Goal: Contribute content: Contribute content

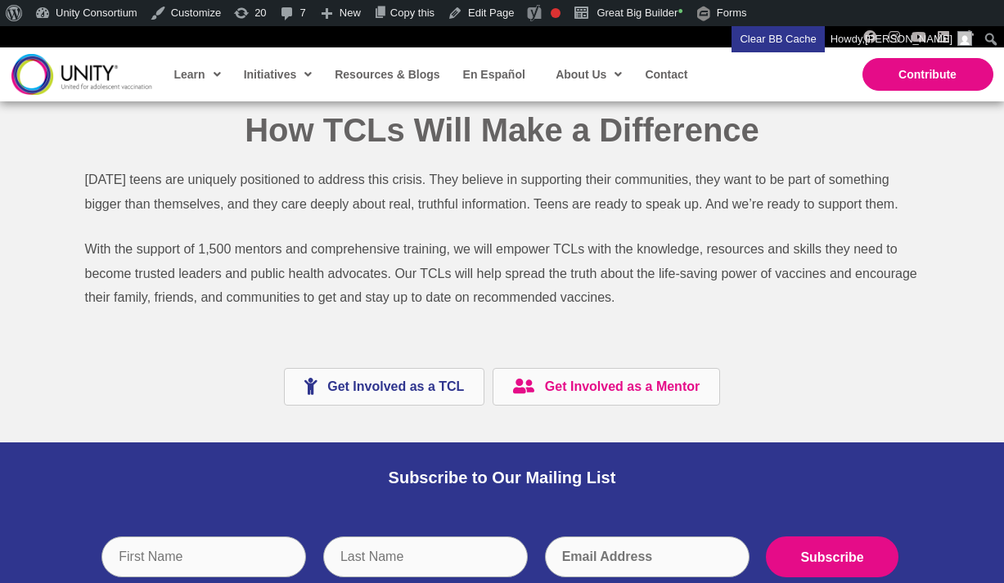
scroll to position [2108, 0]
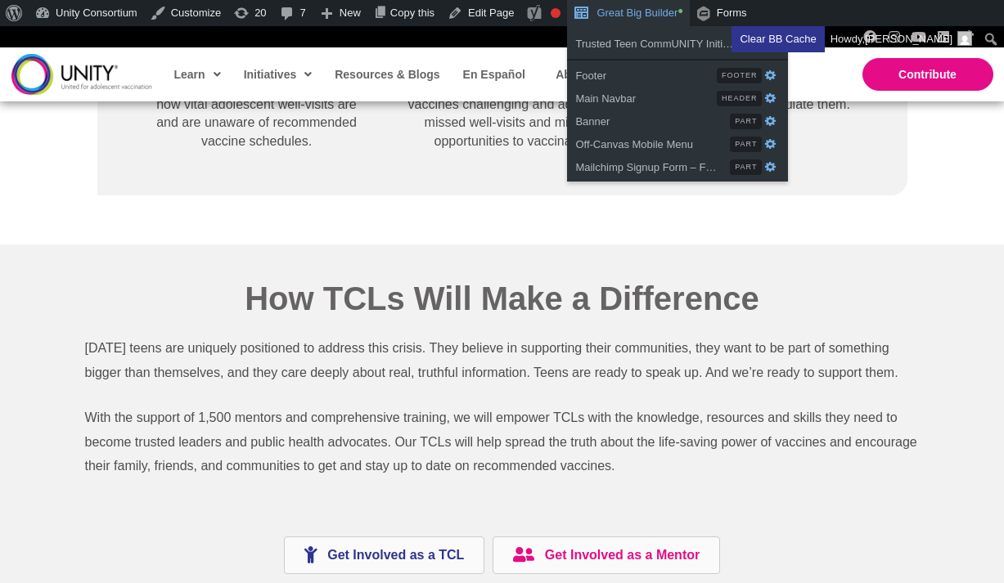
click at [659, 5] on link "Great Big Builder •" at bounding box center [628, 13] width 122 height 26
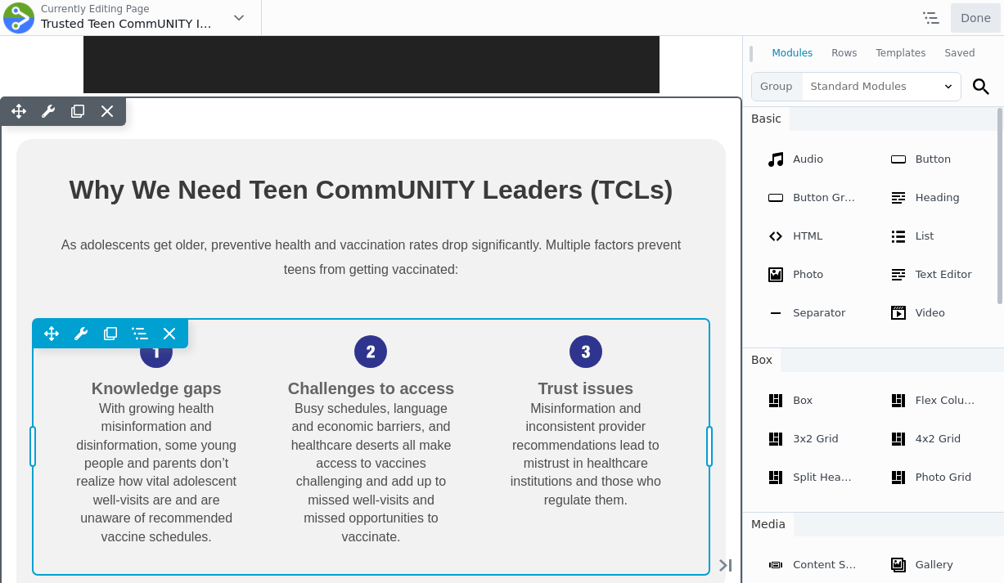
scroll to position [1912, 0]
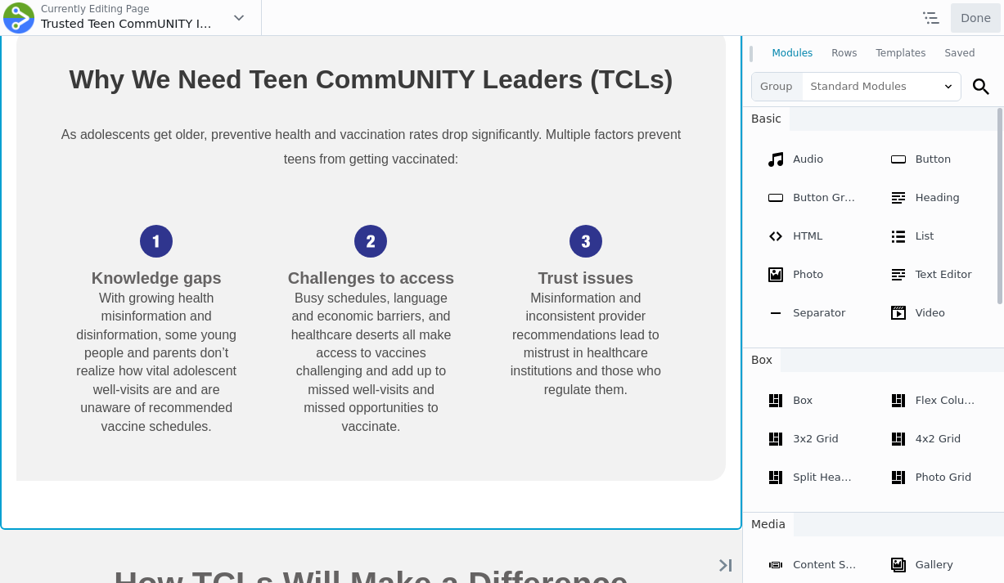
click at [654, 485] on div "Move Up Move Down Row Settings Reset Column Widths Reset Row Width Copy Row Set…" at bounding box center [371, 258] width 742 height 544
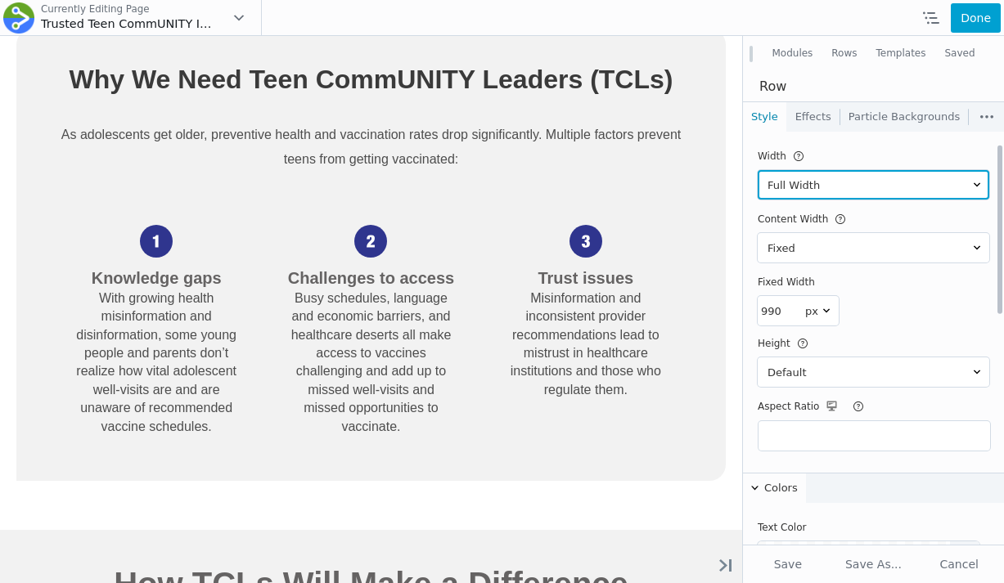
scroll to position [593, 0]
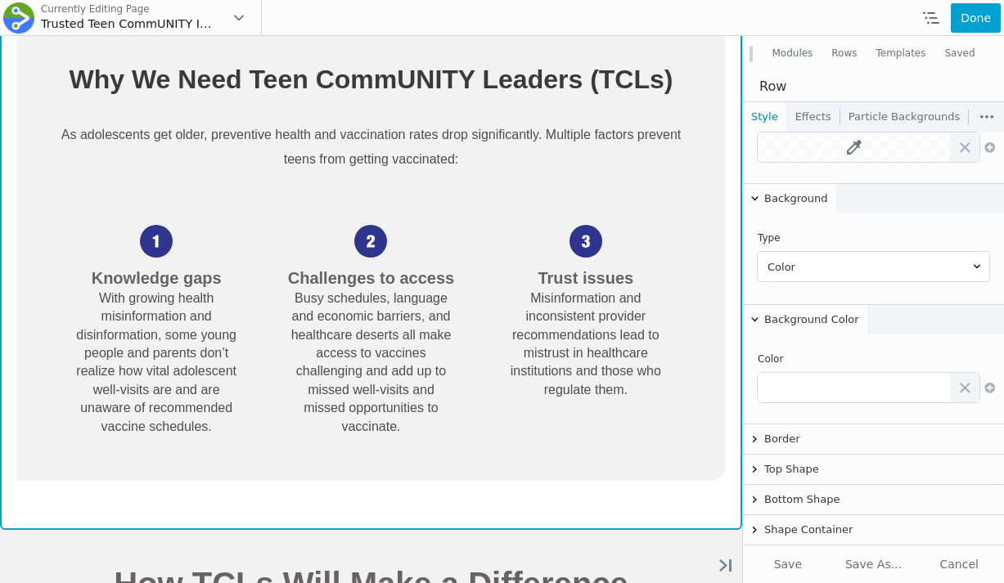
click at [656, 502] on div "Move Up Move Down Row Settings Reset Column Widths Reset Row Width Copy Row Set…" at bounding box center [371, 258] width 742 height 544
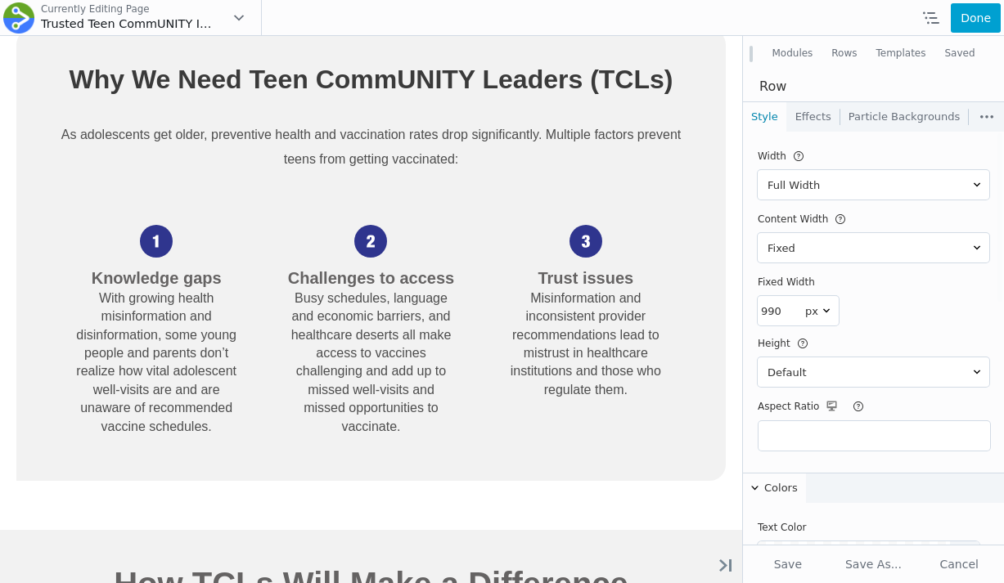
click at [784, 61] on button "Modules" at bounding box center [793, 53] width 60 height 29
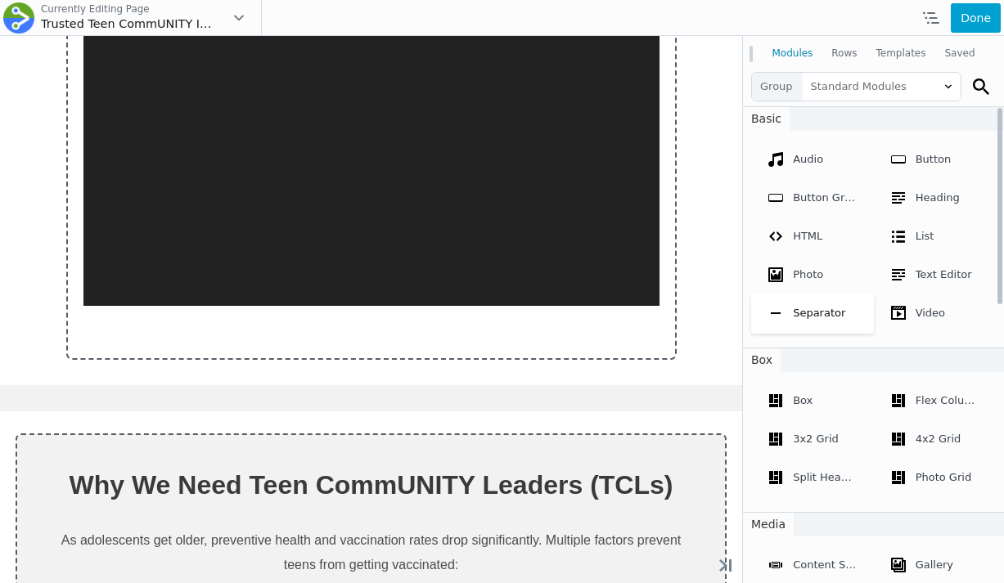
scroll to position [2345, 0]
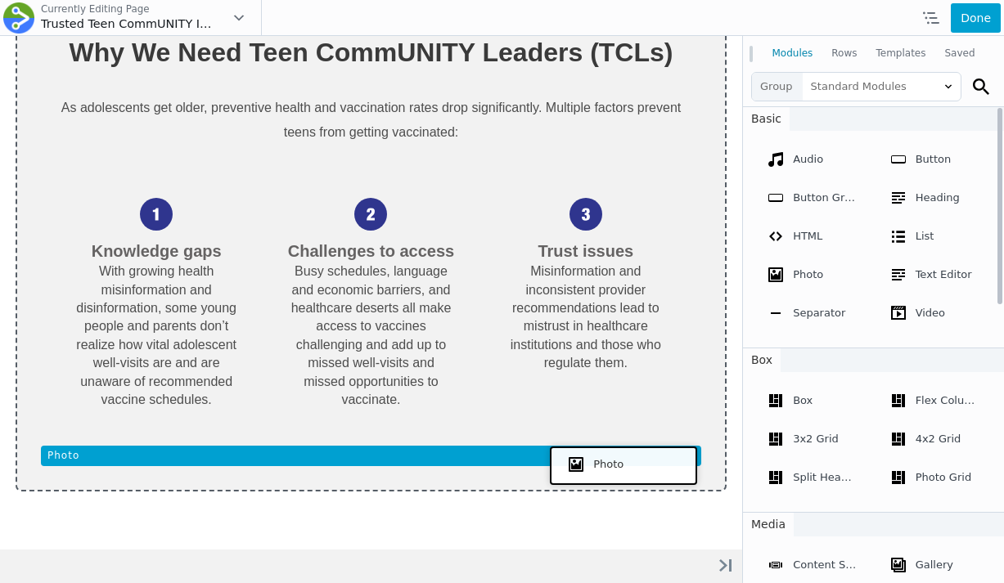
drag, startPoint x: 802, startPoint y: 323, endPoint x: 619, endPoint y: 463, distance: 229.9
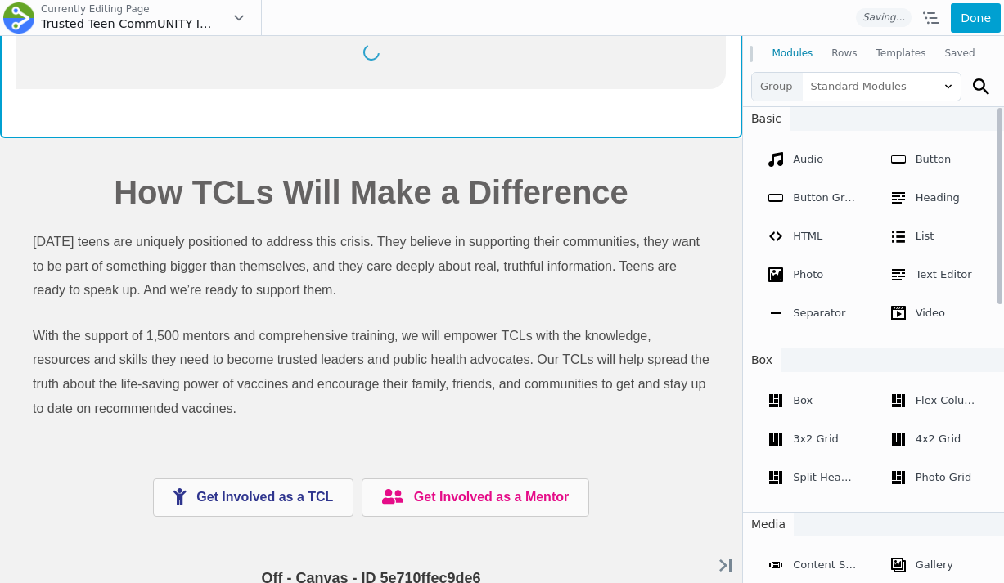
scroll to position [1939, 0]
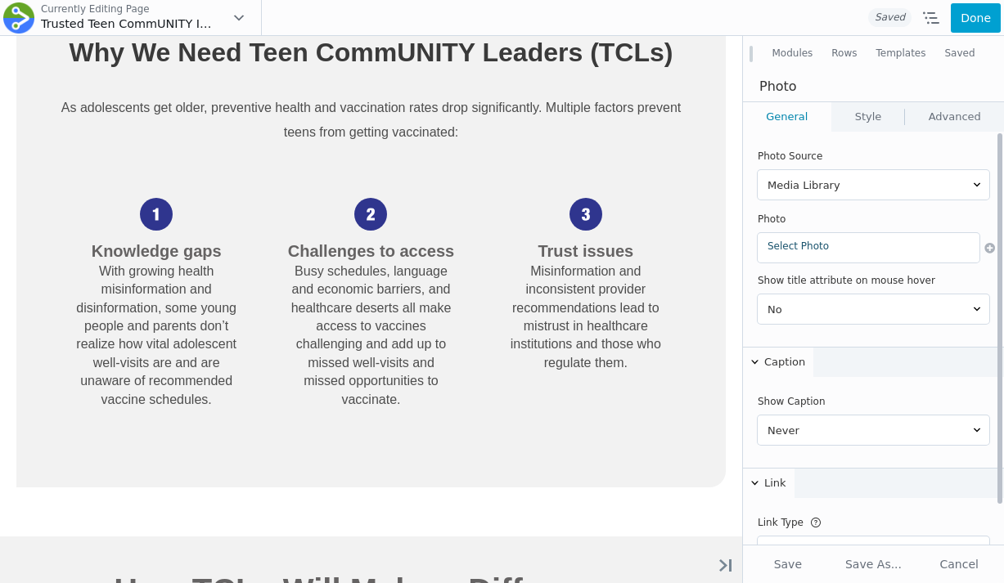
click at [805, 251] on link "Select Photo" at bounding box center [868, 246] width 202 height 11
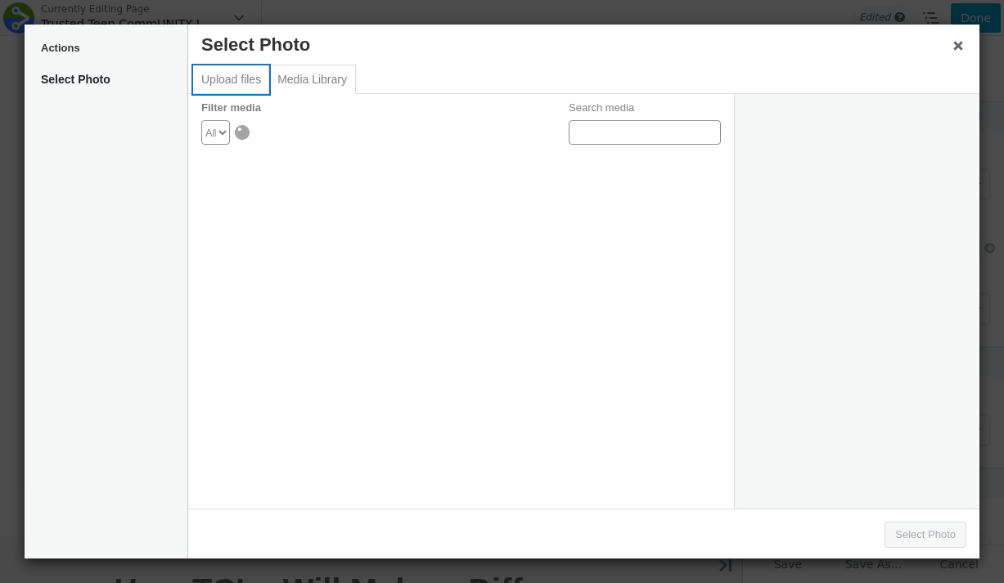
click at [224, 88] on button "Upload files" at bounding box center [231, 79] width 76 height 29
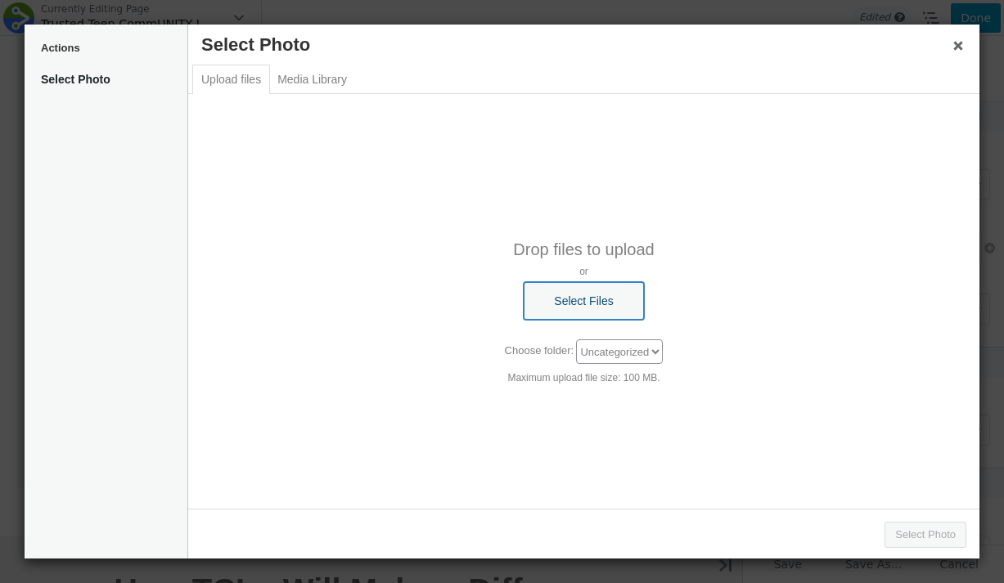
click at [582, 307] on button "Select Files" at bounding box center [583, 301] width 119 height 38
type input "C:\fakepath\Desktop - 1.pdf"
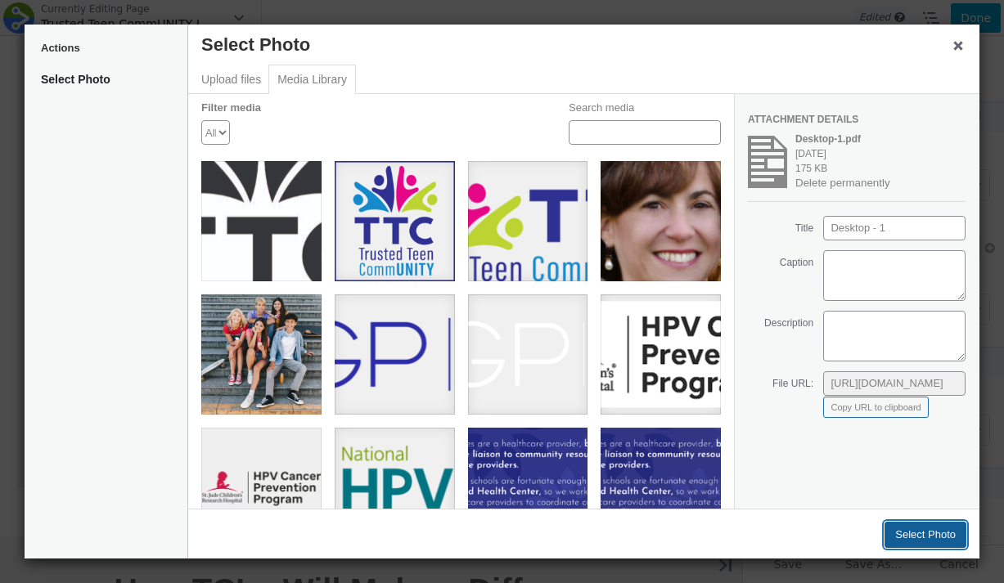
click at [930, 534] on button "Select Photo" at bounding box center [925, 535] width 82 height 26
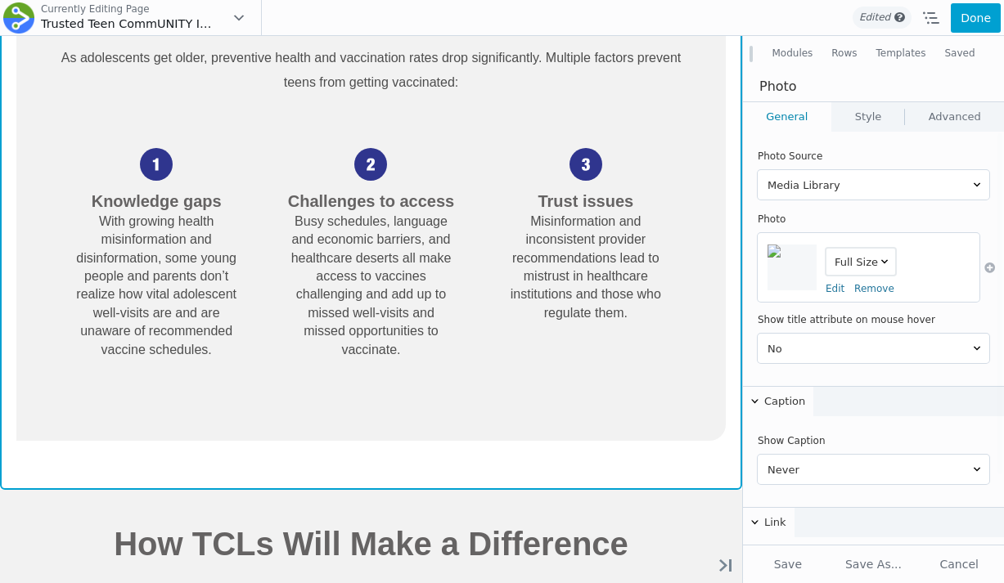
scroll to position [2024, 0]
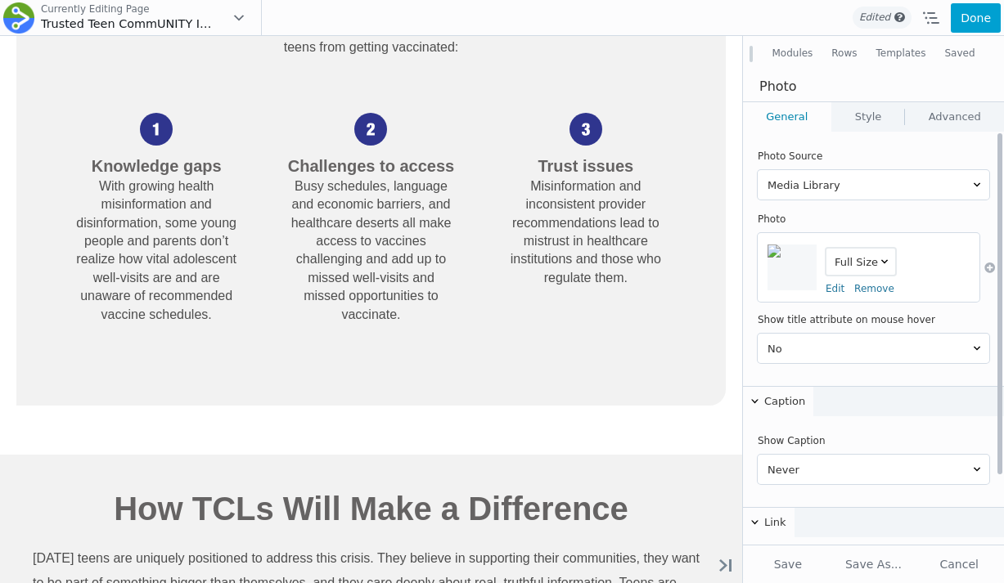
click at [834, 295] on div "Select Photo Full Size Edit Remove" at bounding box center [869, 267] width 222 height 69
click at [837, 291] on link "Edit" at bounding box center [834, 288] width 19 height 11
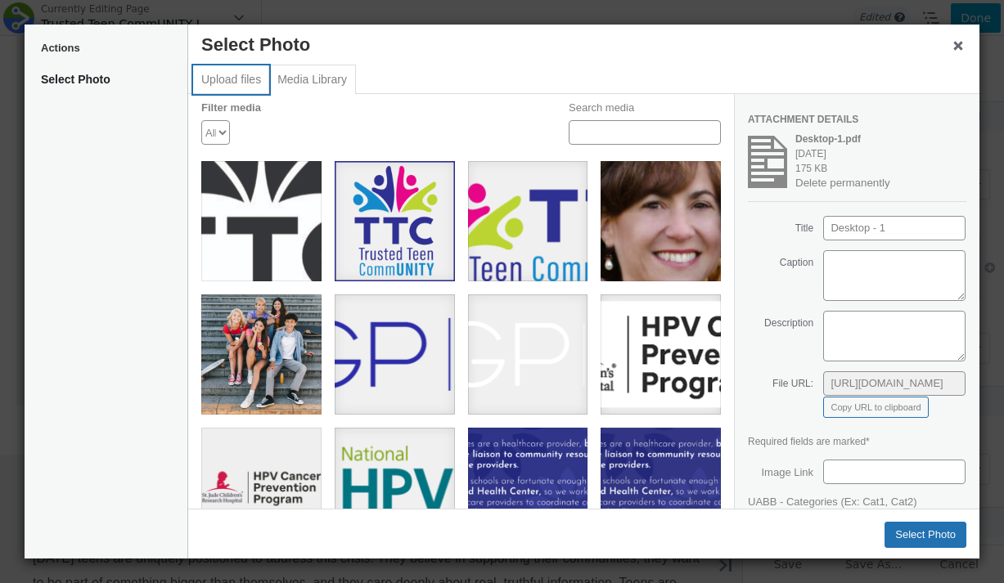
click at [250, 84] on button "Upload files" at bounding box center [231, 79] width 76 height 29
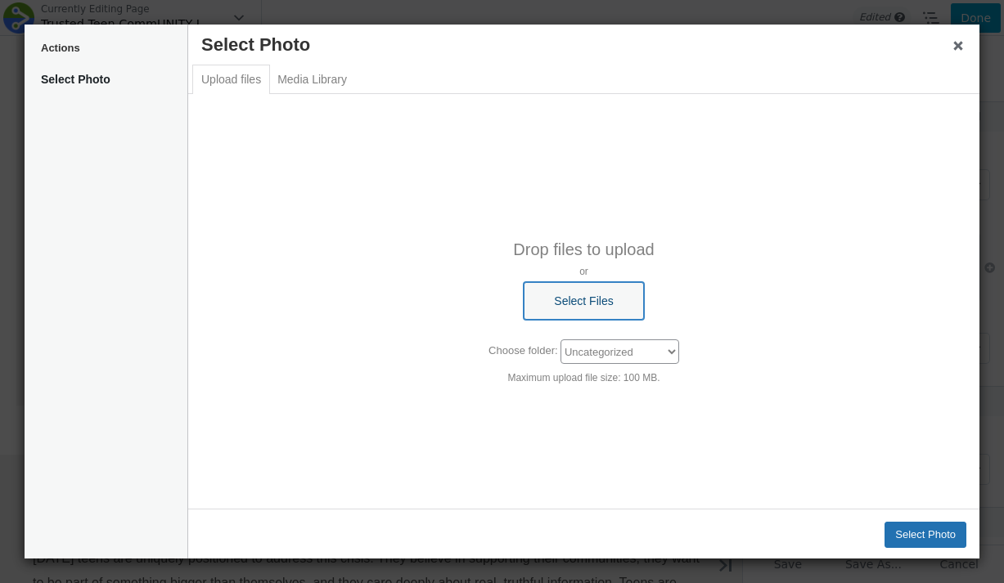
click at [534, 285] on button "Select Files" at bounding box center [583, 301] width 119 height 38
type input "C:\fakepath\Desktop - 1.pdf"
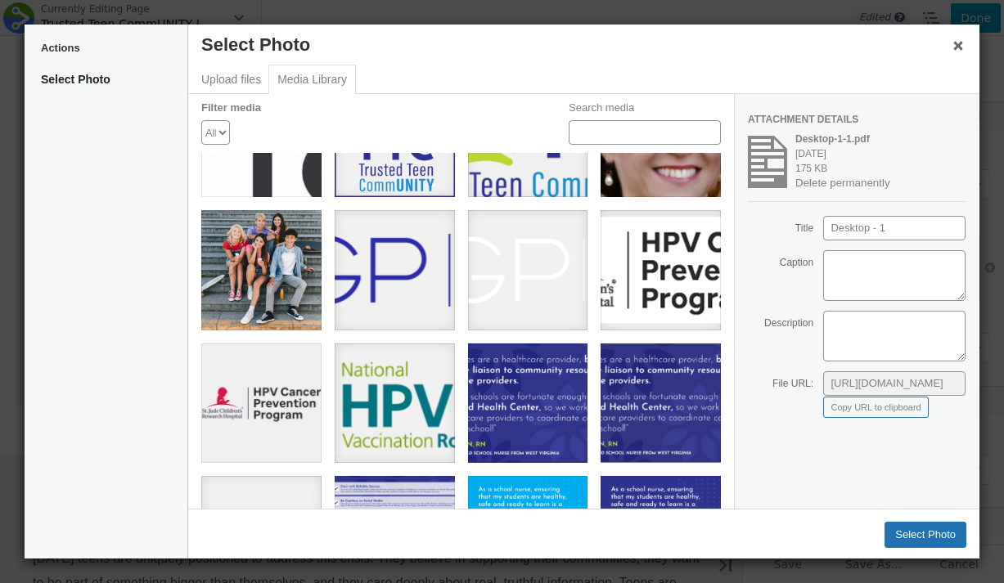
scroll to position [0, 0]
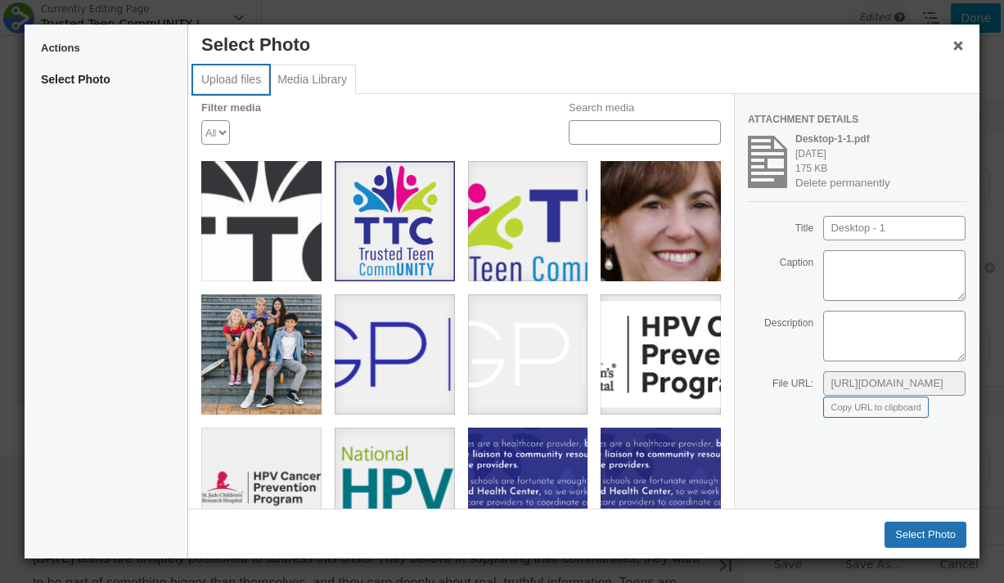
click at [230, 70] on button "Upload files" at bounding box center [231, 79] width 76 height 29
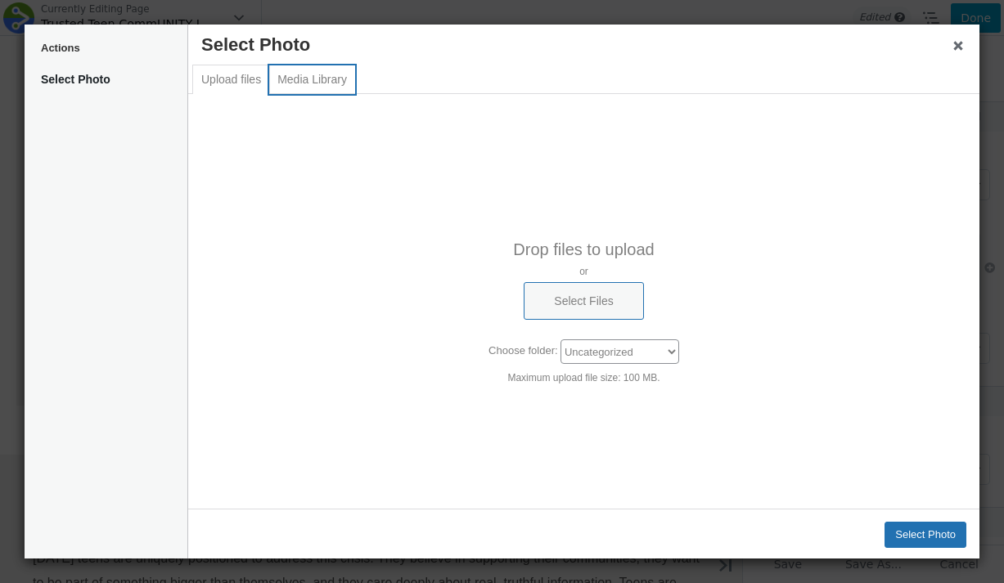
click at [324, 92] on button "Media Library" at bounding box center [312, 79] width 86 height 29
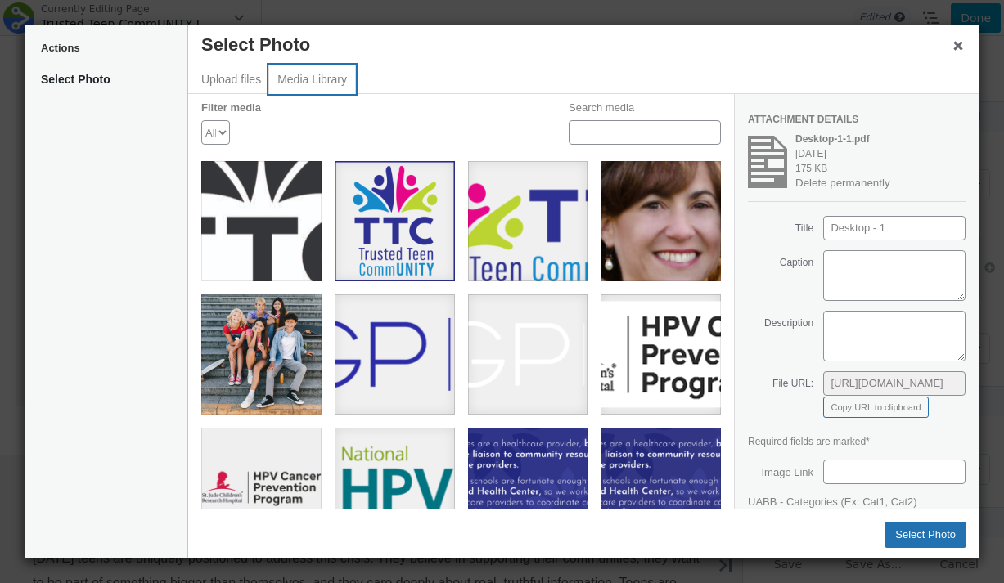
scroll to position [178, 0]
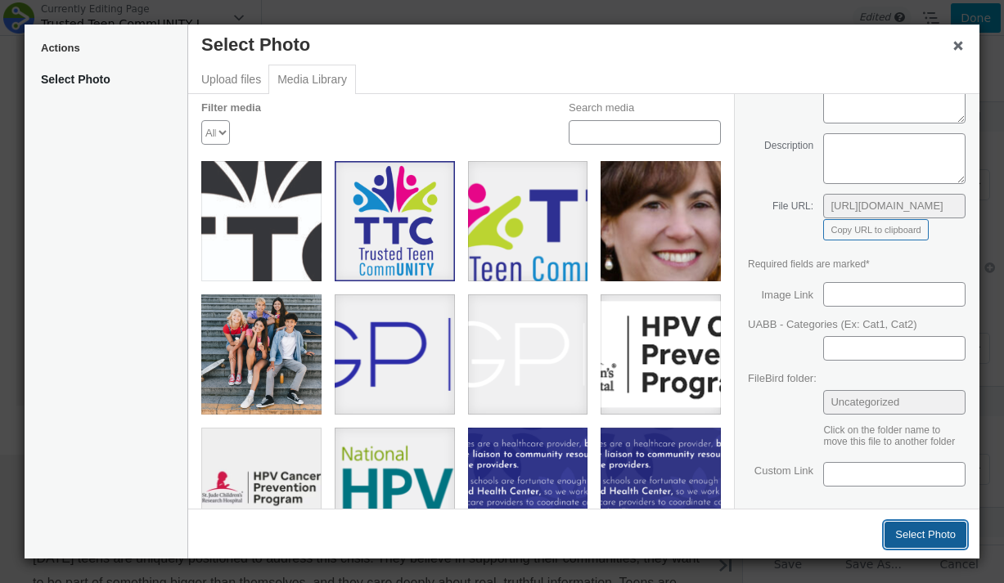
click at [915, 541] on button "Select Photo" at bounding box center [925, 535] width 82 height 26
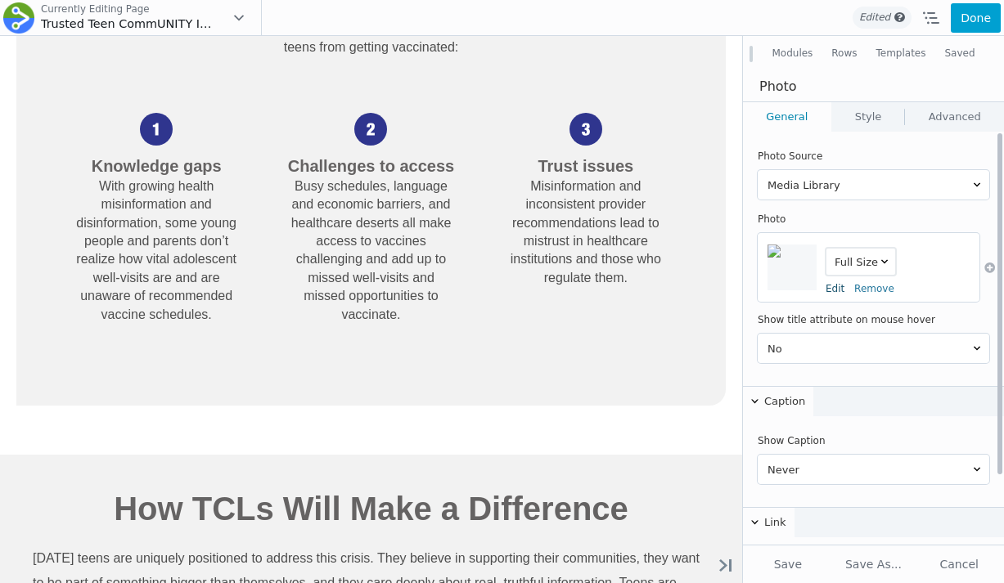
click at [836, 289] on link "Edit" at bounding box center [834, 288] width 19 height 11
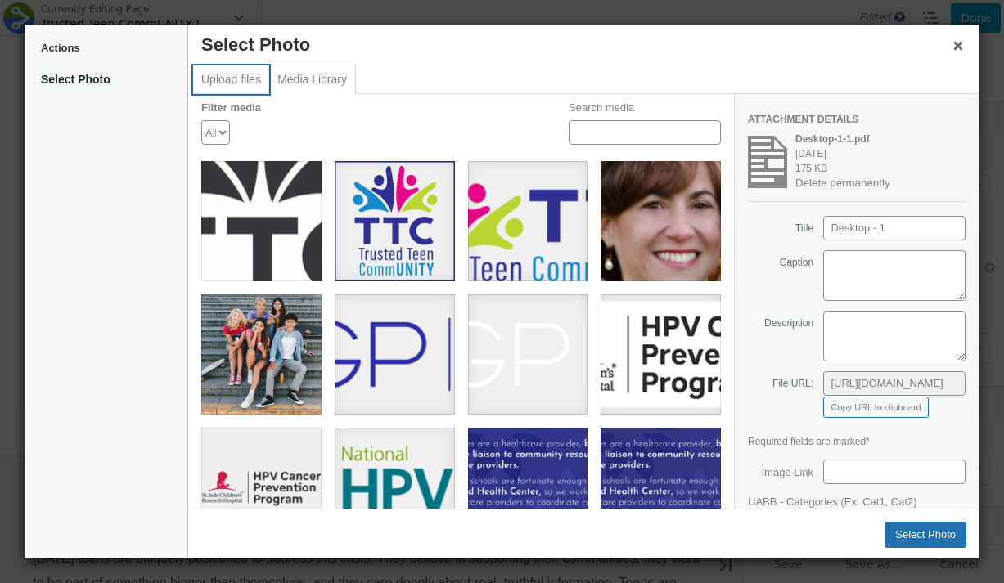
click at [217, 70] on button "Upload files" at bounding box center [231, 79] width 76 height 29
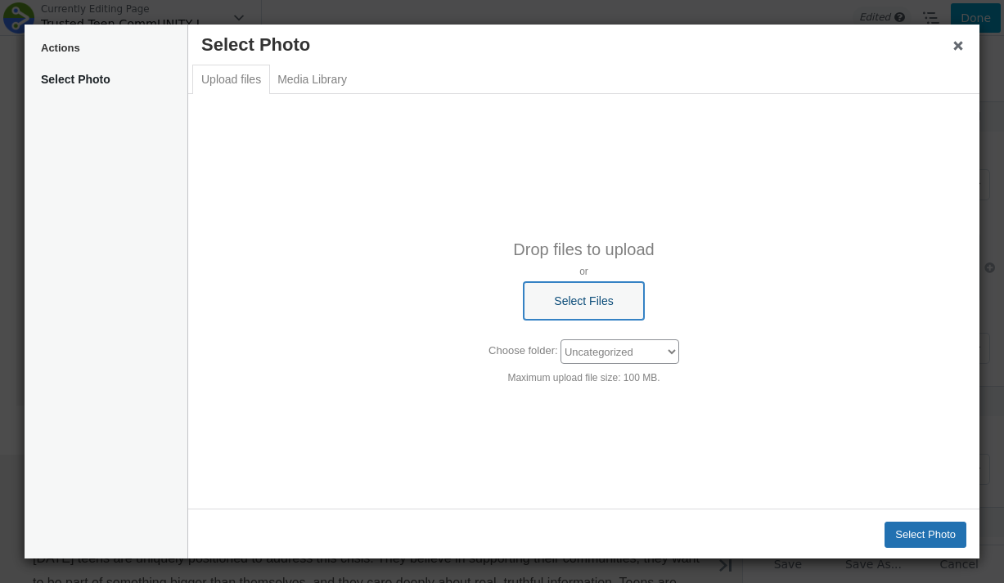
click at [631, 310] on button "Select Files" at bounding box center [583, 301] width 119 height 38
type input "C:\fakepath\Desktop - 1.pdf"
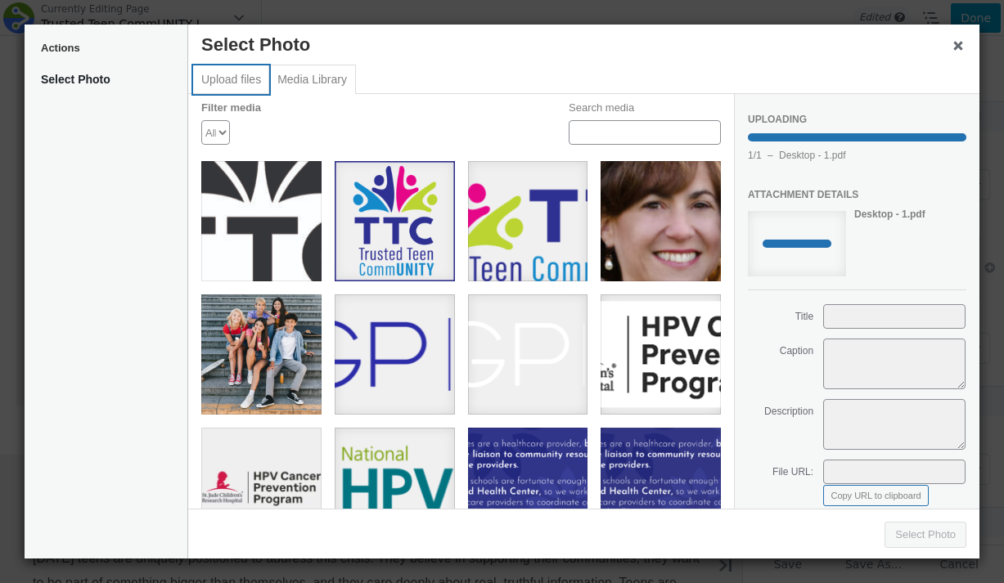
click at [236, 90] on button "Upload files" at bounding box center [231, 79] width 76 height 29
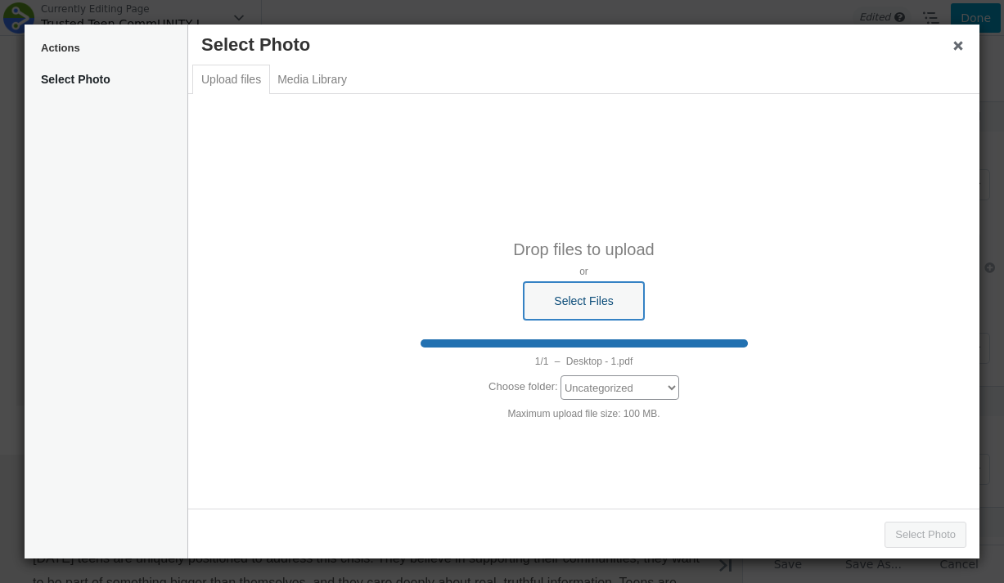
click at [560, 295] on button "Select Files" at bounding box center [583, 301] width 119 height 38
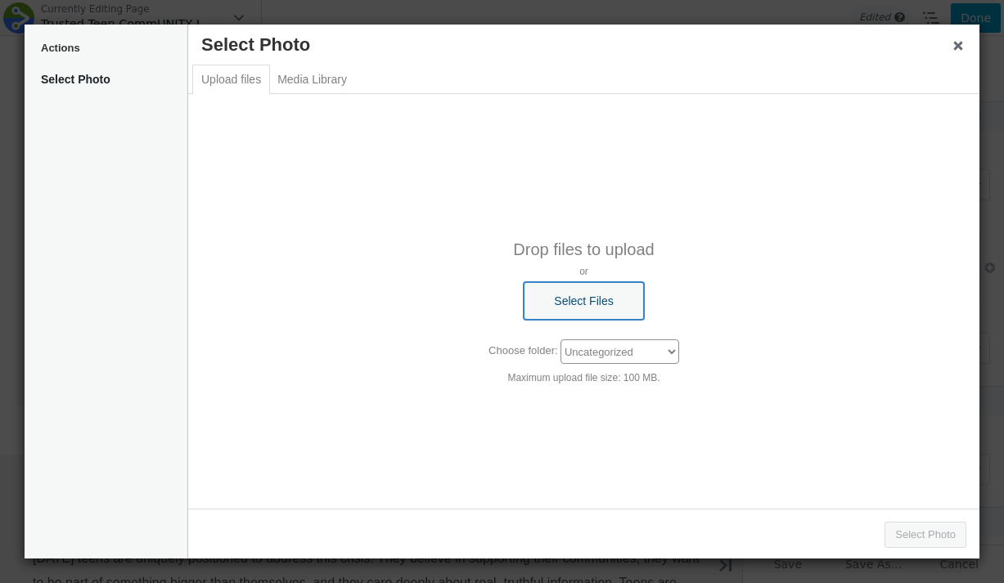
type input "C:\fakepath\Desktop - 1.jpg"
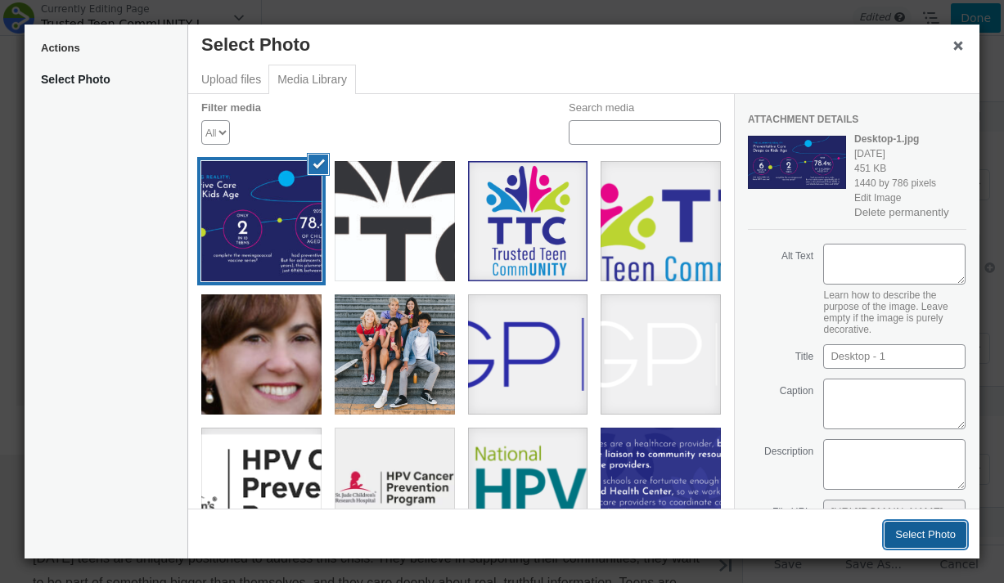
click at [913, 538] on button "Select Photo" at bounding box center [925, 535] width 82 height 26
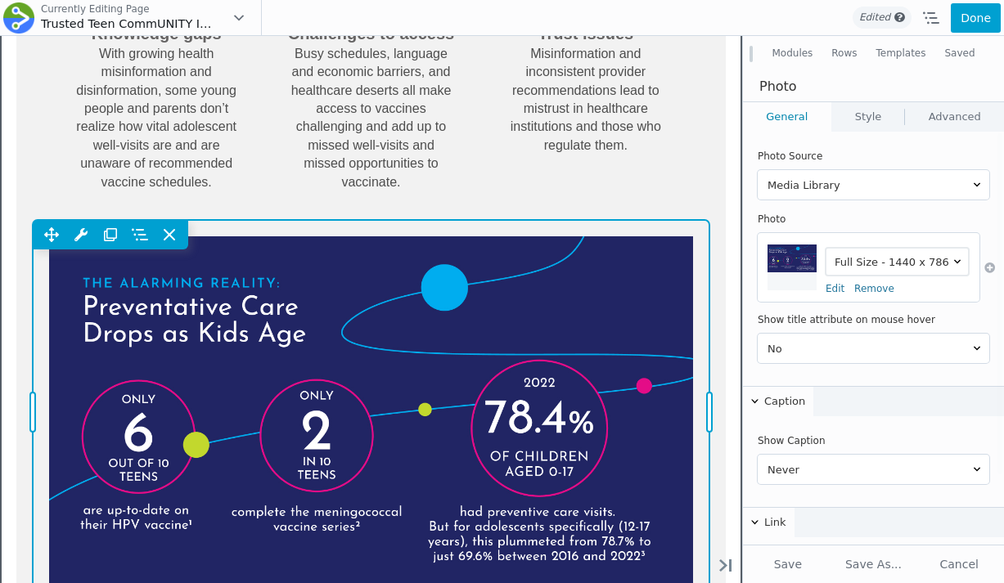
scroll to position [2166, 0]
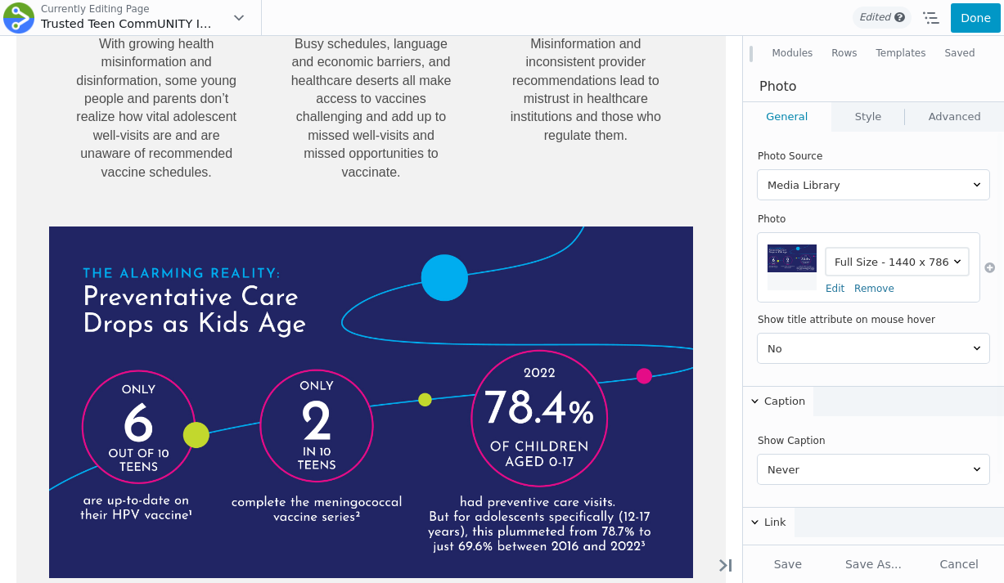
click at [969, 10] on button "Done" at bounding box center [976, 17] width 50 height 29
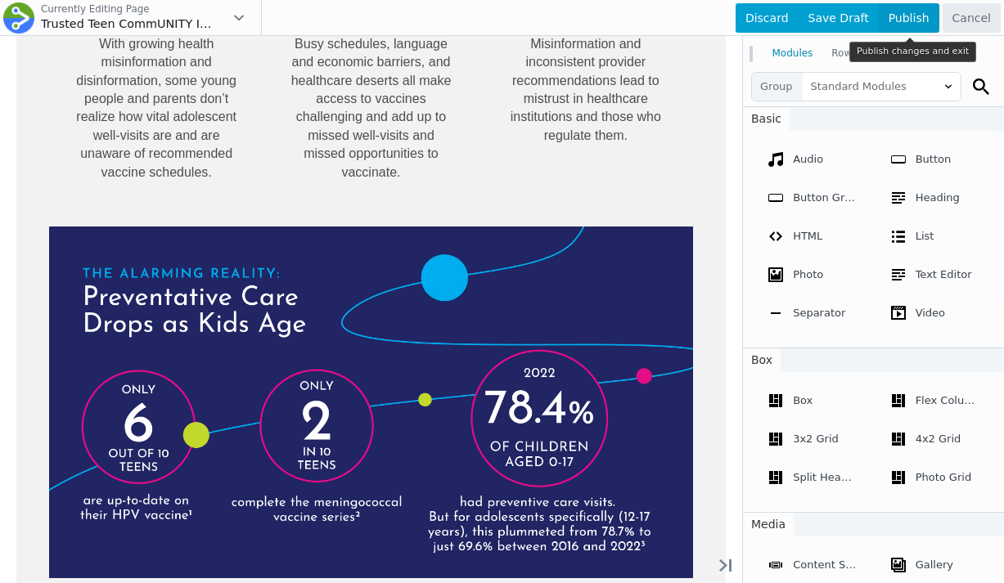
click at [915, 21] on span "Publish" at bounding box center [909, 17] width 61 height 29
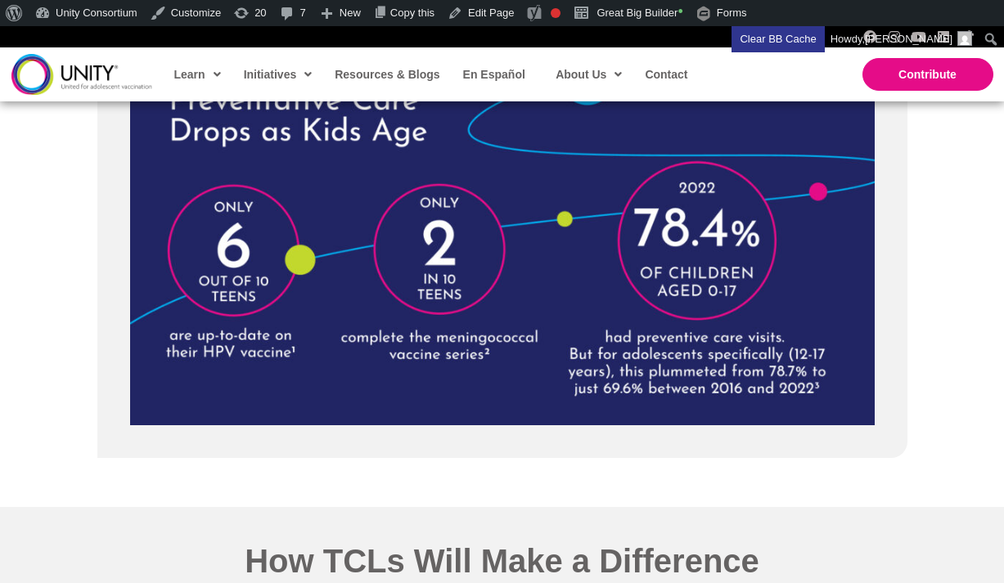
scroll to position [2315, 0]
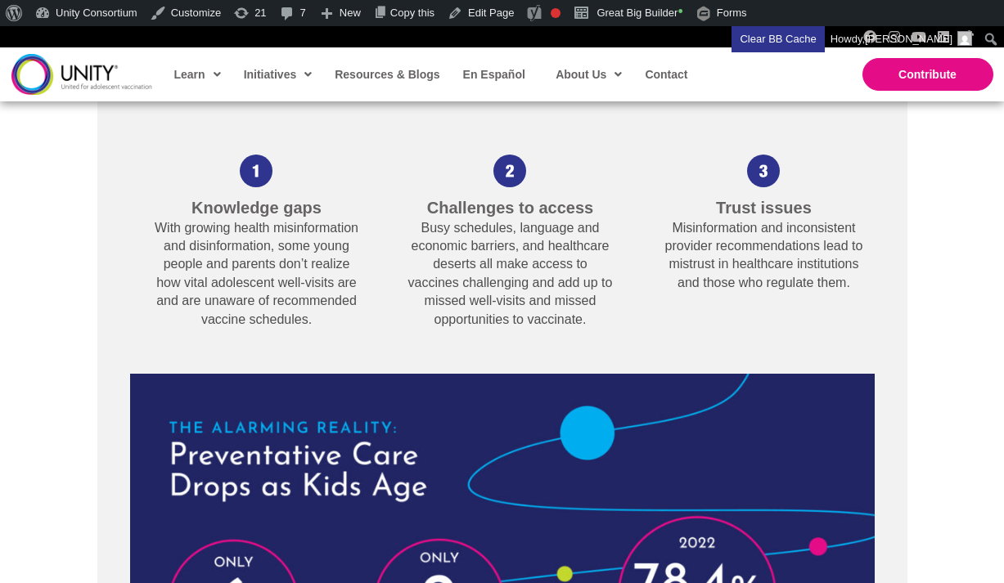
scroll to position [1863, 0]
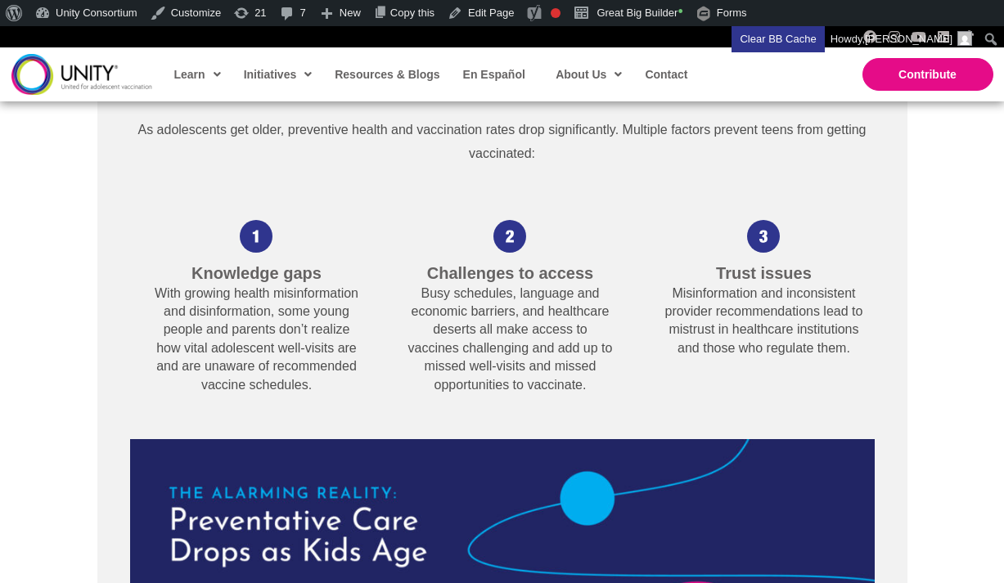
click at [901, 208] on div "Why We Need Teen CommUNITY Leaders (TCLs) As adolescents get older, preventive …" at bounding box center [502, 451] width 810 height 855
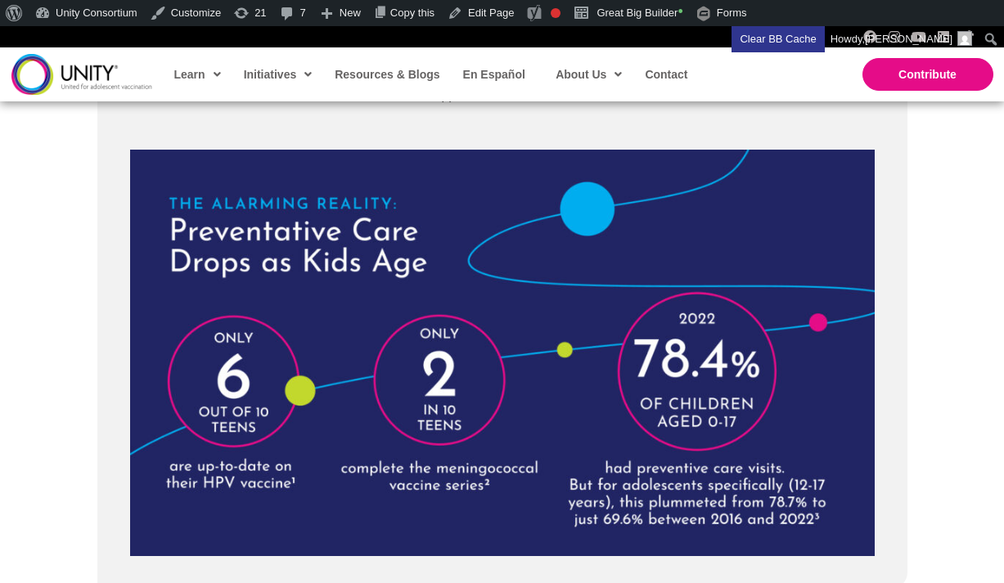
scroll to position [2379, 0]
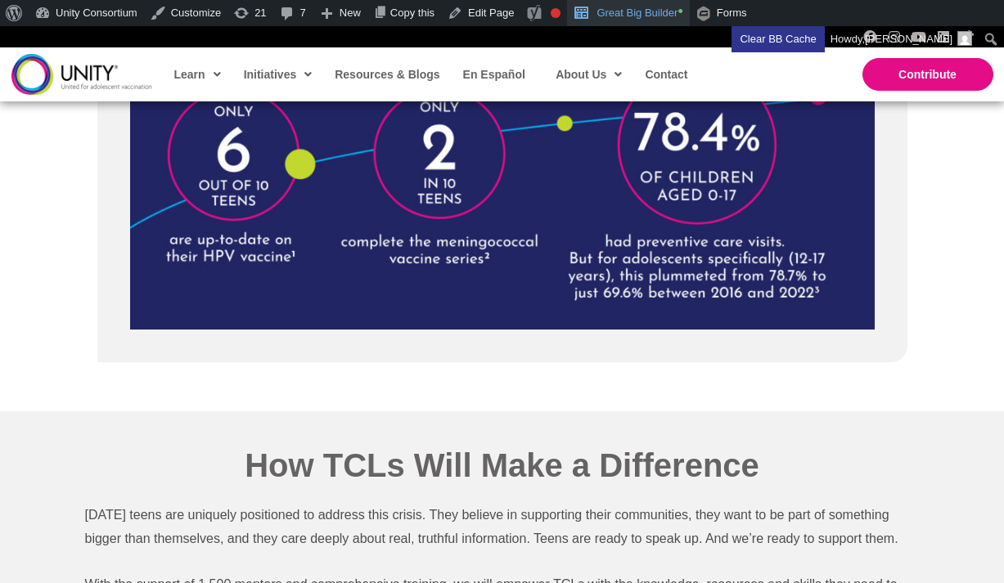
click at [623, 17] on link "Great Big Builder •" at bounding box center [628, 13] width 122 height 26
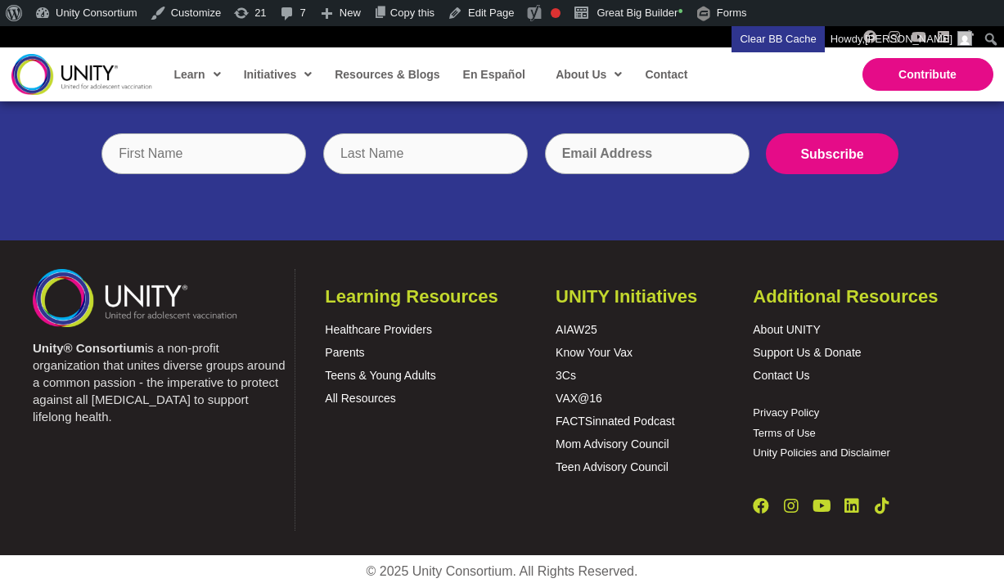
scroll to position [2794, 0]
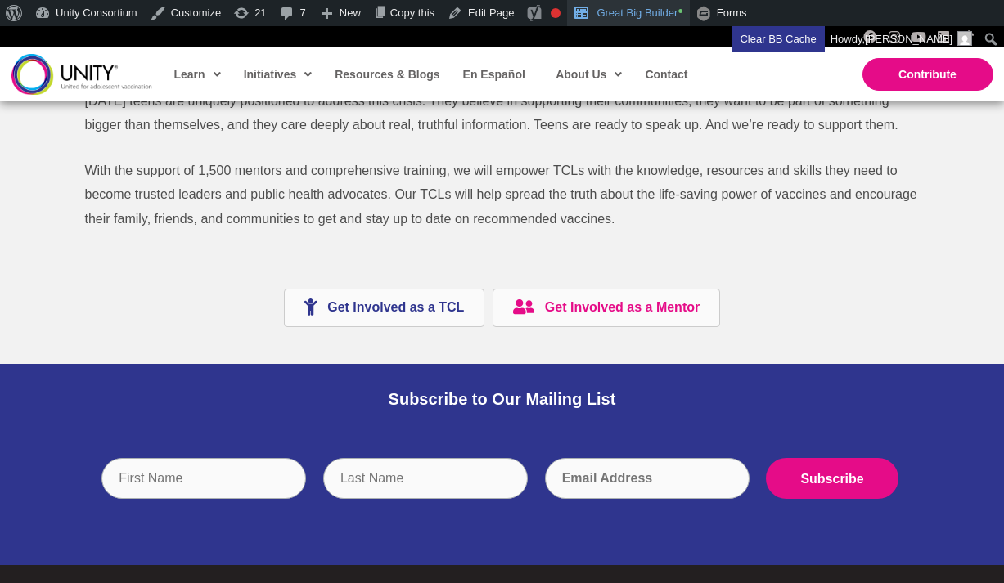
click at [627, 8] on link "Great Big Builder •" at bounding box center [628, 13] width 122 height 26
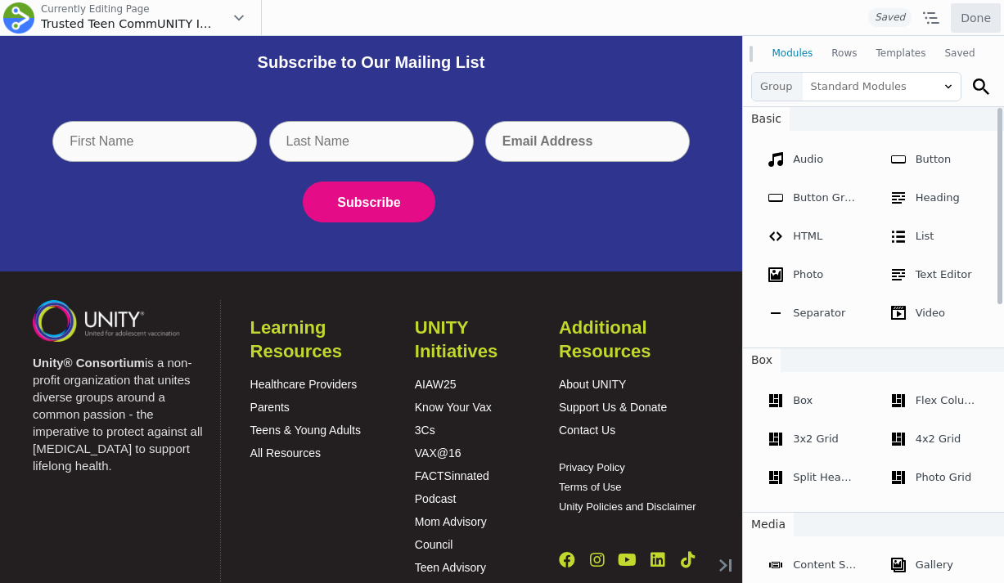
scroll to position [3342, 0]
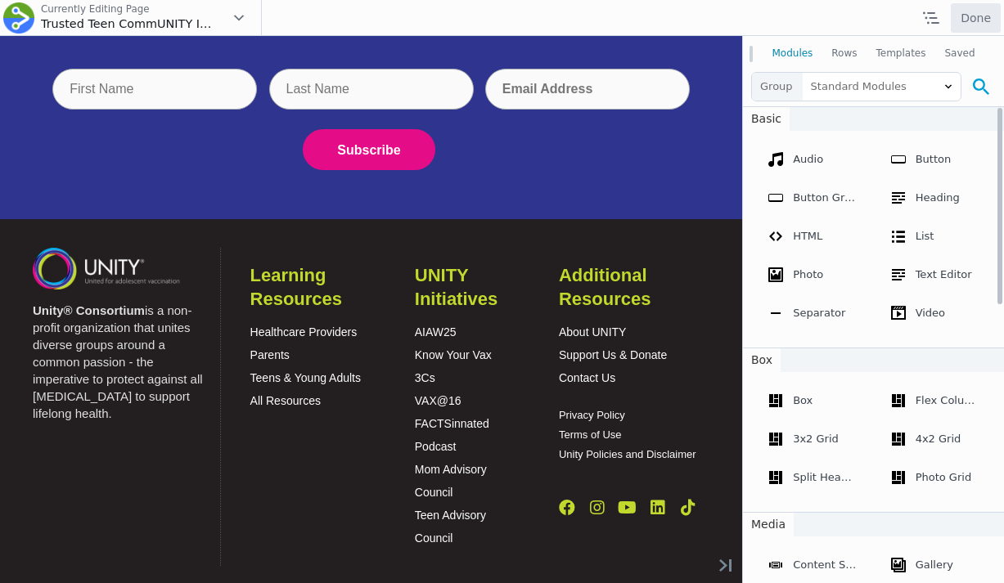
click at [979, 84] on icon at bounding box center [981, 87] width 16 height 16
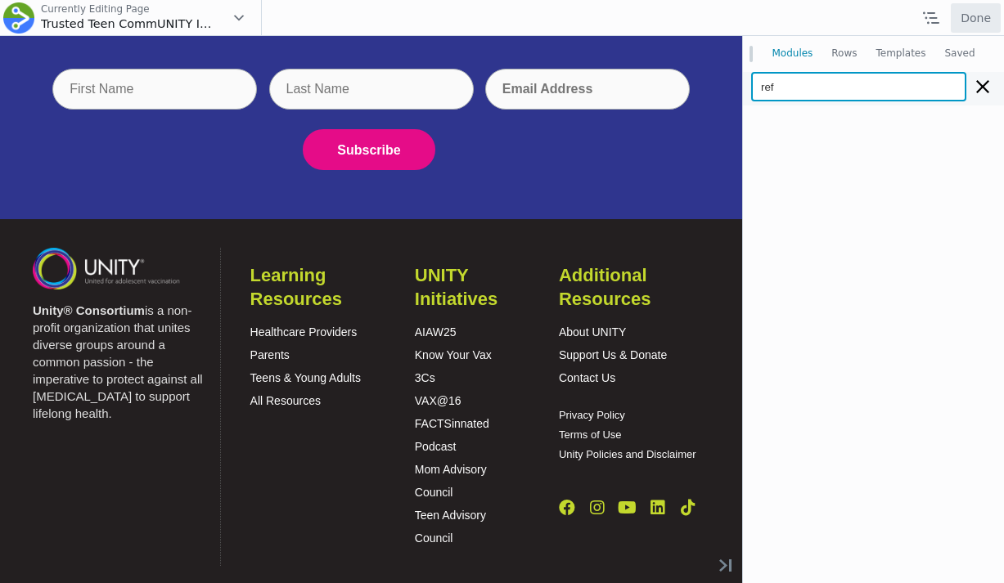
click at [874, 87] on input "ref" at bounding box center [858, 86] width 215 height 29
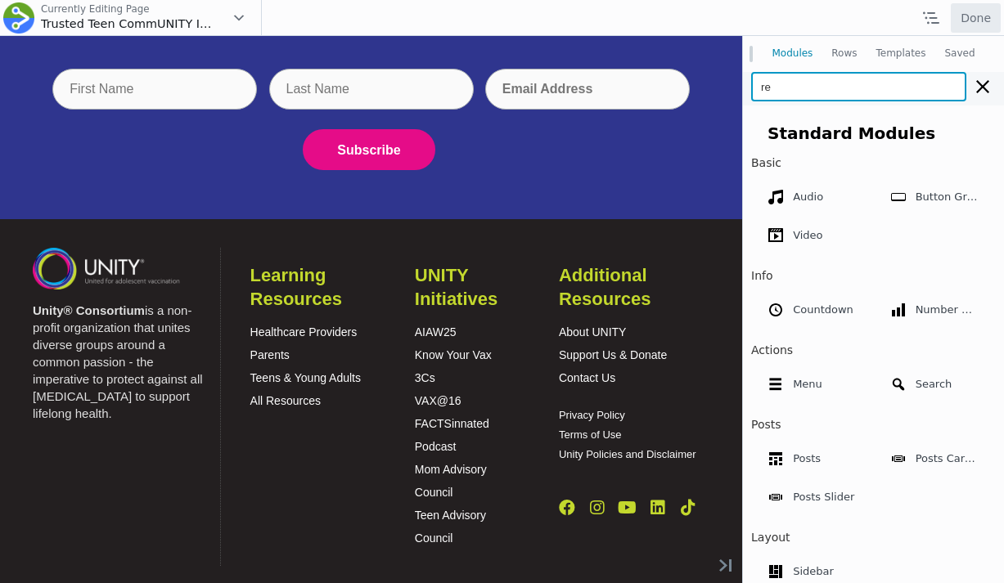
type input "r"
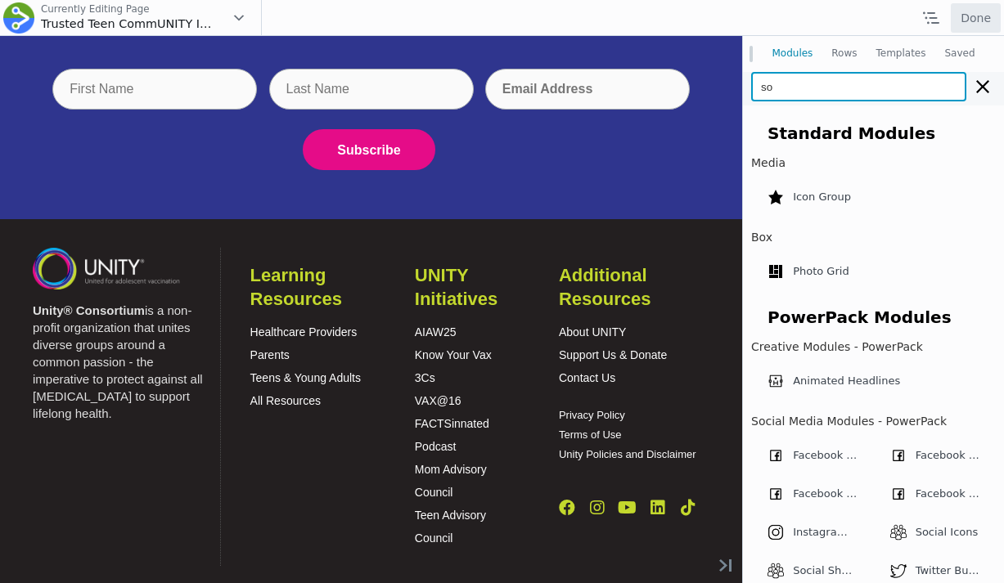
type input "s"
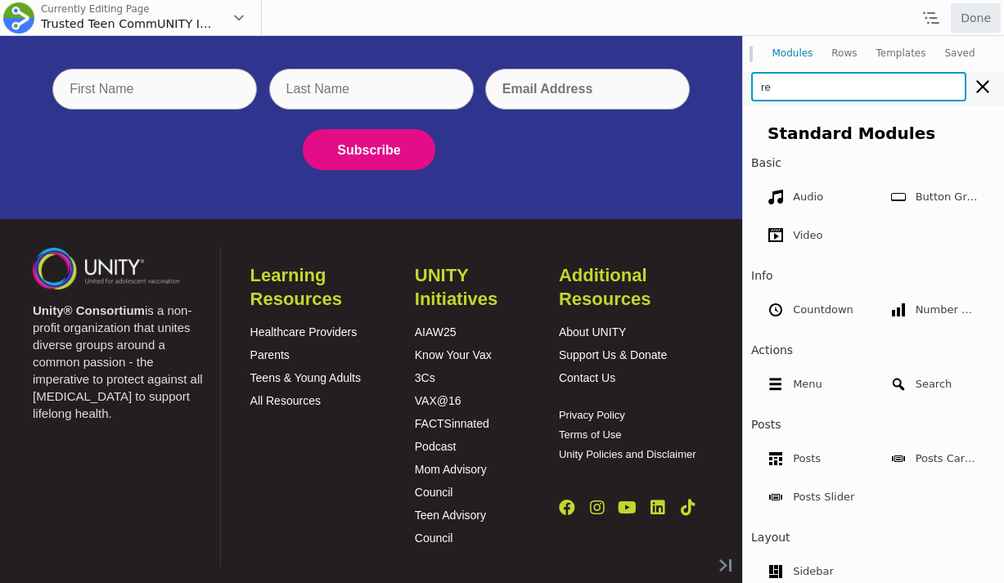
type input "r"
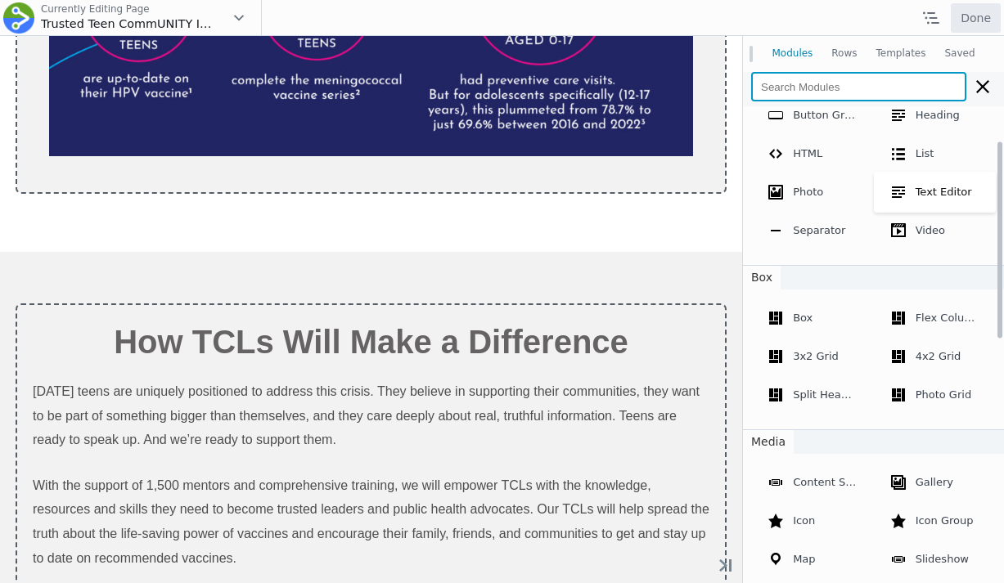
scroll to position [3536, 0]
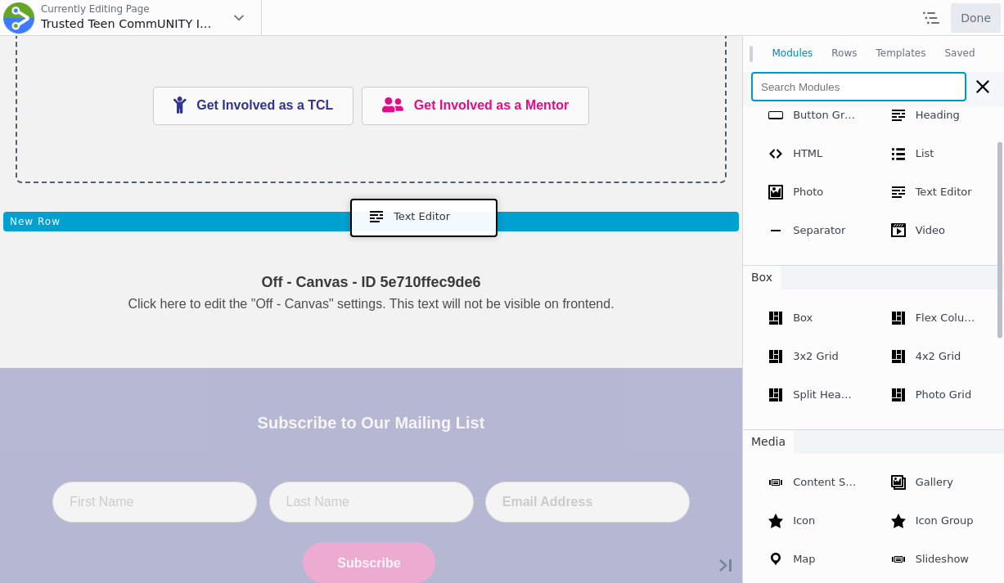
drag, startPoint x: 929, startPoint y: 231, endPoint x: 420, endPoint y: 215, distance: 509.9
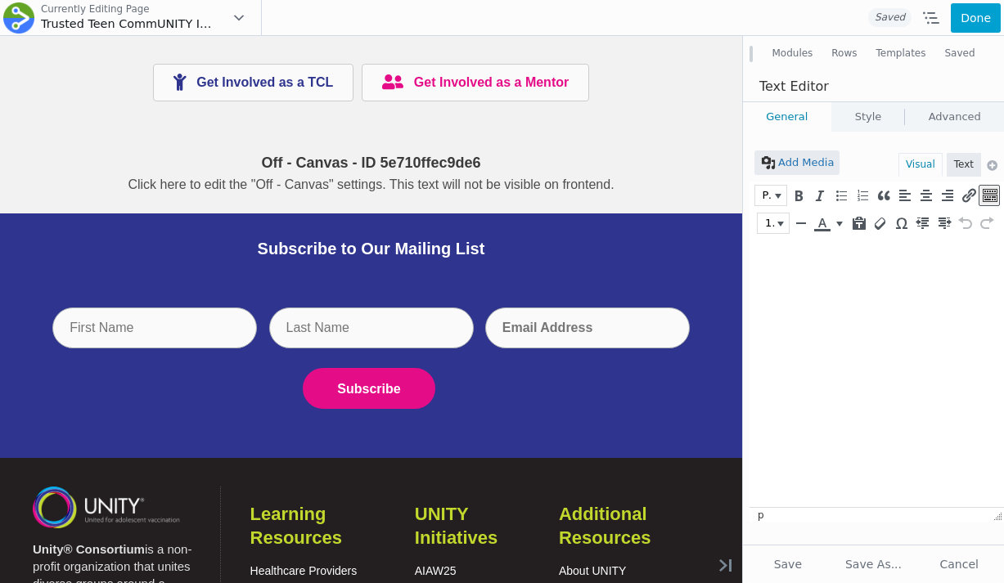
scroll to position [0, 0]
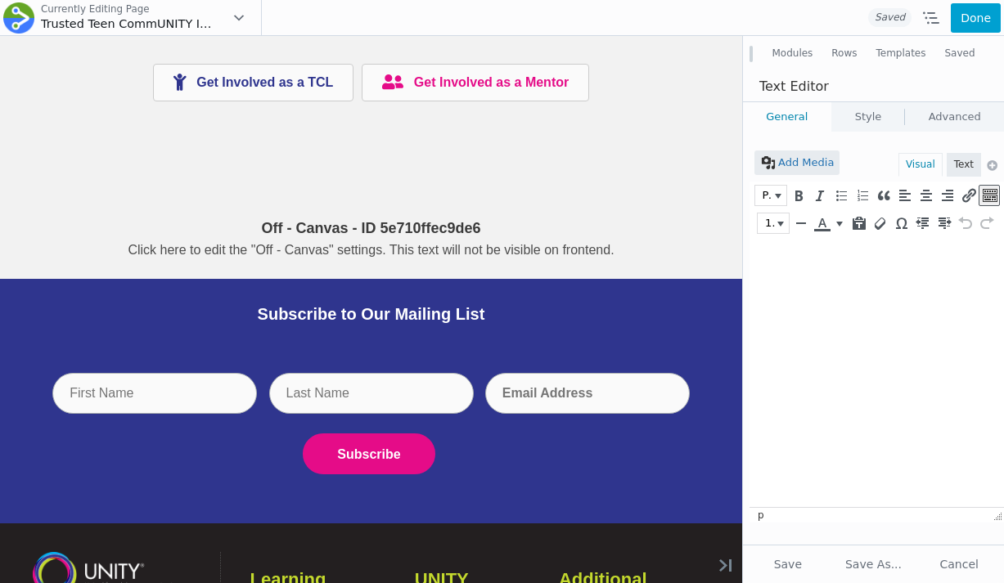
click at [840, 281] on html at bounding box center [876, 258] width 254 height 43
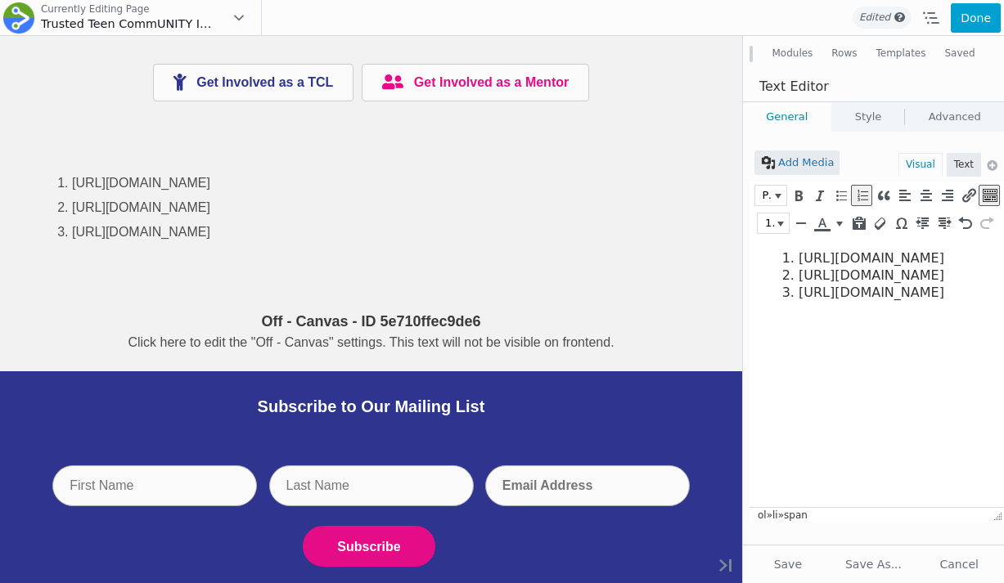
click at [770, 256] on ol "https://www.cdc.gov/teenvaxview/interactive/index.html https://pmc.ncbi.nlm.nih…" at bounding box center [873, 275] width 214 height 51
click at [799, 53] on button "Modules" at bounding box center [793, 53] width 60 height 29
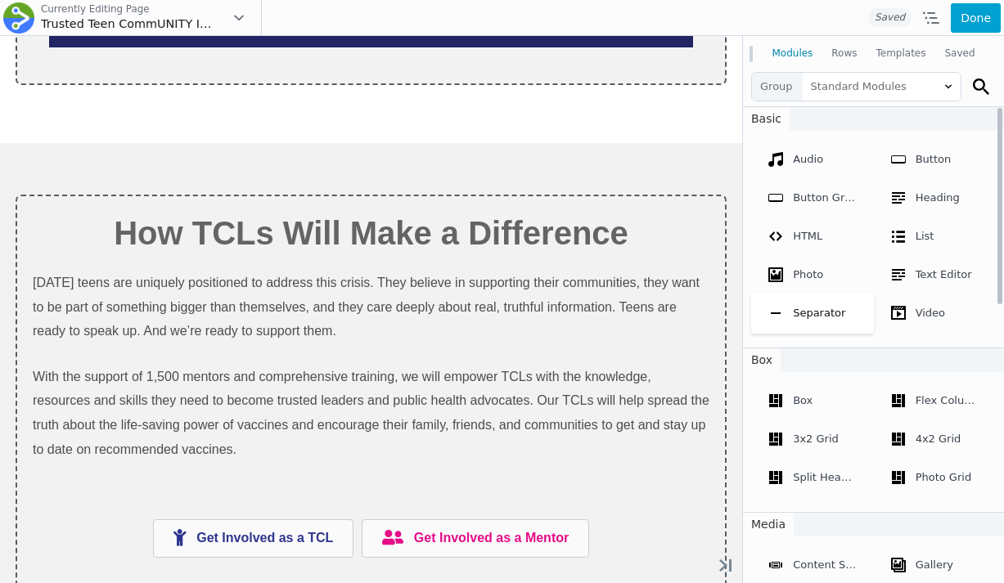
scroll to position [3619, 0]
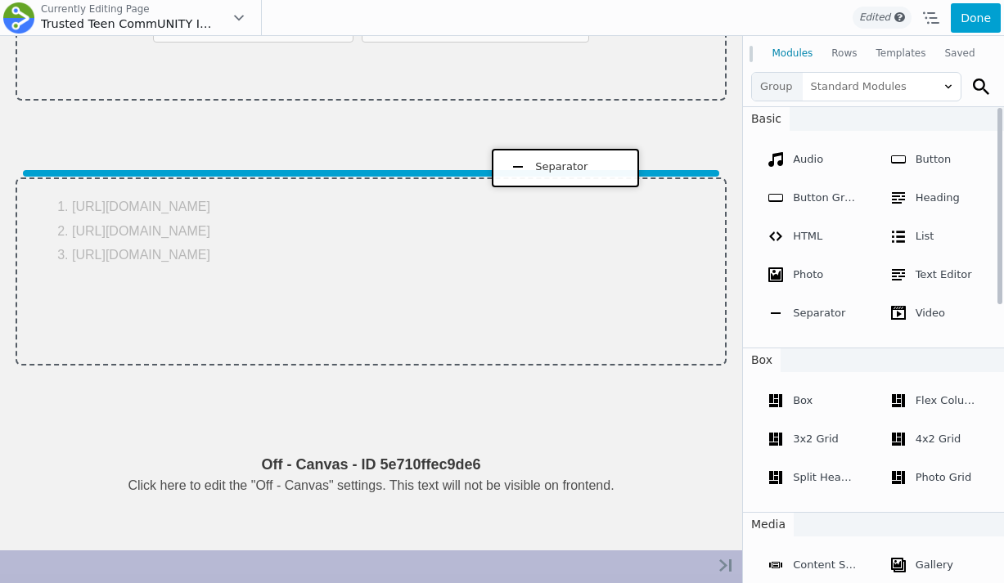
drag, startPoint x: 818, startPoint y: 354, endPoint x: 561, endPoint y: 164, distance: 319.4
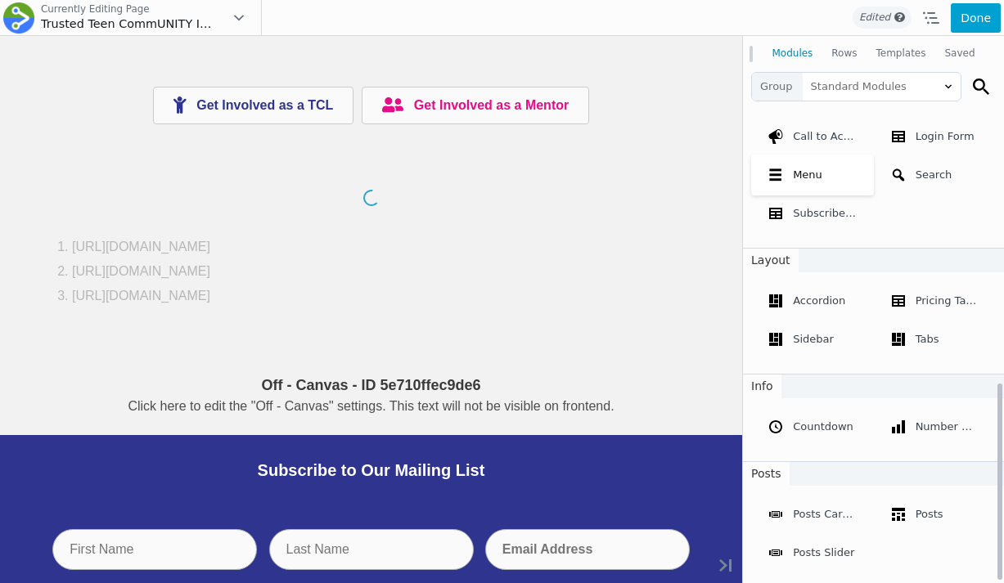
scroll to position [674, 0]
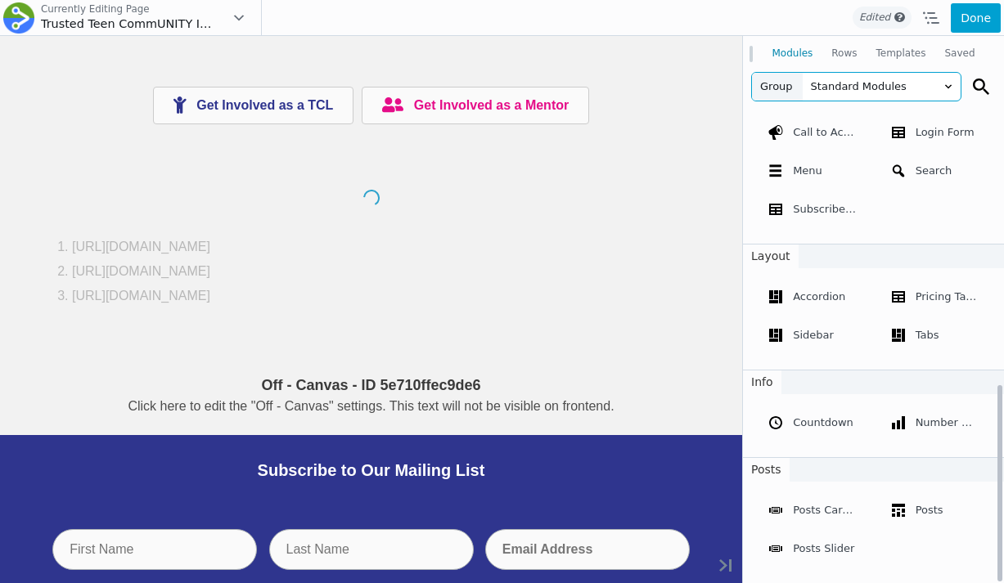
click at [846, 83] on span "Standard Modules" at bounding box center [882, 87] width 158 height 28
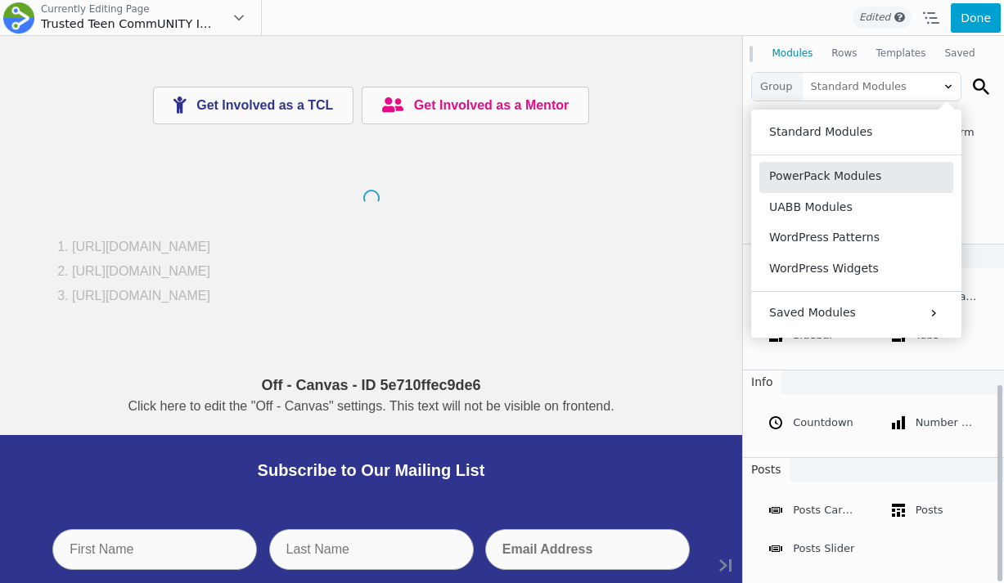
click at [828, 181] on button "PowerPack Modules" at bounding box center [856, 177] width 194 height 30
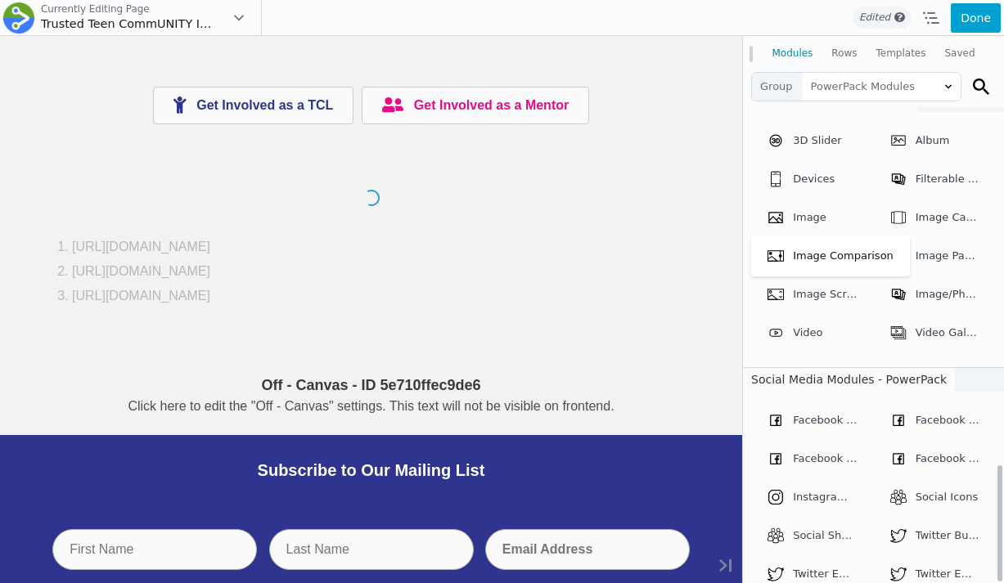
scroll to position [1471, 0]
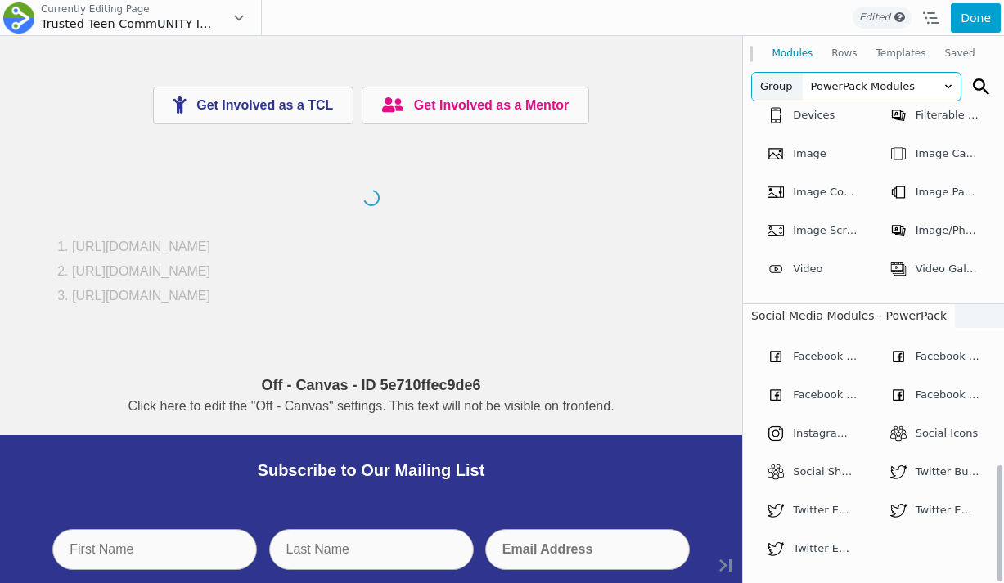
click at [828, 83] on span "PowerPack Modules" at bounding box center [882, 87] width 158 height 28
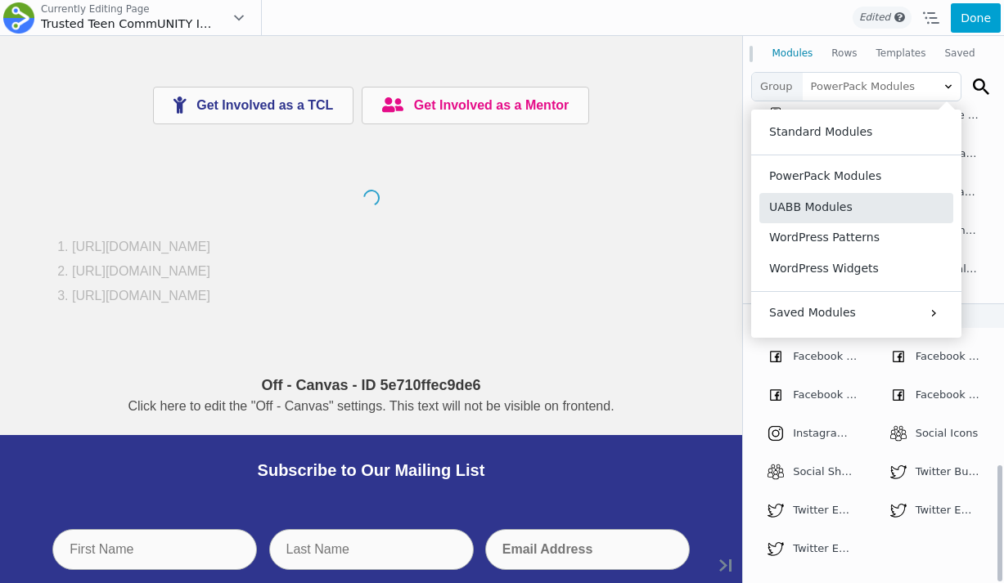
click at [828, 209] on button "UABB Modules" at bounding box center [856, 208] width 194 height 30
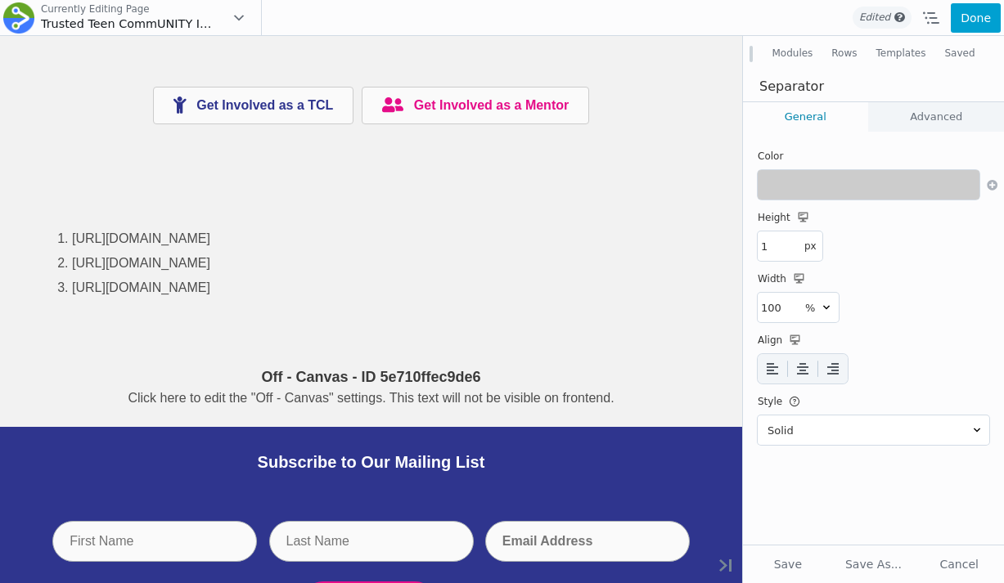
click at [797, 63] on button "Modules" at bounding box center [793, 53] width 60 height 29
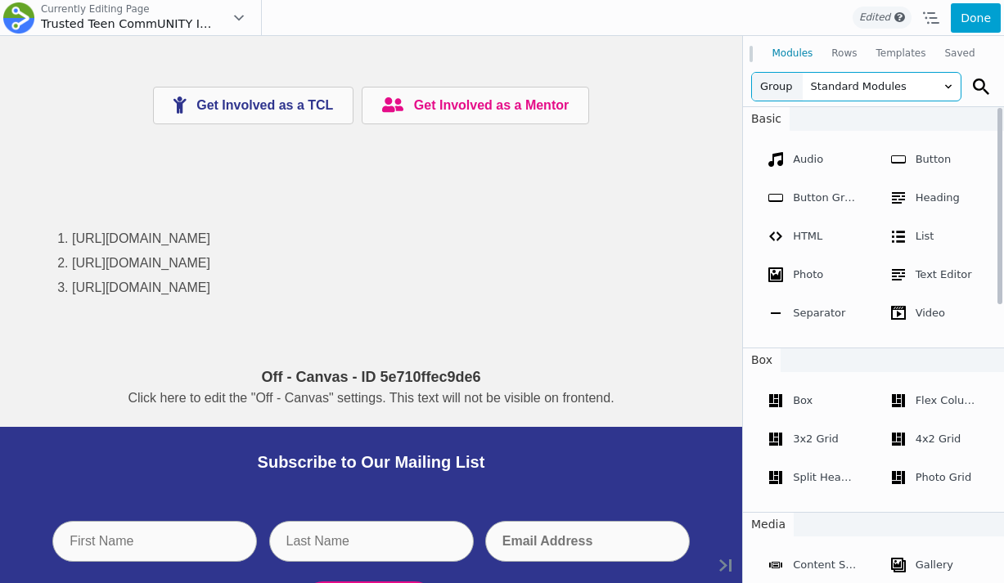
click at [848, 88] on span "Standard Modules" at bounding box center [882, 87] width 158 height 28
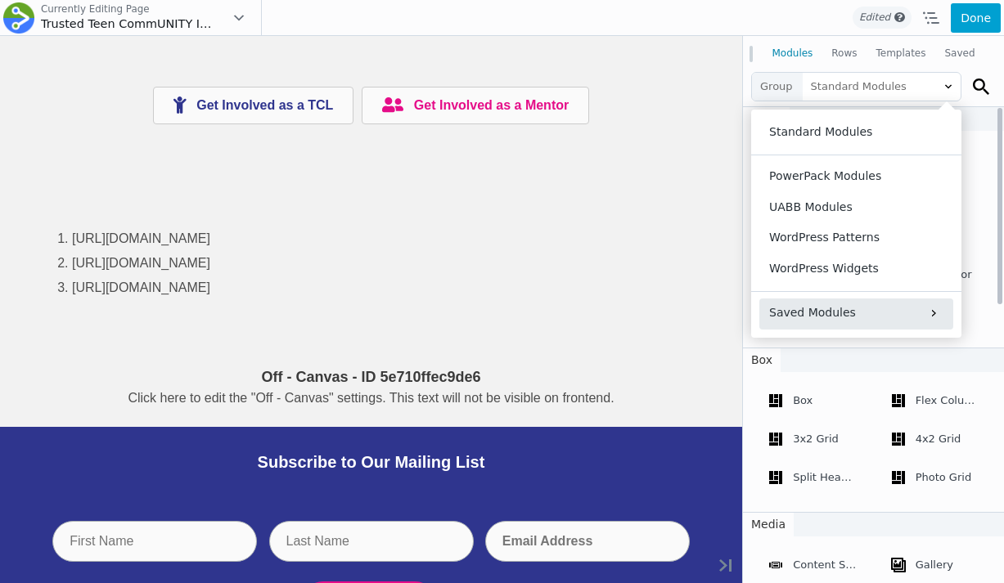
click at [837, 312] on button "Saved Modules" at bounding box center [856, 314] width 194 height 31
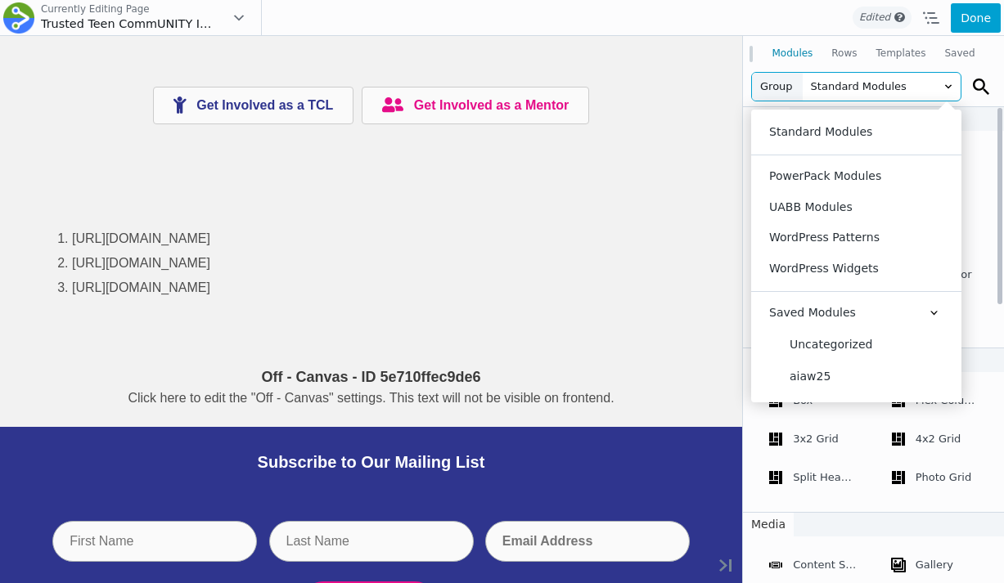
click at [835, 92] on span "Standard Modules" at bounding box center [882, 87] width 158 height 28
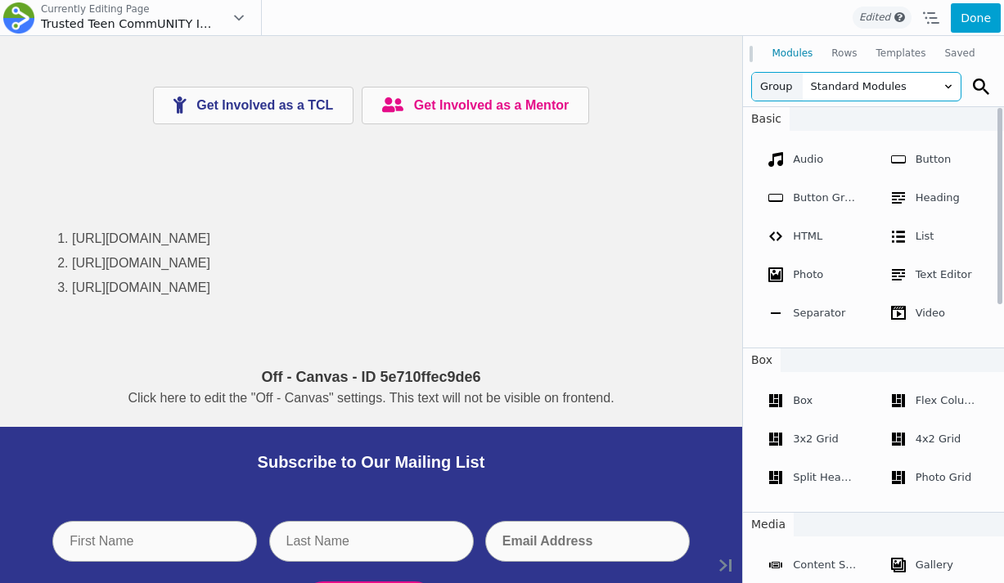
click at [860, 82] on span "Standard Modules" at bounding box center [882, 87] width 158 height 28
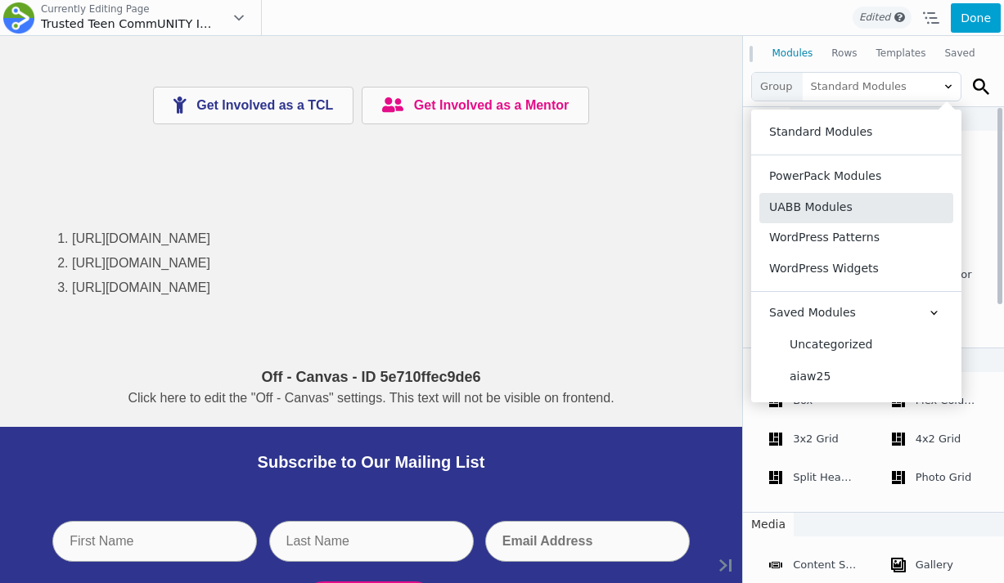
click at [848, 207] on button "UABB Modules" at bounding box center [856, 208] width 194 height 30
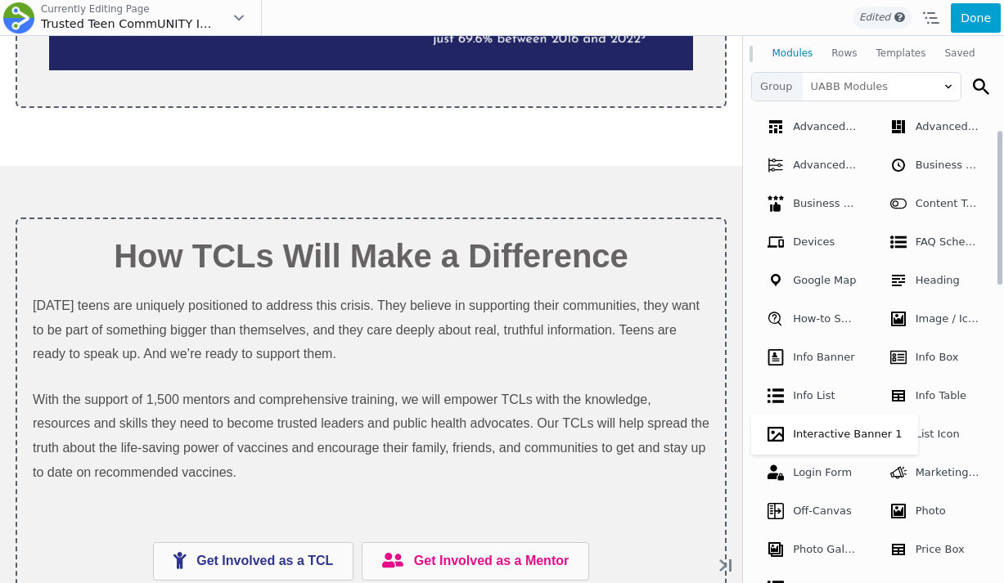
scroll to position [3596, 0]
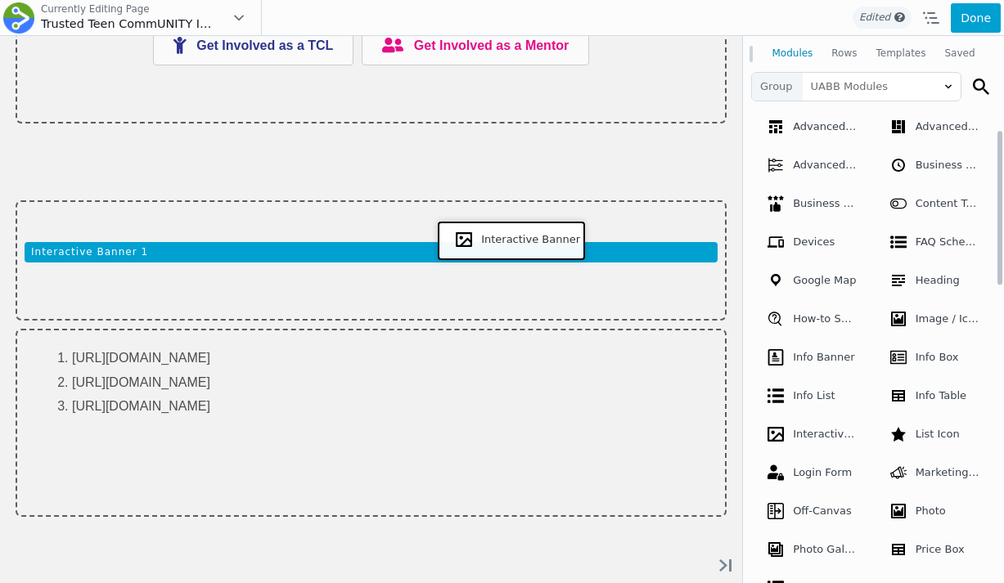
drag, startPoint x: 821, startPoint y: 479, endPoint x: 508, endPoint y: 239, distance: 395.0
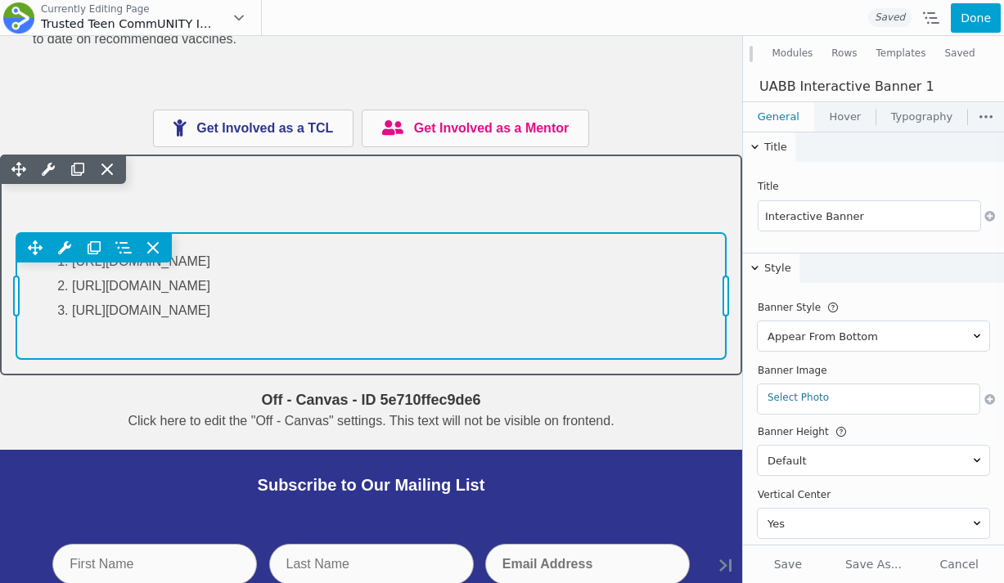
scroll to position [0, 0]
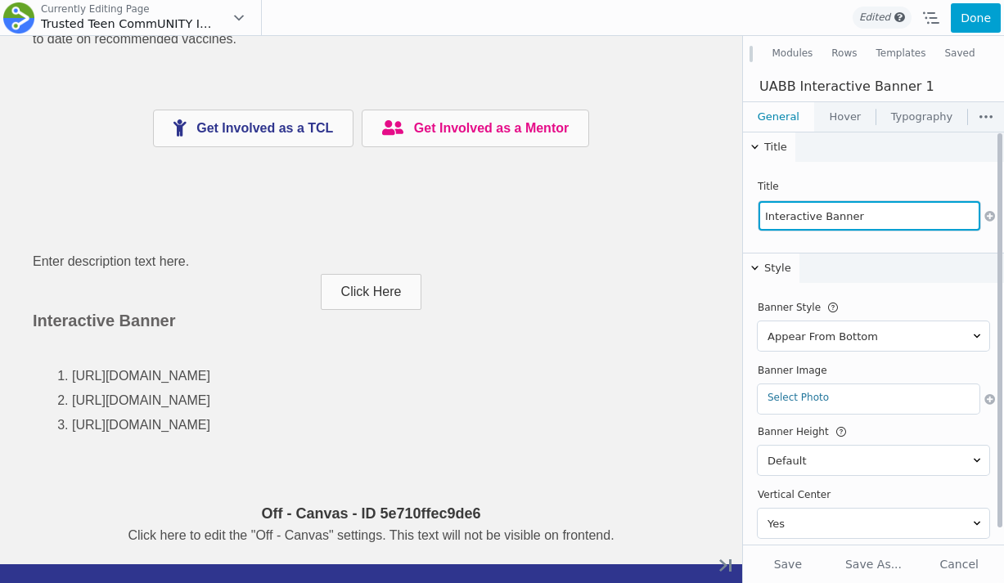
click at [807, 214] on input "Interactive Banner" at bounding box center [869, 215] width 222 height 29
type input "R"
click at [898, 215] on input "Click To See References" at bounding box center [869, 215] width 222 height 29
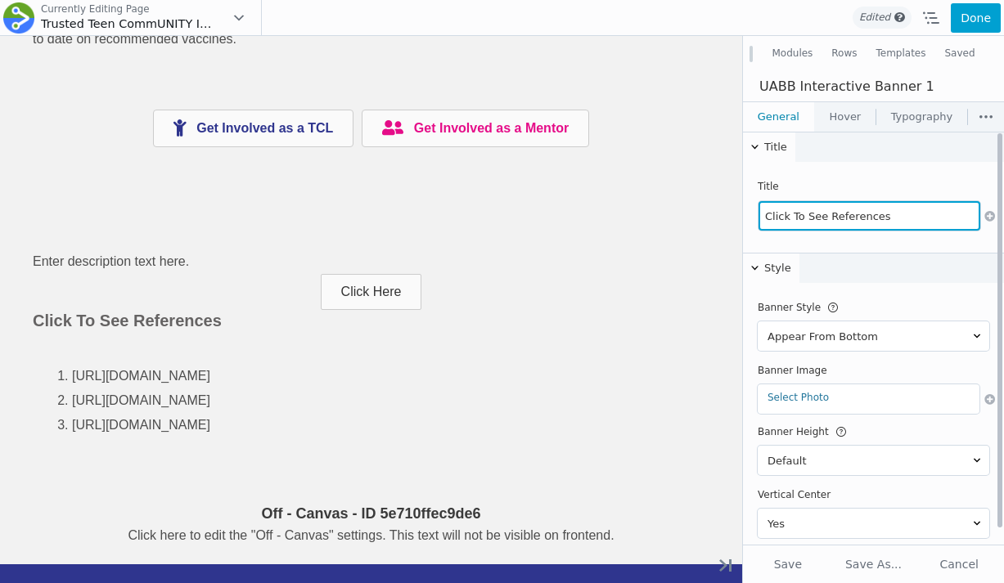
type input "Click To See References"
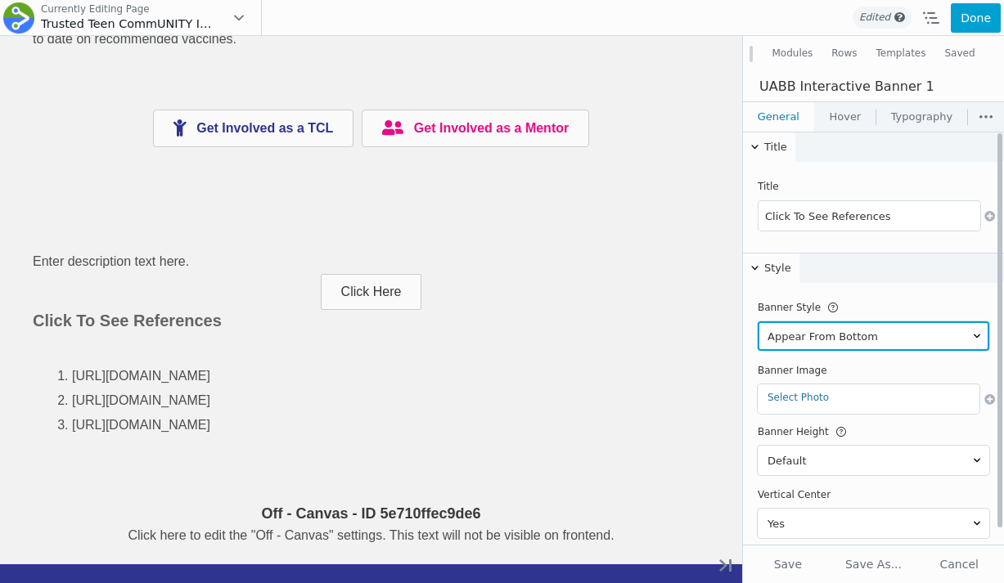
click at [807, 335] on select "Appear From Bottom Appear From Top Appear From Left Appear From Right Zoom In Z…" at bounding box center [874, 336] width 232 height 29
select select "style02"
click at [758, 322] on select "Appear From Bottom Appear From Top Appear From Left Appear From Right Zoom In Z…" at bounding box center [874, 336] width 232 height 29
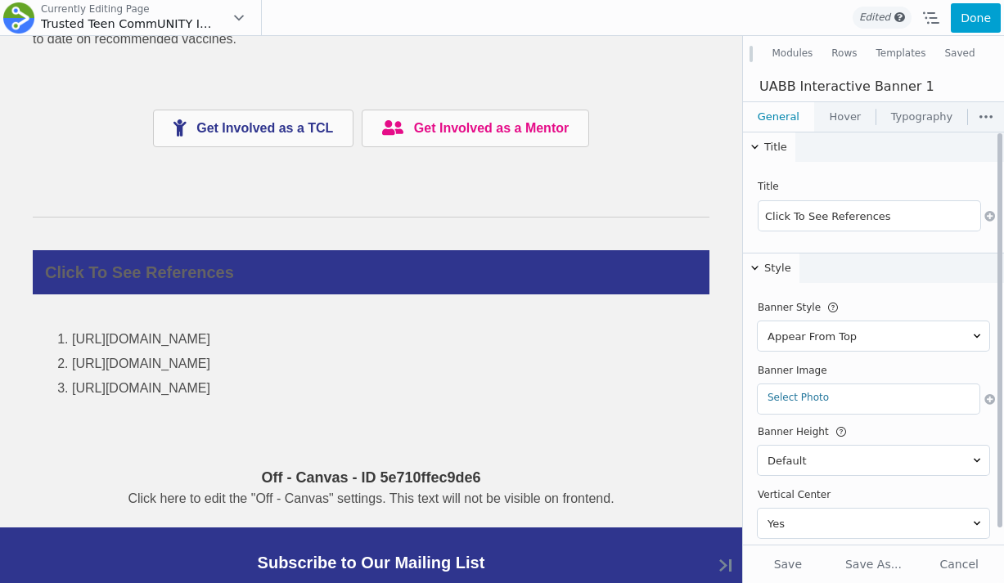
click at [767, 264] on button "Style" at bounding box center [771, 268] width 56 height 29
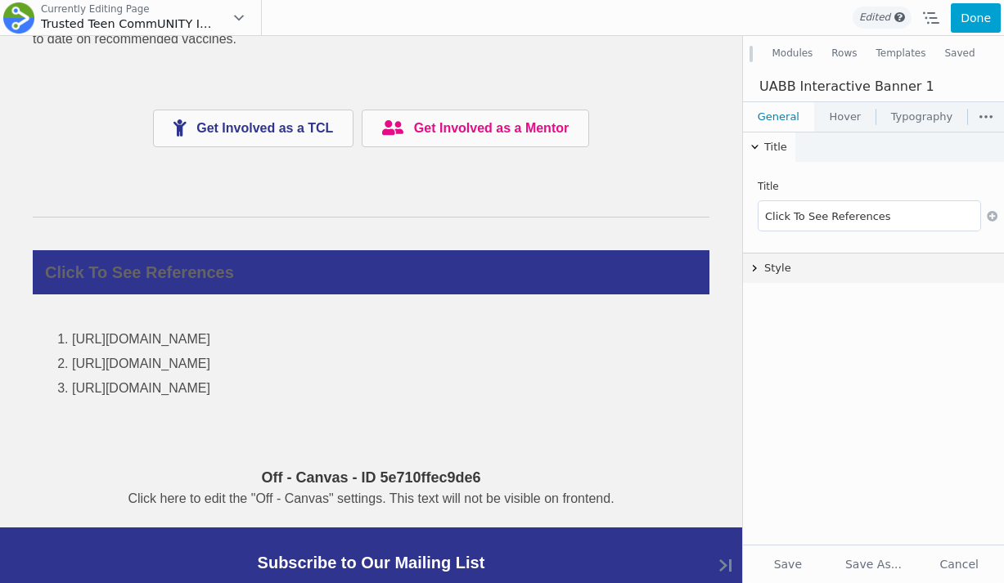
click at [775, 263] on button "Style" at bounding box center [873, 268] width 261 height 29
click at [911, 121] on link "Typography" at bounding box center [921, 116] width 91 height 29
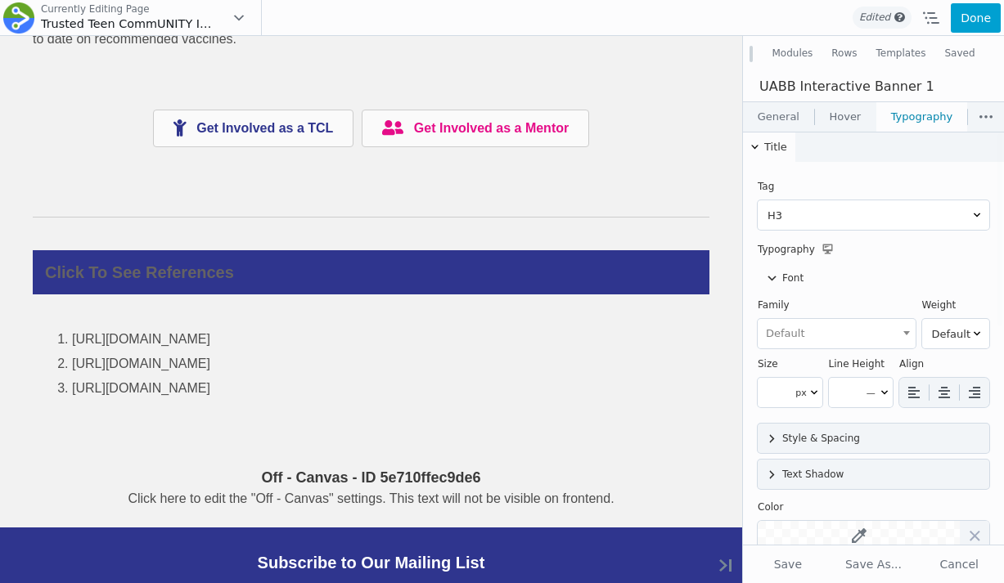
click at [866, 116] on link "Hover" at bounding box center [845, 116] width 61 height 29
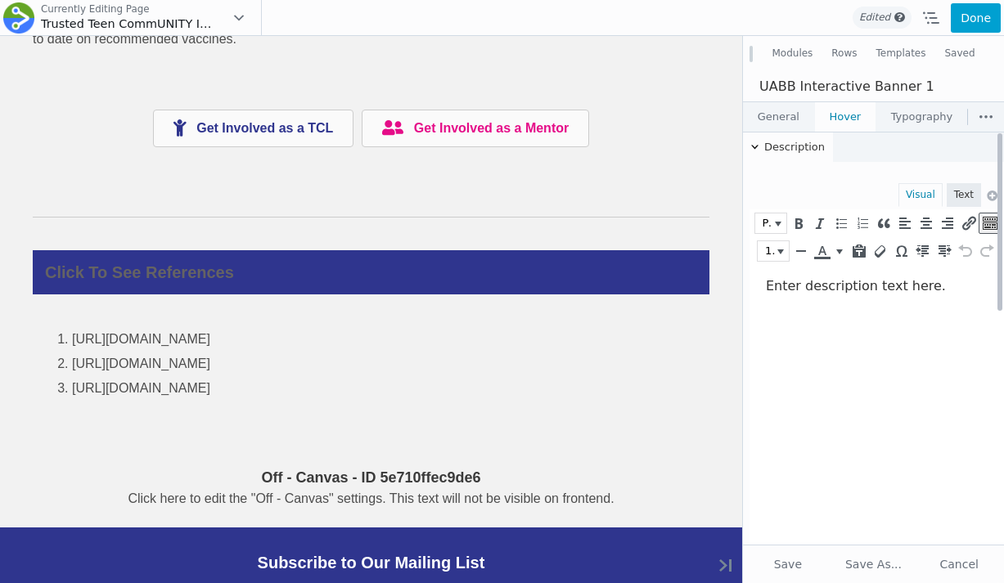
click at [801, 279] on p "Enter description text here." at bounding box center [873, 286] width 214 height 17
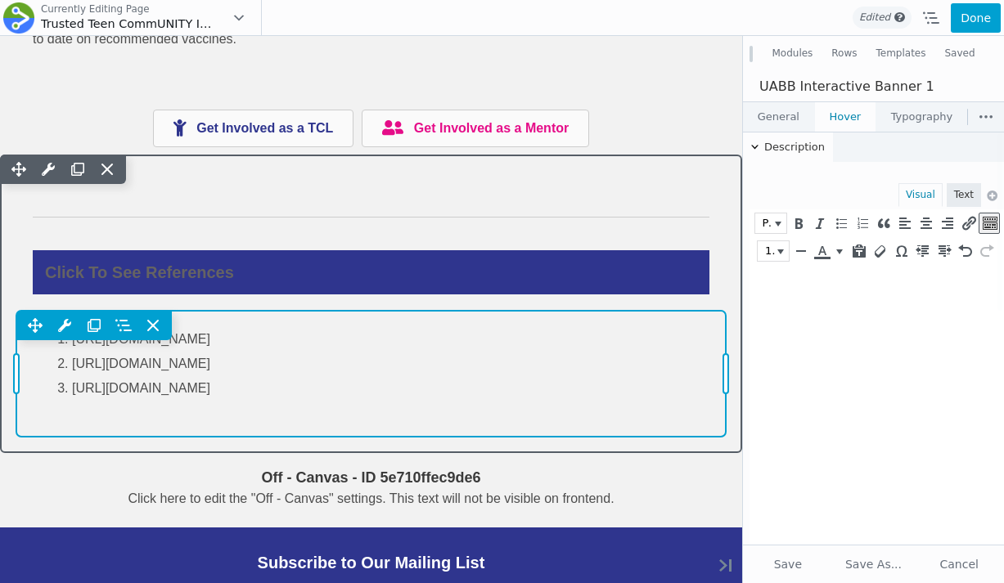
click at [294, 388] on div "Move Up Move Down Text Editor Settings Copy Text Editor Settings Paste Text Edi…" at bounding box center [370, 373] width 709 height 125
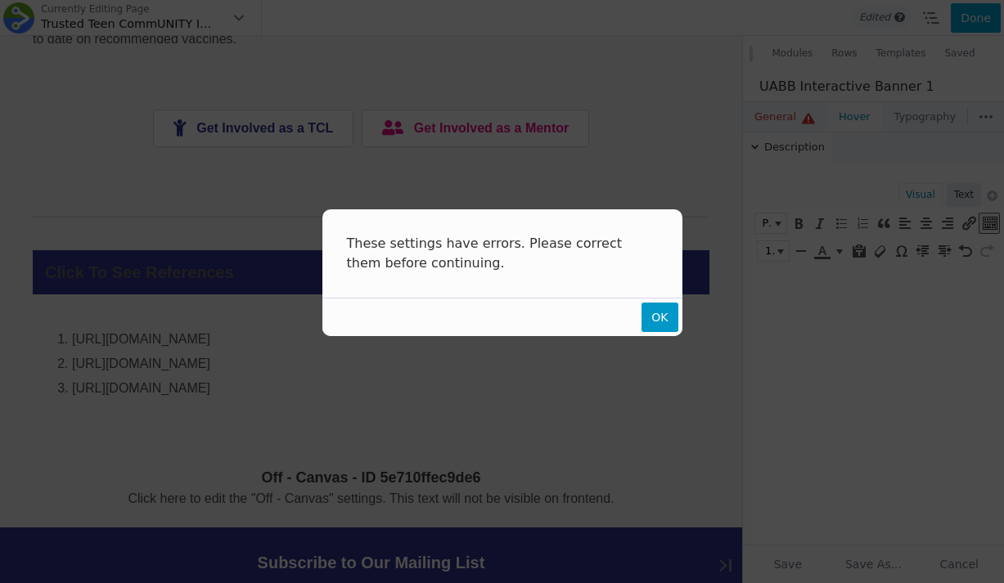
click at [655, 317] on span "OK" at bounding box center [659, 317] width 36 height 29
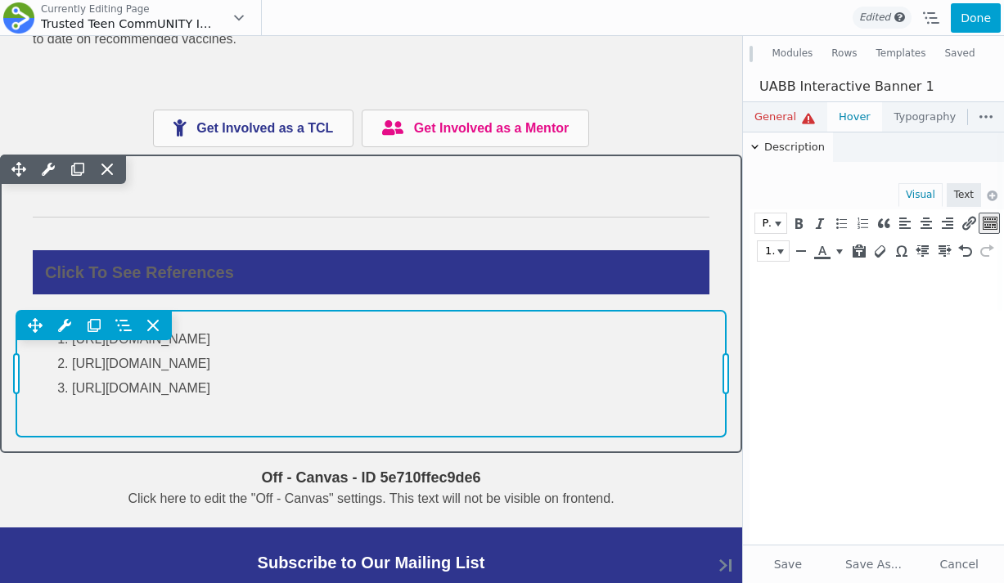
click at [515, 412] on div "Move Up Move Down Text Editor Settings Copy Text Editor Settings Paste Text Edi…" at bounding box center [370, 373] width 709 height 125
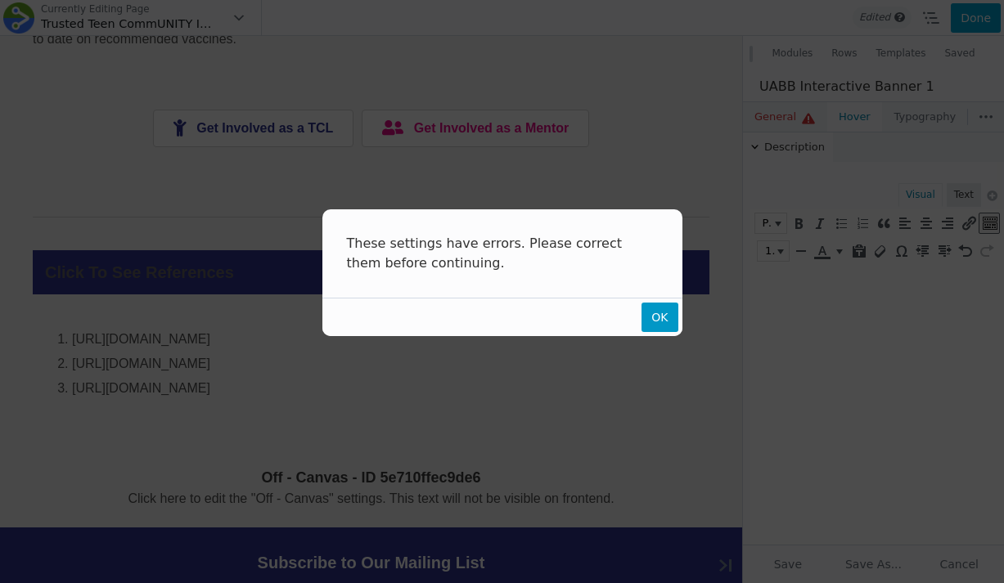
click at [663, 313] on span "OK" at bounding box center [659, 317] width 36 height 29
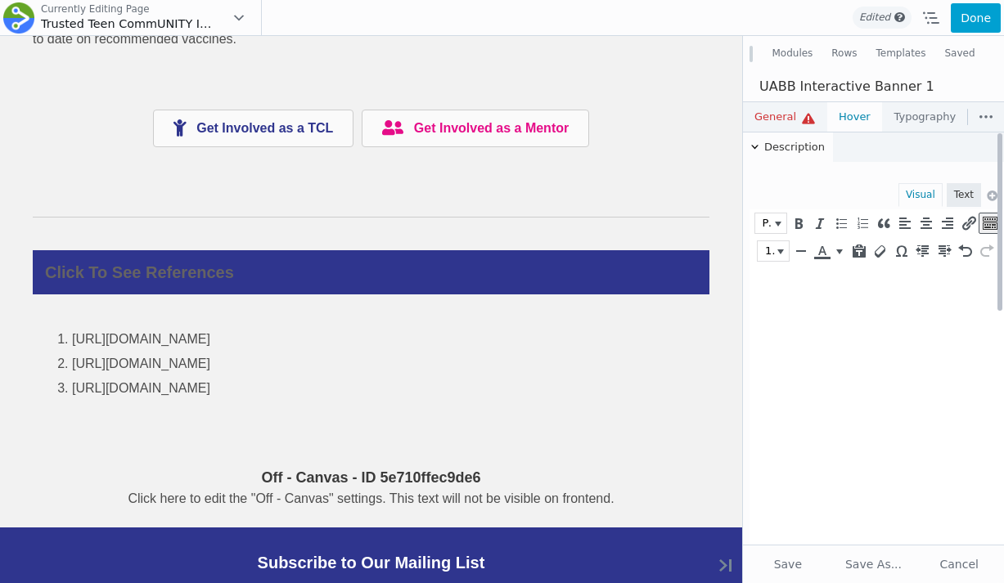
click at [800, 180] on td "Visual Text Paragraph 16px p b i link b-quote del ins img ul ol li code more cl…" at bounding box center [874, 377] width 232 height 401
click at [794, 308] on html at bounding box center [876, 286] width 254 height 43
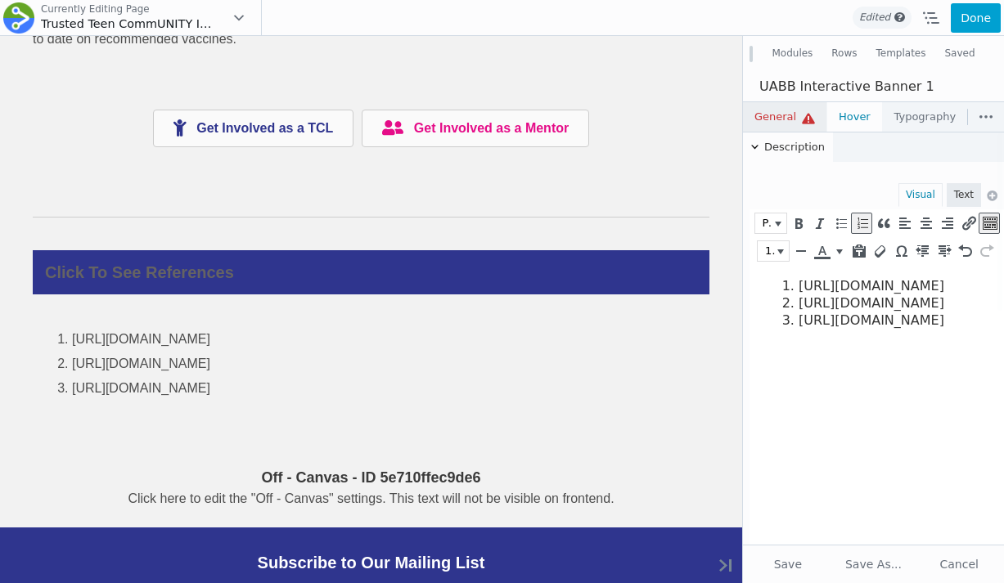
click at [772, 124] on link "General" at bounding box center [784, 116] width 83 height 29
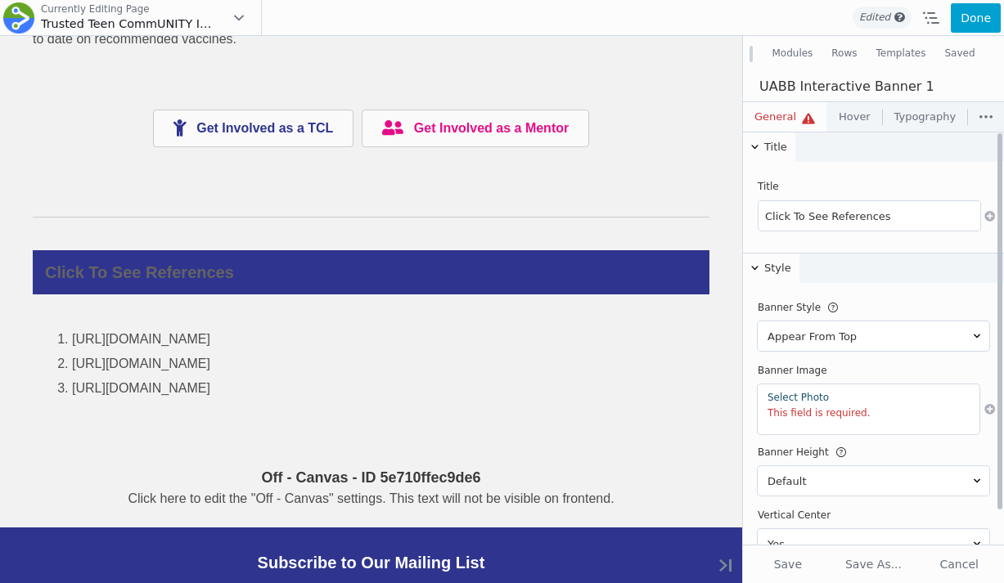
click at [808, 394] on link "Select Photo" at bounding box center [868, 397] width 202 height 11
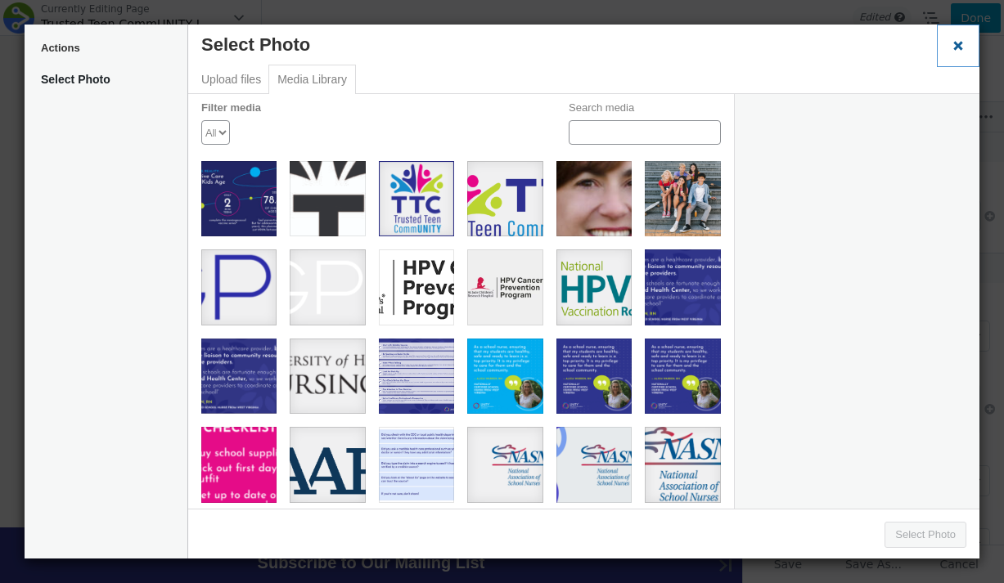
click at [960, 51] on span "Close dialog" at bounding box center [958, 45] width 16 height 12
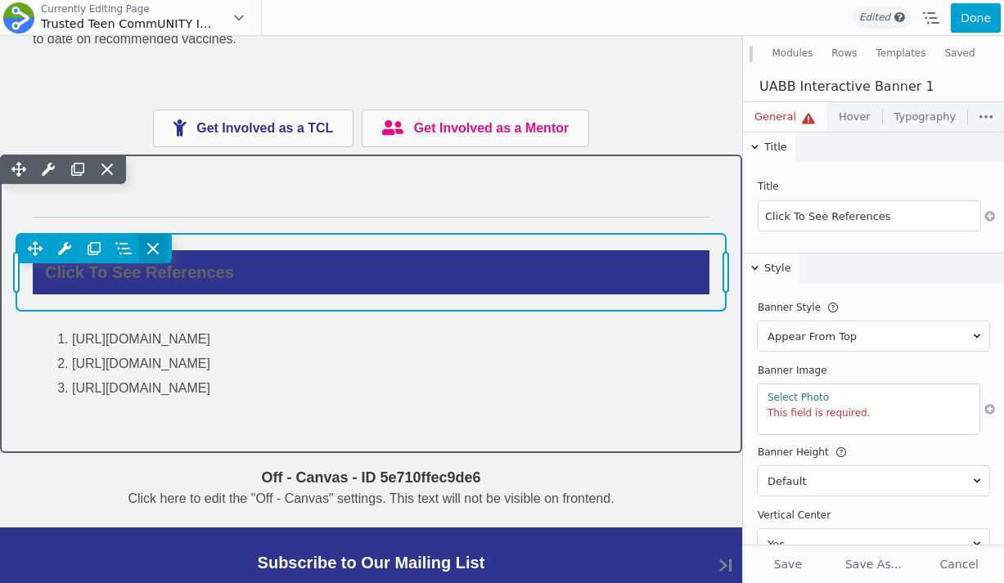
click at [158, 247] on icon at bounding box center [153, 249] width 16 height 16
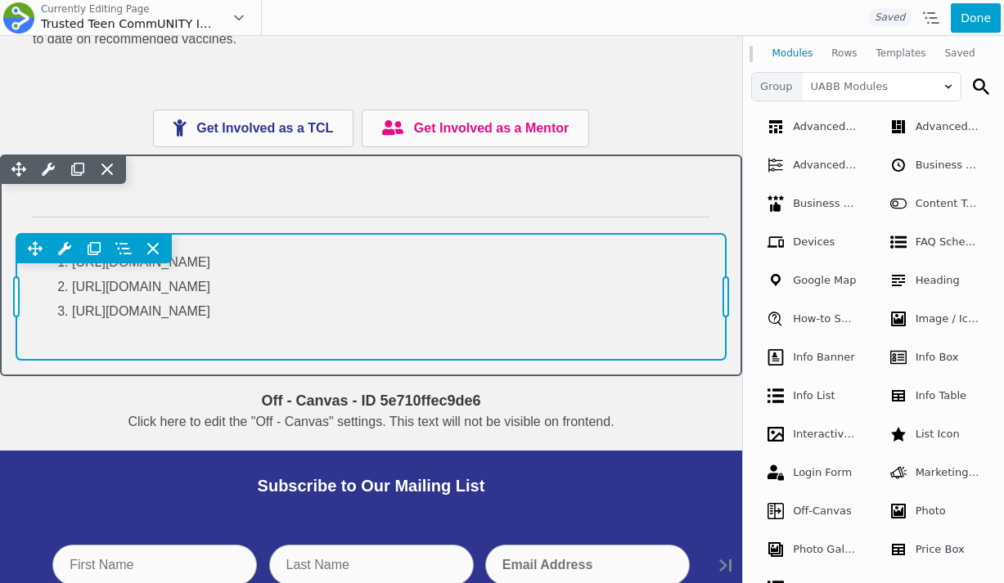
click at [588, 259] on div "Move Up Move Down Text Editor Settings Copy Text Editor Settings Paste Text Edi…" at bounding box center [370, 248] width 709 height 29
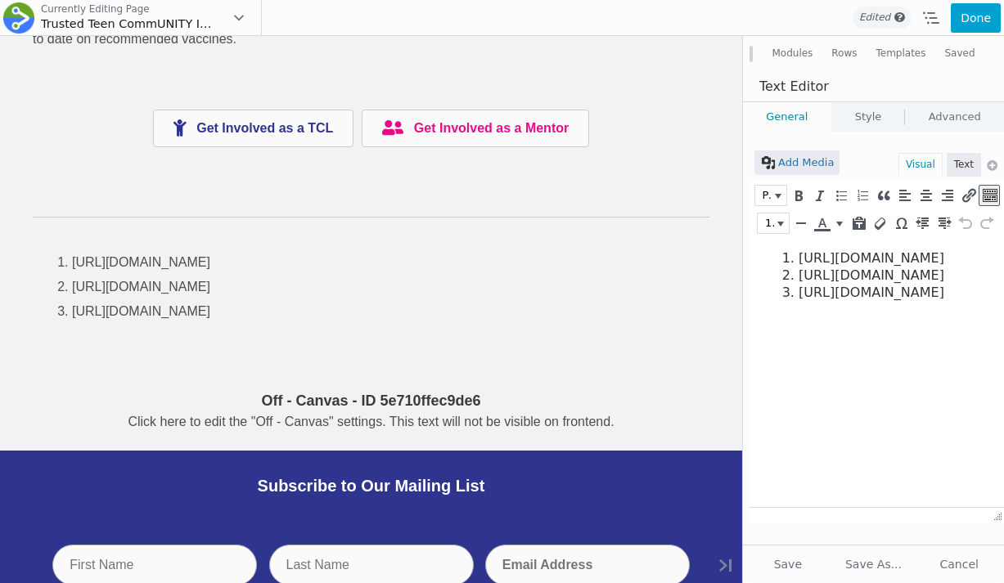
click at [848, 110] on link "Style" at bounding box center [868, 116] width 73 height 29
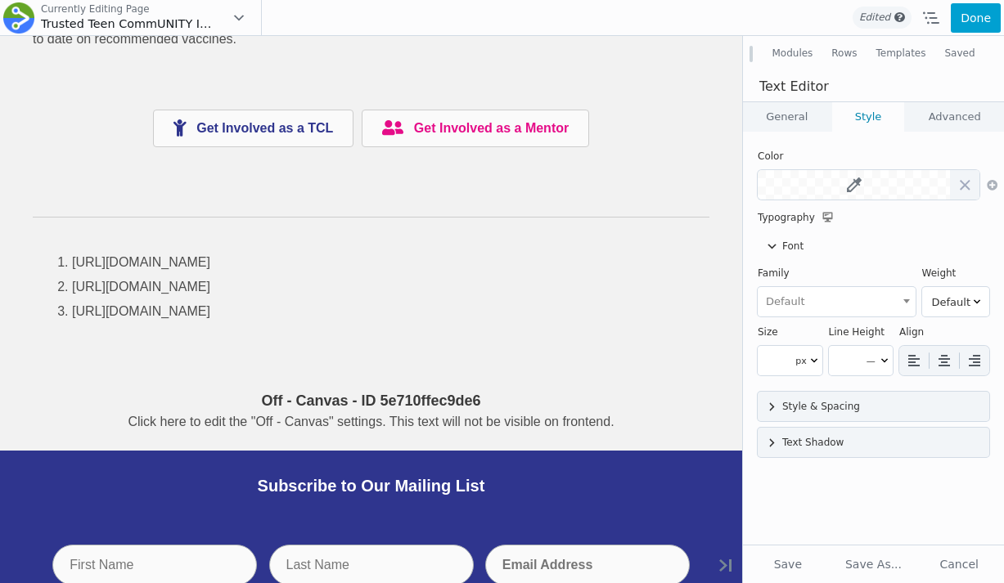
click at [812, 117] on link "General" at bounding box center [787, 116] width 88 height 29
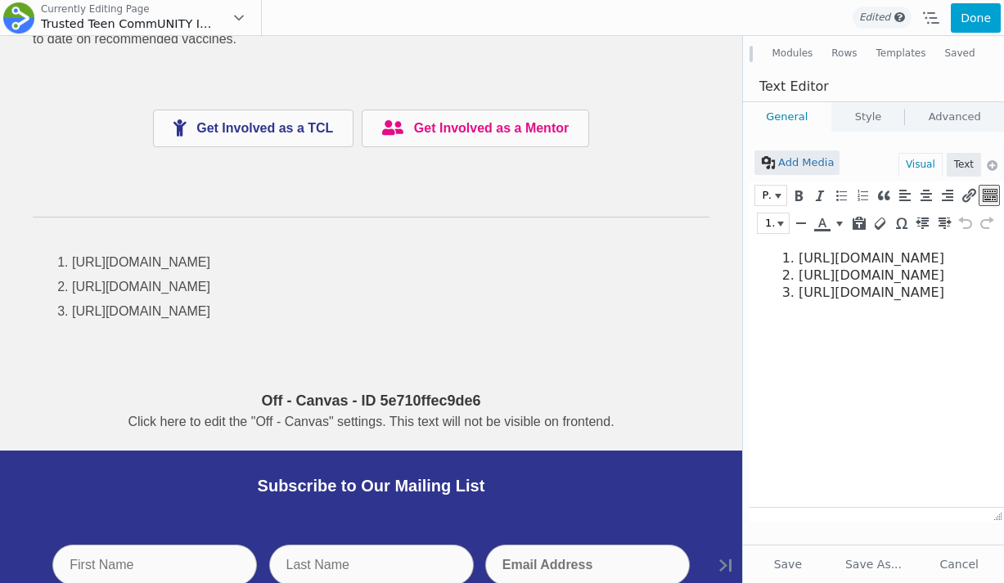
click at [778, 61] on button "Modules" at bounding box center [793, 53] width 60 height 29
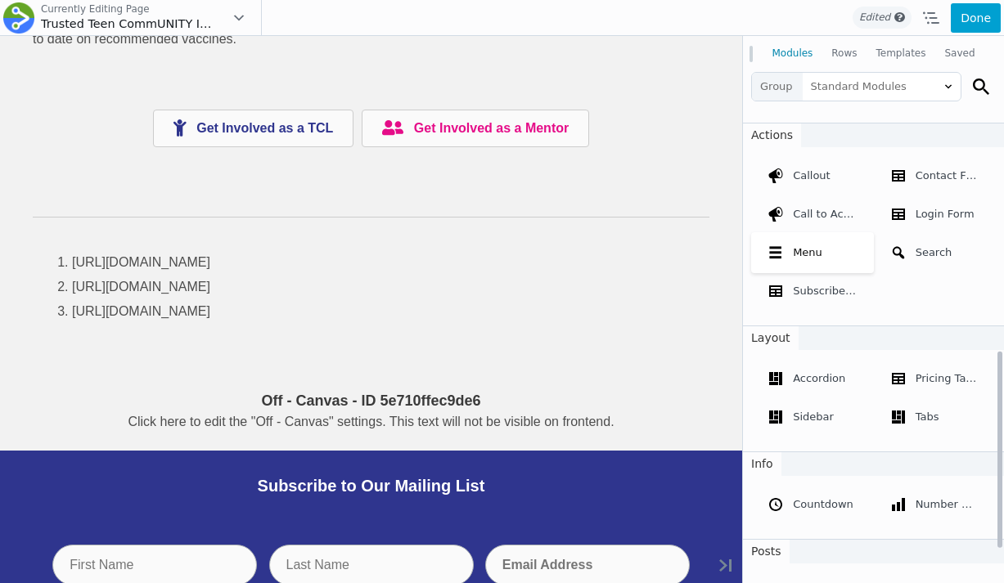
scroll to position [3573, 0]
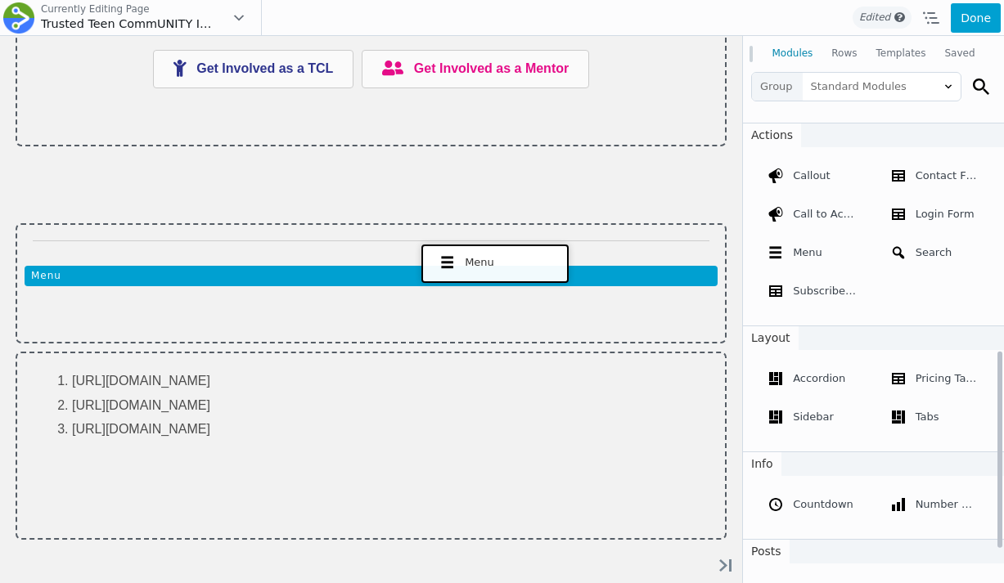
drag, startPoint x: 810, startPoint y: 283, endPoint x: 491, endPoint y: 261, distance: 319.8
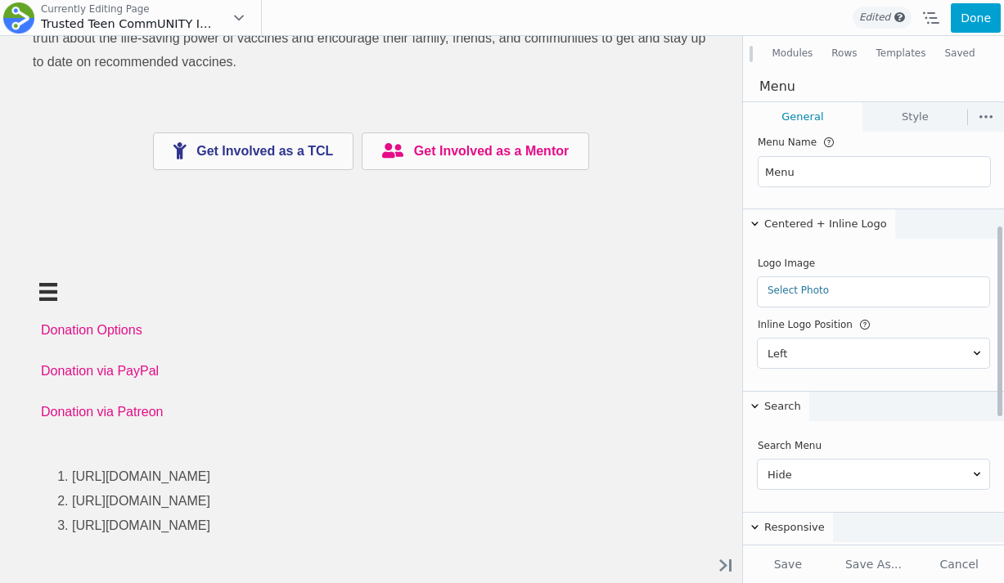
scroll to position [0, 0]
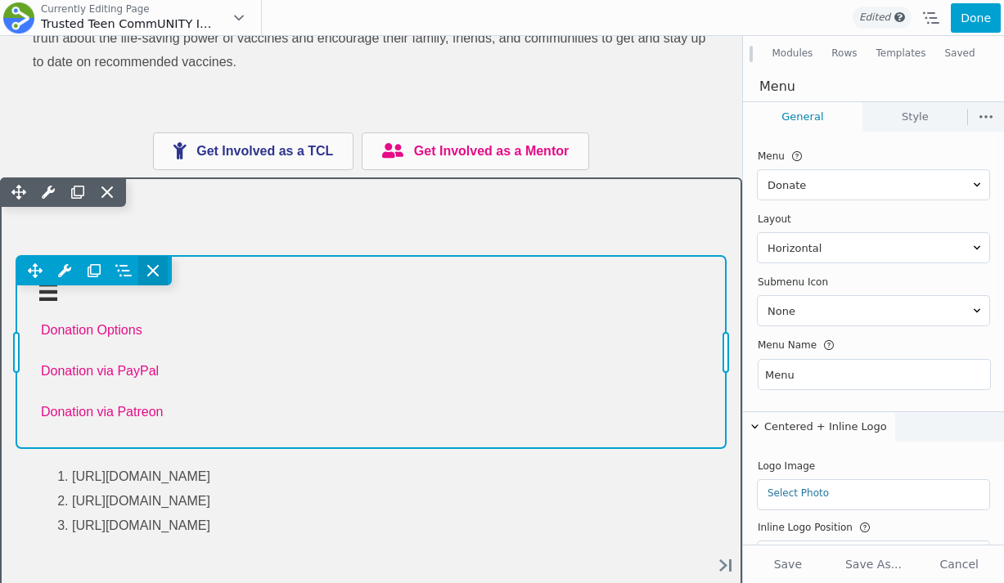
click at [158, 271] on icon at bounding box center [153, 271] width 16 height 16
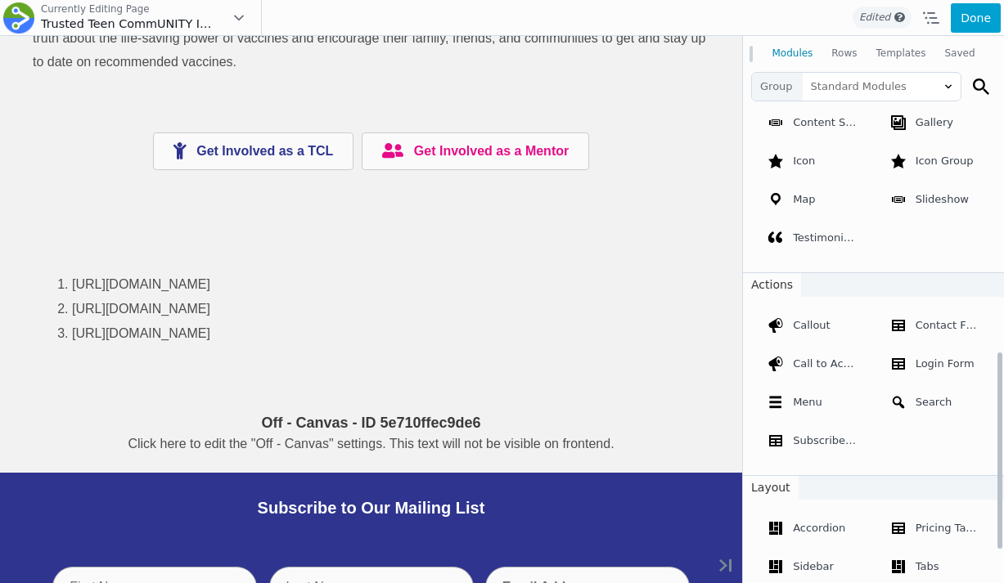
scroll to position [595, 0]
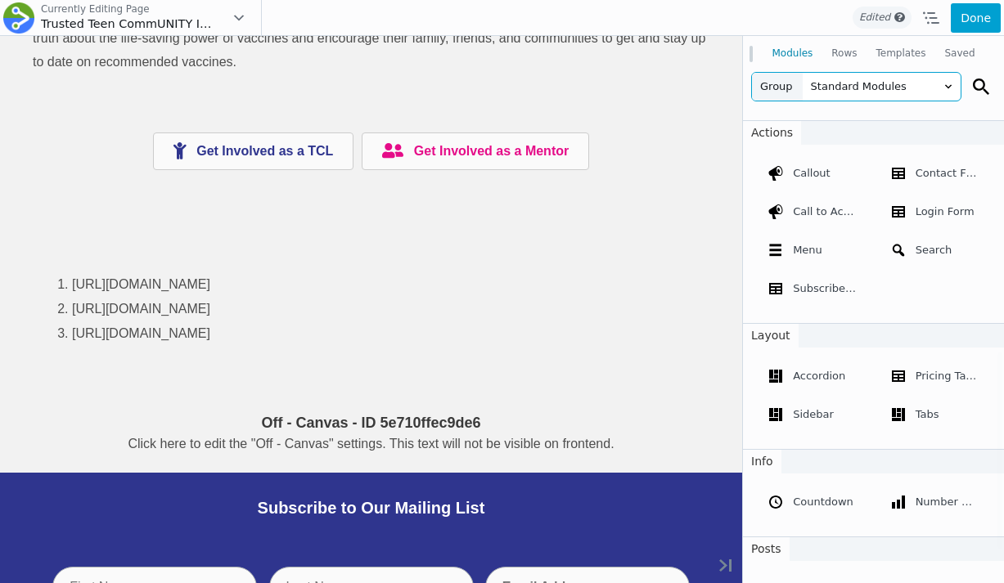
click at [849, 77] on span "Standard Modules" at bounding box center [882, 87] width 158 height 28
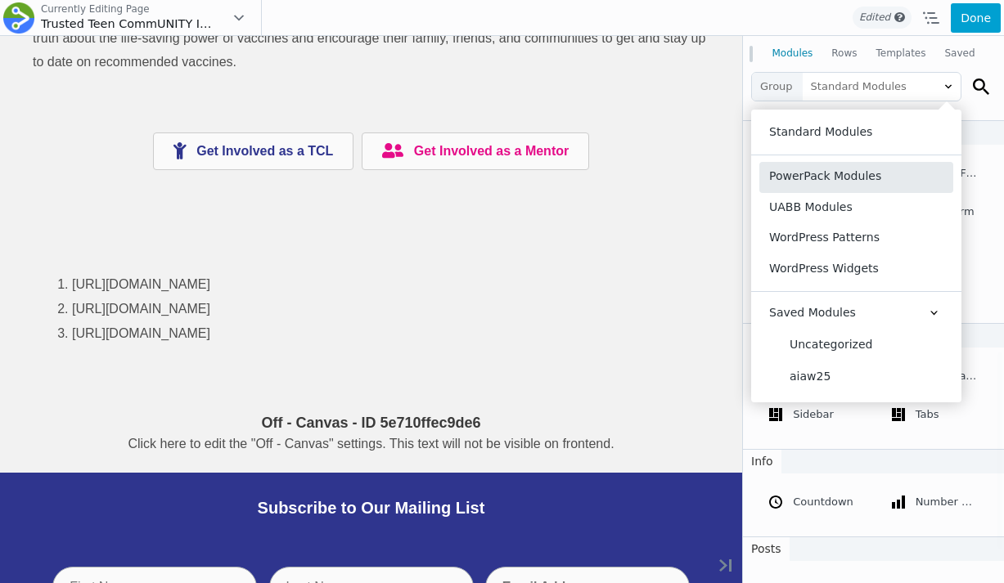
click at [819, 176] on button "PowerPack Modules" at bounding box center [856, 177] width 194 height 30
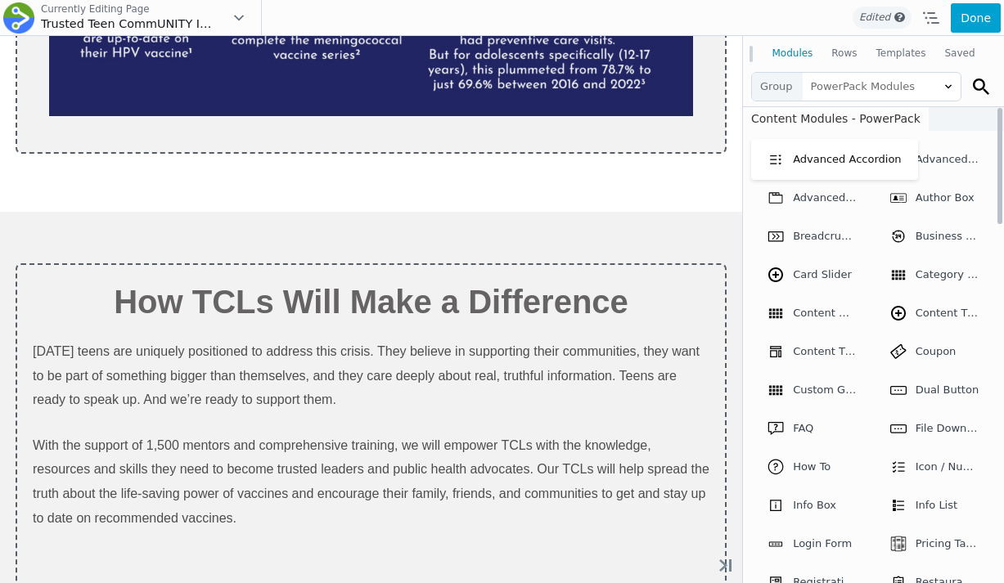
scroll to position [3550, 0]
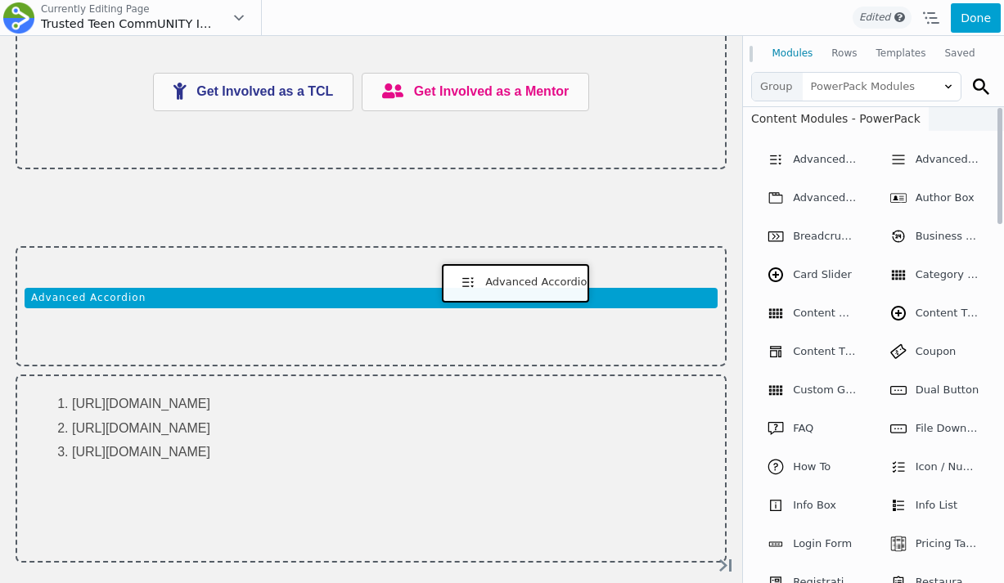
drag, startPoint x: 811, startPoint y: 193, endPoint x: 511, endPoint y: 281, distance: 312.0
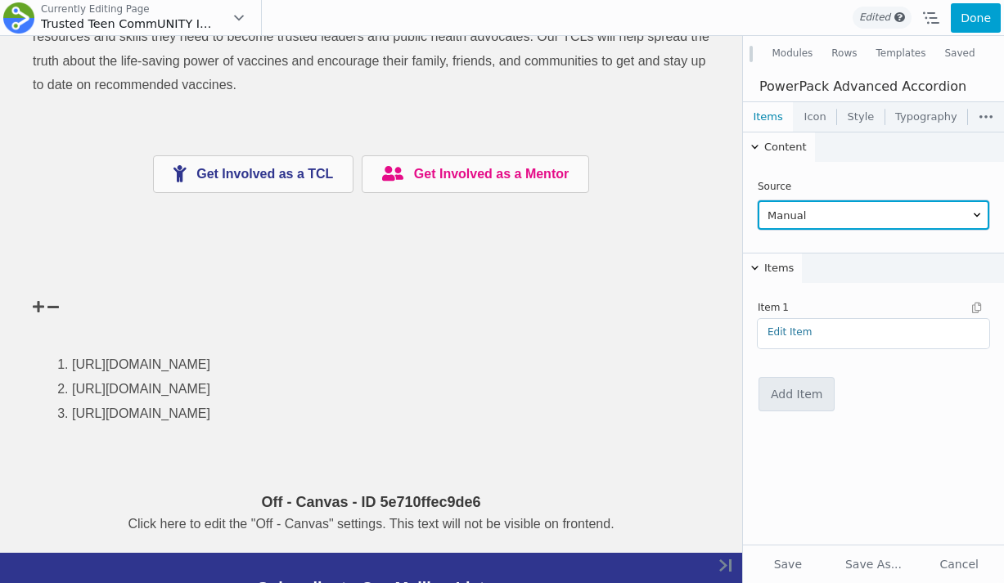
click at [803, 213] on select "Manual Post ACF Repeater Field ACF Relationship" at bounding box center [874, 214] width 232 height 29
click at [758, 200] on select "Manual Post ACF Repeater Field ACF Relationship" at bounding box center [874, 214] width 232 height 29
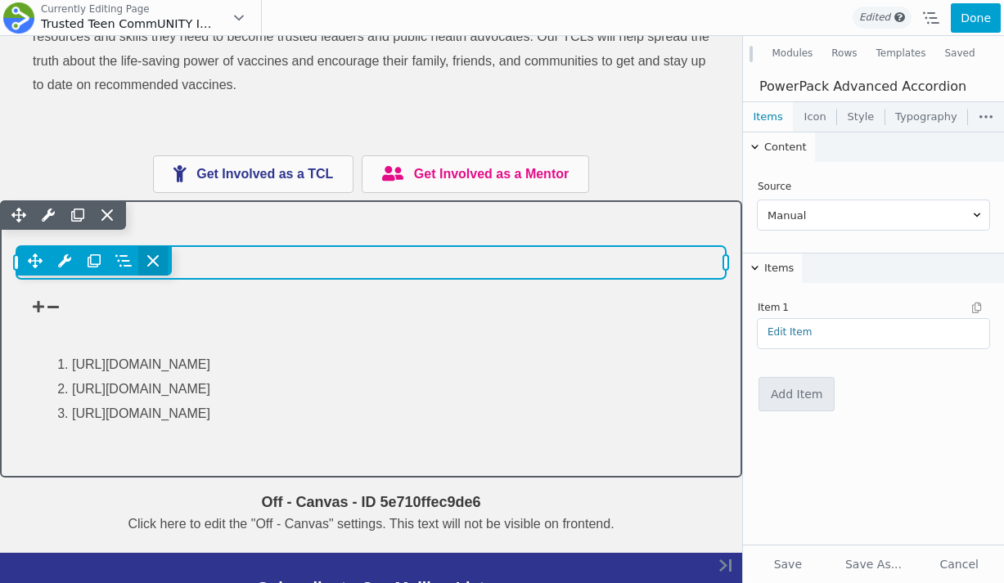
click at [160, 265] on icon at bounding box center [153, 261] width 16 height 16
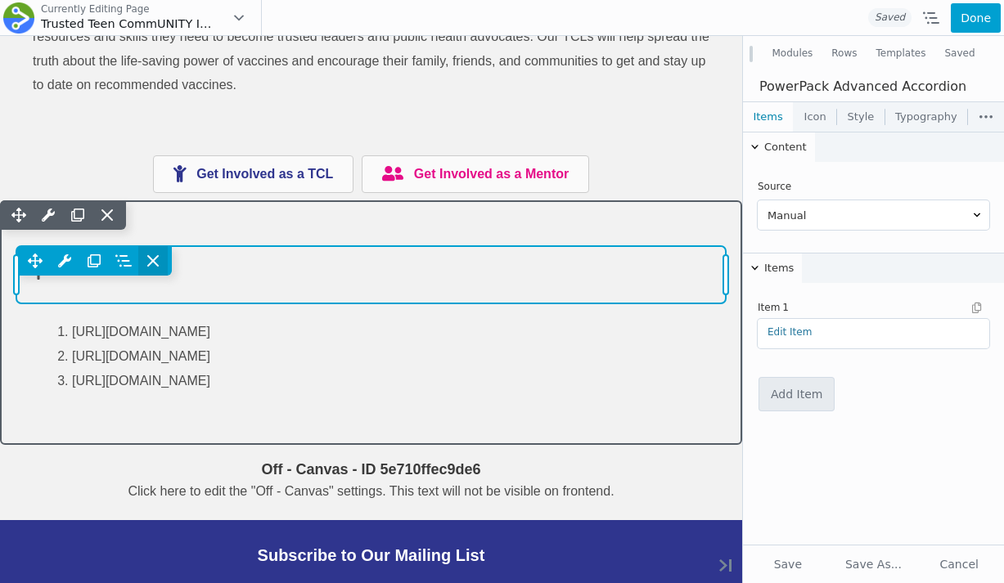
click at [158, 259] on icon at bounding box center [153, 261] width 16 height 16
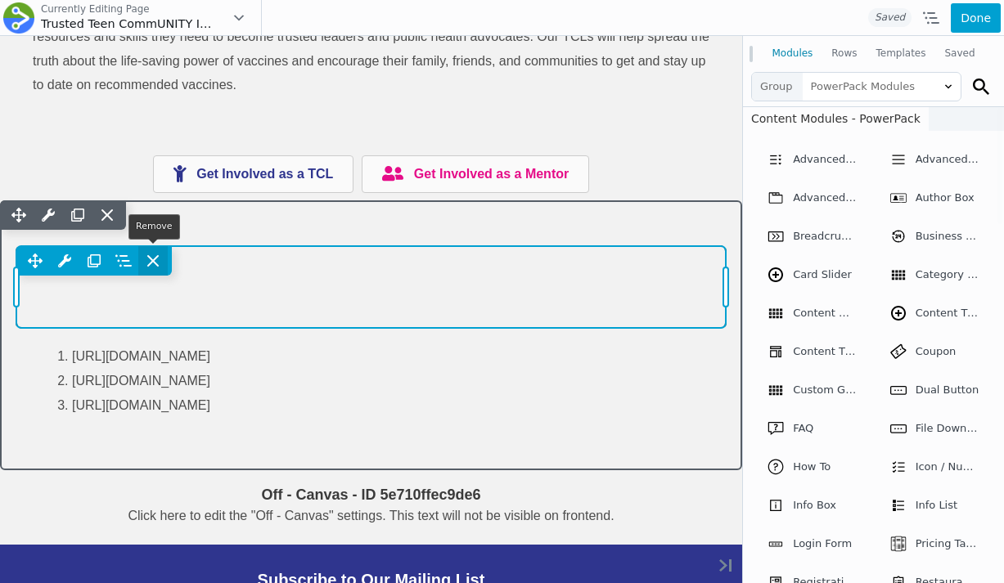
click at [160, 259] on icon at bounding box center [153, 261] width 16 height 16
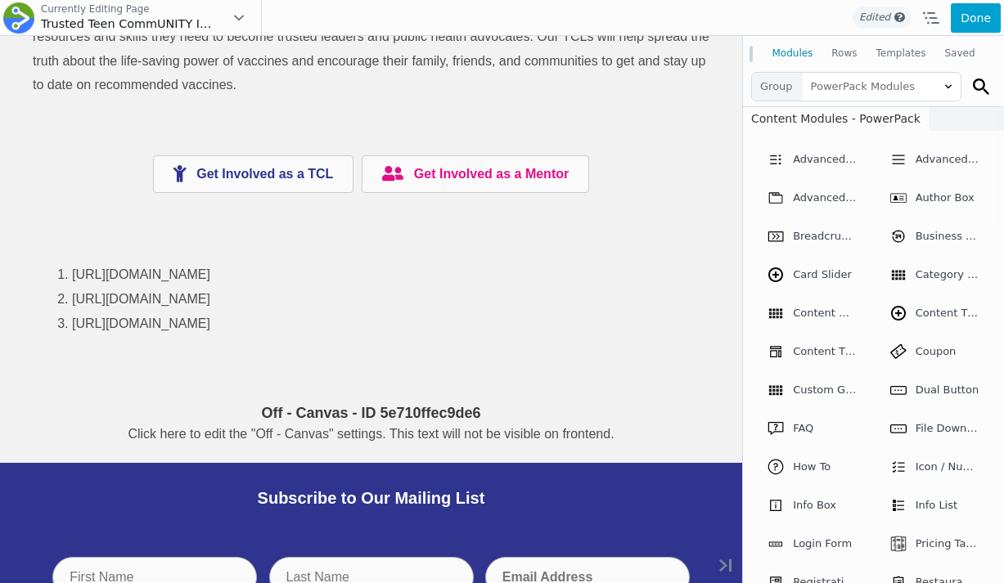
click at [793, 64] on button "Modules" at bounding box center [793, 53] width 60 height 29
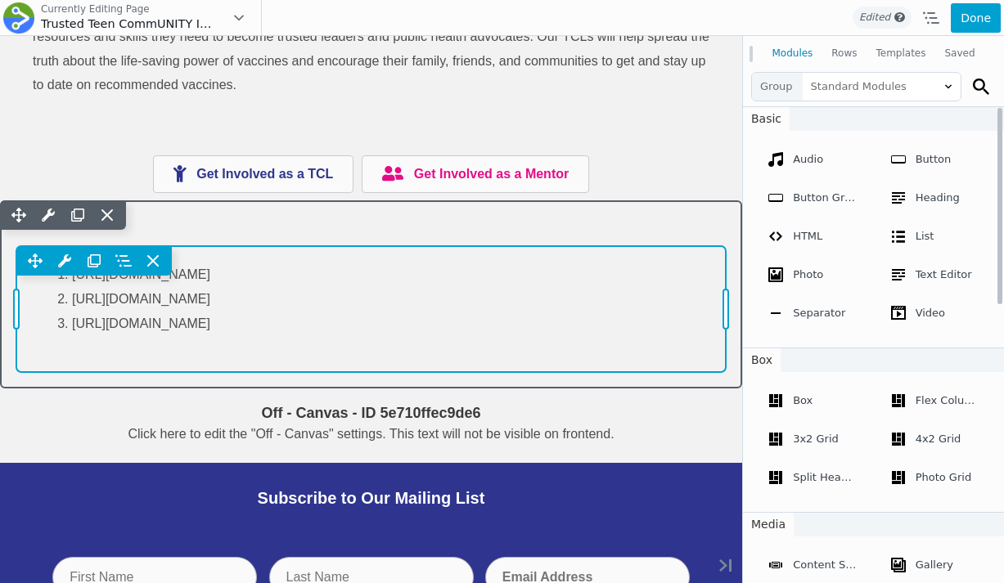
click at [421, 254] on div "Move Up Move Down Text Editor Settings Copy Text Editor Settings Paste Text Edi…" at bounding box center [370, 260] width 709 height 29
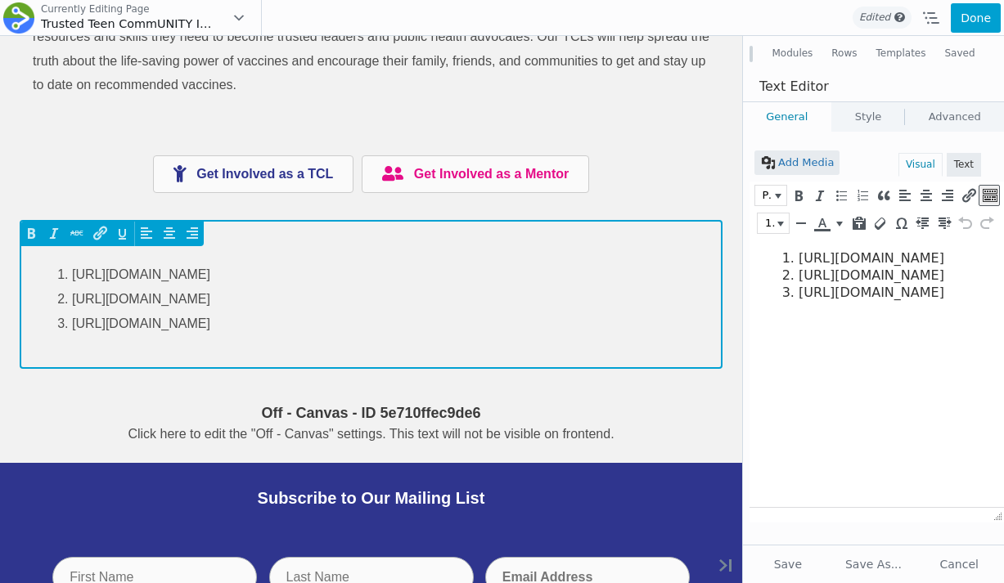
scroll to position [0, 0]
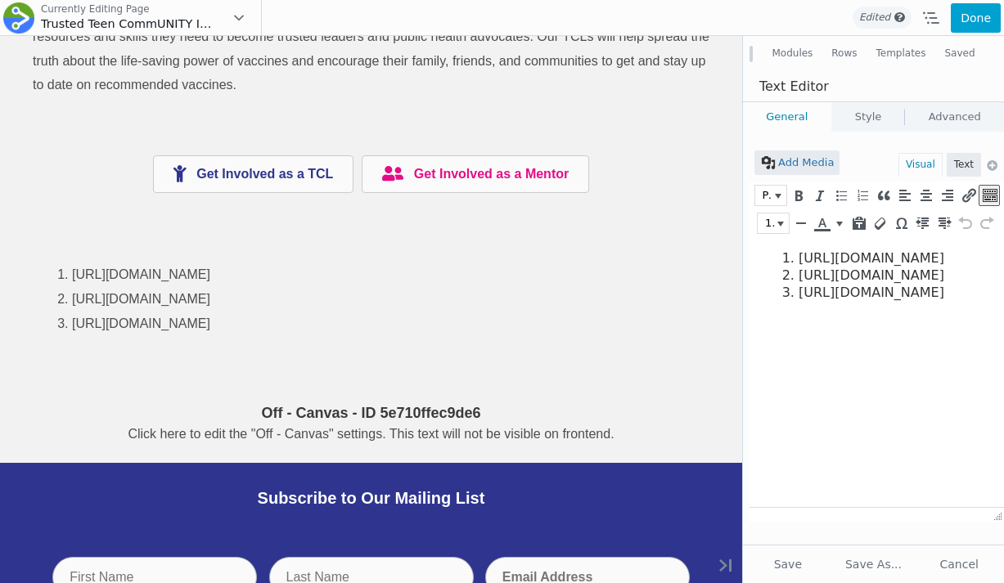
click at [798, 254] on li "[URL][DOMAIN_NAME]" at bounding box center [888, 258] width 181 height 17
click at [781, 253] on ol "https://www.cdc.gov/teenvaxview/interactive/index.html https://pmc.ncbi.nlm.nih…" at bounding box center [873, 275] width 214 height 51
click at [860, 117] on link "Style" at bounding box center [868, 116] width 73 height 29
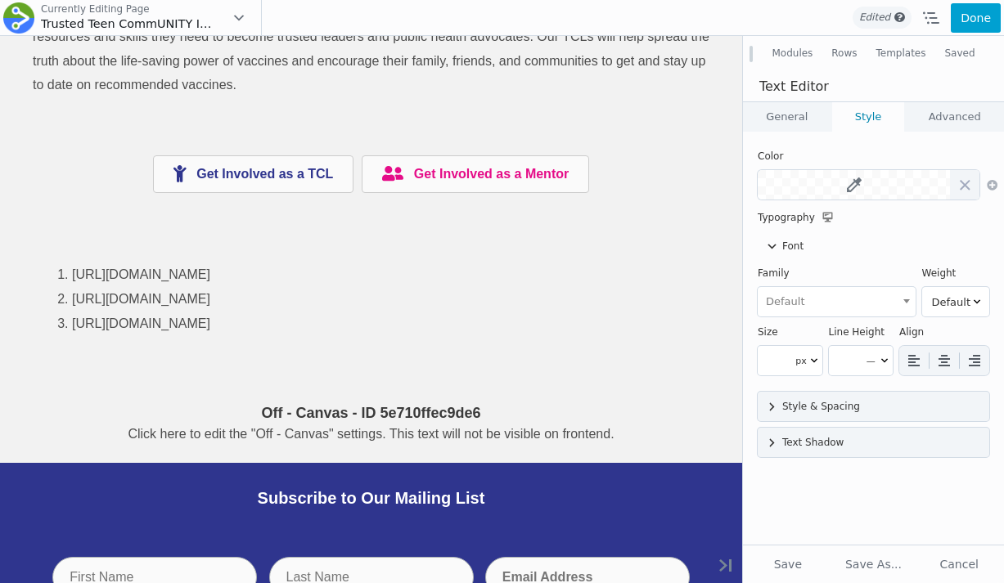
click at [812, 117] on link "General" at bounding box center [787, 116] width 88 height 29
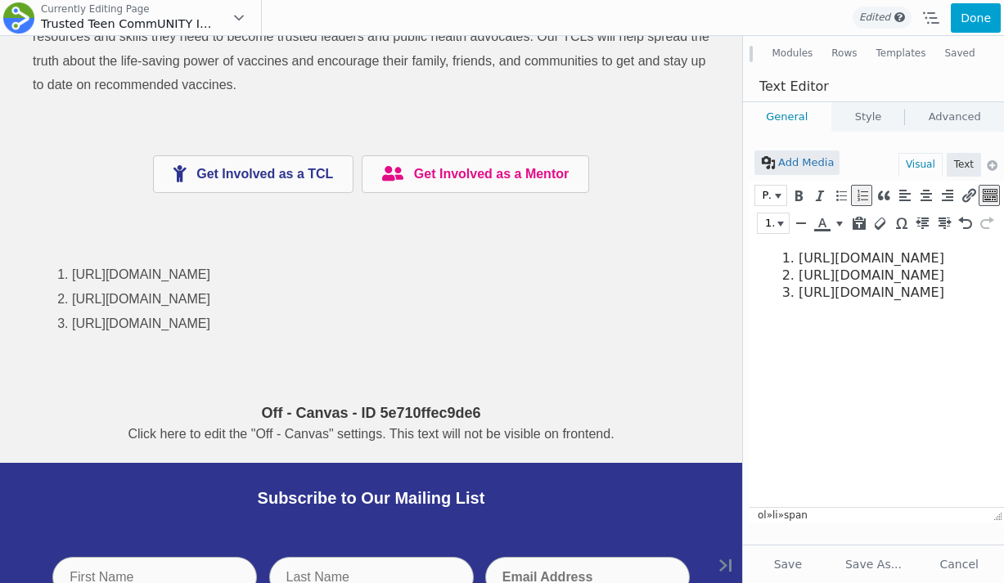
click at [857, 120] on link "Style" at bounding box center [868, 116] width 73 height 29
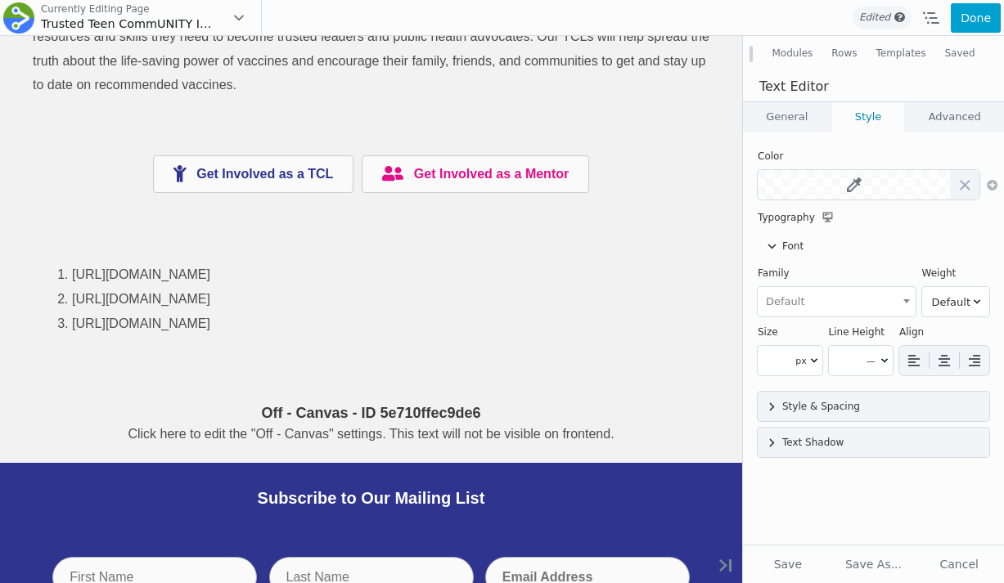
click at [942, 123] on link "Advanced" at bounding box center [954, 116] width 99 height 29
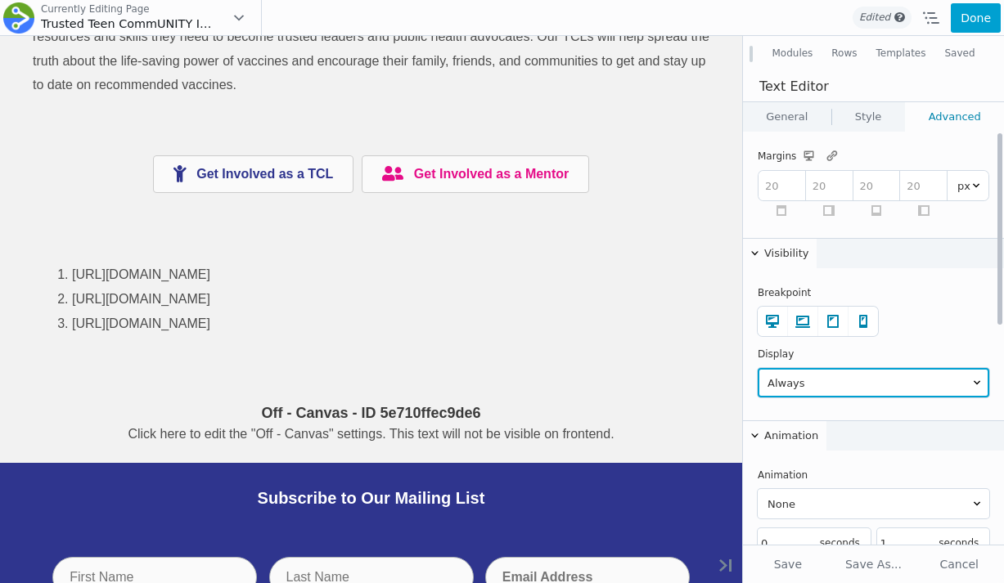
click at [803, 385] on select "Never Always Logged Out User Logged In User Conditional Logic" at bounding box center [874, 382] width 232 height 29
click at [758, 368] on select "Never Always Logged Out User Logged In User Conditional Logic" at bounding box center [874, 382] width 232 height 29
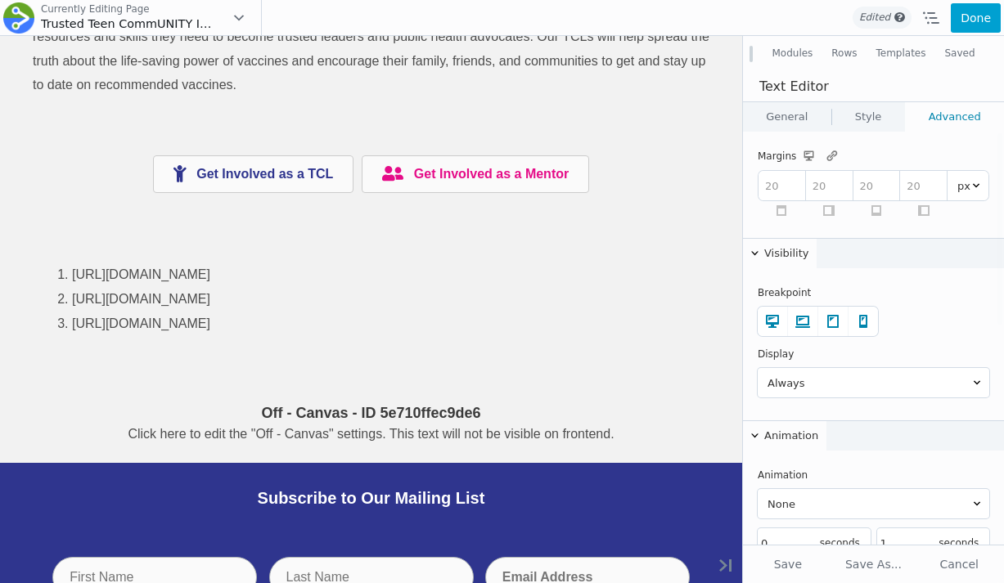
click at [791, 112] on link "General" at bounding box center [787, 116] width 88 height 29
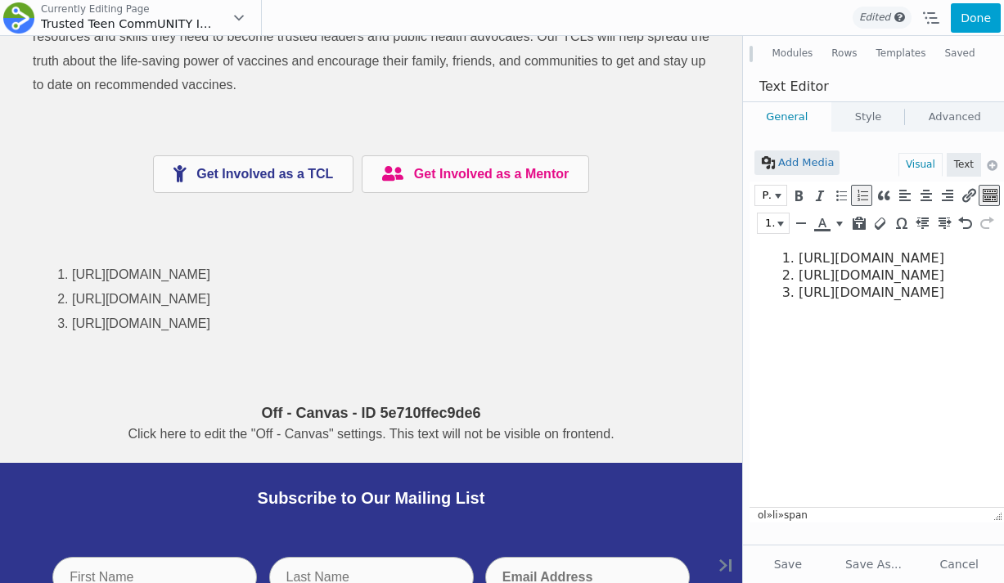
click at [798, 262] on li "[URL][DOMAIN_NAME]" at bounding box center [888, 258] width 181 height 17
click at [768, 301] on ol "https://www.cdc.gov/teenvaxview/interactive/index.html https://pmc.ncbi.nlm.nih…" at bounding box center [873, 275] width 214 height 51
click at [967, 175] on button "Text" at bounding box center [964, 165] width 34 height 24
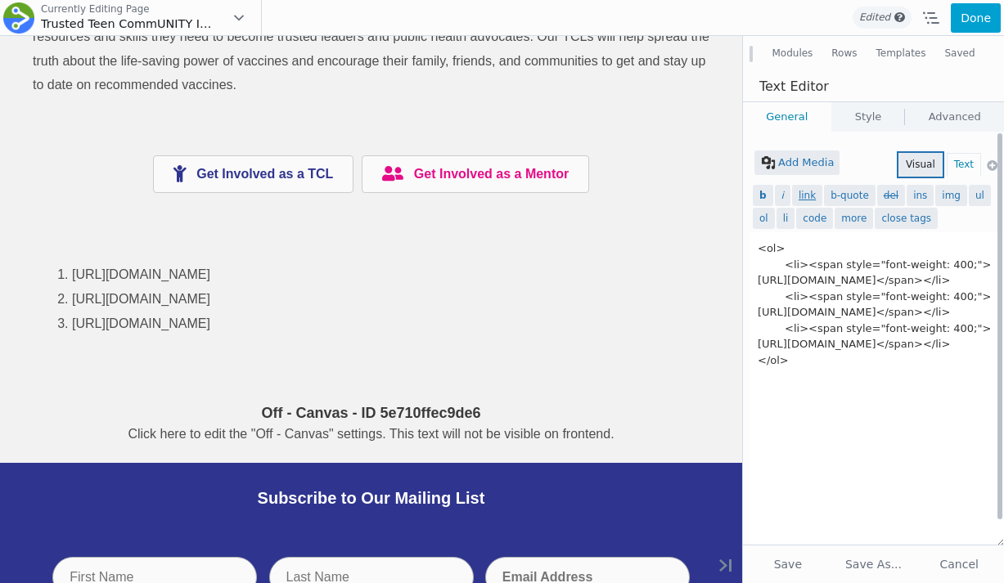
click at [925, 166] on button "Visual" at bounding box center [920, 165] width 44 height 24
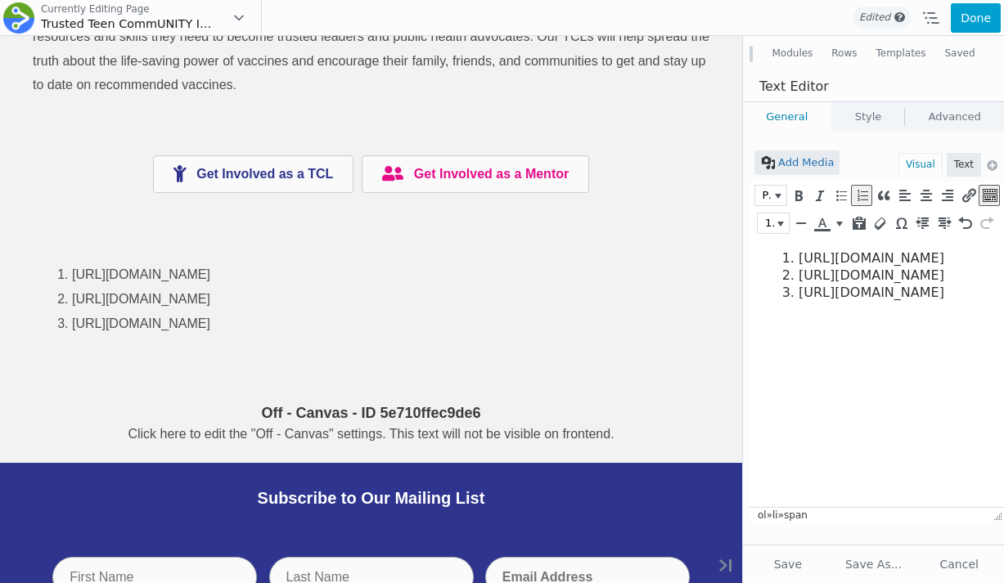
click at [765, 257] on html "https://www.cdc.gov/teenvaxview/interactive/index.html https://pmc.ncbi.nlm.nih…" at bounding box center [876, 275] width 254 height 77
click at [777, 250] on ol "https://www.cdc.gov/teenvaxview/interactive/index.html https://pmc.ncbi.nlm.nih…" at bounding box center [873, 275] width 214 height 51
click at [776, 261] on ol "https://www.cdc.gov/teenvaxview/interactive/index.html https://pmc.ncbi.nlm.nih…" at bounding box center [873, 275] width 214 height 51
click at [791, 314] on html "https://www.cdc.gov/teenvaxview/interactive/index.html https://pmc.ncbi.nlm.nih…" at bounding box center [876, 275] width 254 height 77
click at [798, 250] on li "[URL][DOMAIN_NAME]" at bounding box center [888, 258] width 181 height 17
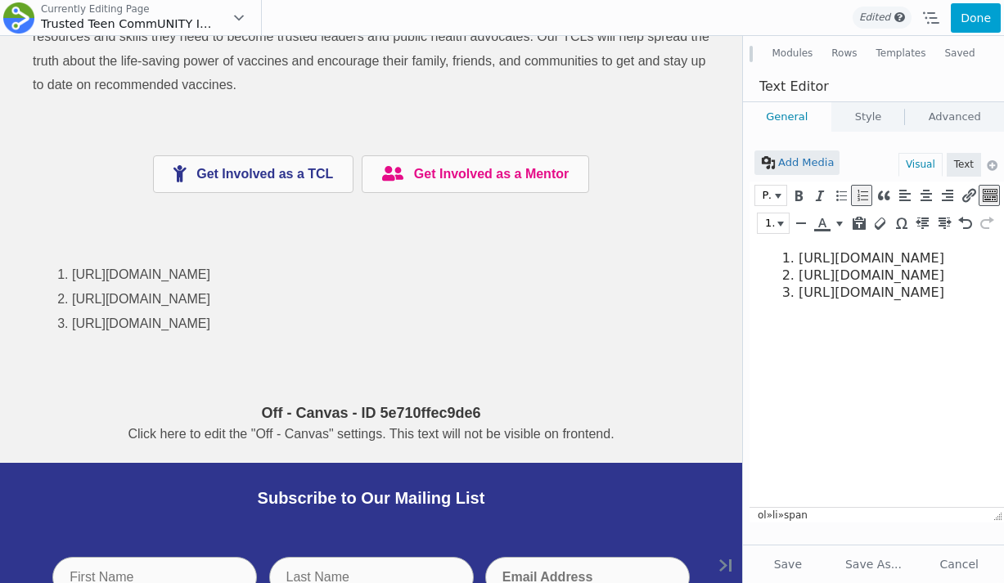
click at [776, 255] on ol "https://www.cdc.gov/teenvaxview/interactive/index.html https://pmc.ncbi.nlm.nih…" at bounding box center [873, 275] width 214 height 51
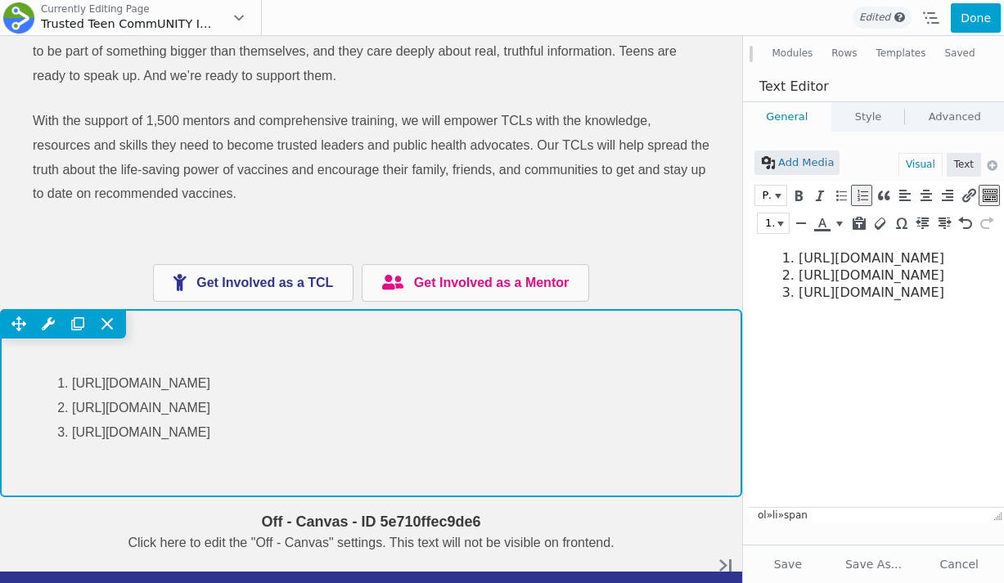
scroll to position [2895, 0]
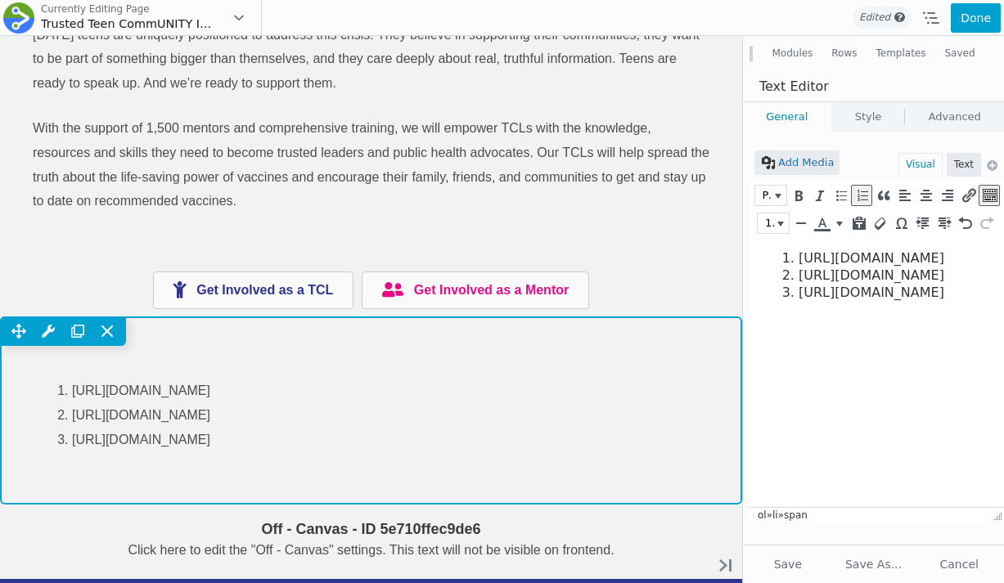
click at [439, 343] on div "Move Up Move Down Row Settings Reset Column Widths Reset Row Width Copy Row Set…" at bounding box center [371, 331] width 742 height 29
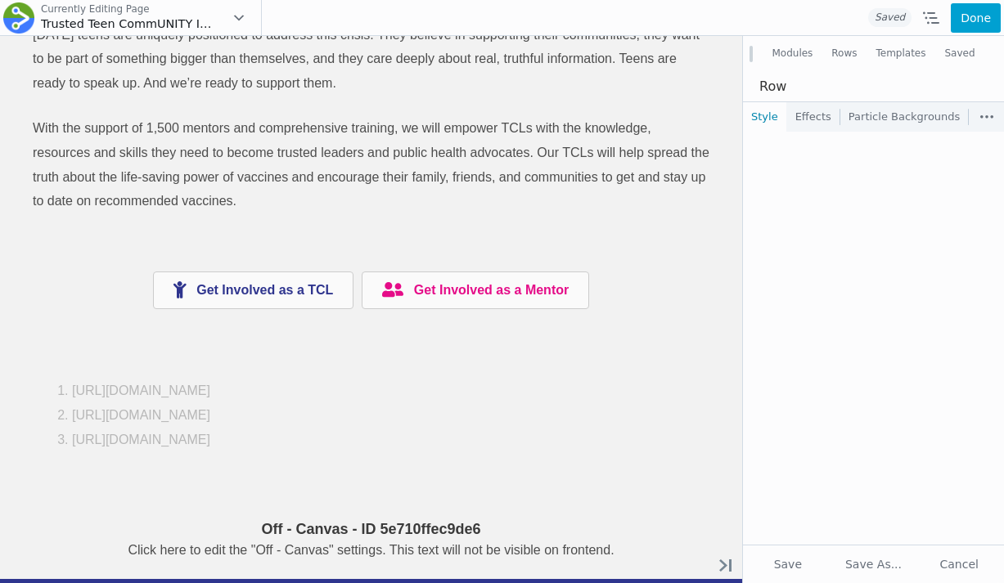
click at [810, 122] on link "Effects" at bounding box center [813, 116] width 52 height 29
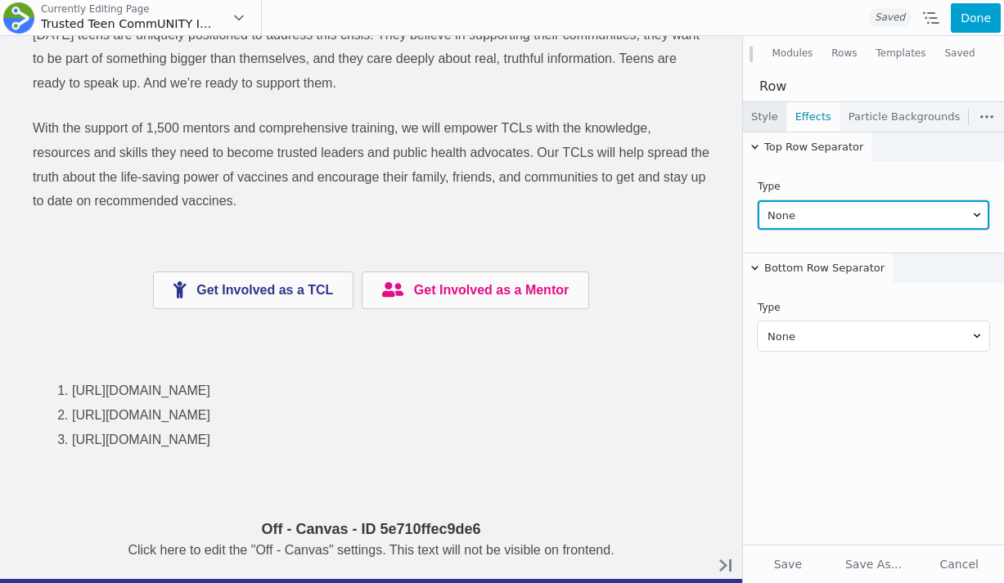
scroll to position [0, 0]
click at [768, 118] on link "Style" at bounding box center [764, 116] width 43 height 29
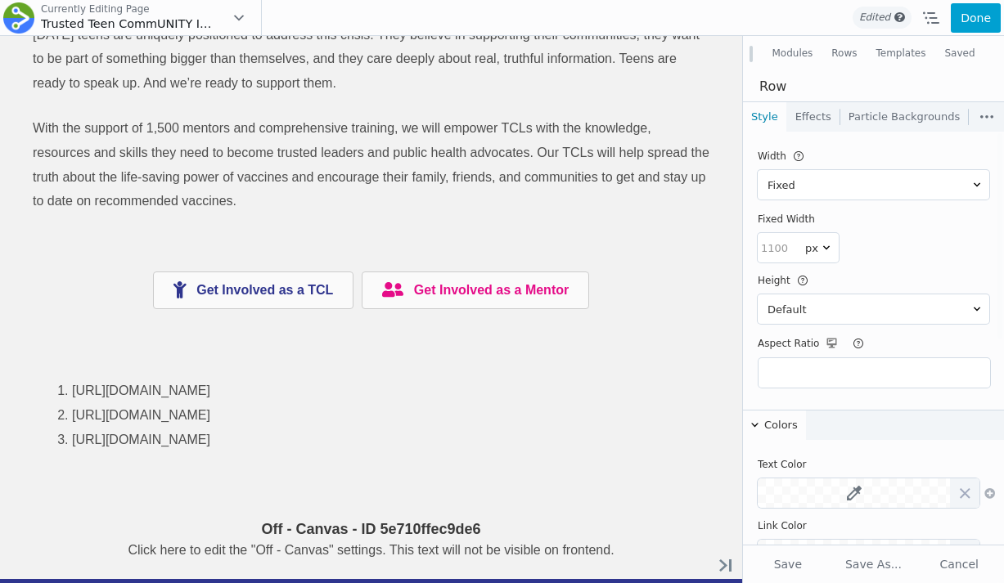
click at [798, 113] on link "Effects" at bounding box center [813, 116] width 52 height 29
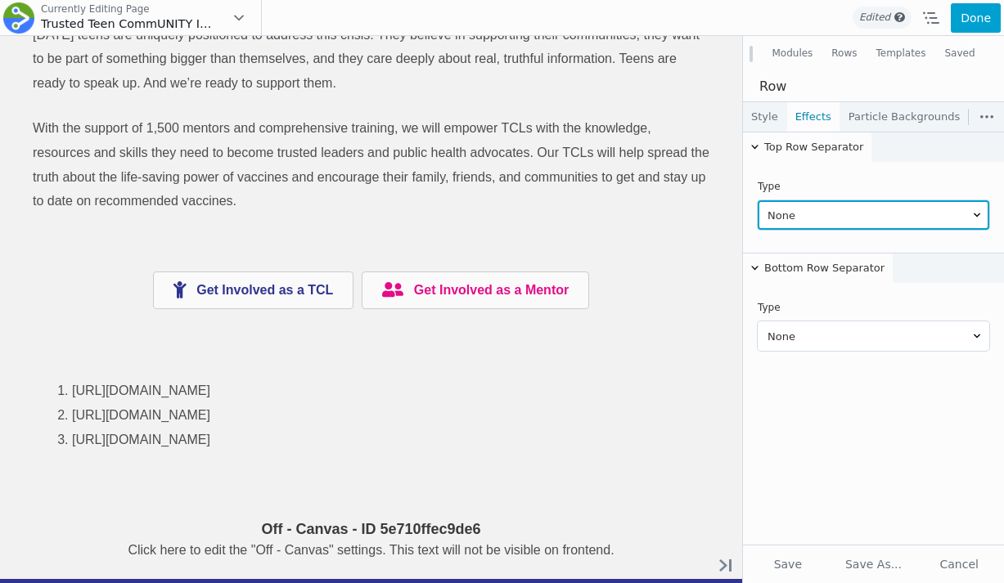
click at [797, 215] on select "None Arrow Inward Arrow Outward [GEOGRAPHIC_DATA] Big Triangle Reverse Big Tria…" at bounding box center [874, 214] width 232 height 29
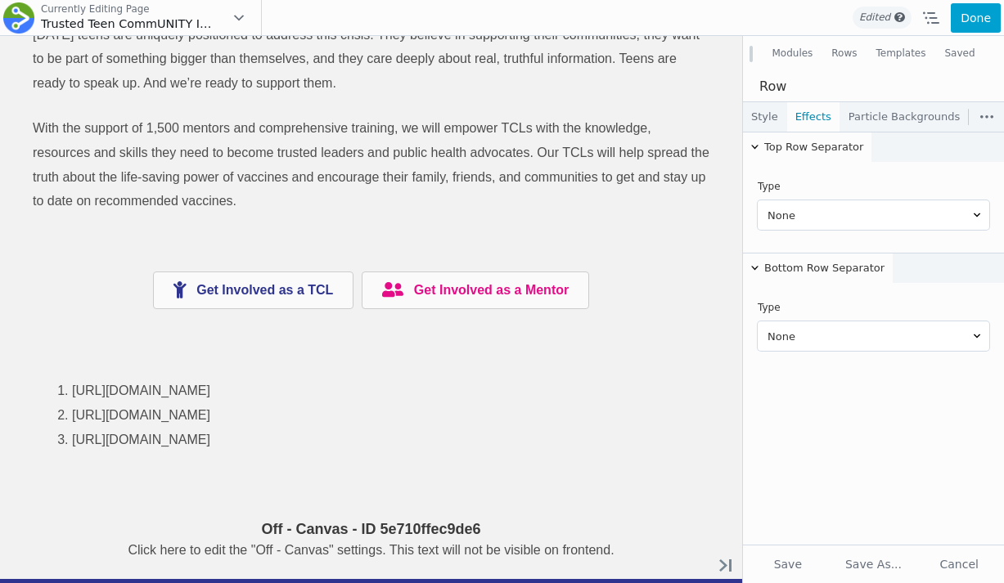
click at [769, 115] on link "Style" at bounding box center [764, 116] width 43 height 29
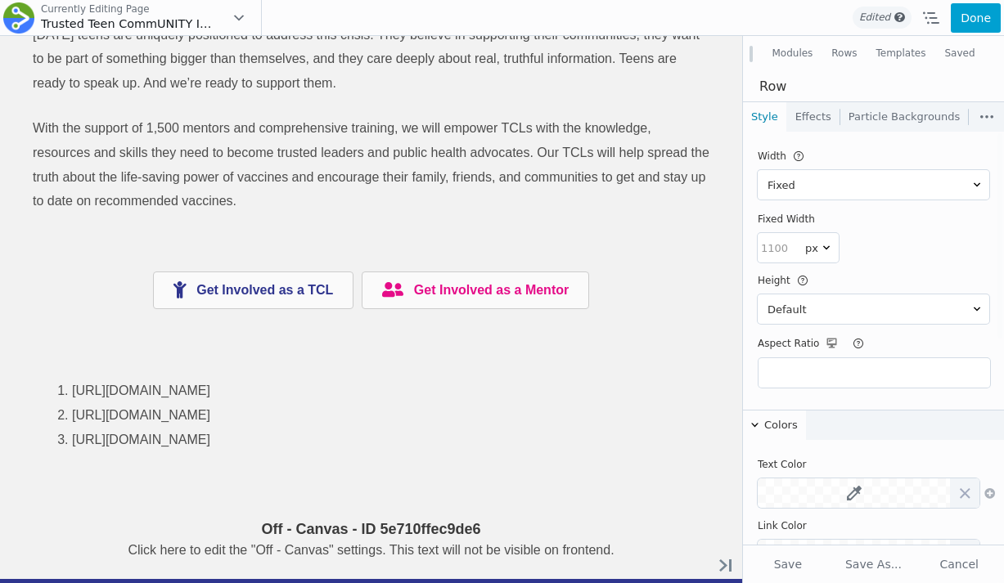
click at [803, 124] on link "Effects" at bounding box center [813, 116] width 52 height 29
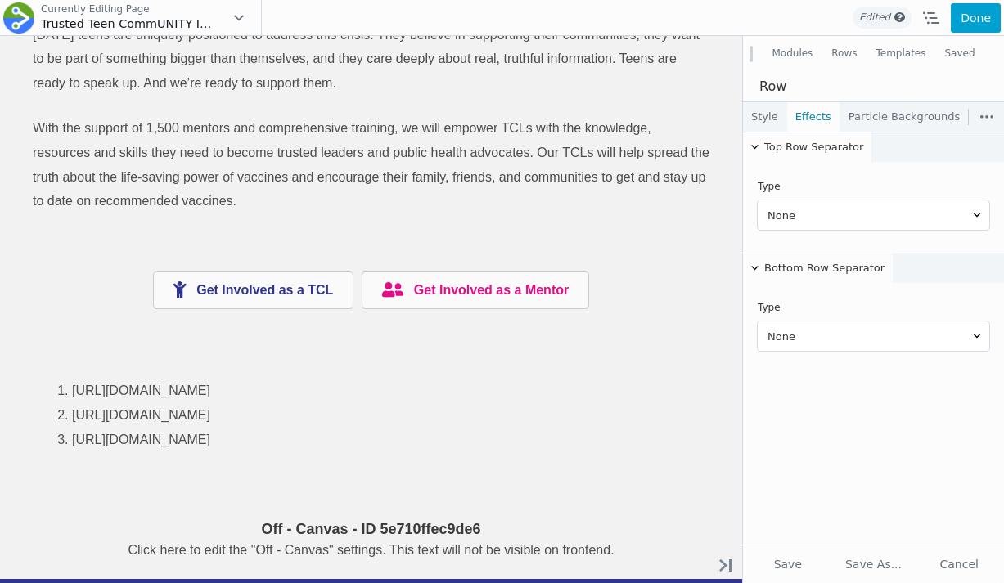
click at [776, 121] on link "Style" at bounding box center [764, 116] width 43 height 29
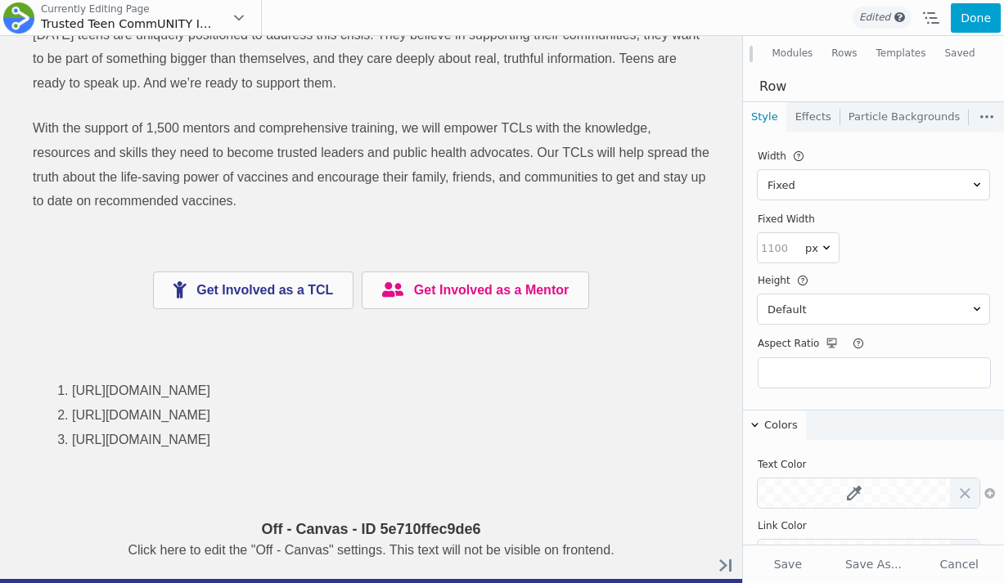
click at [816, 118] on link "Effects" at bounding box center [813, 116] width 52 height 29
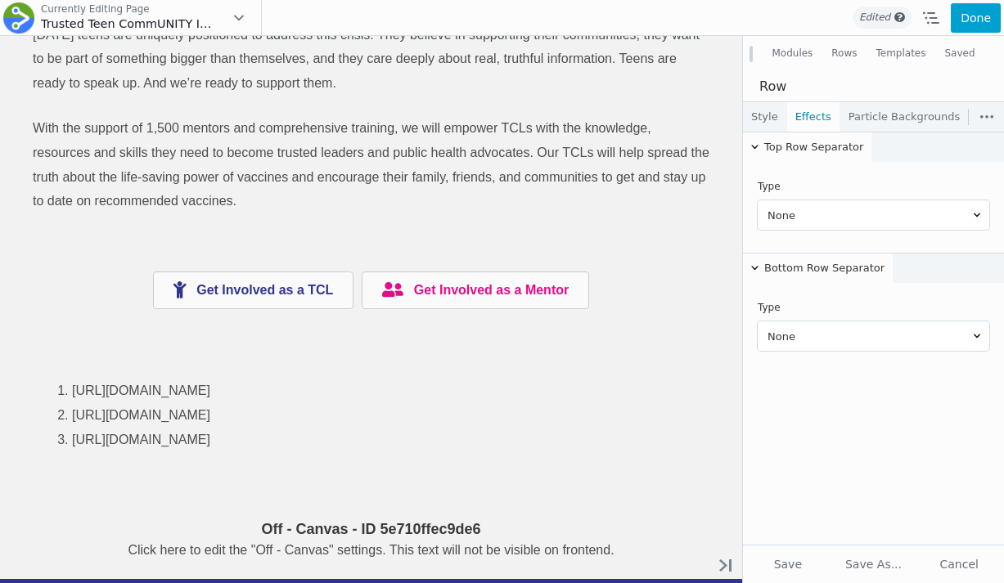
click at [766, 118] on link "Style" at bounding box center [764, 116] width 43 height 29
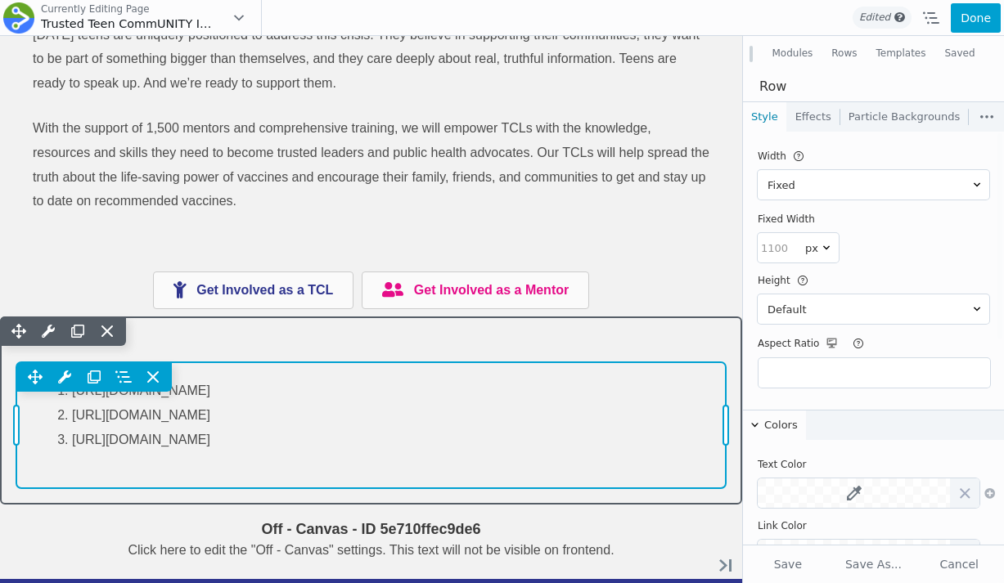
click at [421, 379] on div "Move Up Move Down Text Editor Settings Copy Text Editor Settings Paste Text Edi…" at bounding box center [370, 376] width 709 height 29
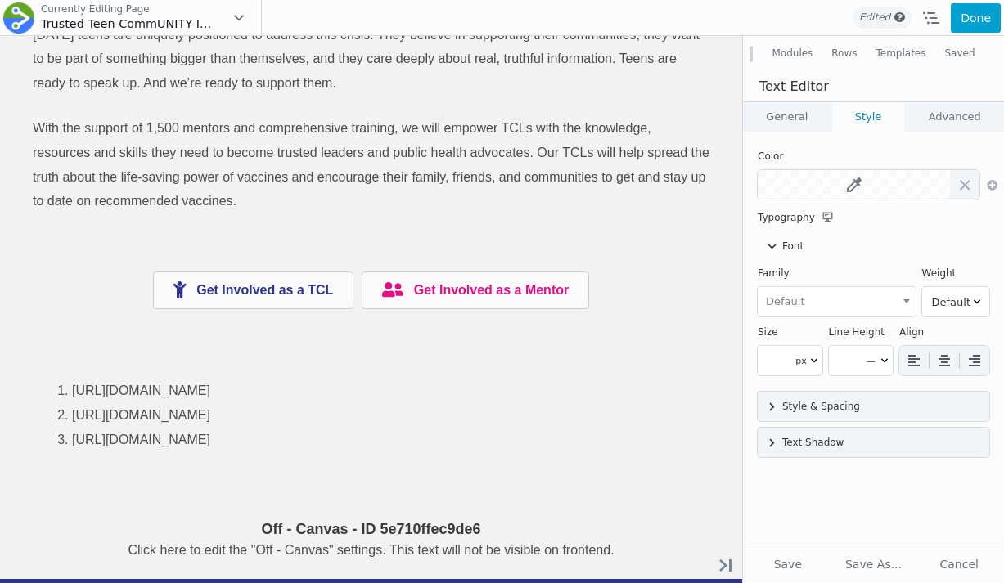
click at [785, 110] on link "General" at bounding box center [787, 116] width 88 height 29
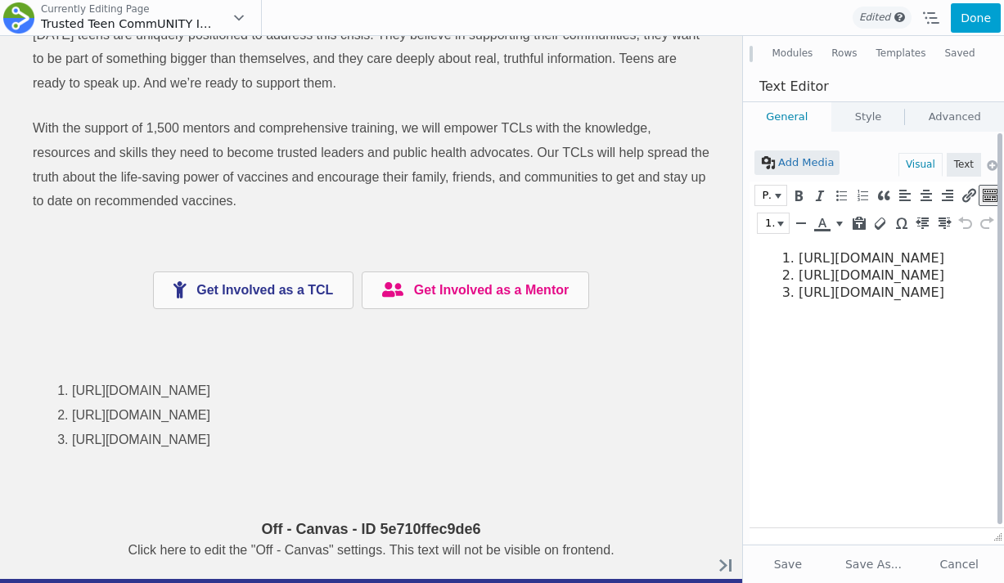
click at [785, 250] on html "https://www.cdc.gov/teenvaxview/interactive/index.html https://pmc.ncbi.nlm.nih…" at bounding box center [876, 275] width 254 height 77
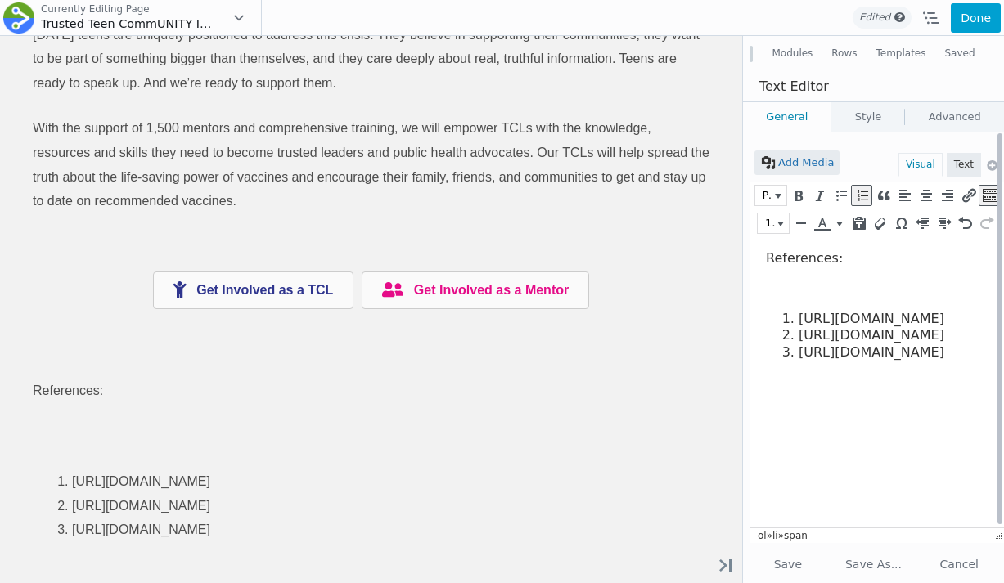
click at [816, 293] on p at bounding box center [873, 289] width 214 height 17
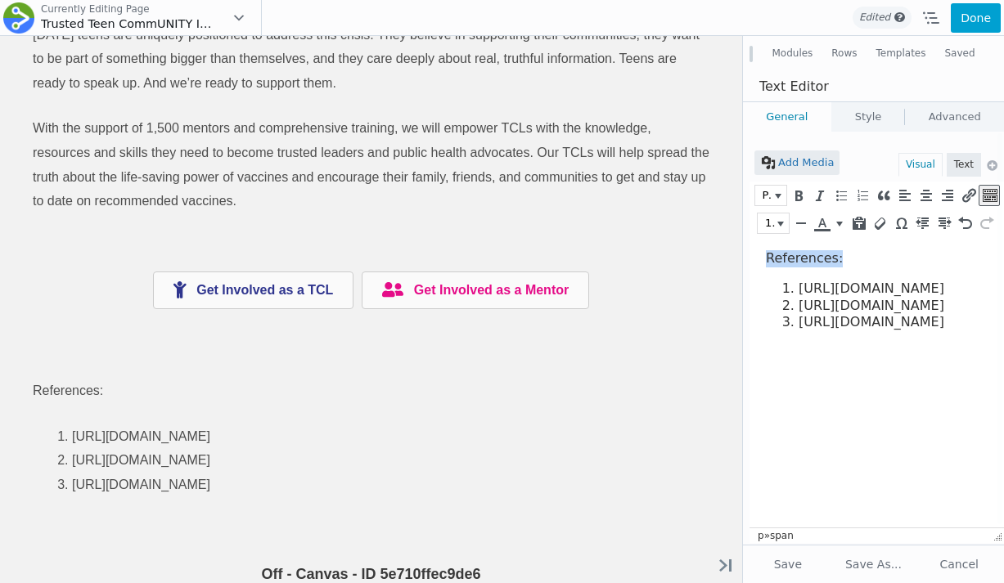
drag, startPoint x: 839, startPoint y: 258, endPoint x: 716, endPoint y: 258, distance: 123.5
click at [749, 258] on html "References: https://www.cdc.gov/teenvaxview/interactive/index.html https://pmc.…" at bounding box center [876, 290] width 254 height 107
click at [799, 190] on icon "Bold (⌘B)" at bounding box center [797, 195] width 15 height 16
click at [821, 313] on span "[URL][DOMAIN_NAME]" at bounding box center [871, 306] width 146 height 16
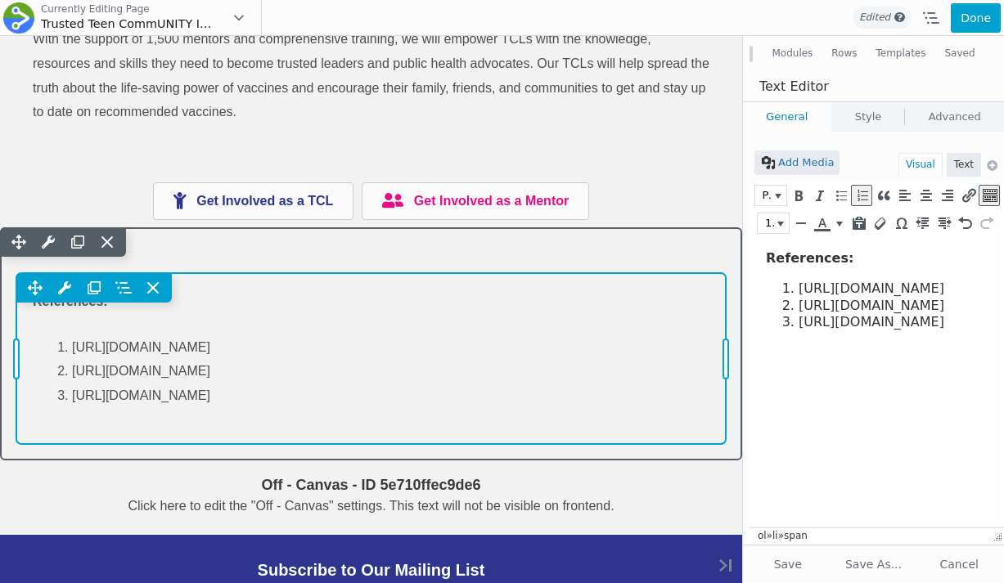
scroll to position [3121, 0]
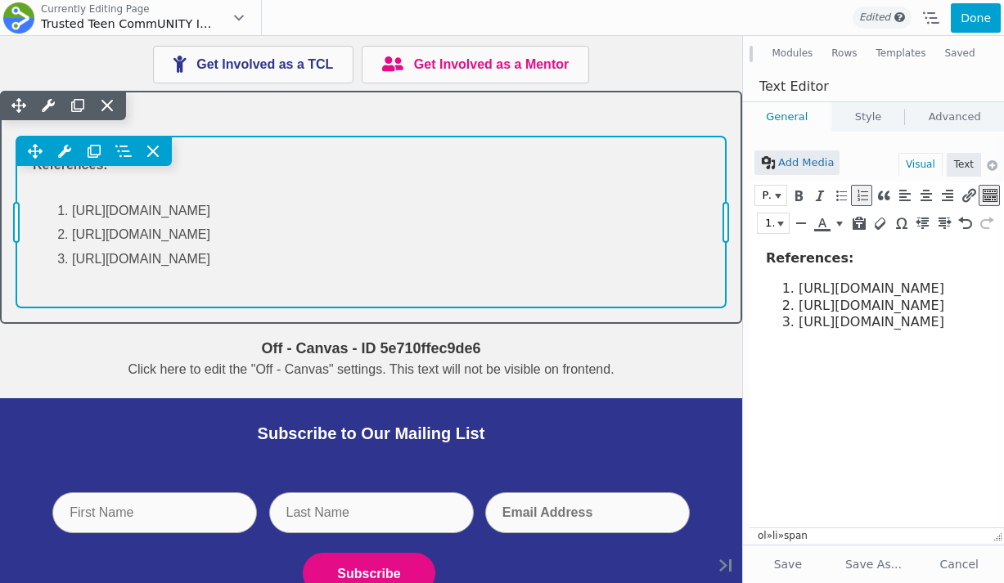
click at [203, 233] on div "Move Up Move Down Text Editor Settings Copy Text Editor Settings Paste Text Edi…" at bounding box center [370, 222] width 709 height 170
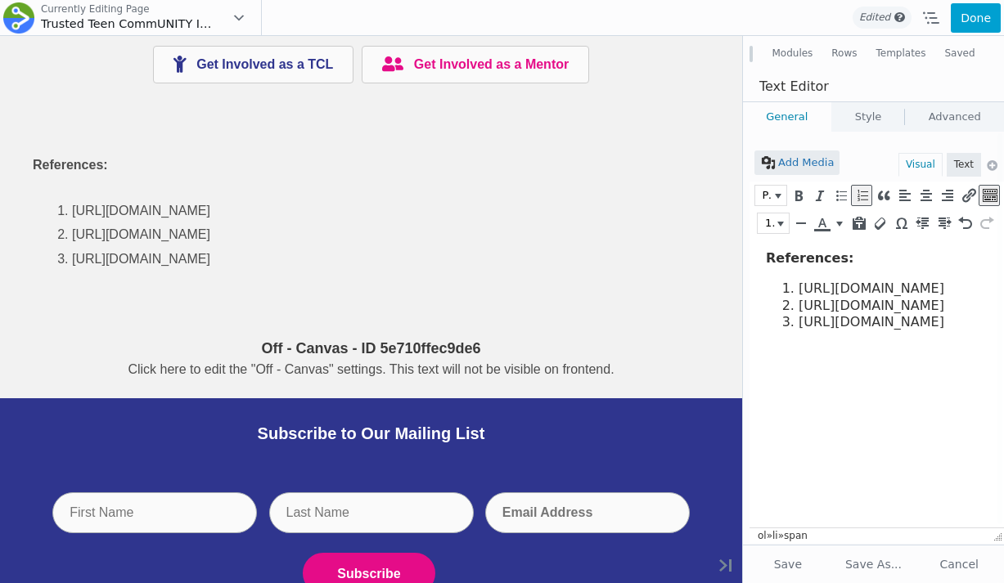
drag, startPoint x: 960, startPoint y: 308, endPoint x: 799, endPoint y: 290, distance: 161.4
click at [966, 193] on icon "Insert/edit link (⌘K)" at bounding box center [967, 195] width 15 height 16
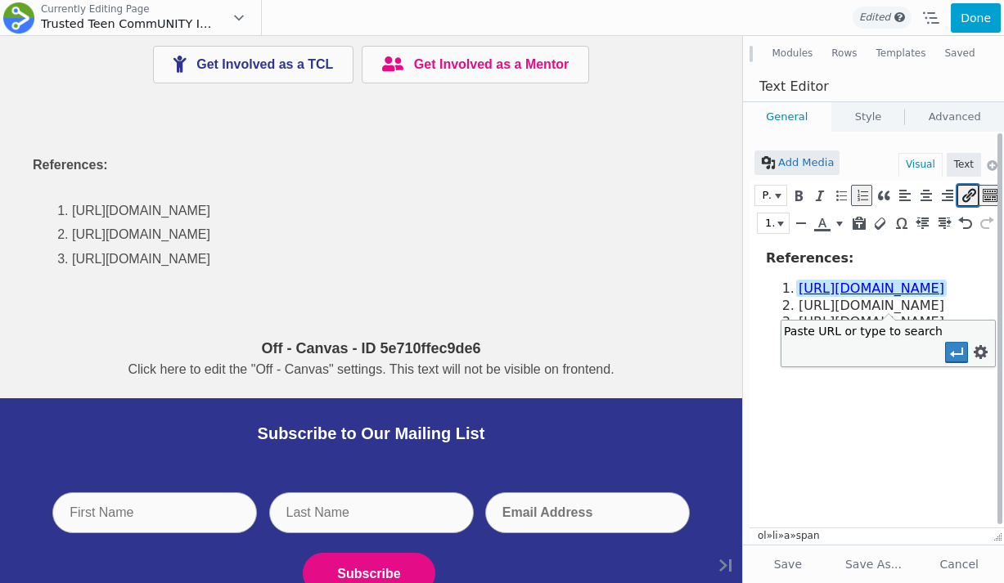
scroll to position [0, 0]
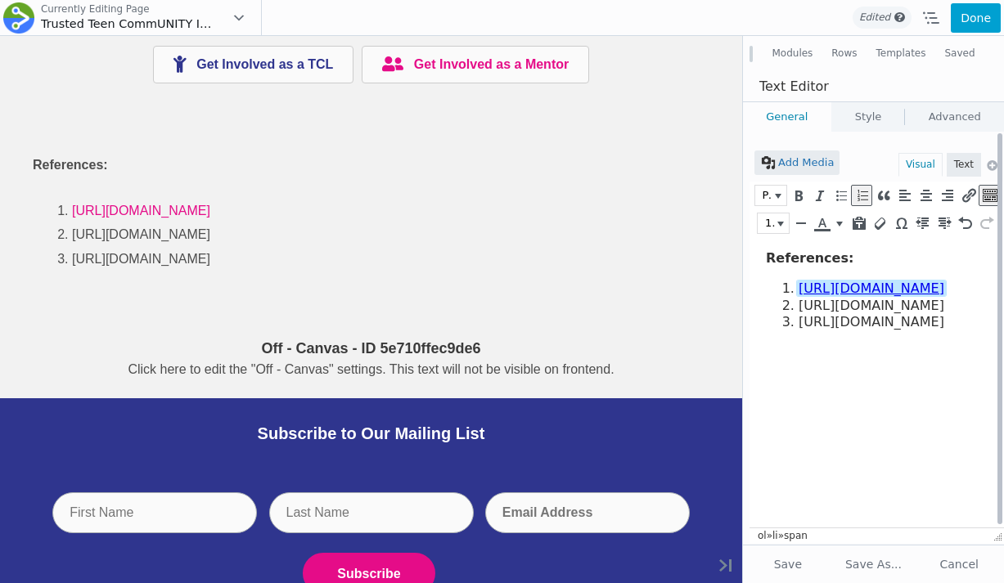
click at [815, 313] on span "[URL][DOMAIN_NAME]" at bounding box center [871, 306] width 146 height 16
drag, startPoint x: 948, startPoint y: 342, endPoint x: 799, endPoint y: 322, distance: 150.2
click at [799, 315] on li "[URL][DOMAIN_NAME]" at bounding box center [888, 306] width 181 height 17
copy span "[URL][DOMAIN_NAME]"
click at [960, 198] on icon "Insert/edit link (⌘K)" at bounding box center [967, 195] width 15 height 16
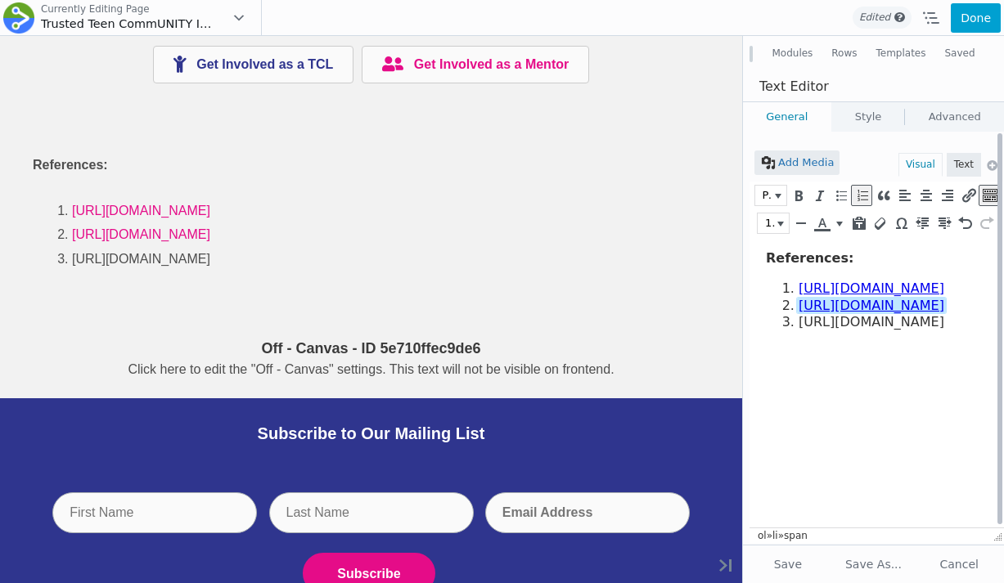
click at [944, 330] on span "[URL][DOMAIN_NAME]" at bounding box center [871, 322] width 146 height 16
drag, startPoint x: 978, startPoint y: 461, endPoint x: 799, endPoint y: 362, distance: 203.6
click at [799, 331] on li "[URL][DOMAIN_NAME]" at bounding box center [888, 322] width 181 height 17
copy span "[URL][DOMAIN_NAME]"
click at [962, 197] on icon "Insert/edit link (⌘K)" at bounding box center [967, 195] width 15 height 16
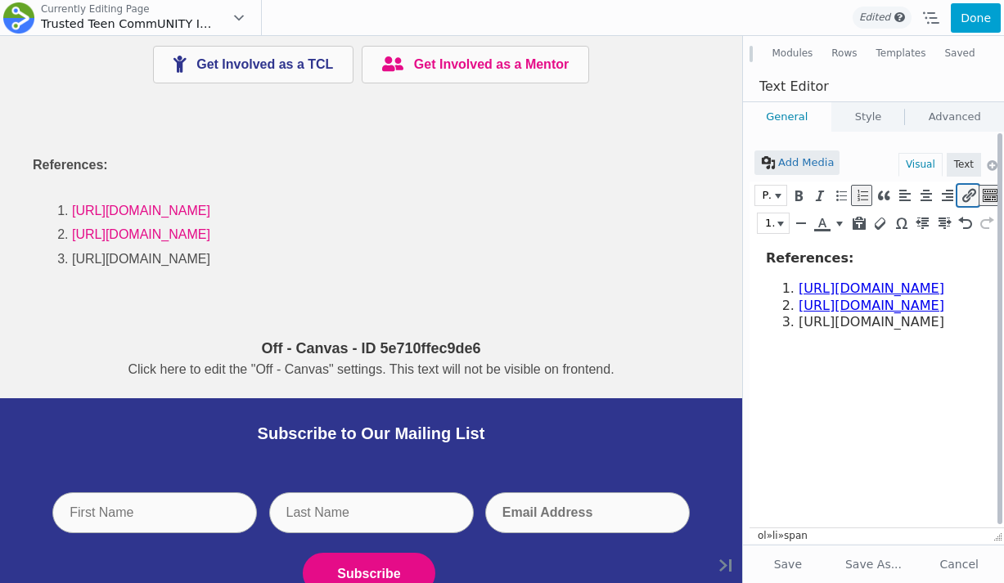
type input "[URL][DOMAIN_NAME]"
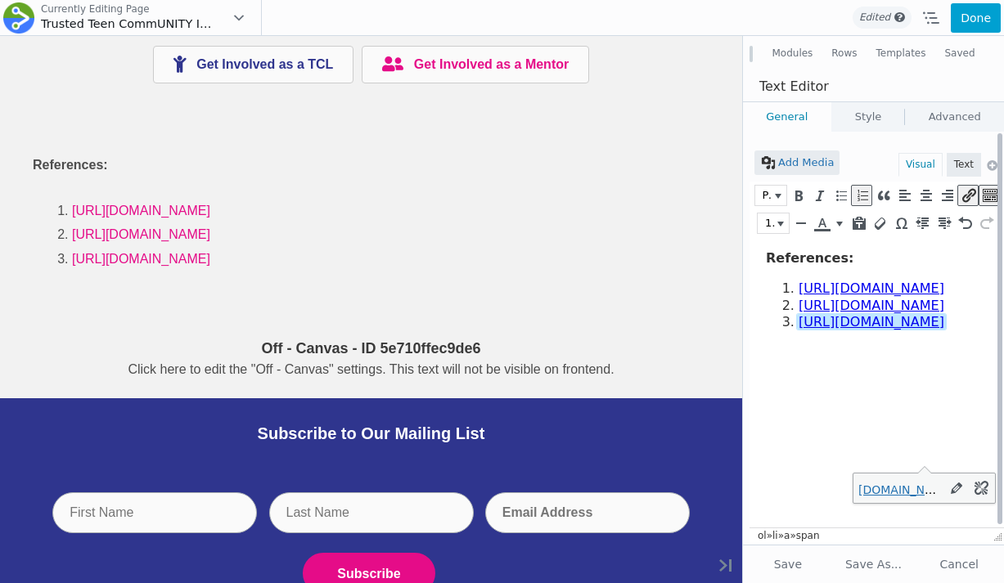
click at [942, 331] on li "[URL][DOMAIN_NAME]" at bounding box center [888, 322] width 181 height 17
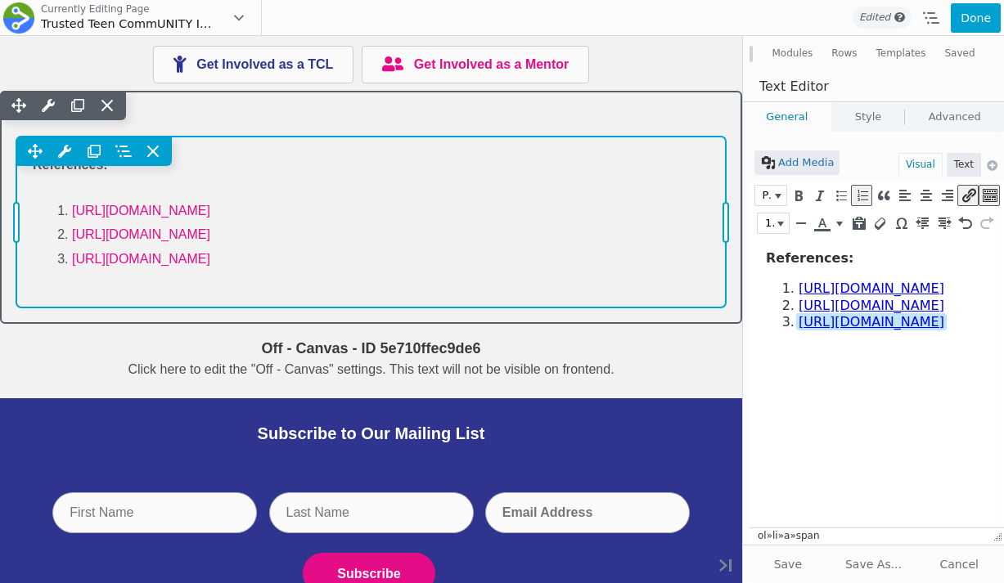
click at [556, 150] on div "Move Up Move Down Text Editor Settings Copy Text Editor Settings Paste Text Edi…" at bounding box center [370, 151] width 709 height 29
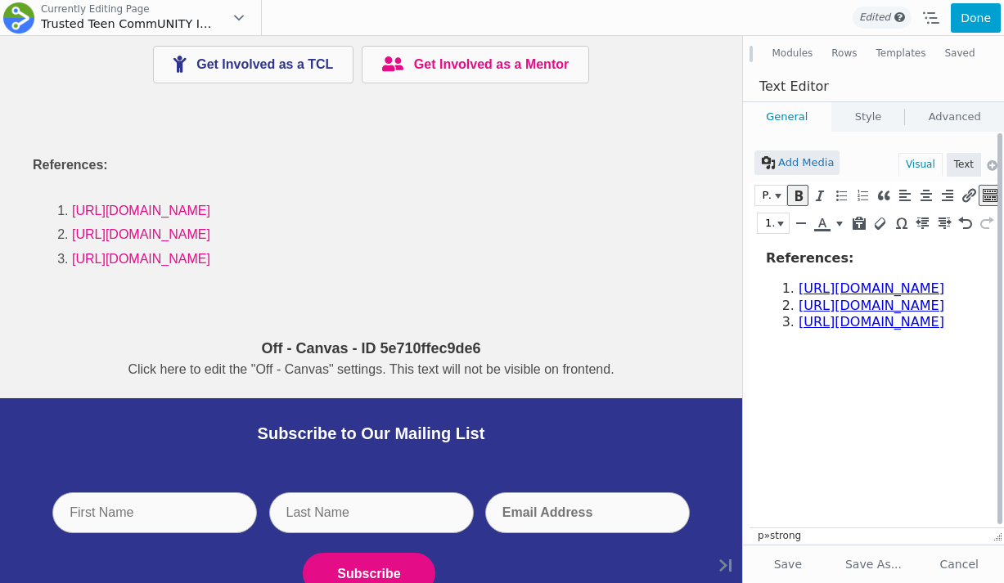
click at [886, 262] on p "References:" at bounding box center [873, 258] width 214 height 17
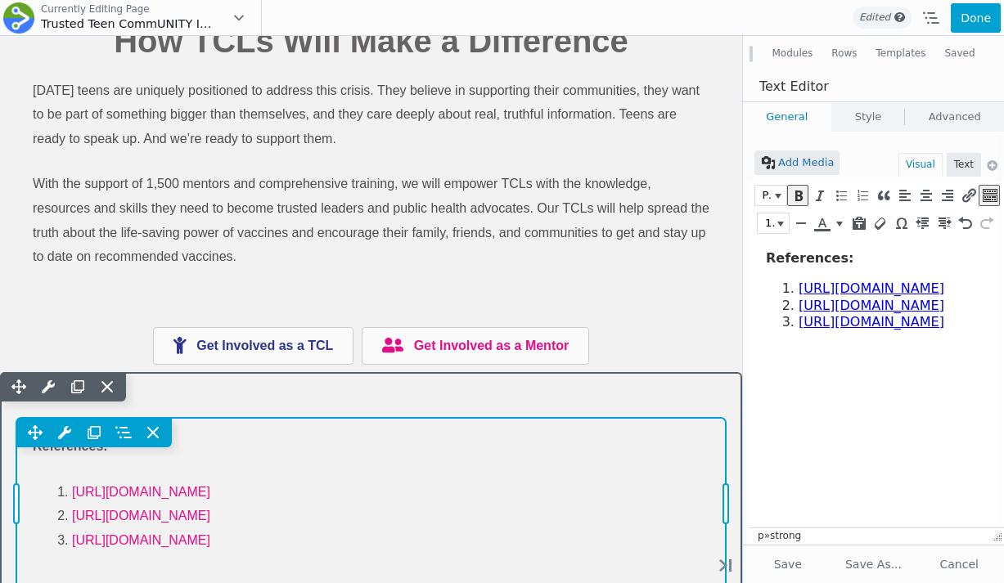
scroll to position [2798, 0]
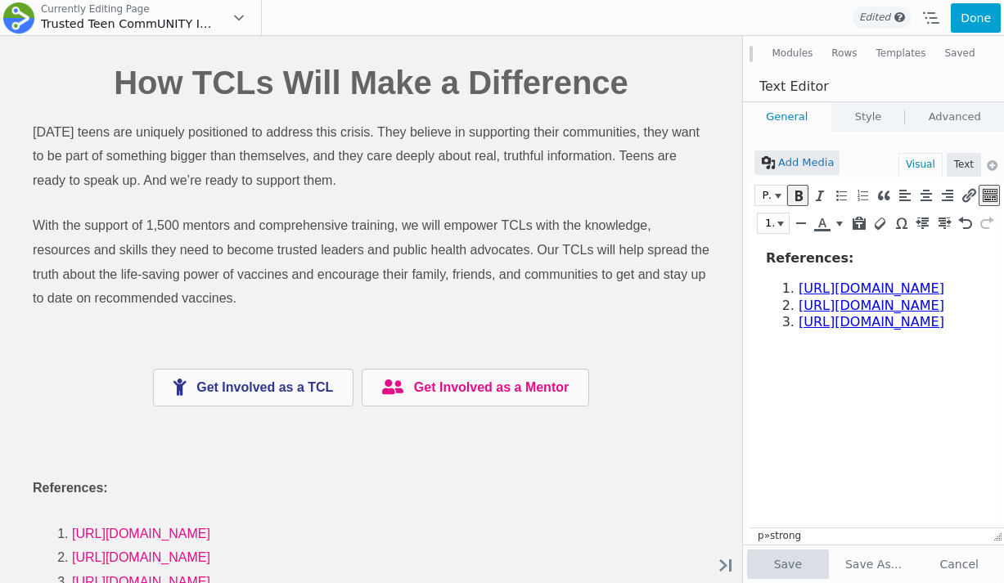
click at [803, 557] on button "Save" at bounding box center [788, 564] width 82 height 29
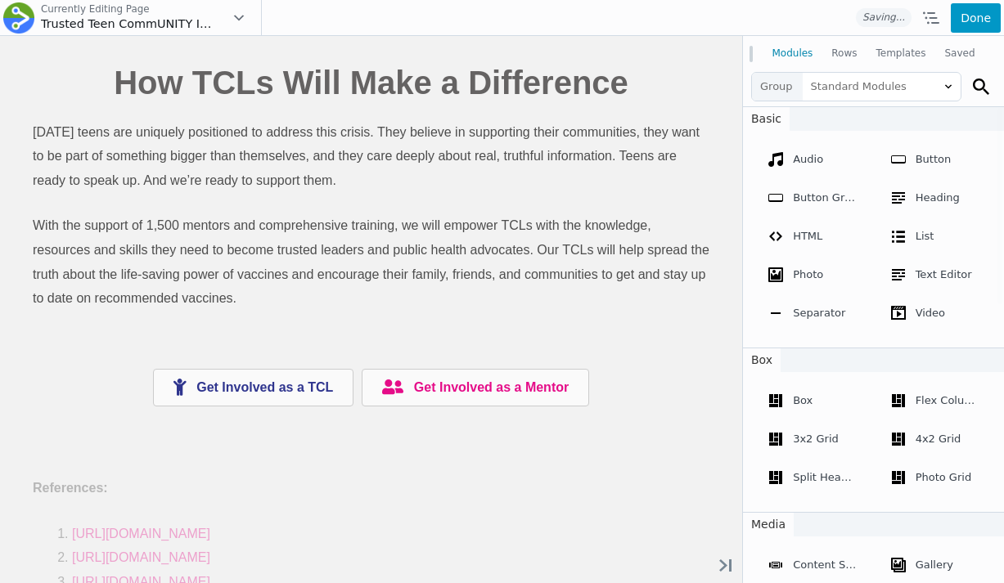
click at [976, 15] on button "Done" at bounding box center [976, 17] width 50 height 29
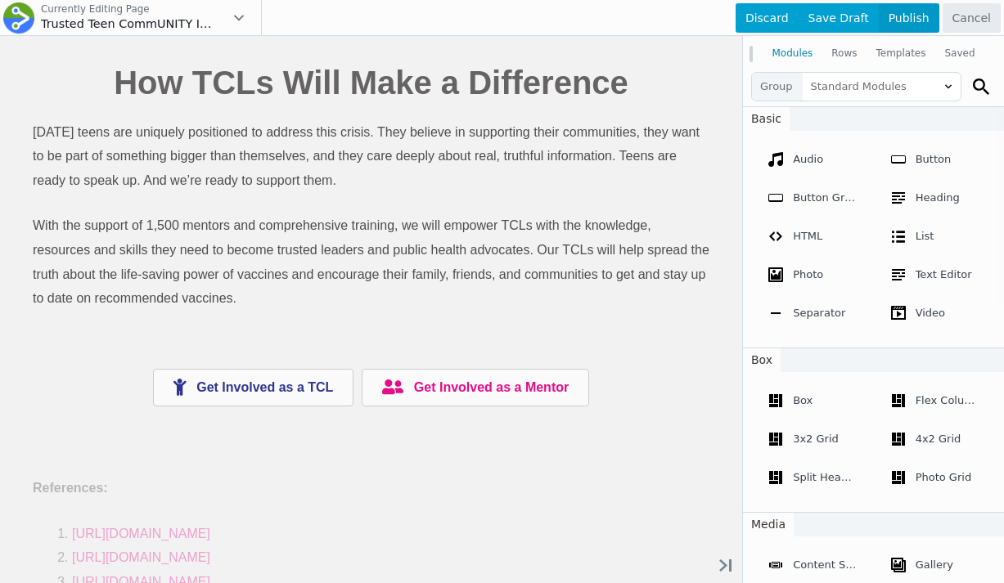
click at [920, 23] on span "Publish" at bounding box center [909, 17] width 61 height 29
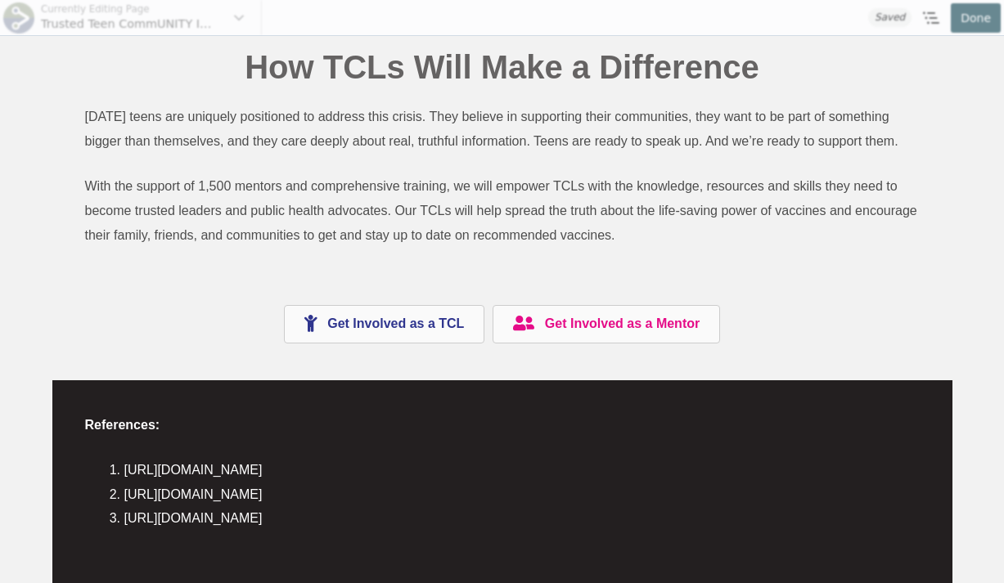
scroll to position [2773, 0]
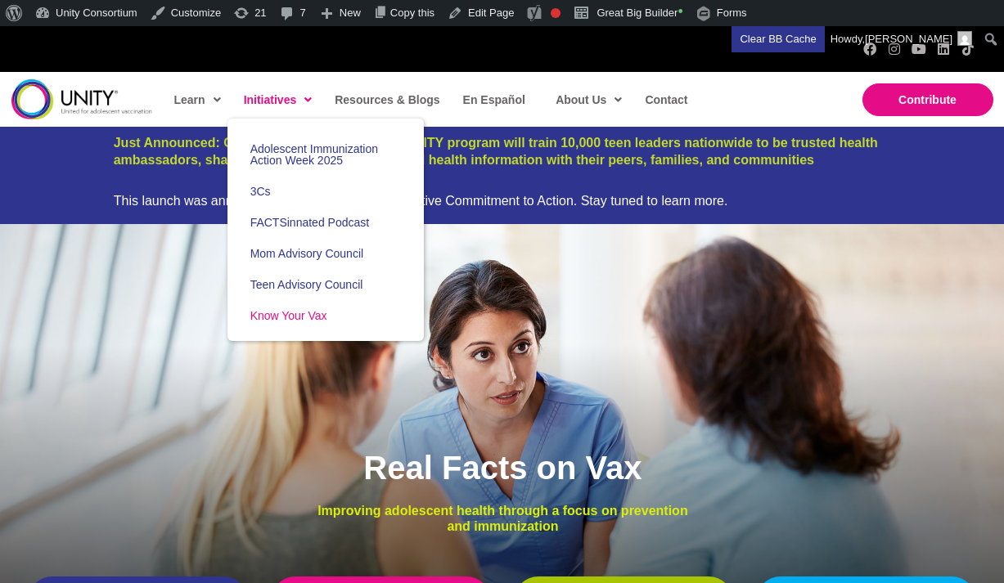
click at [303, 312] on span "Know Your Vax" at bounding box center [288, 315] width 77 height 13
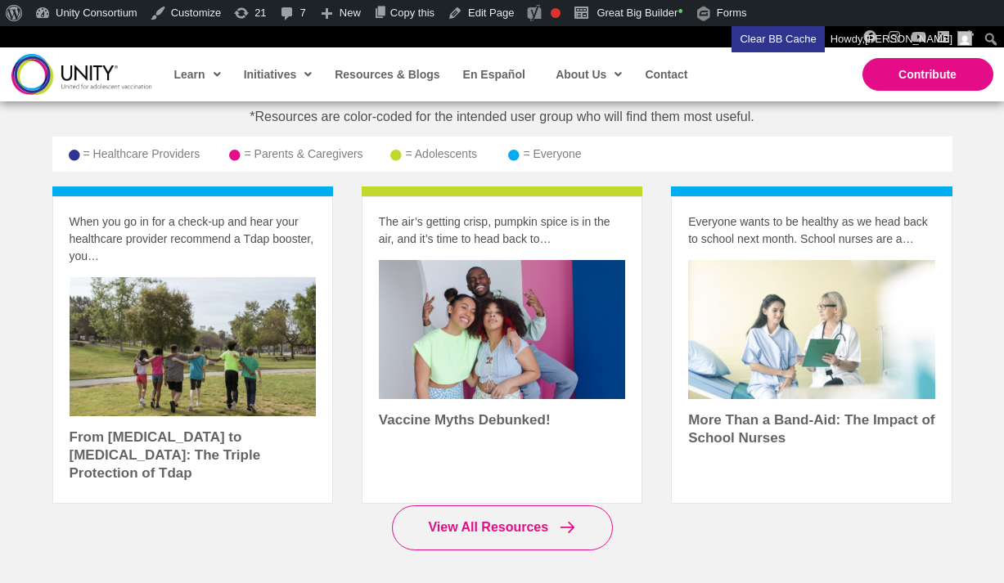
scroll to position [3354, 0]
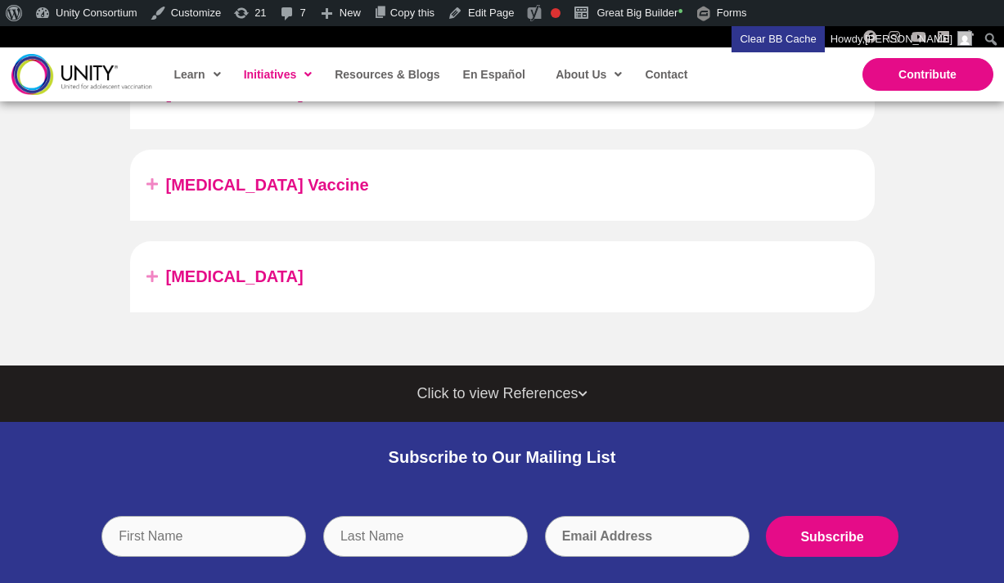
click at [282, 241] on div "[MEDICAL_DATA]" at bounding box center [502, 276] width 745 height 71
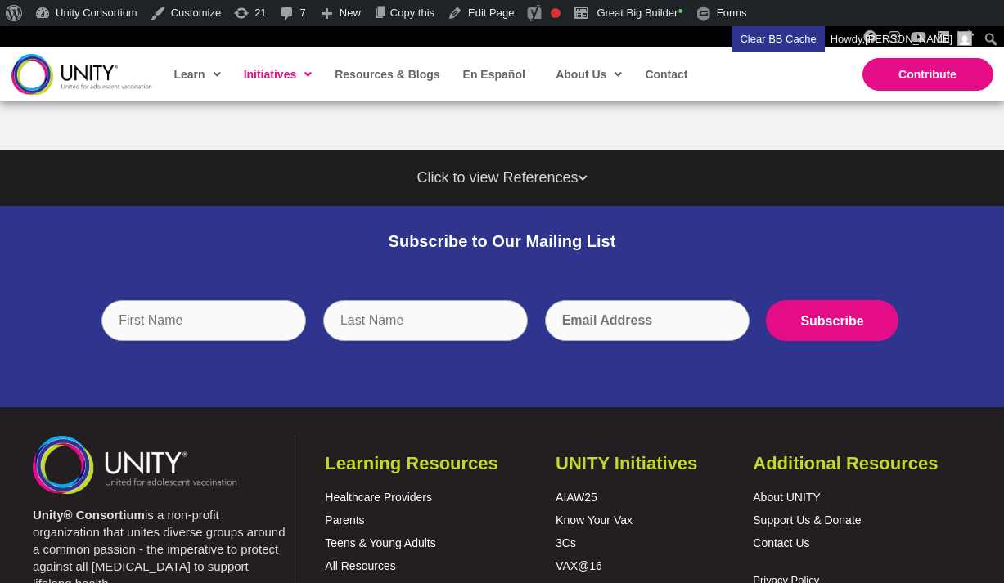
scroll to position [2632, 0]
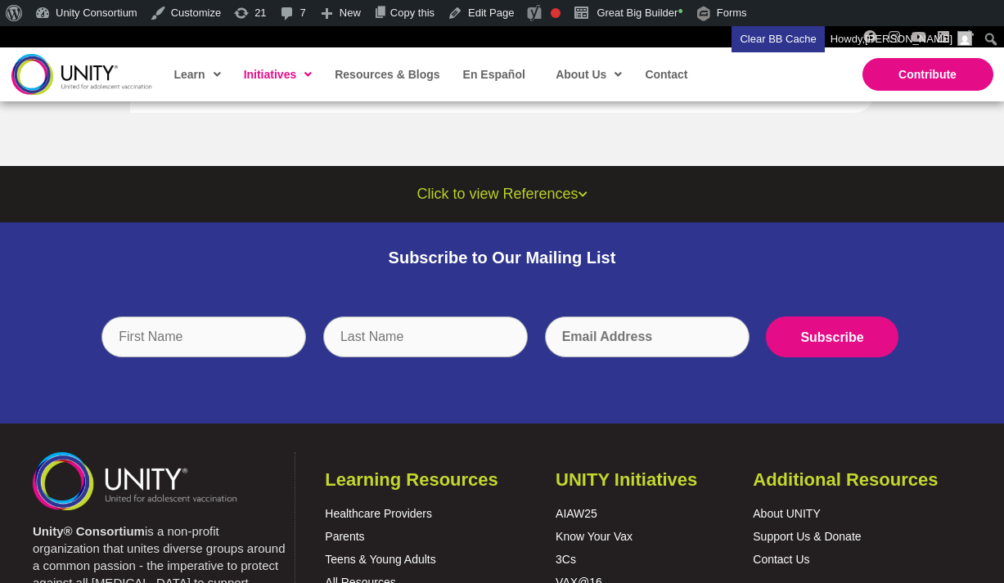
click at [511, 181] on span "Click to view References" at bounding box center [496, 194] width 161 height 27
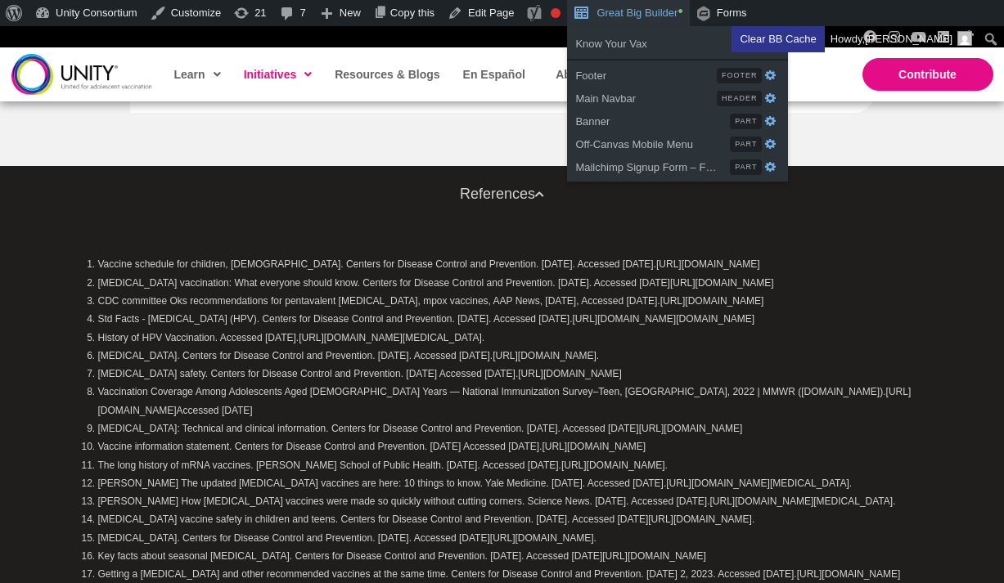
click at [689, 16] on link "Great Big Builder •" at bounding box center [628, 13] width 122 height 26
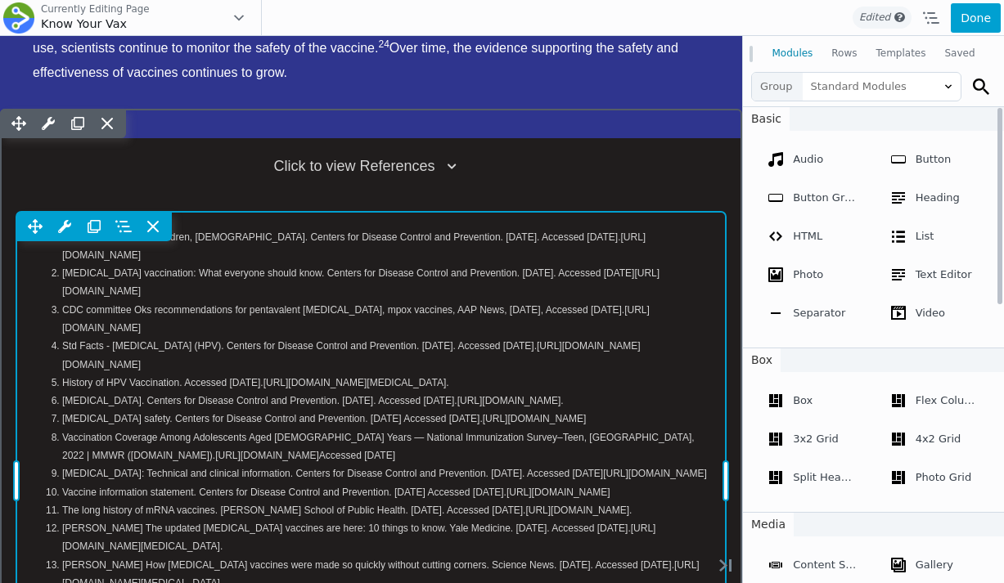
scroll to position [4741, 0]
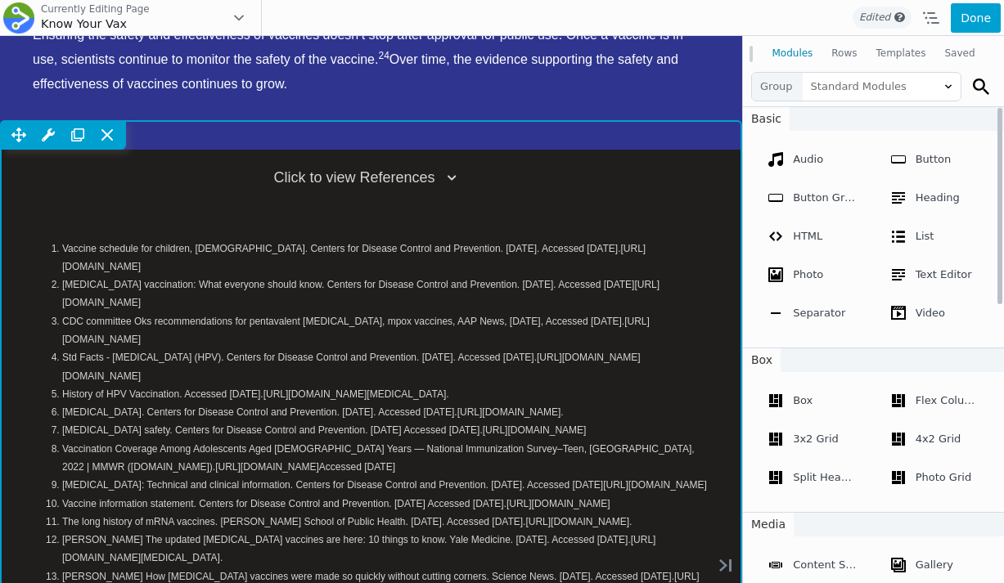
click at [498, 120] on div "Move Up Move Down Row Settings Reset Column Widths Reset Row Width Copy Row Set…" at bounding box center [371, 449] width 742 height 659
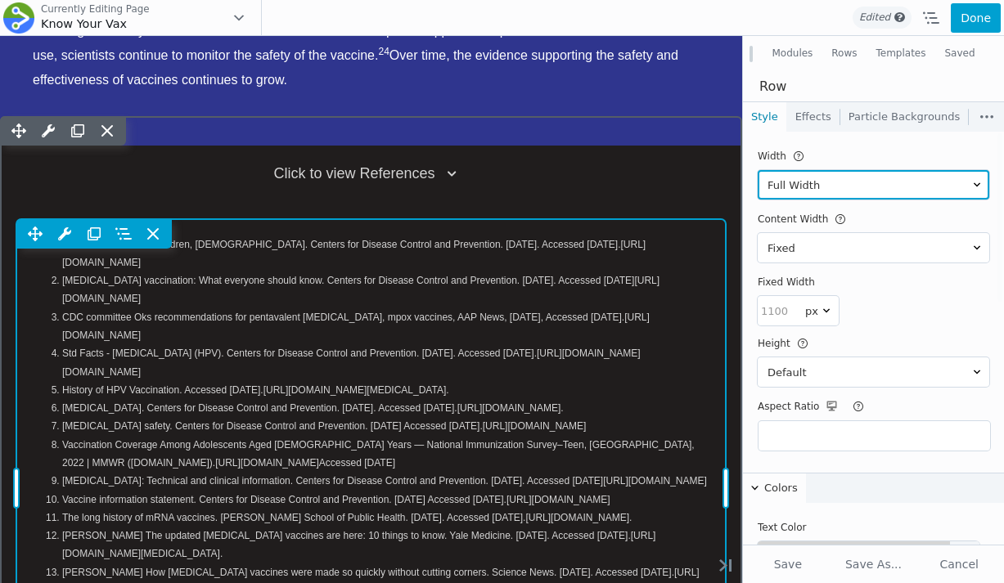
scroll to position [4695, 0]
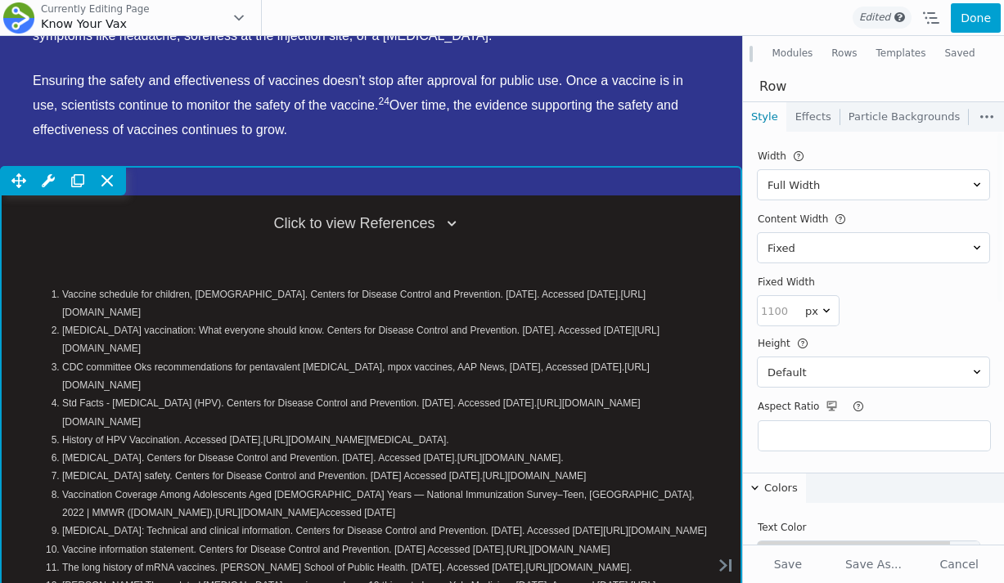
click at [623, 166] on div "Move Up Move Down Row Settings Reset Column Widths Reset Row Width Copy Row Set…" at bounding box center [371, 495] width 742 height 659
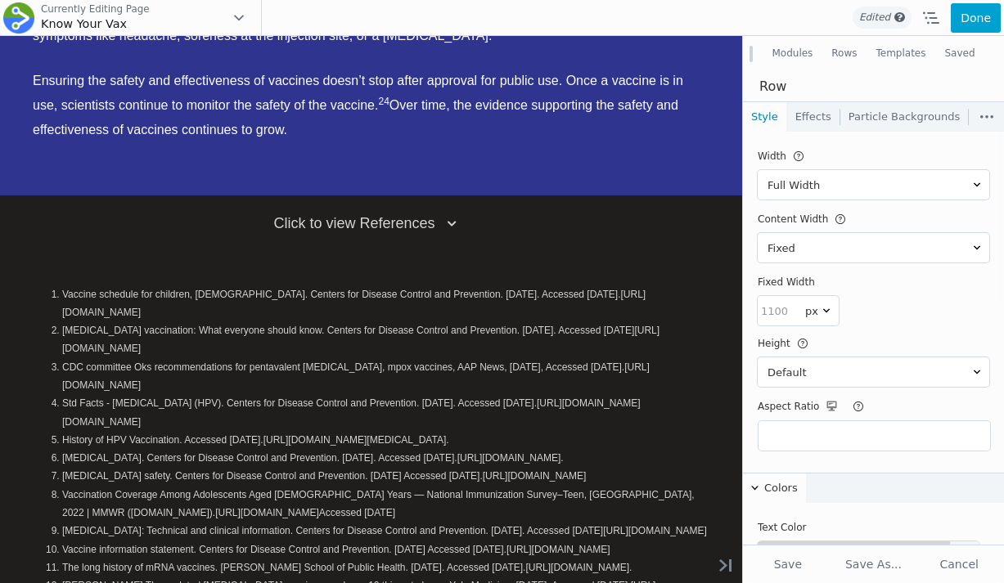
click at [785, 58] on button "Modules" at bounding box center [793, 53] width 60 height 29
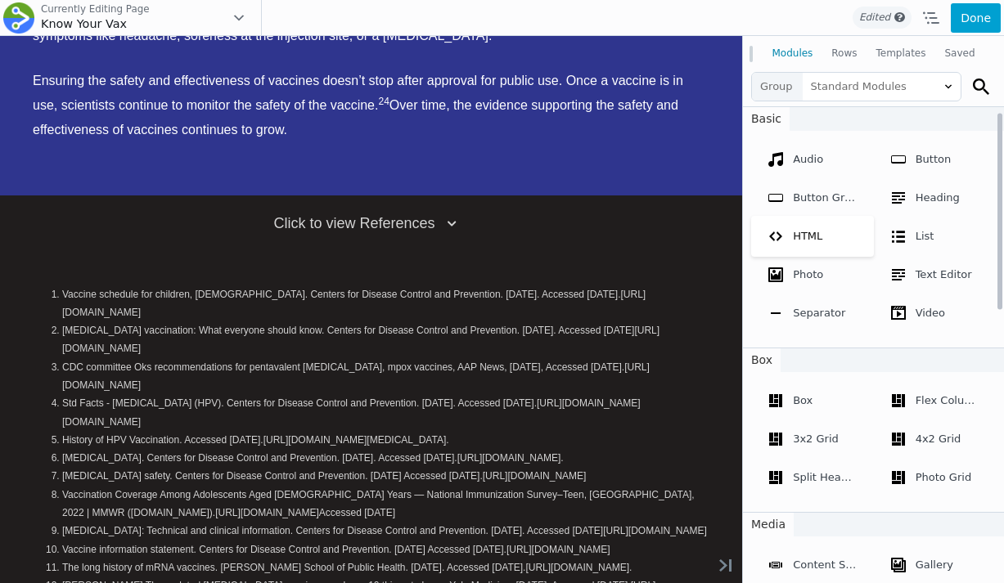
scroll to position [674, 0]
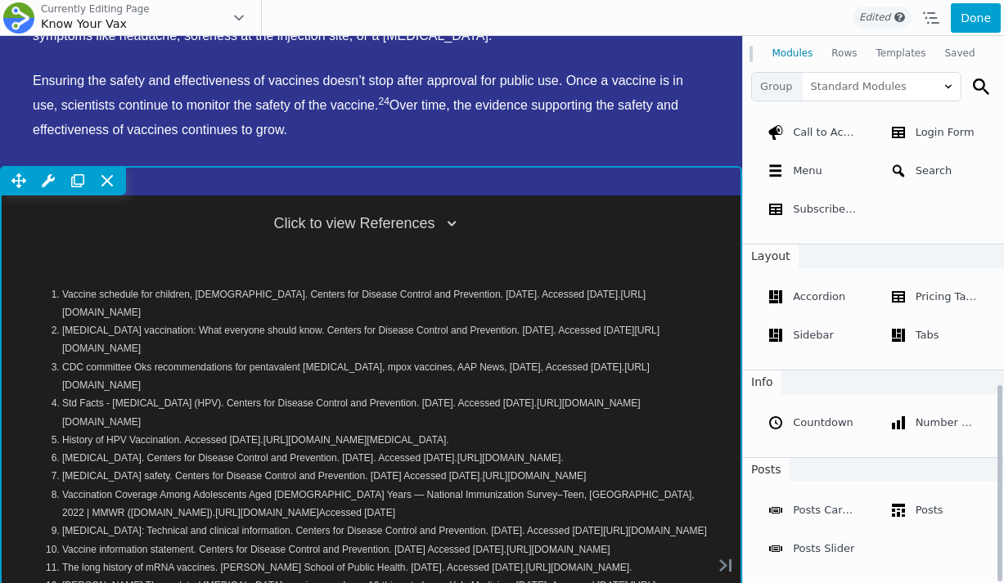
click at [674, 166] on div "Move Up Move Down Row Settings Reset Column Widths Reset Row Width Copy Row Set…" at bounding box center [371, 495] width 742 height 659
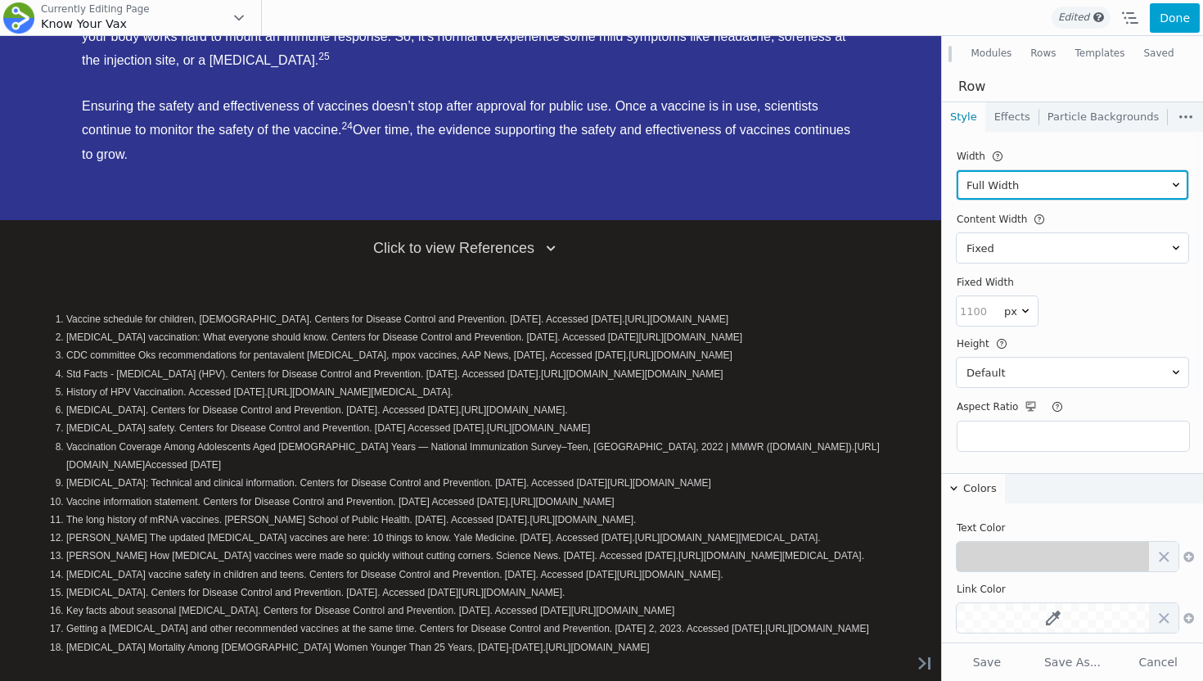
scroll to position [577, 0]
click at [996, 111] on link "Effects" at bounding box center [1012, 116] width 52 height 29
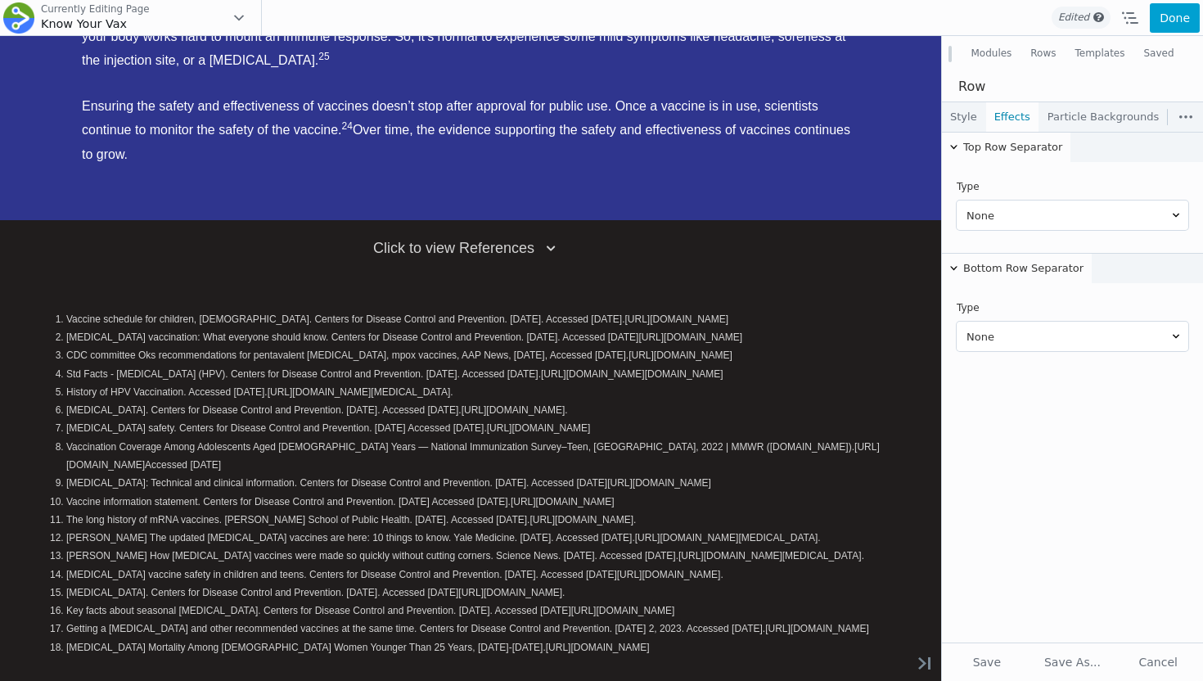
click at [962, 114] on link "Style" at bounding box center [963, 116] width 43 height 29
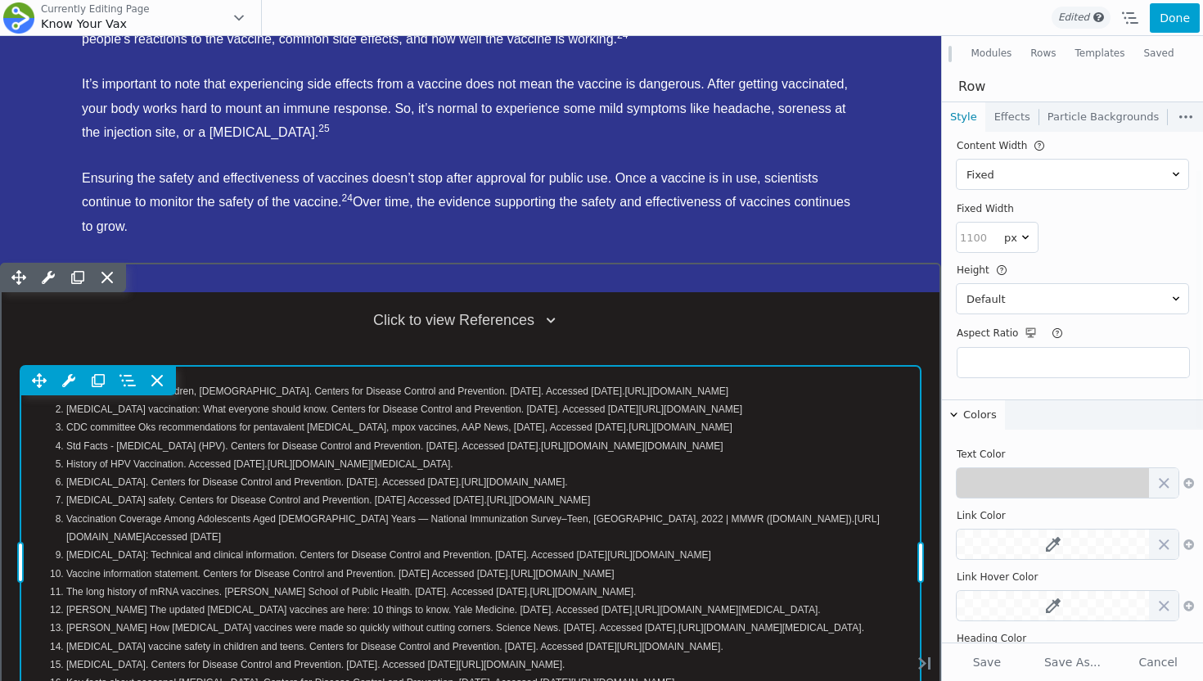
scroll to position [4596, 0]
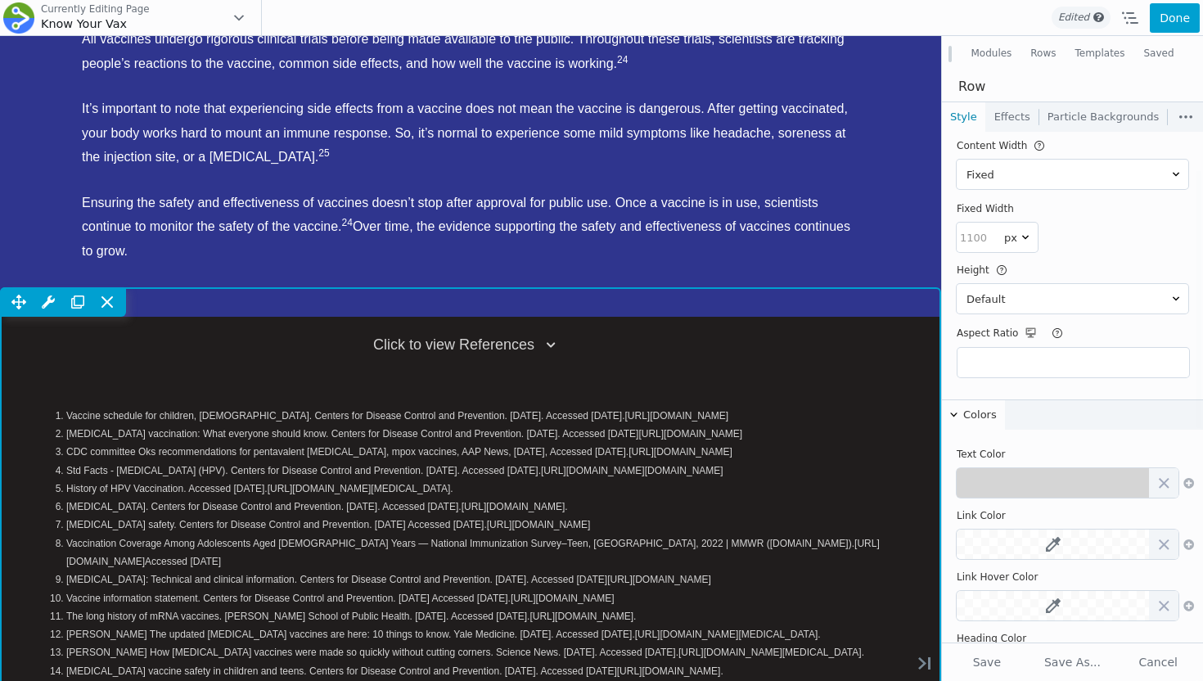
click at [861, 287] on div "Move Up Move Down Row Settings Reset Column Widths Reset Row Width Copy Row Set…" at bounding box center [470, 543] width 941 height 513
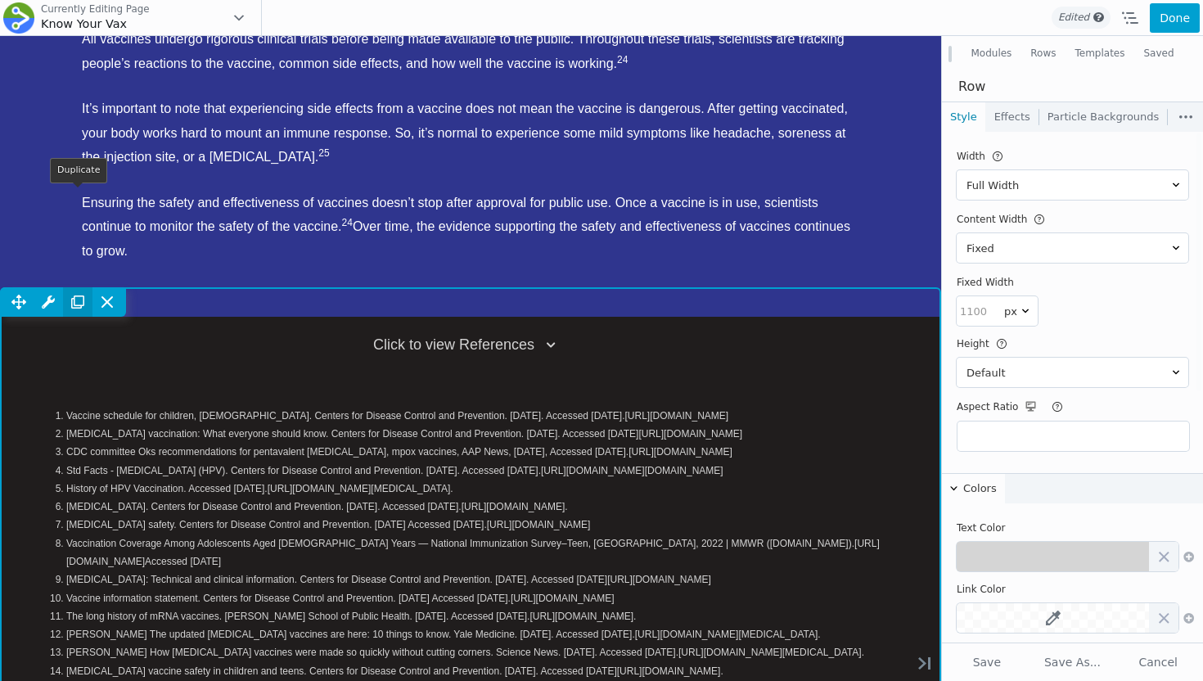
click at [74, 287] on icon at bounding box center [77, 301] width 29 height 29
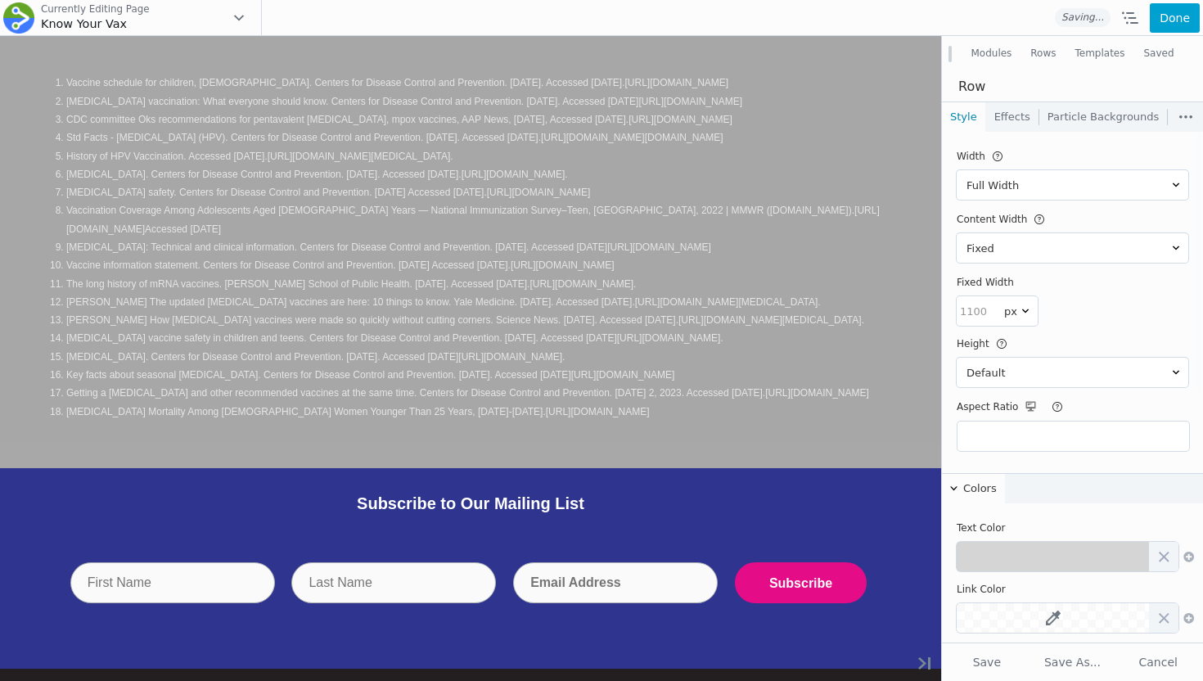
scroll to position [5416, 0]
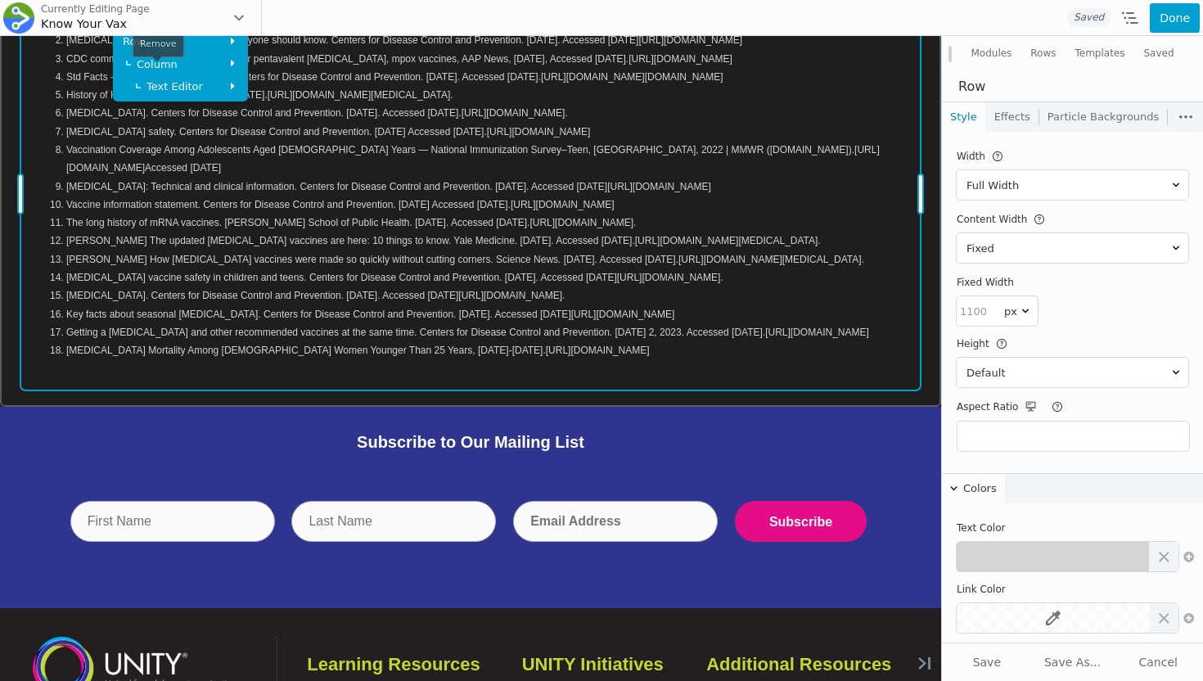
click at [158, 20] on icon at bounding box center [157, 11] width 16 height 16
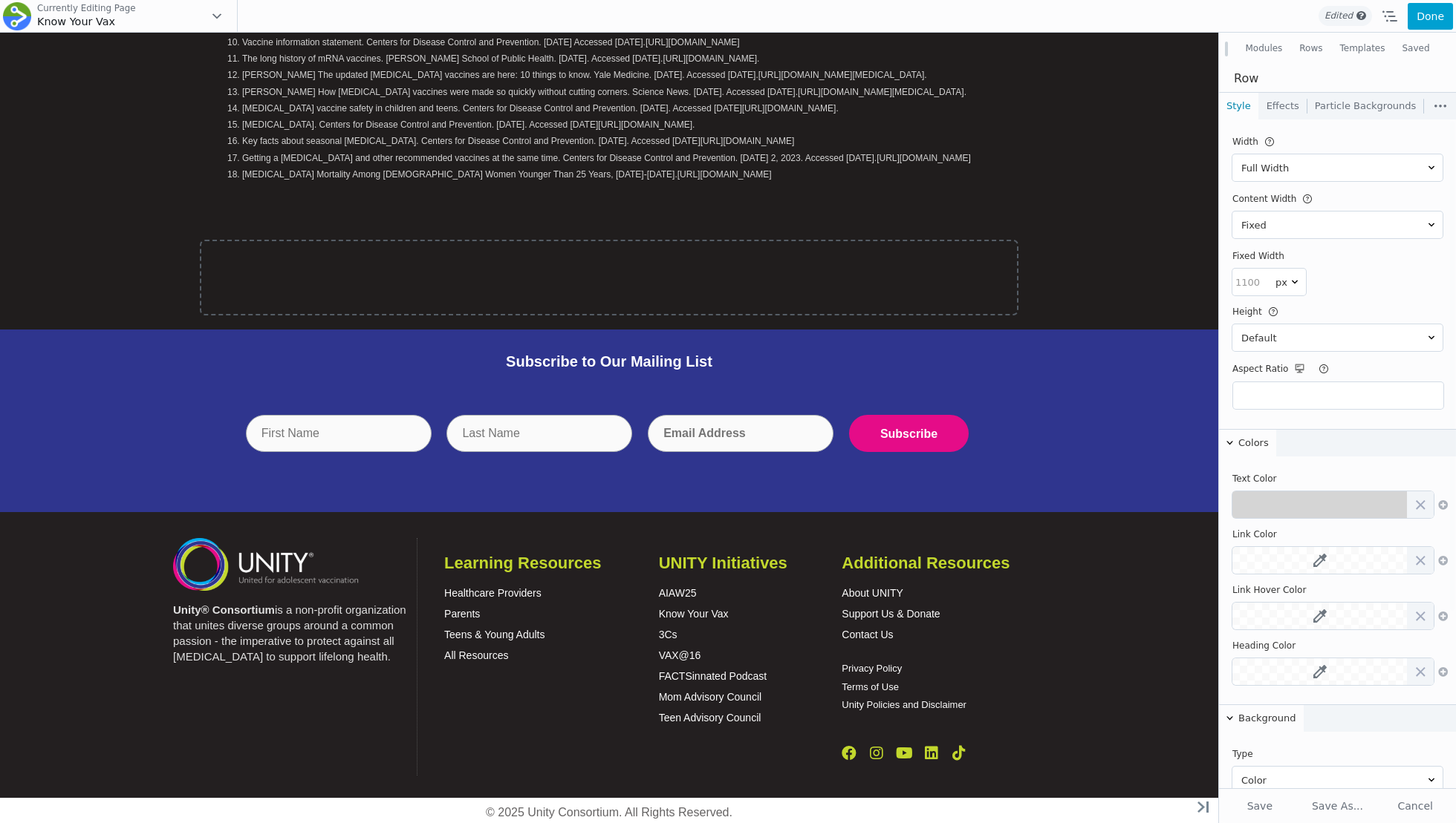
scroll to position [318, 0]
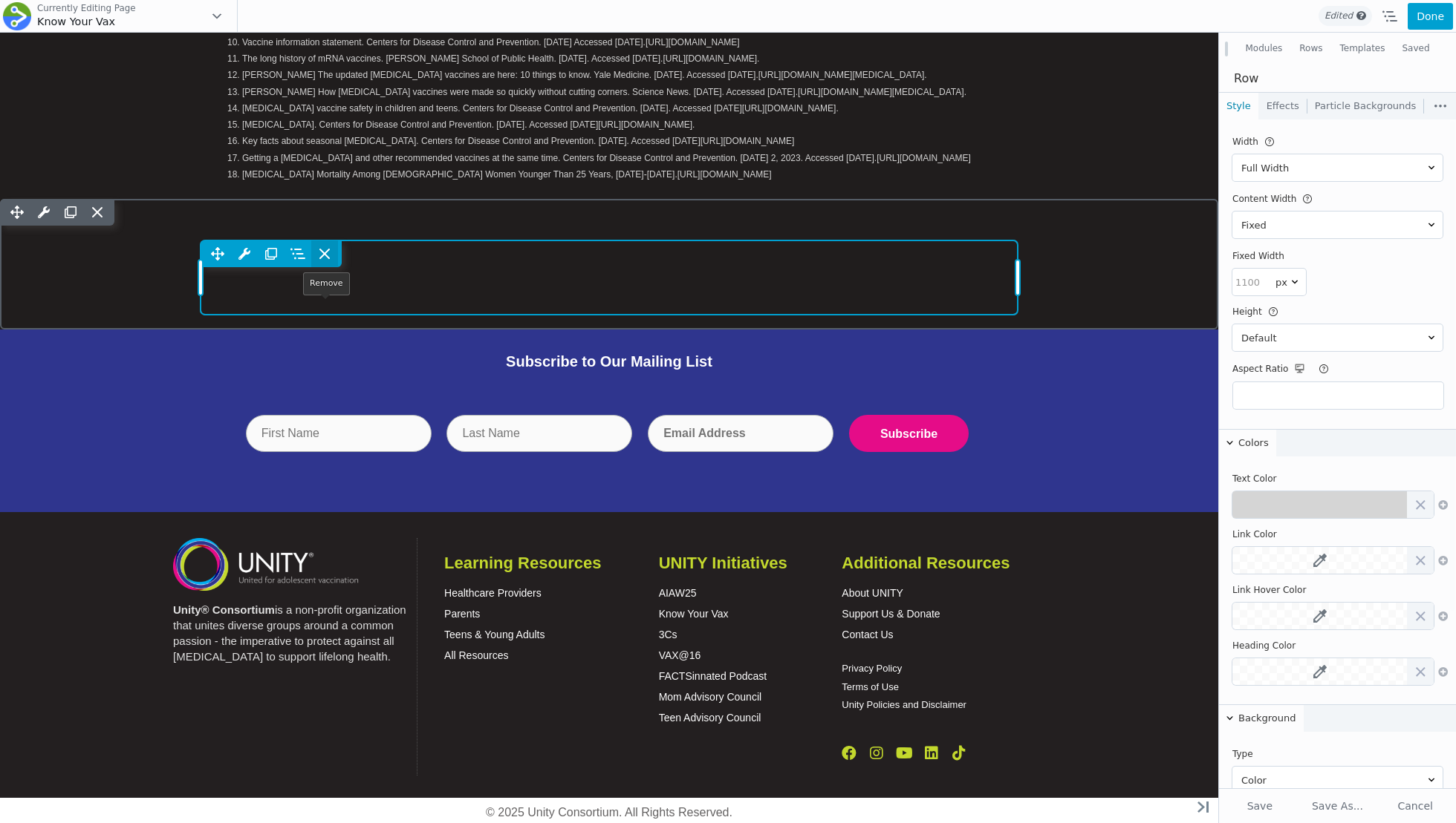
click at [321, 247] on icon at bounding box center [324, 254] width 15 height 15
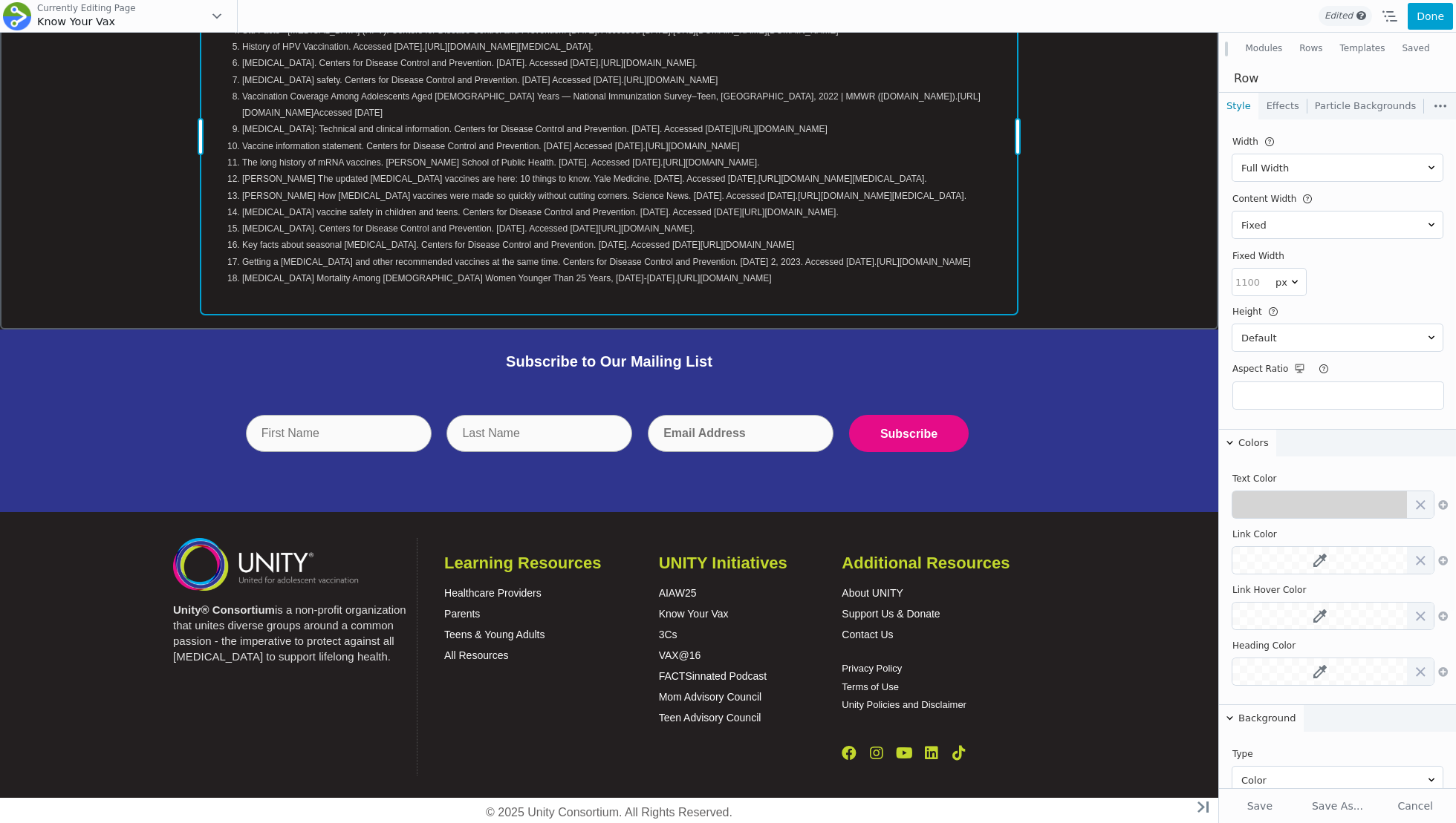
scroll to position [4721, 0]
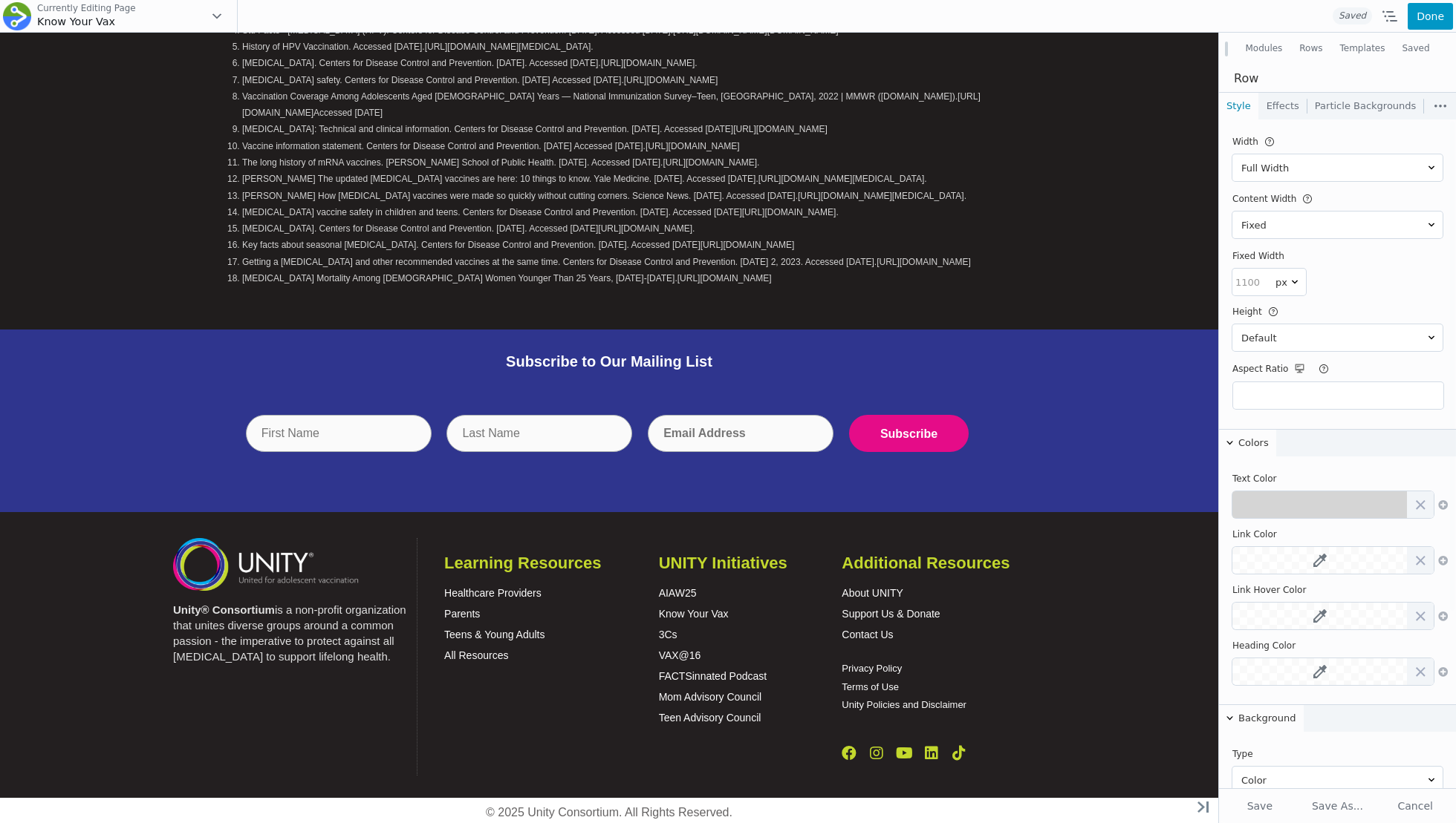
click at [910, 18] on button "Done" at bounding box center [1430, 15] width 45 height 26
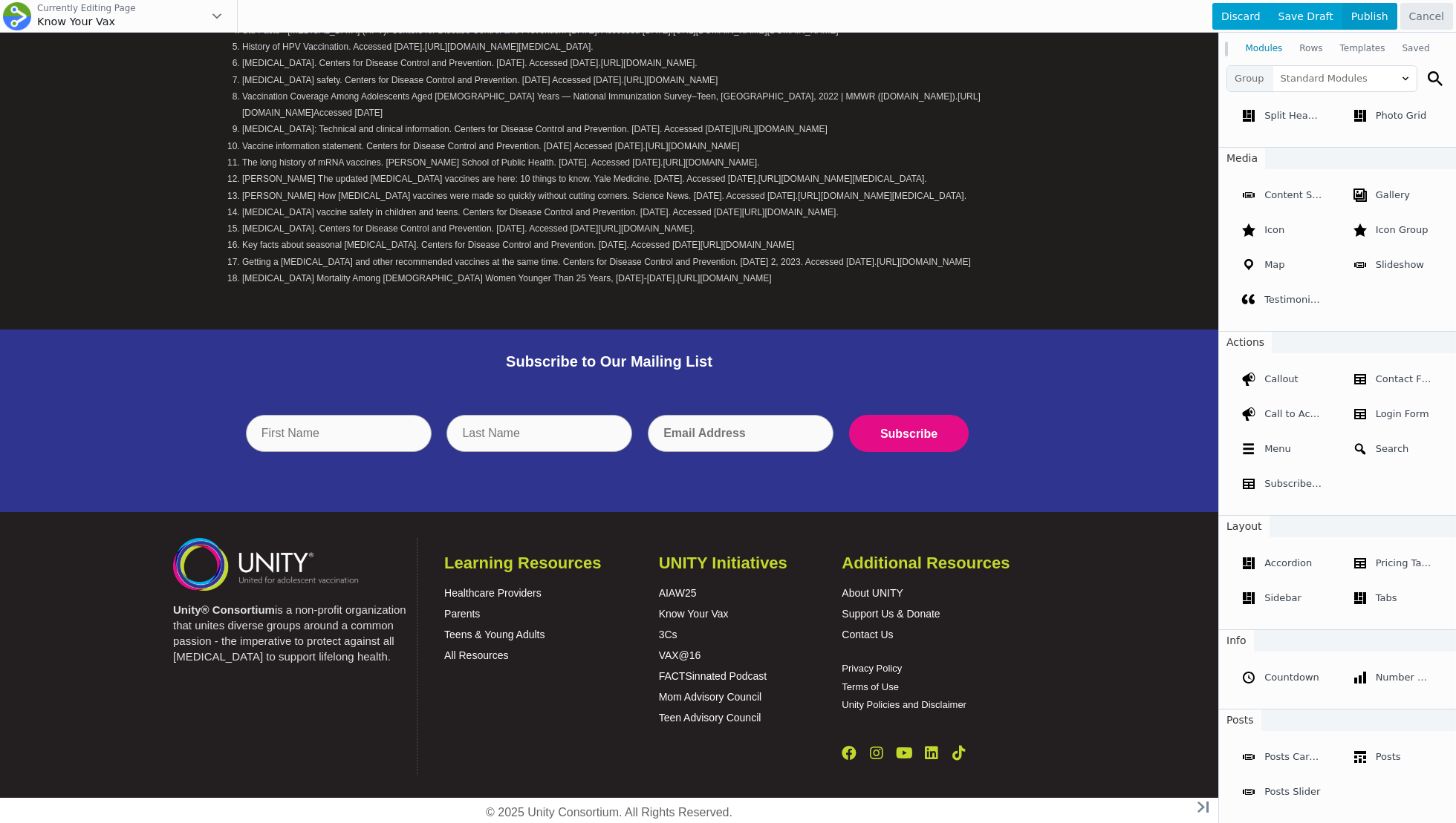
click at [910, 9] on span "Publish" at bounding box center [1369, 15] width 55 height 26
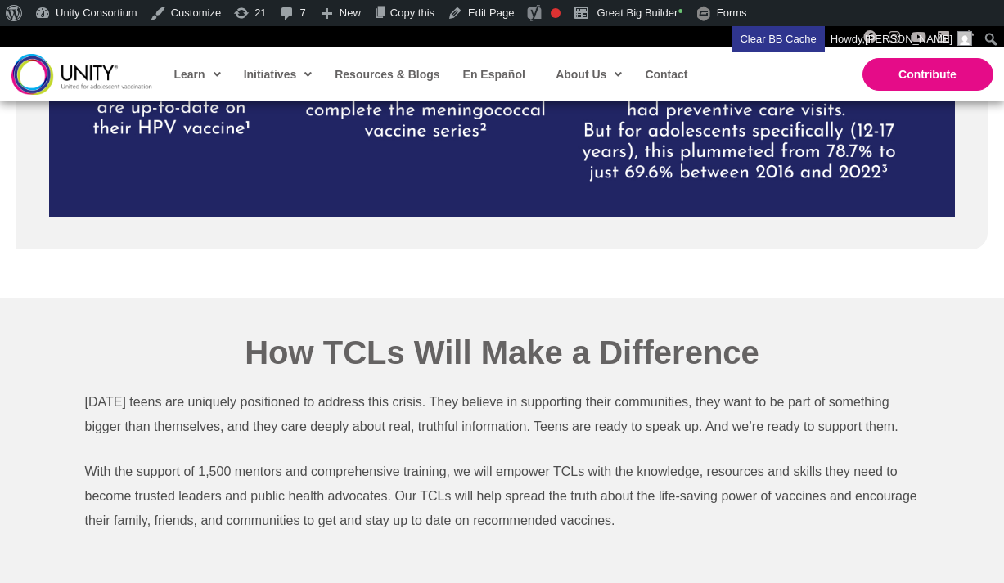
scroll to position [2922, 0]
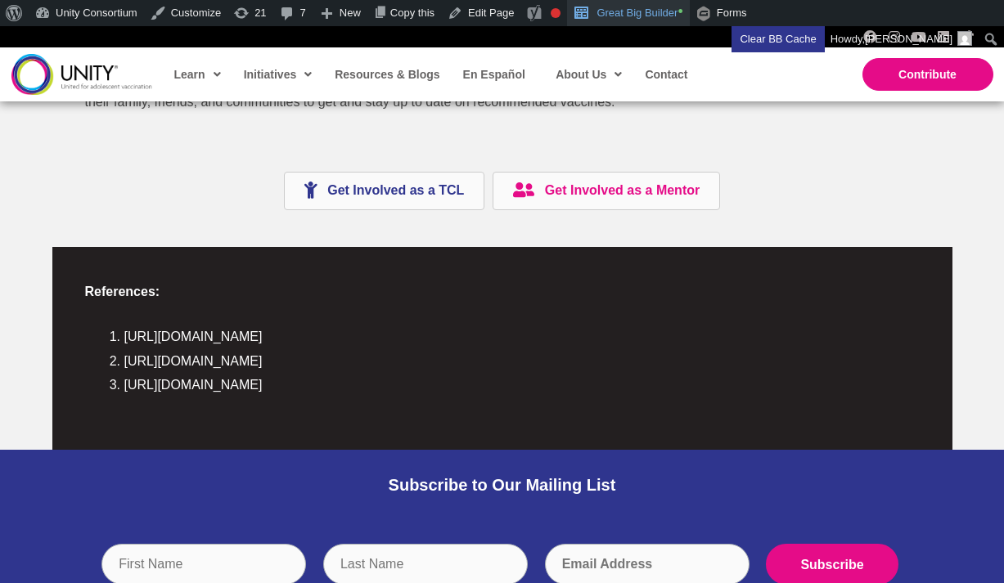
click at [617, 17] on link "Great Big Builder •" at bounding box center [628, 13] width 122 height 26
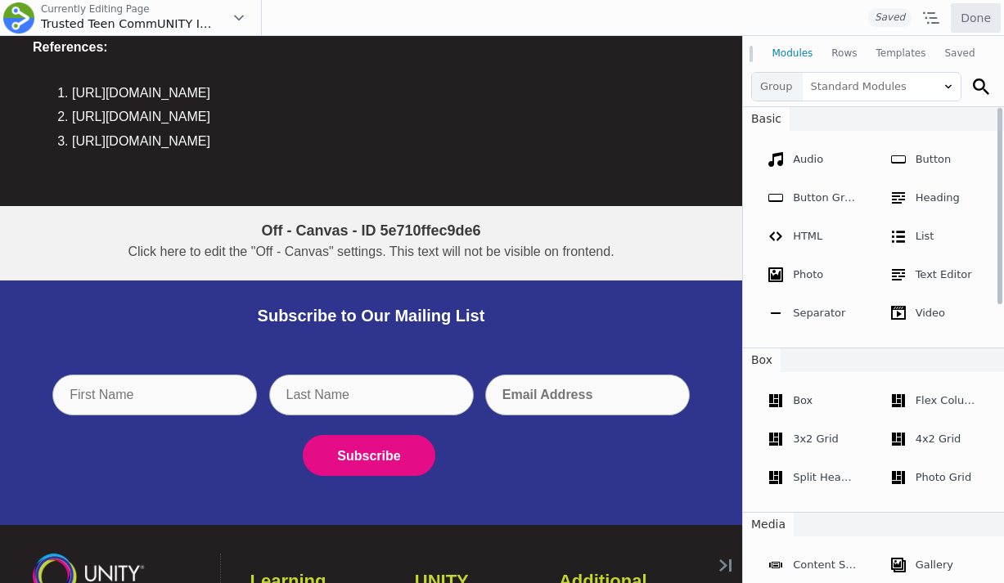
scroll to position [3098, 0]
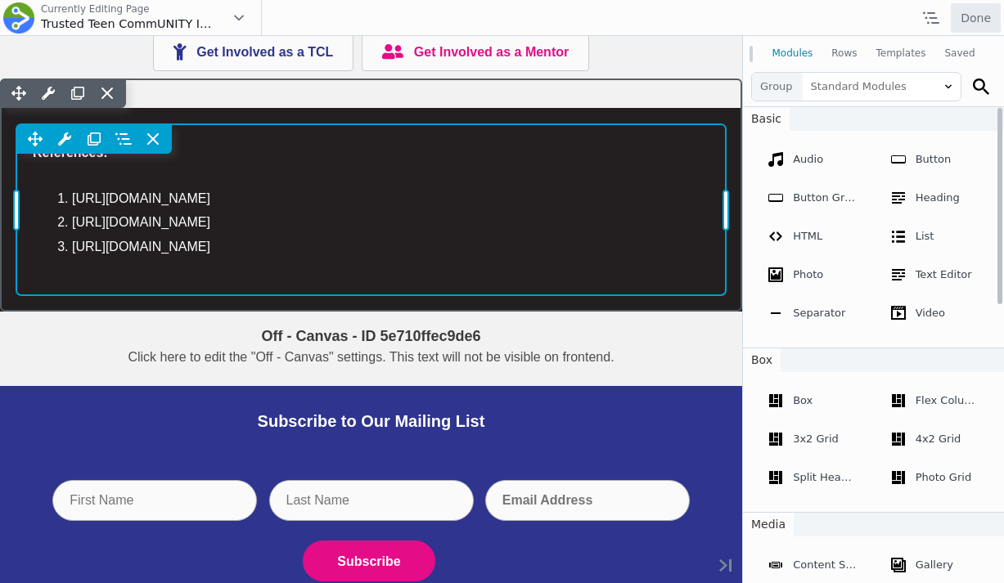
click at [254, 194] on div "Move Up Move Down Text Editor Settings Copy Text Editor Settings Paste Text Edi…" at bounding box center [370, 209] width 709 height 170
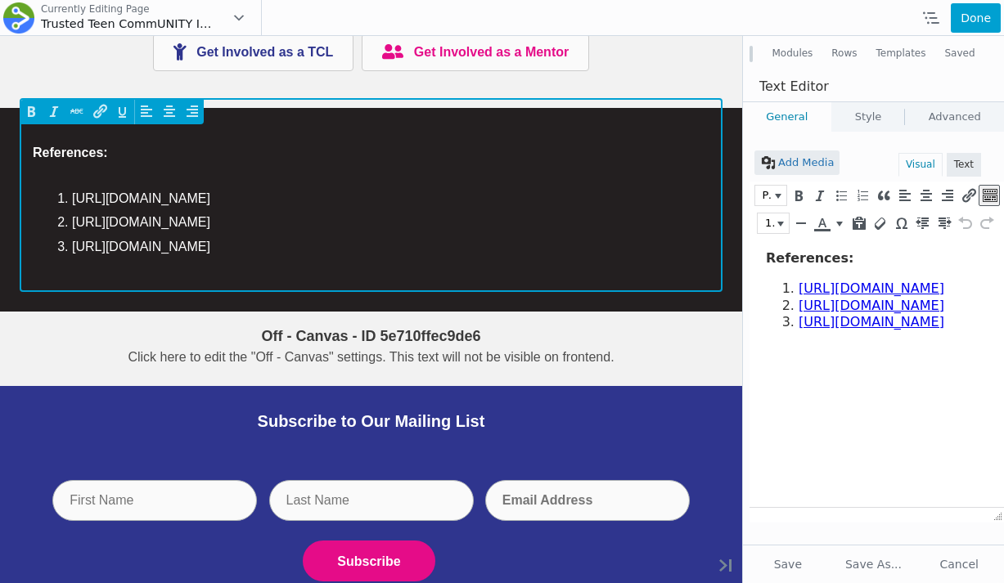
scroll to position [0, 0]
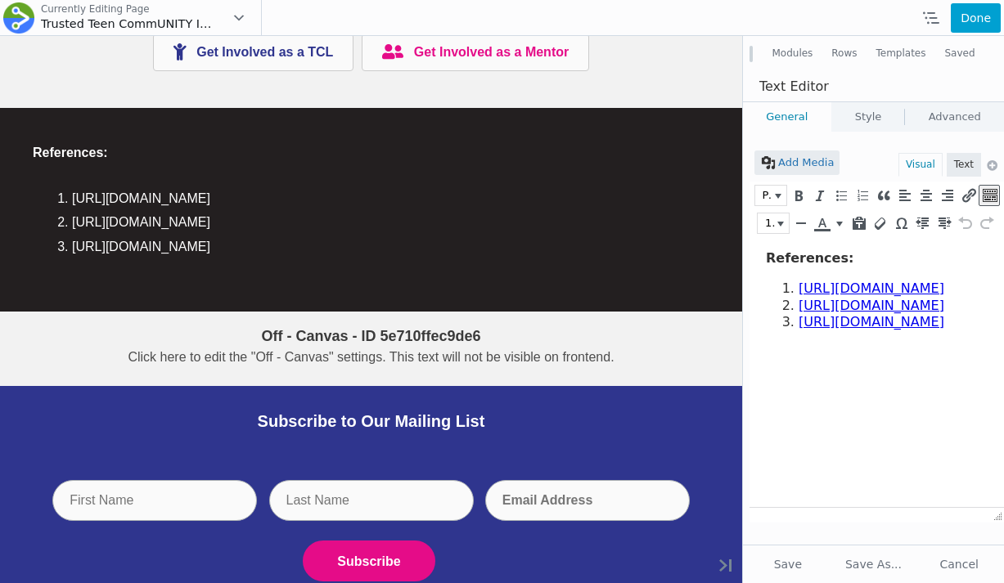
click at [846, 107] on link "Style" at bounding box center [868, 116] width 73 height 29
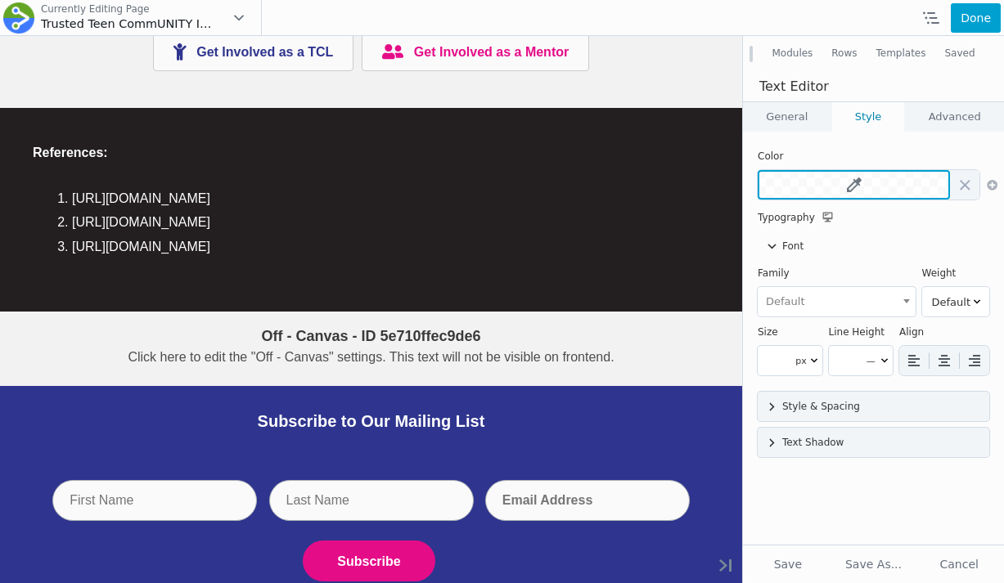
click at [845, 178] on button at bounding box center [854, 184] width 192 height 29
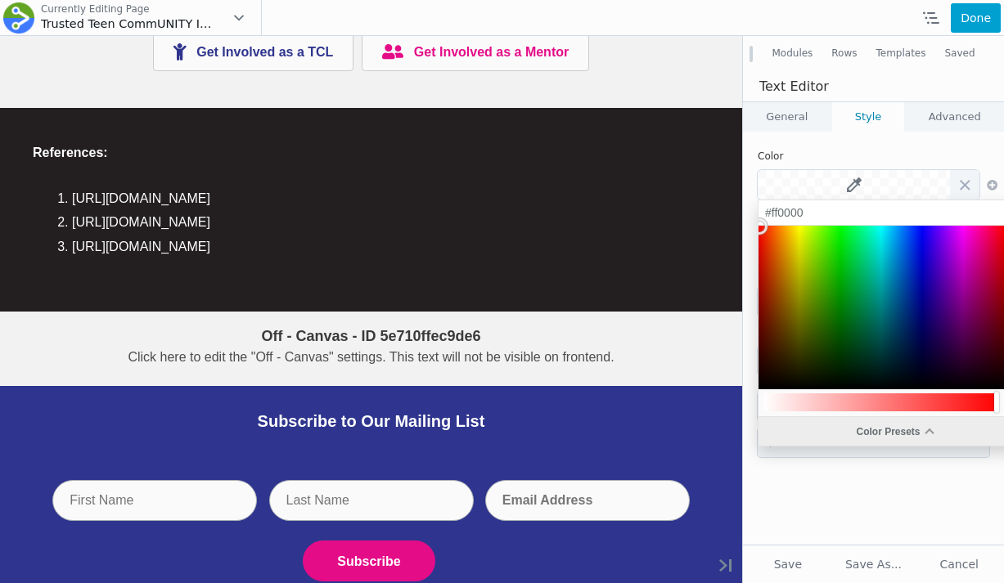
click at [798, 424] on div "Color Presets" at bounding box center [894, 431] width 272 height 29
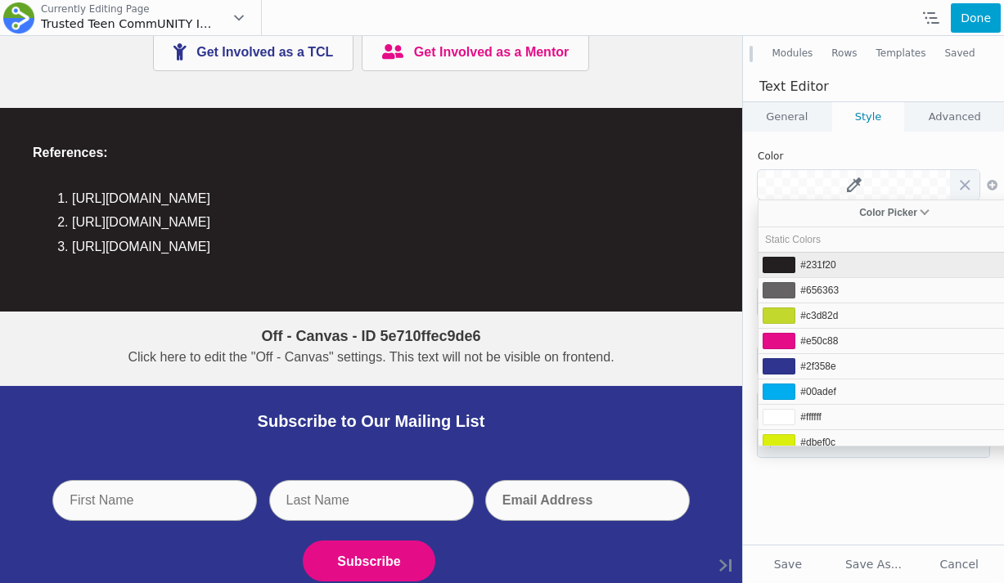
click at [839, 269] on li "#231f20" at bounding box center [894, 264] width 272 height 25
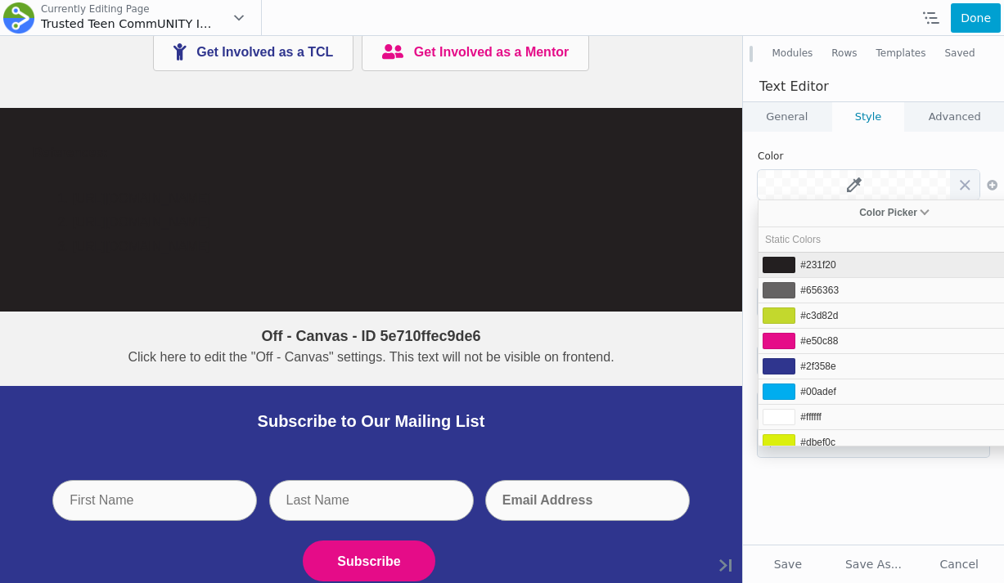
type input "#231f20"
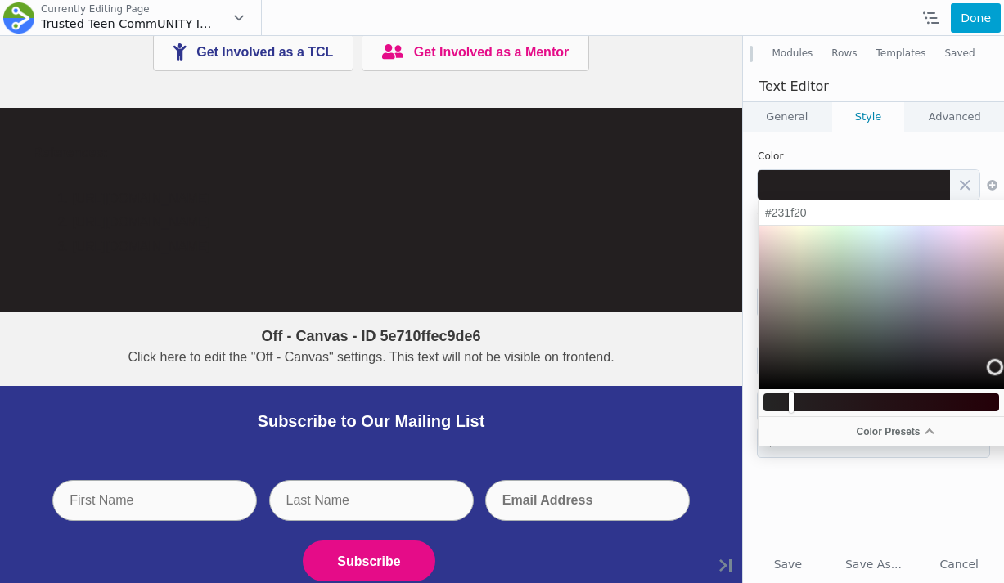
click at [886, 488] on div "Add Media Visual Text Paragraph 16px b i link b-quote del ins img ul ol li code…" at bounding box center [873, 338] width 261 height 413
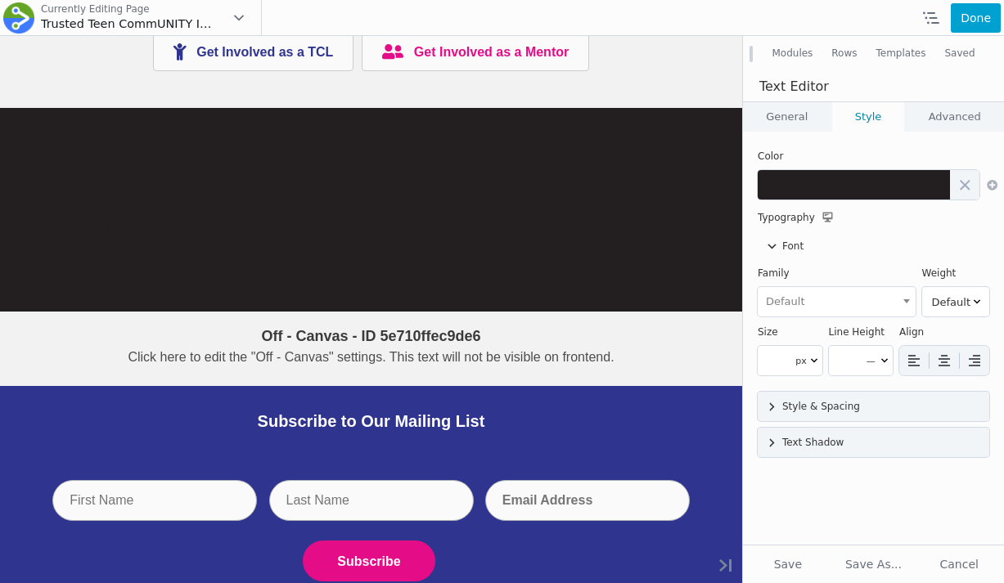
click at [801, 122] on link "General" at bounding box center [787, 116] width 88 height 29
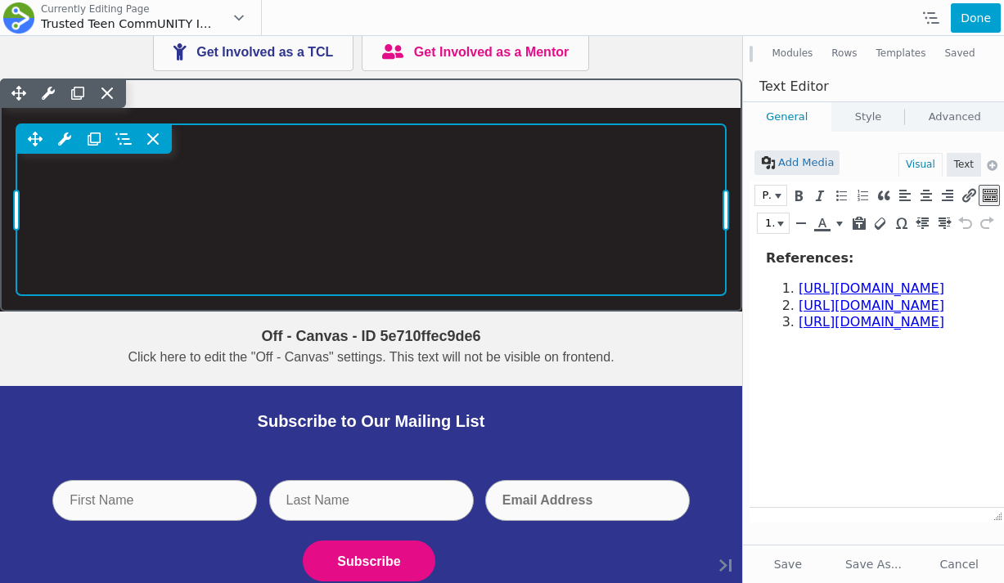
click at [538, 154] on div "Move Up Move Down Text Editor Settings Copy Text Editor Settings Paste Text Edi…" at bounding box center [370, 138] width 709 height 29
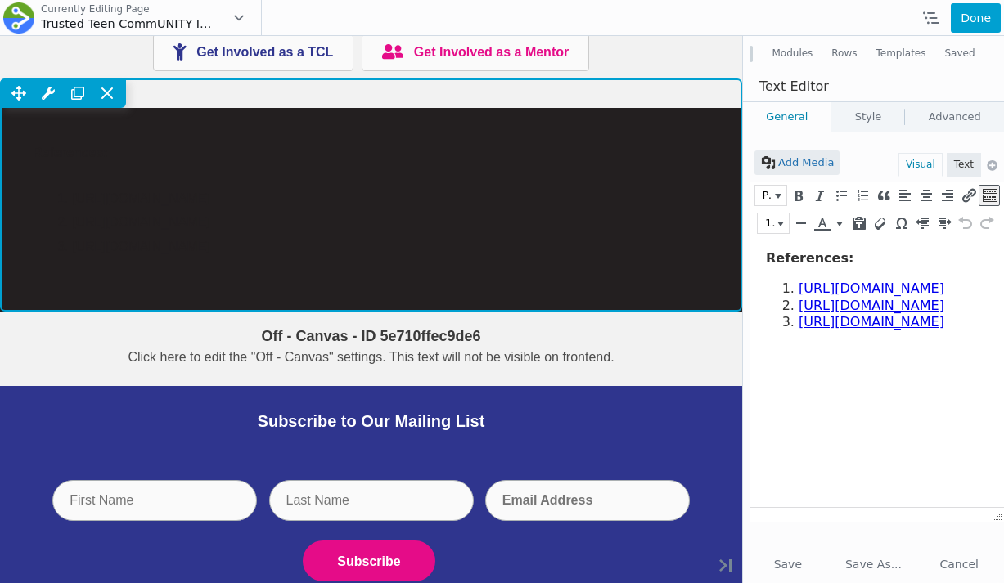
click at [31, 311] on div "Move Up Move Down Row Settings Reset Column Widths Reset Row Width Copy Row Set…" at bounding box center [371, 195] width 742 height 232
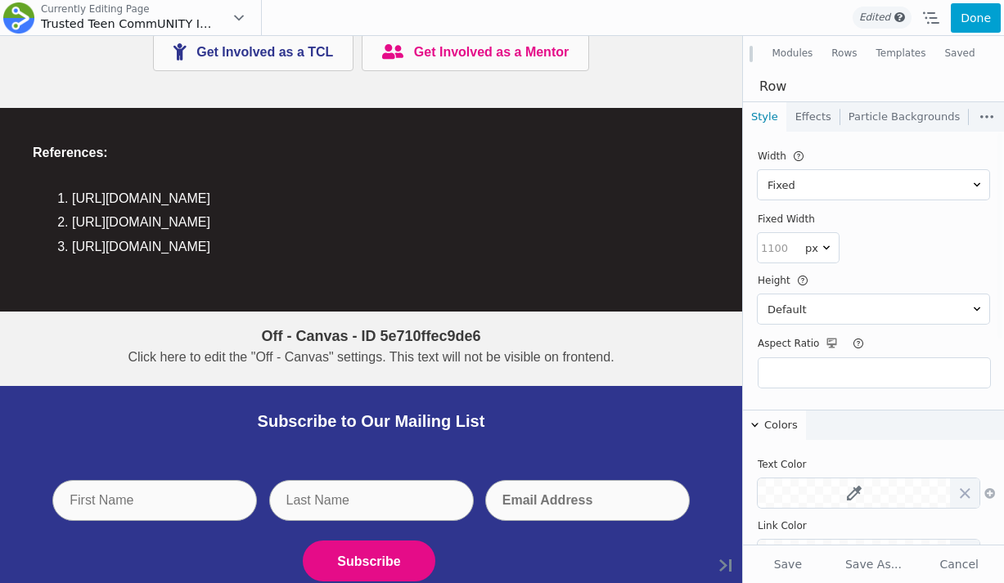
click at [830, 111] on link "Effects" at bounding box center [813, 116] width 52 height 29
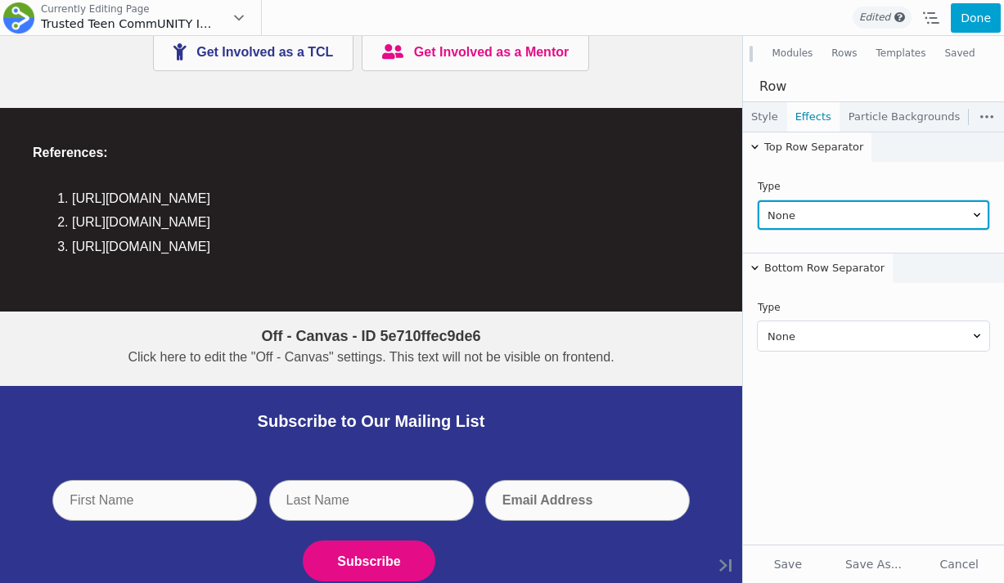
click at [811, 208] on select "None Arrow Inward Arrow Outward [GEOGRAPHIC_DATA] Big Triangle Reverse Big Tria…" at bounding box center [874, 214] width 232 height 29
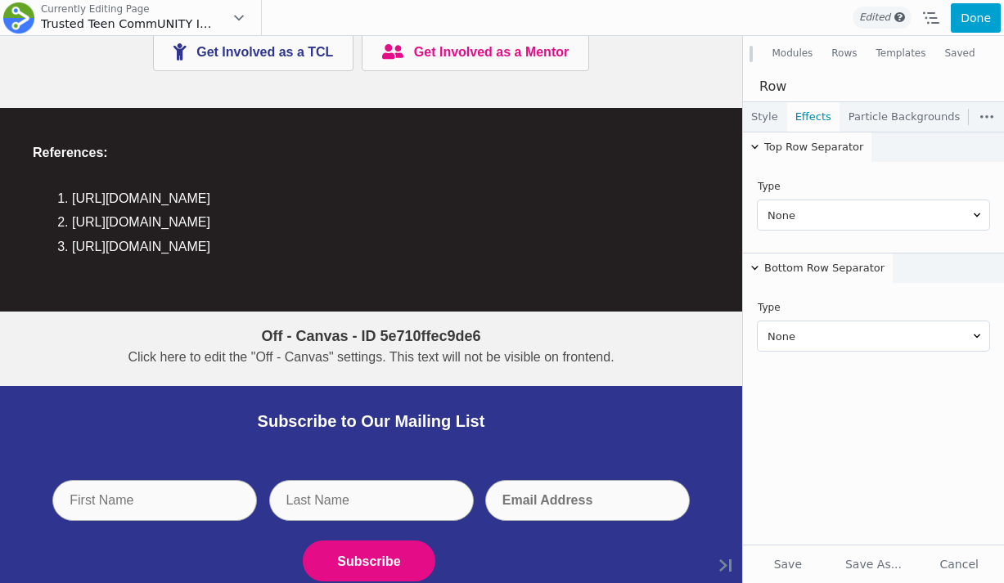
click at [883, 110] on link "Particle Backgrounds" at bounding box center [904, 116] width 128 height 29
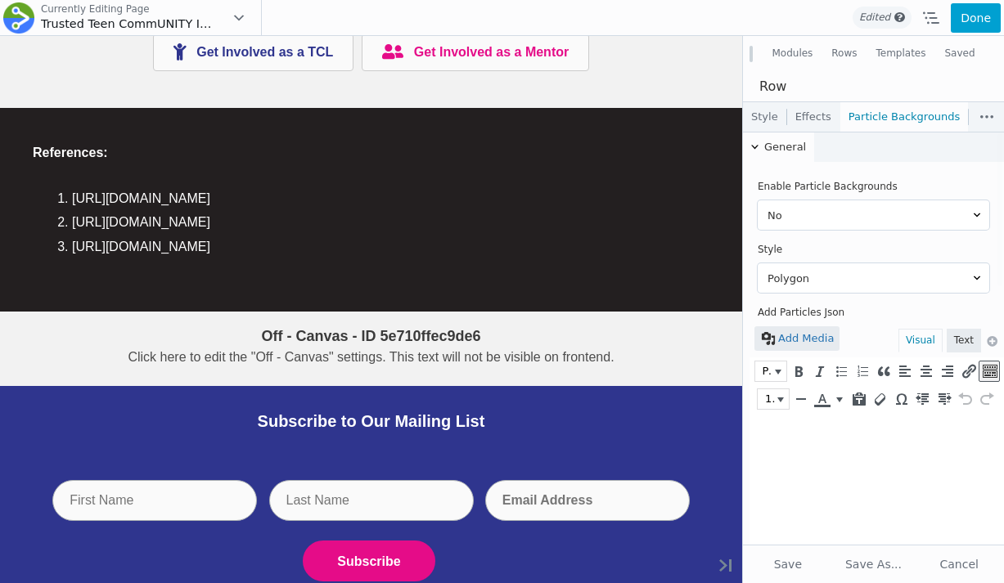
click at [803, 118] on link "Effects" at bounding box center [813, 116] width 52 height 29
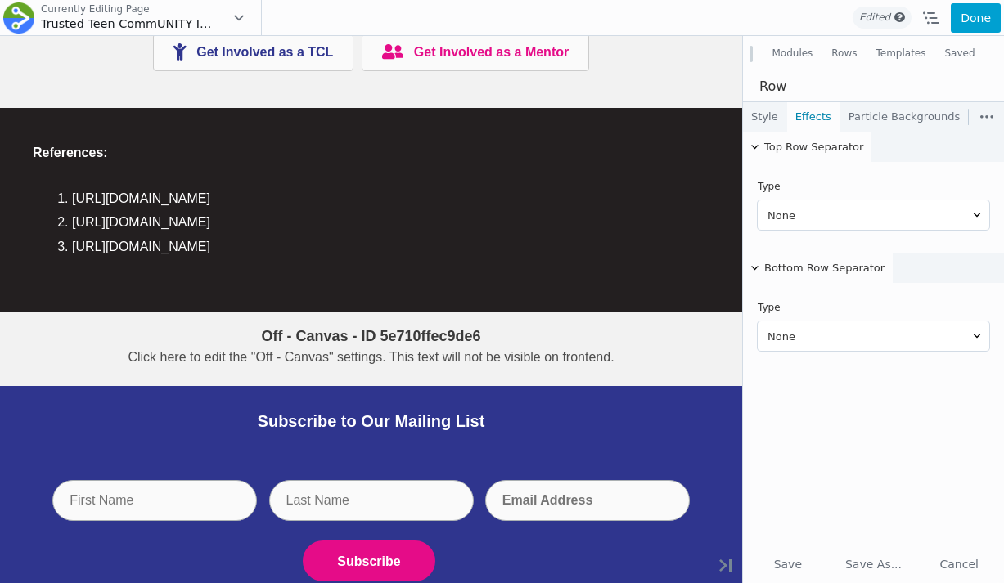
click at [768, 119] on link "Style" at bounding box center [764, 116] width 43 height 29
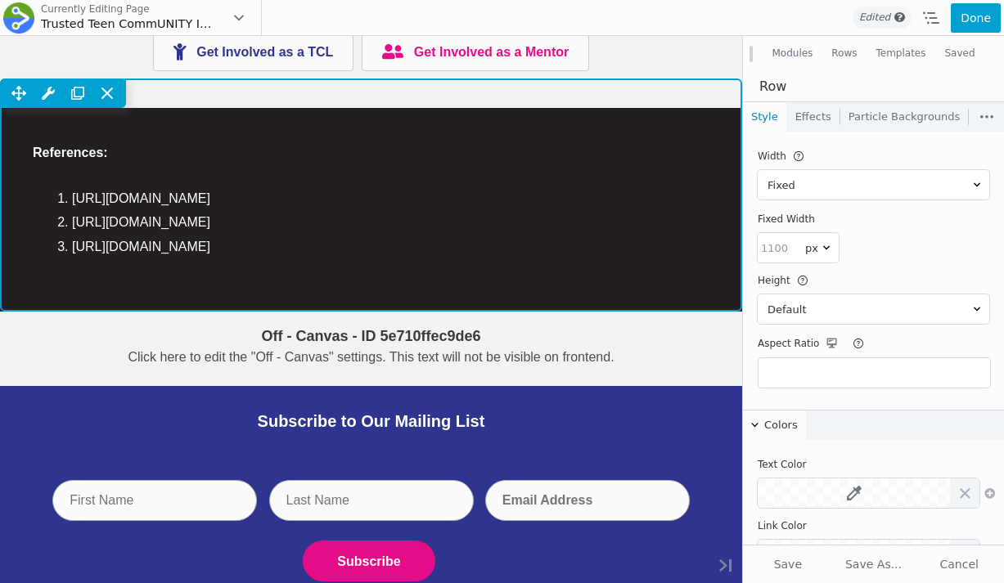
click at [717, 108] on div "Move Up Move Down Row Settings Reset Column Widths Reset Row Width Copy Row Set…" at bounding box center [371, 93] width 742 height 29
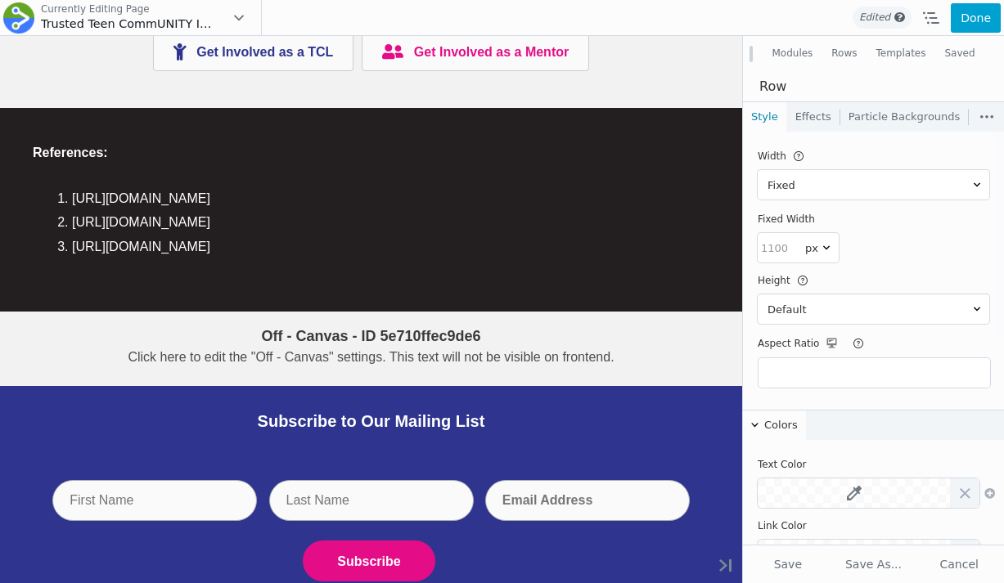
click at [825, 119] on link "Effects" at bounding box center [813, 116] width 52 height 29
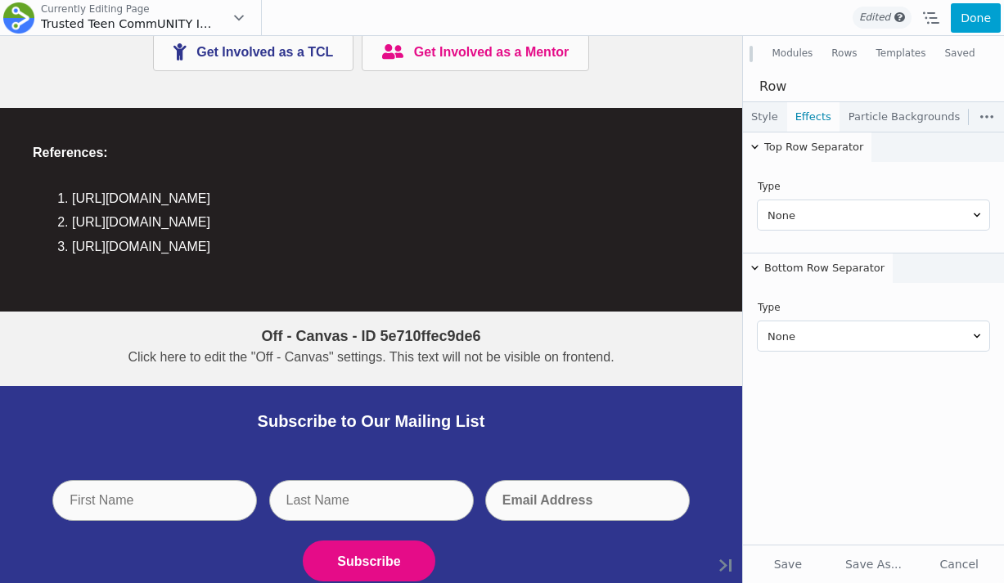
click at [874, 115] on link "Particle Backgrounds" at bounding box center [904, 116] width 128 height 29
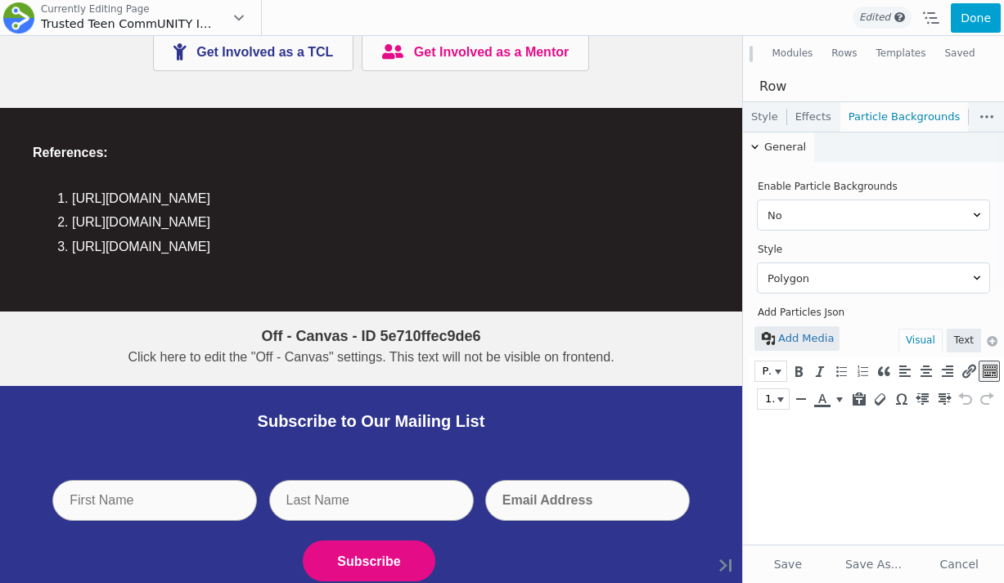
click at [805, 119] on link "Effects" at bounding box center [813, 116] width 52 height 29
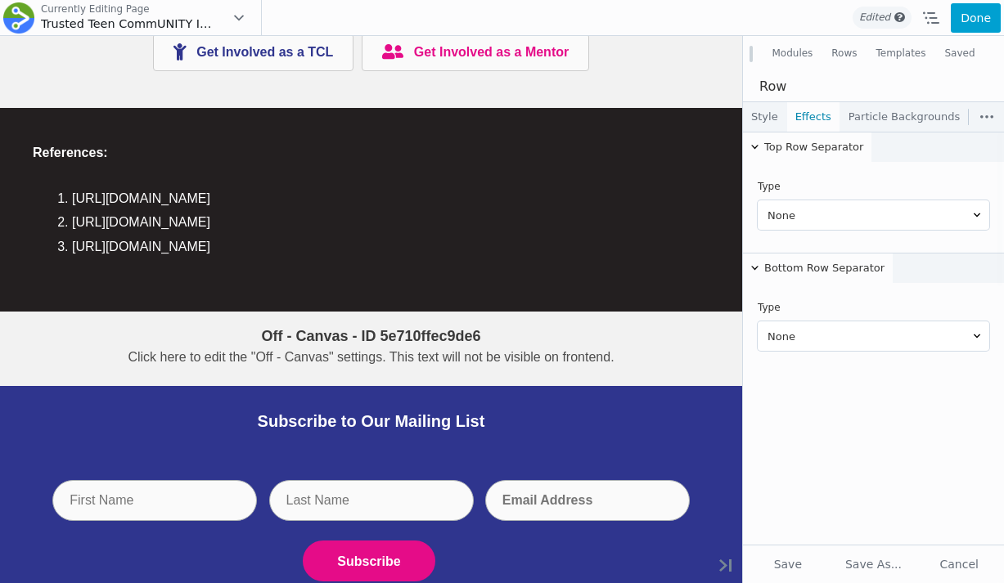
click at [770, 117] on link "Style" at bounding box center [764, 116] width 43 height 29
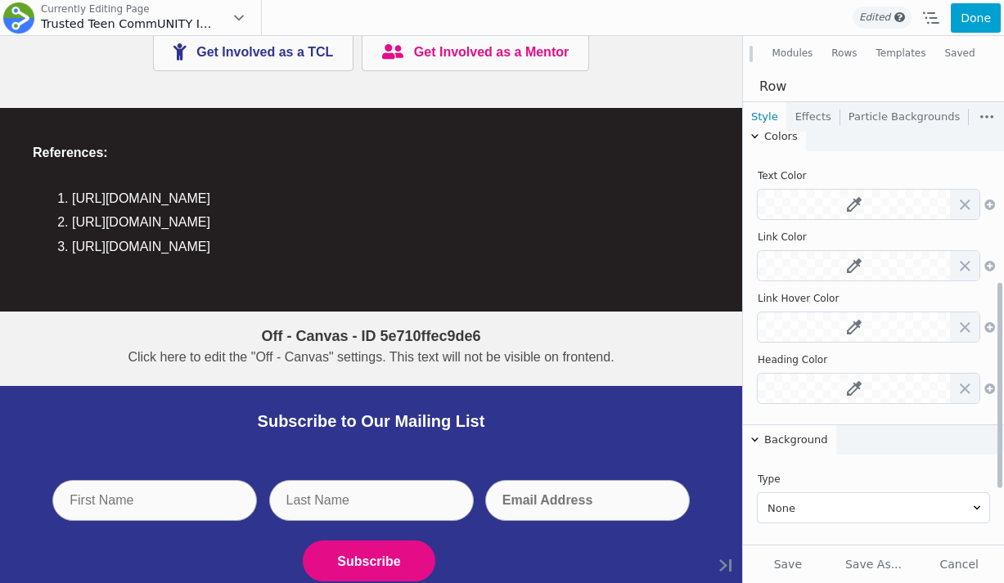
scroll to position [317, 0]
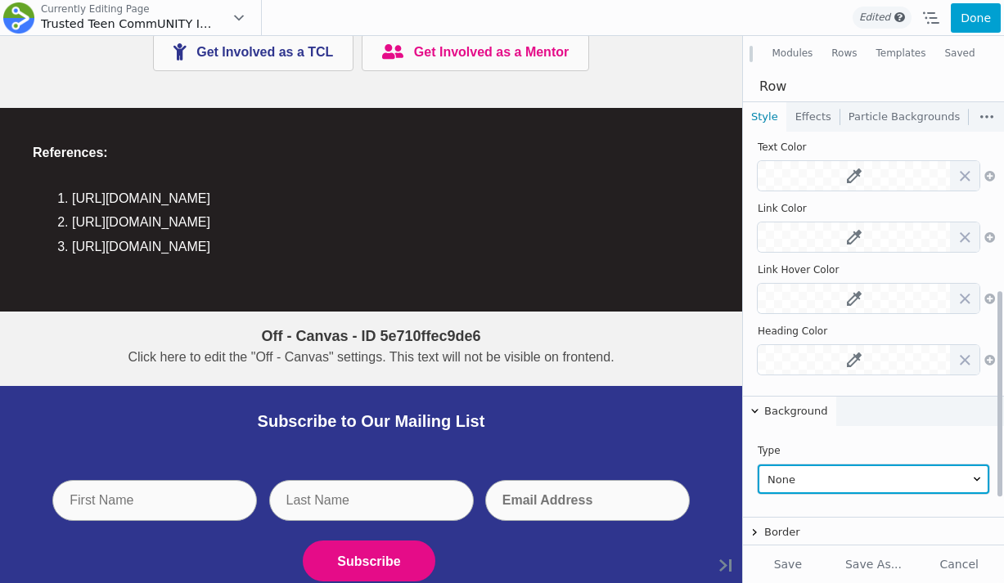
click at [796, 487] on select "None Color Gradient Photo Video Embedded Code Slideshow Parallax Ultimate Gradi…" at bounding box center [874, 479] width 232 height 29
select select "color"
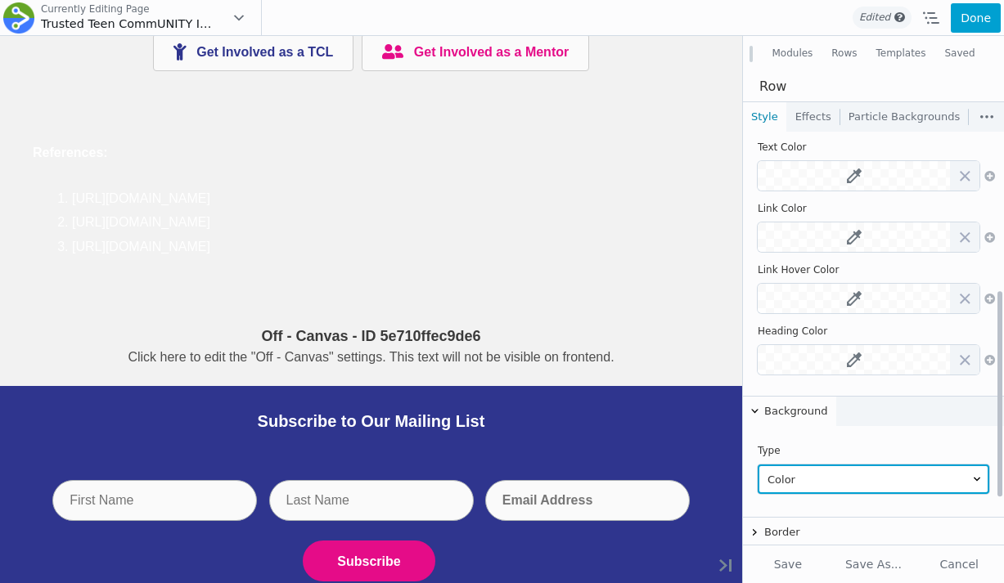
click at [758, 465] on select "None Color Gradient Photo Video Embedded Code Slideshow Parallax Ultimate Gradi…" at bounding box center [874, 479] width 232 height 29
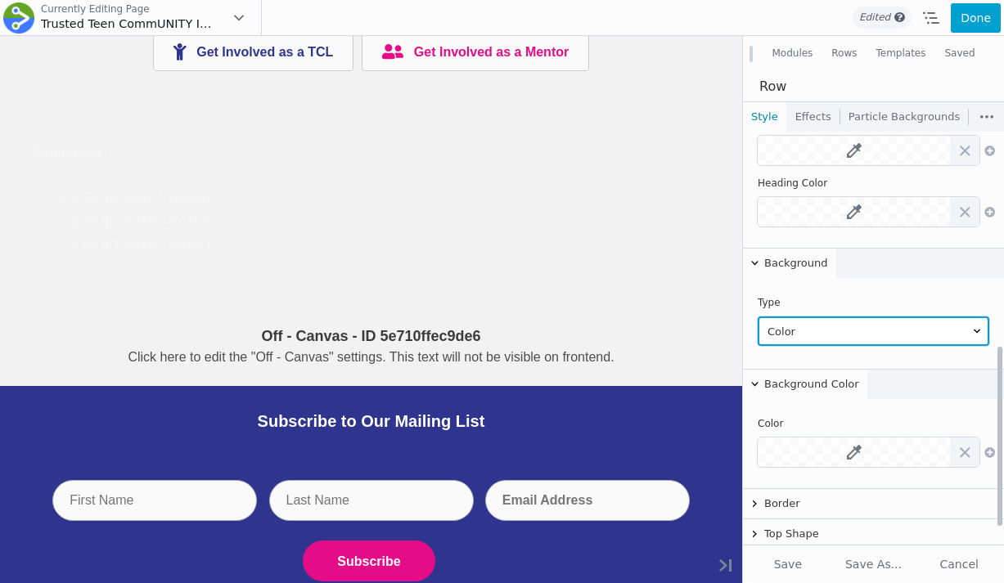
scroll to position [492, 0]
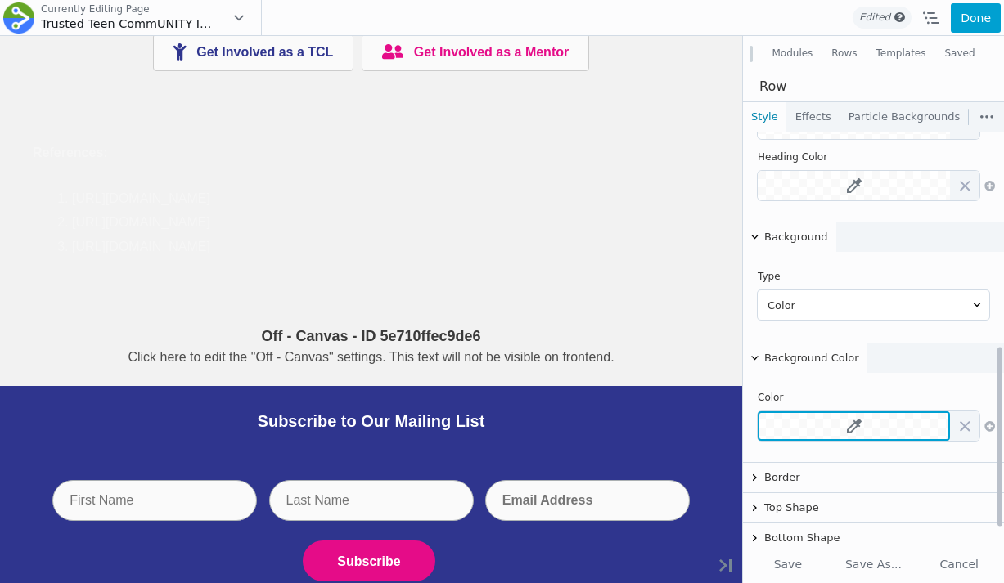
click at [856, 427] on icon at bounding box center [854, 426] width 15 height 15
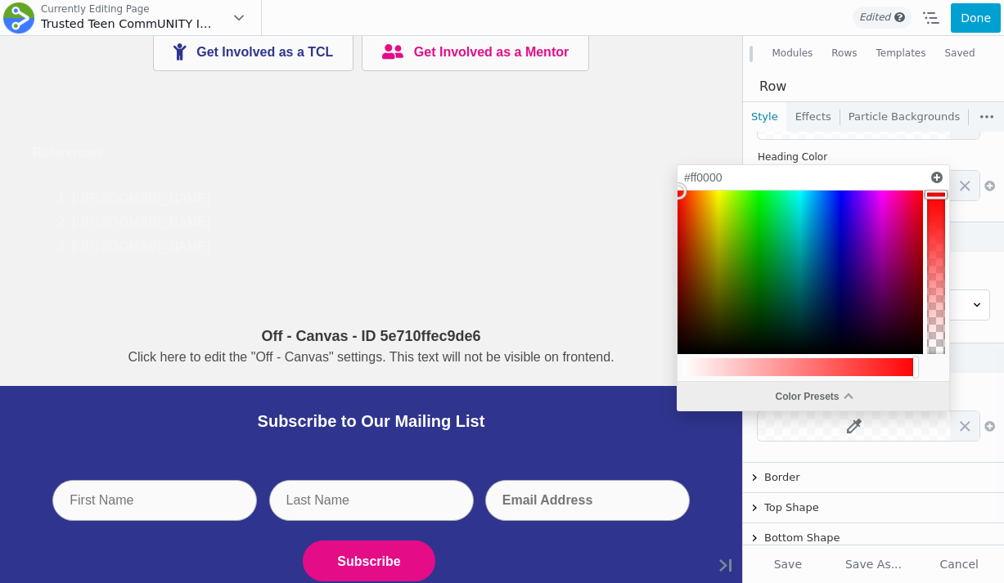
click at [829, 387] on div "Color Presets" at bounding box center [813, 396] width 272 height 29
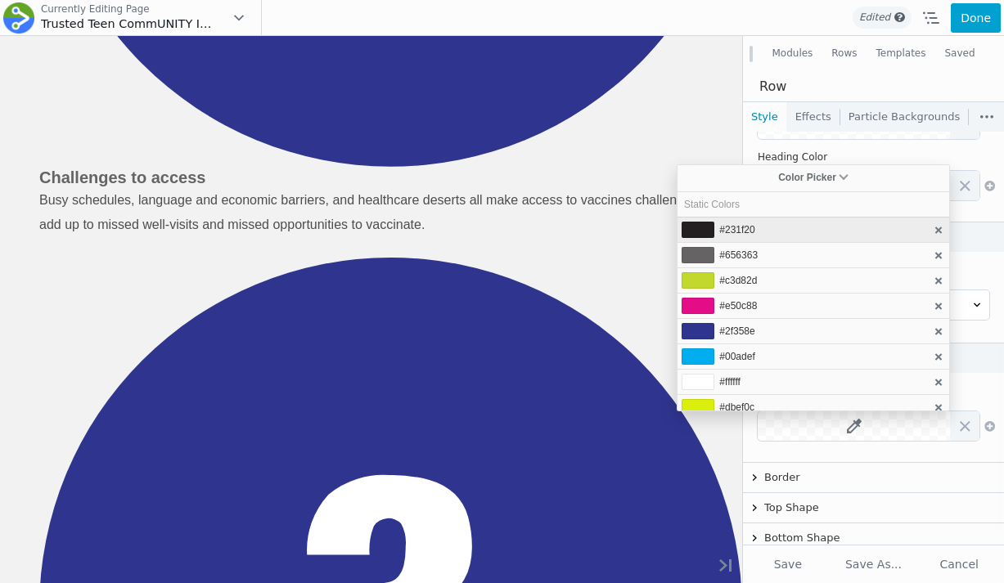
click at [773, 233] on li "#231f20" at bounding box center [813, 229] width 272 height 25
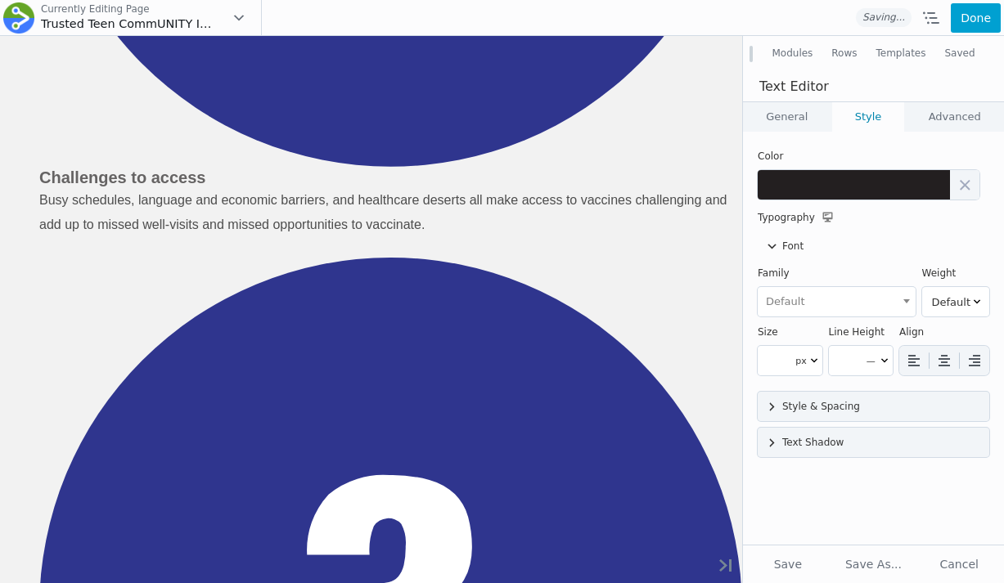
scroll to position [0, 0]
click at [809, 127] on link "General" at bounding box center [787, 116] width 88 height 29
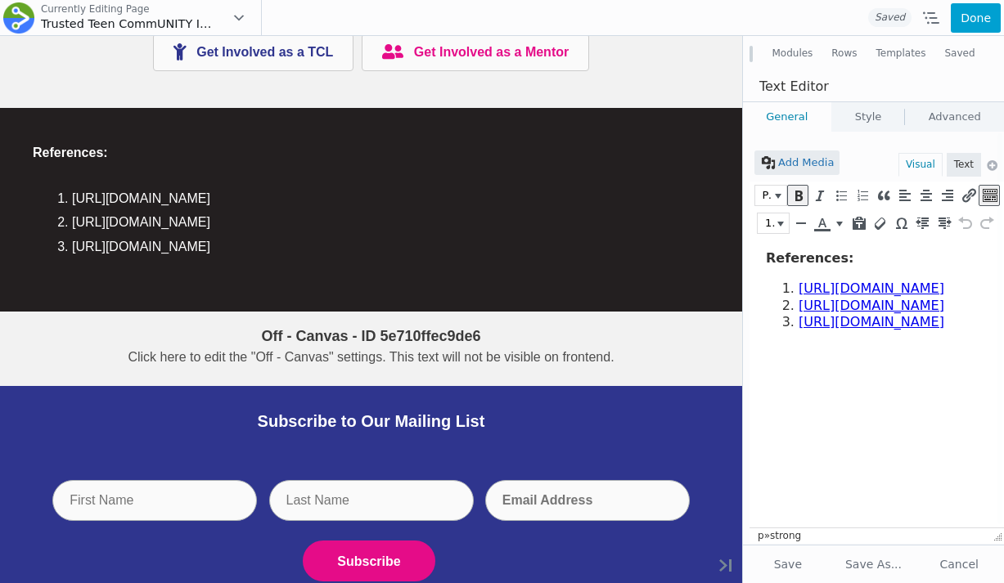
click at [870, 119] on link "Style" at bounding box center [868, 116] width 73 height 29
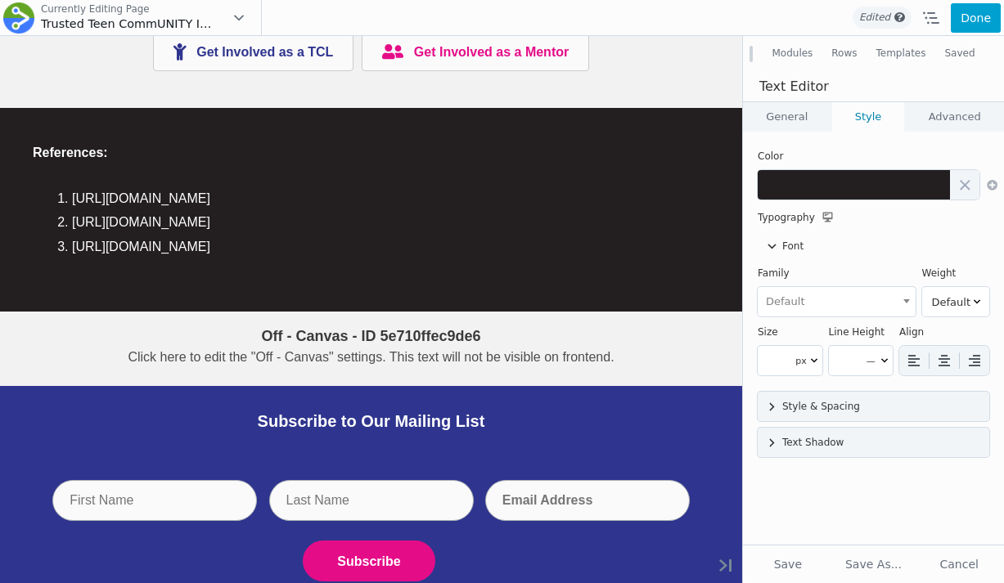
click at [813, 115] on link "General" at bounding box center [787, 116] width 88 height 29
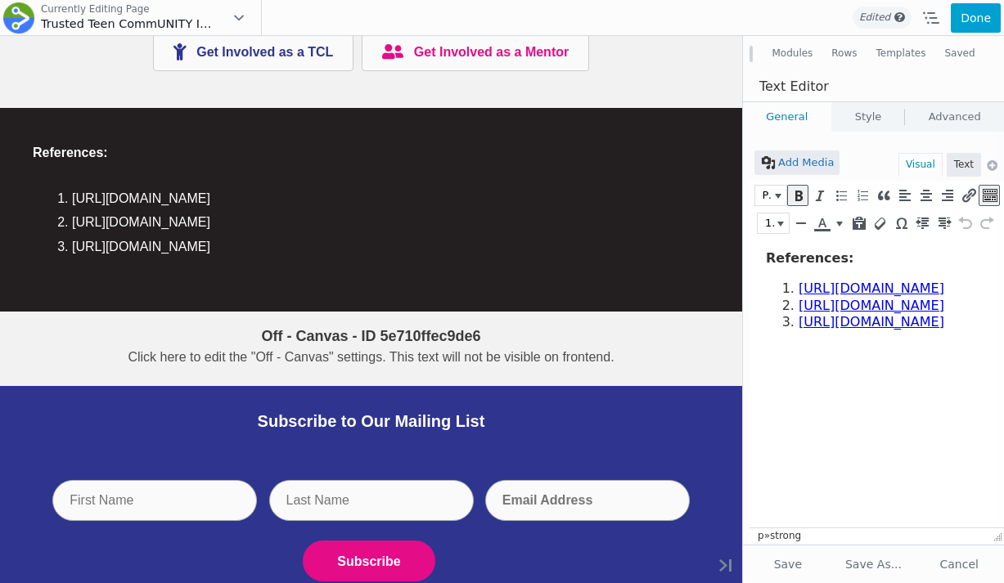
click at [848, 115] on link "Style" at bounding box center [868, 116] width 73 height 29
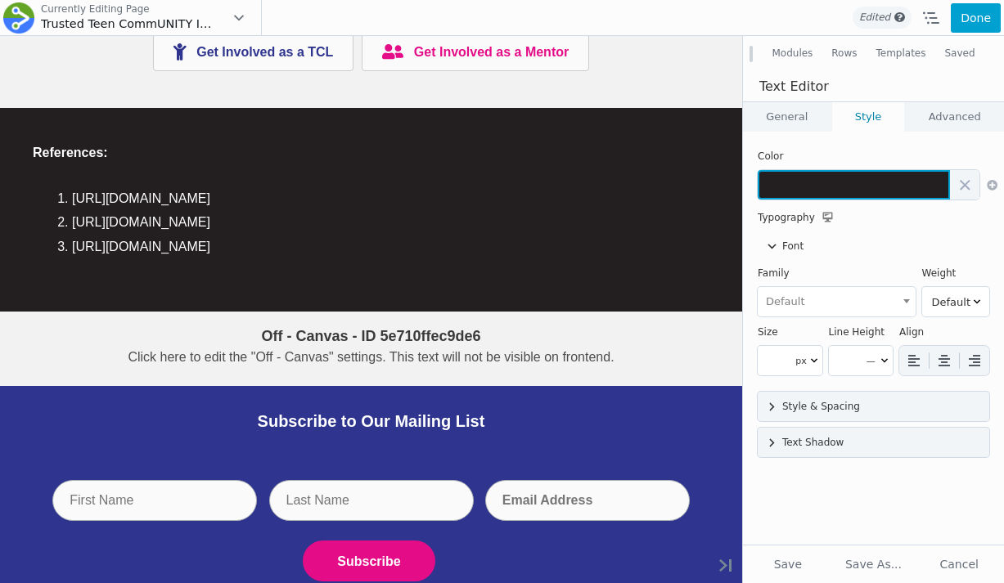
click at [799, 184] on button at bounding box center [854, 184] width 192 height 29
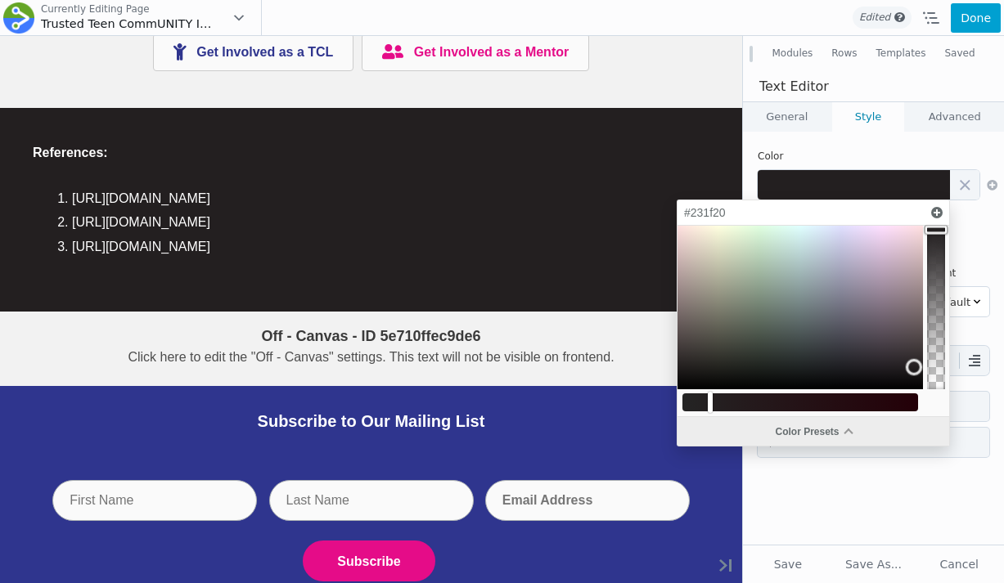
click at [739, 439] on div "Color Presets" at bounding box center [813, 431] width 272 height 29
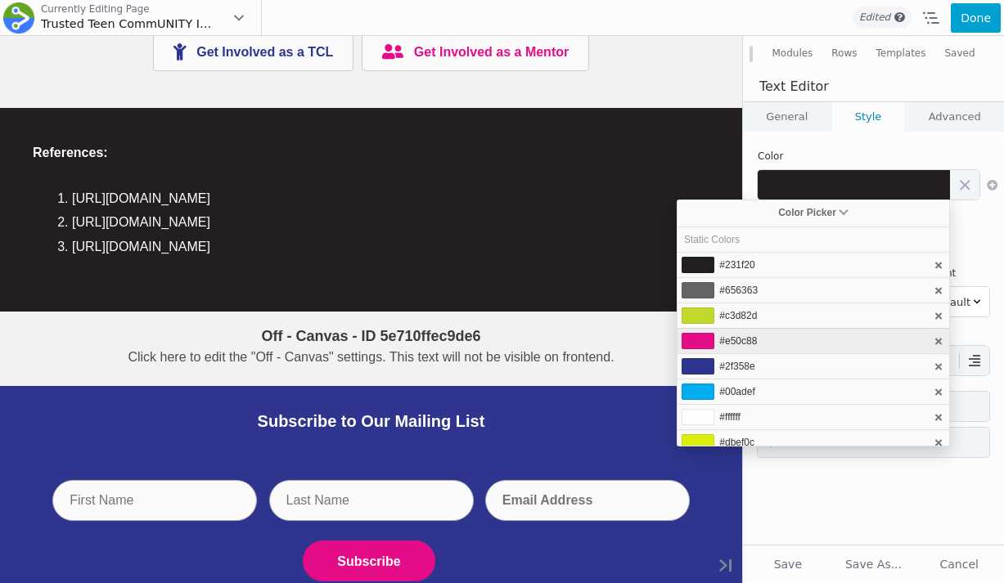
click at [746, 344] on span "#e50c88" at bounding box center [738, 340] width 38 height 11
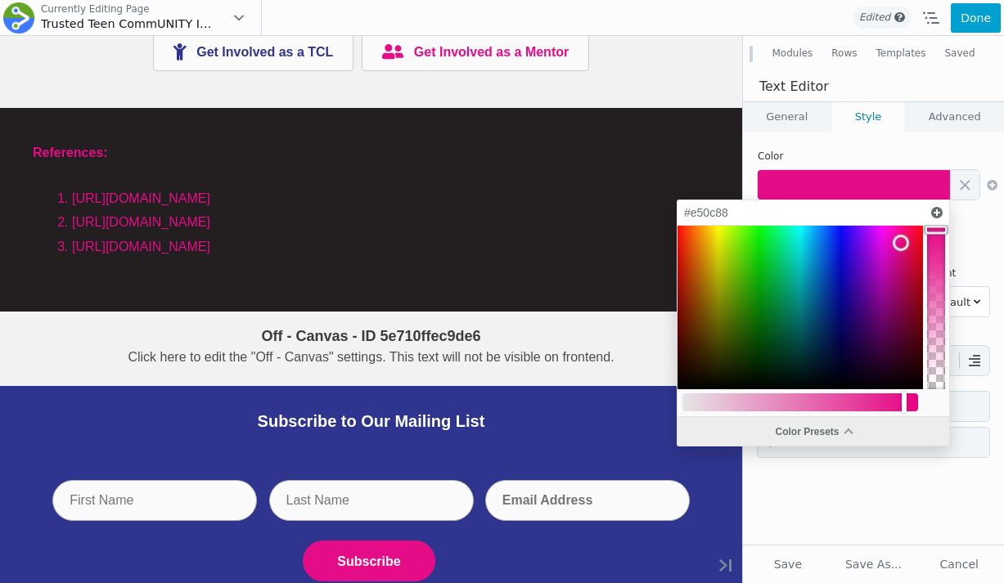
click at [766, 442] on div "Color Presets" at bounding box center [813, 431] width 272 height 29
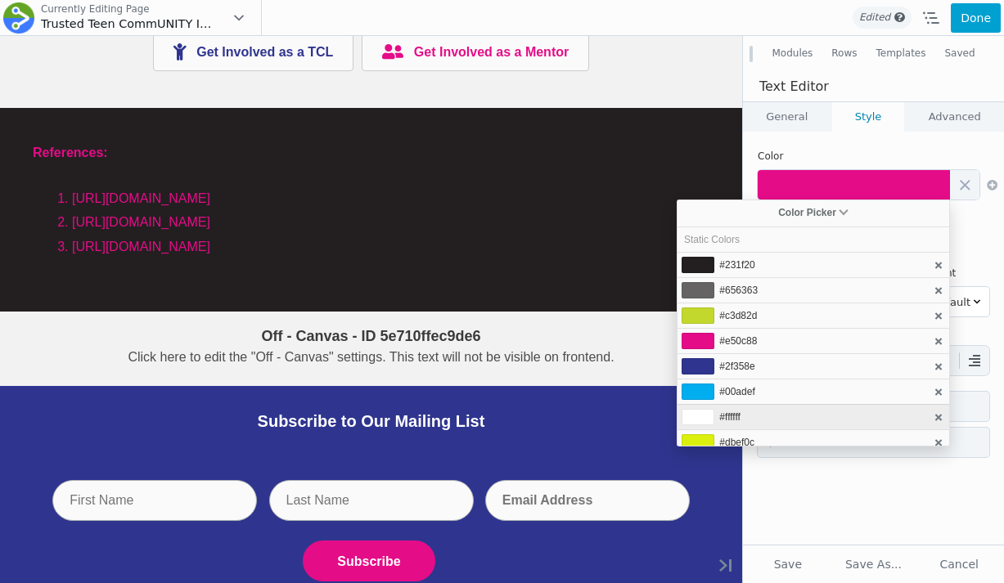
click at [736, 406] on li "#ffffff" at bounding box center [813, 416] width 272 height 25
type input "#ffffff"
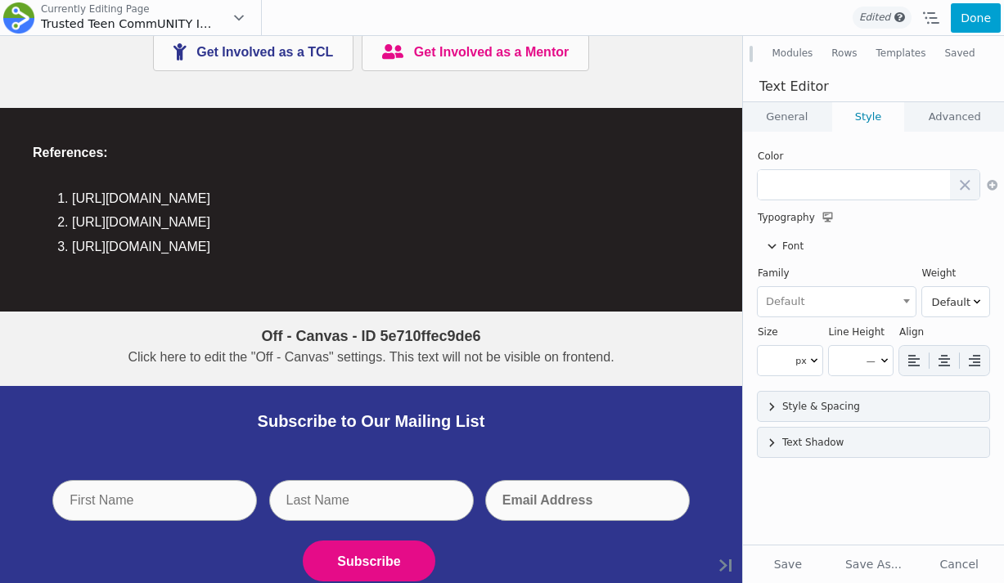
click at [804, 483] on div "Add Media Visual Text Paragraph 16px p » strong b i link b-quote del ins img ul…" at bounding box center [873, 338] width 261 height 413
click at [794, 565] on button "Save" at bounding box center [788, 564] width 82 height 29
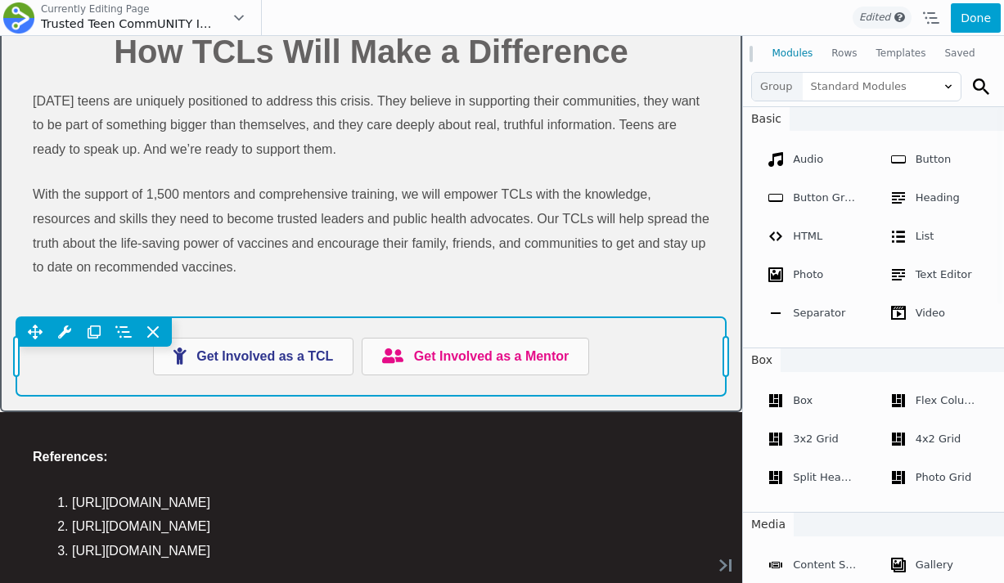
scroll to position [2823, 0]
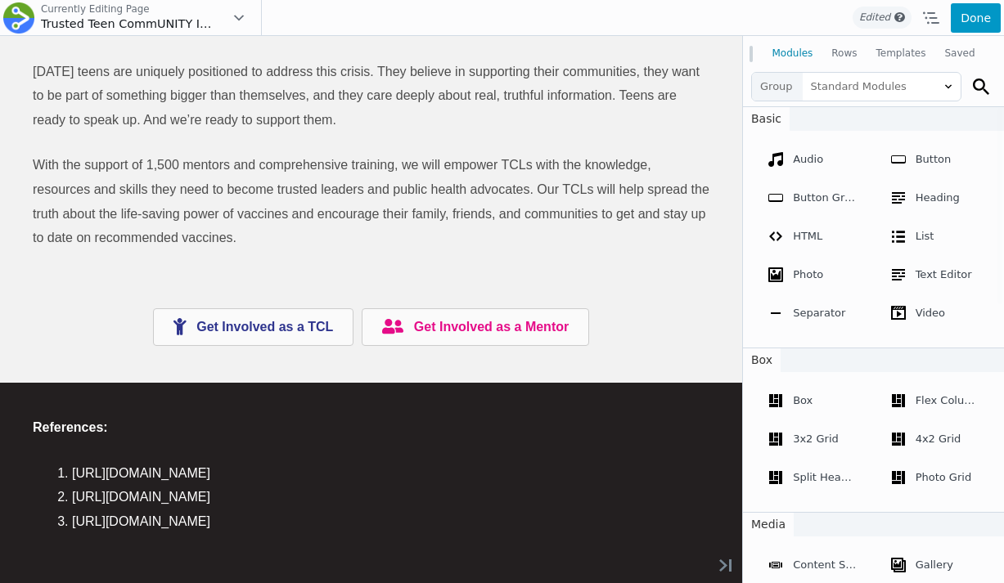
click at [966, 24] on button "Done" at bounding box center [976, 17] width 50 height 29
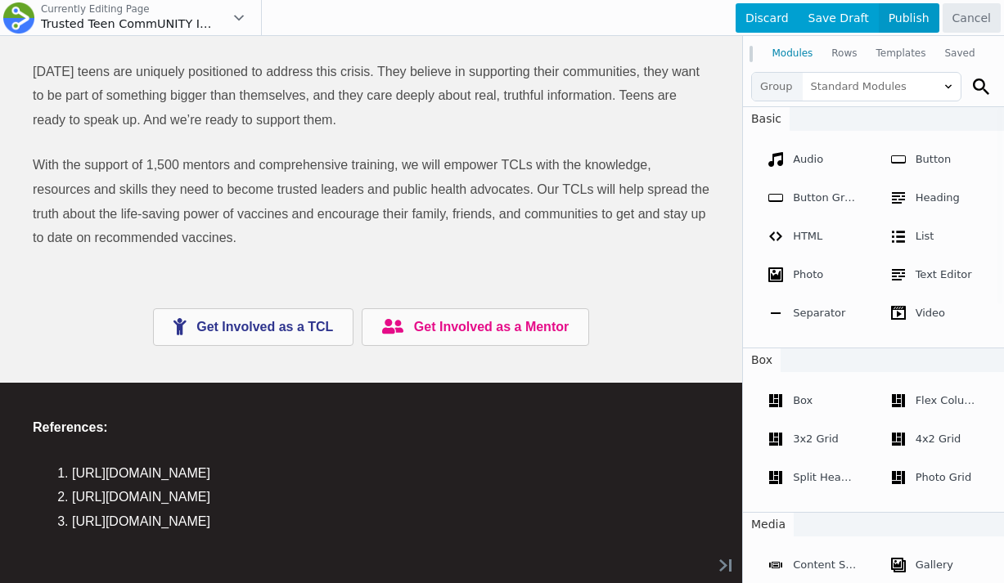
click at [918, 20] on span "Publish" at bounding box center [909, 17] width 61 height 29
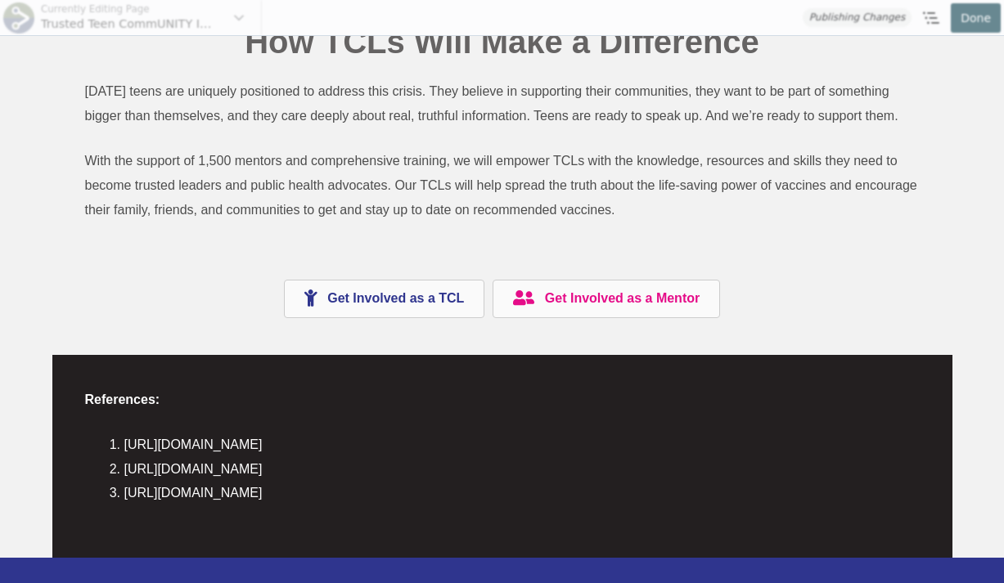
scroll to position [2798, 0]
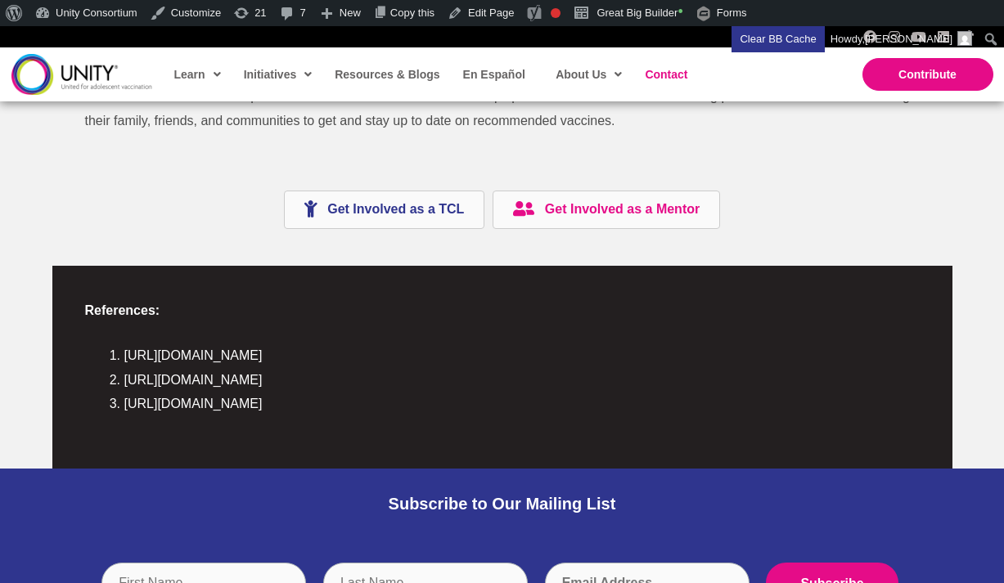
scroll to position [2895, 0]
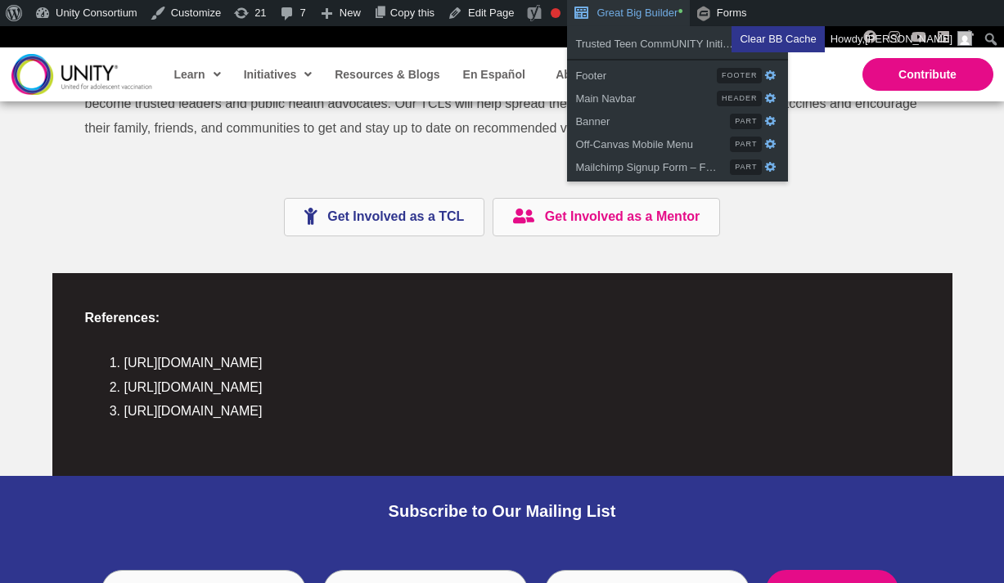
click at [634, 13] on link "Great Big Builder •" at bounding box center [628, 13] width 122 height 26
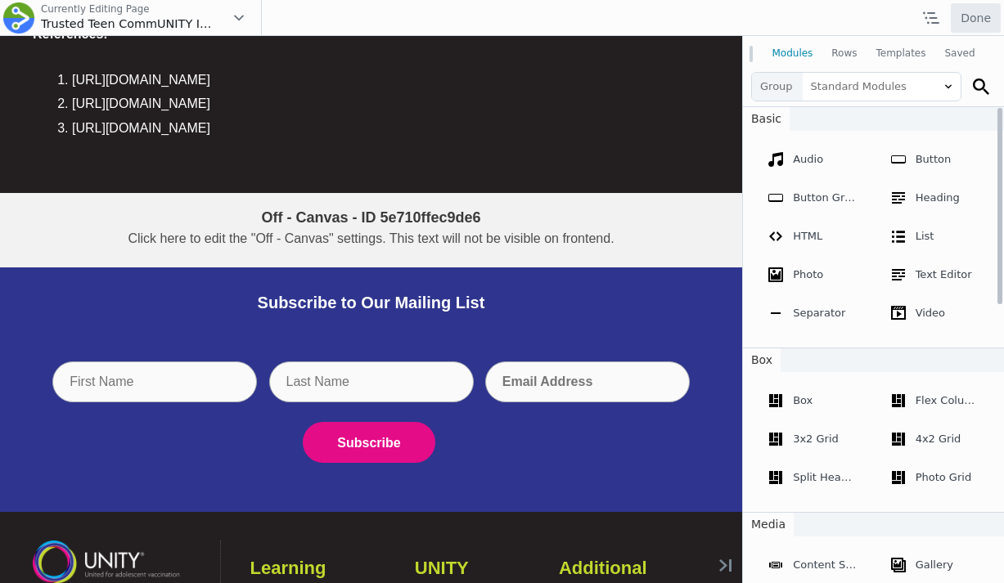
scroll to position [3101, 0]
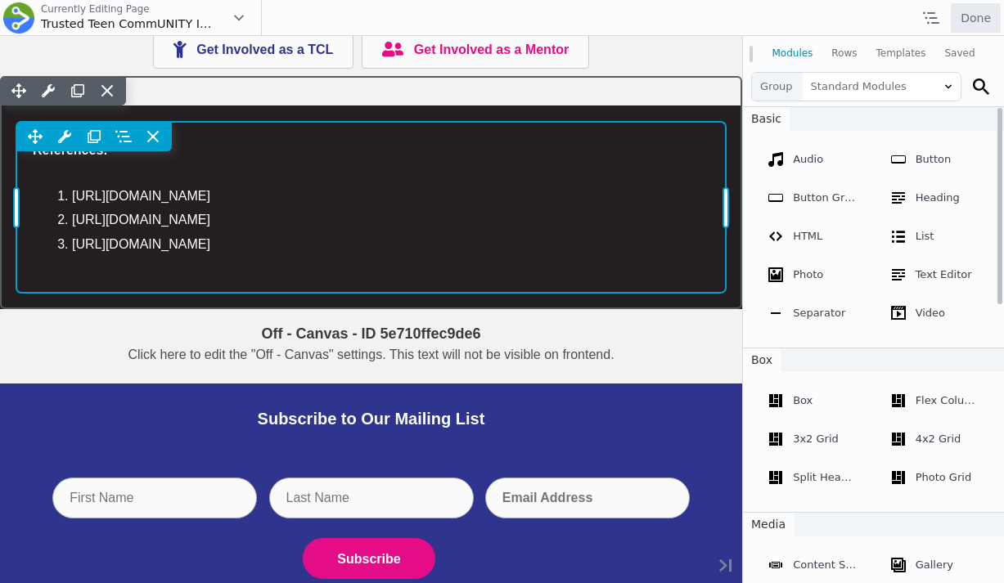
click at [358, 151] on div "Move Up Move Down Text Editor Settings Copy Text Editor Settings Paste Text Edi…" at bounding box center [370, 136] width 709 height 29
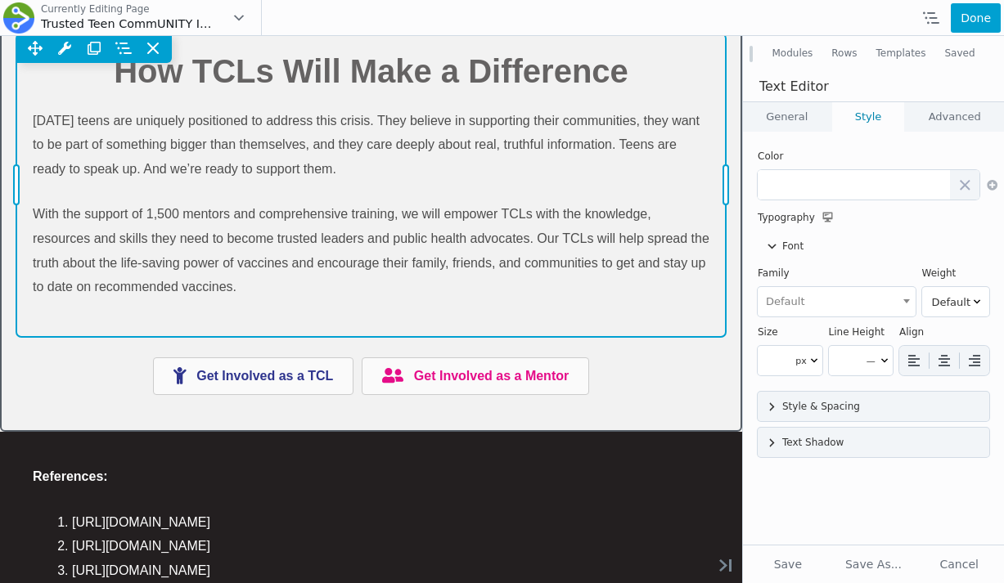
scroll to position [3025, 0]
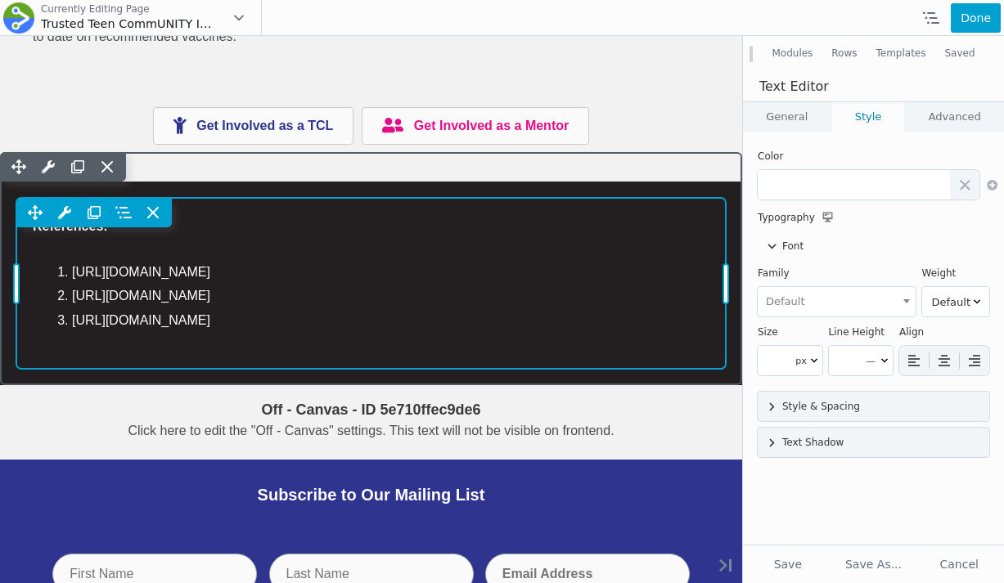
click at [259, 308] on li "[URL][DOMAIN_NAME]" at bounding box center [390, 296] width 637 height 25
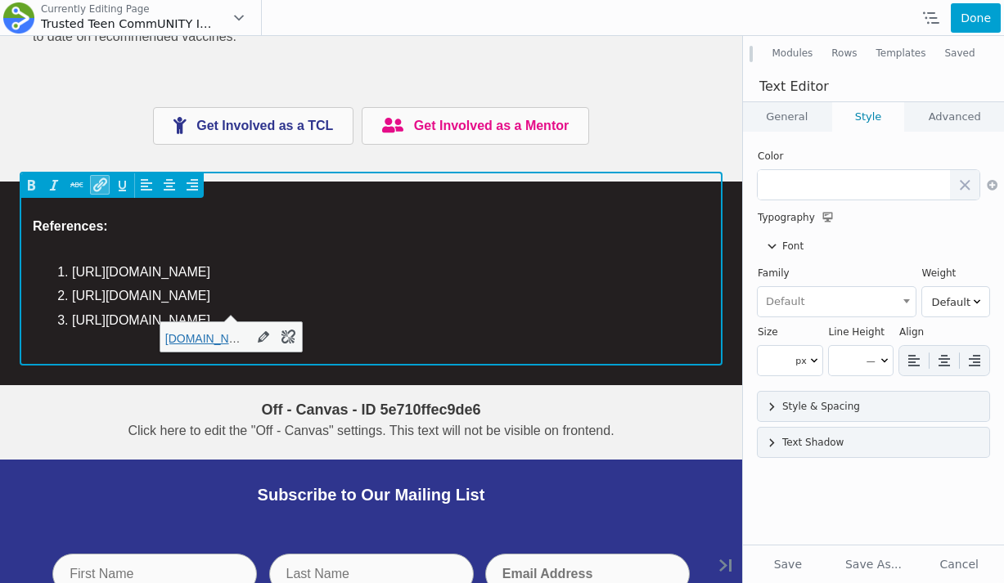
drag, startPoint x: 534, startPoint y: 382, endPoint x: 120, endPoint y: 281, distance: 426.0
click at [120, 281] on div "References: [URL][DOMAIN_NAME] [URL][DOMAIN_NAME] [URL][DOMAIN_NAME]﻿" at bounding box center [371, 273] width 677 height 118
copy ol "[URL][DOMAIN_NAME] [URL][DOMAIN_NAME] [URL][DOMAIN_NAME]﻿"
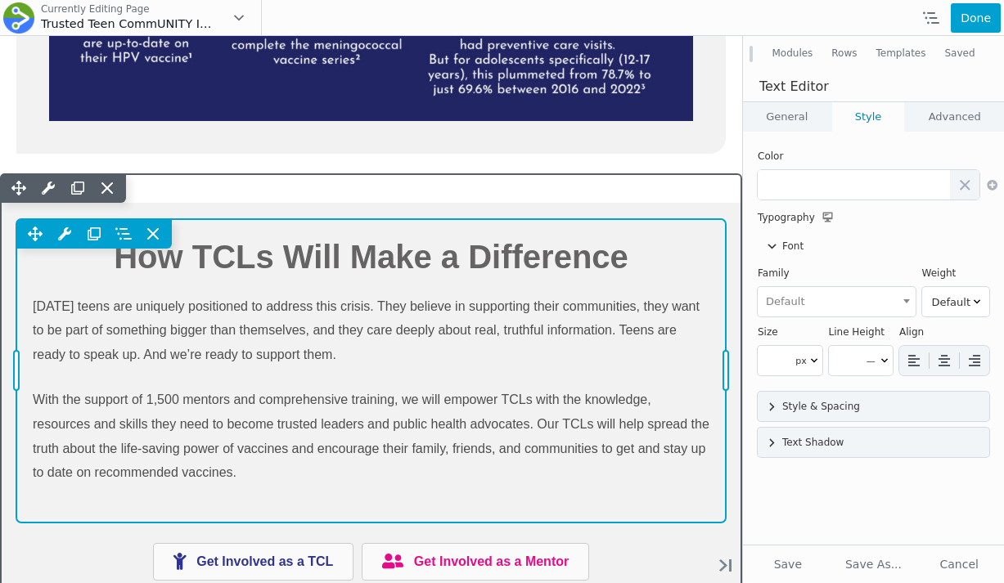
scroll to position [2554, 0]
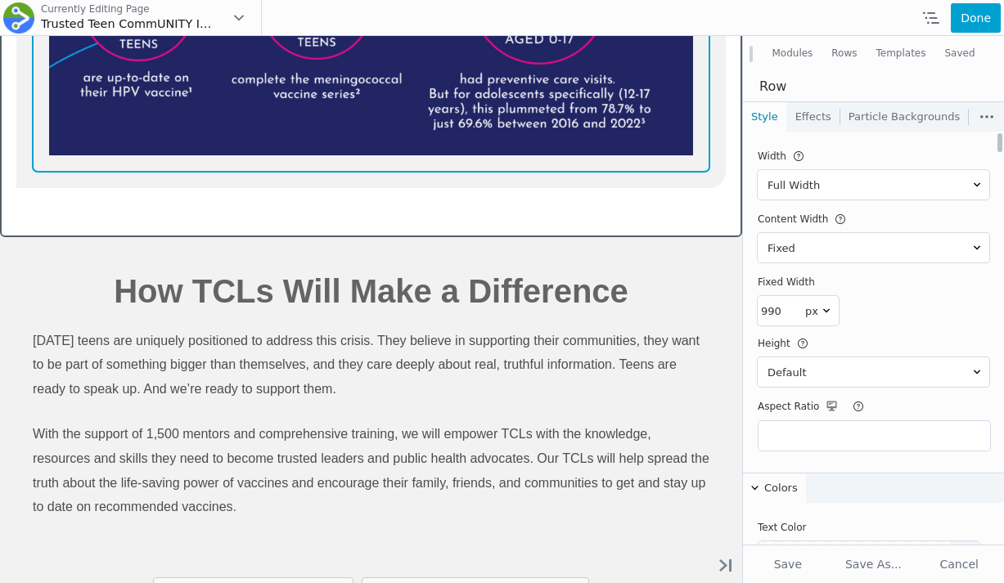
scroll to position [0, 0]
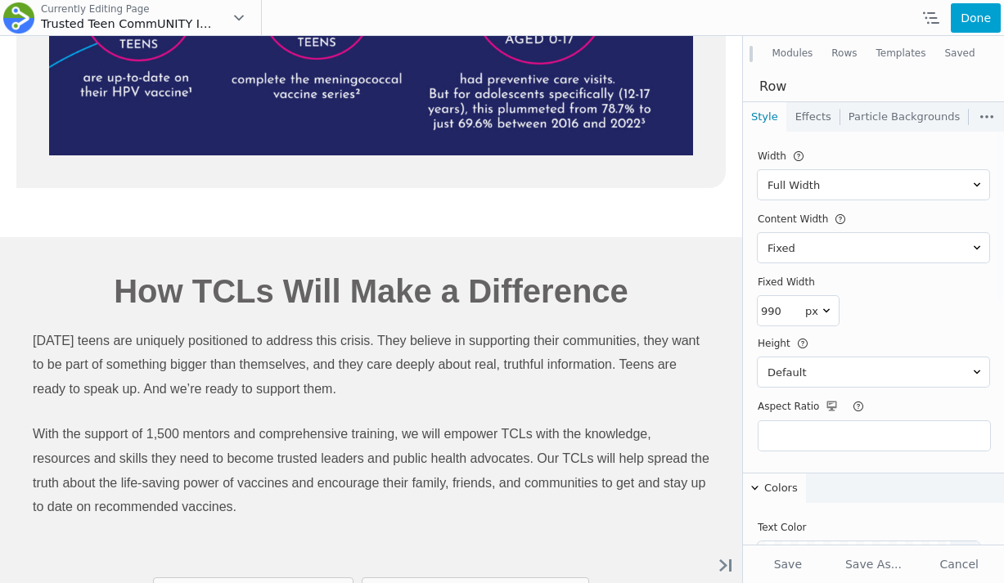
click at [820, 124] on link "Effects" at bounding box center [813, 116] width 52 height 29
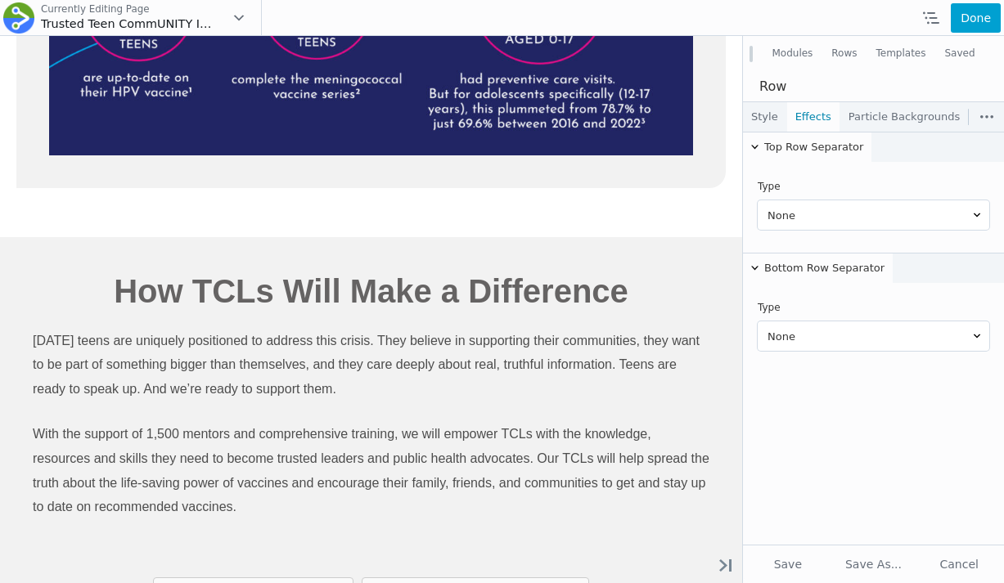
click at [778, 121] on link "Style" at bounding box center [764, 116] width 43 height 29
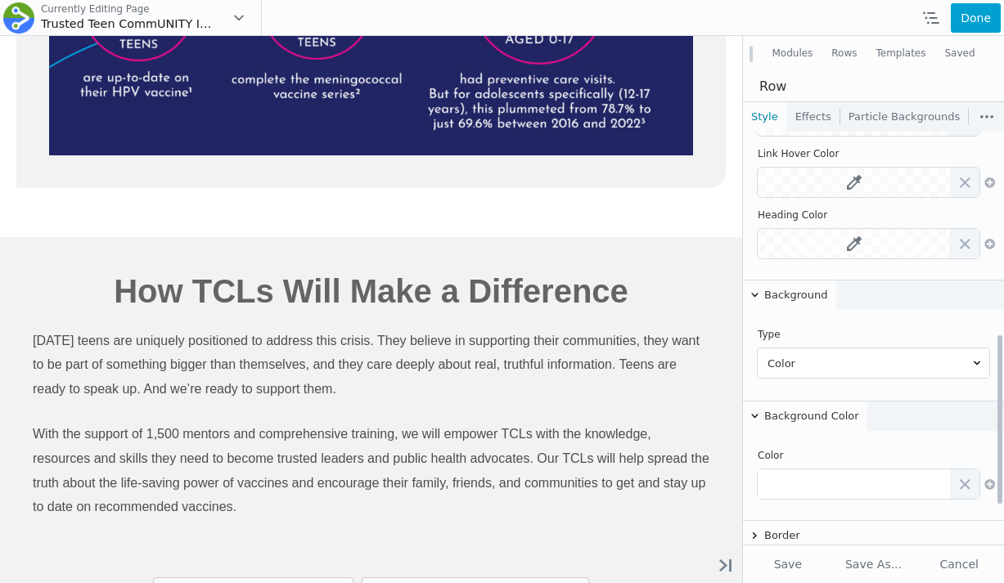
scroll to position [593, 0]
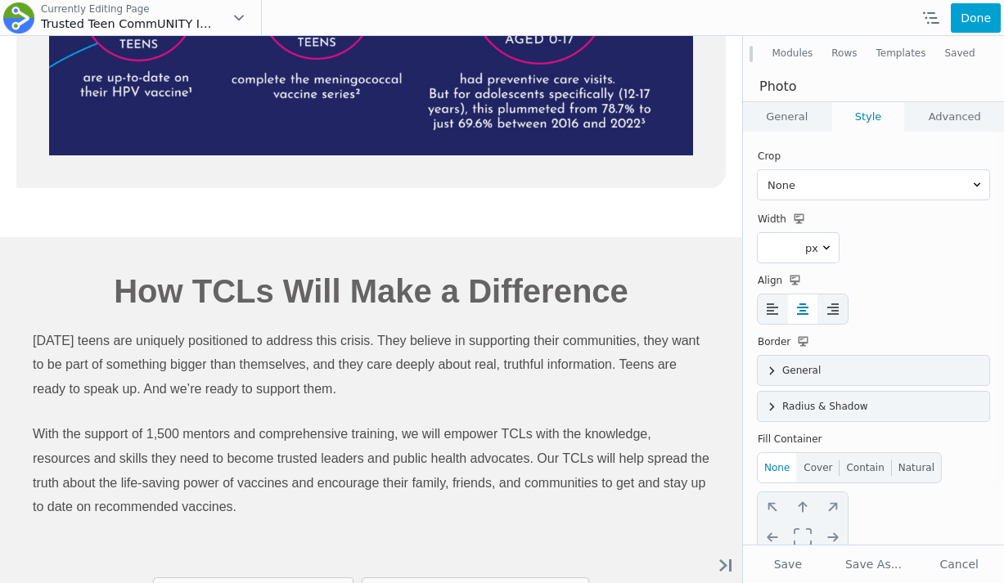
click at [783, 106] on link "General" at bounding box center [787, 116] width 88 height 29
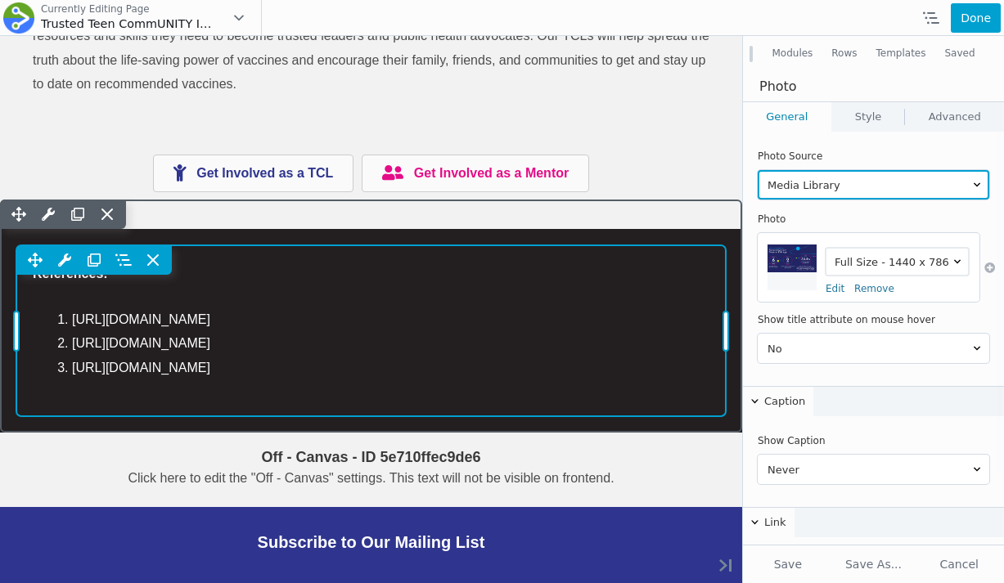
scroll to position [2918, 0]
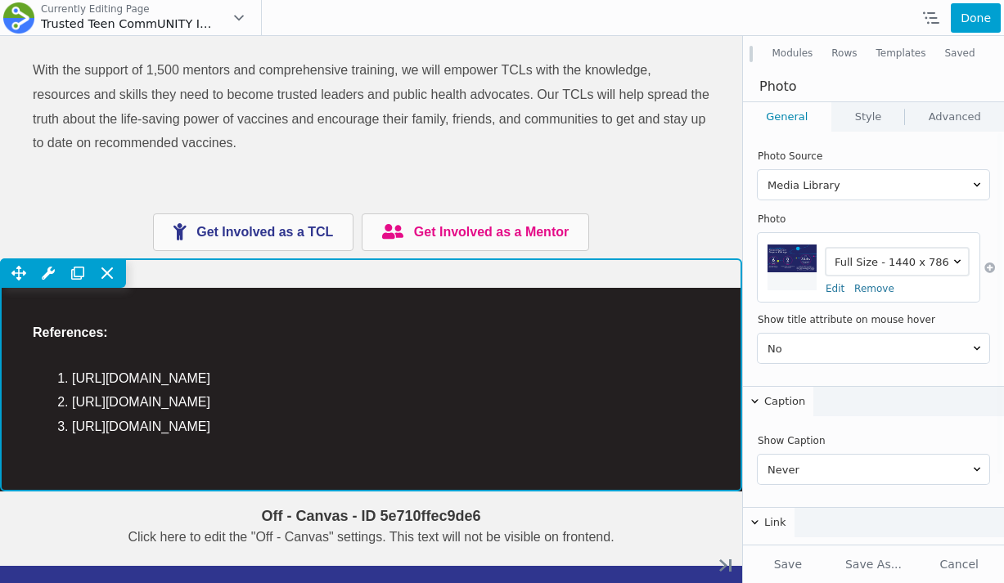
click at [426, 331] on div "Move Up Move Down Row Settings Reset Column Widths Reset Row Width Copy Row Set…" at bounding box center [371, 375] width 742 height 232
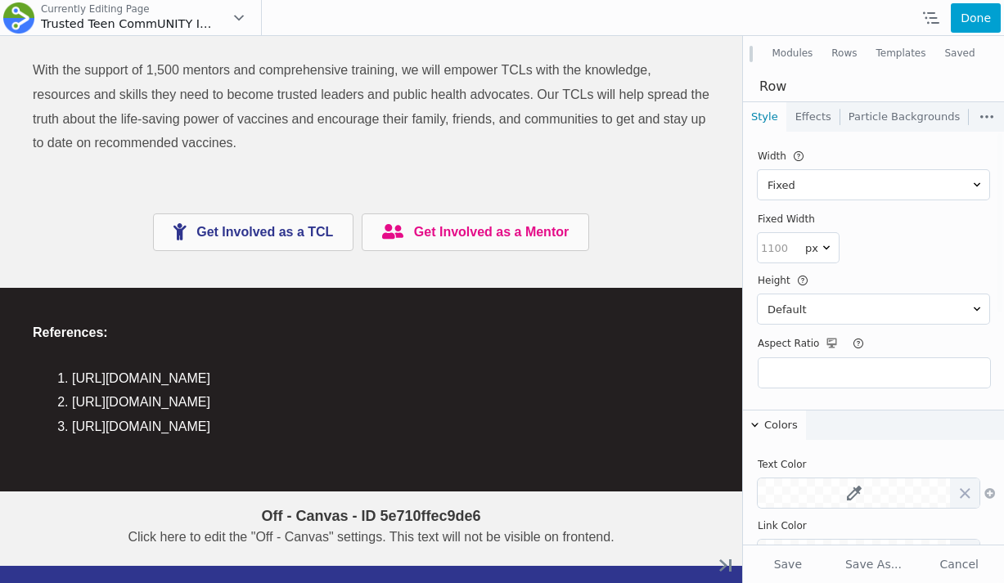
scroll to position [0, 0]
click at [813, 113] on link "Effects" at bounding box center [813, 116] width 52 height 29
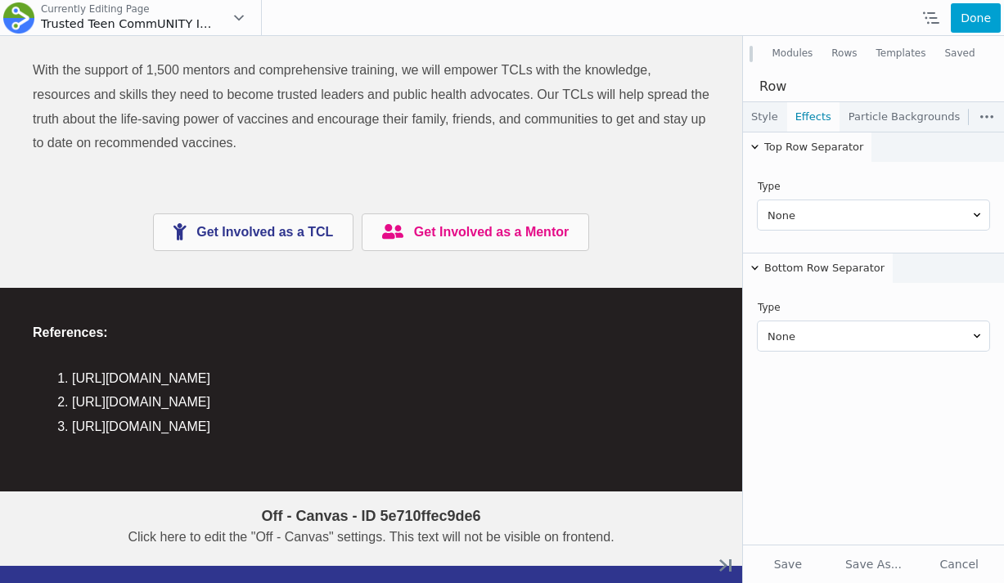
click at [901, 116] on link "Particle Backgrounds" at bounding box center [904, 116] width 128 height 29
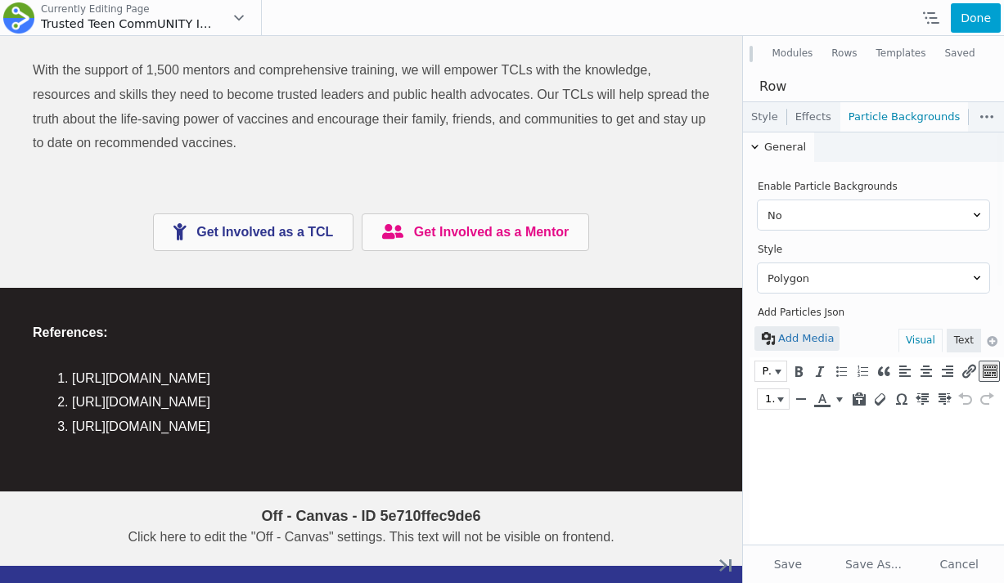
click at [831, 118] on link "Effects" at bounding box center [813, 116] width 52 height 29
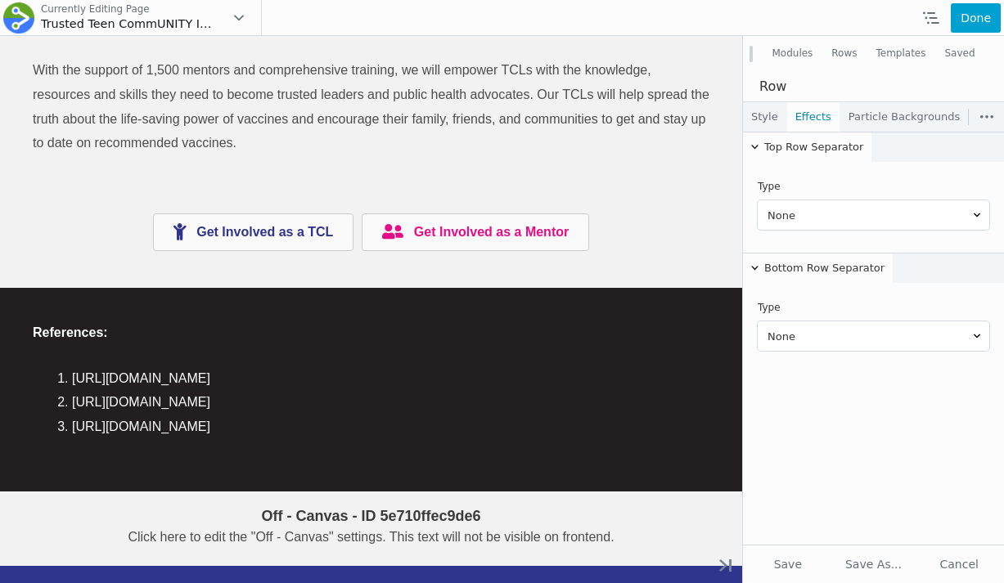
click at [773, 113] on link "Style" at bounding box center [764, 116] width 43 height 29
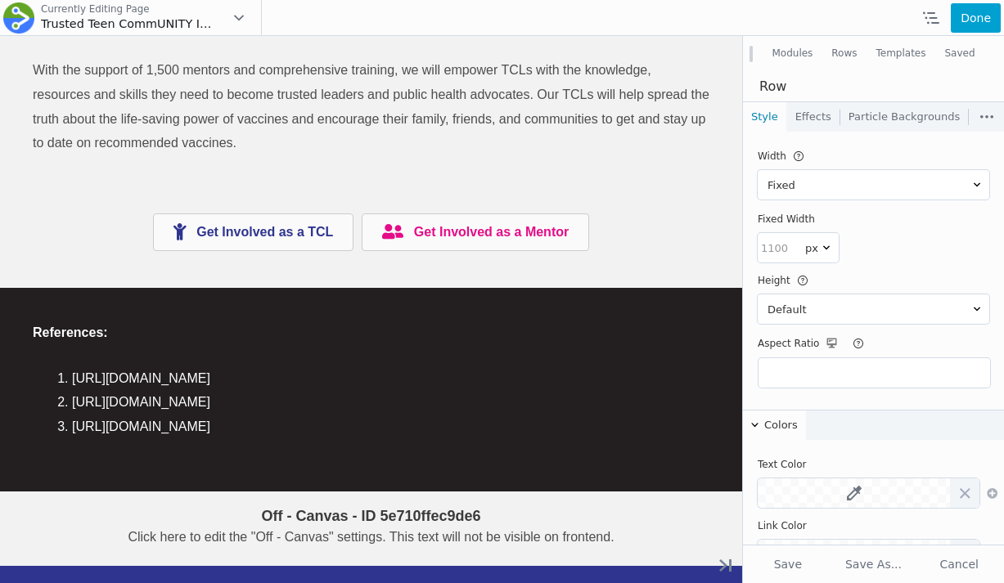
click at [816, 51] on button "Modules" at bounding box center [793, 53] width 60 height 29
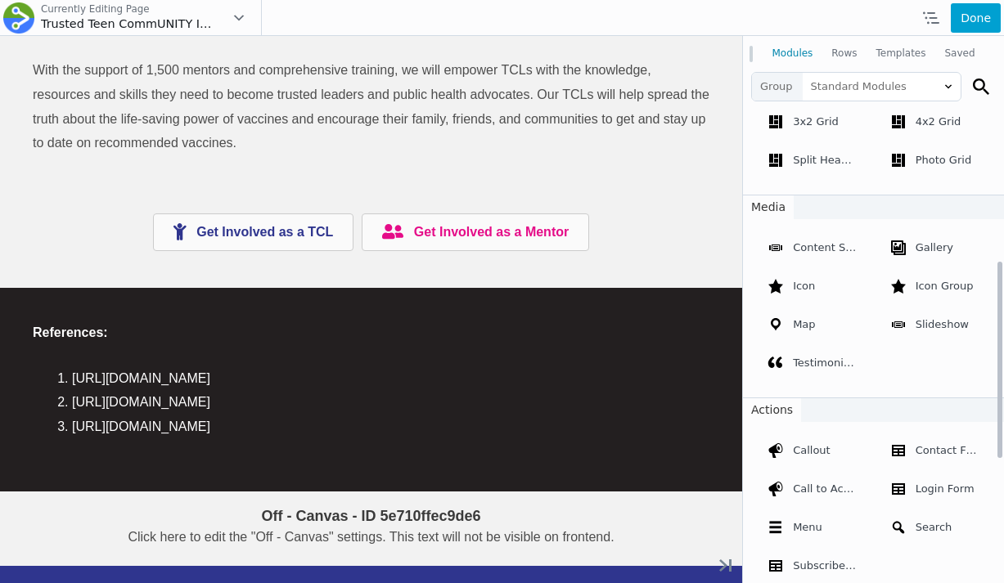
scroll to position [674, 0]
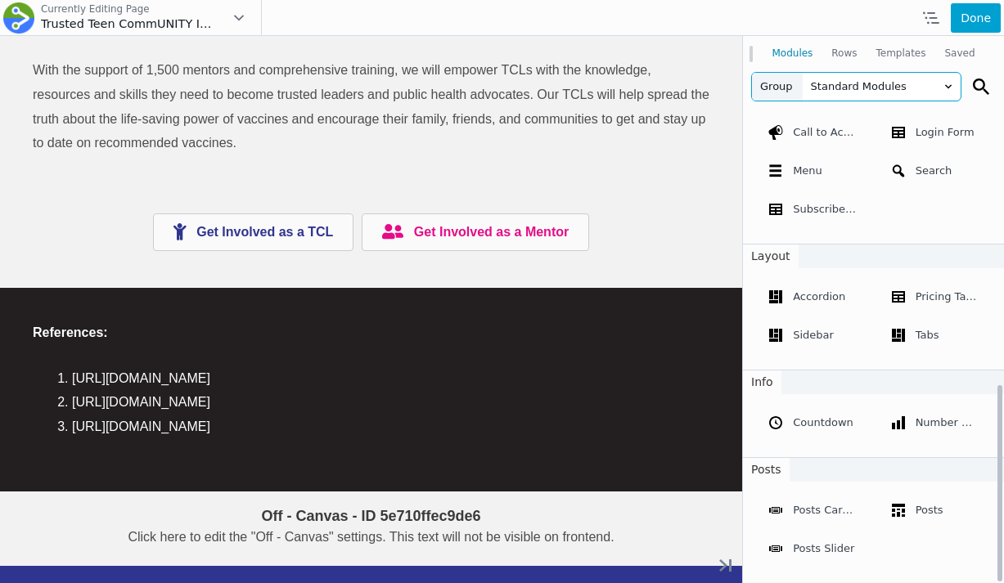
click at [878, 85] on span "Standard Modules" at bounding box center [882, 87] width 158 height 28
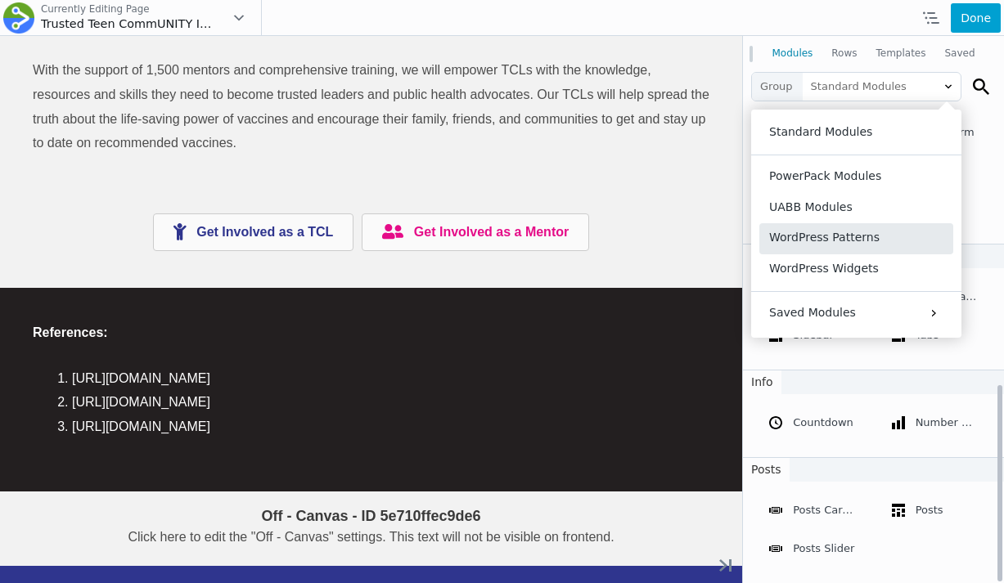
click at [848, 230] on button "WordPress Patterns" at bounding box center [856, 238] width 194 height 30
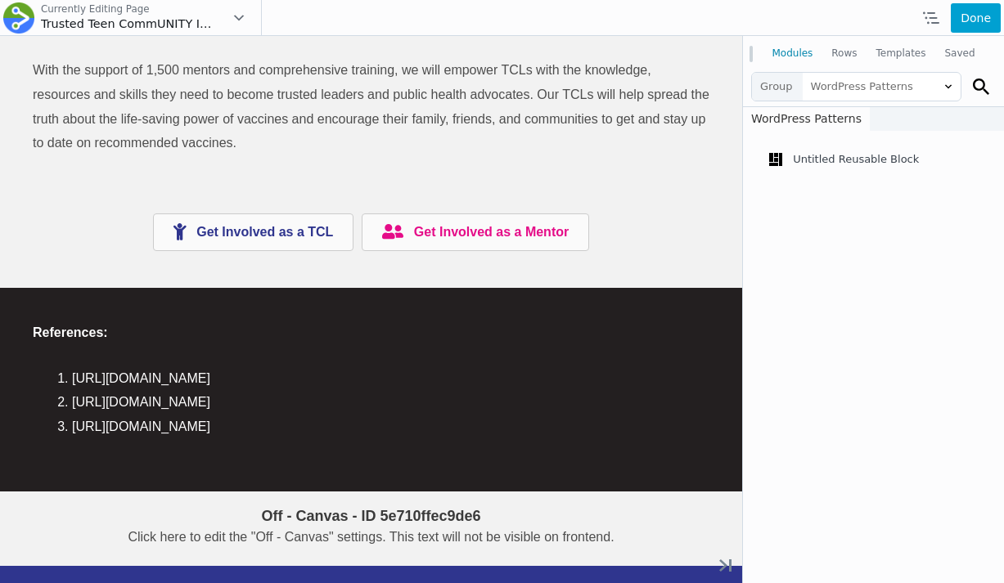
scroll to position [0, 0]
click at [848, 97] on span "WordPress Patterns" at bounding box center [882, 87] width 158 height 28
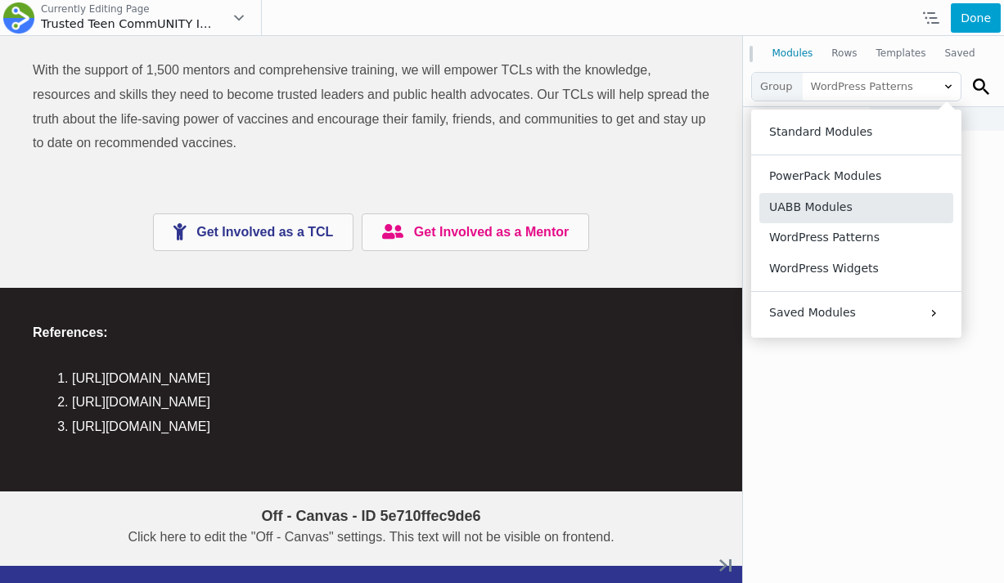
click at [826, 207] on button "UABB Modules" at bounding box center [856, 208] width 194 height 30
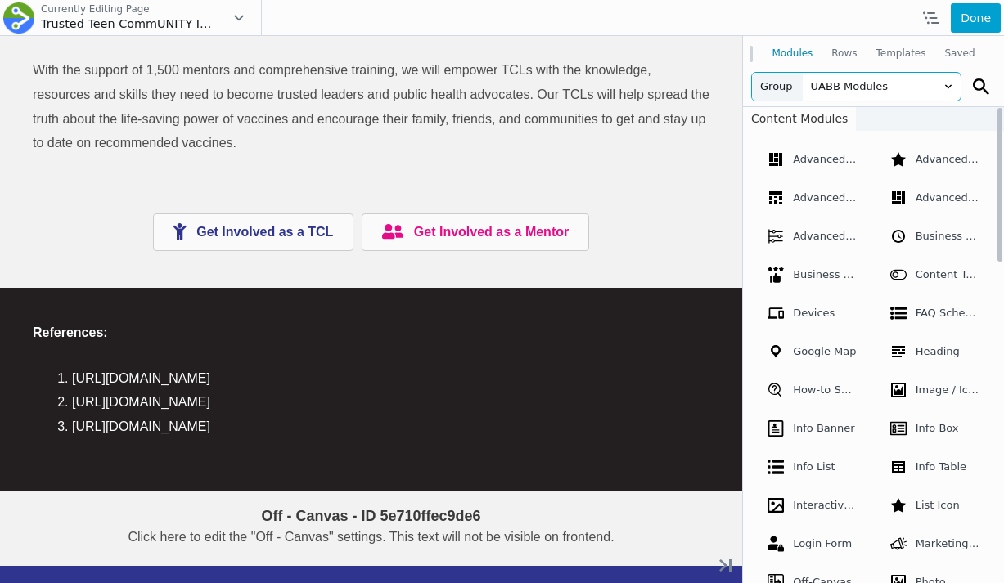
click at [831, 90] on span "UABB Modules" at bounding box center [882, 87] width 158 height 28
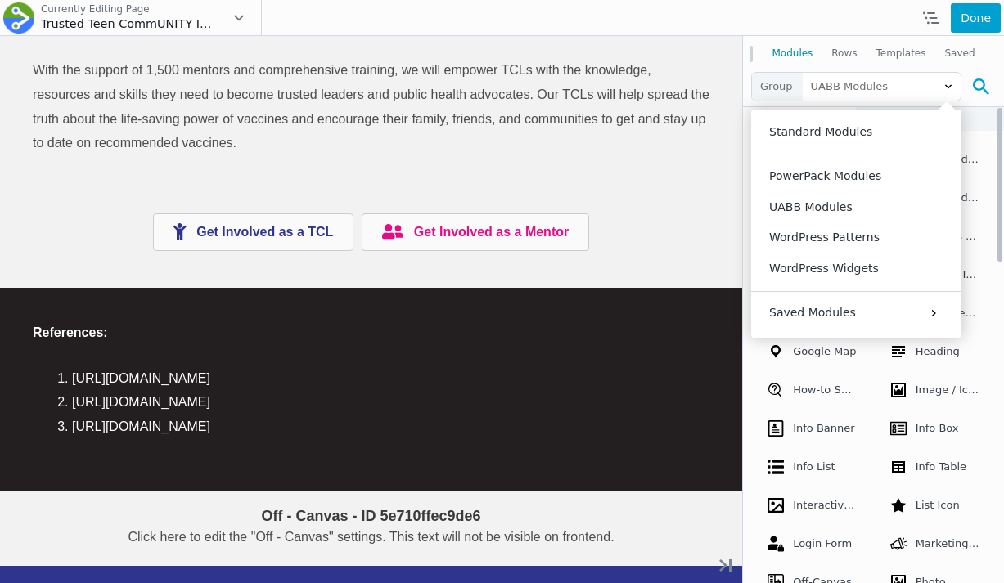
click at [966, 82] on button at bounding box center [980, 86] width 29 height 29
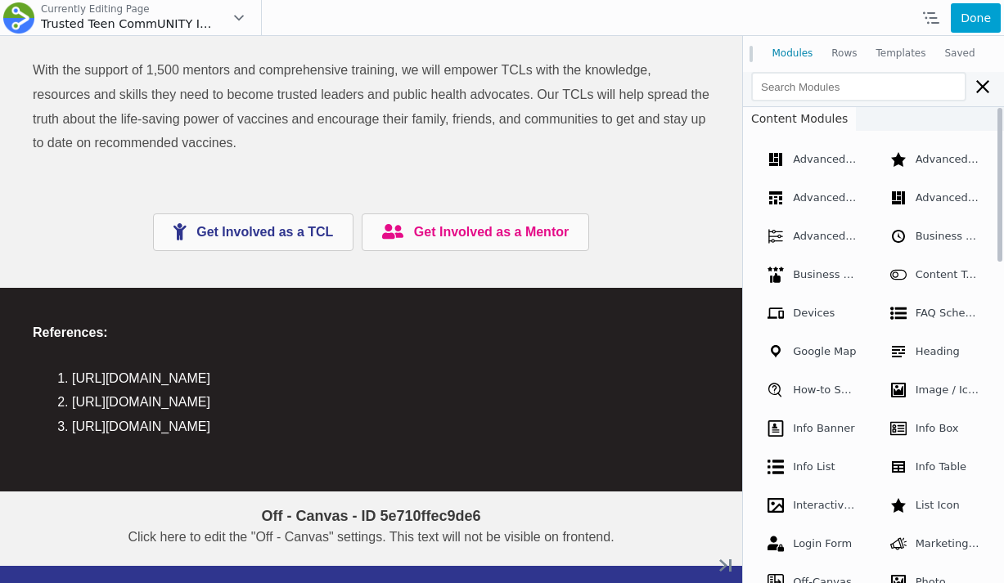
select select "large"
type input "1200"
type input "548"
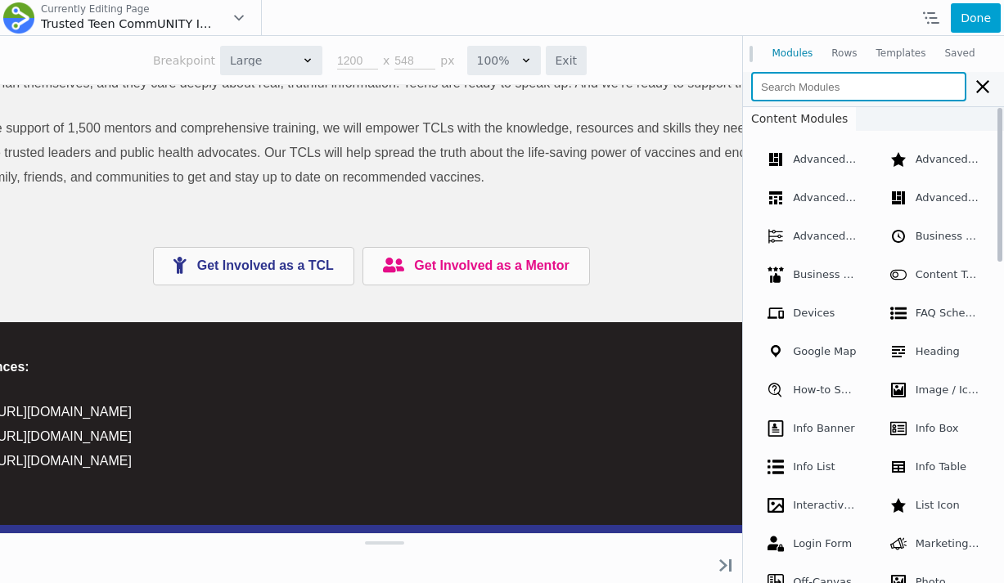
click at [920, 81] on input at bounding box center [858, 86] width 215 height 29
type input "row"
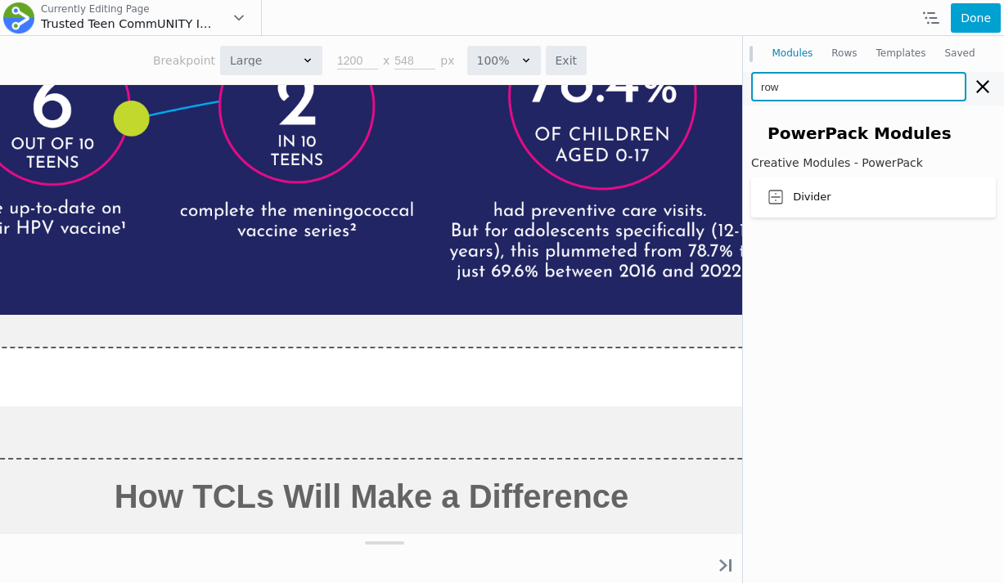
scroll to position [3408, 0]
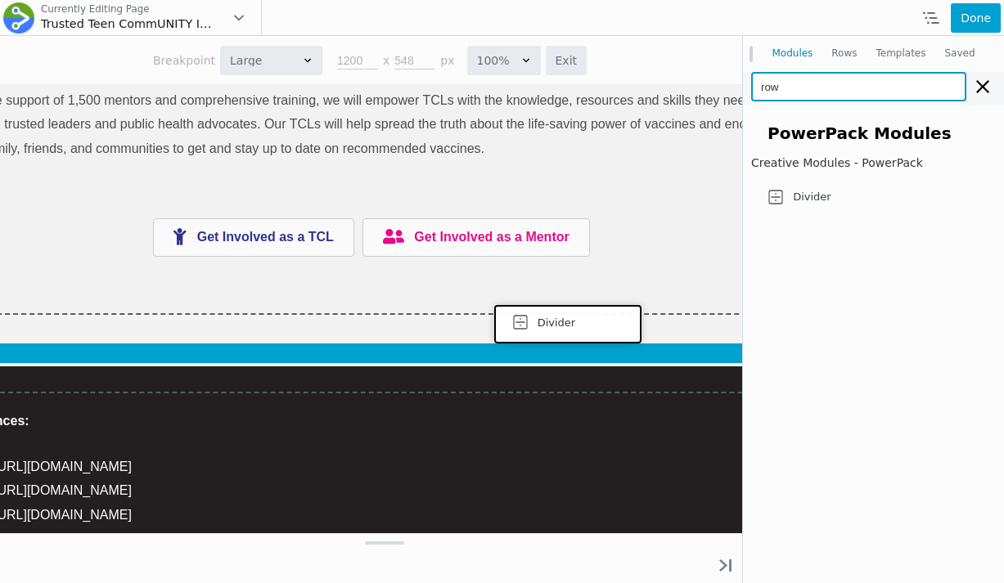
drag, startPoint x: 744, startPoint y: 278, endPoint x: 564, endPoint y: 322, distance: 185.1
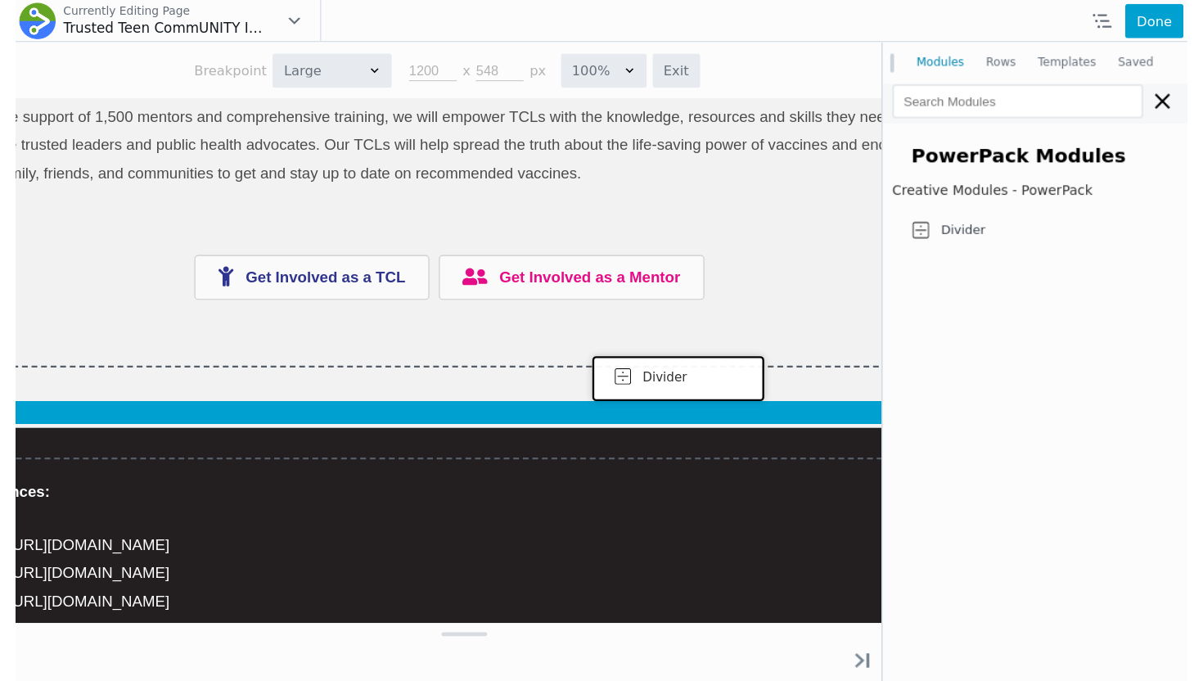
scroll to position [2893, 0]
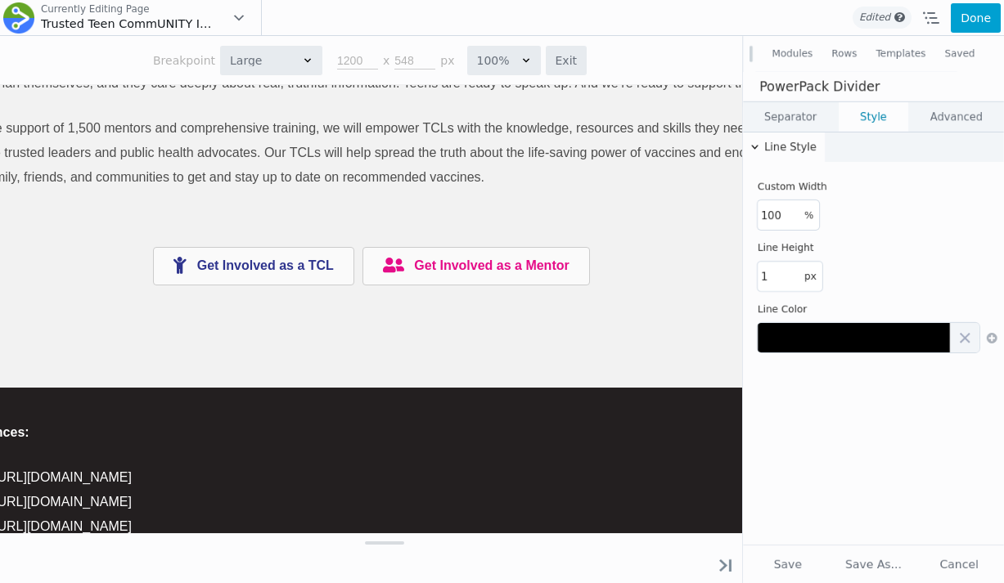
click at [800, 118] on link "Separator" at bounding box center [790, 116] width 95 height 29
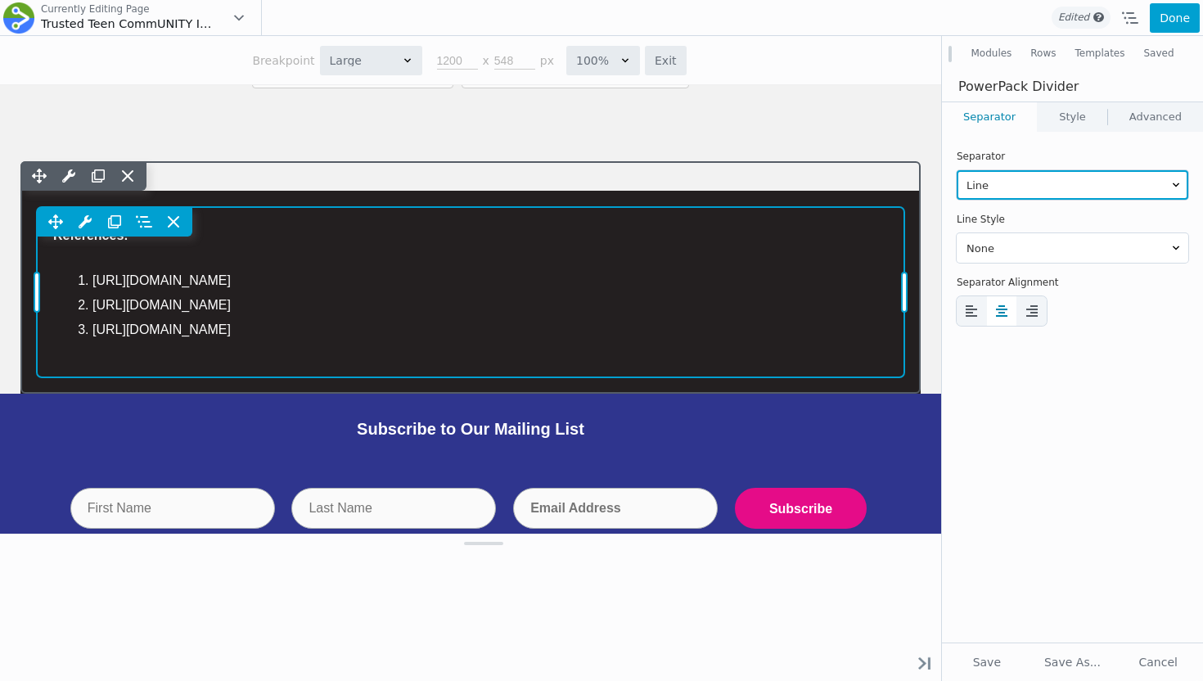
scroll to position [3075, 0]
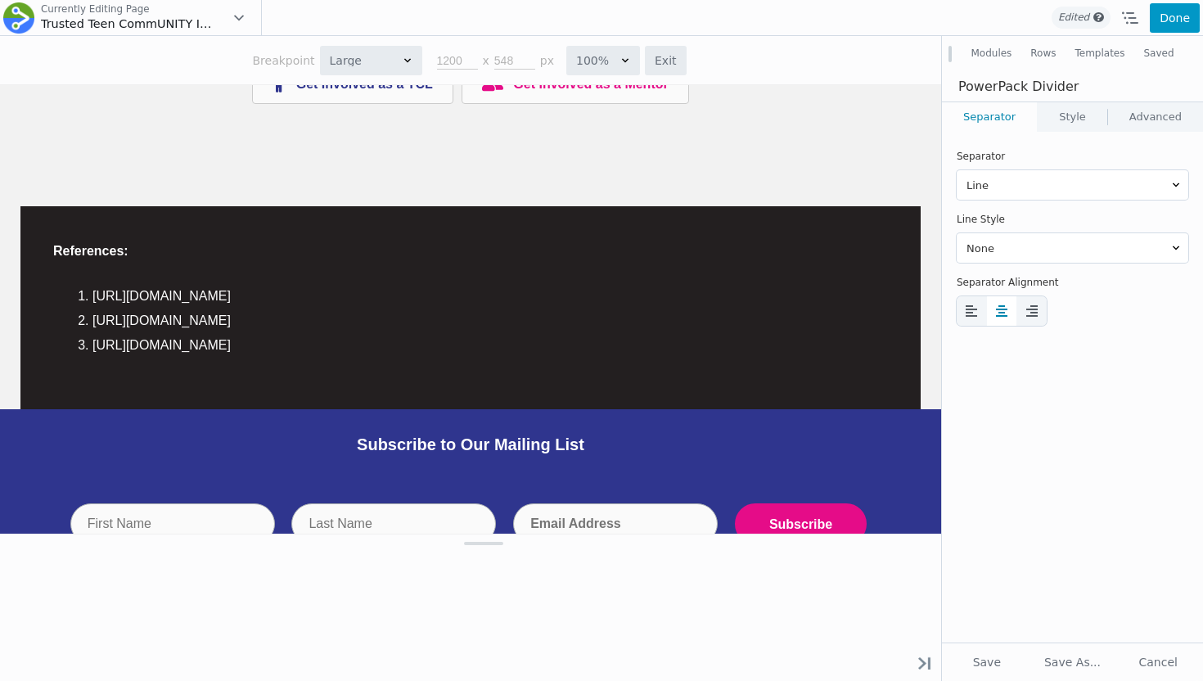
click at [1003, 12] on button "Done" at bounding box center [1174, 17] width 50 height 29
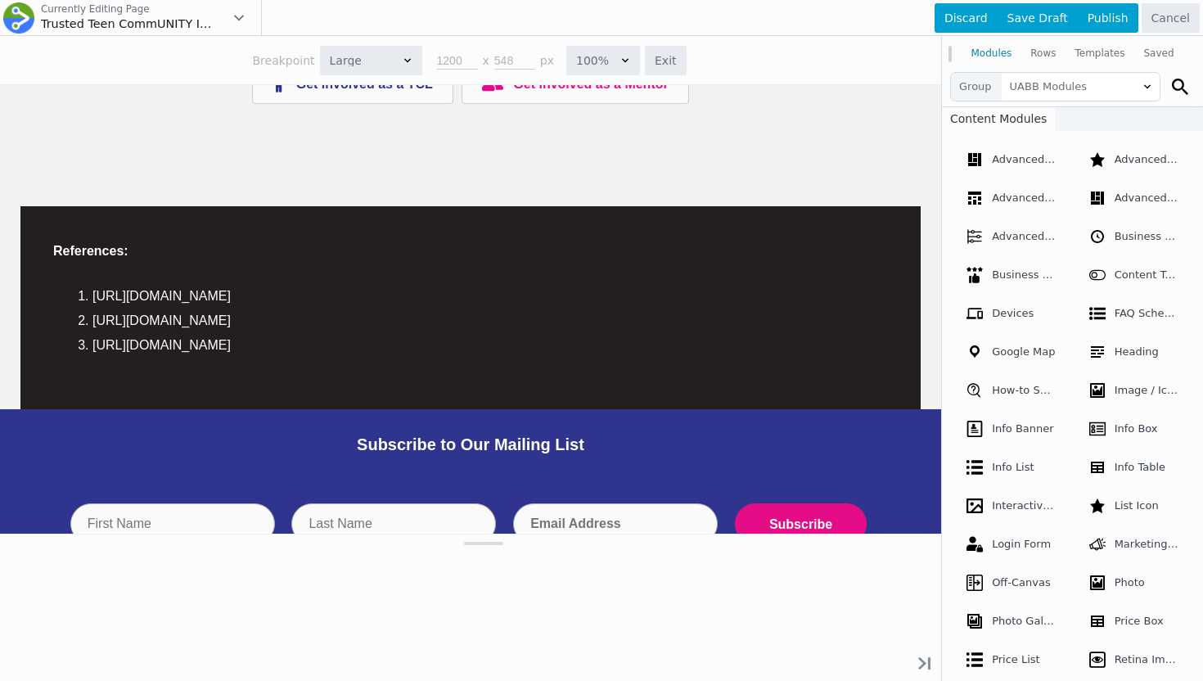
click at [999, 515] on div at bounding box center [601, 340] width 1203 height 681
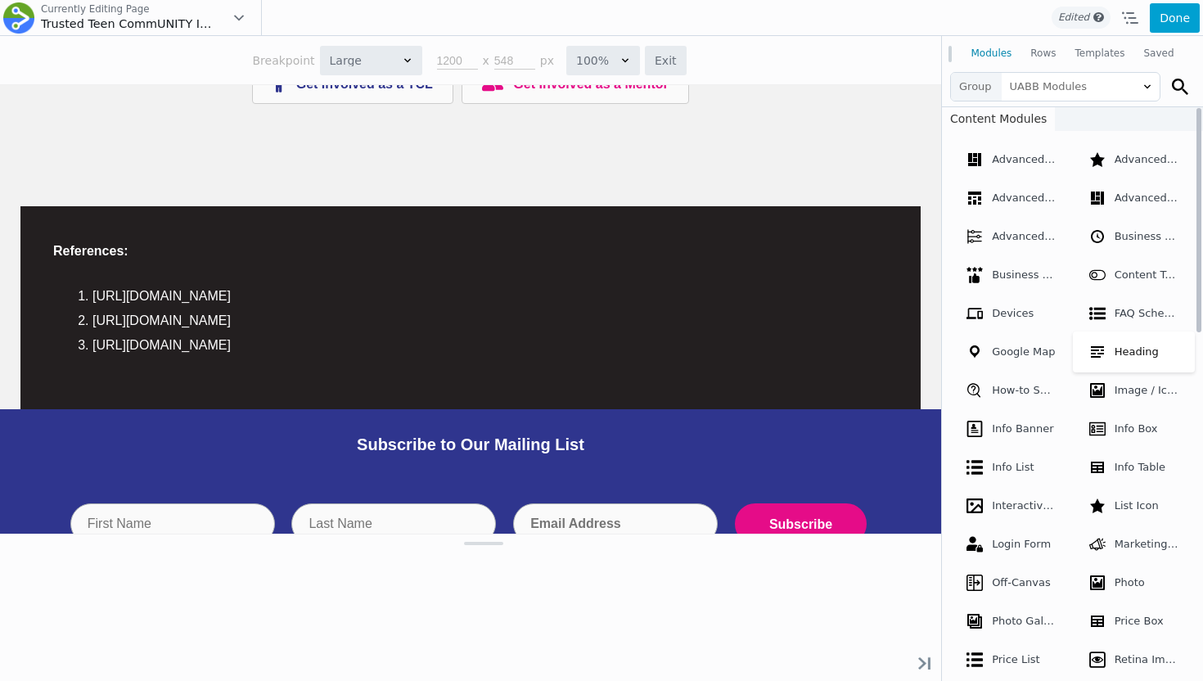
scroll to position [3590, 0]
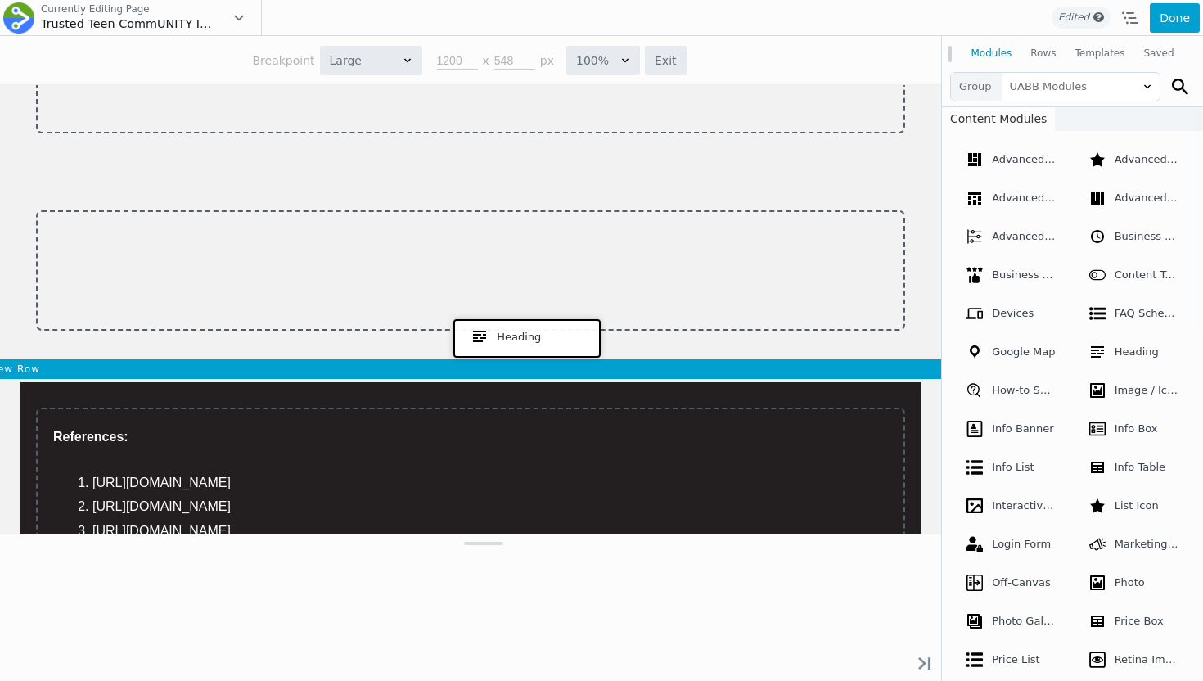
drag, startPoint x: 1117, startPoint y: 446, endPoint x: 523, endPoint y: 335, distance: 604.3
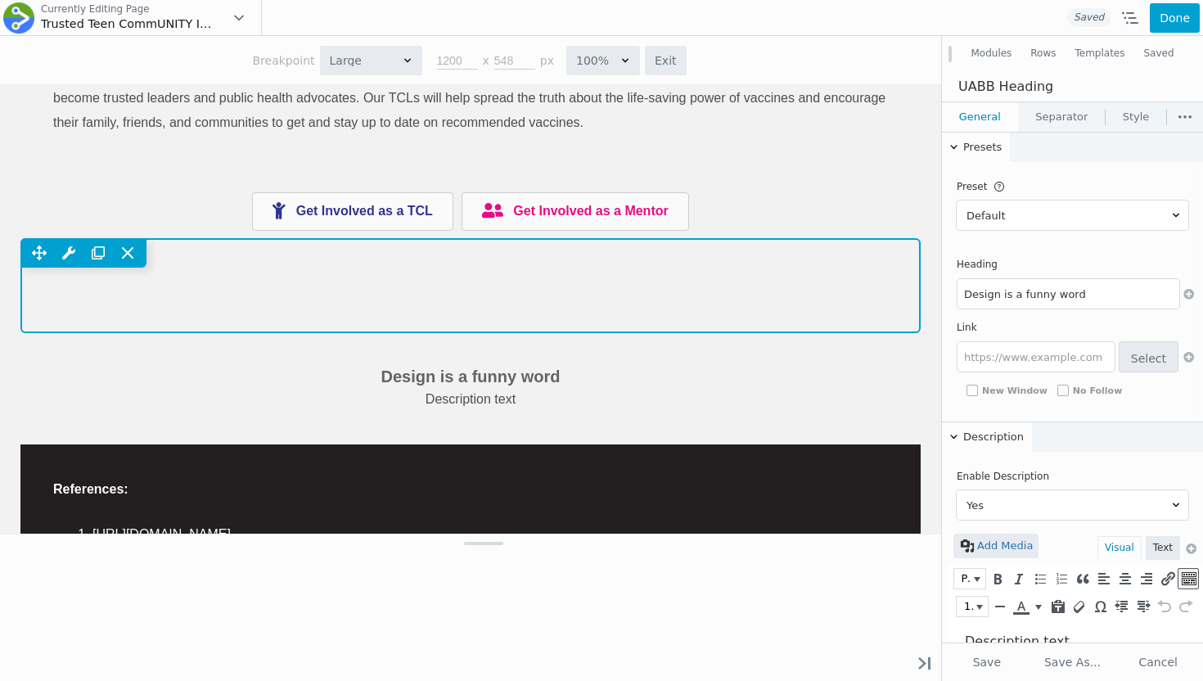
scroll to position [0, 0]
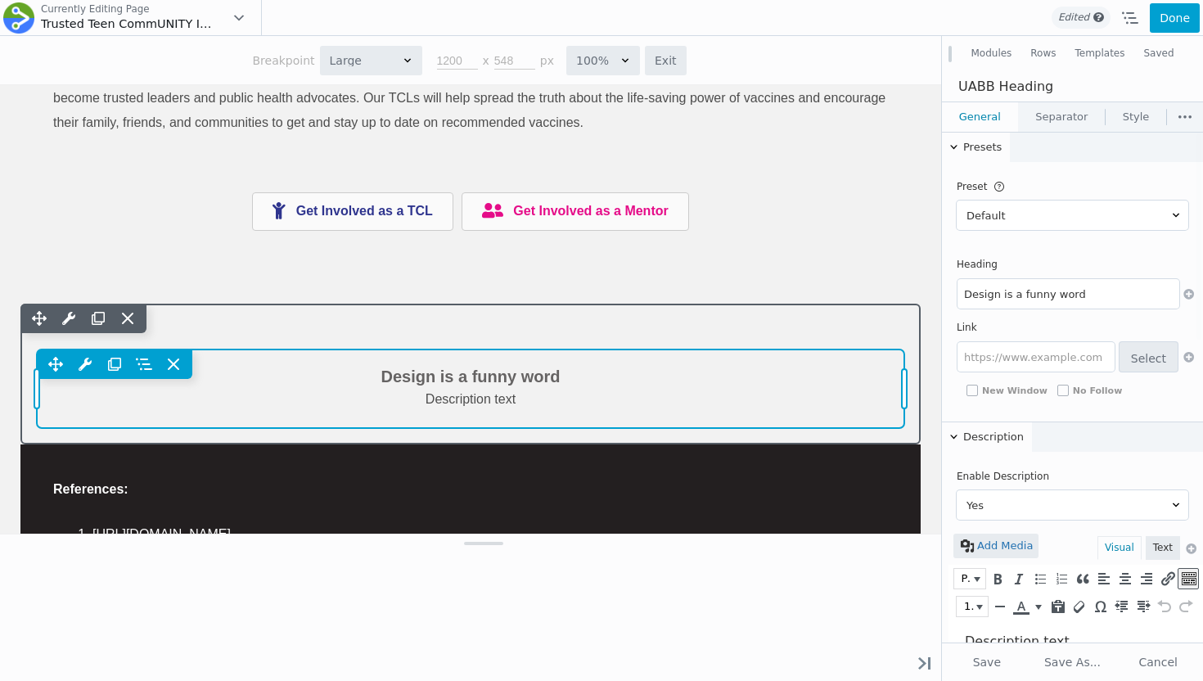
click at [484, 403] on div "Move Up Move Down Heading Settings Copy Heading Settings Paste Heading Settings…" at bounding box center [470, 388] width 867 height 79
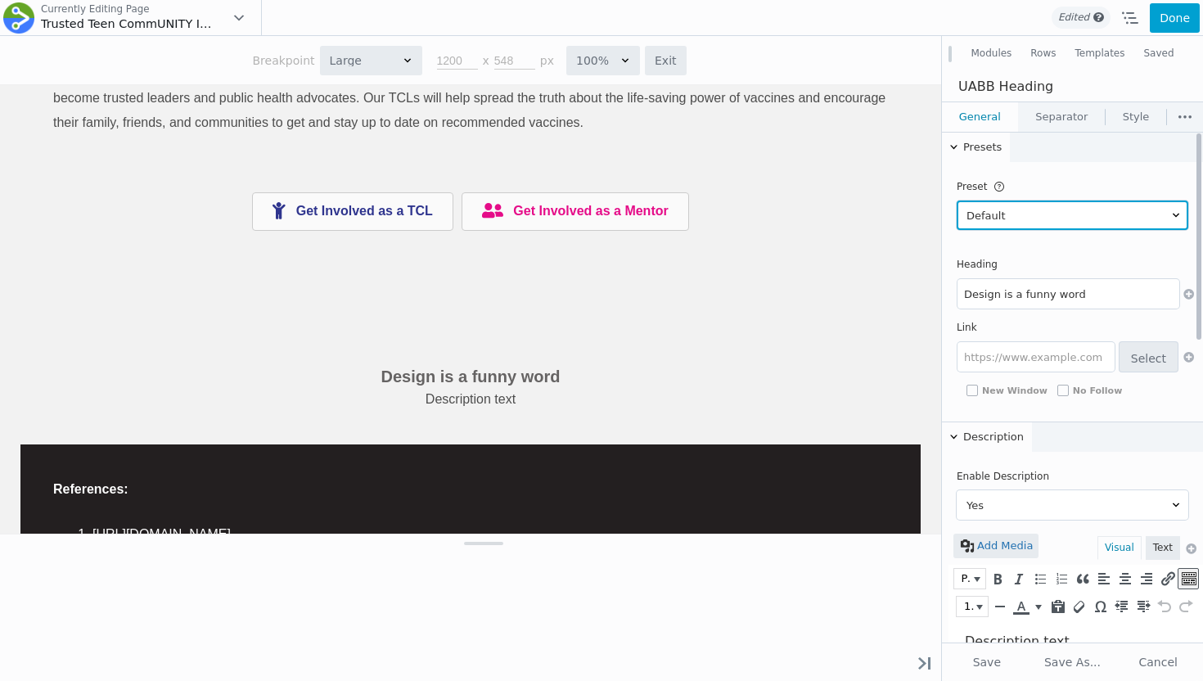
click at [1003, 205] on select "Default Preset 1 Preset 2 Preset 3 Preset 4 Preset 5 Preset 6" at bounding box center [1072, 214] width 232 height 29
click at [956, 200] on select "Default Preset 1 Preset 2 Preset 3 Preset 4 Preset 5 Preset 6" at bounding box center [1072, 214] width 232 height 29
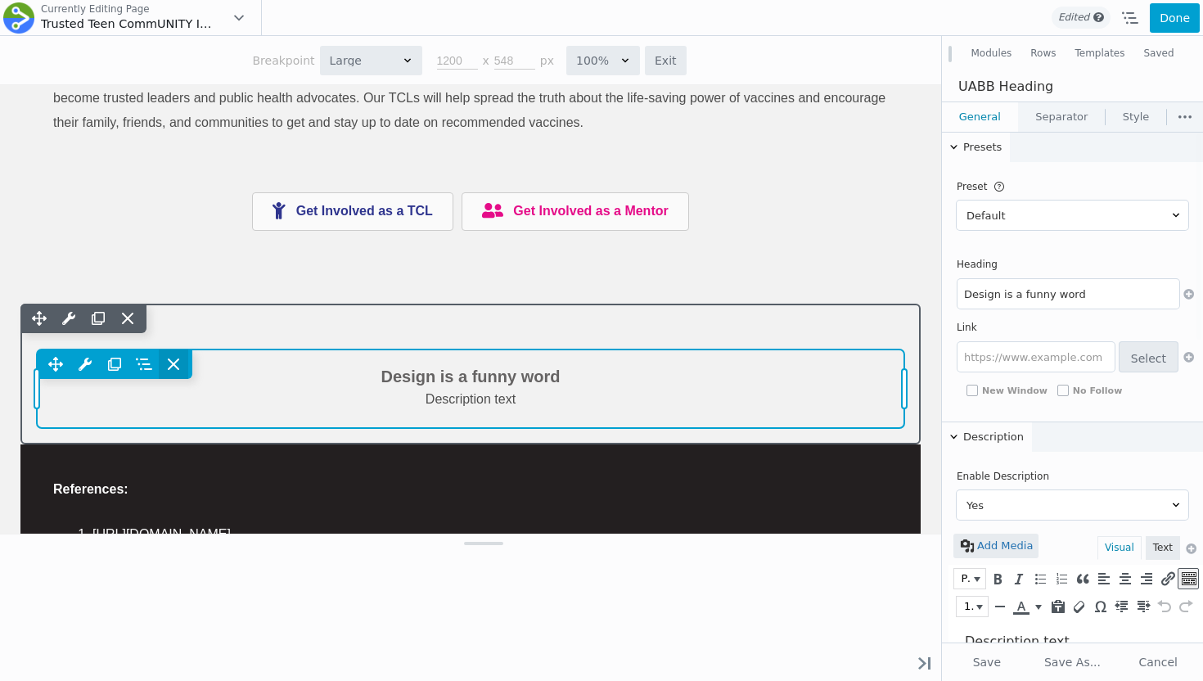
click at [178, 365] on icon at bounding box center [173, 364] width 16 height 16
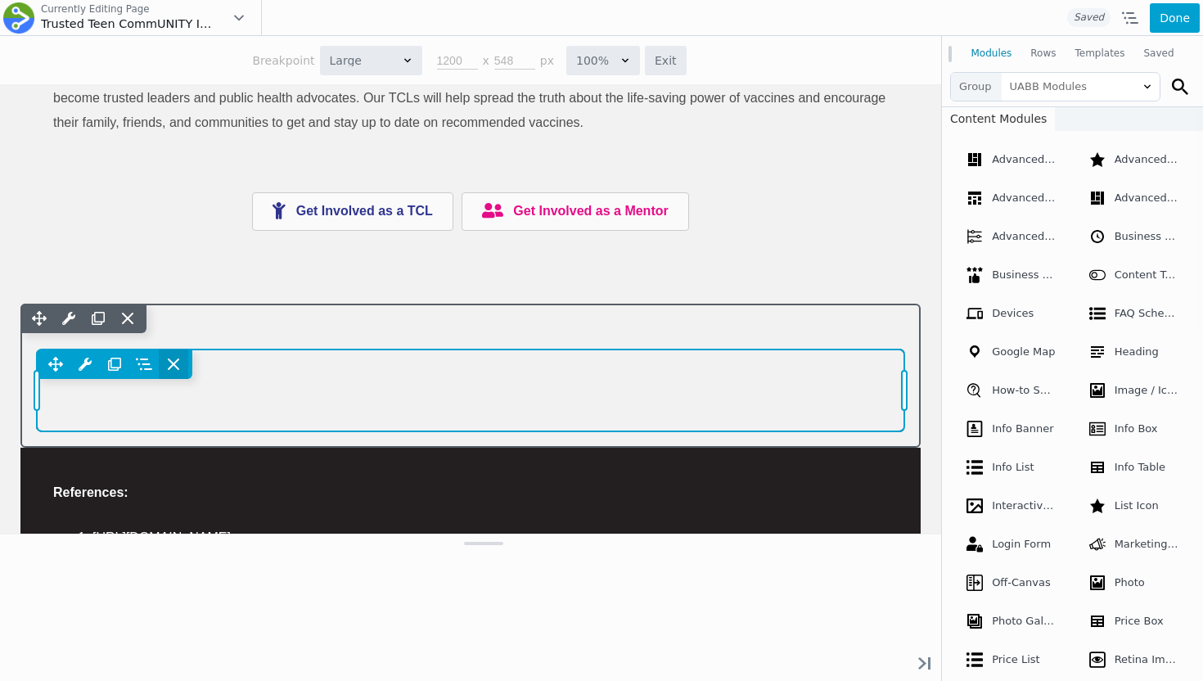
click at [181, 368] on icon at bounding box center [173, 364] width 16 height 16
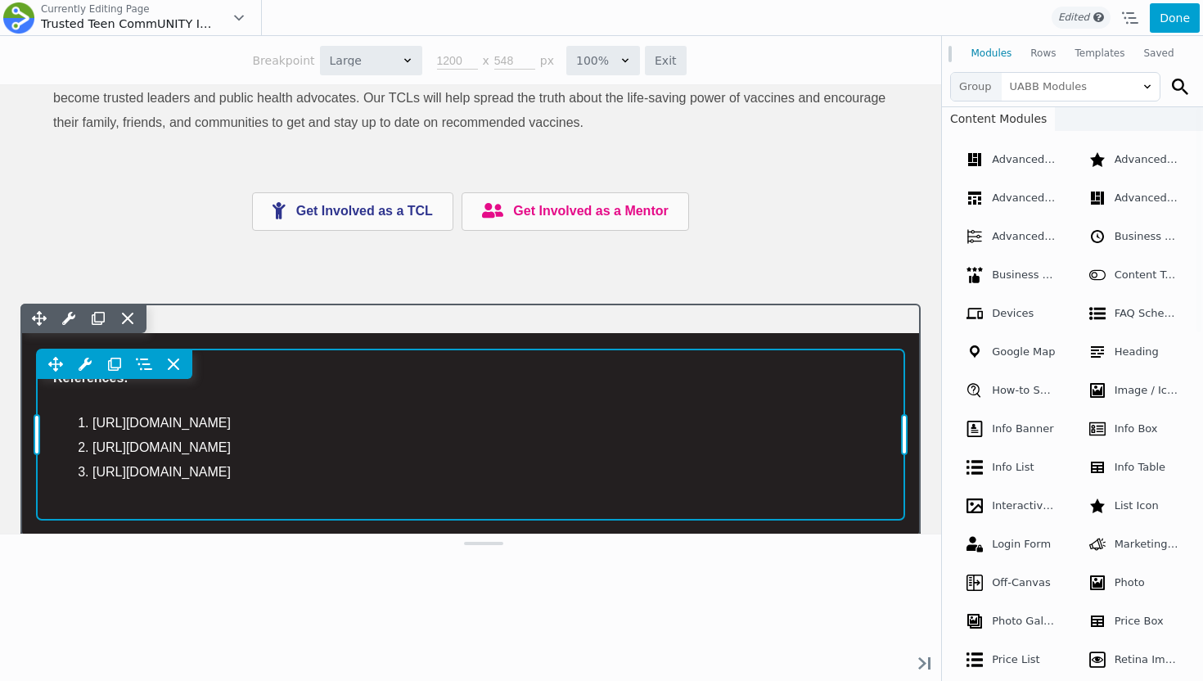
click at [299, 370] on div "Move Up Move Down Text Editor Settings Copy Text Editor Settings Paste Text Edi…" at bounding box center [470, 363] width 867 height 29
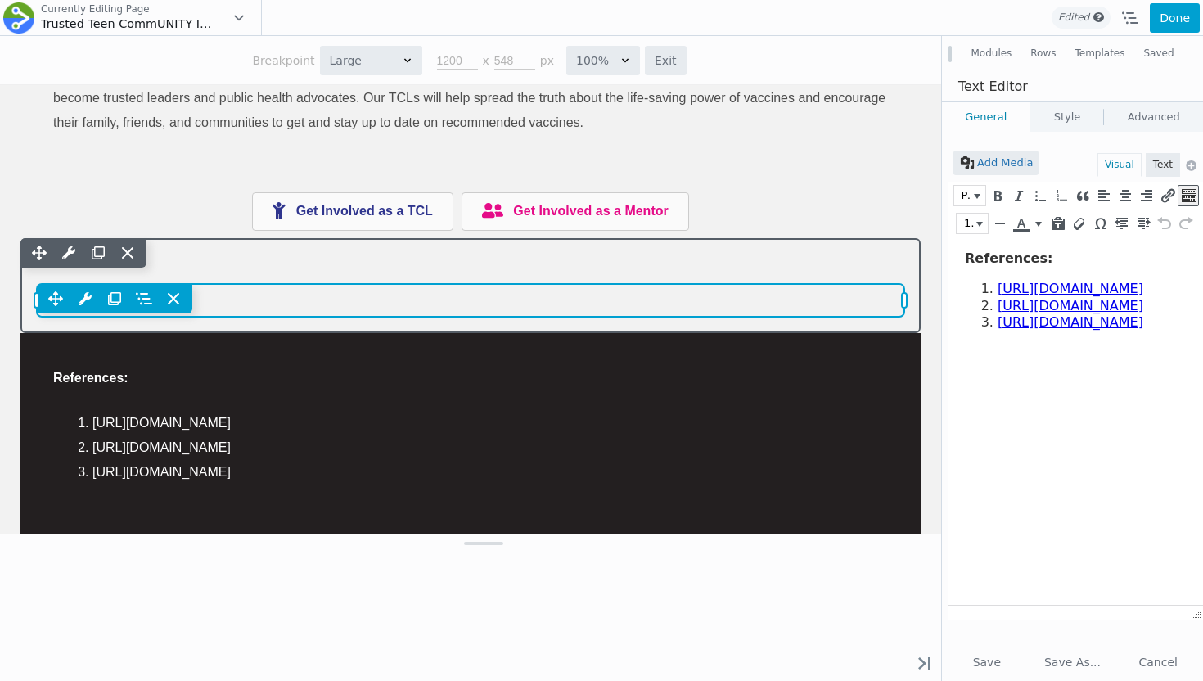
click at [471, 310] on div "Move Up Move Down Divider Settings Copy Divider Settings Paste Divider Settings…" at bounding box center [470, 298] width 867 height 29
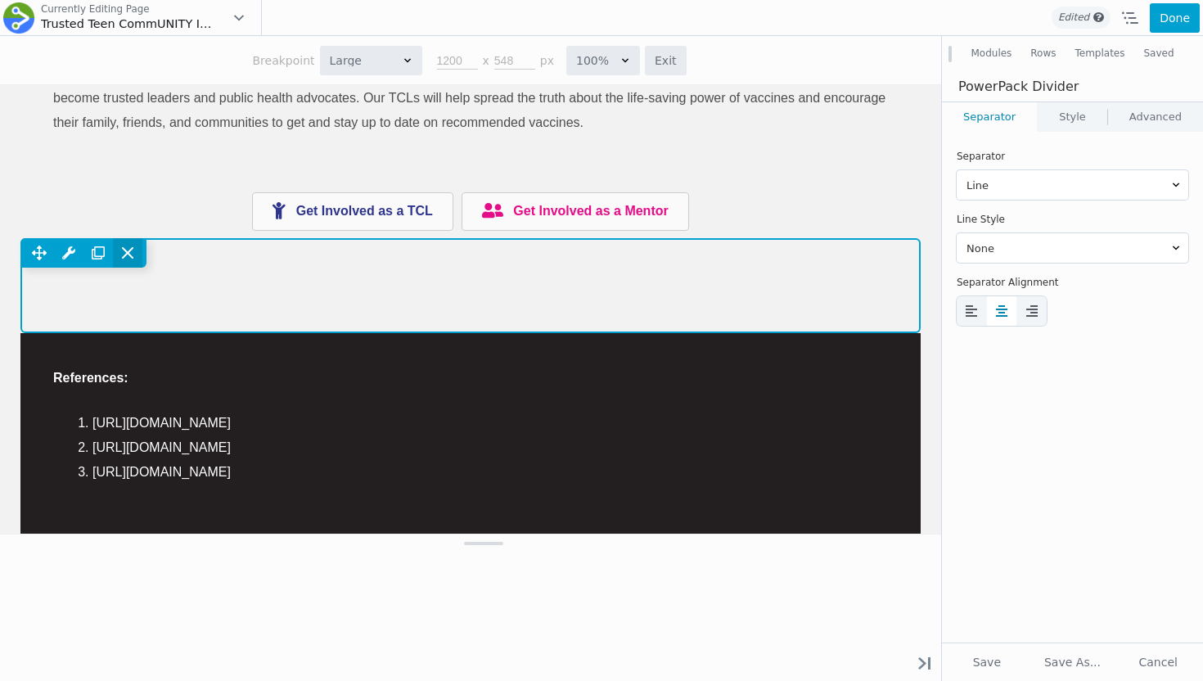
click at [139, 256] on span at bounding box center [127, 252] width 29 height 29
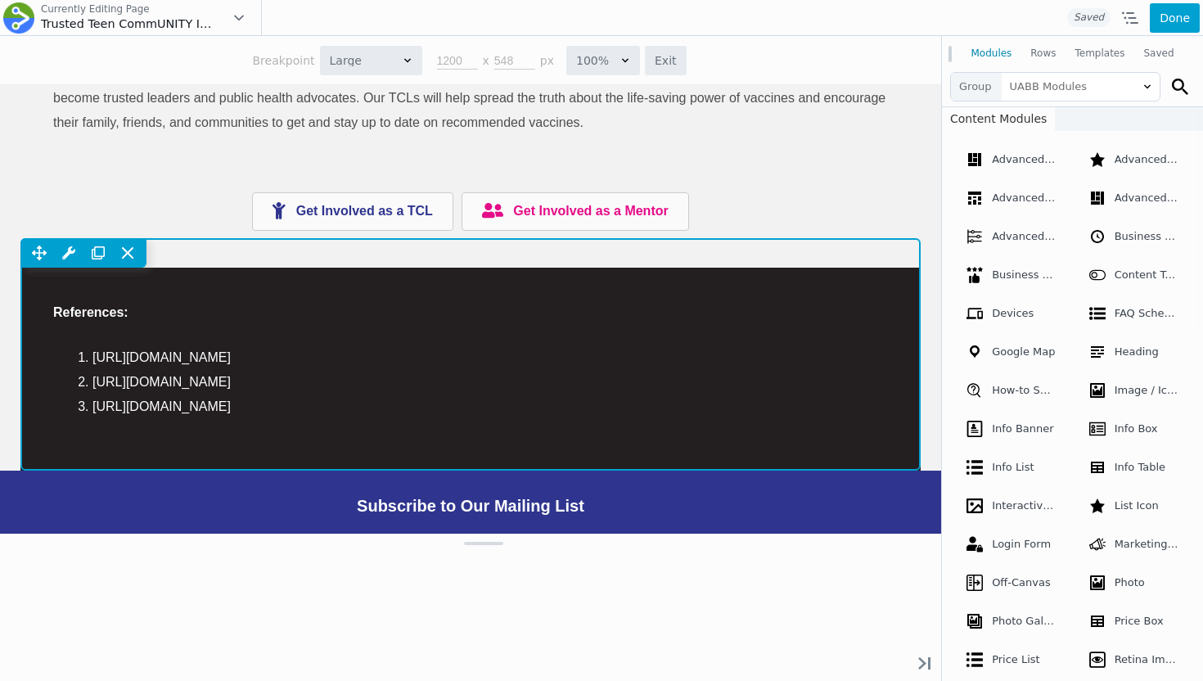
click at [181, 257] on div "Move Up Move Down Row Settings Reset Column Widths Reset Row Width Copy Row Set…" at bounding box center [470, 252] width 900 height 29
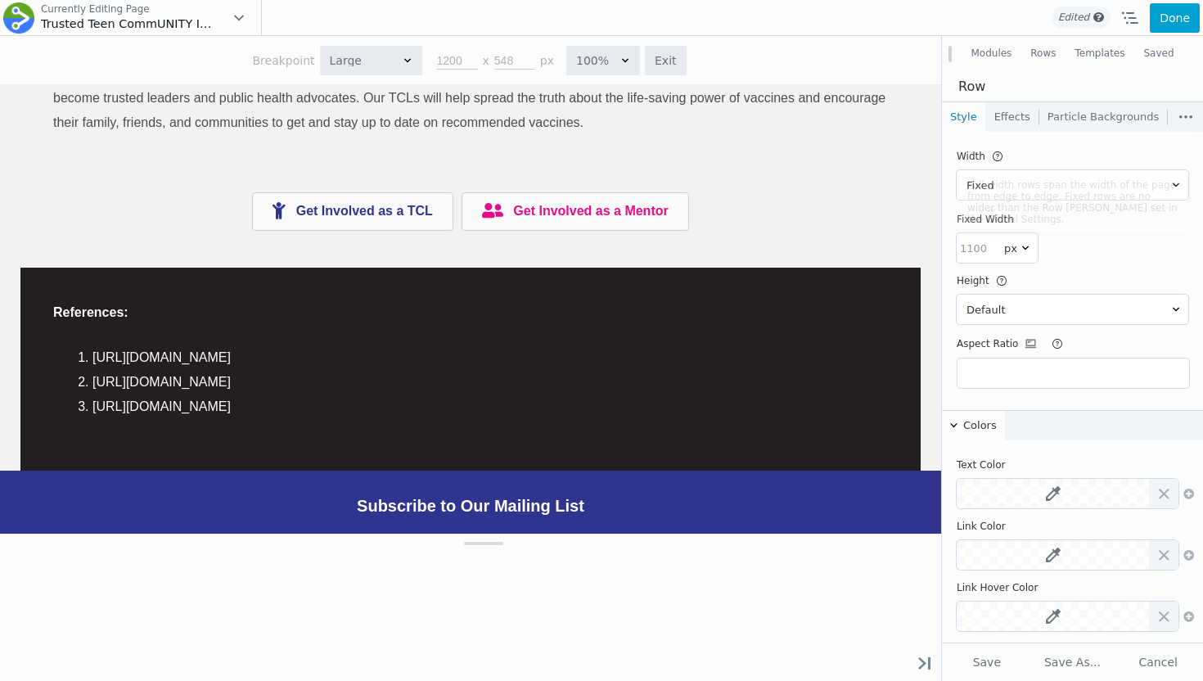
click at [1003, 117] on link "Effects" at bounding box center [1012, 116] width 52 height 29
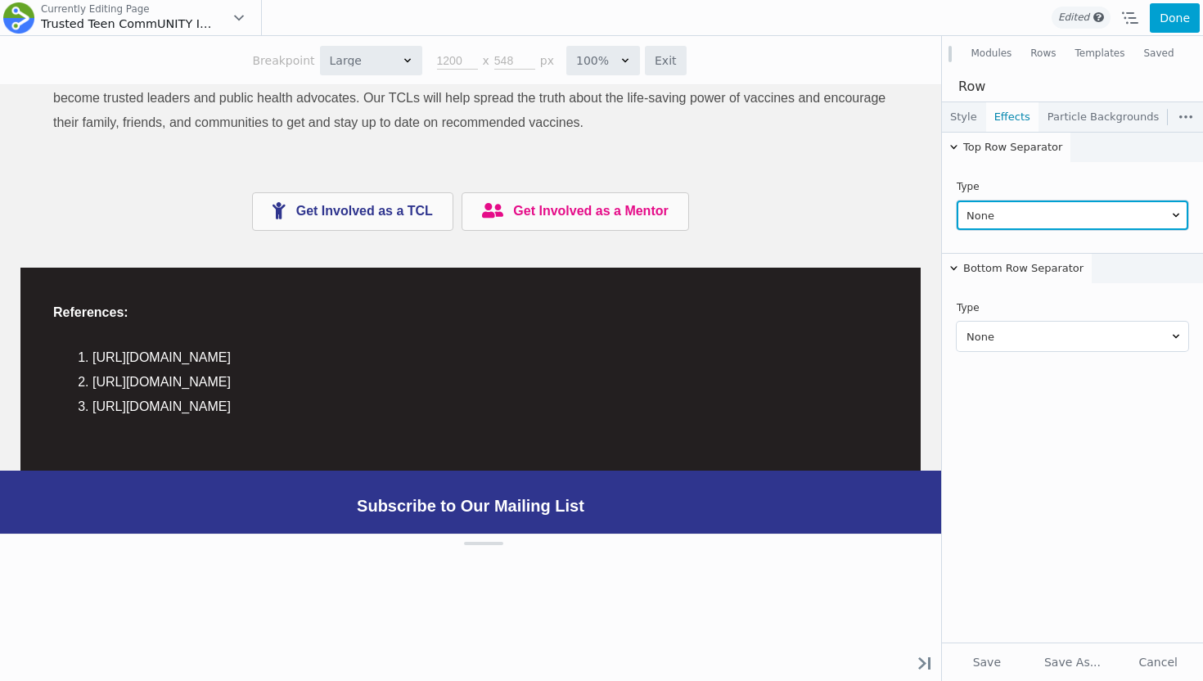
click at [996, 214] on select "None Arrow Inward Arrow Outward Big Triangle Big Triangle Reverse Big Triangle …" at bounding box center [1072, 214] width 232 height 29
click at [956, 200] on select "None Arrow Inward Arrow Outward Big Triangle Big Triangle Reverse Big Triangle …" at bounding box center [1072, 214] width 232 height 29
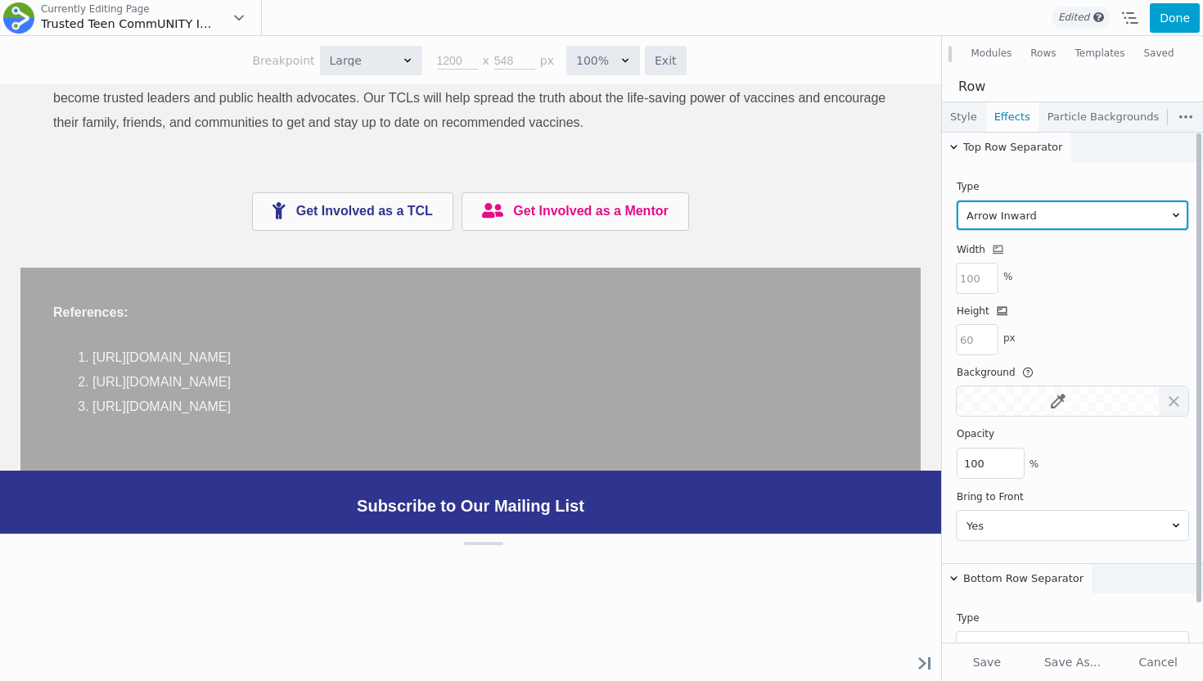
scroll to position [42, 0]
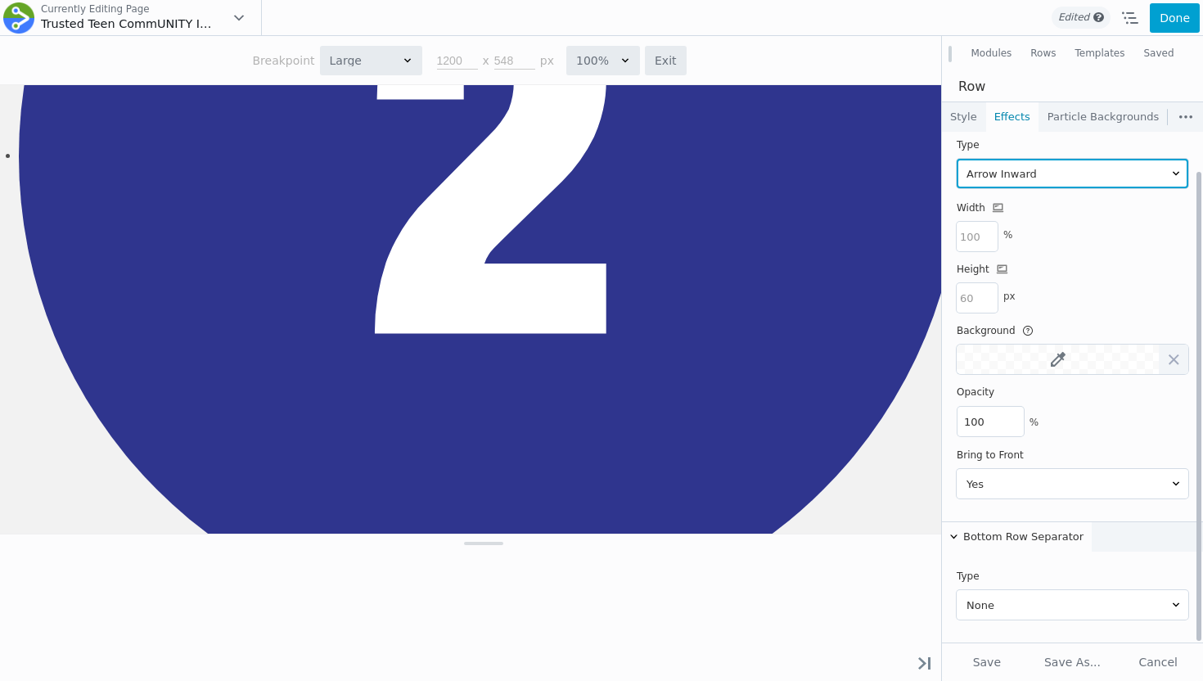
click at [983, 167] on select "None Arrow Inward Arrow Outward Big Triangle Big Triangle Reverse Big Triangle …" at bounding box center [1072, 173] width 232 height 29
click at [956, 188] on select "None Arrow Inward Arrow Outward Big Triangle Big Triangle Reverse Big Triangle …" at bounding box center [1072, 173] width 232 height 29
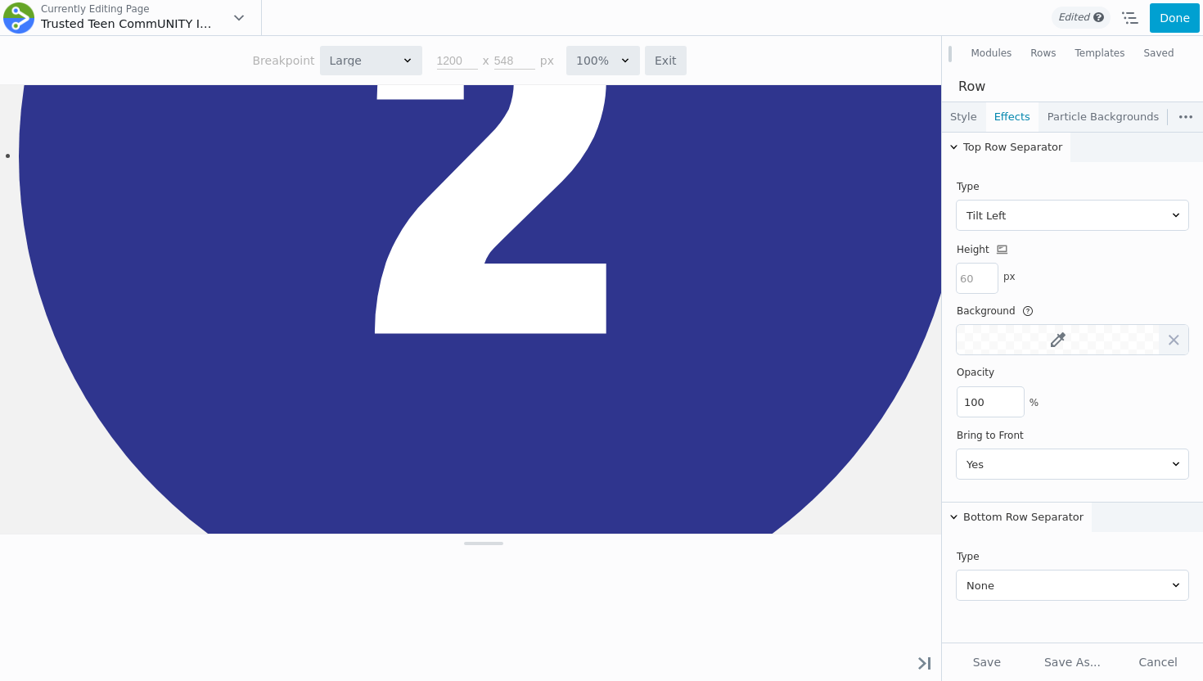
click at [1003, 151] on button "Top Row Separator" at bounding box center [1006, 147] width 128 height 29
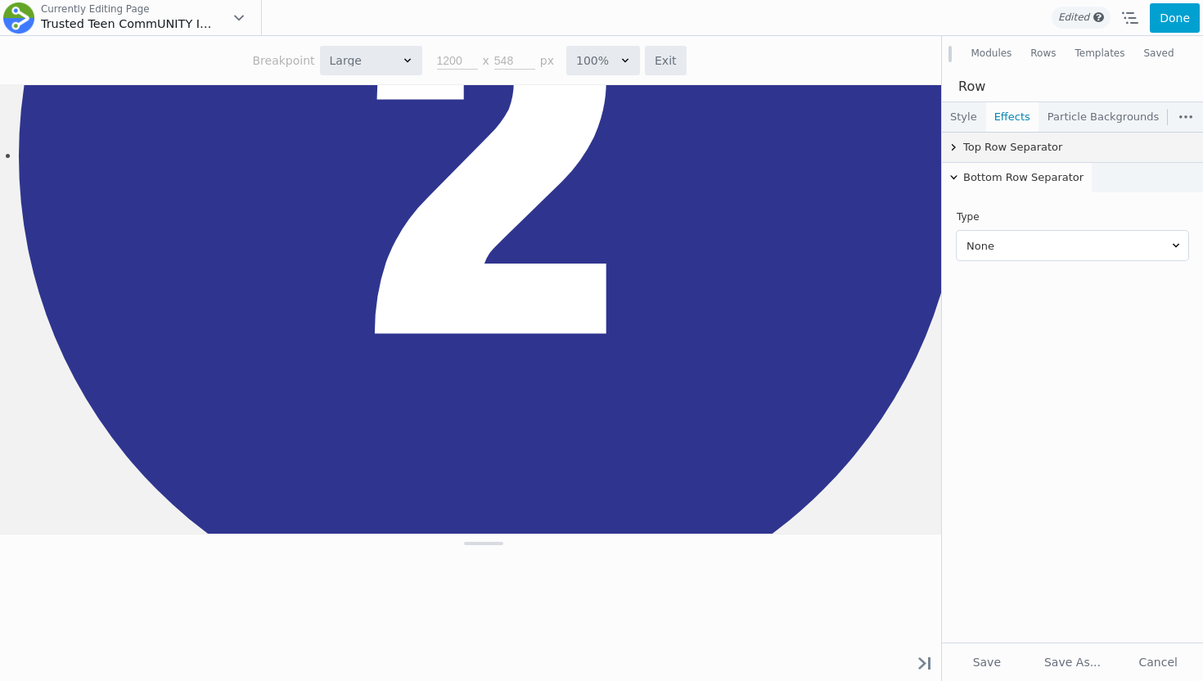
click at [1003, 155] on button "Top Row Separator" at bounding box center [1072, 147] width 261 height 29
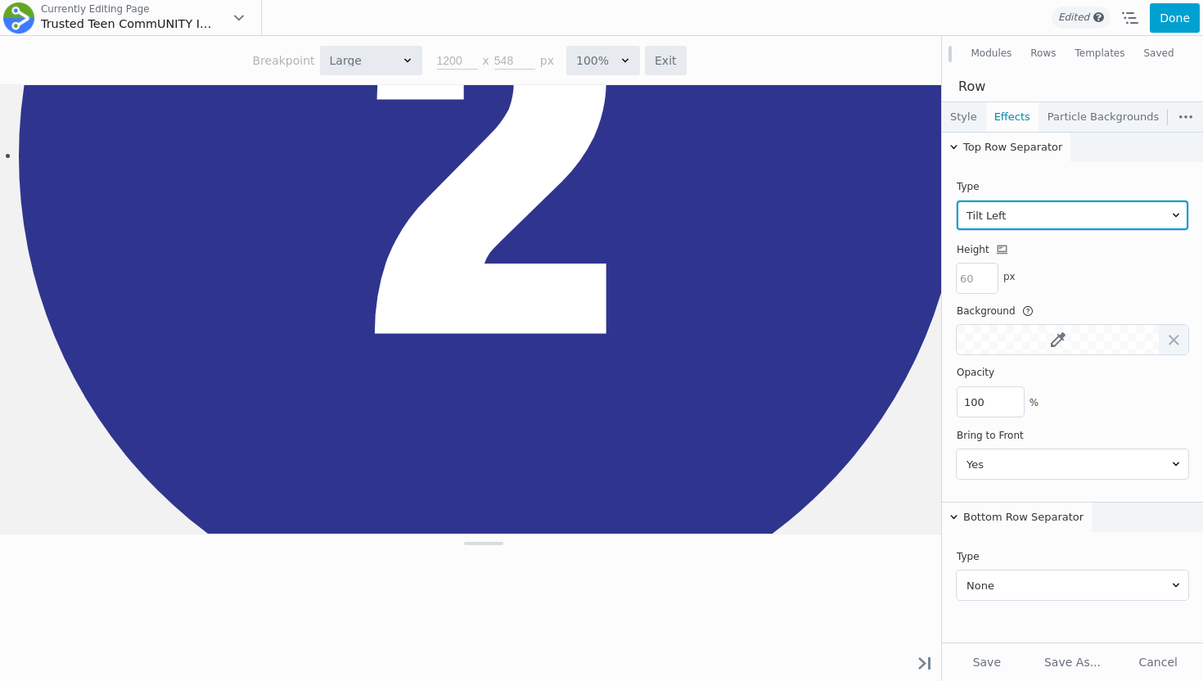
click at [1001, 218] on select "None Arrow Inward Arrow Outward Big Triangle Big Triangle Reverse Big Triangle …" at bounding box center [1072, 214] width 232 height 29
click at [956, 200] on select "None Arrow Inward Arrow Outward Big Triangle Big Triangle Reverse Big Triangle …" at bounding box center [1072, 214] width 232 height 29
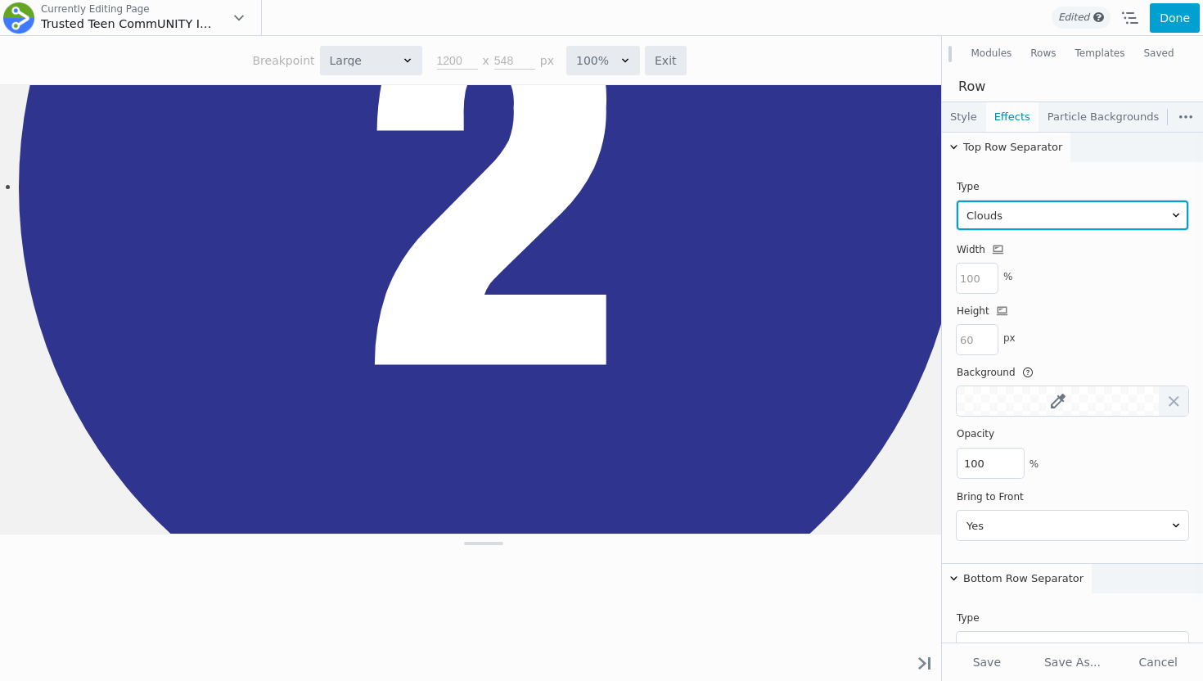
scroll to position [2913, 0]
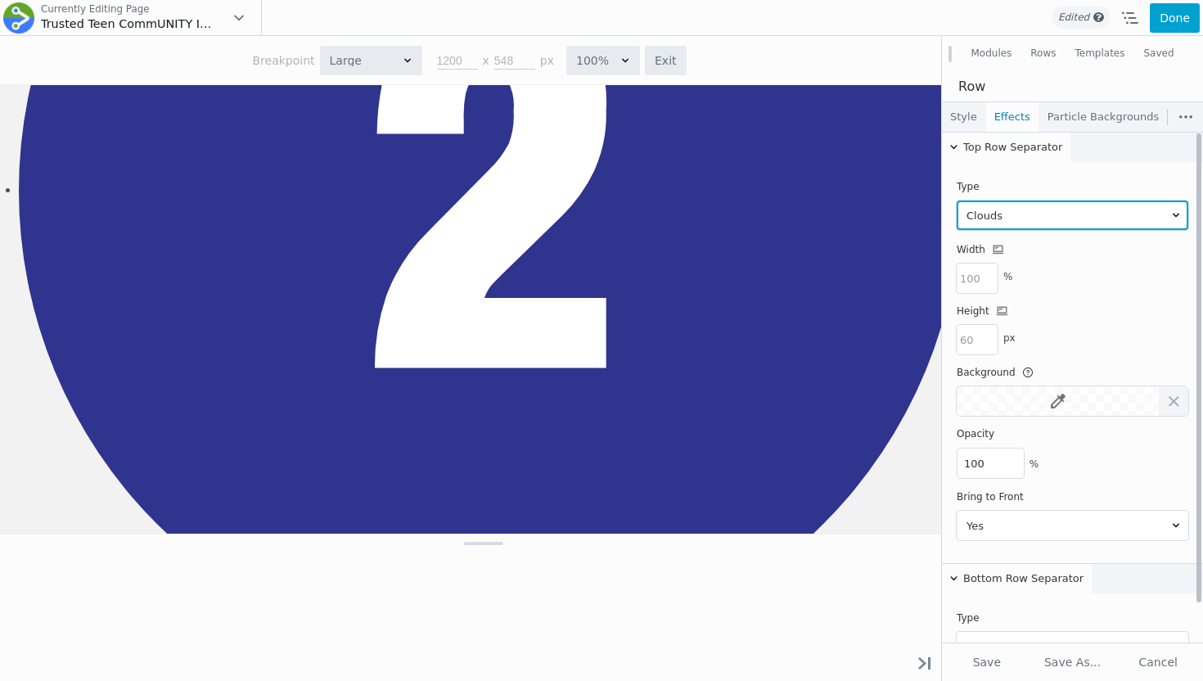
click at [1003, 215] on select "None Arrow Inward Arrow Outward Big Triangle Big Triangle Reverse Big Triangle …" at bounding box center [1072, 214] width 232 height 29
click at [956, 200] on select "None Arrow Inward Arrow Outward Big Triangle Big Triangle Reverse Big Triangle …" at bounding box center [1072, 214] width 232 height 29
click at [1003, 209] on select "None Arrow Inward Arrow Outward Big Triangle Big Triangle Reverse Big Triangle …" at bounding box center [1072, 214] width 232 height 29
select select "none"
click at [956, 200] on select "None Arrow Inward Arrow Outward Big Triangle Big Triangle Reverse Big Triangle …" at bounding box center [1072, 214] width 232 height 29
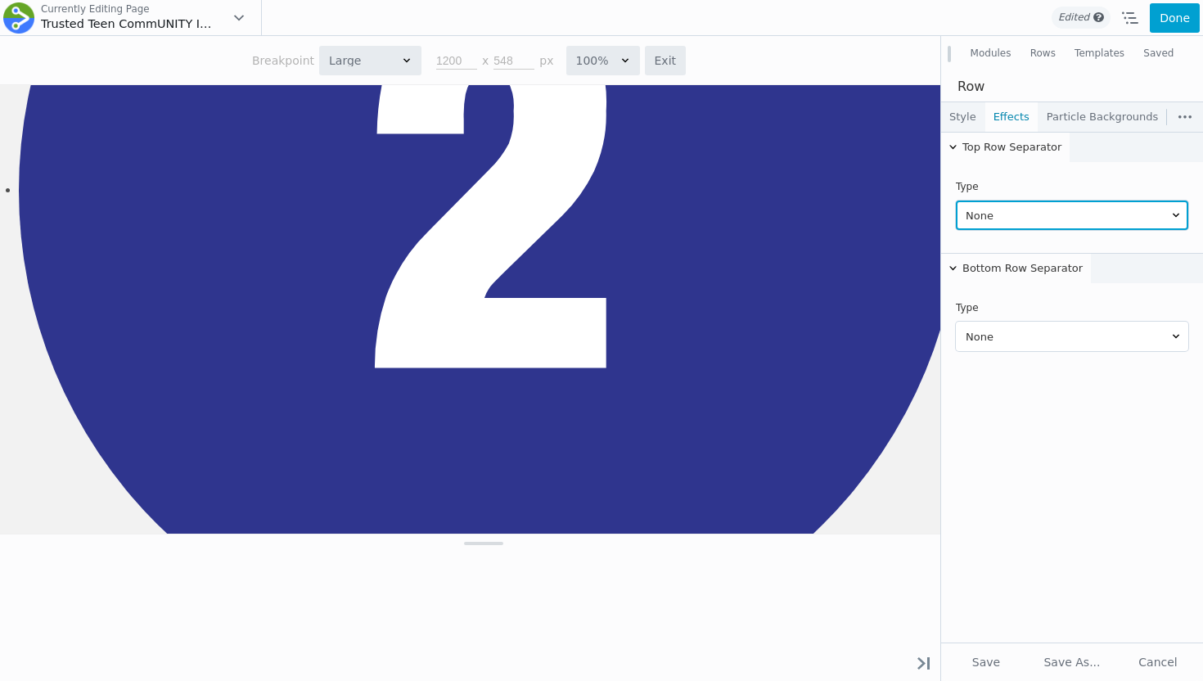
drag, startPoint x: 940, startPoint y: 317, endPoint x: 1134, endPoint y: 280, distance: 197.4
click at [1003, 280] on div "Modules Rows Templates Saved Group UABB Modules Standard Modules PowerPack Modu…" at bounding box center [1071, 358] width 263 height 645
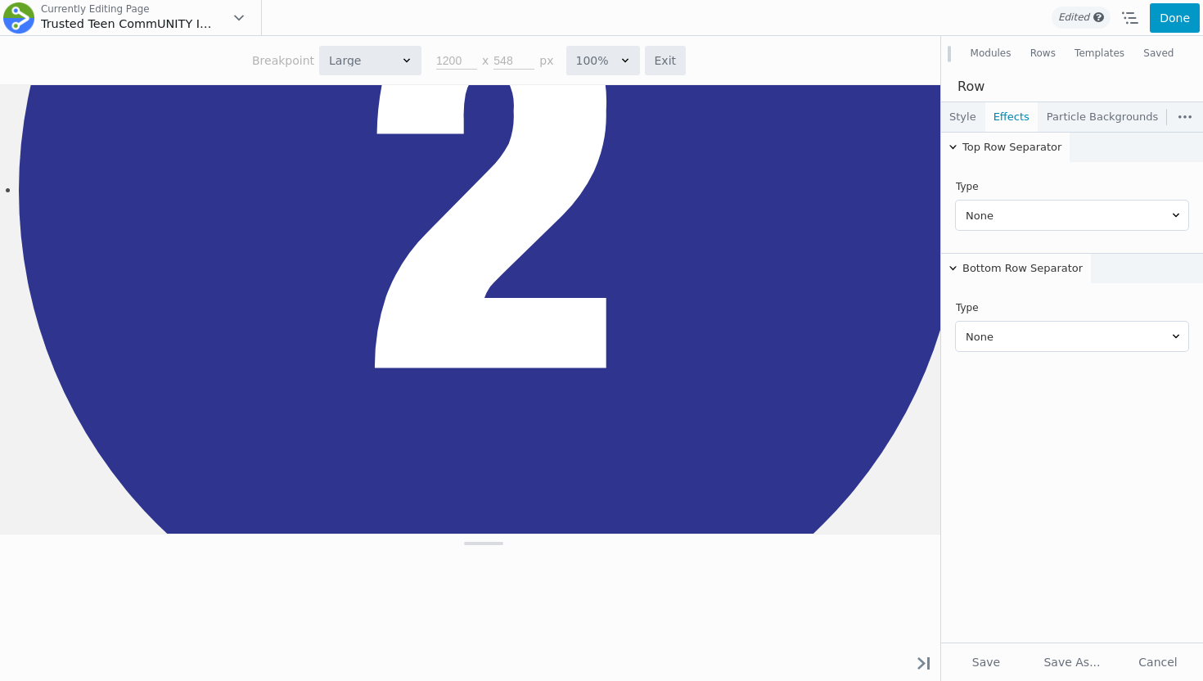
click at [1003, 11] on button "Done" at bounding box center [1174, 17] width 50 height 29
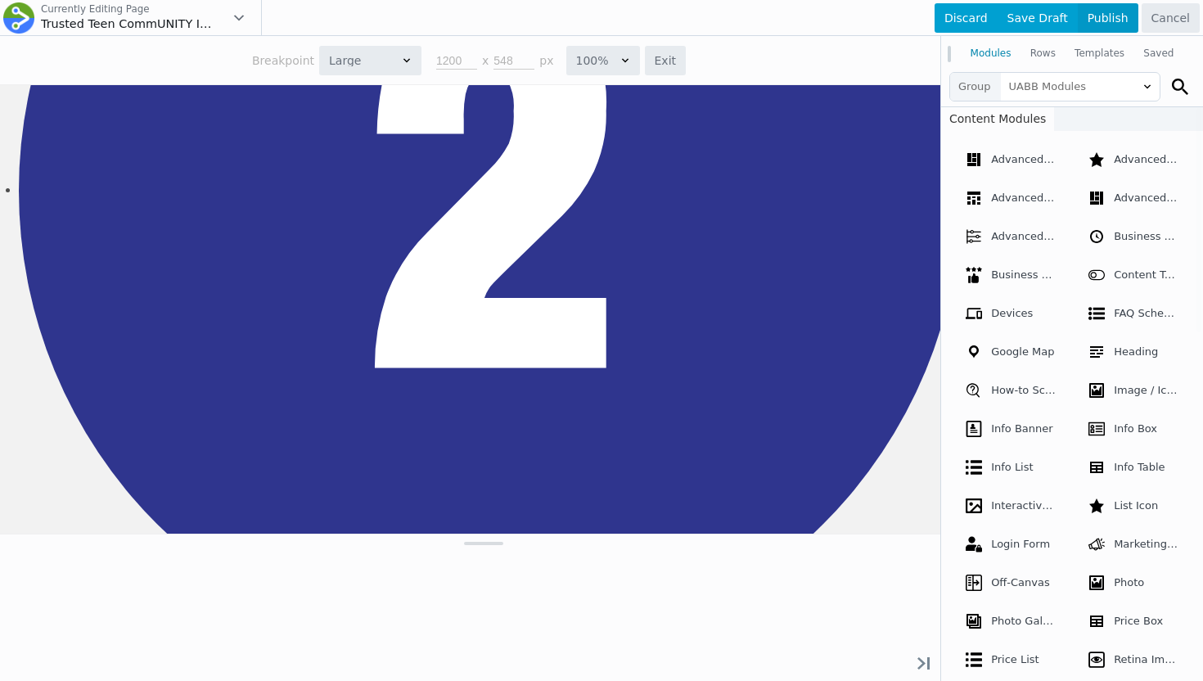
click at [1003, 20] on span "Publish" at bounding box center [1107, 17] width 61 height 29
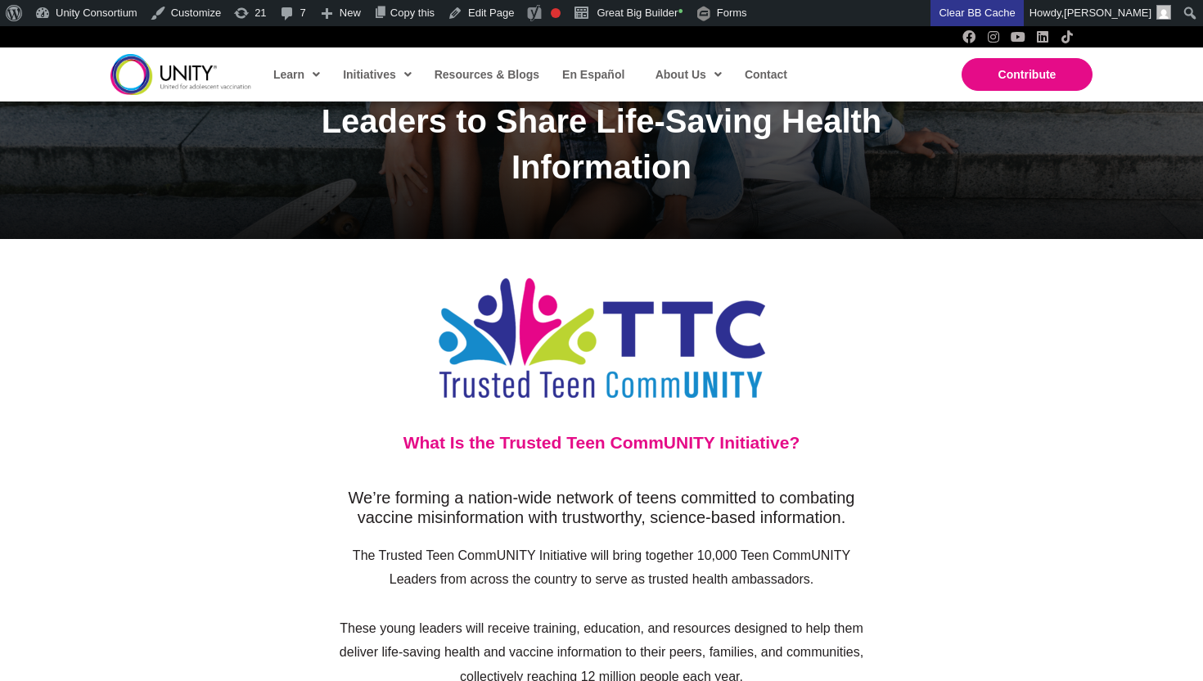
scroll to position [587, 0]
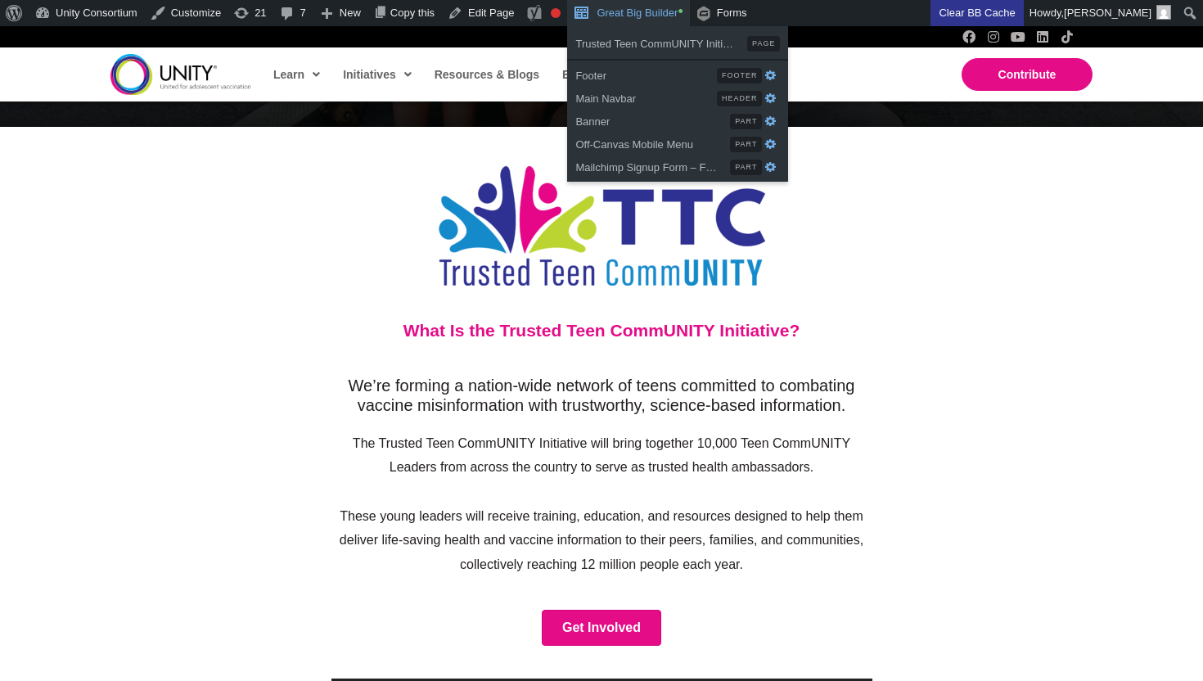
click at [646, 7] on link "Great Big Builder •" at bounding box center [628, 13] width 122 height 26
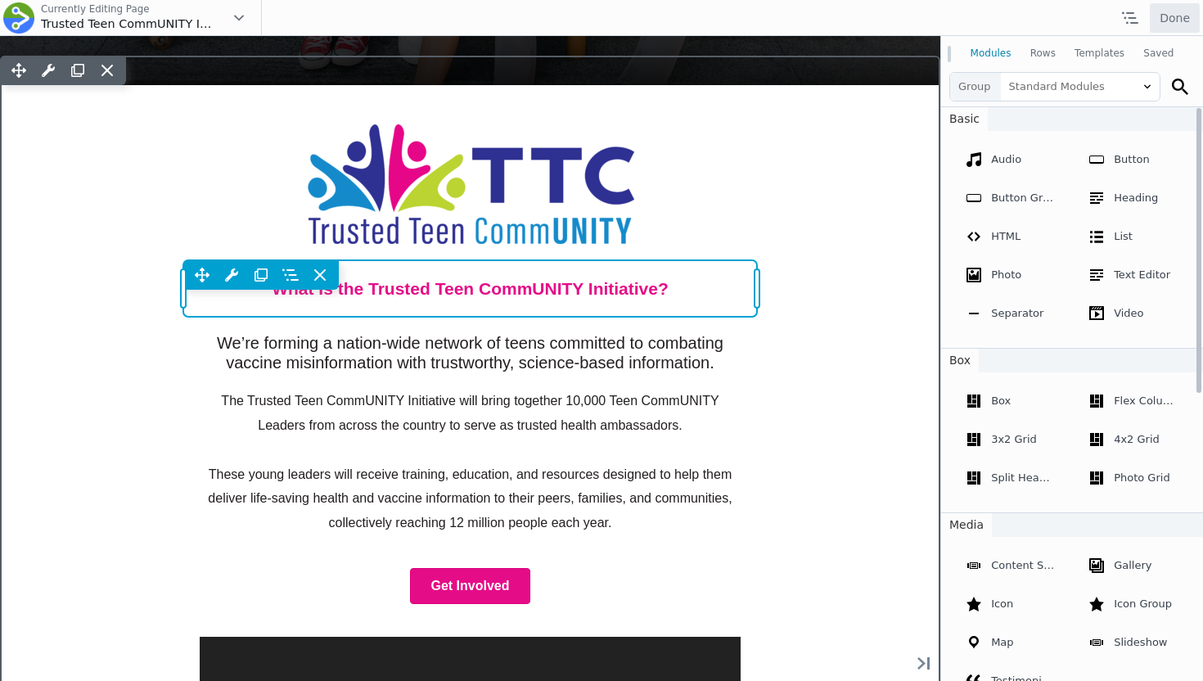
scroll to position [806, 0]
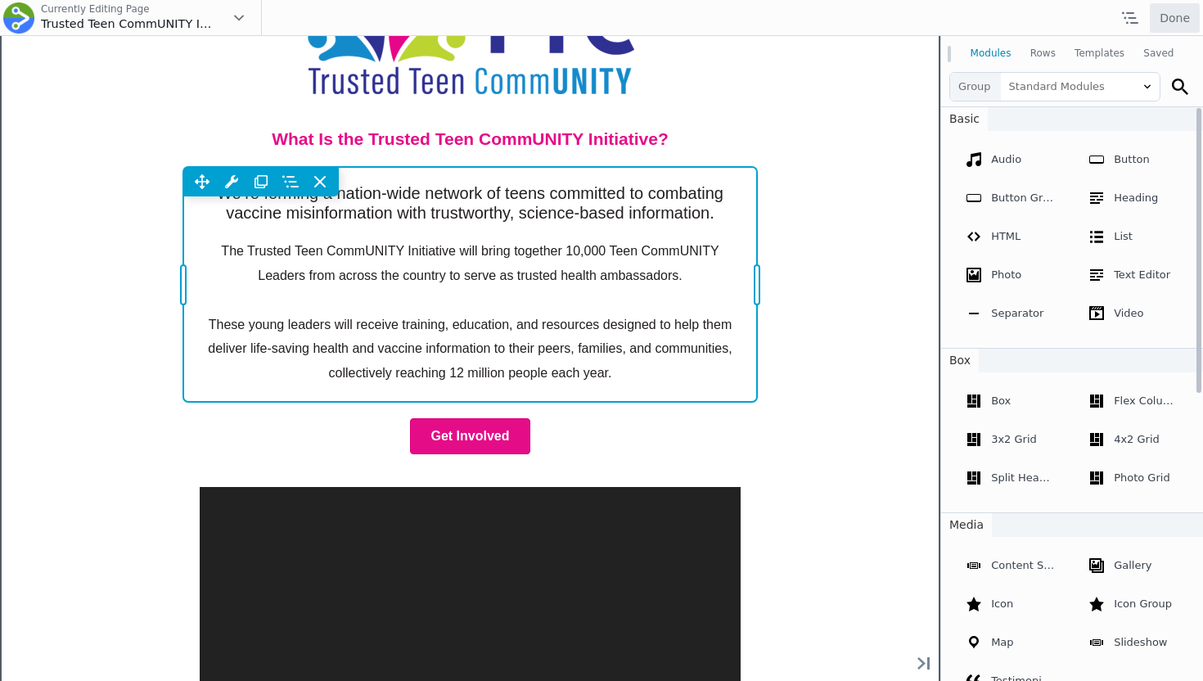
click at [683, 272] on div "Move Up Move Down Text Editor Settings Copy Text Editor Settings Paste Text Edi…" at bounding box center [470, 284] width 574 height 234
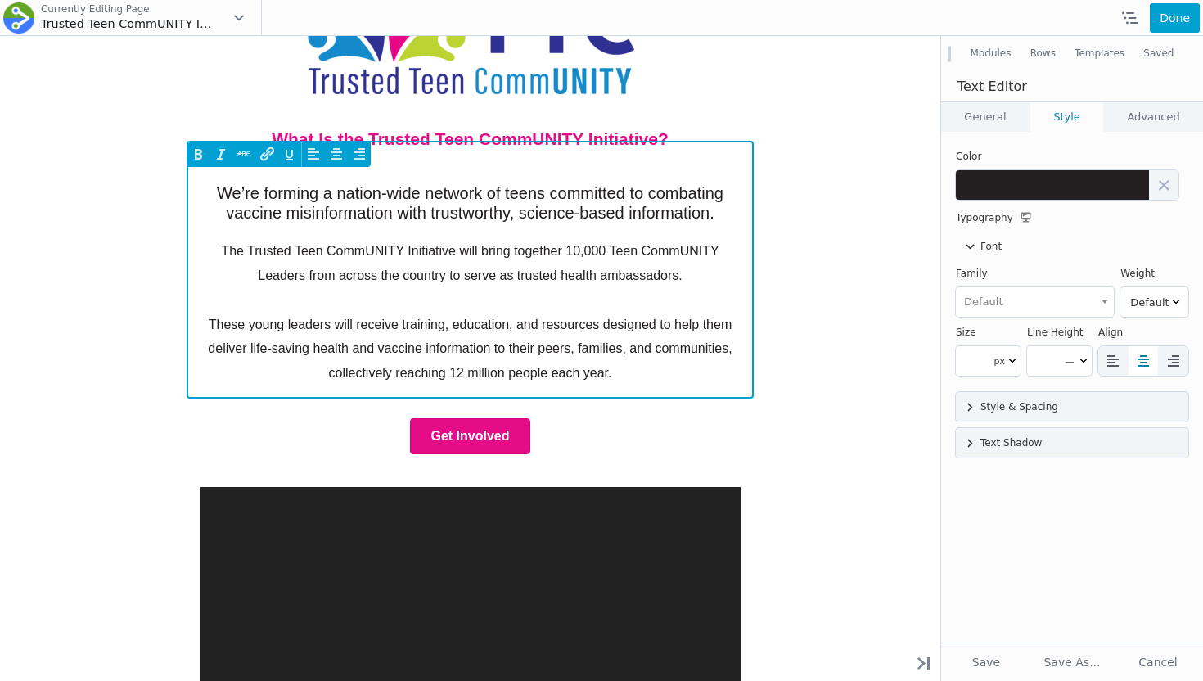
scroll to position [0, 0]
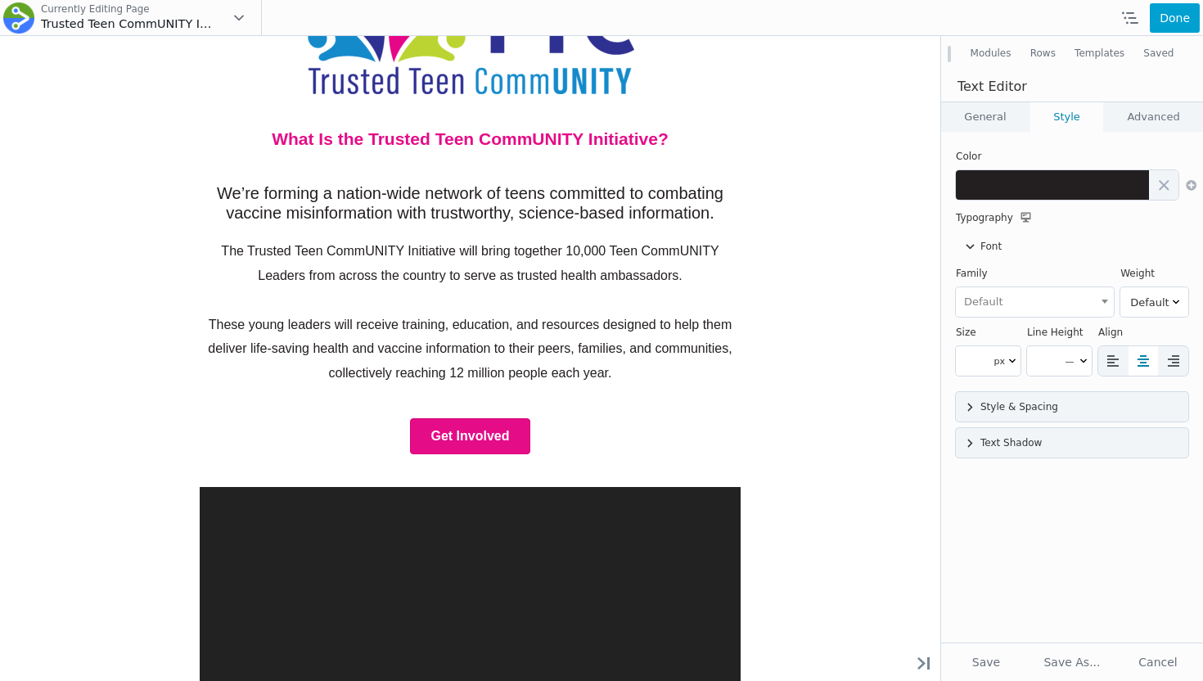
click at [990, 122] on link "General" at bounding box center [985, 116] width 88 height 29
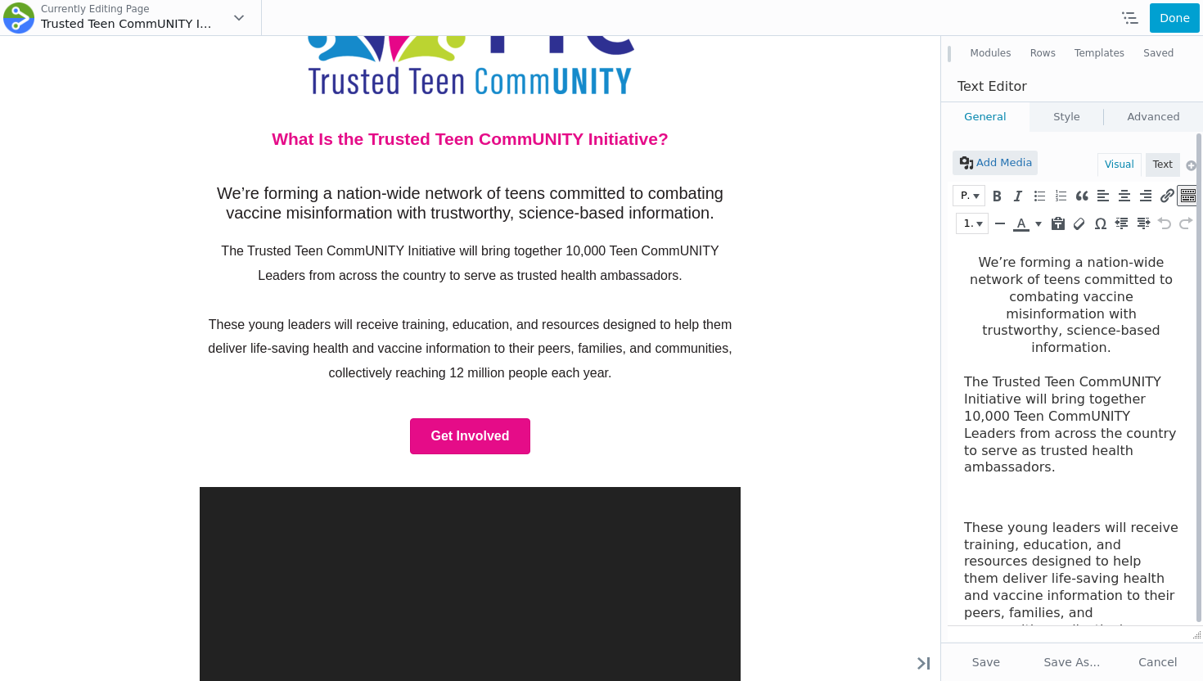
click at [986, 259] on h4 "We’re forming a nation-wide network of teens committed to combating vaccine mis…" at bounding box center [1071, 305] width 214 height 102
click at [1099, 201] on icon "Align left (⌃⌥L)" at bounding box center [1102, 195] width 15 height 16
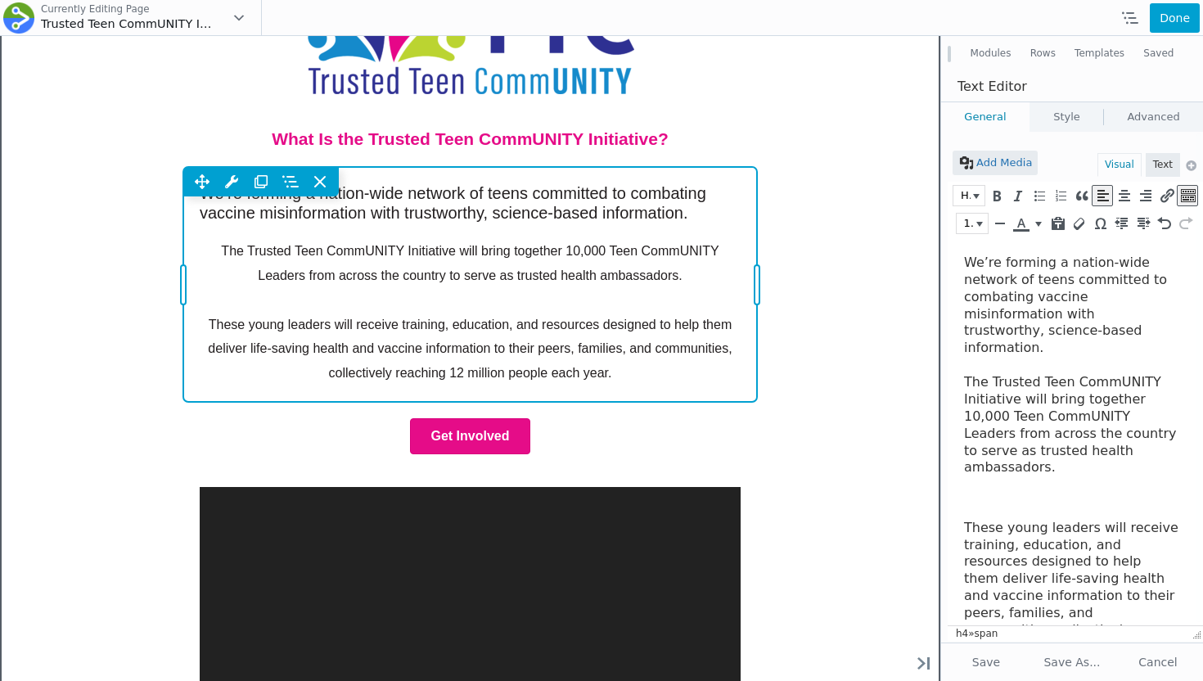
click at [757, 278] on div "Move Up Move Down Text Editor Settings Copy Text Editor Settings Paste Text Edi…" at bounding box center [470, 284] width 574 height 234
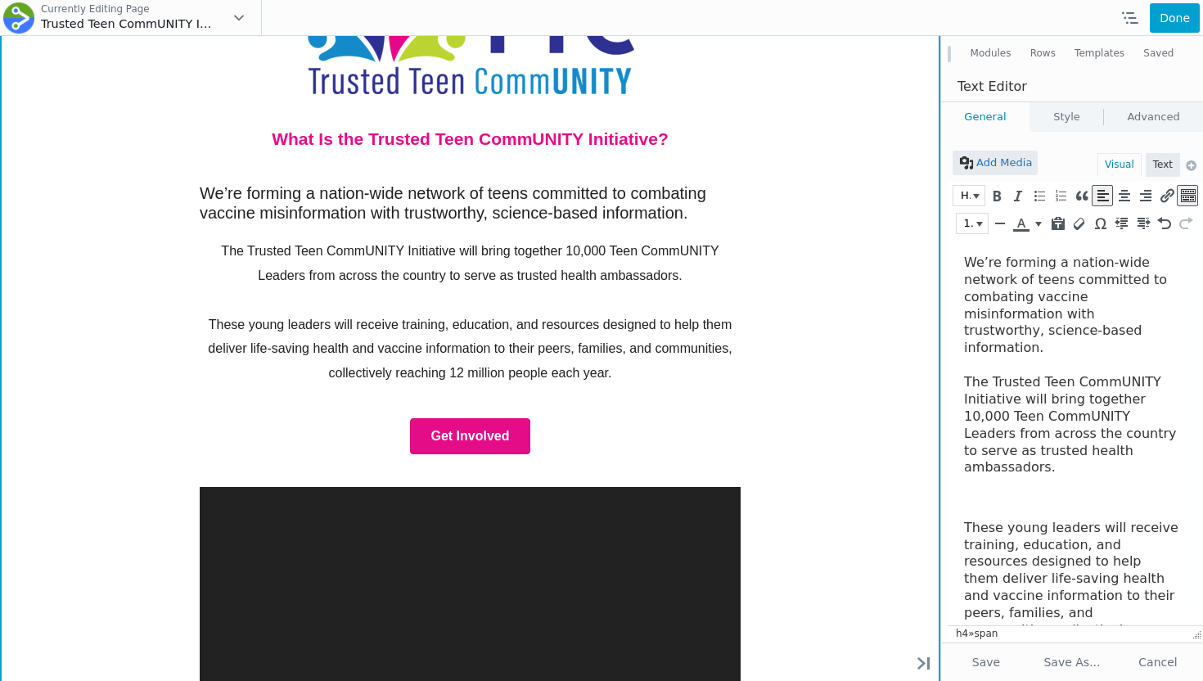
click at [800, 252] on div "Move Up Move Down Row Settings Reset Column Widths Reset Row Width Copy Row Set…" at bounding box center [470, 483] width 940 height 1154
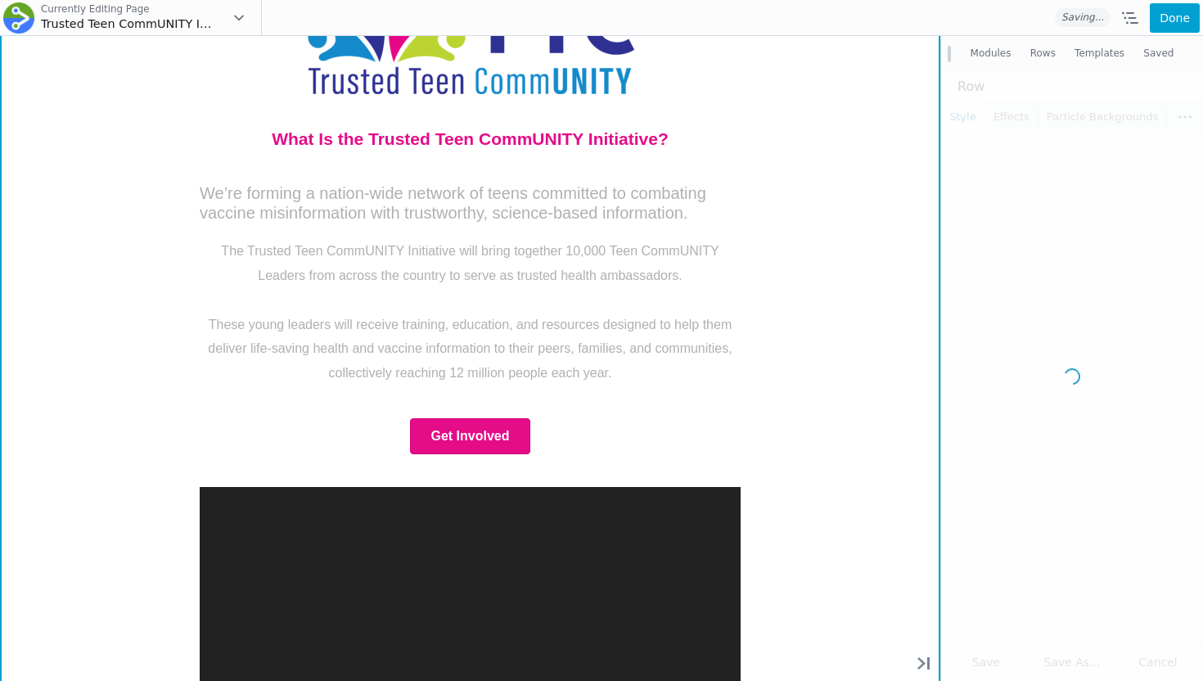
click at [665, 254] on span "The Trusted Teen CommUNITY Initiative will bring together 10,000 Teen CommUNITY…" at bounding box center [469, 263] width 497 height 38
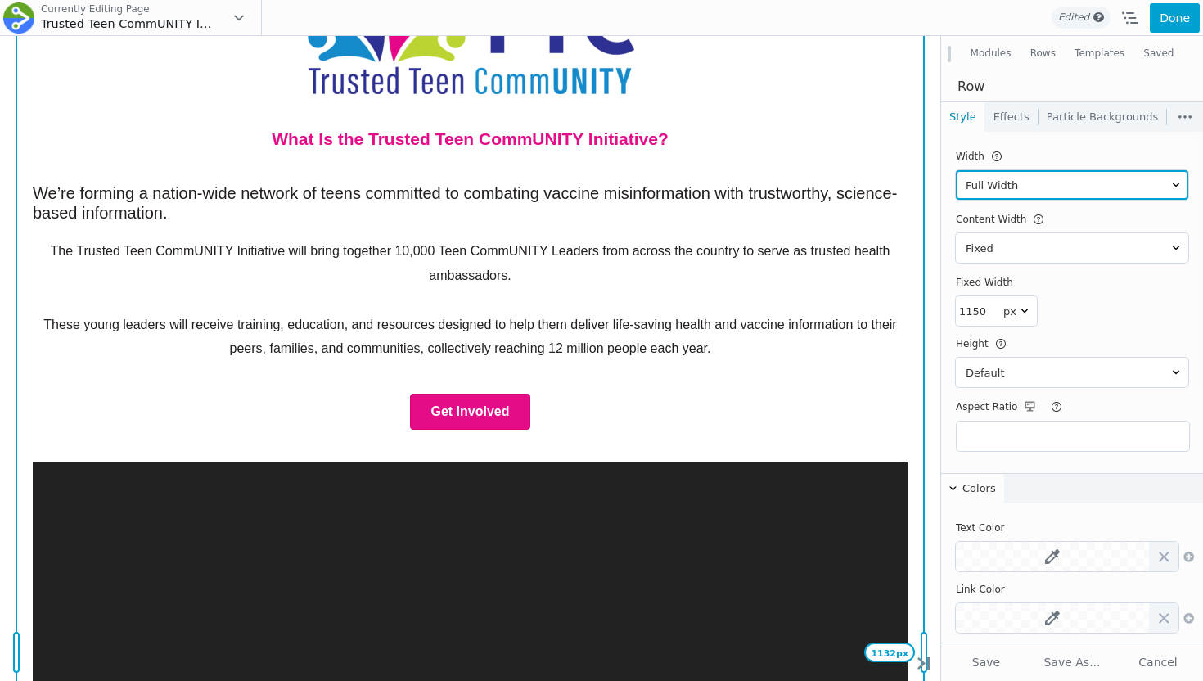
type input "1152"
drag, startPoint x: 776, startPoint y: 285, endPoint x: 942, endPoint y: 281, distance: 166.9
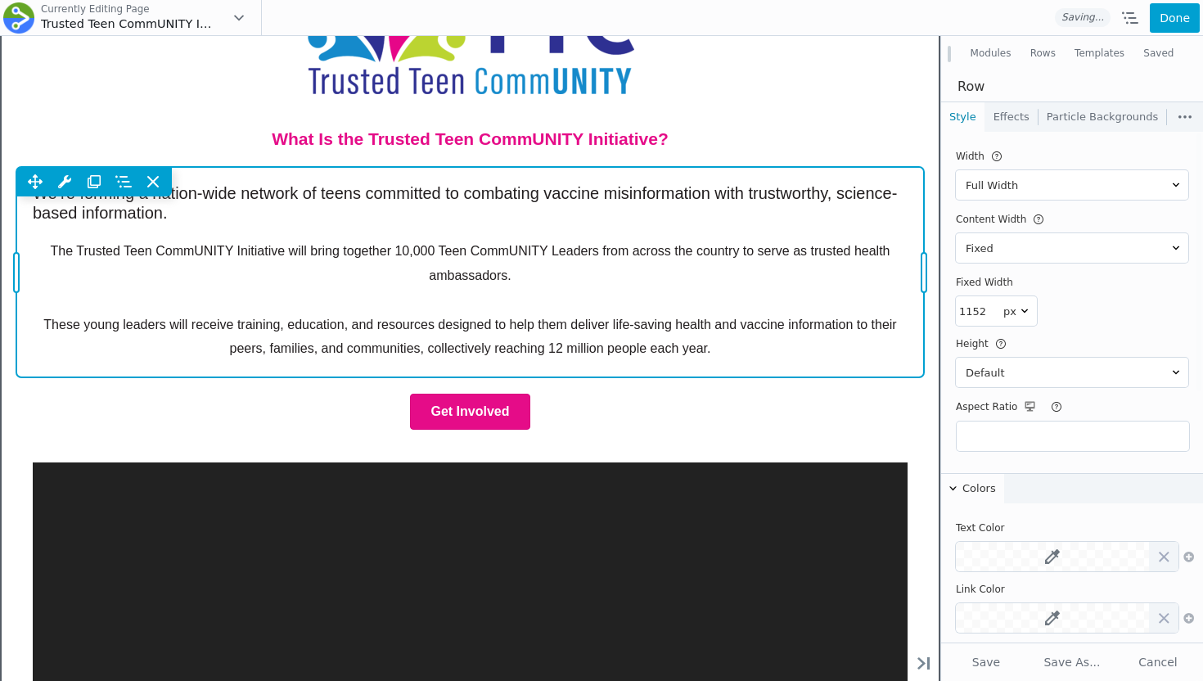
click at [582, 265] on div "Move Up Move Down Text Editor Settings Copy Text Editor Settings Paste Text Edi…" at bounding box center [469, 272] width 907 height 210
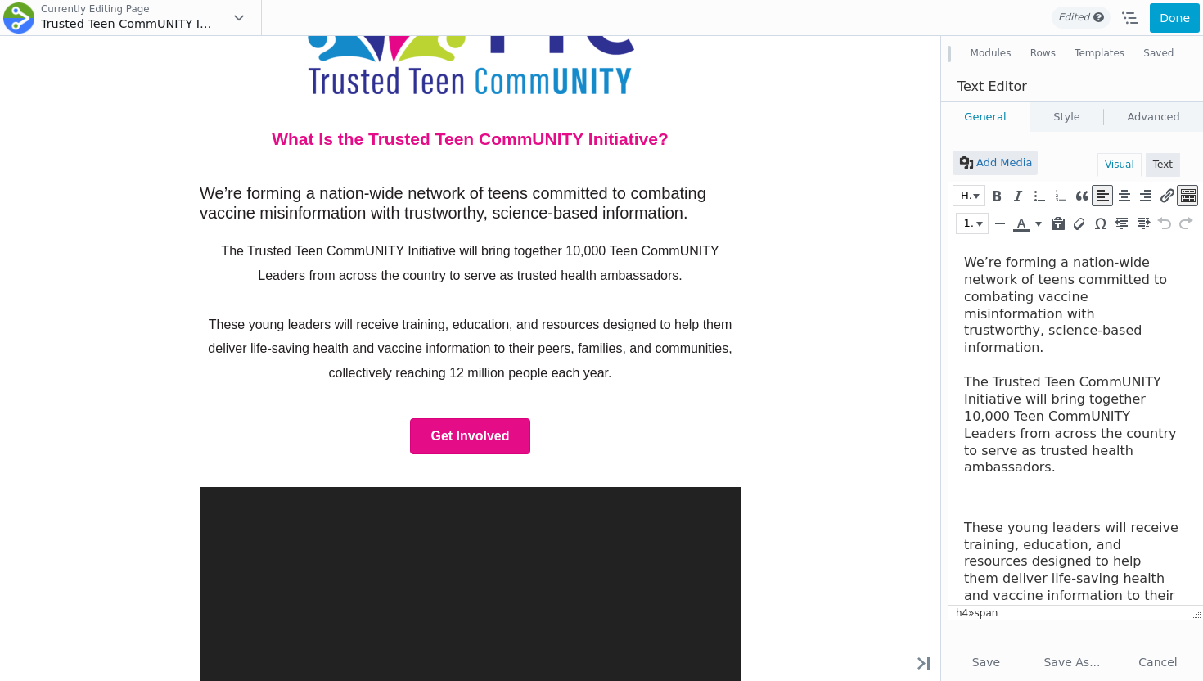
click at [965, 374] on span "The Trusted Teen CommUNITY Initiative will bring together 10,000 Teen CommUNITY…" at bounding box center [1070, 424] width 213 height 101
click at [962, 488] on html "We’re forming a nation-wide network of teens committed to combating vaccine mis…" at bounding box center [1074, 461] width 255 height 448
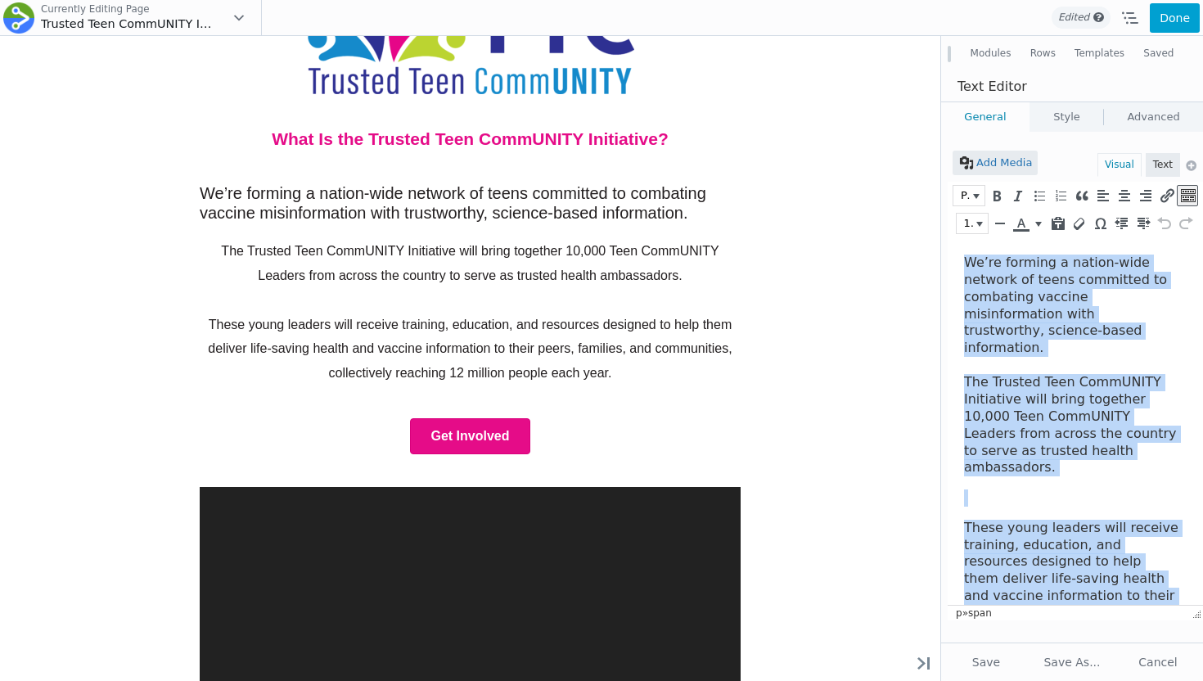
drag, startPoint x: 1028, startPoint y: 578, endPoint x: 1902, endPoint y: 443, distance: 884.3
click at [955, 237] on html "We’re forming a nation-wide network of teens committed to combating vaccine mis…" at bounding box center [1074, 461] width 255 height 448
click at [1098, 196] on icon "Align left (⌃⌥L)" at bounding box center [1102, 195] width 15 height 16
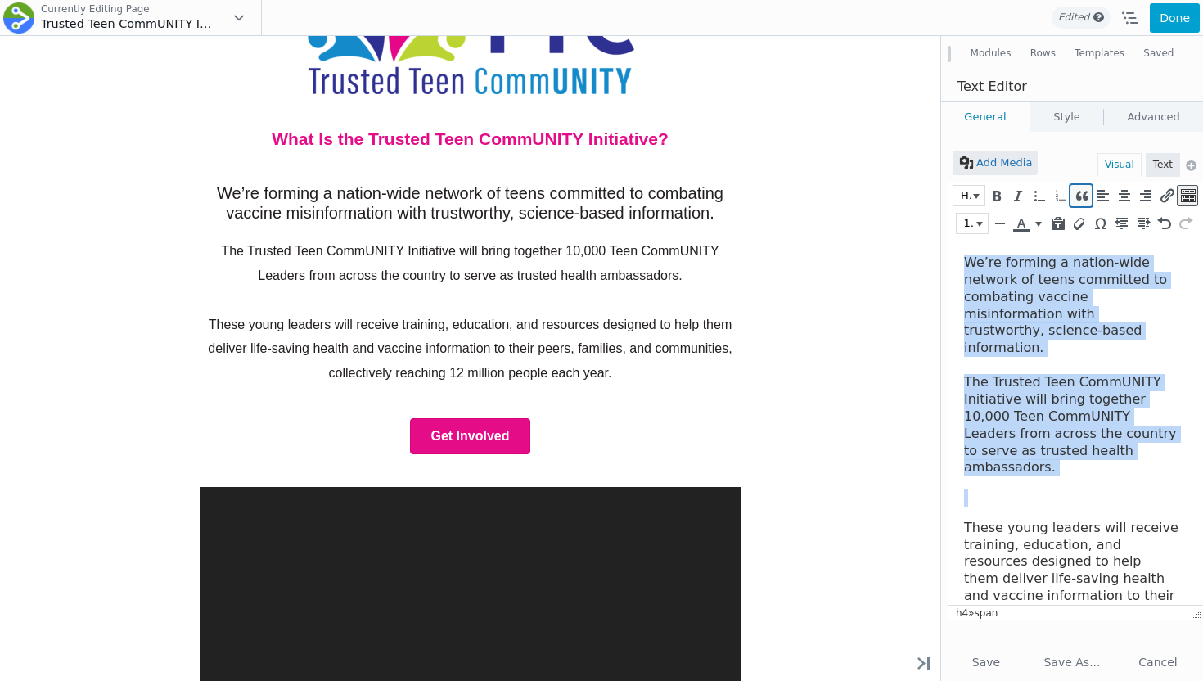
click at [1082, 197] on icon "Blockquote (⌃⌥Q)" at bounding box center [1080, 195] width 15 height 16
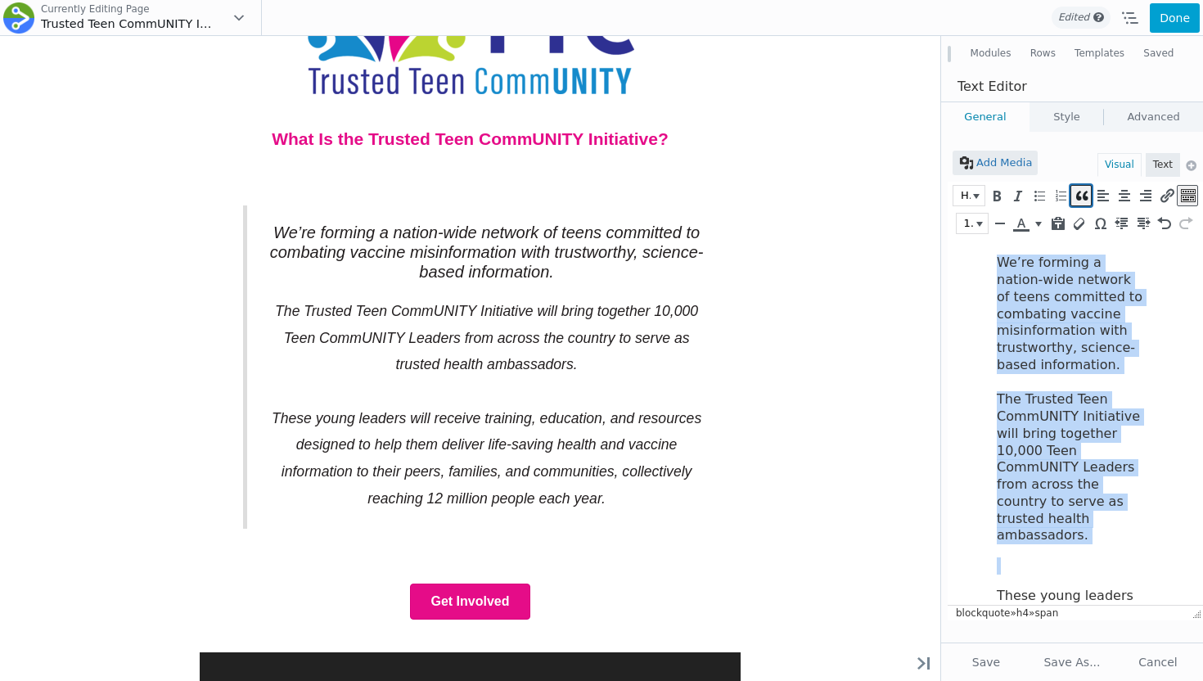
click at [1086, 197] on icon "Blockquote (⌃⌥Q)" at bounding box center [1080, 195] width 15 height 16
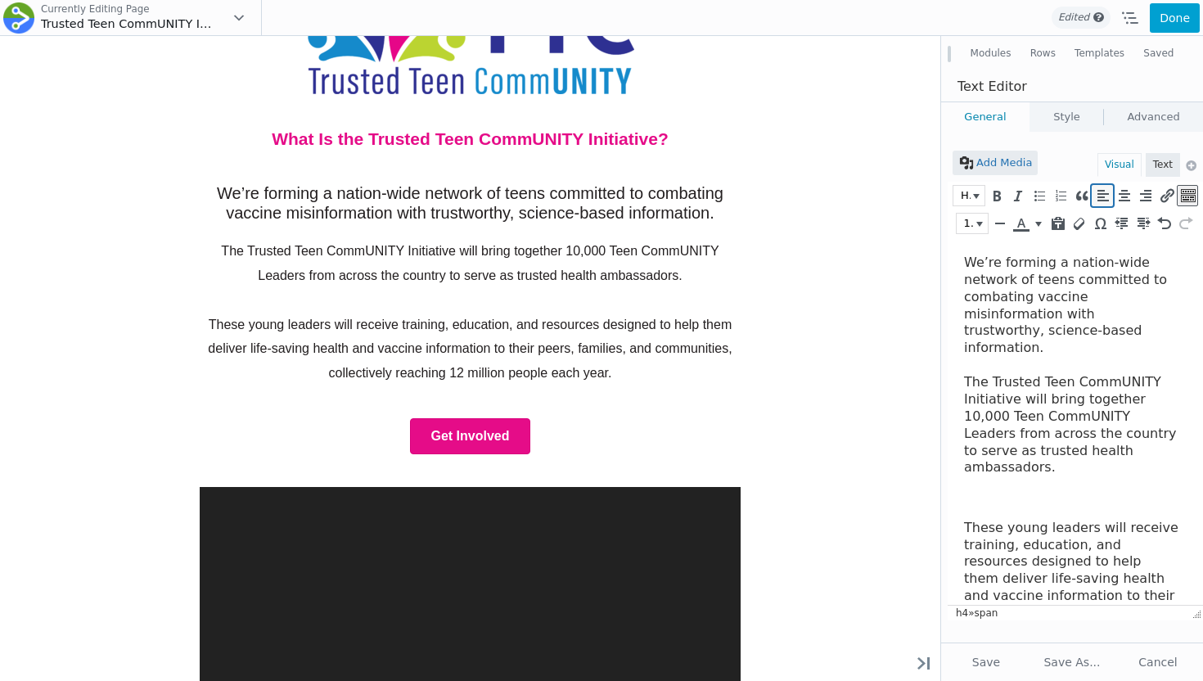
click at [1104, 197] on icon "Align left (⌃⌥L)" at bounding box center [1102, 195] width 15 height 16
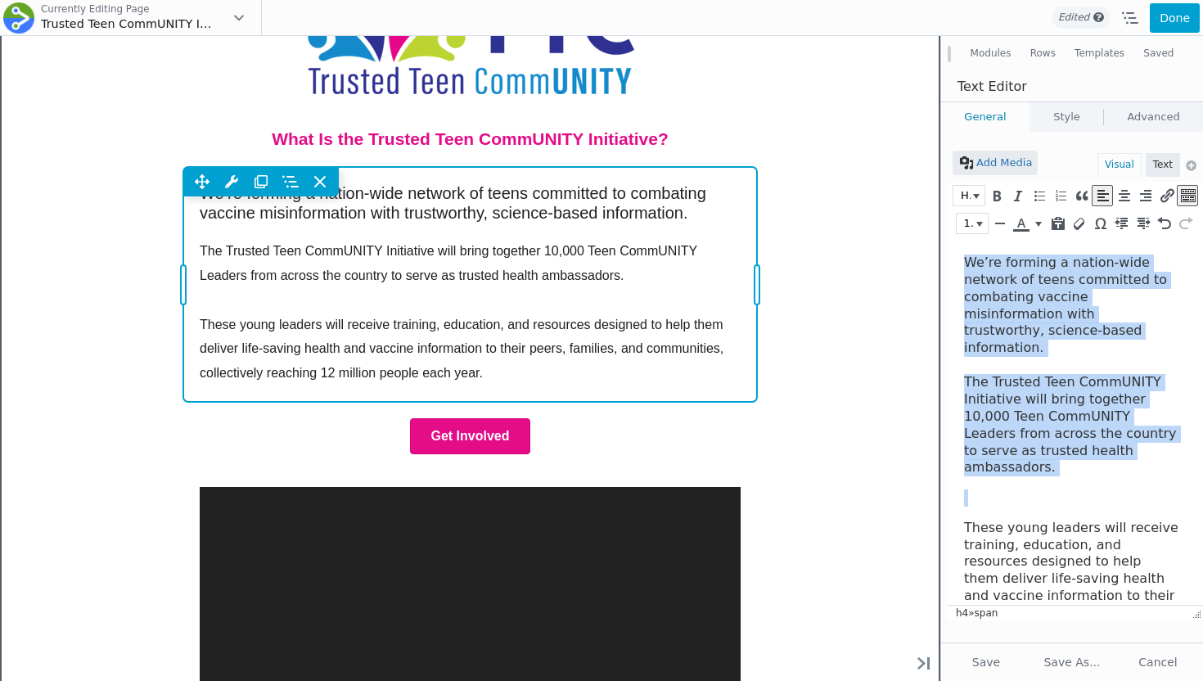
scroll to position [781, 0]
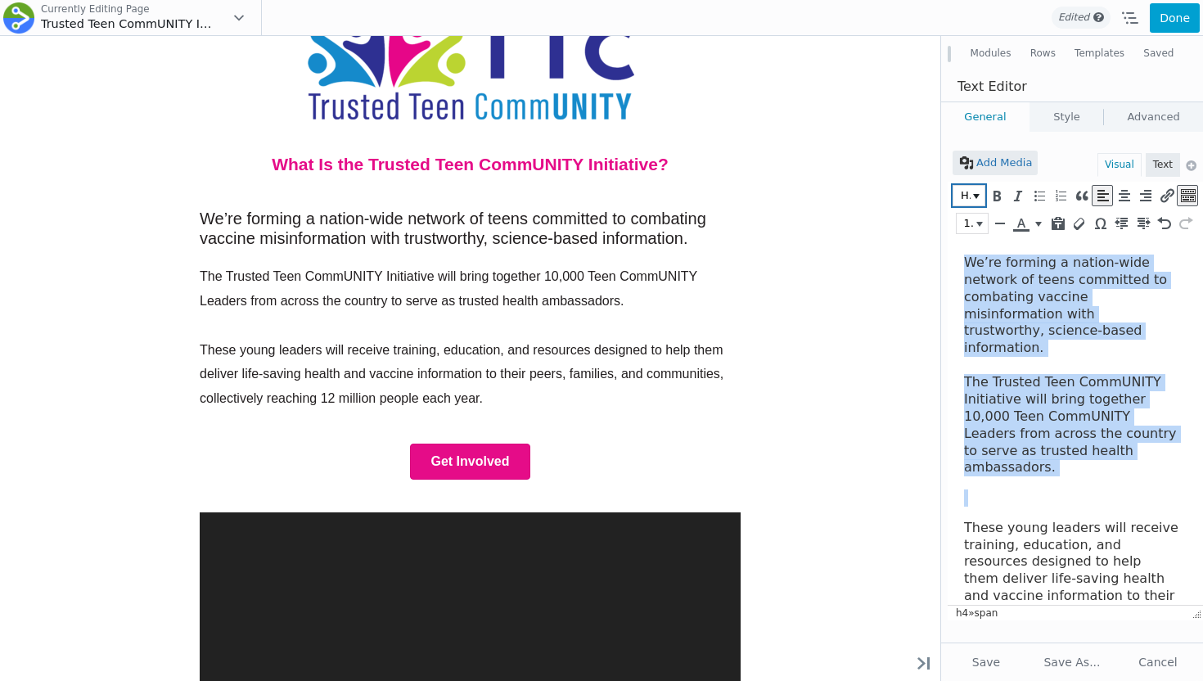
click at [975, 200] on button "Heading 4" at bounding box center [968, 196] width 31 height 20
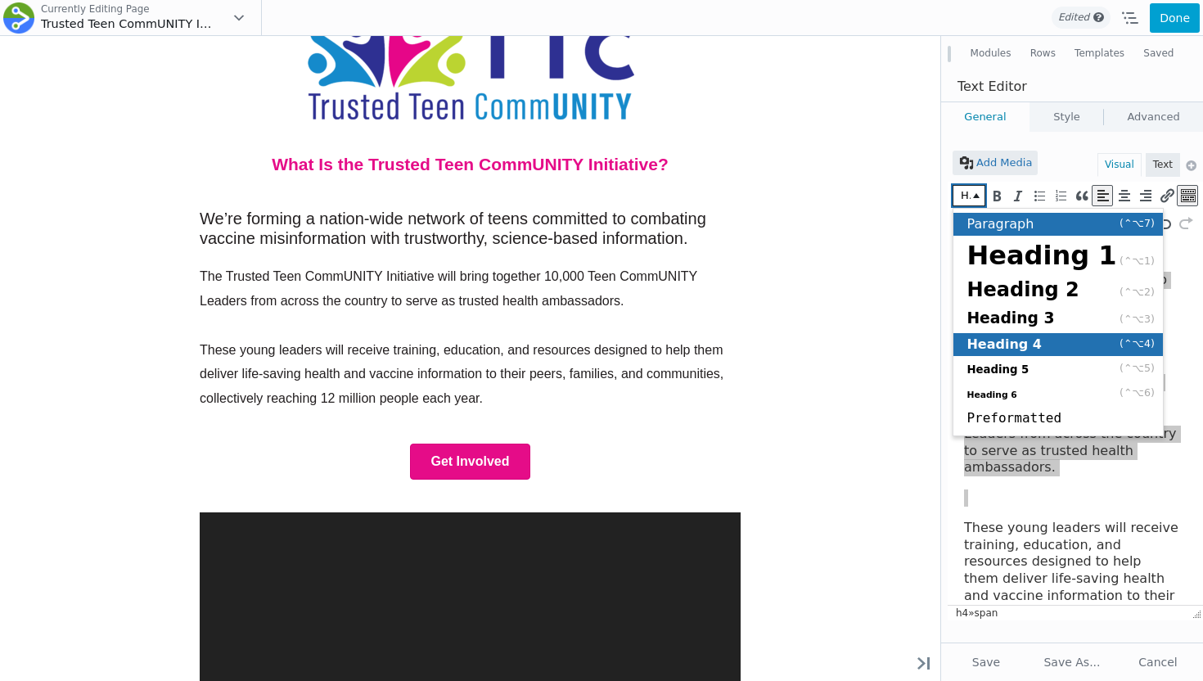
click at [1023, 235] on div "Paragraph (⌃⌥7)" at bounding box center [1057, 224] width 209 height 23
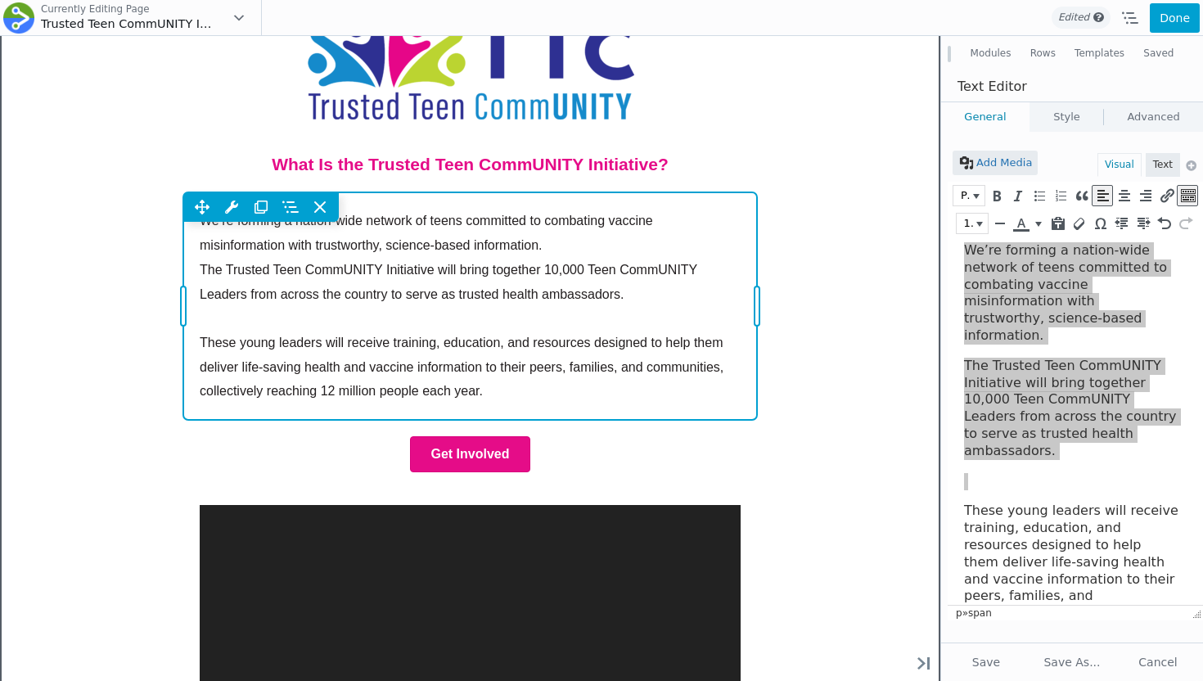
click at [615, 266] on div "Move Up Move Down Text Editor Settings Copy Text Editor Settings Paste Text Edi…" at bounding box center [470, 305] width 574 height 227
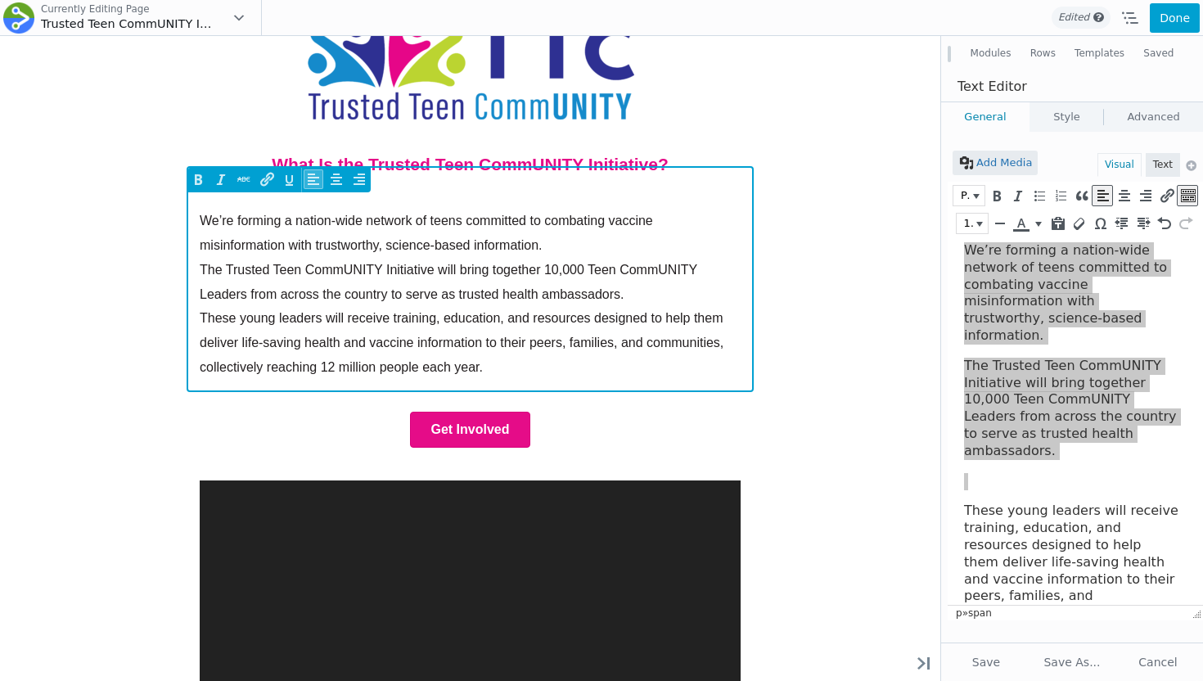
scroll to position [0, 0]
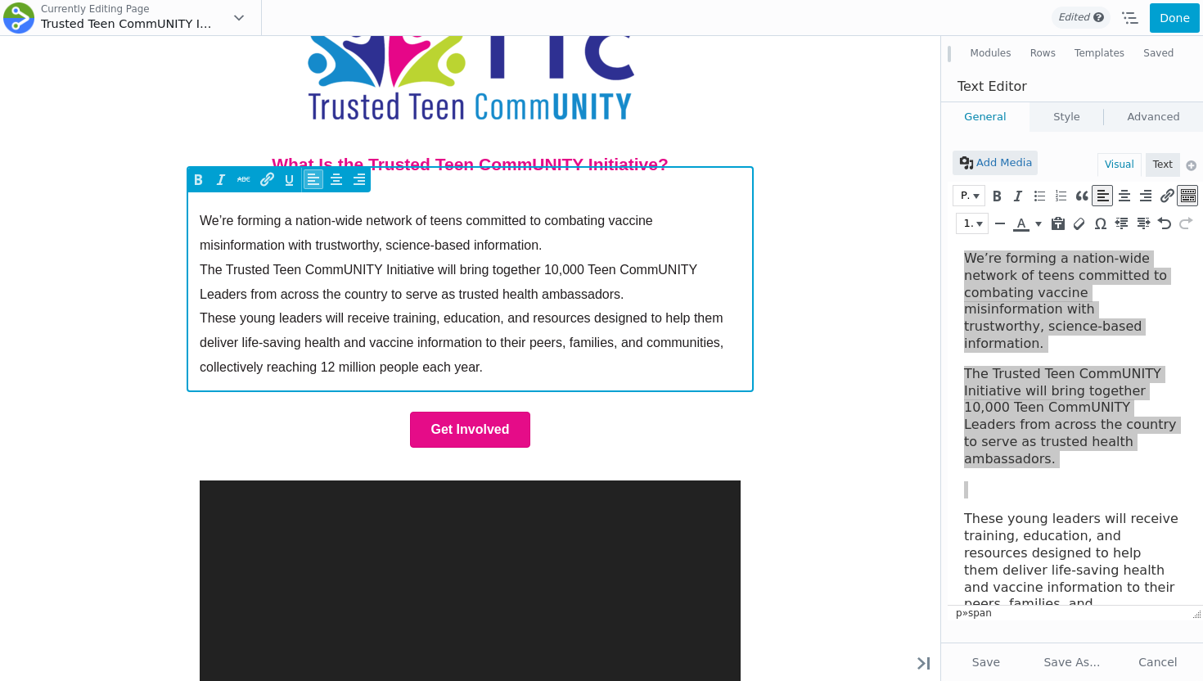
click at [183, 280] on div "We’re forming a nation-wide network of teens committed to combating vaccine mis…" at bounding box center [470, 293] width 574 height 203
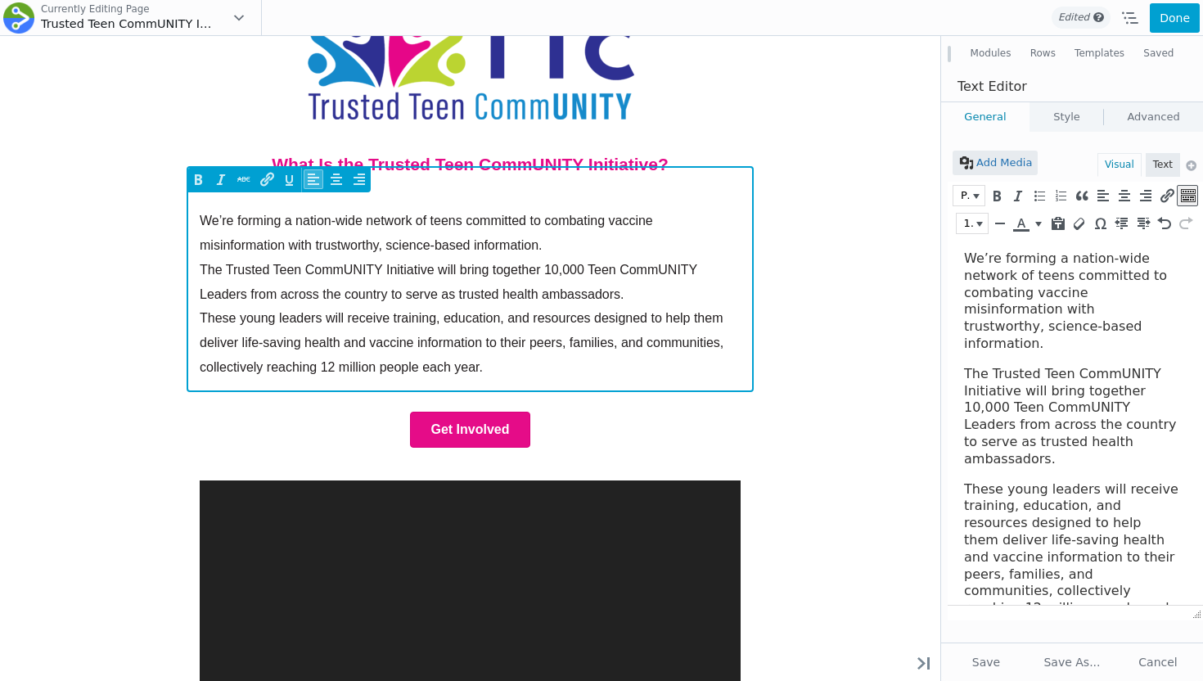
click at [200, 277] on span "The Trusted Teen CommUNITY Initiative will bring together 10,000 Teen CommUNITY…" at bounding box center [448, 282] width 497 height 38
click at [200, 263] on span "The Trusted Teen CommUNITY Initiative will bring together 10,000 Teen CommUNITY…" at bounding box center [448, 282] width 497 height 38
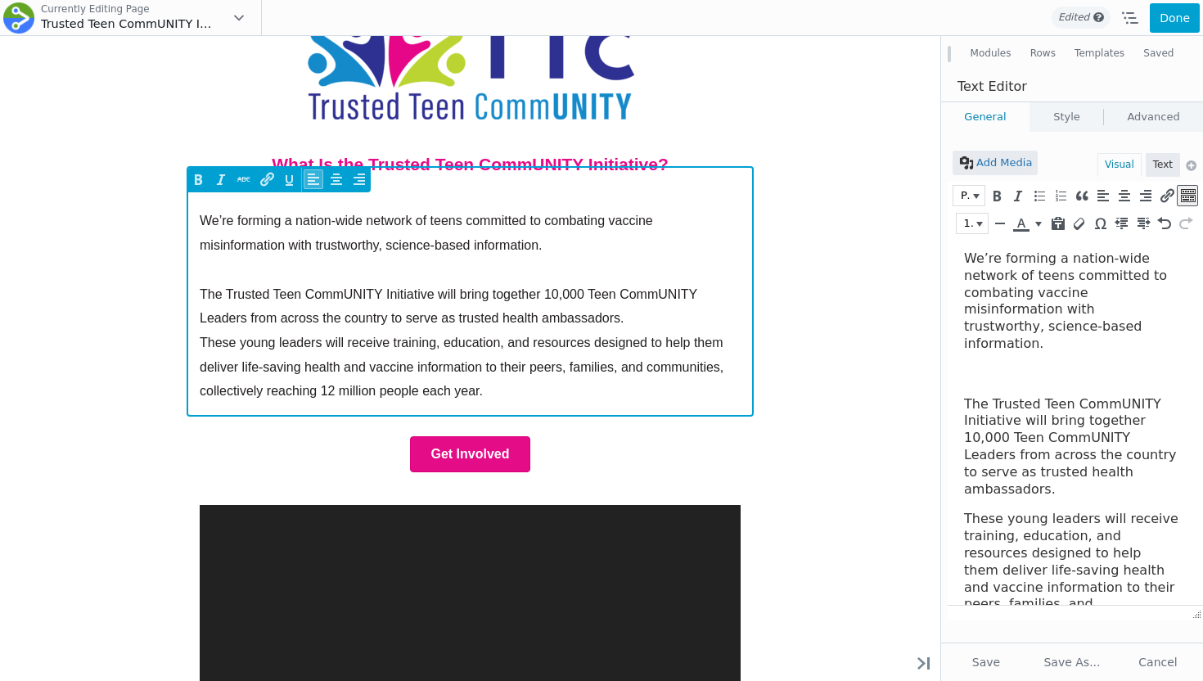
click at [200, 335] on span "These young leaders will receive training, education, and resources designed to…" at bounding box center [462, 366] width 524 height 62
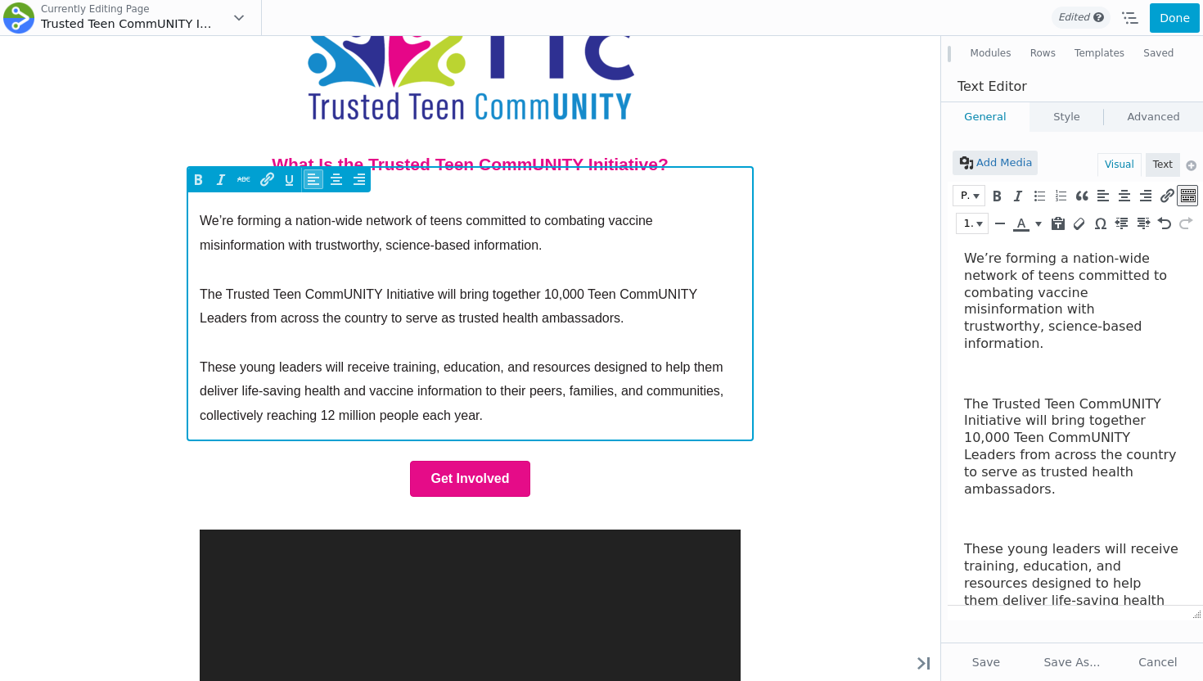
click at [200, 287] on span "The Trusted Teen CommUNITY Initiative will bring together 10,000 Teen CommUNITY…" at bounding box center [448, 306] width 497 height 38
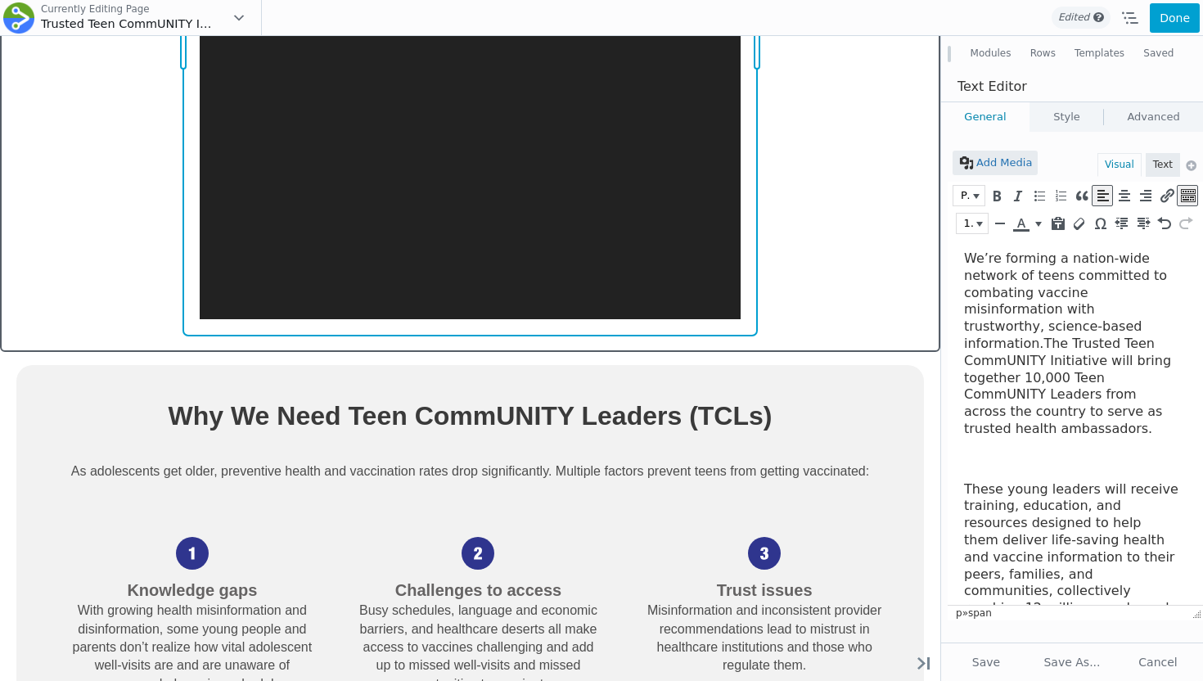
scroll to position [1754, 0]
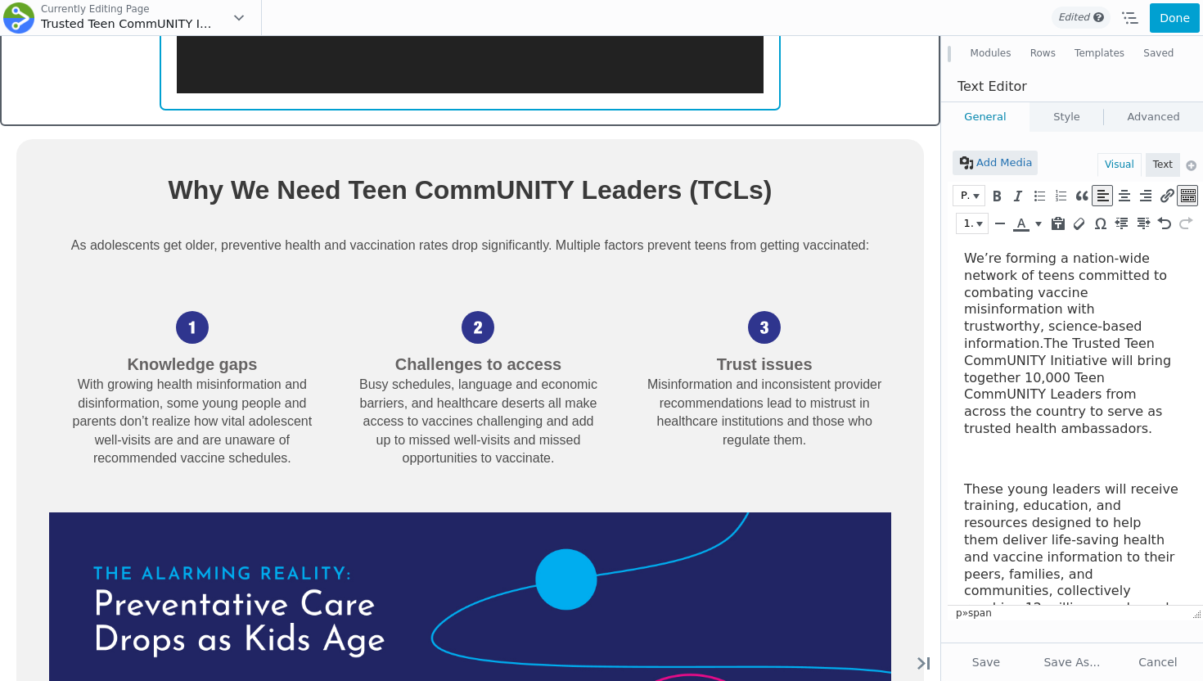
drag, startPoint x: 920, startPoint y: 371, endPoint x: 754, endPoint y: 231, distance: 218.3
click at [754, 231] on div "Empowering 10,000 Teen CommUNITY Leaders to Share Life-Saving Health Informatio…" at bounding box center [470, 60] width 940 height 3127
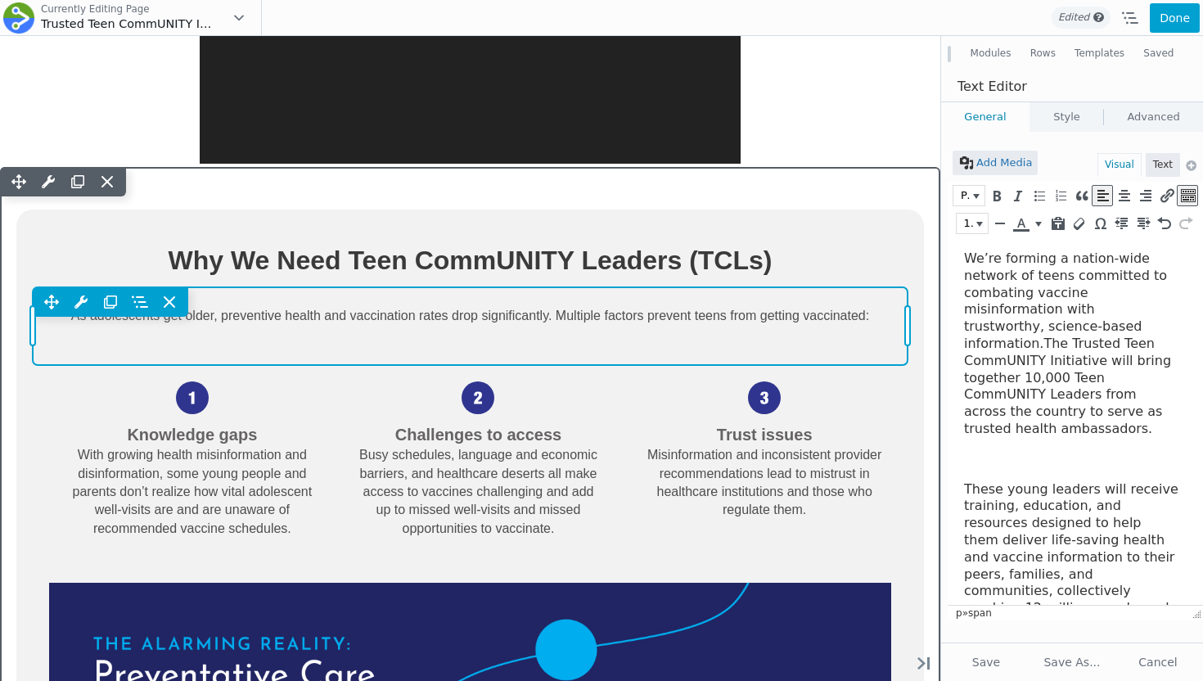
scroll to position [1670, 0]
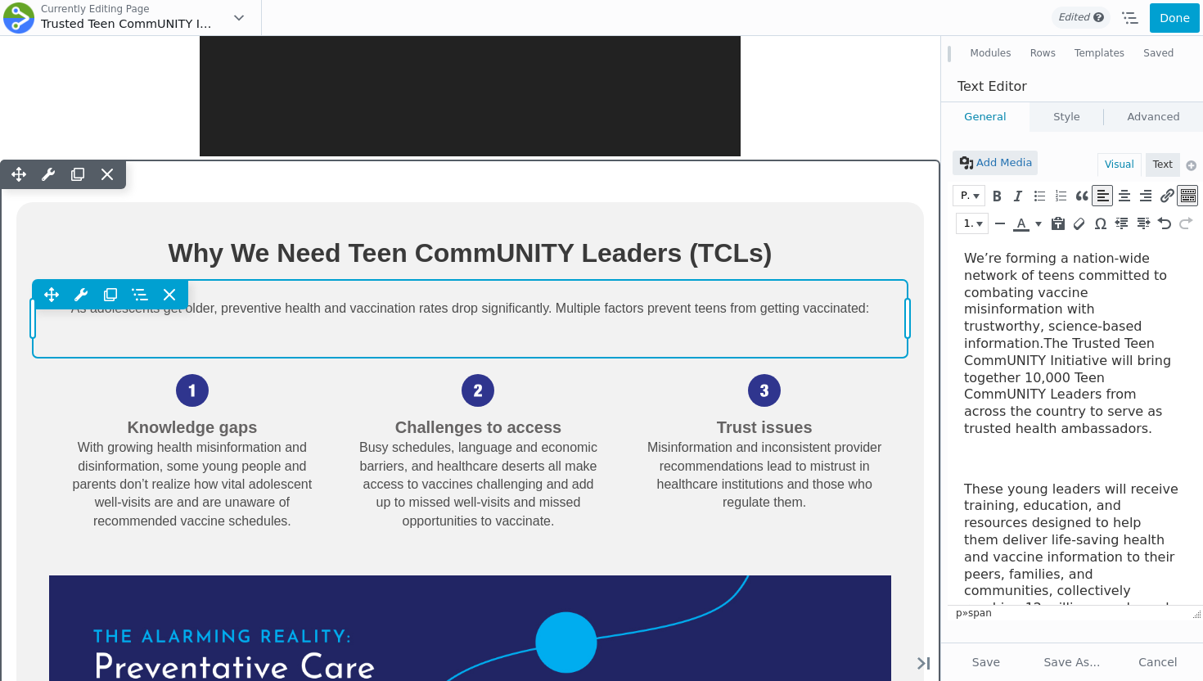
click at [569, 335] on div "Move Up Move Down Text Editor Settings Copy Text Editor Settings Paste Text Edi…" at bounding box center [470, 319] width 875 height 78
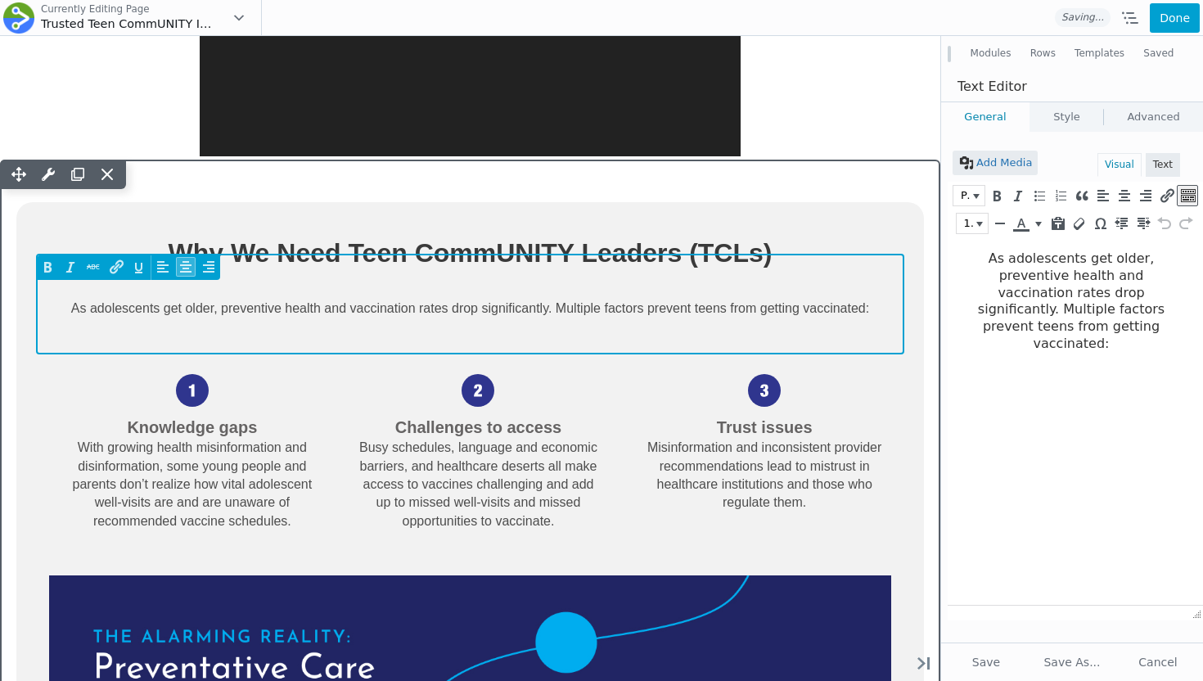
scroll to position [0, 0]
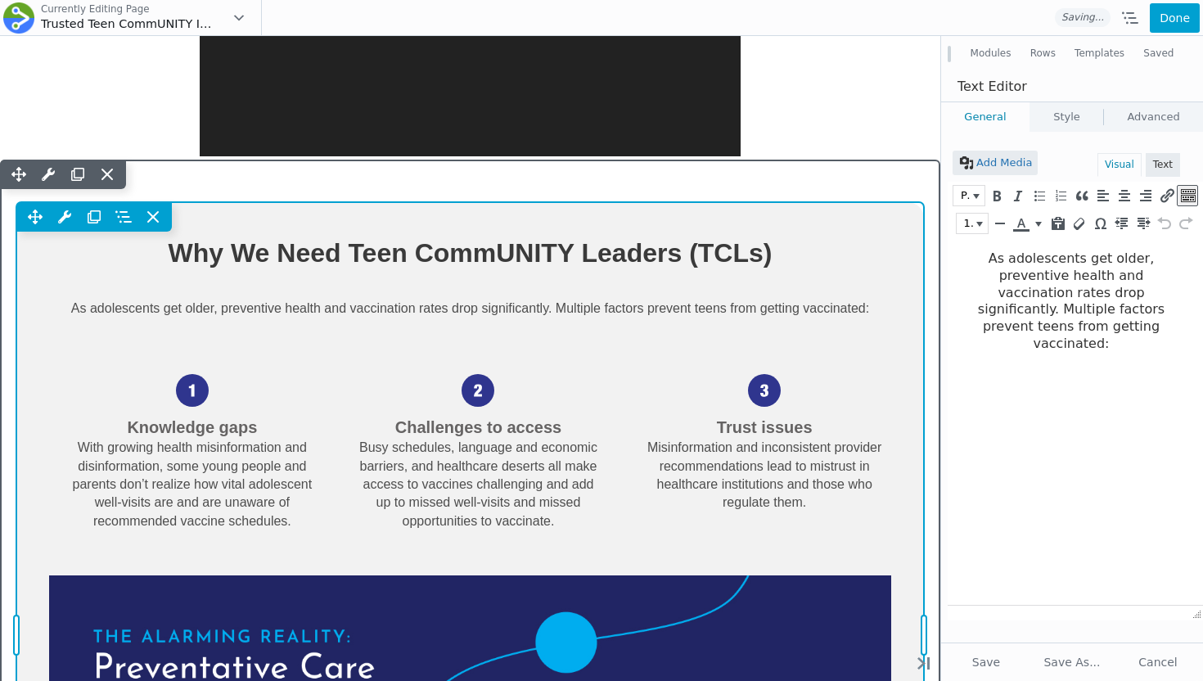
drag, startPoint x: 857, startPoint y: 323, endPoint x: 809, endPoint y: 321, distance: 47.5
drag, startPoint x: 875, startPoint y: 308, endPoint x: 984, endPoint y: 309, distance: 109.6
click at [940, 309] on html "Please wait, copying in progress... If you’re making a lot of copies it can tak…" at bounding box center [470, 311] width 940 height 3840
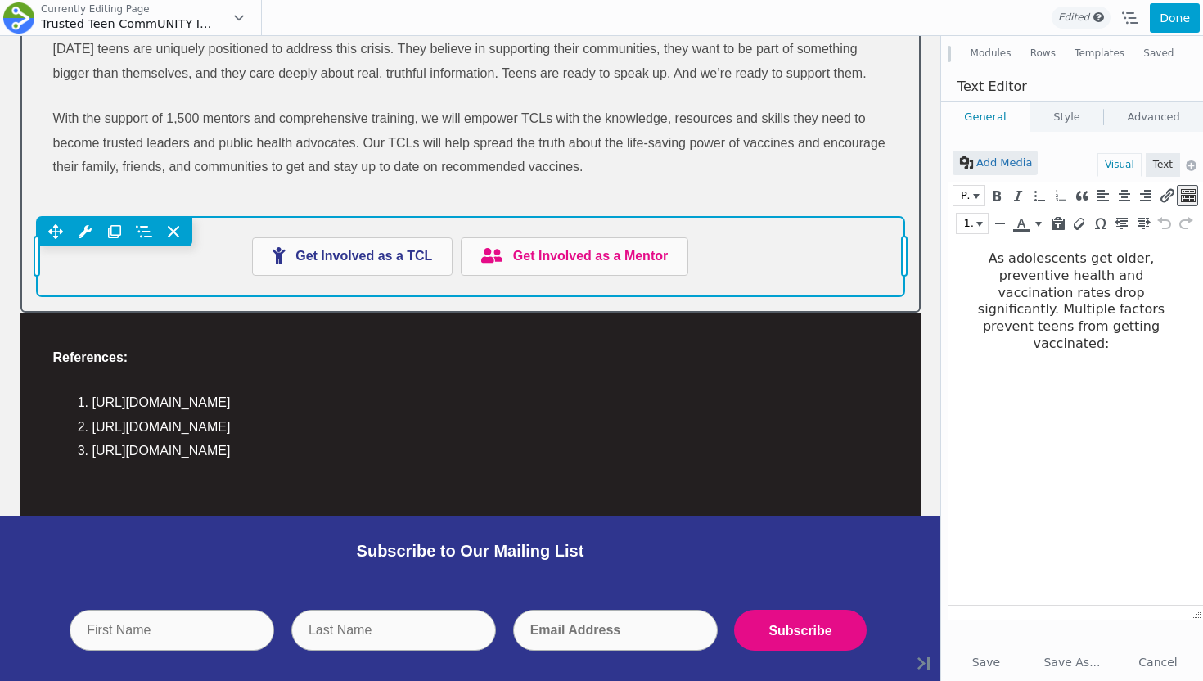
scroll to position [2900, 0]
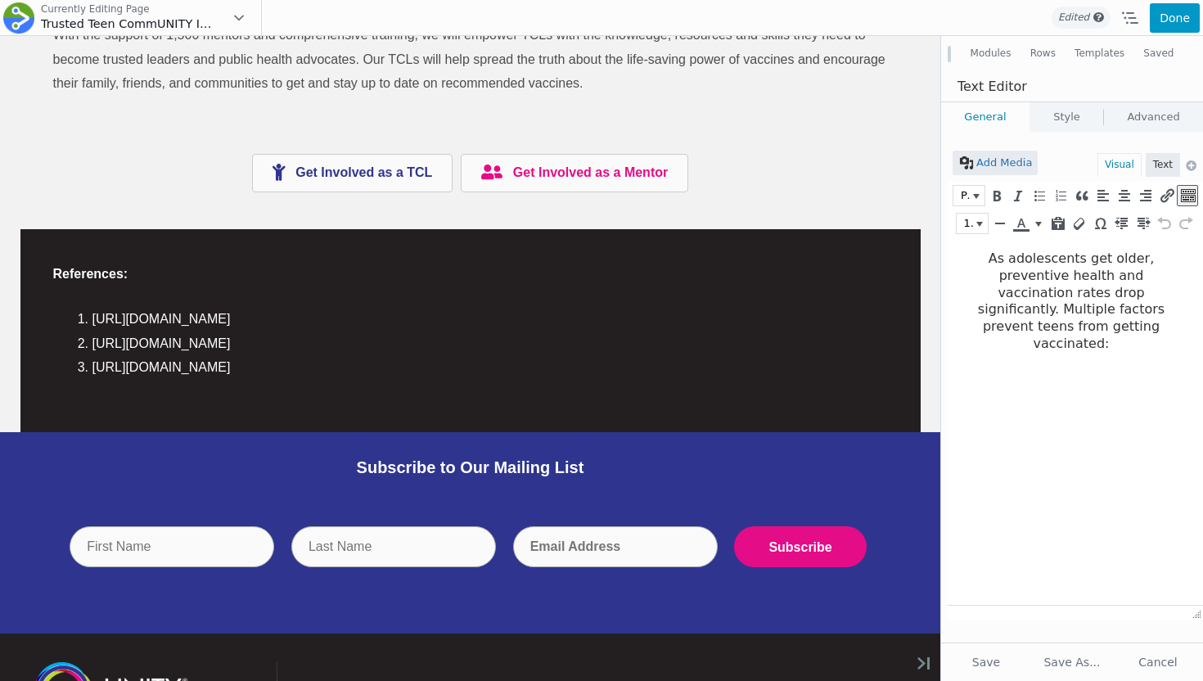
click at [1168, 16] on button "Done" at bounding box center [1174, 17] width 50 height 29
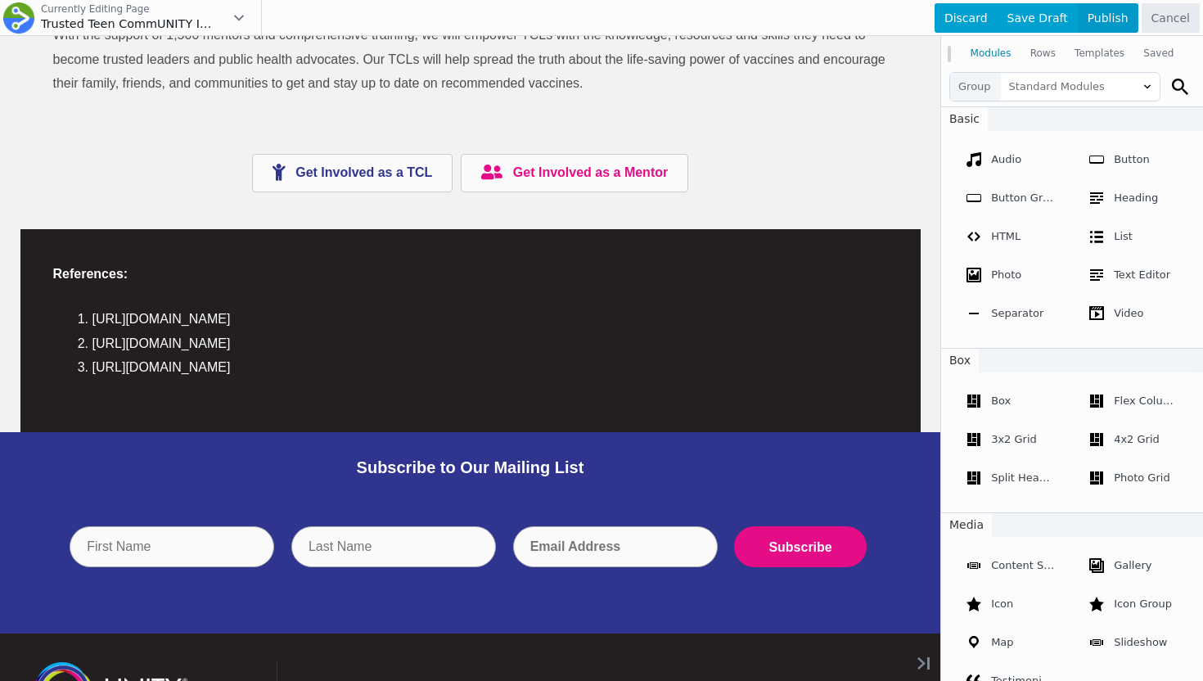
click at [1116, 21] on span "Publish" at bounding box center [1107, 17] width 61 height 29
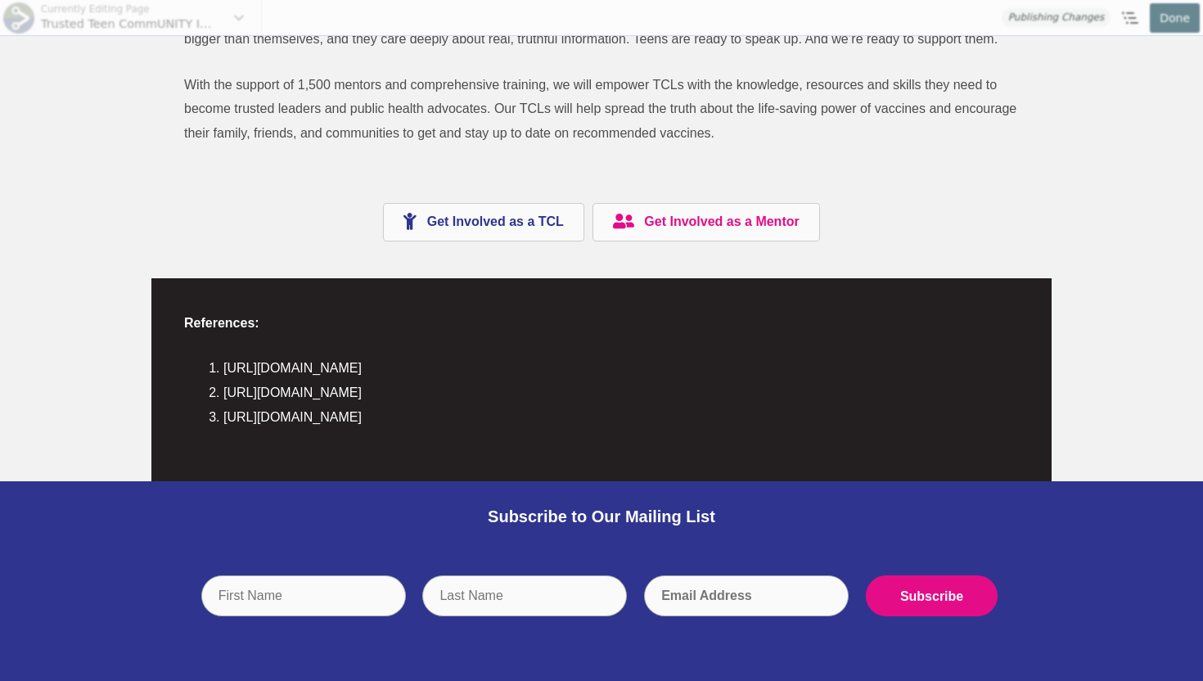
scroll to position [2950, 0]
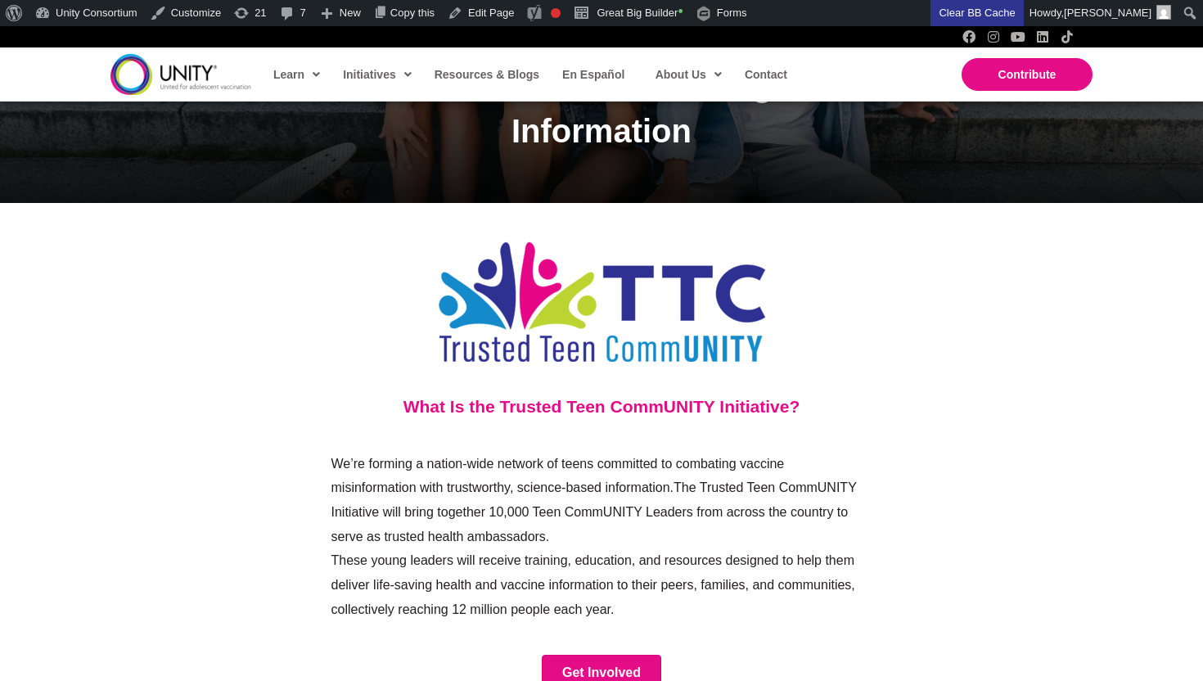
scroll to position [621, 0]
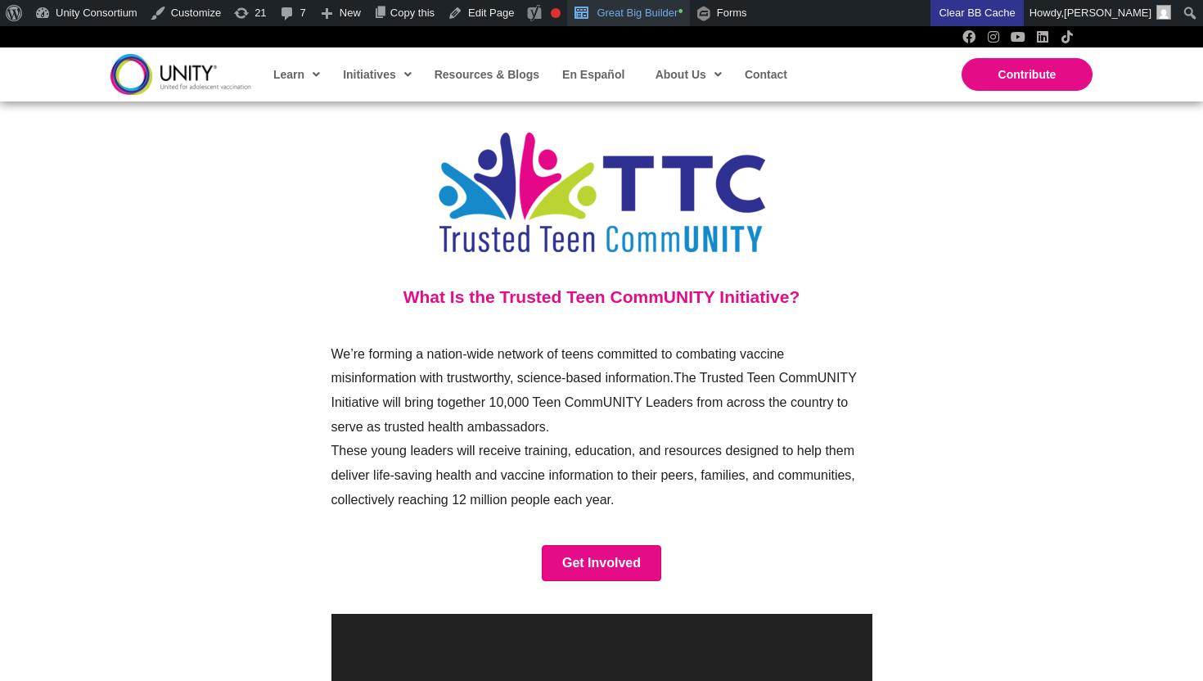
click at [661, 19] on link "Great Big Builder •" at bounding box center [628, 13] width 122 height 26
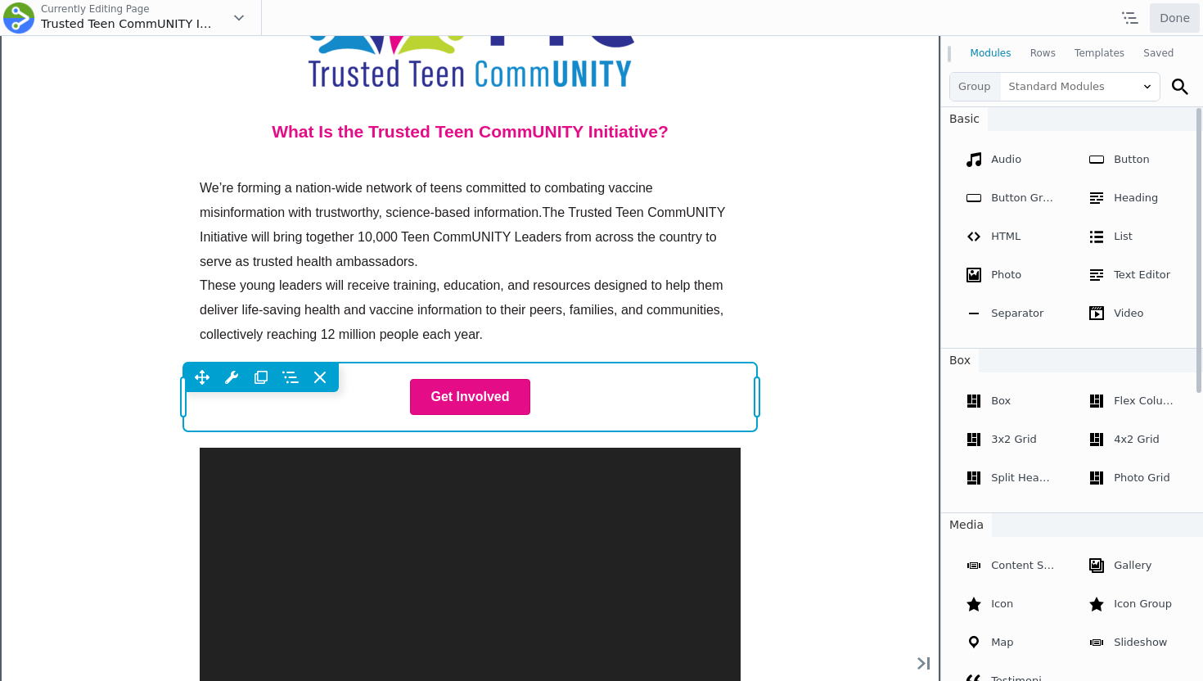
scroll to position [821, 0]
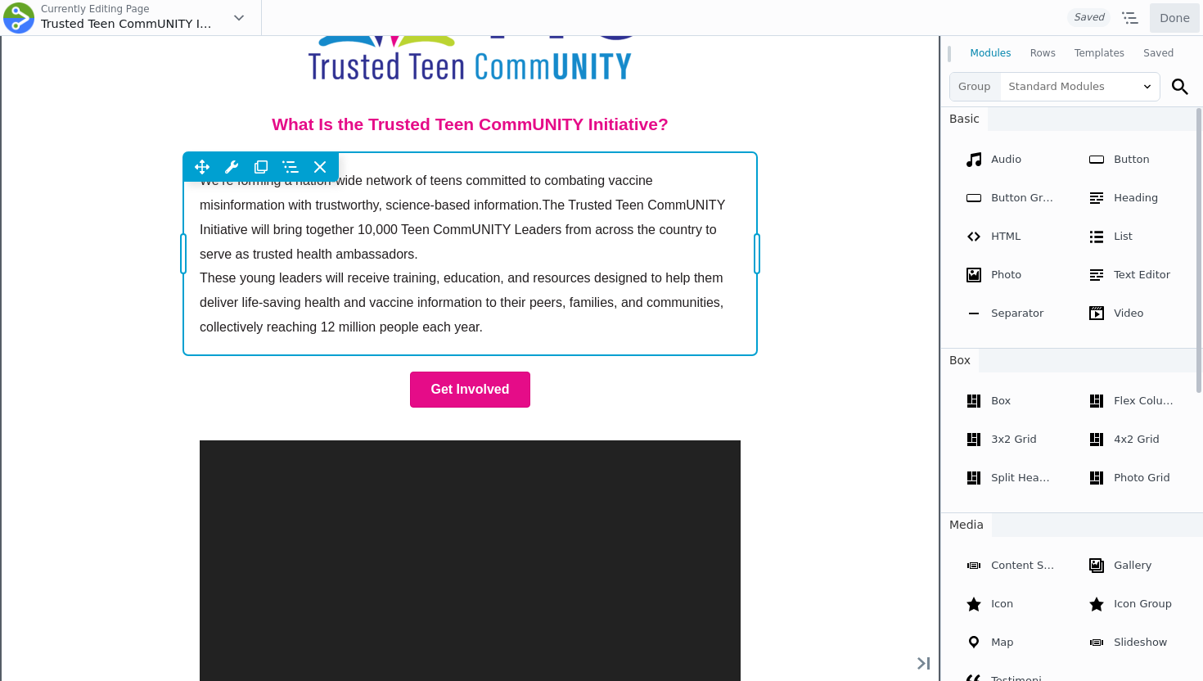
click at [502, 231] on div "Move Up Move Down Text Editor Settings Copy Text Editor Settings Paste Text Edi…" at bounding box center [470, 253] width 574 height 203
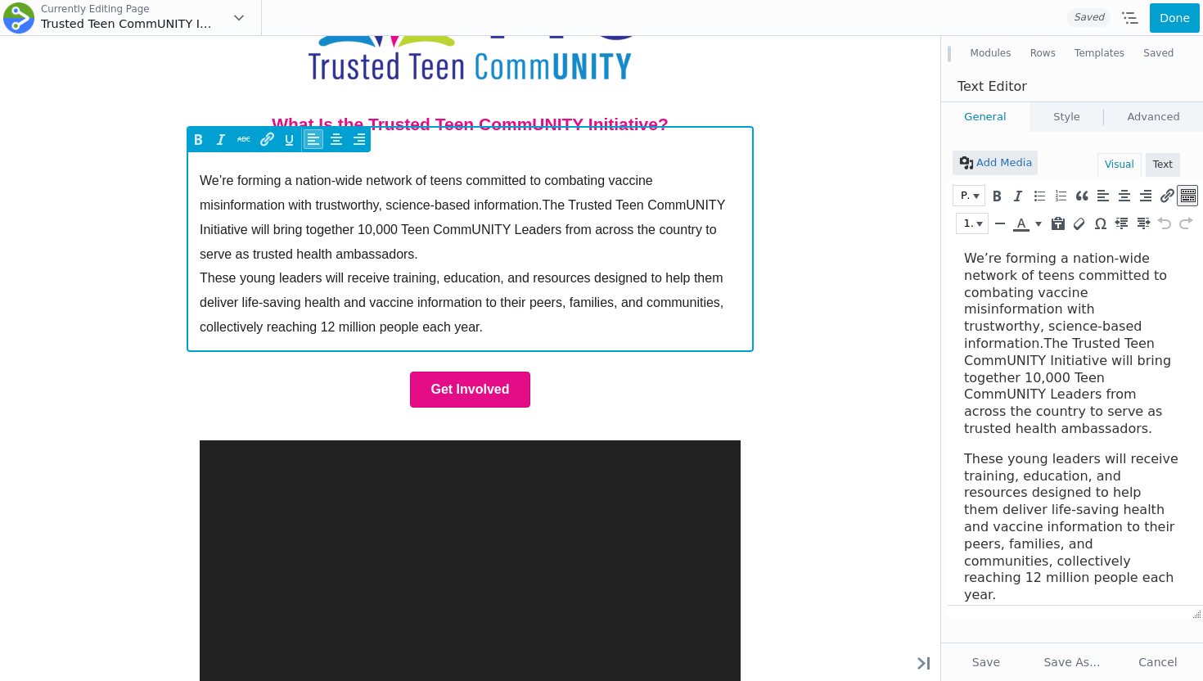
scroll to position [0, 0]
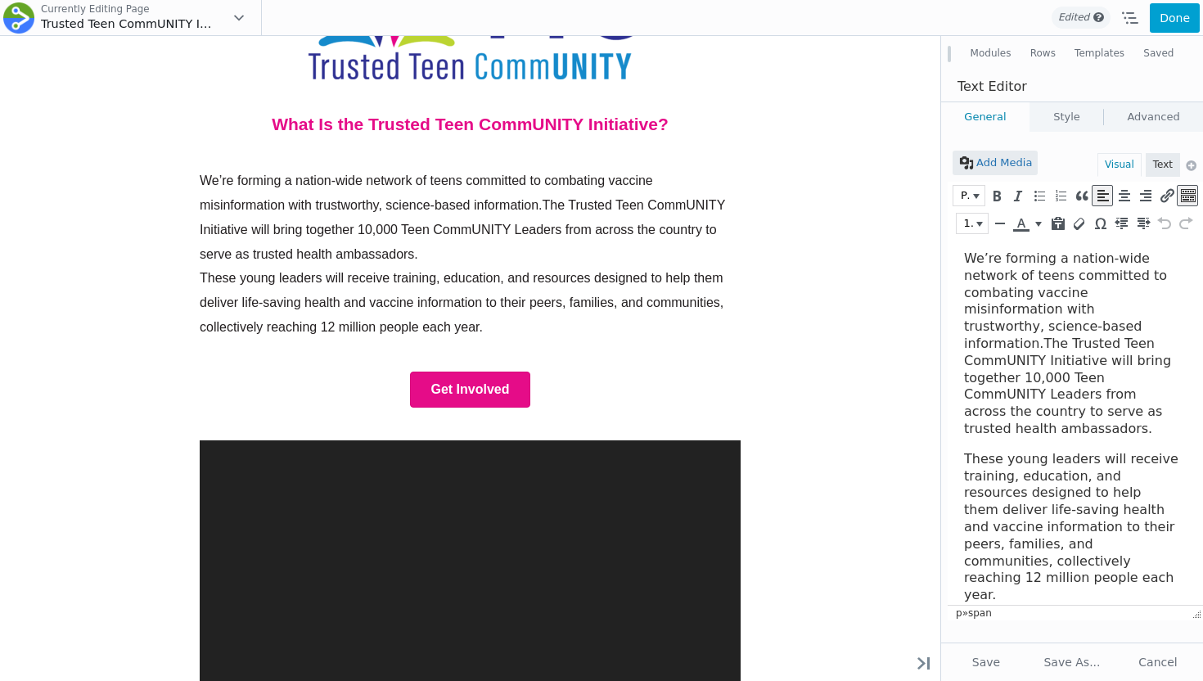
click at [1042, 335] on span "The Trusted Teen CommUNITY Initiative will bring together 10,000 Teen CommUNITY…" at bounding box center [1067, 385] width 207 height 101
click at [1039, 339] on span "The Trusted Teen CommUNITY Initiative will bring together 10,000 Teen CommUNITY…" at bounding box center [1067, 385] width 207 height 101
click at [1039, 335] on span "The Trusted Teen CommUNITY Initiative will bring together 10,000 Teen CommUNITY…" at bounding box center [1067, 385] width 207 height 101
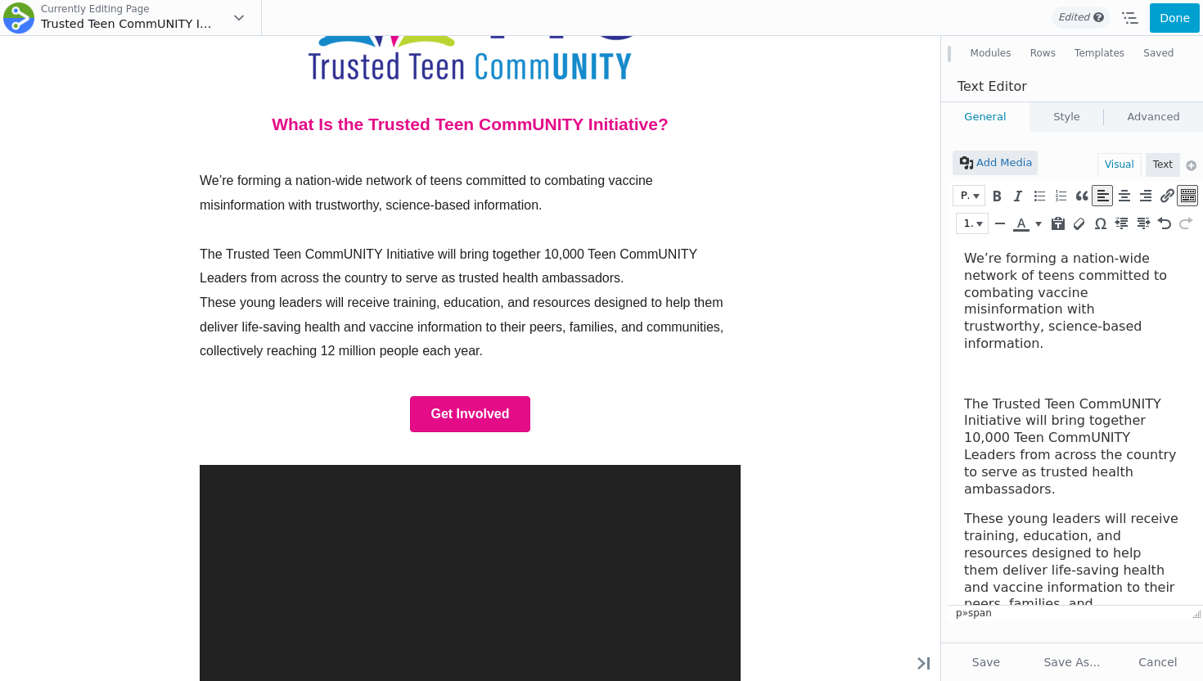
click at [969, 511] on span "These young leaders will receive training, education, and resources designed to…" at bounding box center [1071, 586] width 214 height 151
click at [963, 479] on html "We’re forming a nation-wide network of teens committed to combating vaccine mis…" at bounding box center [1074, 457] width 255 height 440
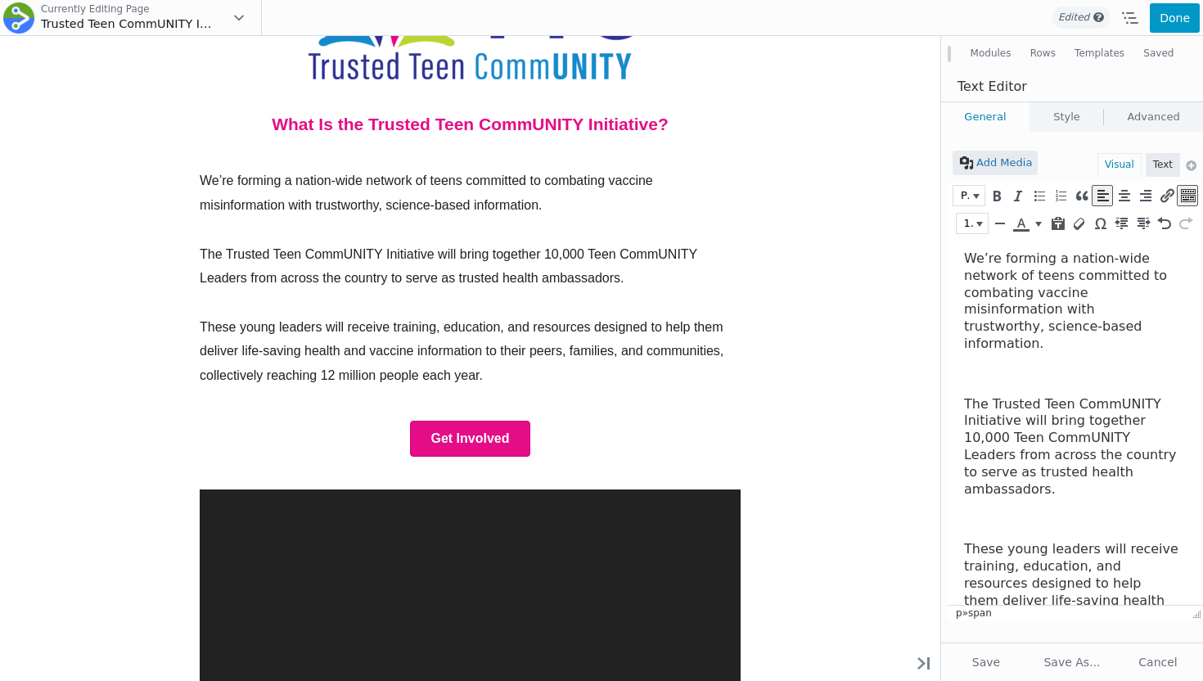
click at [1174, 7] on button "Done" at bounding box center [1174, 17] width 50 height 29
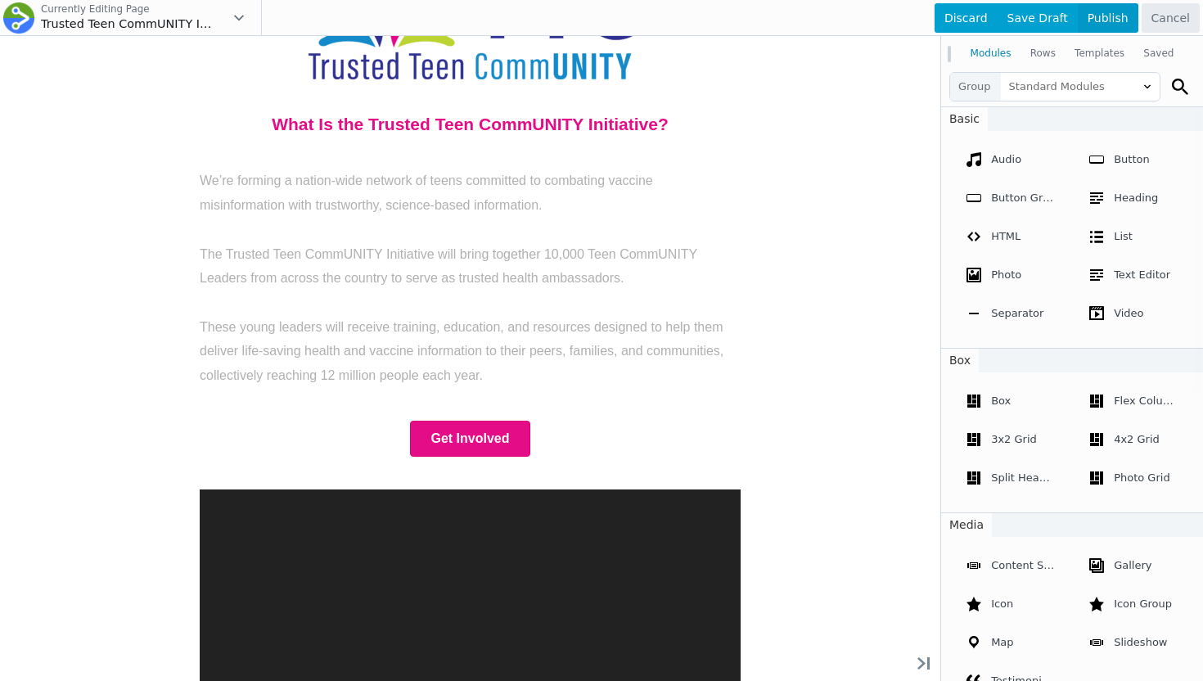
click at [1115, 18] on span "Publish" at bounding box center [1107, 17] width 61 height 29
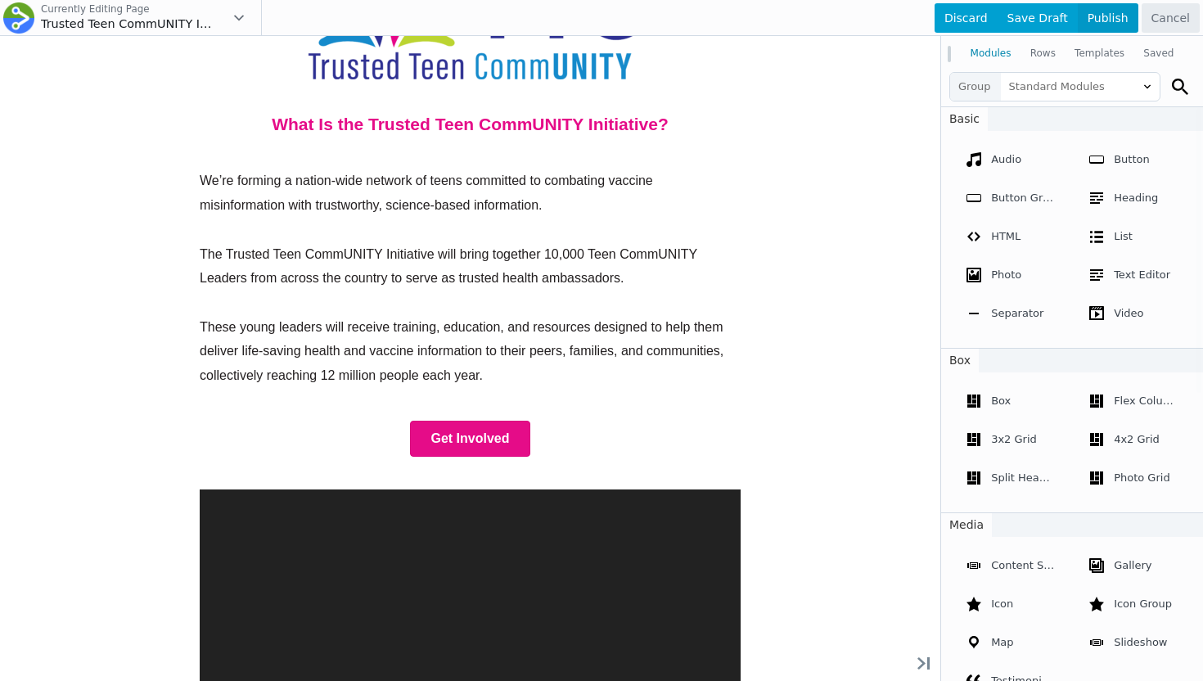
scroll to position [803, 0]
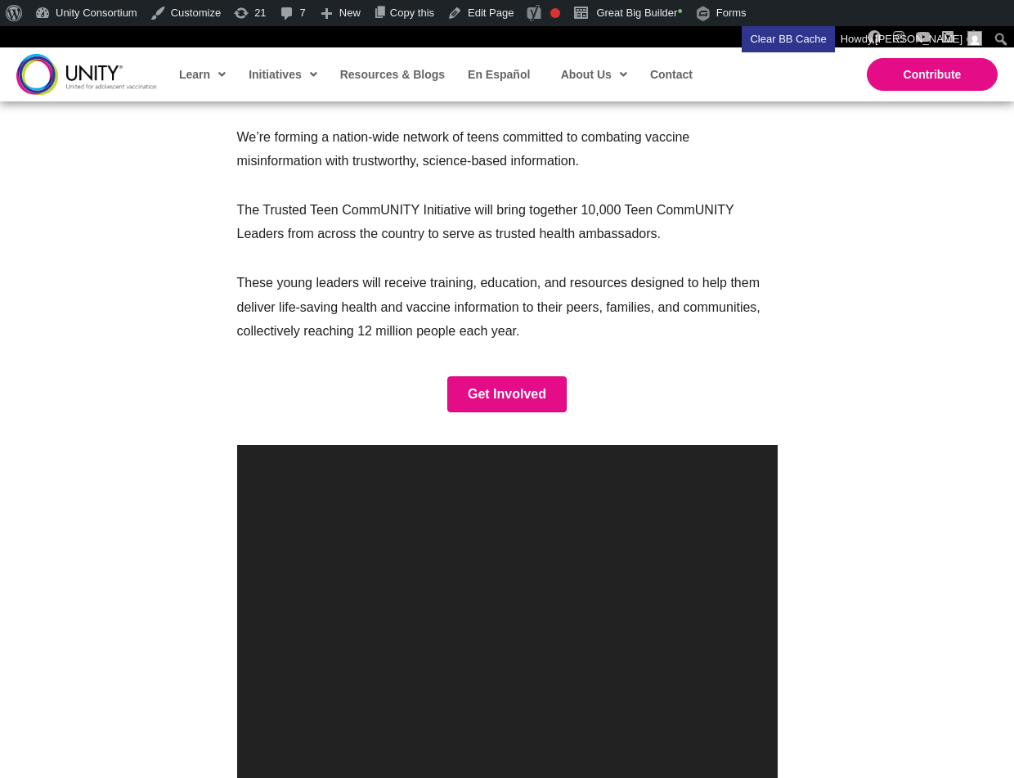
scroll to position [842, 0]
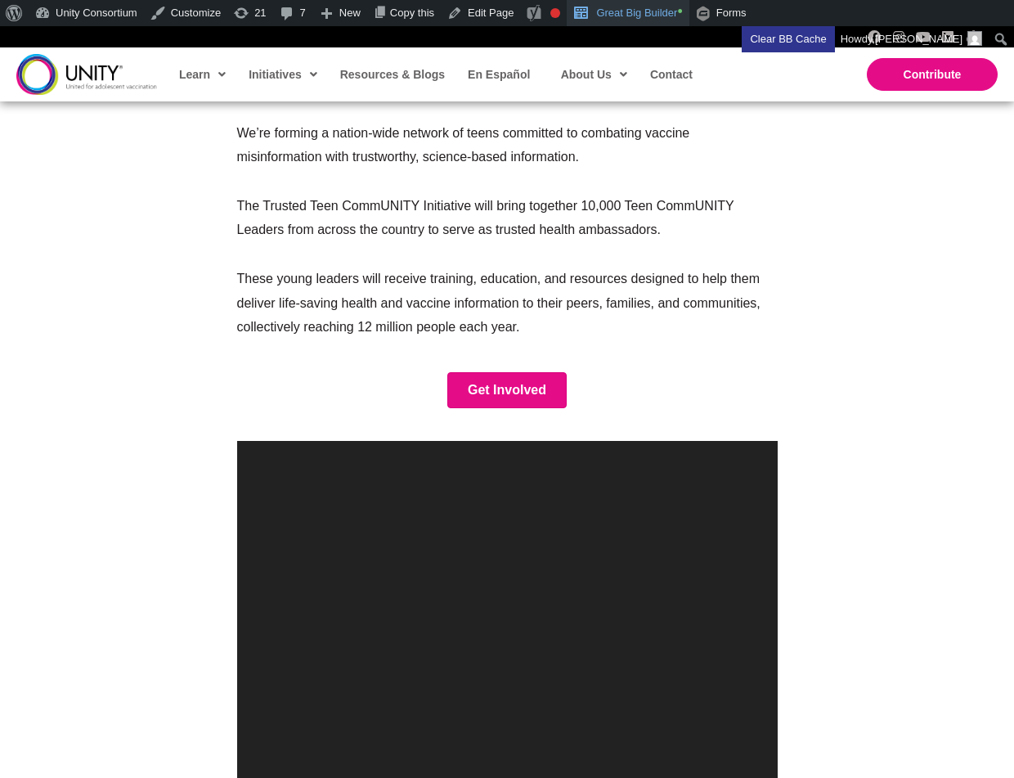
click at [675, 11] on link "Great Big Builder •" at bounding box center [628, 13] width 122 height 26
click at [659, 16] on link "Great Big Builder •" at bounding box center [628, 13] width 122 height 26
click at [653, 7] on link "Great Big Builder •" at bounding box center [628, 13] width 122 height 26
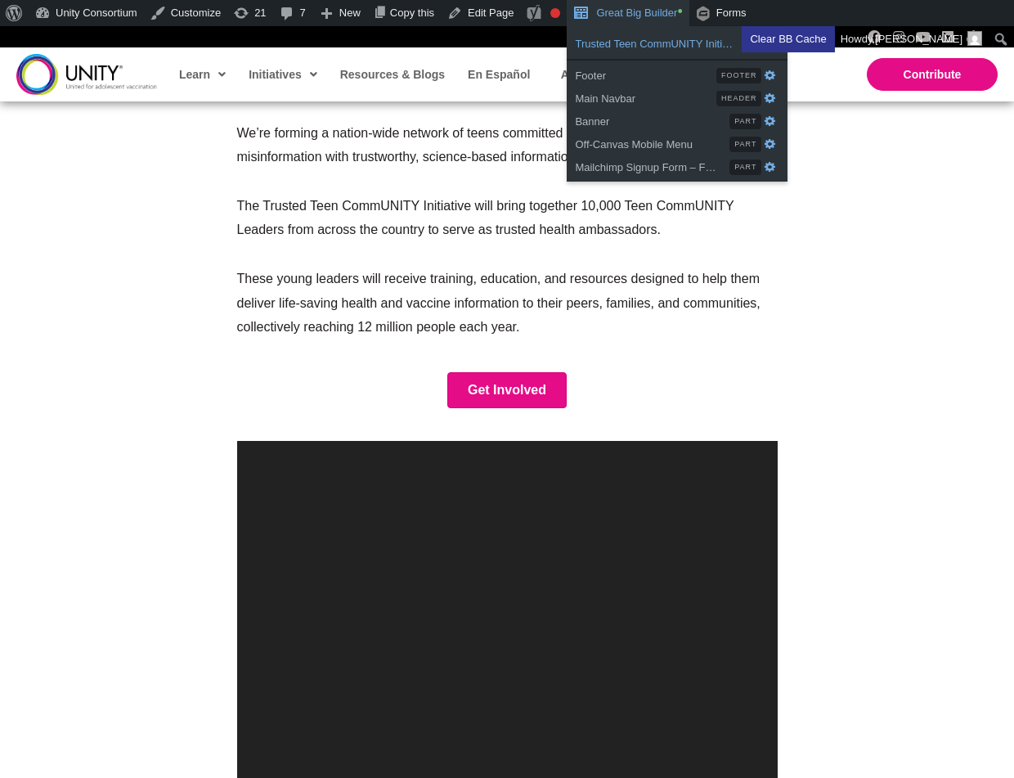
click at [641, 36] on span "Trusted Teen CommUNITY Initiative" at bounding box center [661, 41] width 172 height 21
click at [634, 37] on span "Trusted Teen CommUNITY Initiative" at bounding box center [661, 41] width 172 height 21
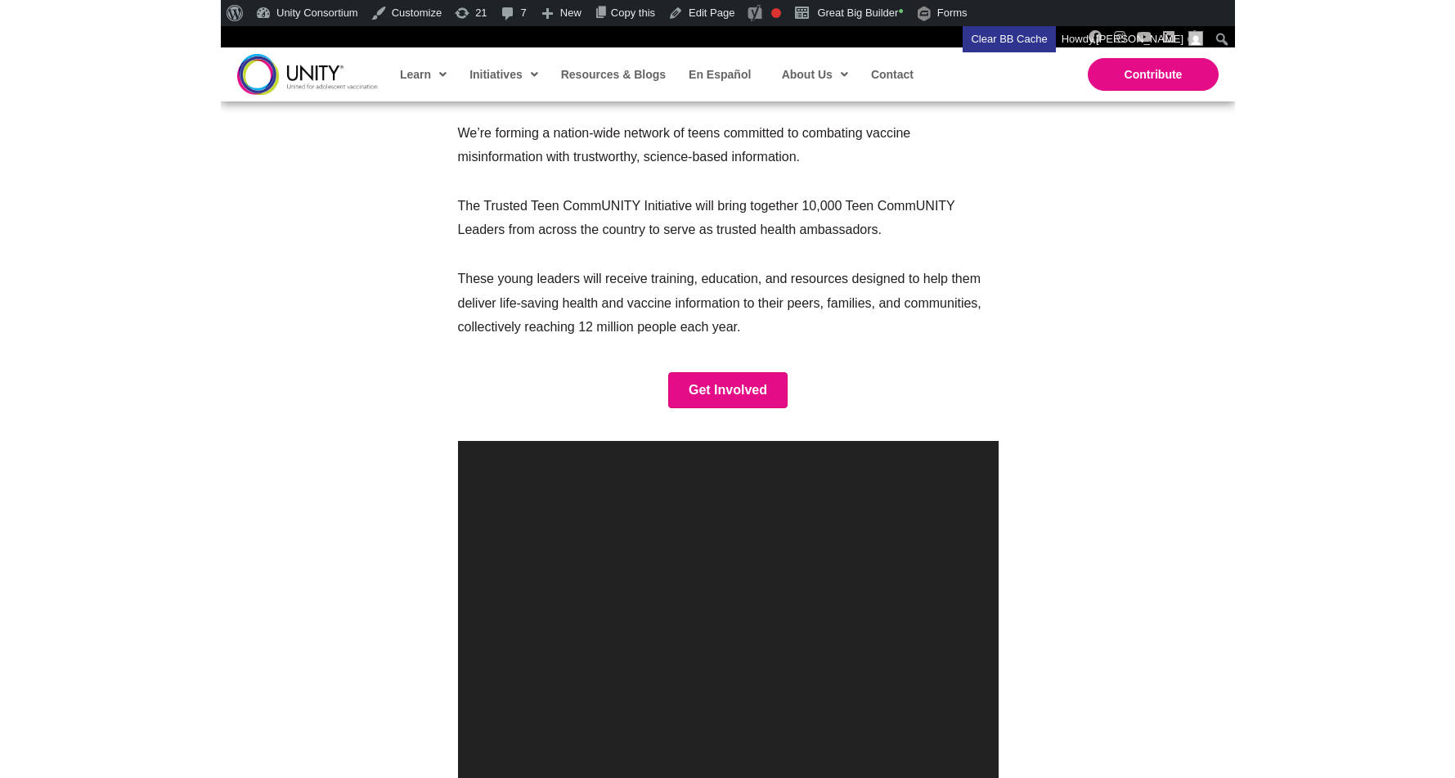
scroll to position [602, 0]
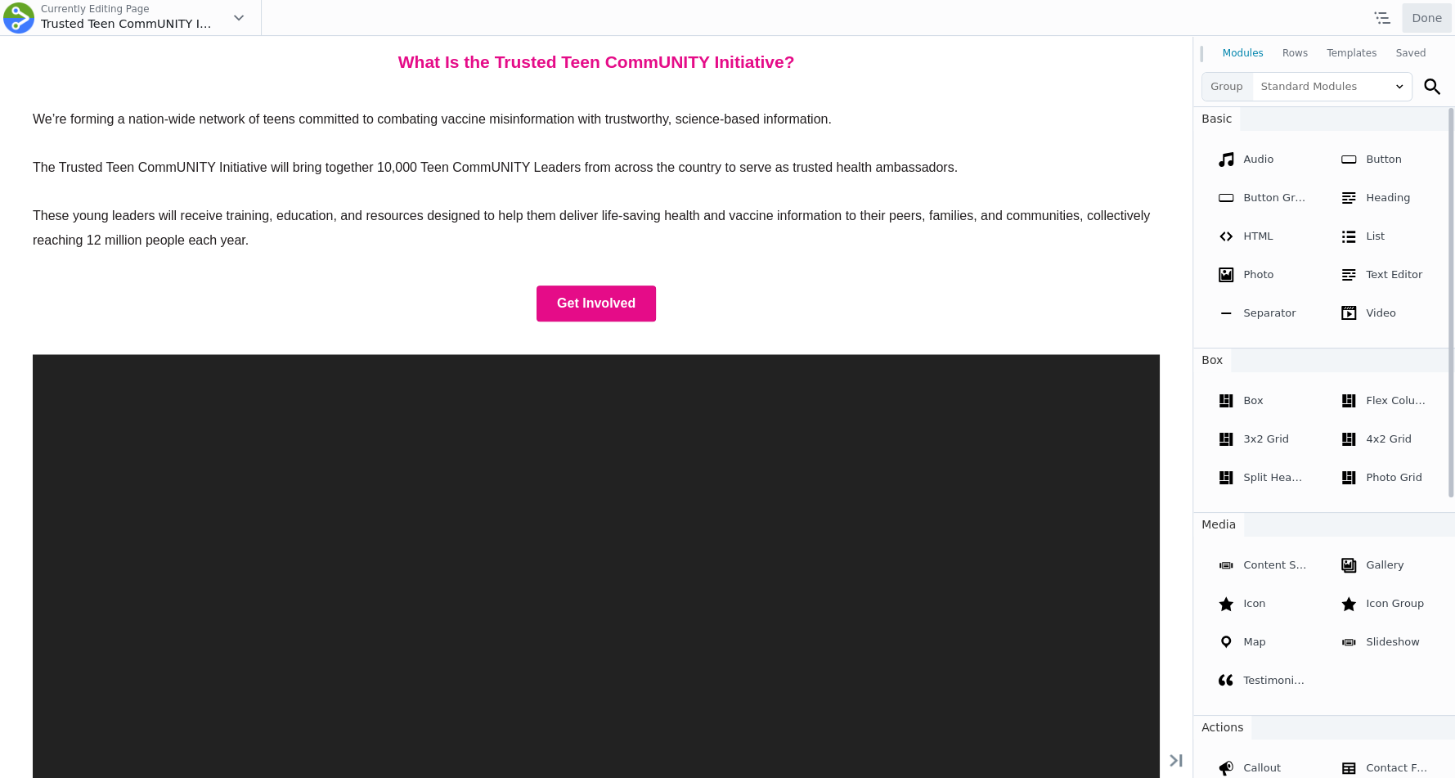
scroll to position [1045, 0]
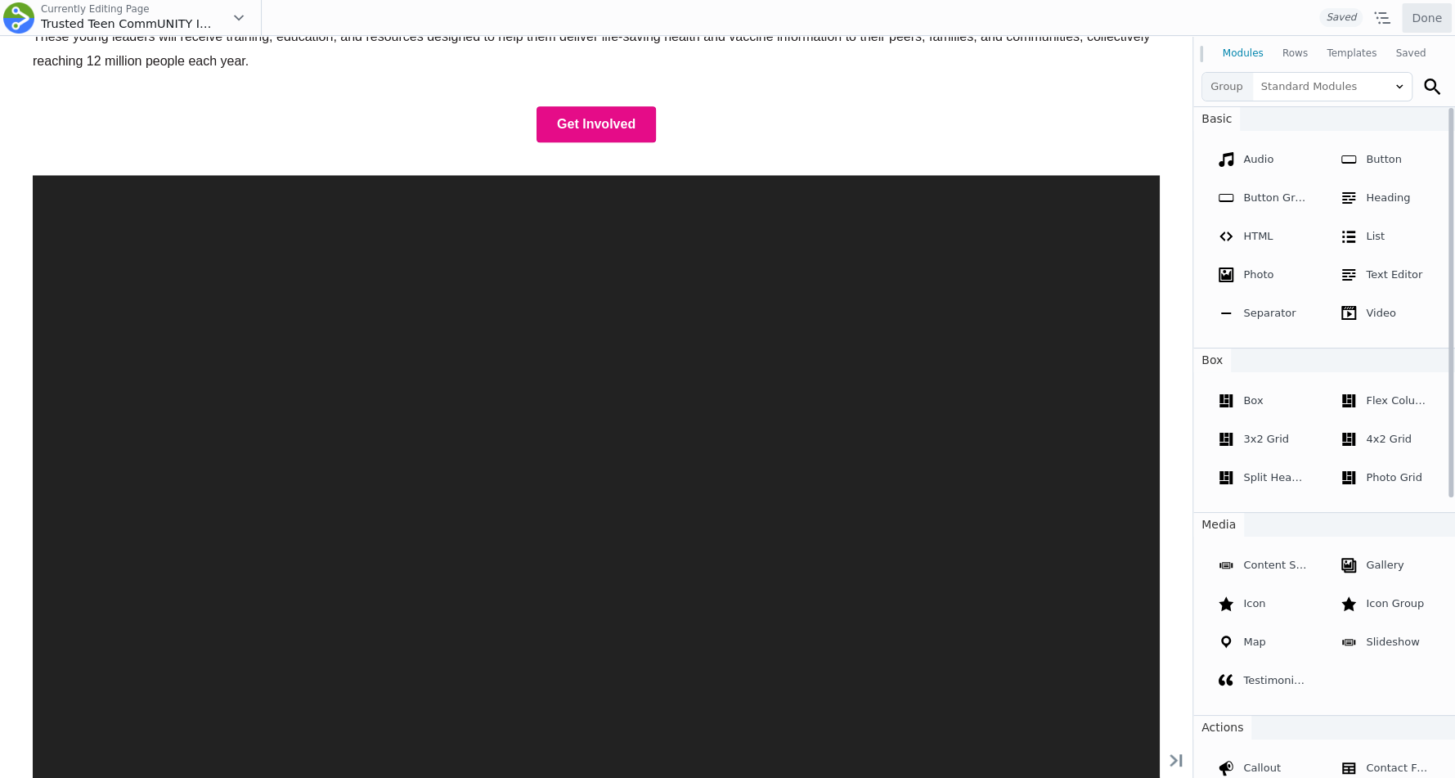
click at [880, 358] on div "Video Player [URL][DOMAIN_NAME][PERSON_NAME] 00:01 00:00 00:07 Use Up/Down Arro…" at bounding box center [596, 492] width 1160 height 667
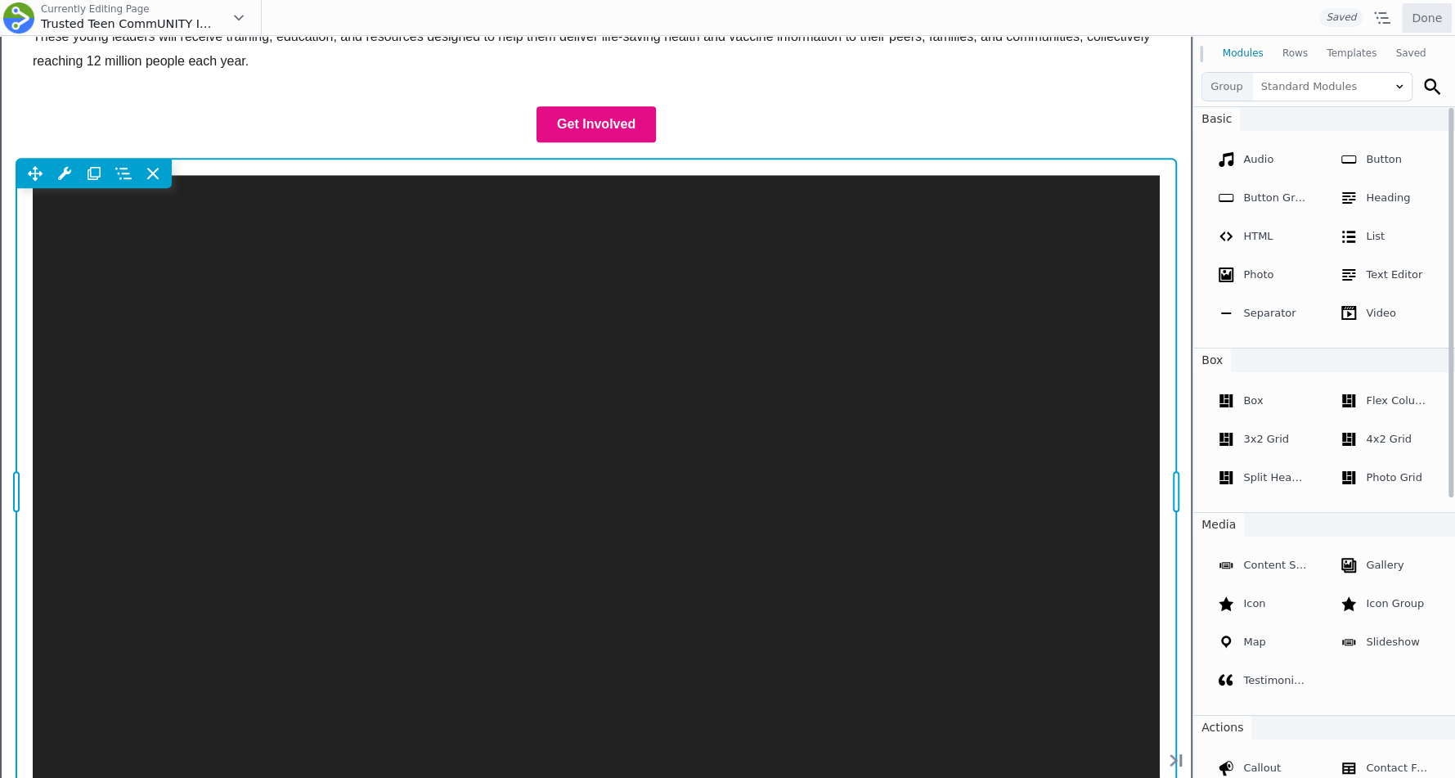
click at [788, 443] on div "Move Up Move Down Video Settings Copy Video Settings Paste Video Settings Row R…" at bounding box center [596, 492] width 1160 height 667
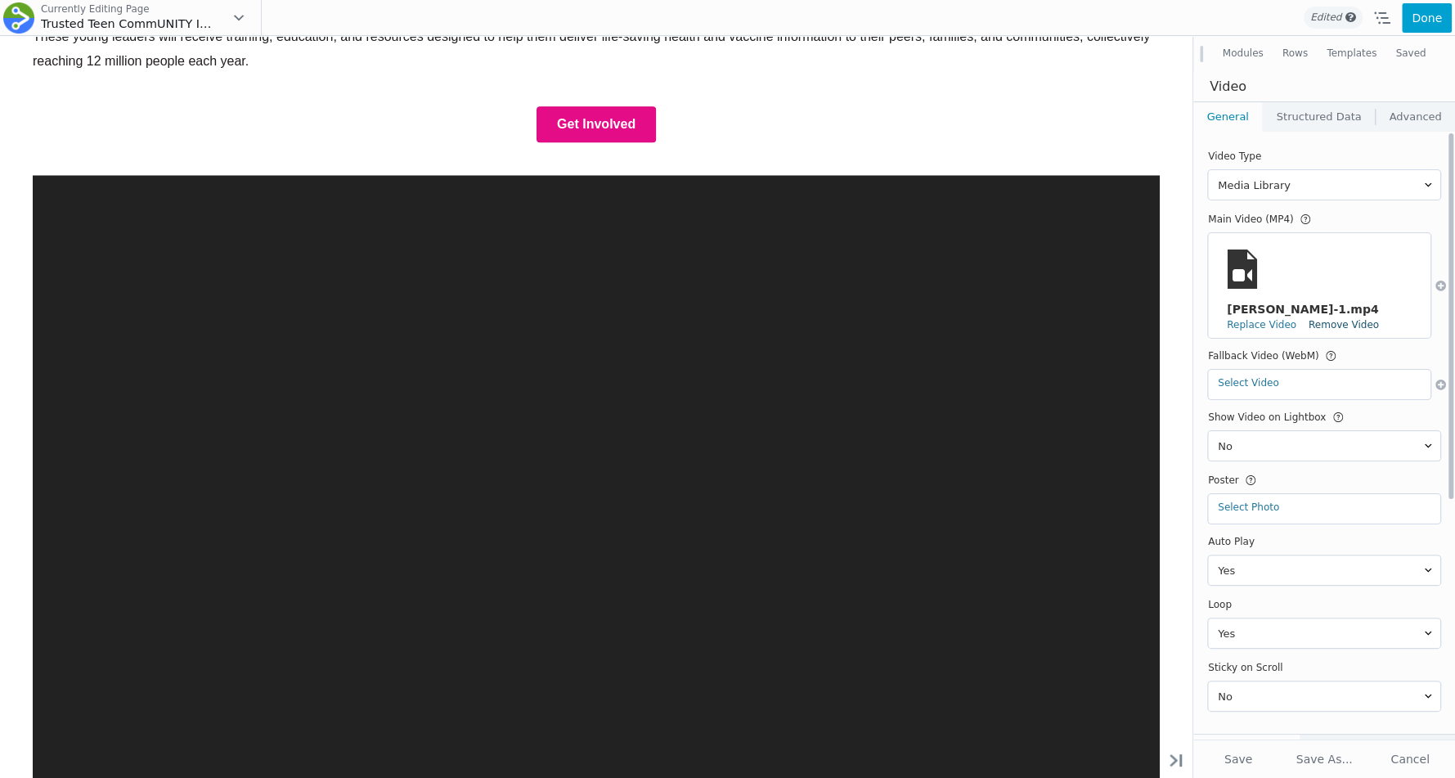
click at [1379, 319] on link "Remove Video" at bounding box center [1344, 324] width 70 height 11
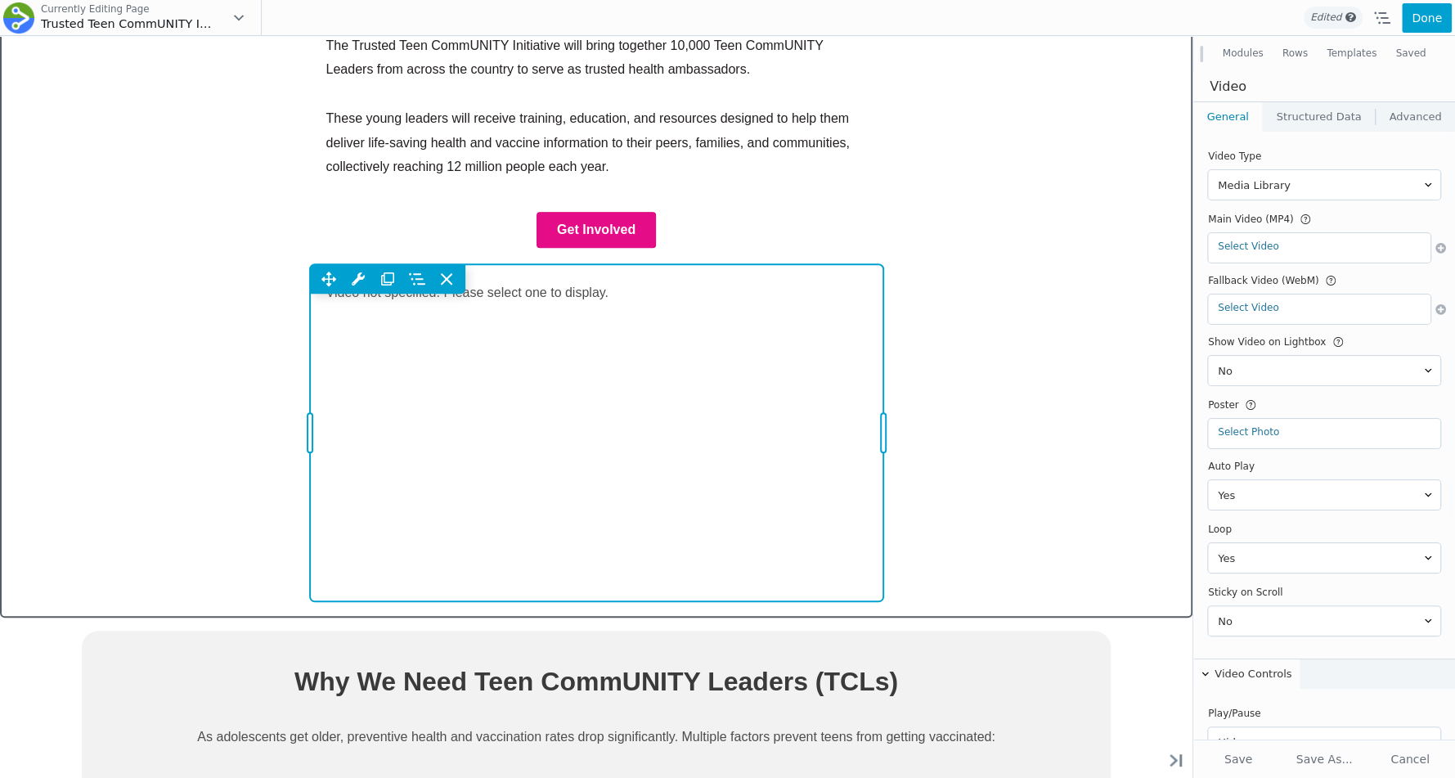
scroll to position [1010, 0]
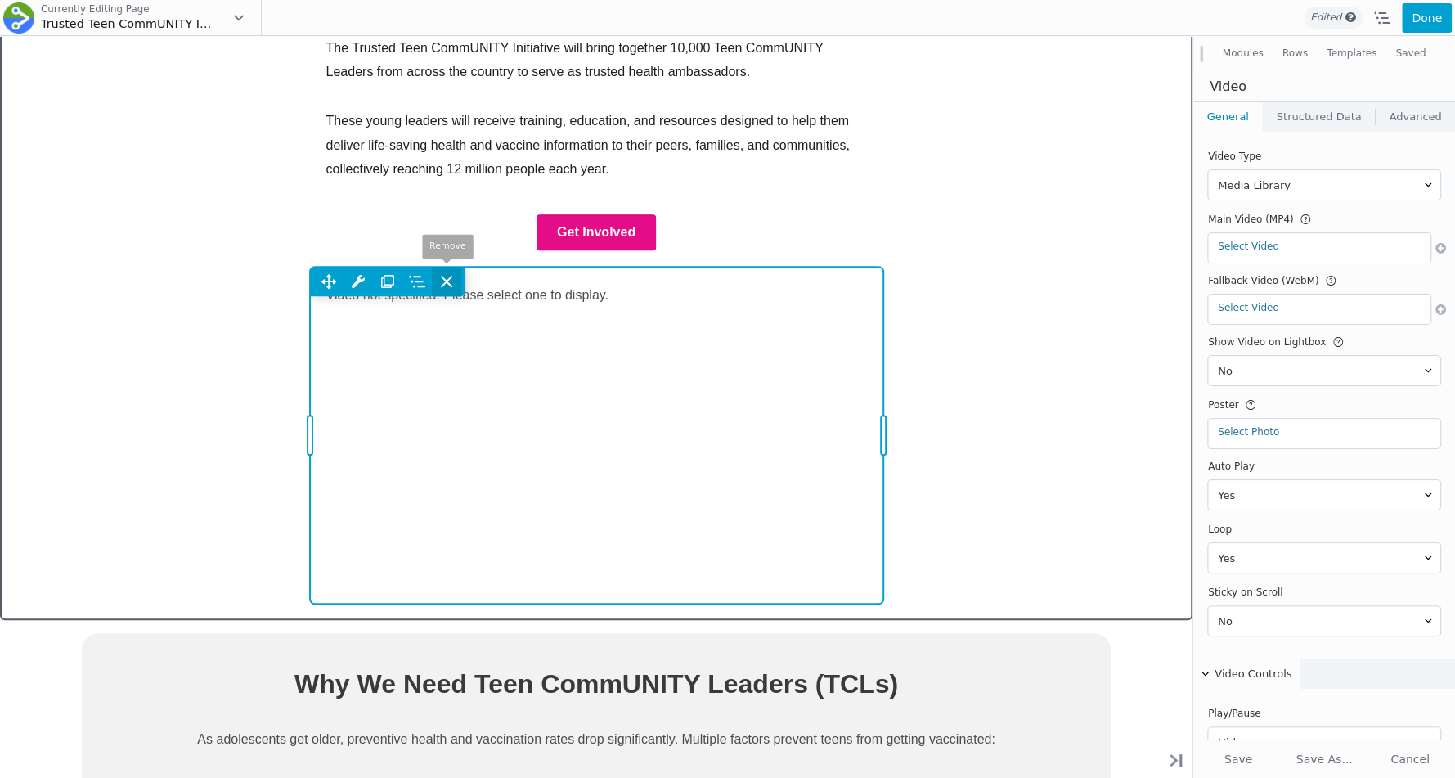
click at [448, 273] on icon at bounding box center [447, 281] width 16 height 16
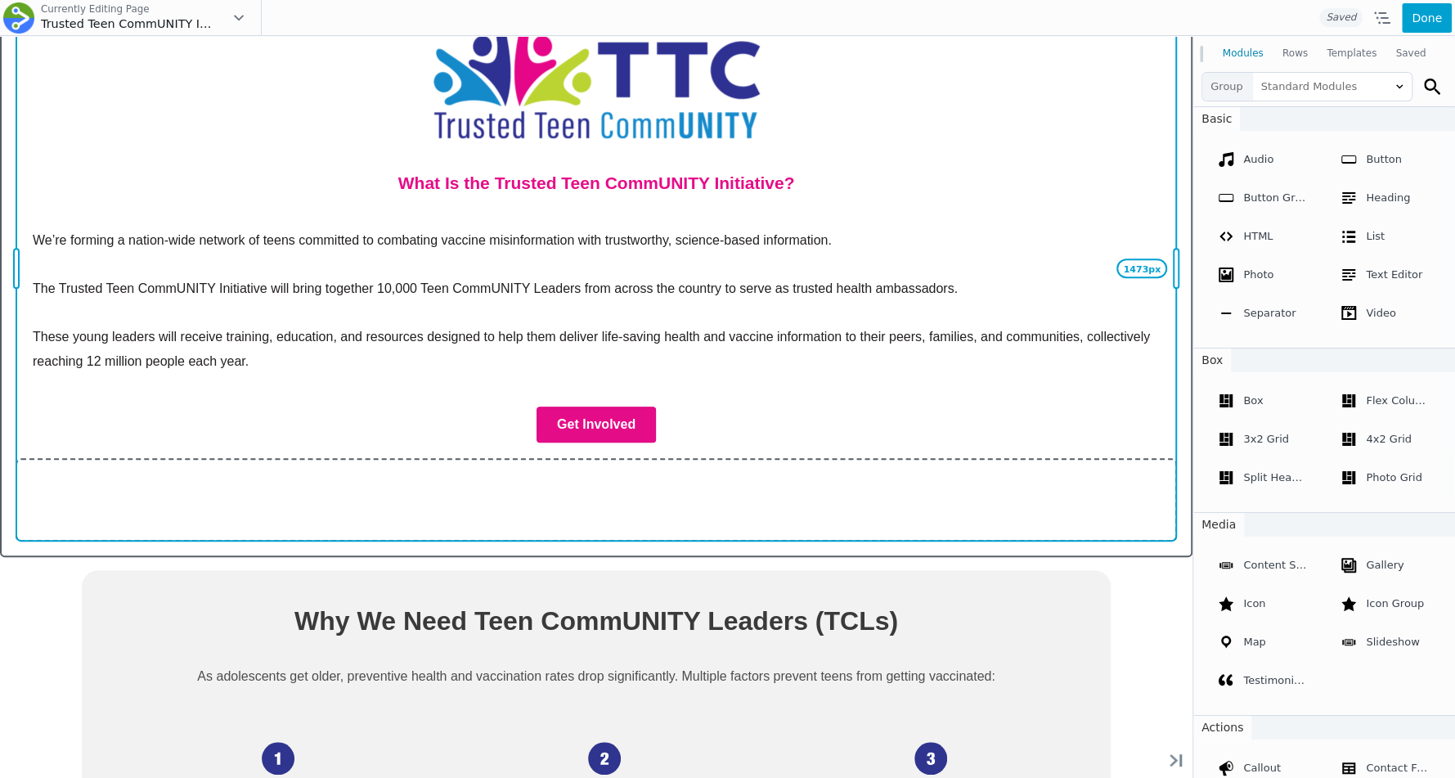
scroll to position [745, 2]
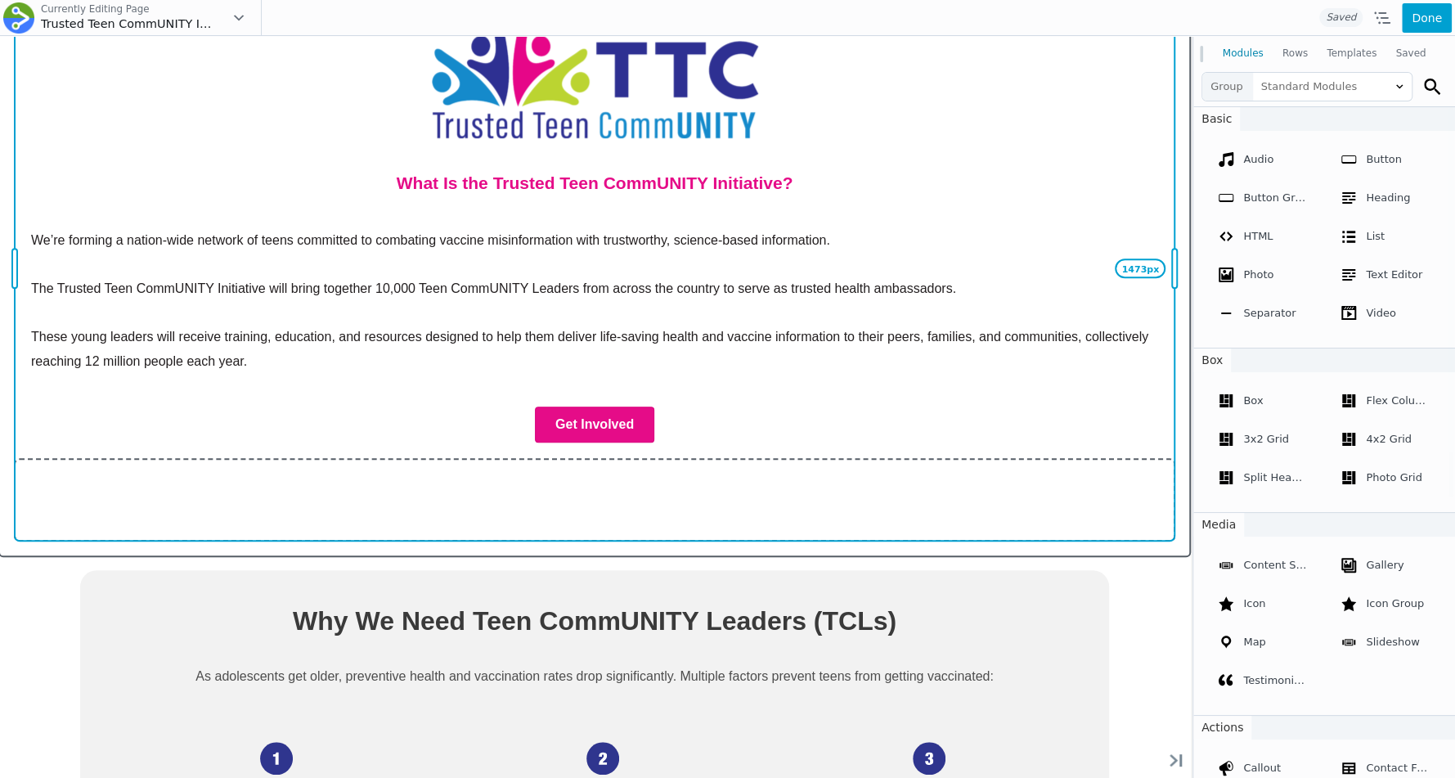
drag, startPoint x: 883, startPoint y: 321, endPoint x: 1199, endPoint y: 234, distance: 328.3
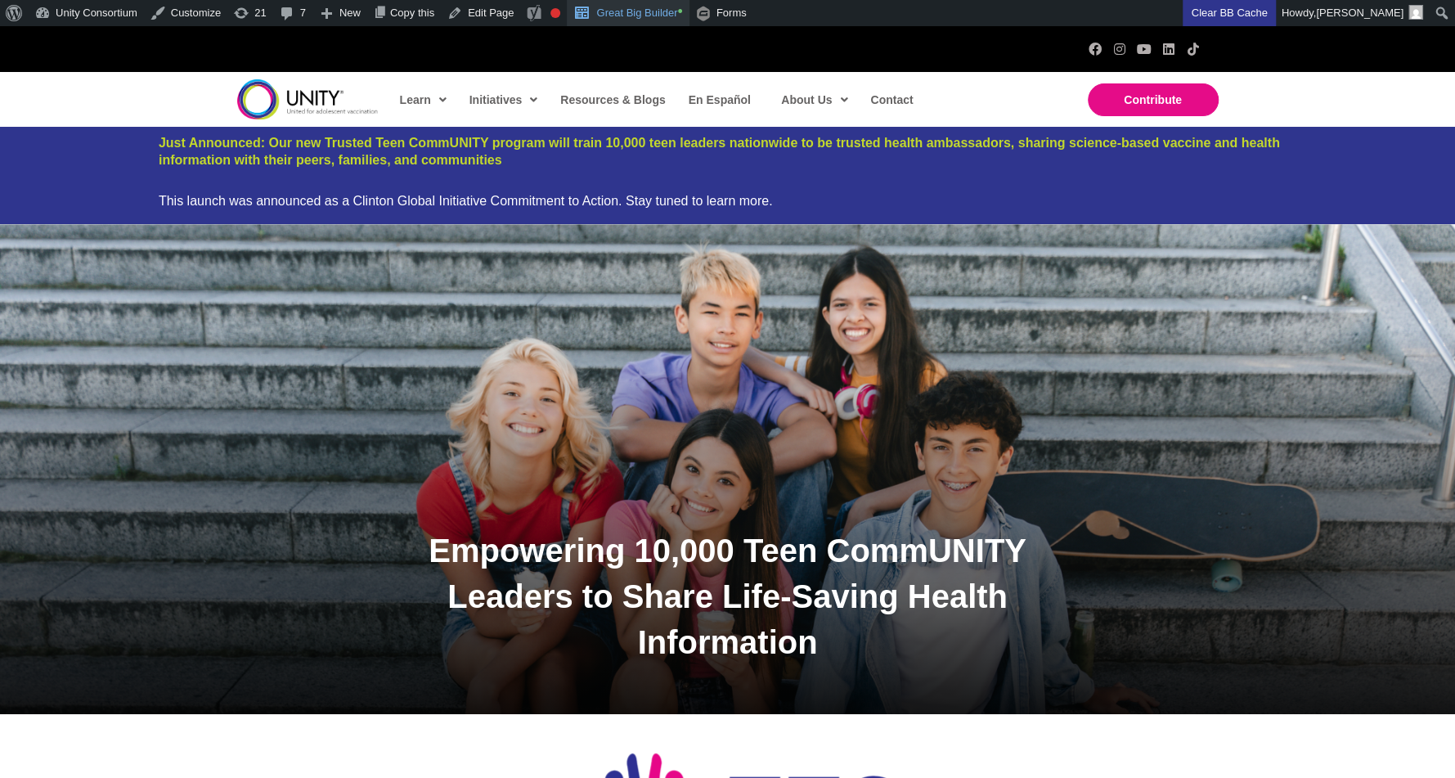
click at [630, 6] on link "Great Big Builder •" at bounding box center [628, 13] width 122 height 26
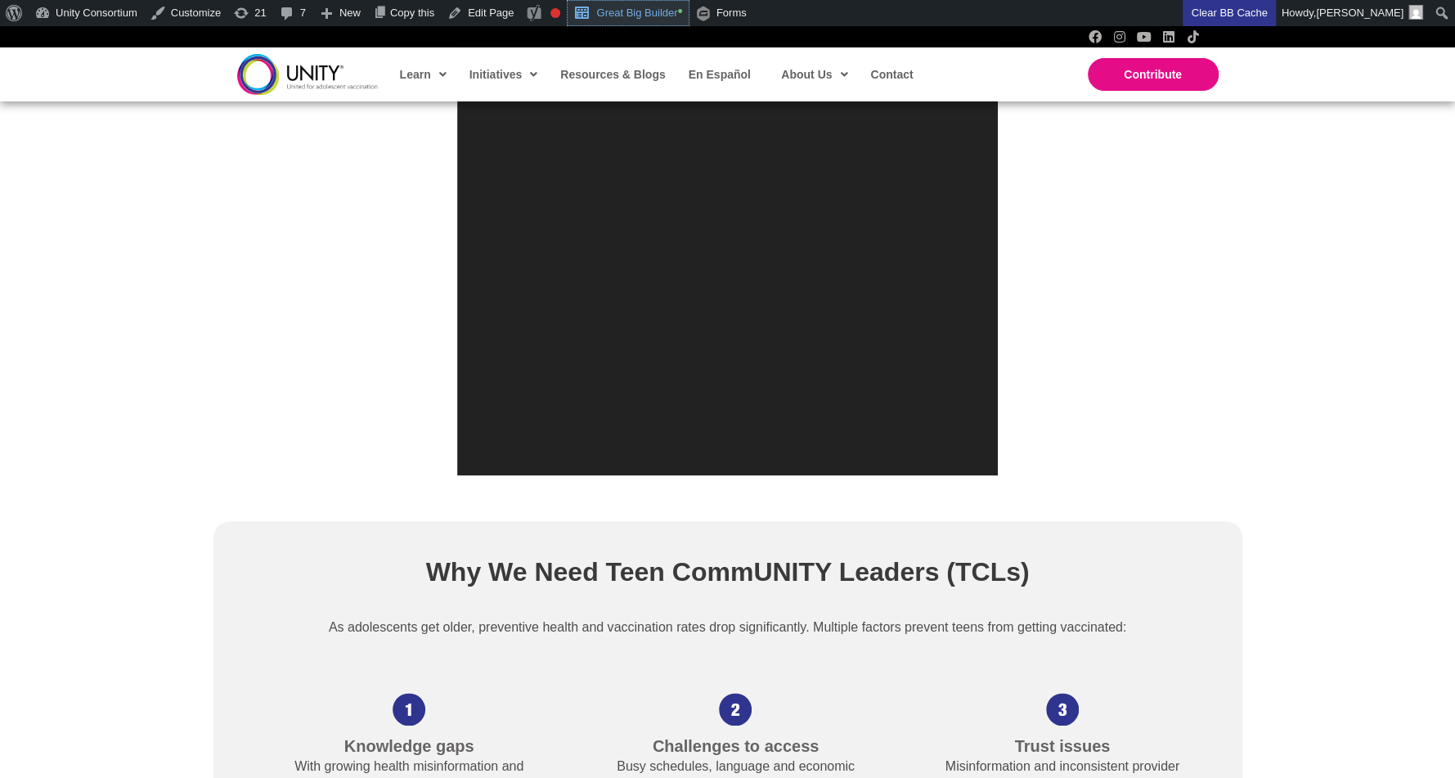
scroll to position [1667, 0]
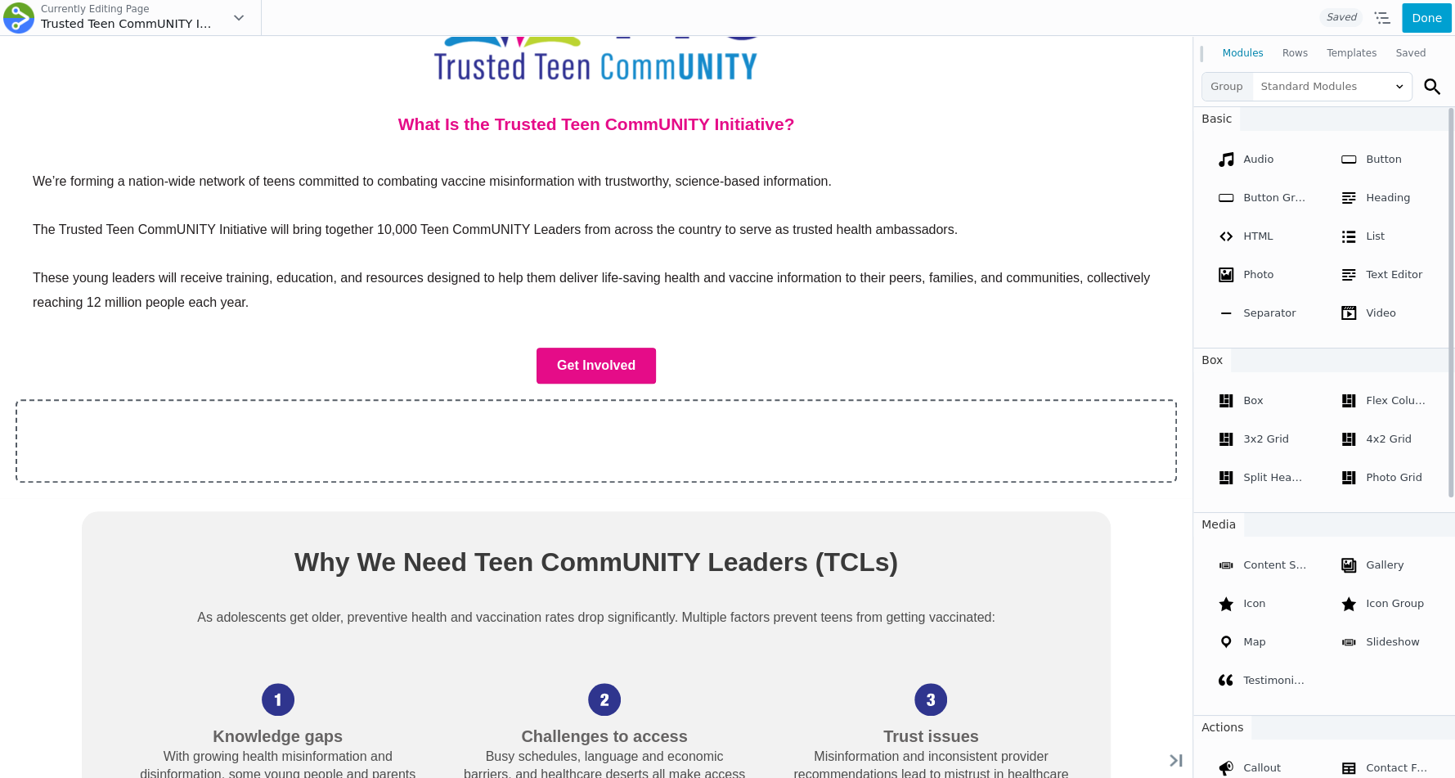
scroll to position [835, 0]
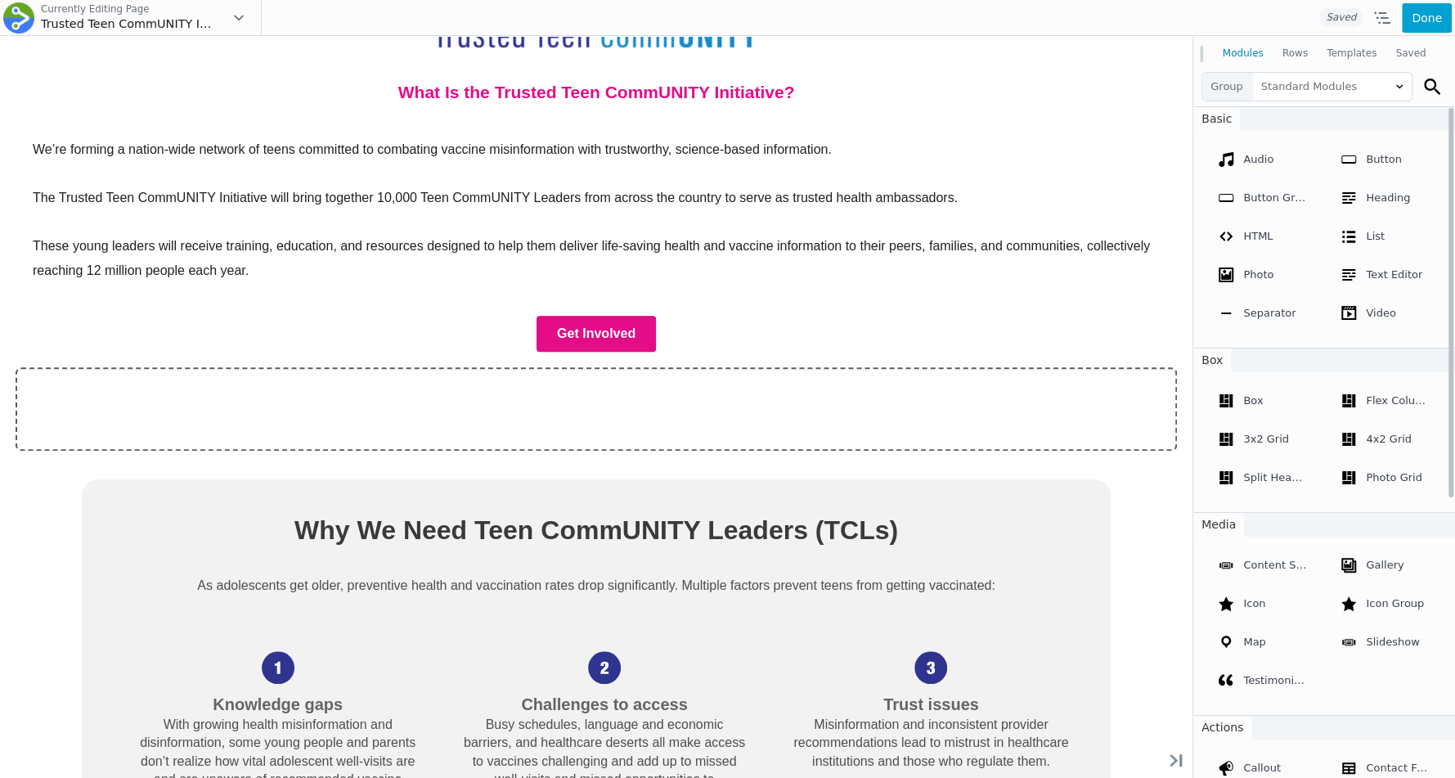
click at [354, 441] on div at bounding box center [596, 409] width 1160 height 82
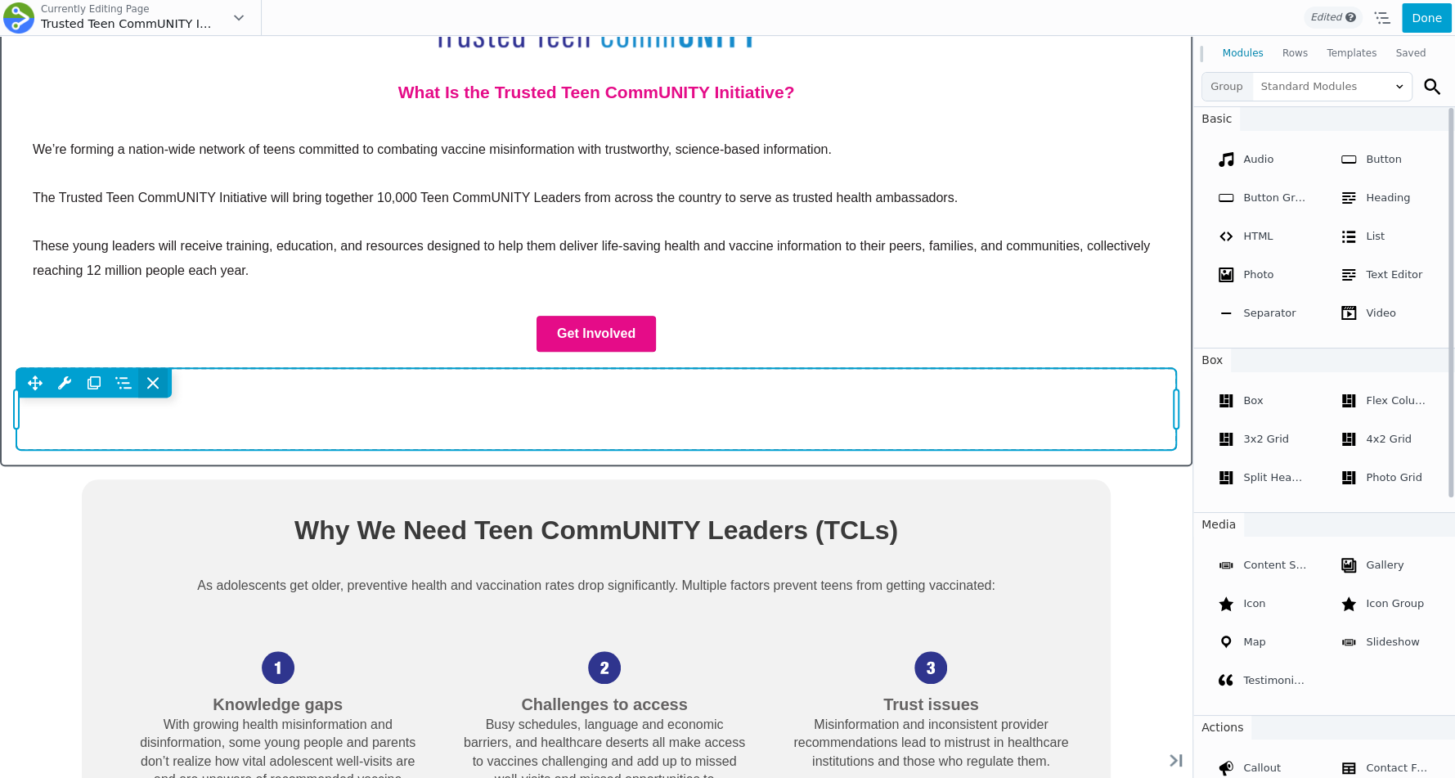
click at [160, 381] on icon at bounding box center [153, 383] width 16 height 16
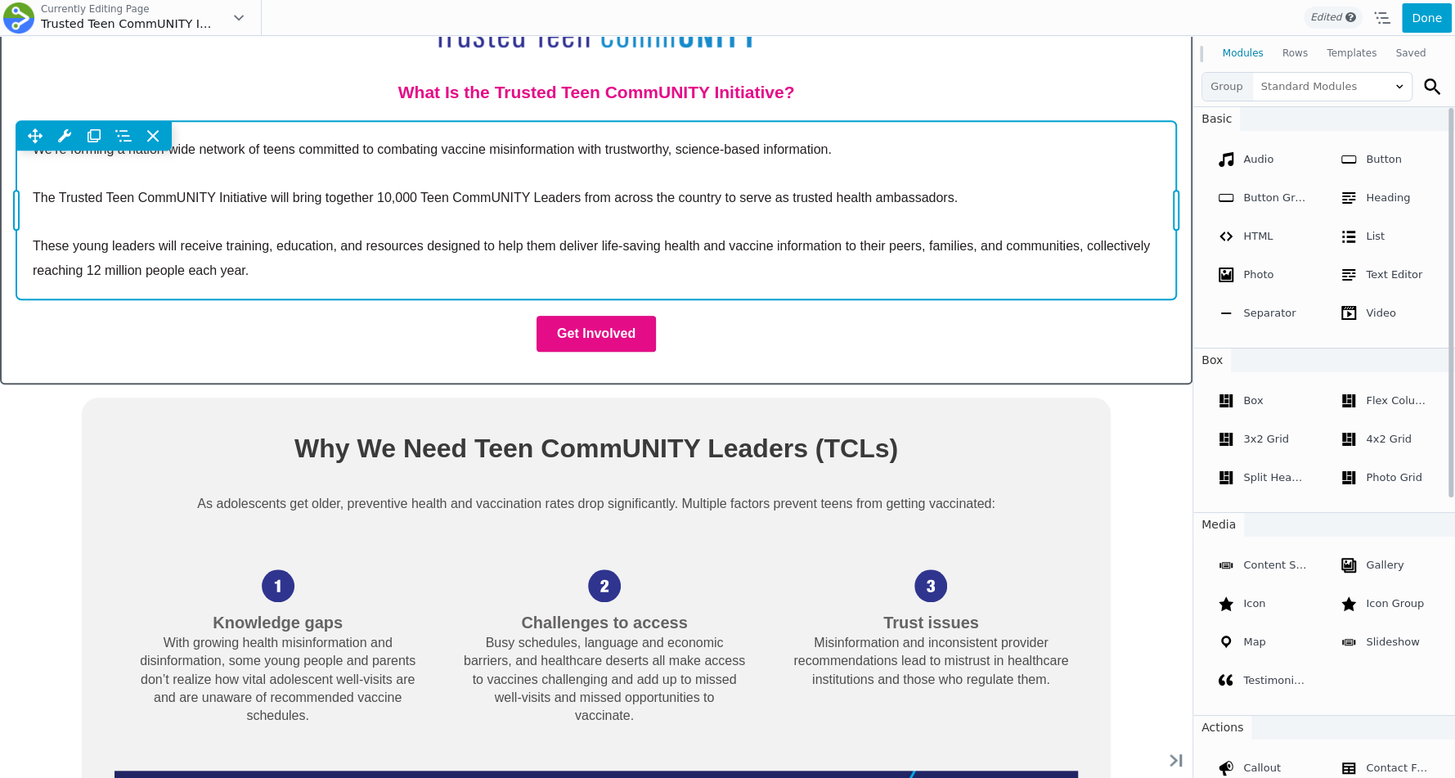
click at [192, 209] on div "Move Up Move Down Text Editor Settings Copy Text Editor Settings Paste Text Edi…" at bounding box center [596, 210] width 1160 height 178
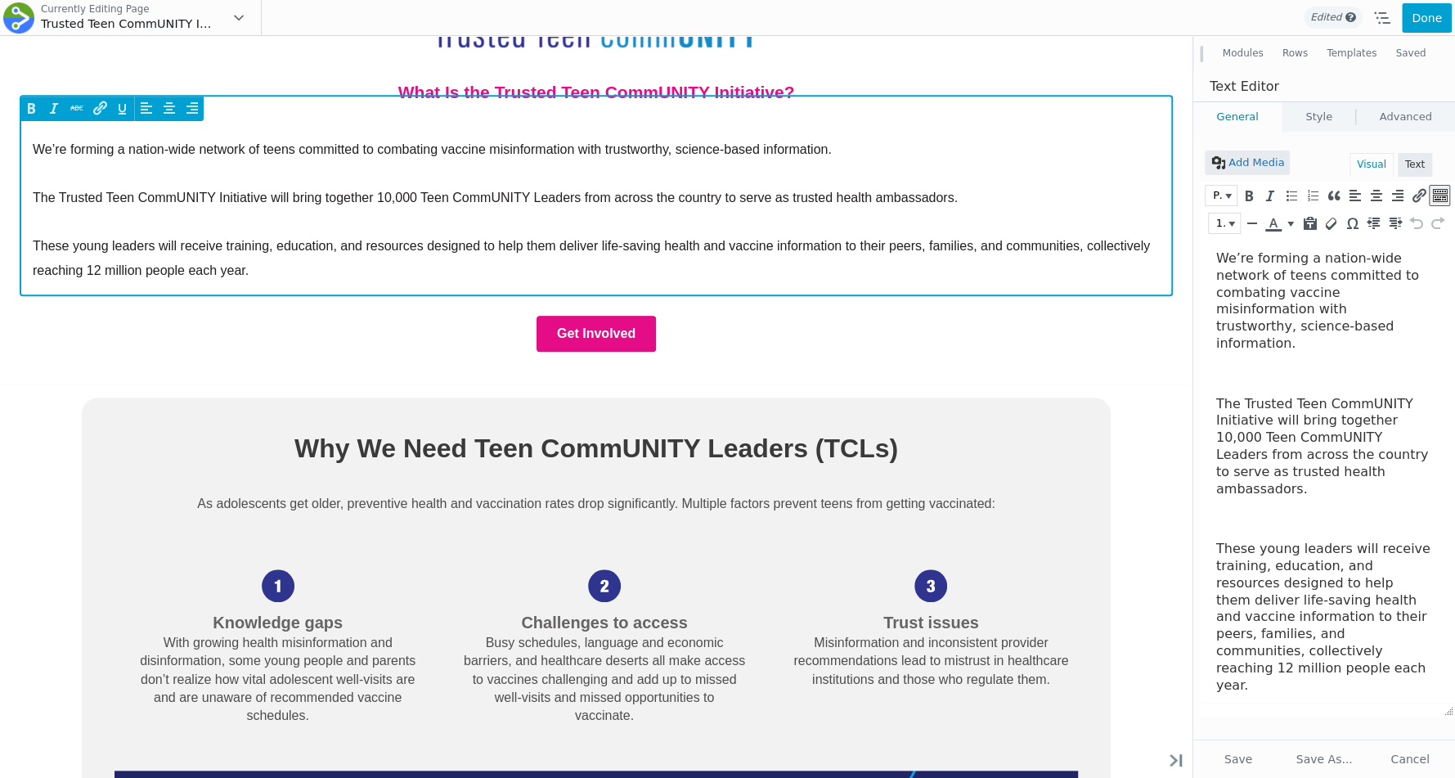
scroll to position [0, 0]
click at [39, 188] on p "The Trusted Teen CommUNITY Initiative will bring together 10,000 Teen CommUNITY…" at bounding box center [596, 198] width 1127 height 25
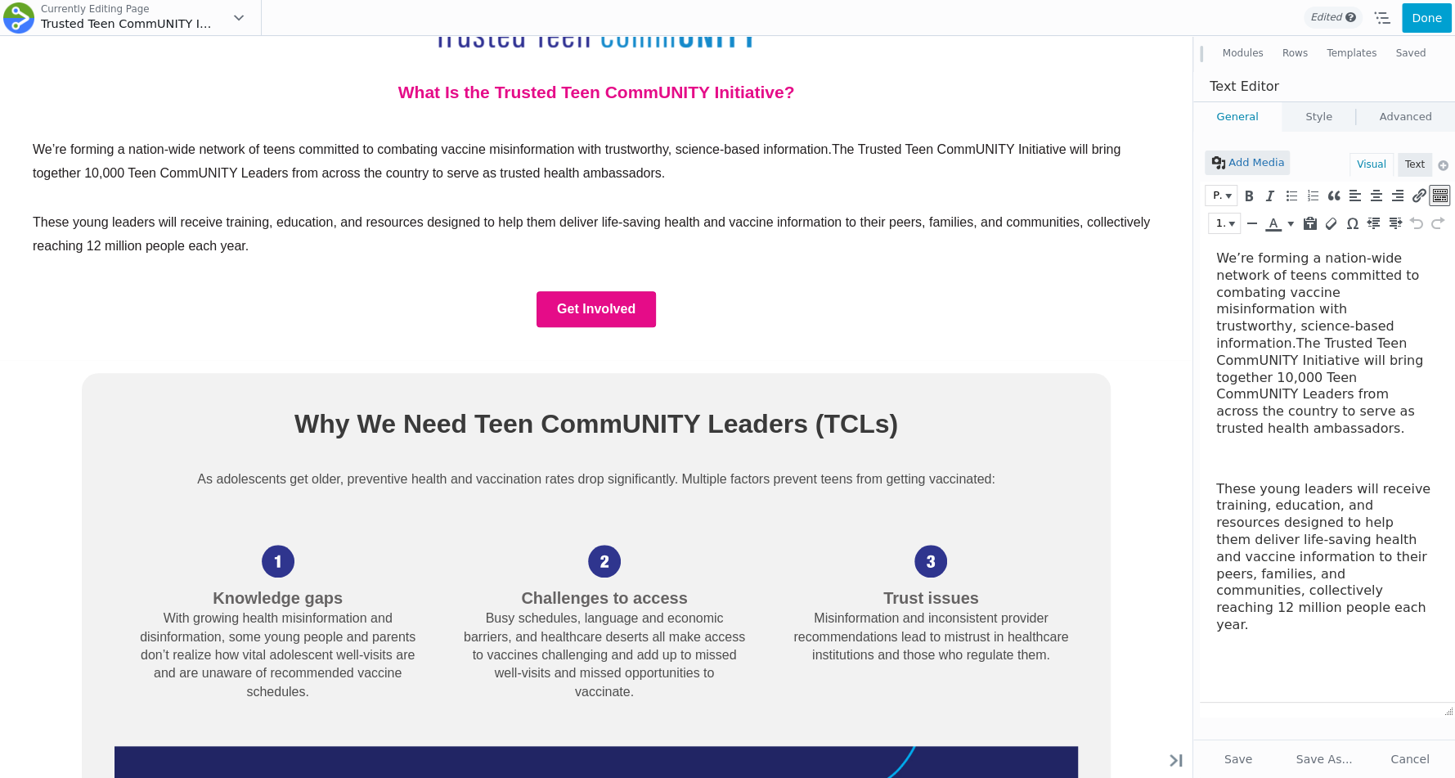
click at [1250, 40] on button "Modules" at bounding box center [1243, 53] width 60 height 29
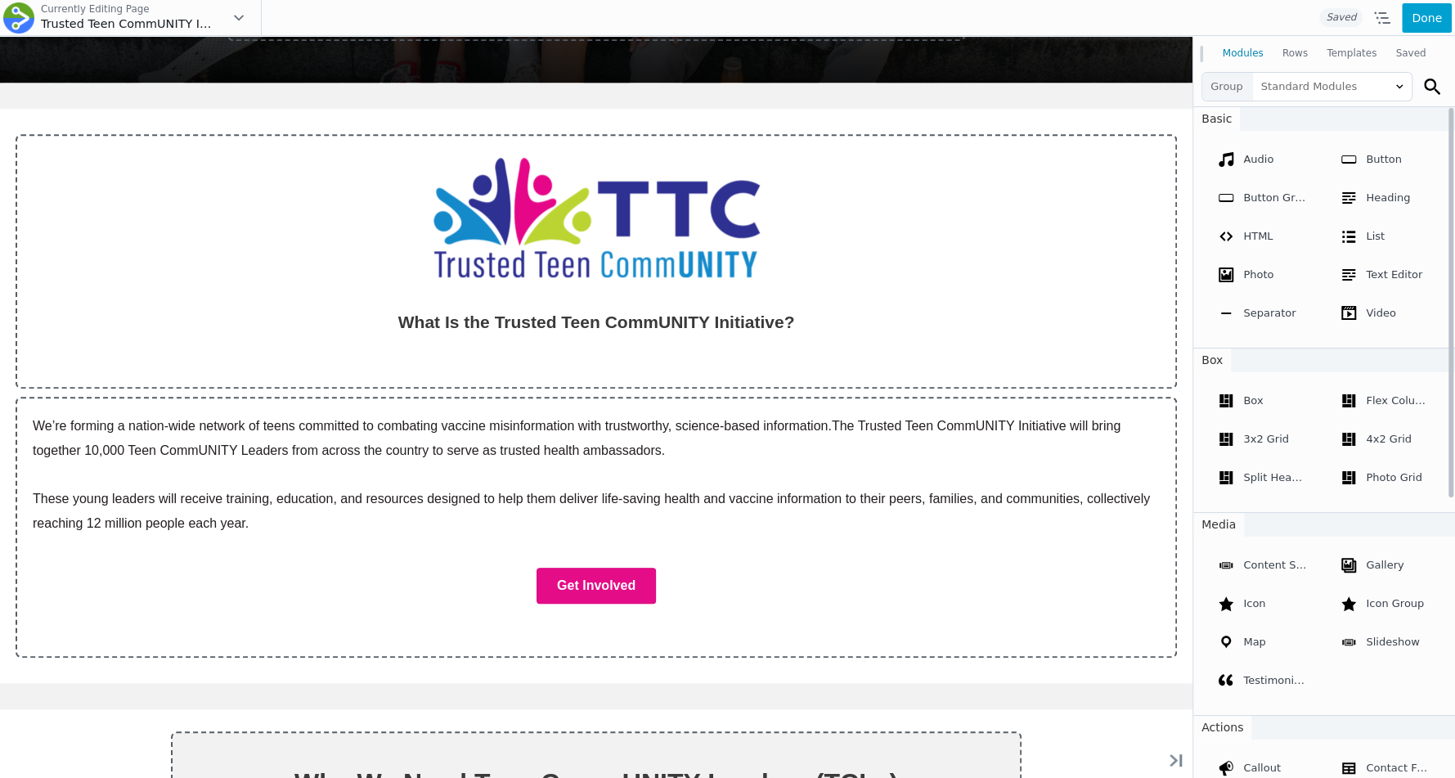
scroll to position [1172, 0]
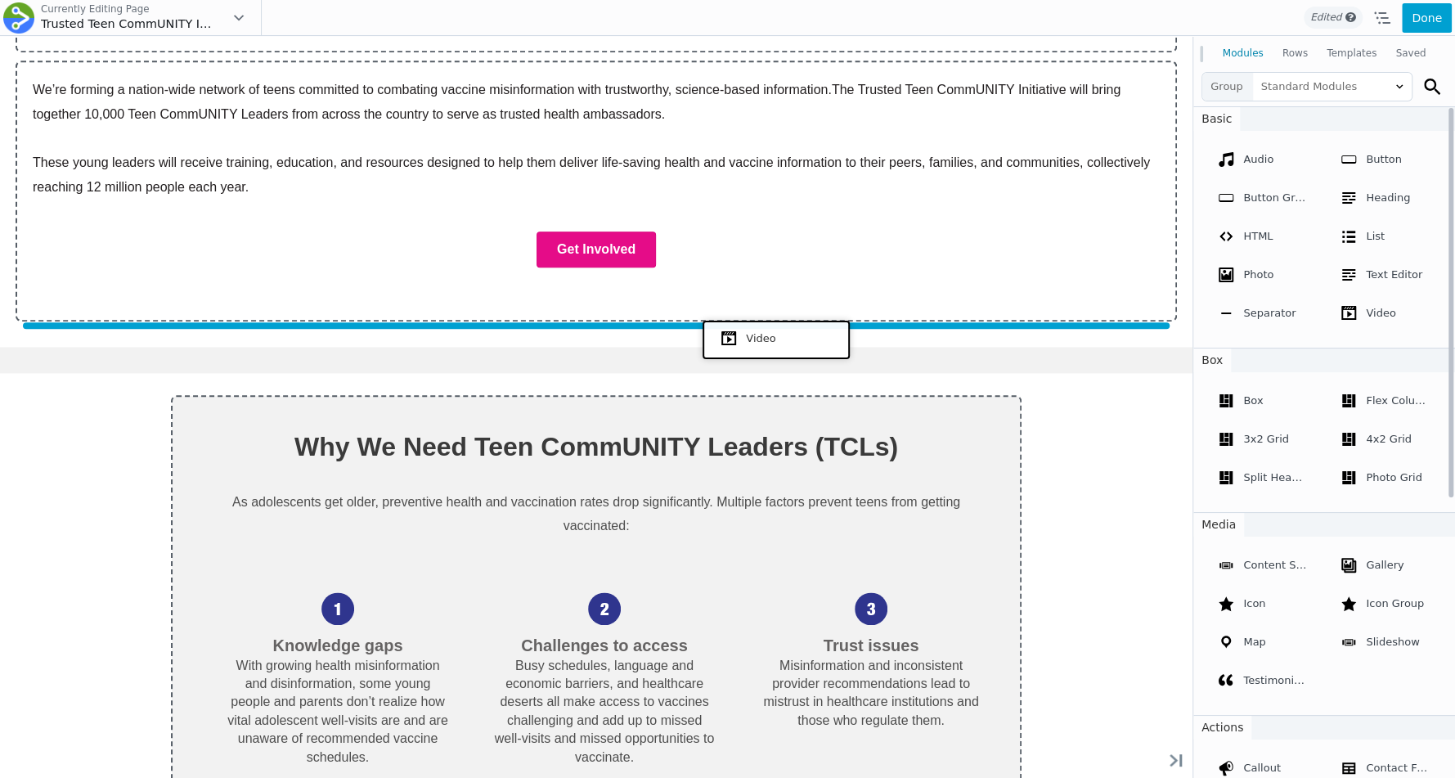
drag, startPoint x: 1352, startPoint y: 349, endPoint x: 772, endPoint y: 337, distance: 579.4
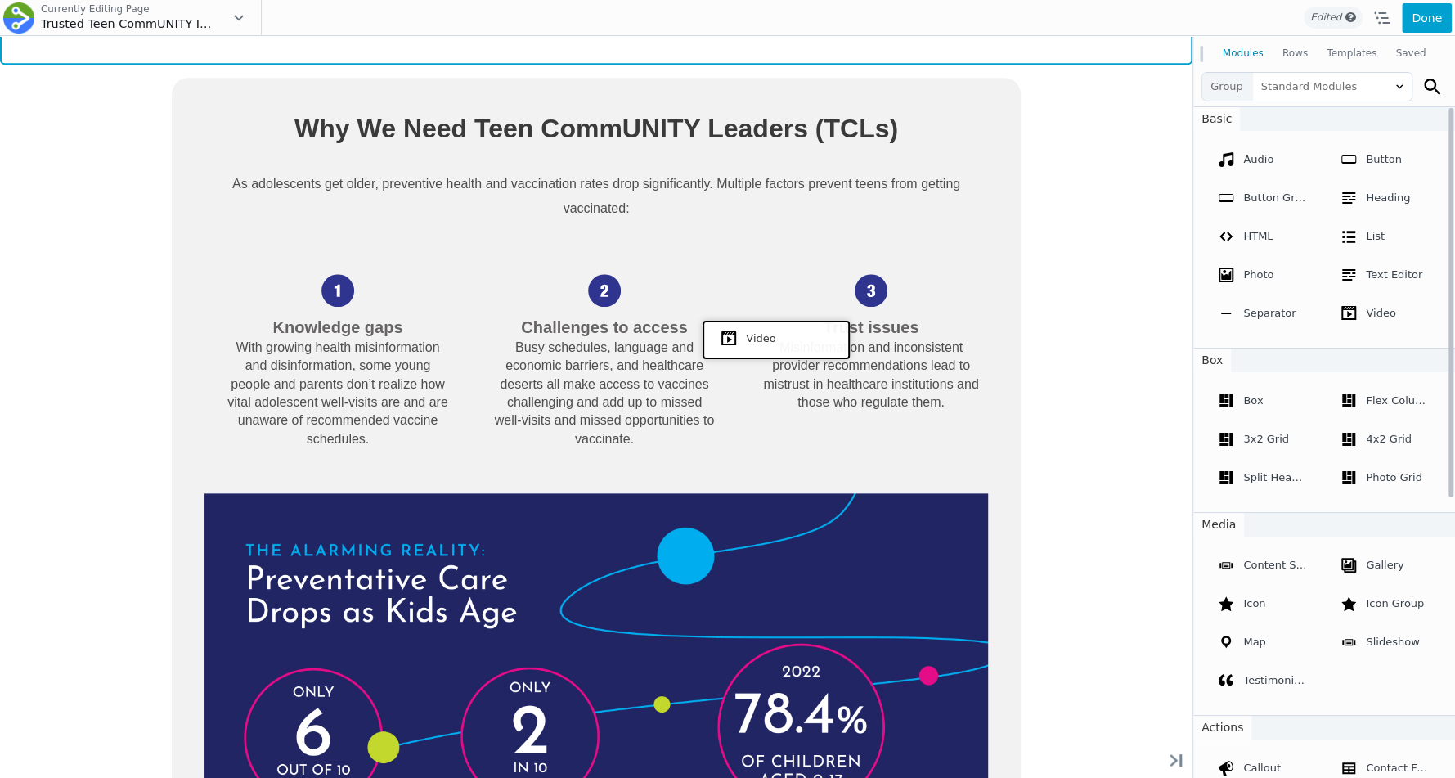
scroll to position [895, 0]
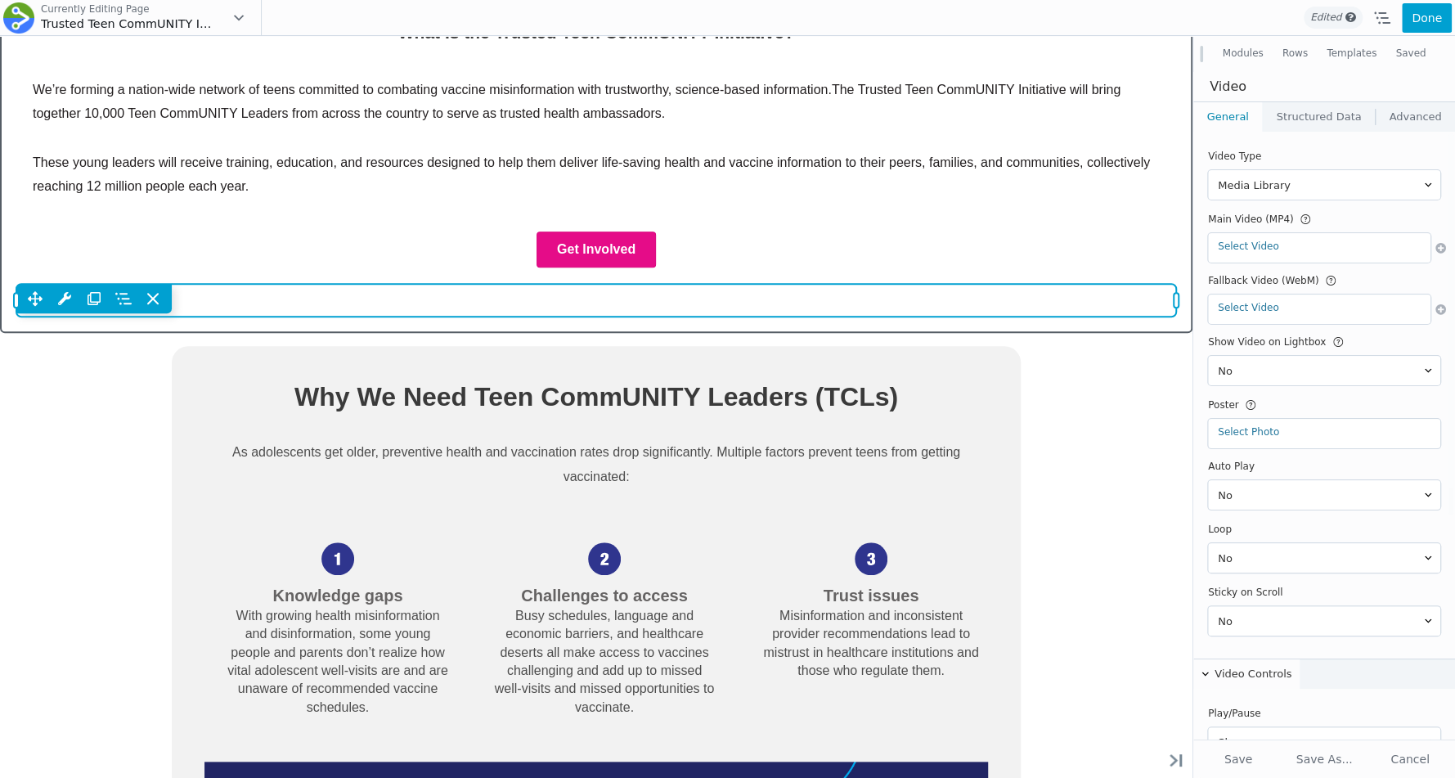
click at [741, 304] on div "Move Up Move Down Video Settings Copy Video Settings Paste Video Settings Row R…" at bounding box center [596, 298] width 1160 height 29
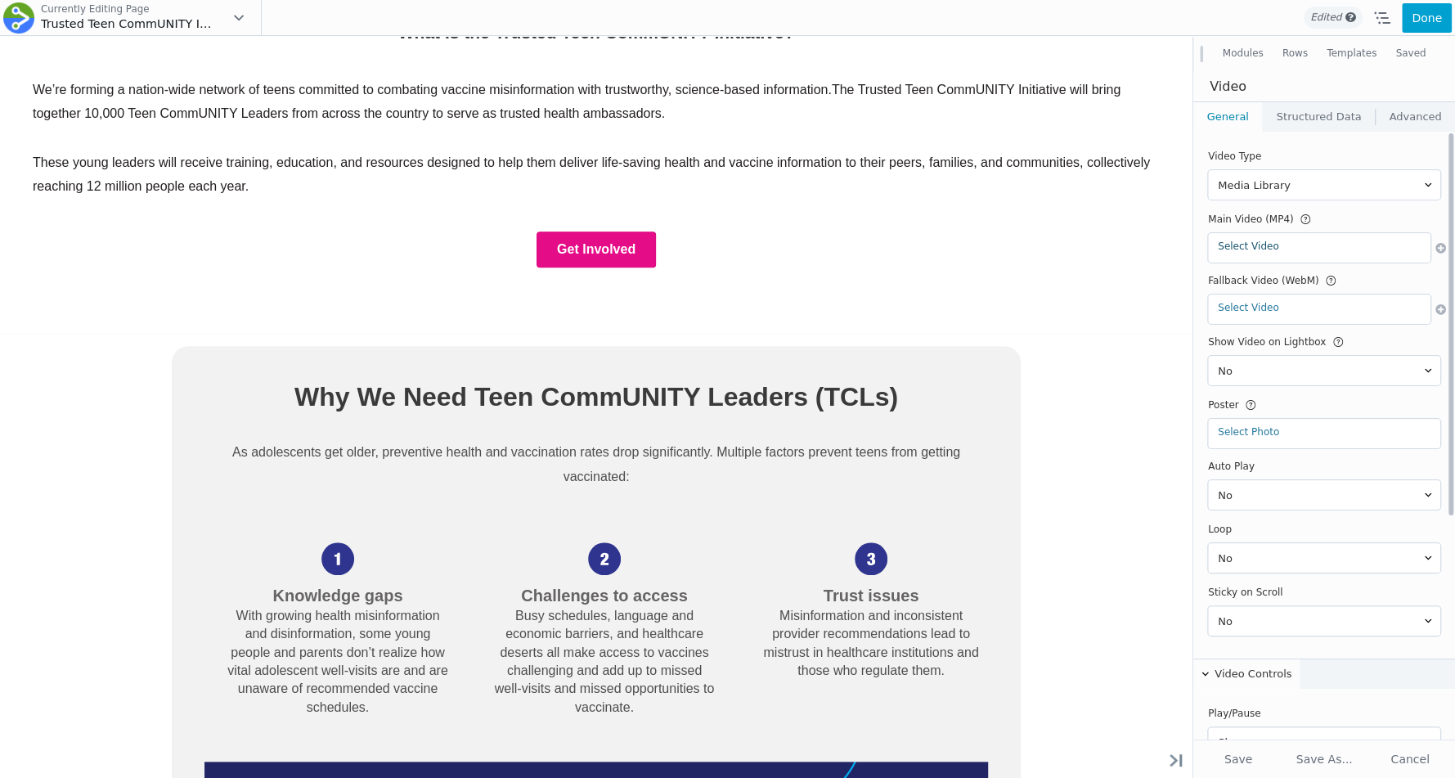
click at [1230, 249] on link "Select Video" at bounding box center [1319, 246] width 203 height 11
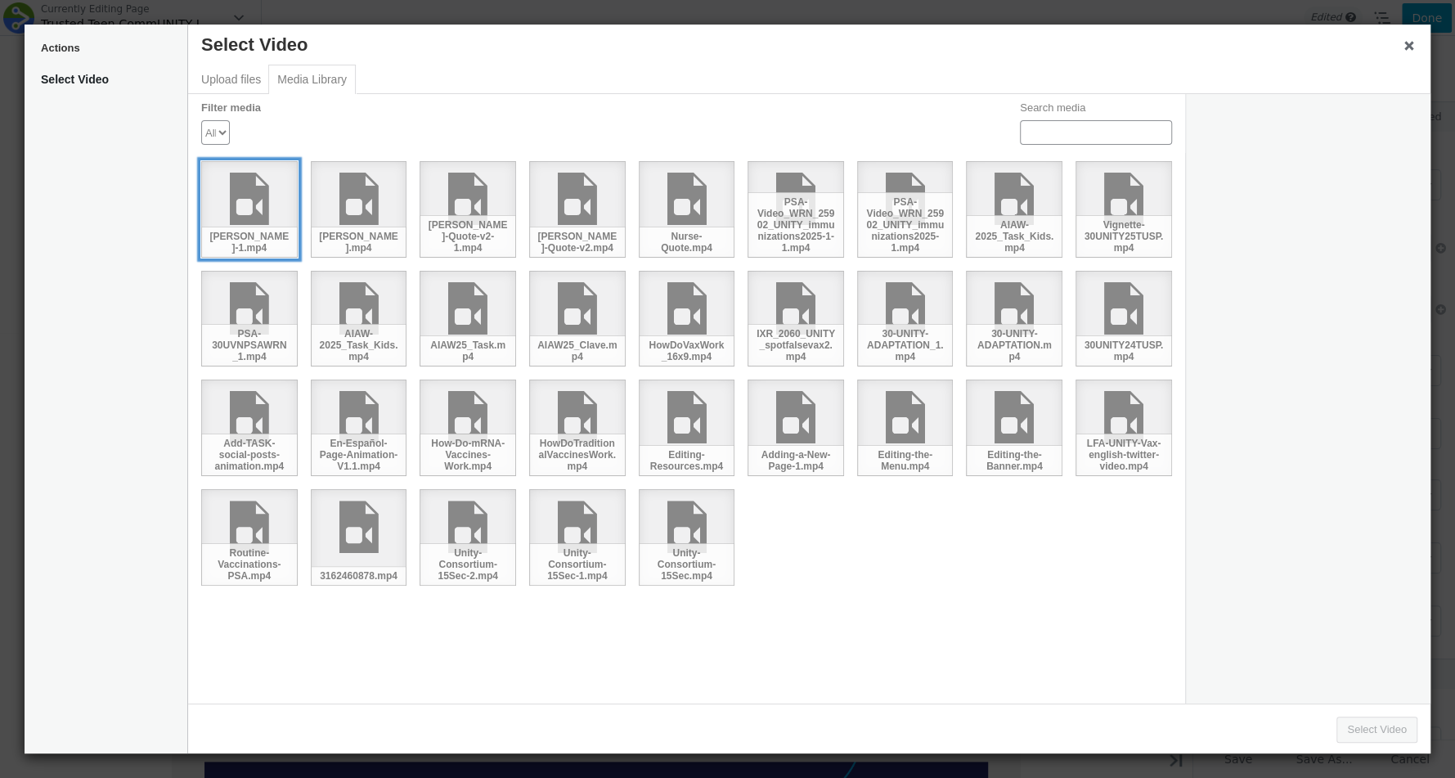
click at [268, 199] on div "[PERSON_NAME]-1.mp4" at bounding box center [249, 209] width 97 height 97
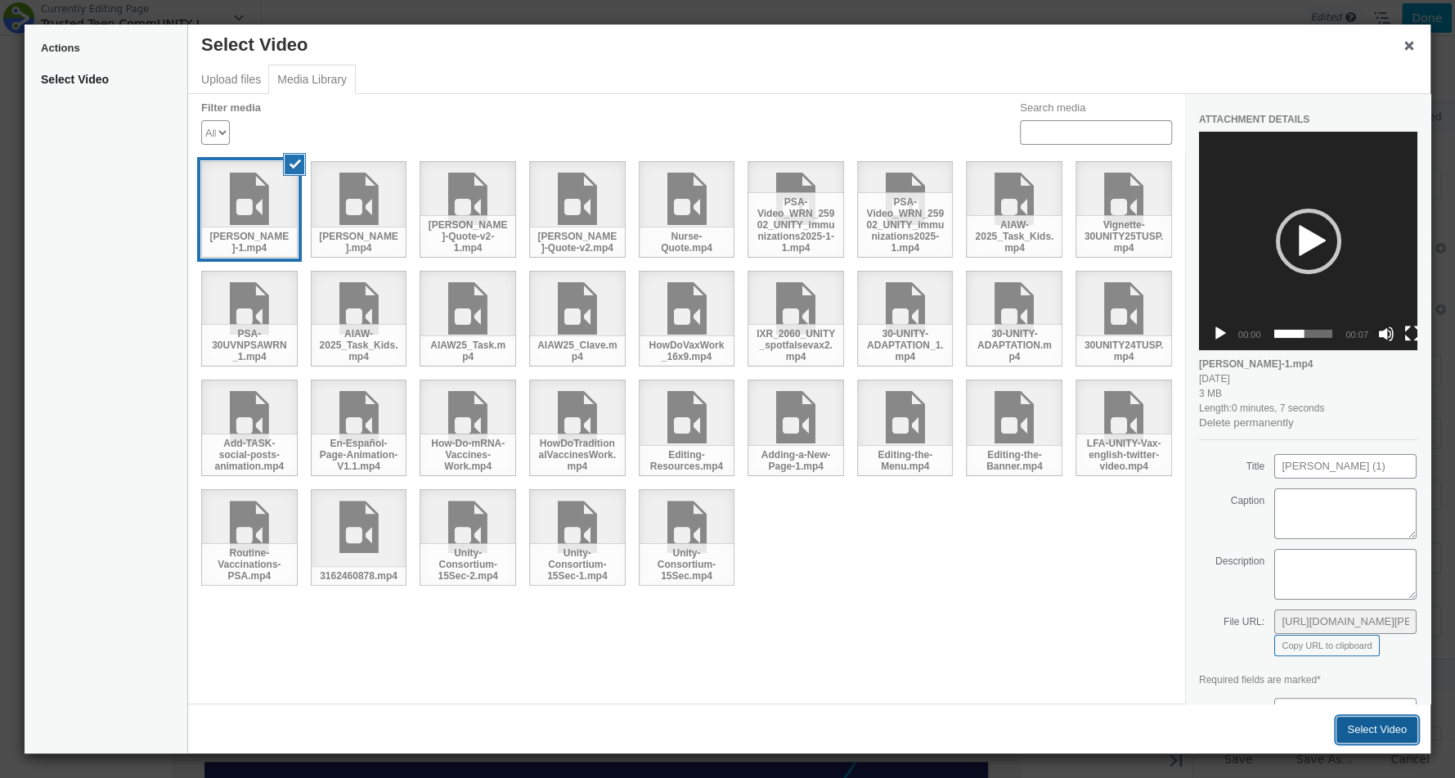
click at [1374, 727] on button "Select Video" at bounding box center [1377, 730] width 81 height 26
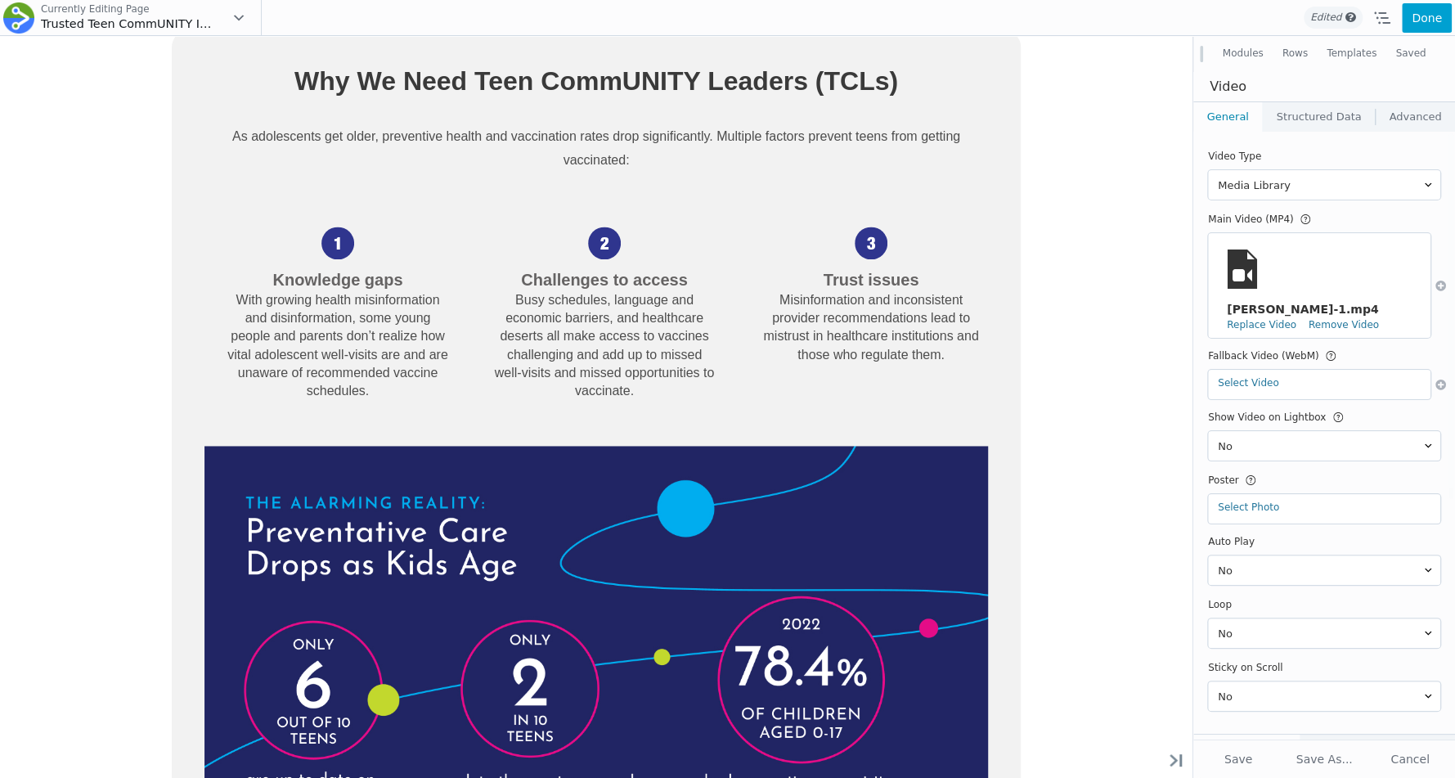
scroll to position [1791, 0]
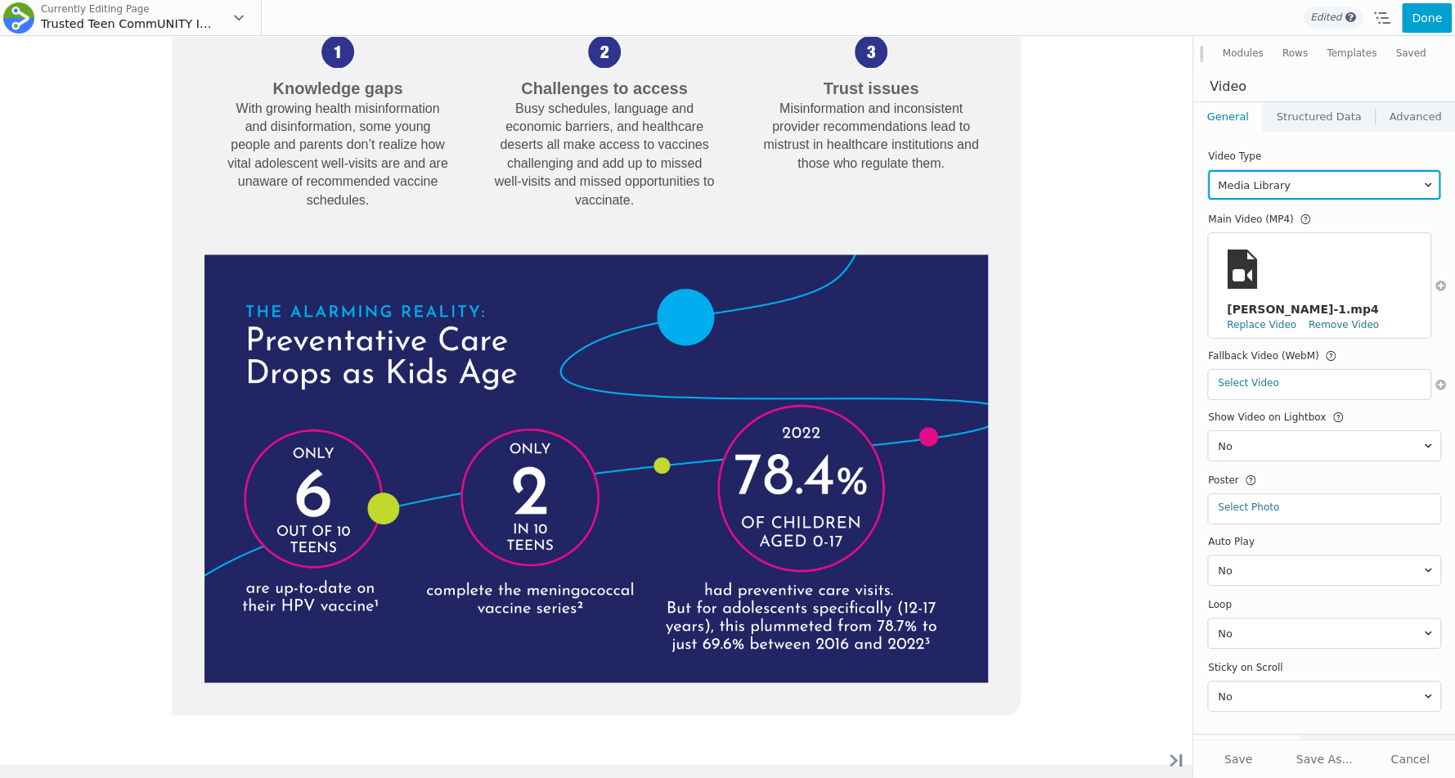
drag, startPoint x: 23, startPoint y: 544, endPoint x: 322, endPoint y: 262, distance: 411.5
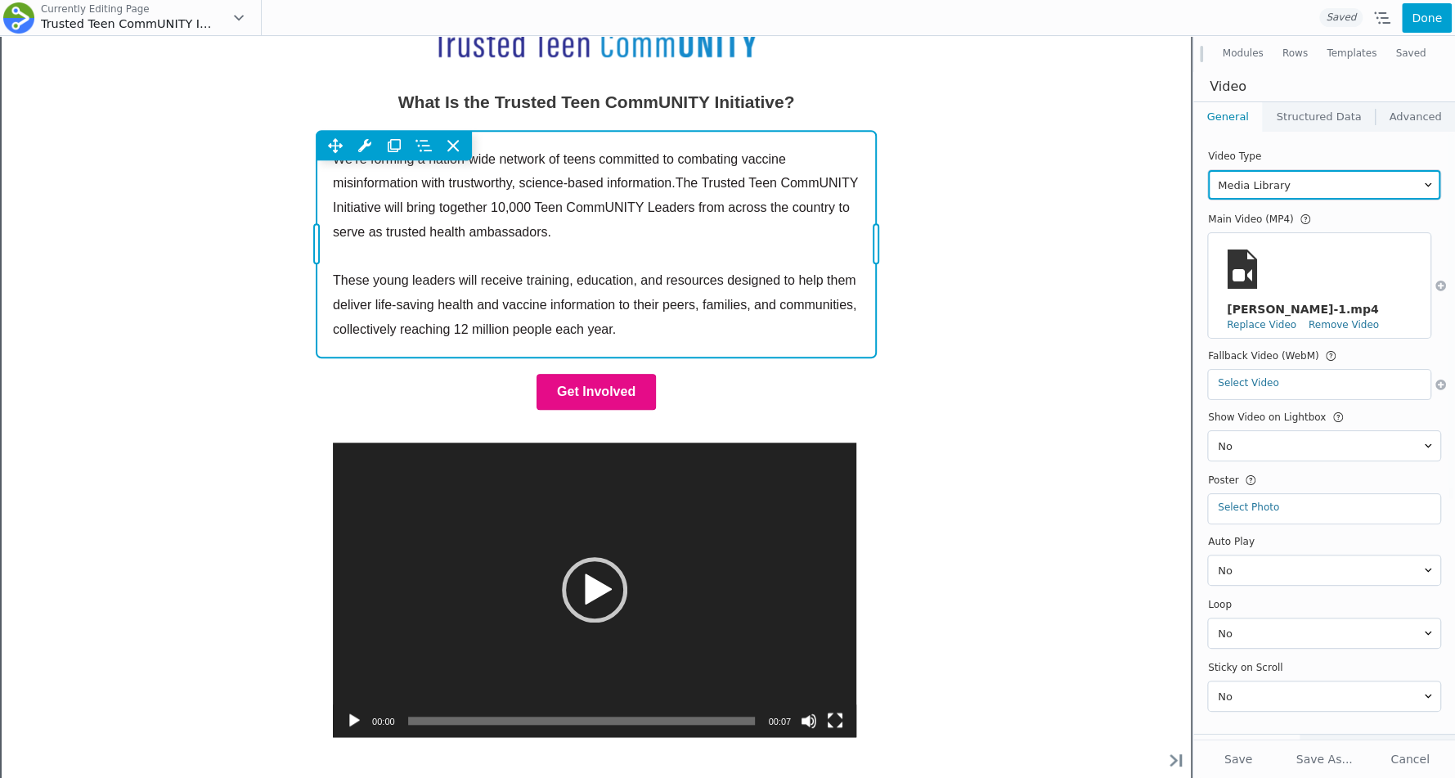
scroll to position [834, 0]
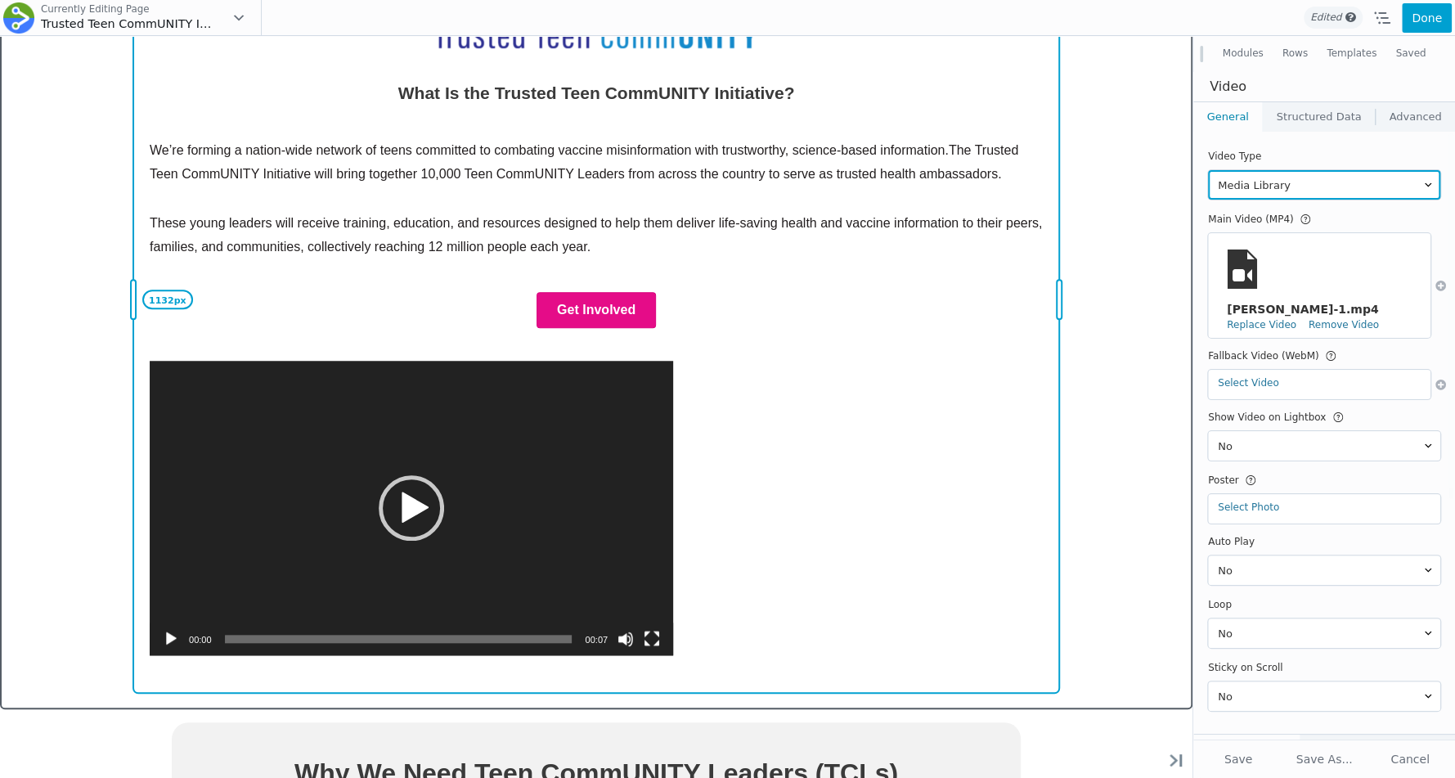
drag, startPoint x: 318, startPoint y: 488, endPoint x: 93, endPoint y: 485, distance: 225.0
click at [126, 485] on div "1132px" at bounding box center [133, 299] width 15 height 787
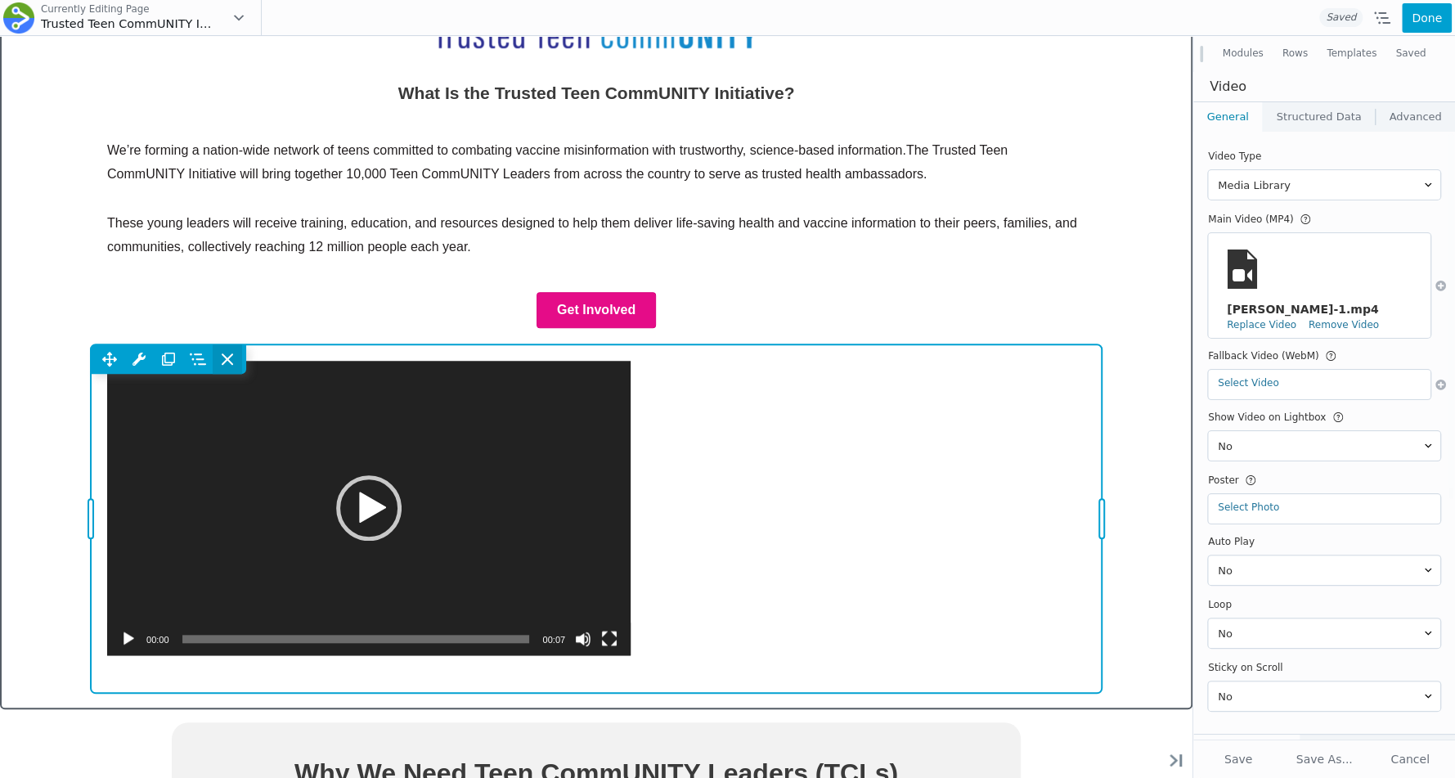
click at [234, 357] on icon at bounding box center [227, 359] width 16 height 16
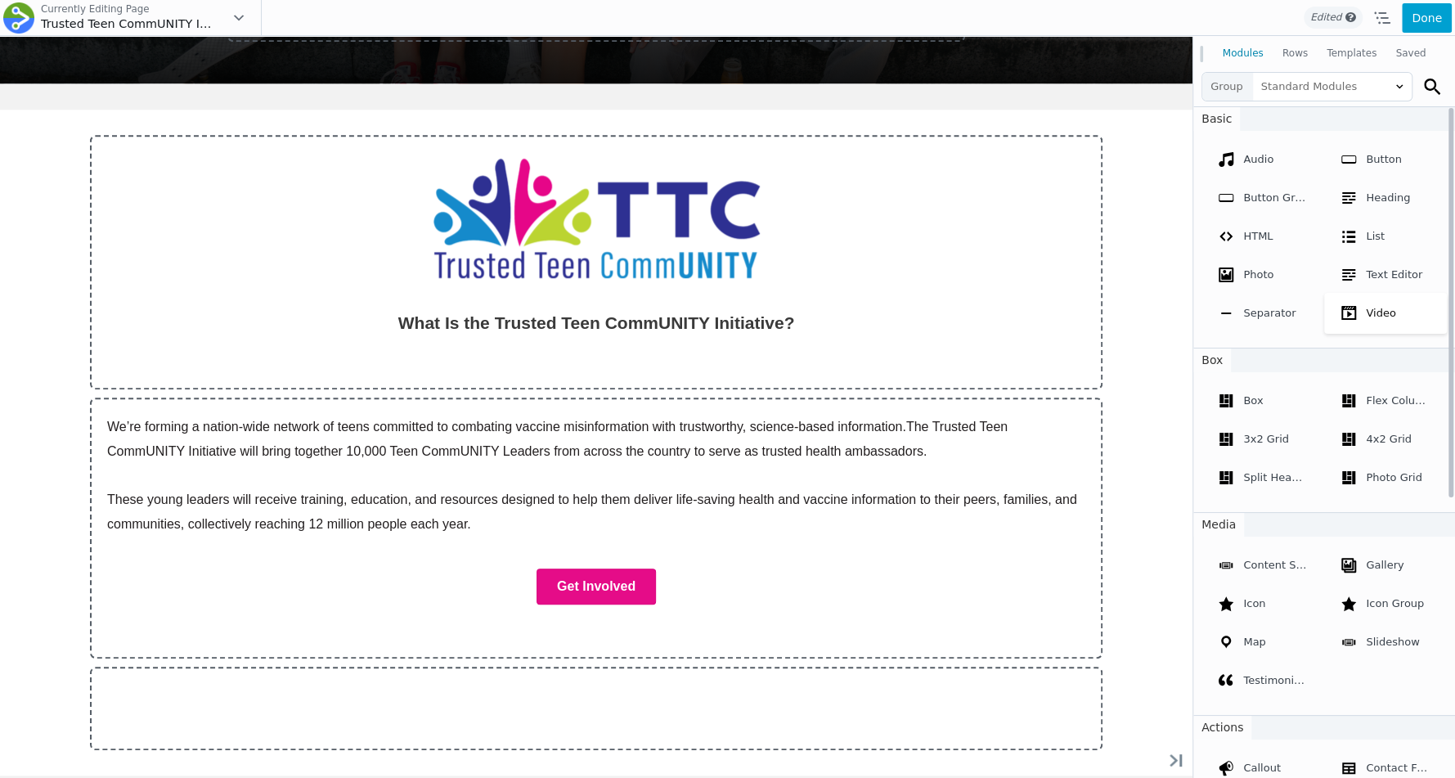
scroll to position [1181, 0]
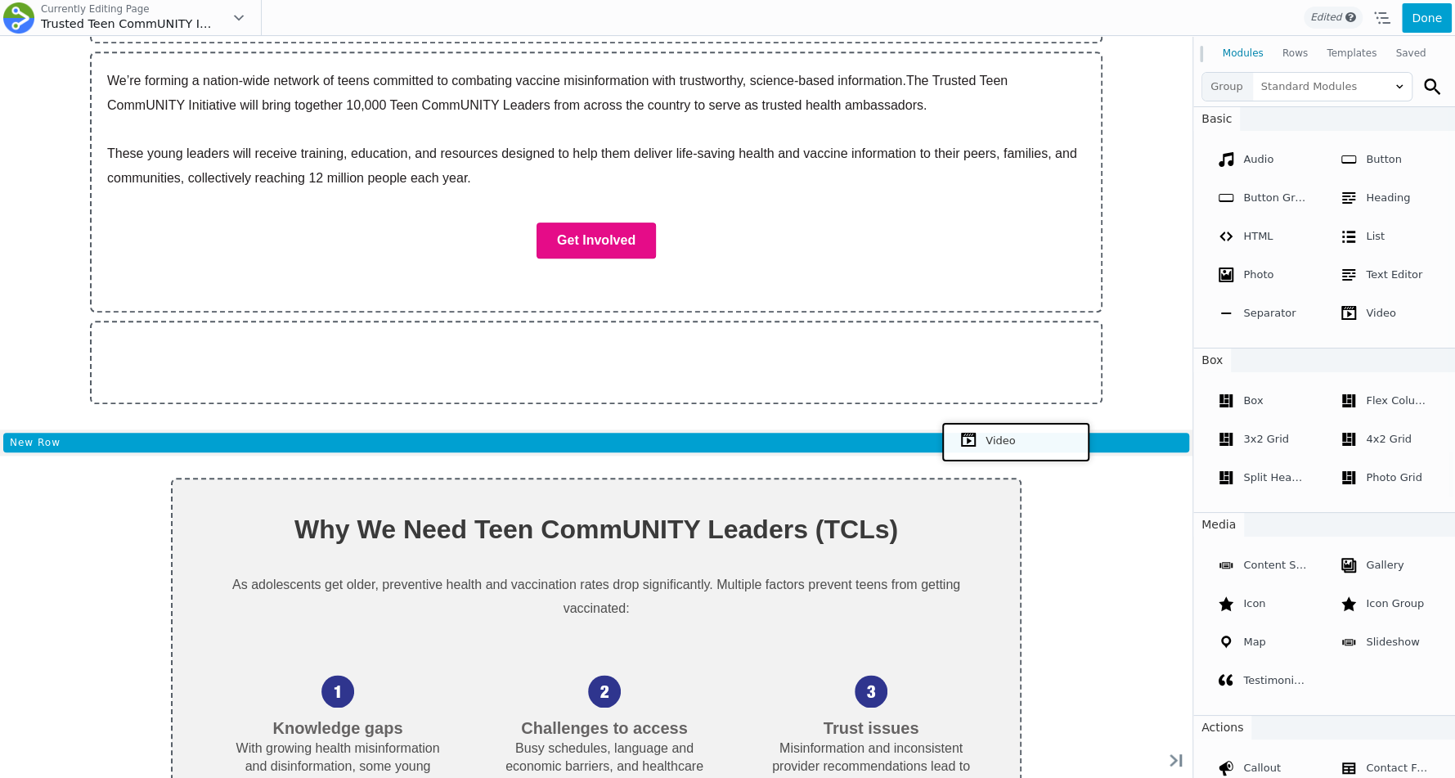
drag, startPoint x: 1383, startPoint y: 347, endPoint x: 1012, endPoint y: 439, distance: 382.0
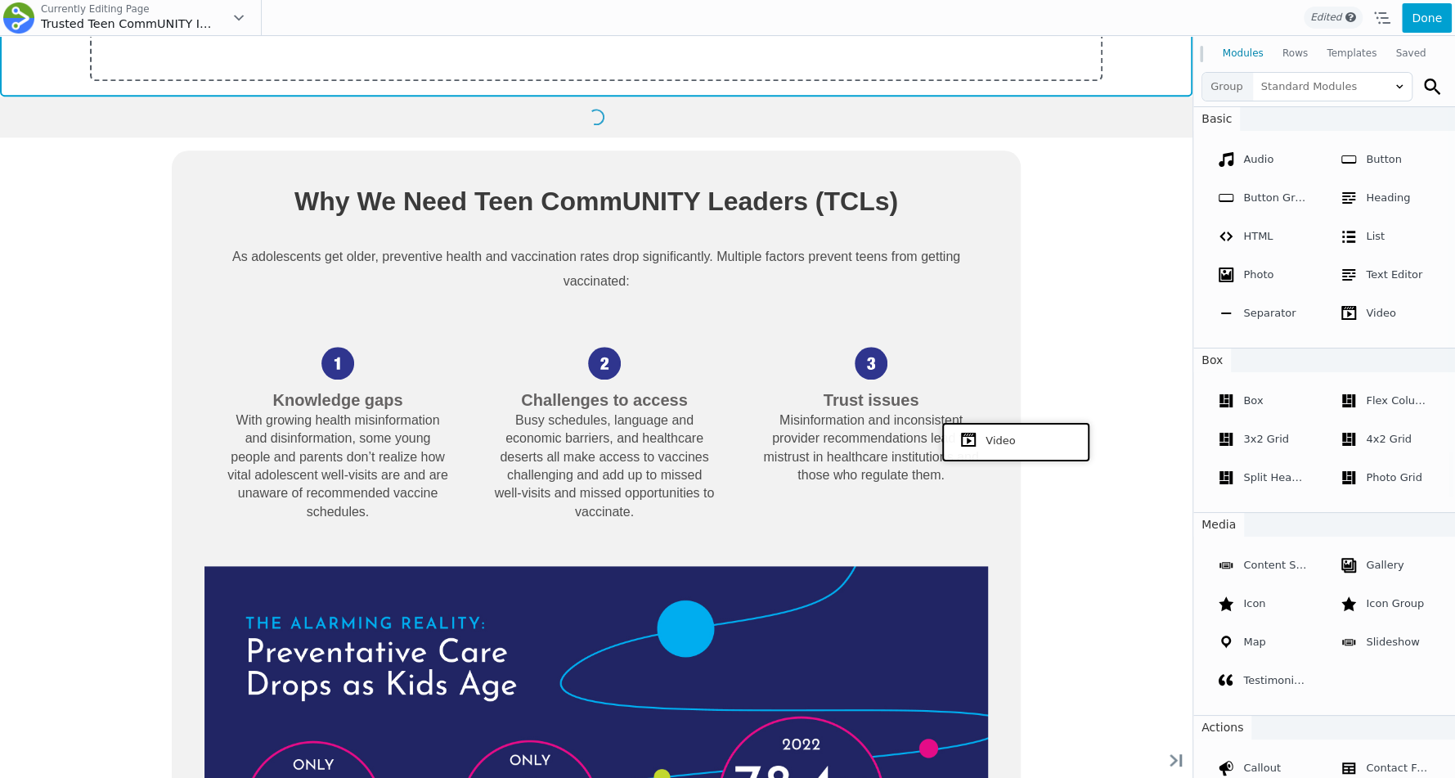
scroll to position [834, 0]
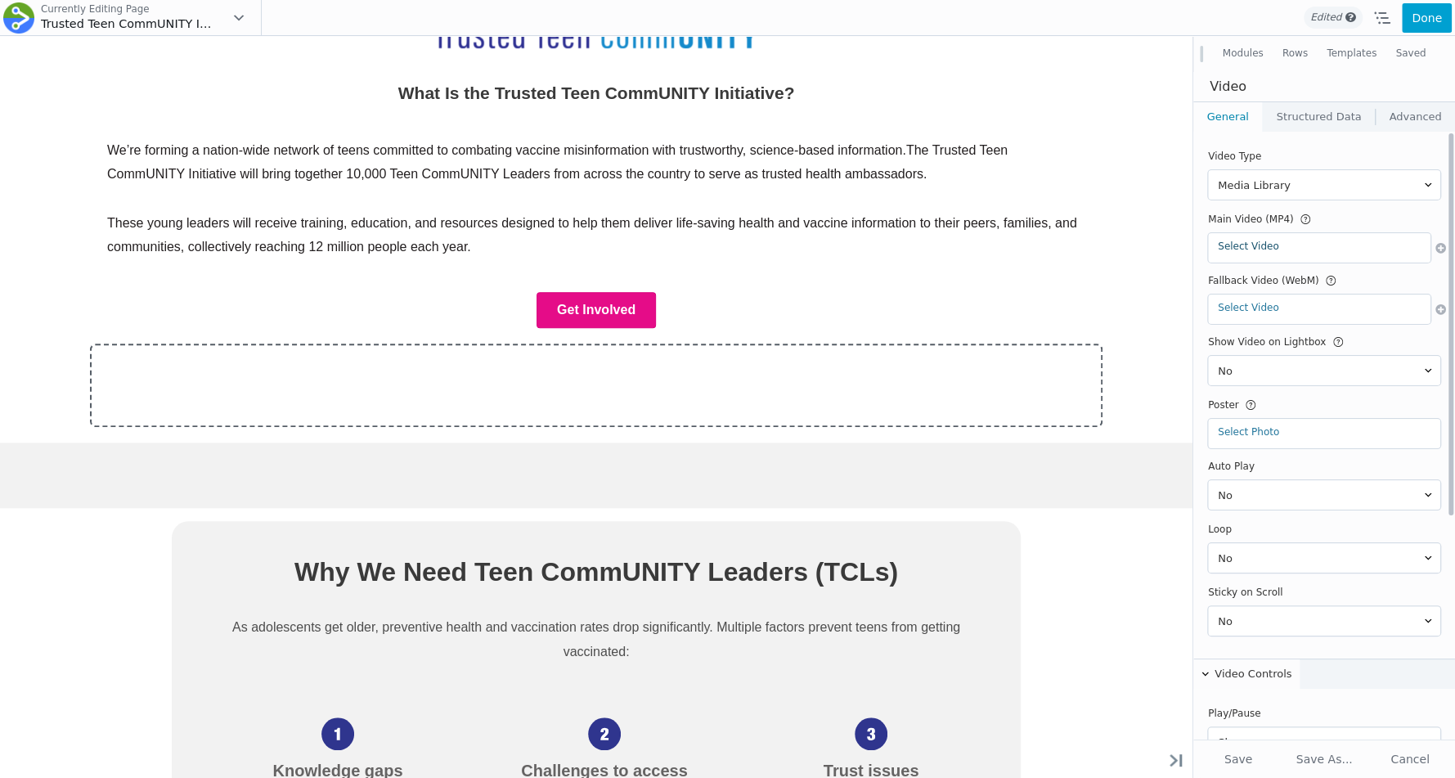
click at [1250, 247] on link "Select Video" at bounding box center [1319, 246] width 203 height 11
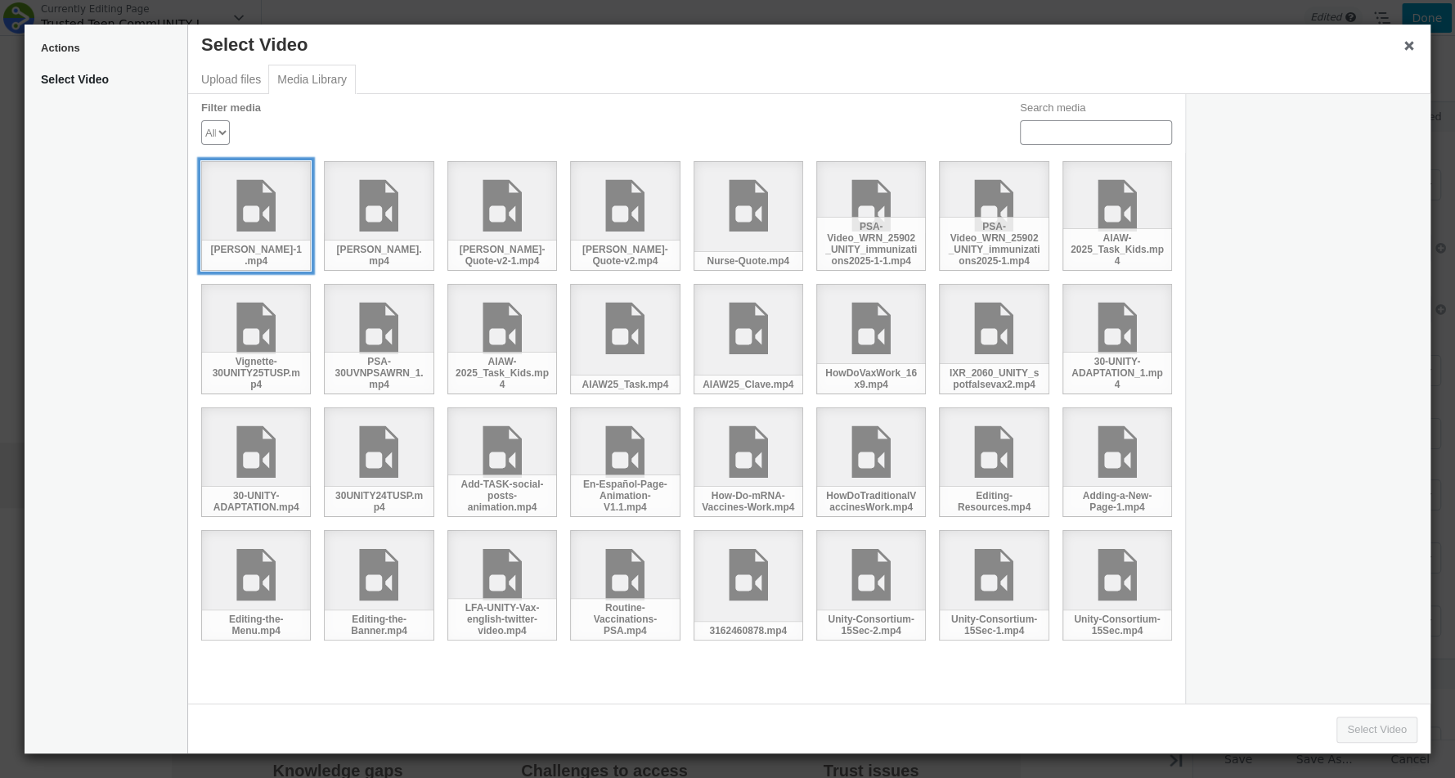
click at [239, 221] on div "[PERSON_NAME]-1.mp4" at bounding box center [256, 216] width 110 height 110
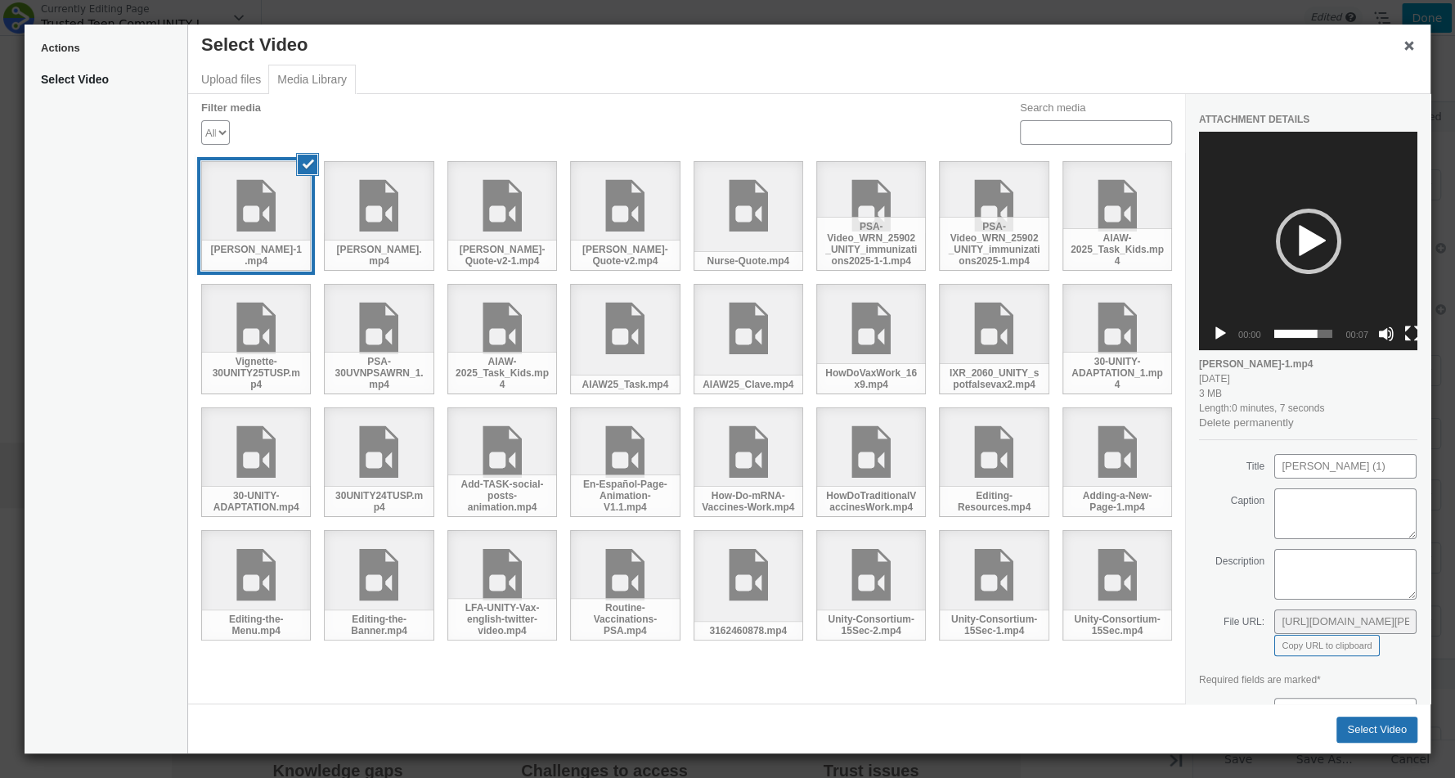
click at [1373, 743] on div "Select Video Actions Menu Select Video Upload files Media Library Filter media …" at bounding box center [728, 389] width 1406 height 729
click at [1373, 740] on button "Select Video" at bounding box center [1377, 730] width 81 height 26
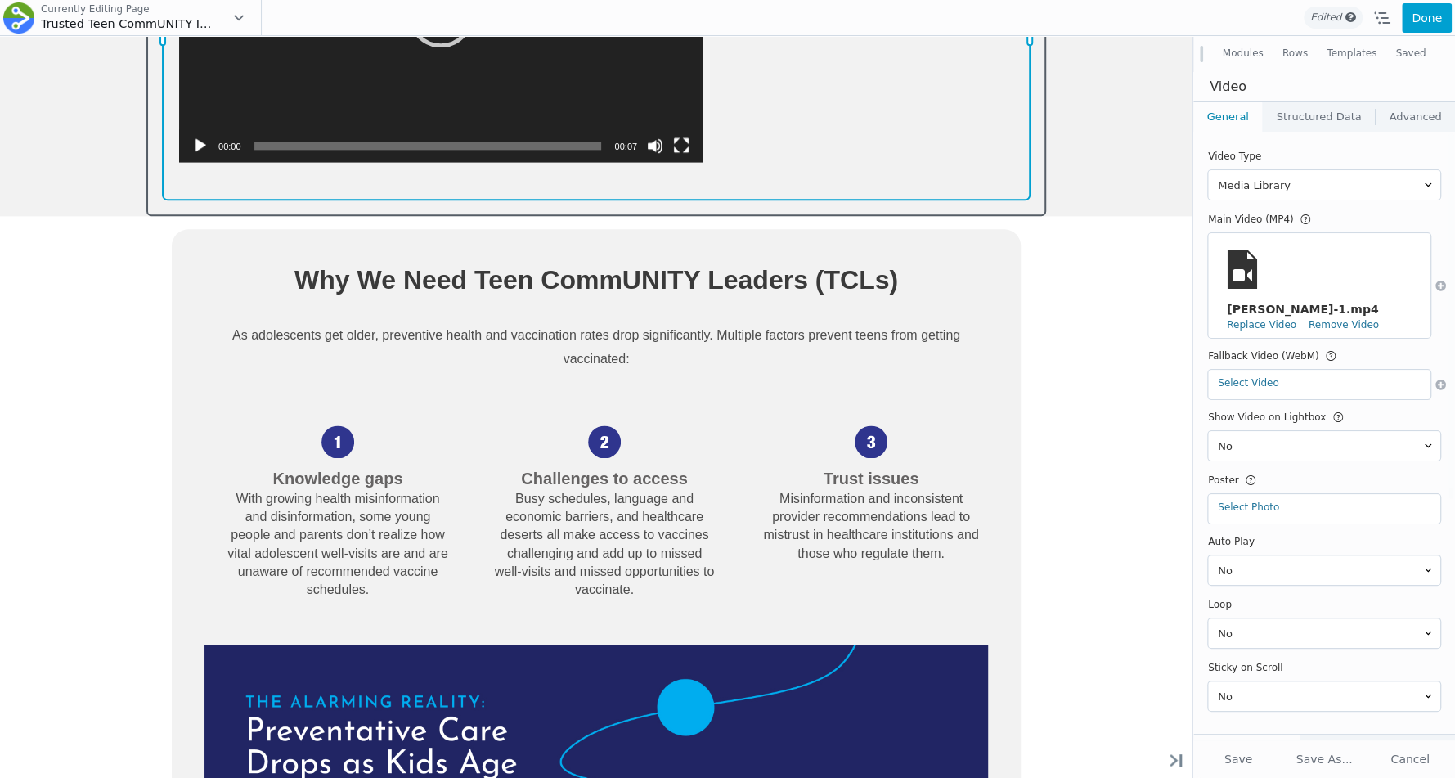
scroll to position [1446, 0]
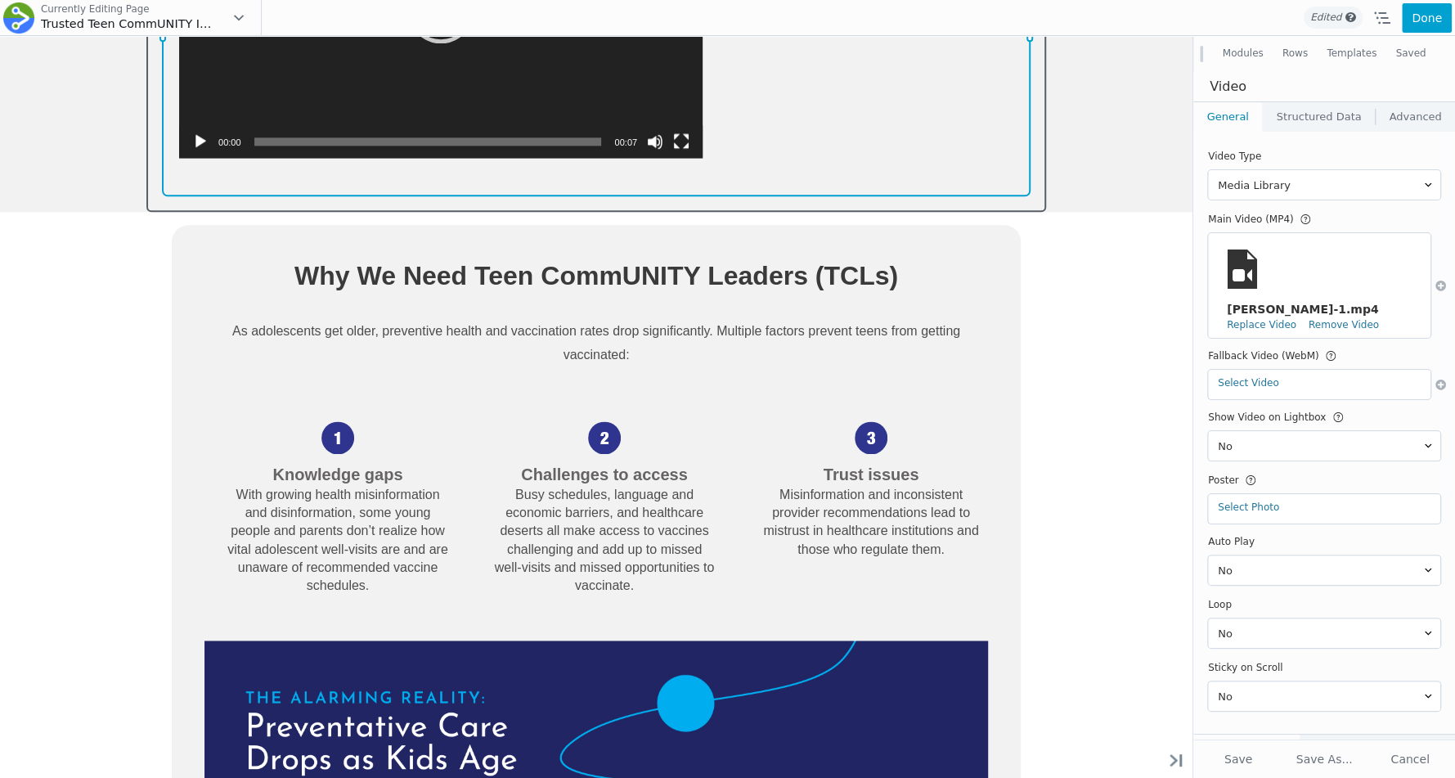
drag, startPoint x: 164, startPoint y: 687, endPoint x: 358, endPoint y: 476, distance: 286.6
click at [358, 196] on div "Move Up Move Down Video Settings Copy Video Settings Paste Video Settings Row R…" at bounding box center [596, 21] width 867 height 349
click at [172, 196] on div "Move Up Move Down Video Settings Copy Video Settings Paste Video Settings Row R…" at bounding box center [596, 21] width 867 height 349
drag, startPoint x: 165, startPoint y: 710, endPoint x: 323, endPoint y: 574, distance: 208.3
click at [324, 196] on div "Move Up Move Down Video Settings Copy Video Settings Paste Video Settings Row R…" at bounding box center [596, 21] width 867 height 349
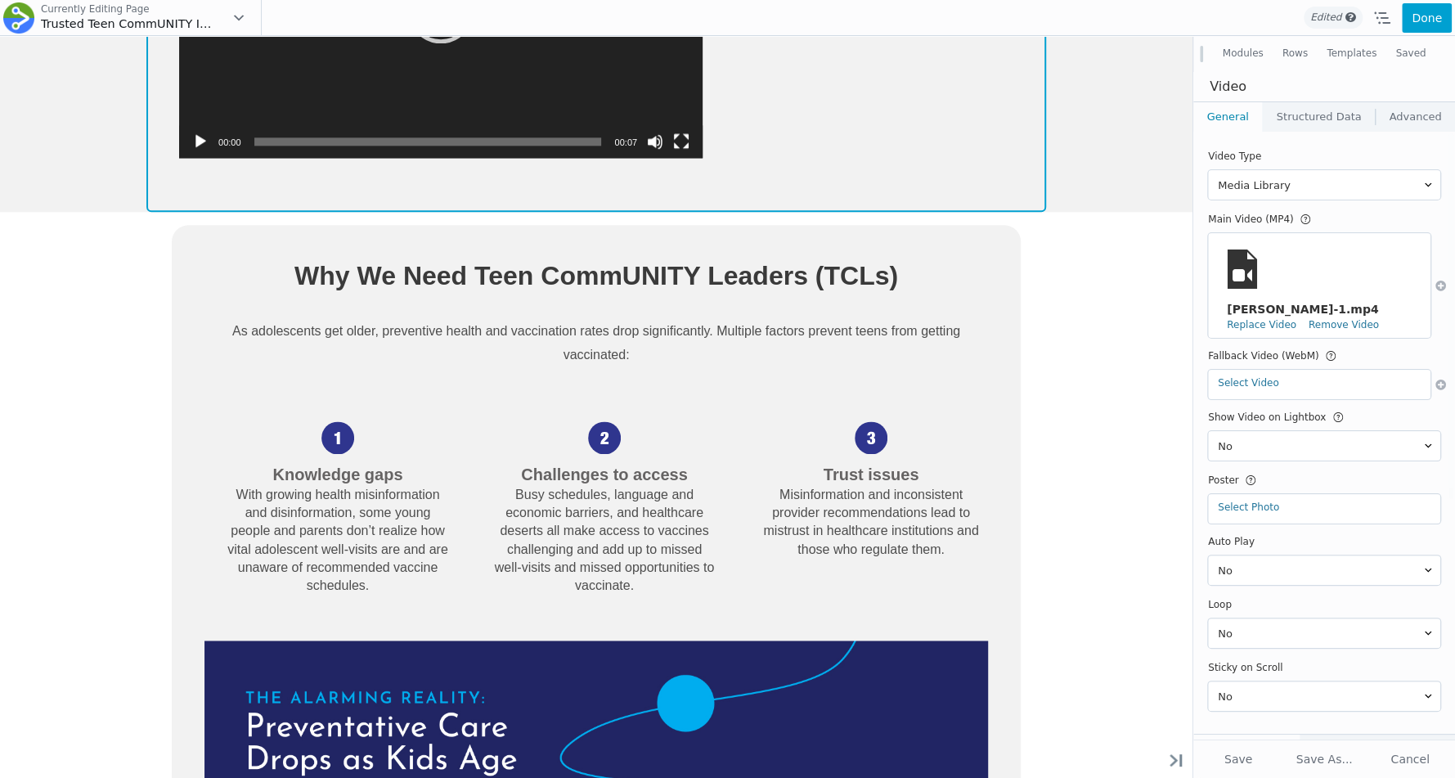
click at [148, 212] on div "Move Up Move Down Row Settings Reset Column Widths Reset Row Width Copy Row Set…" at bounding box center [596, 6] width 900 height 411
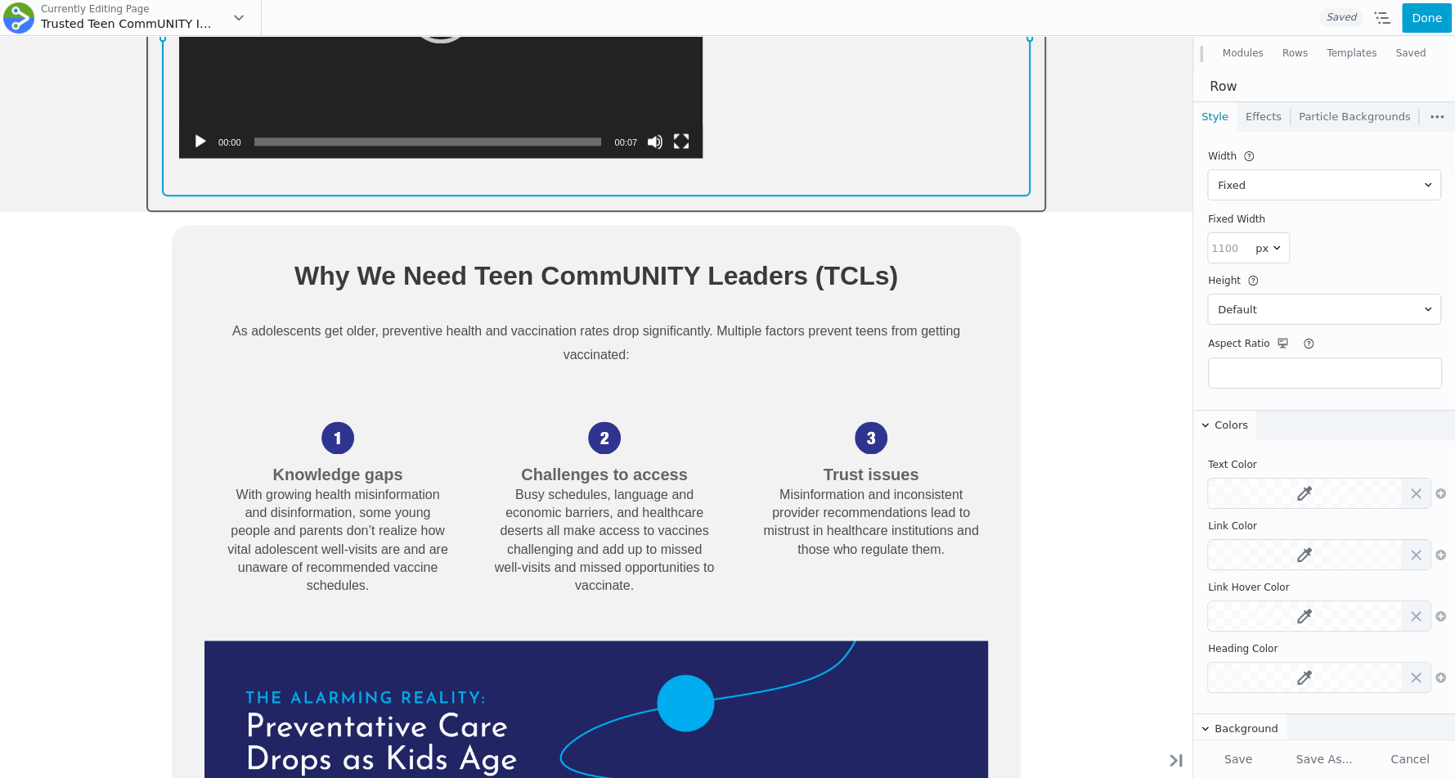
scroll to position [0, 0]
drag, startPoint x: 146, startPoint y: 676, endPoint x: 245, endPoint y: 627, distance: 109.8
click at [245, 212] on div "Video Player https://www.unity4teenvax.org/wp-content/uploads/2025/09/Judy-Klei…" at bounding box center [596, 21] width 900 height 381
click at [891, 196] on div "Move Up Move Down Video Settings Copy Video Settings Paste Video Settings Row R…" at bounding box center [596, 21] width 867 height 349
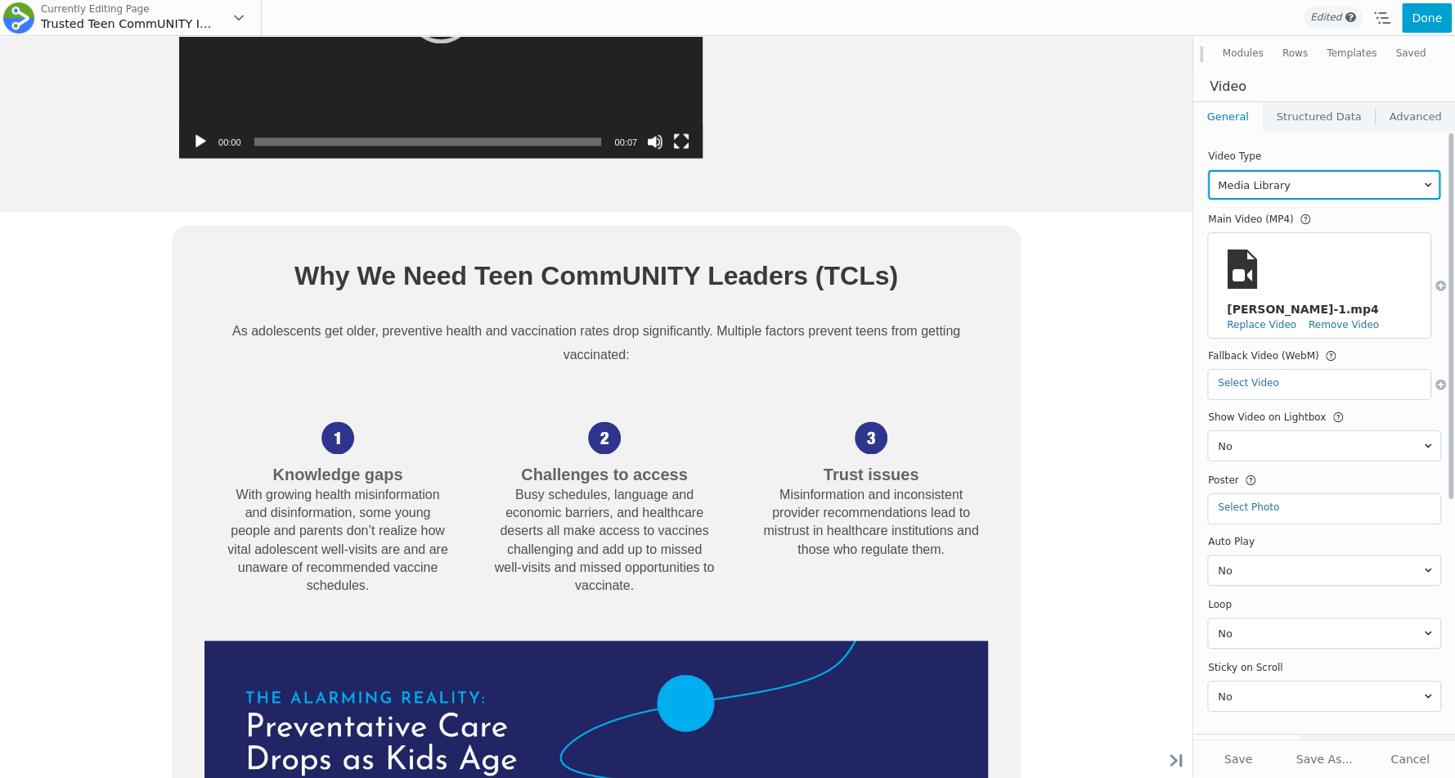
click at [1337, 191] on select "Media Library Embed" at bounding box center [1324, 184] width 232 height 29
click at [1208, 170] on select "Media Library Embed" at bounding box center [1324, 184] width 232 height 29
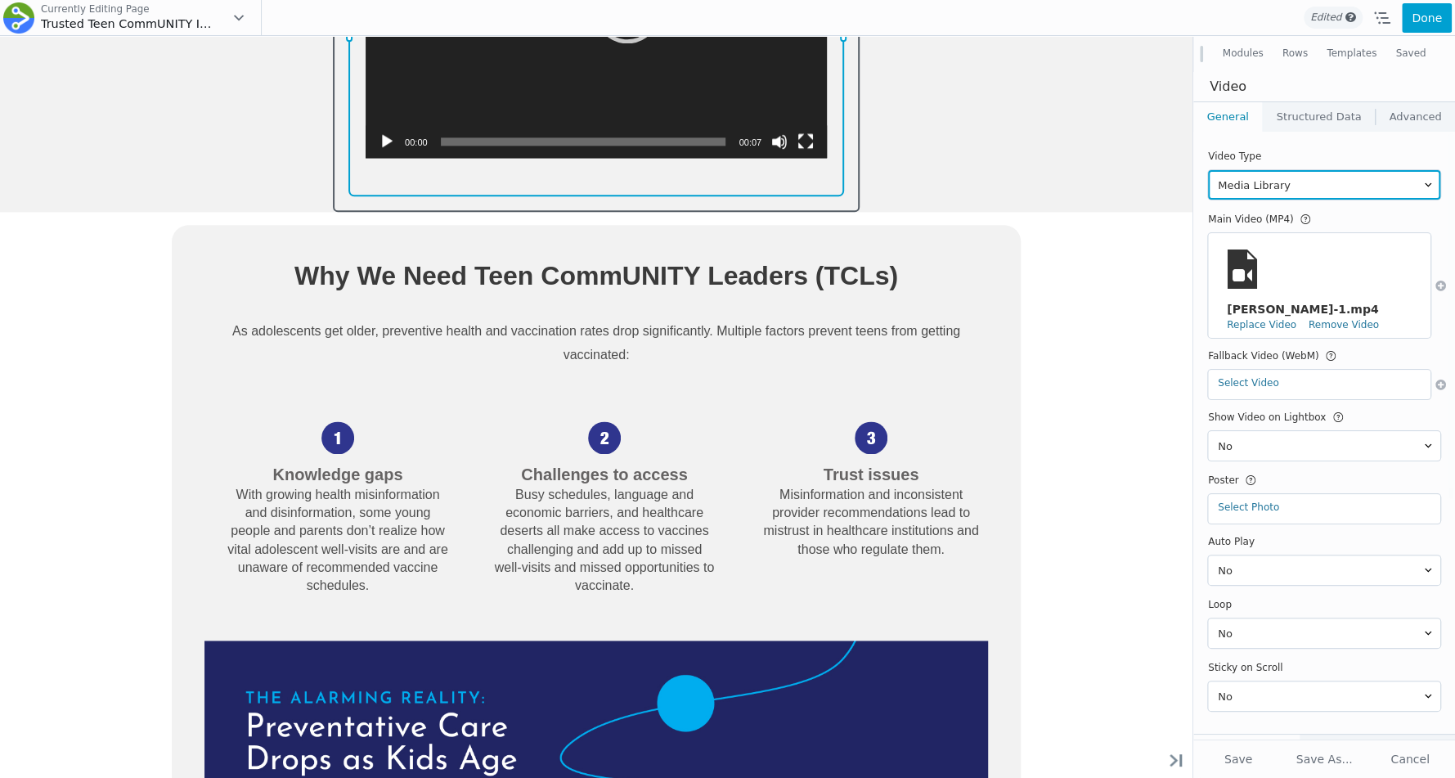
drag, startPoint x: 1029, startPoint y: 300, endPoint x: 843, endPoint y: 263, distance: 190.1
click at [843, 196] on div "644px" at bounding box center [843, 21] width 15 height 349
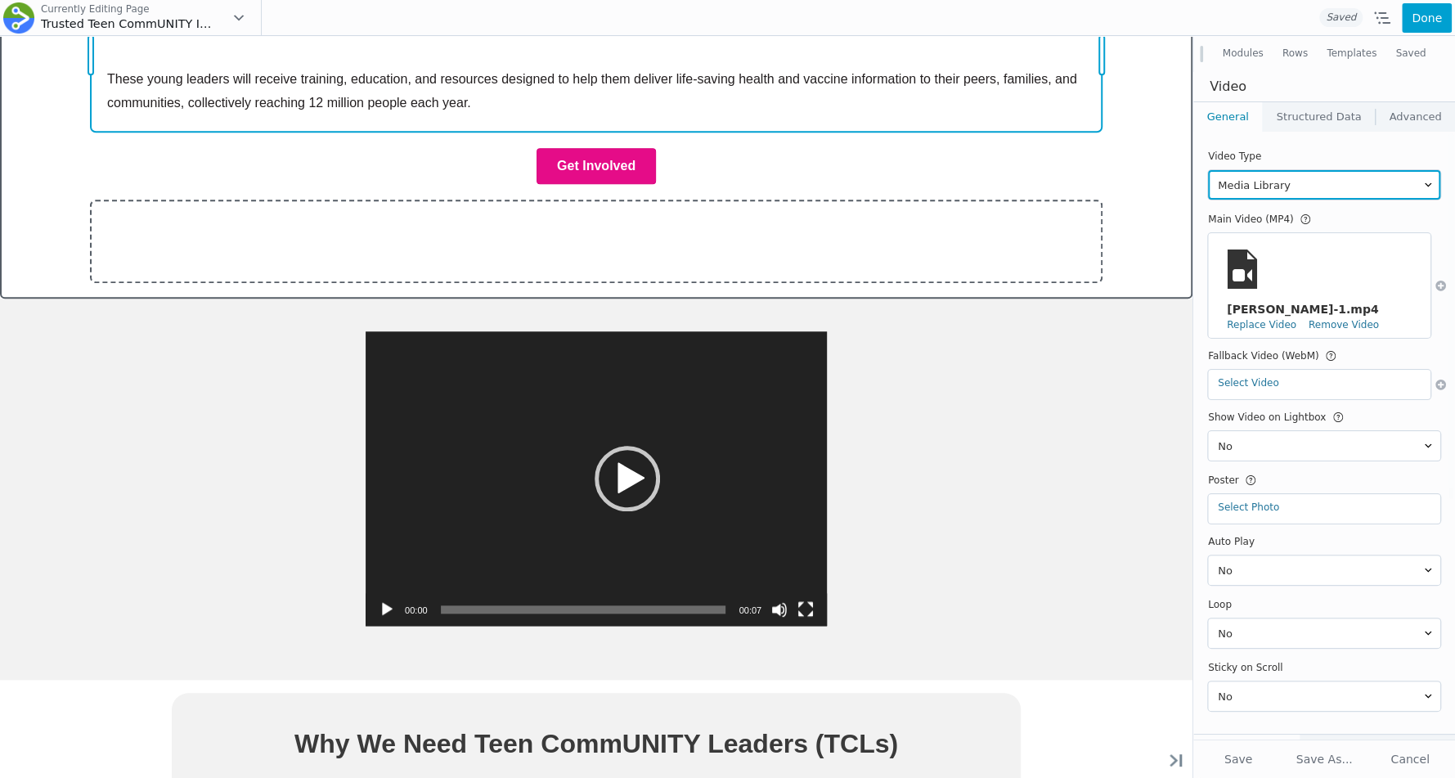
scroll to position [980, 0]
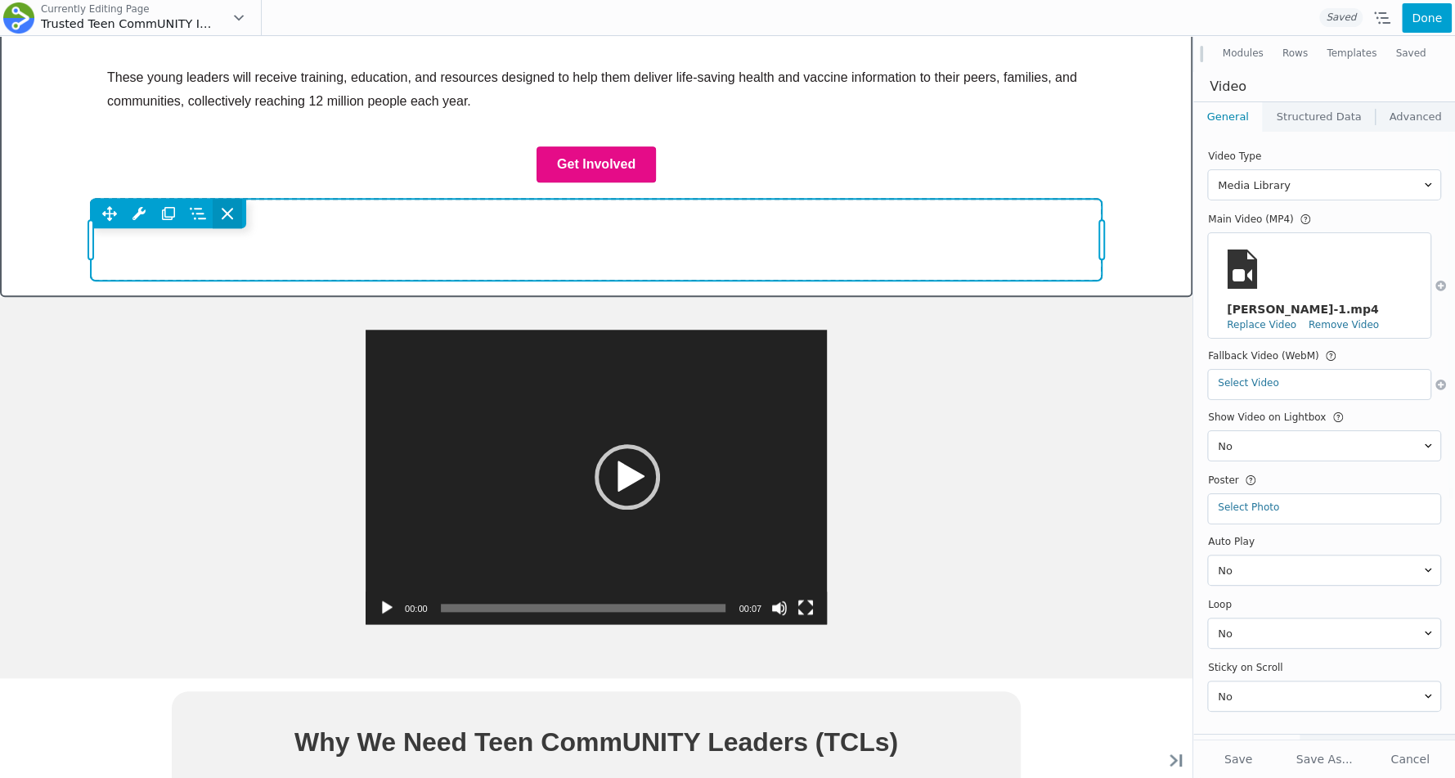
click at [236, 211] on span at bounding box center [227, 213] width 29 height 29
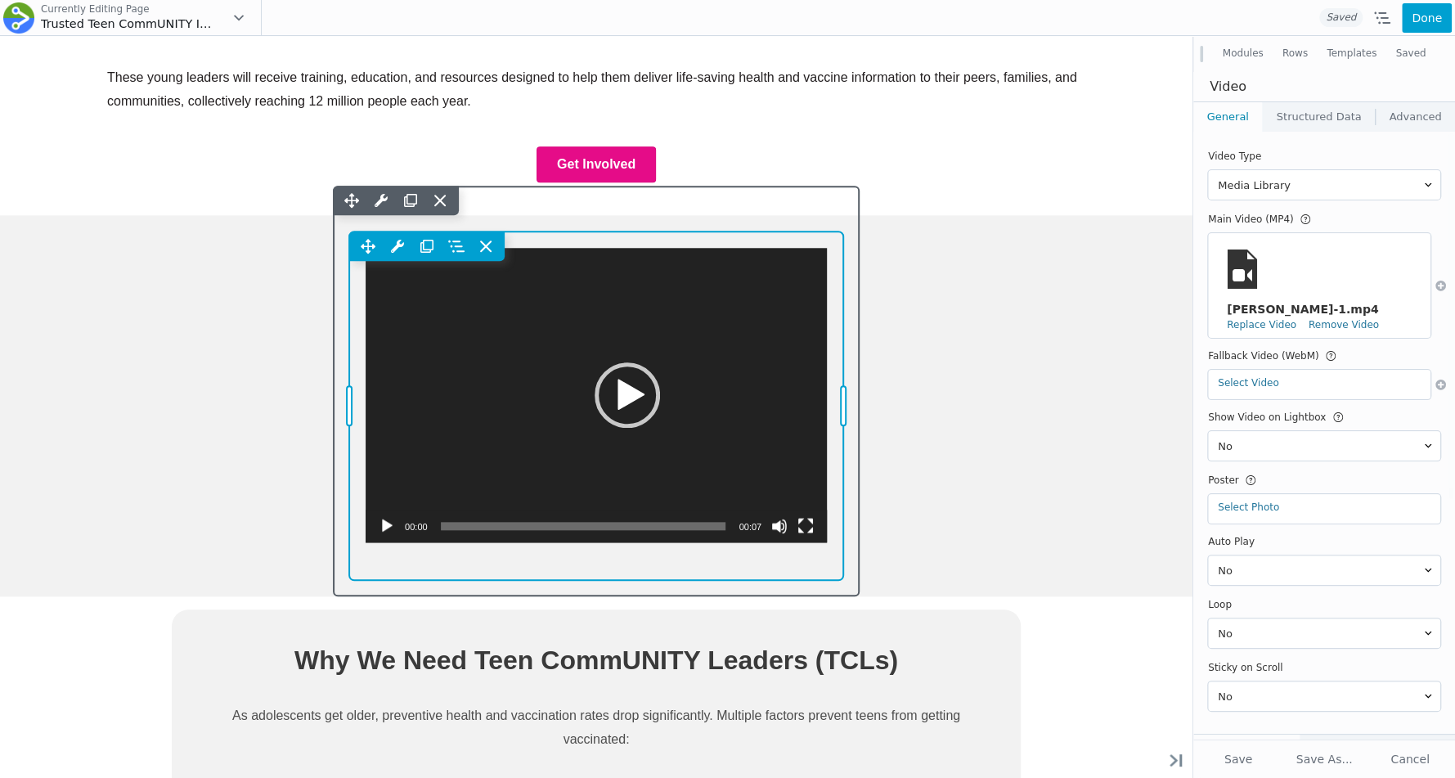
click at [572, 469] on div "Move Up Move Down Video Settings Copy Video Settings Paste Video Settings Row R…" at bounding box center [596, 406] width 494 height 349
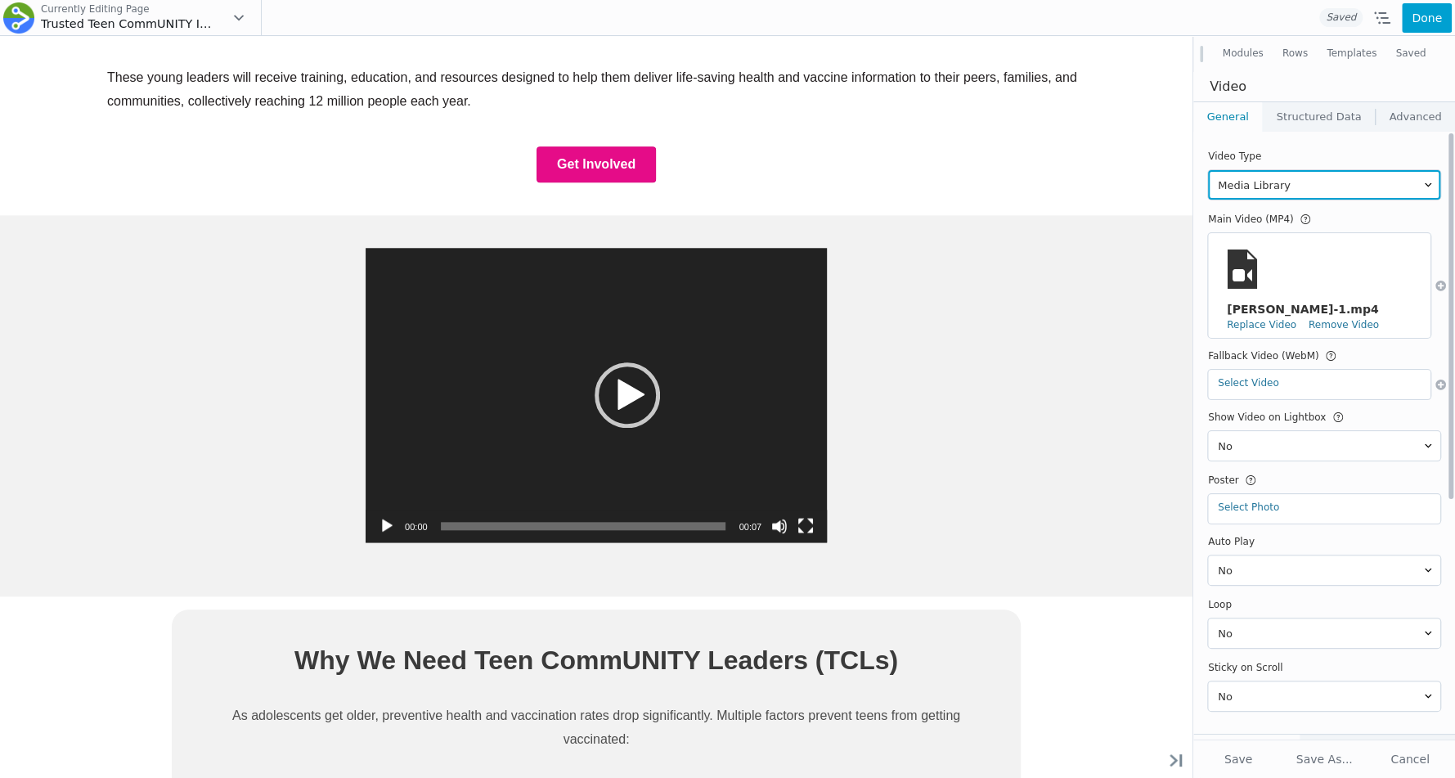
scroll to position [397, 0]
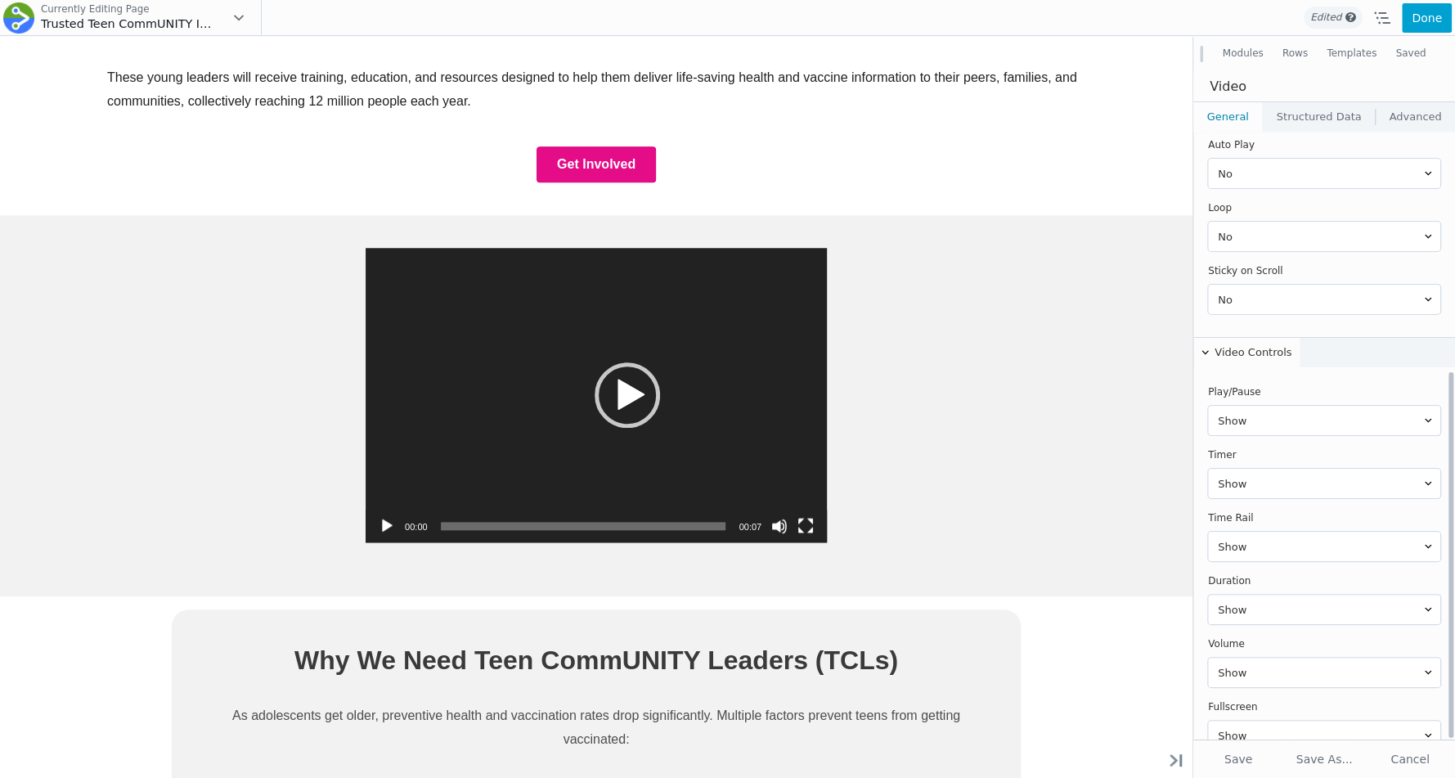
click at [1263, 382] on th "Play/Pause" at bounding box center [1324, 392] width 232 height 20
click at [1263, 406] on select "Show Hide" at bounding box center [1324, 420] width 232 height 29
select select "hide"
click at [1208, 406] on select "Show Hide" at bounding box center [1324, 420] width 232 height 29
click at [1251, 469] on select "Show Hide" at bounding box center [1324, 483] width 232 height 29
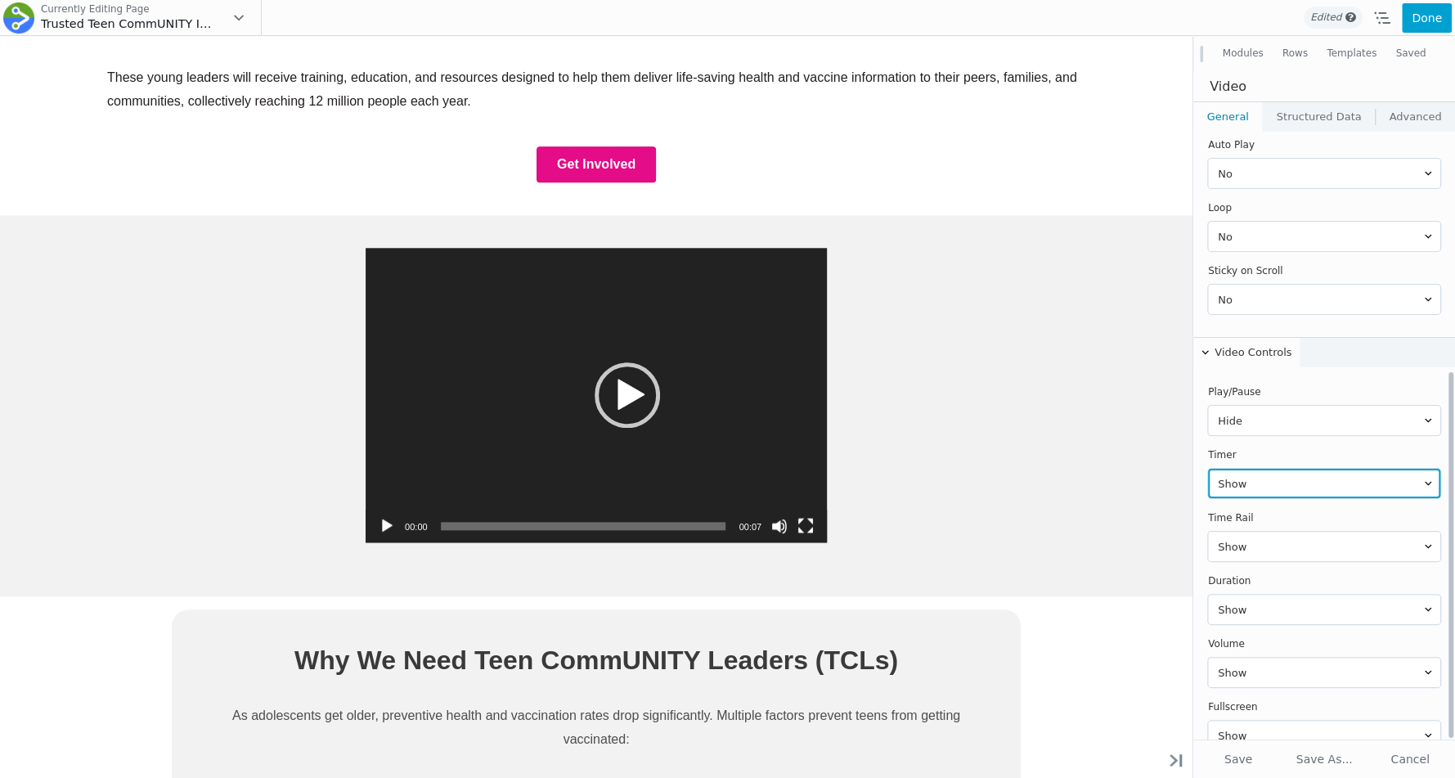
select select "hide"
click at [1208, 469] on select "Show Hide" at bounding box center [1324, 483] width 232 height 29
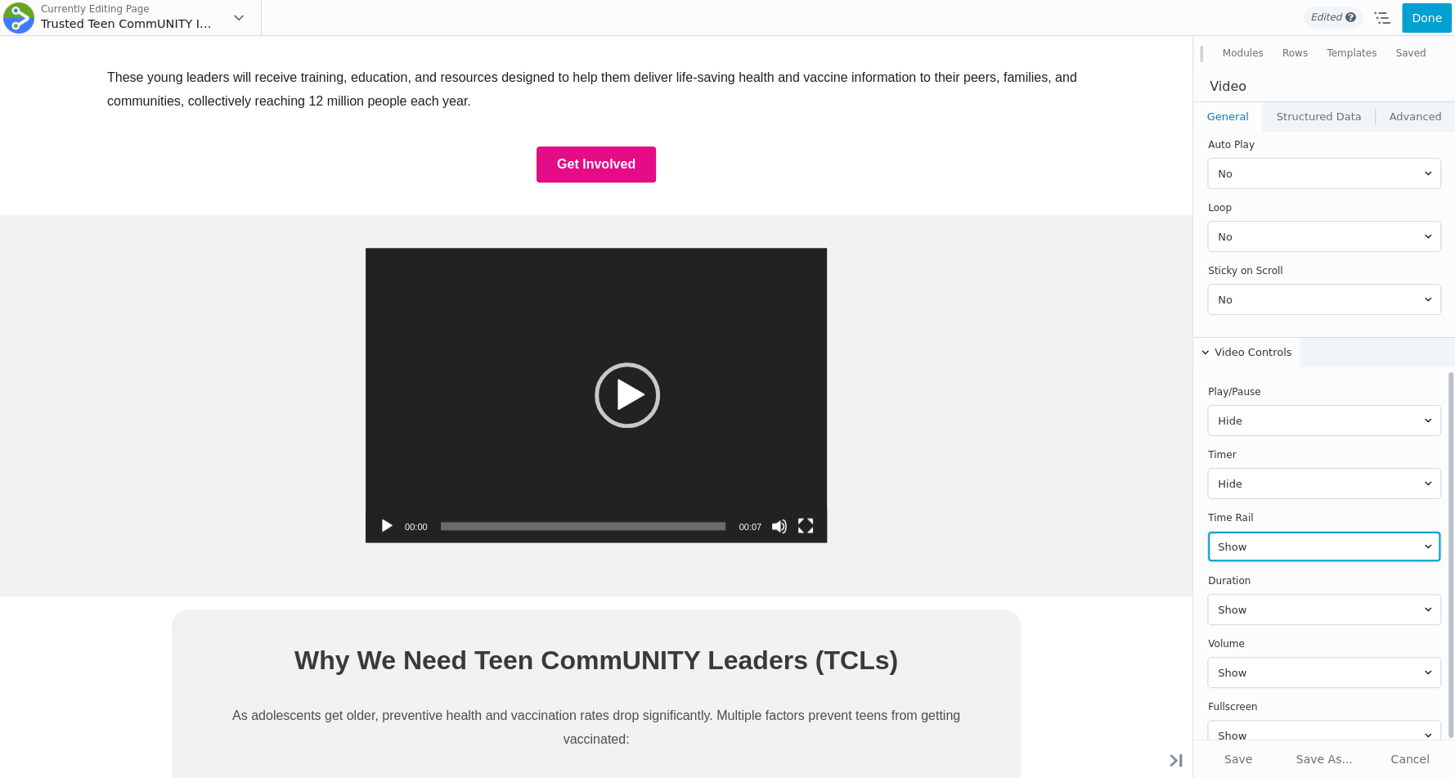
click at [1250, 532] on select "Show Hide" at bounding box center [1324, 546] width 232 height 29
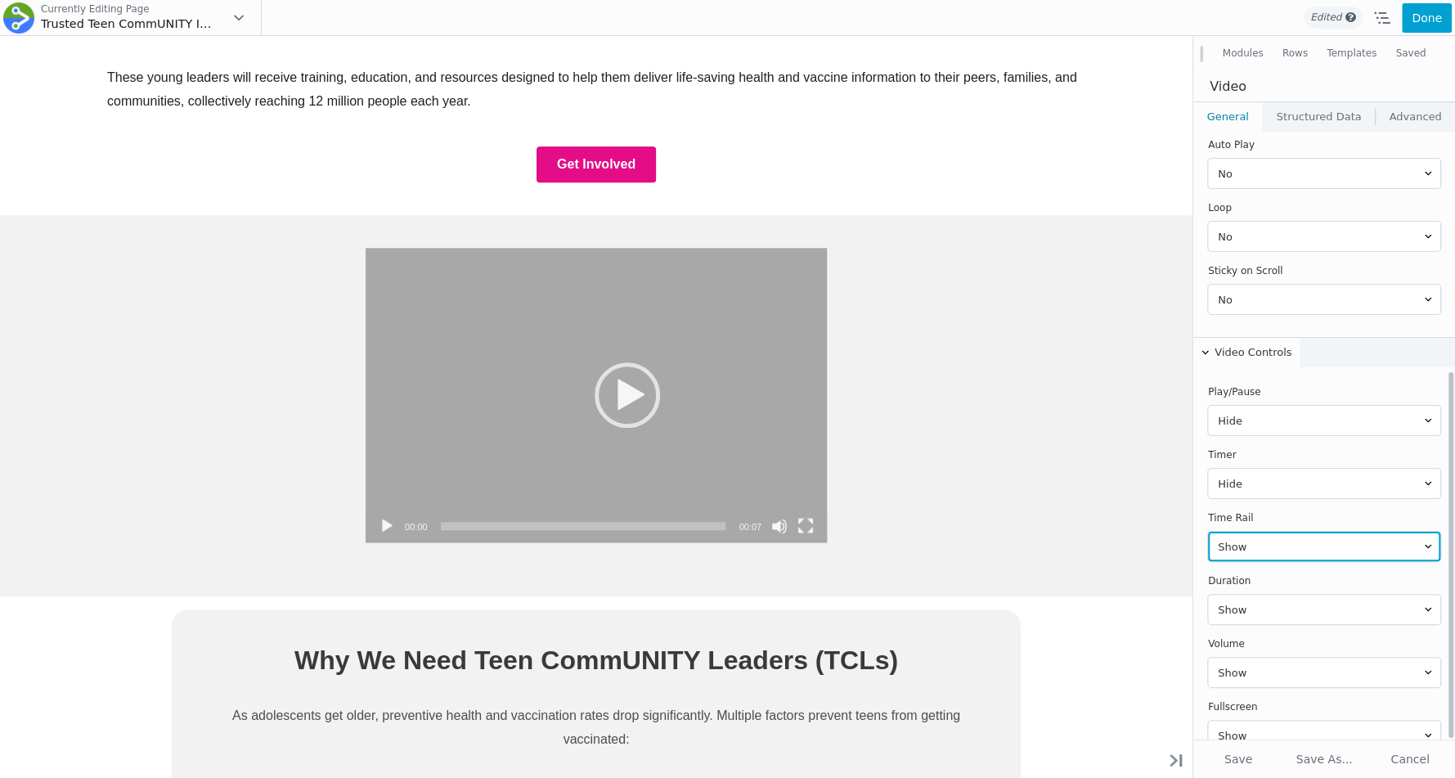
select select "hide"
click at [1208, 532] on select "Show Hide" at bounding box center [1324, 546] width 232 height 29
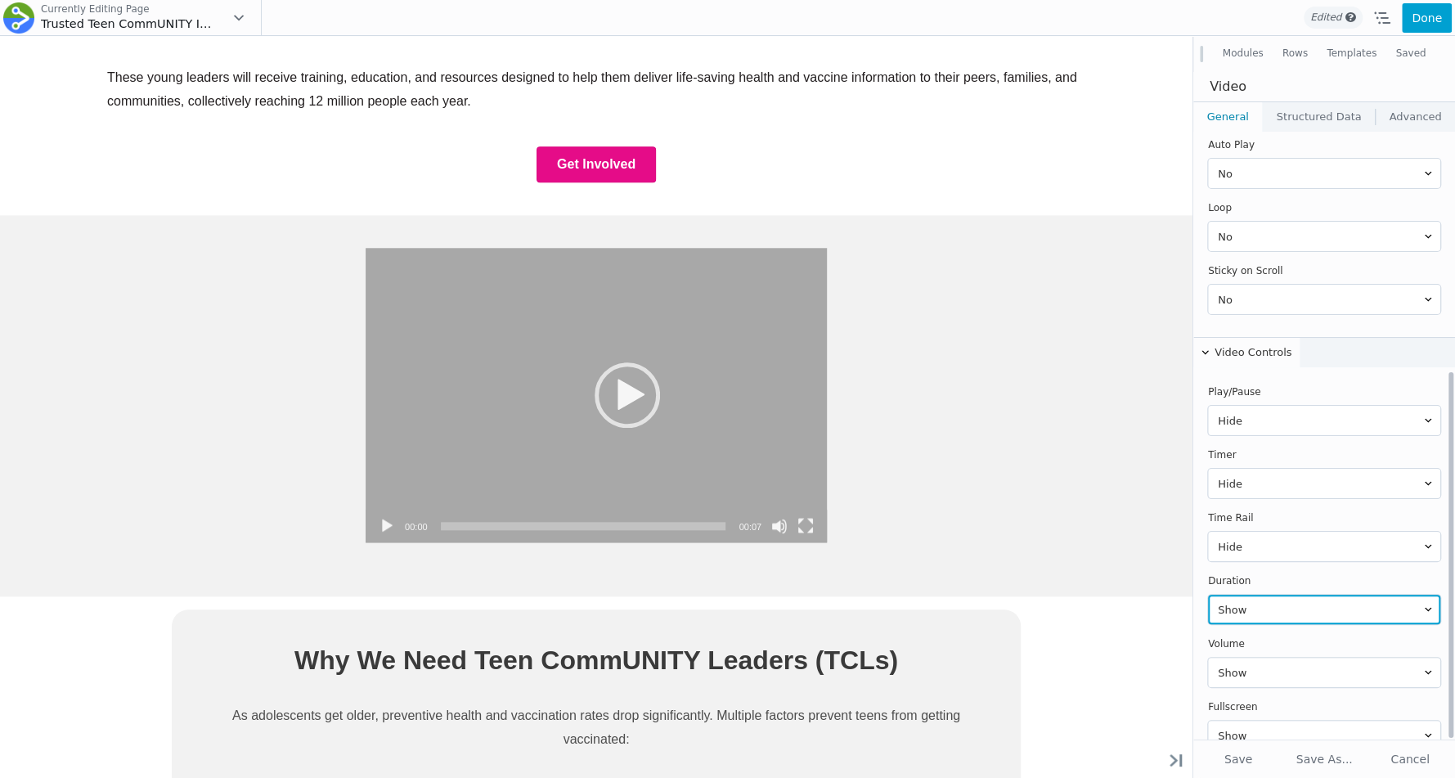
click at [1249, 595] on select "Show Hide" at bounding box center [1324, 609] width 232 height 29
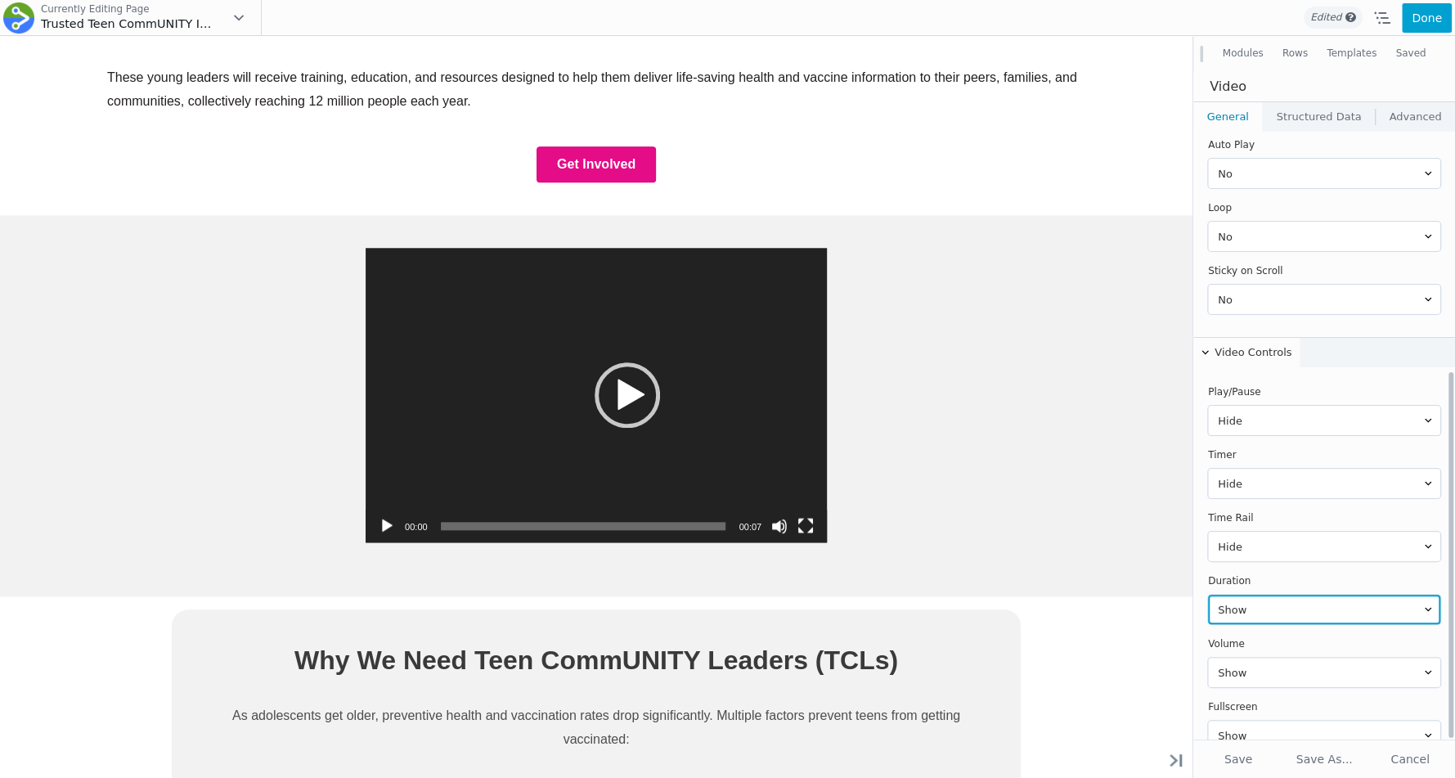
select select "hide"
click at [1208, 595] on select "Show Hide" at bounding box center [1324, 609] width 232 height 29
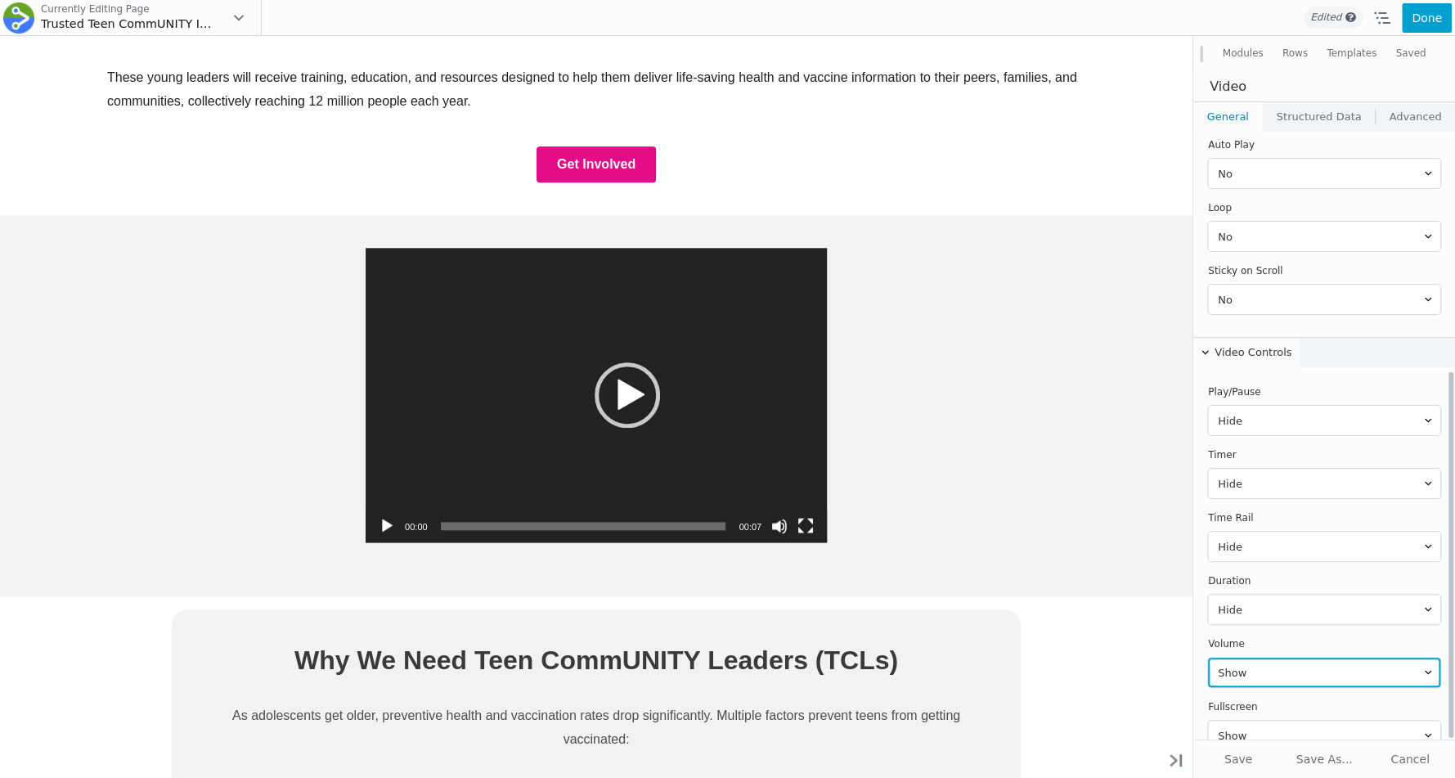
click at [1249, 658] on select "Show Hide" at bounding box center [1324, 672] width 232 height 29
select select "hide"
click at [1208, 658] on select "Show Hide" at bounding box center [1324, 672] width 232 height 29
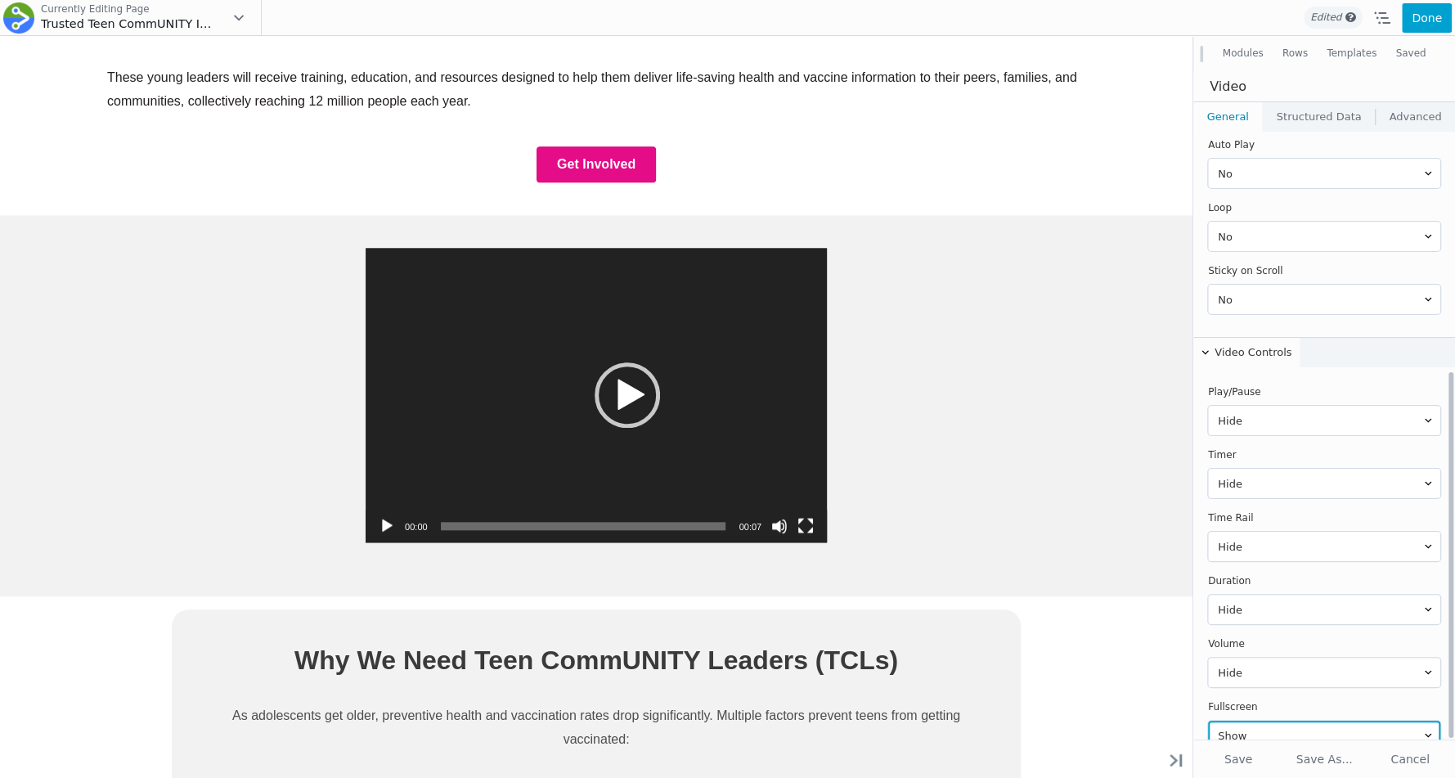
click at [1252, 721] on select "Show Hide" at bounding box center [1324, 735] width 232 height 29
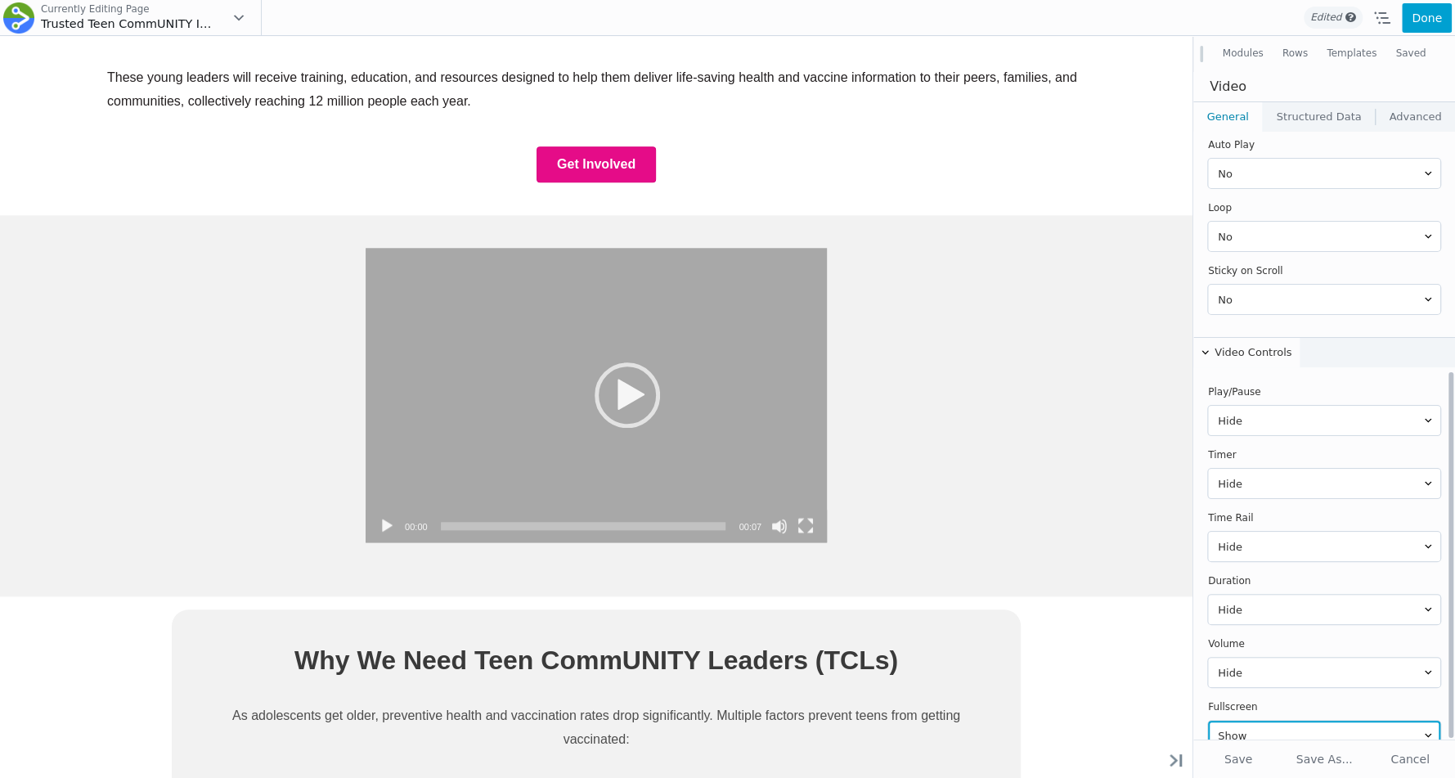
select select "hide"
click at [1208, 721] on select "Show Hide" at bounding box center [1324, 735] width 232 height 29
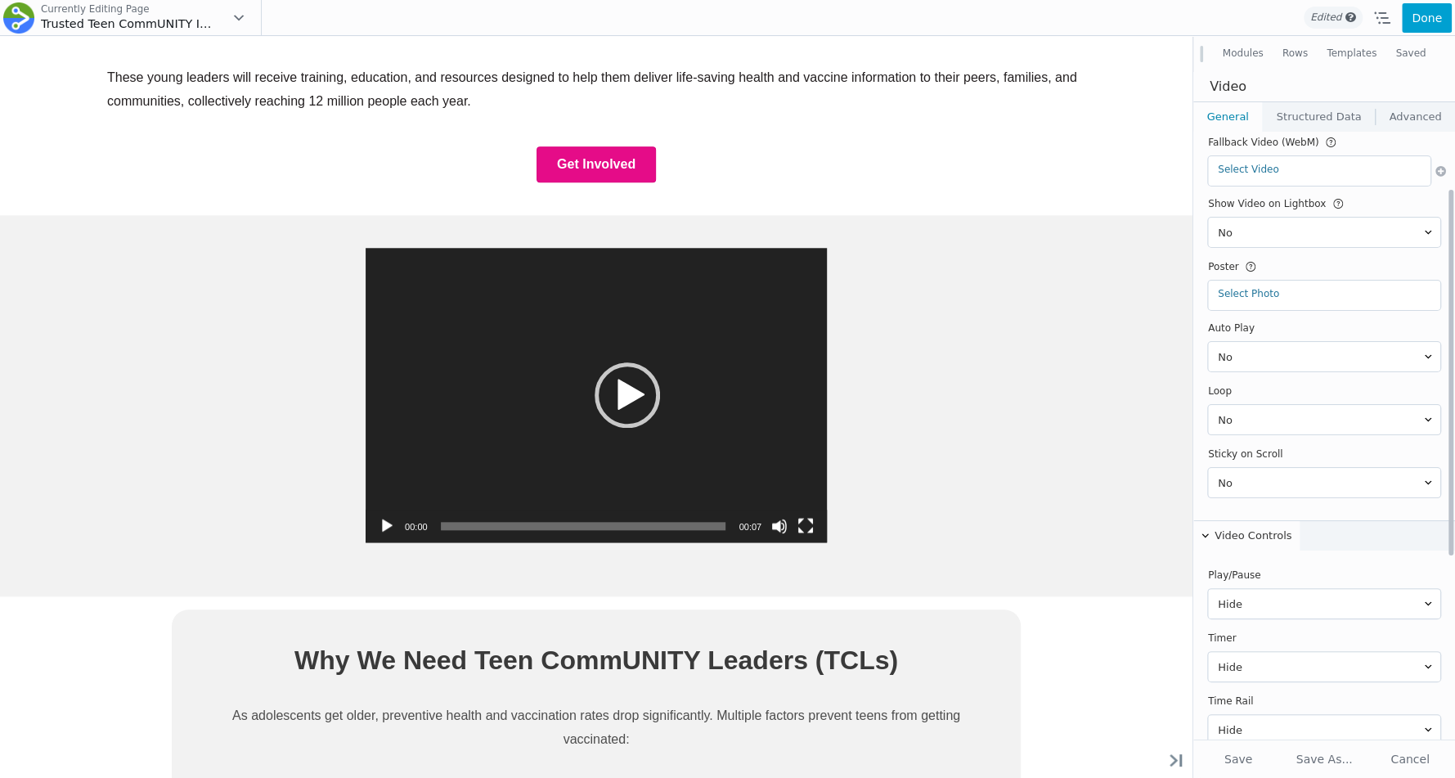
scroll to position [0, 0]
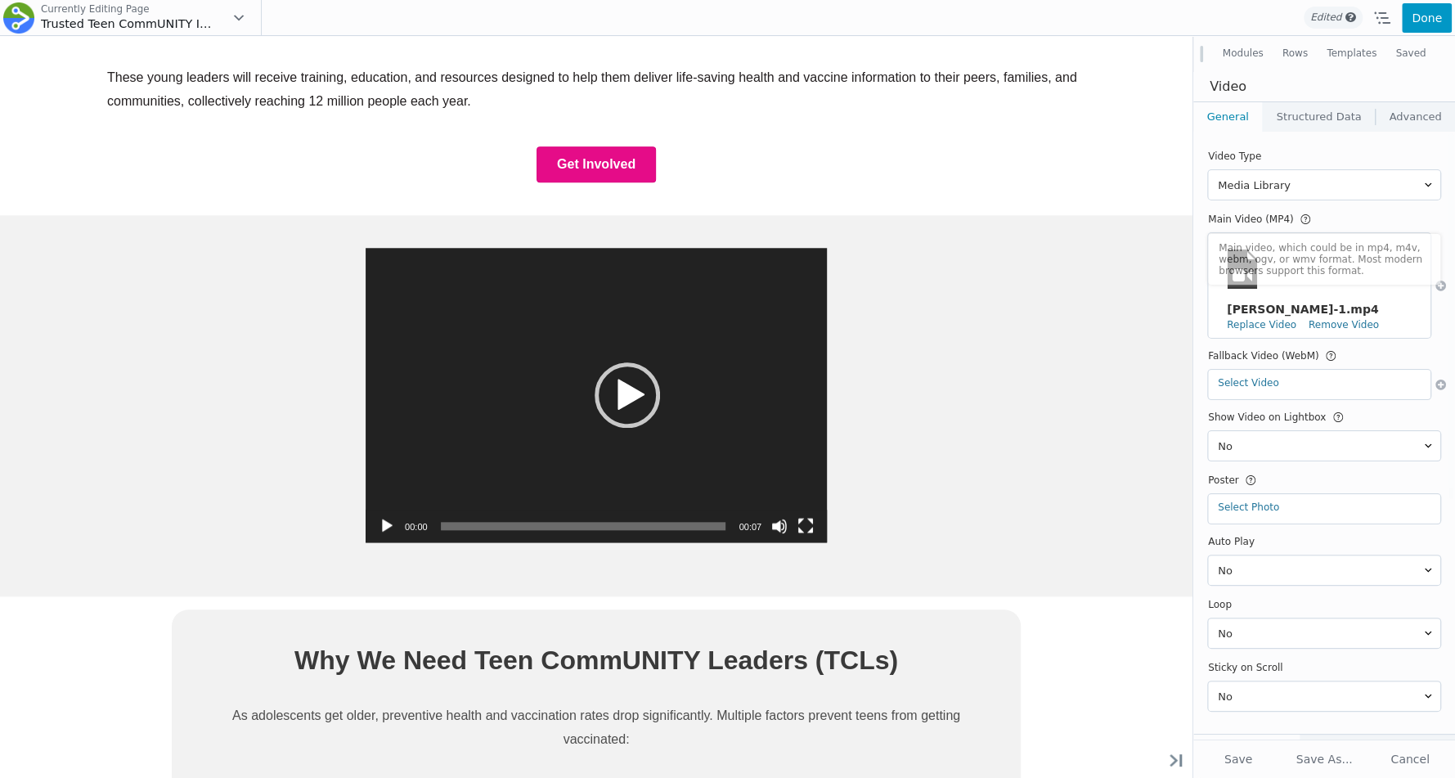
click at [1419, 16] on button "Done" at bounding box center [1427, 17] width 50 height 29
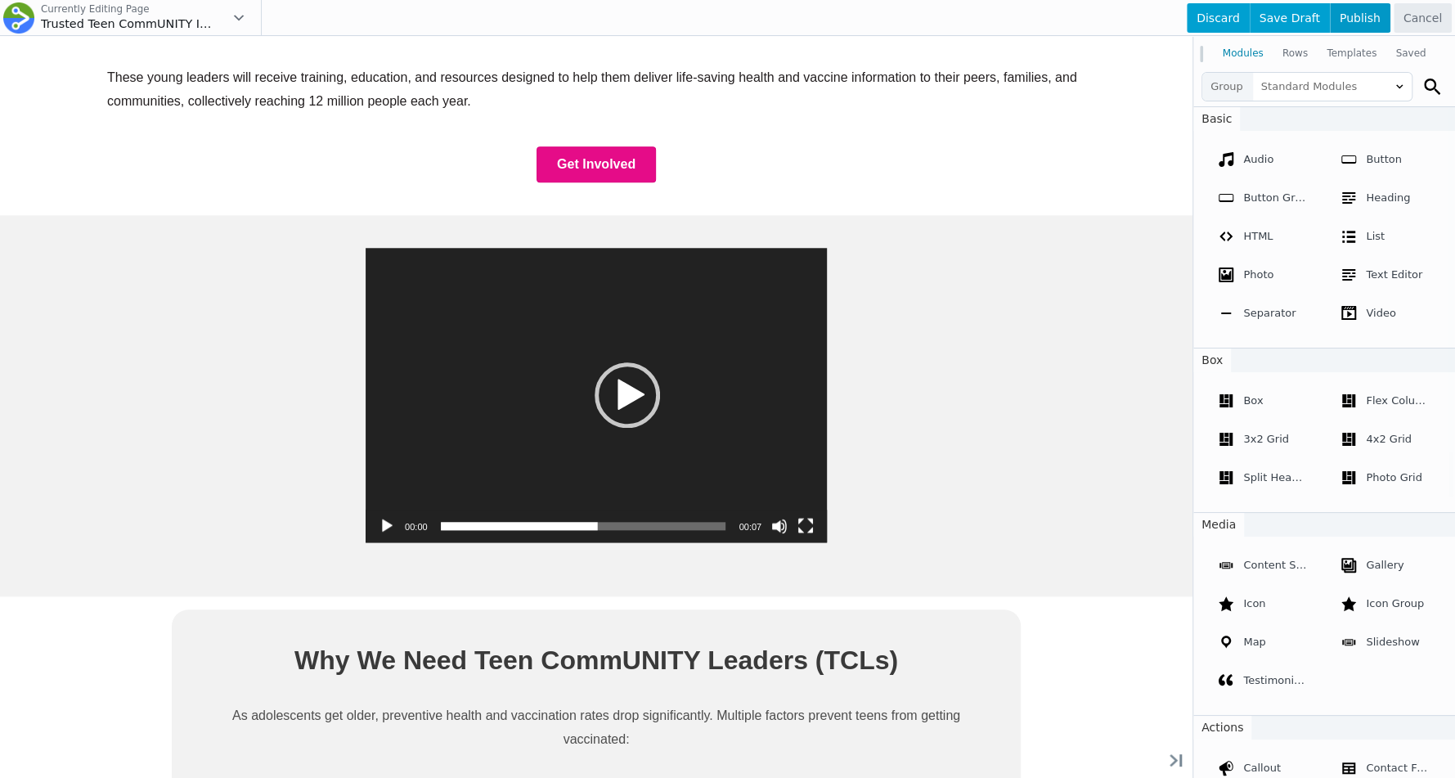
click at [1354, 25] on span "Publish" at bounding box center [1360, 17] width 61 height 29
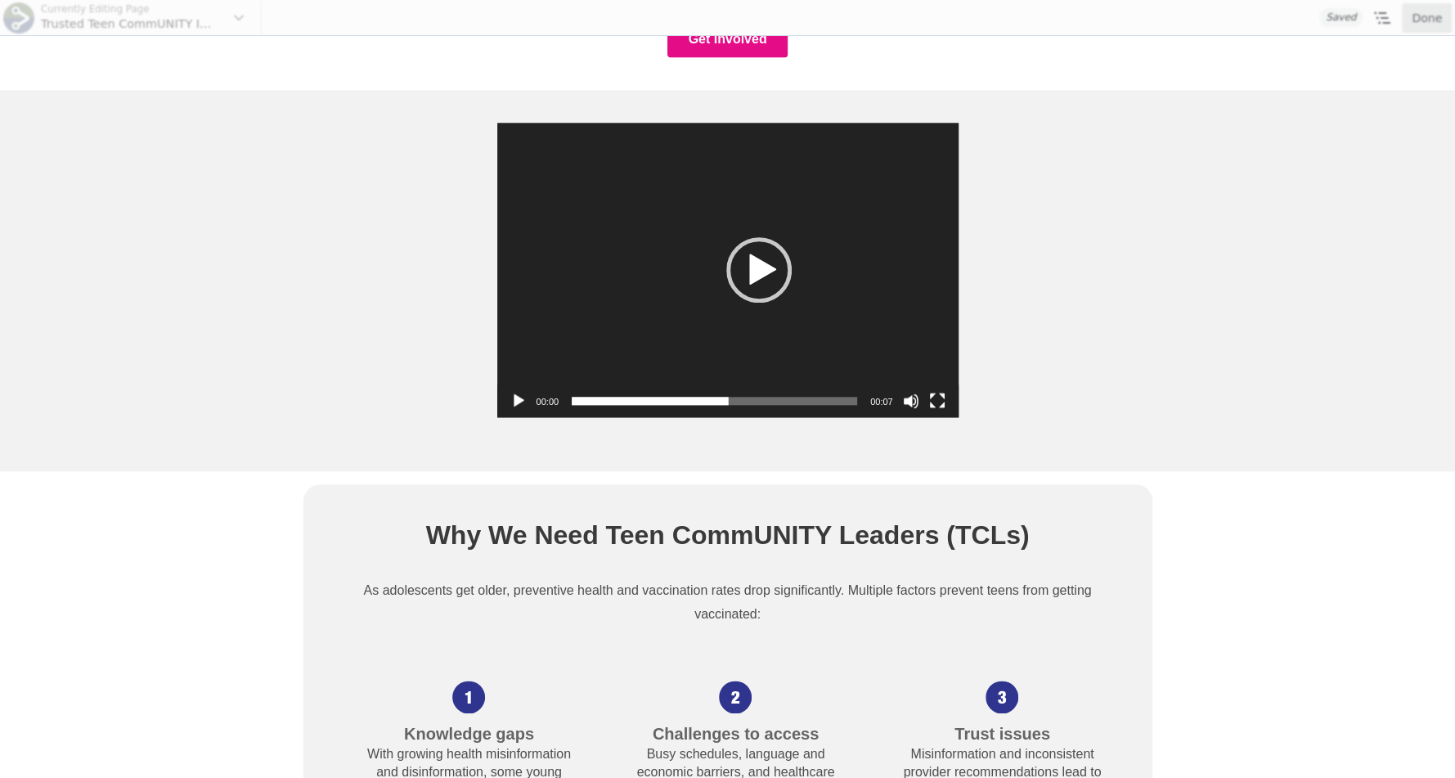
scroll to position [1050, 0]
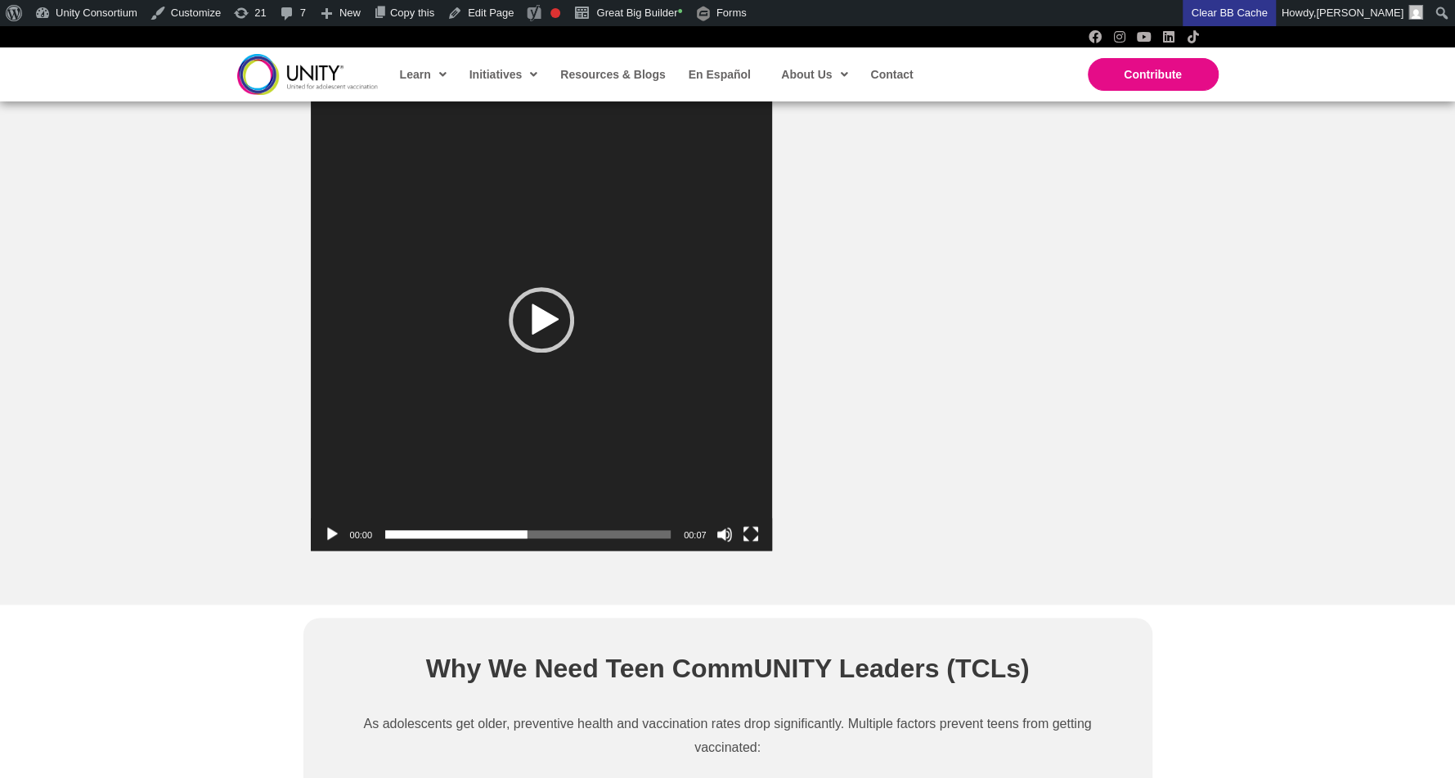
scroll to position [996, 0]
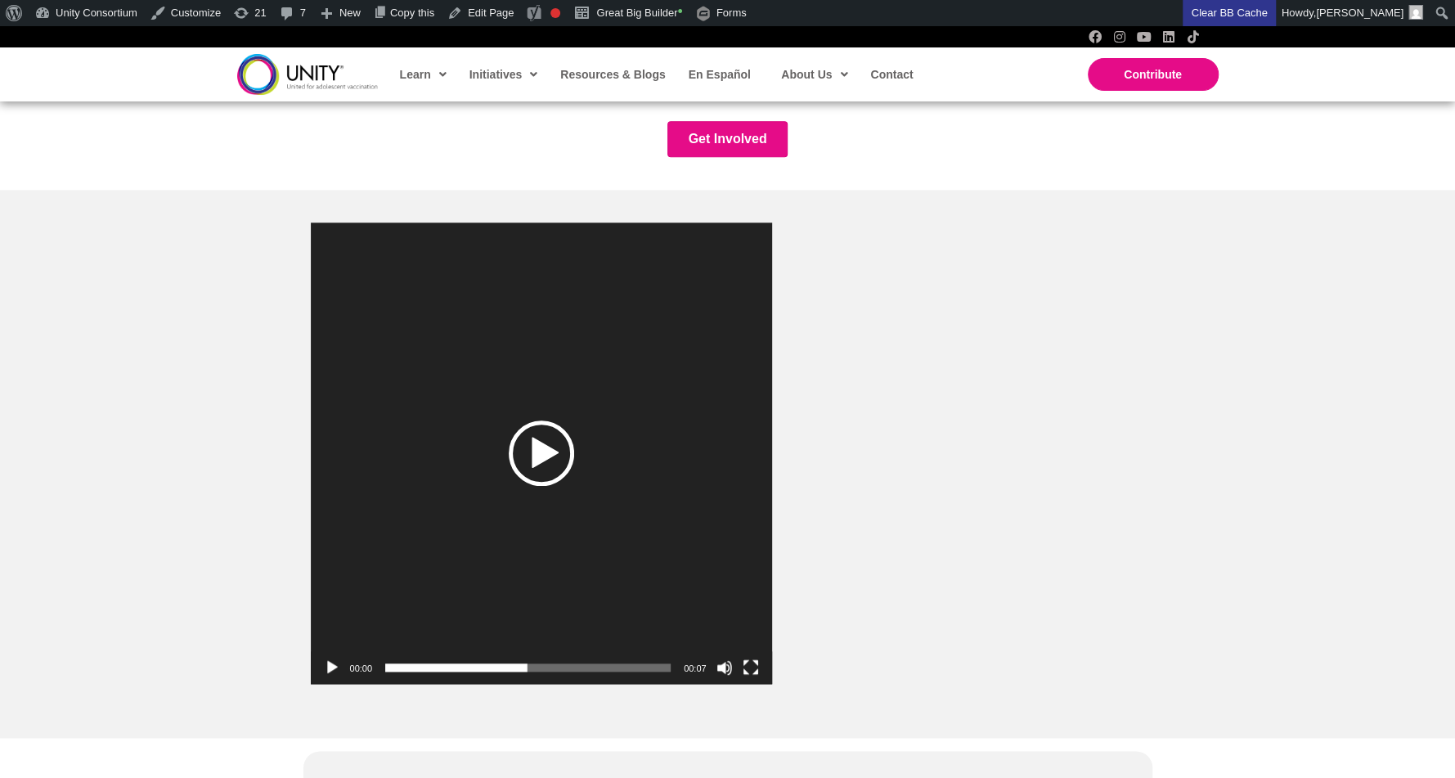
click at [574, 430] on div "Play" at bounding box center [541, 453] width 65 height 65
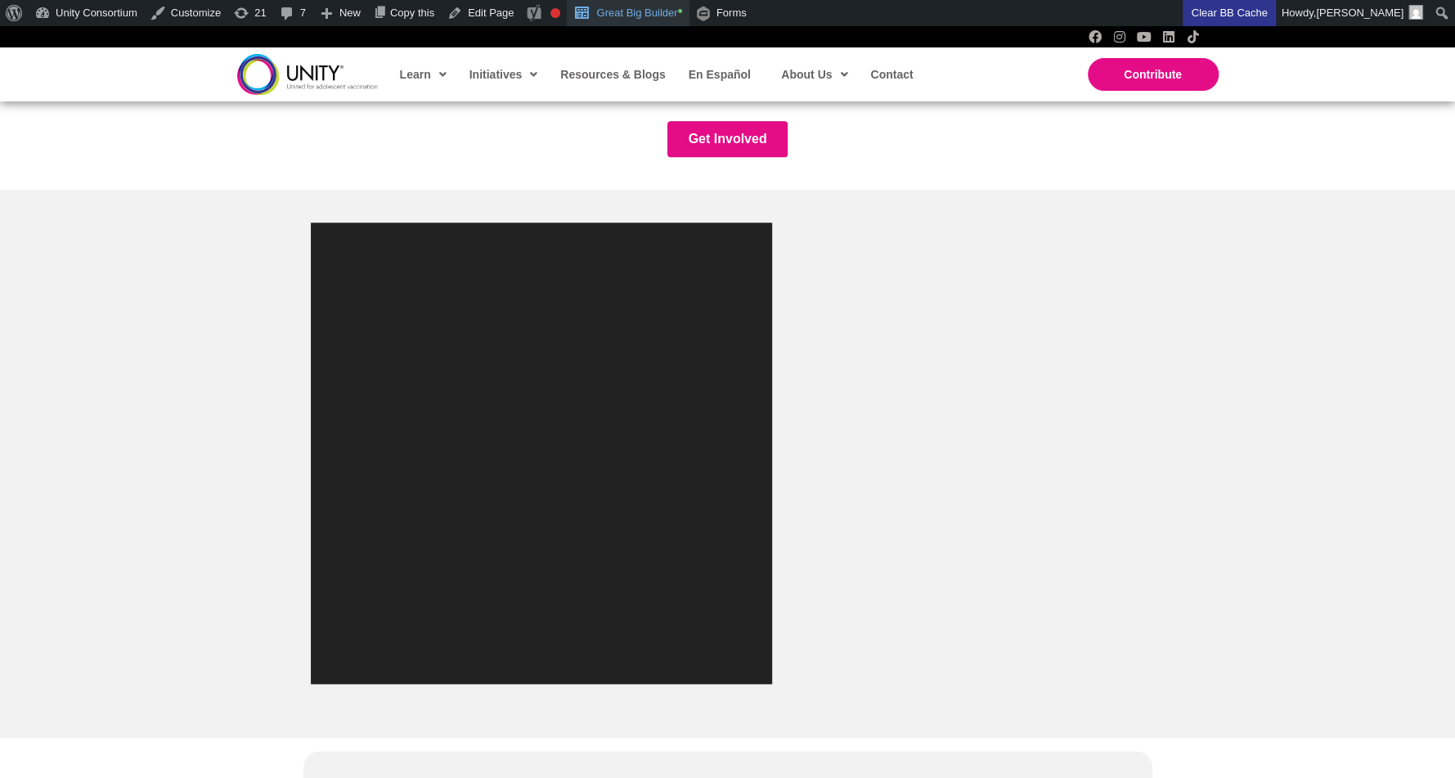
click at [675, 4] on link "Great Big Builder •" at bounding box center [628, 13] width 122 height 26
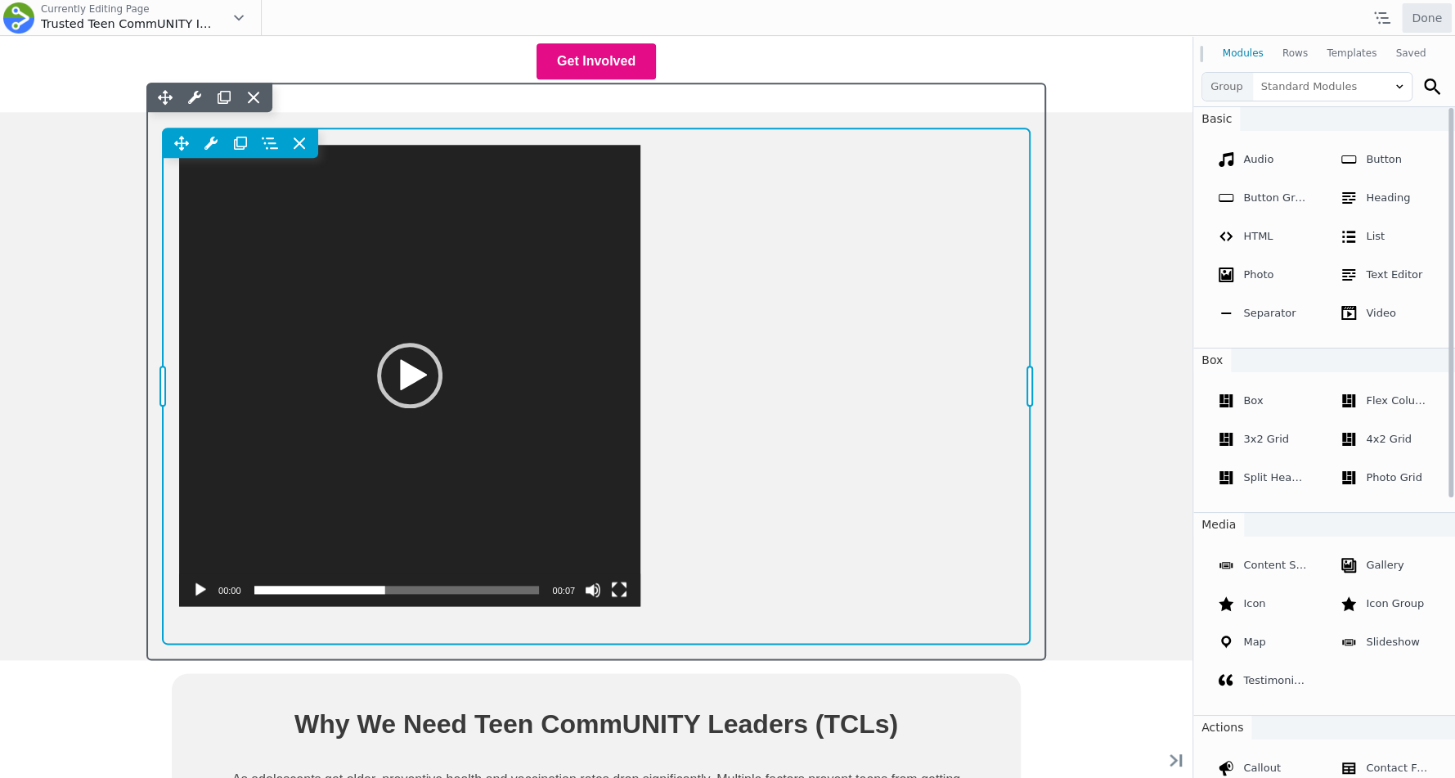
scroll to position [1137, 0]
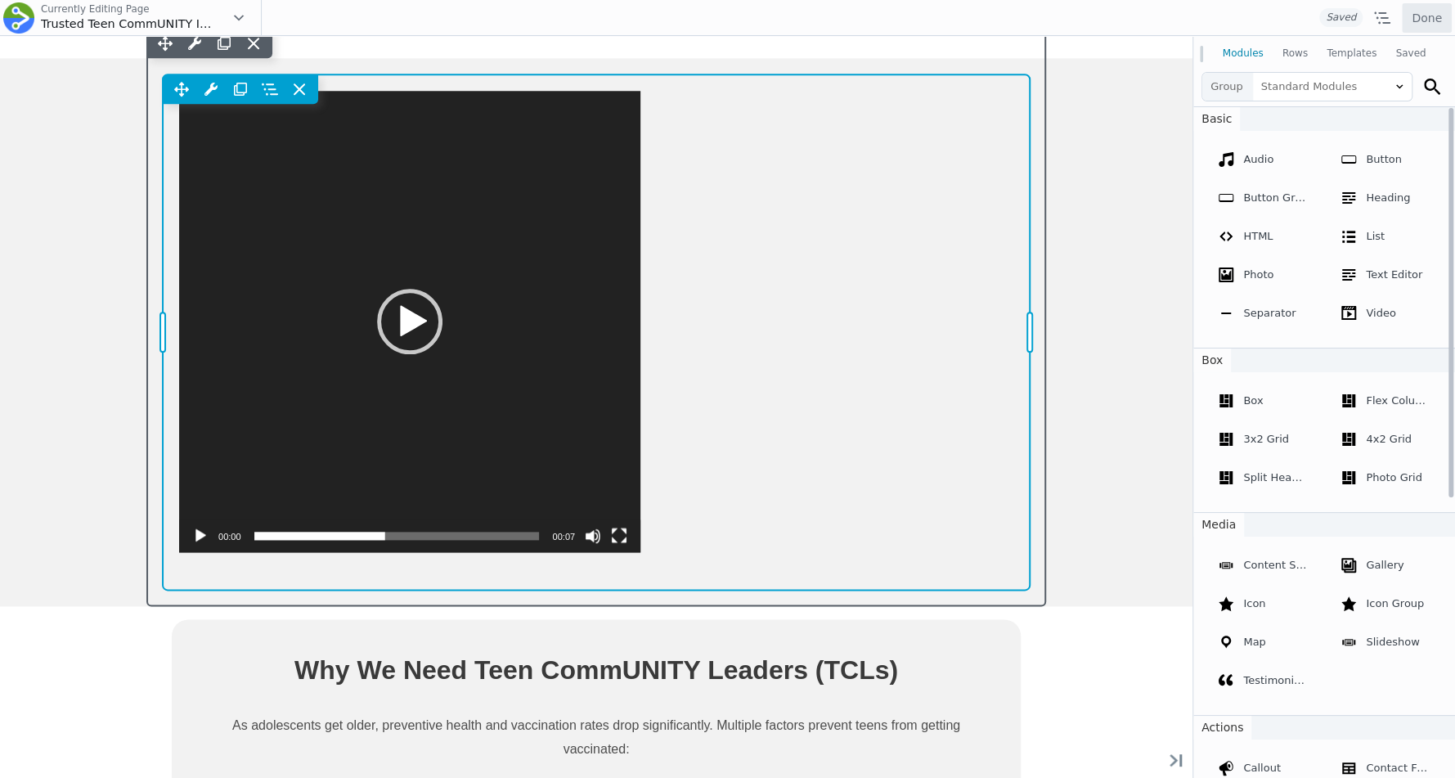
click at [733, 313] on div "Move Up Move Down Video Settings Copy Video Settings Paste Video Settings Row R…" at bounding box center [596, 331] width 867 height 515
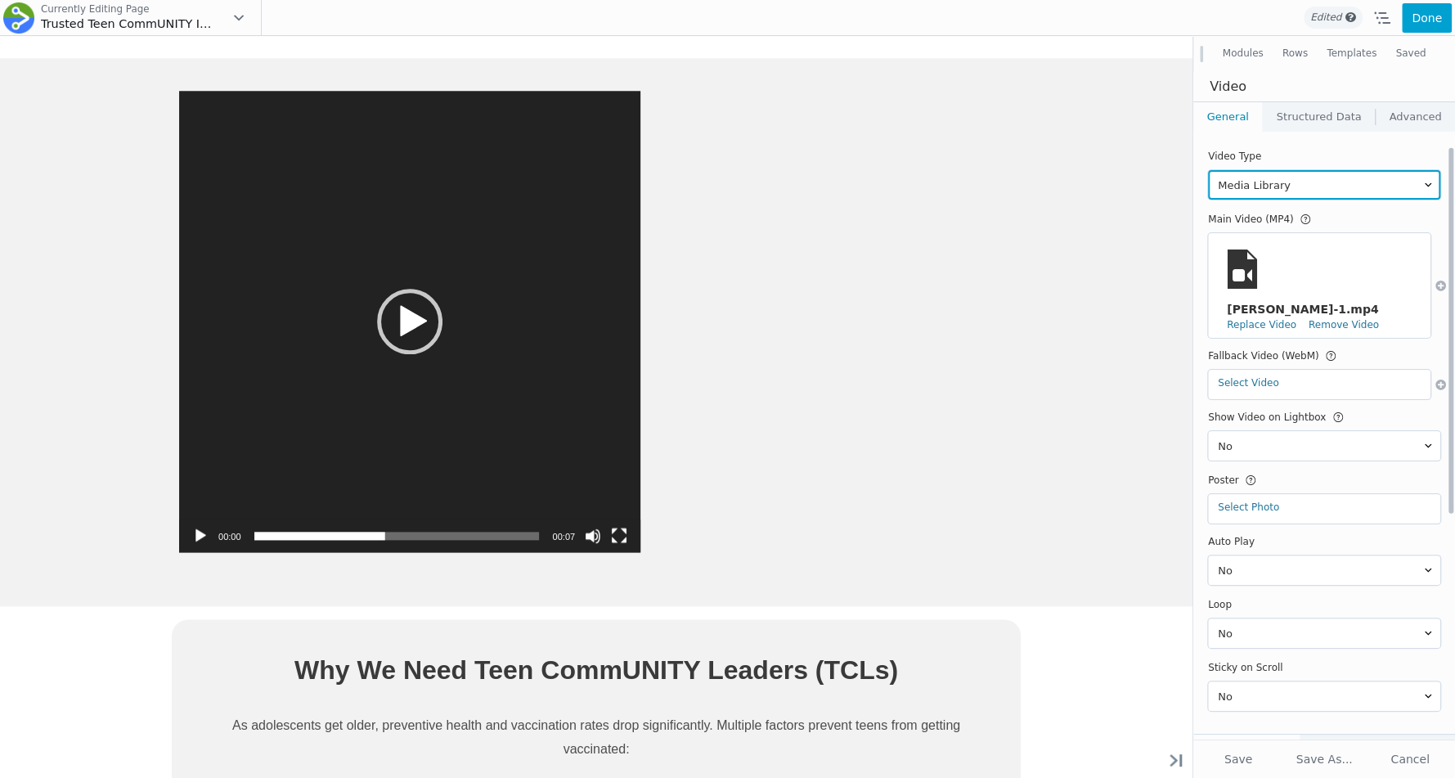
scroll to position [25, 0]
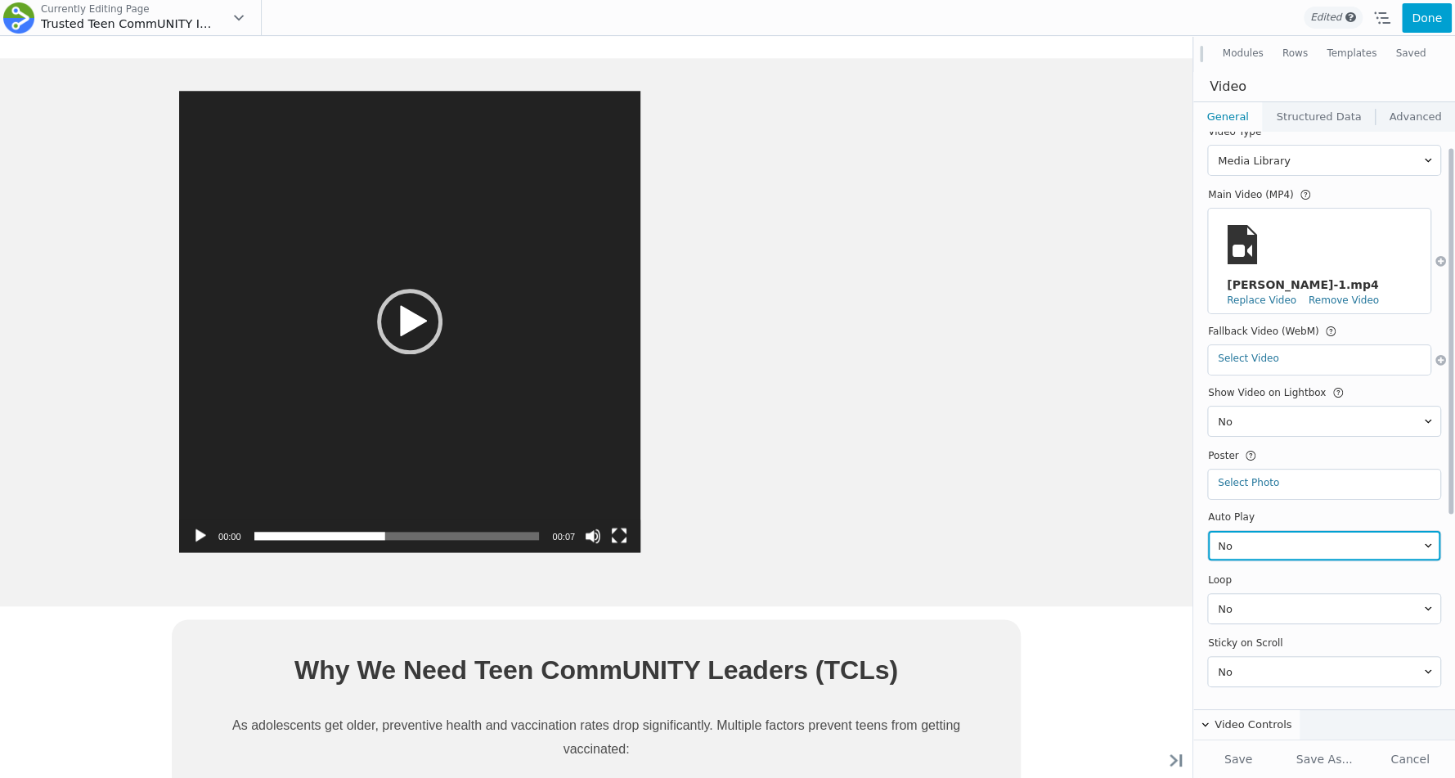
click at [1257, 531] on select "No Yes" at bounding box center [1324, 545] width 232 height 29
select select "1"
click at [1208, 531] on select "No Yes" at bounding box center [1324, 545] width 232 height 29
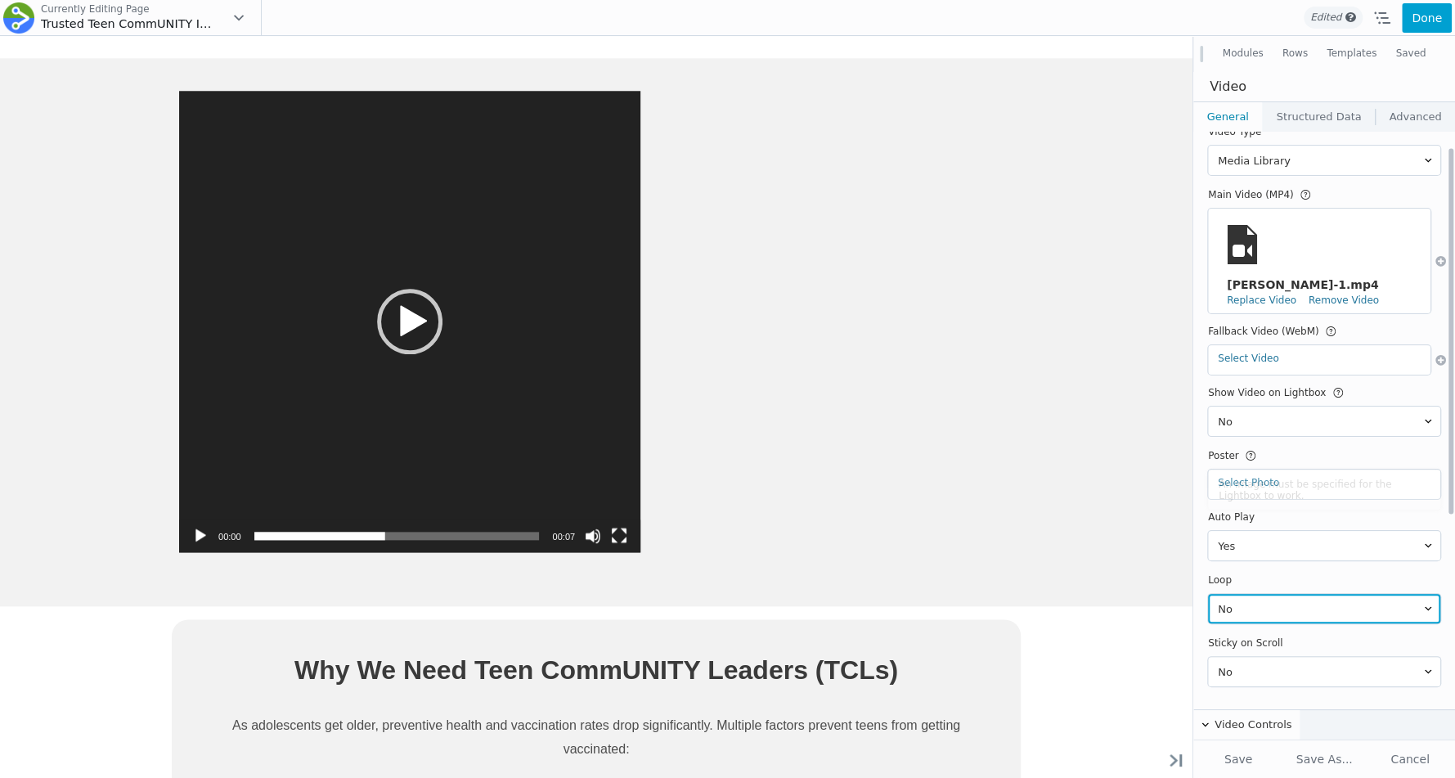
click at [1233, 594] on select "No Yes" at bounding box center [1324, 608] width 232 height 29
select select "1"
click at [1208, 594] on select "No Yes" at bounding box center [1324, 608] width 232 height 29
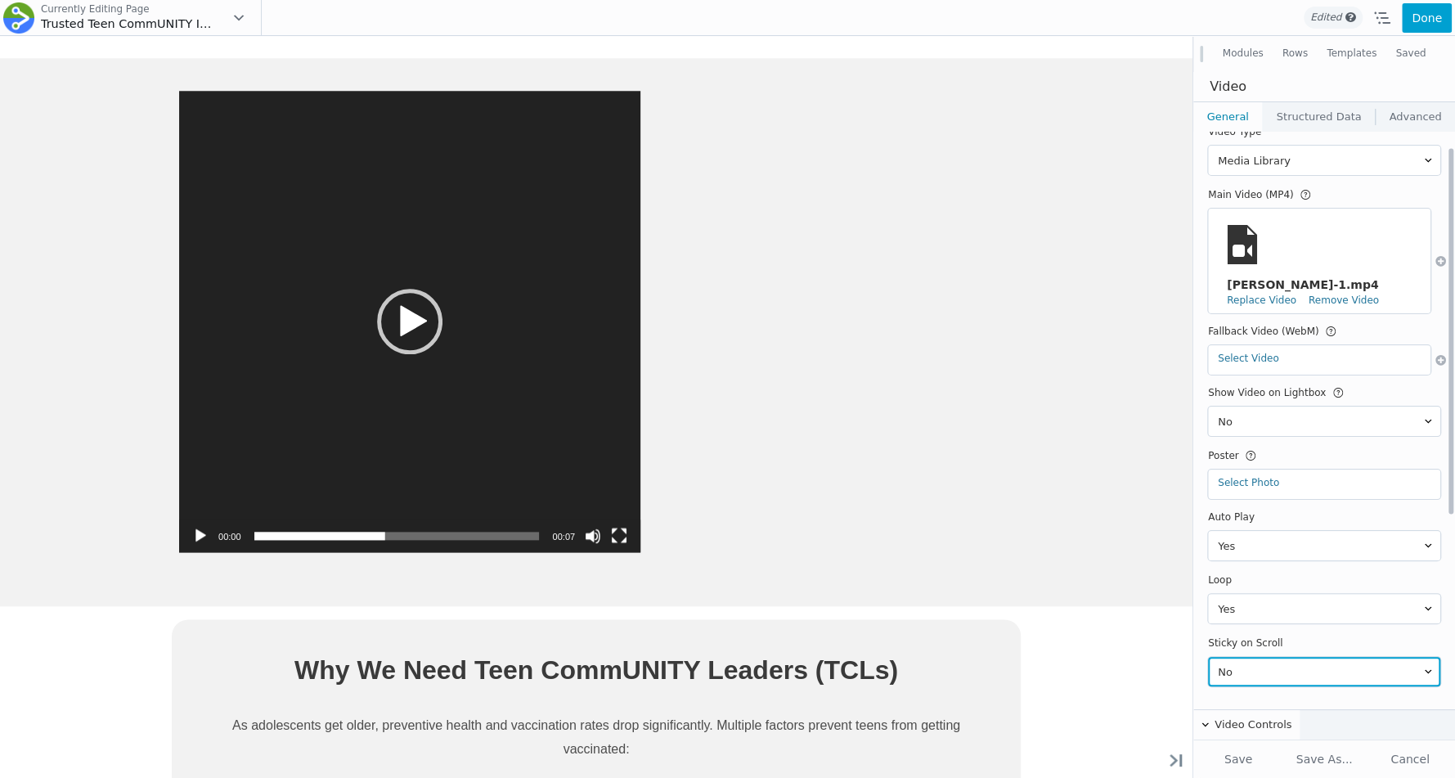
click at [1259, 657] on select "No Yes" at bounding box center [1324, 671] width 232 height 29
click at [1208, 657] on select "No Yes" at bounding box center [1324, 671] width 232 height 29
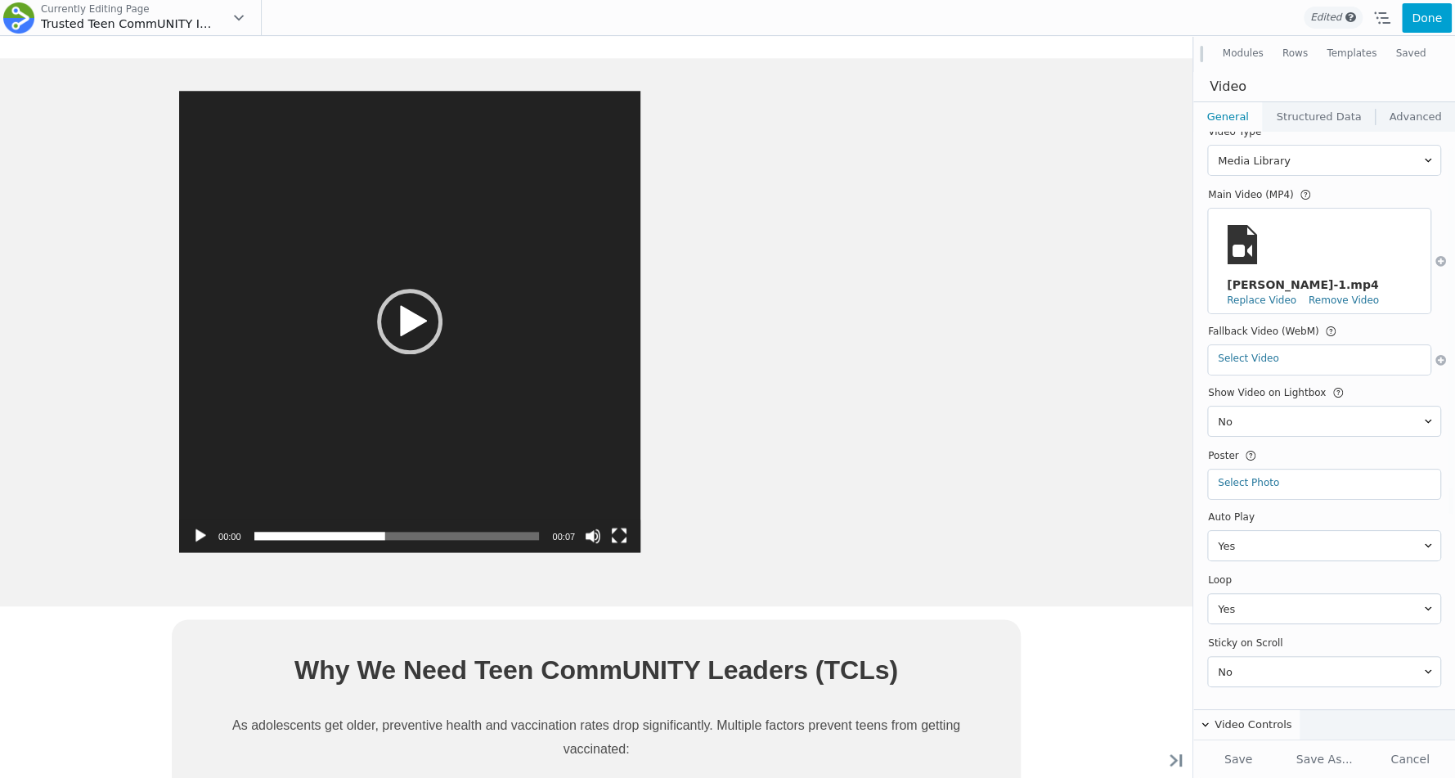
click at [1056, 349] on div "Empowering 10,000 Teen CommUNITY Leaders to Share Life-Saving Health Informatio…" at bounding box center [596, 605] width 1193 height 3017
click at [1086, 206] on div "Empowering 10,000 Teen CommUNITY Leaders to Share Life-Saving Health Informatio…" at bounding box center [596, 605] width 1193 height 3017
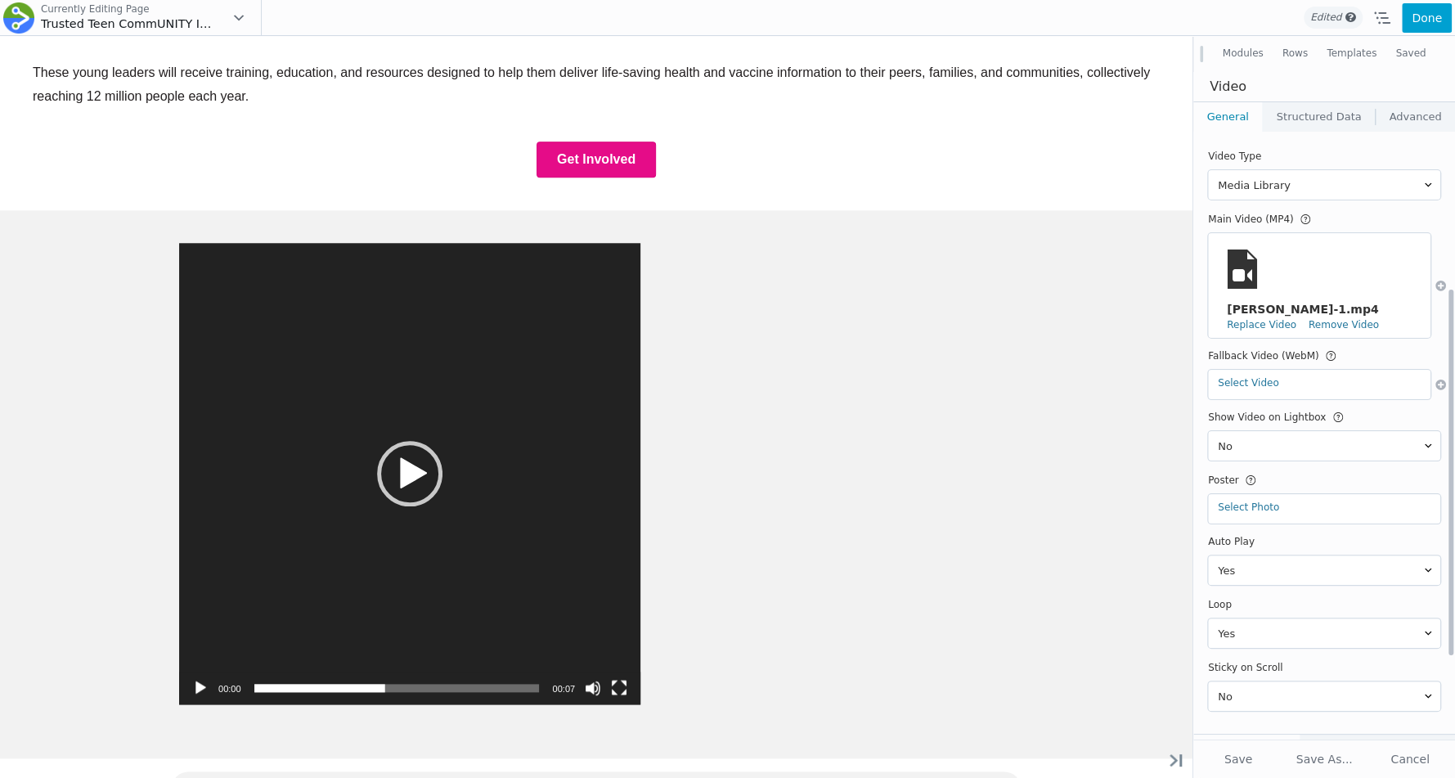
scroll to position [397, 0]
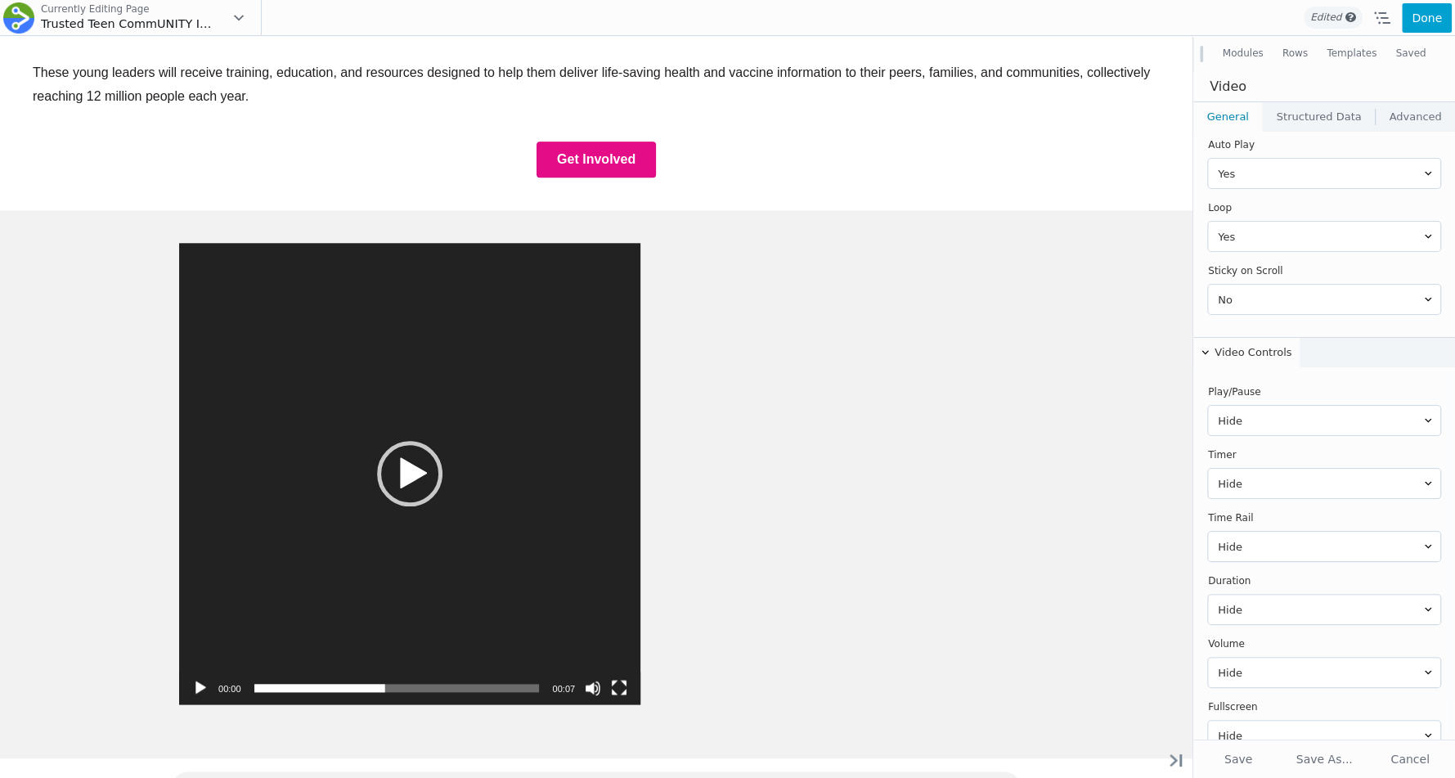
click at [1325, 111] on link "Structured Data" at bounding box center [1319, 116] width 112 height 29
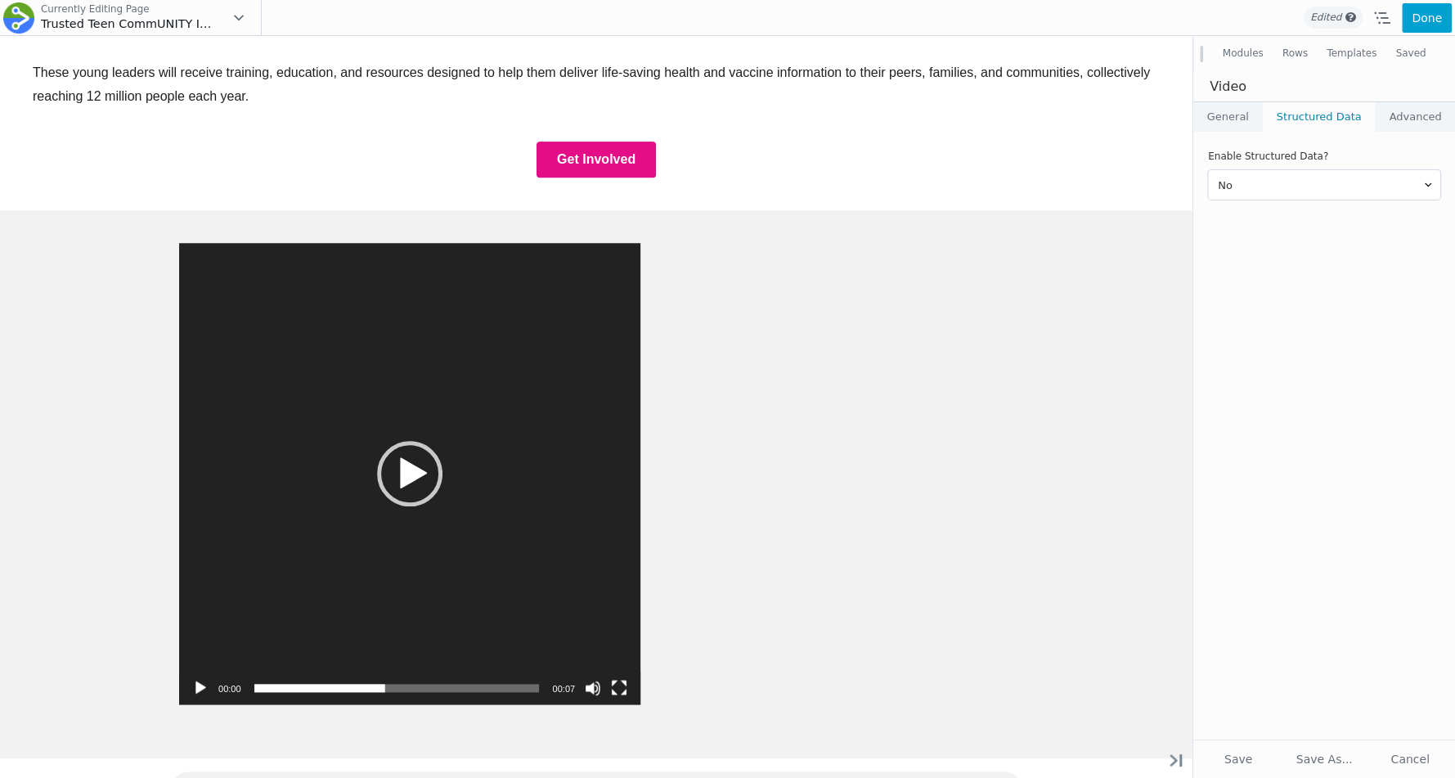
click at [1415, 110] on link "Advanced" at bounding box center [1415, 116] width 79 height 29
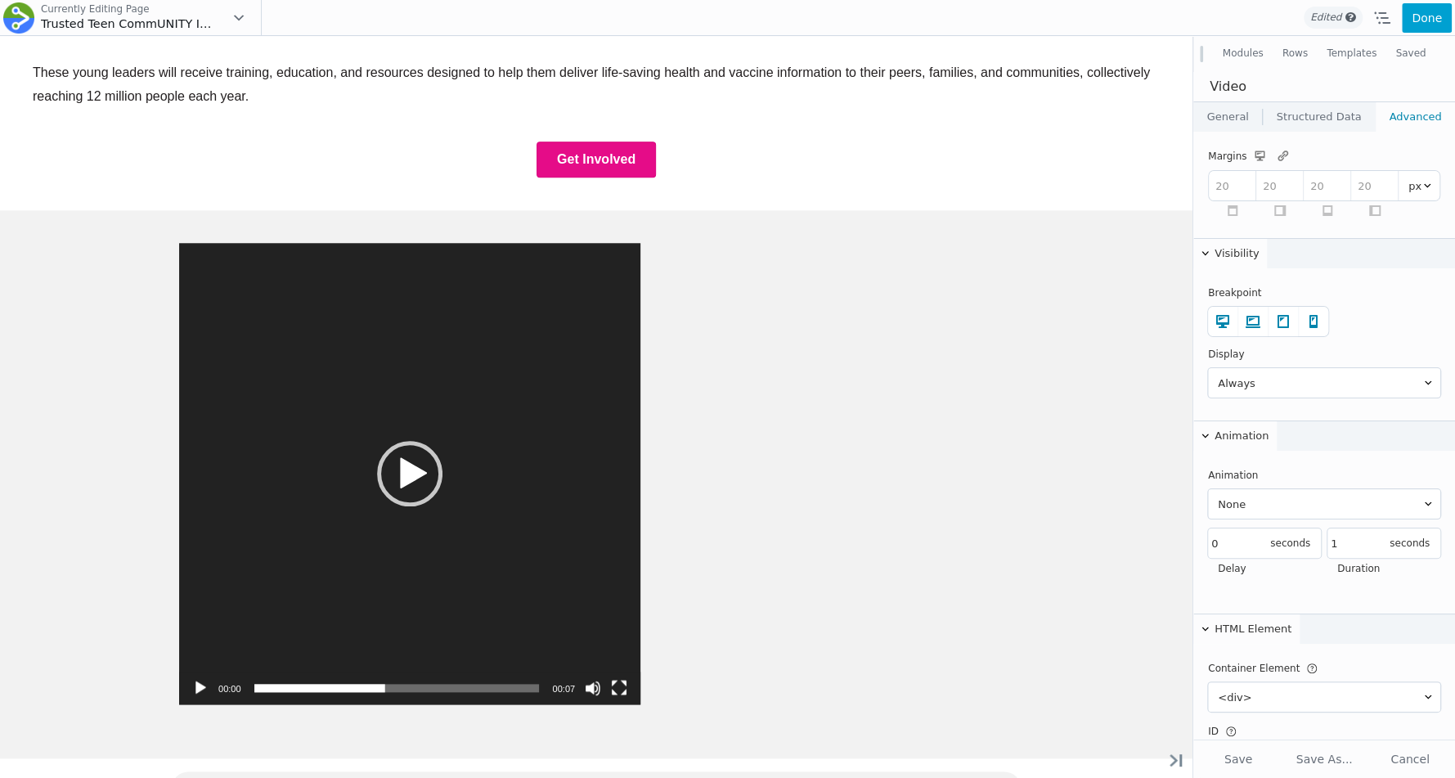
click at [1046, 340] on div "Empowering 10,000 Teen CommUNITY Leaders to Share Life-Saving Health Informatio…" at bounding box center [596, 757] width 1193 height 3017
click at [1055, 214] on div "Empowering 10,000 Teen CommUNITY Leaders to Share Life-Saving Health Informatio…" at bounding box center [596, 757] width 1193 height 3017
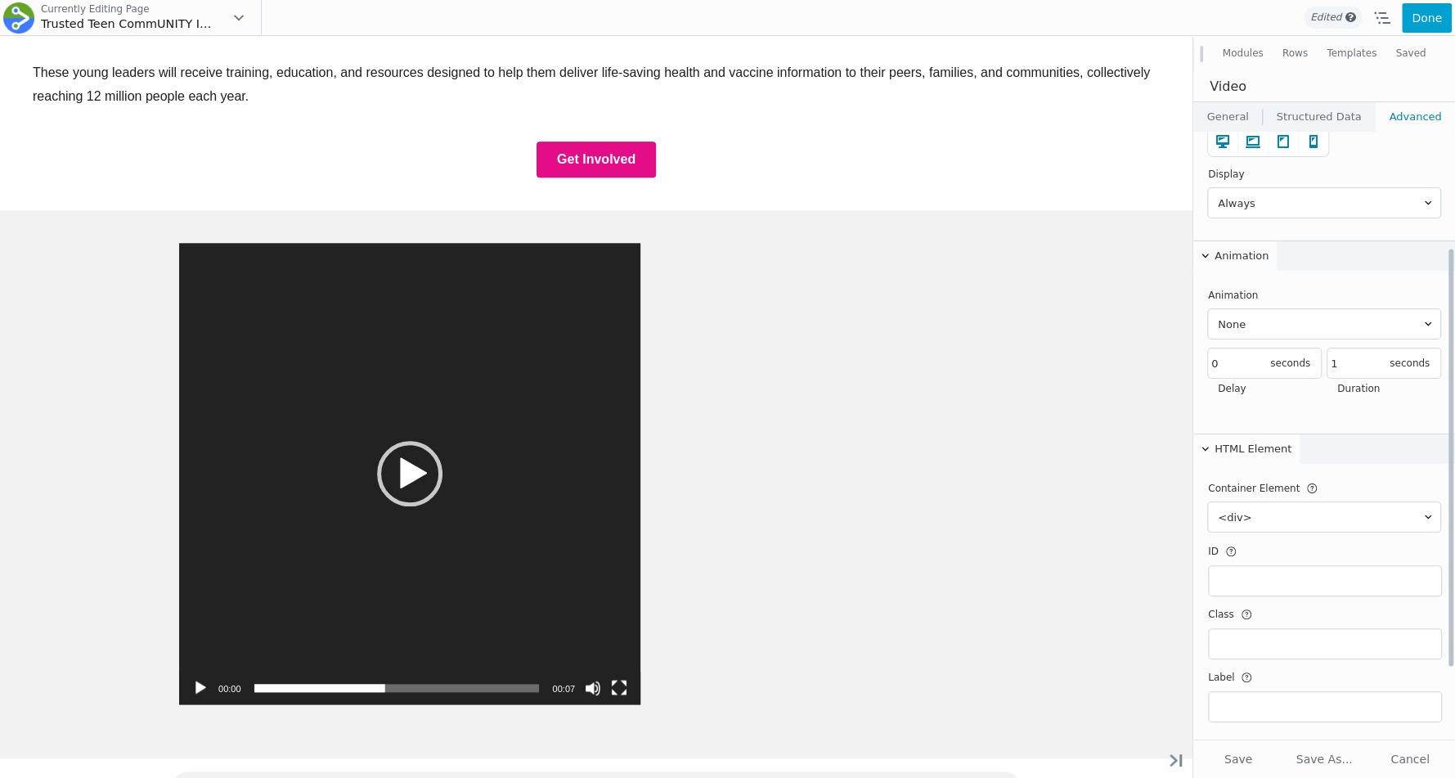
scroll to position [167, 0]
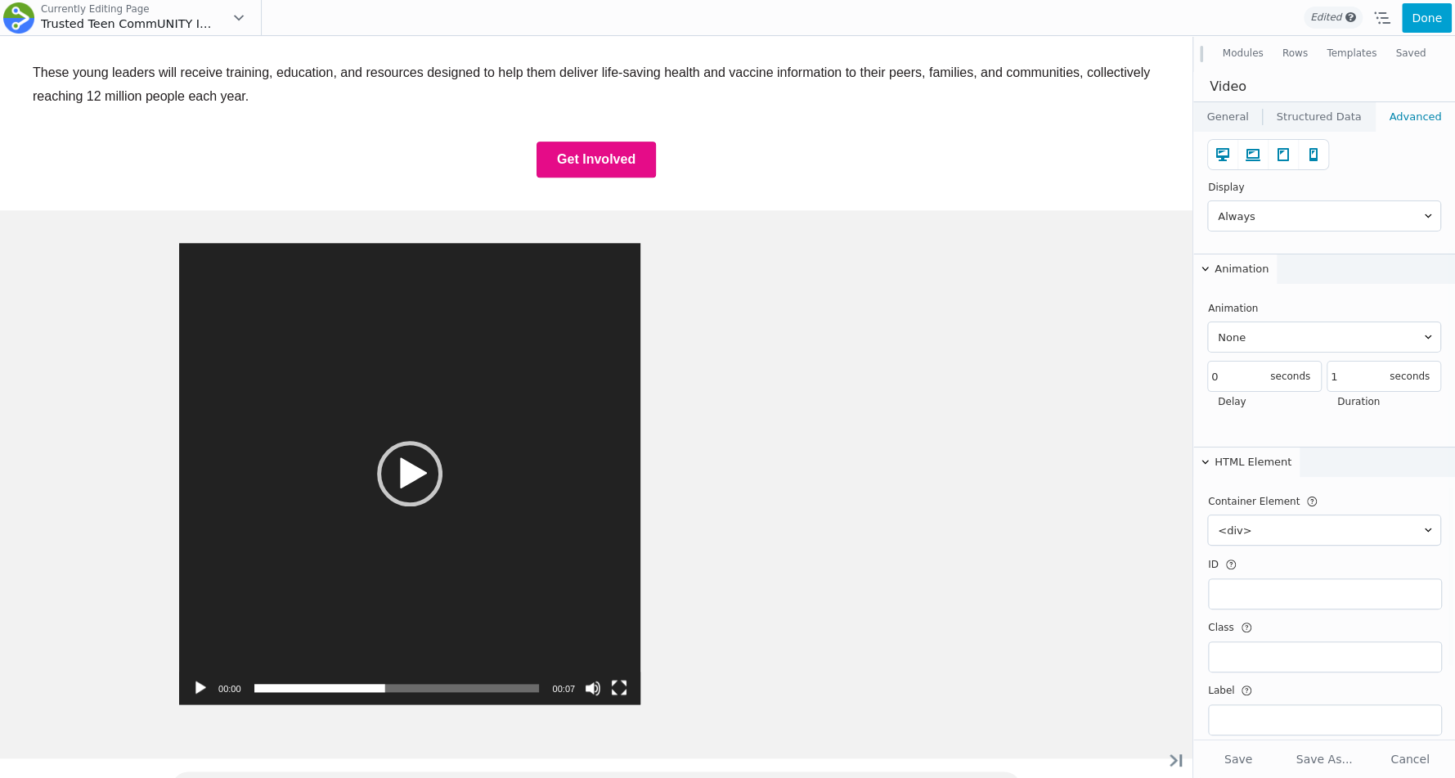
click at [1240, 113] on link "General" at bounding box center [1228, 116] width 69 height 29
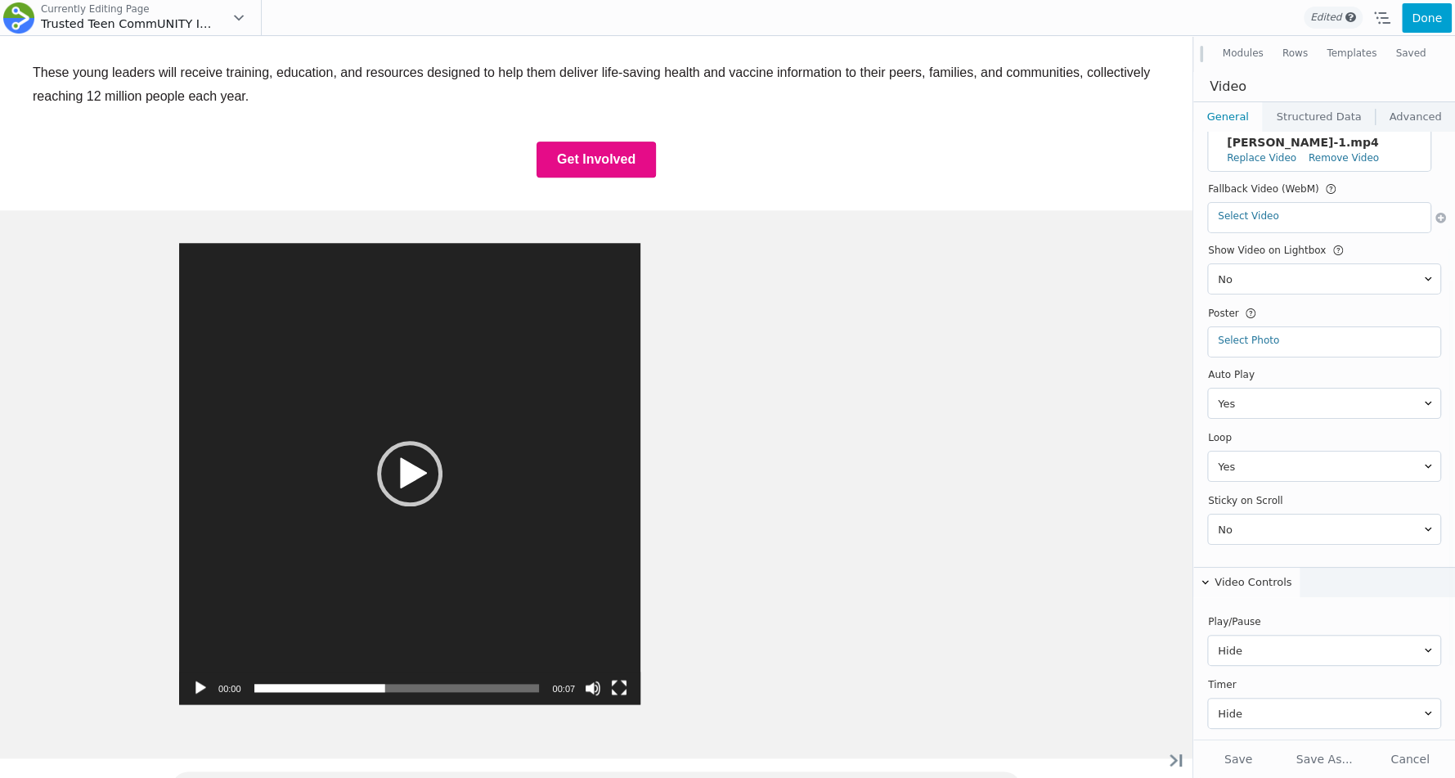
scroll to position [0, 0]
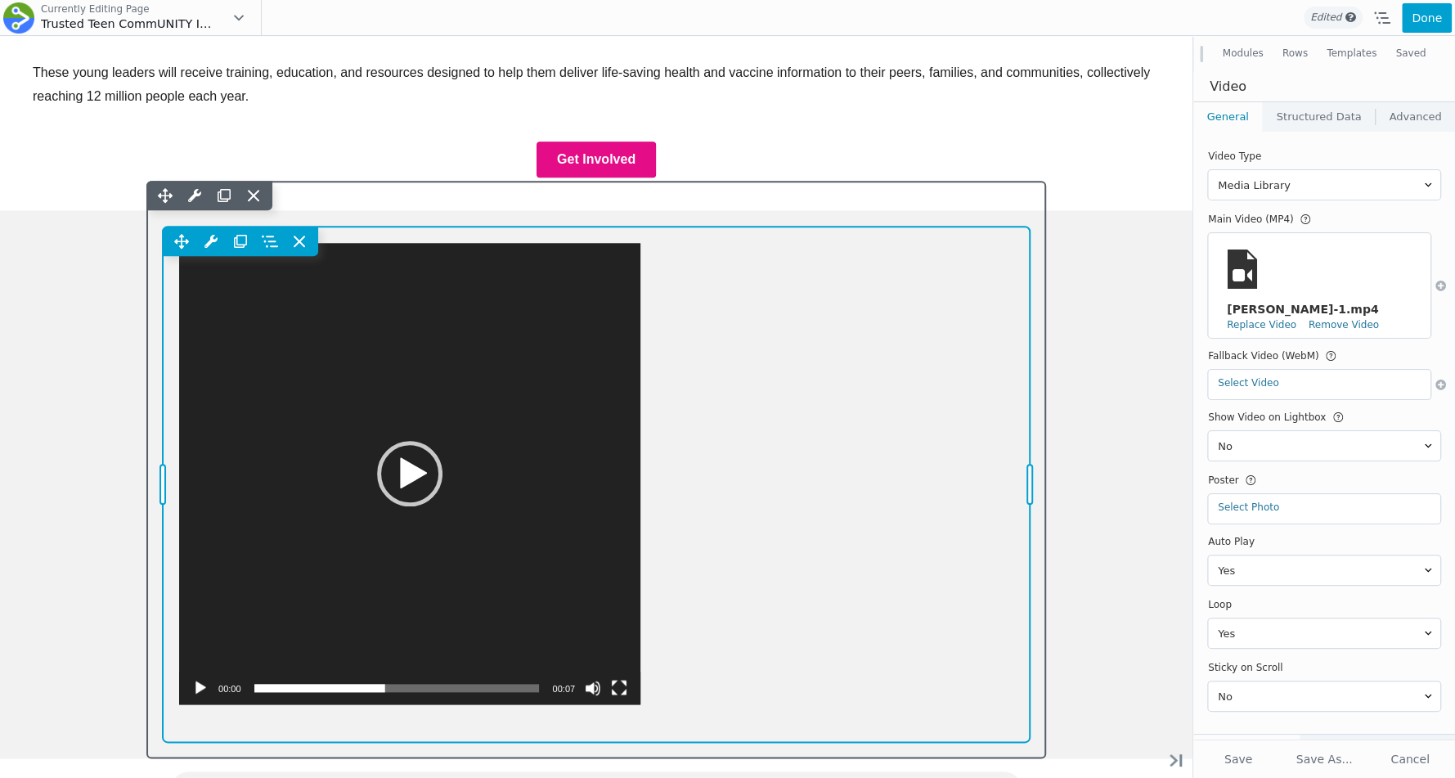
click at [790, 257] on div "Move Up Move Down Video Settings Copy Video Settings Paste Video Settings Row R…" at bounding box center [596, 484] width 867 height 515
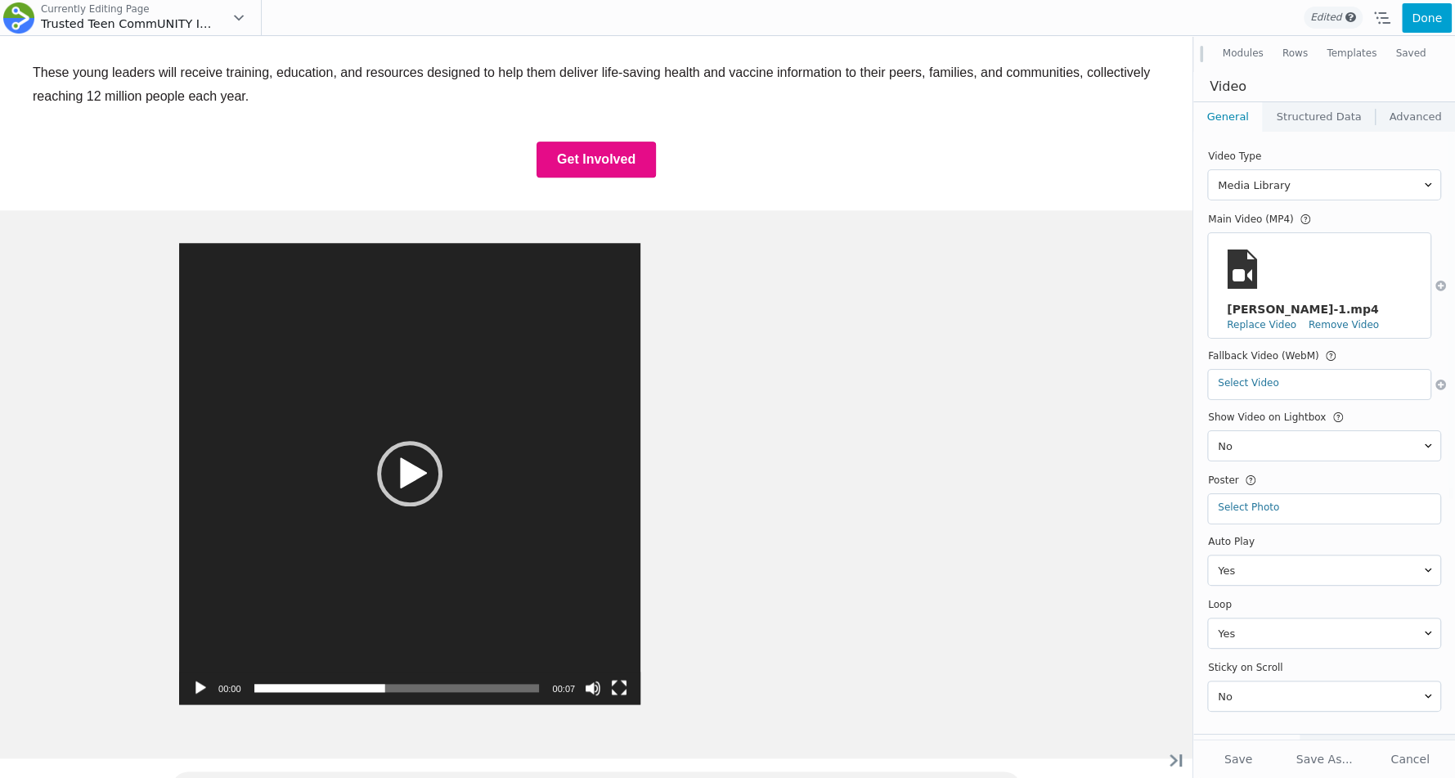
click at [915, 333] on div "Empowering 10,000 Teen CommUNITY Leaders to Share Life-Saving Health Informatio…" at bounding box center [596, 757] width 1193 height 3017
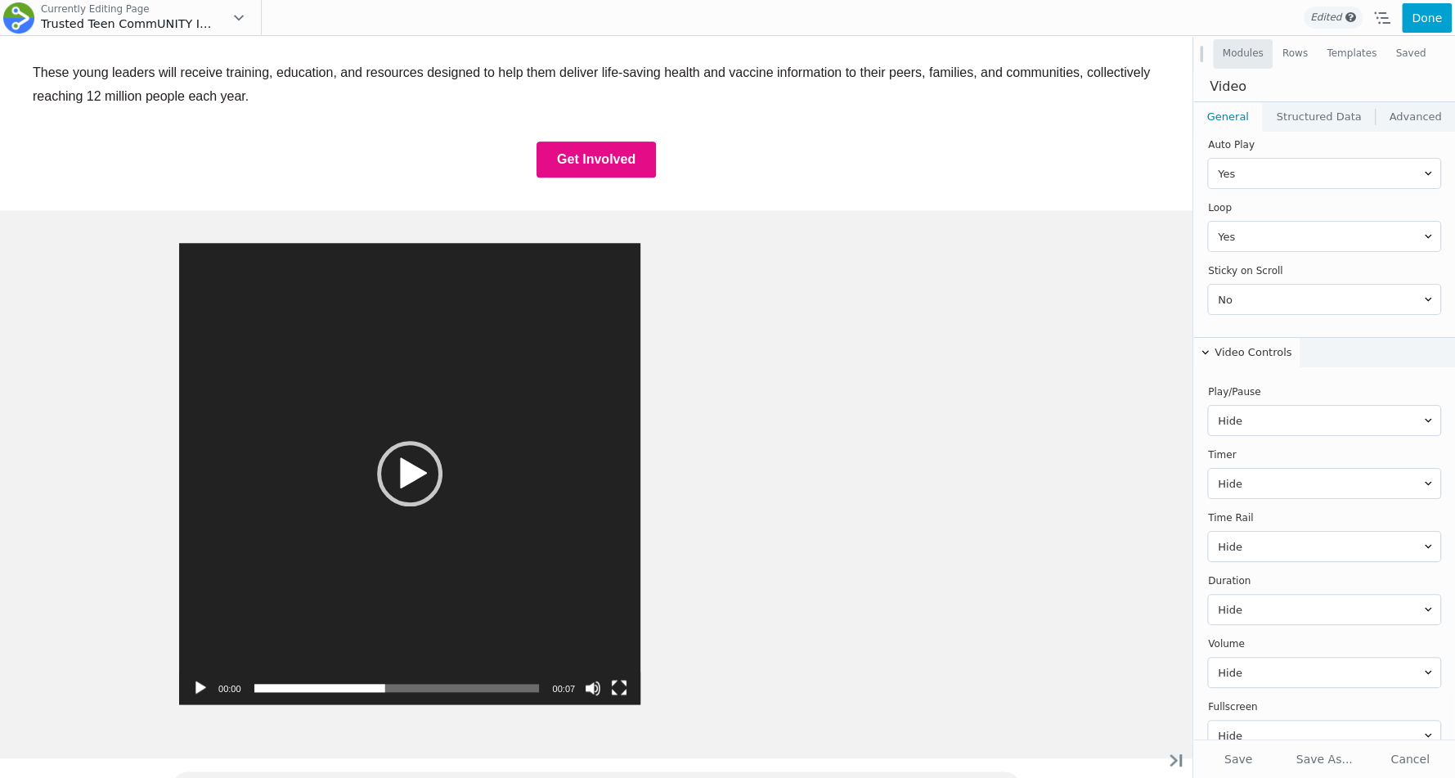
click at [1262, 47] on button "Modules" at bounding box center [1243, 53] width 60 height 29
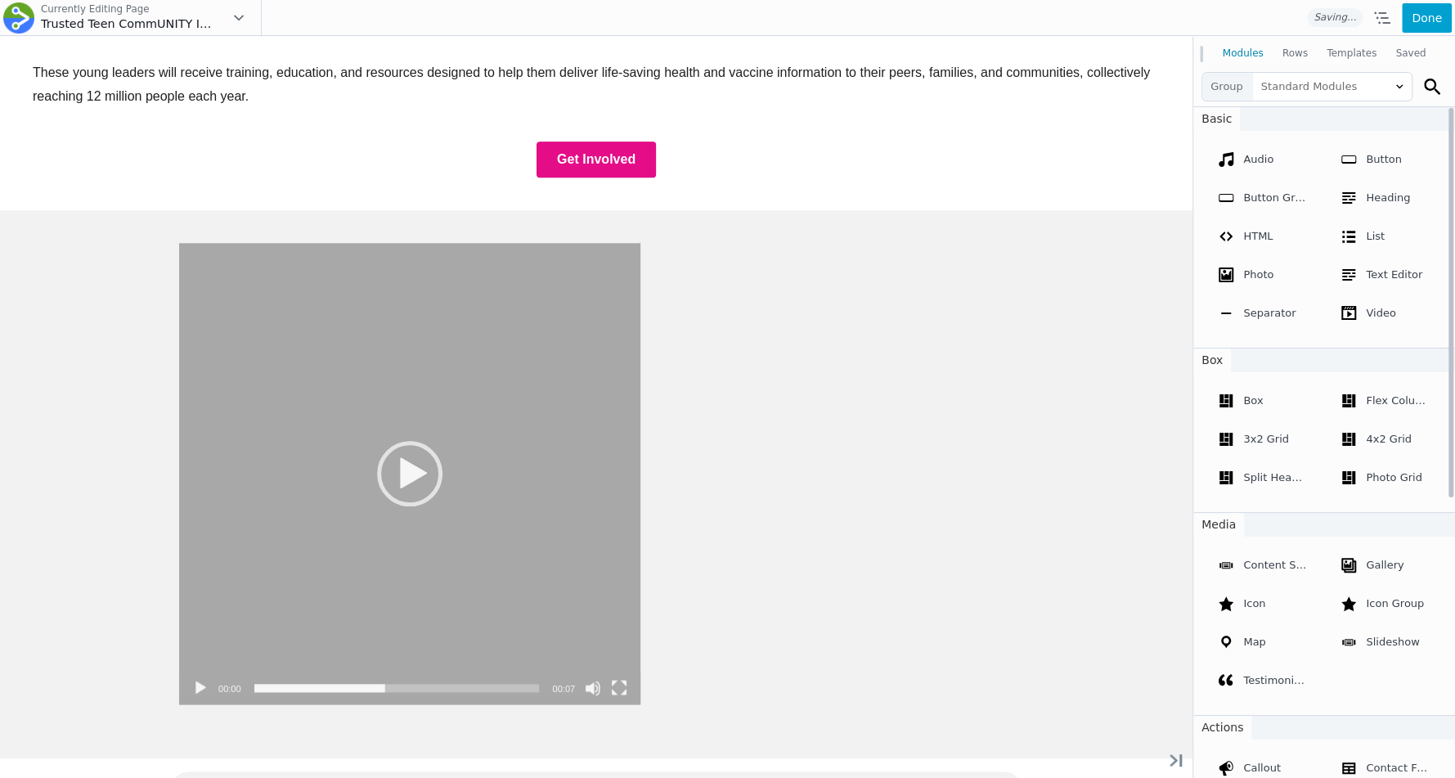
click at [1293, 53] on button "Rows" at bounding box center [1295, 53] width 44 height 29
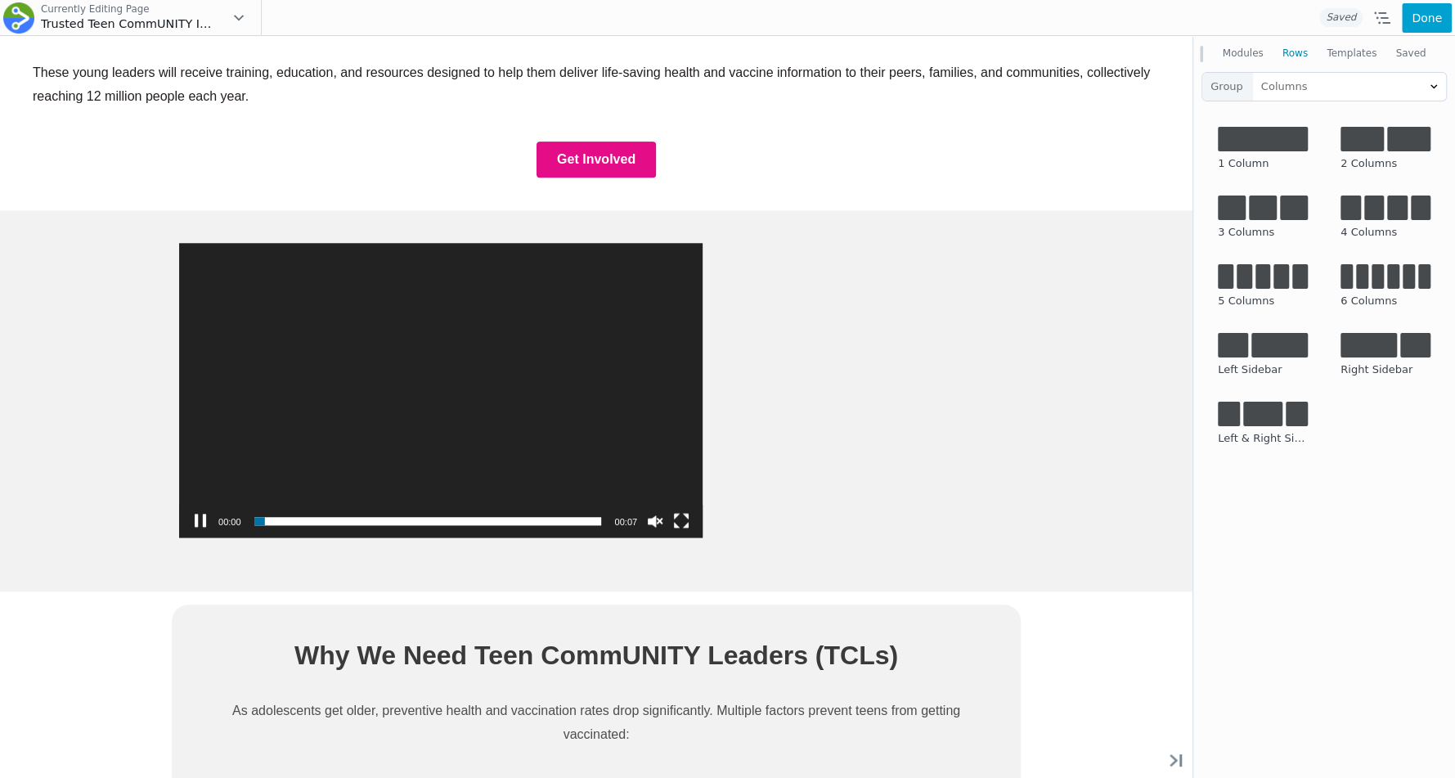
click at [1105, 254] on div "Empowering 10,000 Teen CommUNITY Leaders to Share Life-Saving Health Informatio…" at bounding box center [596, 674] width 1193 height 2850
click at [1249, 58] on button "Modules" at bounding box center [1243, 53] width 60 height 29
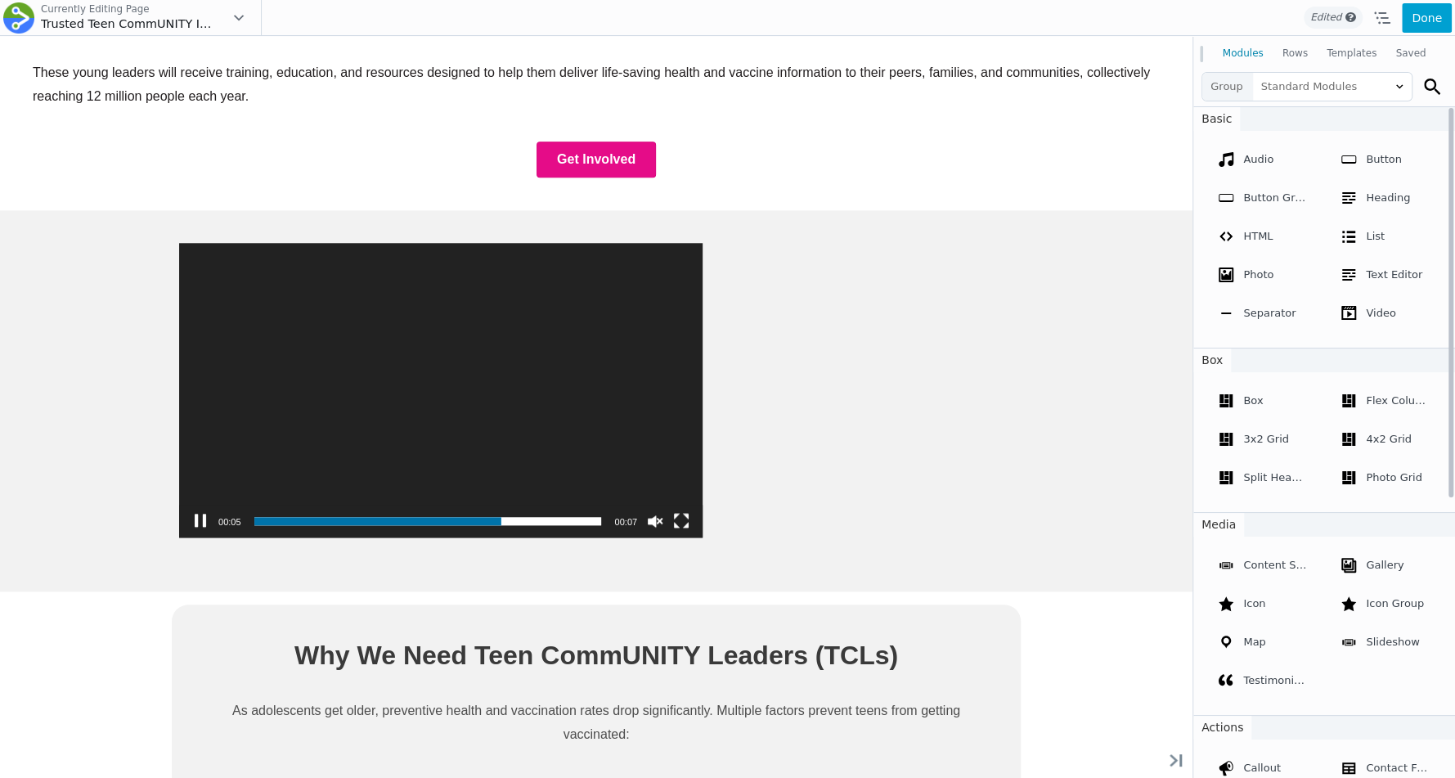
click at [1283, 45] on button "Rows" at bounding box center [1295, 53] width 44 height 29
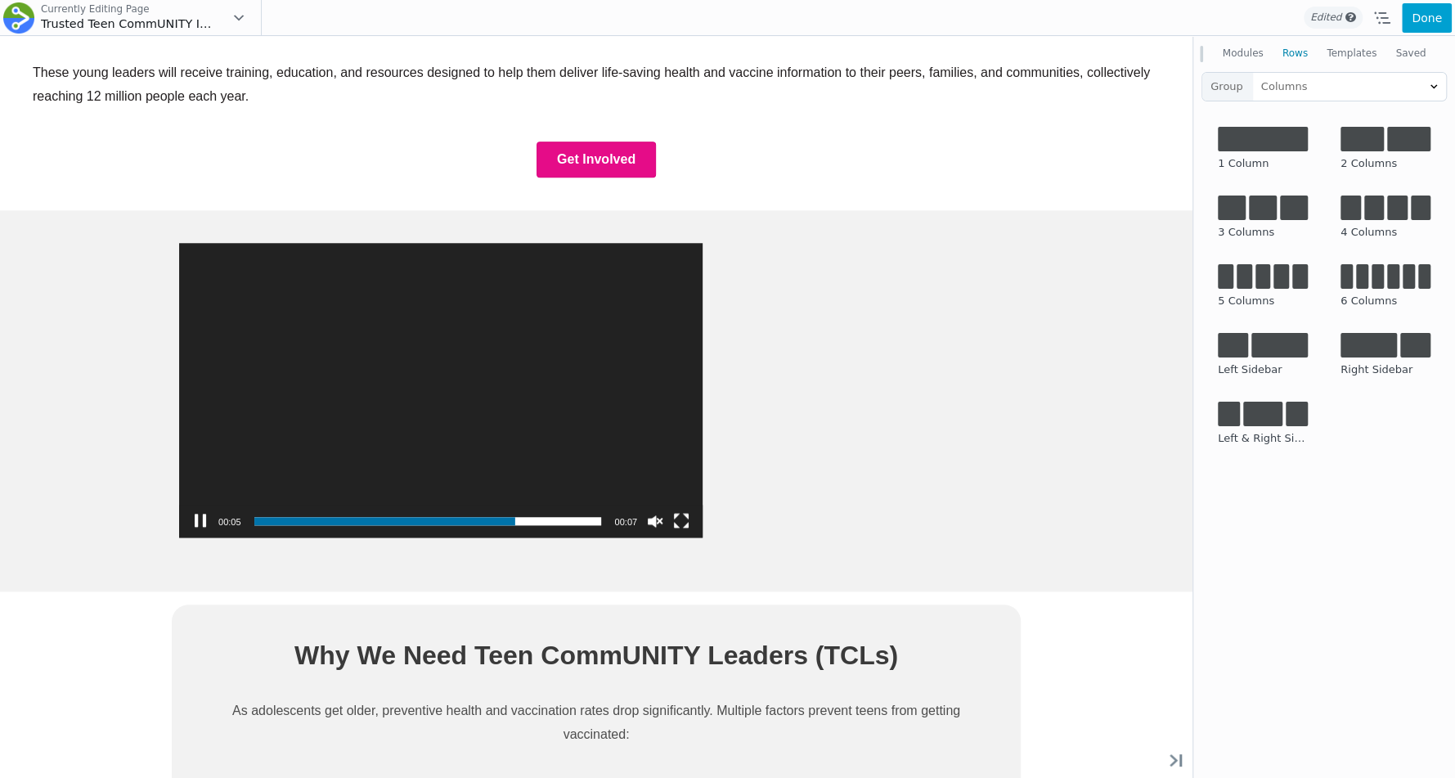
click at [1341, 49] on button "Templates" at bounding box center [1352, 53] width 69 height 29
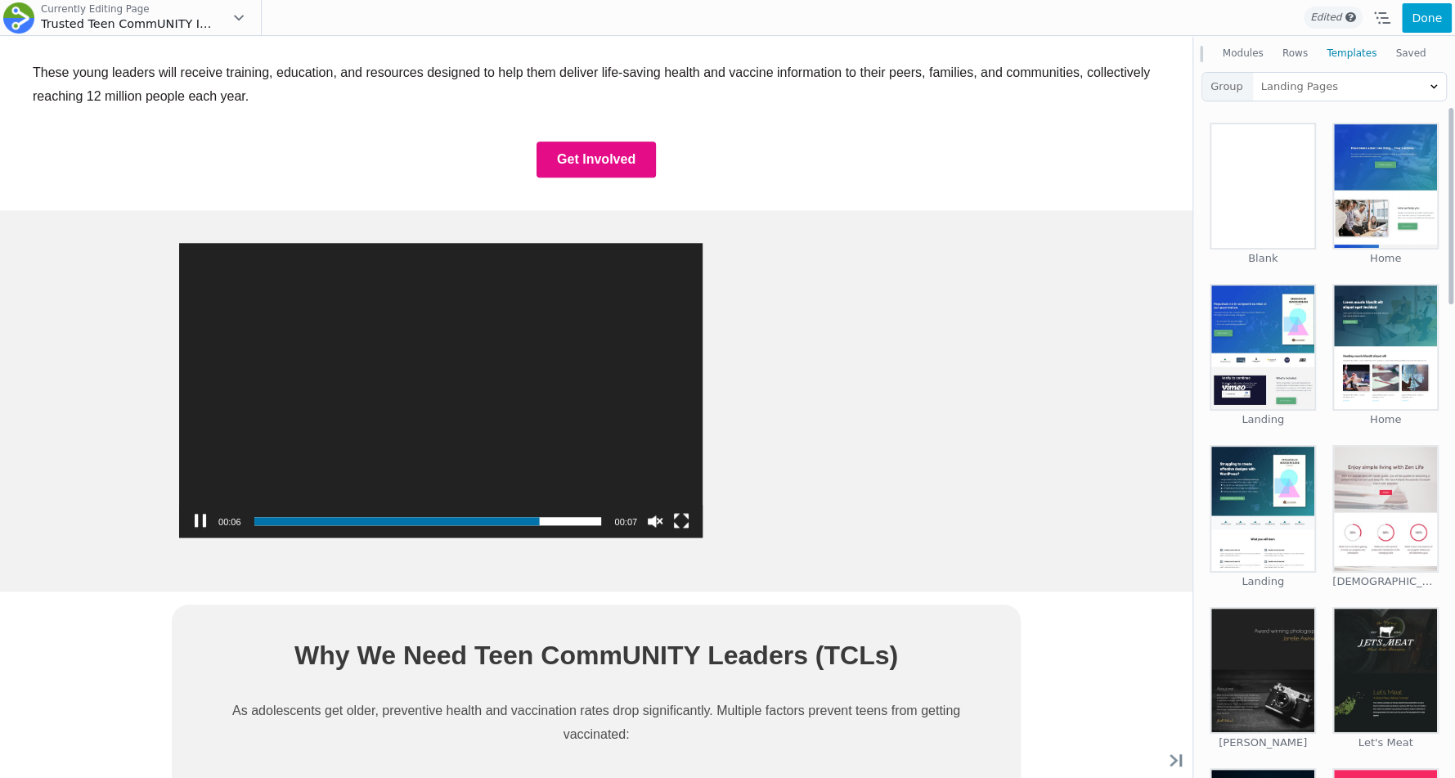
click at [1245, 45] on button "Modules" at bounding box center [1243, 53] width 60 height 29
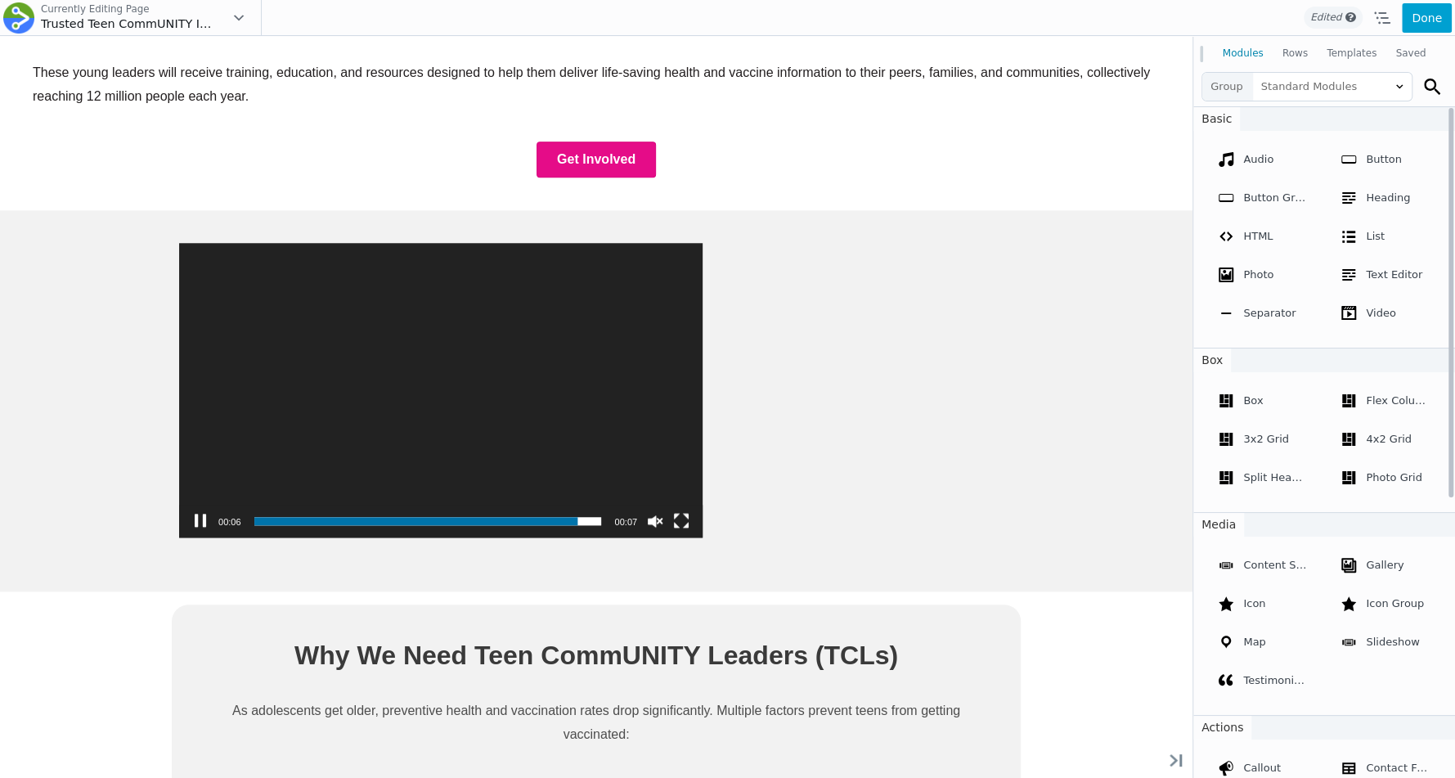
click at [1050, 274] on div "Empowering 10,000 Teen CommUNITY Leaders to Share Life-Saving Health Informatio…" at bounding box center [596, 674] width 1193 height 2850
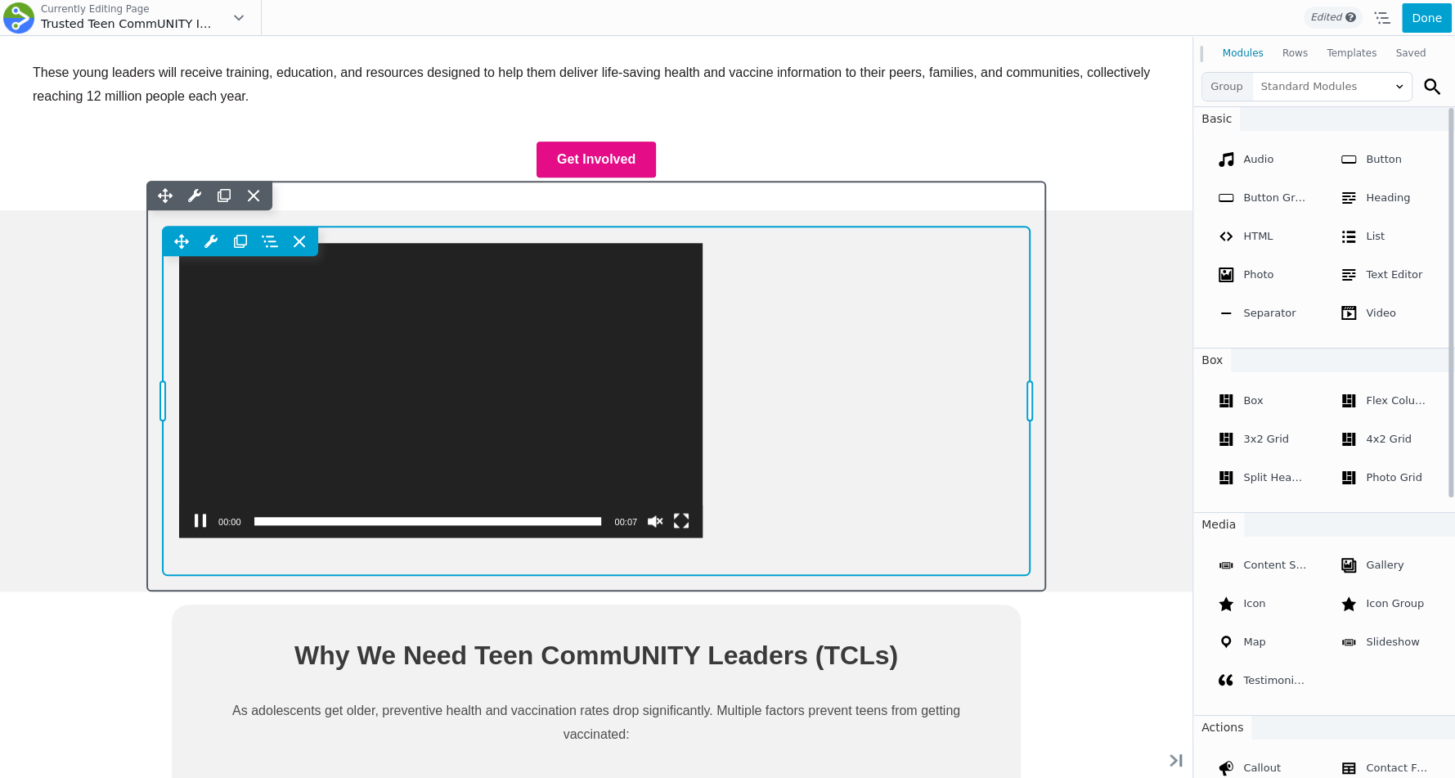
click at [806, 295] on div "Move Up Move Down Video Settings Copy Video Settings Paste Video Settings Row R…" at bounding box center [596, 401] width 867 height 349
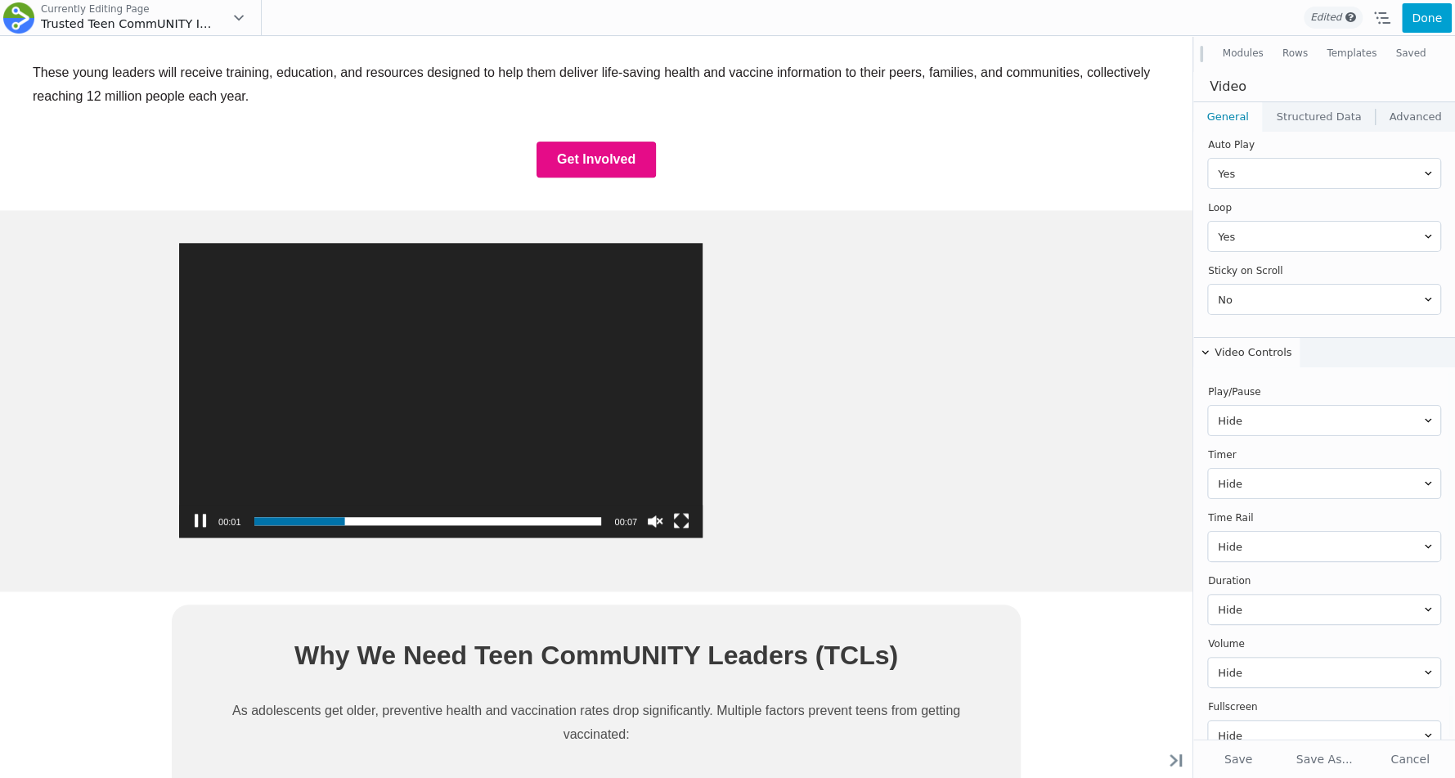
click at [1398, 119] on link "Advanced" at bounding box center [1415, 116] width 79 height 29
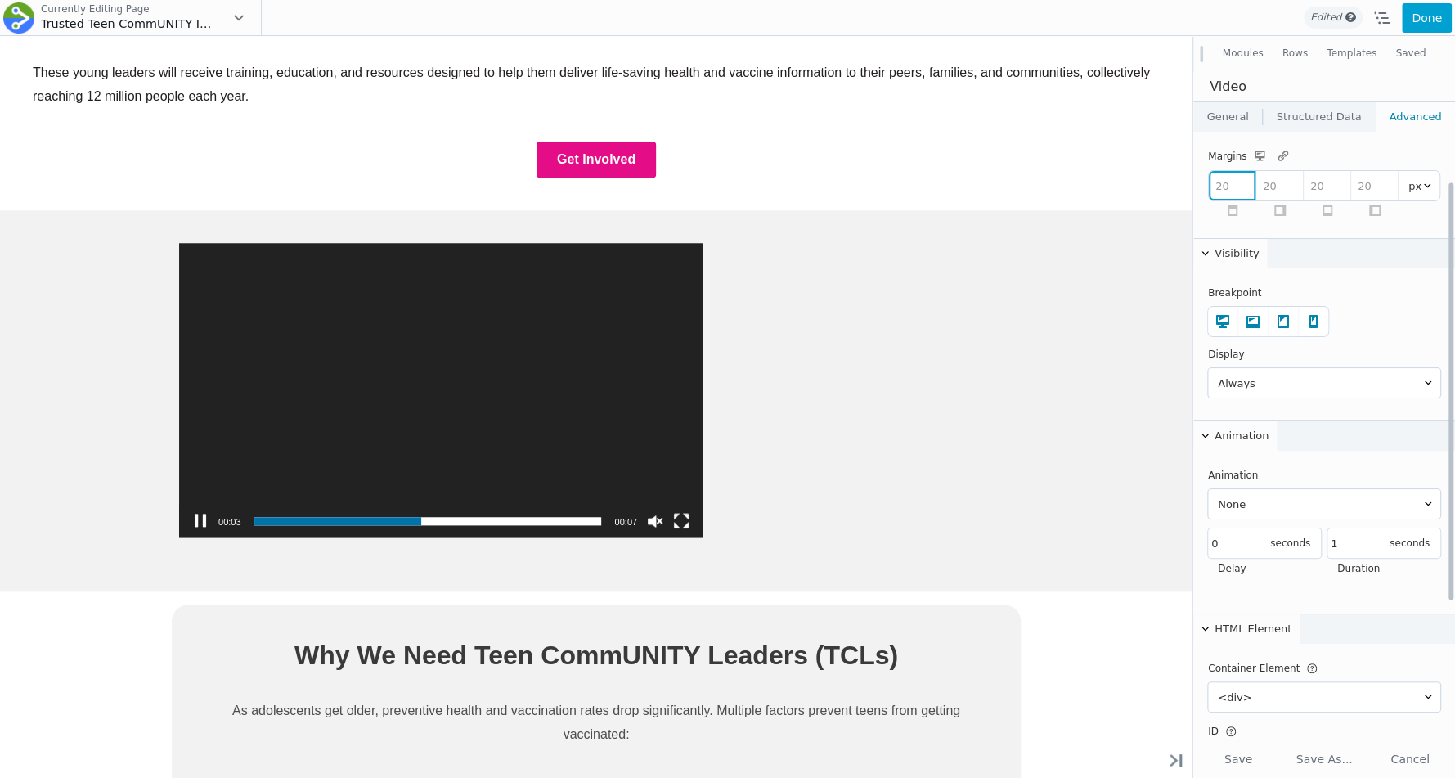
scroll to position [273, 0]
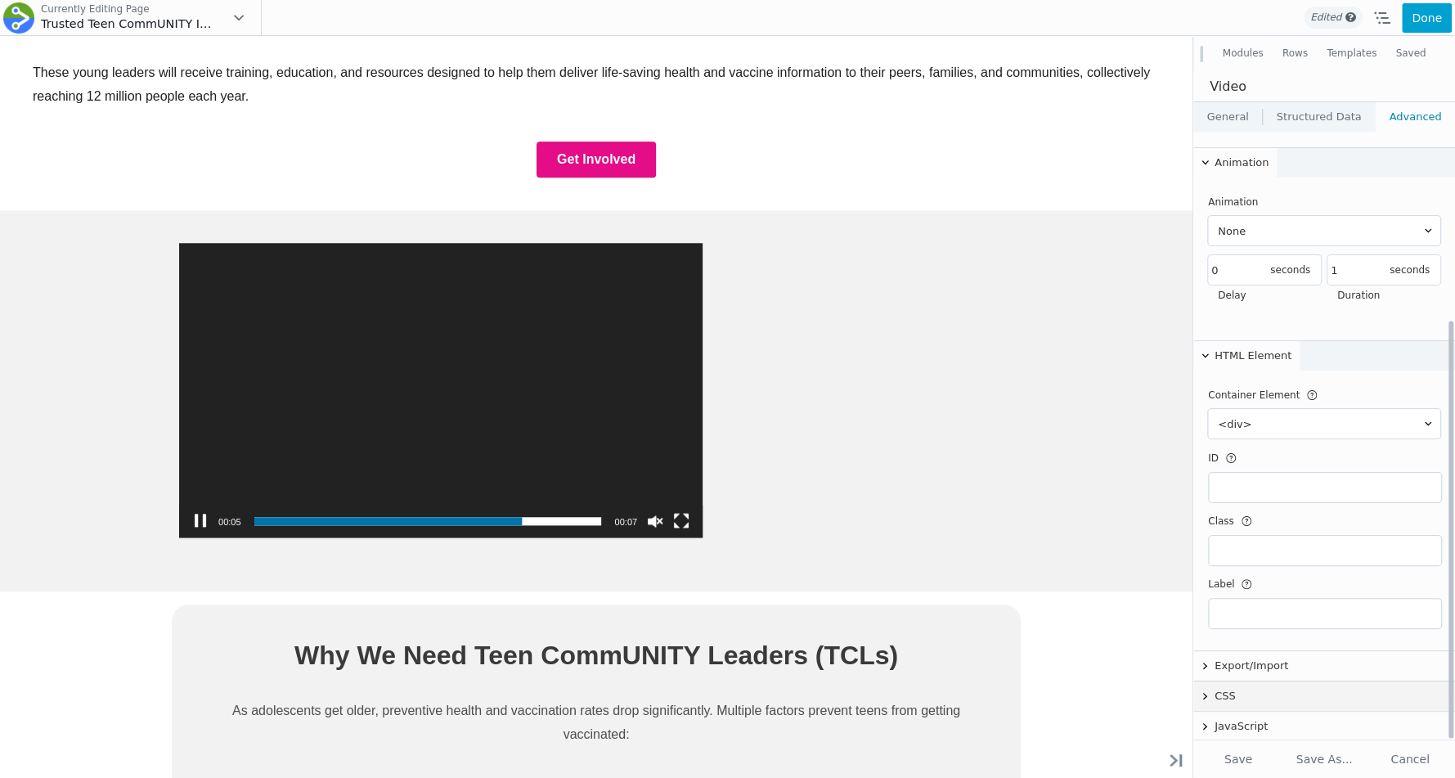
click at [1229, 696] on button "CSS" at bounding box center [1325, 696] width 262 height 29
click at [1246, 659] on button "Export/Import" at bounding box center [1325, 665] width 262 height 29
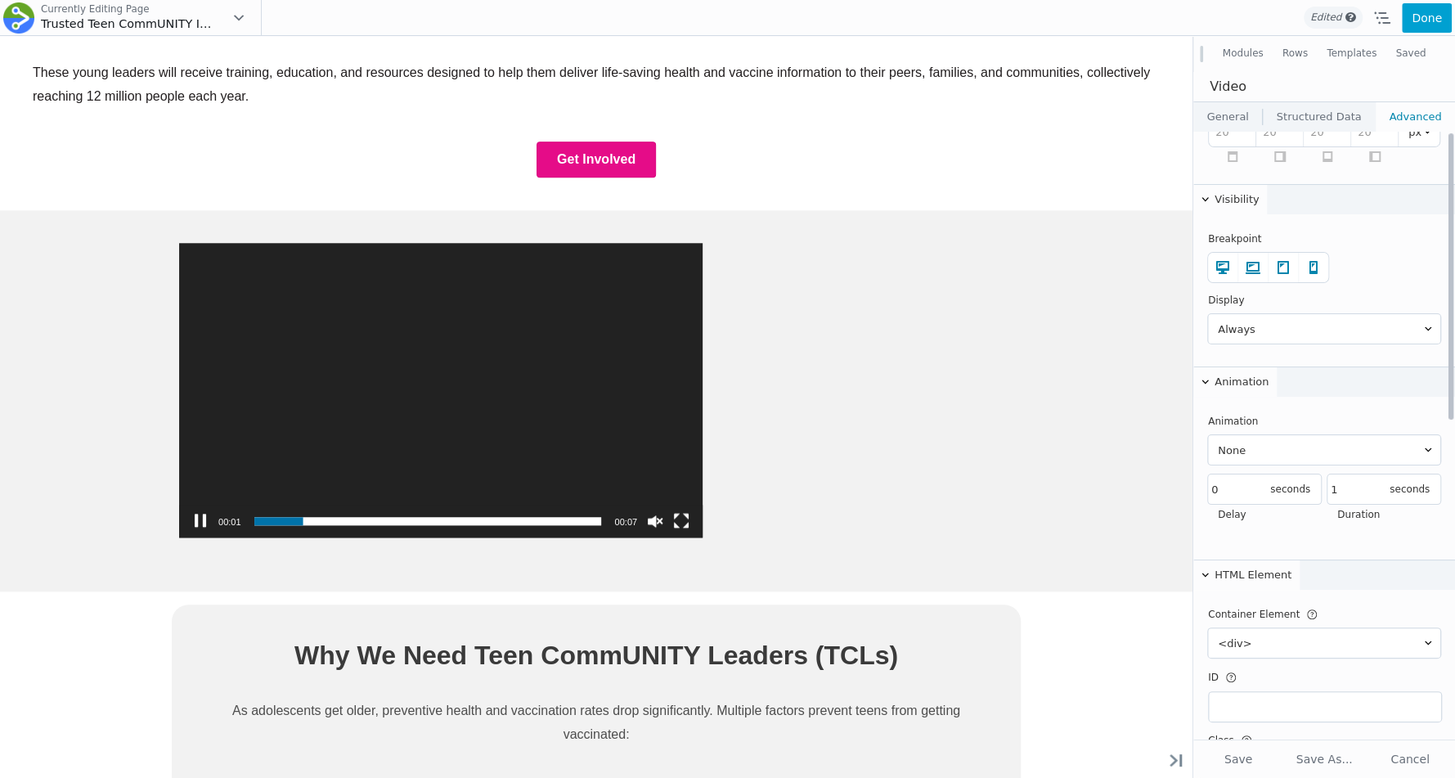
scroll to position [0, 0]
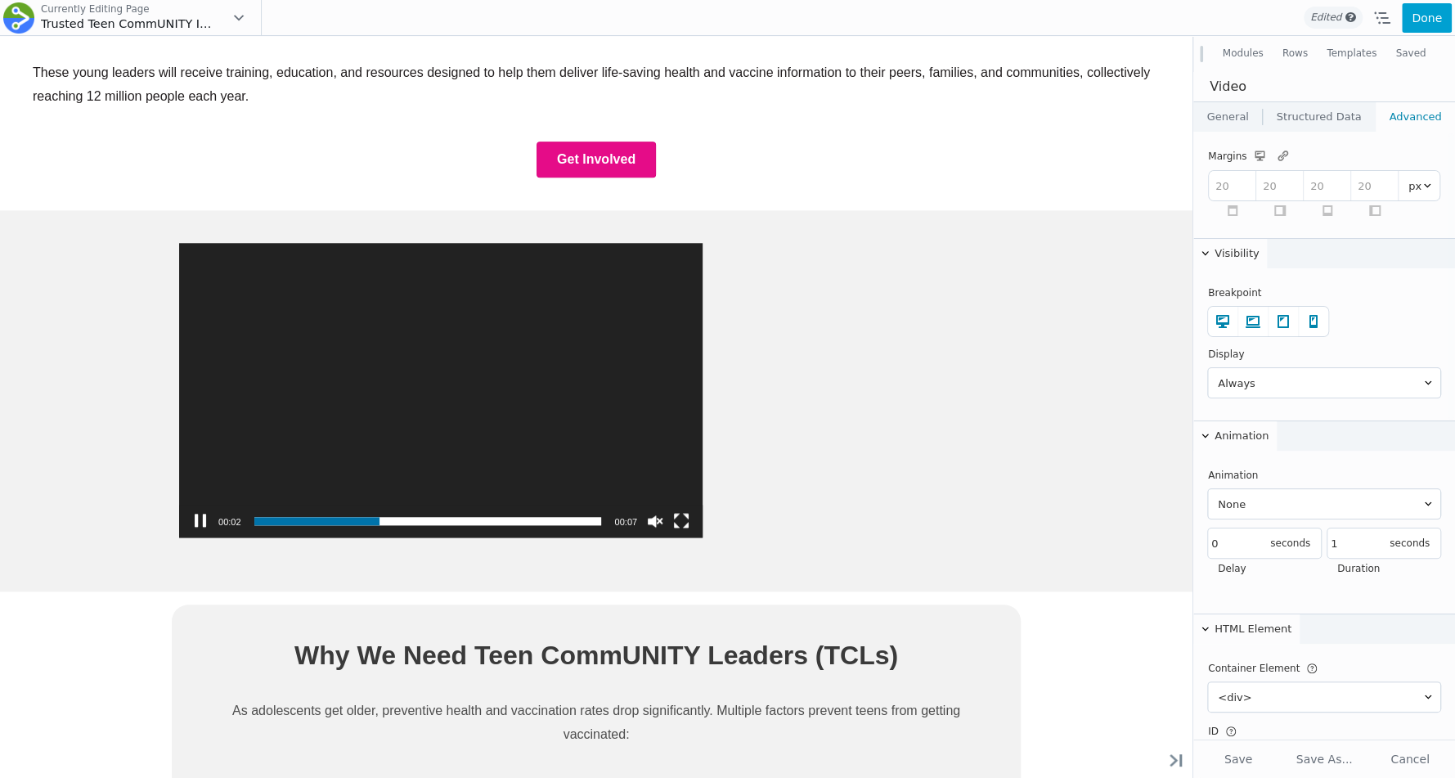
click at [1293, 116] on link "Structured Data" at bounding box center [1319, 116] width 112 height 29
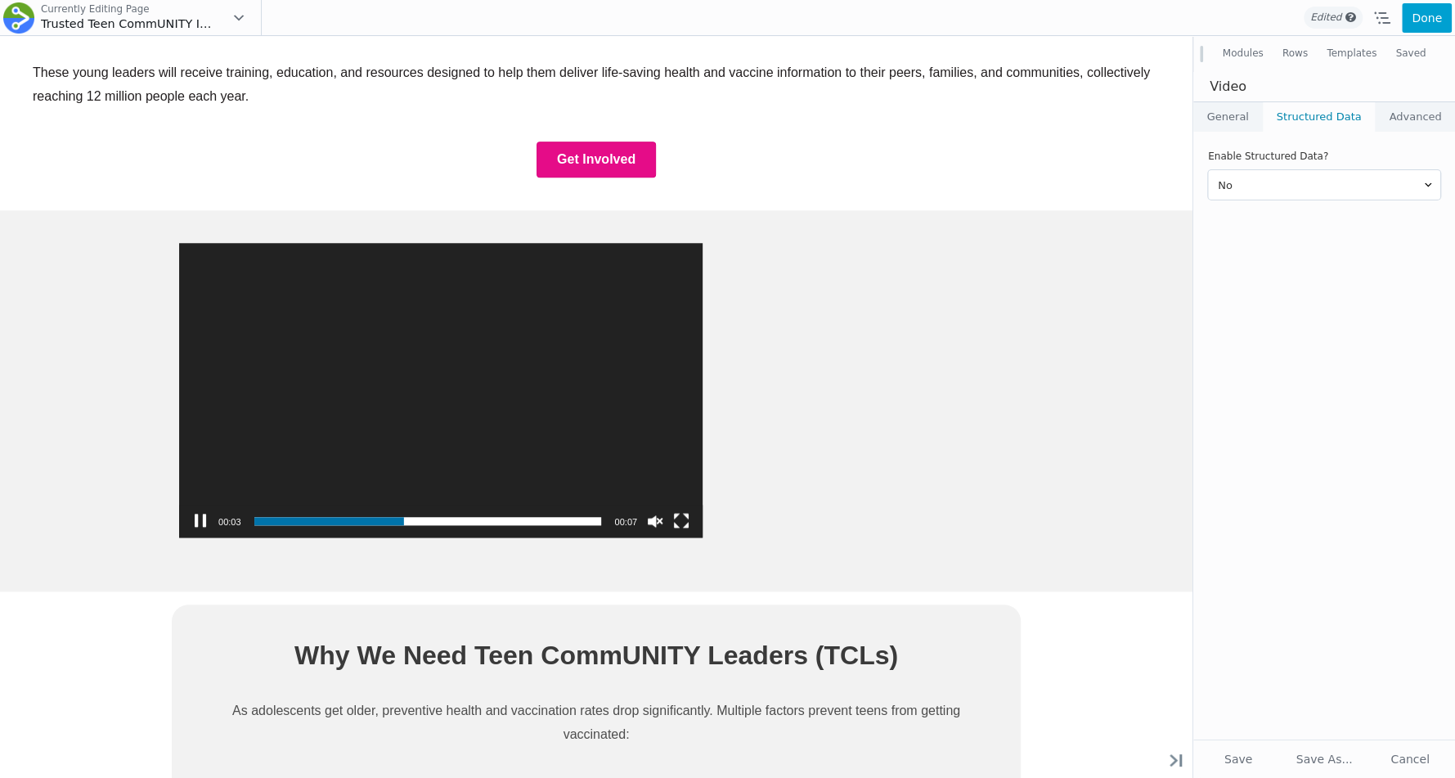
click at [1234, 119] on link "General" at bounding box center [1228, 116] width 69 height 29
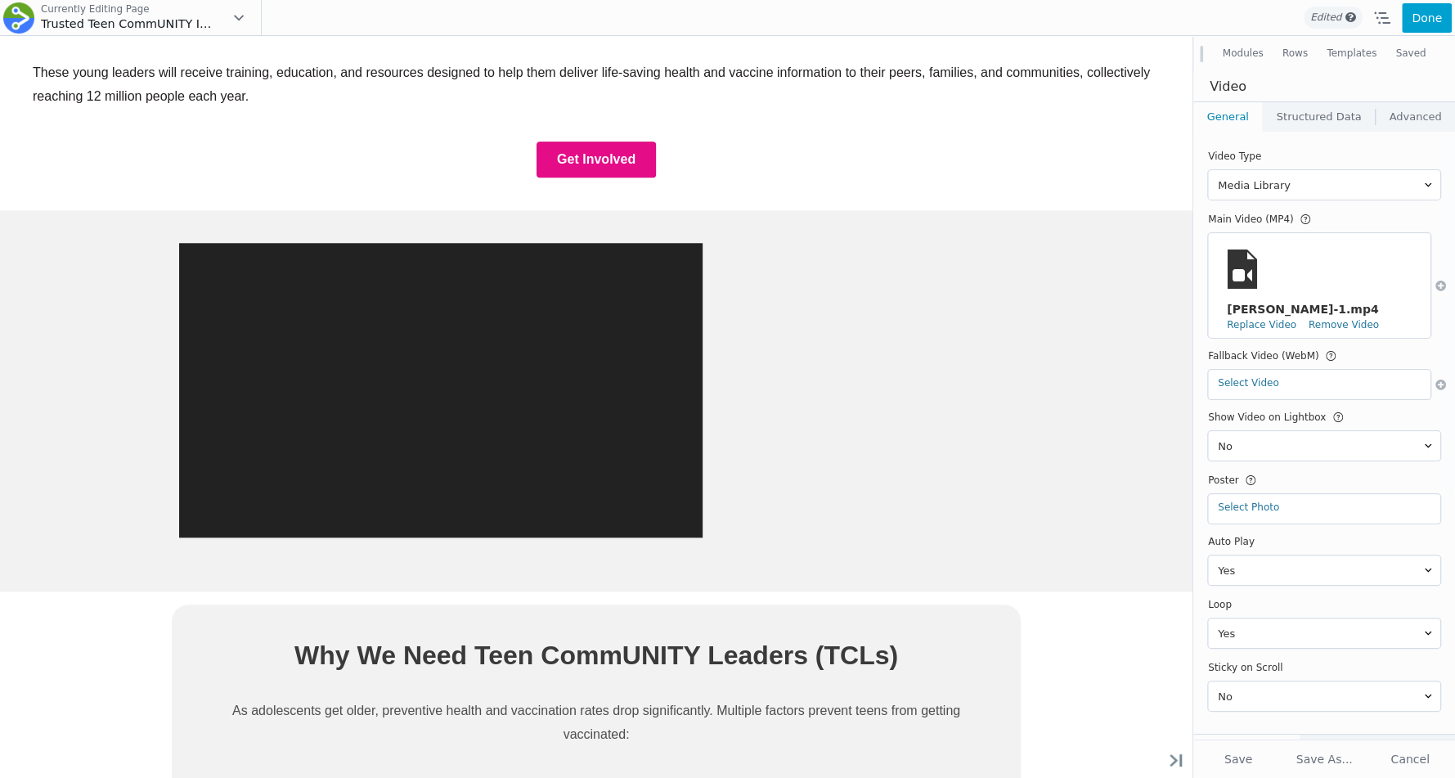
click at [1305, 121] on link "Structured Data" at bounding box center [1319, 116] width 112 height 29
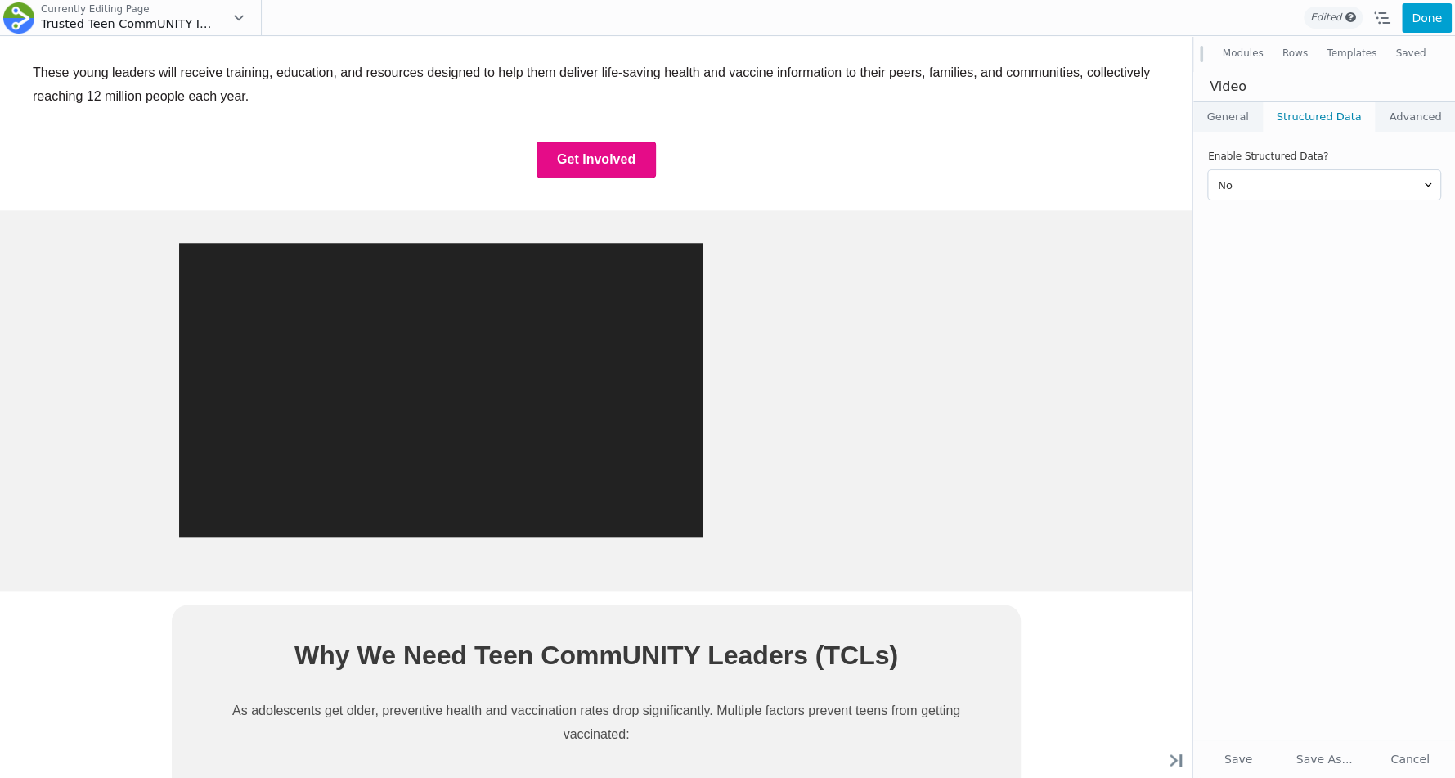
click at [1390, 118] on link "Advanced" at bounding box center [1415, 116] width 79 height 29
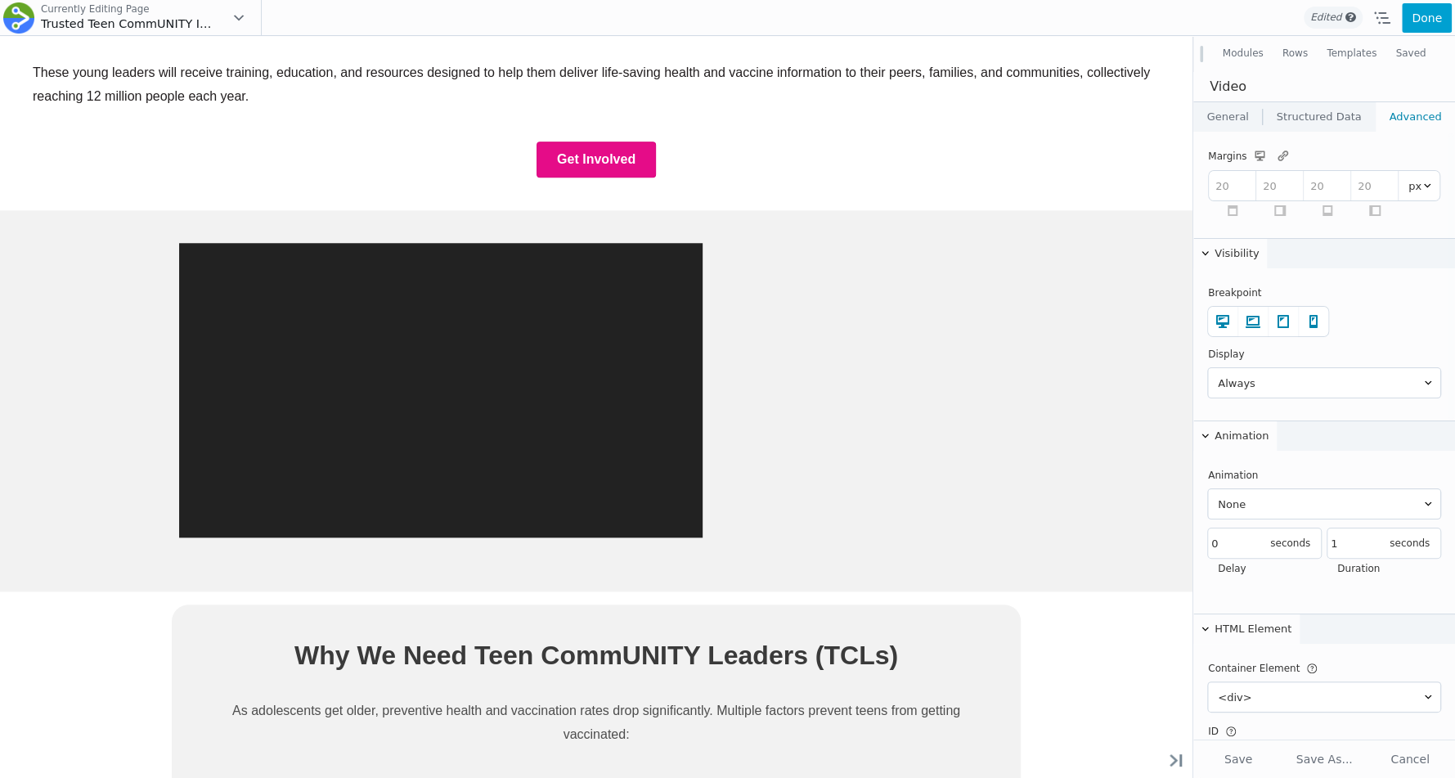
click at [1325, 110] on link "Structured Data" at bounding box center [1319, 116] width 112 height 29
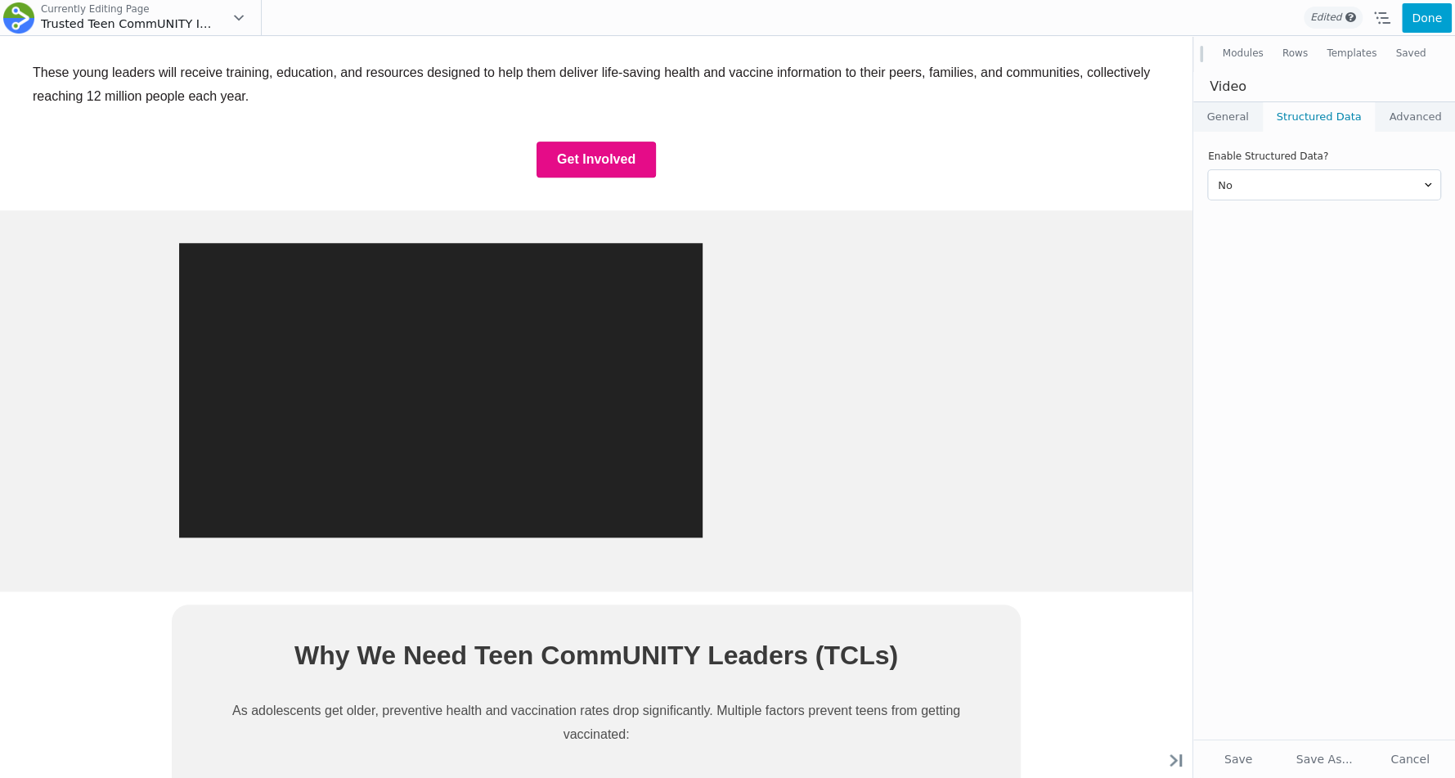
click at [1245, 113] on link "General" at bounding box center [1228, 116] width 69 height 29
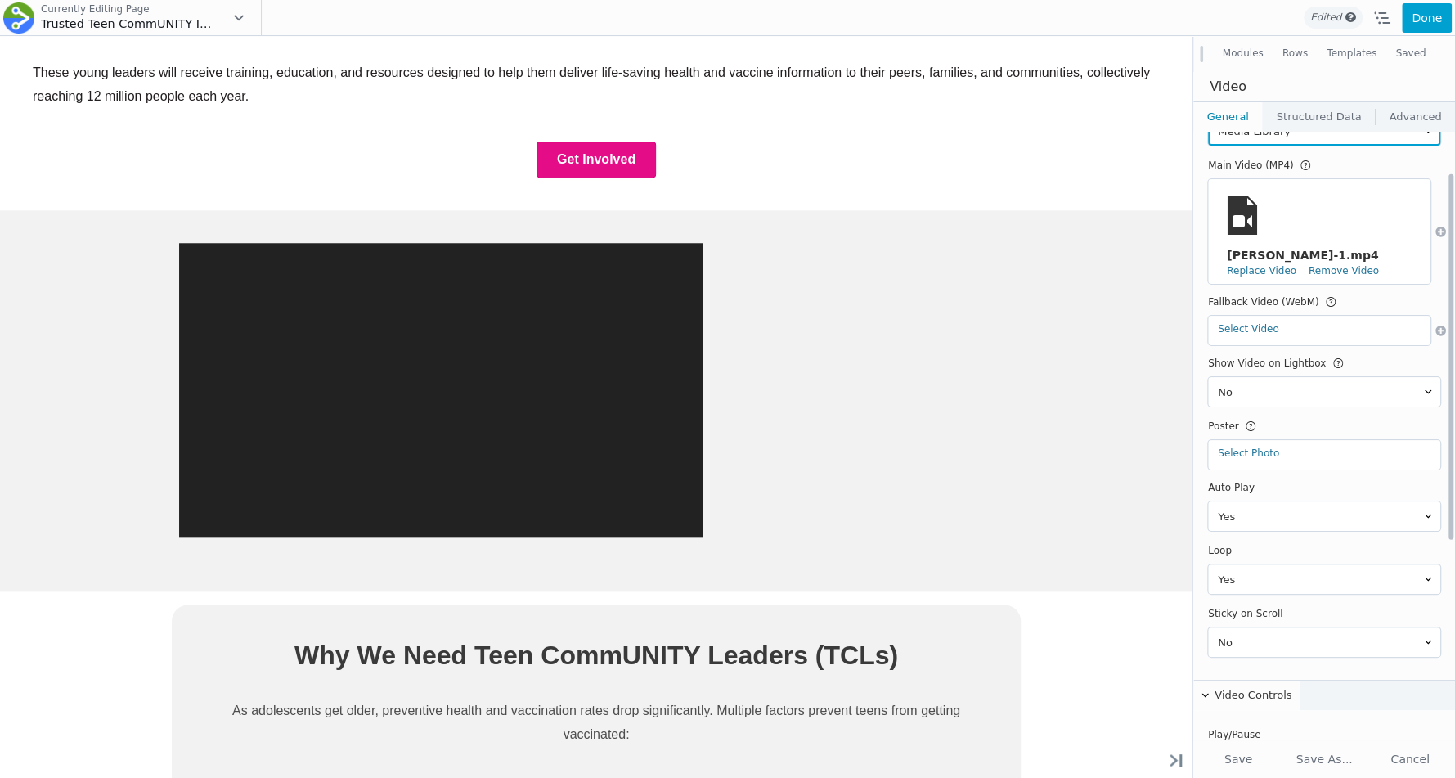
scroll to position [67, 0]
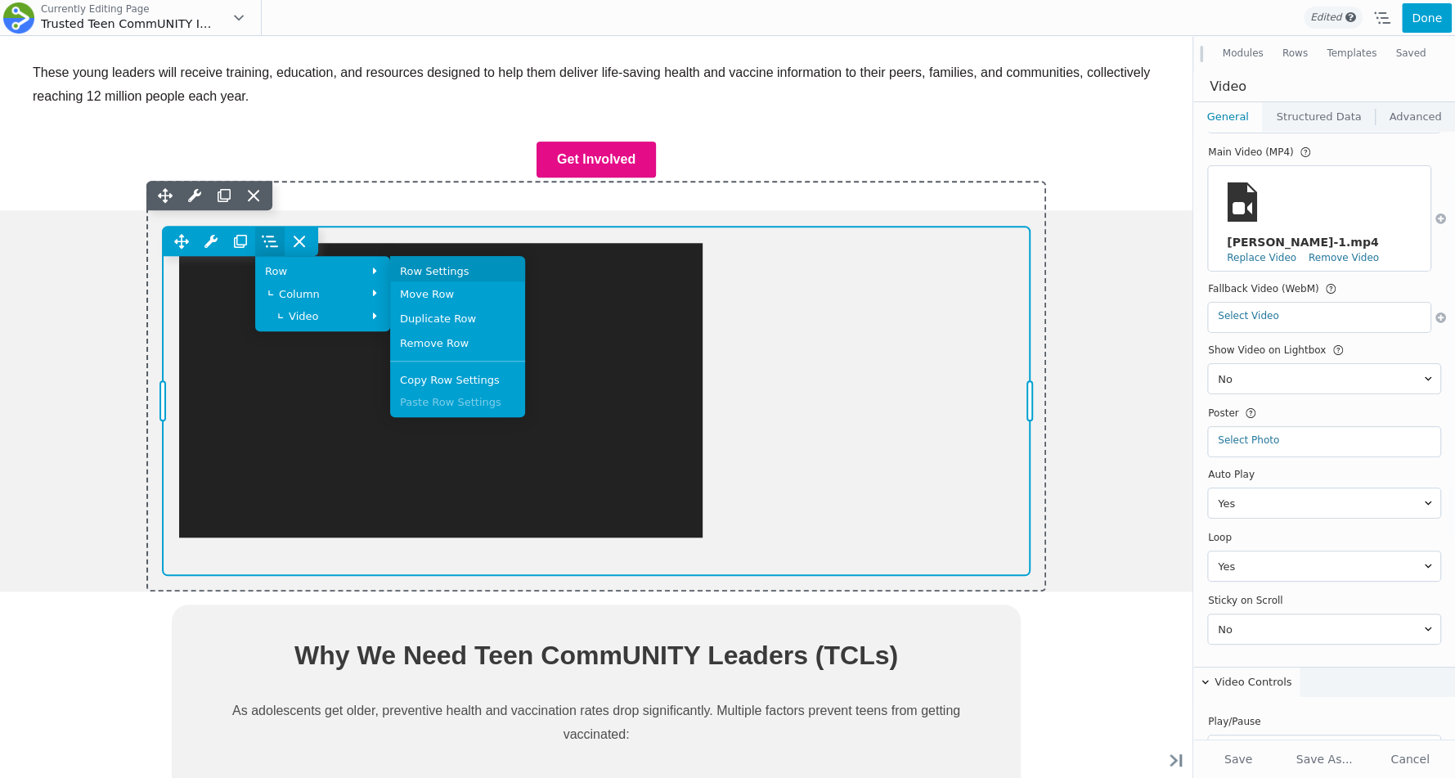
click at [525, 272] on link "Row Settings" at bounding box center [457, 268] width 135 height 25
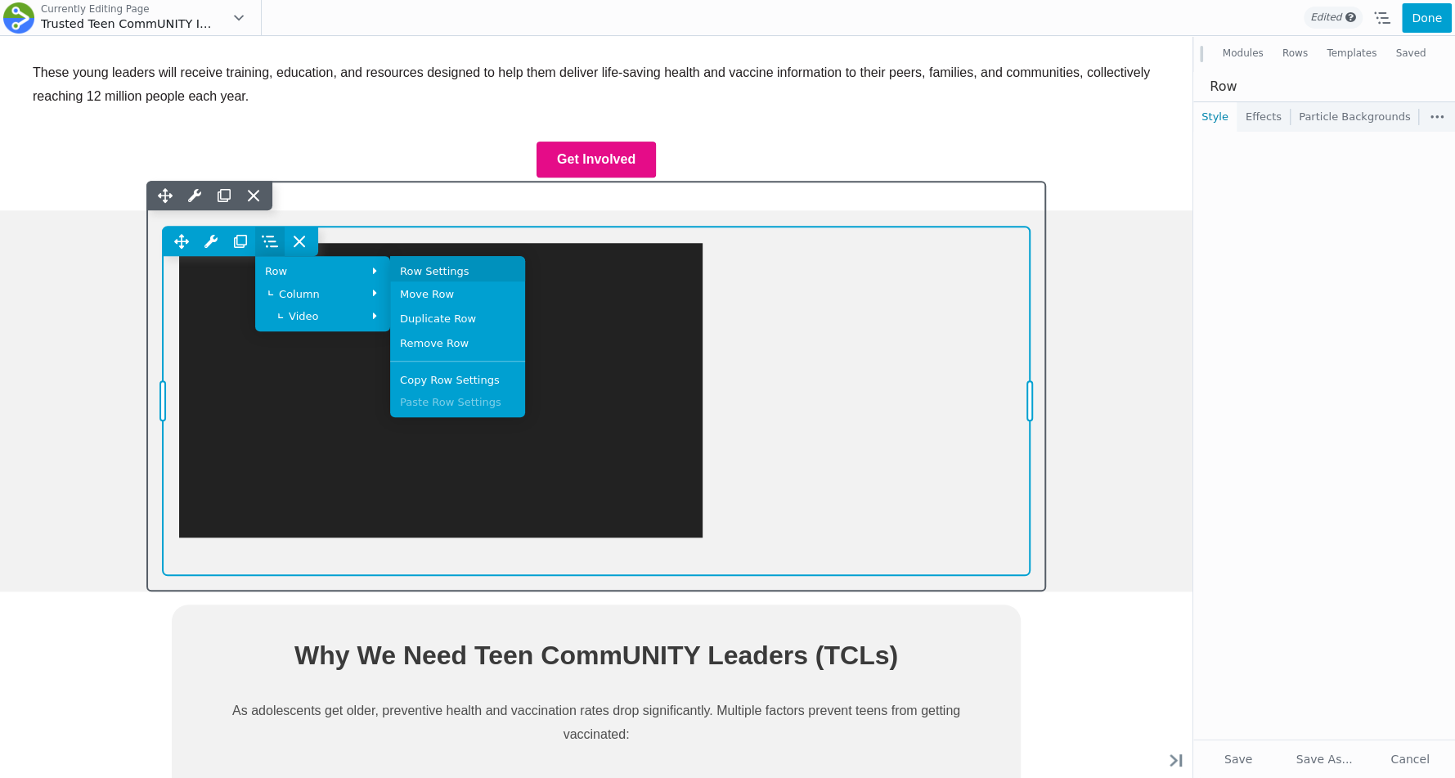
click at [525, 270] on link "Row Settings" at bounding box center [457, 268] width 135 height 25
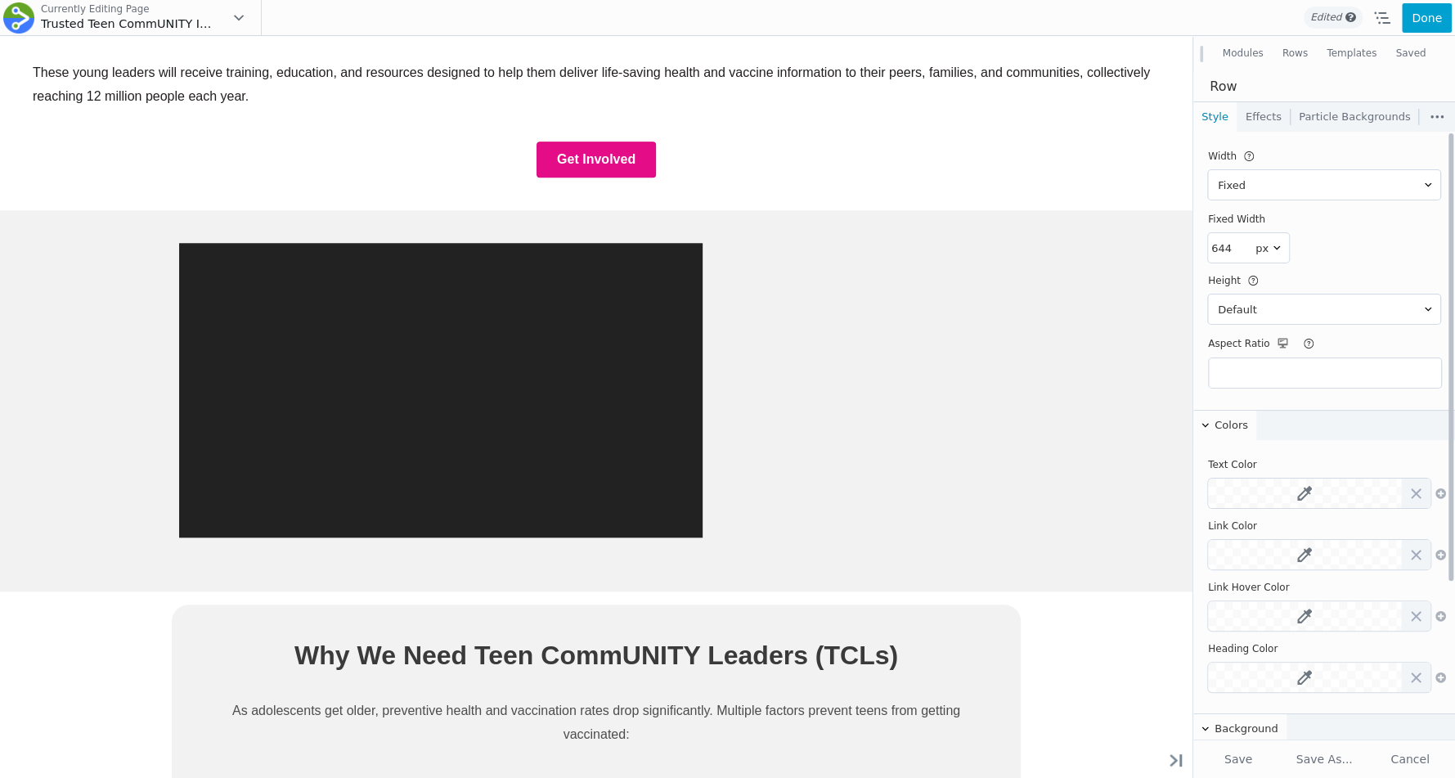
scroll to position [214, 0]
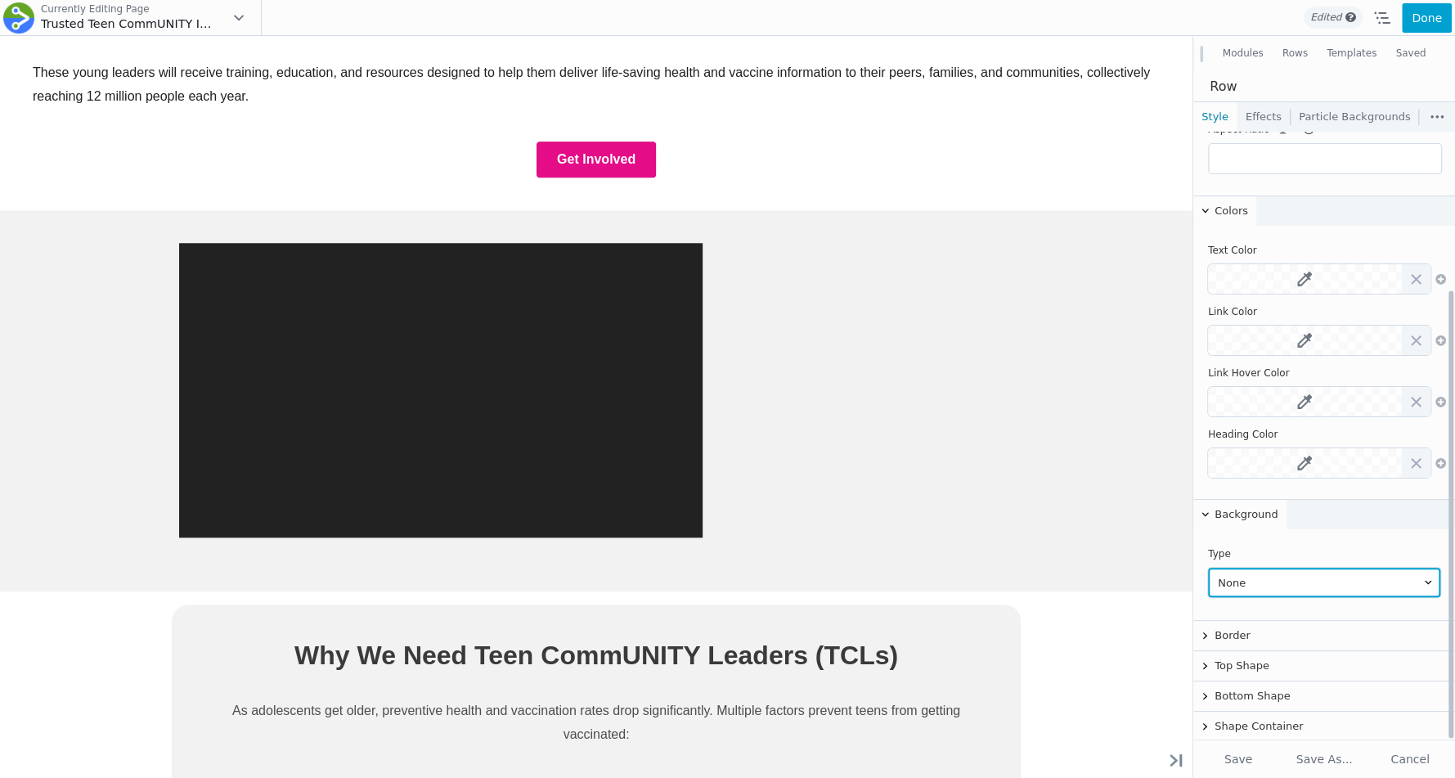
click at [1250, 583] on select "None Color Gradient Photo Video Embedded Code Slideshow Parallax Ultimate Gradi…" at bounding box center [1324, 582] width 232 height 29
click at [1208, 568] on select "None Color Gradient Photo Video Embedded Code Slideshow Parallax Ultimate Gradi…" at bounding box center [1324, 582] width 232 height 29
click at [1273, 507] on button "Background" at bounding box center [1240, 514] width 93 height 29
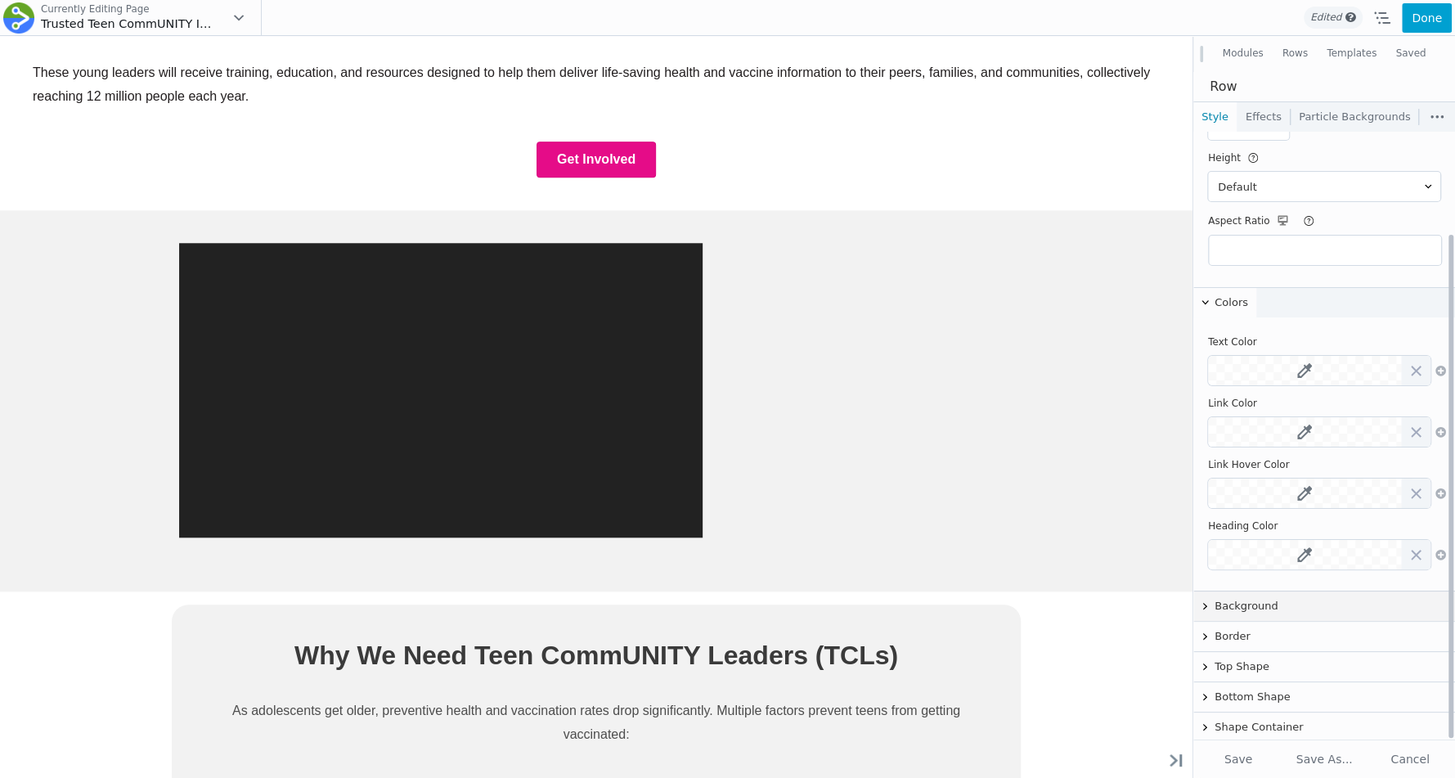
click at [1257, 602] on button "Background" at bounding box center [1325, 606] width 262 height 29
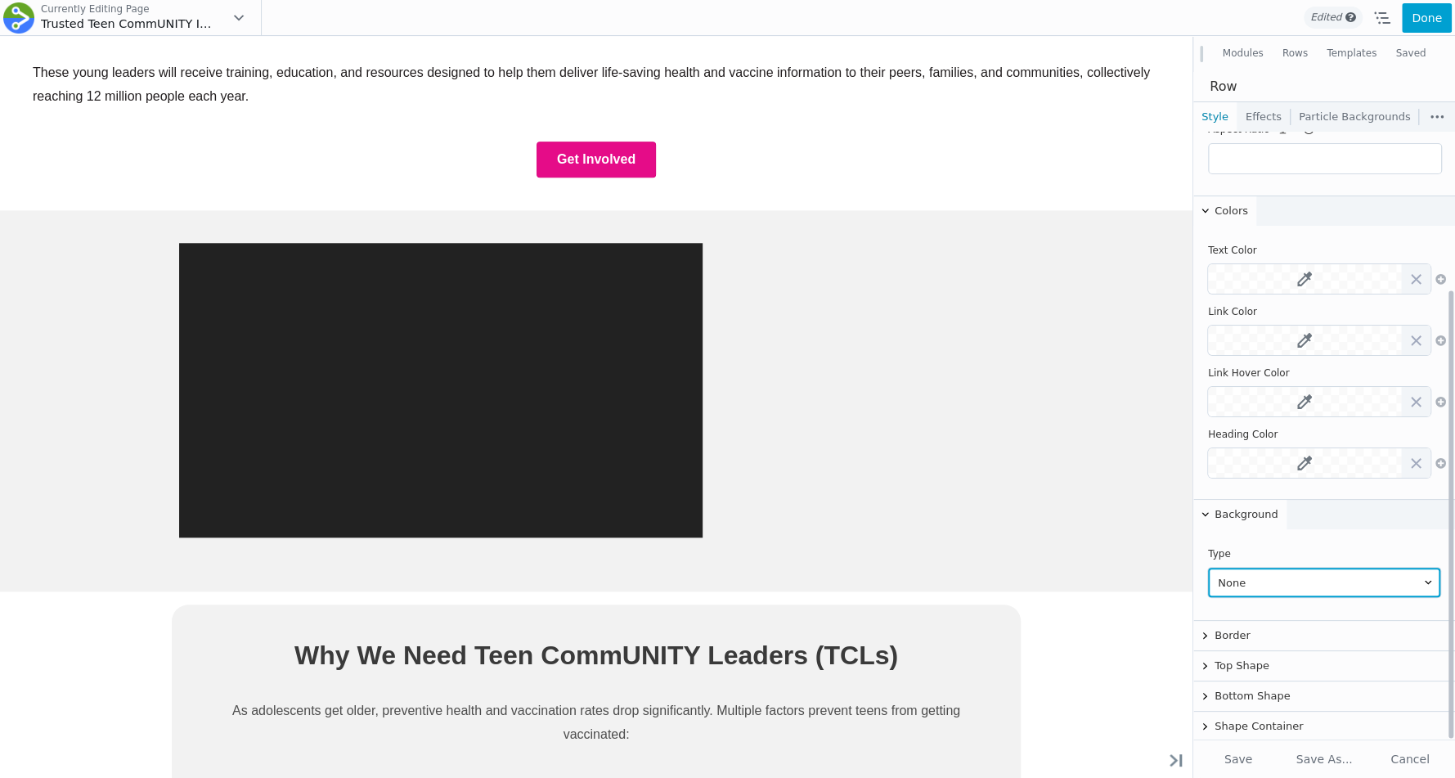
click at [1256, 587] on select "None Color Gradient Photo Video Embedded Code Slideshow Parallax Ultimate Gradi…" at bounding box center [1324, 582] width 232 height 29
select select "color"
click at [1208, 568] on select "None Color Gradient Photo Video Embedded Code Slideshow Parallax Ultimate Gradi…" at bounding box center [1324, 582] width 232 height 29
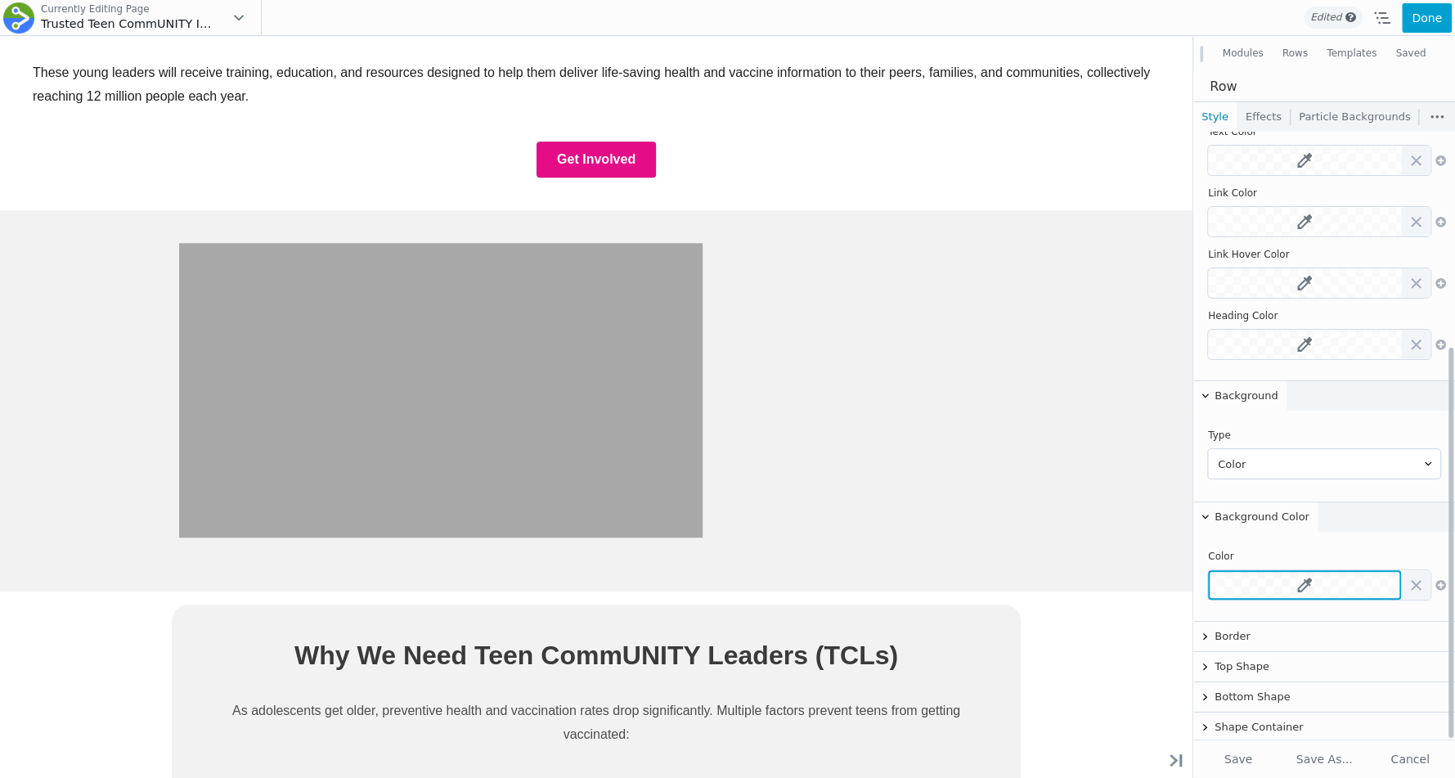
click at [1306, 587] on icon at bounding box center [1305, 585] width 15 height 15
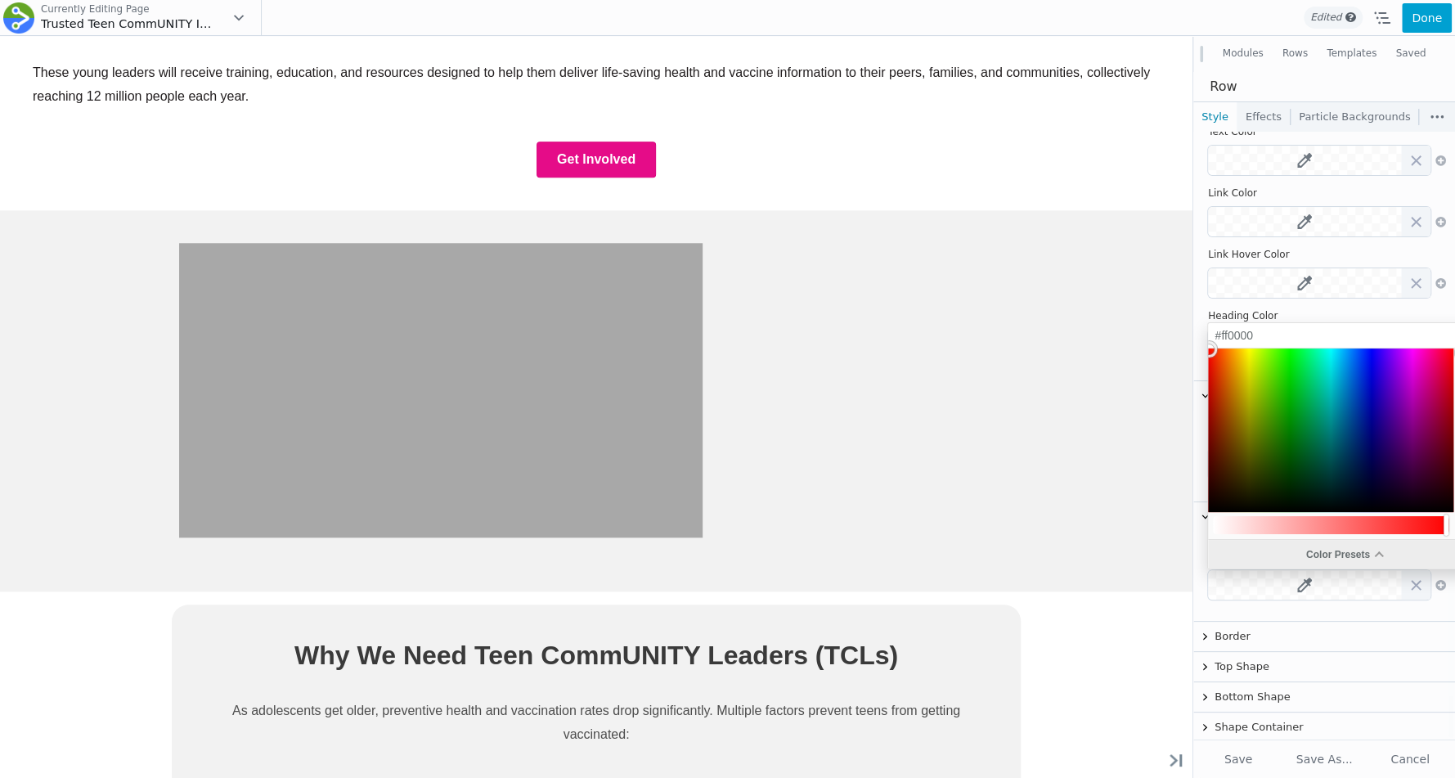
click at [1296, 555] on div "Color Presets" at bounding box center [1344, 554] width 272 height 29
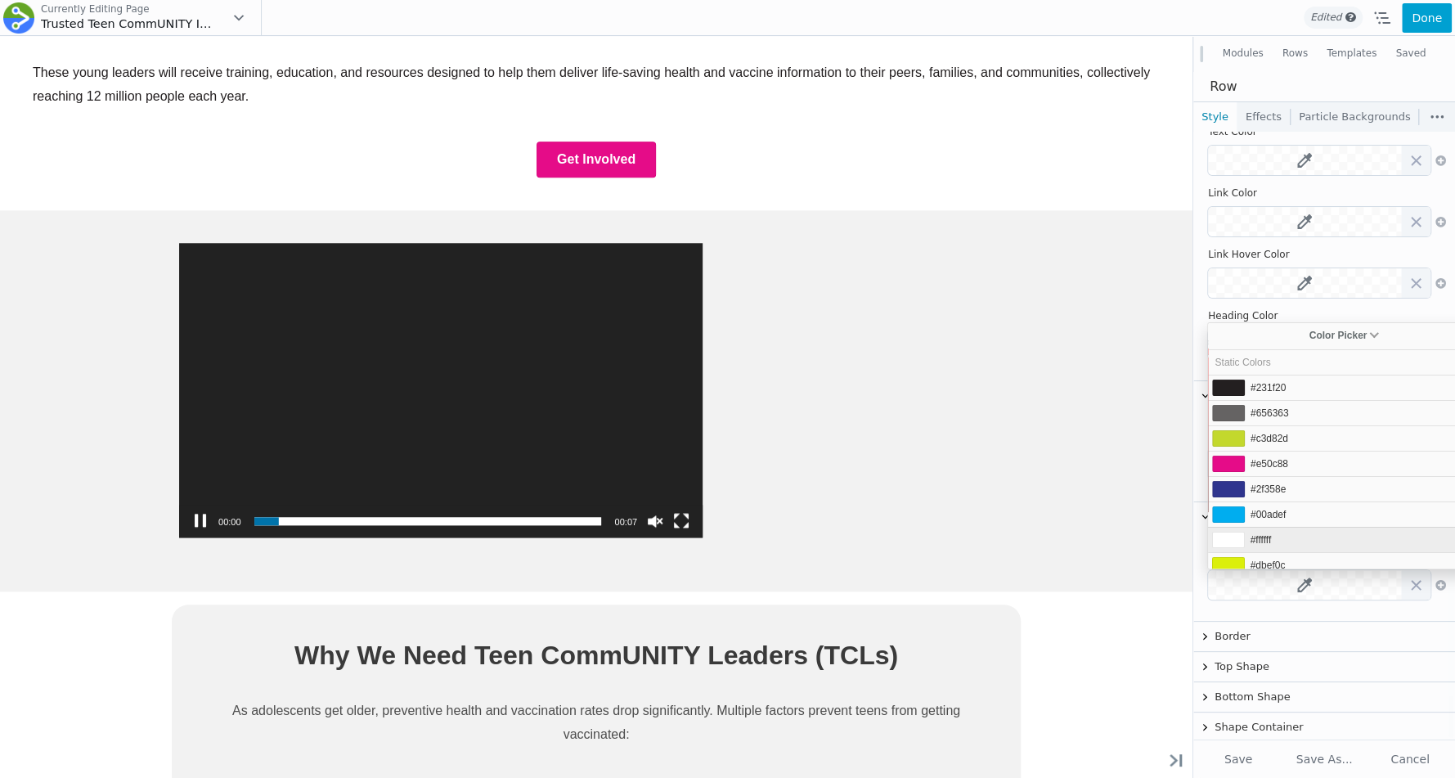
click at [1266, 538] on span "#ffffff" at bounding box center [1261, 539] width 21 height 11
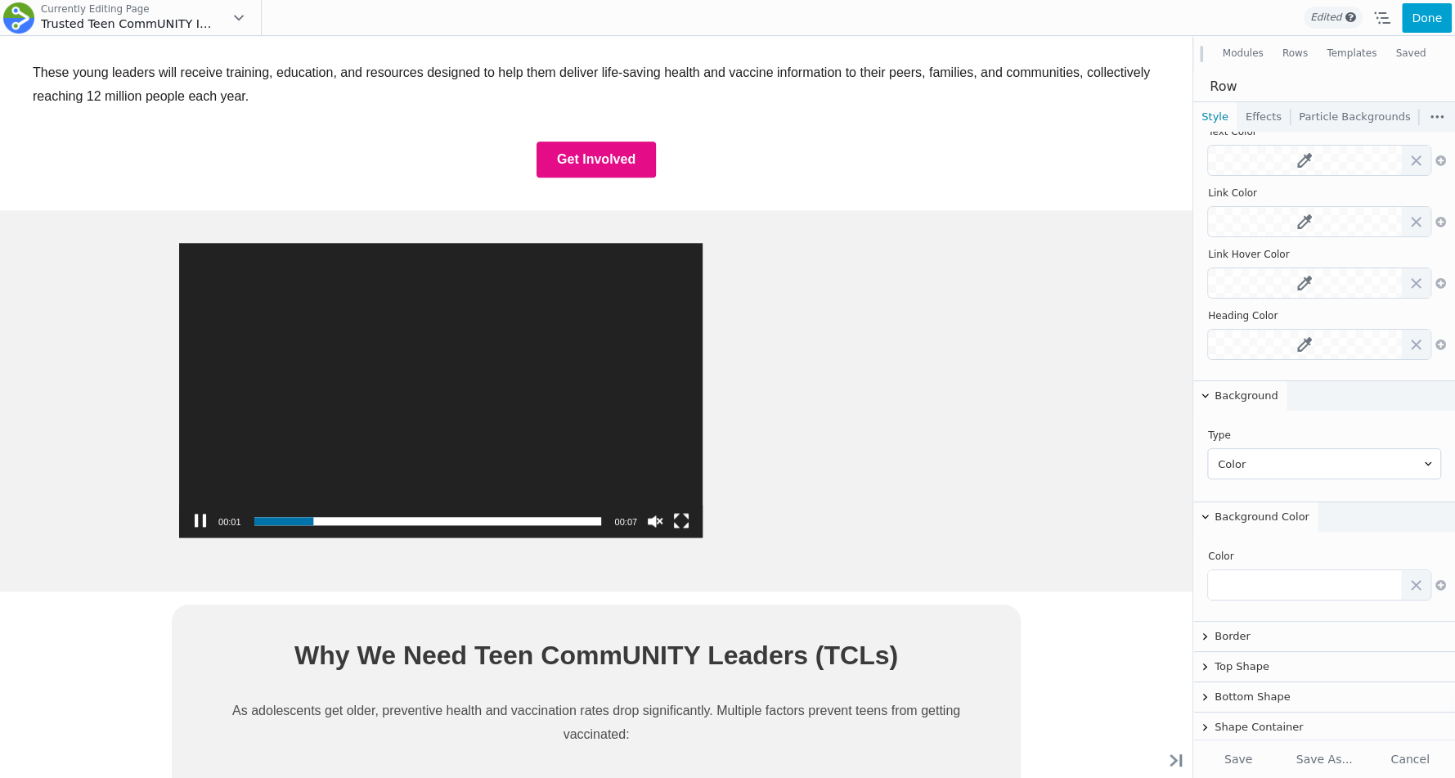
click at [1104, 282] on div "Empowering 10,000 Teen CommUNITY Leaders to Share Life-Saving Health Informatio…" at bounding box center [596, 674] width 1193 height 2850
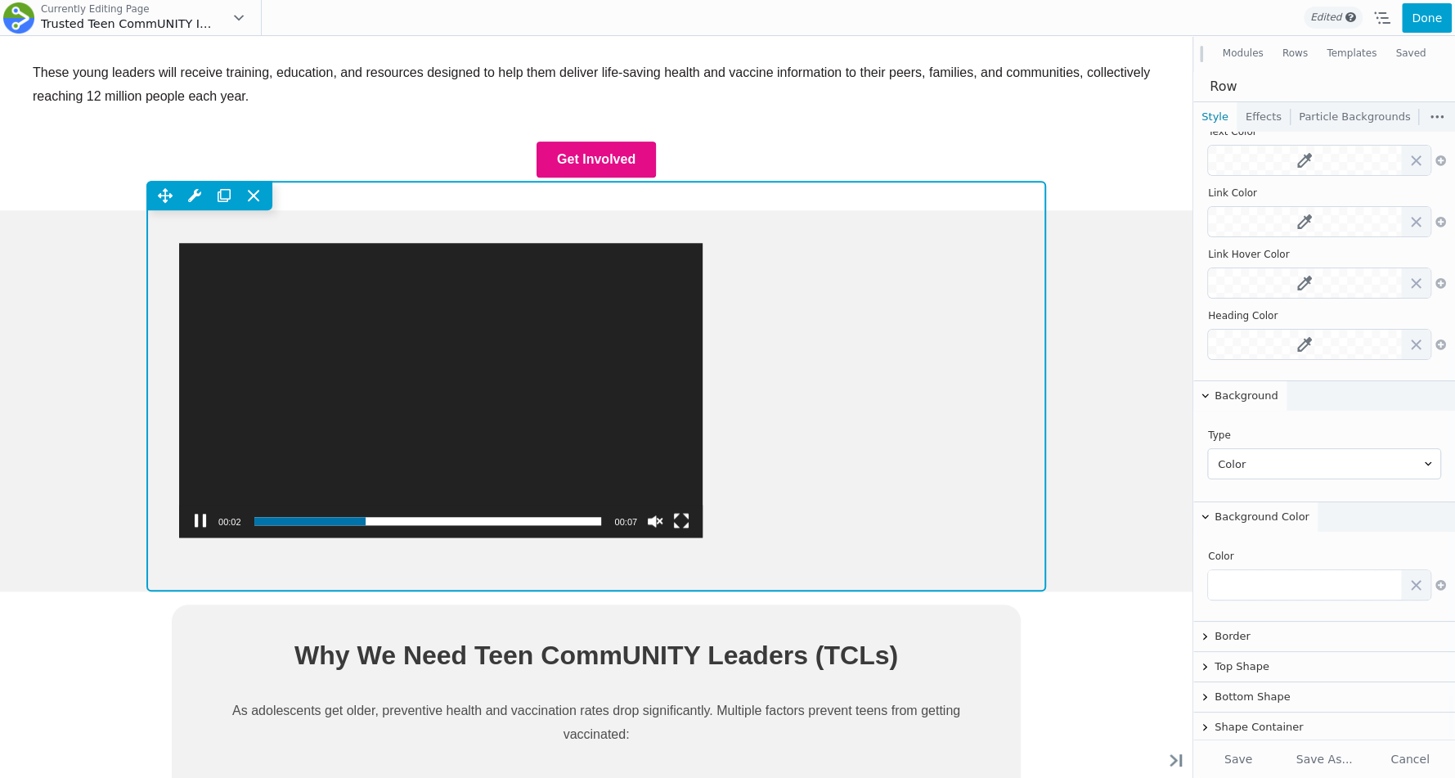
click at [842, 222] on div "Move Up Move Down Row Settings Reset Column Widths Reset Row Width Copy Row Set…" at bounding box center [596, 386] width 900 height 411
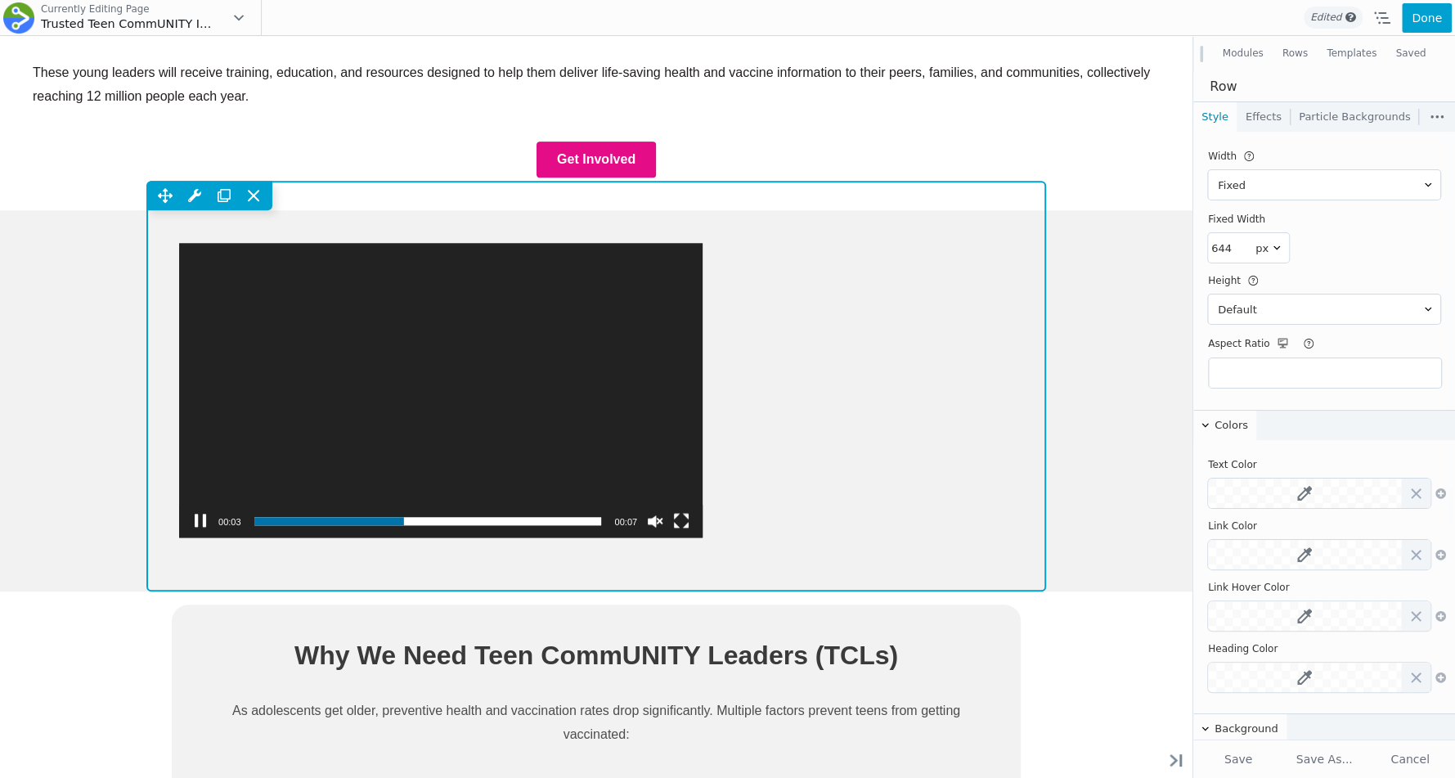
click at [855, 210] on div "Move Up Move Down Row Settings Reset Column Widths Reset Row Width Copy Row Set…" at bounding box center [596, 386] width 900 height 411
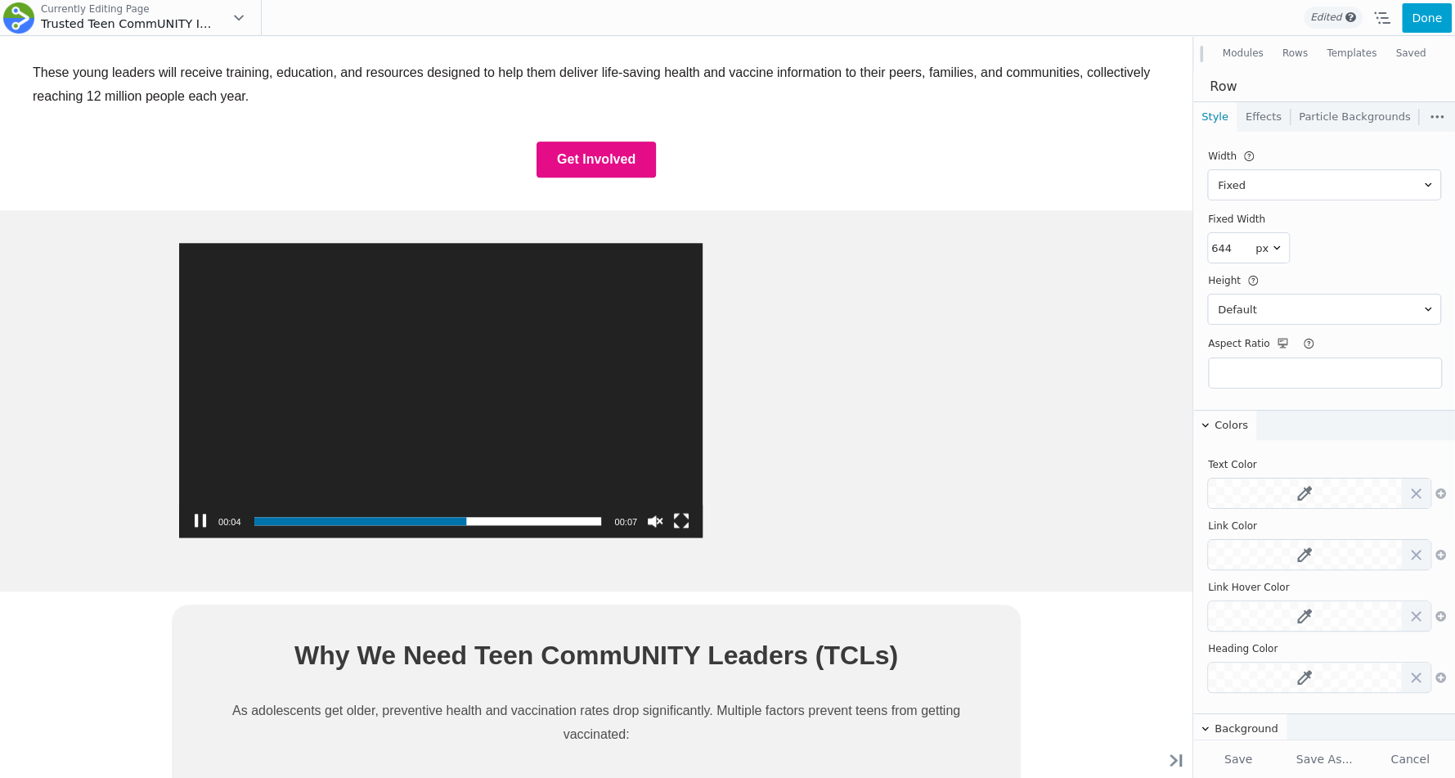
click at [926, 254] on div "Empowering 10,000 Teen CommUNITY Leaders to Share Life-Saving Health Informatio…" at bounding box center [596, 674] width 1193 height 2850
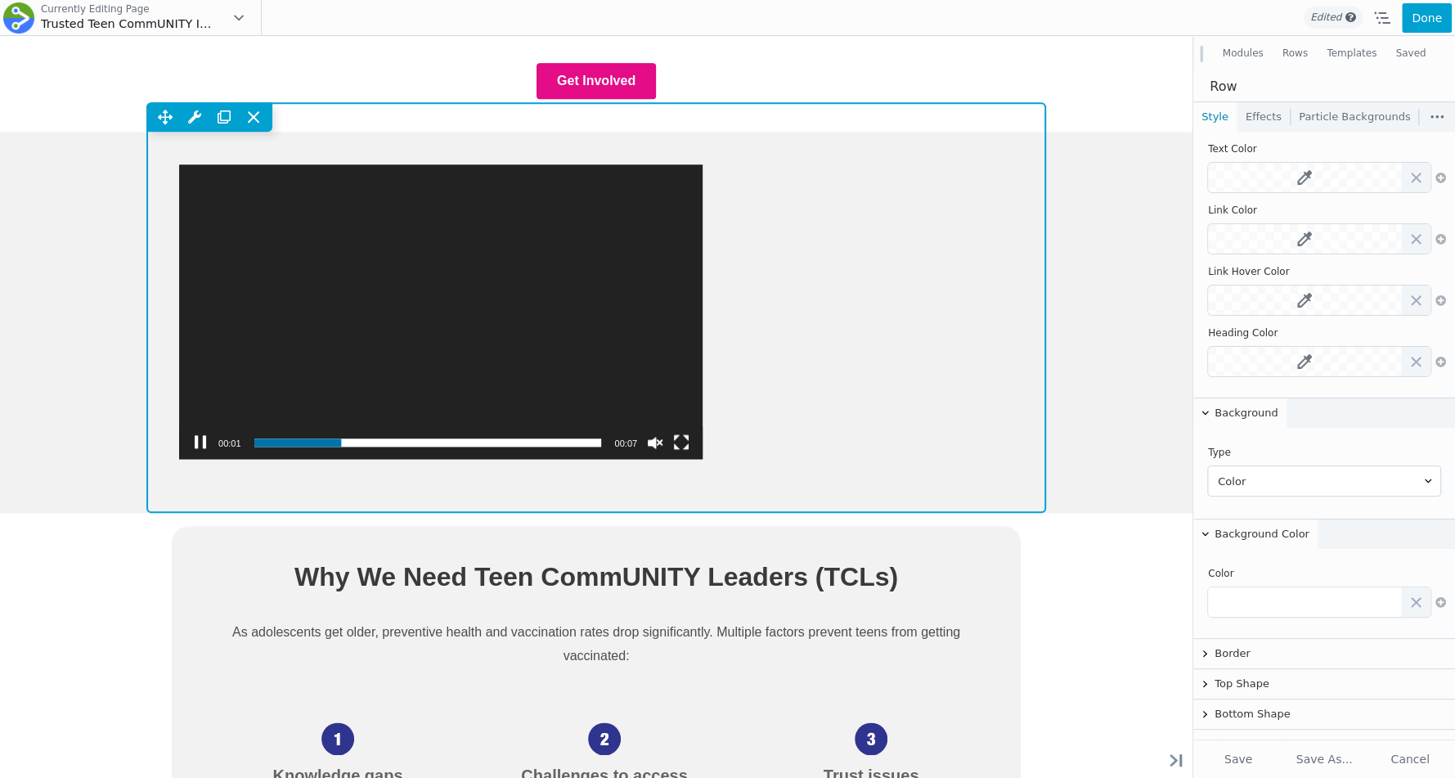
scroll to position [1067, 0]
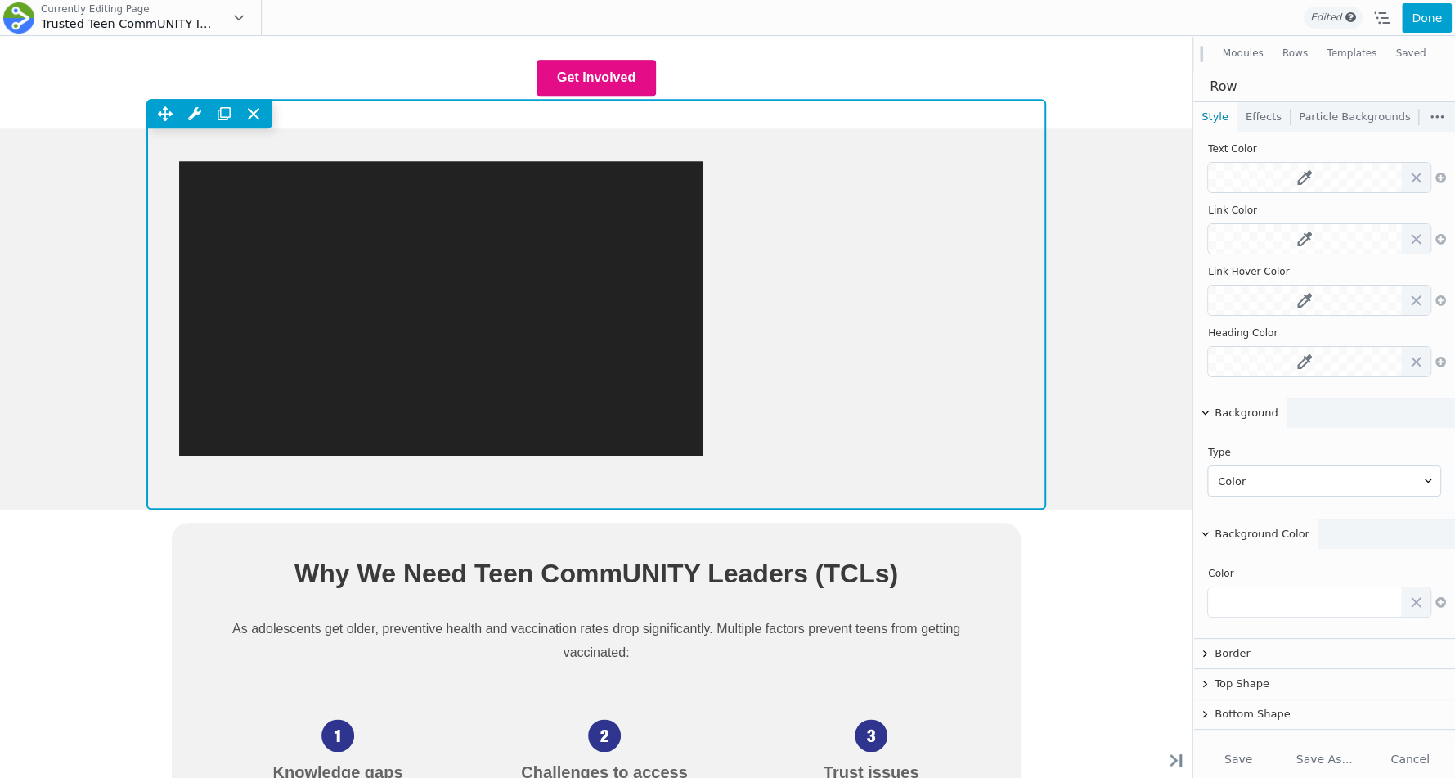
click at [333, 137] on div "Move Up Move Down Row Settings Reset Column Widths Reset Row Width Copy Row Set…" at bounding box center [596, 304] width 900 height 411
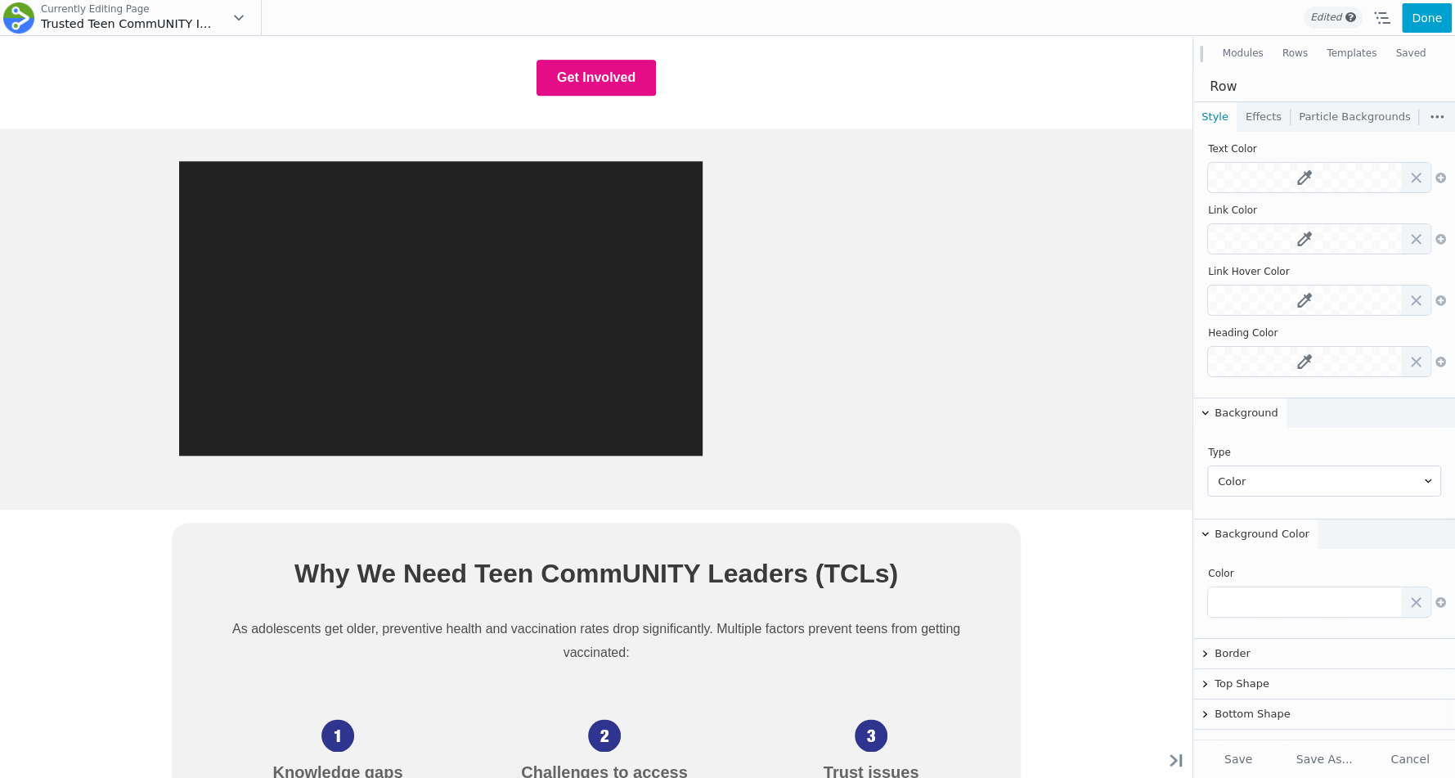
scroll to position [0, 0]
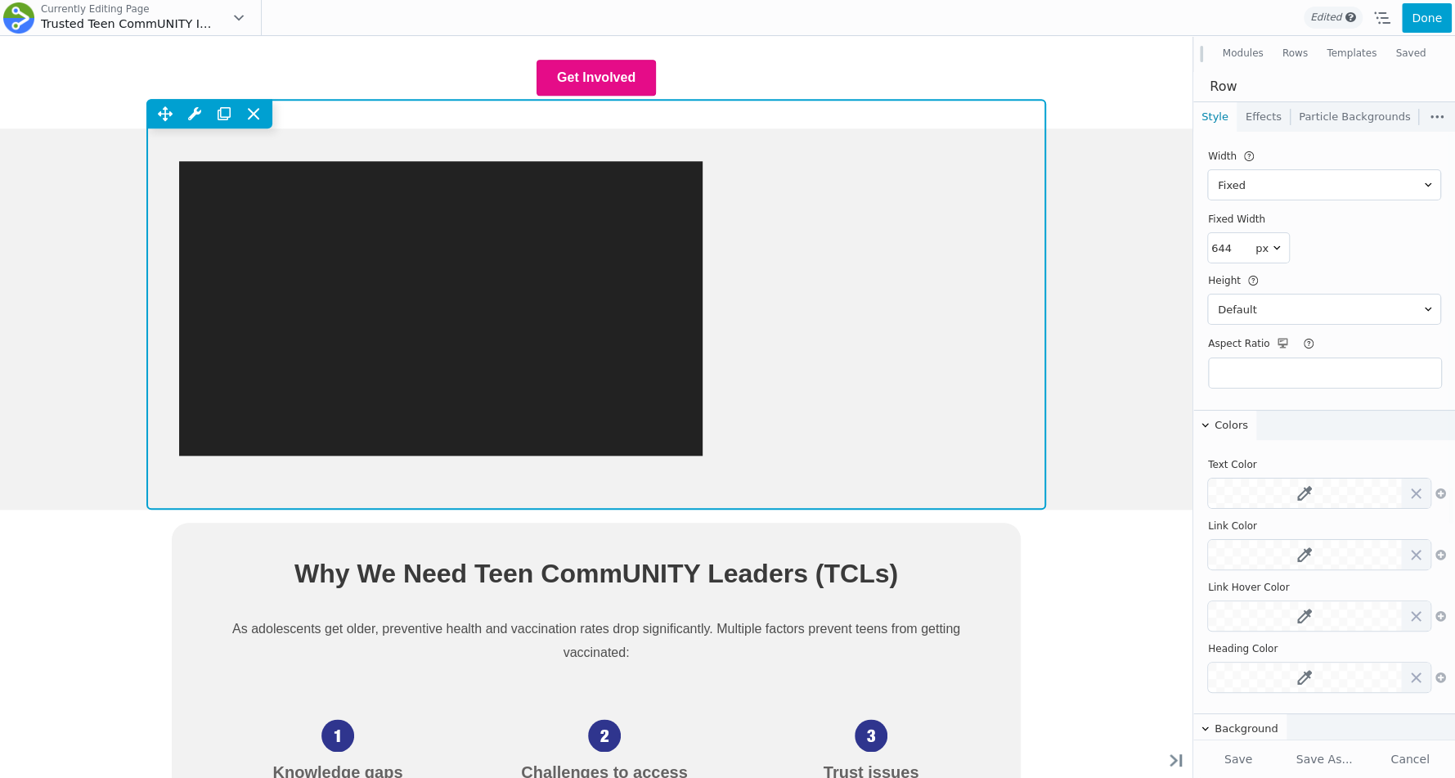
click at [852, 403] on div "Move Up Move Down Row Settings Reset Column Widths Reset Row Width Copy Row Set…" at bounding box center [596, 304] width 900 height 411
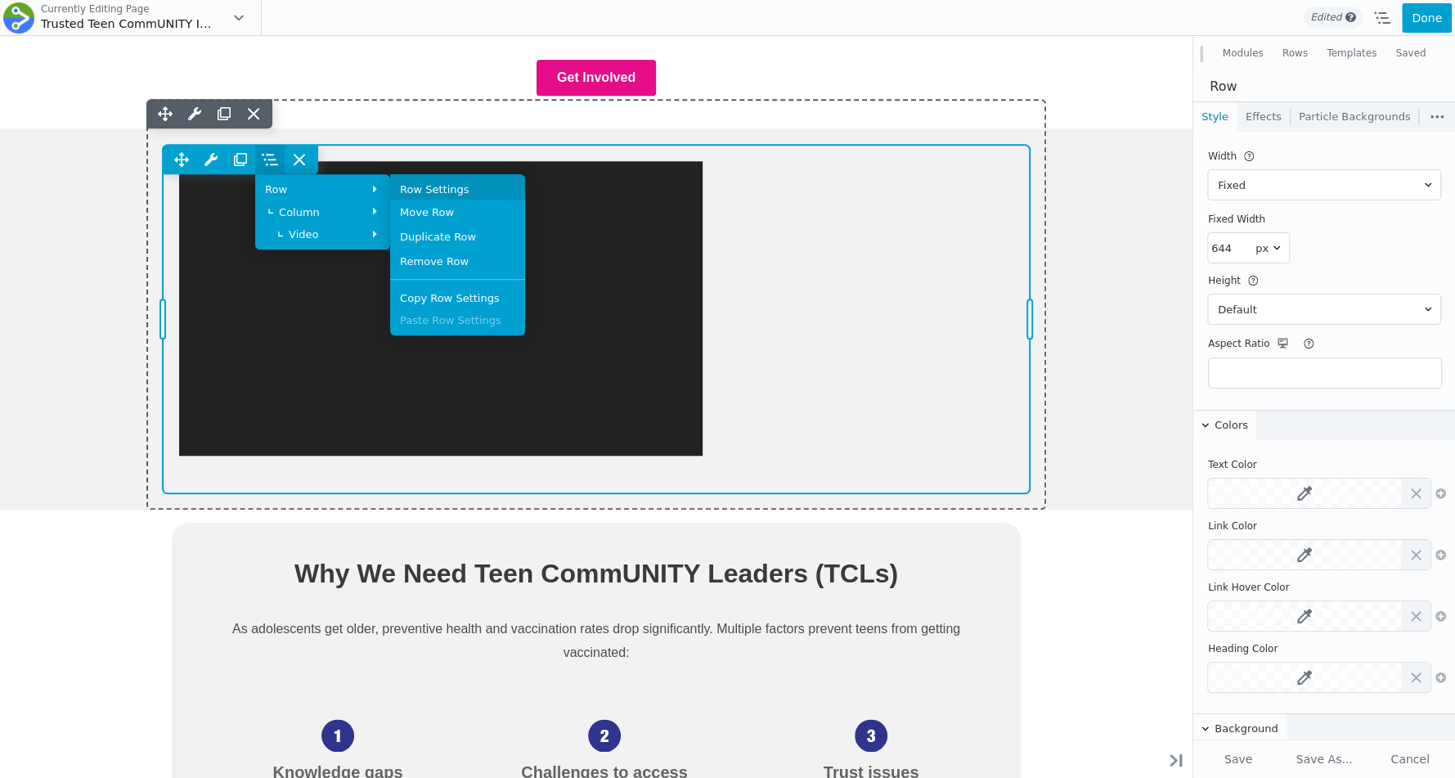
click at [525, 189] on link "Row Settings" at bounding box center [457, 186] width 135 height 25
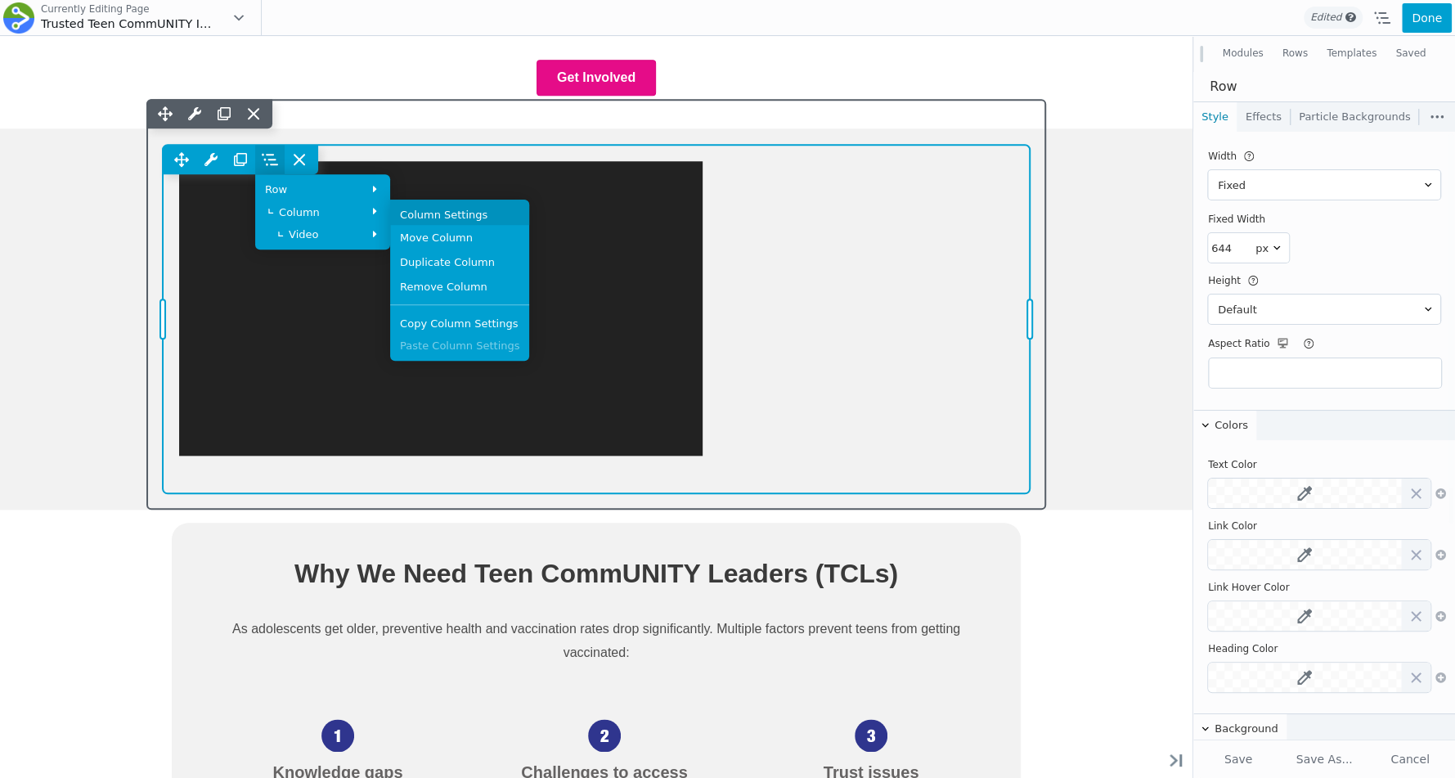
click at [529, 209] on link "Column Settings" at bounding box center [459, 212] width 139 height 25
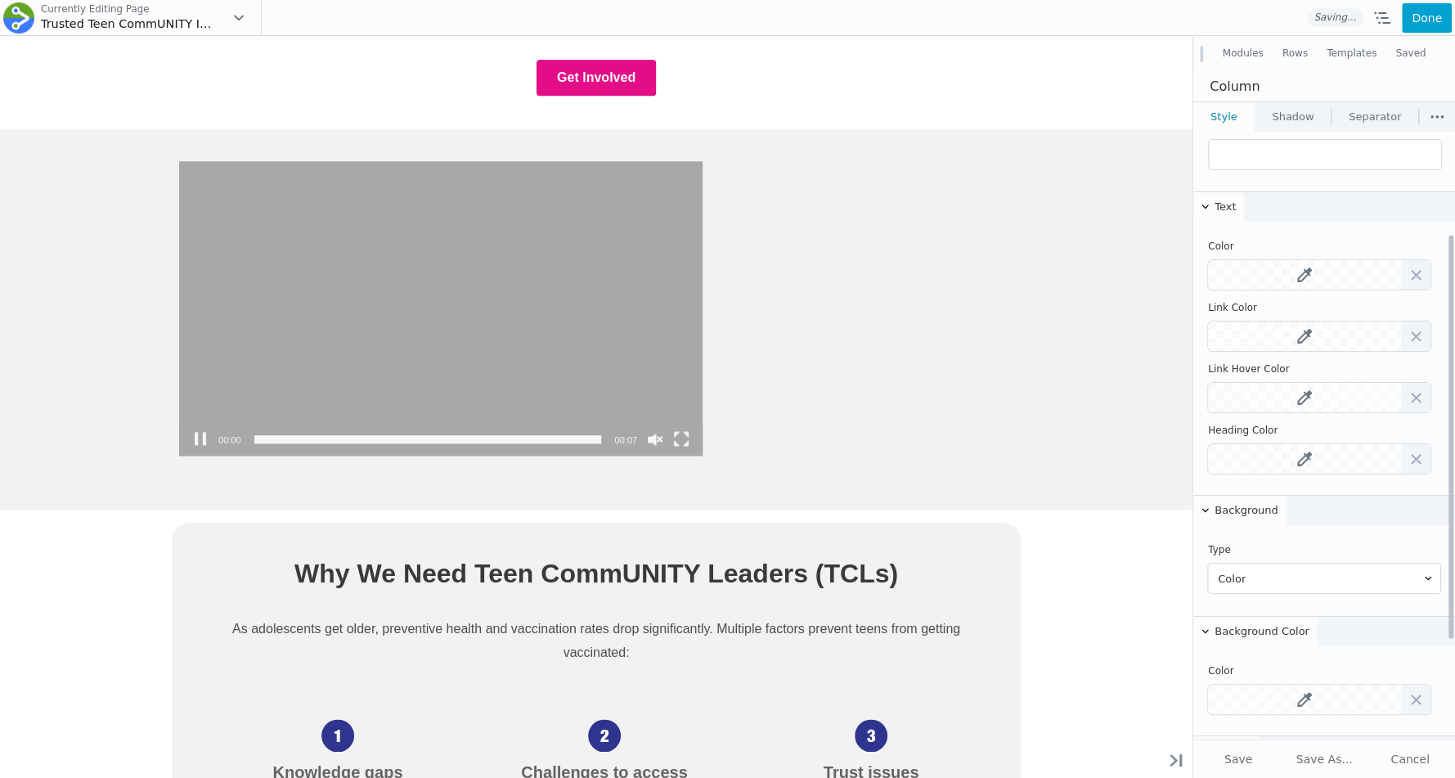
scroll to position [304, 0]
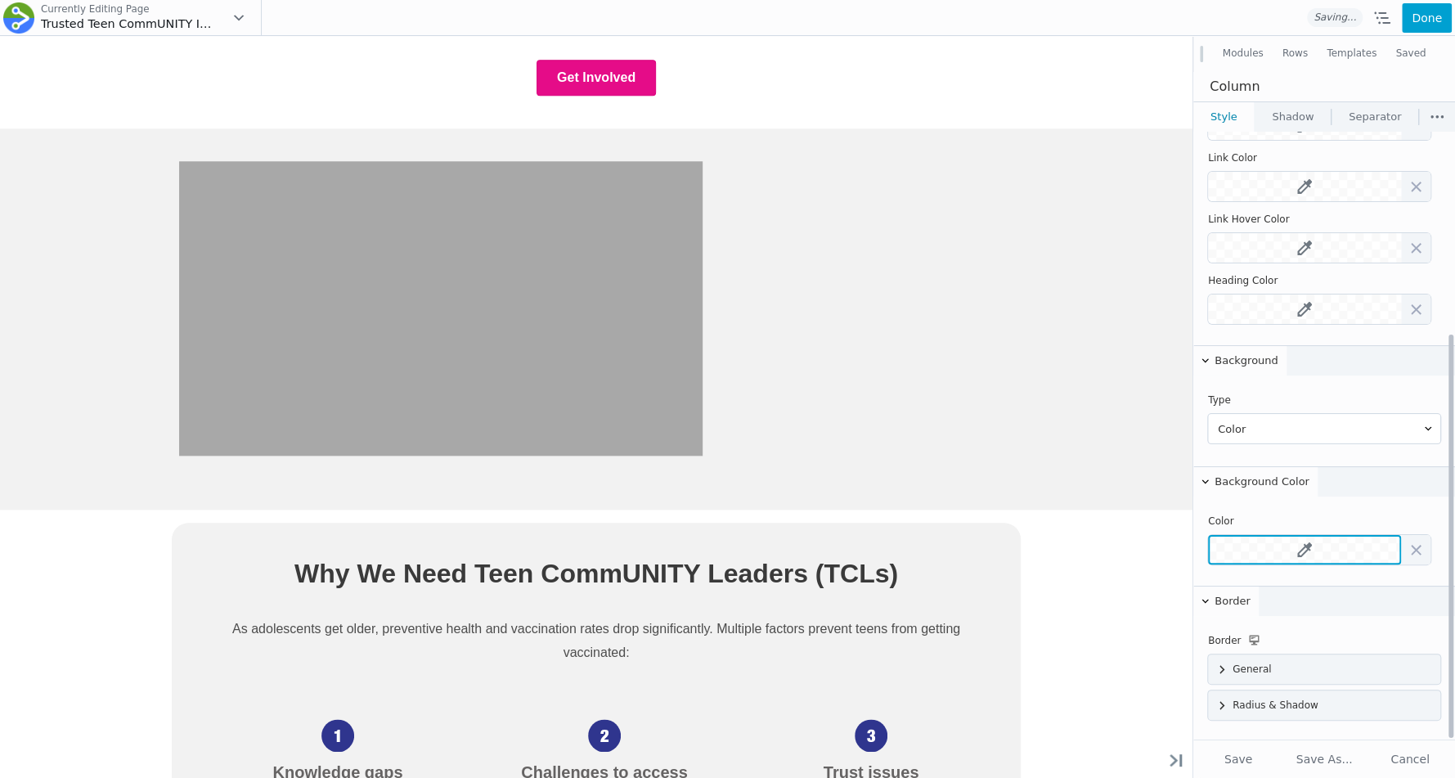
click at [1301, 552] on icon at bounding box center [1305, 549] width 15 height 15
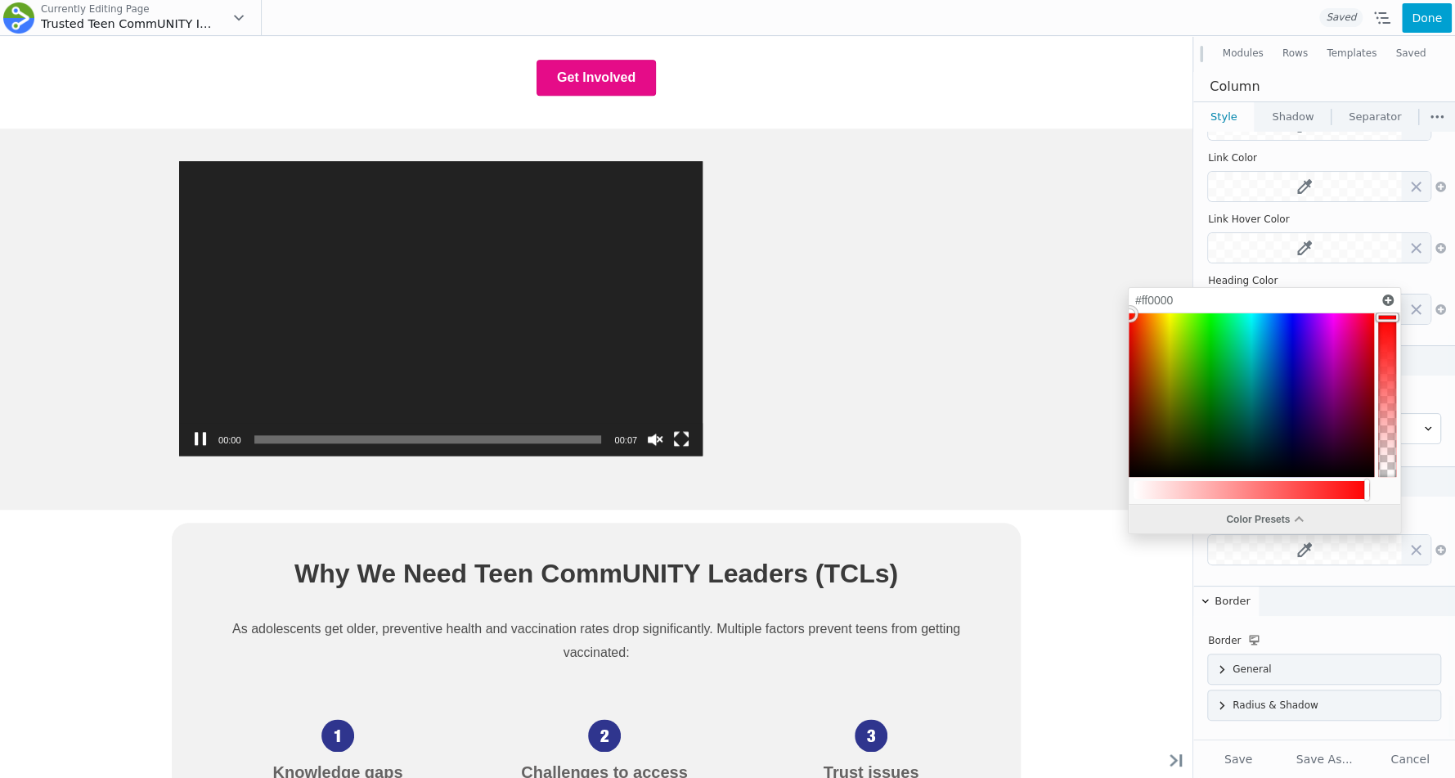
click at [1261, 525] on div "Color Presets" at bounding box center [1265, 519] width 272 height 29
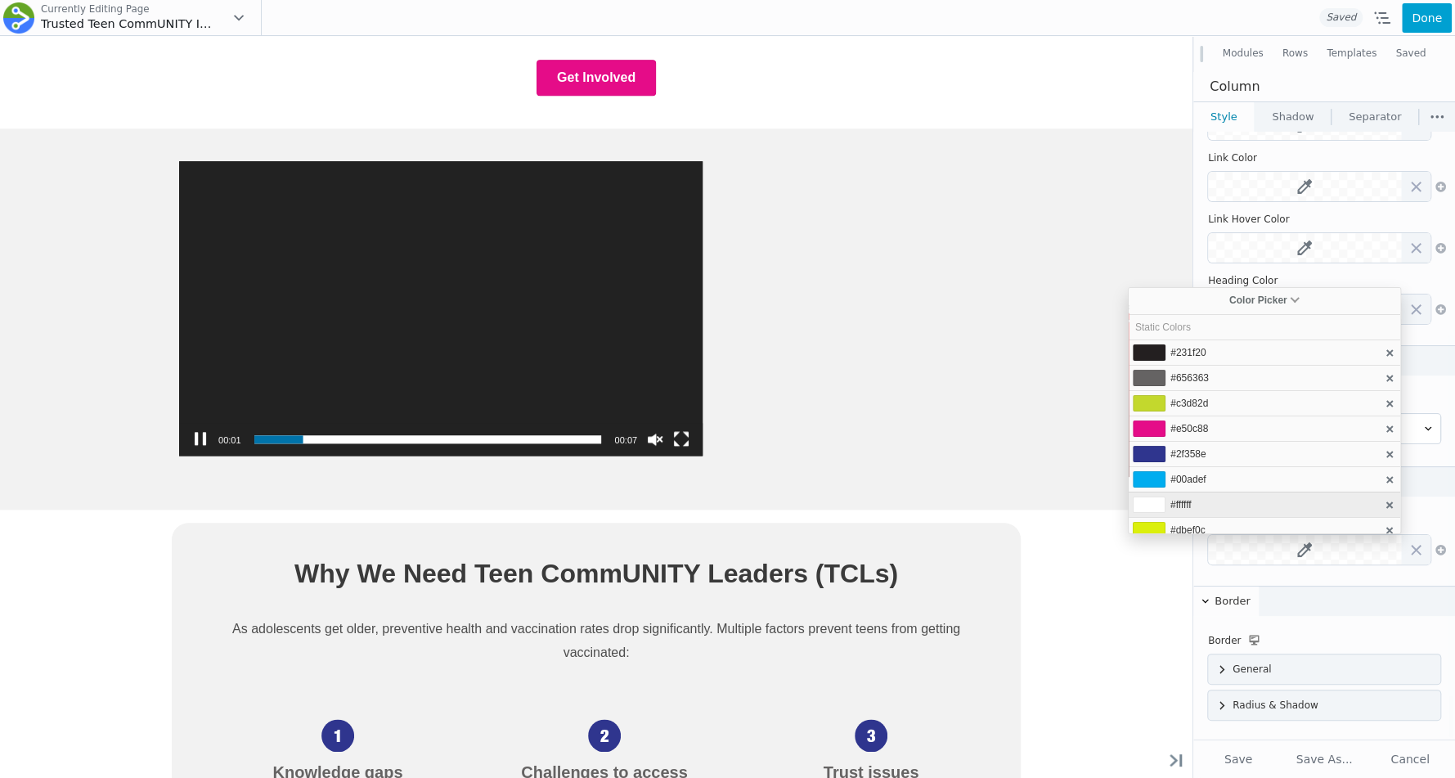
click at [1217, 504] on li "#ffffff" at bounding box center [1265, 504] width 272 height 25
type input "#ffffff"
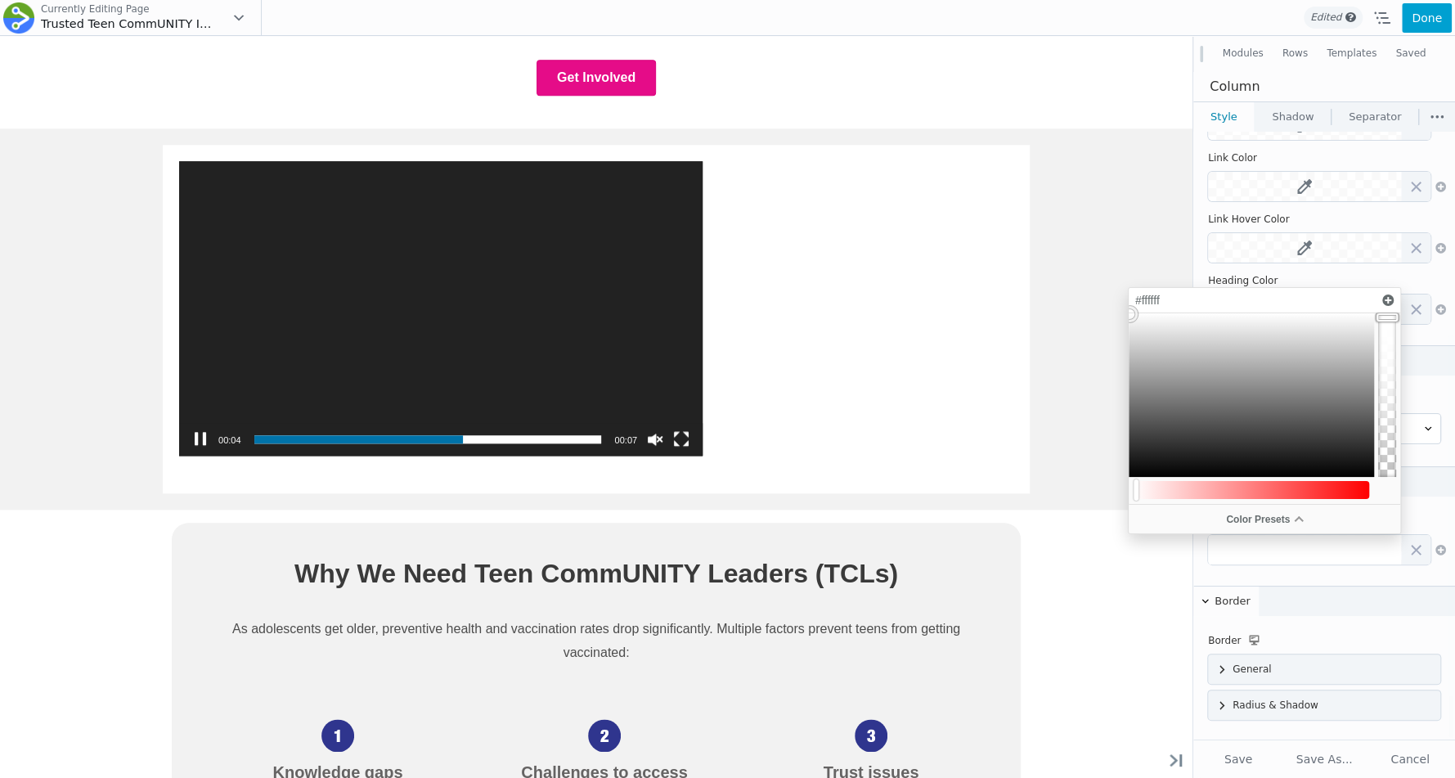
click at [1188, 573] on div "Empowering 10,000 Teen CommUNITY Leaders to Share Life-Saving Health Informatio…" at bounding box center [596, 592] width 1193 height 2850
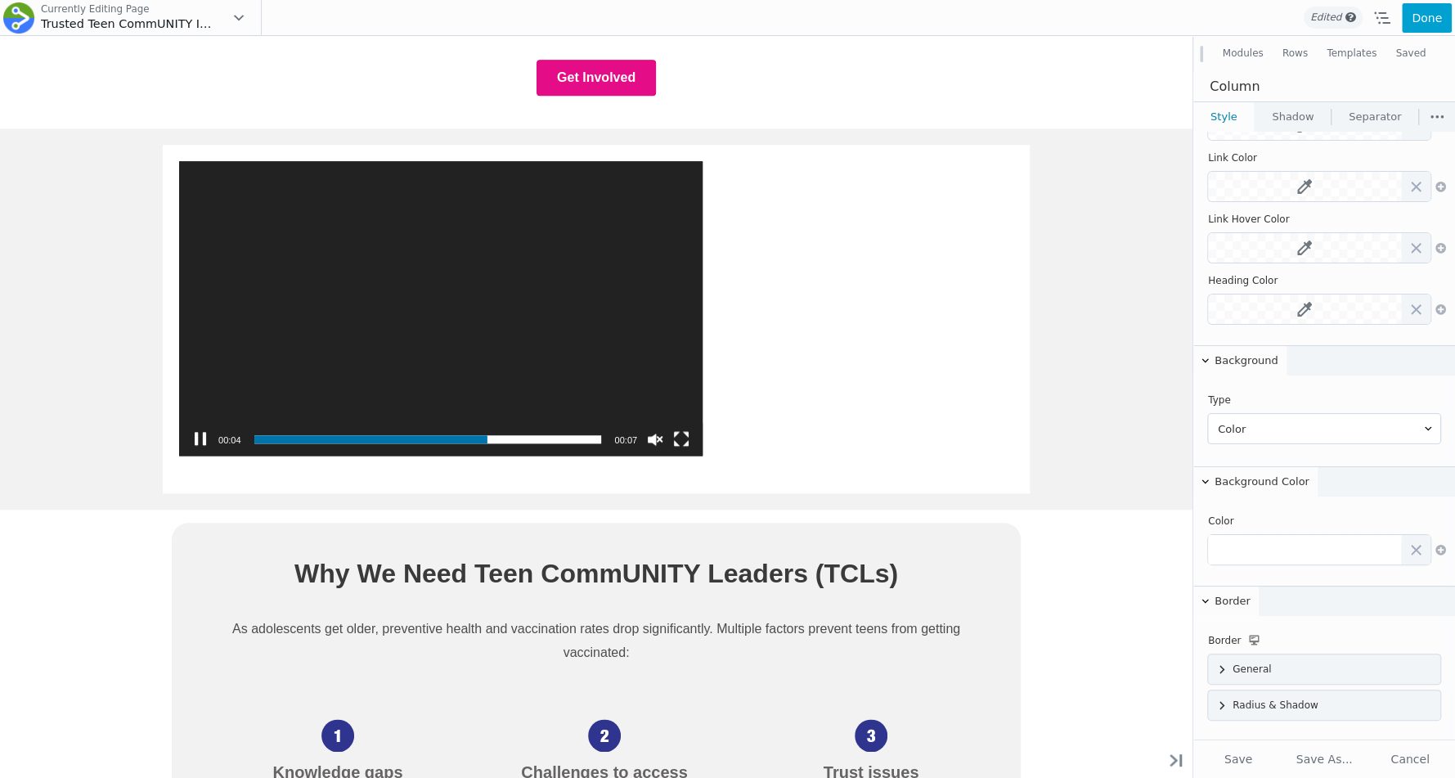
click at [1110, 563] on div "Empowering 10,000 Teen CommUNITY Leaders to Share Life-Saving Health Informatio…" at bounding box center [596, 592] width 1193 height 2850
click at [1230, 745] on button "Save" at bounding box center [1239, 759] width 82 height 29
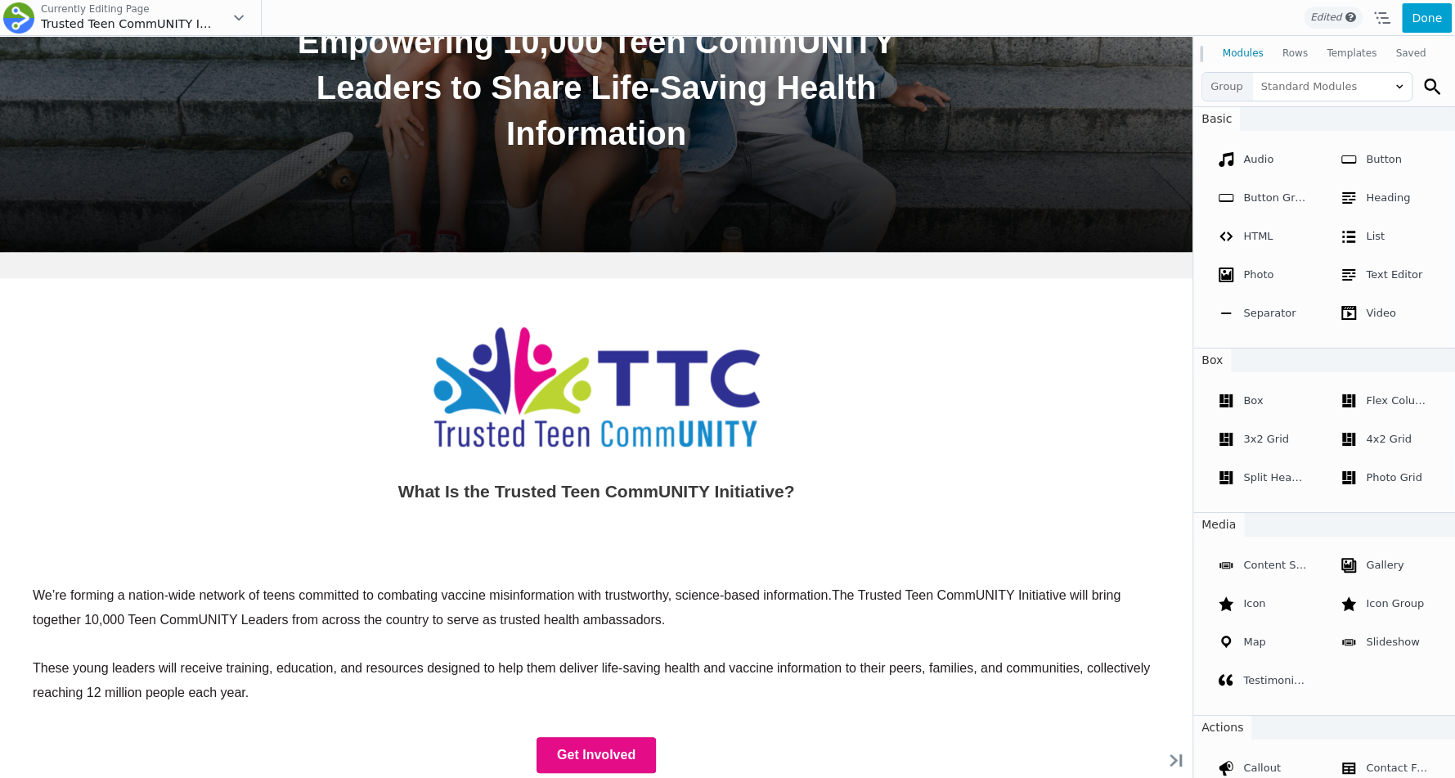
scroll to position [1003, 0]
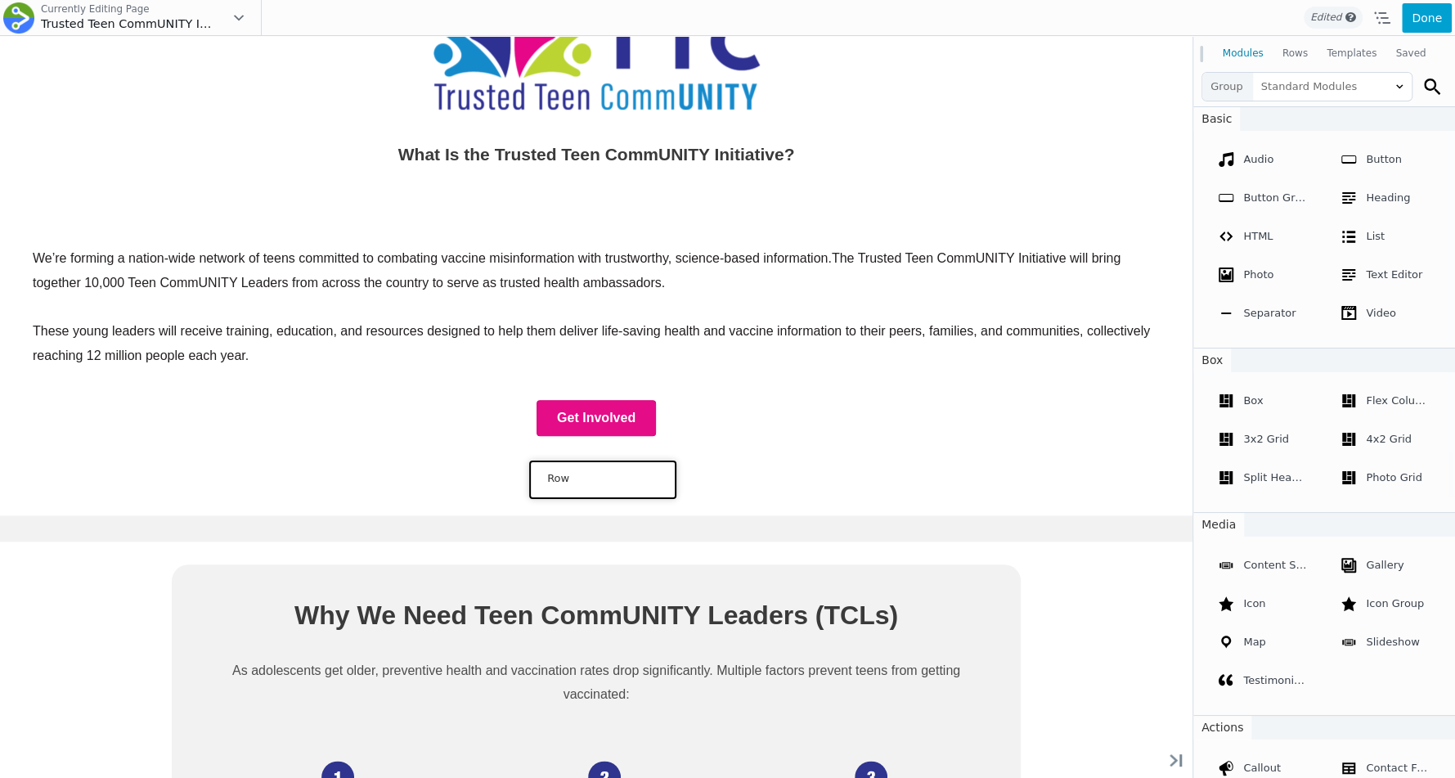
drag, startPoint x: 349, startPoint y: 512, endPoint x: 601, endPoint y: 476, distance: 254.5
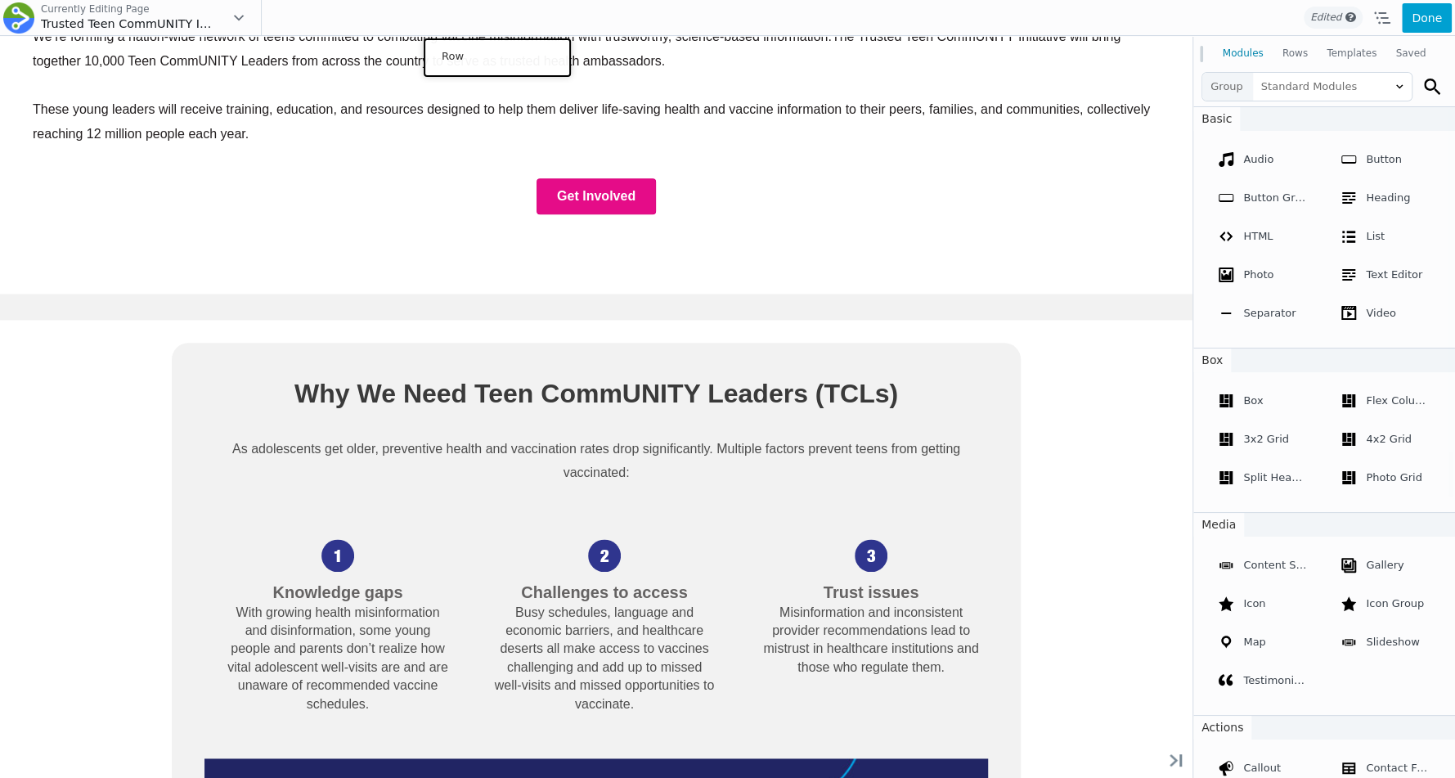
scroll to position [1012, 0]
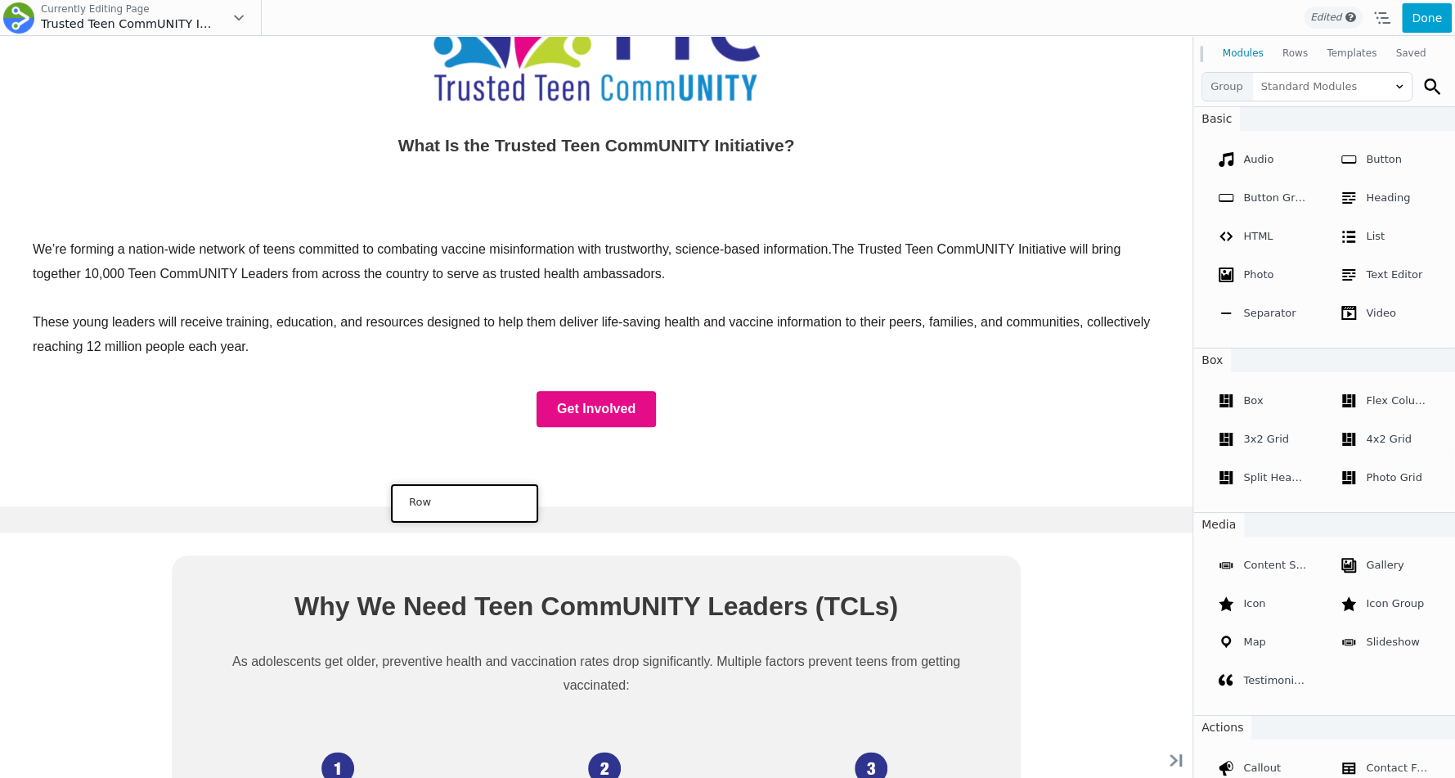
drag, startPoint x: 344, startPoint y: 183, endPoint x: 461, endPoint y: 501, distance: 338.0
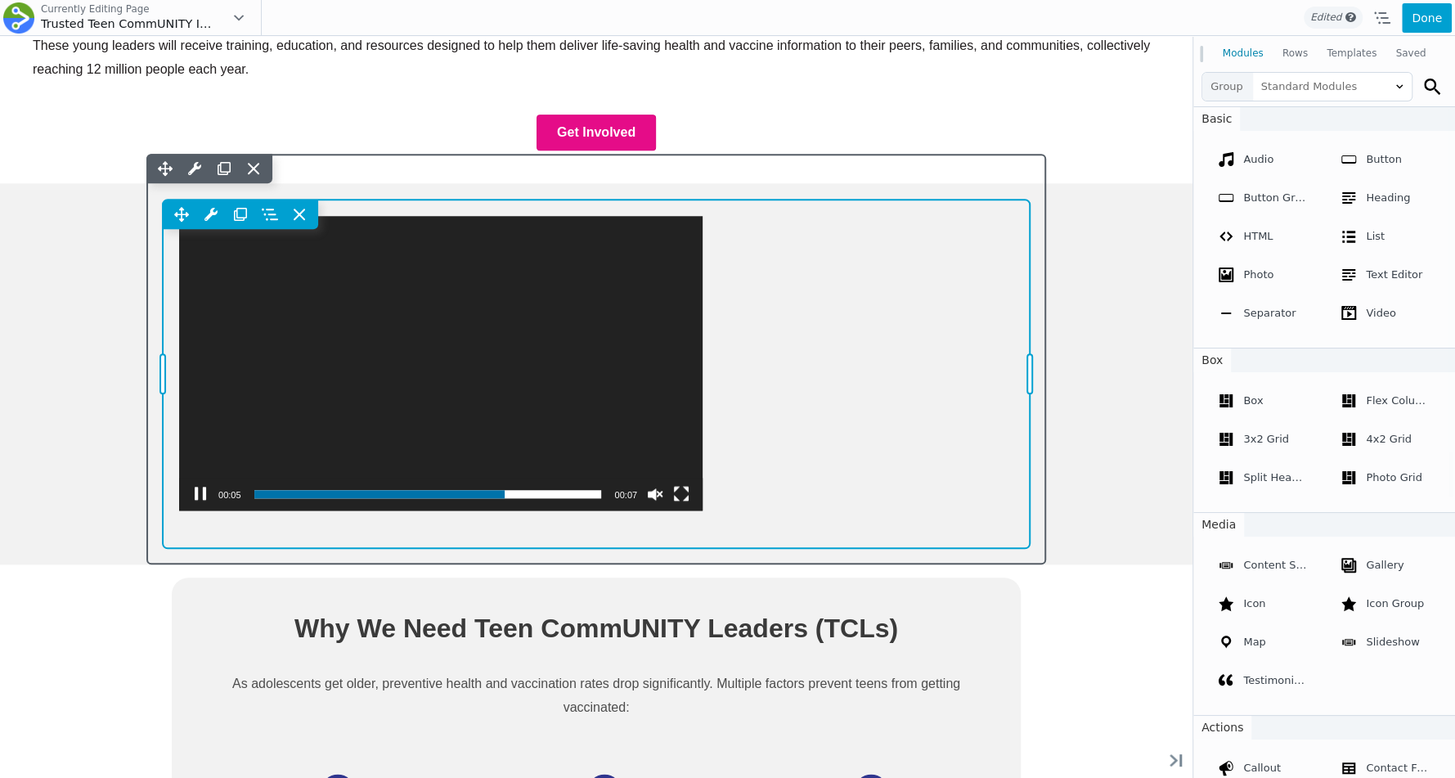
drag, startPoint x: 553, startPoint y: 366, endPoint x: 558, endPoint y: 202, distance: 163.7
click at [558, 201] on div "Move Up Move Down Video Settings Copy Video Settings Paste Video Settings Row R…" at bounding box center [596, 374] width 867 height 349
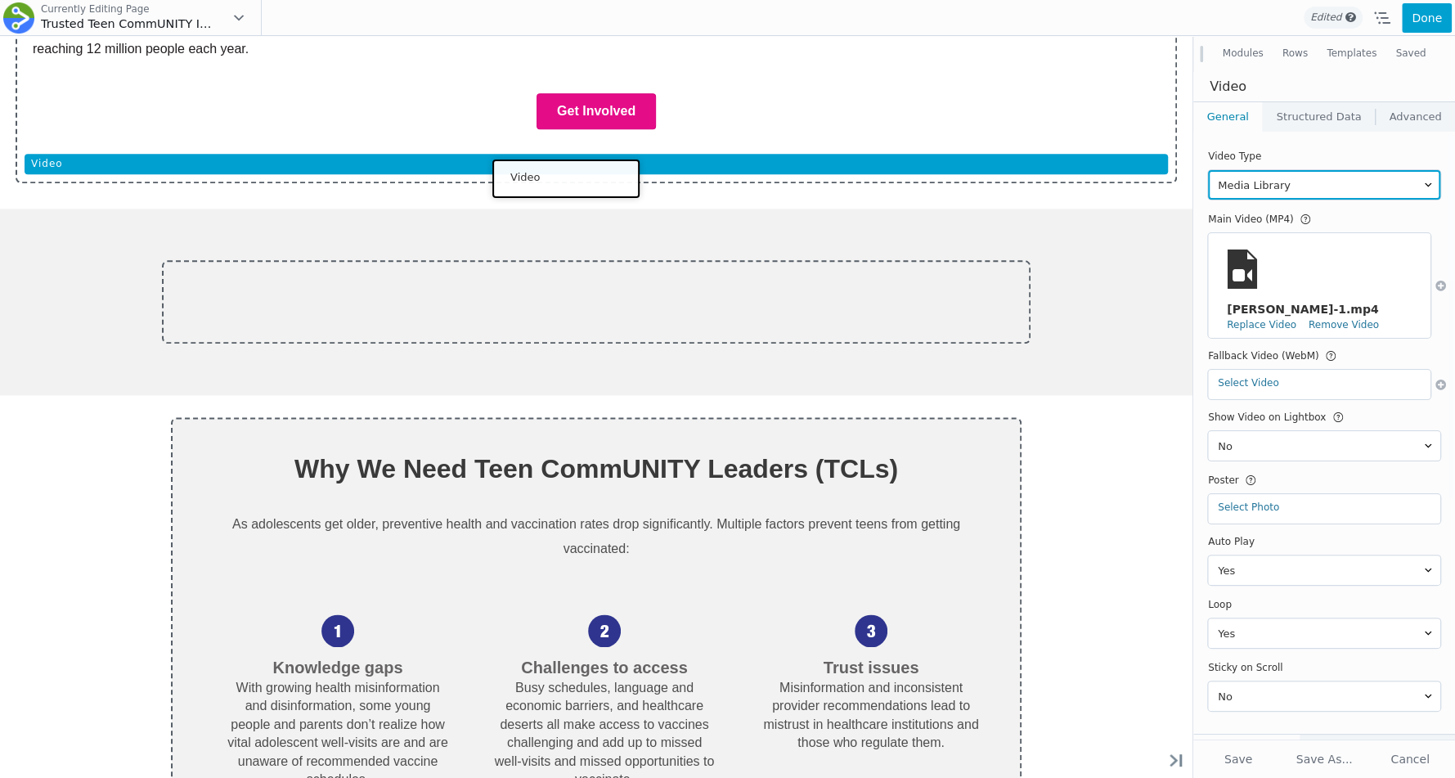
drag, startPoint x: 367, startPoint y: 216, endPoint x: 562, endPoint y: 176, distance: 198.8
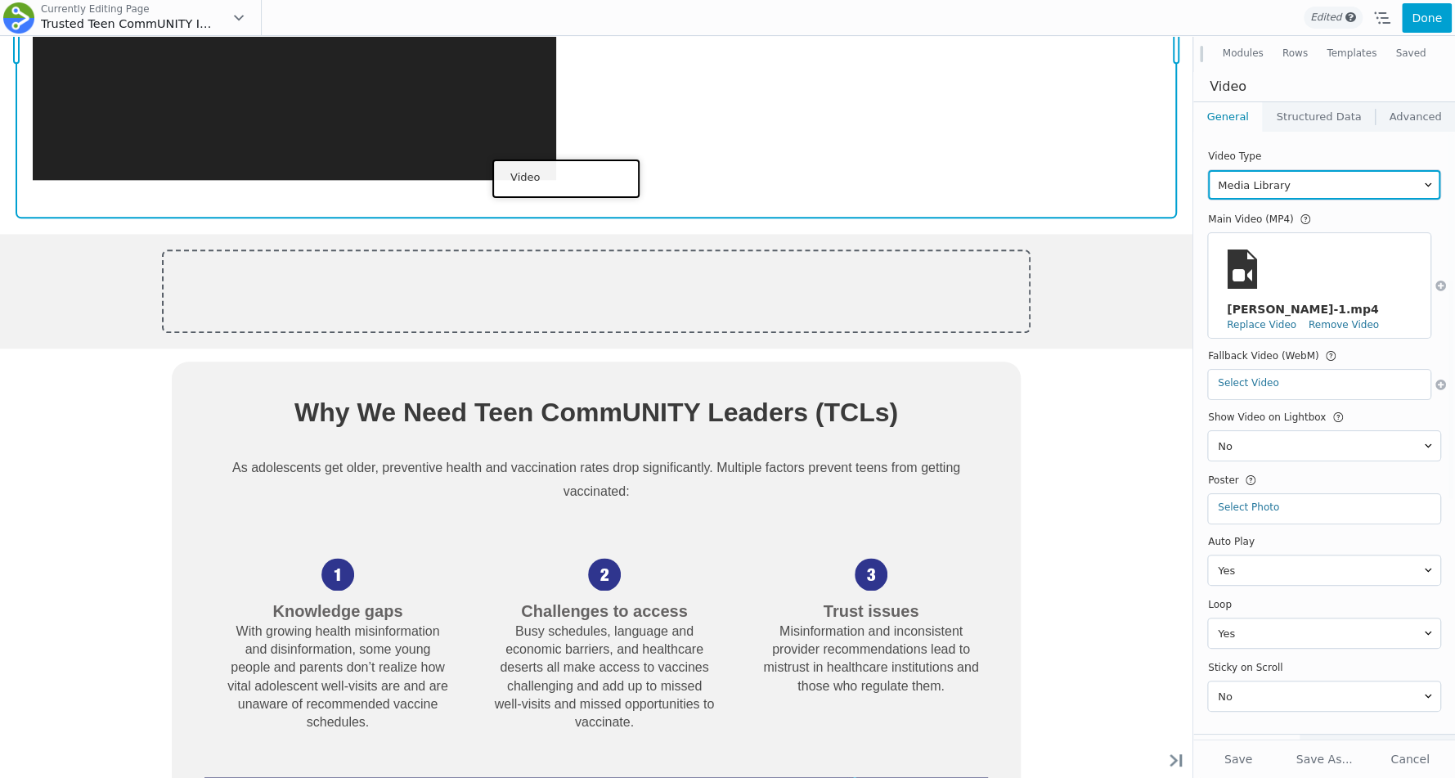
scroll to position [1033, 0]
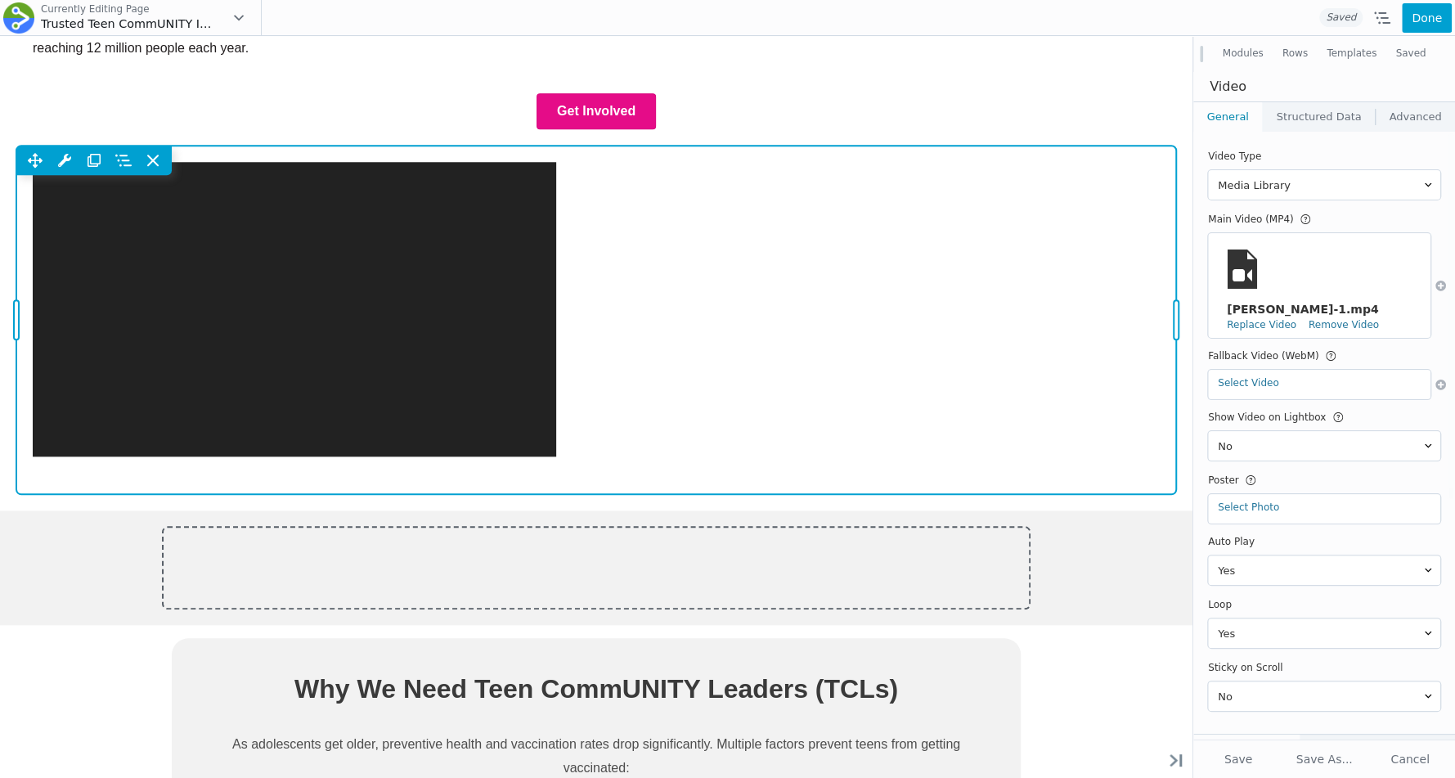
click at [734, 373] on div "Move Up Move Down Video Settings Copy Video Settings Paste Video Settings Row R…" at bounding box center [596, 320] width 1160 height 349
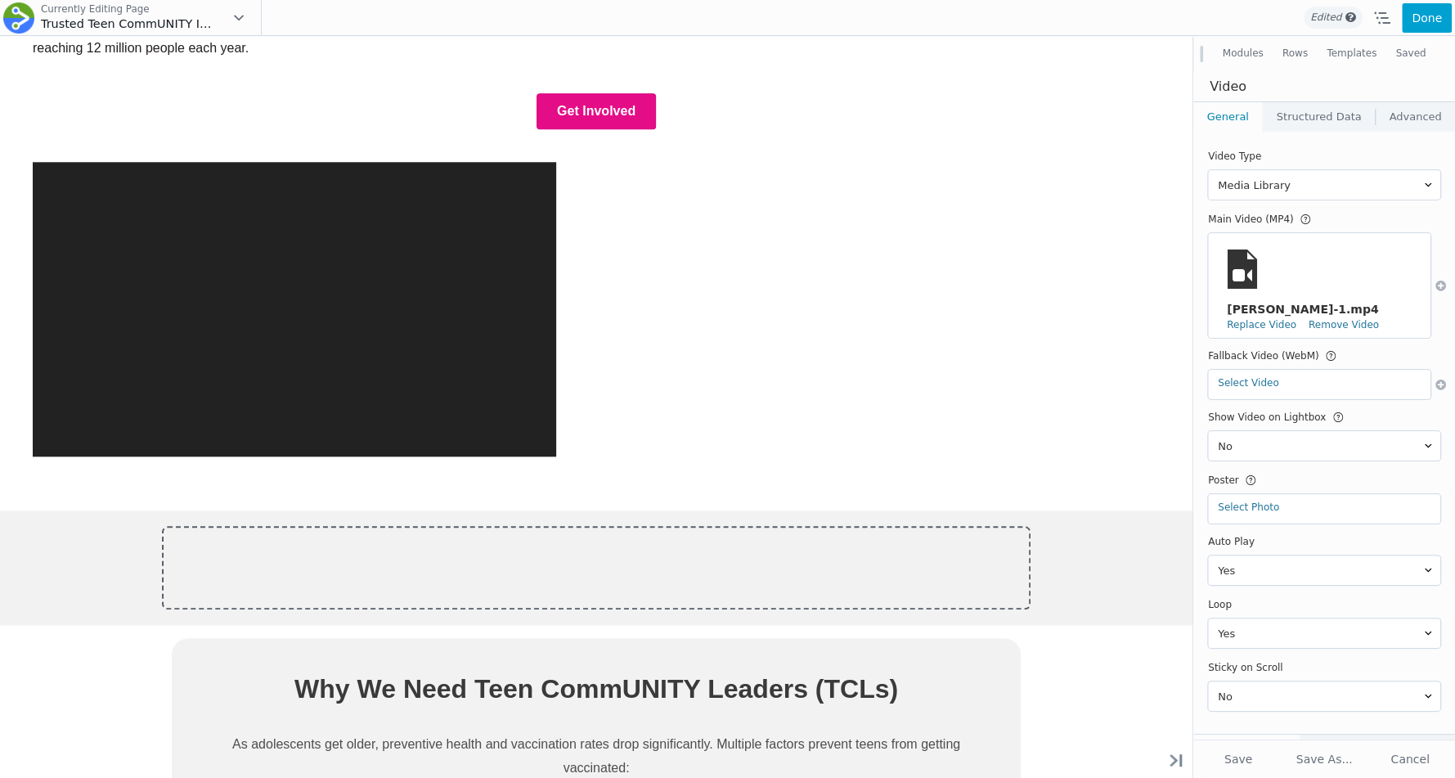
click at [1318, 119] on link "Structured Data" at bounding box center [1319, 116] width 112 height 29
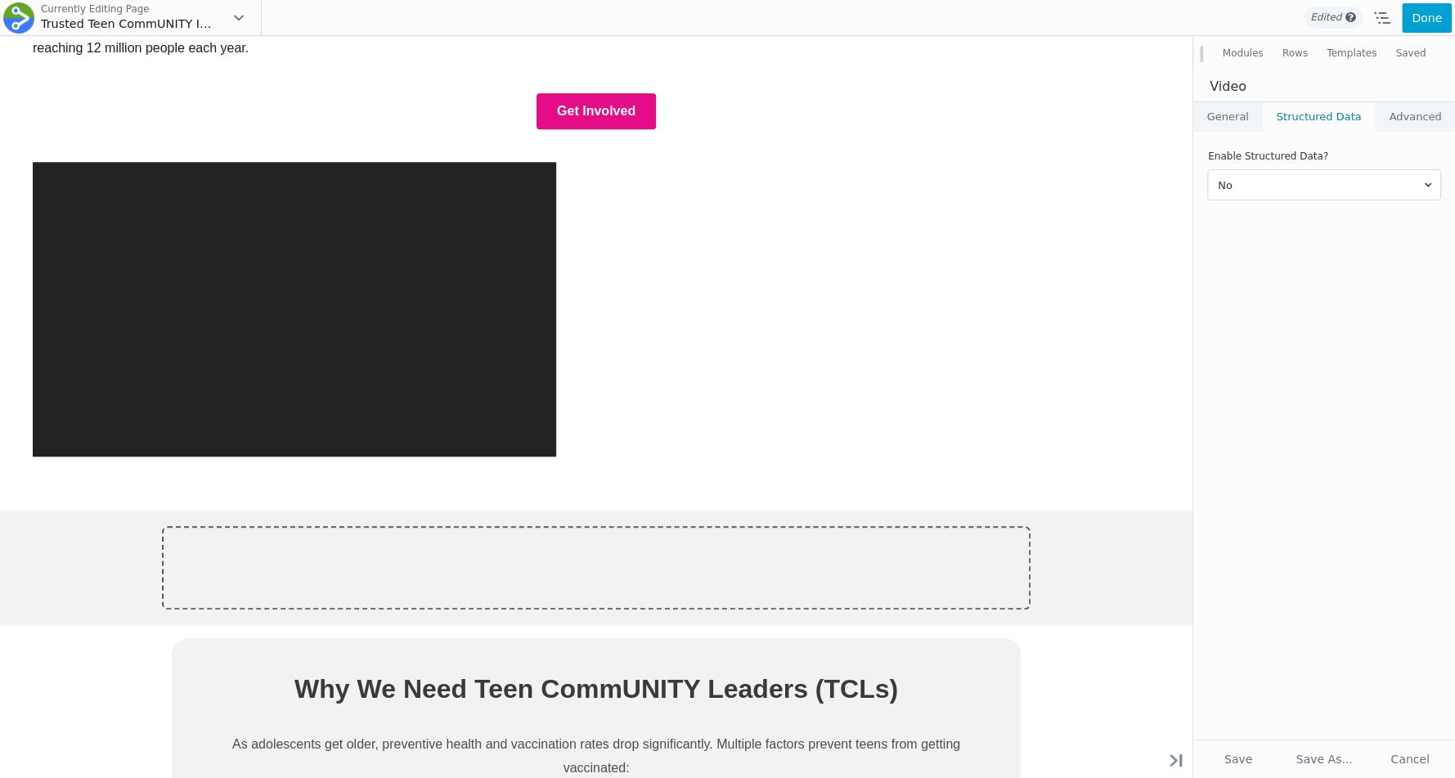
click at [1238, 119] on link "General" at bounding box center [1228, 116] width 69 height 29
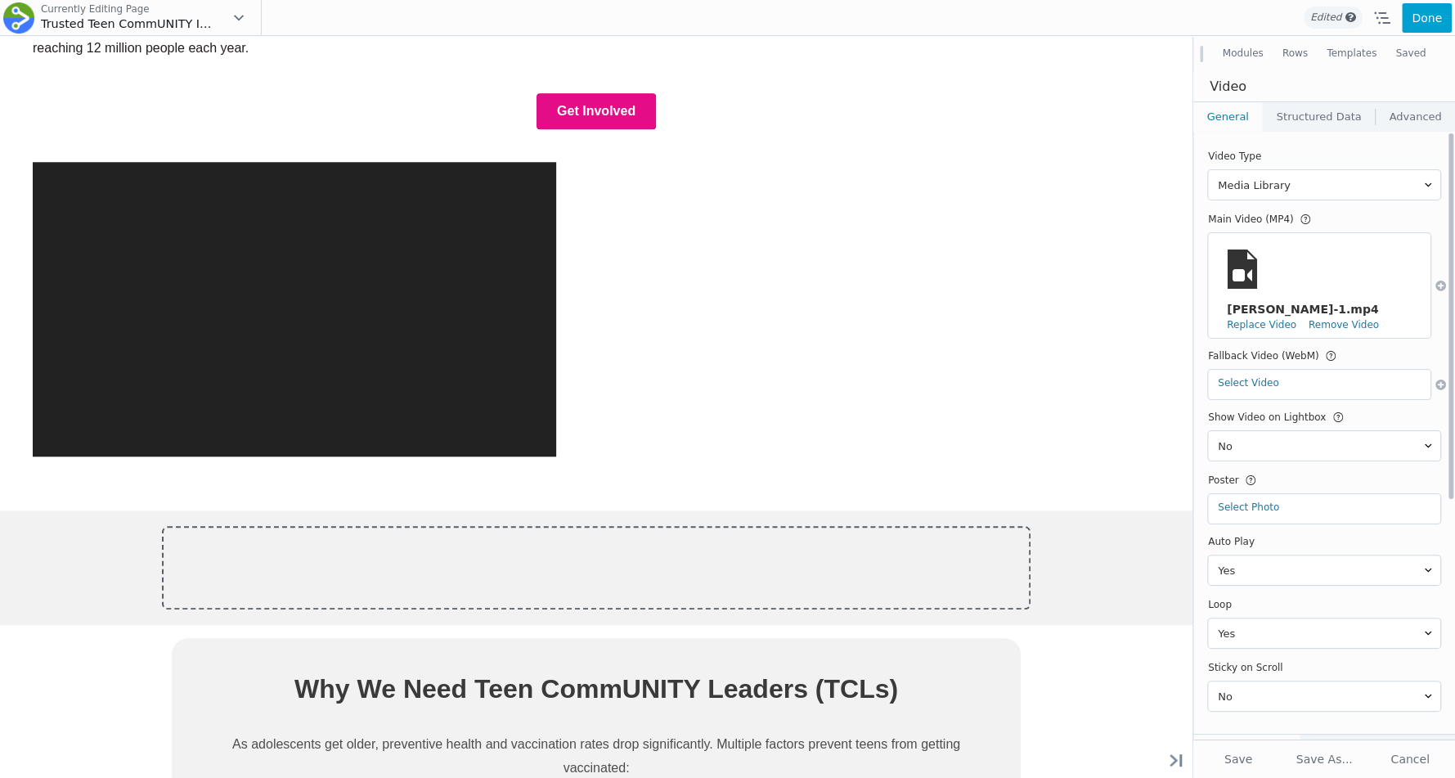
click at [1320, 259] on div "Judy-Klein-1.mp4 Replace Video Remove Video" at bounding box center [1319, 286] width 203 height 90
click at [1297, 319] on link "Replace Video" at bounding box center [1262, 324] width 70 height 11
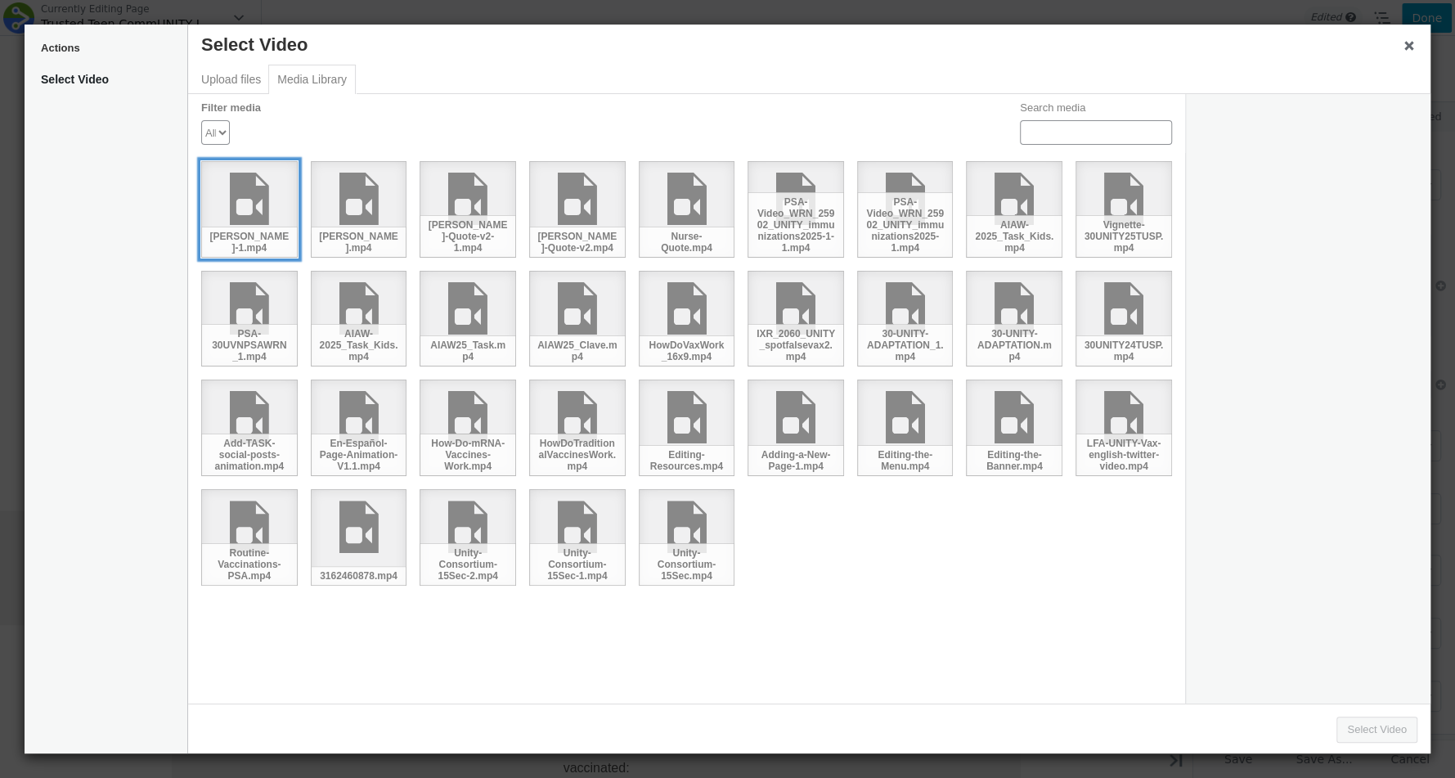
click at [247, 196] on div "Judy-Klein-1.mp4" at bounding box center [249, 209] width 97 height 97
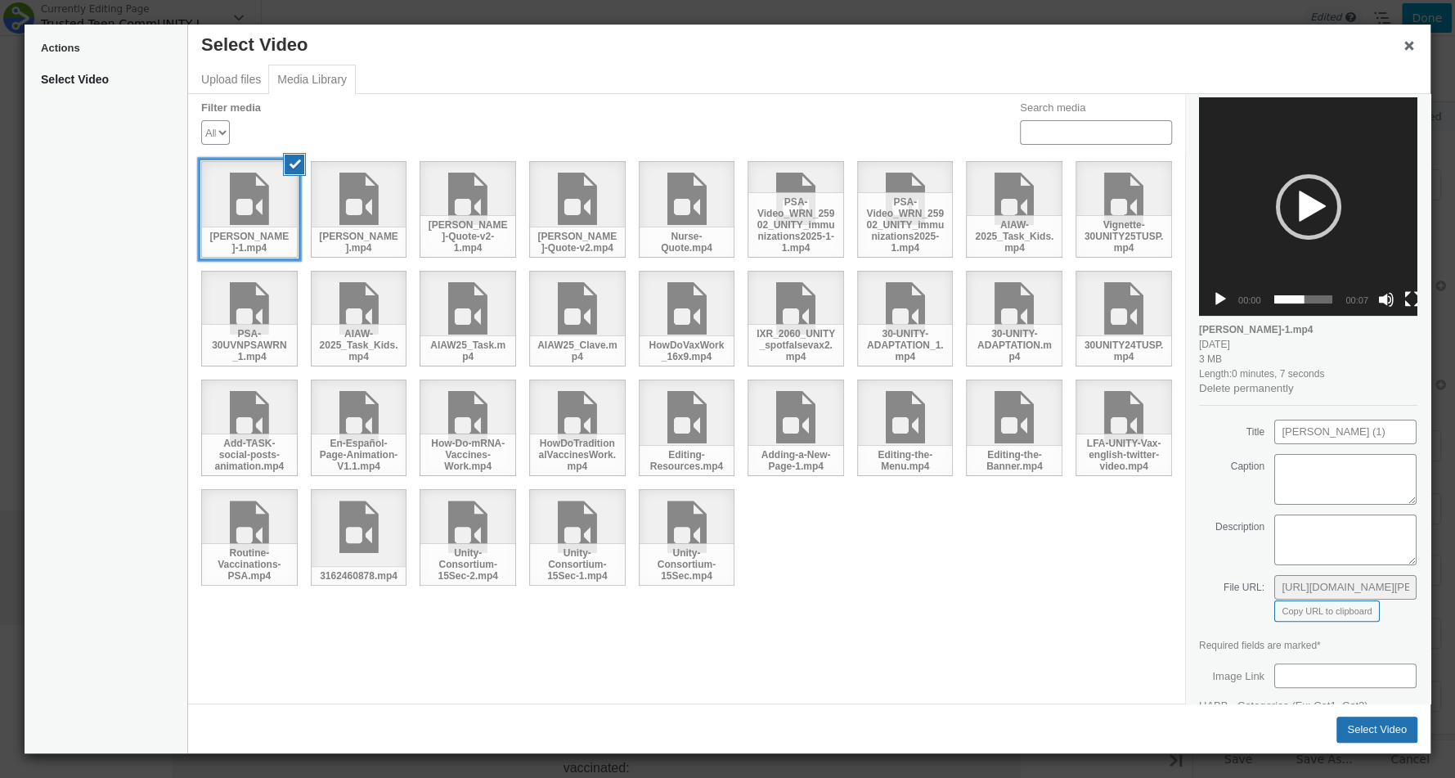
scroll to position [0, 0]
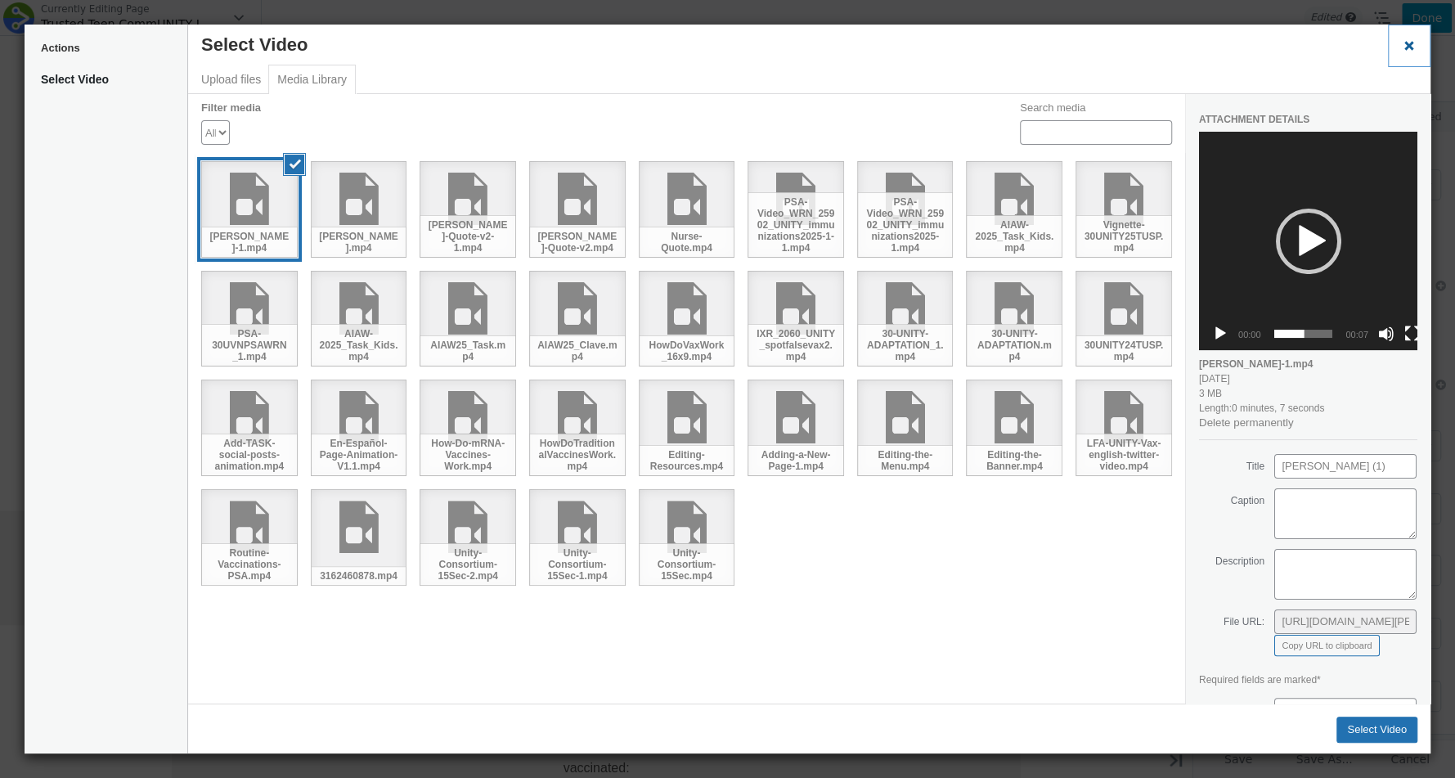
click at [1413, 41] on span "Close dialog" at bounding box center [1409, 45] width 16 height 12
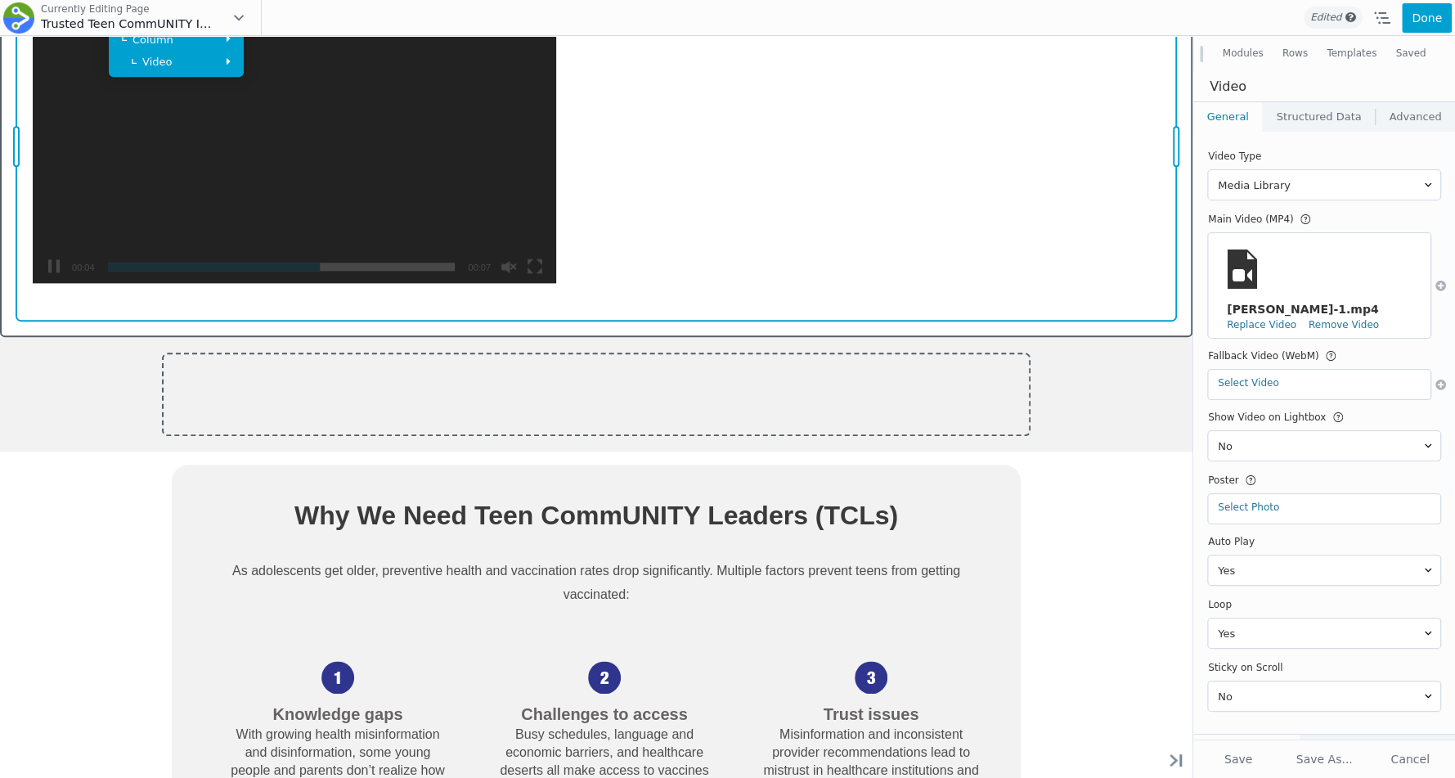
scroll to position [1489, 0]
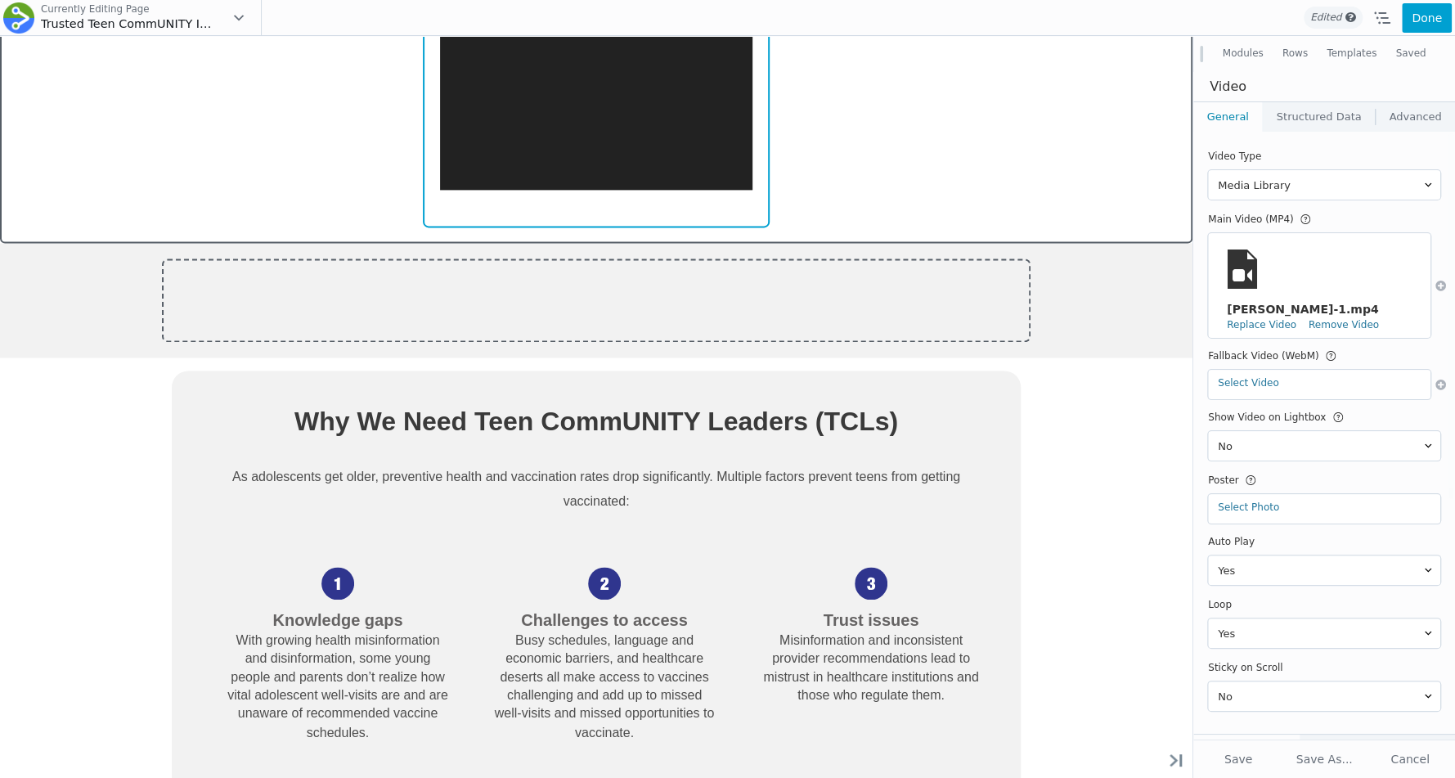
drag, startPoint x: 95, startPoint y: 694, endPoint x: 427, endPoint y: 319, distance: 500.7
click at [428, 319] on div "Empowering 10,000 Teen CommUNITY Leaders to Share Life-Saving Health Informatio…" at bounding box center [596, 305] width 1193 height 3121
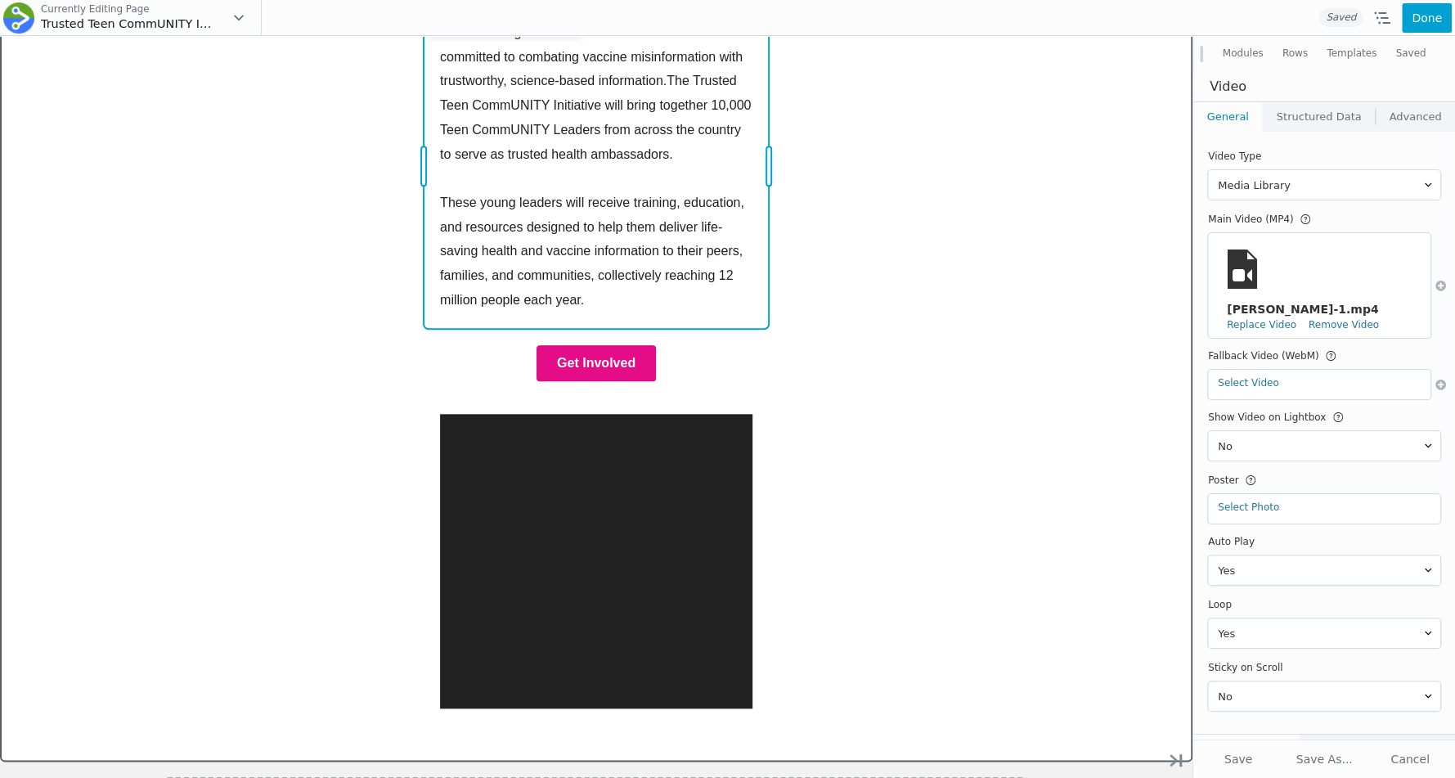
scroll to position [1335, 0]
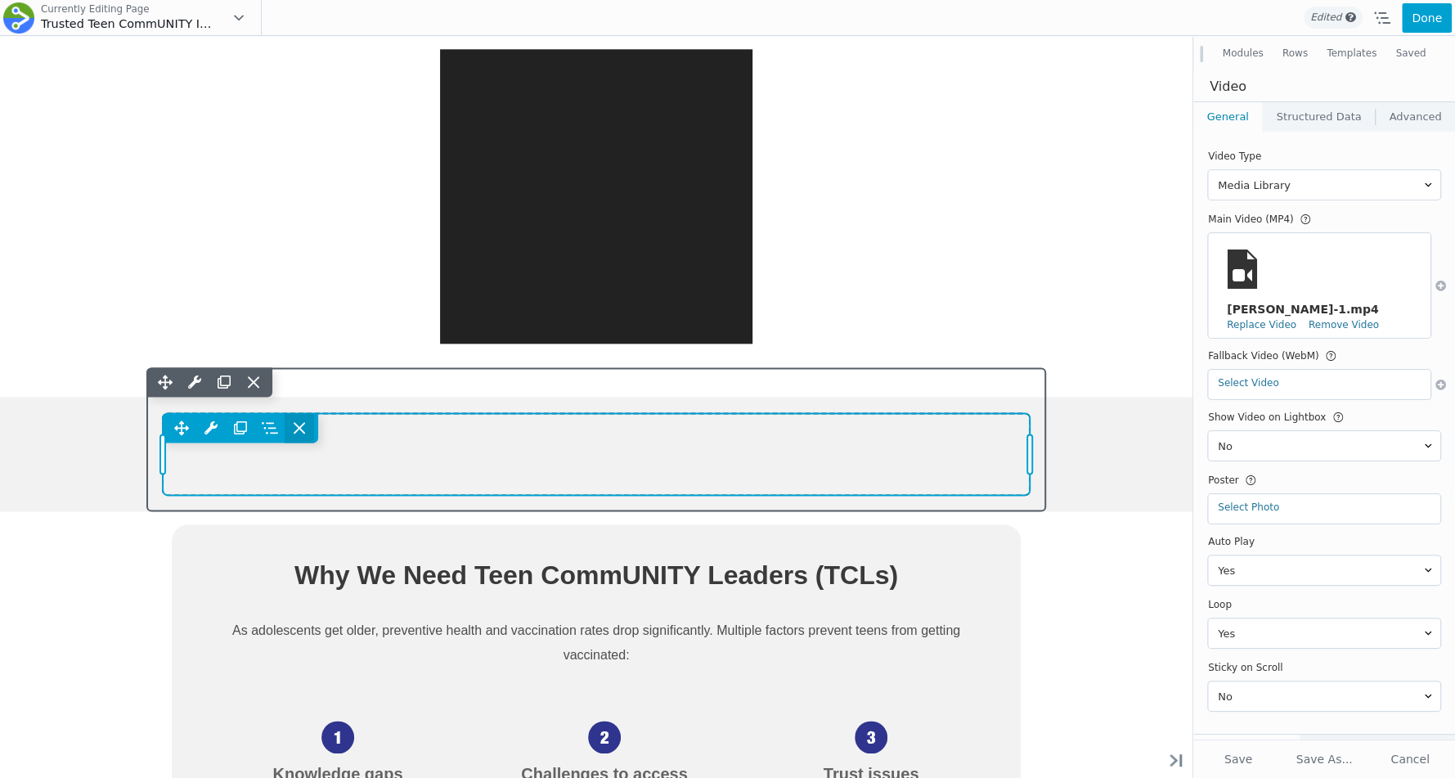
click at [308, 421] on icon at bounding box center [299, 428] width 16 height 16
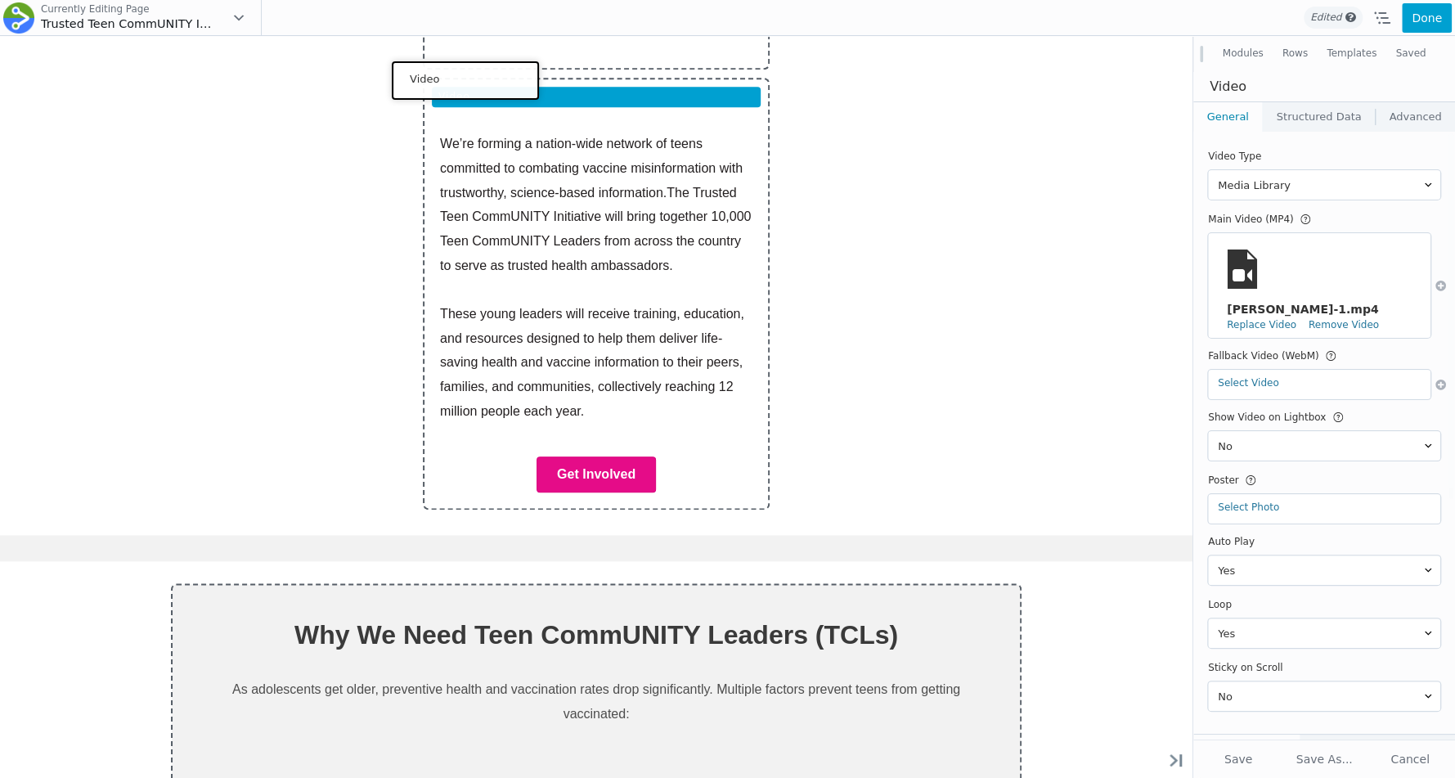
scroll to position [1119, 0]
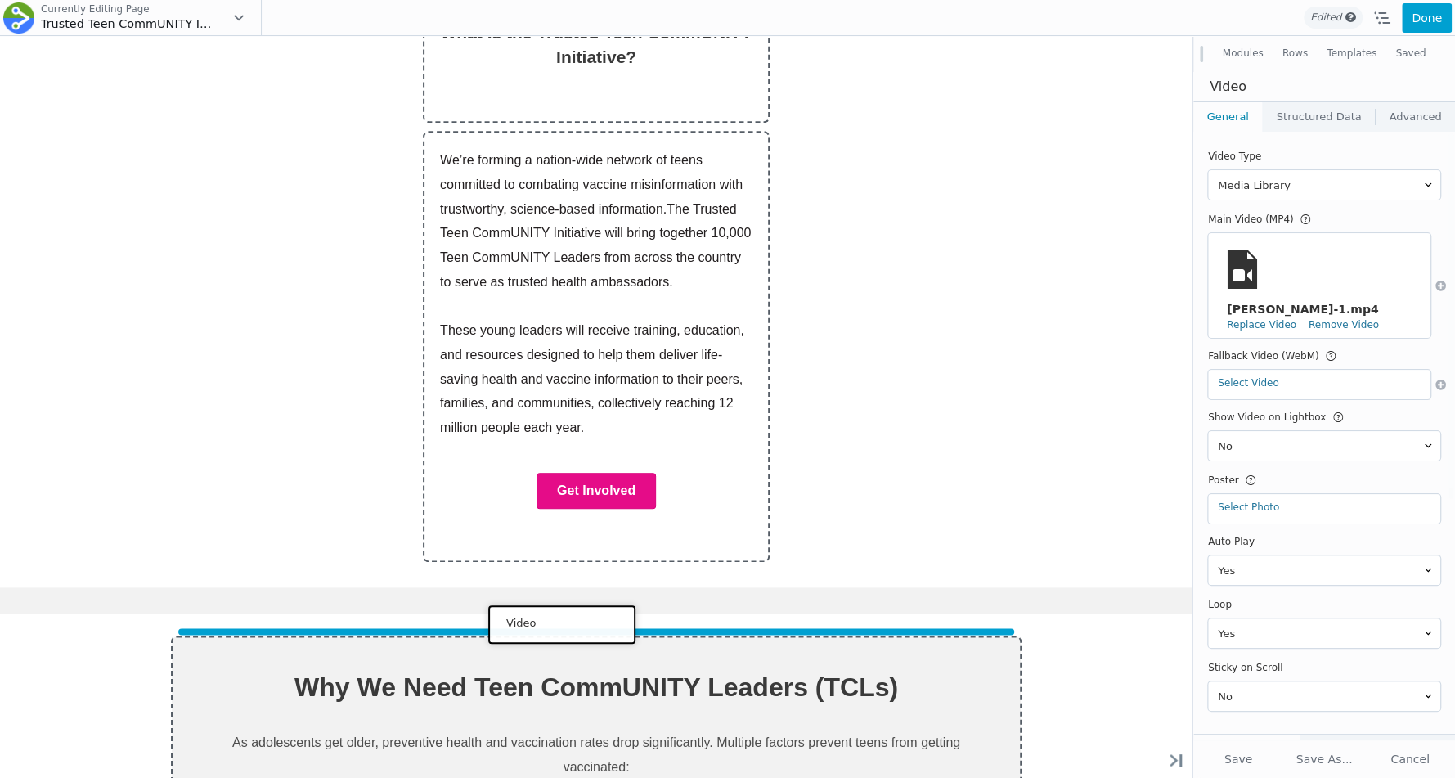
drag, startPoint x: 448, startPoint y: 43, endPoint x: 558, endPoint y: 622, distance: 589.7
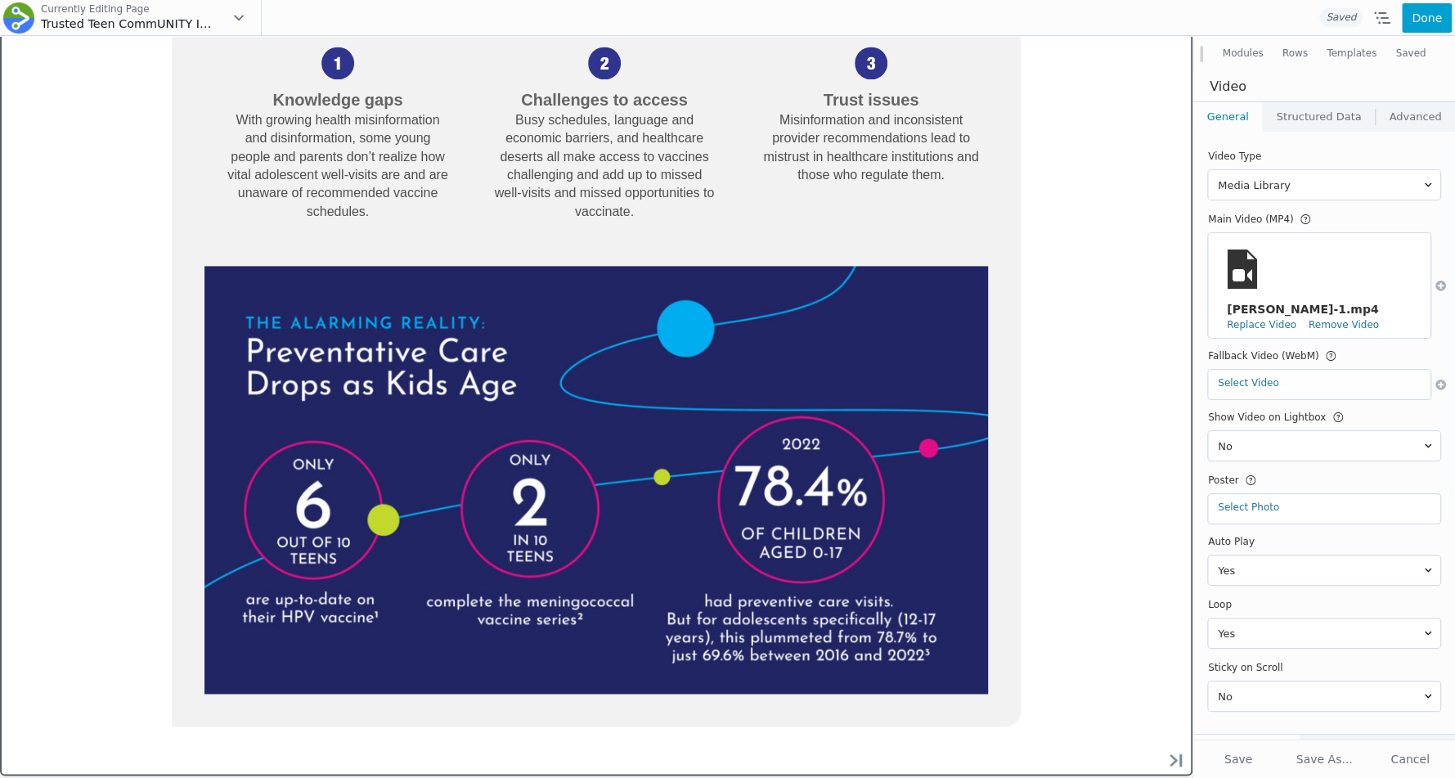
scroll to position [1739, 0]
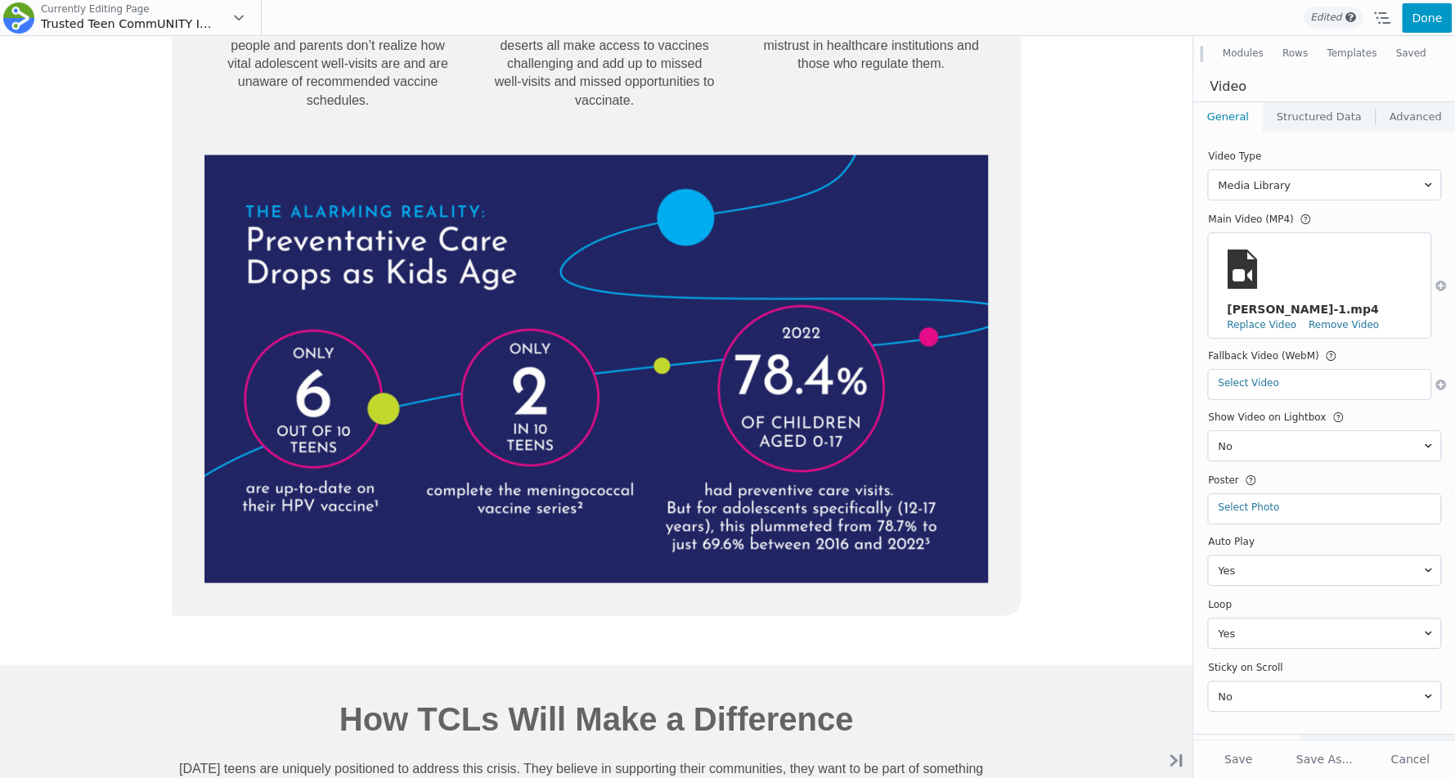
click at [1418, 14] on button "Done" at bounding box center [1427, 17] width 50 height 29
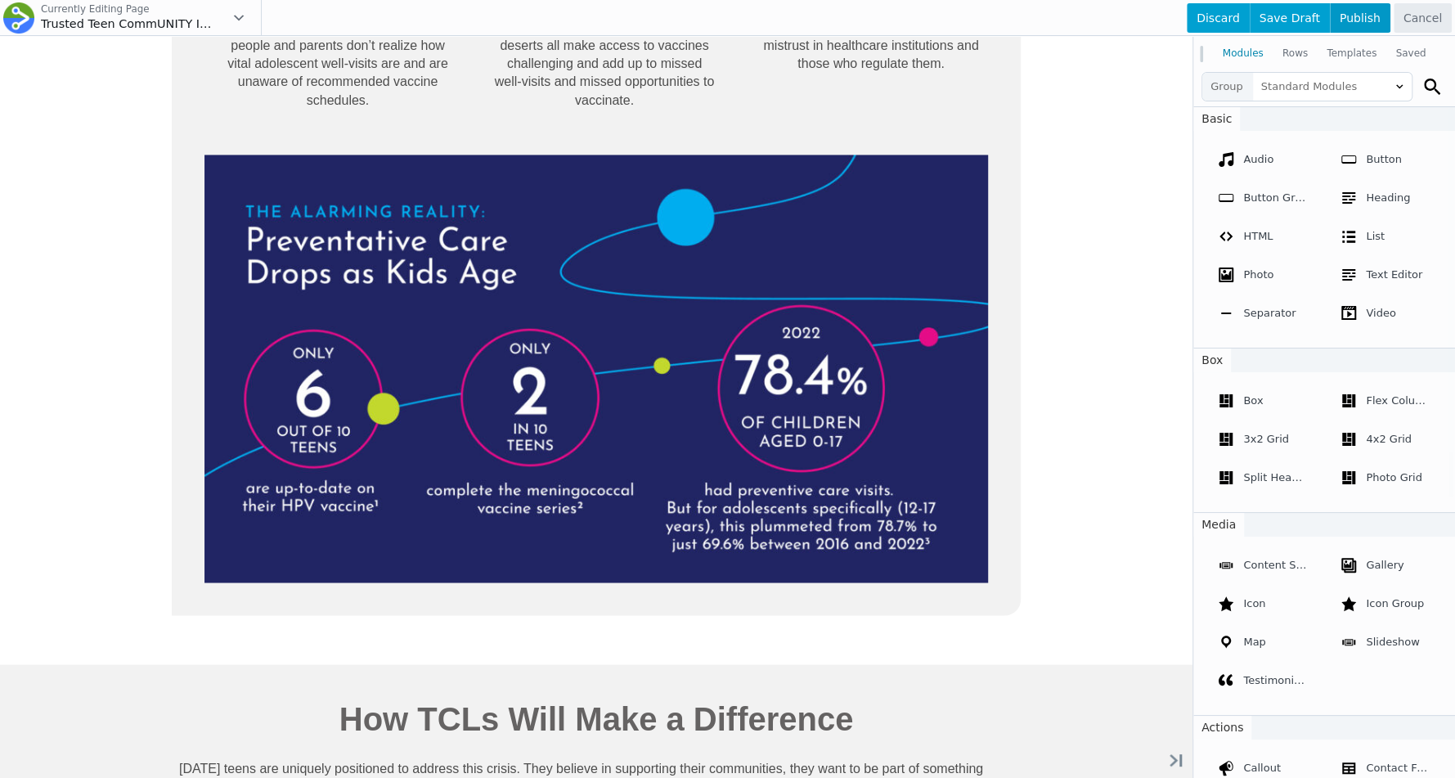
click at [1346, 7] on span "Publish" at bounding box center [1360, 17] width 61 height 29
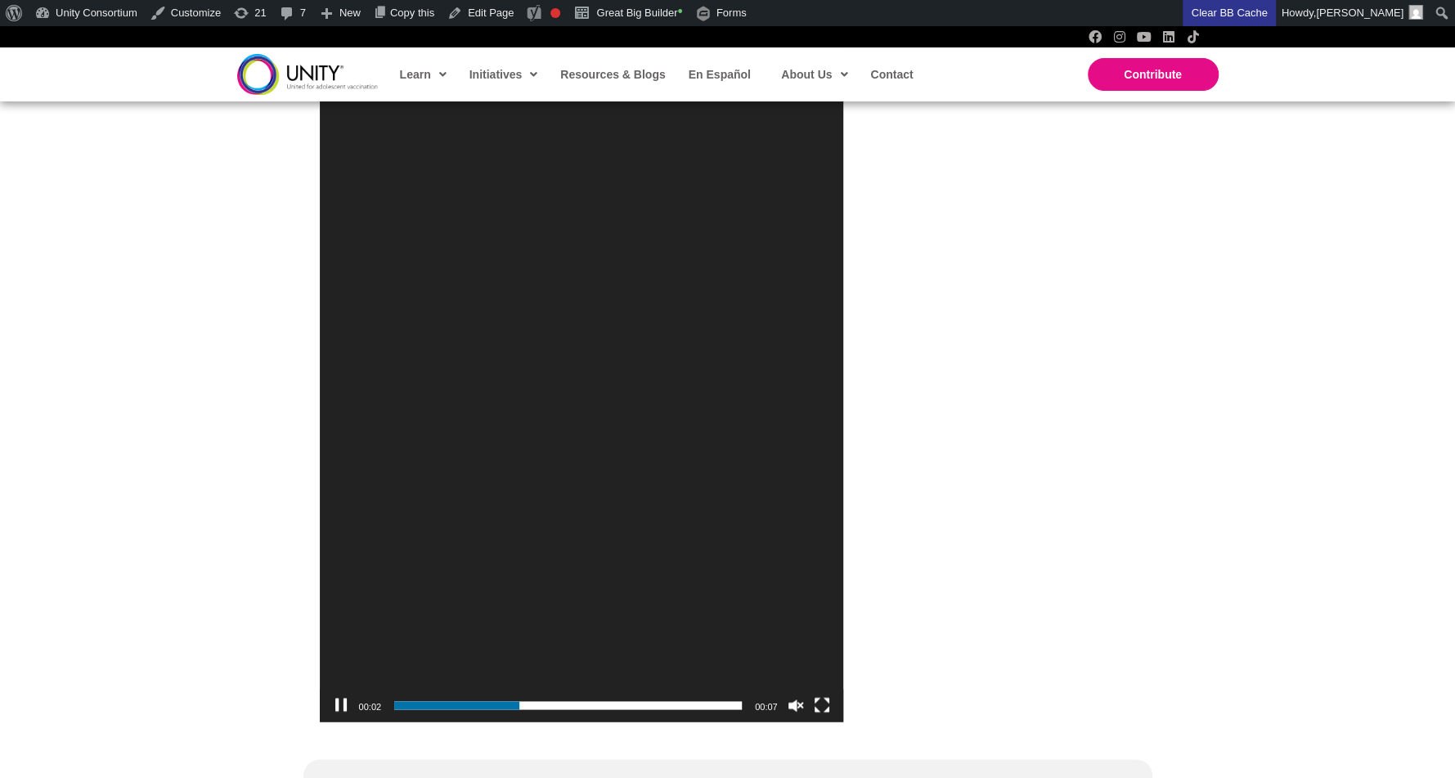
scroll to position [1441, 0]
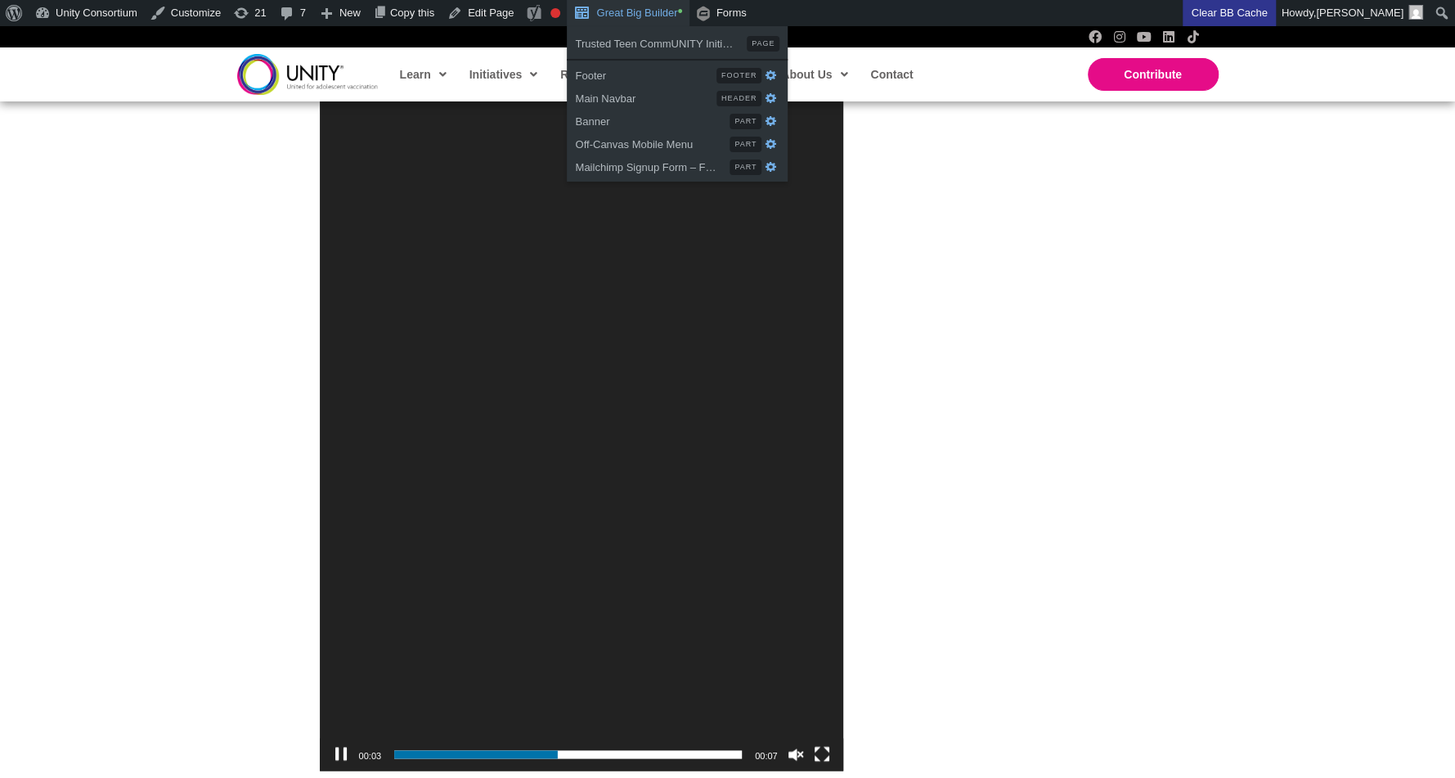
click at [623, 25] on link "Great Big Builder •" at bounding box center [628, 13] width 122 height 26
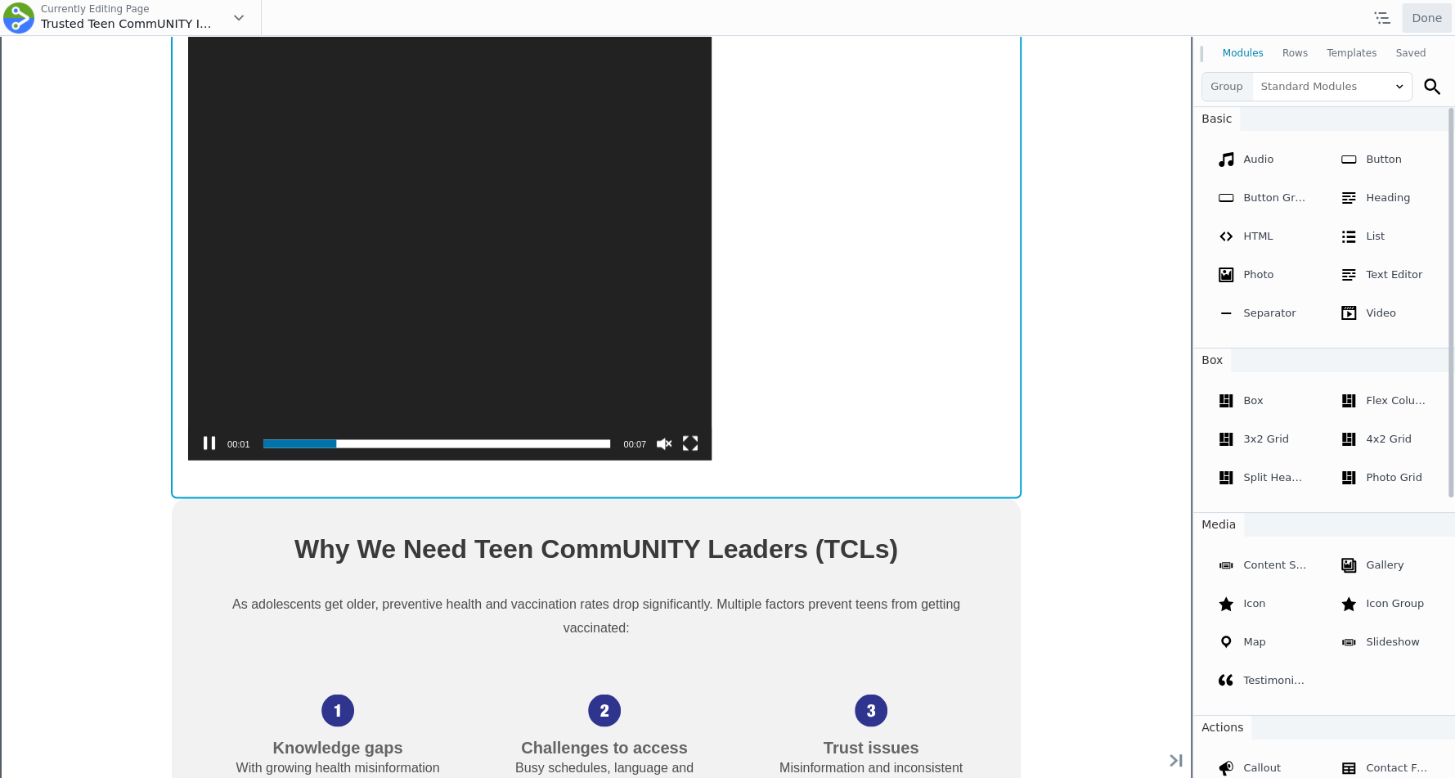
scroll to position [1815, 0]
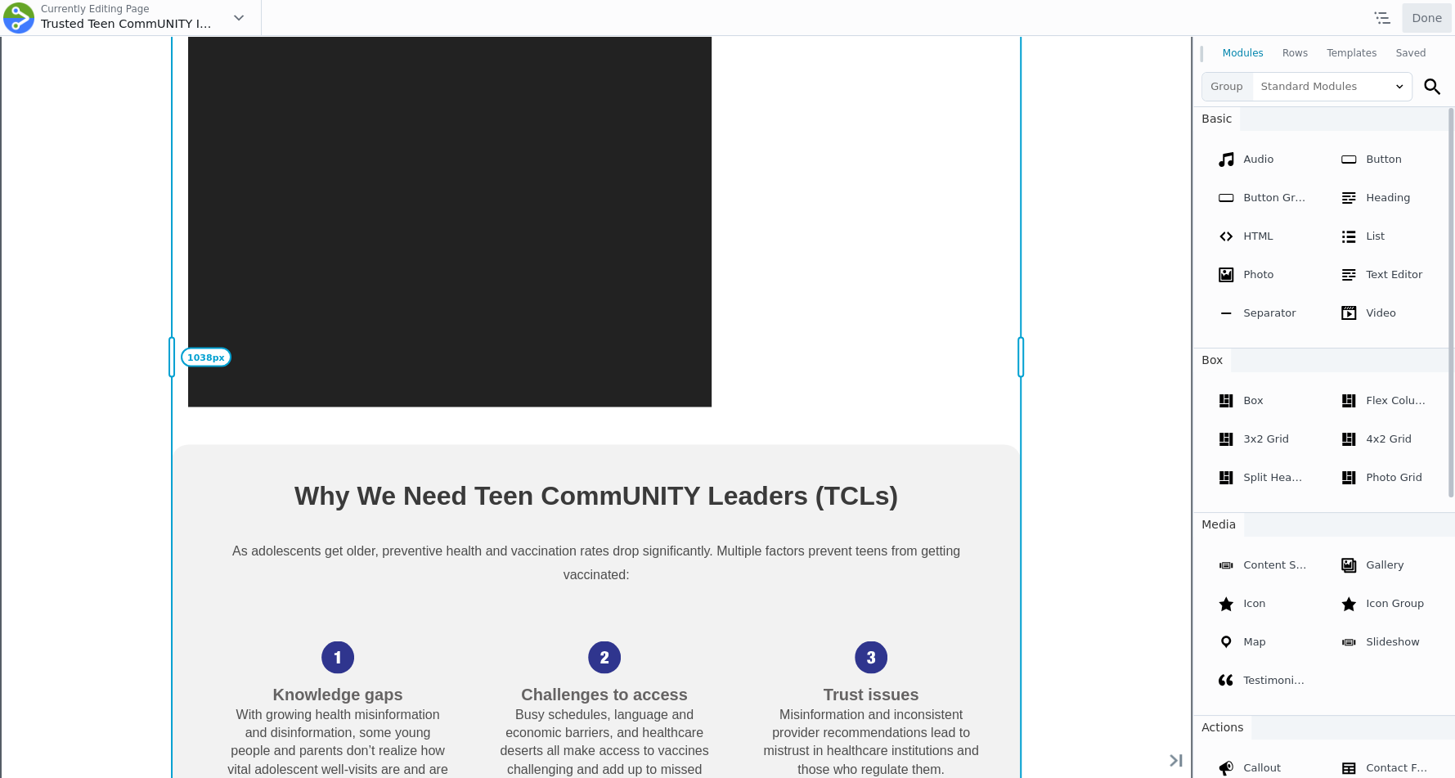
drag, startPoint x: 87, startPoint y: 601, endPoint x: 177, endPoint y: 731, distance: 158.9
click at [177, 731] on div "1038px" at bounding box center [171, 357] width 15 height 1927
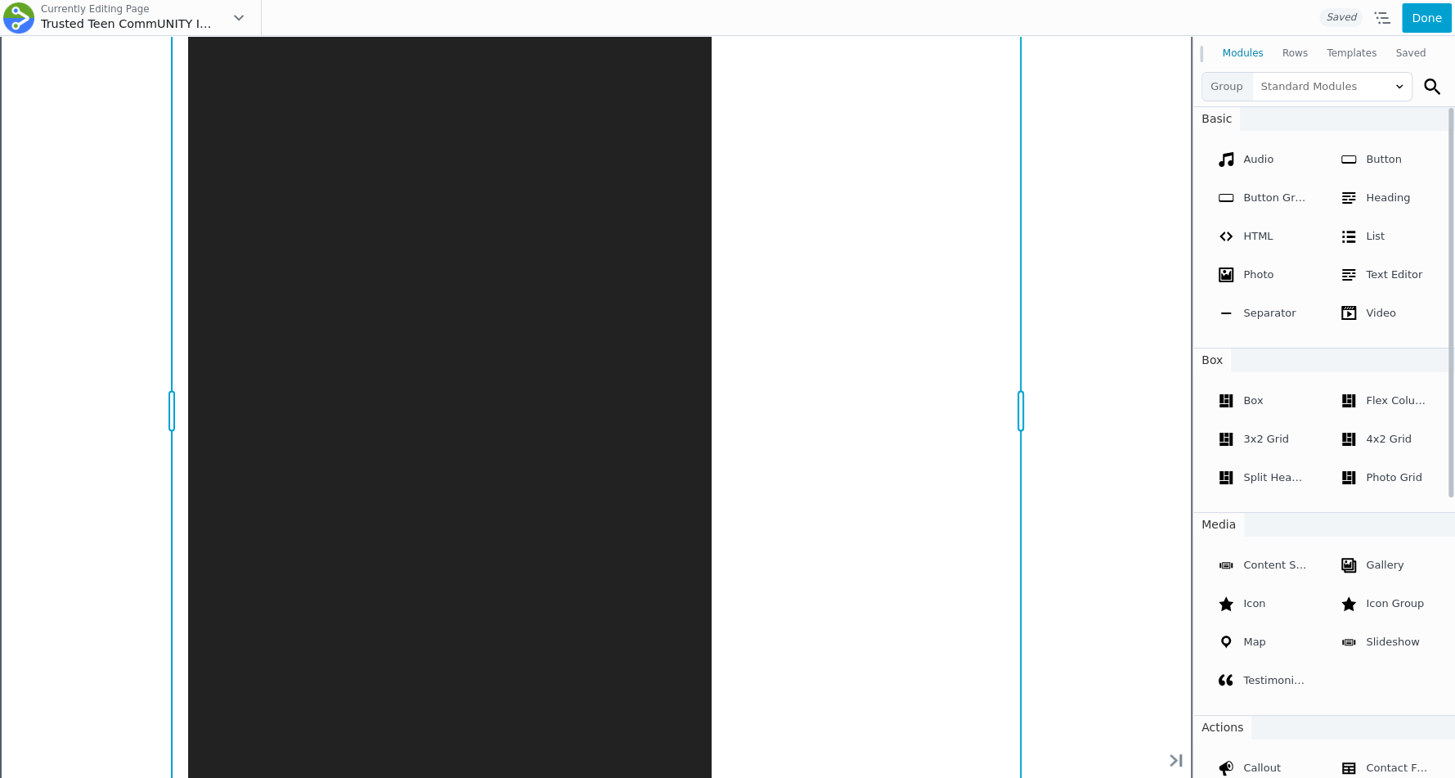
scroll to position [1146, 0]
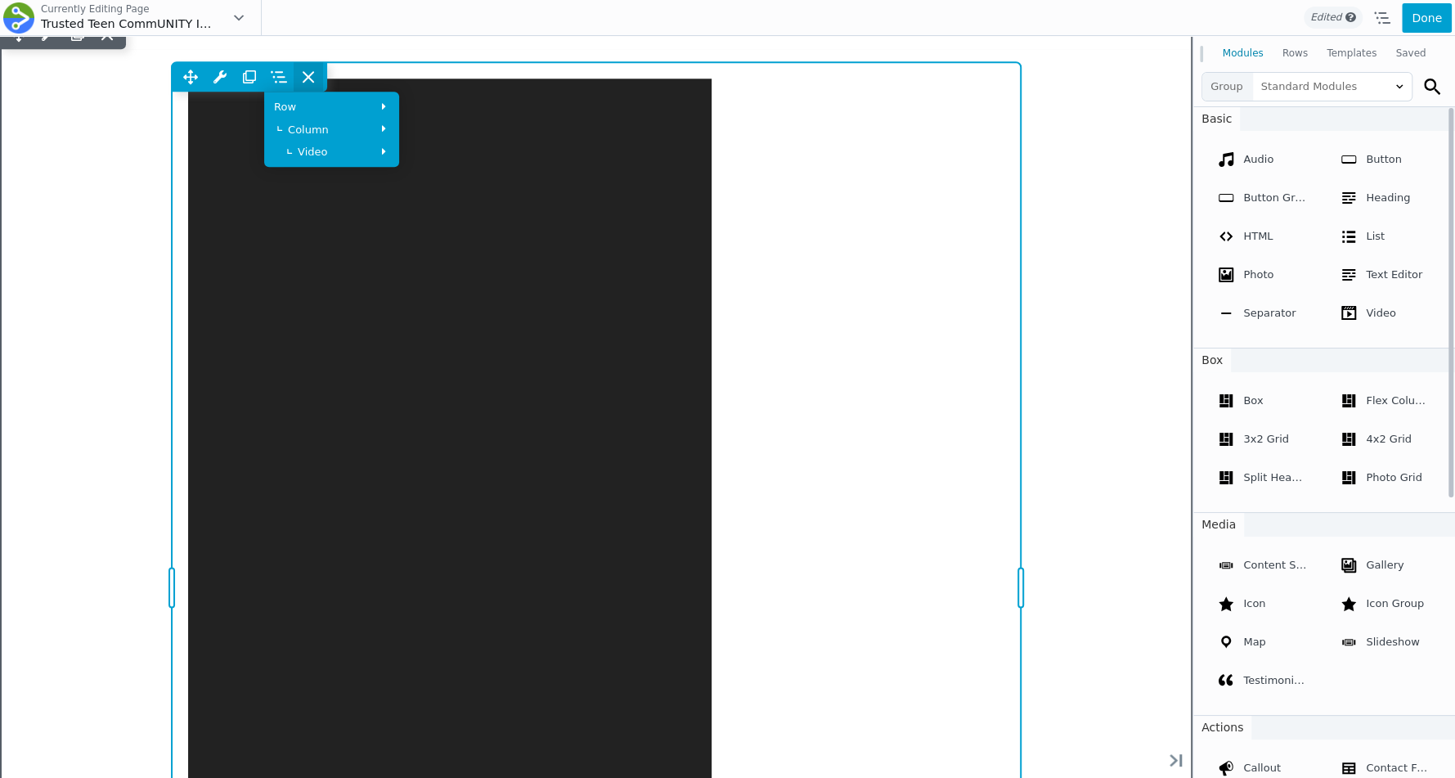
click at [313, 82] on icon at bounding box center [309, 77] width 10 height 10
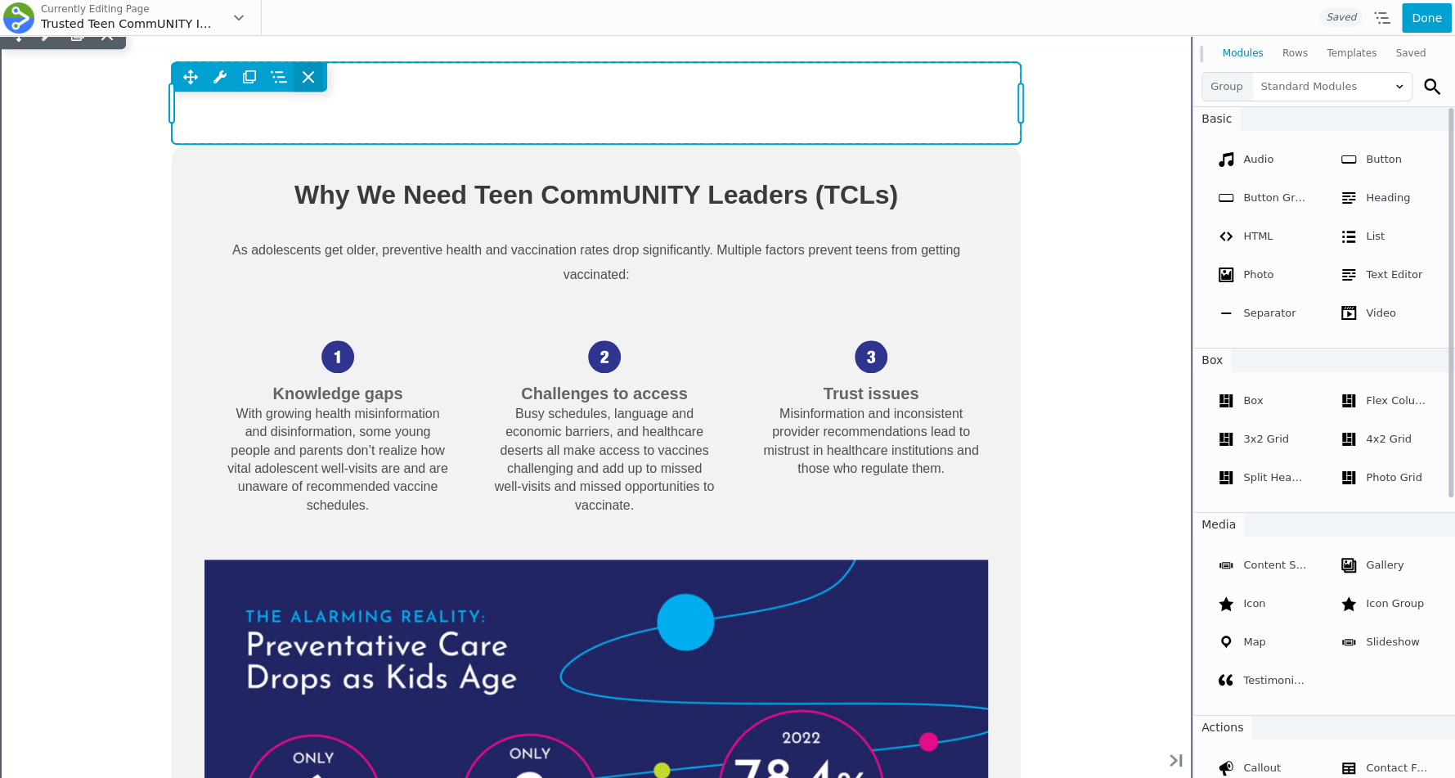
click at [313, 85] on icon at bounding box center [308, 77] width 16 height 16
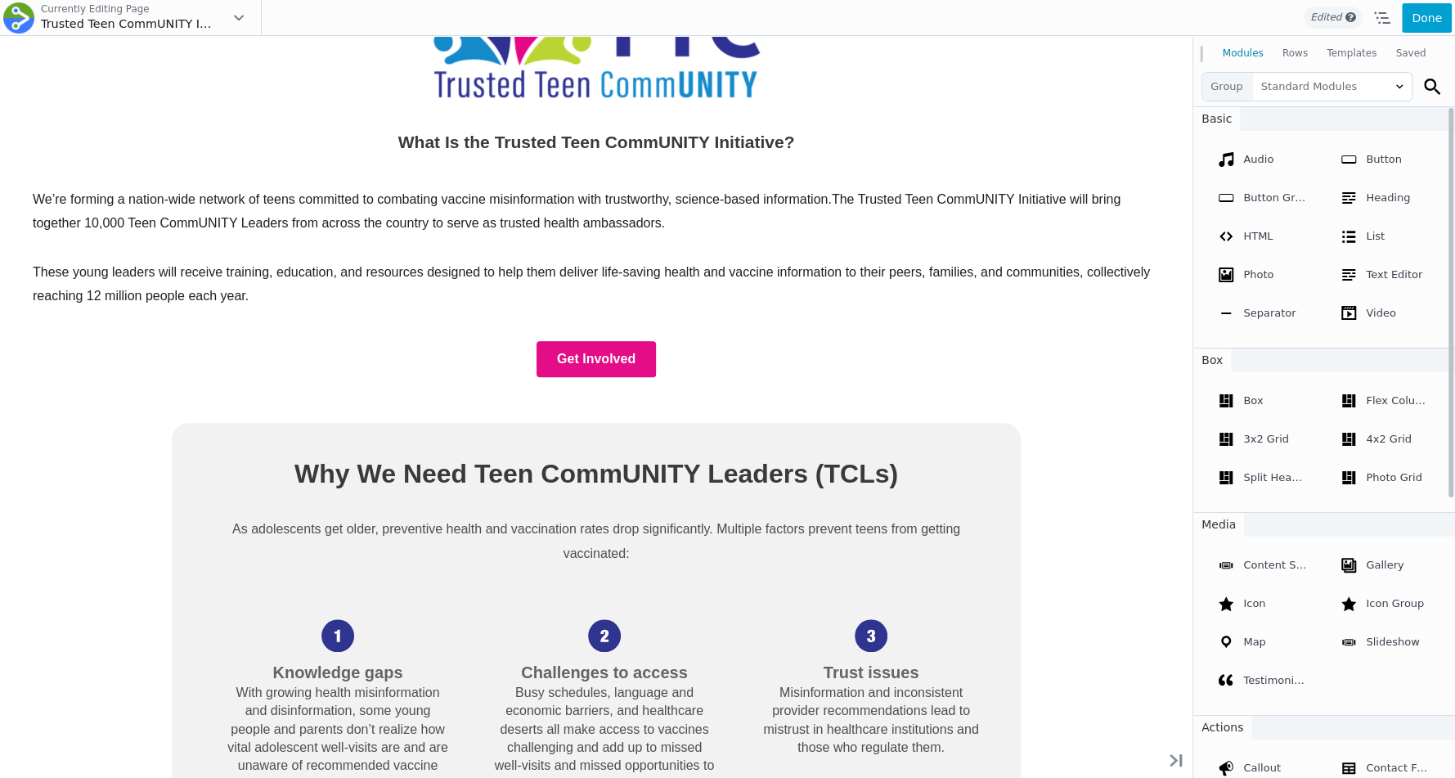
scroll to position [1121, 0]
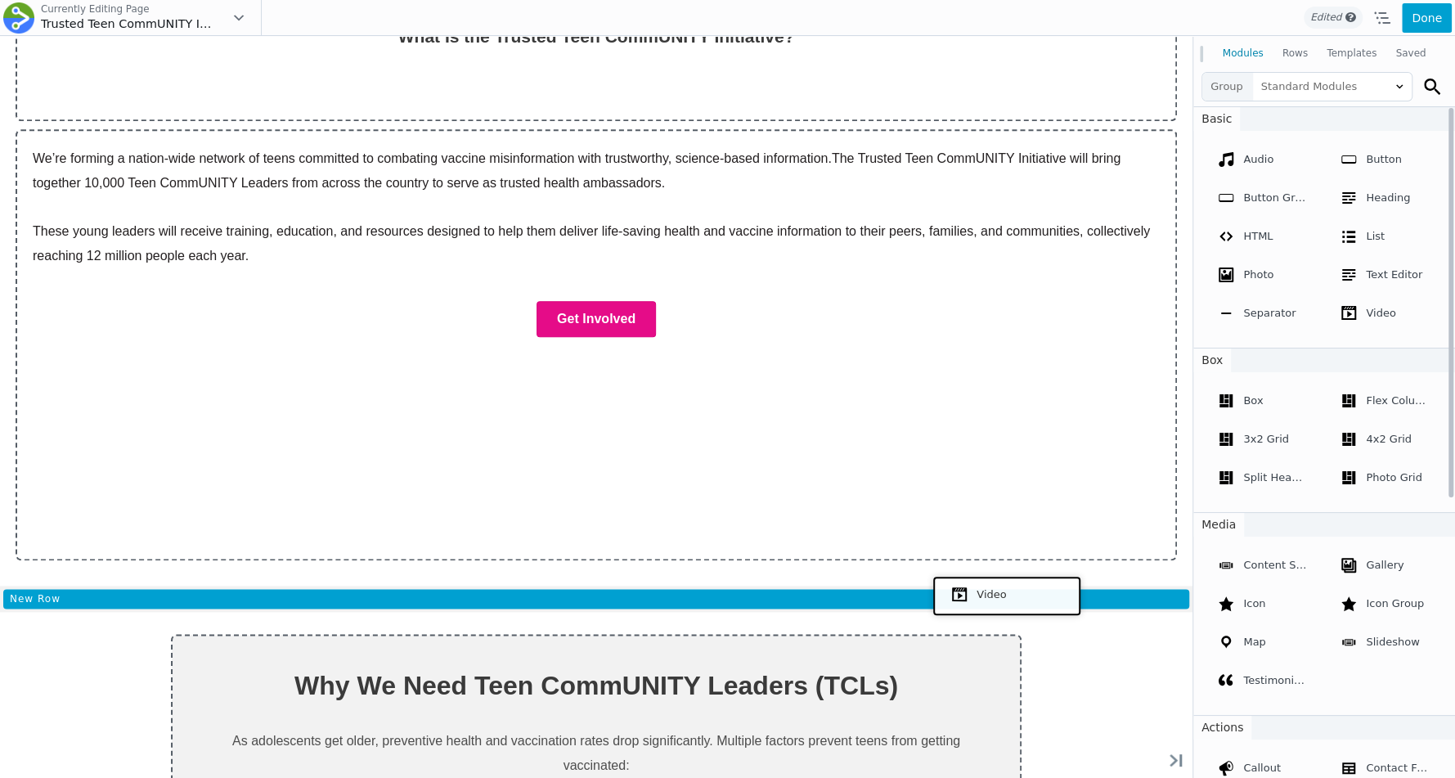
drag, startPoint x: 1380, startPoint y: 353, endPoint x: 1003, endPoint y: 593, distance: 447.3
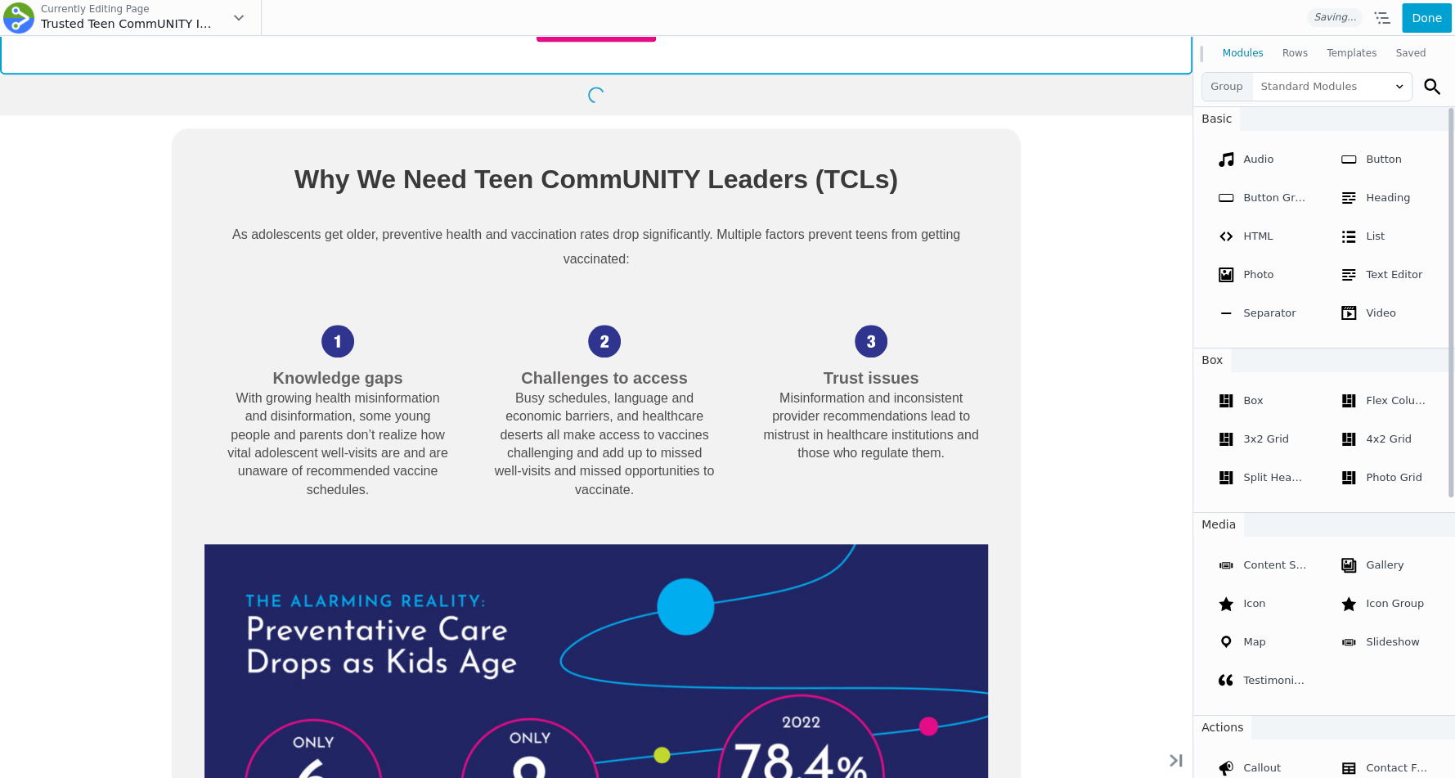
scroll to position [785, 0]
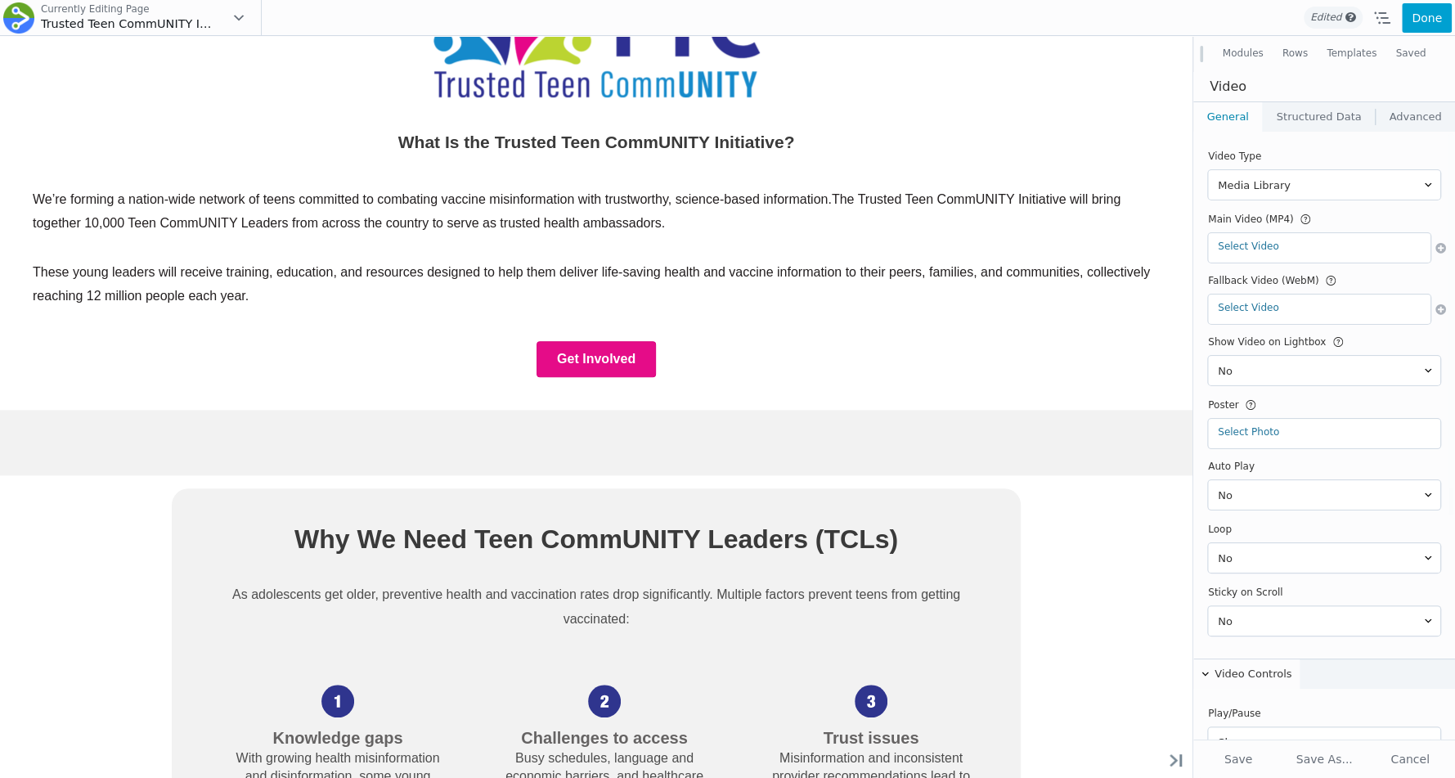
click at [1051, 621] on div "Empowering 10,000 Teen CommUNITY Leaders to Share Life-Saving Health Informatio…" at bounding box center [596, 716] width 1193 height 2535
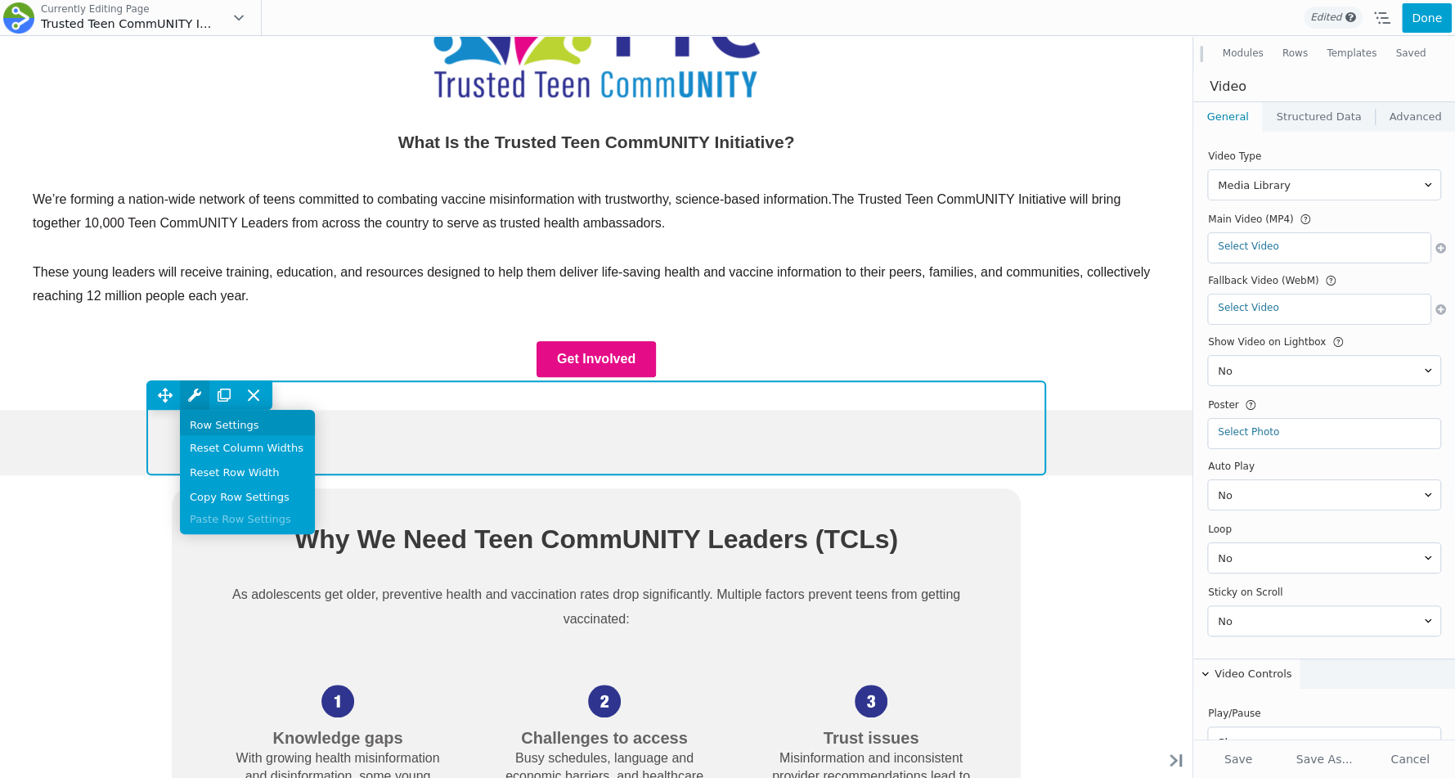
click at [223, 435] on link "Row Settings" at bounding box center [247, 422] width 135 height 25
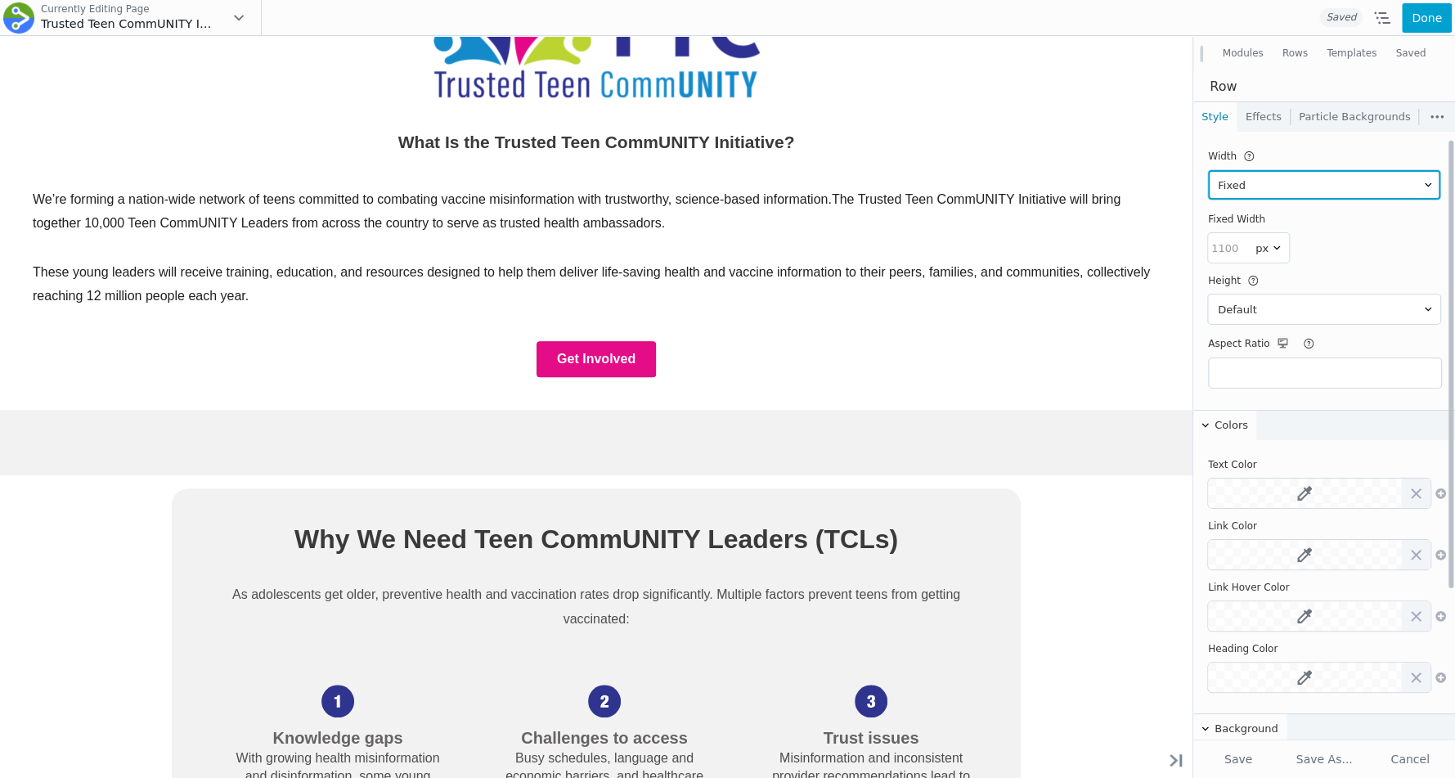
scroll to position [214, 0]
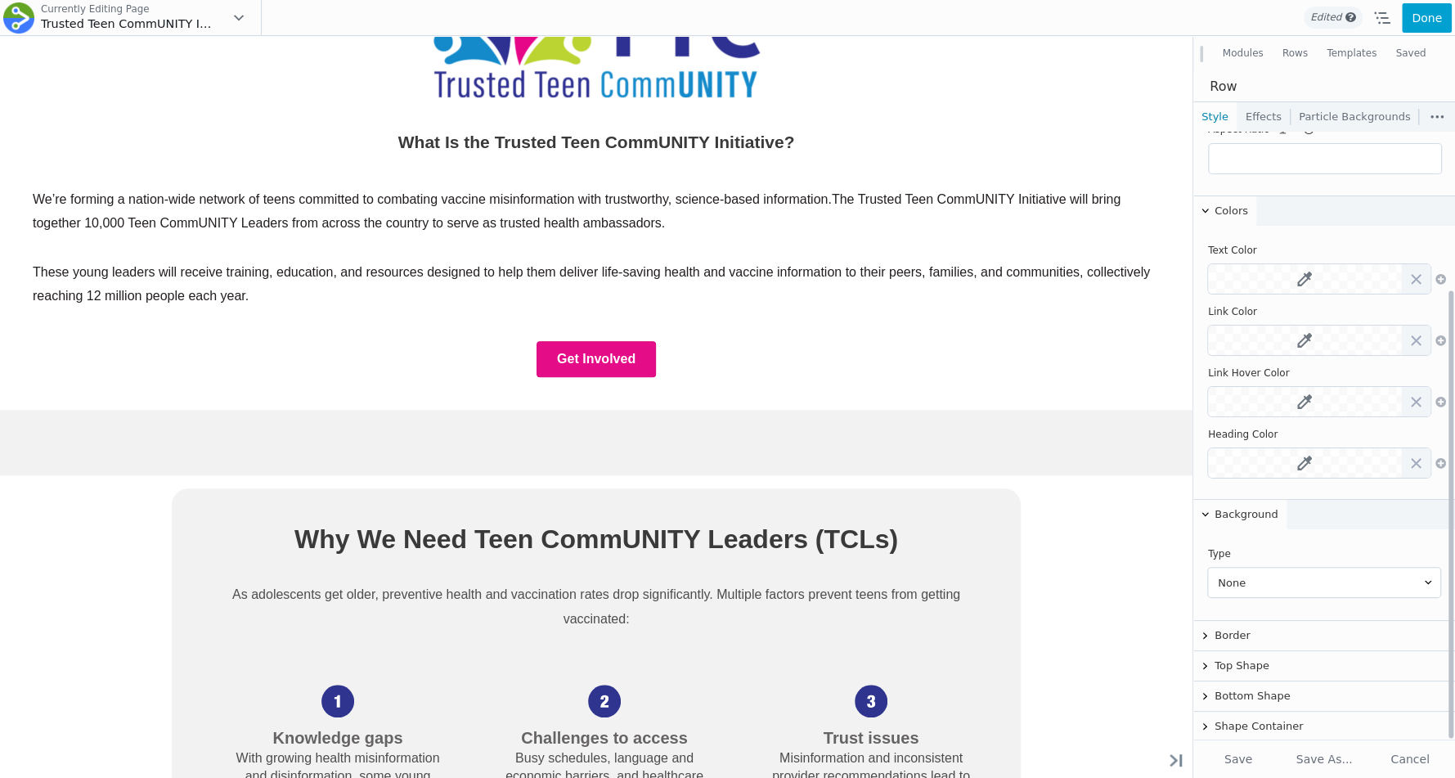
click at [1280, 511] on button "Background" at bounding box center [1240, 514] width 93 height 29
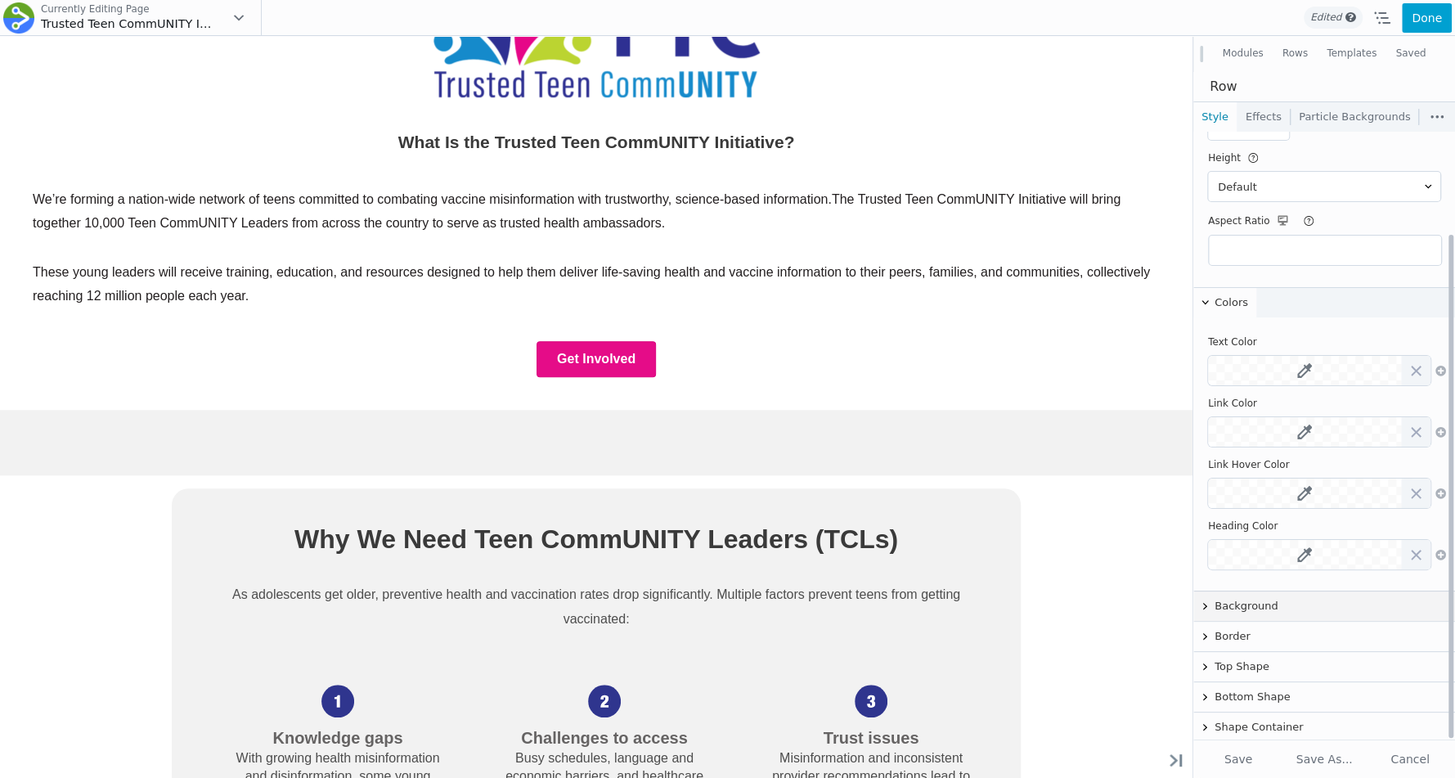
click at [1252, 600] on button "Background" at bounding box center [1325, 606] width 262 height 29
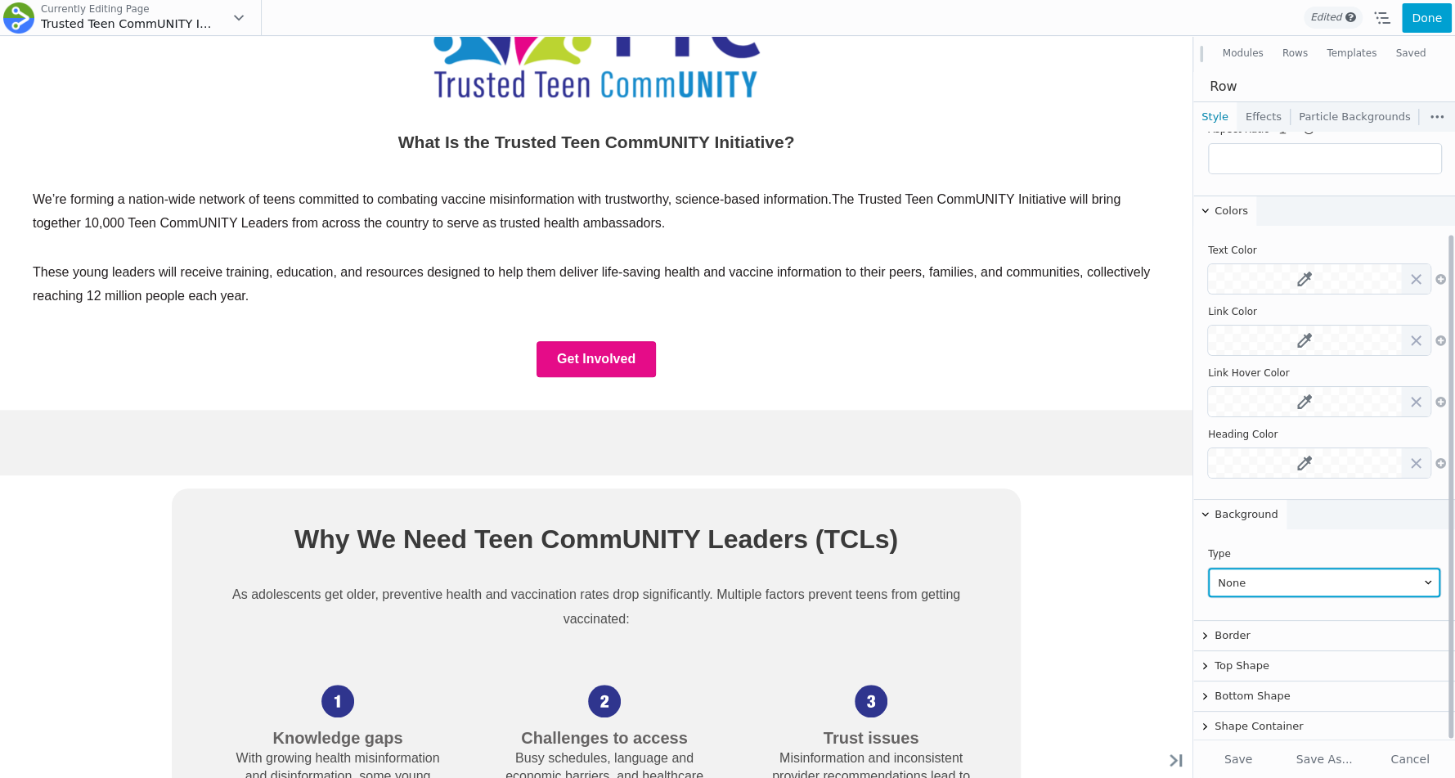
click at [1271, 576] on select "None Color Gradient Photo Video Embedded Code Slideshow Parallax Ultimate Gradi…" at bounding box center [1324, 582] width 232 height 29
select select "color"
click at [1208, 568] on select "None Color Gradient Photo Video Embedded Code Slideshow Parallax Ultimate Gradi…" at bounding box center [1324, 582] width 232 height 29
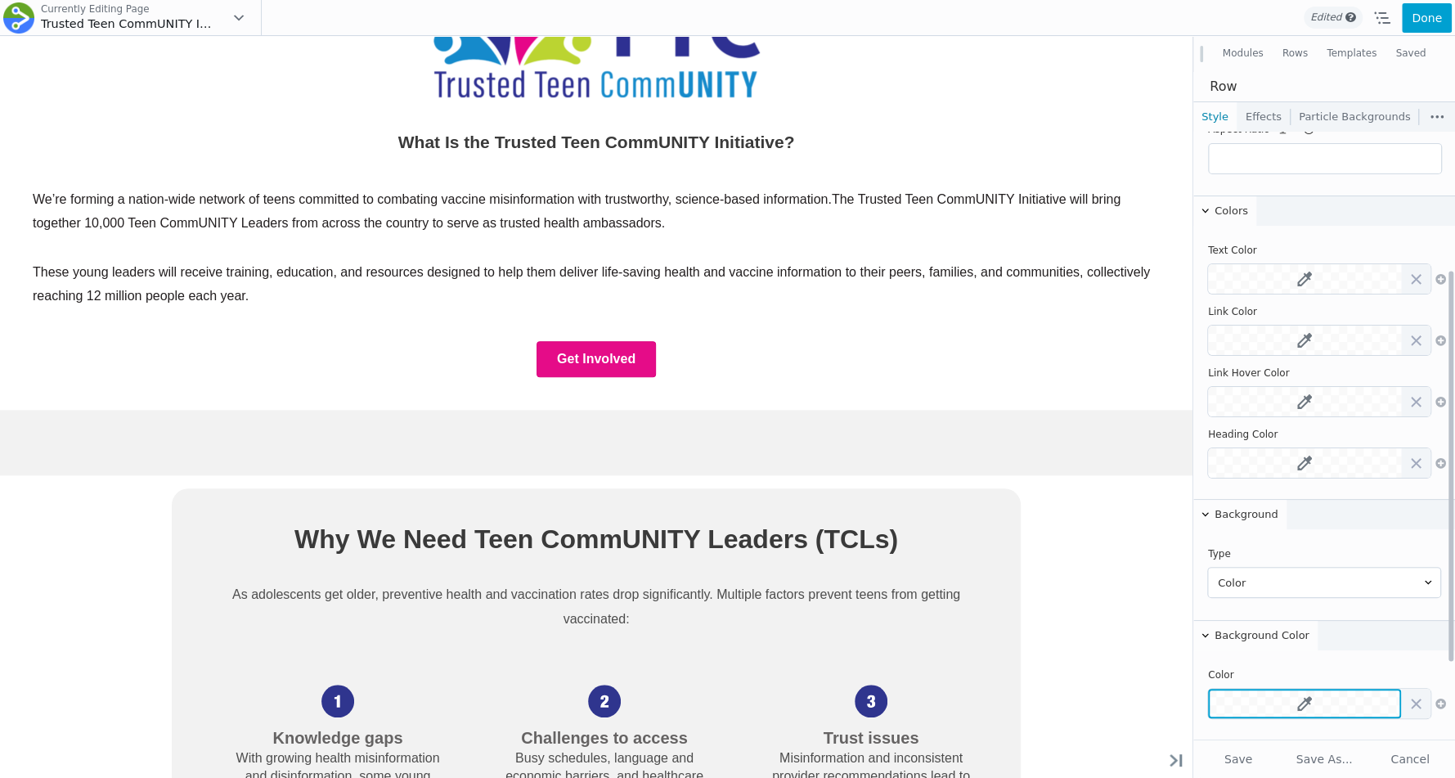
click at [1285, 702] on button at bounding box center [1304, 703] width 193 height 29
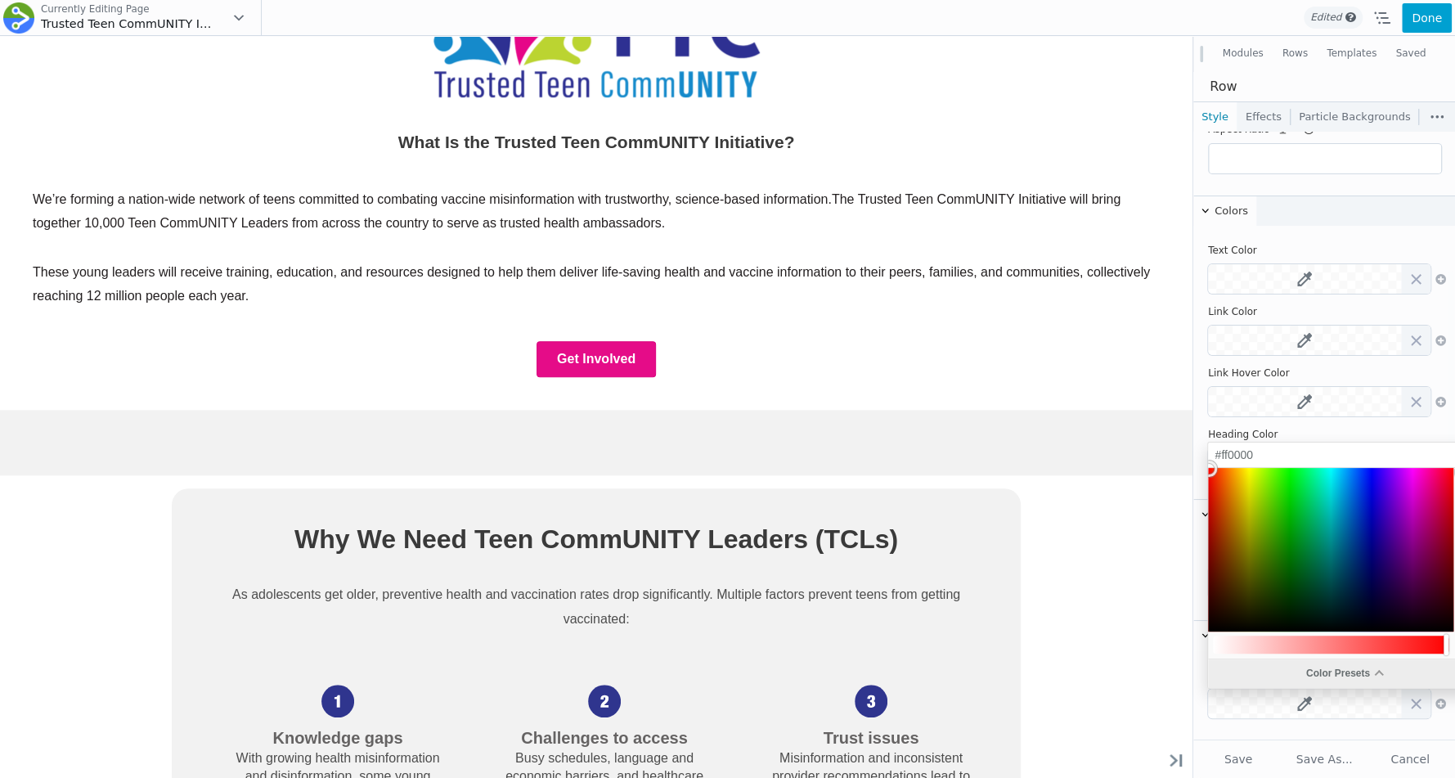
click at [1311, 672] on div "Color Presets" at bounding box center [1344, 673] width 272 height 29
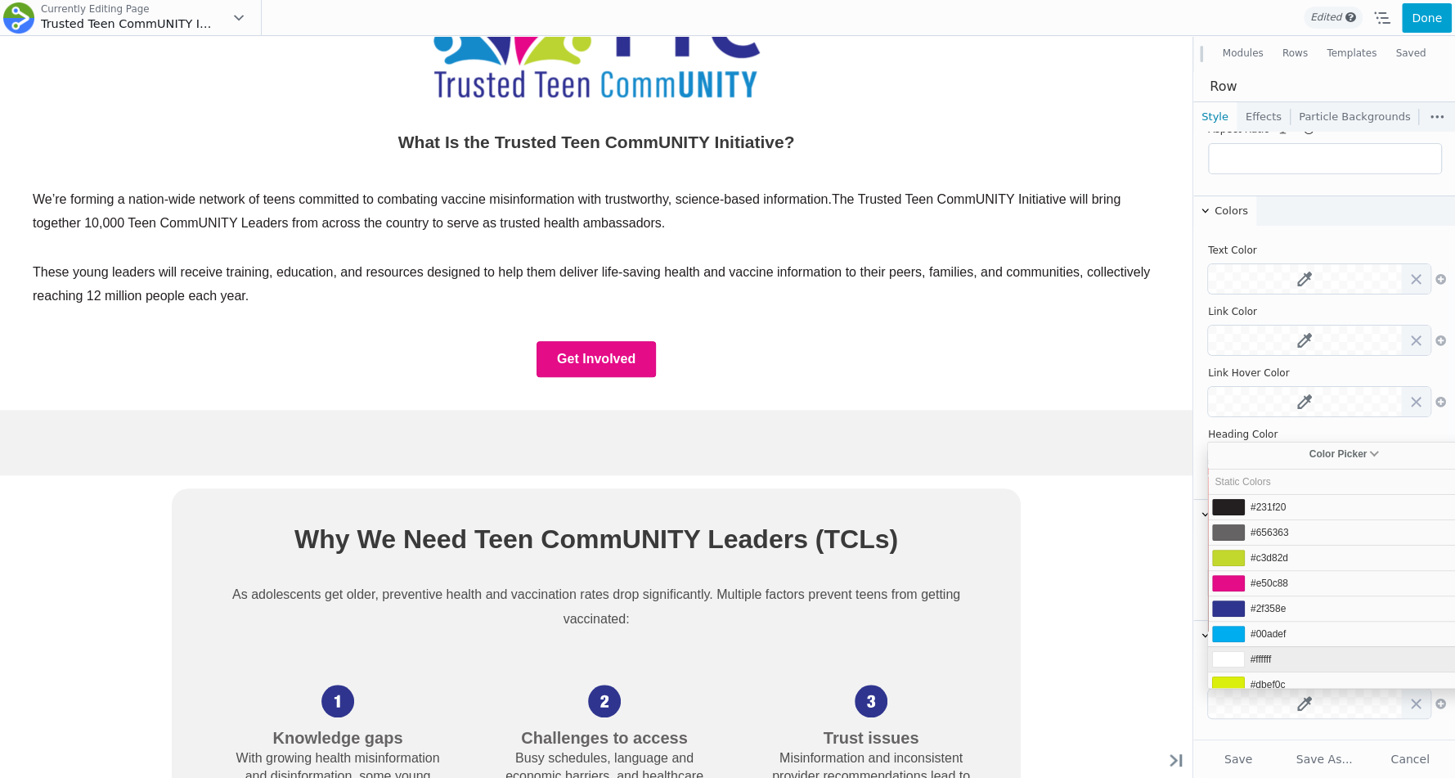
click at [1268, 654] on span "#ffffff" at bounding box center [1261, 659] width 21 height 11
type input "#ffffff"
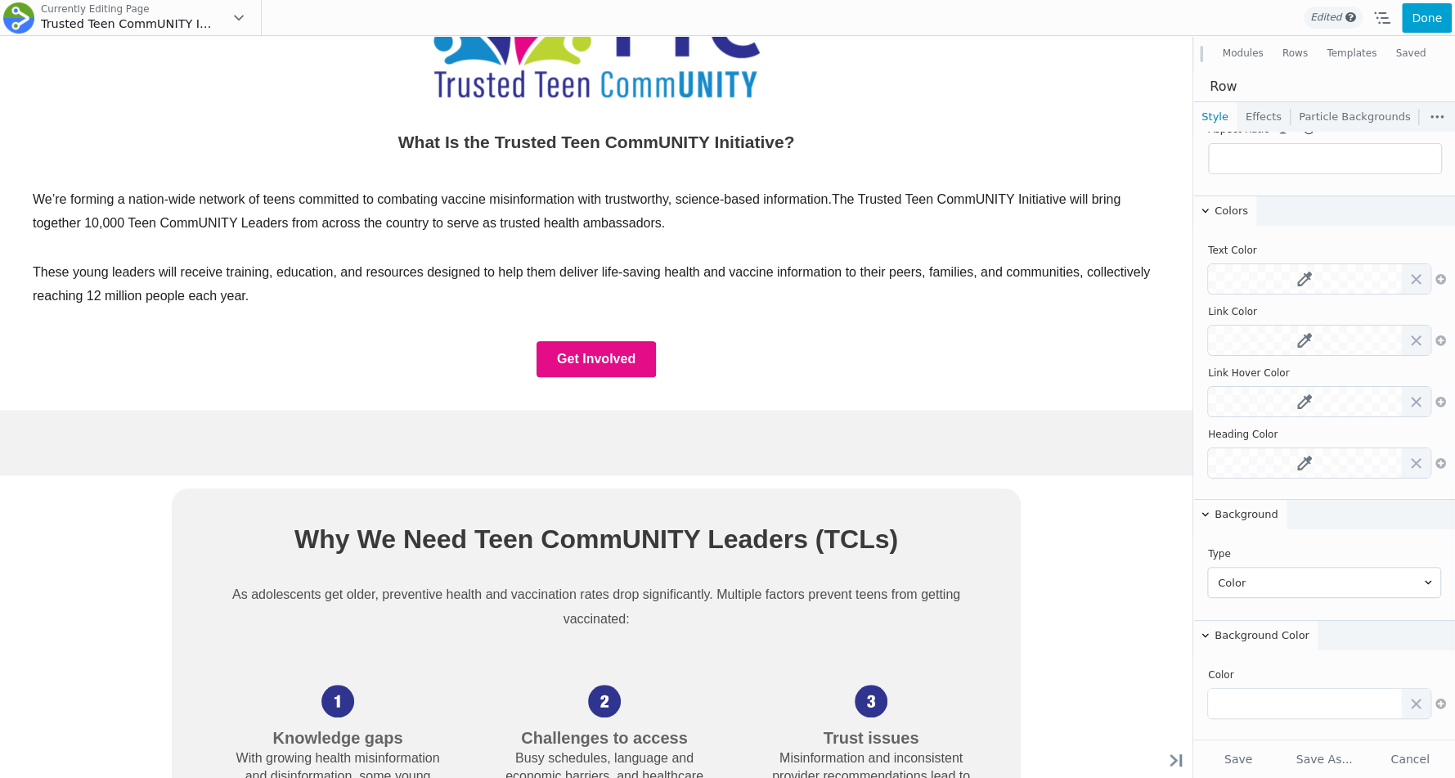
click at [1152, 610] on div "Empowering 10,000 Teen CommUNITY Leaders to Share Life-Saving Health Informatio…" at bounding box center [596, 716] width 1193 height 2535
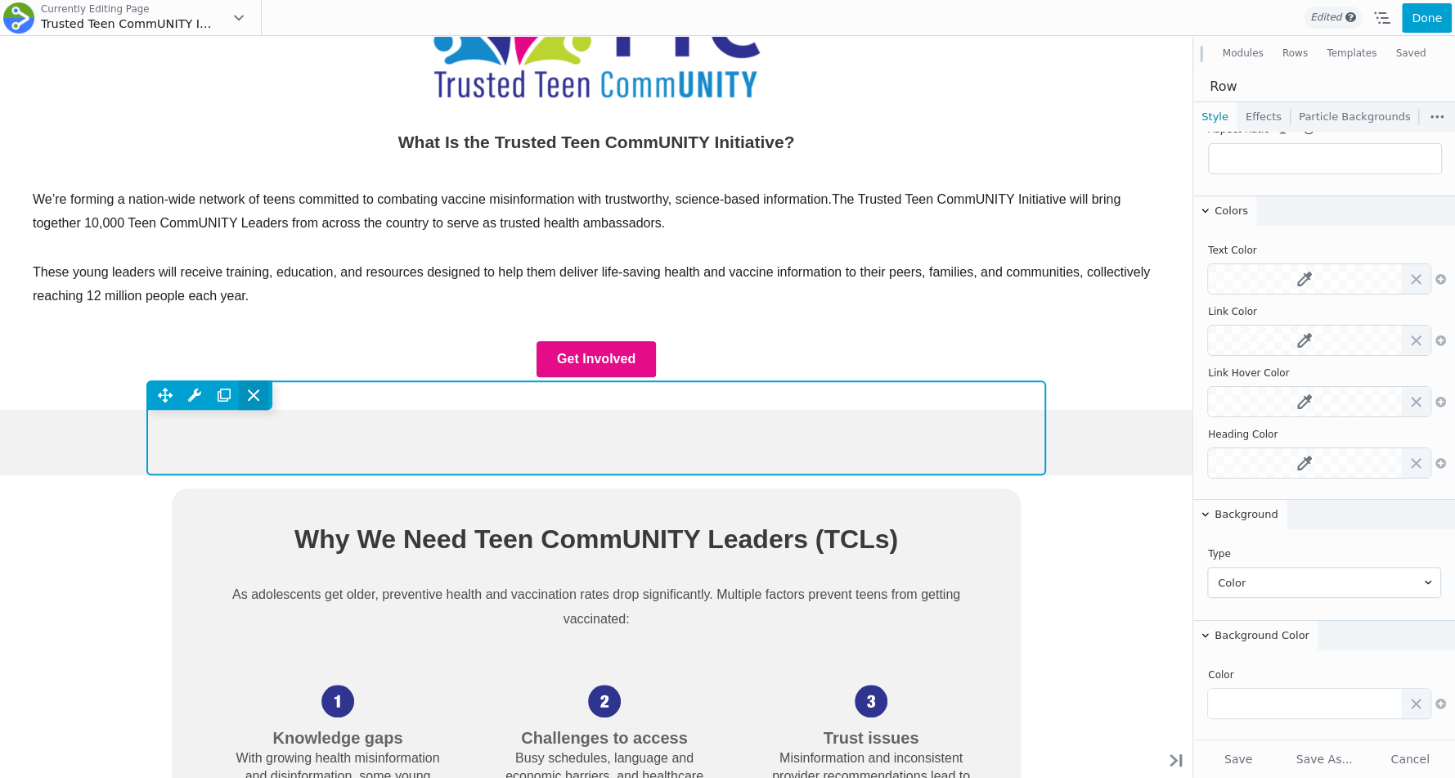
click at [265, 410] on span at bounding box center [253, 394] width 29 height 29
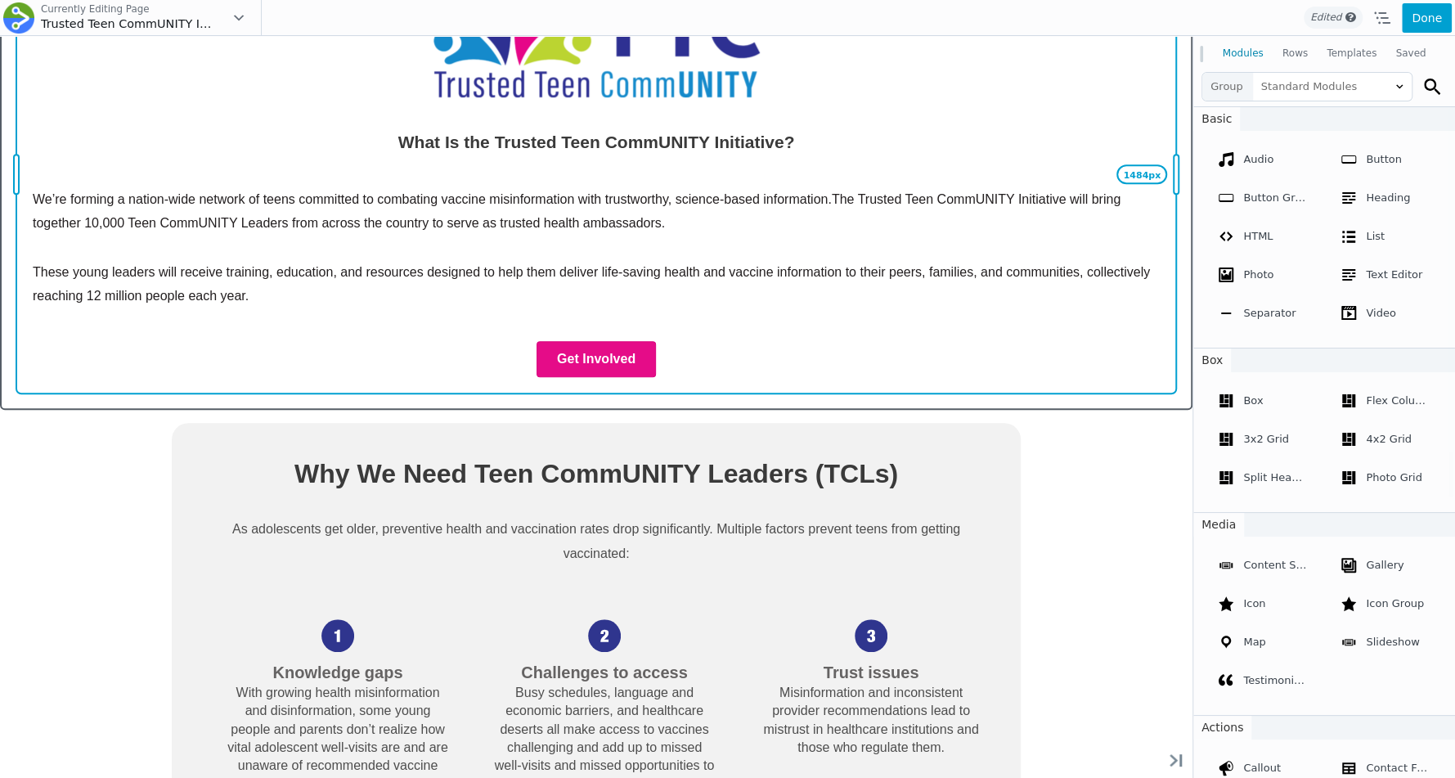
drag, startPoint x: 770, startPoint y: 343, endPoint x: 1218, endPoint y: 257, distance: 456.5
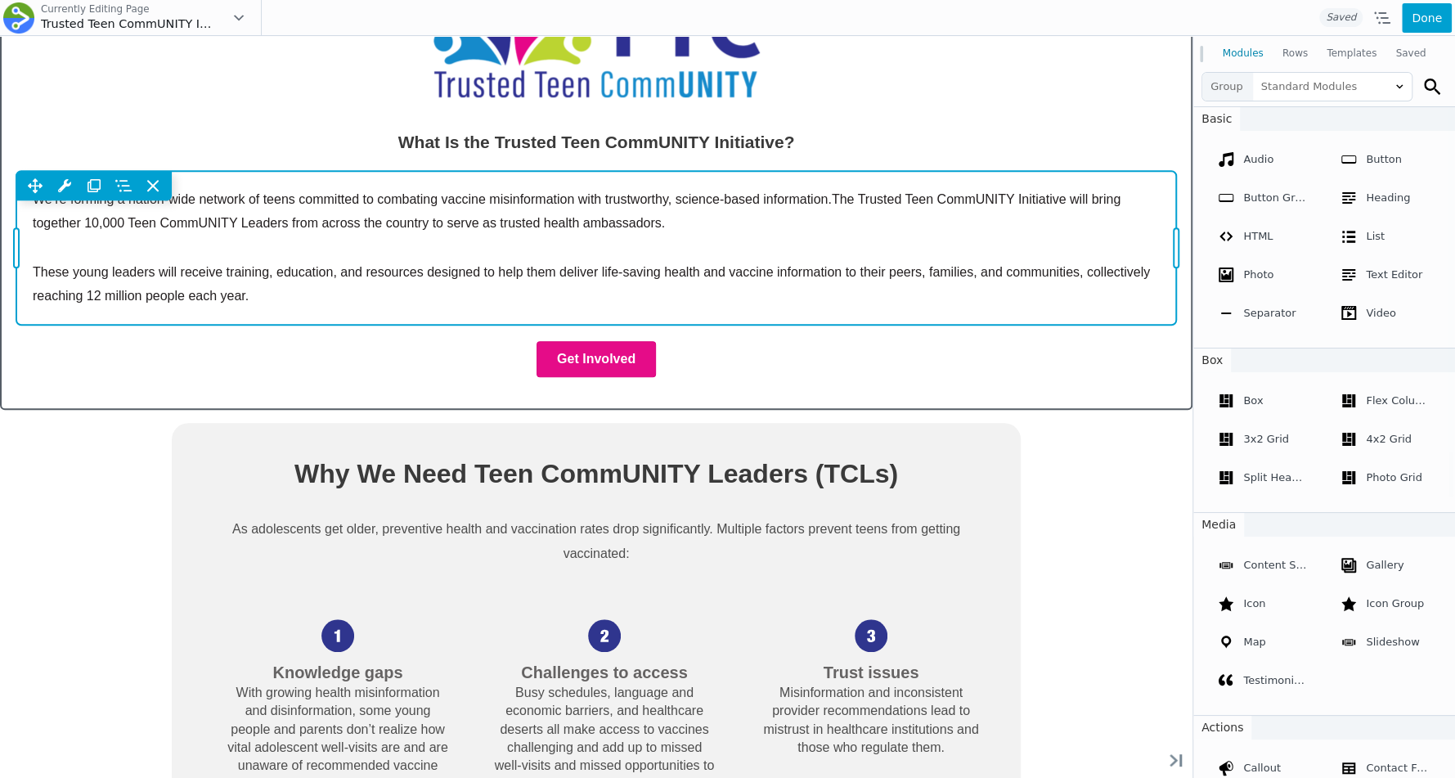
click at [316, 302] on div "Move Up Move Down Text Editor Settings Copy Text Editor Settings Paste Text Edi…" at bounding box center [596, 248] width 1160 height 155
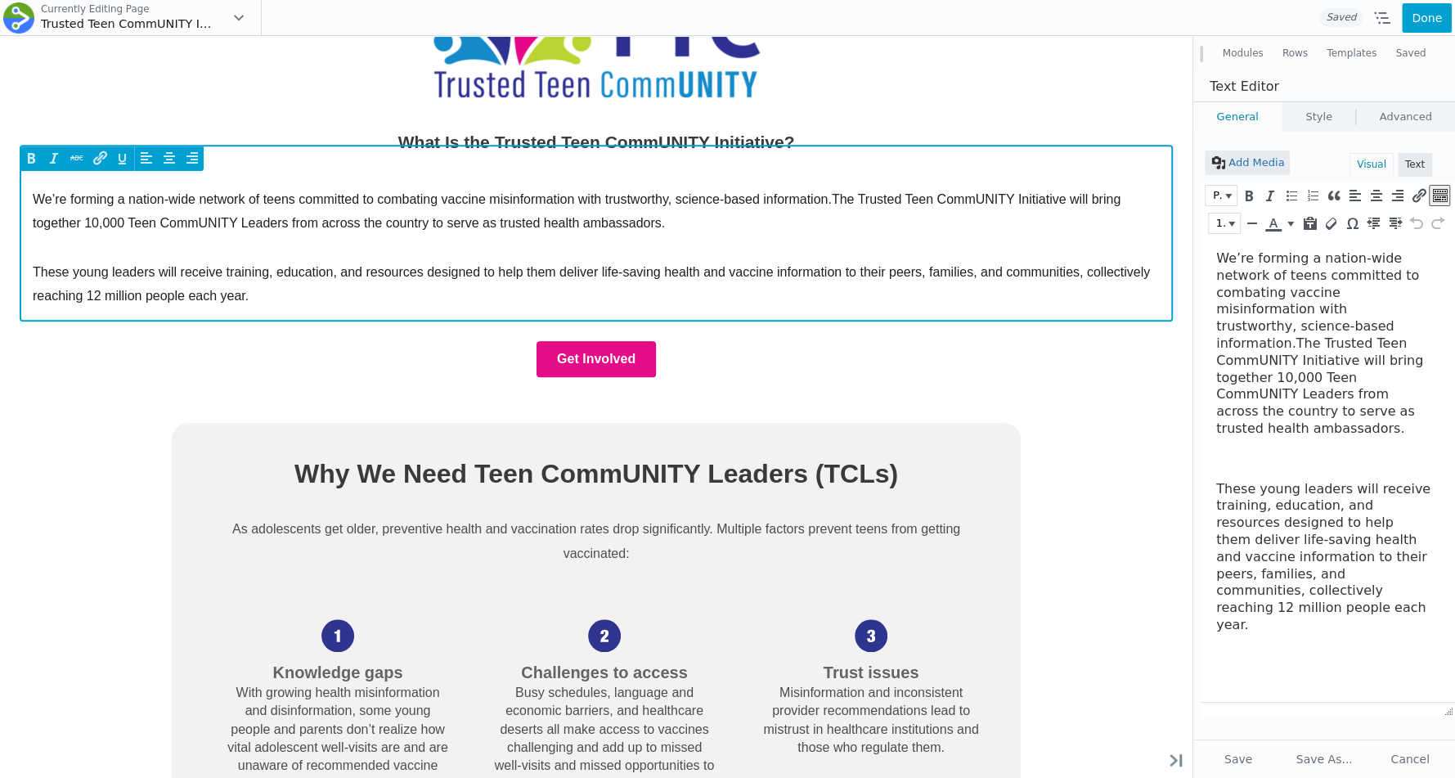
scroll to position [0, 0]
click at [301, 296] on p "These young leaders will receive training, education, and resources designed to…" at bounding box center [596, 284] width 1127 height 48
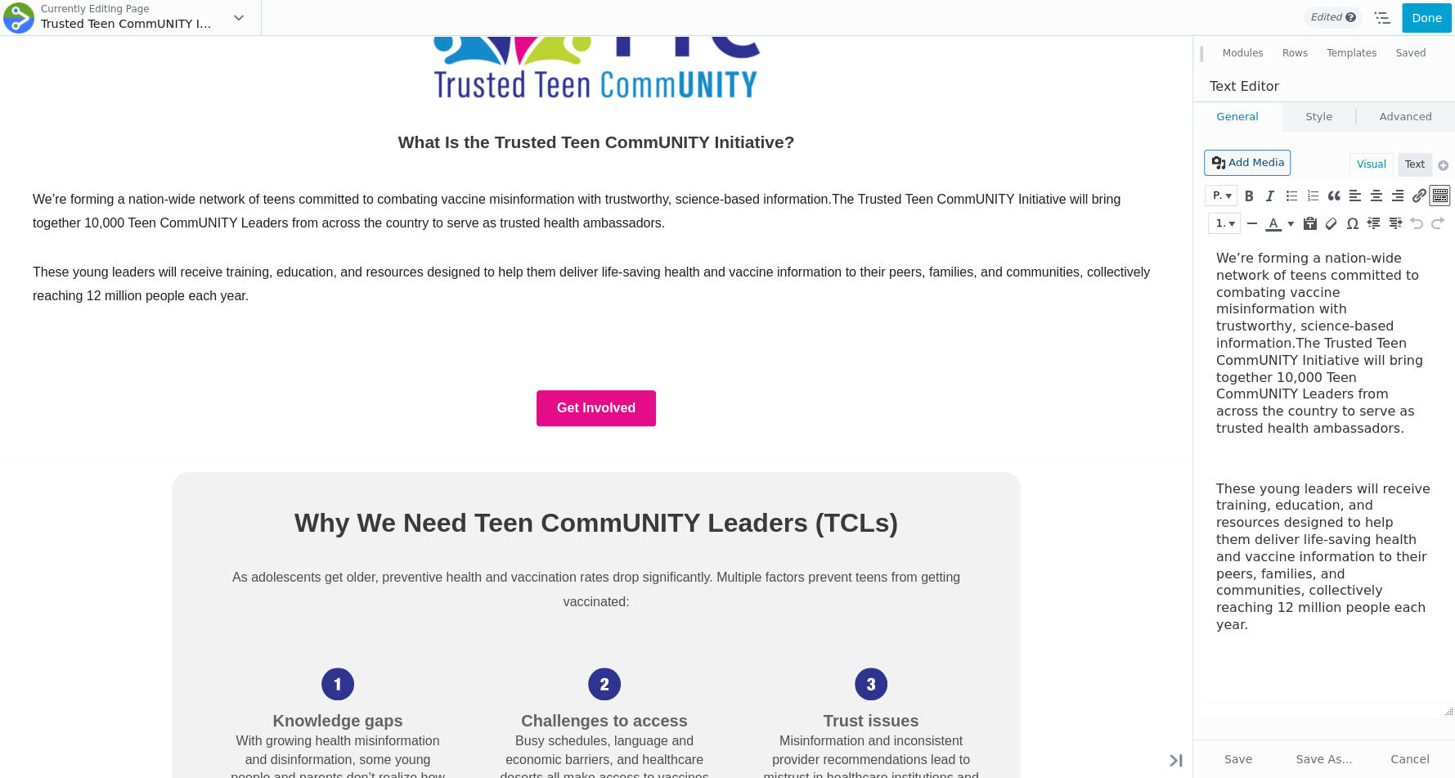
click at [1261, 160] on button "Add Media" at bounding box center [1247, 163] width 85 height 25
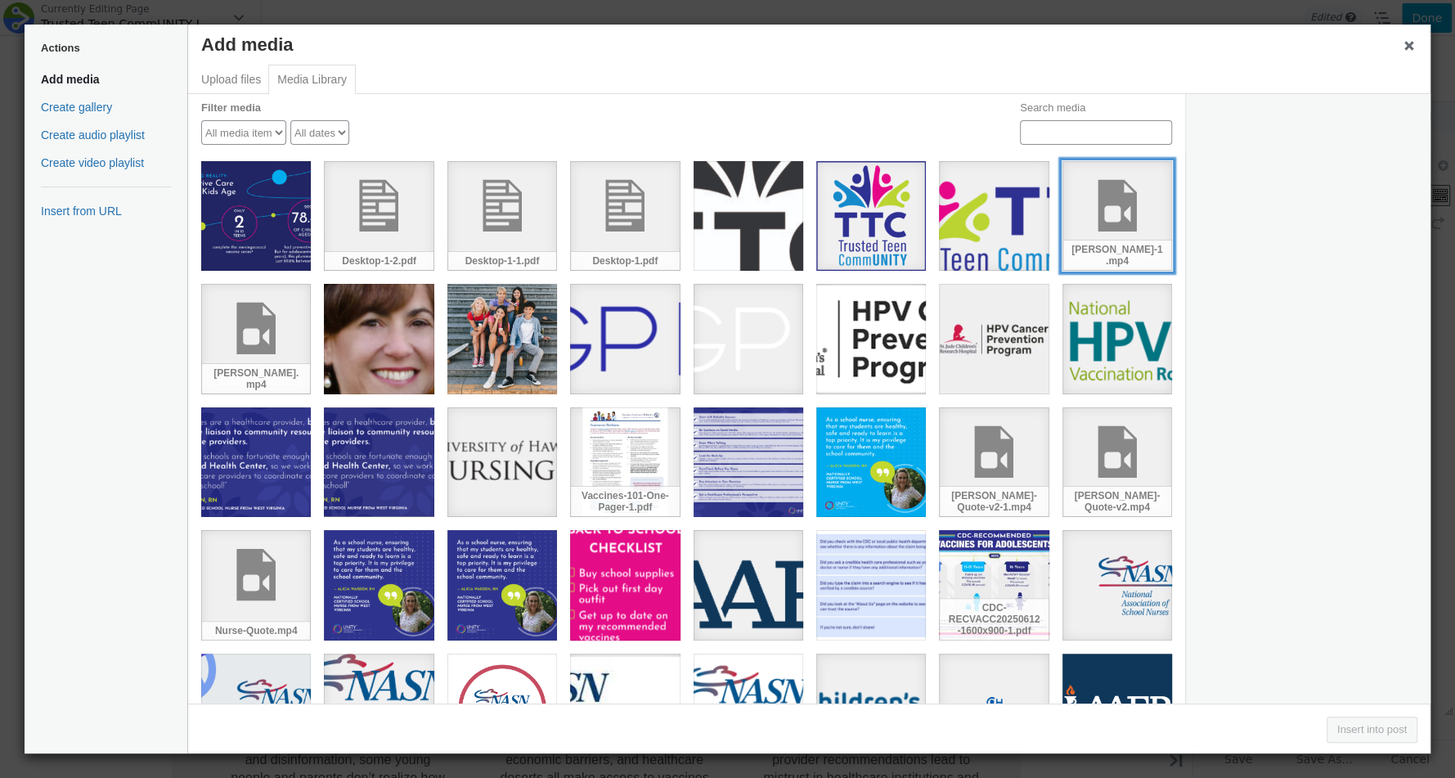
click at [1106, 225] on div "[PERSON_NAME]-1.mp4" at bounding box center [1118, 216] width 110 height 110
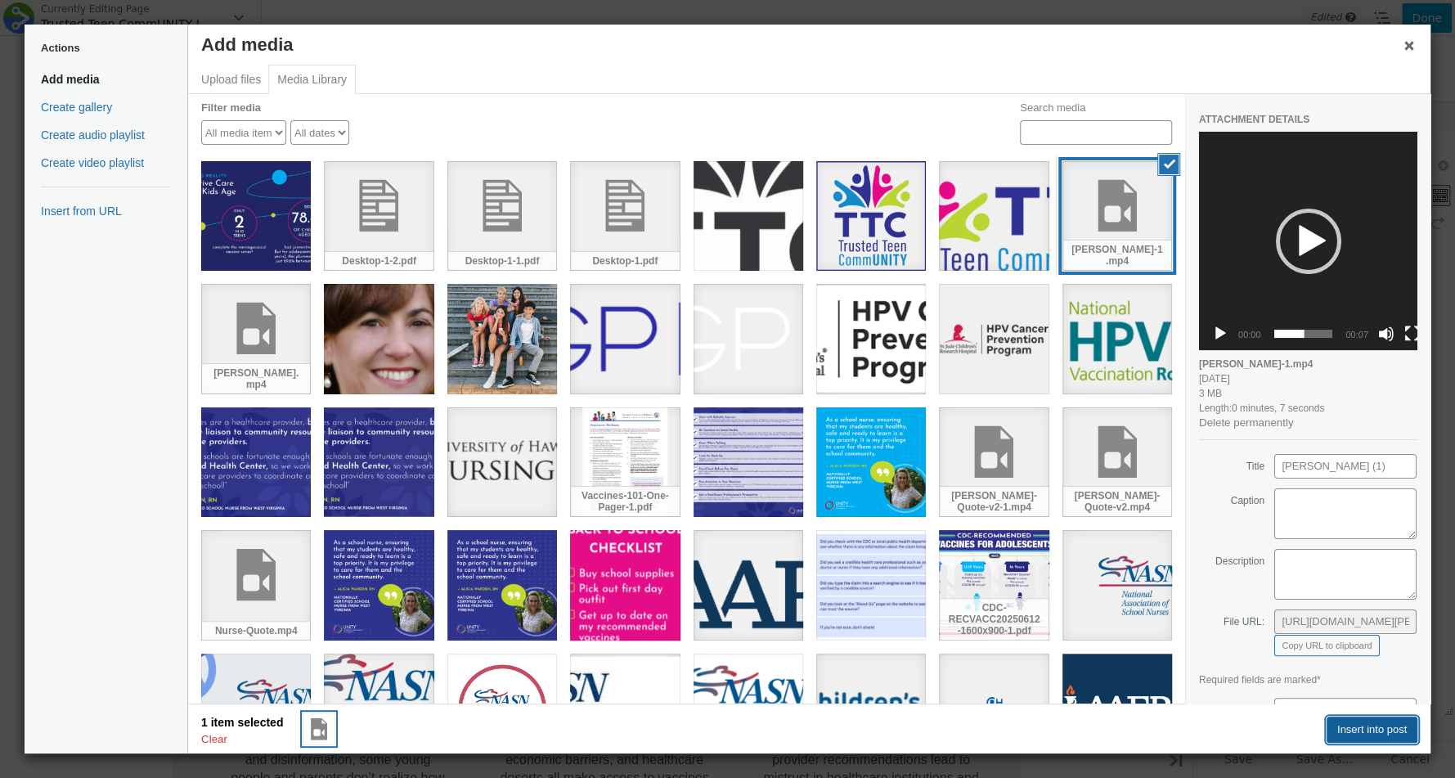
click at [1359, 735] on button "Insert into post" at bounding box center [1372, 730] width 91 height 26
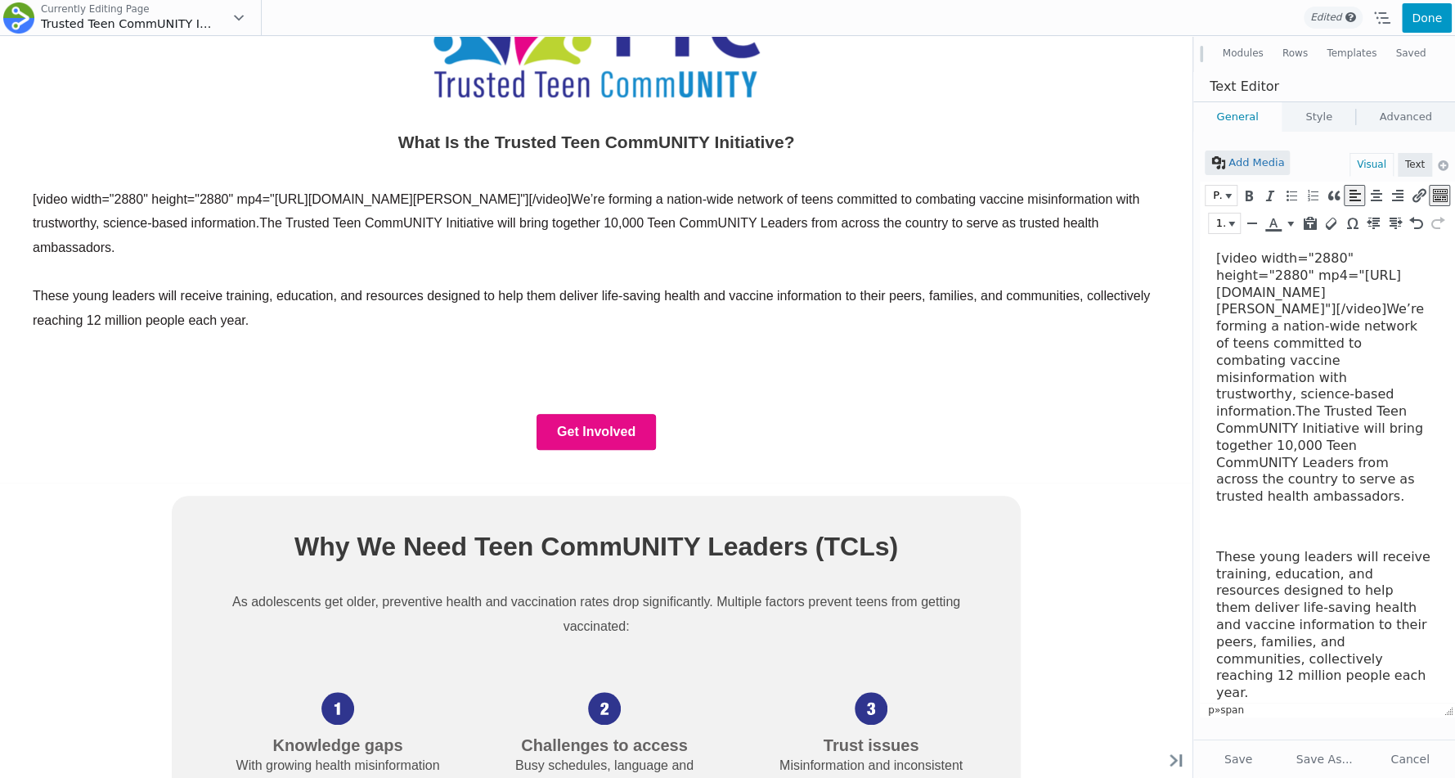
click at [1416, 25] on button "Done" at bounding box center [1427, 17] width 50 height 29
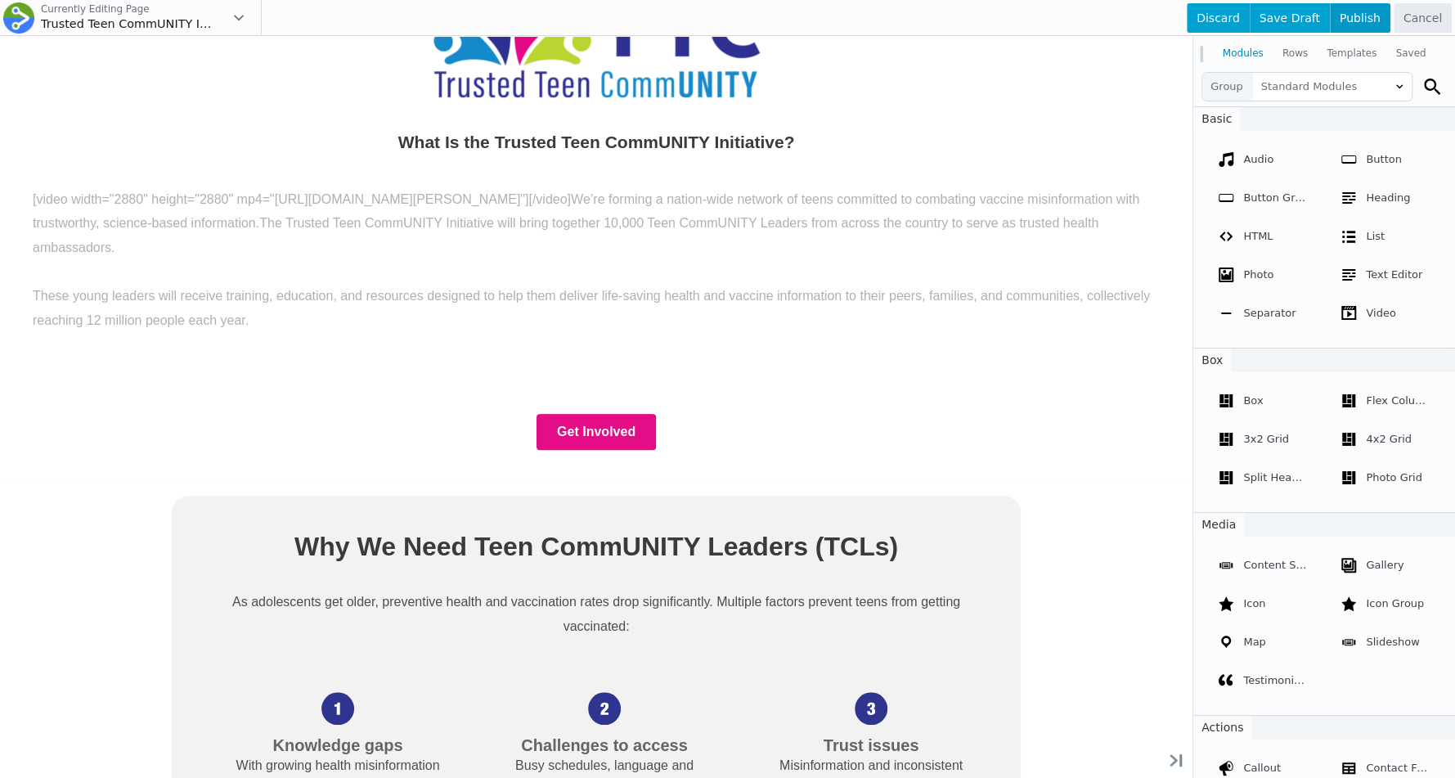
click at [1363, 21] on span "Publish" at bounding box center [1360, 17] width 61 height 29
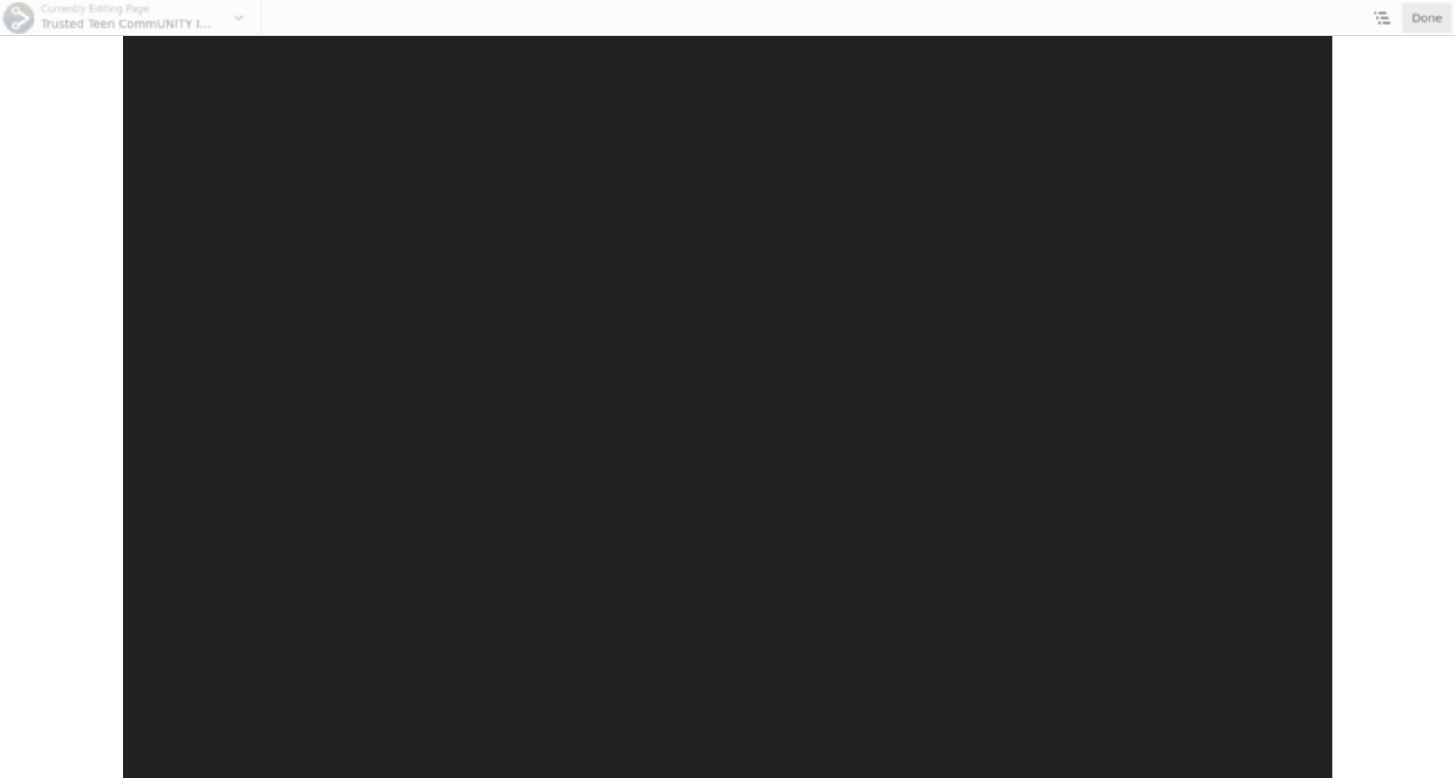
scroll to position [1854, 0]
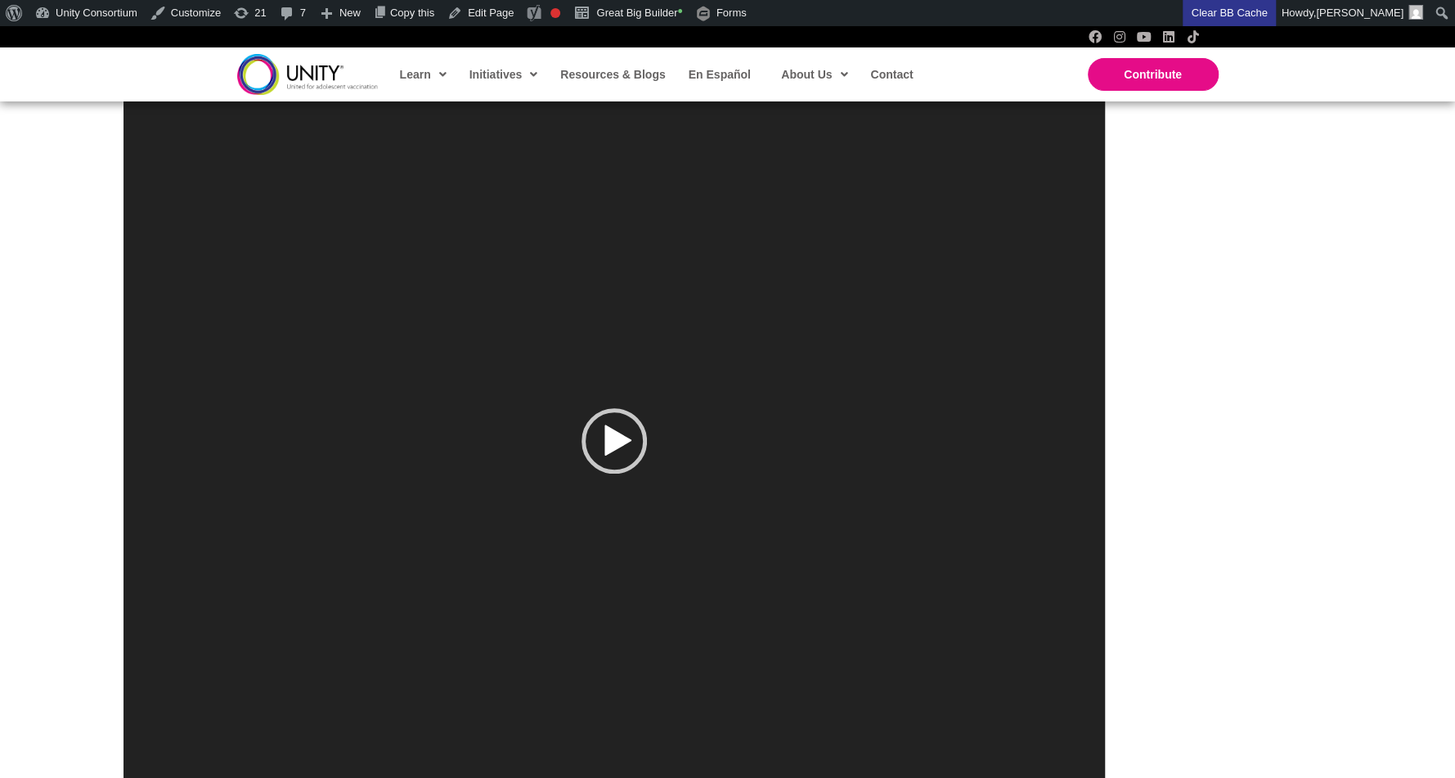
scroll to position [554, 0]
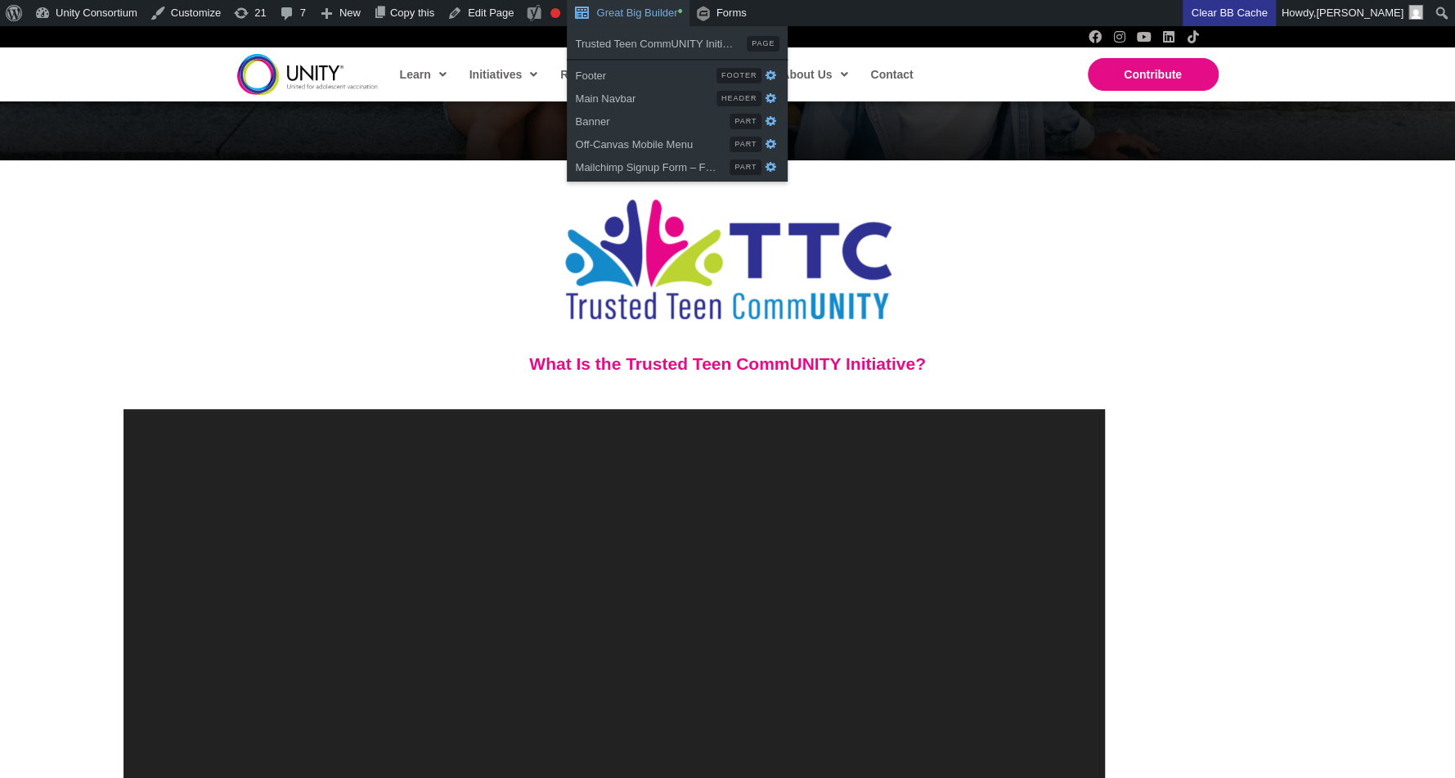
click at [671, 14] on link "Great Big Builder •" at bounding box center [628, 13] width 122 height 26
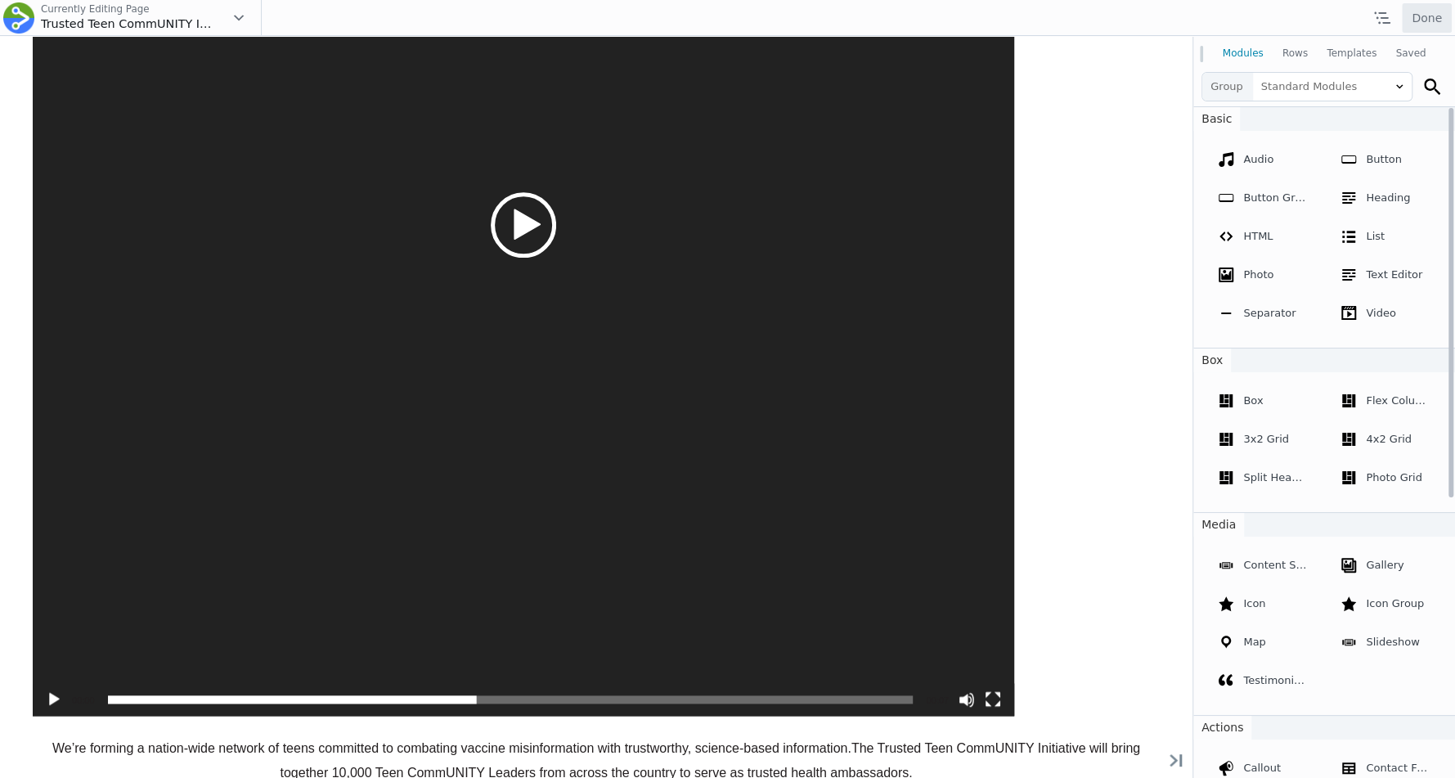
scroll to position [1611, 0]
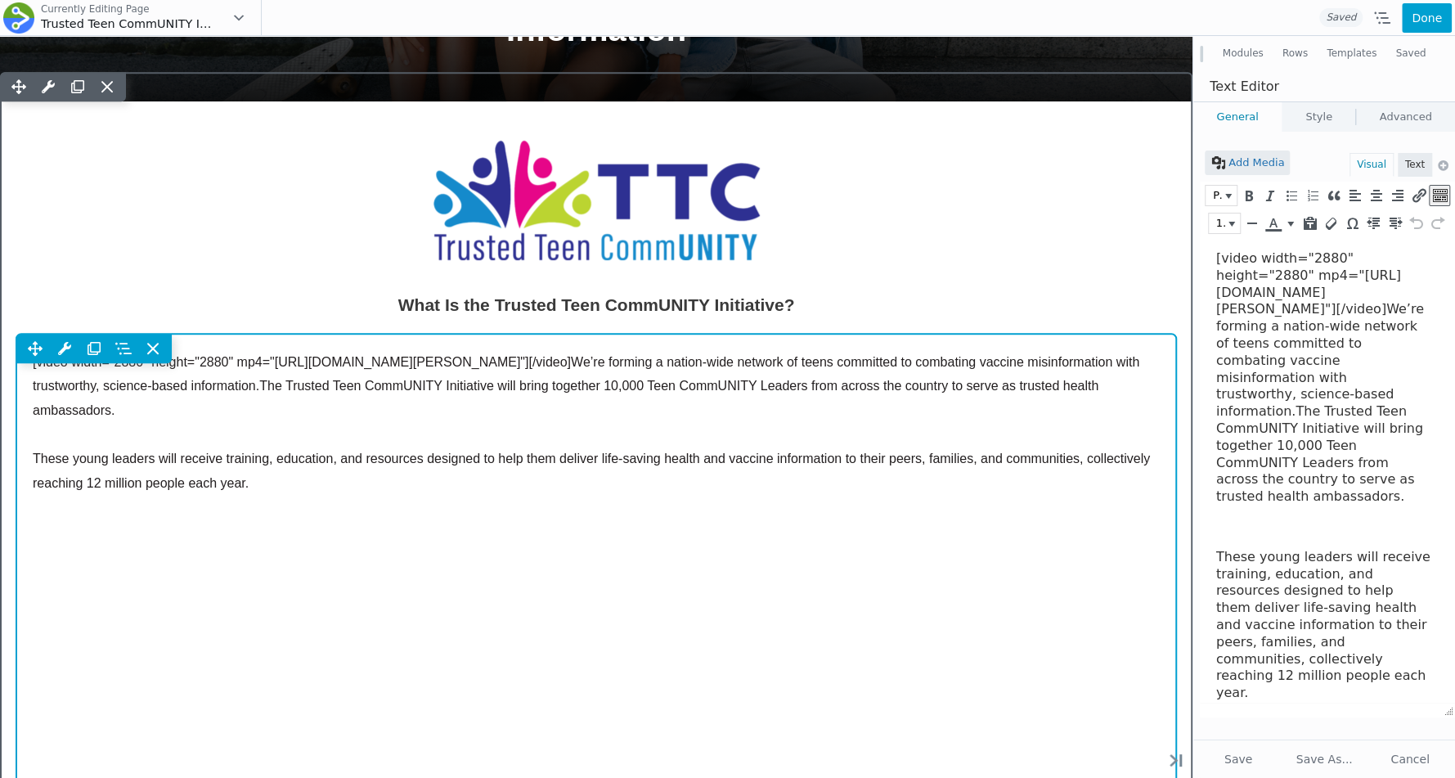
scroll to position [633, 0]
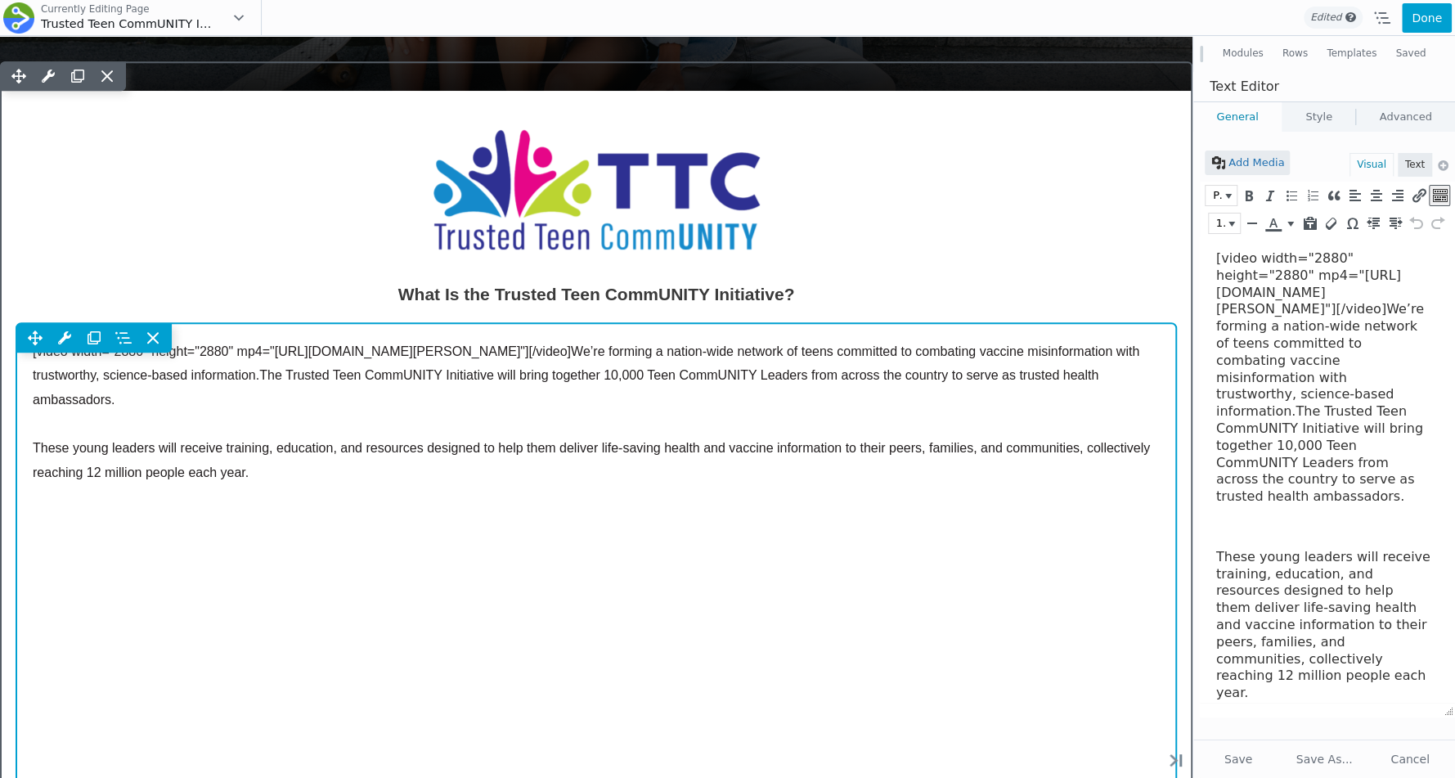
click at [322, 366] on p "[video width="2880" height="2880" mp4="[URL][DOMAIN_NAME][PERSON_NAME]"][/video…" at bounding box center [596, 376] width 1127 height 73
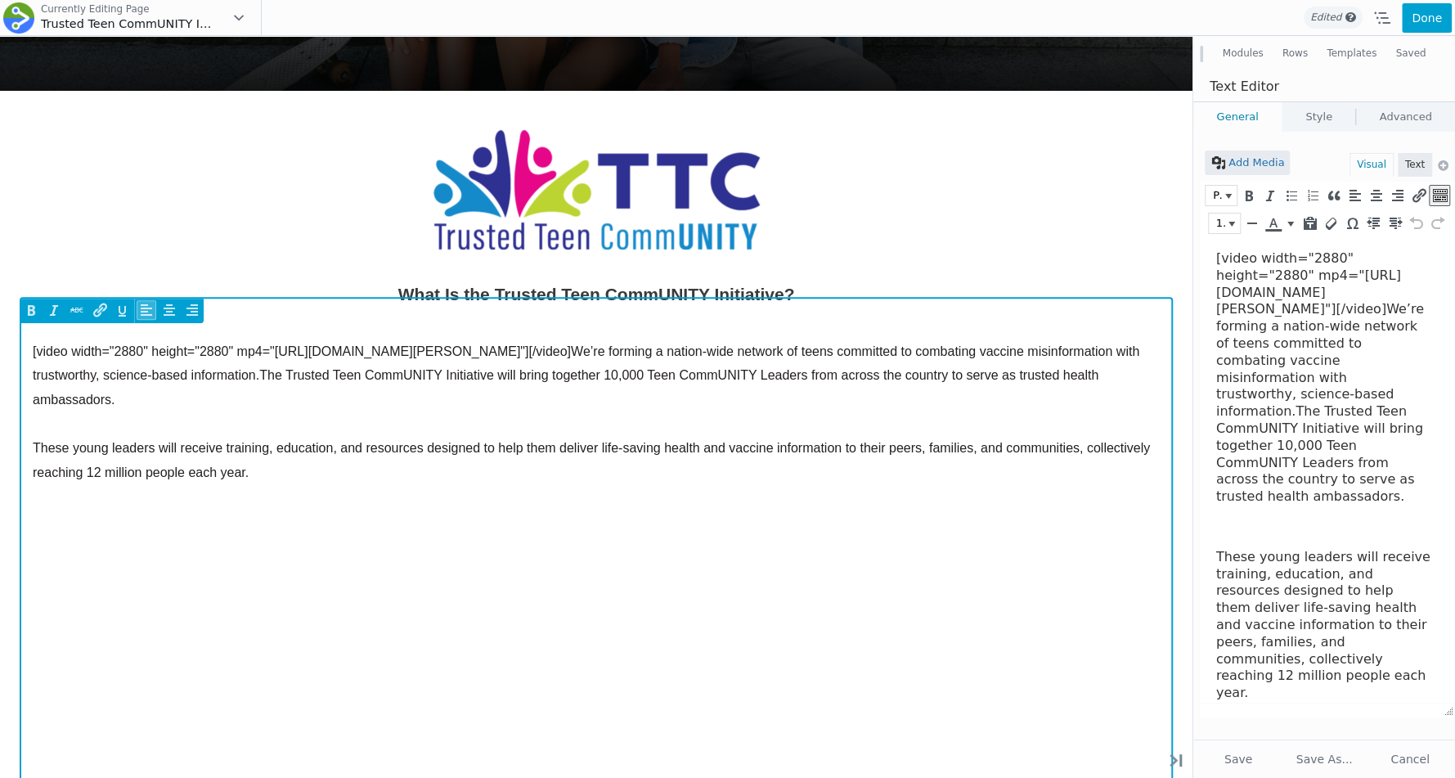
click at [322, 366] on p "[video width="2880" height="2880" mp4="[URL][DOMAIN_NAME][PERSON_NAME]"][/video…" at bounding box center [596, 376] width 1127 height 73
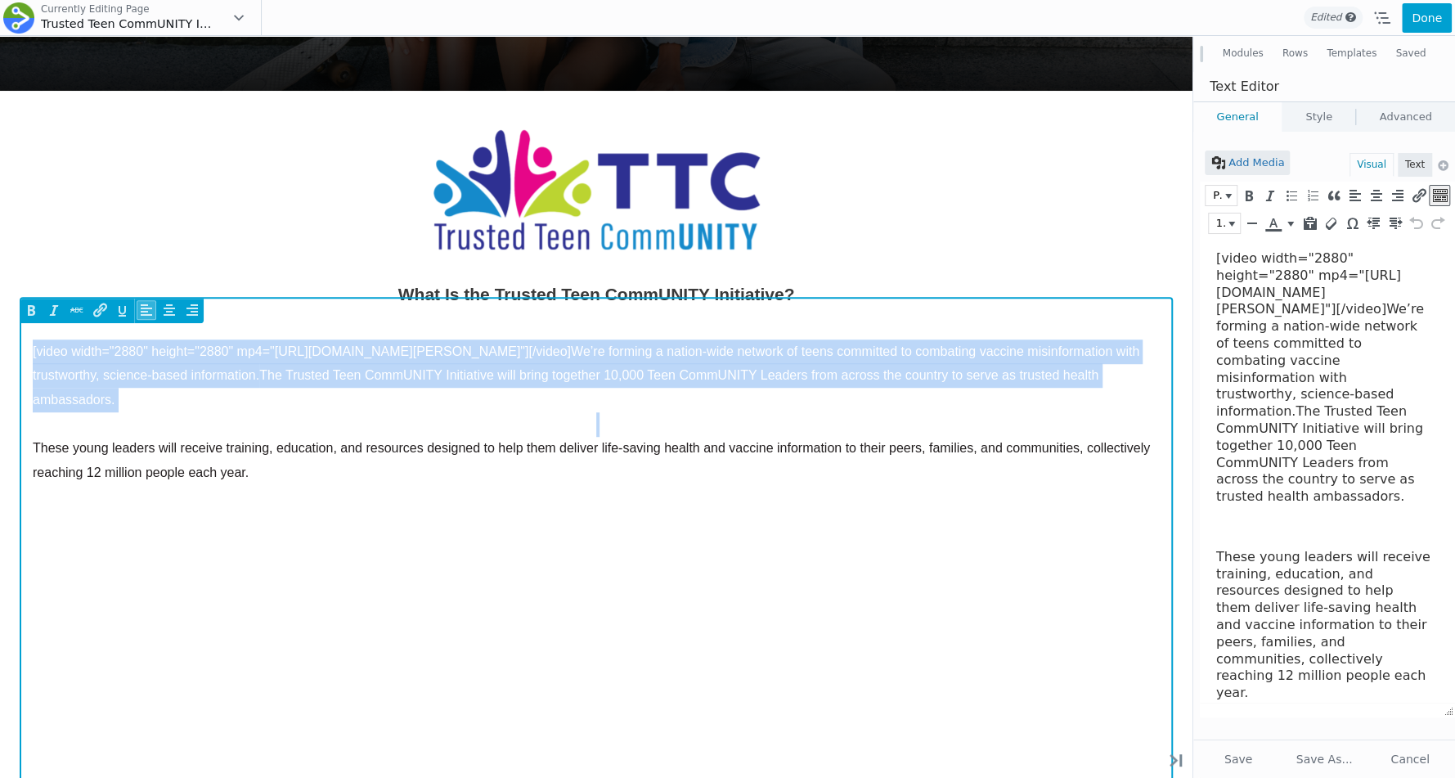
click at [322, 366] on p "[video width="2880" height="2880" mp4="[URL][DOMAIN_NAME][PERSON_NAME]"][/video…" at bounding box center [596, 376] width 1127 height 73
copy p "[video width="2880" height="2880" mp4="[URL][DOMAIN_NAME][PERSON_NAME]"][/video…"
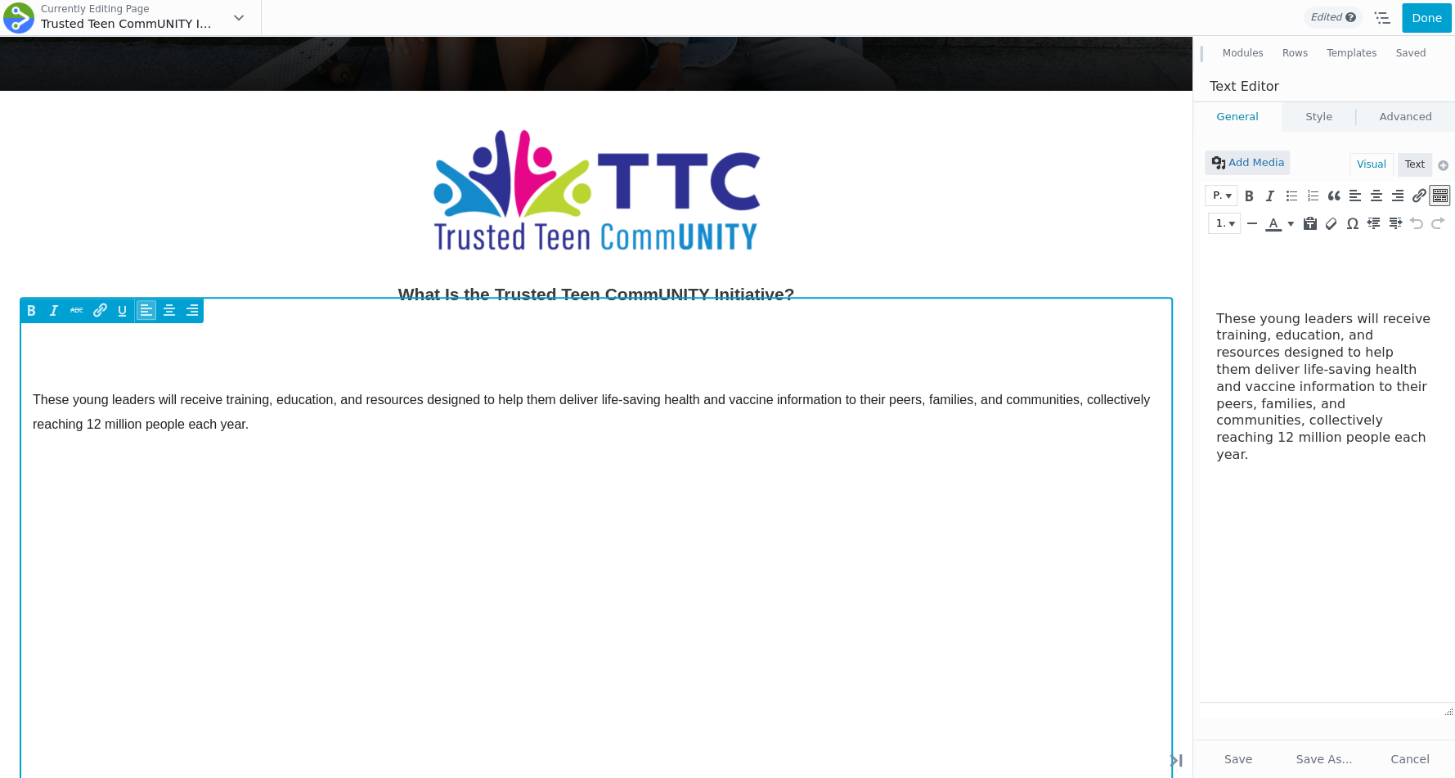
click at [33, 389] on p "These young leaders will receive training, education, and resources designed to…" at bounding box center [596, 412] width 1127 height 48
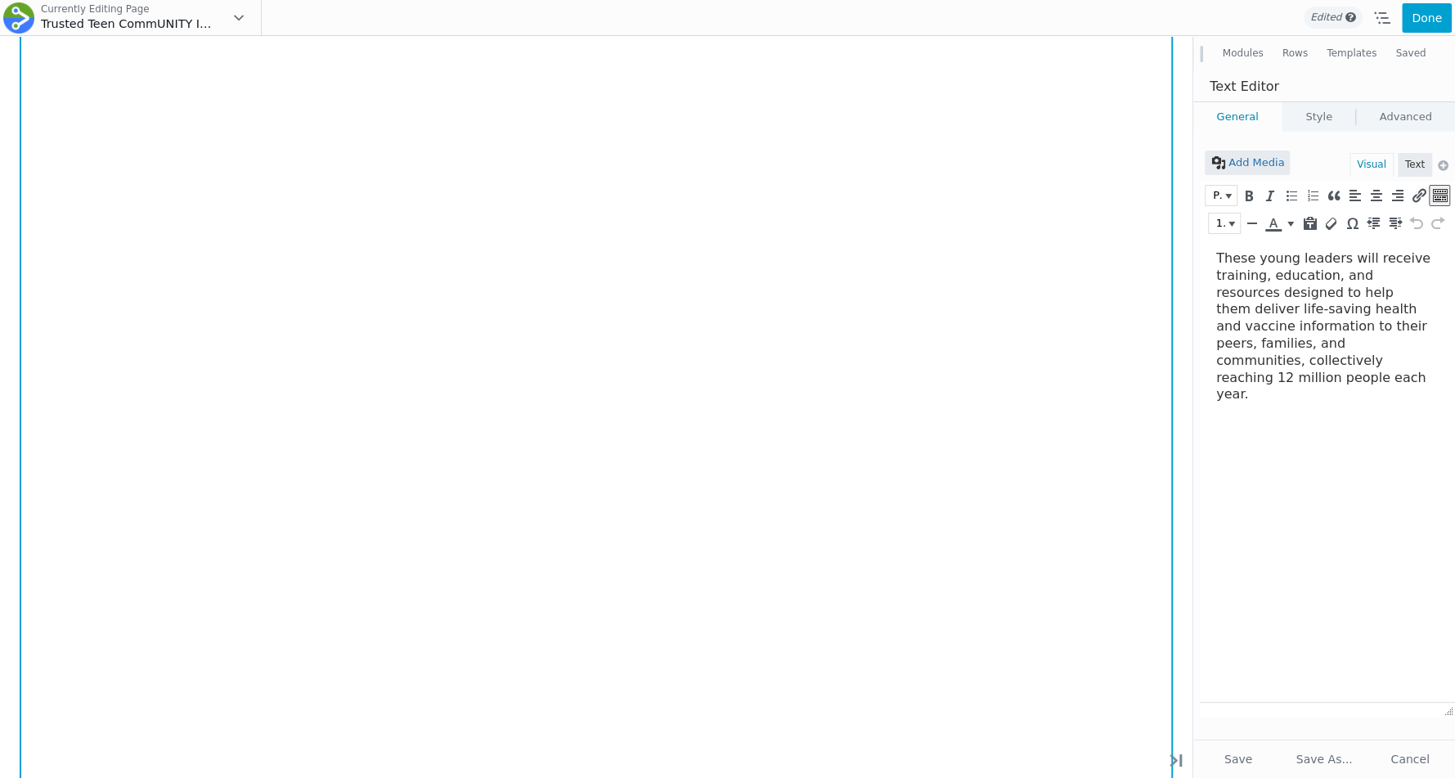
scroll to position [897, 0]
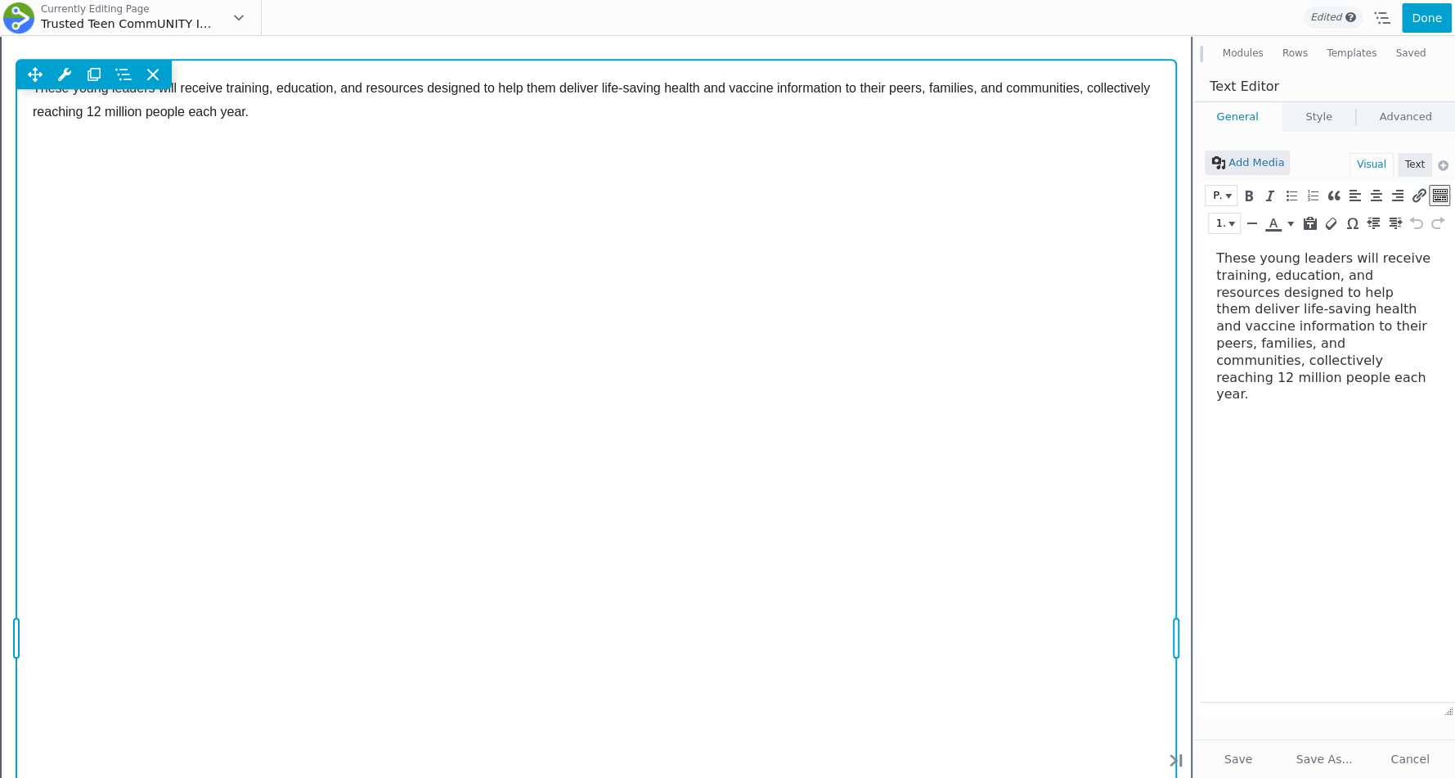
click at [913, 495] on div "These young leaders will receive training, education, and resources designed to…" at bounding box center [596, 638] width 1127 height 1124
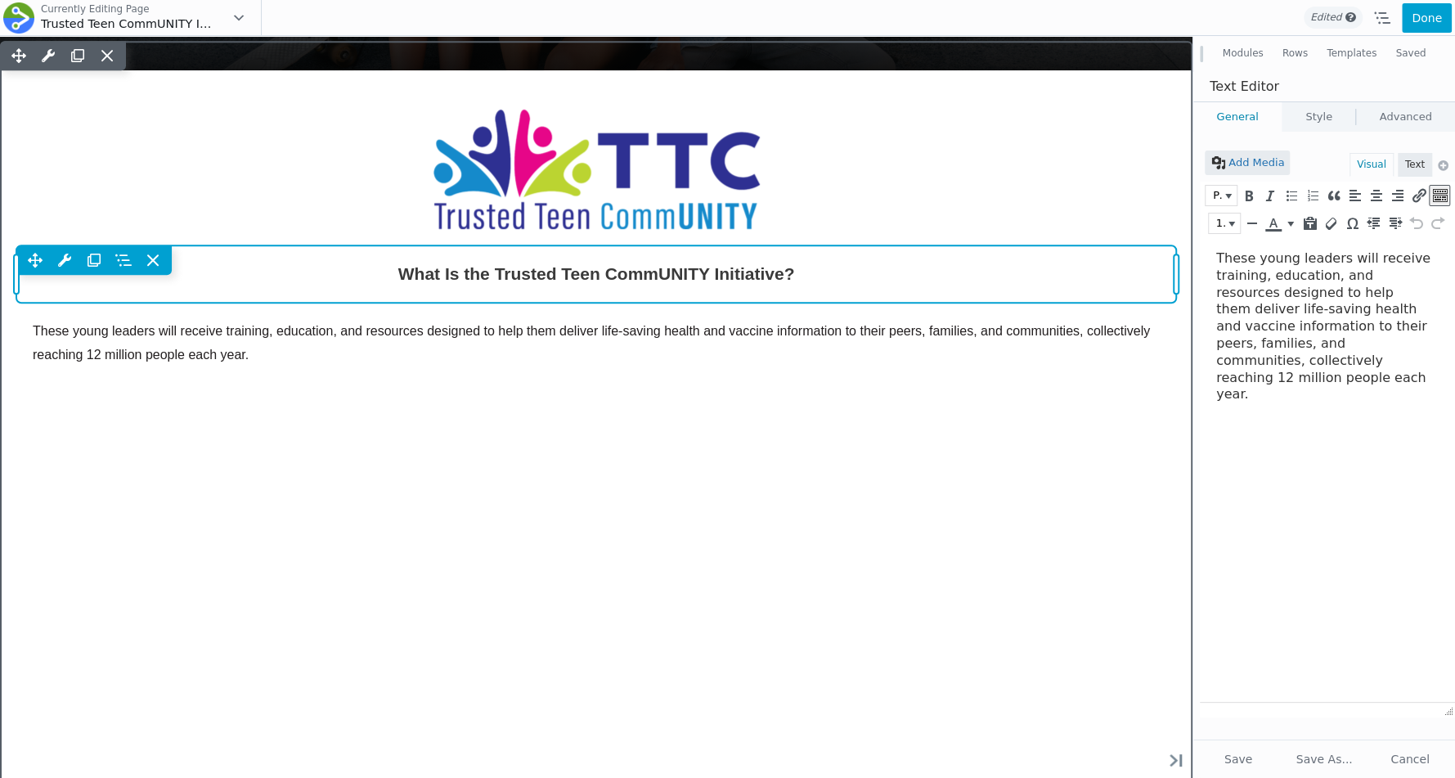
scroll to position [641, 0]
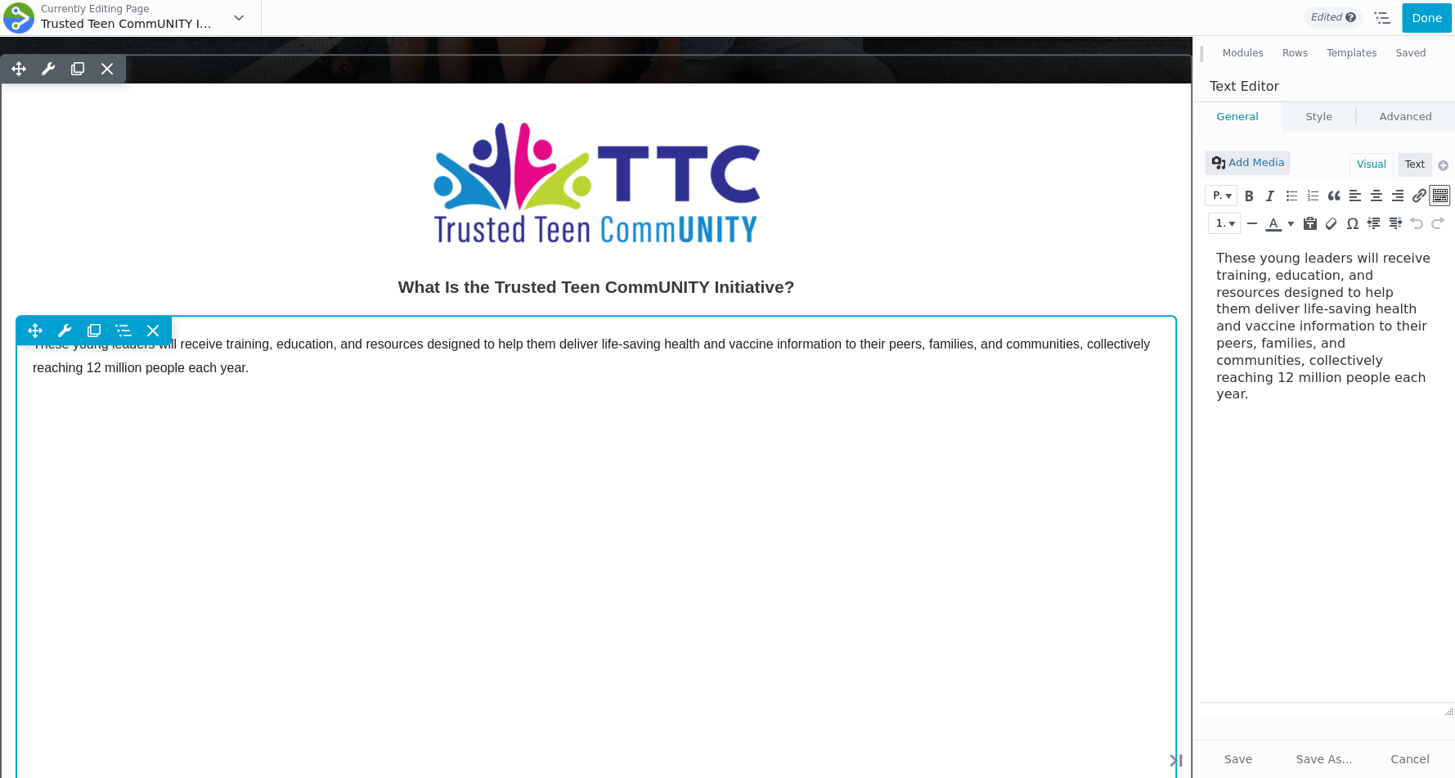
click at [254, 358] on p "These young leaders will receive training, education, and resources designed to…" at bounding box center [596, 356] width 1127 height 48
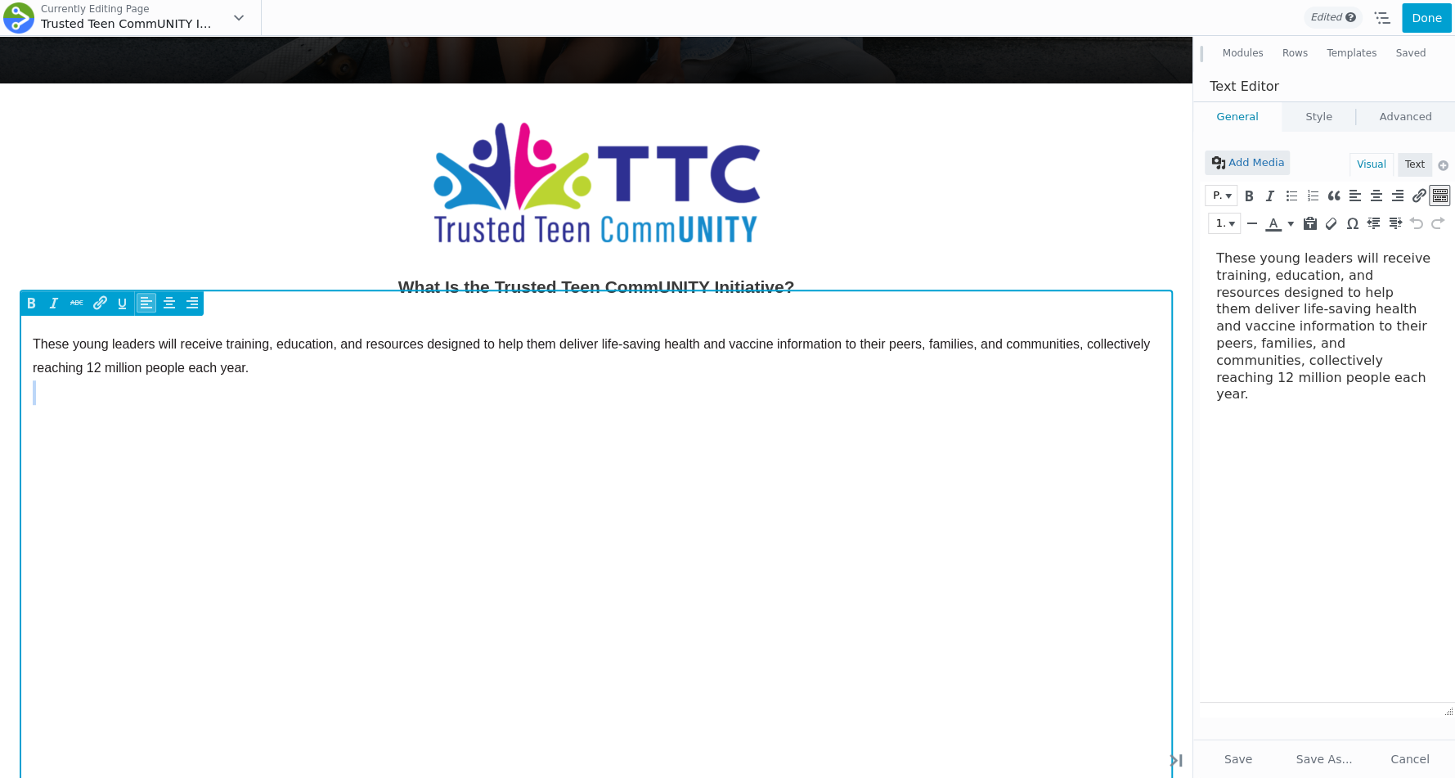
click at [254, 358] on p "These young leaders will receive training, education, and resources designed to…" at bounding box center [596, 356] width 1127 height 48
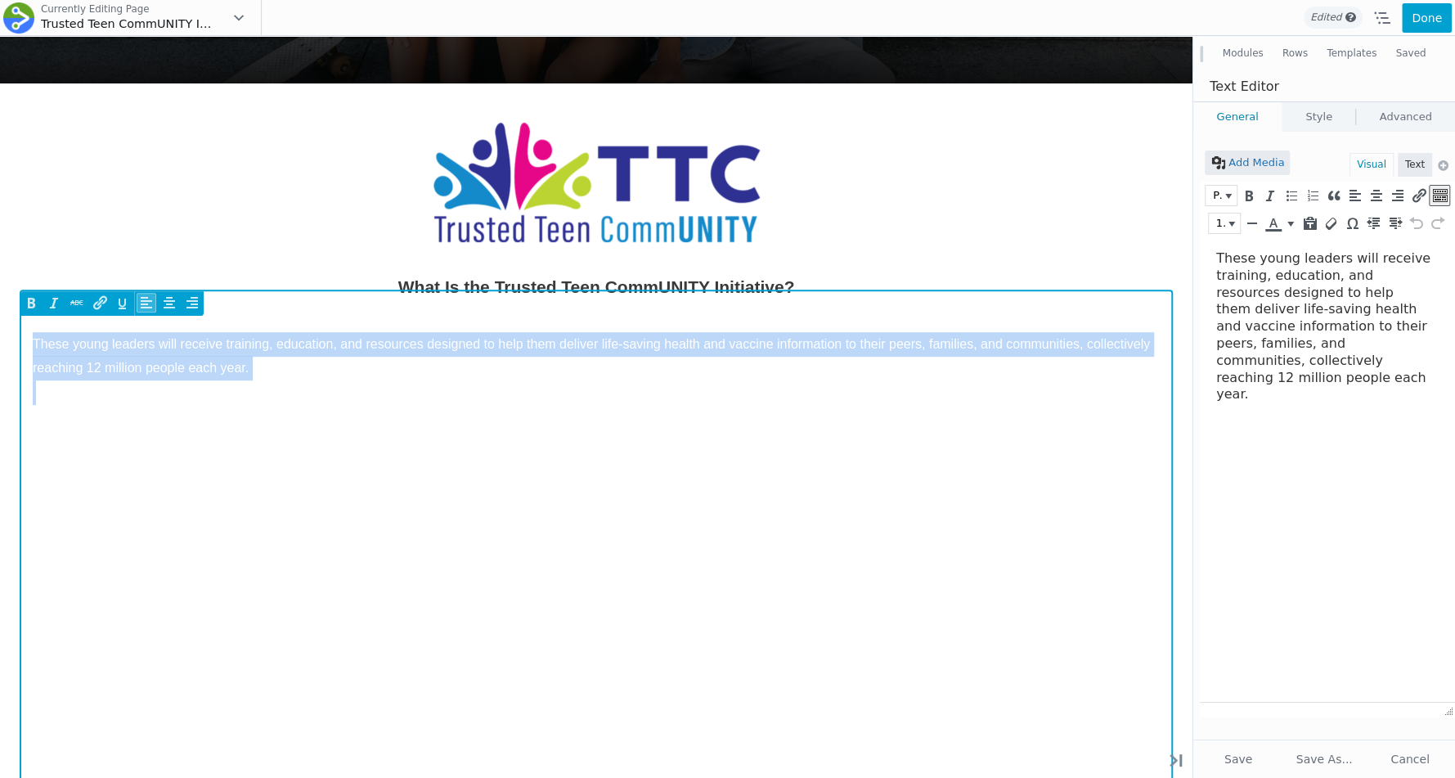
click at [254, 358] on p "These young leaders will receive training, education, and resources designed to…" at bounding box center [596, 356] width 1127 height 48
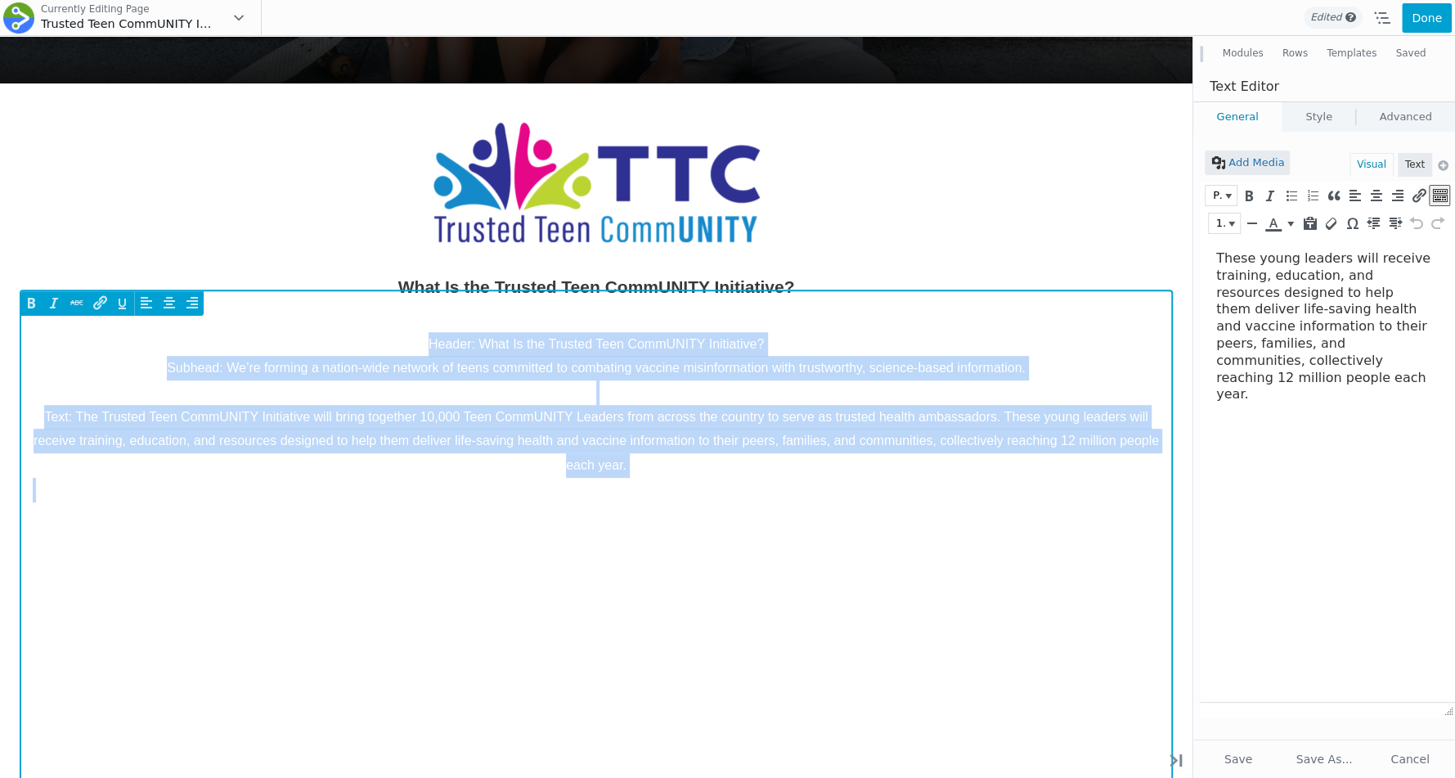
scroll to position [763, 0]
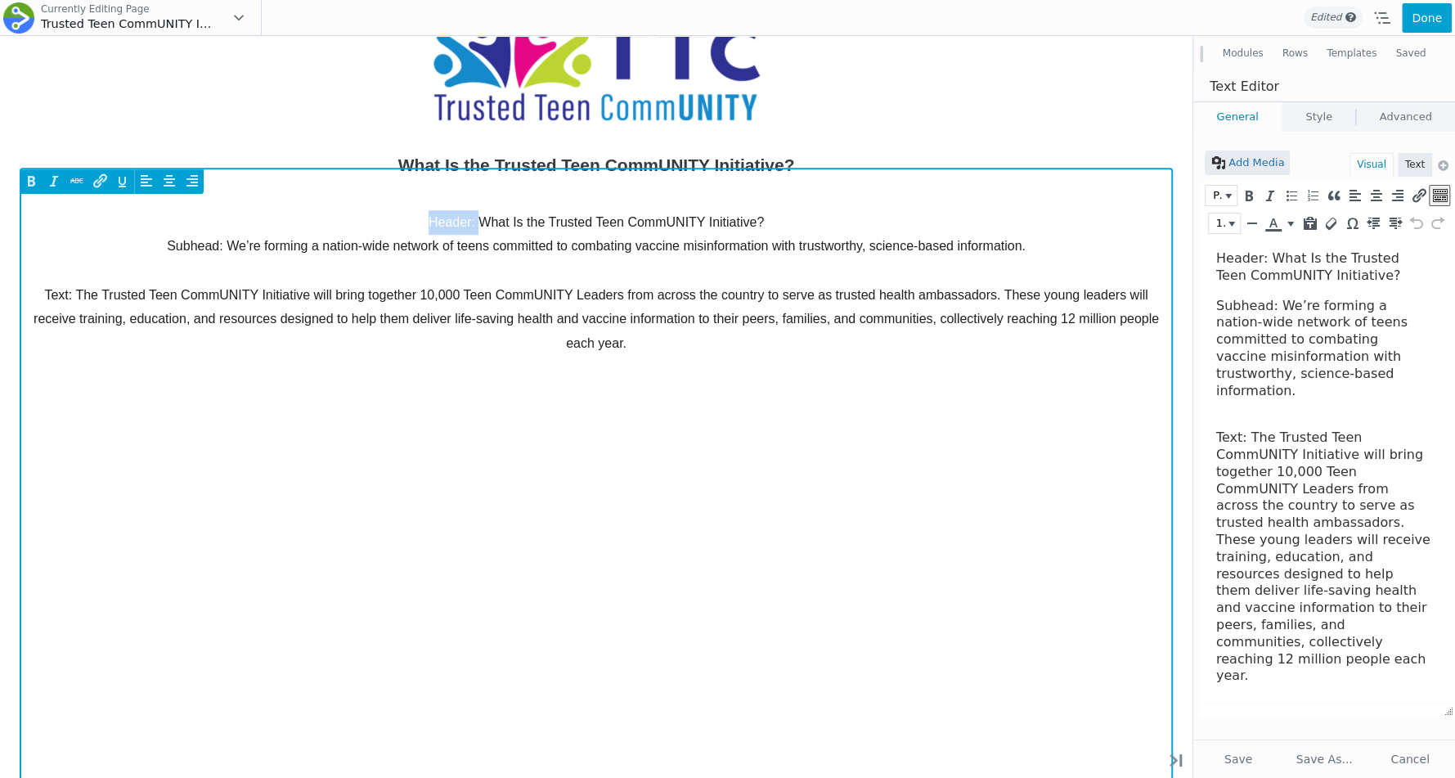
drag, startPoint x: 478, startPoint y: 218, endPoint x: 327, endPoint y: 218, distance: 150.5
click at [327, 218] on p "Header: What Is the Trusted Teen CommUNITY Initiative?" at bounding box center [596, 222] width 1127 height 25
click at [475, 218] on p "Header: What Is the Trusted Teen CommUNITY Initiative?" at bounding box center [596, 222] width 1127 height 25
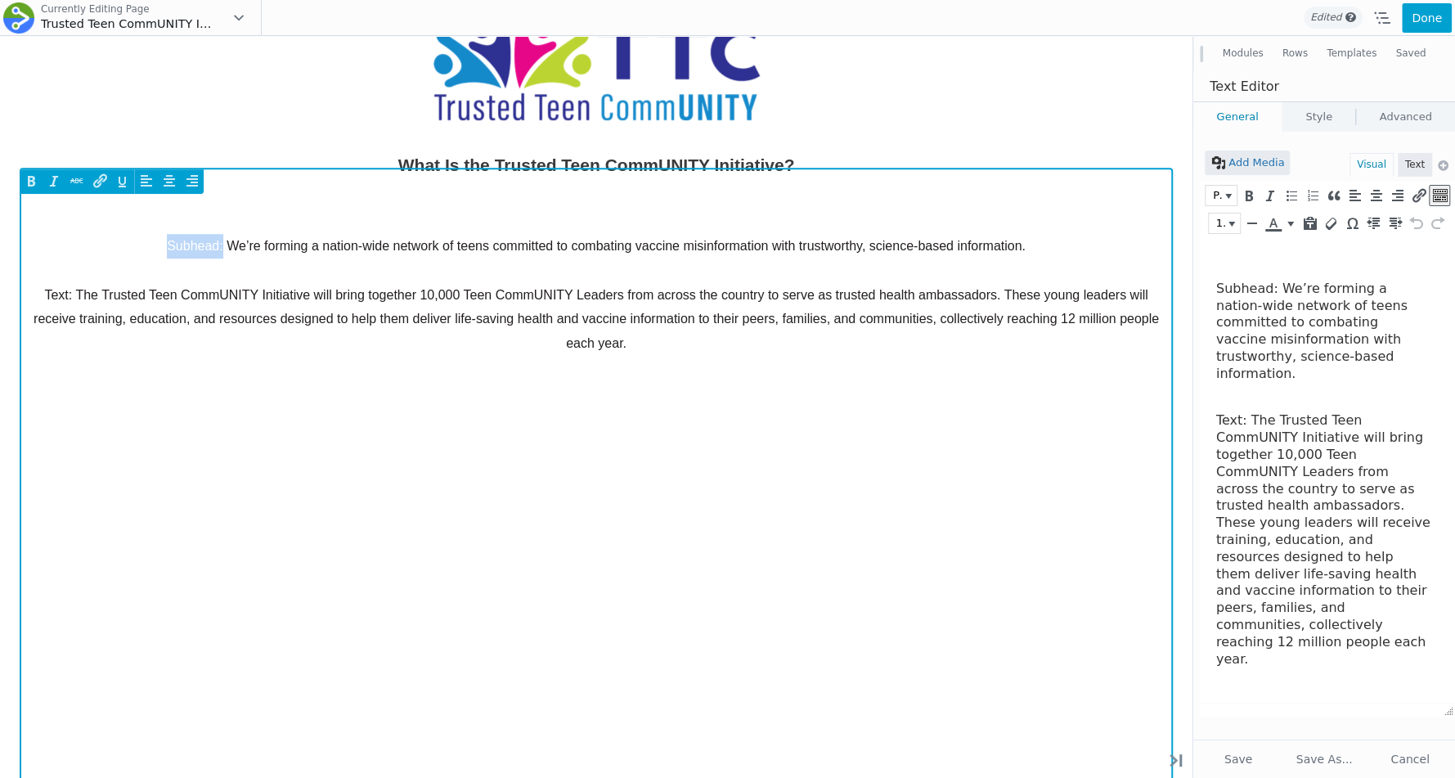
drag, startPoint x: 222, startPoint y: 247, endPoint x: 151, endPoint y: 247, distance: 71.2
click at [151, 247] on p "Subhead: We’re forming a nation-wide network of teens committed to combating va…" at bounding box center [596, 246] width 1127 height 25
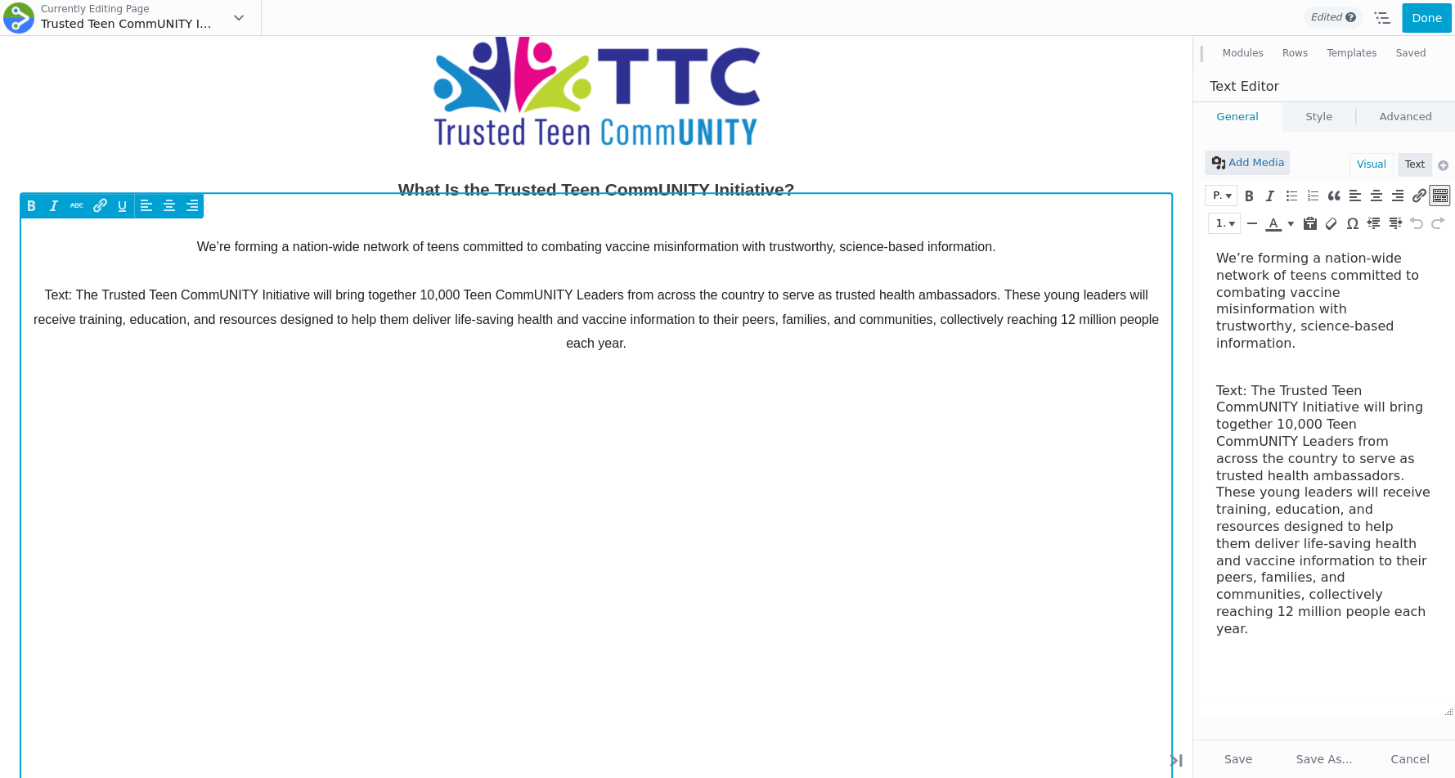
drag, startPoint x: 74, startPoint y: 294, endPoint x: -18, endPoint y: 294, distance: 91.6
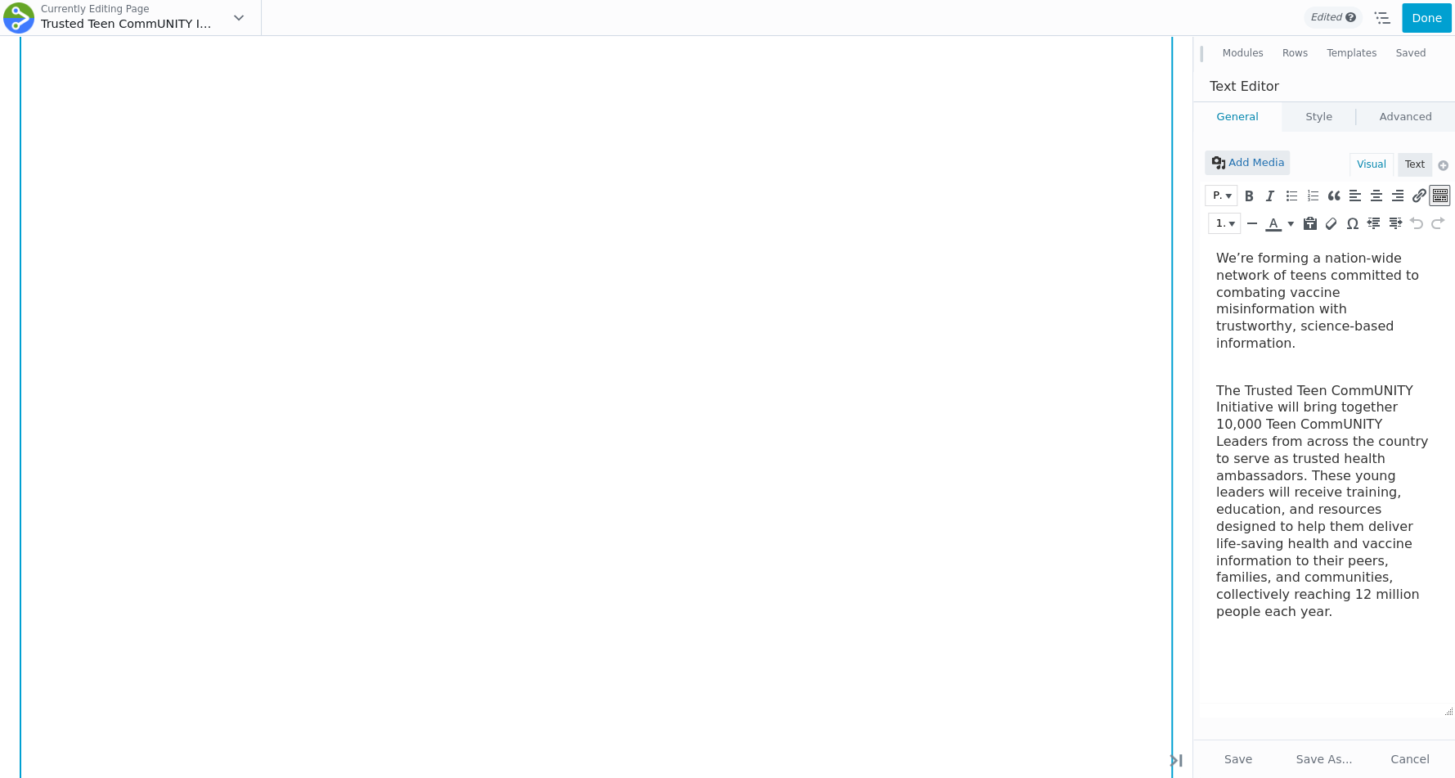
click at [494, 595] on div "We’re forming a nation-wide network of teens committed to combating vaccine mis…" at bounding box center [596, 338] width 1127 height 1124
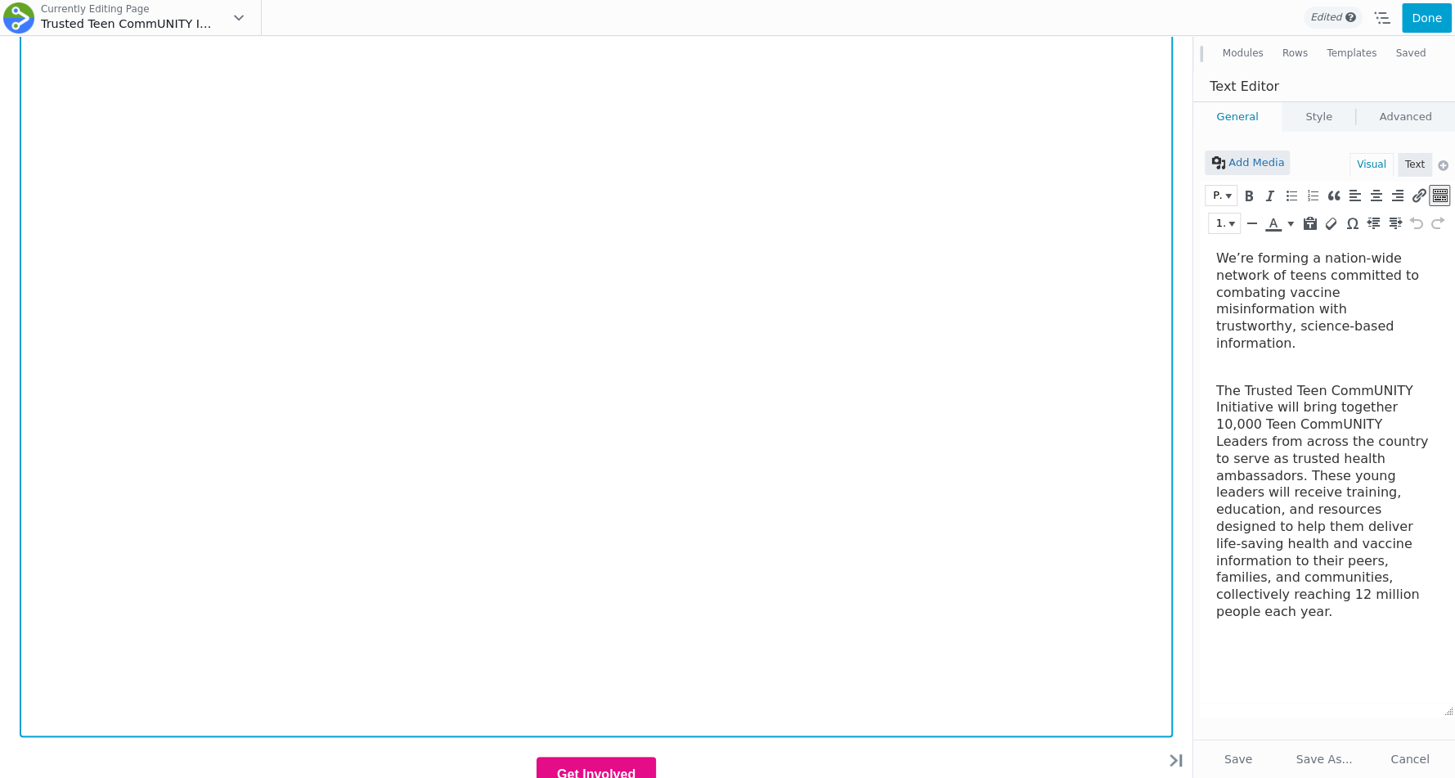
scroll to position [1685, 0]
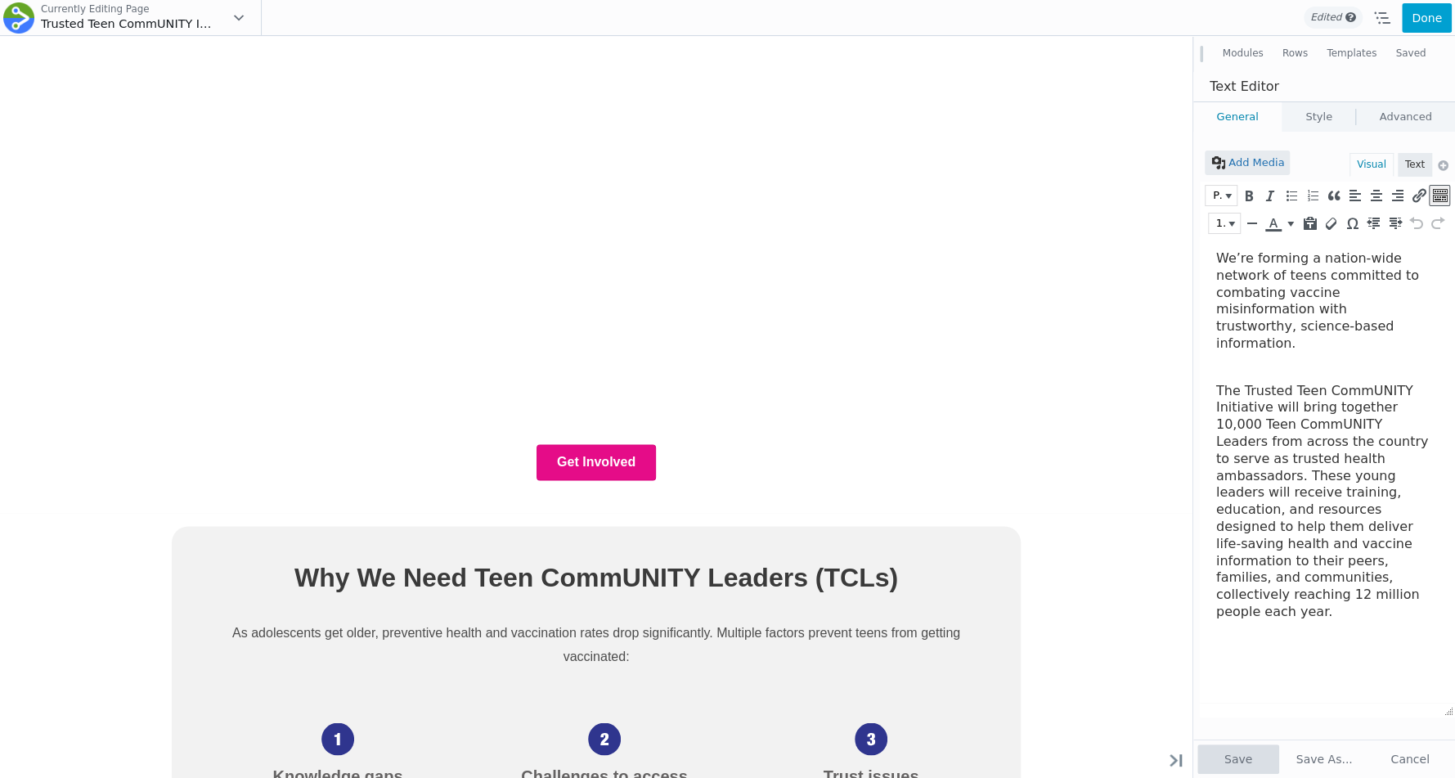
click at [1250, 761] on button "Save" at bounding box center [1239, 759] width 82 height 29
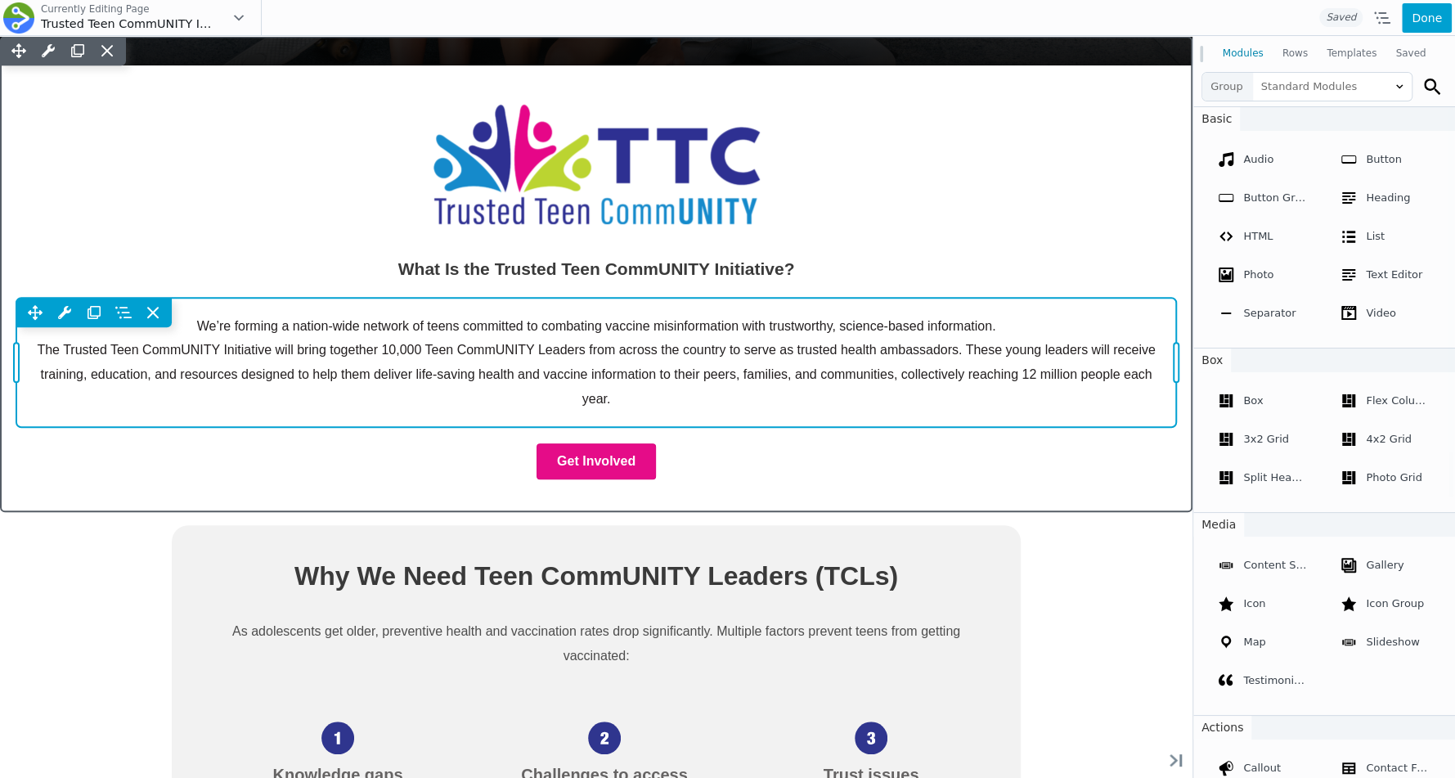
click at [941, 380] on div "Move Up Move Down Text Editor Settings Copy Text Editor Settings Paste Text Edi…" at bounding box center [596, 363] width 1160 height 130
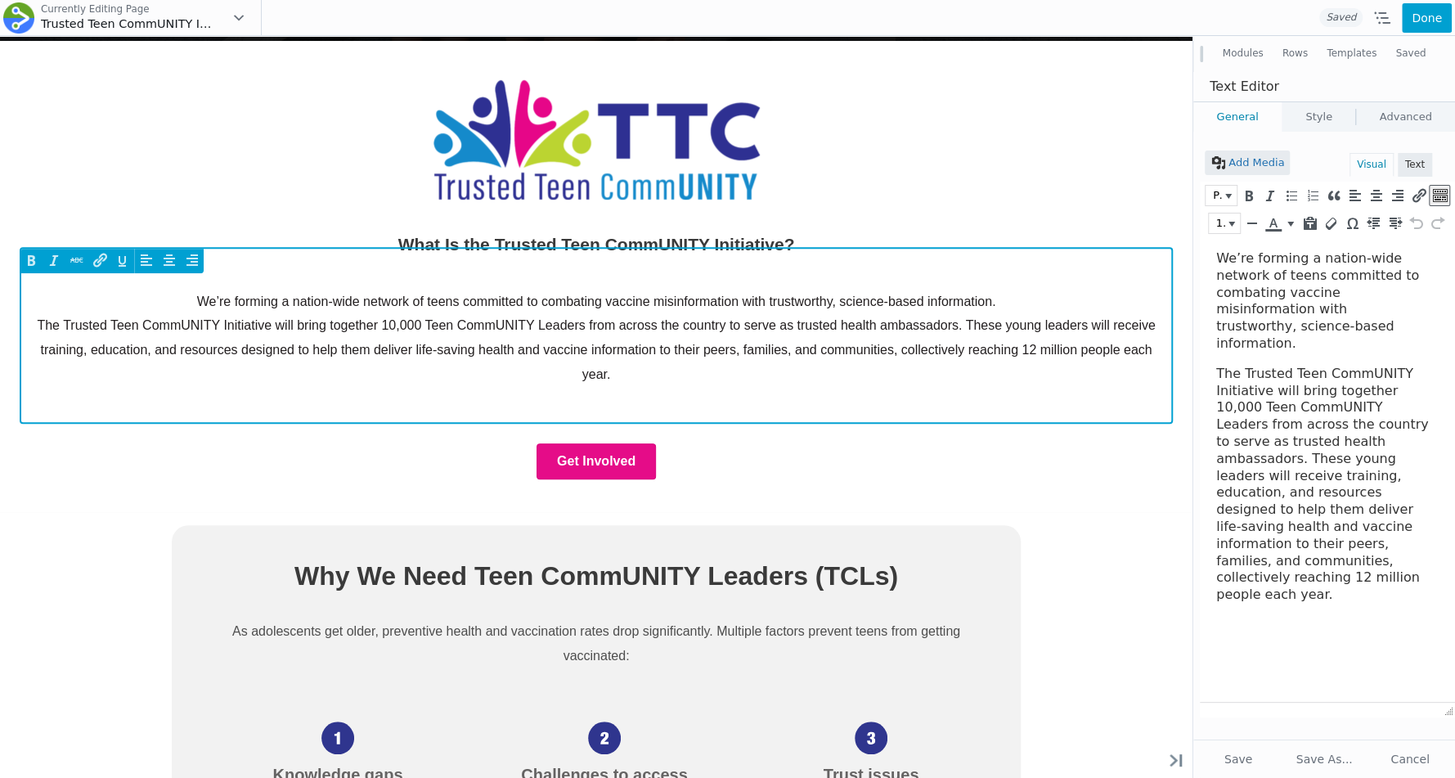
scroll to position [0, 0]
click at [777, 322] on p "The Trusted Teen CommUNITY Initiative will bring together 10,000 Teen CommUNITY…" at bounding box center [596, 349] width 1127 height 73
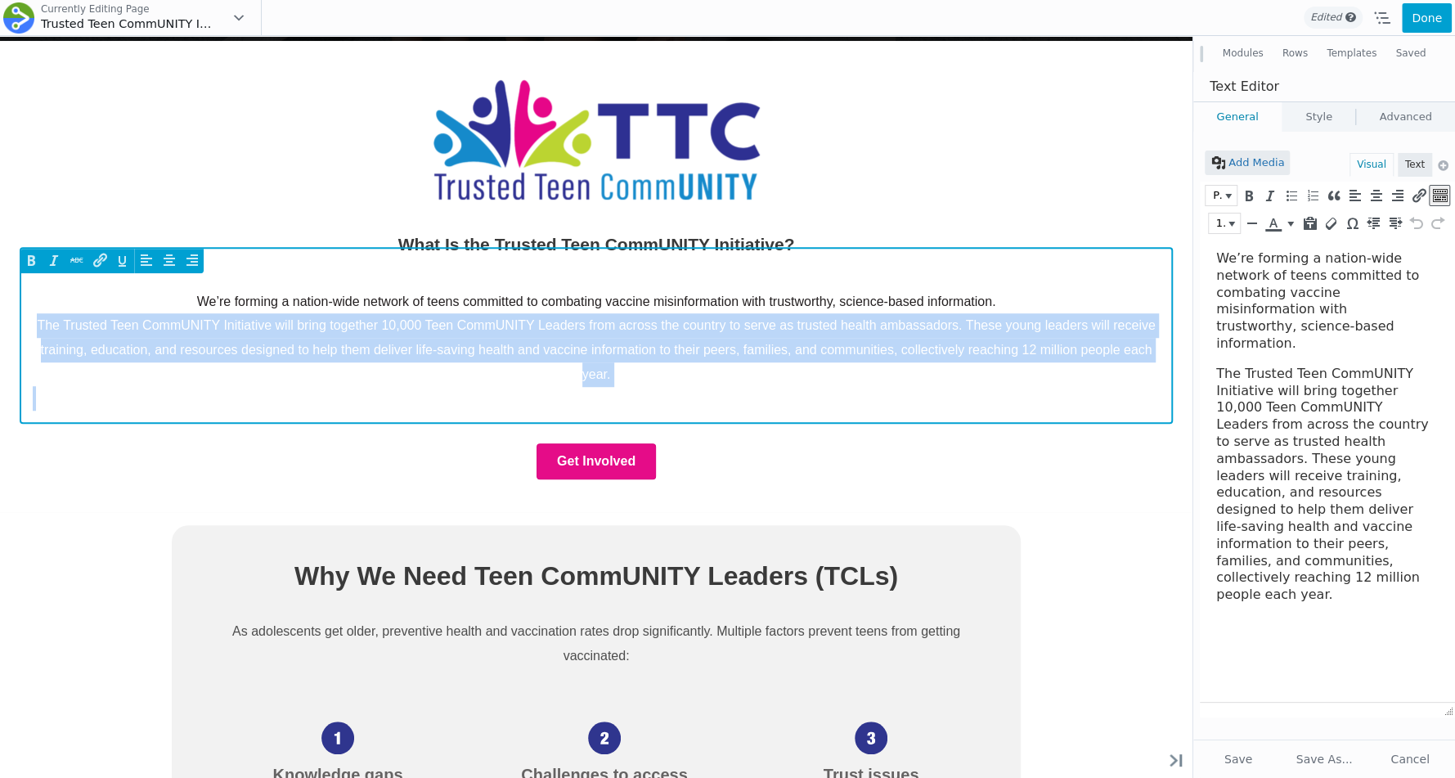
click at [777, 322] on p "The Trusted Teen CommUNITY Initiative will bring together 10,000 Teen CommUNITY…" at bounding box center [596, 349] width 1127 height 73
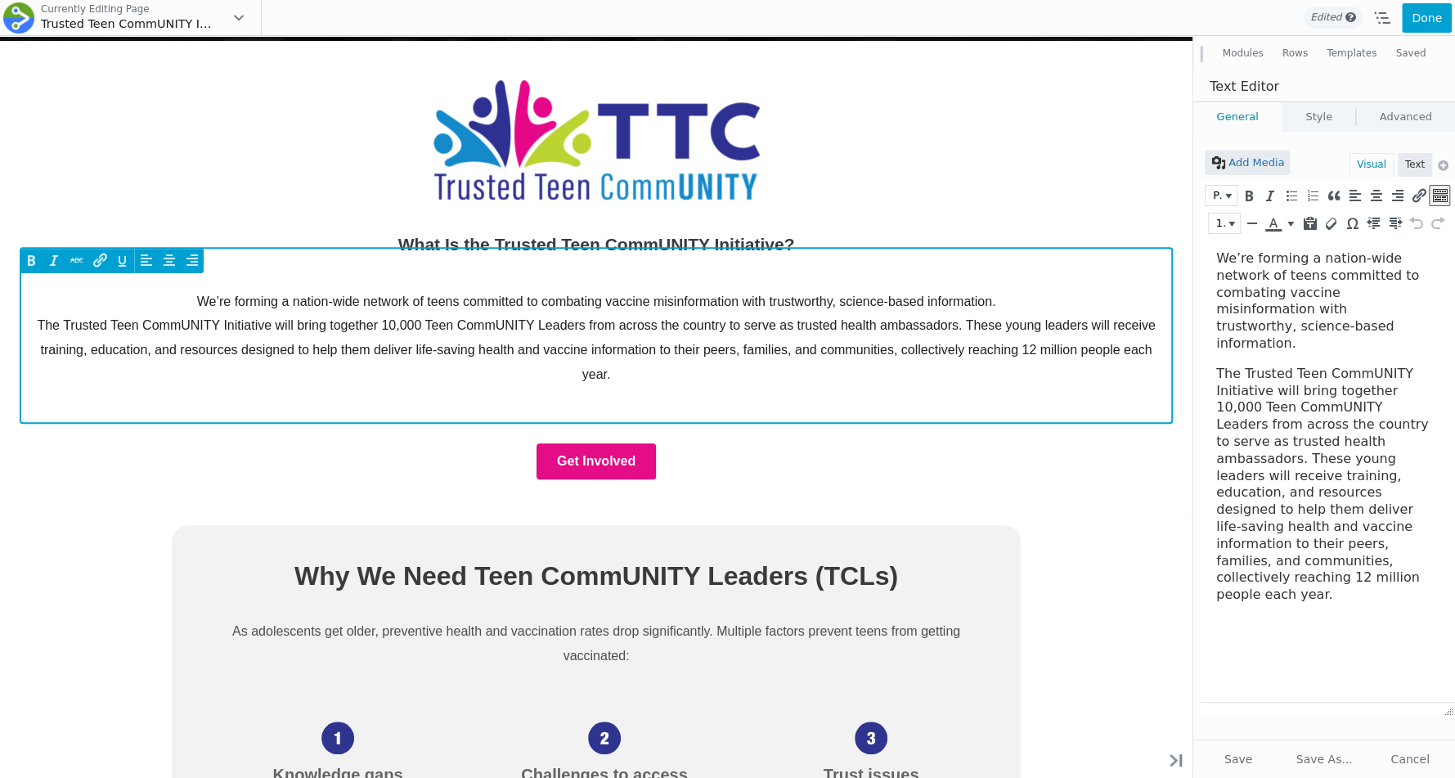
click at [751, 344] on p "The Trusted Teen CommUNITY Initiative will bring together 10,000 Teen CommUNITY…" at bounding box center [596, 349] width 1127 height 73
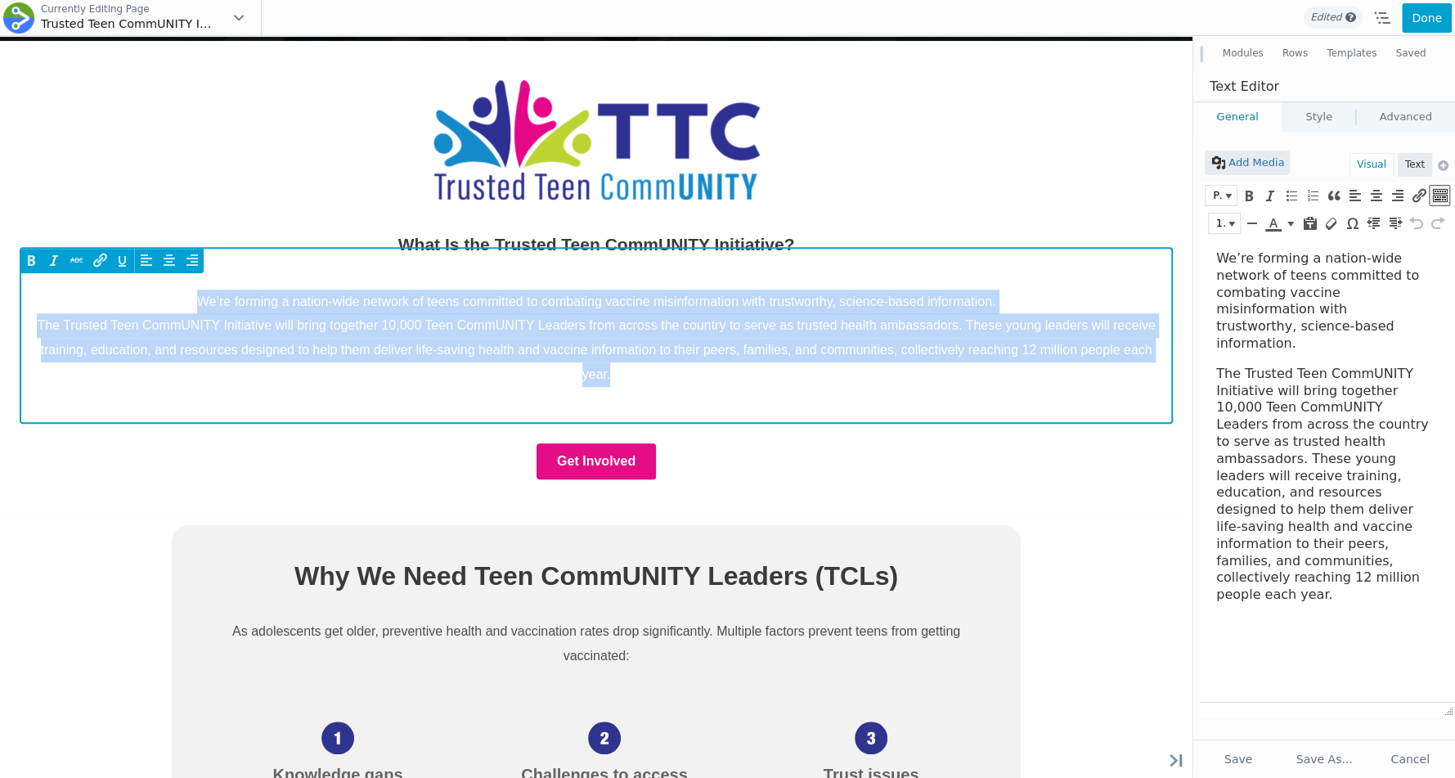
drag, startPoint x: 645, startPoint y: 367, endPoint x: 127, endPoint y: 277, distance: 525.5
click at [126, 277] on div "We’re forming a nation-wide network of teens committed to combating vaccine mis…" at bounding box center [596, 350] width 1160 height 155
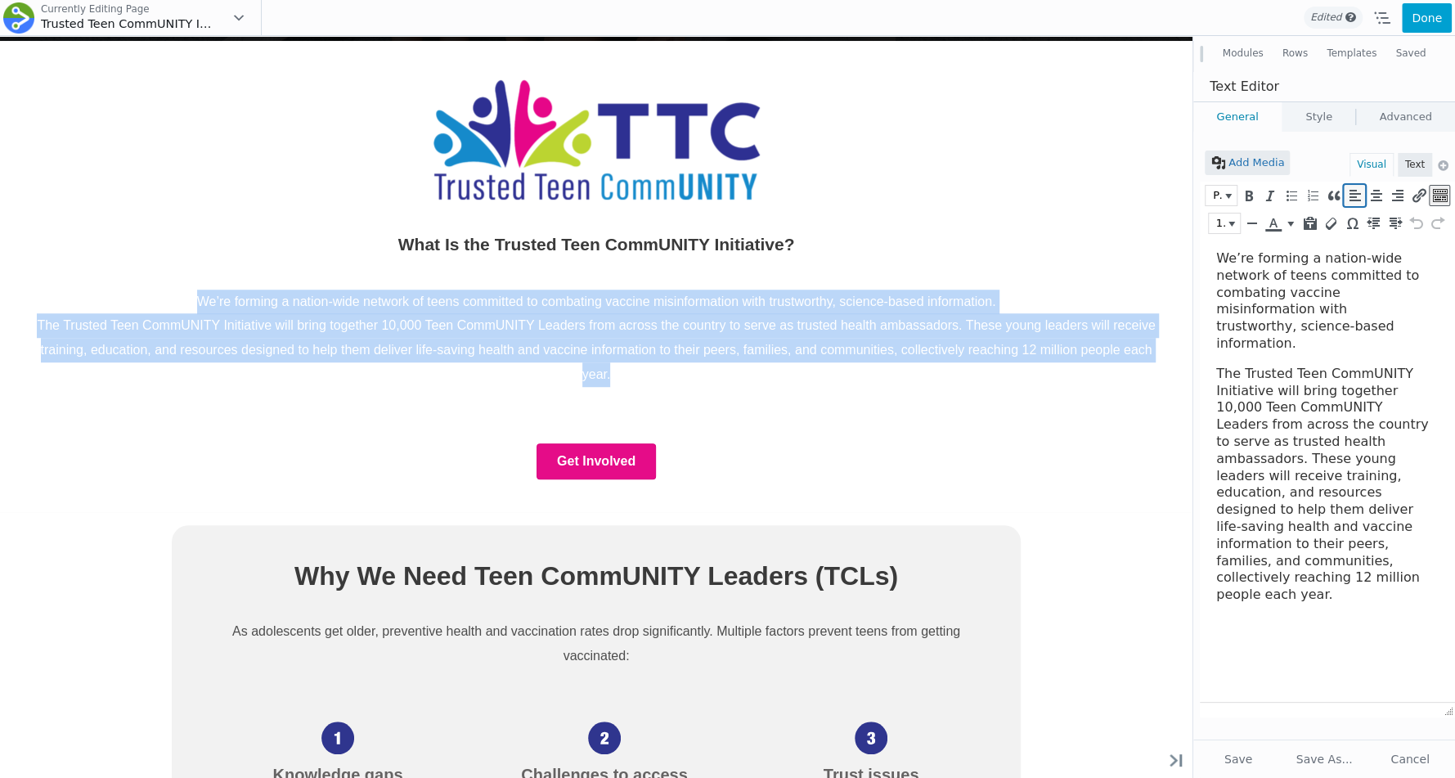
click at [1352, 195] on icon "Align left (⌃⌥L)" at bounding box center [1354, 195] width 15 height 16
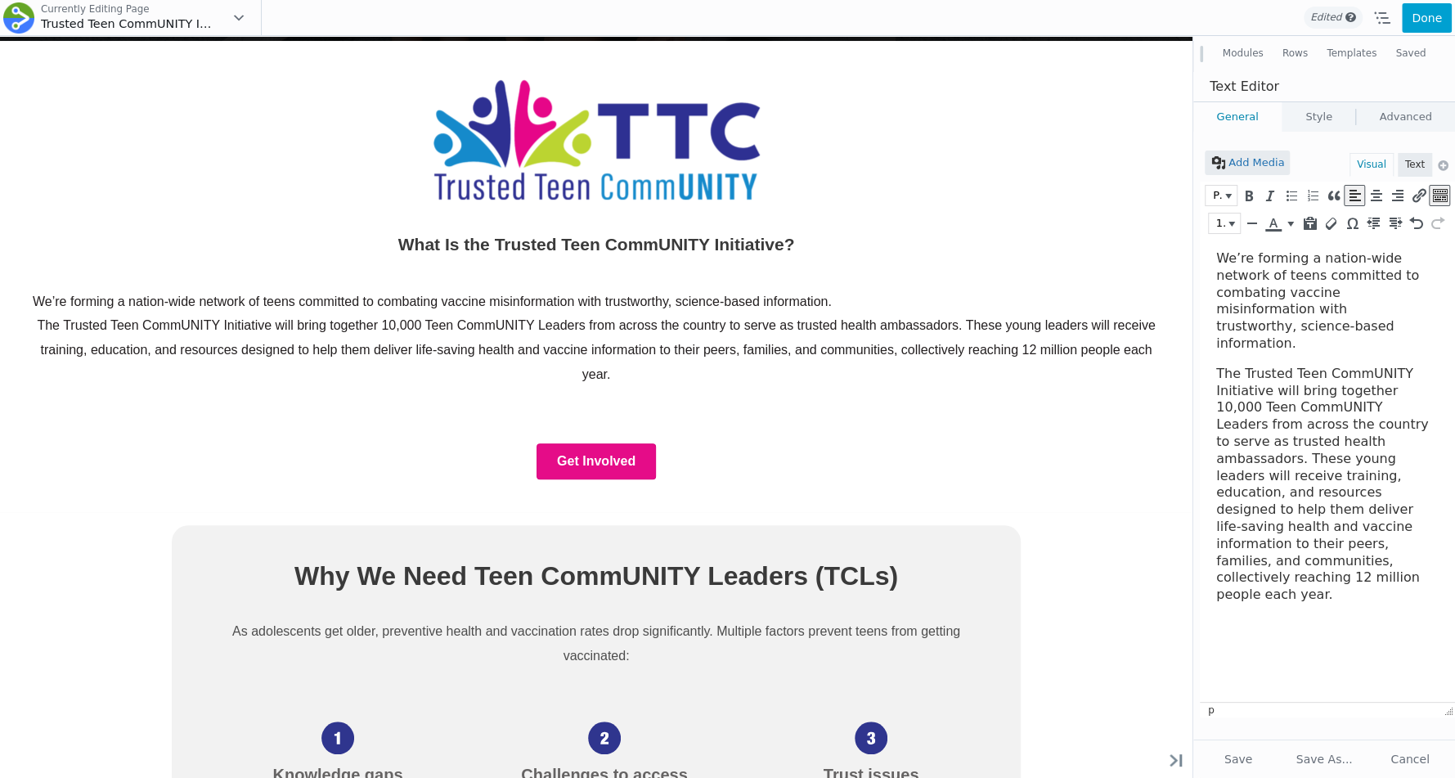
click at [1218, 366] on p "The Trusted Teen CommUNITY Initiative will bring together 10,000 Teen CommUNITY…" at bounding box center [1324, 485] width 214 height 238
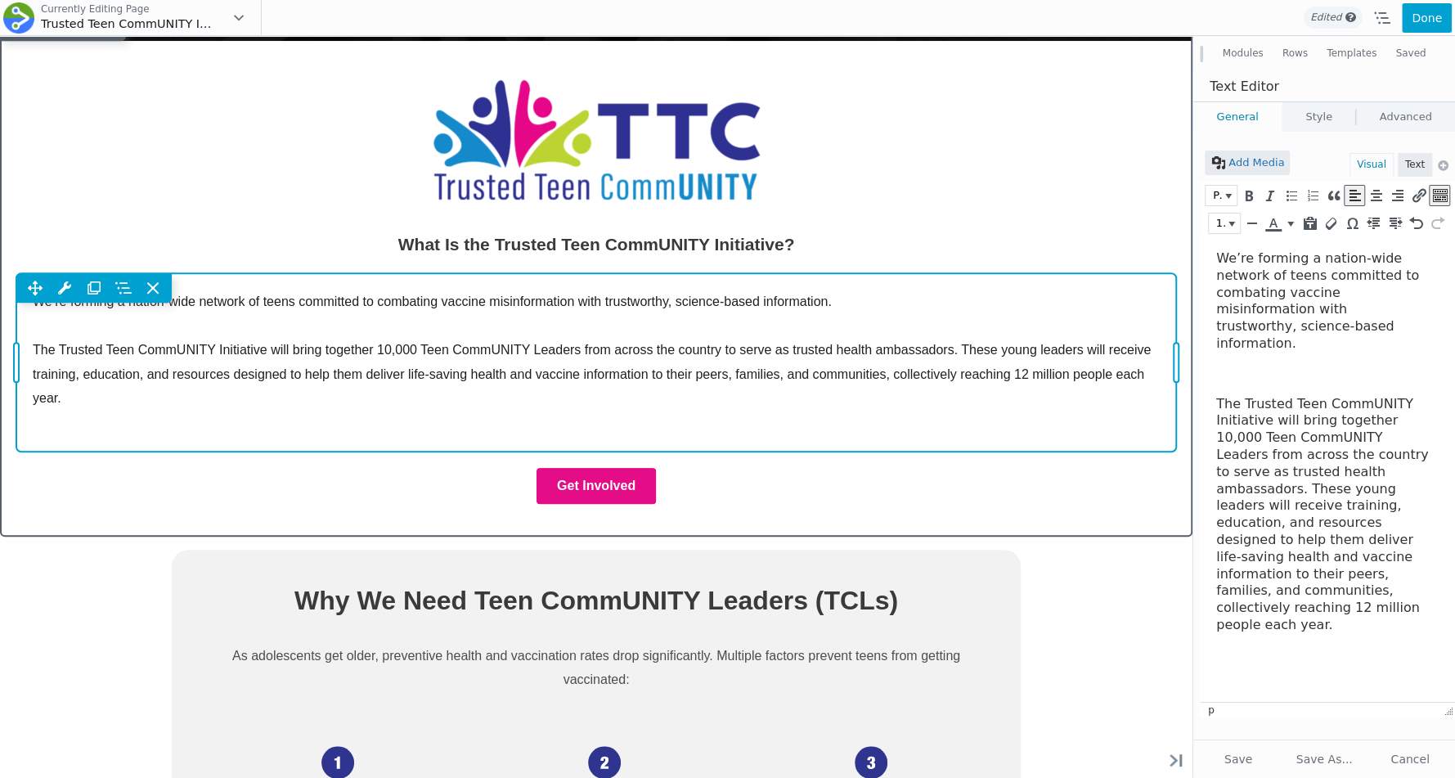
click at [794, 298] on div "Move Up Move Down Text Editor Settings Copy Text Editor Settings Paste Text Edi…" at bounding box center [596, 287] width 1160 height 29
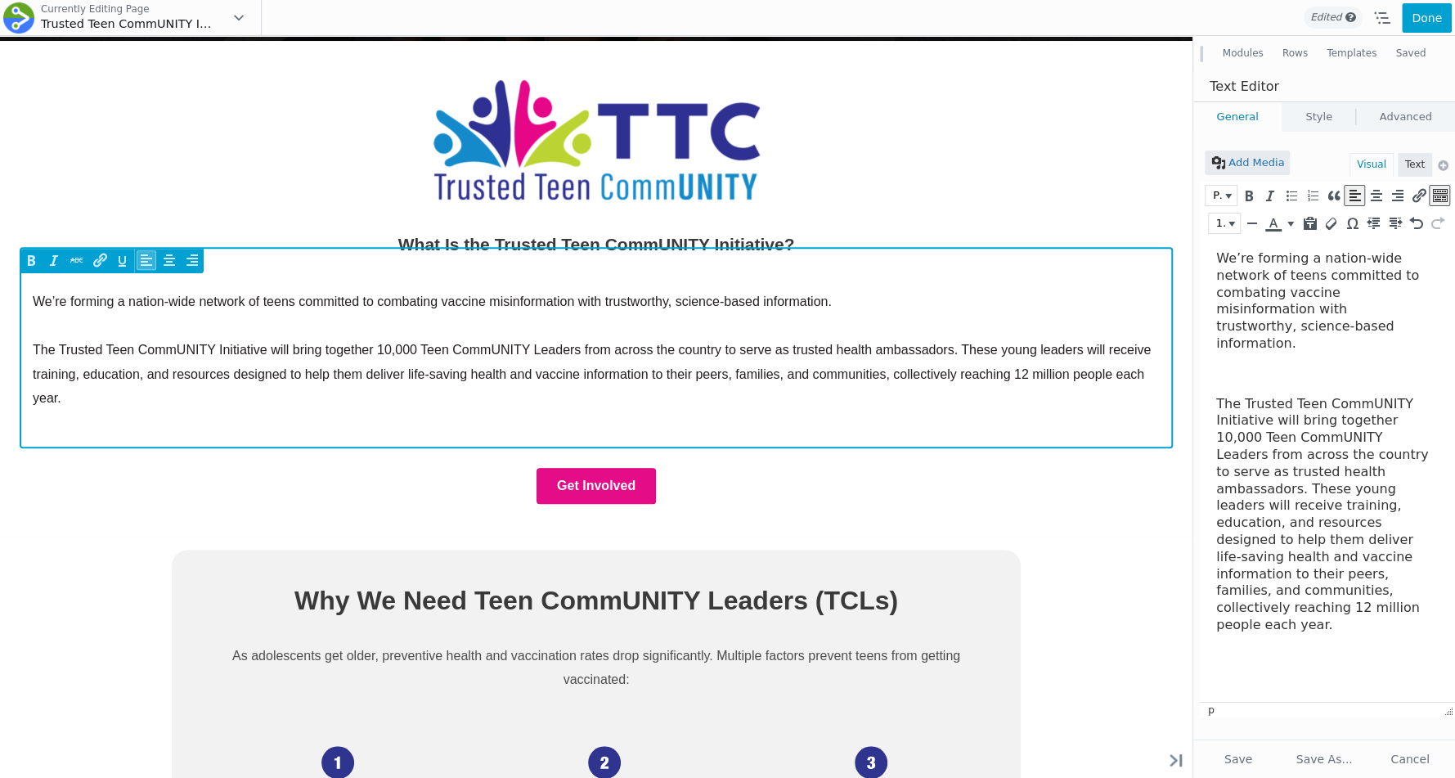
click at [772, 298] on p "We’re forming a nation-wide network of teens committed to combating vaccine mis…" at bounding box center [596, 302] width 1127 height 25
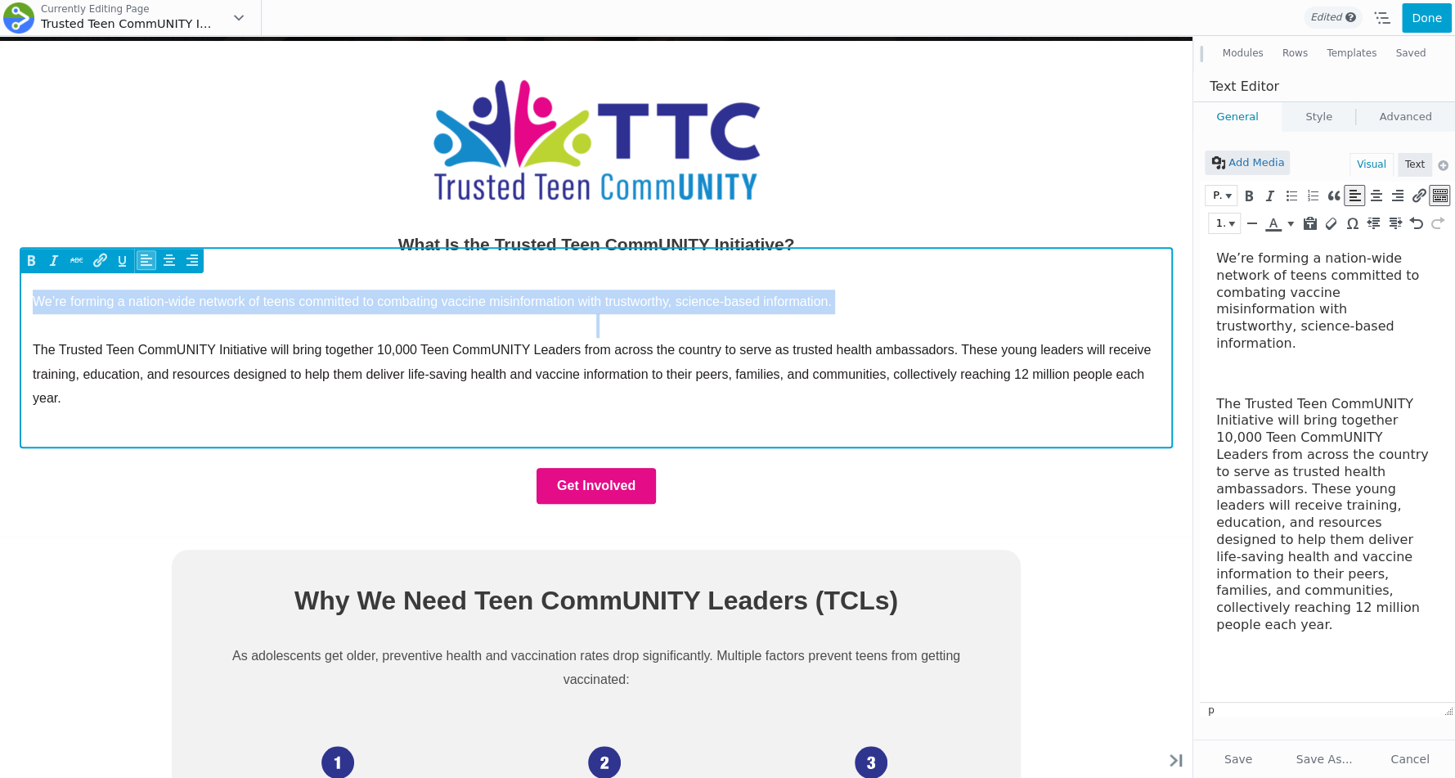
click at [772, 298] on p "We’re forming a nation-wide network of teens committed to combating vaccine mis…" at bounding box center [596, 302] width 1127 height 25
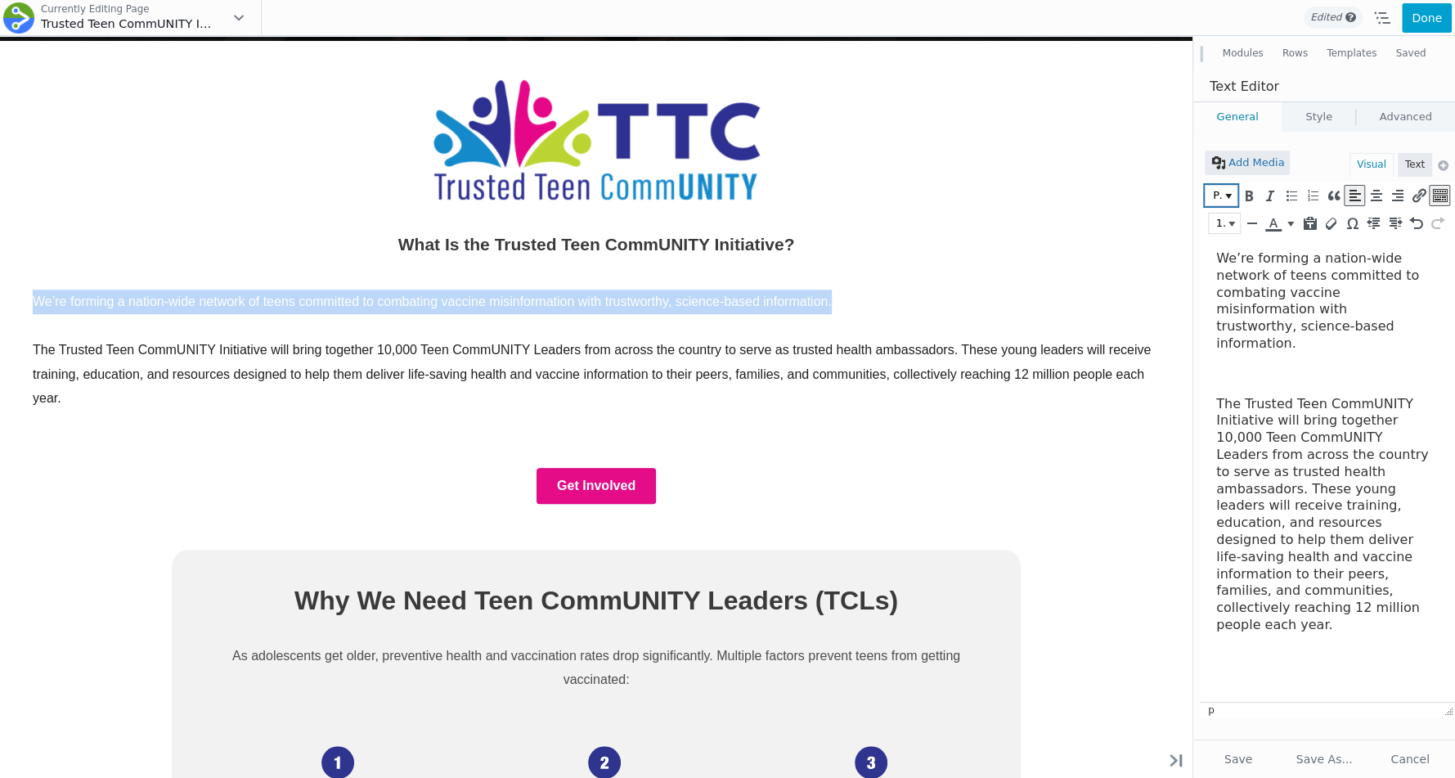
click at [1223, 196] on span "Paragraph" at bounding box center [1217, 195] width 12 height 16
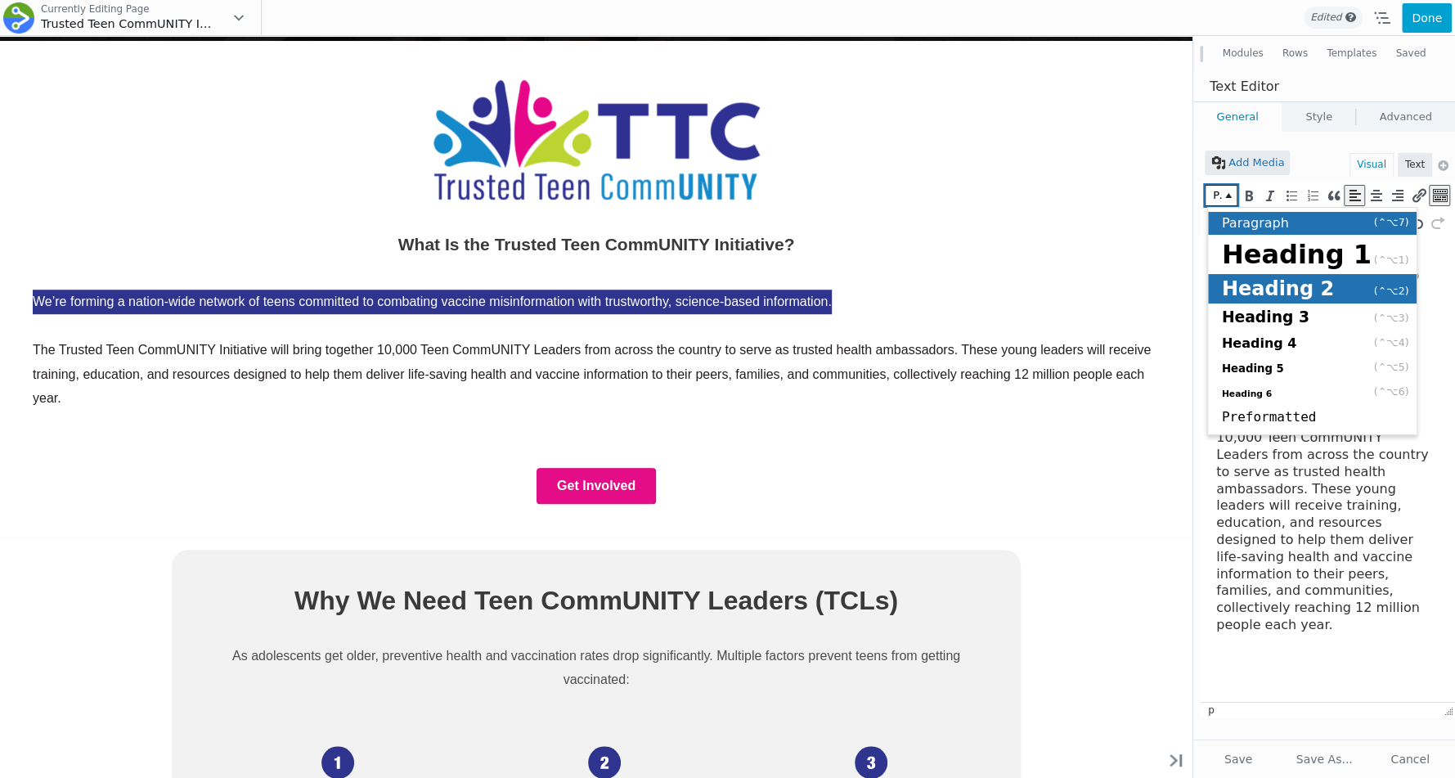
click at [1248, 299] on span "Heading 2" at bounding box center [1278, 288] width 112 height 23
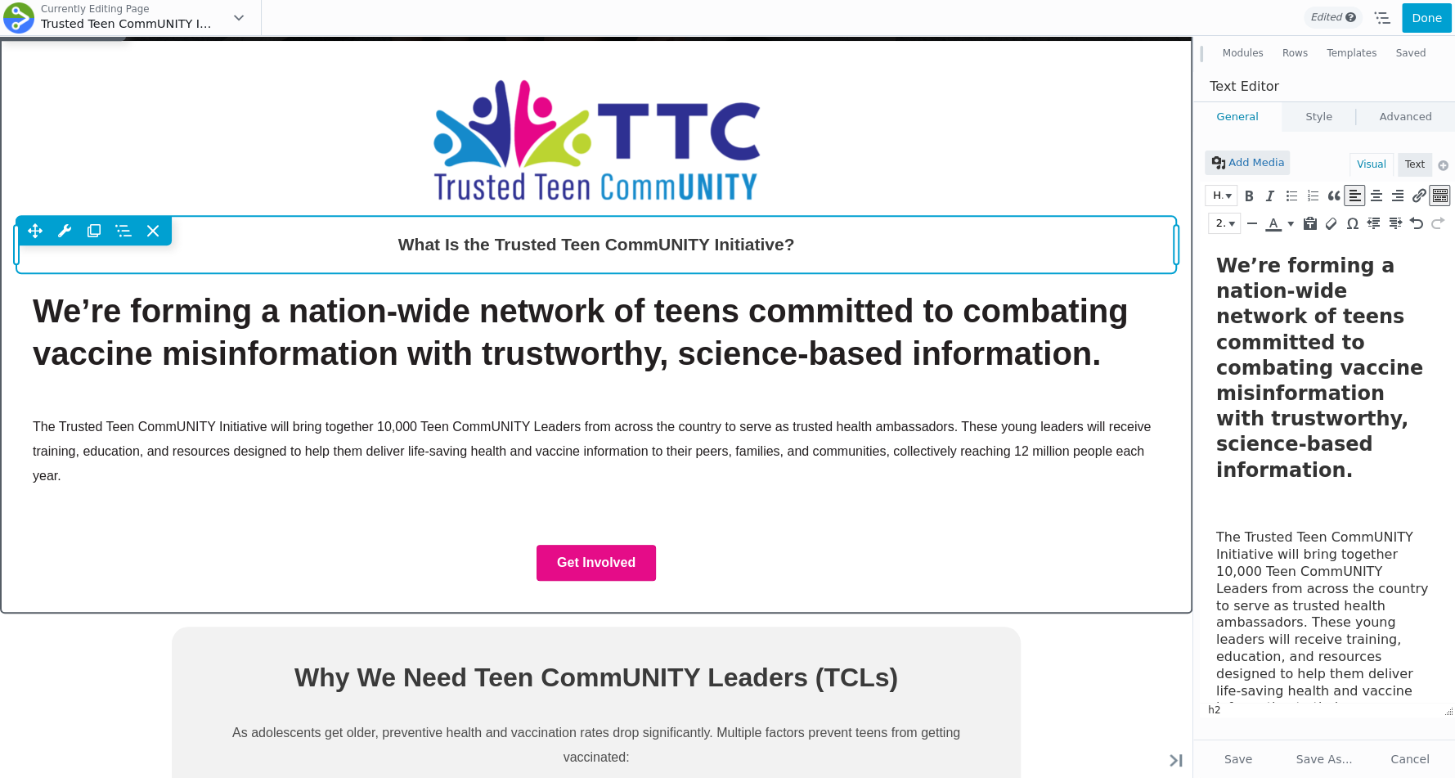
click at [789, 239] on div "Move Up Move Down Heading Settings Copy Heading Settings Paste Heading Settings…" at bounding box center [596, 230] width 1160 height 29
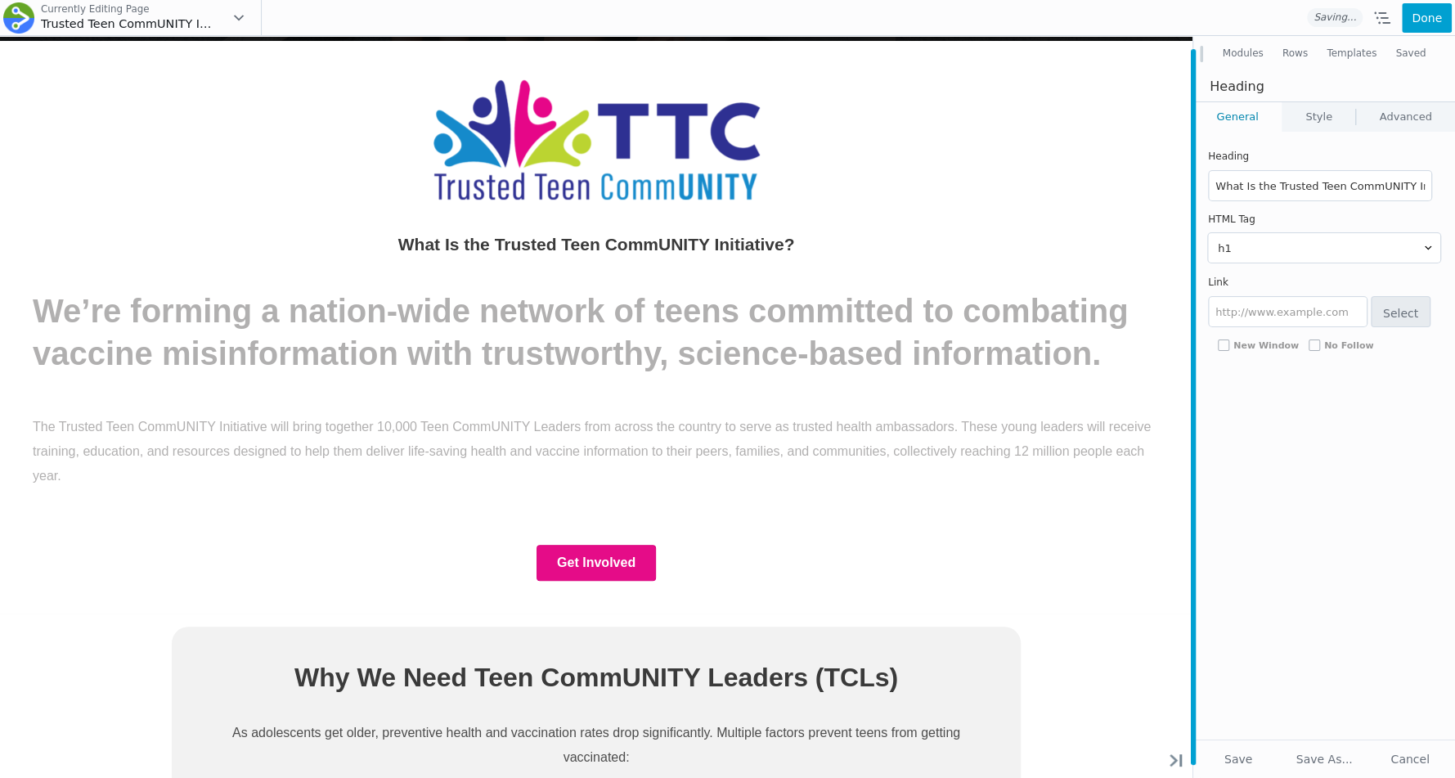
click at [1194, 250] on div at bounding box center [1193, 407] width 5 height 716
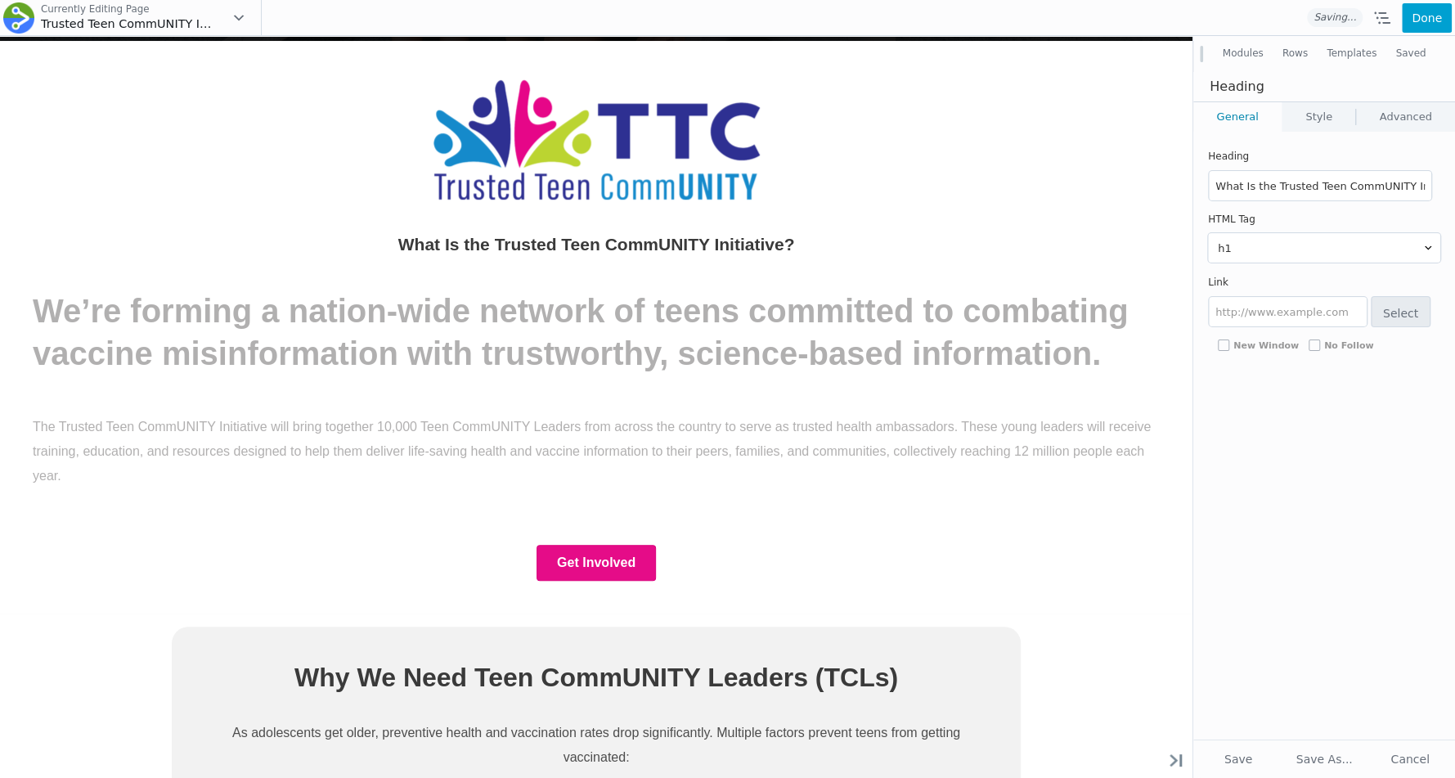
click at [1216, 250] on select "h1 h2 h3 h4 h5 h6" at bounding box center [1324, 247] width 232 height 29
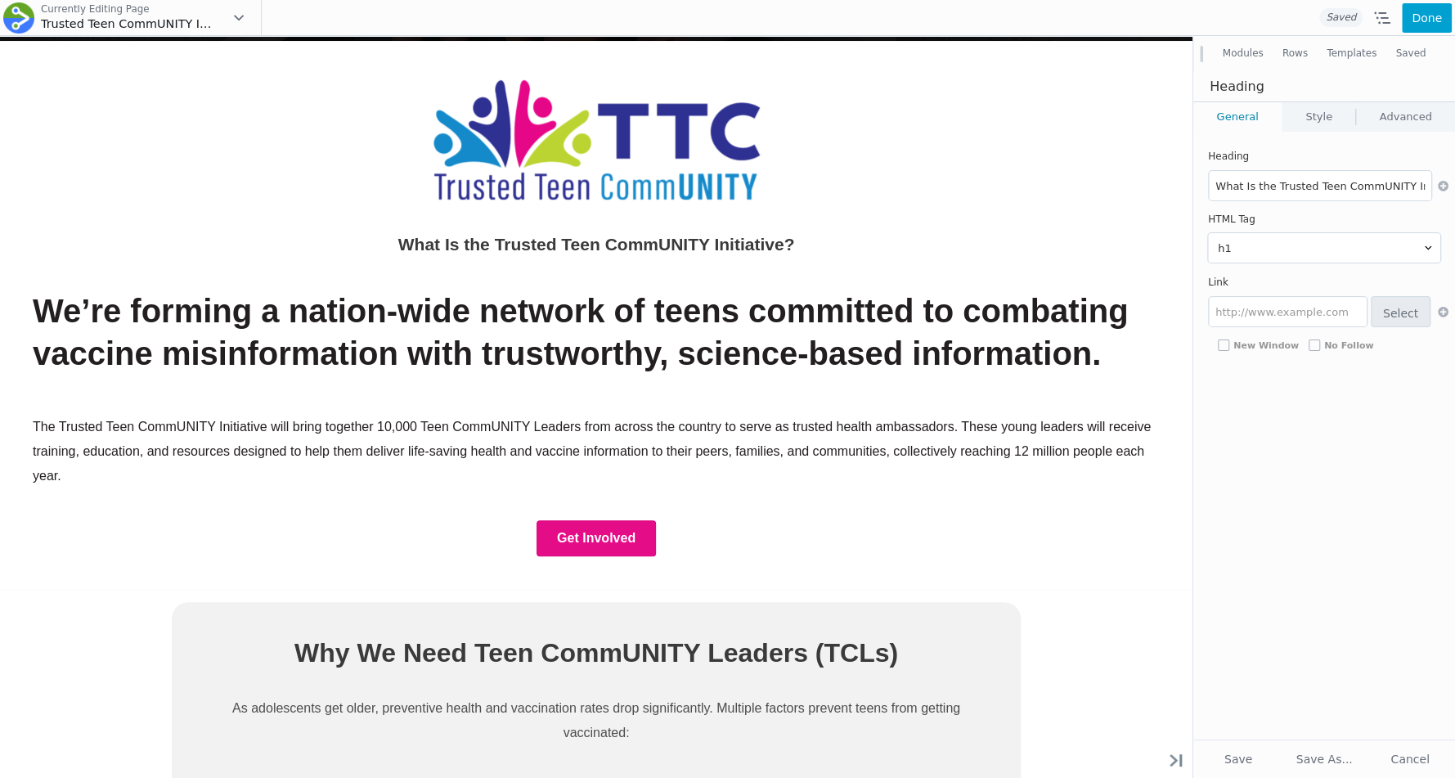
select select "h3"
click at [1208, 233] on select "h1 h2 h3 h4 h5 h6" at bounding box center [1324, 247] width 232 height 29
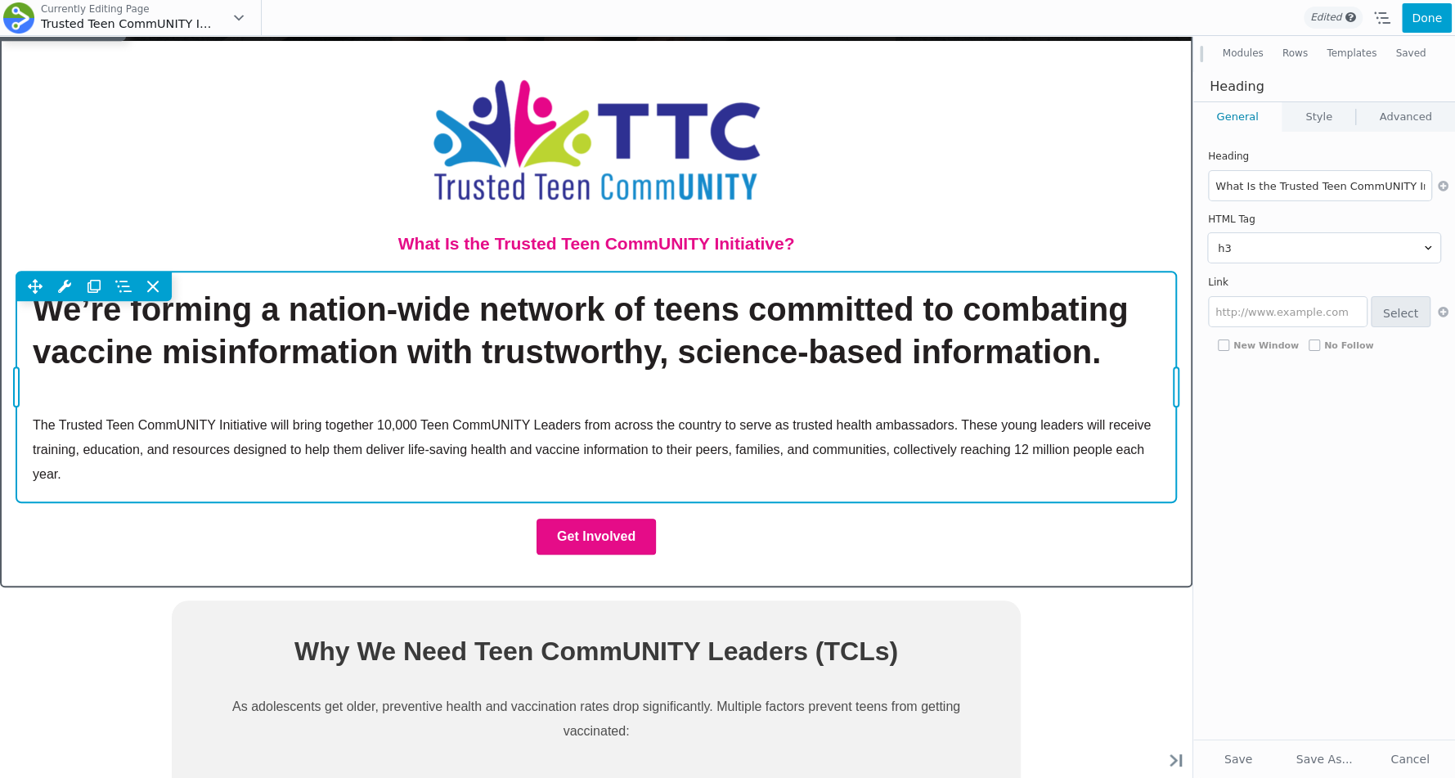
click at [790, 309] on div "Move Up Move Down Text Editor Settings Copy Text Editor Settings Paste Text Edi…" at bounding box center [596, 388] width 1160 height 232
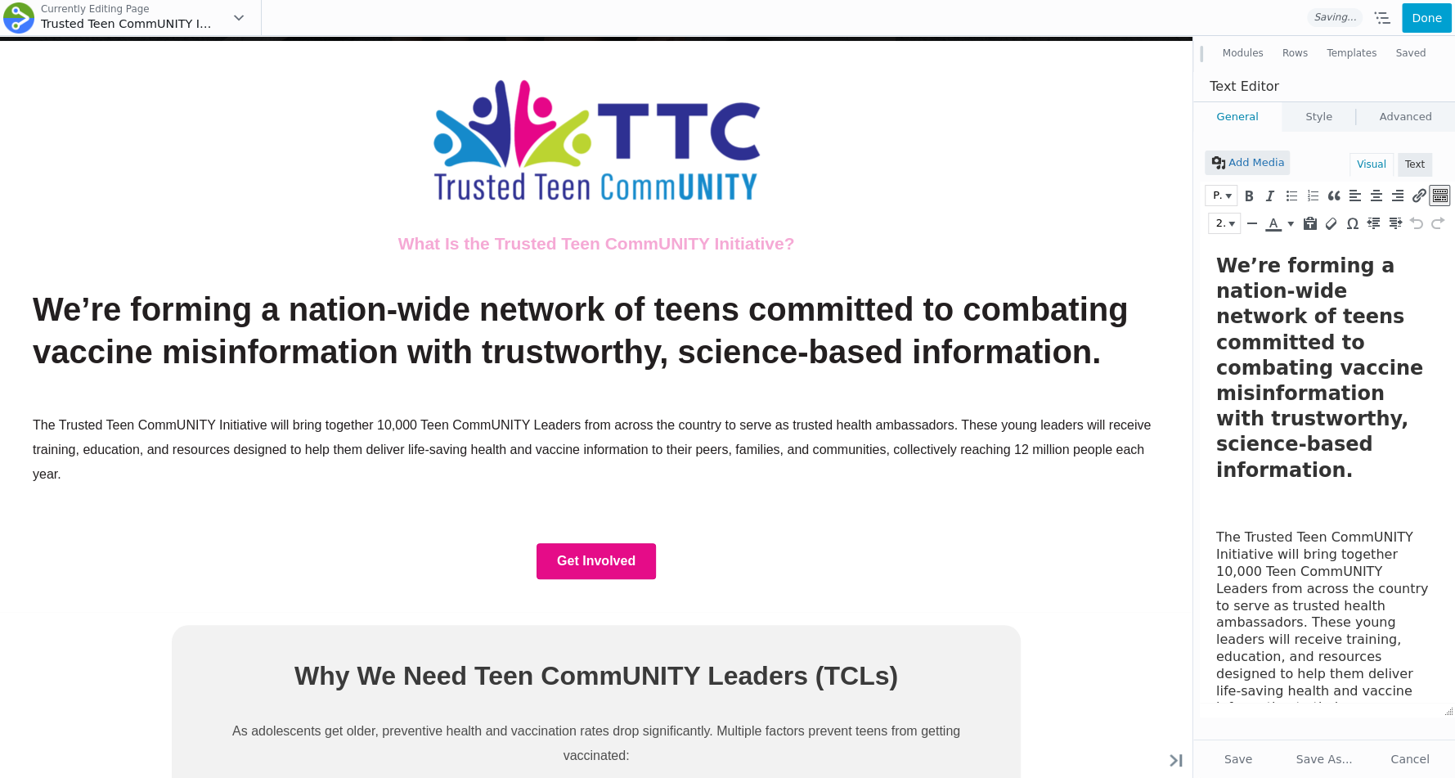
click at [1240, 261] on h2 "We’re forming a nation-wide network of teens committed to combating vaccine mis…" at bounding box center [1324, 369] width 214 height 230
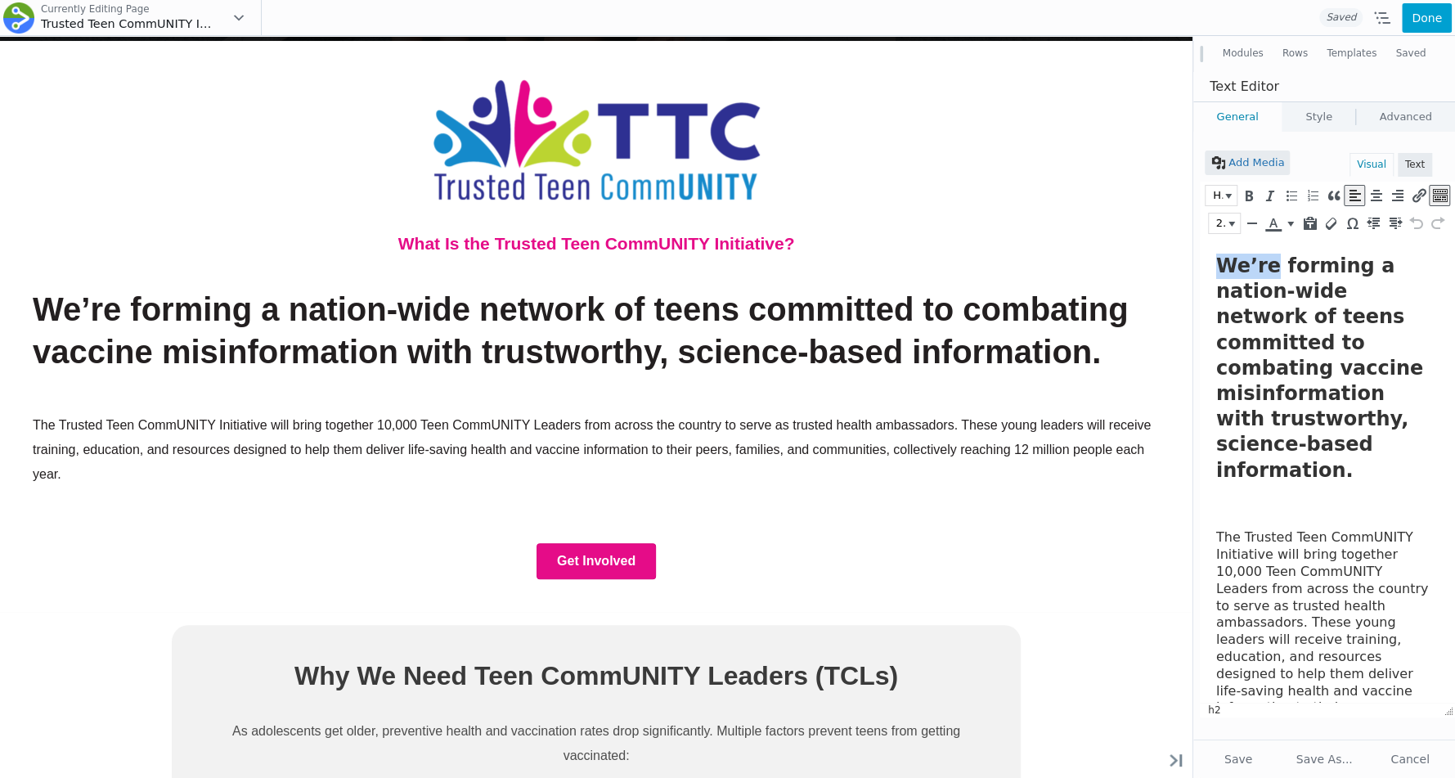
click at [1240, 261] on h2 "We’re forming a nation-wide network of teens committed to combating vaccine mis…" at bounding box center [1324, 369] width 214 height 230
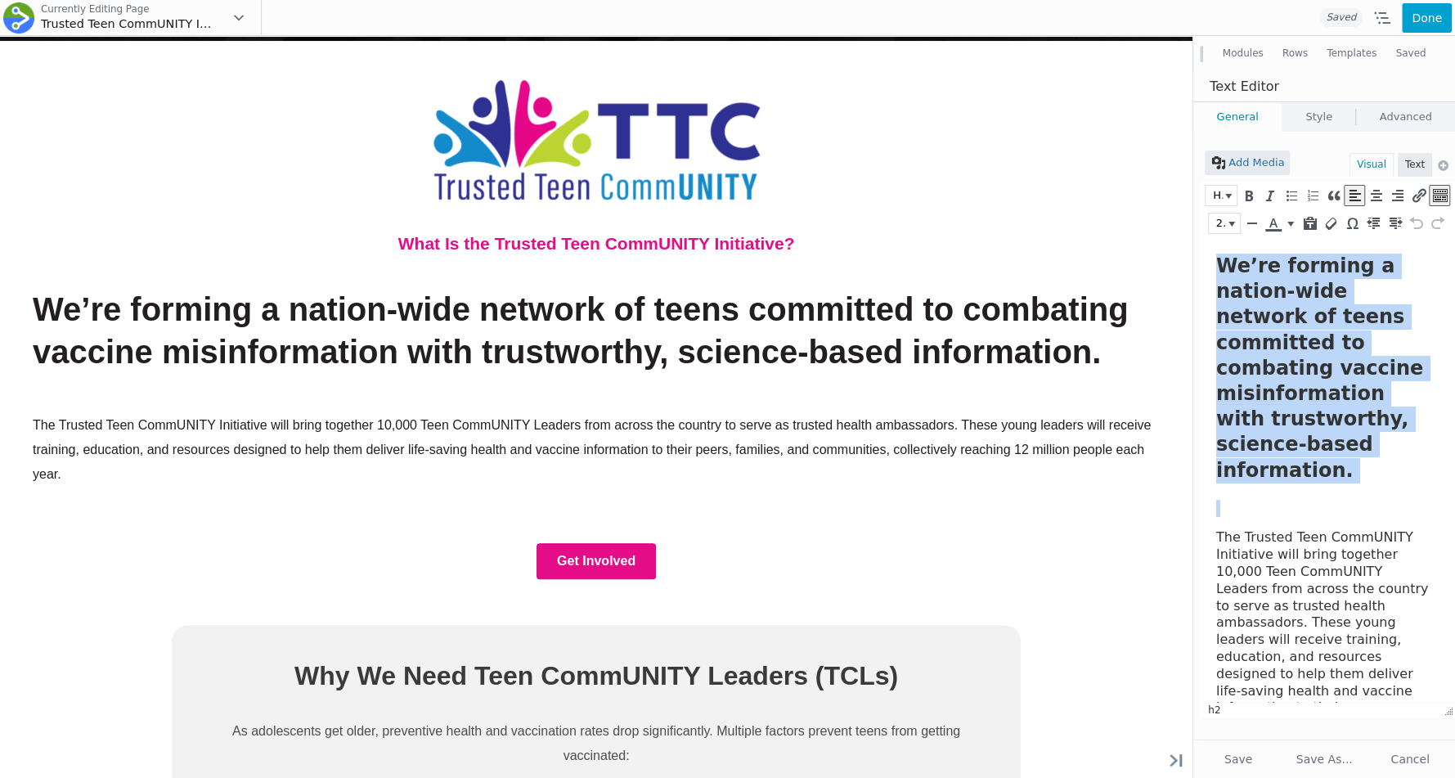
click at [1240, 261] on h2 "We’re forming a nation-wide network of teens committed to combating vaccine mis…" at bounding box center [1324, 369] width 214 height 230
click at [1235, 223] on icon "Font Sizes" at bounding box center [1232, 224] width 7 height 5
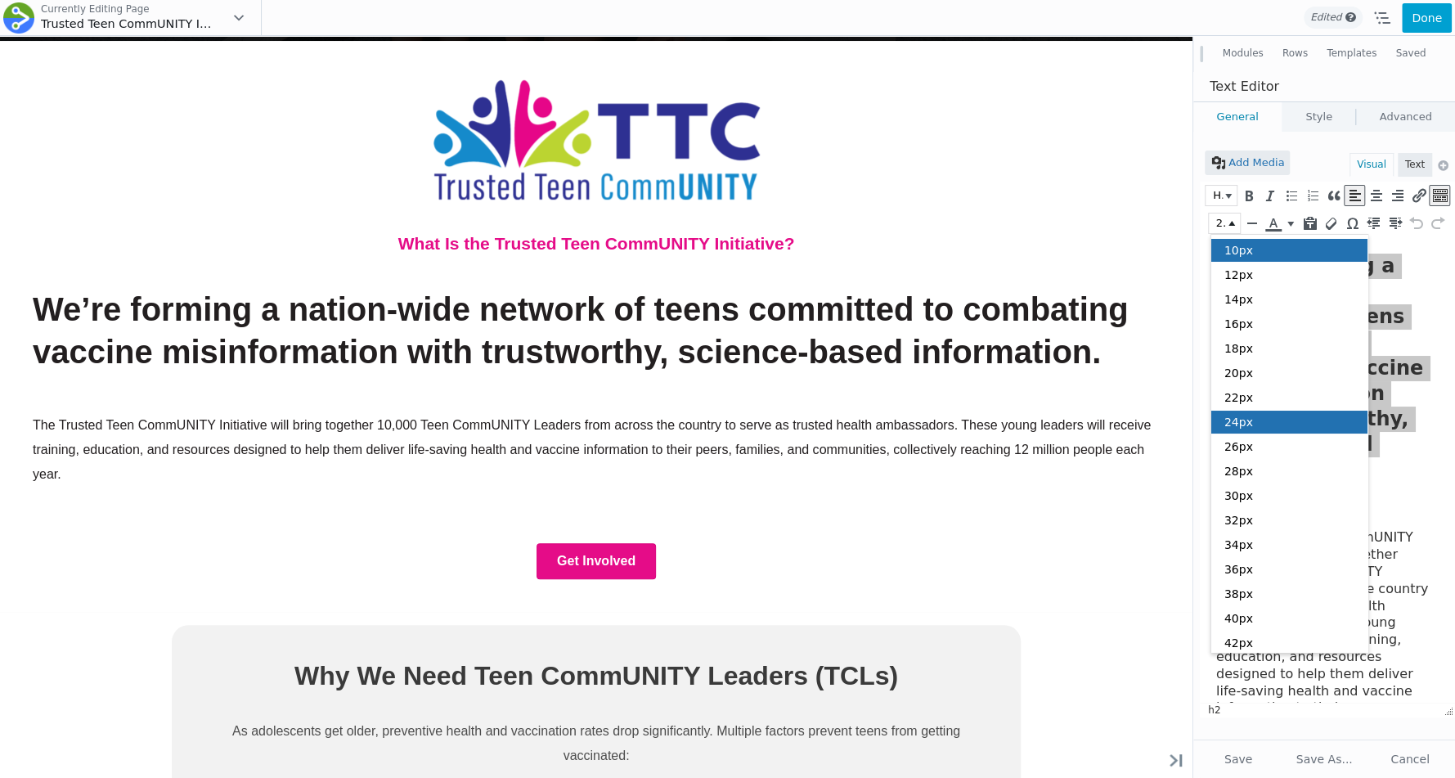
click at [1271, 259] on div "10px" at bounding box center [1290, 250] width 157 height 23
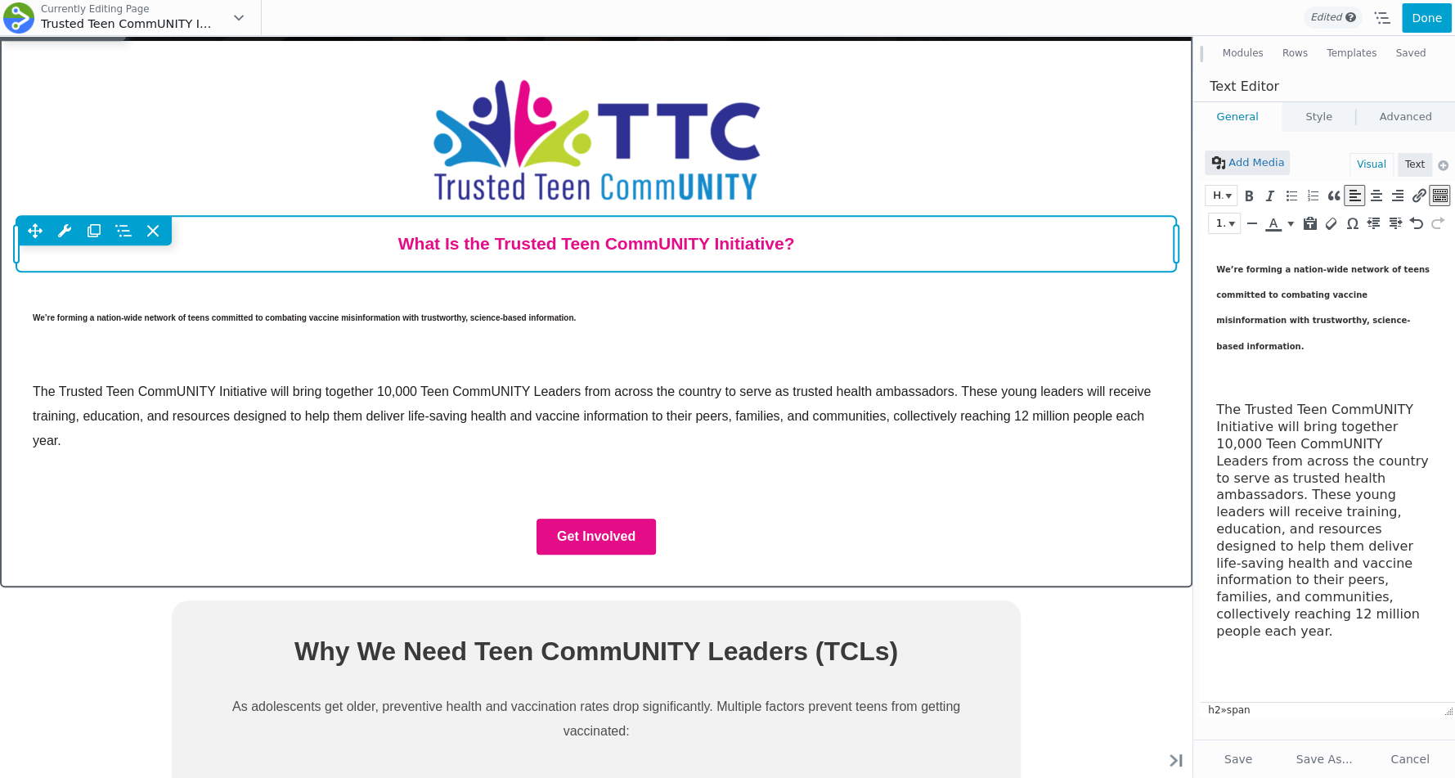
click at [754, 245] on div "Move Up Move Down Heading Settings Copy Heading Settings Paste Heading Settings…" at bounding box center [596, 243] width 1160 height 55
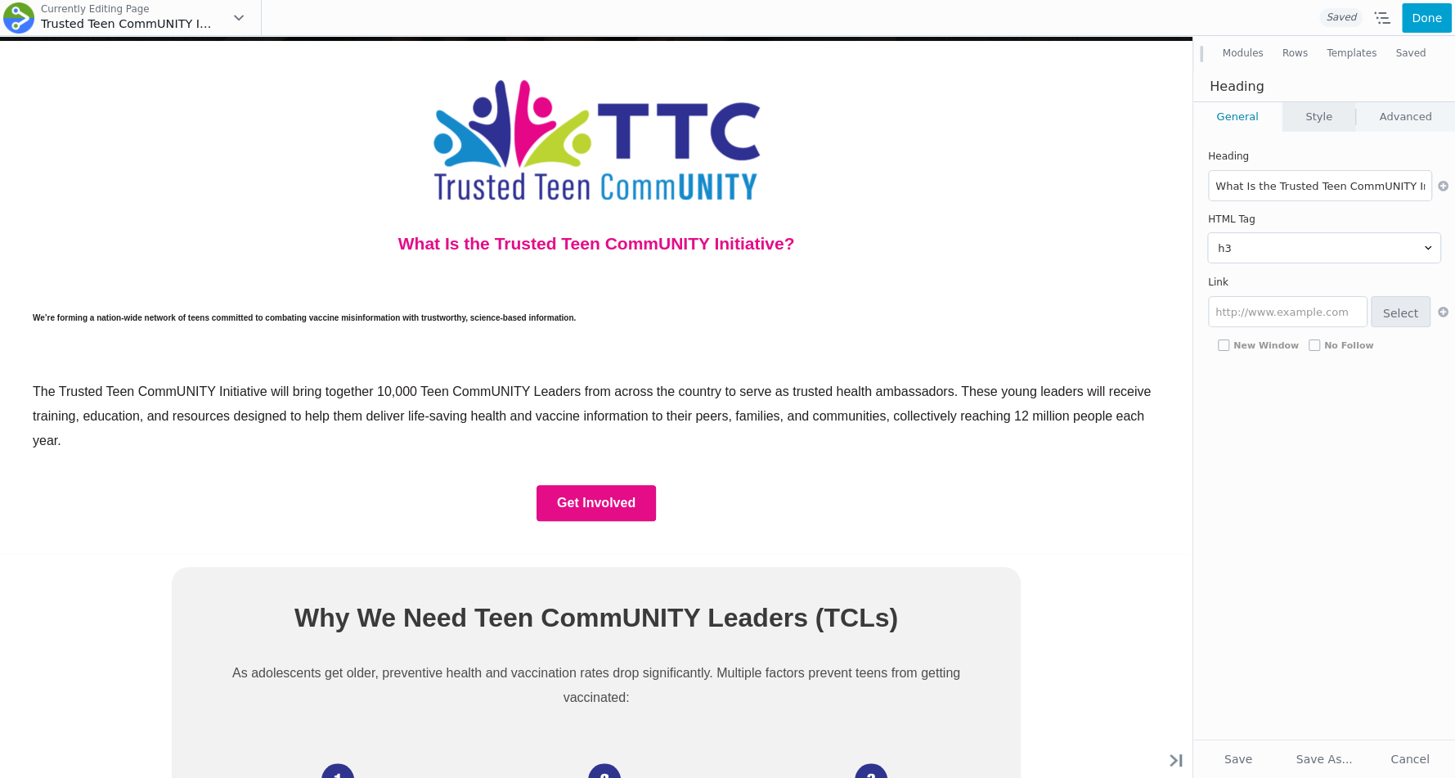
click at [1311, 118] on link "Style" at bounding box center [1319, 116] width 73 height 29
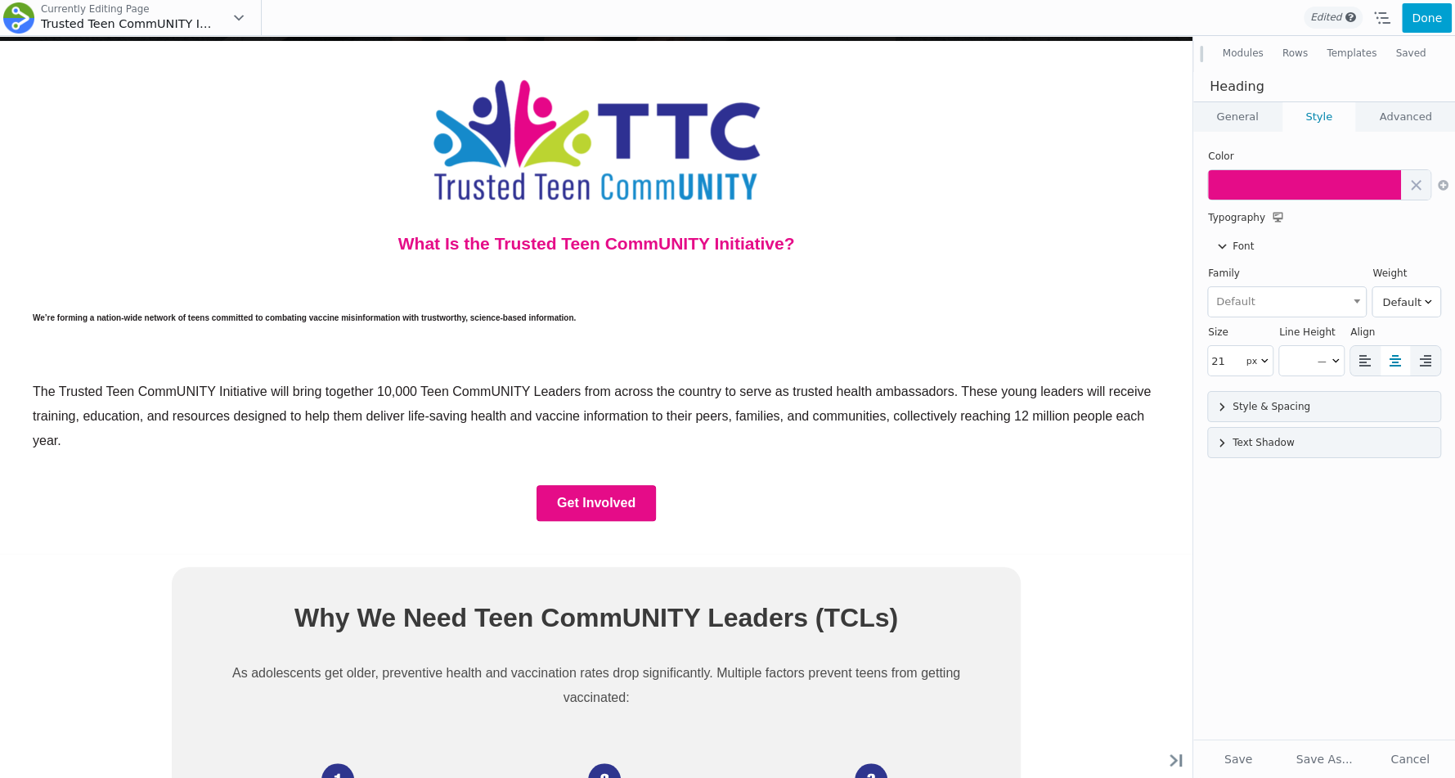
click at [1229, 130] on link "General" at bounding box center [1238, 116] width 88 height 29
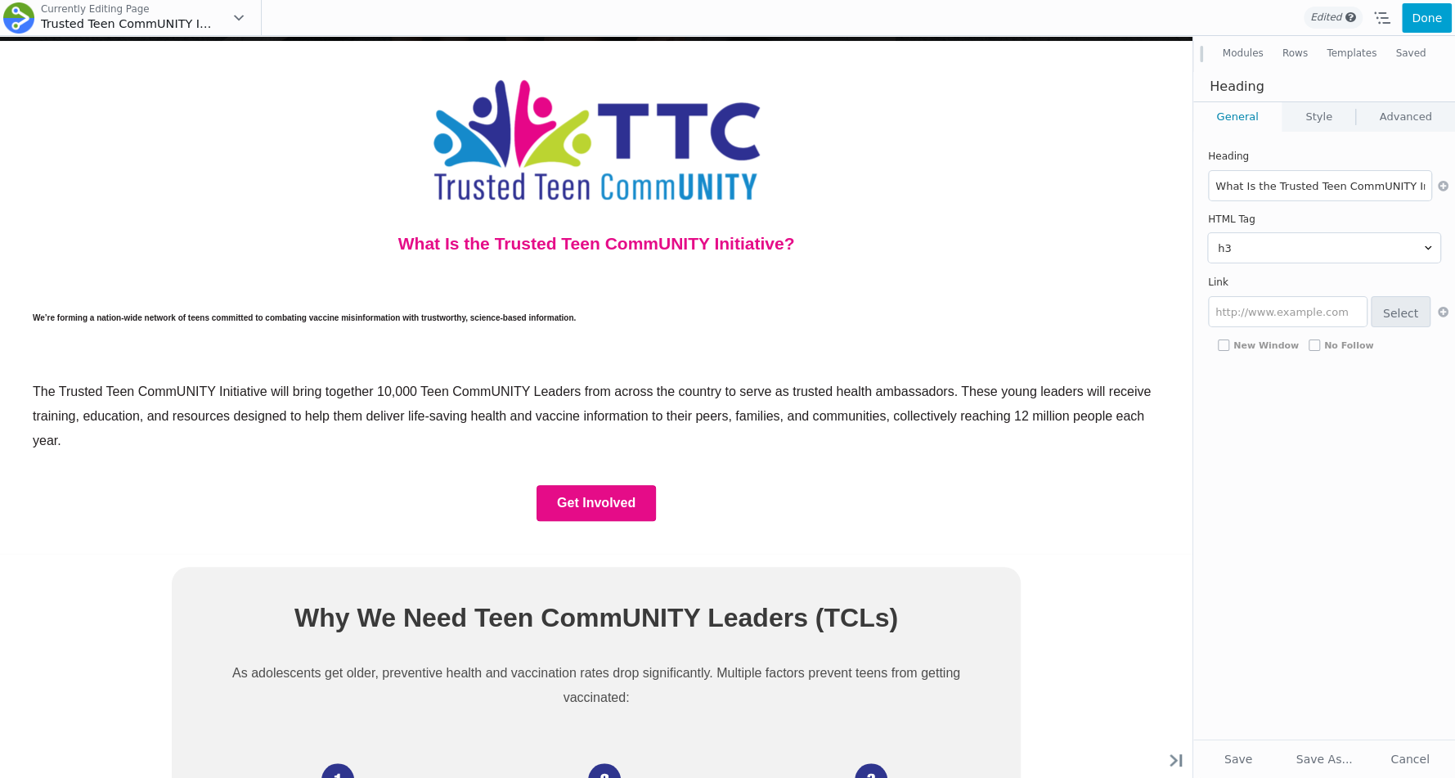
click at [1235, 58] on button "Modules" at bounding box center [1243, 53] width 60 height 29
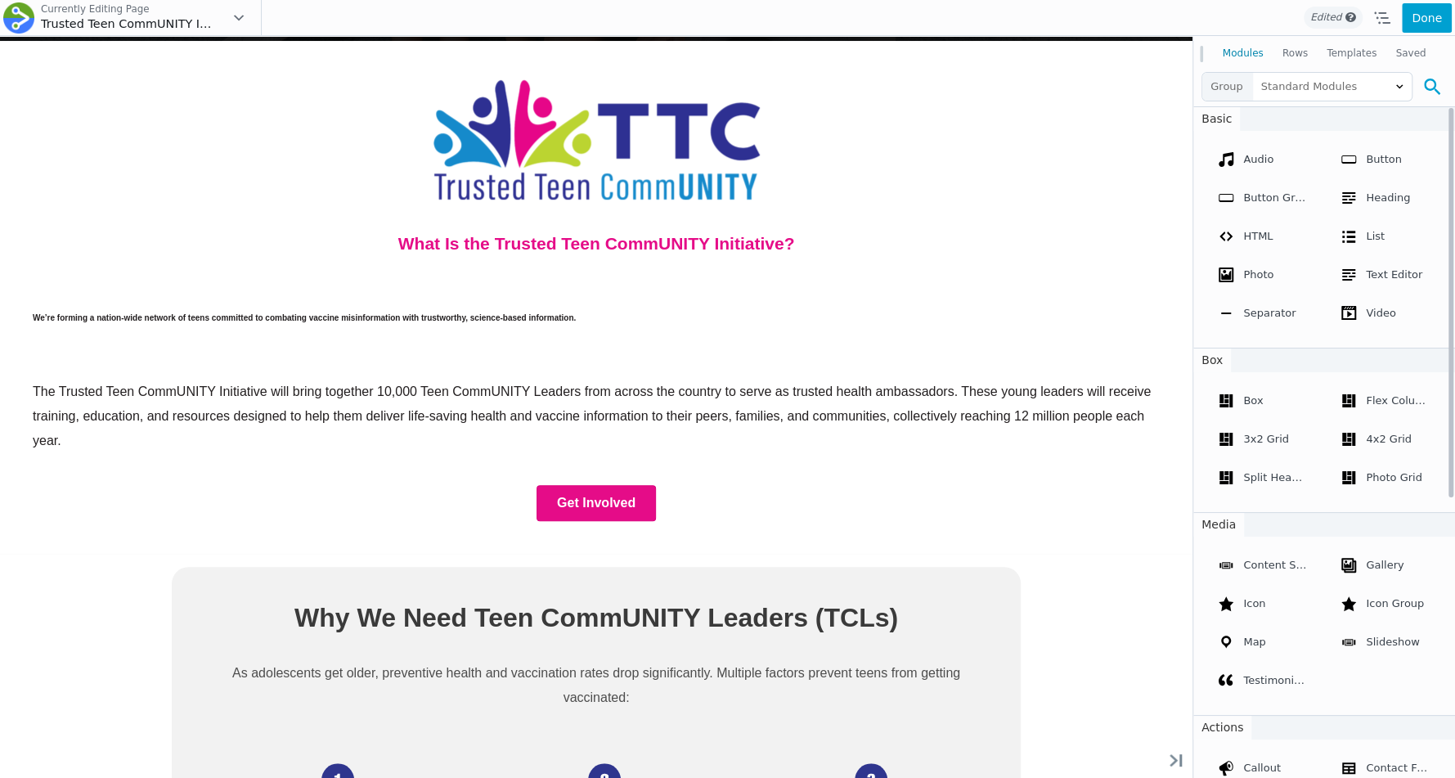
click at [1427, 85] on icon at bounding box center [1432, 87] width 16 height 16
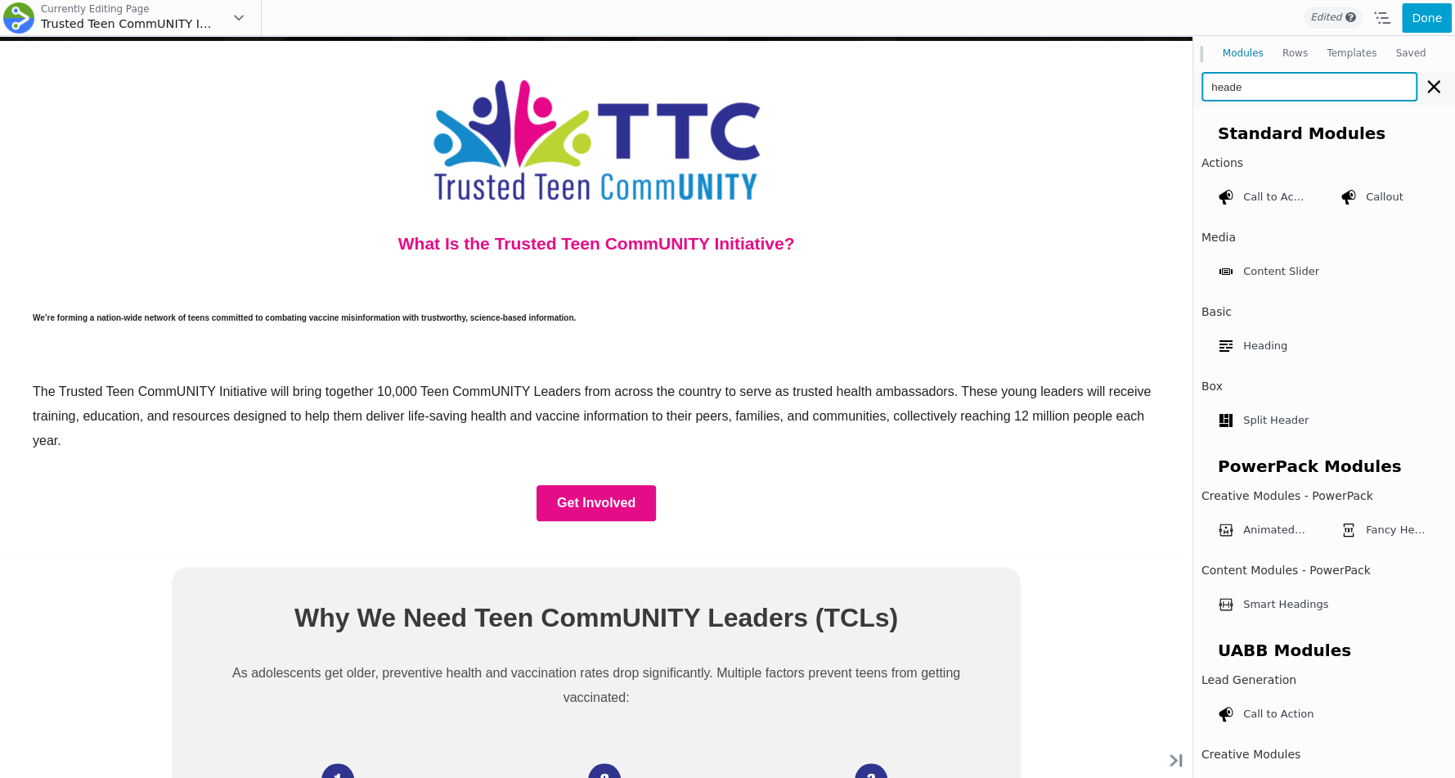
type input "header"
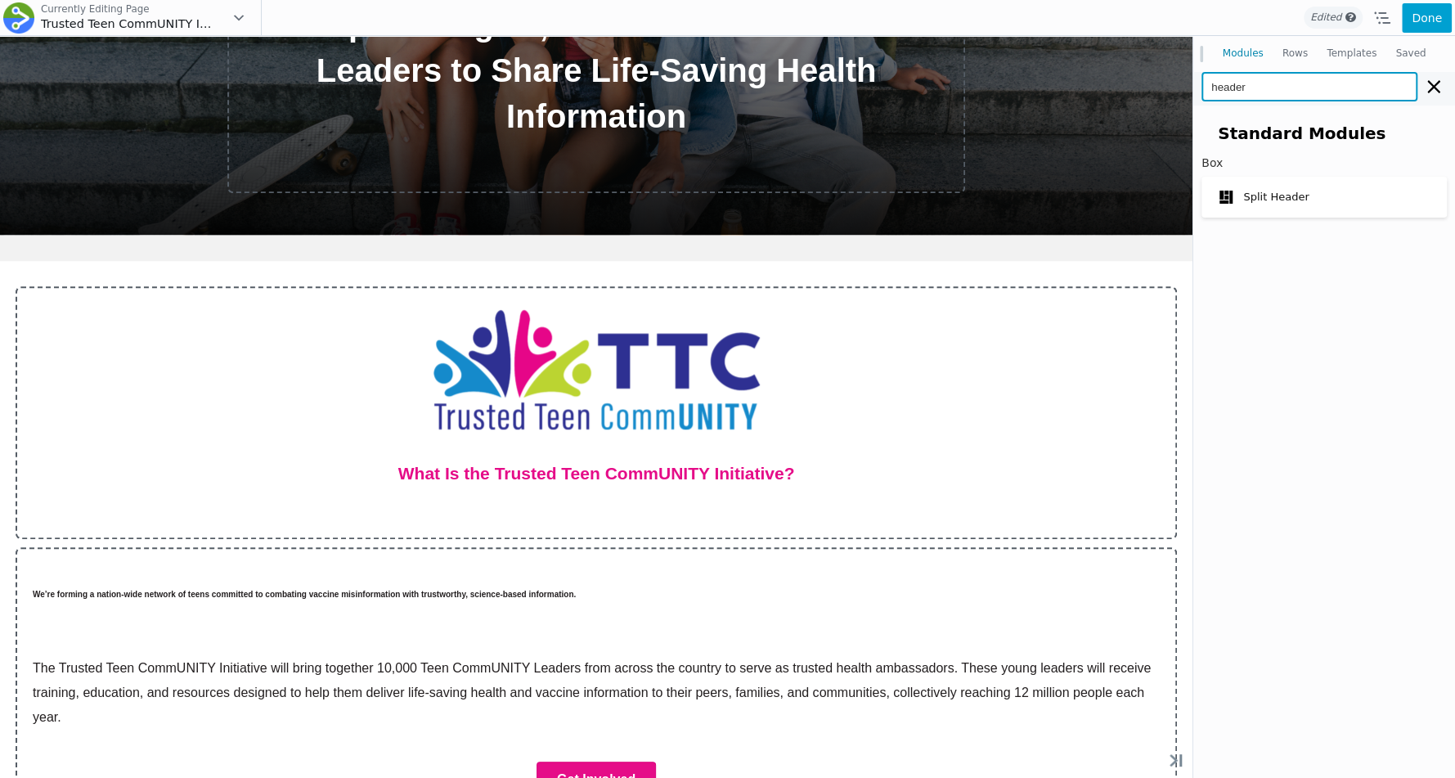
scroll to position [890, 0]
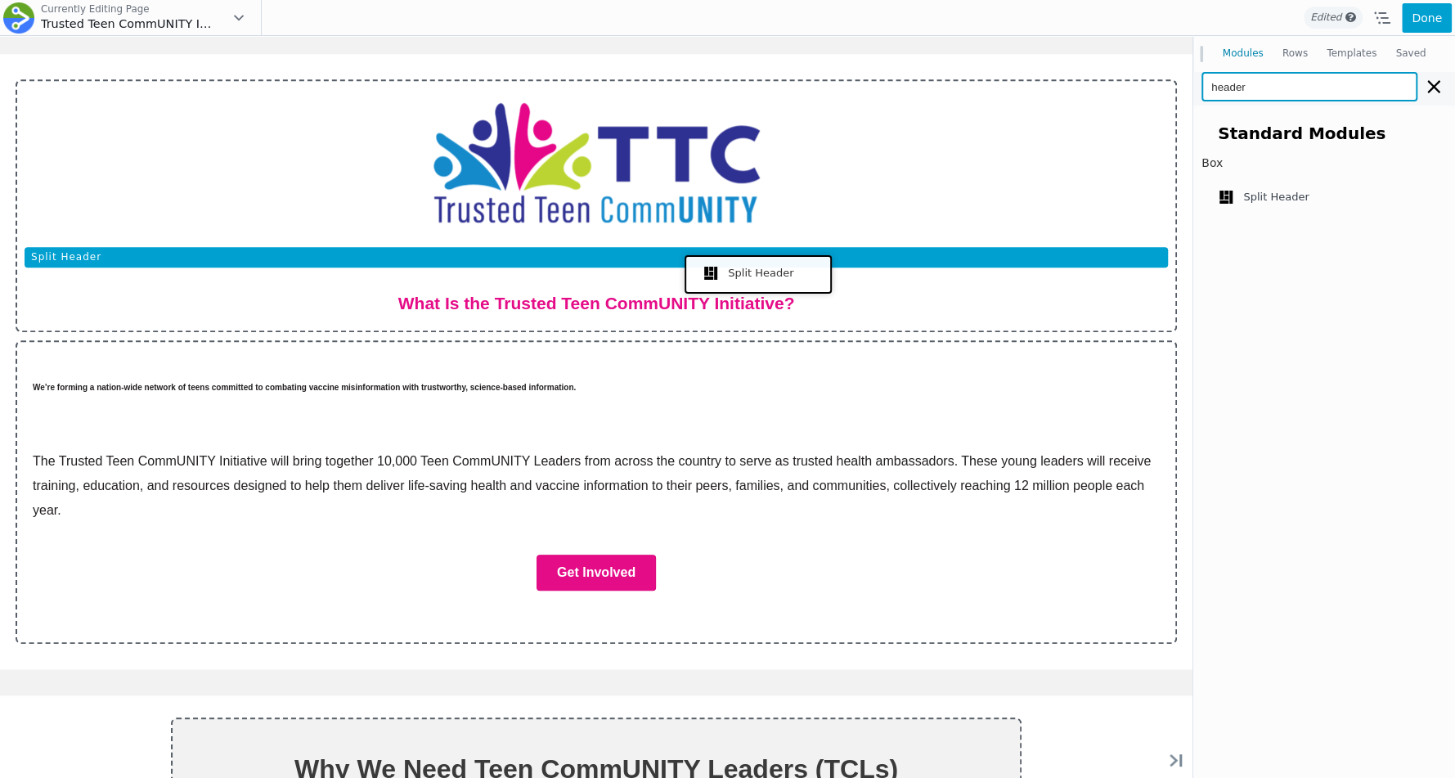
drag, startPoint x: 1271, startPoint y: 233, endPoint x: 754, endPoint y: 271, distance: 517.6
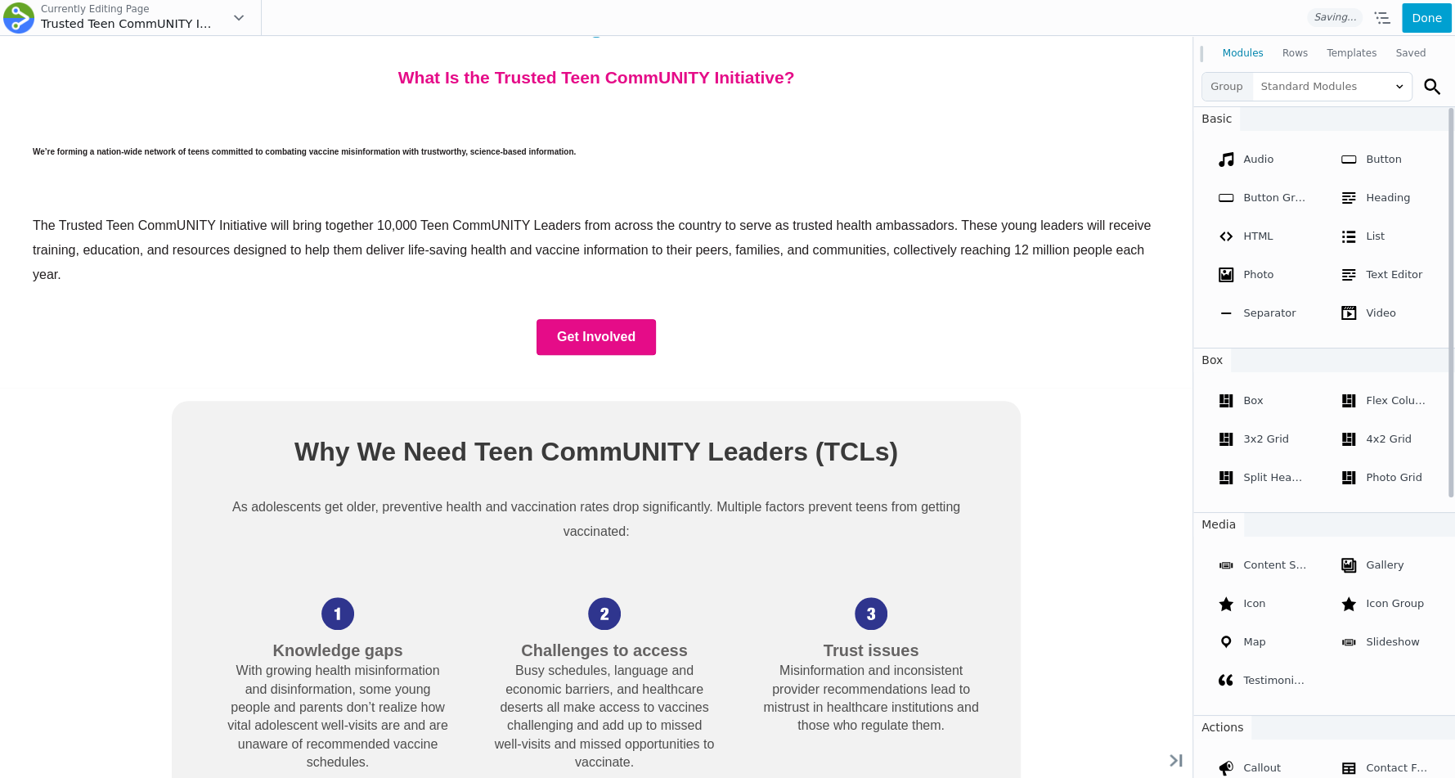
scroll to position [661, 0]
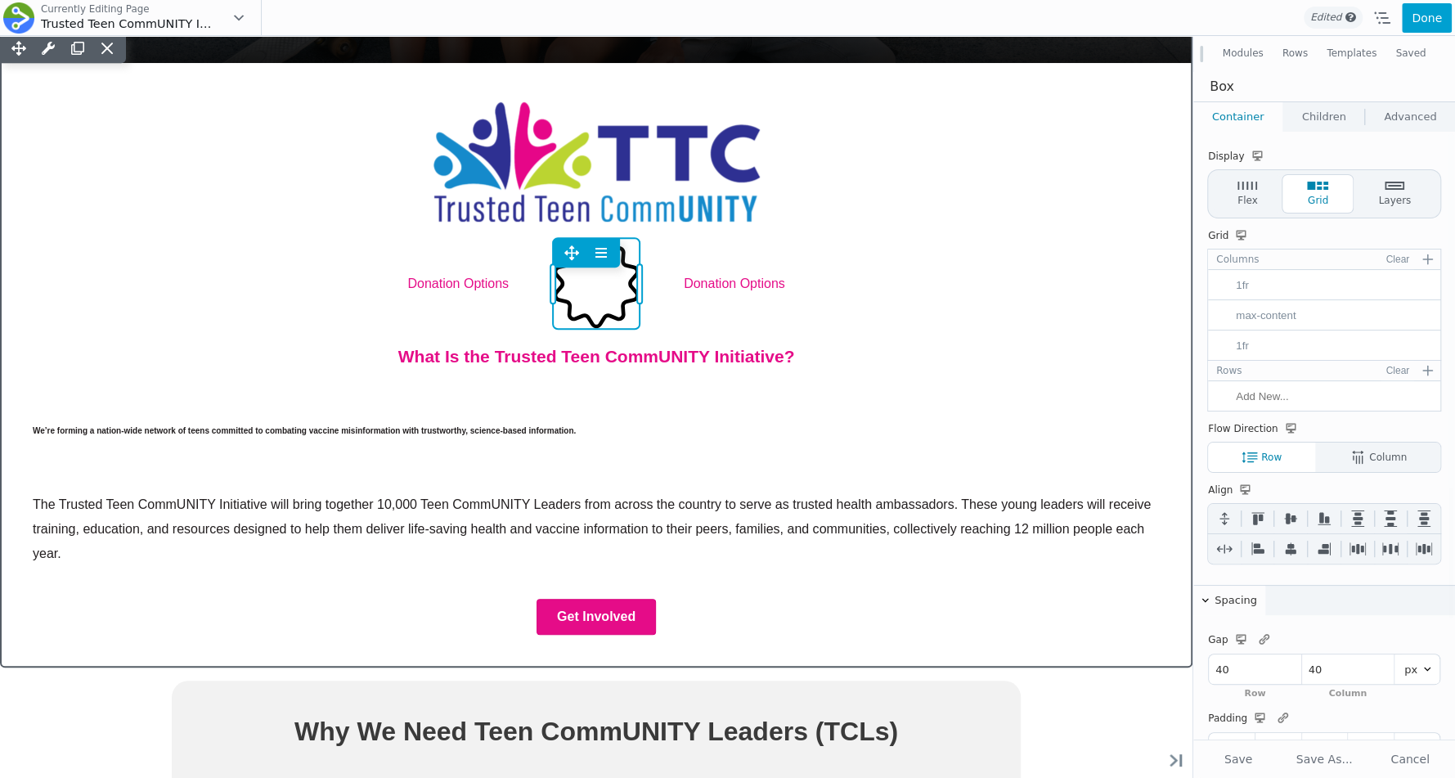
click at [595, 290] on div "Move Left Move Right Photo Settings Photo Settings Copy Photo Settings Paste Ph…" at bounding box center [596, 283] width 87 height 91
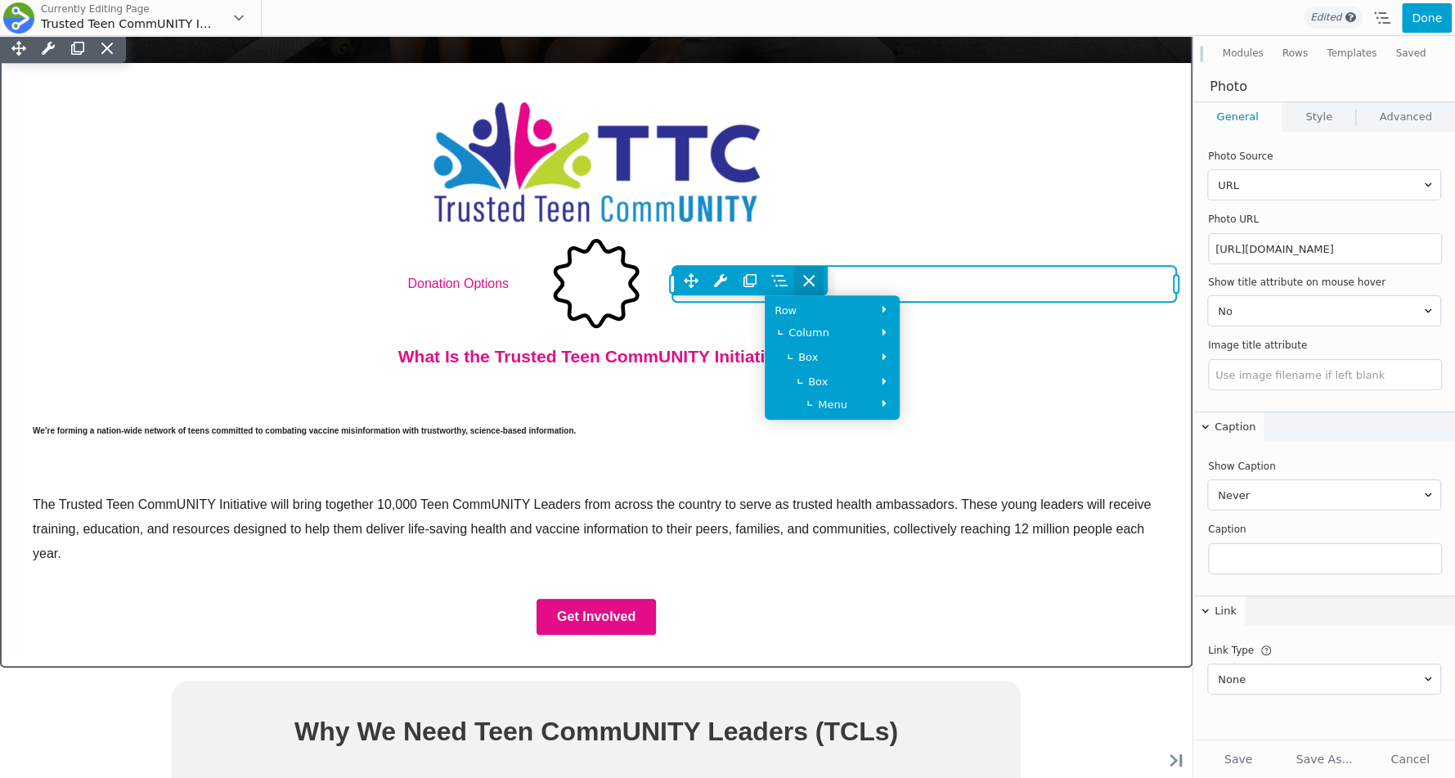
click at [818, 279] on span at bounding box center [808, 280] width 29 height 29
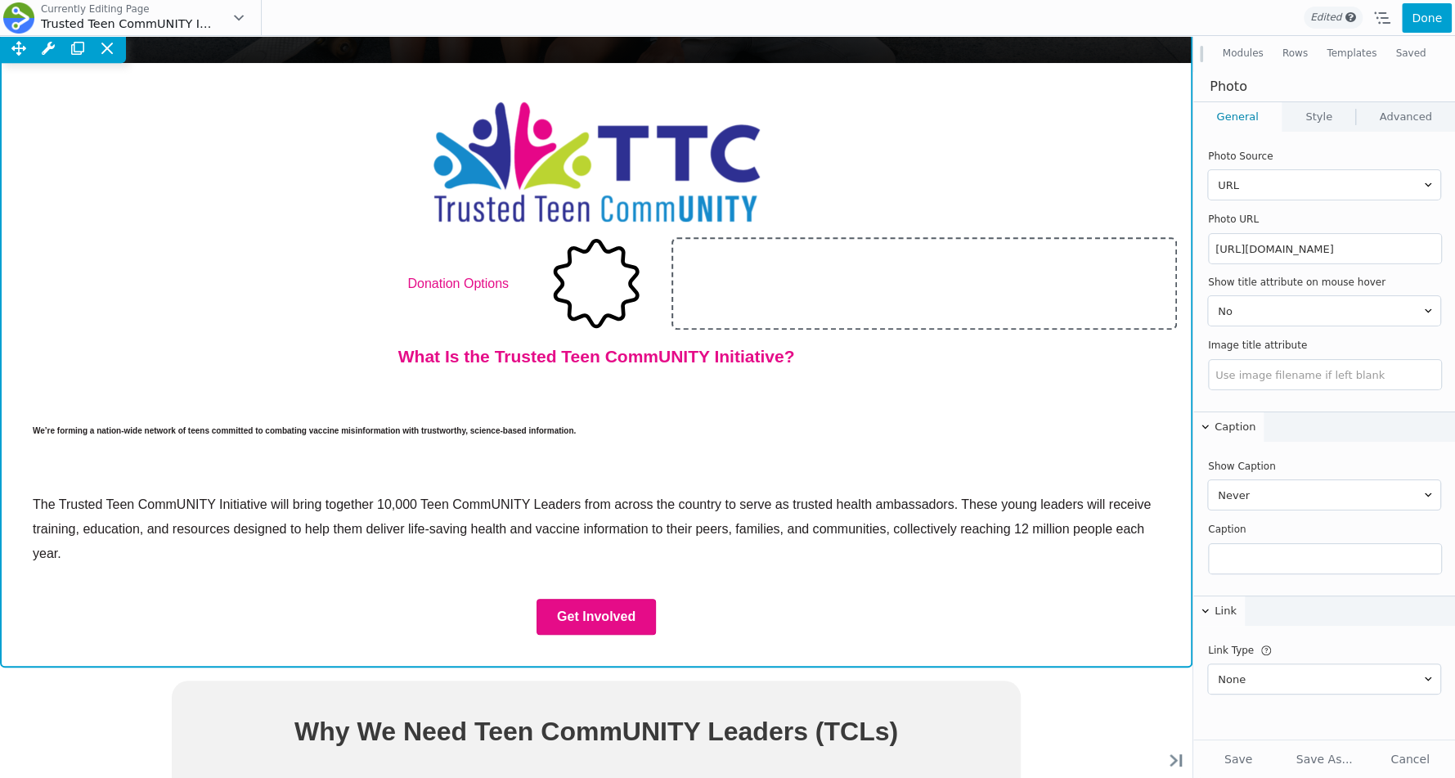
click at [272, 277] on div "Donation Options Donation via PayPal Donation via Patreon" at bounding box center [268, 283] width 504 height 91
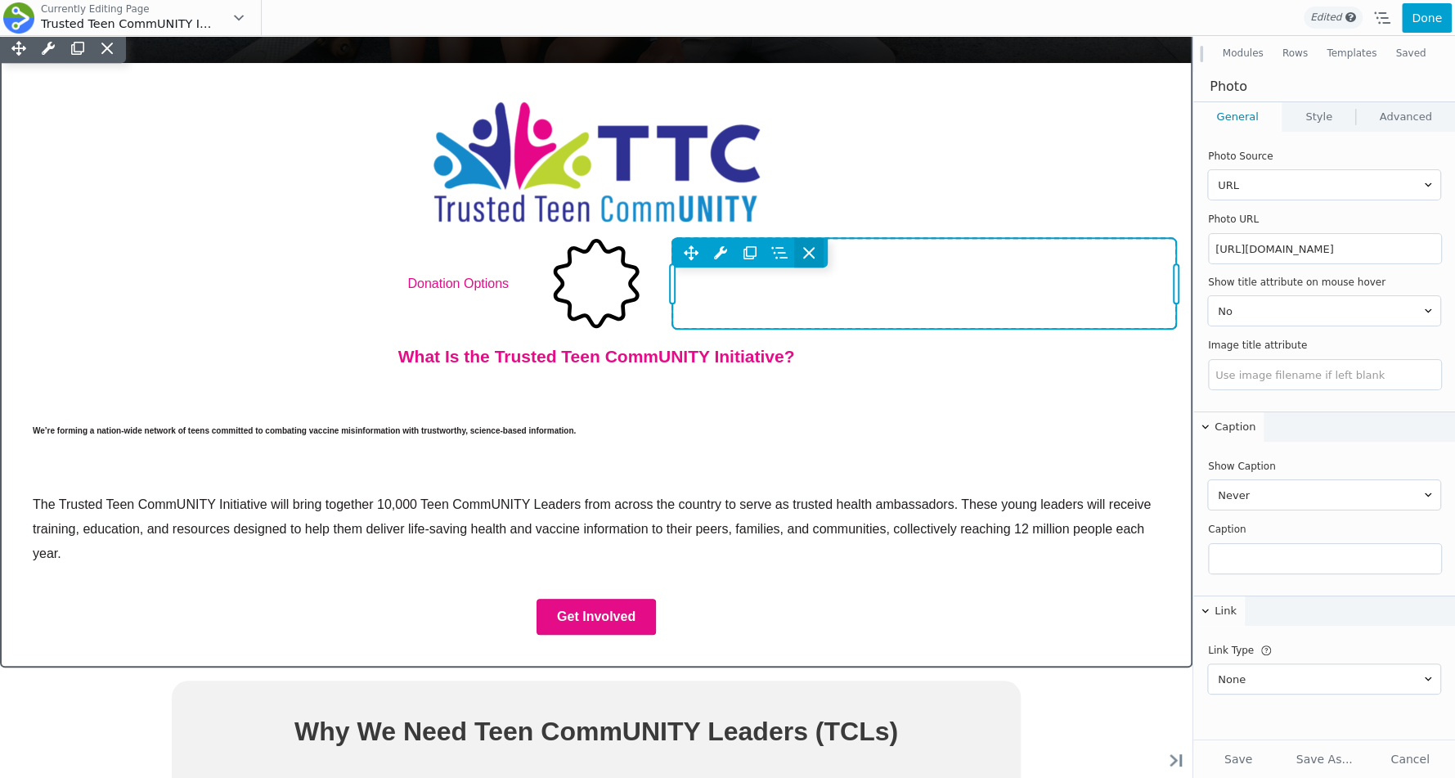
click at [812, 250] on icon at bounding box center [809, 253] width 10 height 10
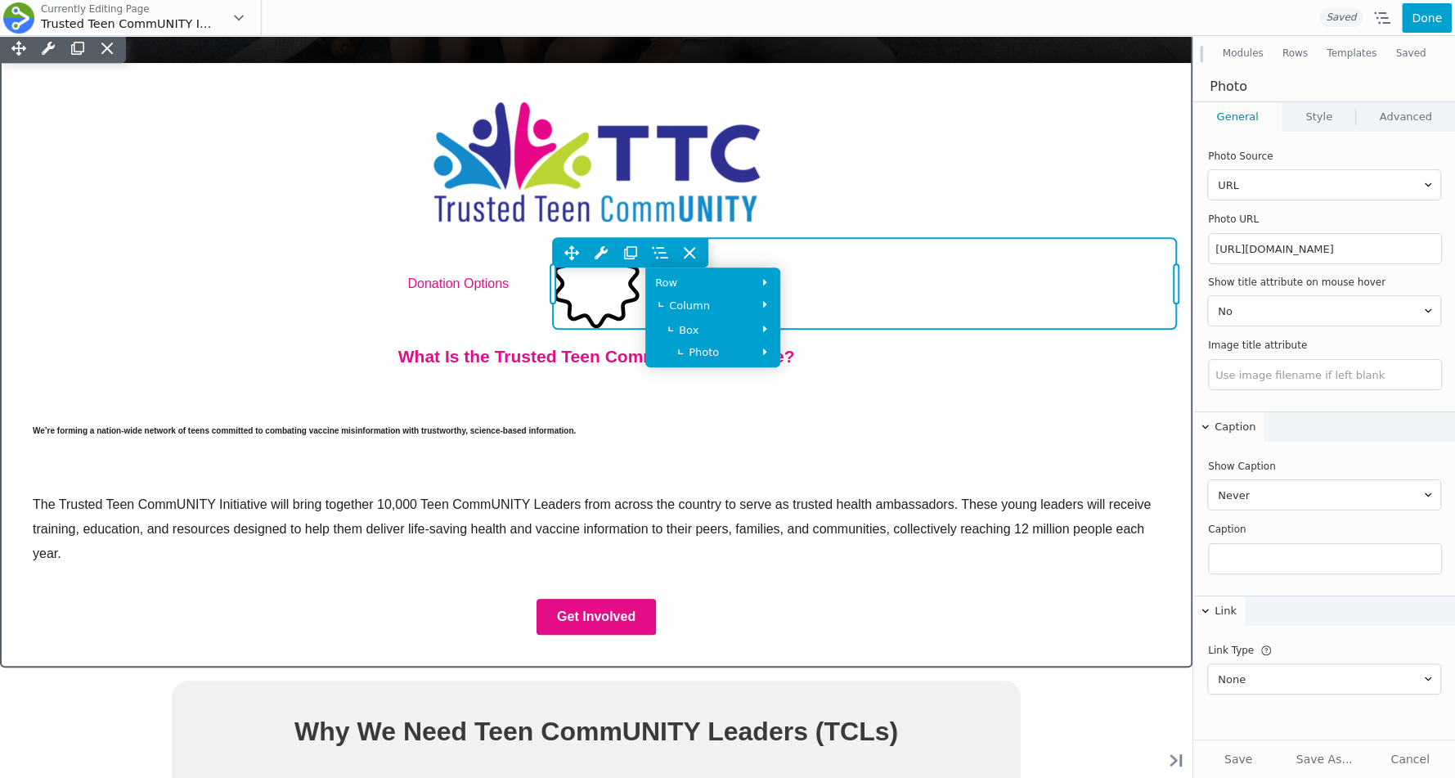
click at [706, 249] on div "Move Left Move Right Photo Settings Copy Photo Settings Paste Photo Settings Ro…" at bounding box center [630, 252] width 155 height 29
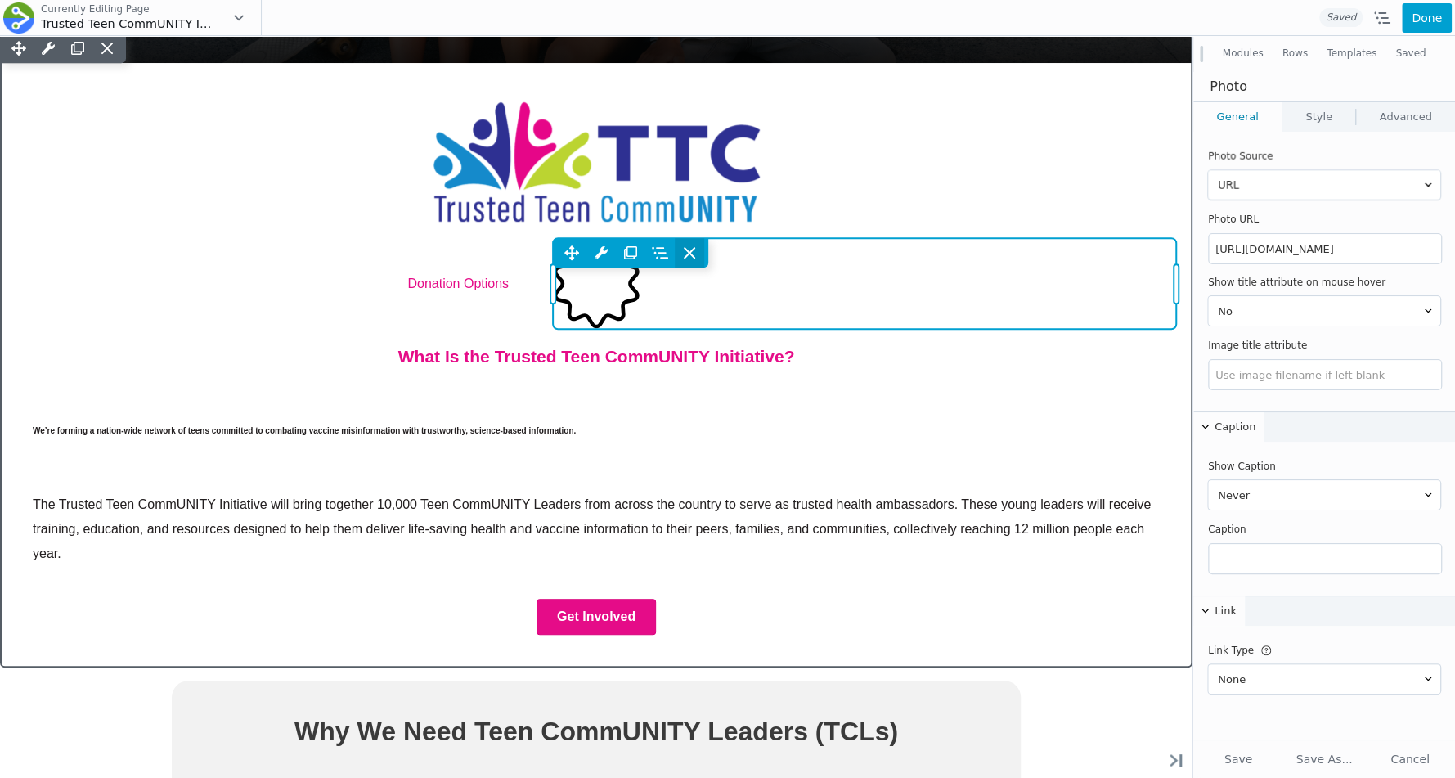
click at [693, 249] on icon at bounding box center [690, 253] width 10 height 10
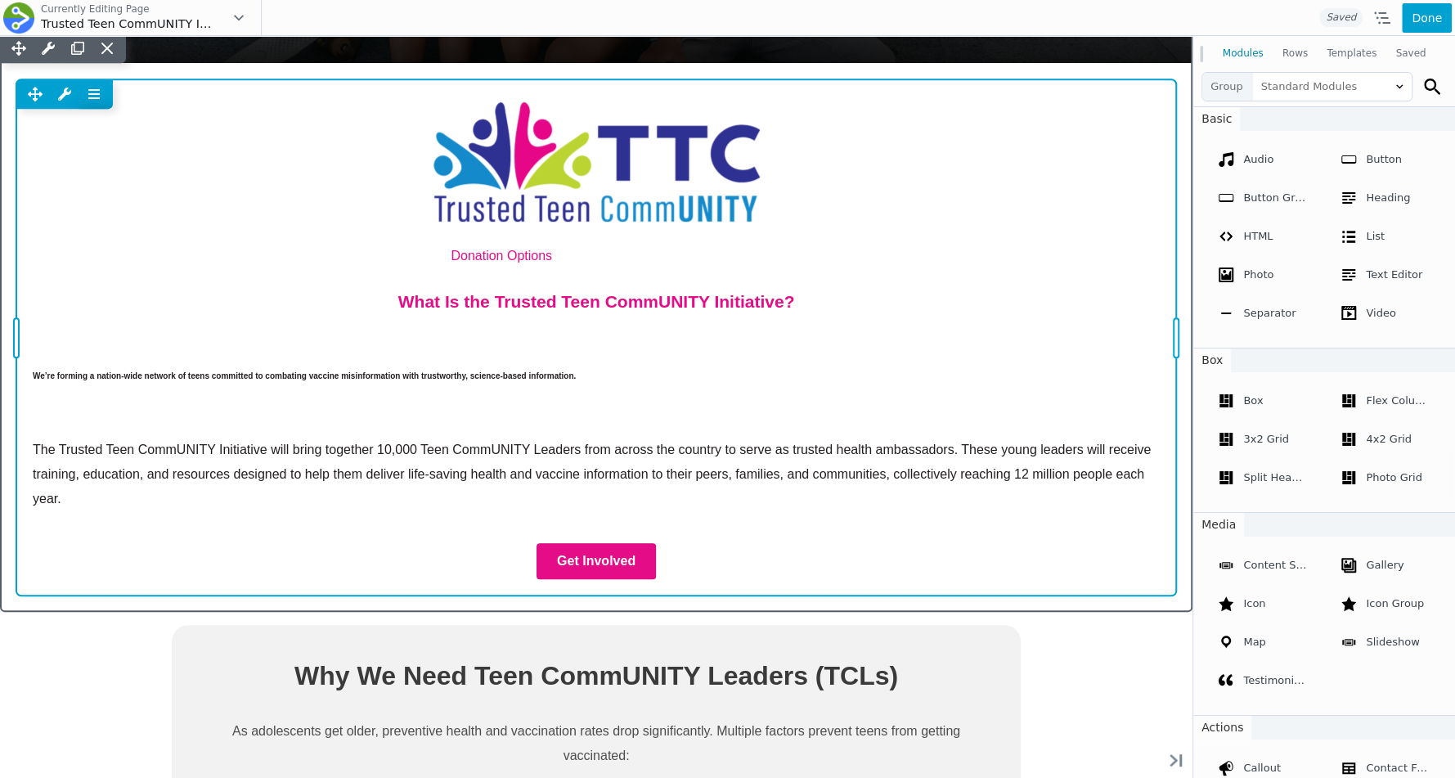
click at [569, 240] on div "Move Left Move Right Menu Settings Copy Menu Settings Paste Menu Settings Dupli…" at bounding box center [596, 337] width 1160 height 516
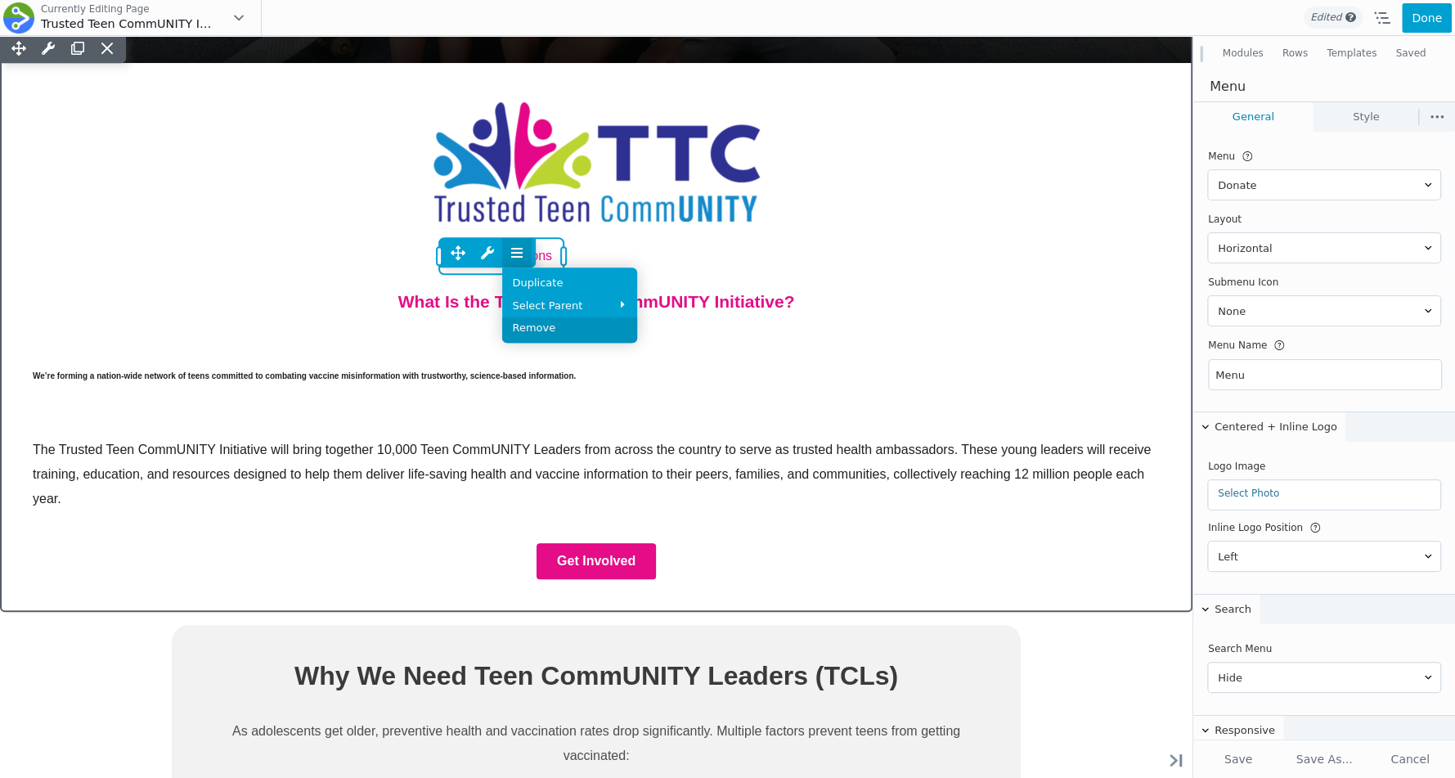
click at [544, 332] on link "Remove" at bounding box center [569, 329] width 135 height 25
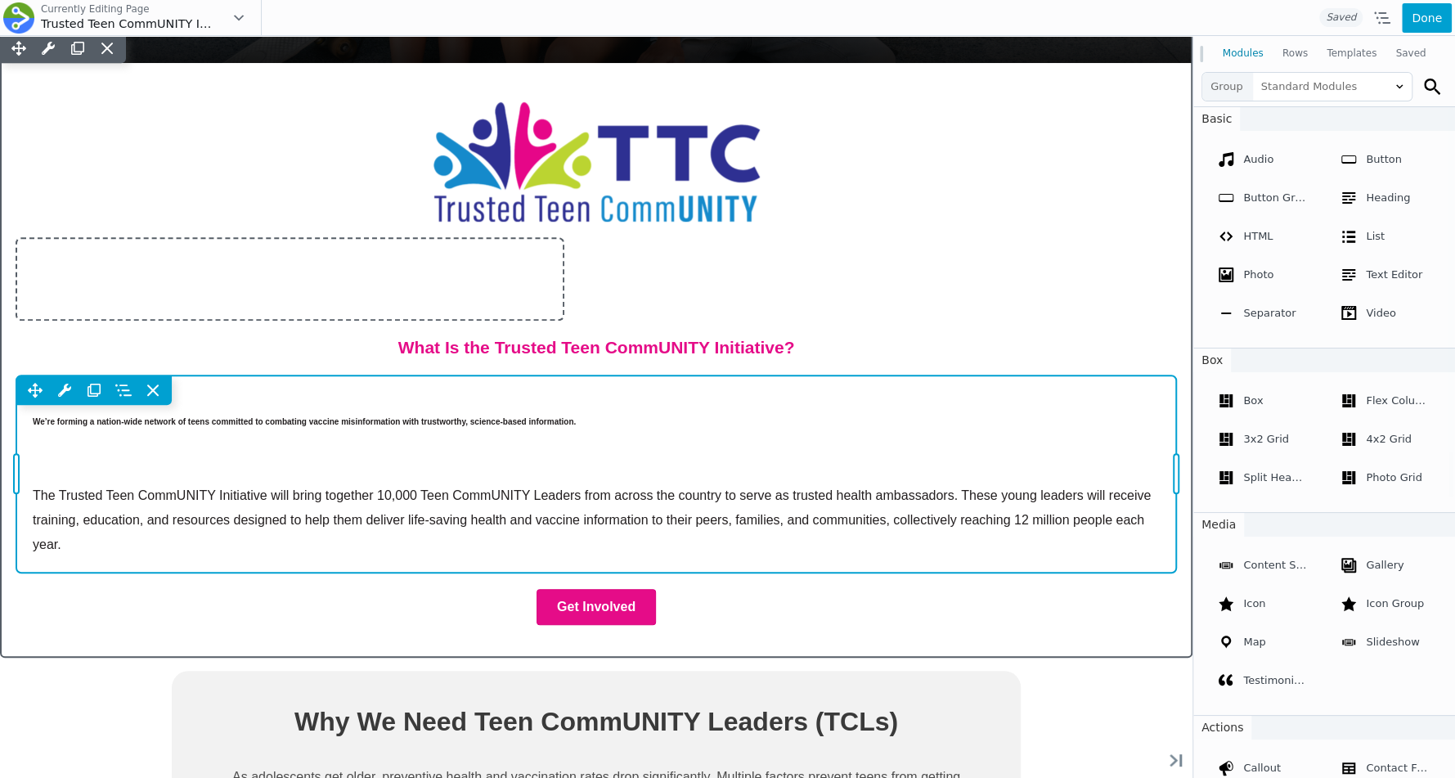
click at [529, 416] on div "Move Up Move Down Text Editor Settings Copy Text Editor Settings Paste Text Edi…" at bounding box center [596, 475] width 1160 height 198
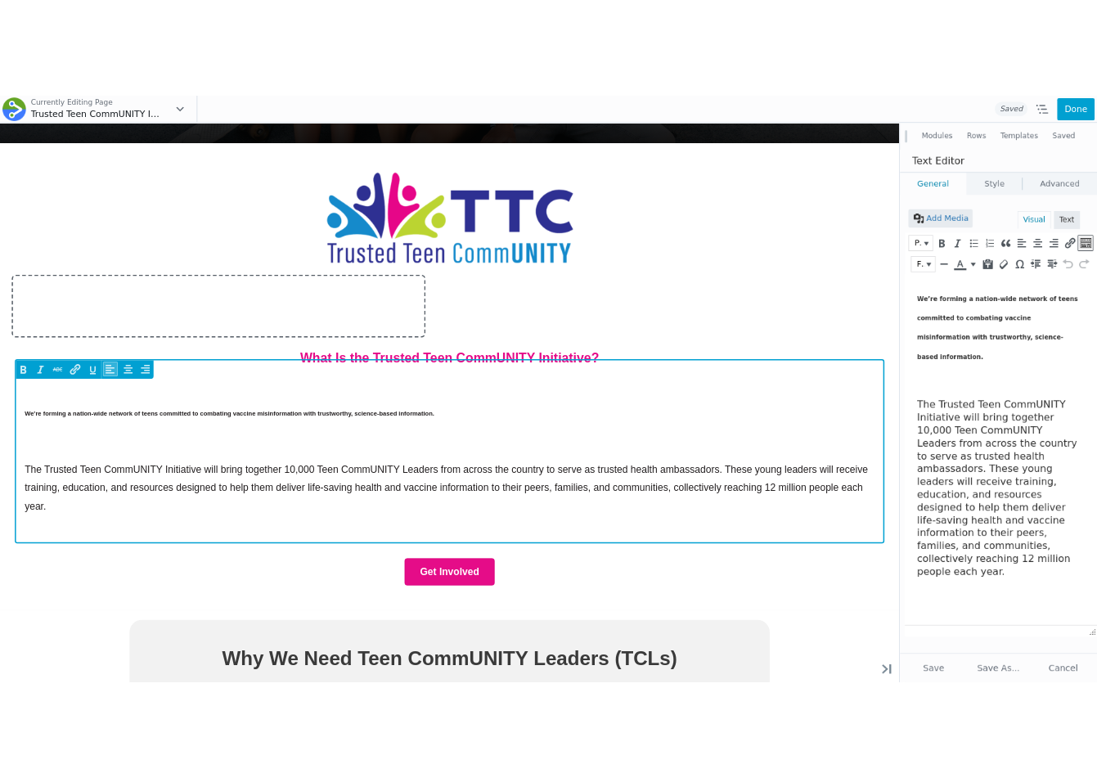
scroll to position [0, 0]
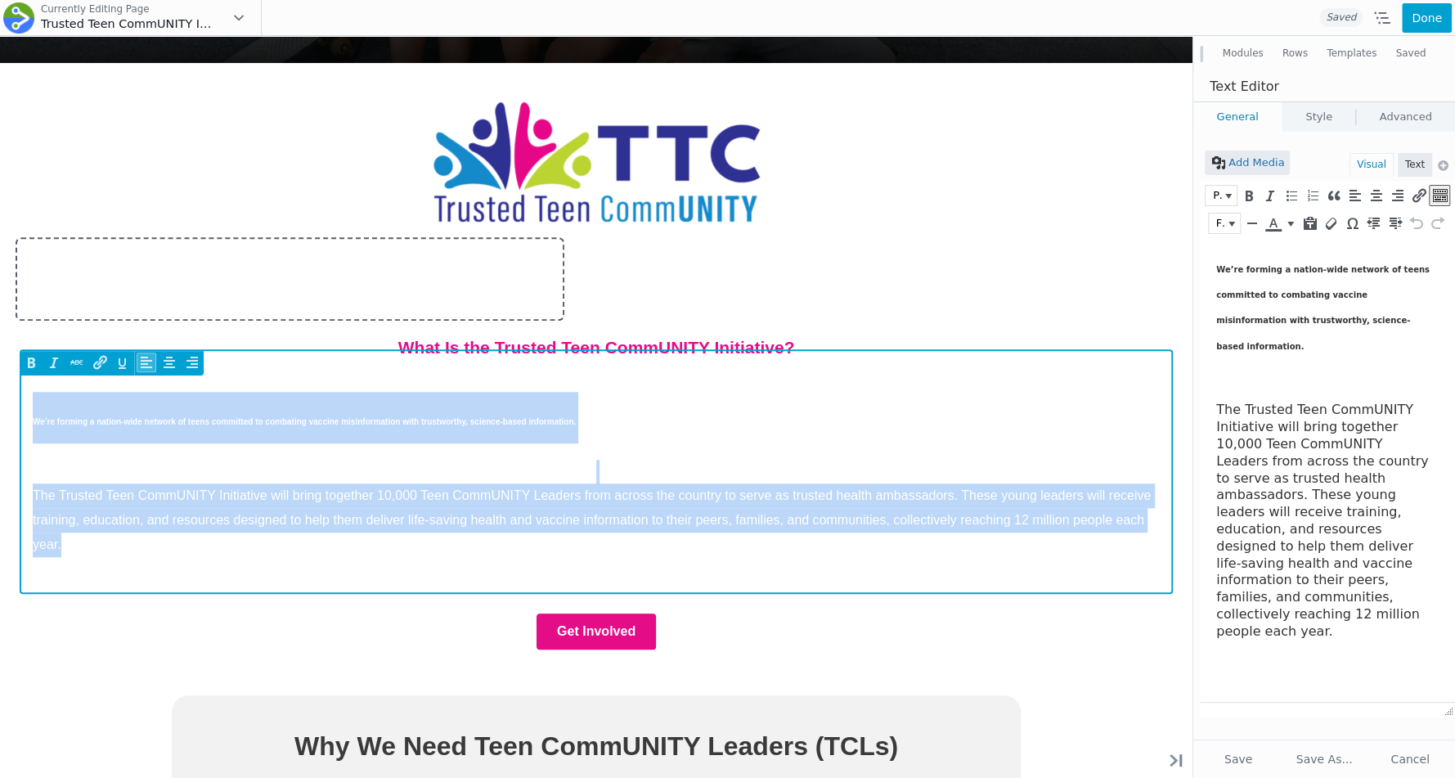
drag, startPoint x: 253, startPoint y: 542, endPoint x: 24, endPoint y: 408, distance: 265.5
click at [24, 408] on div "We’re forming a nation-wide network of teens committed to combating vaccine mis…" at bounding box center [596, 487] width 1160 height 223
copy div "We’re forming a nation-wide network of teens committed to combating vaccine mis…"
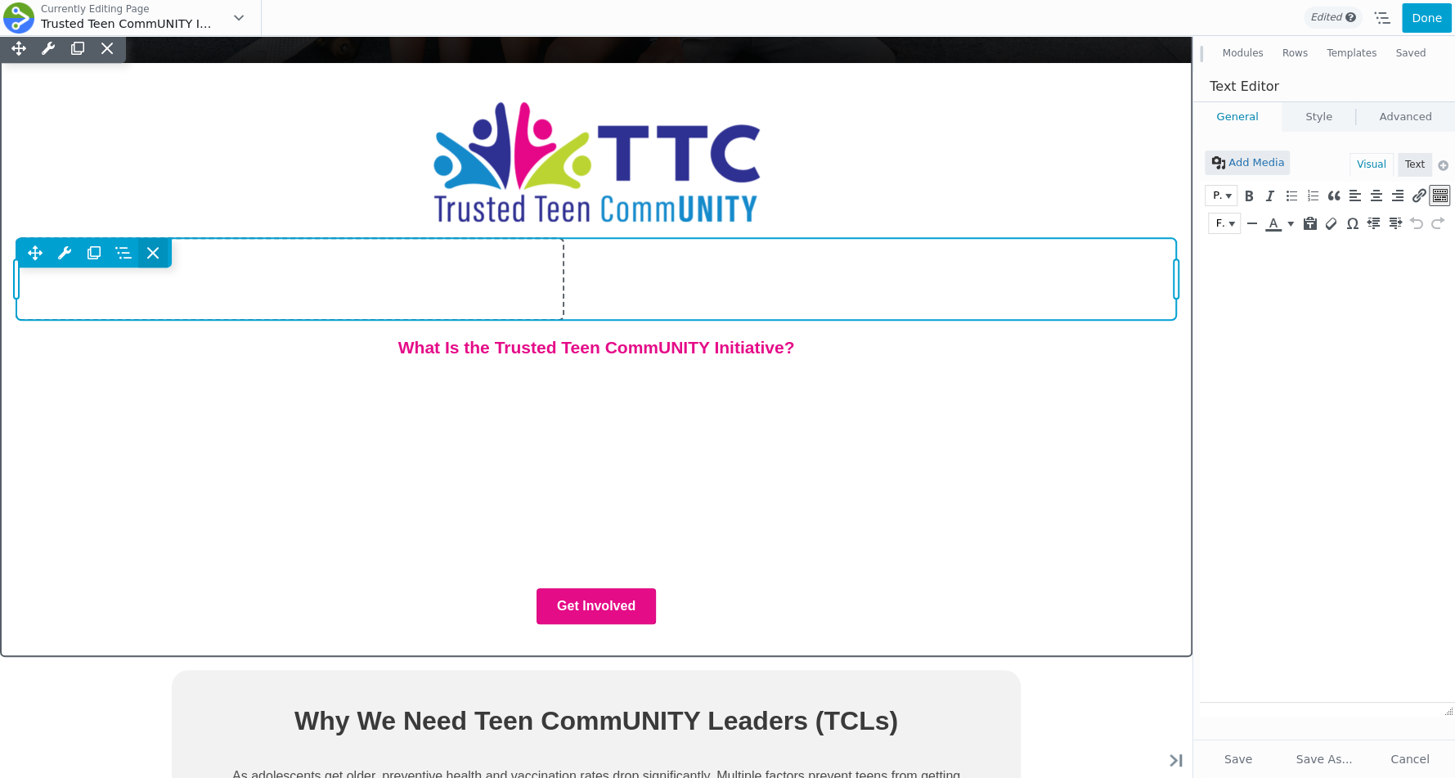
click at [149, 245] on icon at bounding box center [153, 253] width 16 height 16
click at [152, 246] on icon at bounding box center [153, 253] width 16 height 16
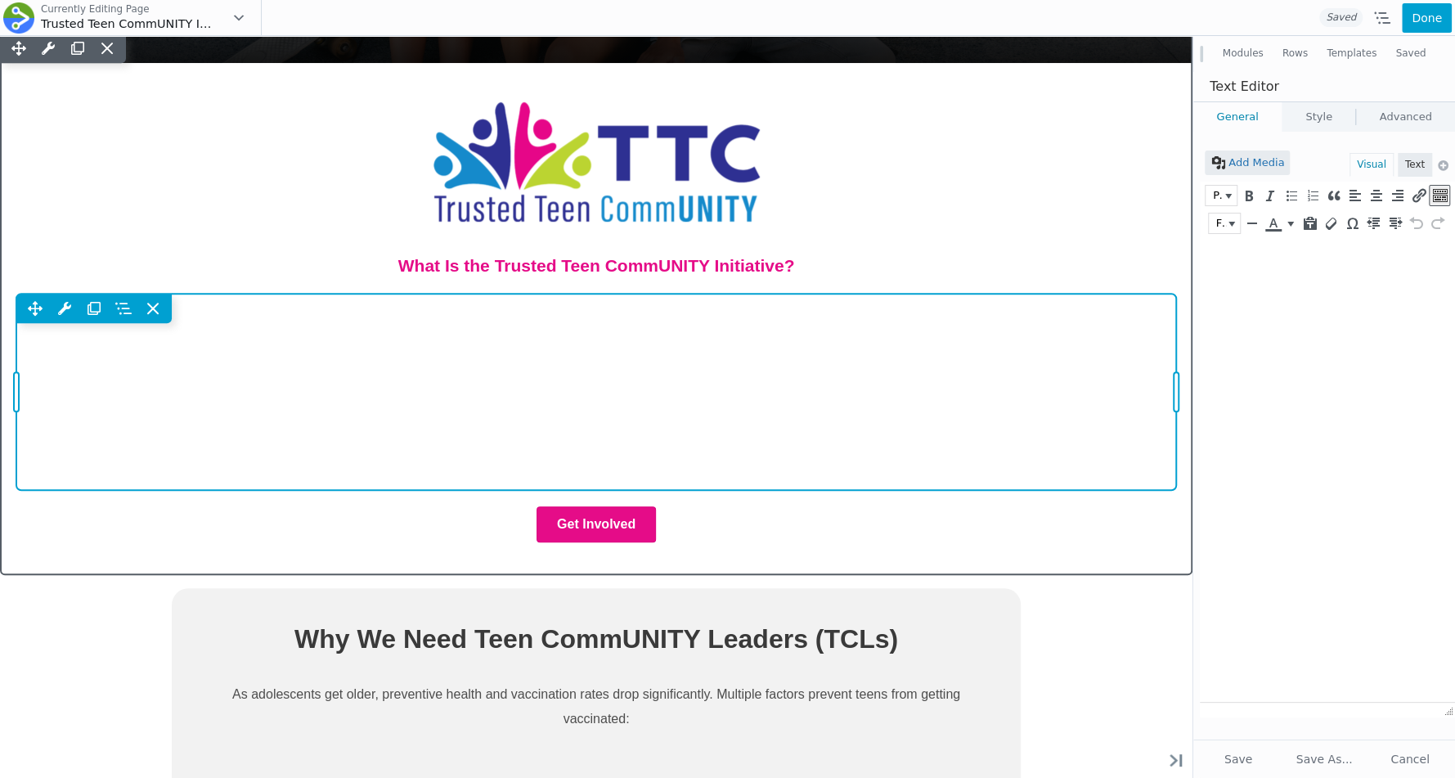
click at [587, 317] on div "Move Up Move Down Text Editor Settings Copy Text Editor Settings Paste Text Edi…" at bounding box center [596, 308] width 1160 height 29
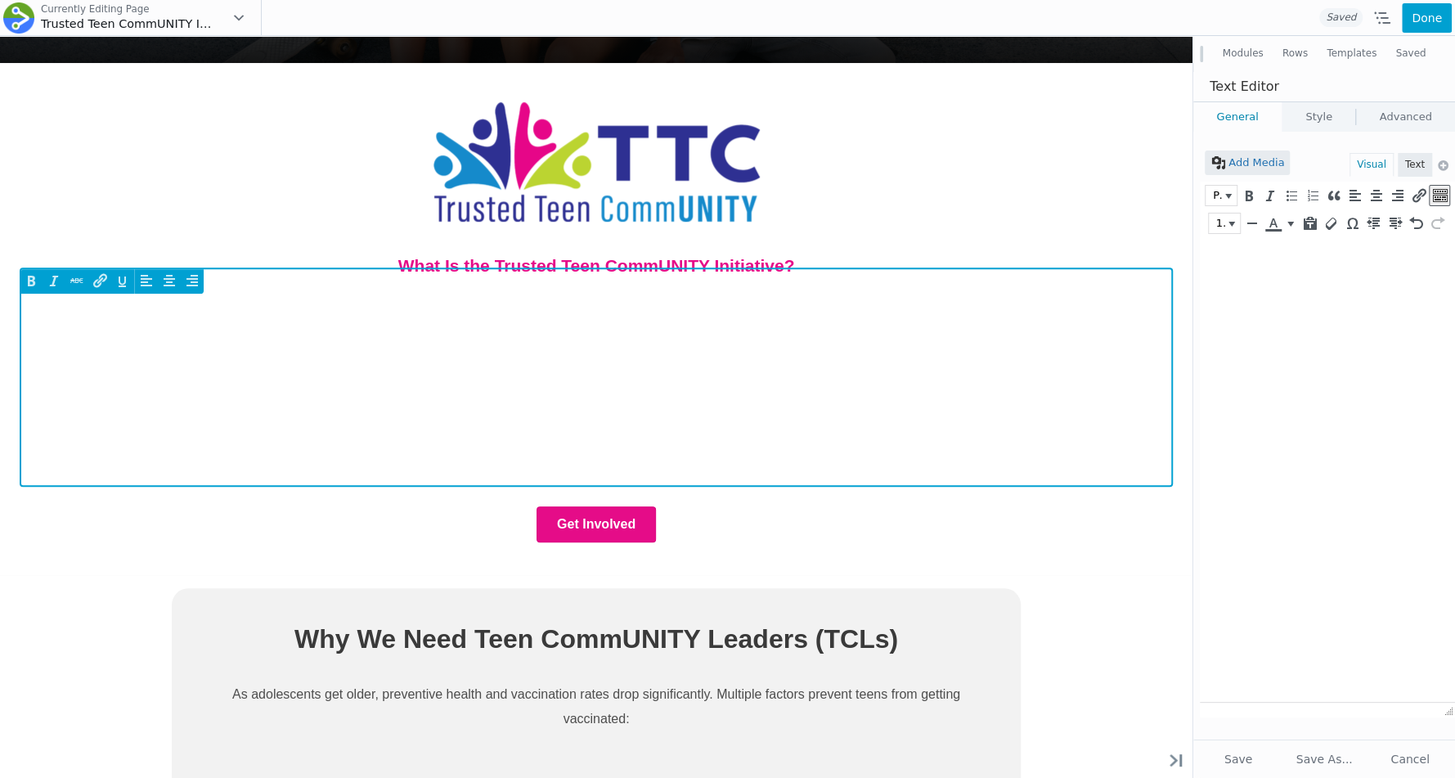
click at [554, 328] on div at bounding box center [596, 392] width 1127 height 164
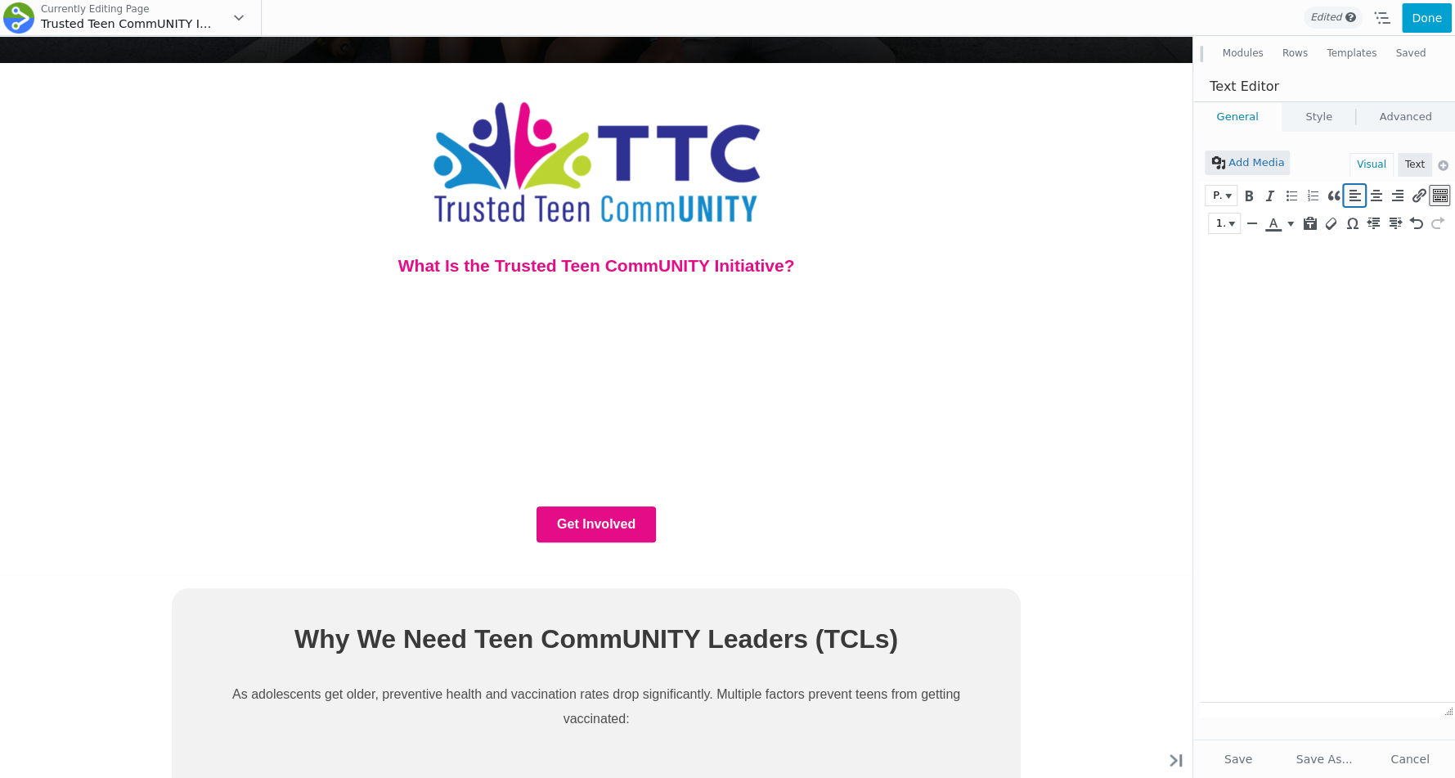
click at [1350, 196] on icon "Align left (⌃⌥L)" at bounding box center [1354, 195] width 15 height 16
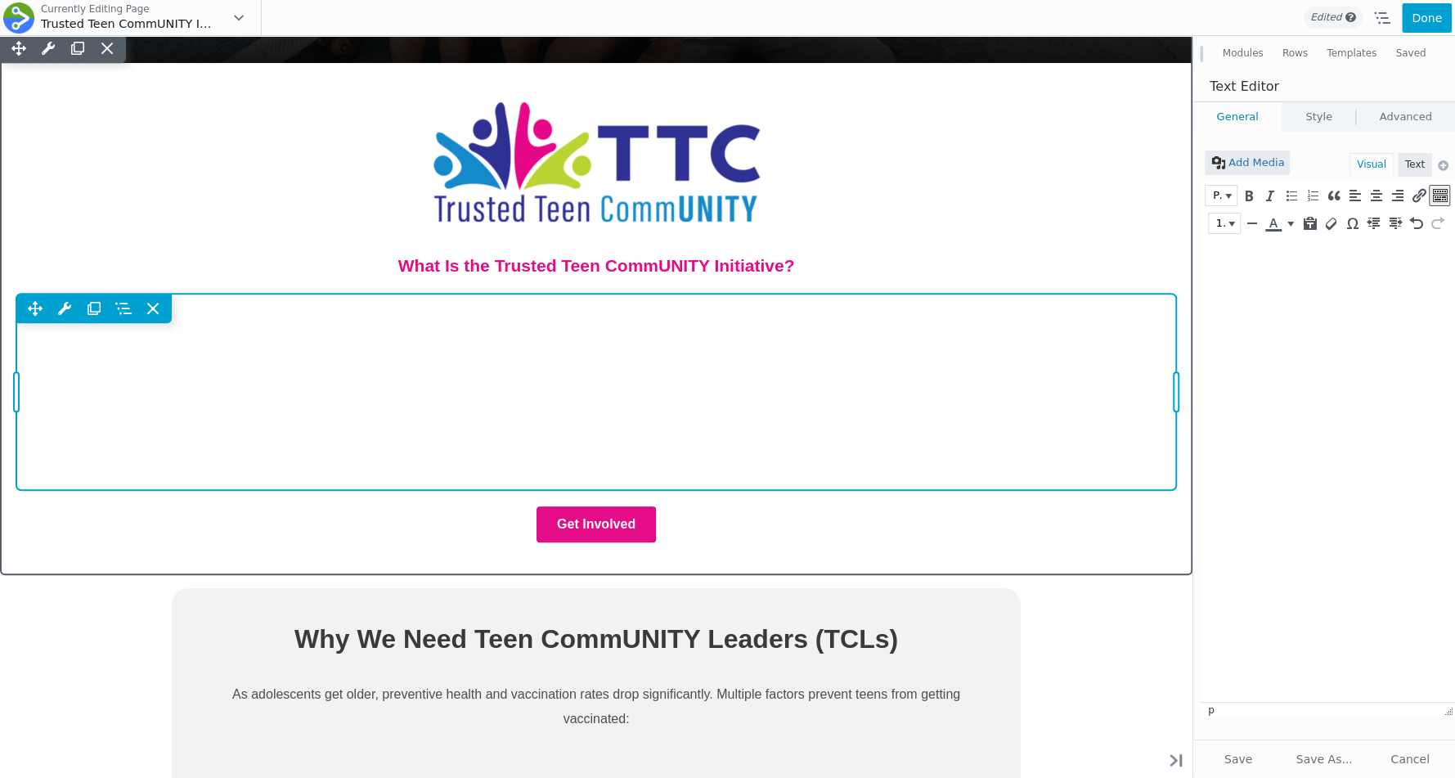
click at [606, 331] on div "Move Up Move Down Text Editor Settings Copy Text Editor Settings Paste Text Edi…" at bounding box center [596, 392] width 1160 height 197
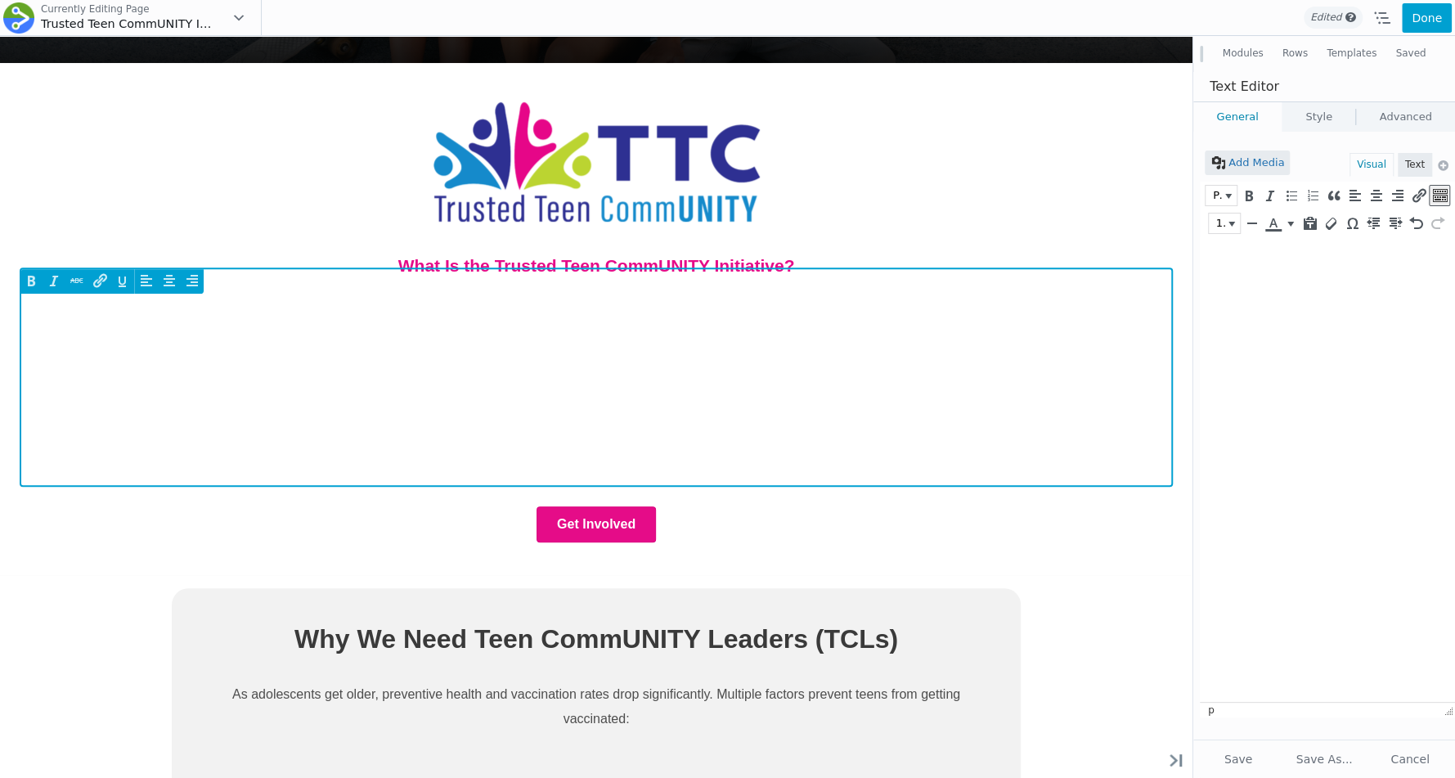
click at [665, 335] on div at bounding box center [596, 392] width 1127 height 164
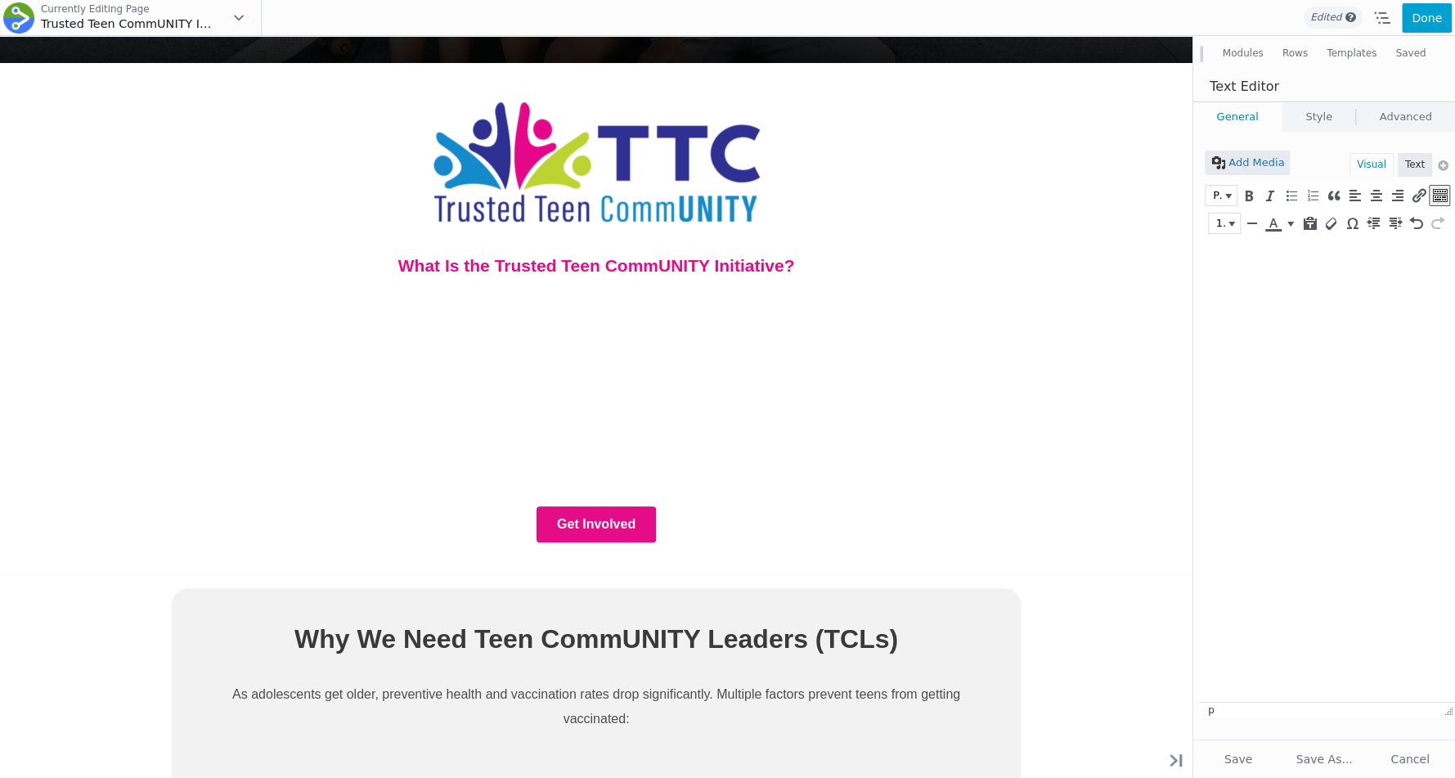
click at [1262, 281] on html at bounding box center [1327, 258] width 255 height 43
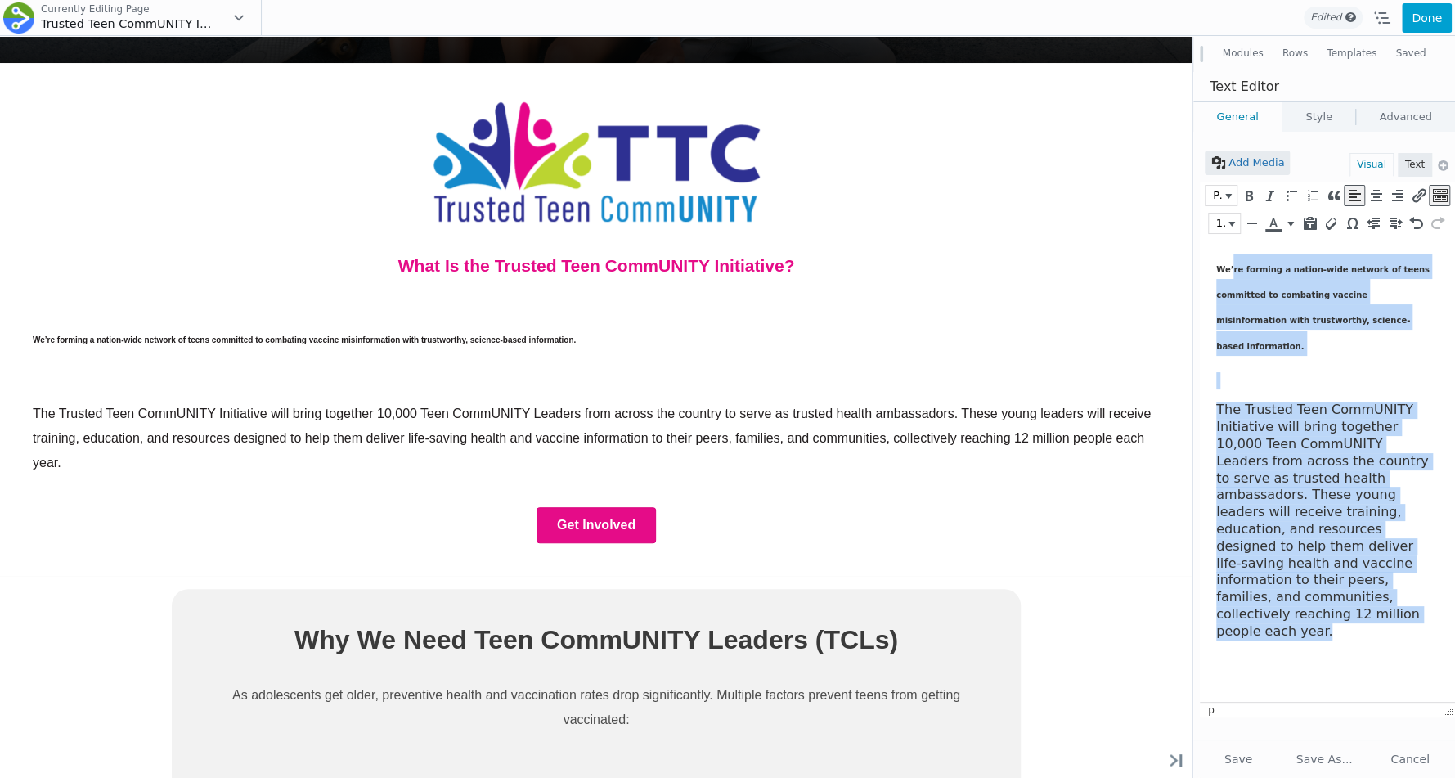
drag, startPoint x: 1399, startPoint y: 579, endPoint x: 1231, endPoint y: 249, distance: 370.6
click at [1231, 249] on html "We’re forming a nation-wide network of teens committed to combating vaccine mis…" at bounding box center [1327, 445] width 255 height 416
click at [1250, 201] on icon "Bold (⌘B)" at bounding box center [1248, 195] width 15 height 16
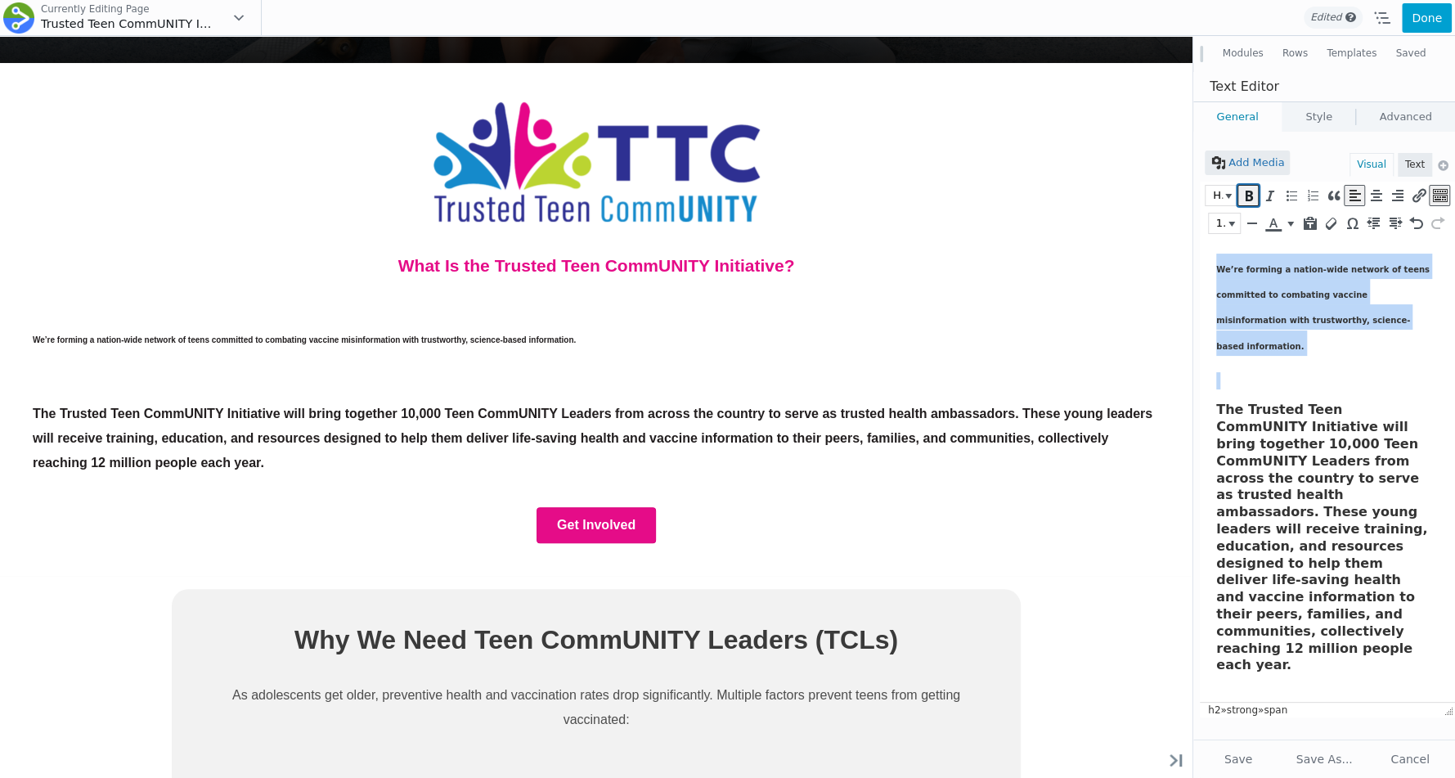
click at [1250, 201] on icon "Bold (⌘B)" at bounding box center [1248, 195] width 15 height 16
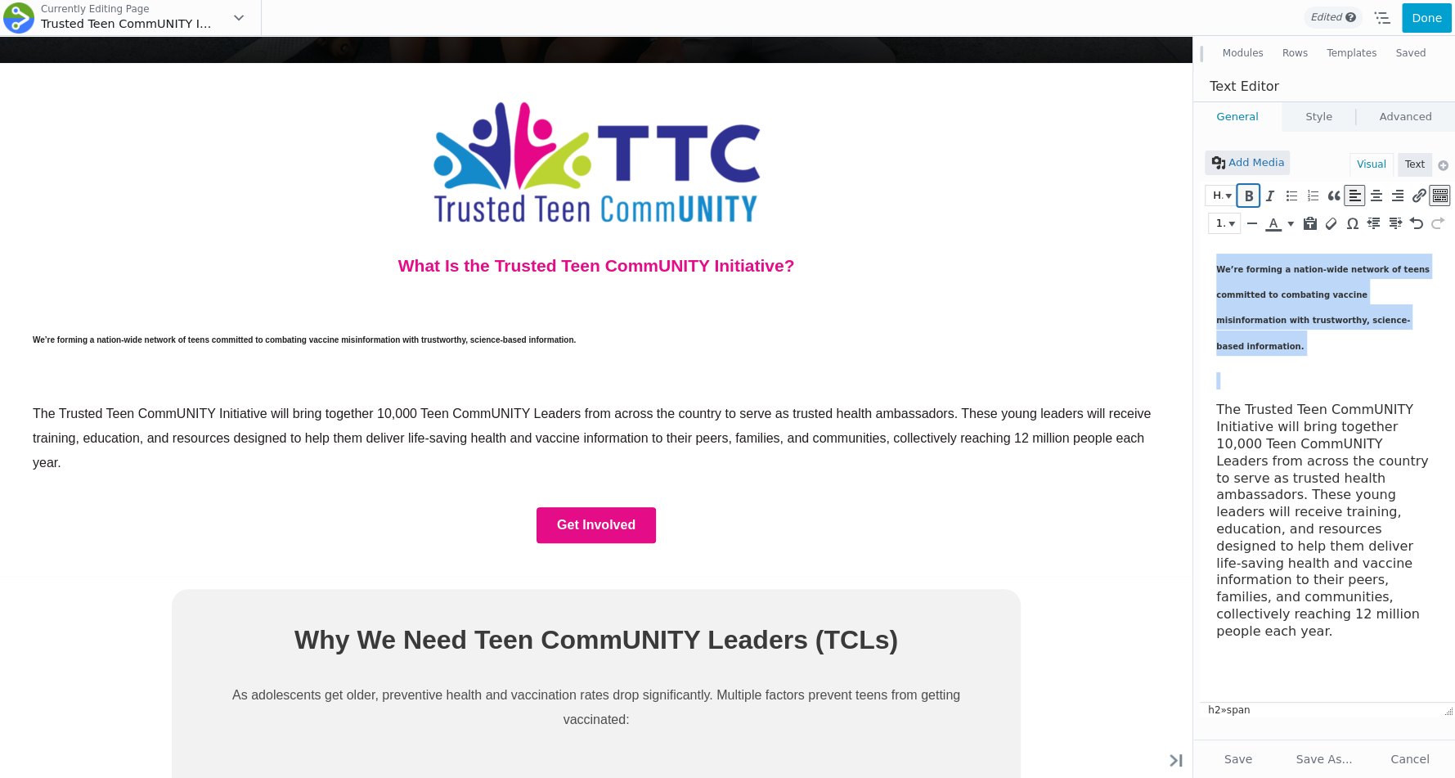
click at [1252, 192] on icon "Bold (⌘B)" at bounding box center [1248, 195] width 15 height 16
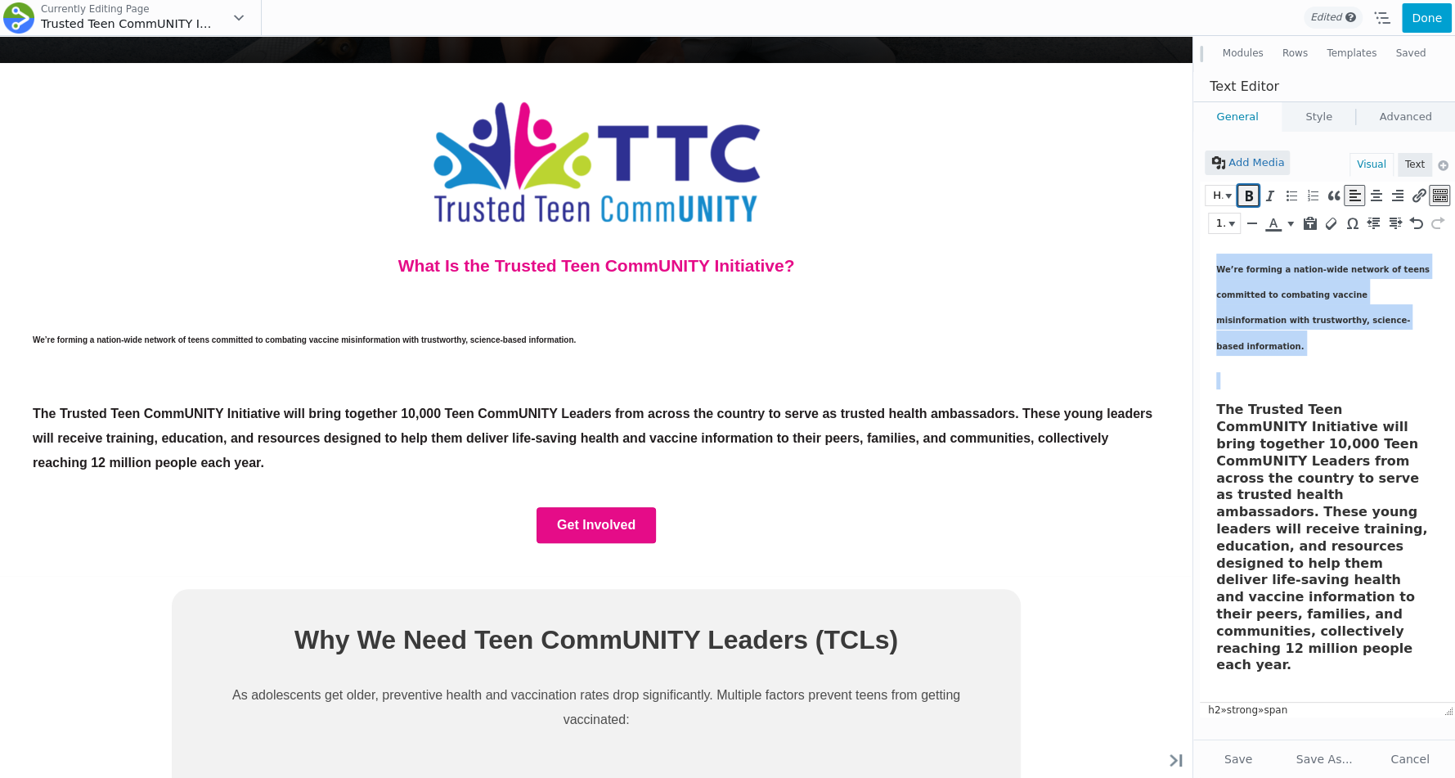
click at [1252, 192] on icon "Bold (⌘B)" at bounding box center [1248, 195] width 15 height 16
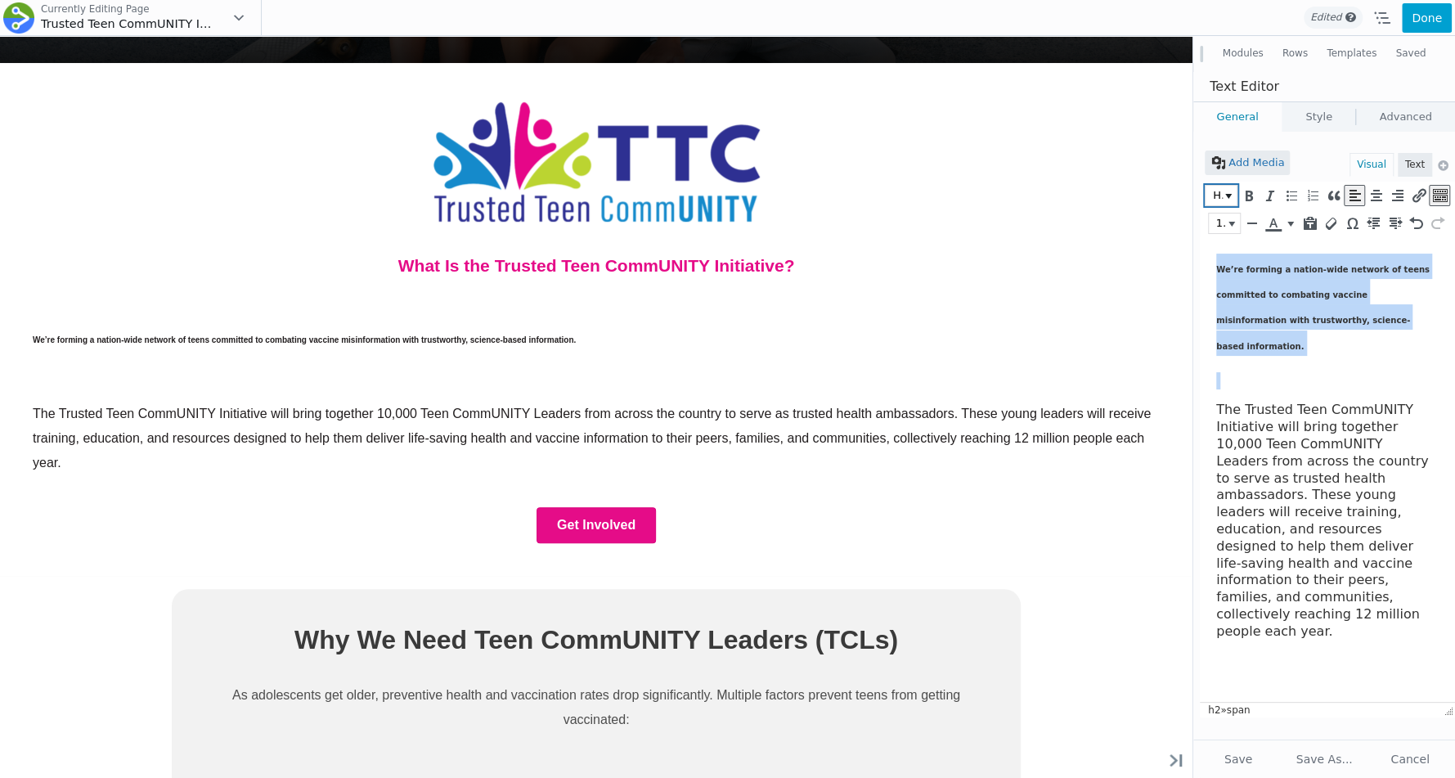
click at [1223, 198] on span "Heading 2" at bounding box center [1217, 195] width 12 height 16
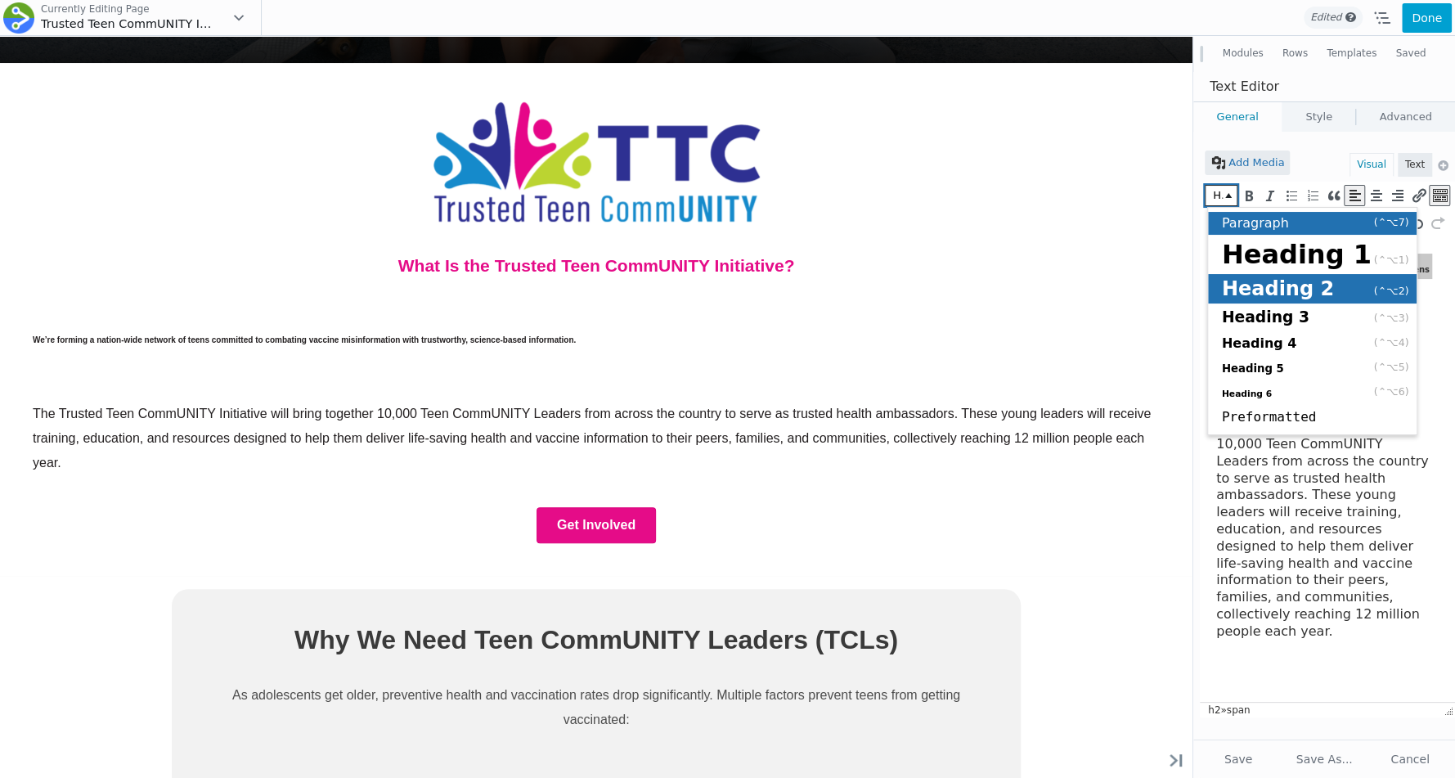
click at [1281, 226] on span "Paragraph" at bounding box center [1255, 223] width 67 height 16
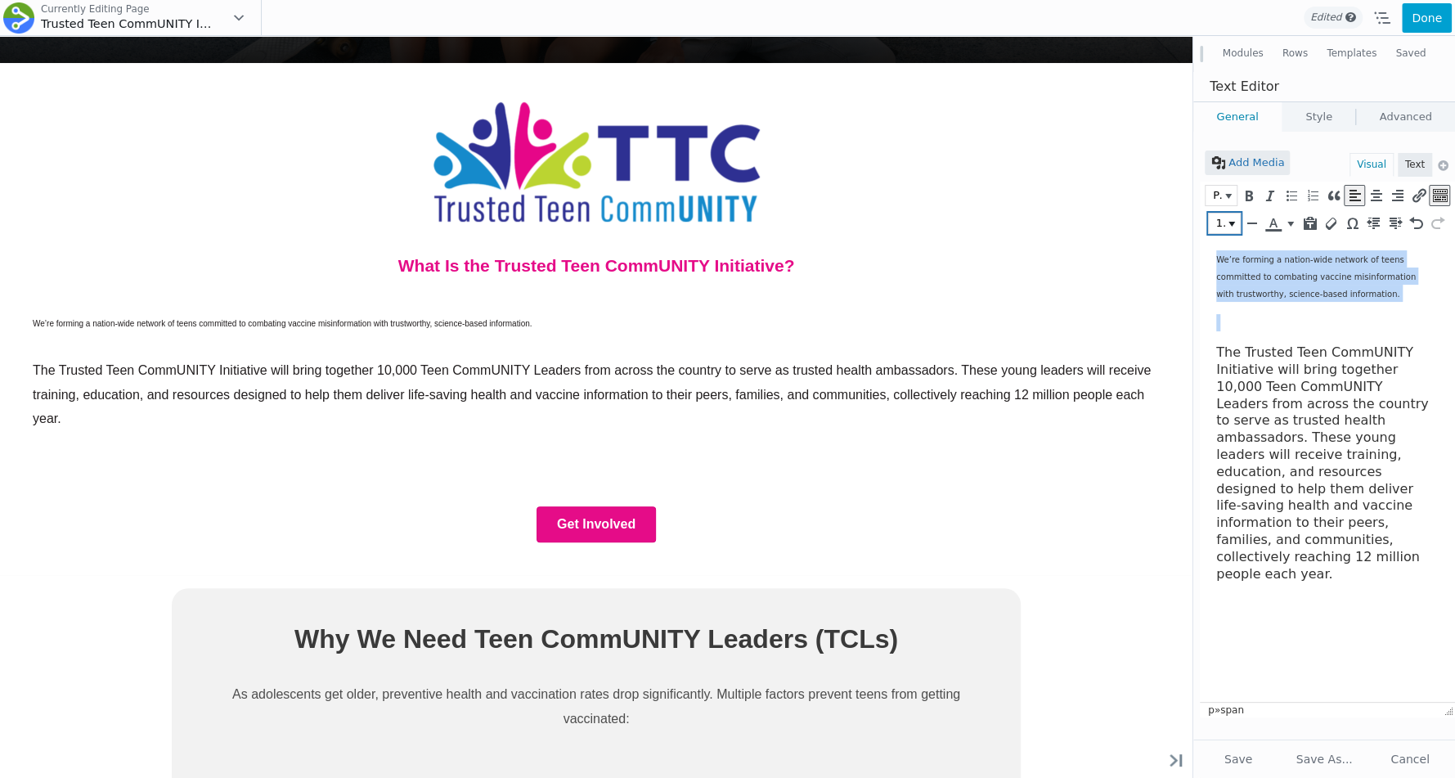
click at [1222, 229] on span "10px" at bounding box center [1220, 223] width 12 height 16
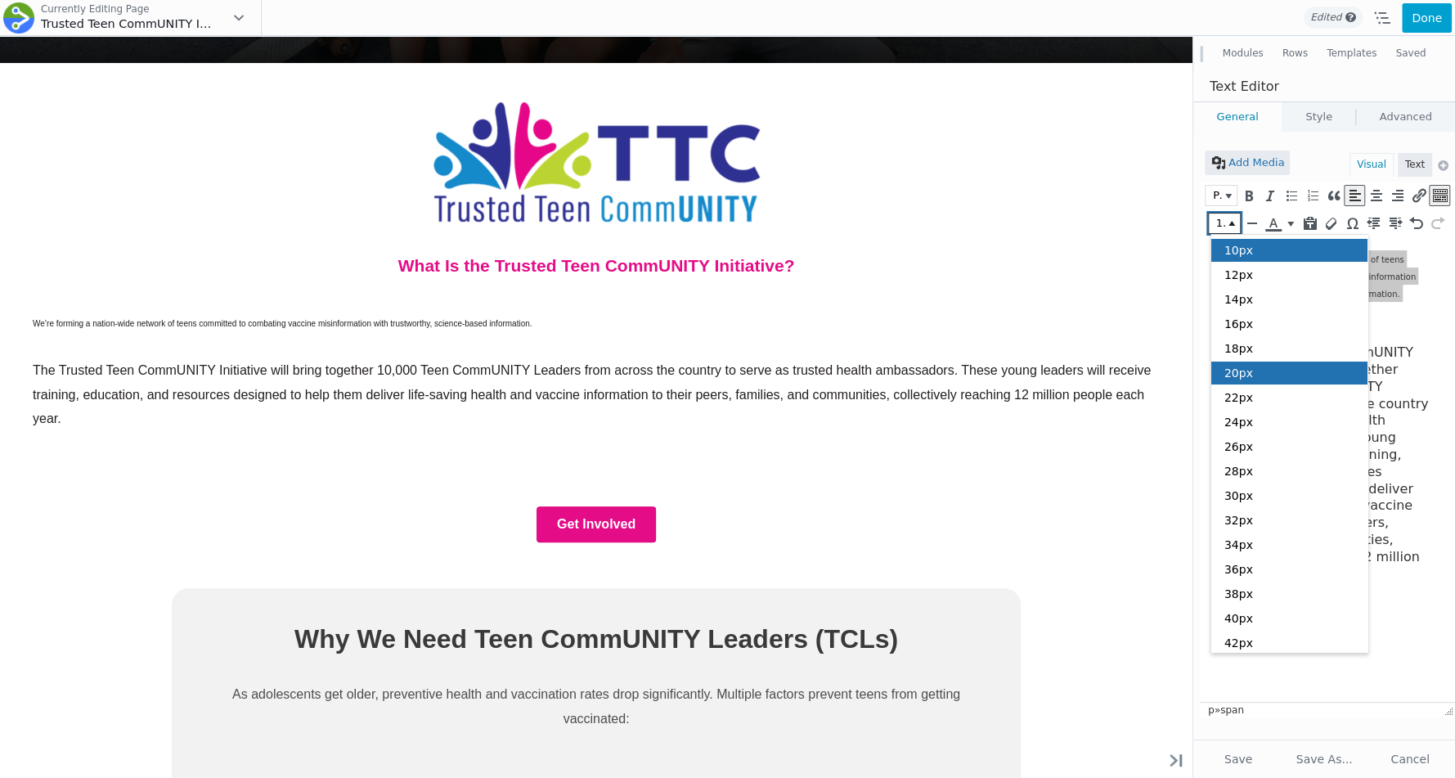
click at [1259, 371] on div "20px" at bounding box center [1290, 373] width 157 height 23
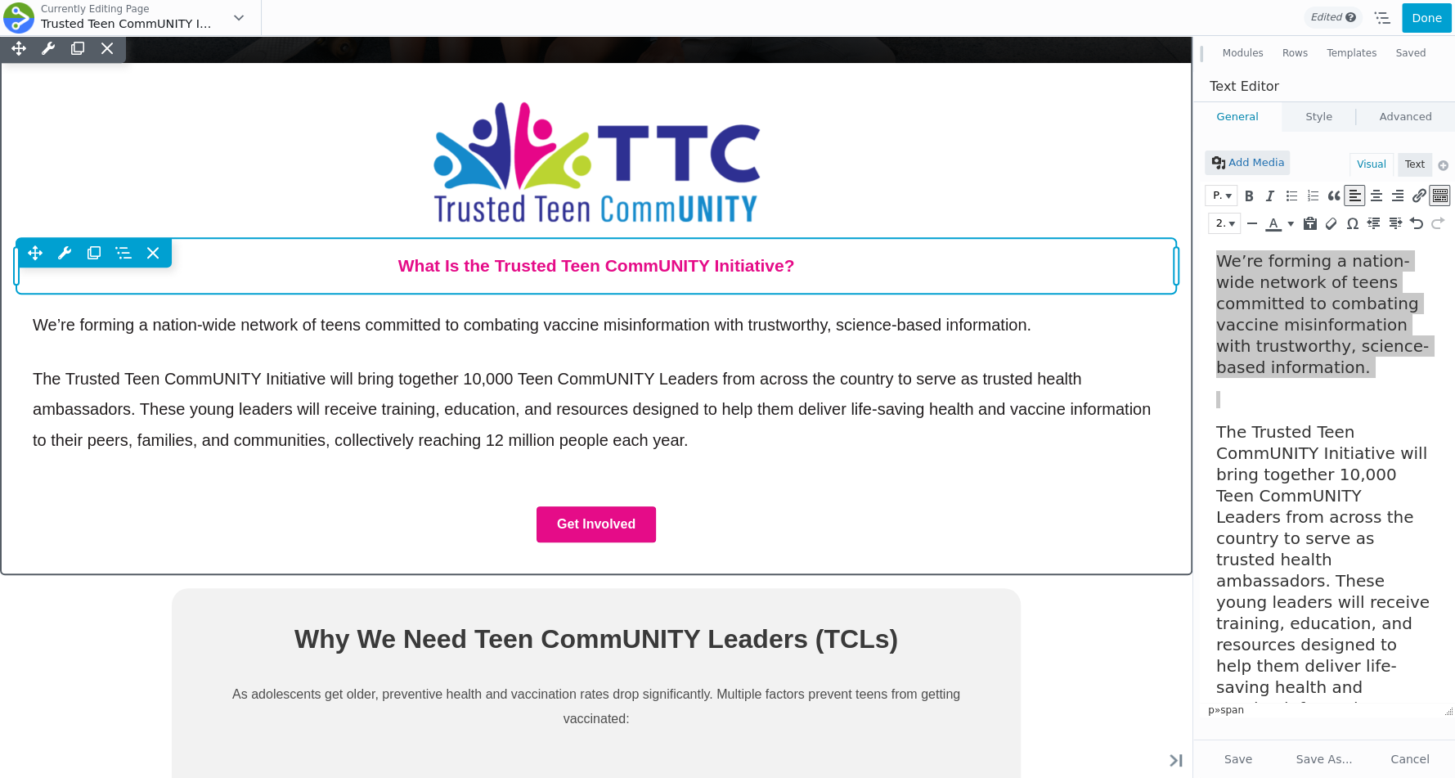
click at [773, 262] on div "Move Up Move Down Heading Settings Copy Heading Settings Paste Heading Settings…" at bounding box center [596, 252] width 1160 height 29
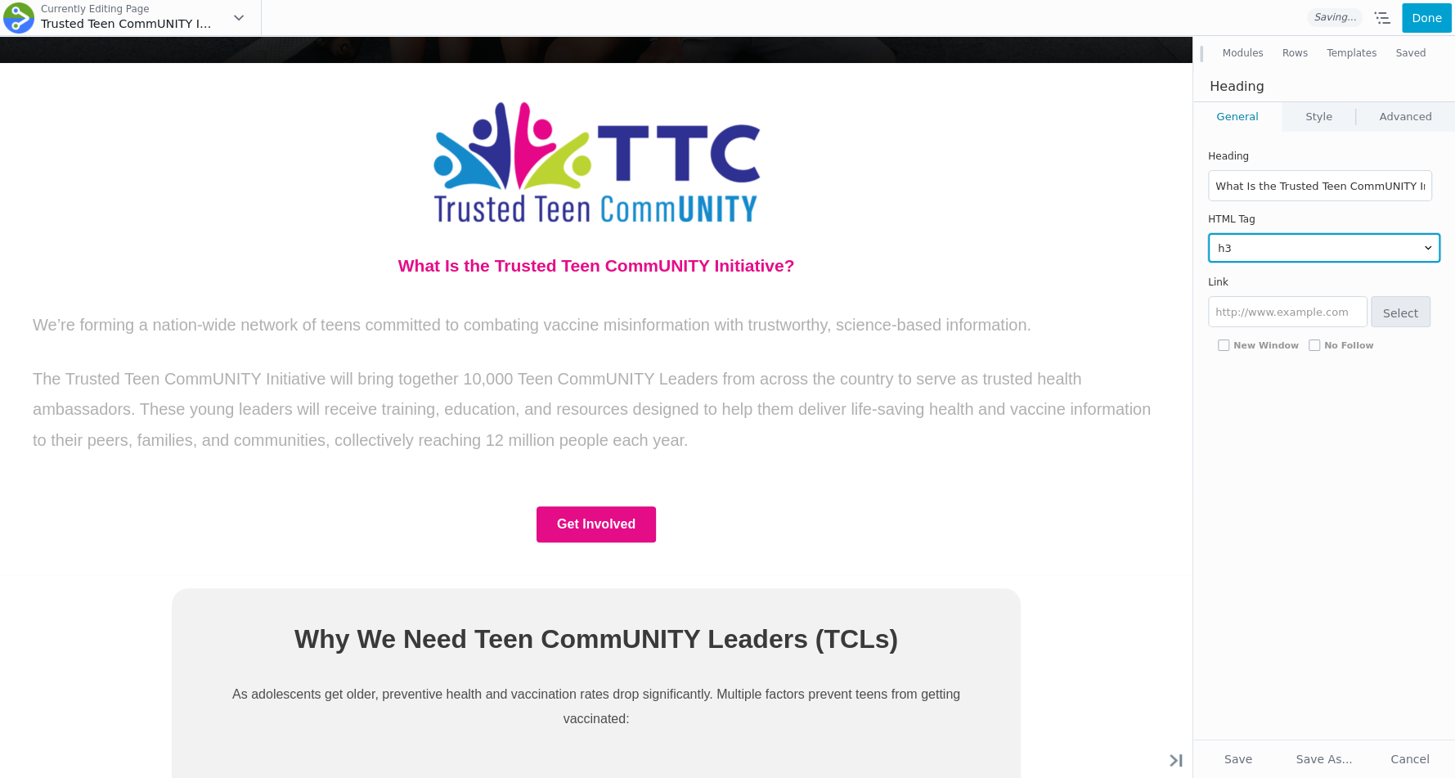
click at [1248, 239] on select "h1 h2 h3 h4 h5 h6" at bounding box center [1324, 247] width 232 height 29
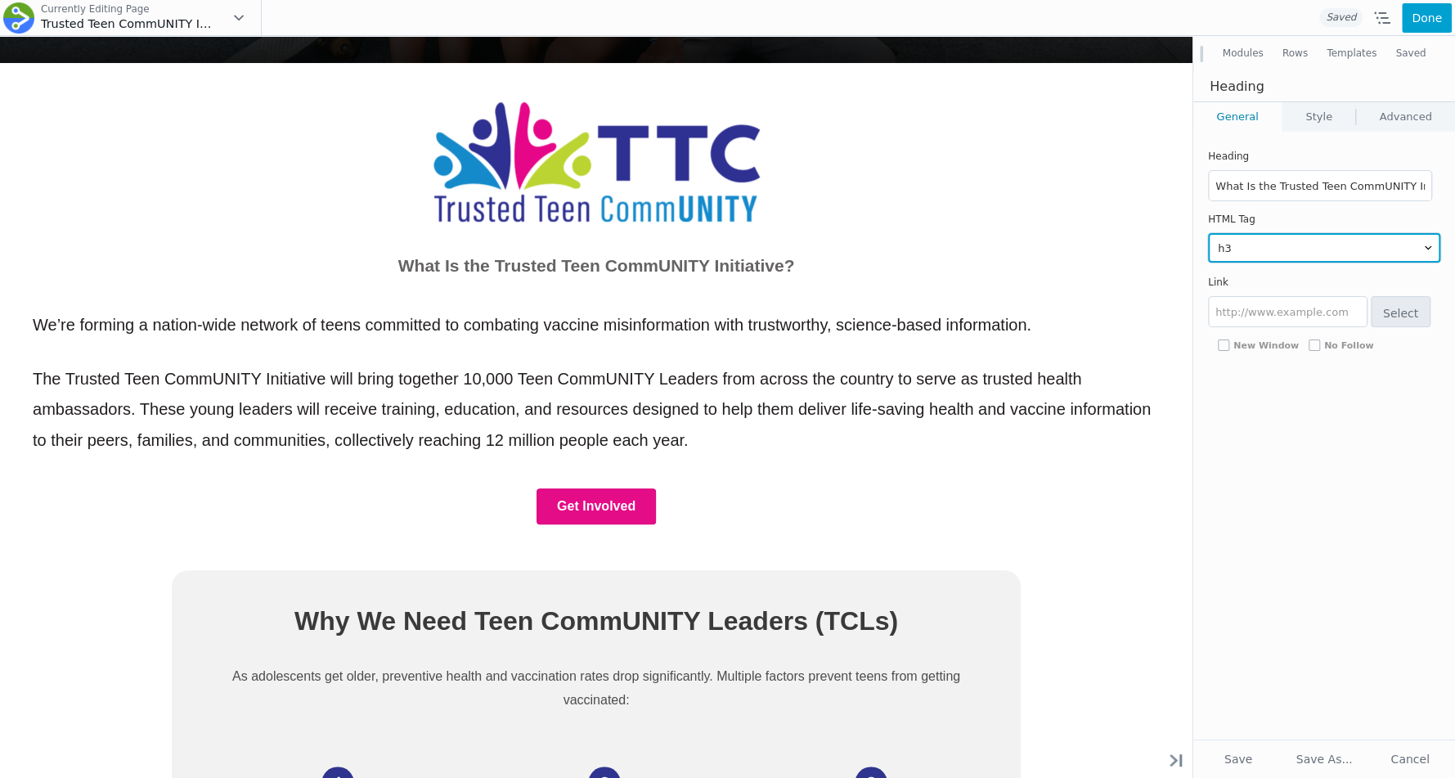
select select "h5"
click at [1208, 233] on select "h1 h2 h3 h4 h5 h6" at bounding box center [1324, 247] width 232 height 29
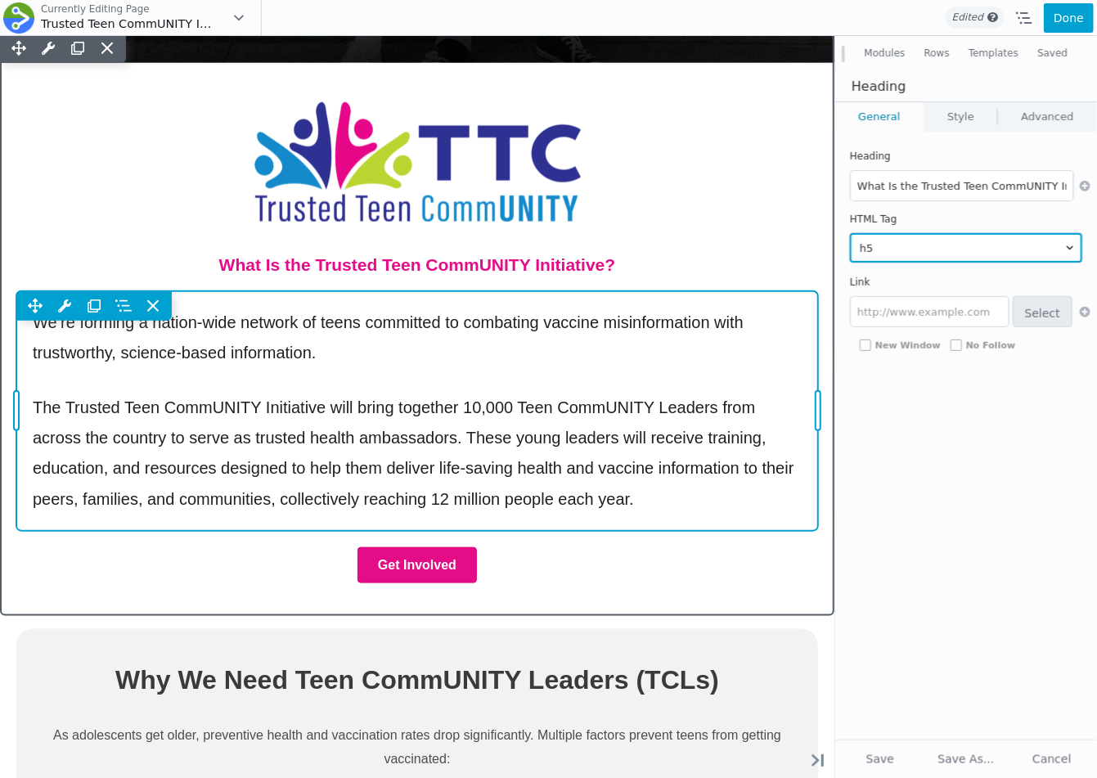
scroll to position [826, 0]
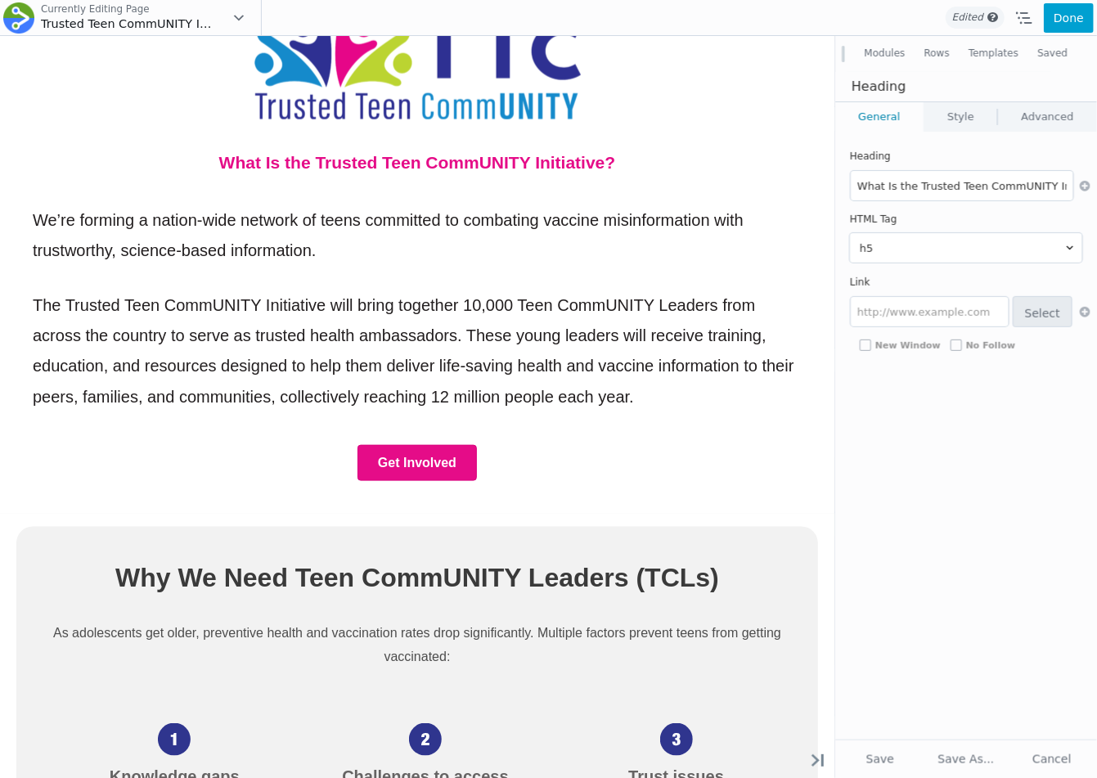
click at [898, 49] on button "Modules" at bounding box center [885, 53] width 60 height 29
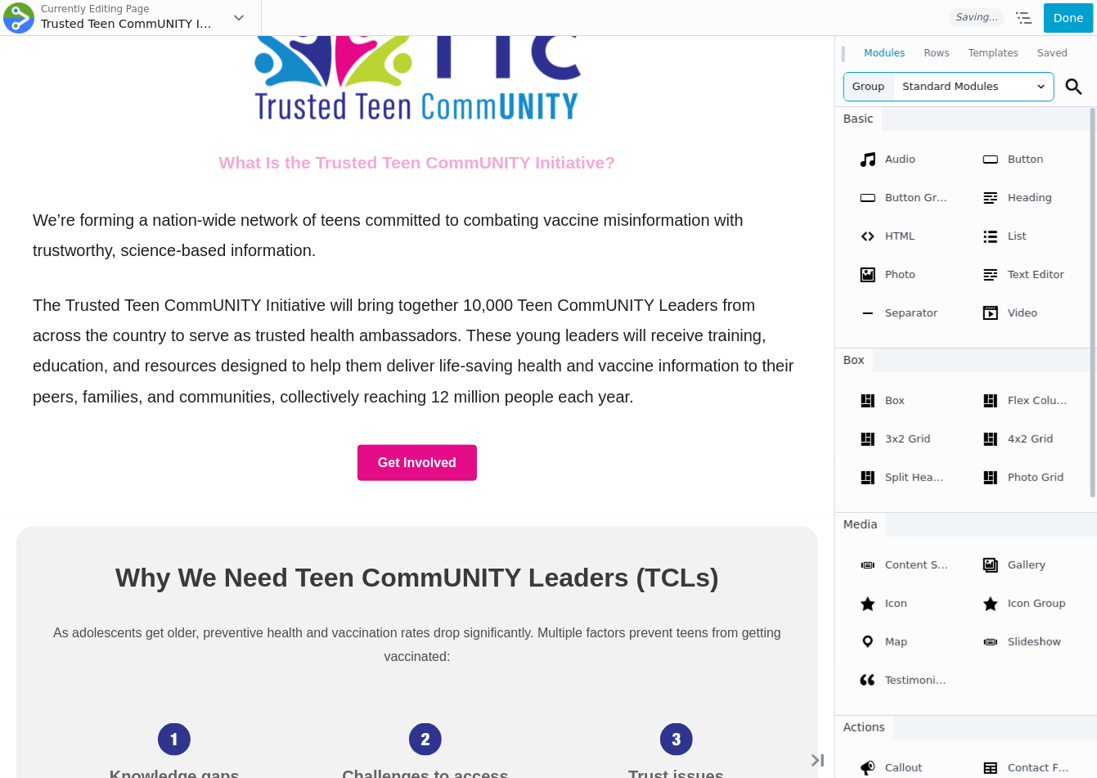
click at [956, 87] on span "Standard Modules" at bounding box center [974, 87] width 159 height 28
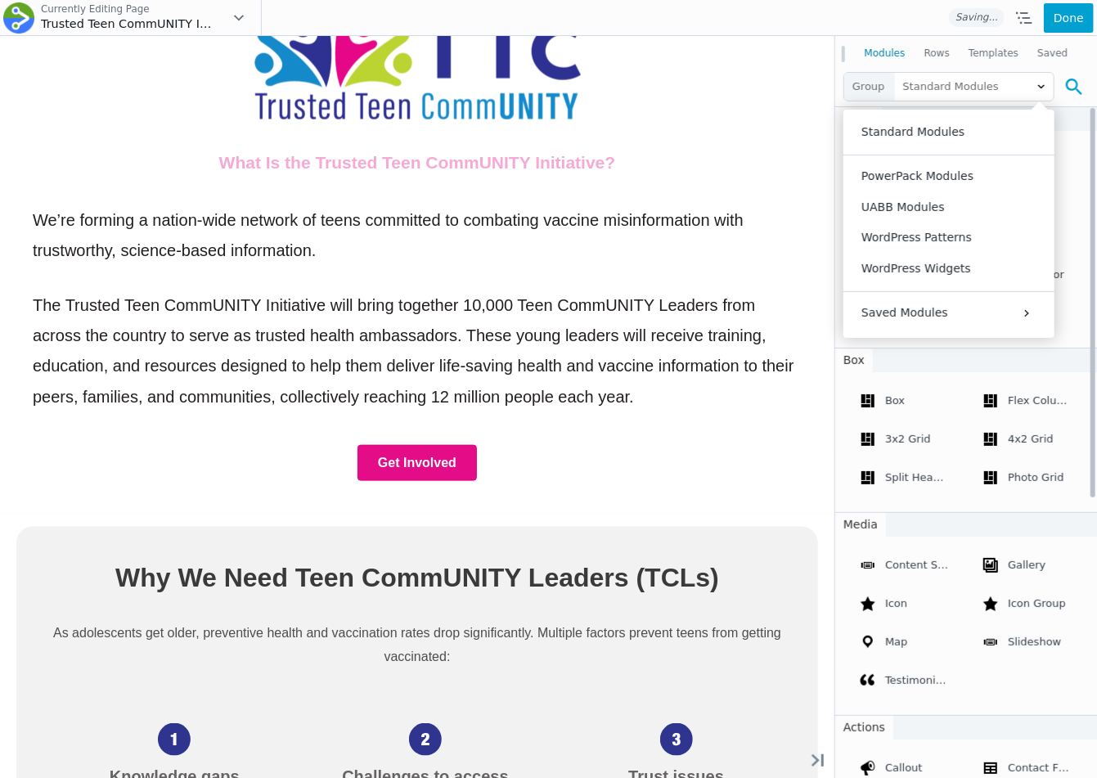
click at [1069, 86] on icon at bounding box center [1074, 87] width 16 height 16
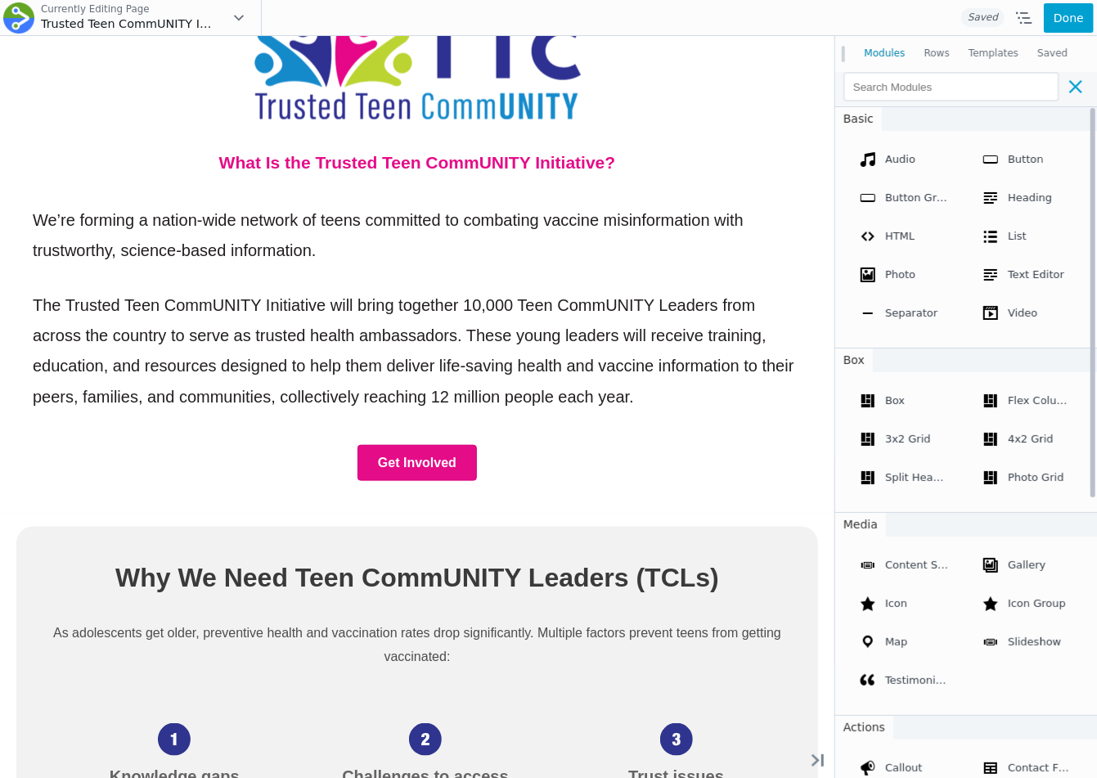
click at [1069, 86] on icon at bounding box center [1075, 86] width 13 height 13
click at [1077, 91] on icon at bounding box center [1074, 87] width 16 height 16
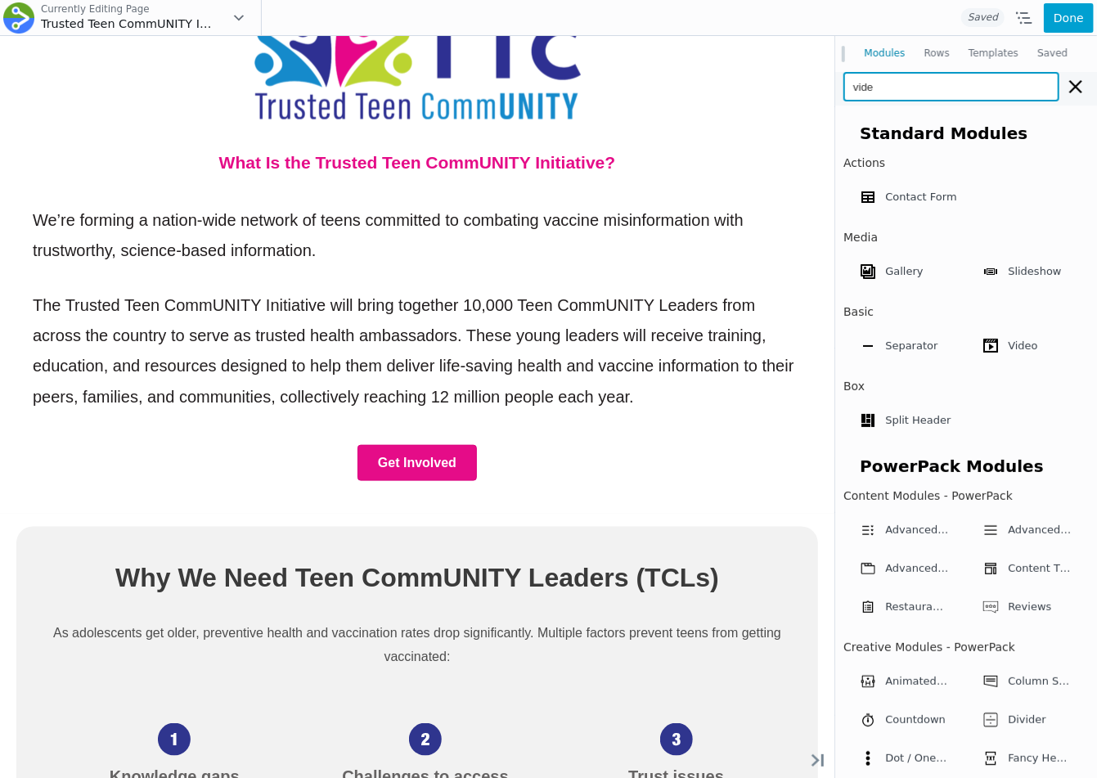
type input "video"
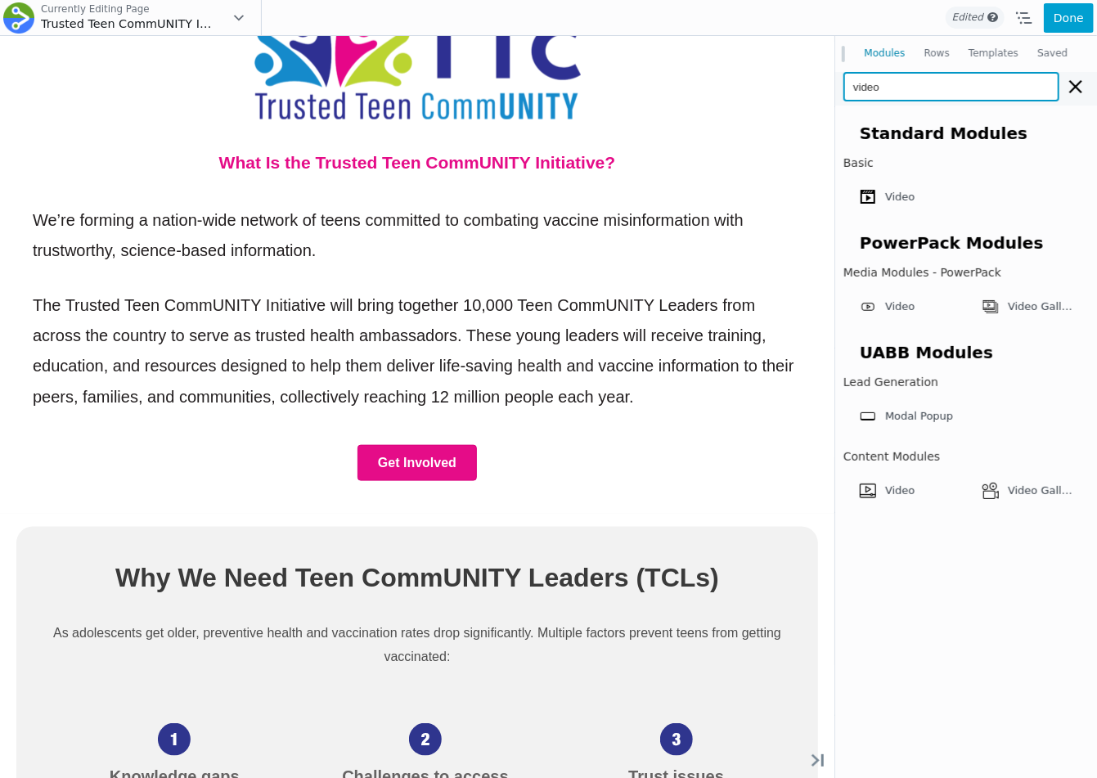
scroll to position [1163, 0]
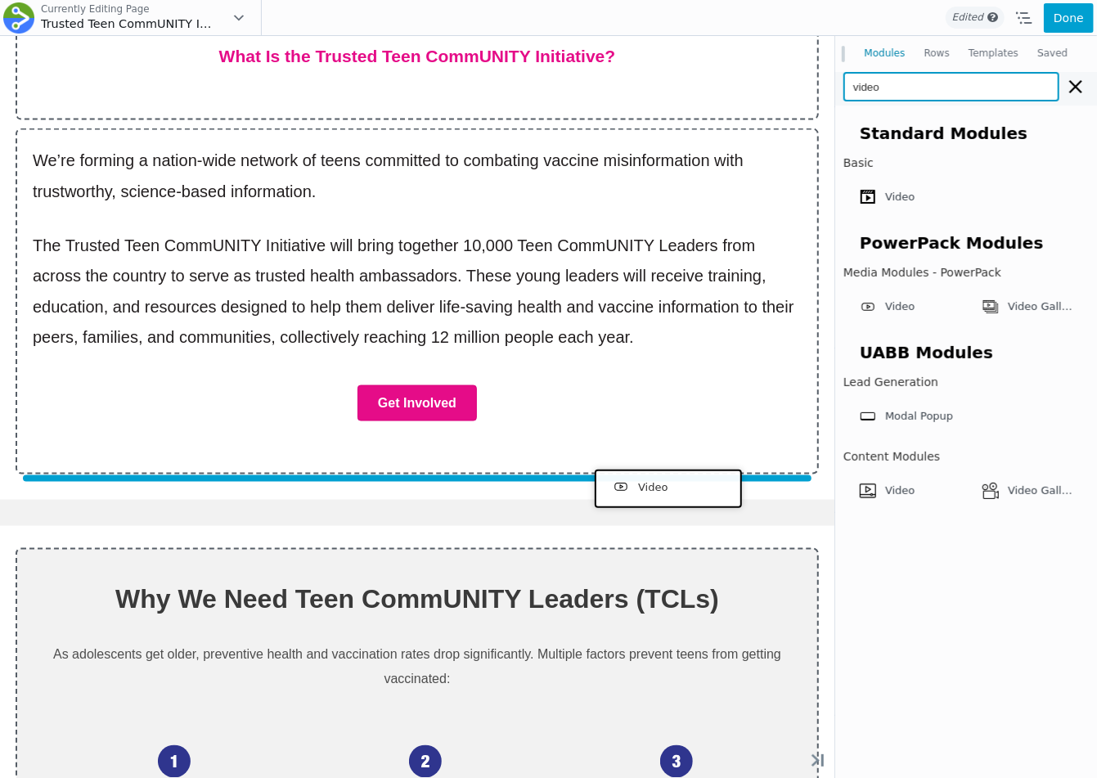
drag, startPoint x: 924, startPoint y: 344, endPoint x: 664, endPoint y: 485, distance: 295.5
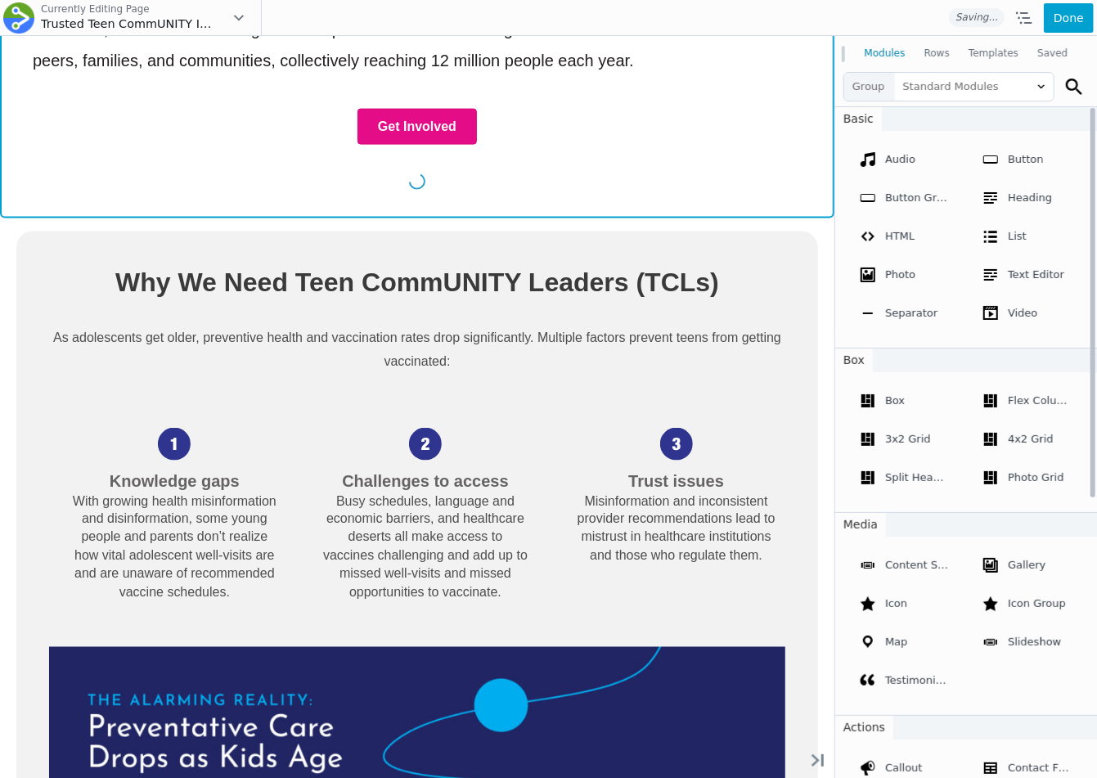
scroll to position [886, 0]
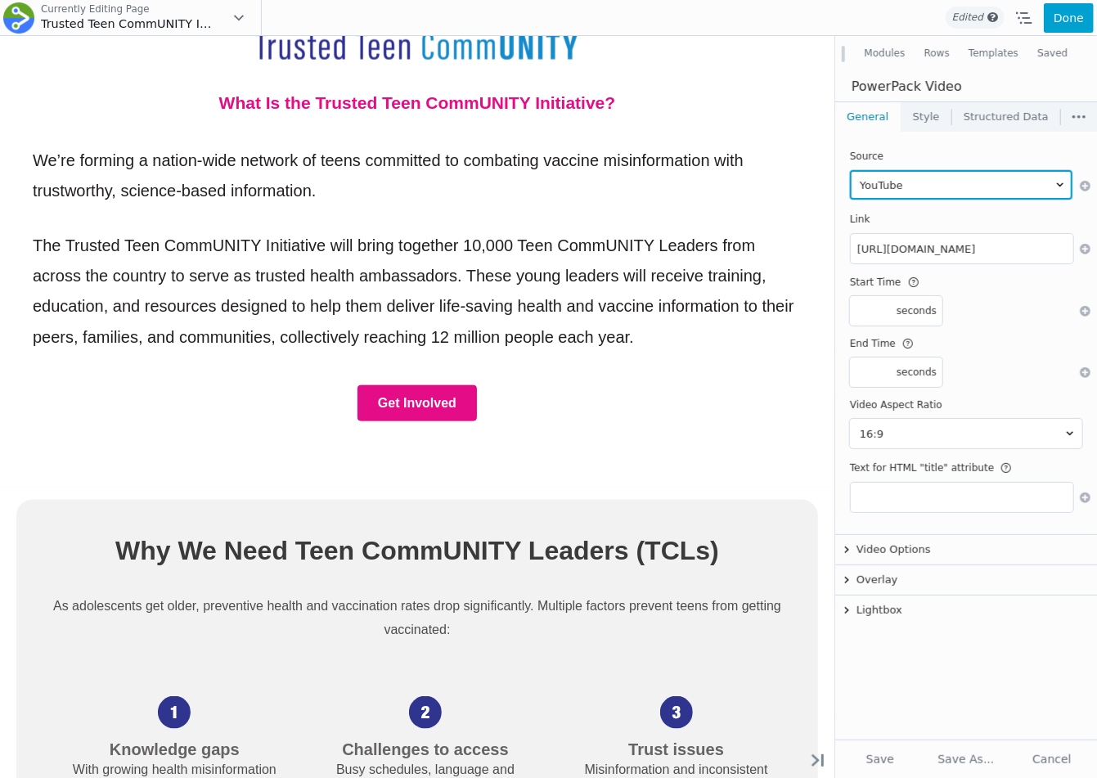
click at [911, 183] on select "YouTube Vimeo Dailymotion Wistia Facebook Self Hosted External URL" at bounding box center [961, 184] width 223 height 29
click at [983, 183] on select "YouTube Vimeo Dailymotion Wistia Facebook Self Hosted External URL" at bounding box center [961, 184] width 223 height 29
click at [850, 170] on select "YouTube Vimeo Dailymotion Wistia Facebook Self Hosted External URL" at bounding box center [961, 184] width 223 height 29
click at [931, 187] on select "YouTube Vimeo Dailymotion Wistia Facebook Self Hosted External URL" at bounding box center [961, 184] width 223 height 29
select select "hosted"
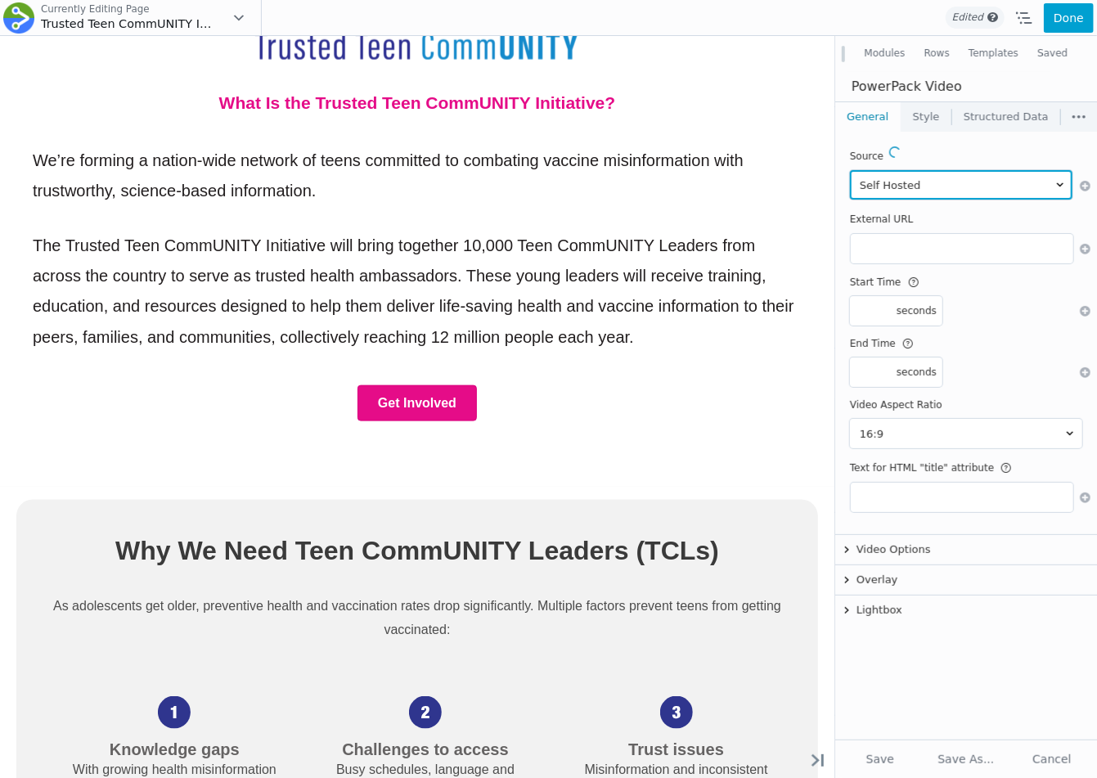
click at [850, 170] on select "YouTube Vimeo Dailymotion Wistia Facebook Self Hosted External URL" at bounding box center [961, 184] width 223 height 29
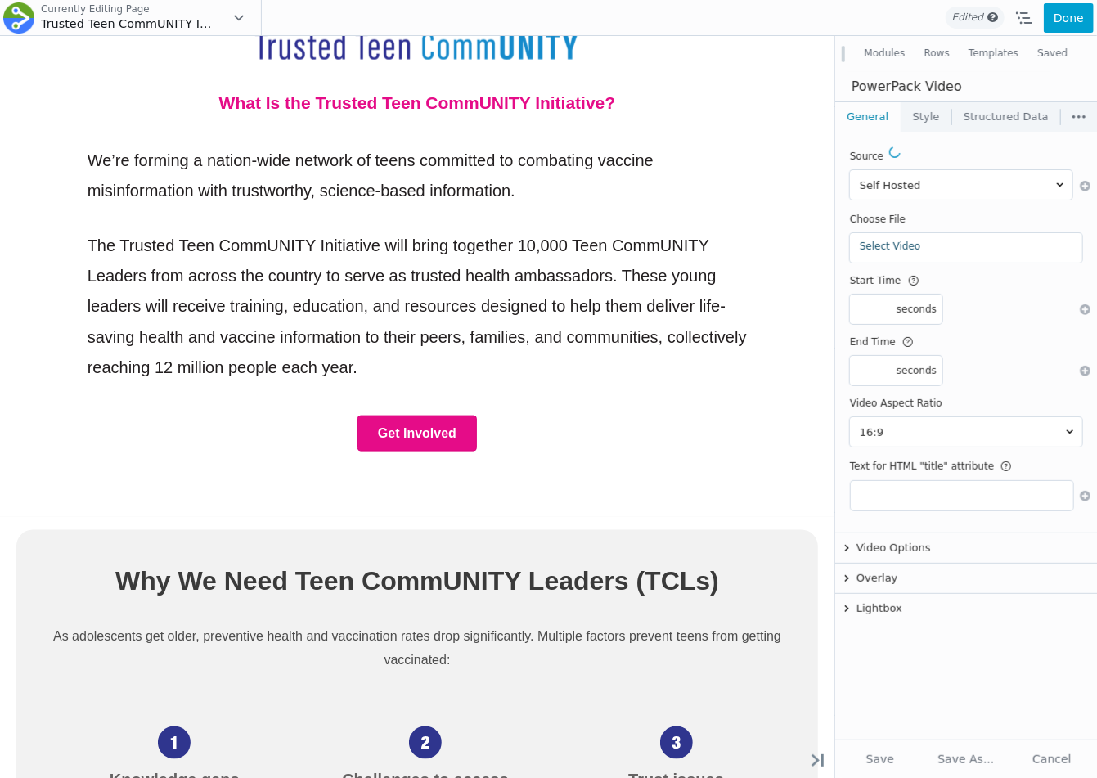
click at [916, 248] on link "Select Video" at bounding box center [966, 246] width 213 height 11
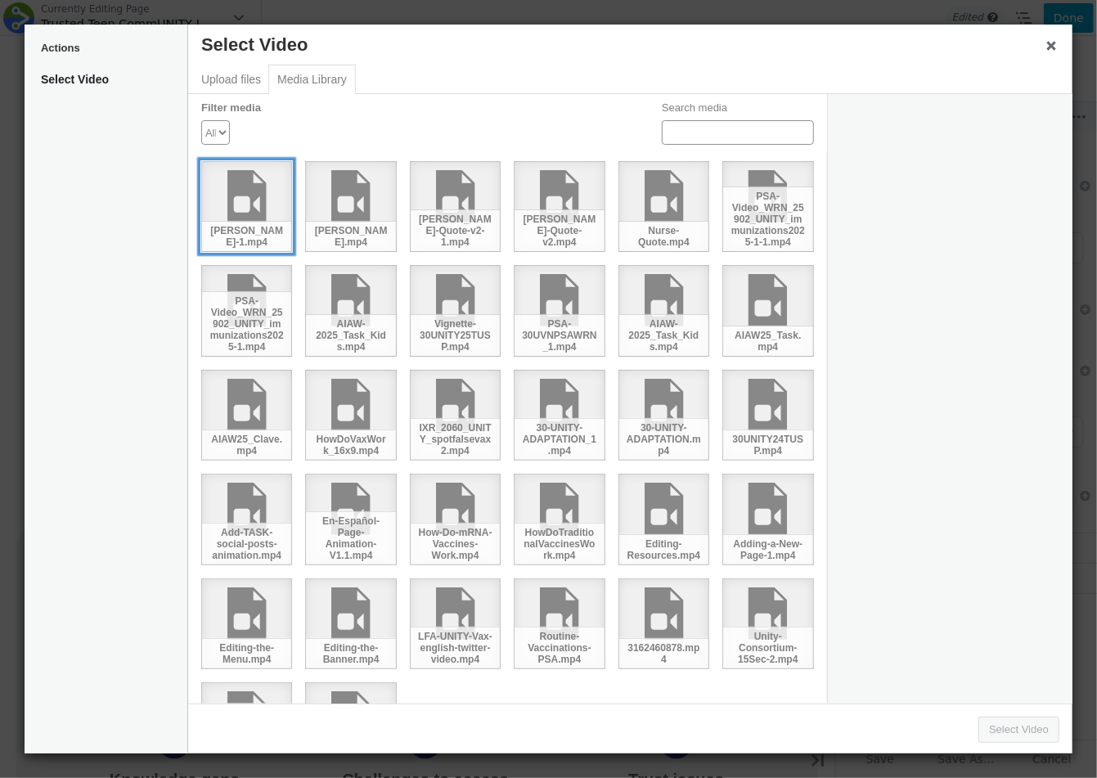
click at [241, 205] on div "Judy-Klein-1.mp4" at bounding box center [246, 206] width 91 height 91
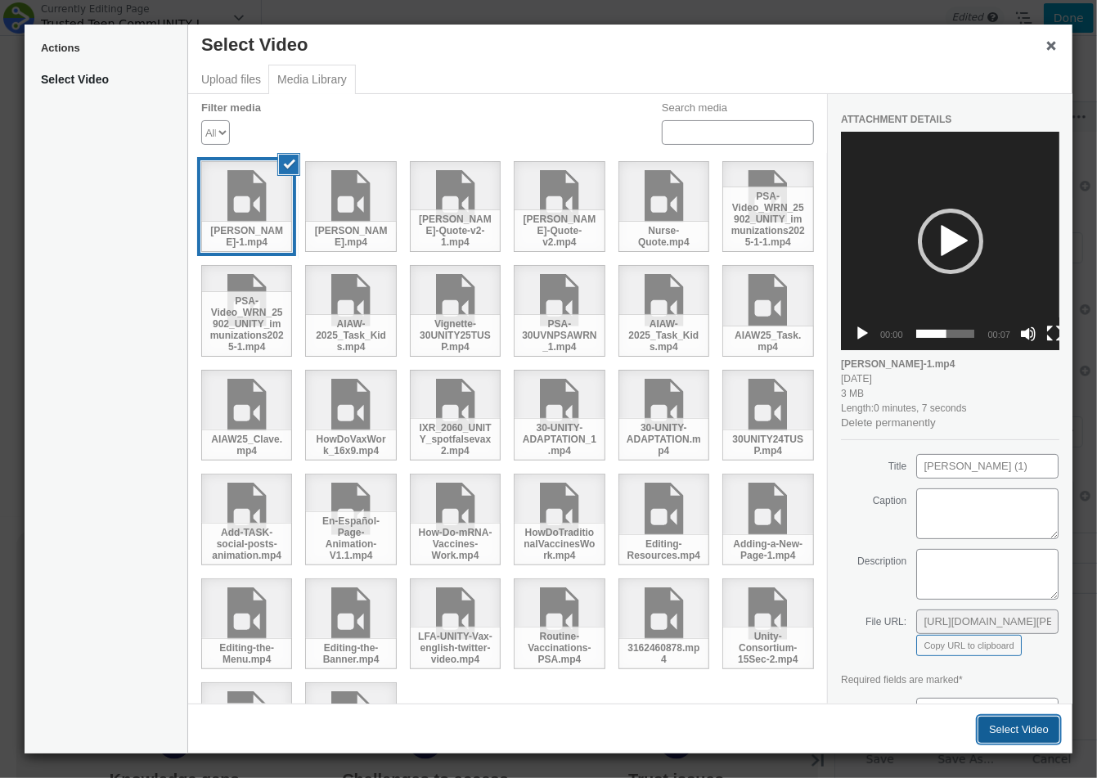
click at [999, 729] on button "Select Video" at bounding box center [1018, 730] width 81 height 26
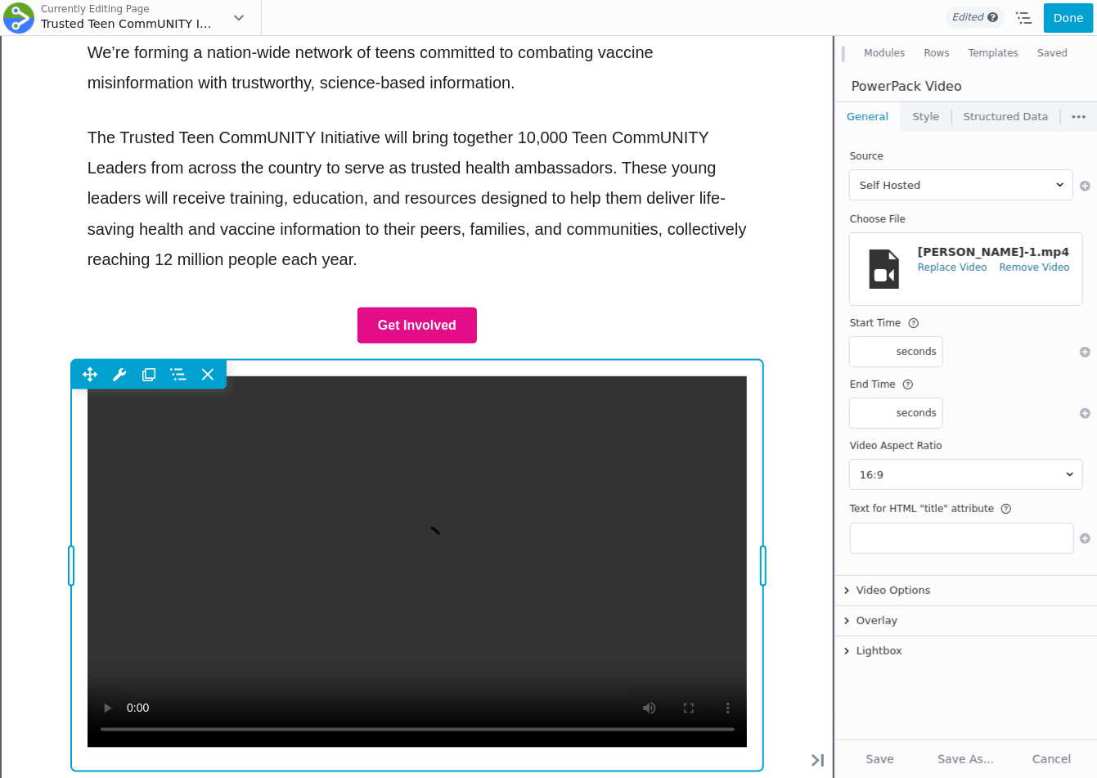
scroll to position [1177, 0]
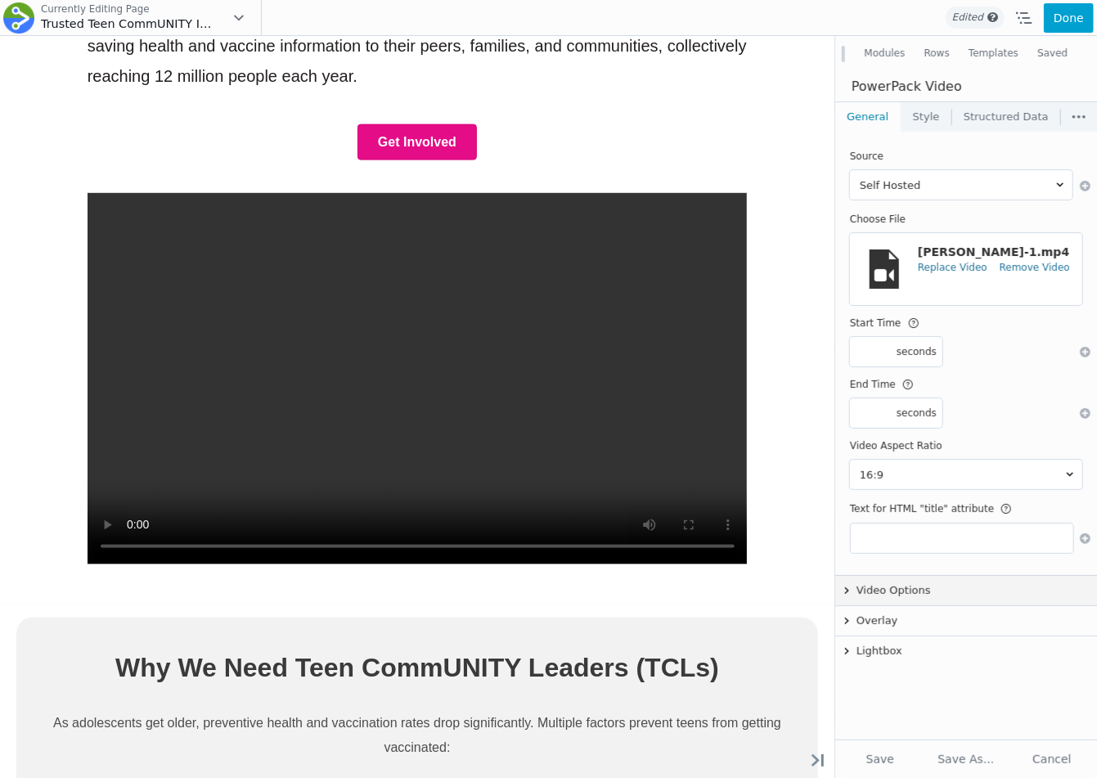
click at [885, 592] on button "Video Options" at bounding box center [966, 590] width 262 height 29
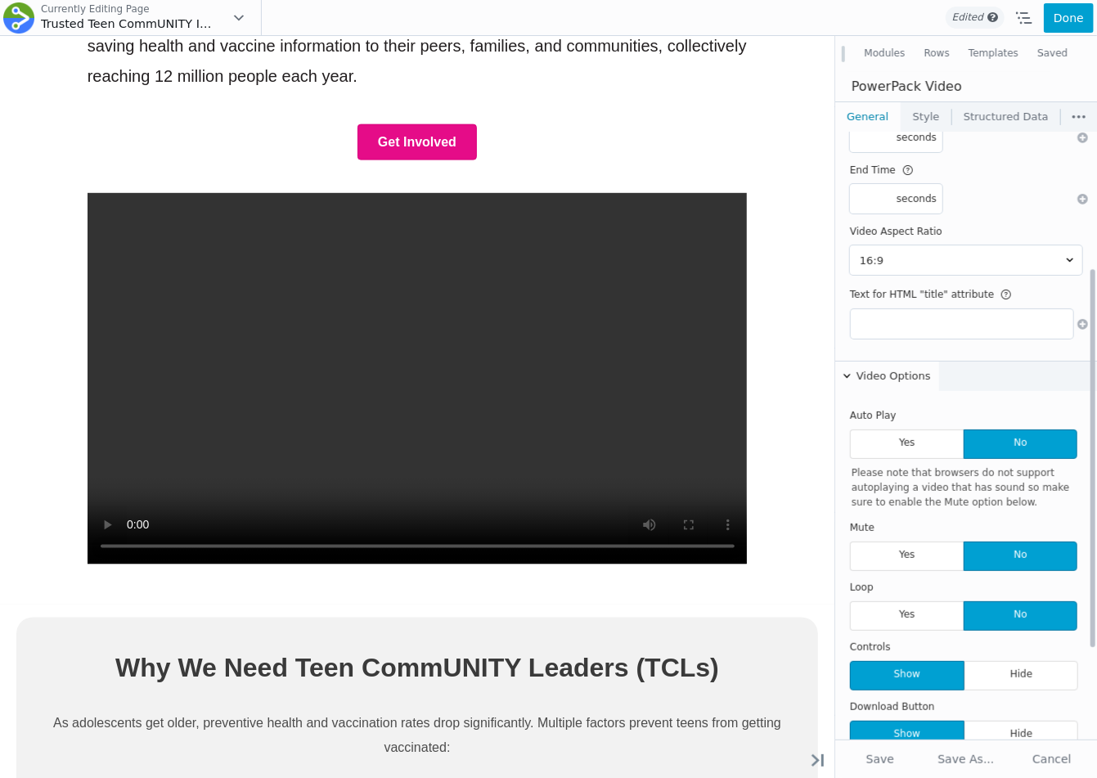
scroll to position [245, 0]
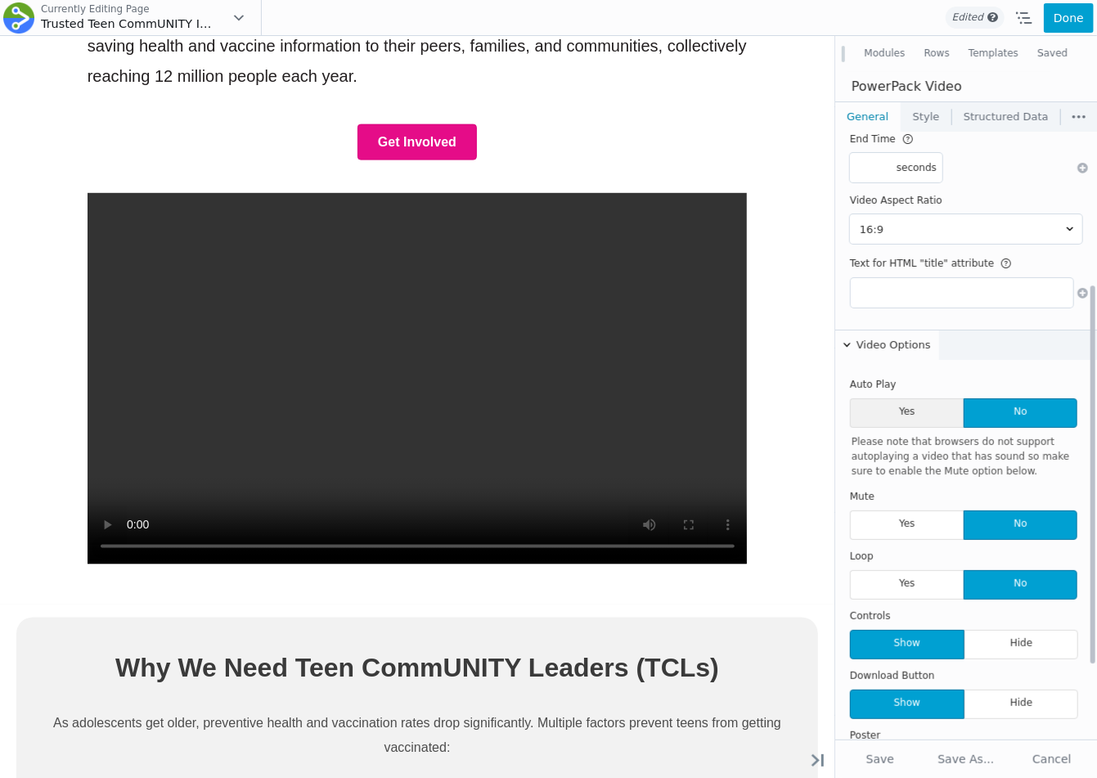
click at [906, 413] on span "Yes" at bounding box center [907, 412] width 114 height 29
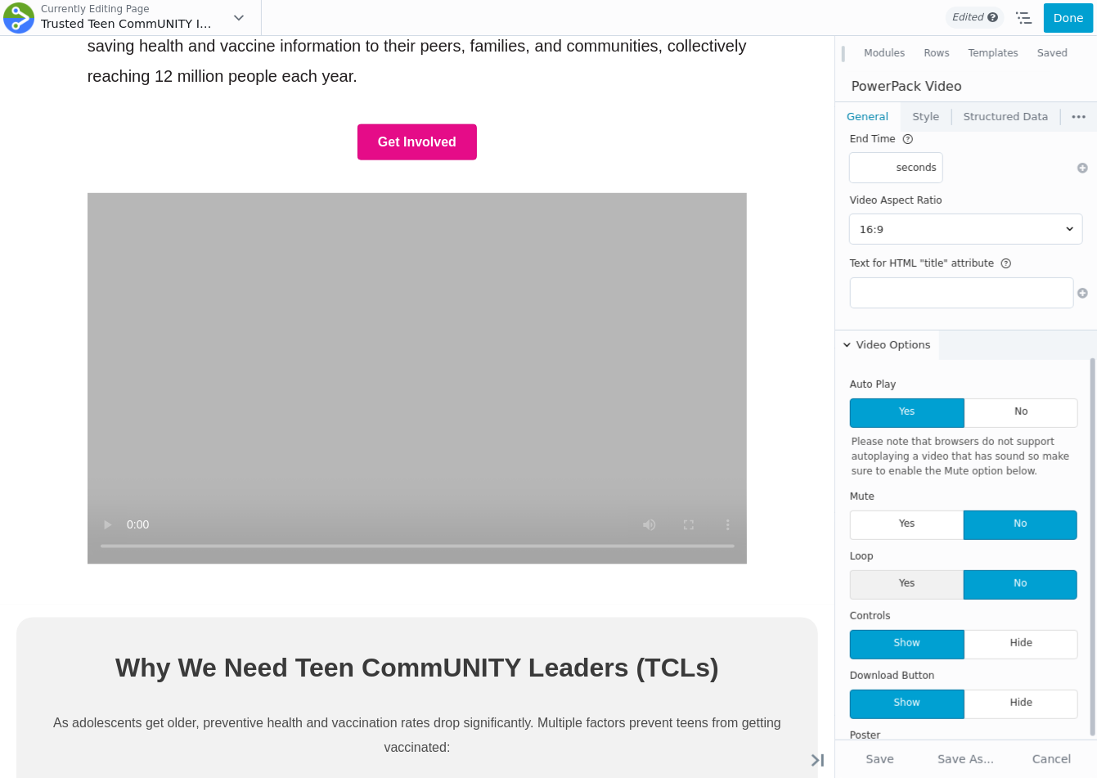
scroll to position [365, 0]
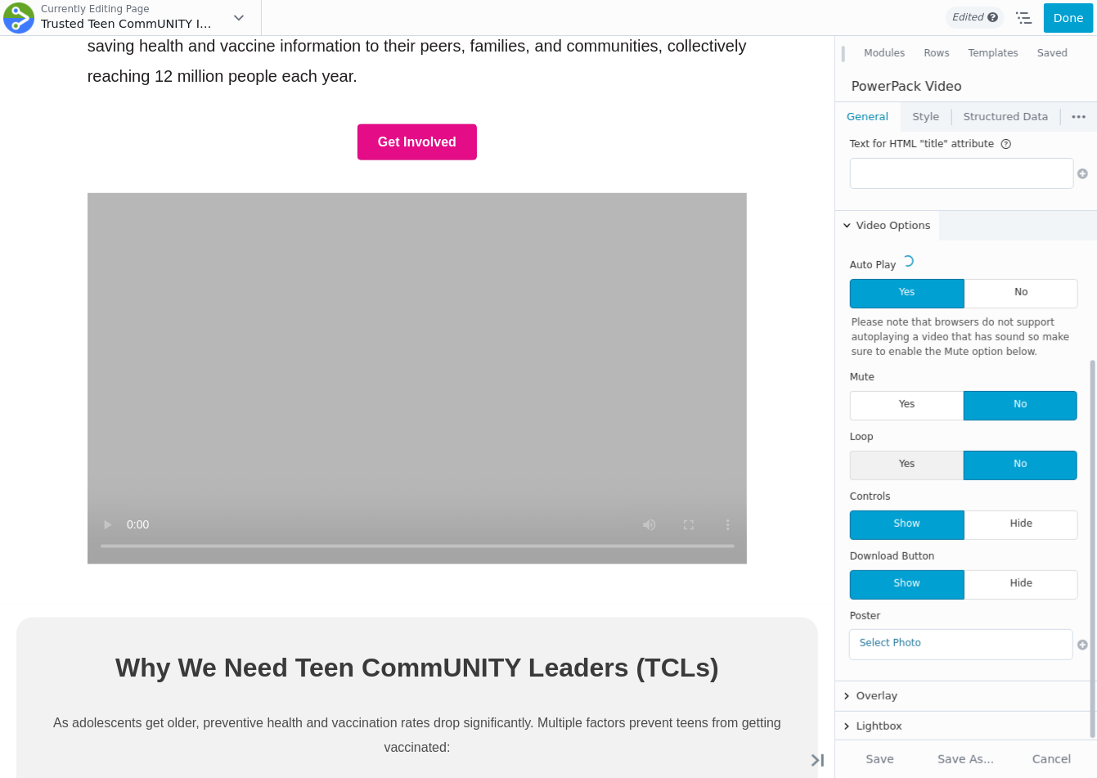
click at [941, 451] on span "Yes" at bounding box center [907, 465] width 114 height 29
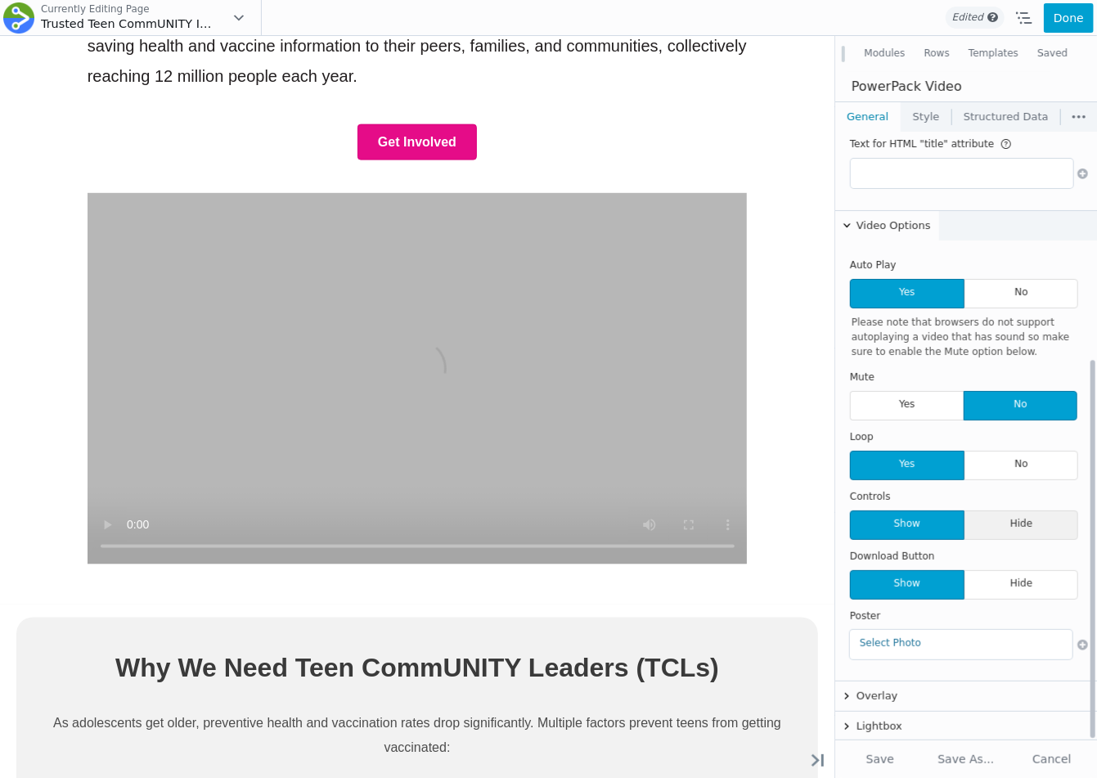
click at [1005, 522] on span "Hide" at bounding box center [1022, 525] width 115 height 29
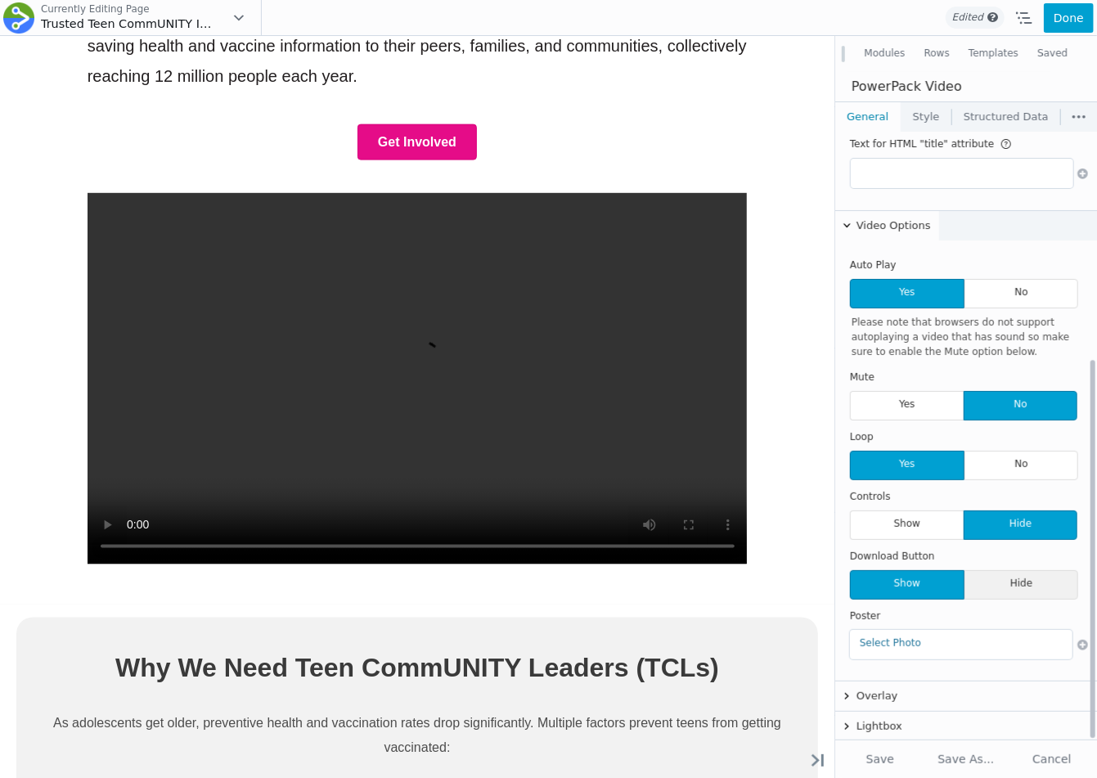
click at [1001, 581] on span "Hide" at bounding box center [1022, 584] width 115 height 29
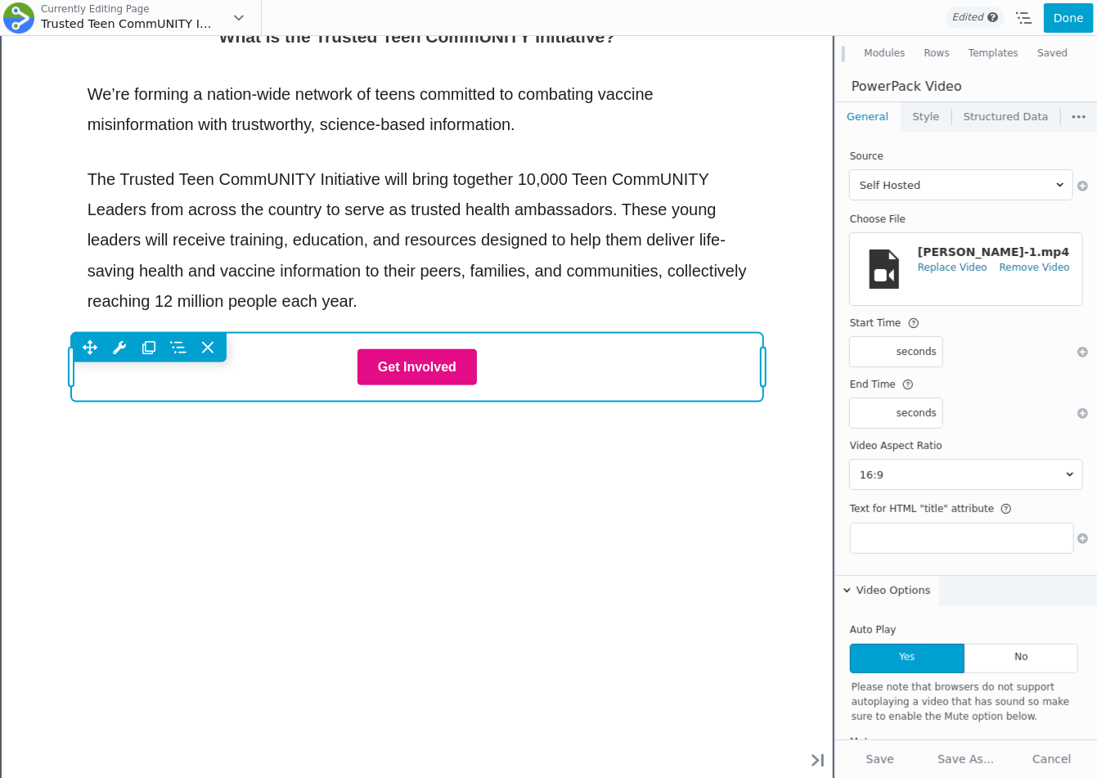
scroll to position [965, 0]
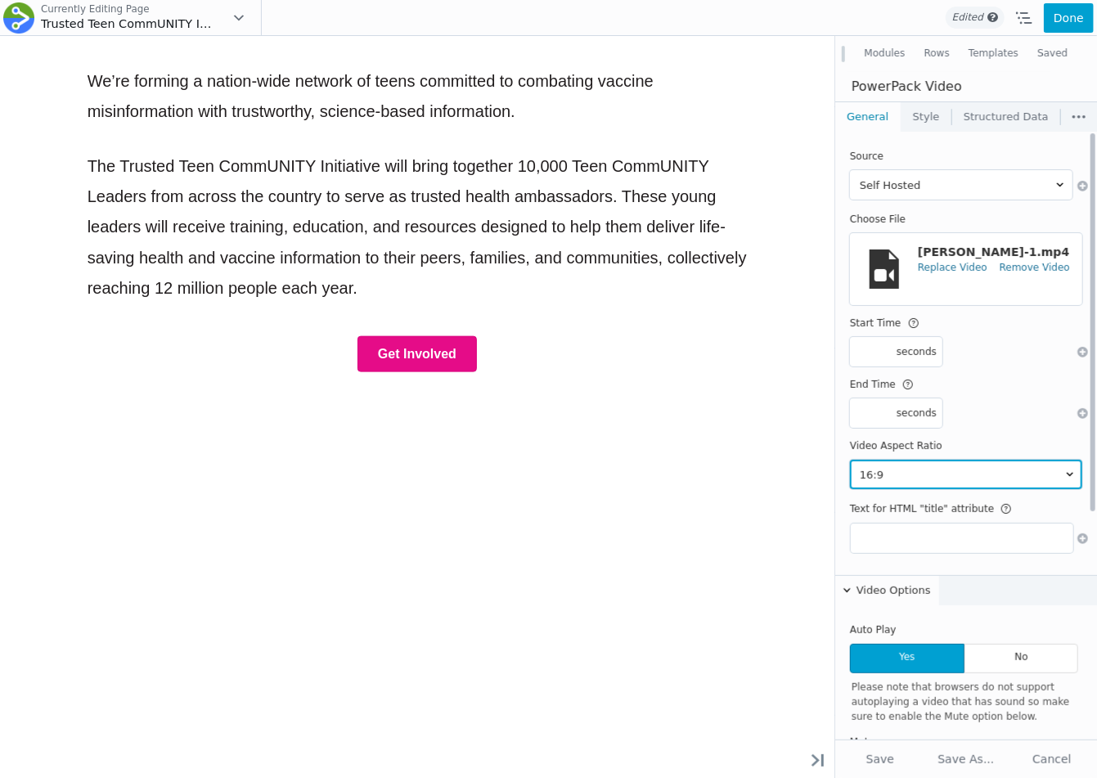
click at [881, 477] on select "1:1 3:2 4:3 4:5 16:9 21:9 9:16 Auto" at bounding box center [966, 474] width 232 height 29
select select "11"
click at [850, 460] on select "1:1 3:2 4:3 4:5 16:9 21:9 9:16 Auto" at bounding box center [966, 474] width 232 height 29
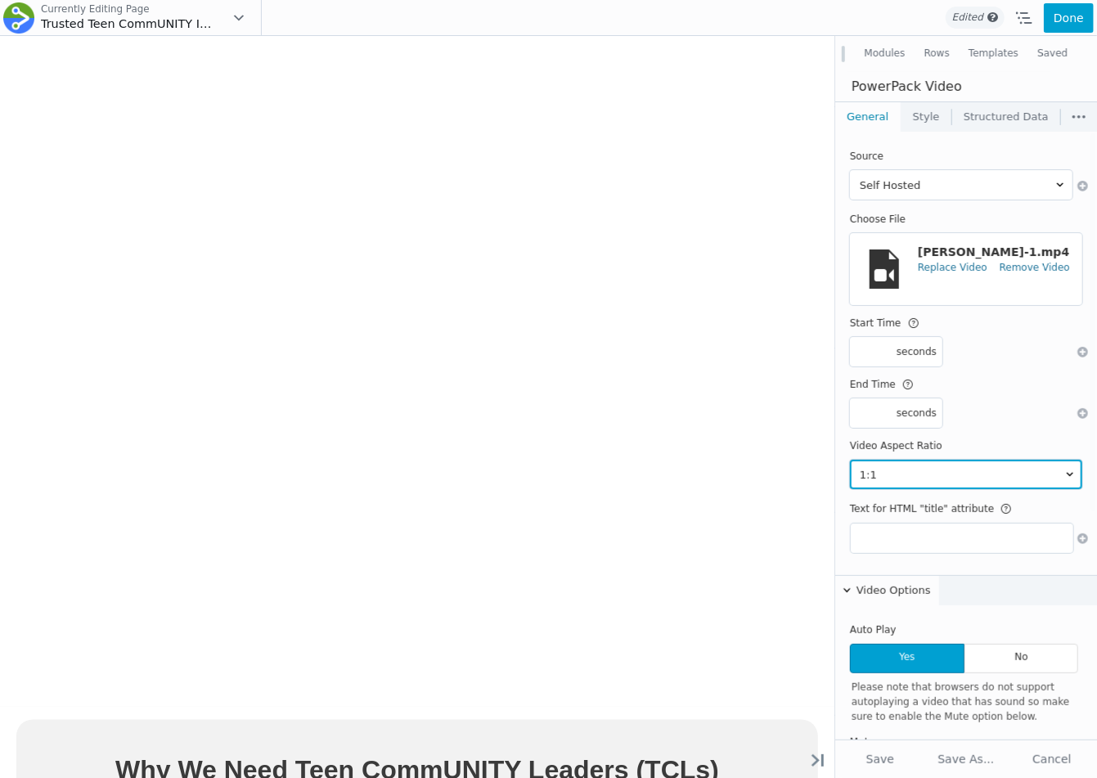
scroll to position [1540, 0]
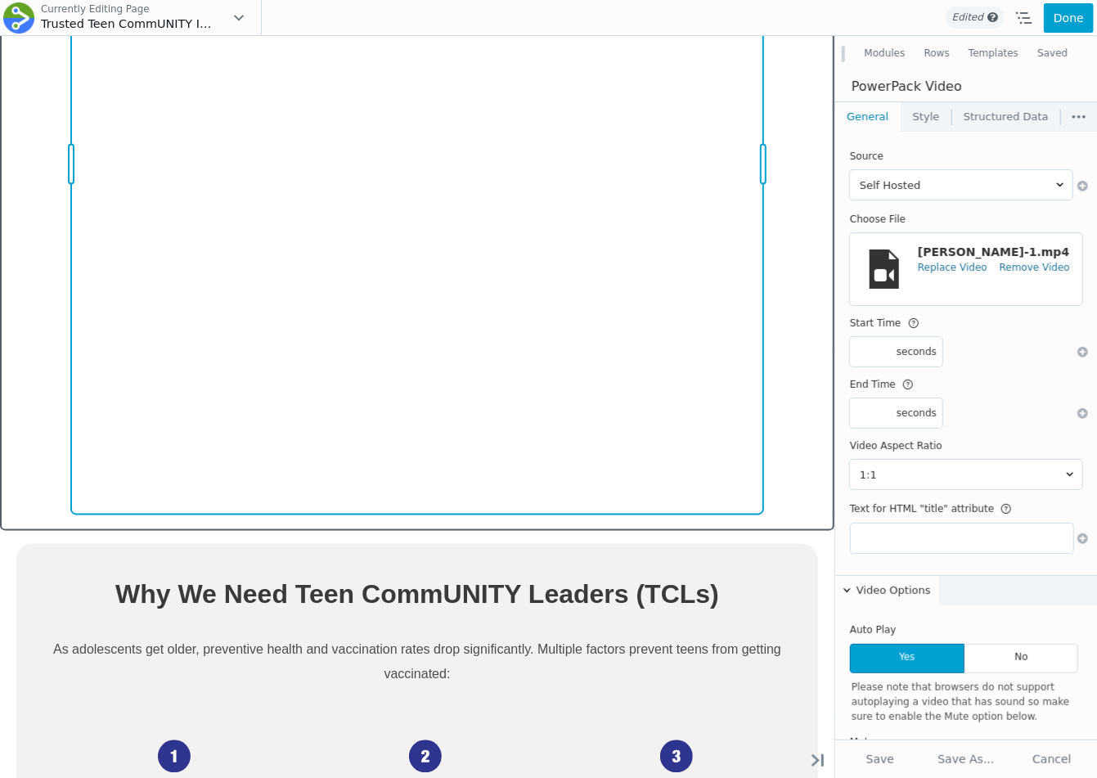
drag, startPoint x: 807, startPoint y: 592, endPoint x: 695, endPoint y: 484, distance: 155.6
click at [686, 471] on div "Move Up Move Down Video Settings Copy Video Settings Paste Video Settings Row R…" at bounding box center [417, 163] width 693 height 700
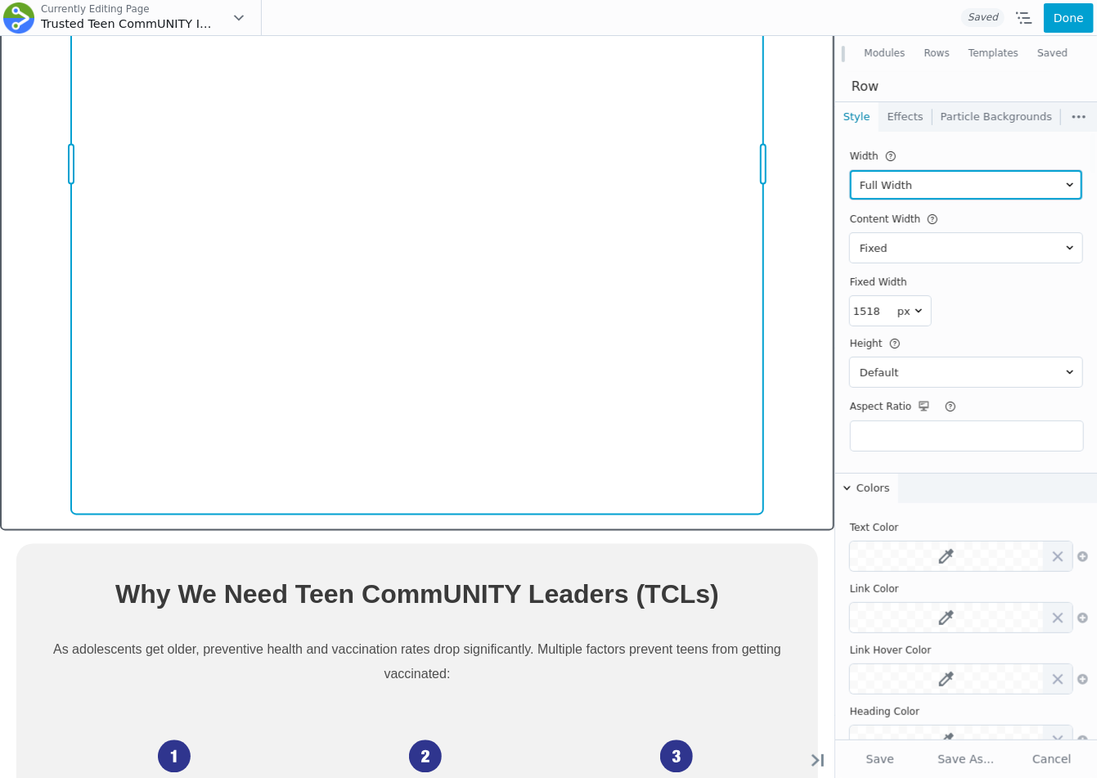
scroll to position [0, 0]
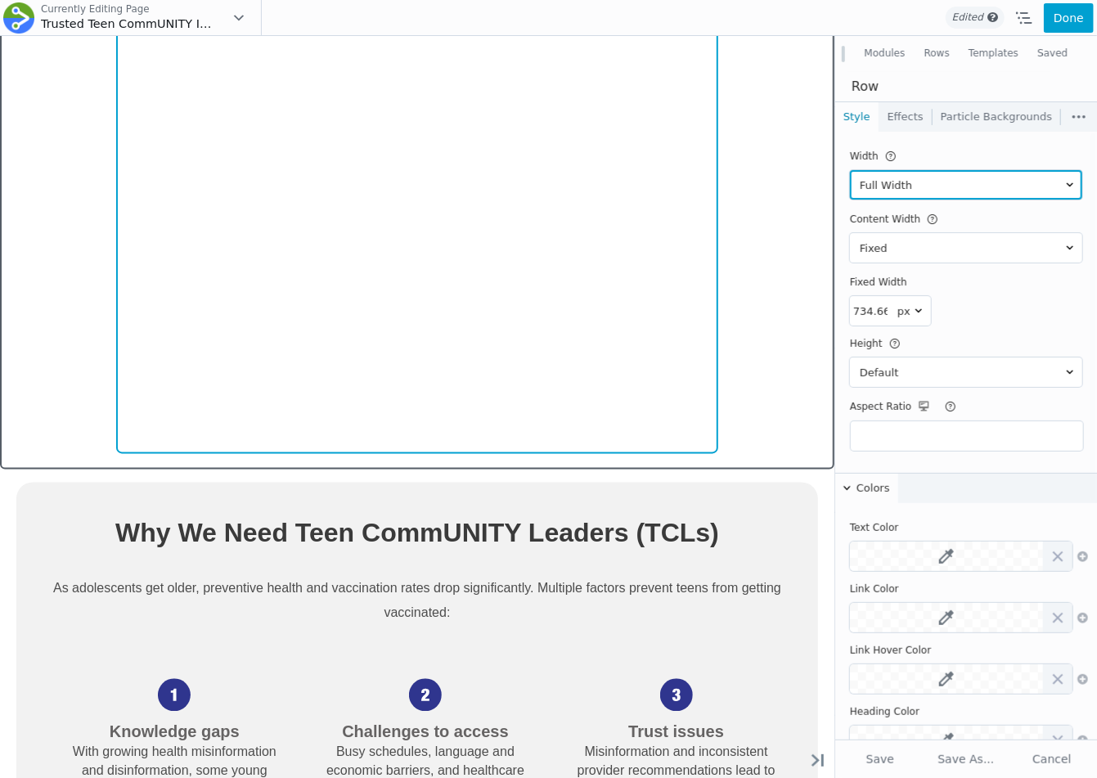
drag, startPoint x: 825, startPoint y: 551, endPoint x: 725, endPoint y: 431, distance: 156.3
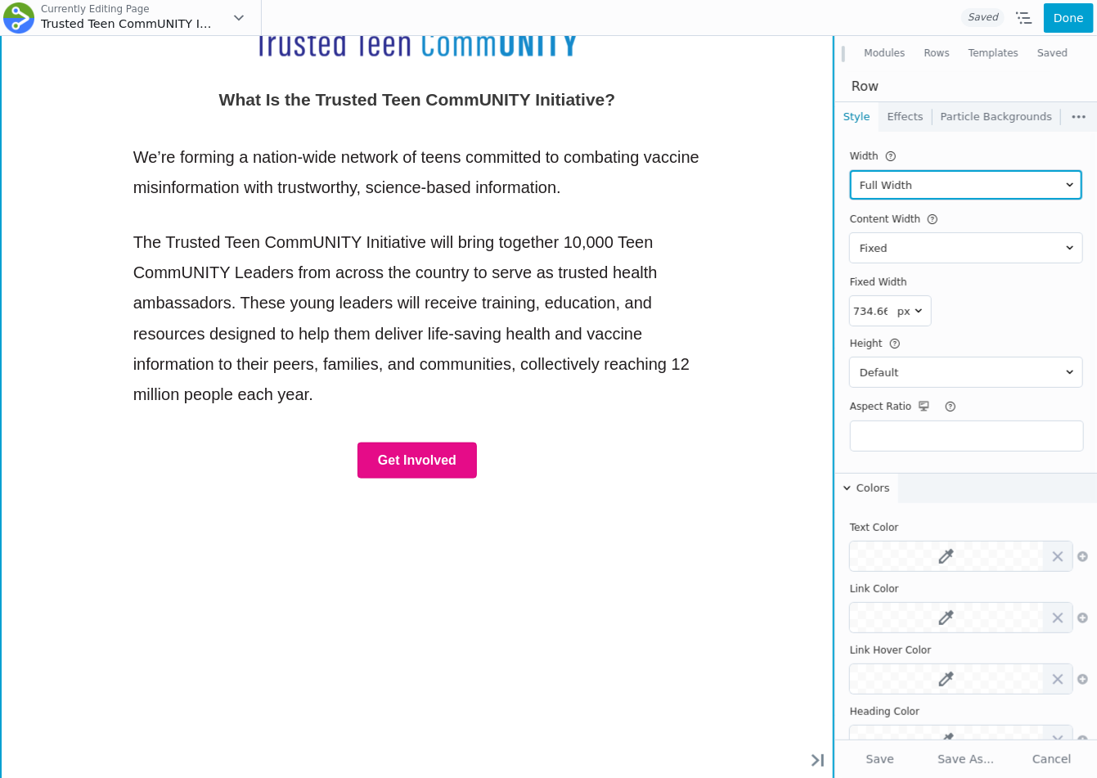
scroll to position [886, 0]
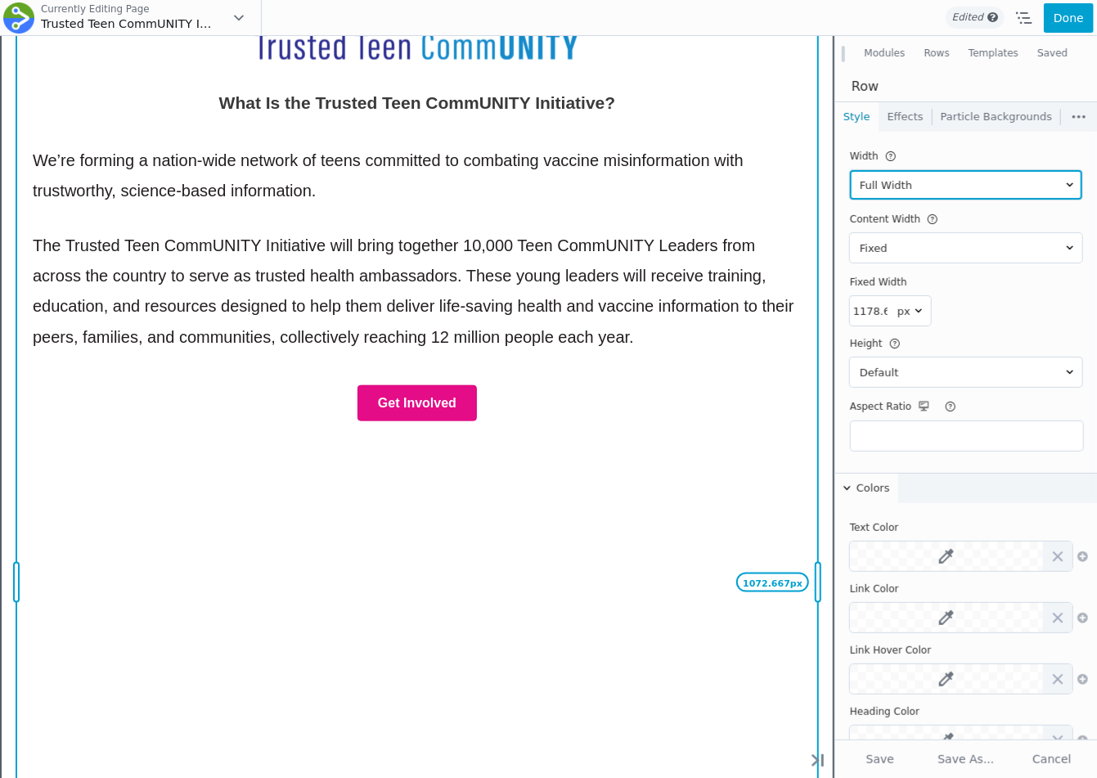
type input "1180.667"
drag, startPoint x: 716, startPoint y: 278, endPoint x: 898, endPoint y: 274, distance: 182.5
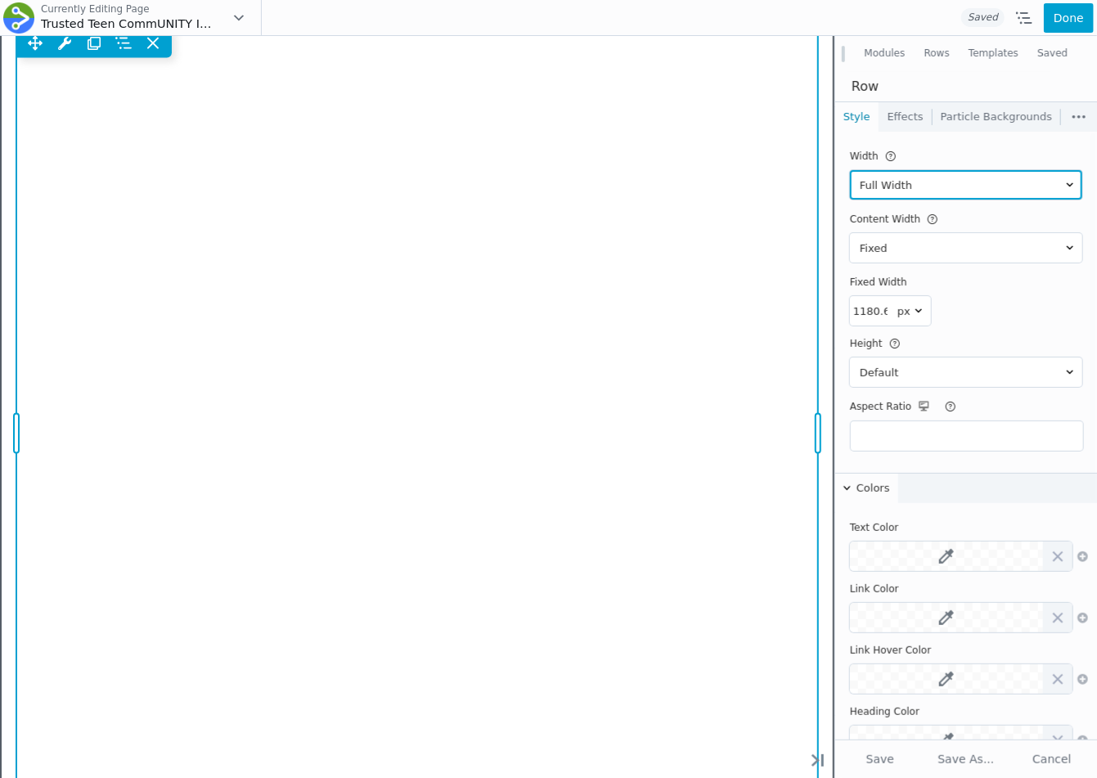
scroll to position [1554, 0]
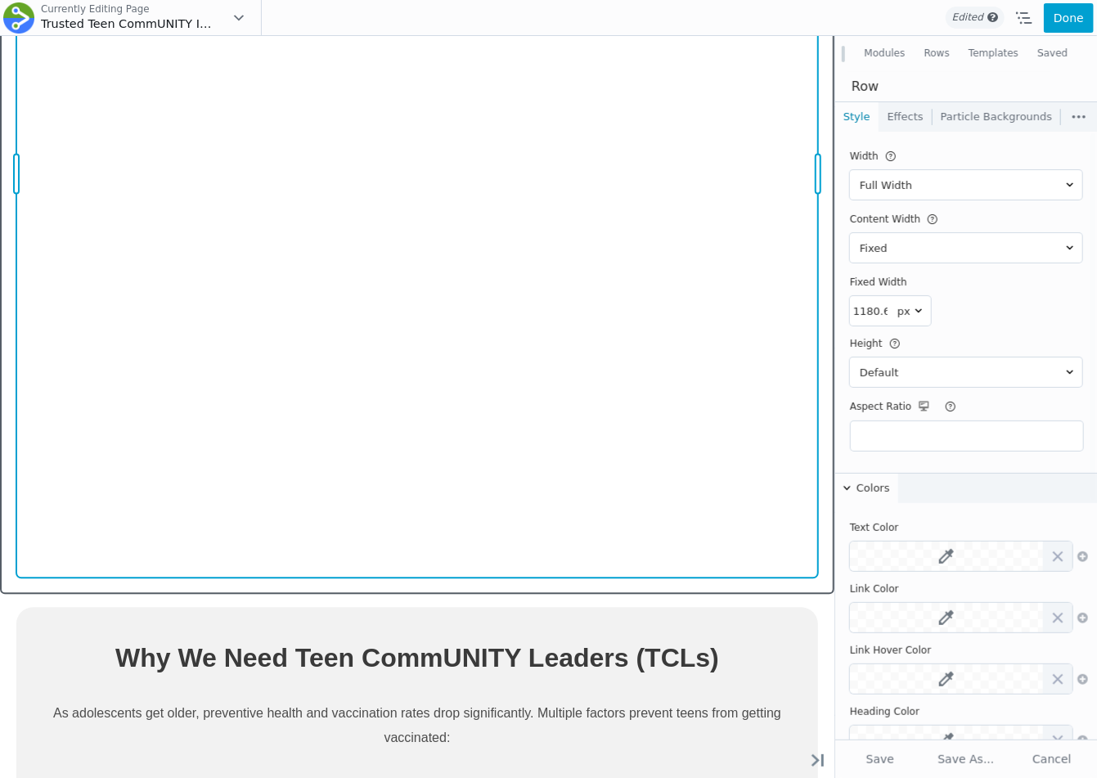
click at [647, 409] on div "Move Up Move Down Video Settings Copy Video Settings Paste Video Settings Row R…" at bounding box center [417, 173] width 802 height 810
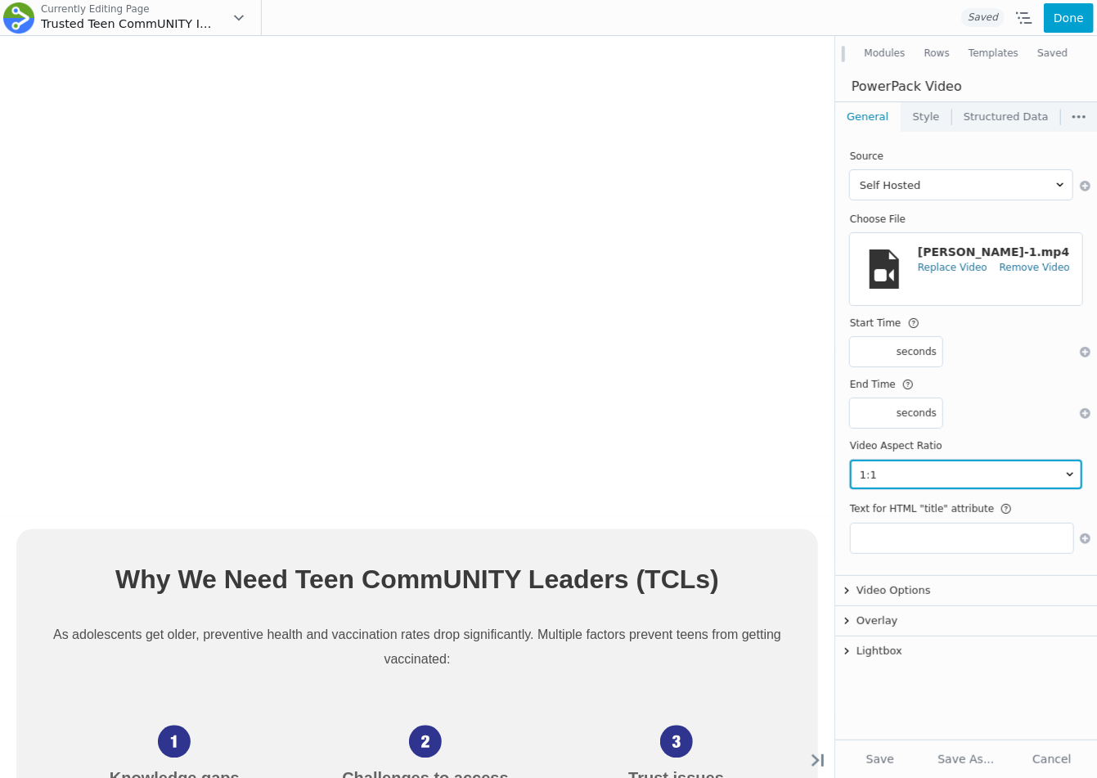
click at [878, 479] on select "1:1 3:2 4:3 4:5 16:9 21:9 9:16 Auto" at bounding box center [966, 474] width 232 height 29
click at [885, 588] on button "Video Options" at bounding box center [966, 590] width 262 height 29
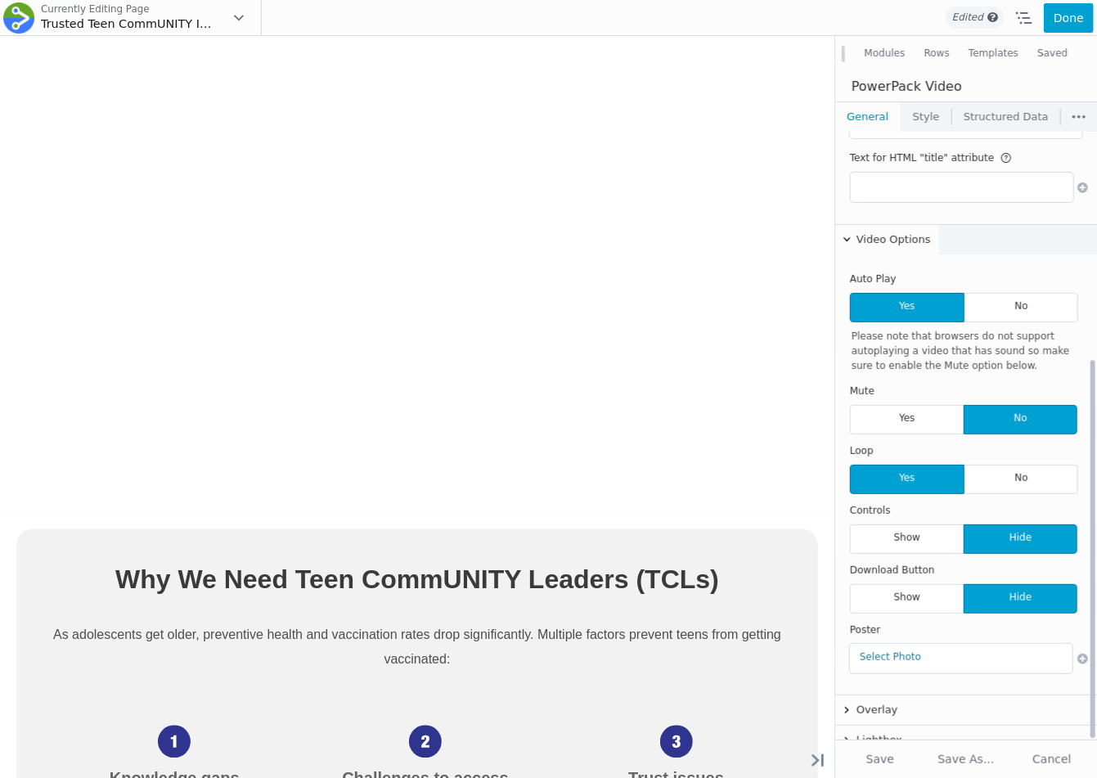
scroll to position [365, 0]
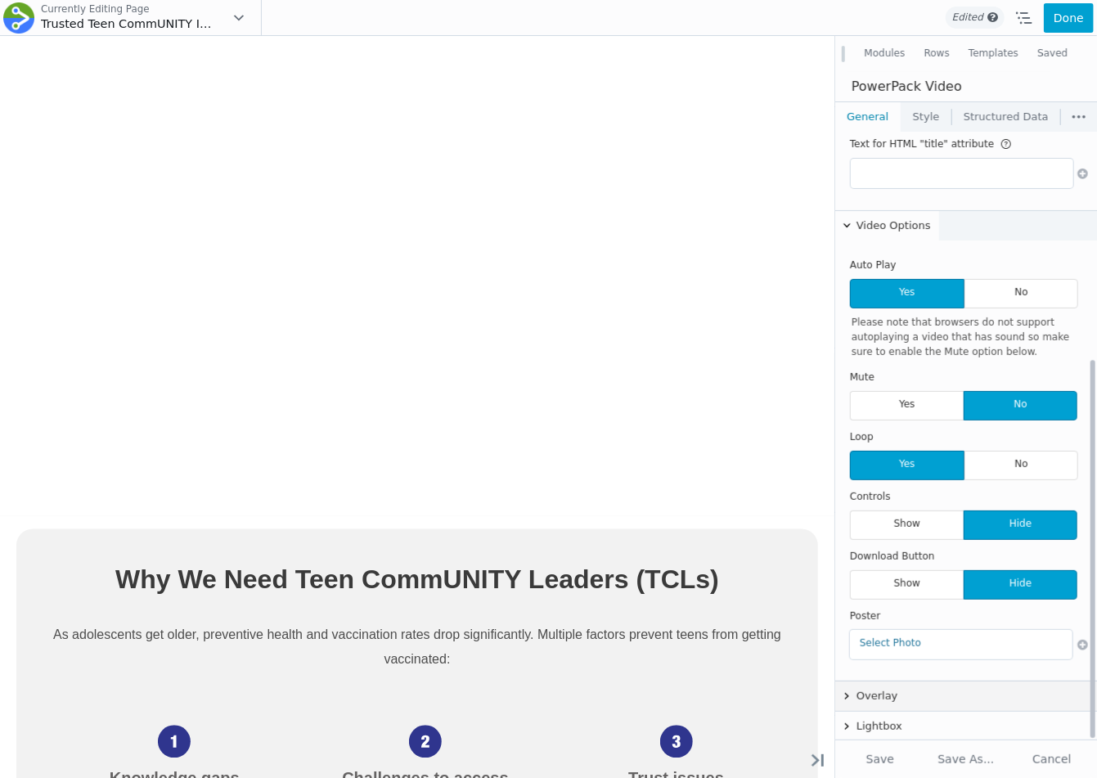
click at [879, 699] on button "Overlay" at bounding box center [966, 696] width 262 height 29
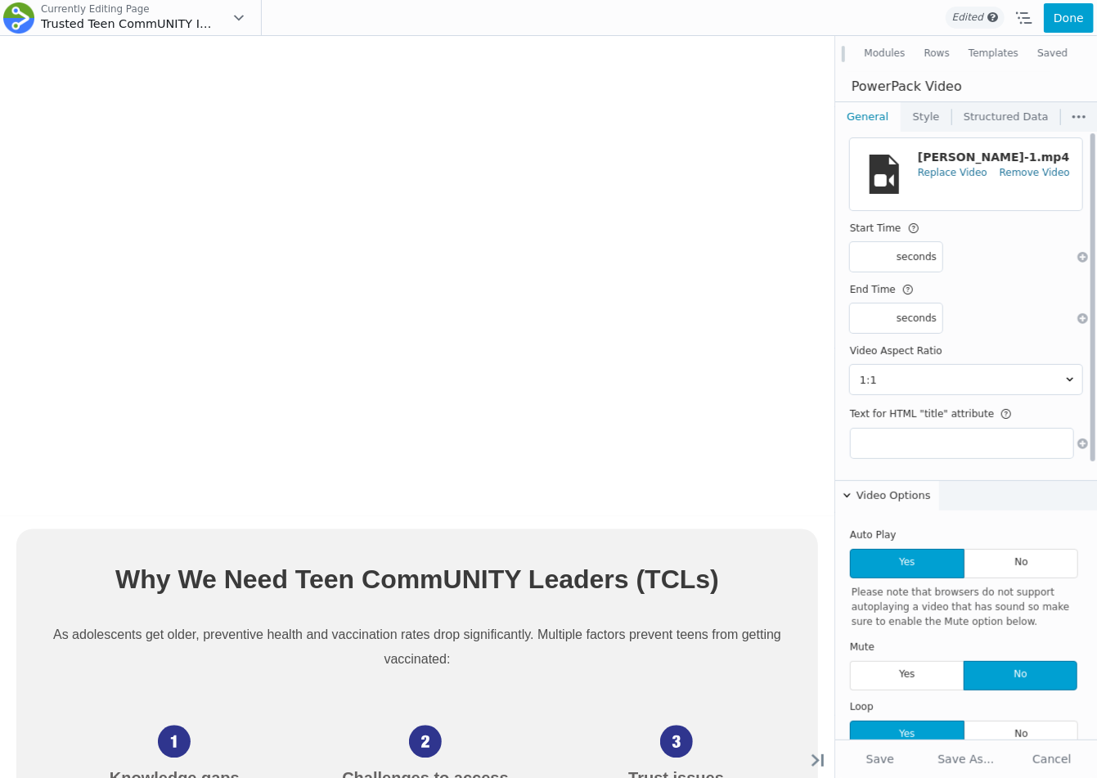
scroll to position [0, 0]
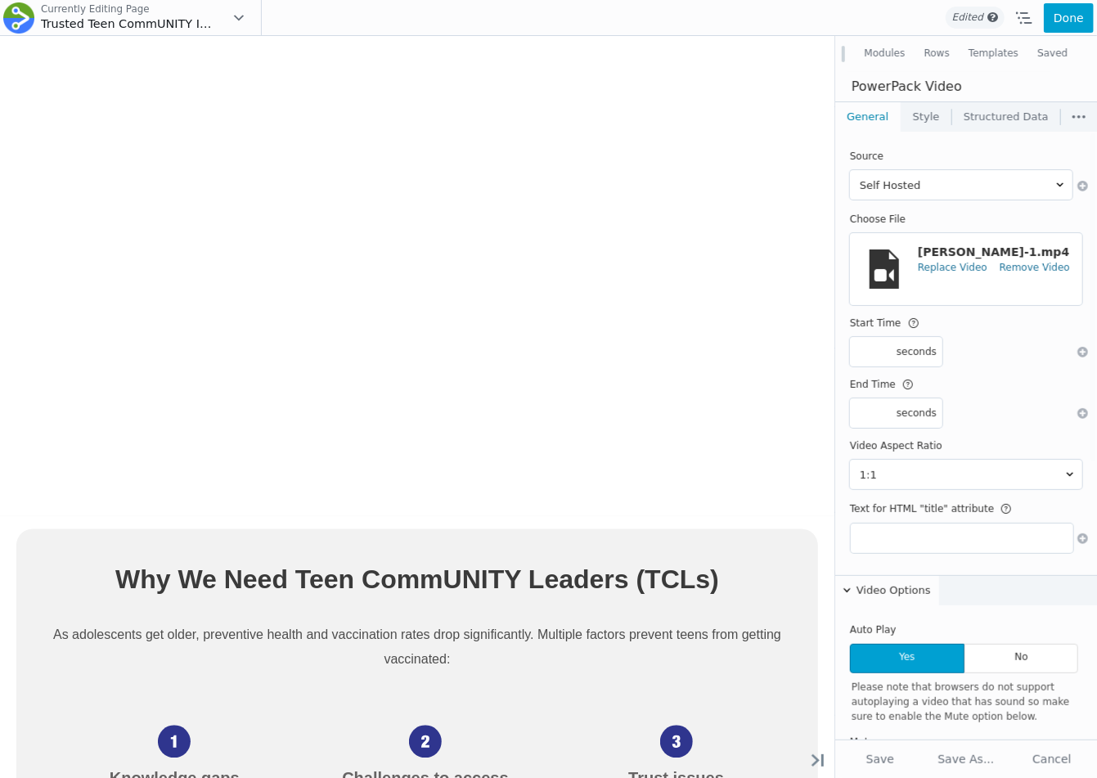
click at [929, 125] on link "Style" at bounding box center [927, 116] width 50 height 29
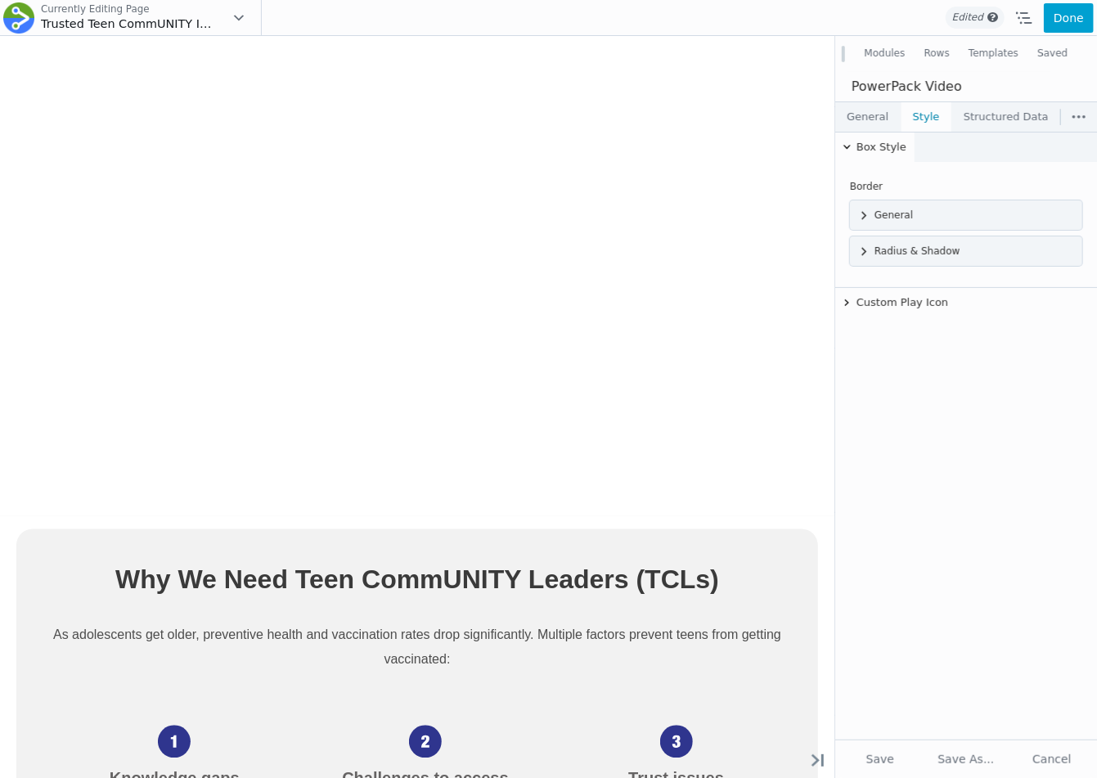
click at [867, 106] on link "General" at bounding box center [867, 116] width 65 height 29
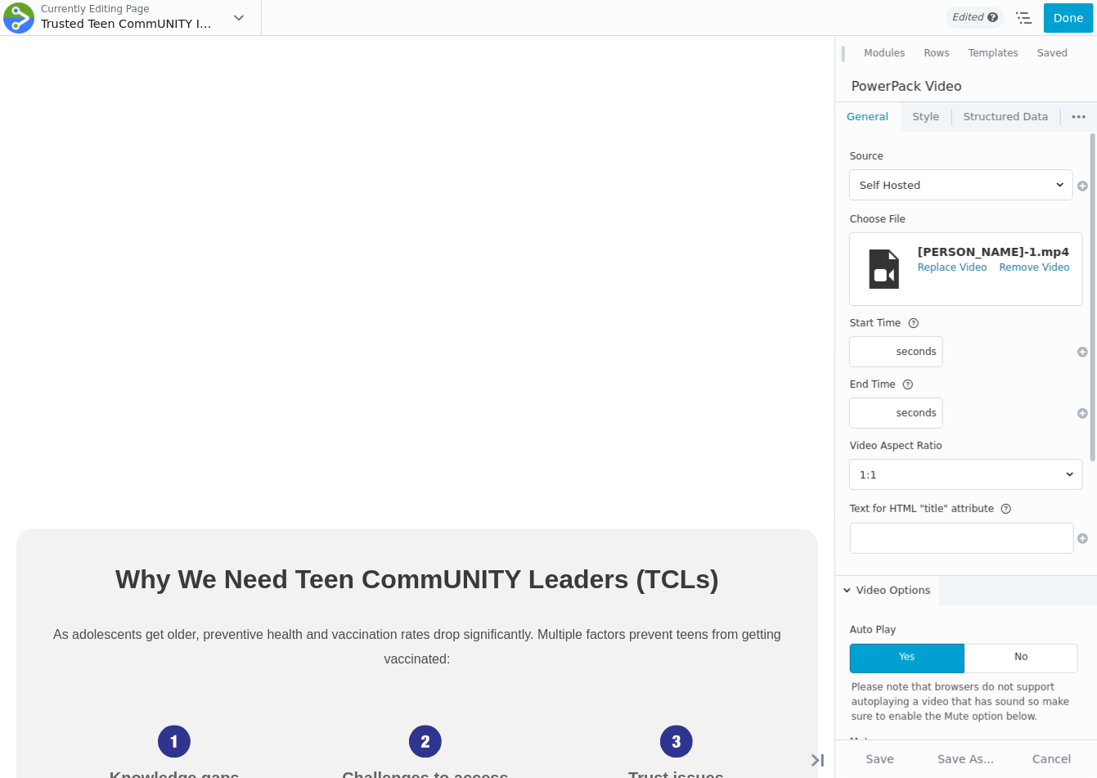
click at [997, 246] on span "Judy-Klein-1.mp4" at bounding box center [993, 251] width 151 height 11
click at [887, 54] on button "Modules" at bounding box center [885, 53] width 60 height 29
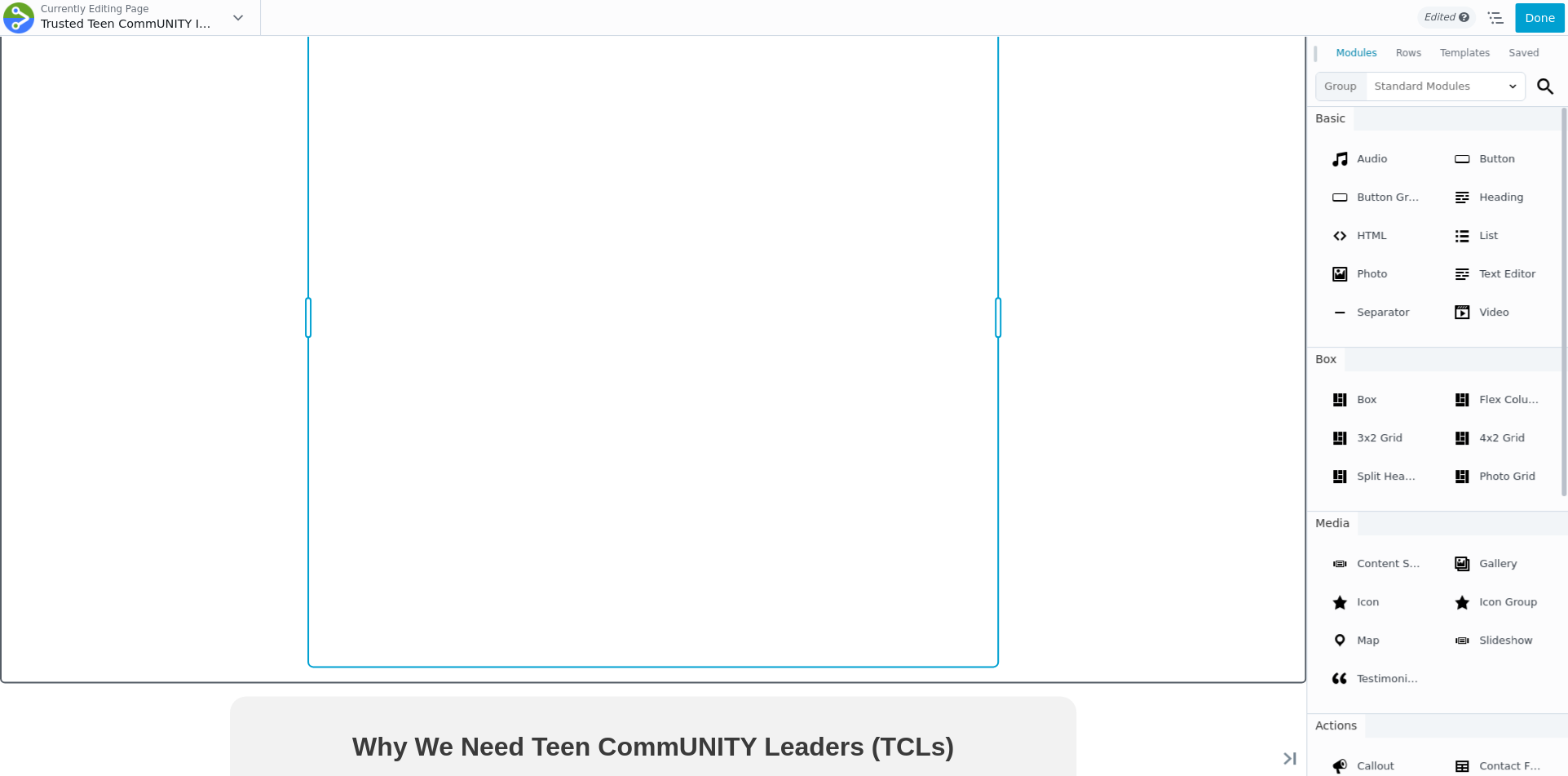
scroll to position [1672, 0]
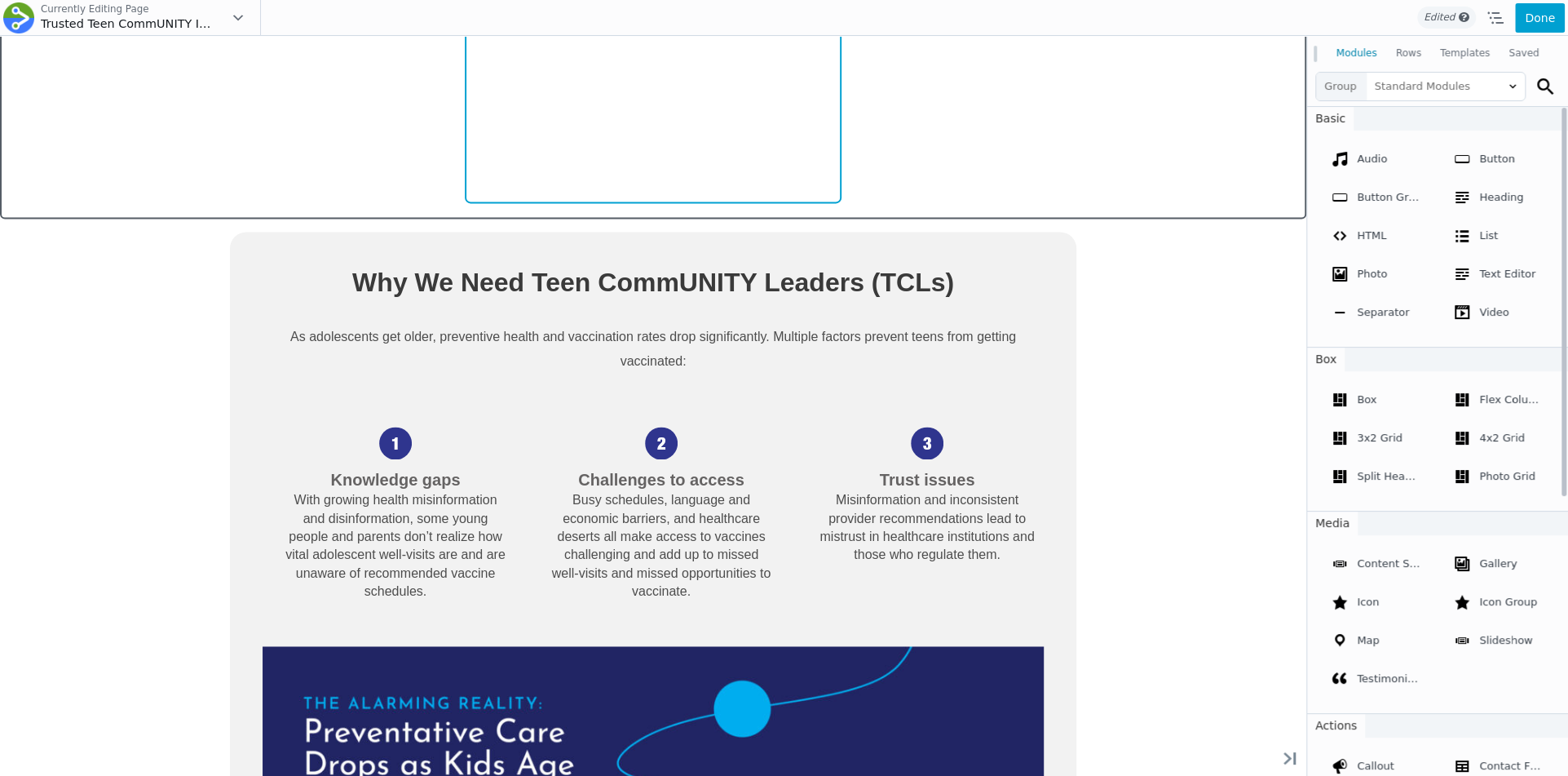
drag, startPoint x: 1132, startPoint y: 551, endPoint x: 839, endPoint y: 260, distance: 413.0
click at [839, 259] on div "Empowering 10,000 Teen CommUNITY Leaders to Share Life-Saving Health Informatio…" at bounding box center [653, 142] width 1307 height 3161
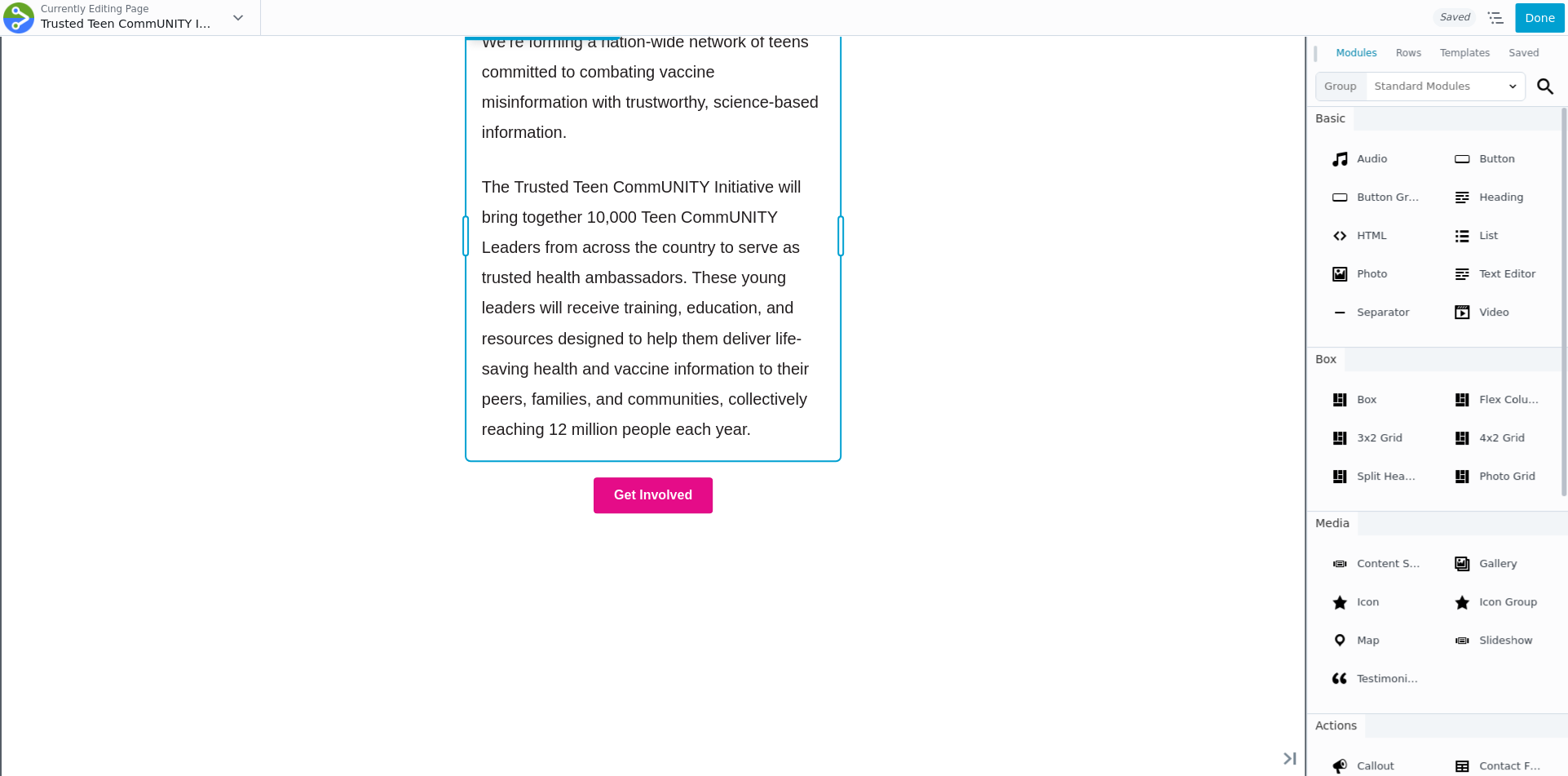
scroll to position [976, 0]
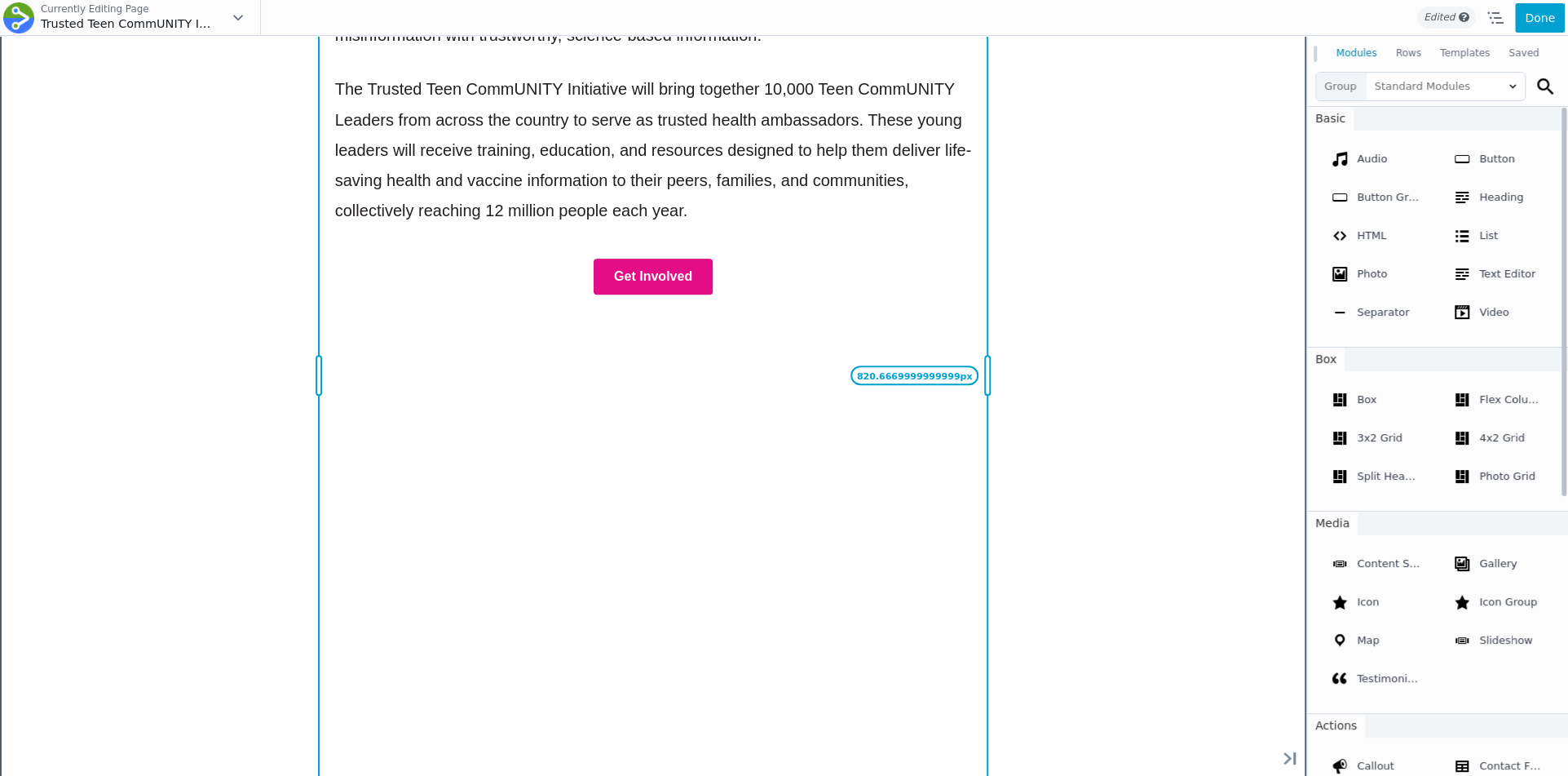
drag, startPoint x: 843, startPoint y: 674, endPoint x: 1001, endPoint y: 590, distance: 178.9
click at [995, 590] on div "820.6669999999999px" at bounding box center [987, 375] width 15 height 1227
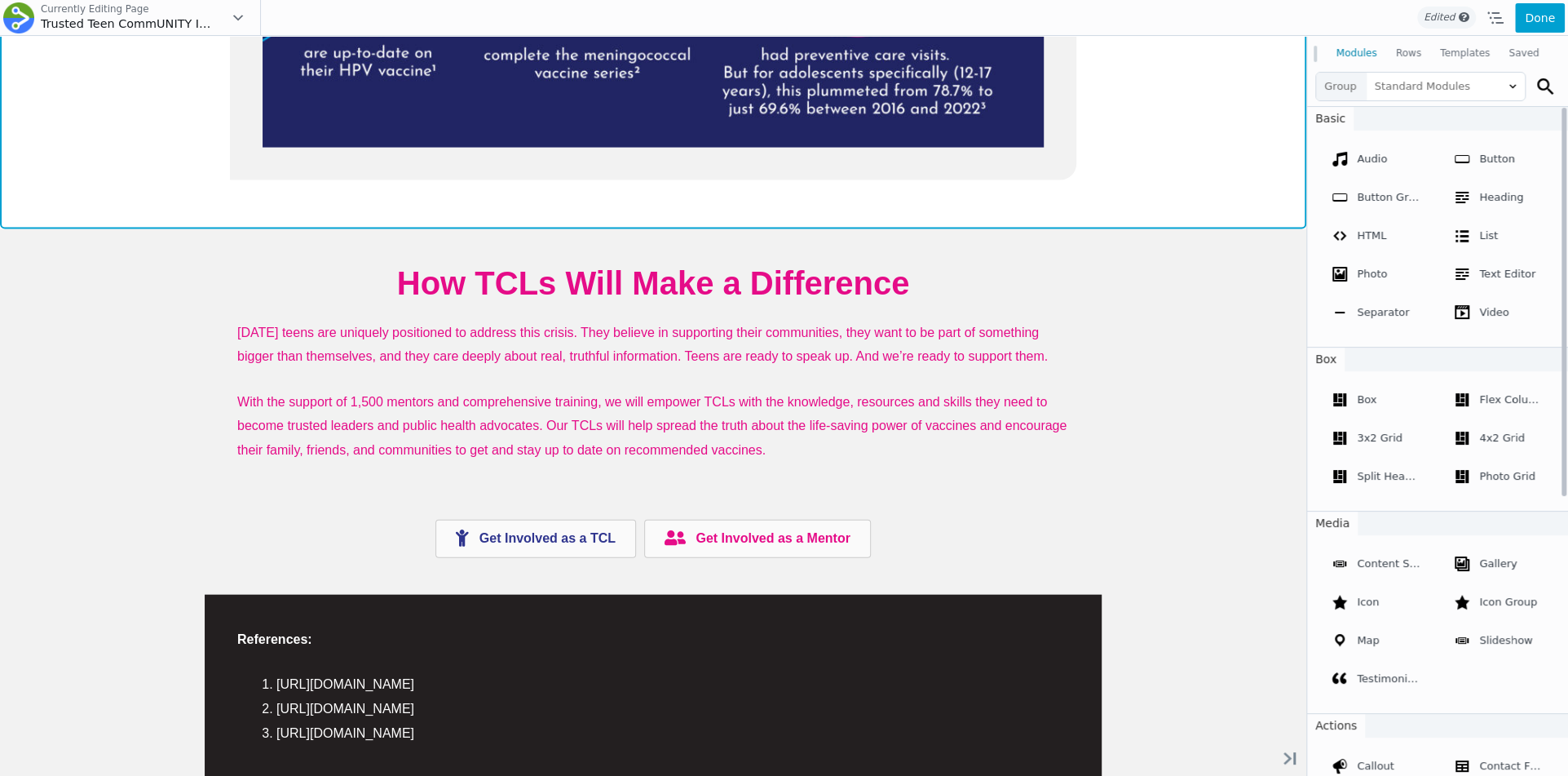
scroll to position [2802, 0]
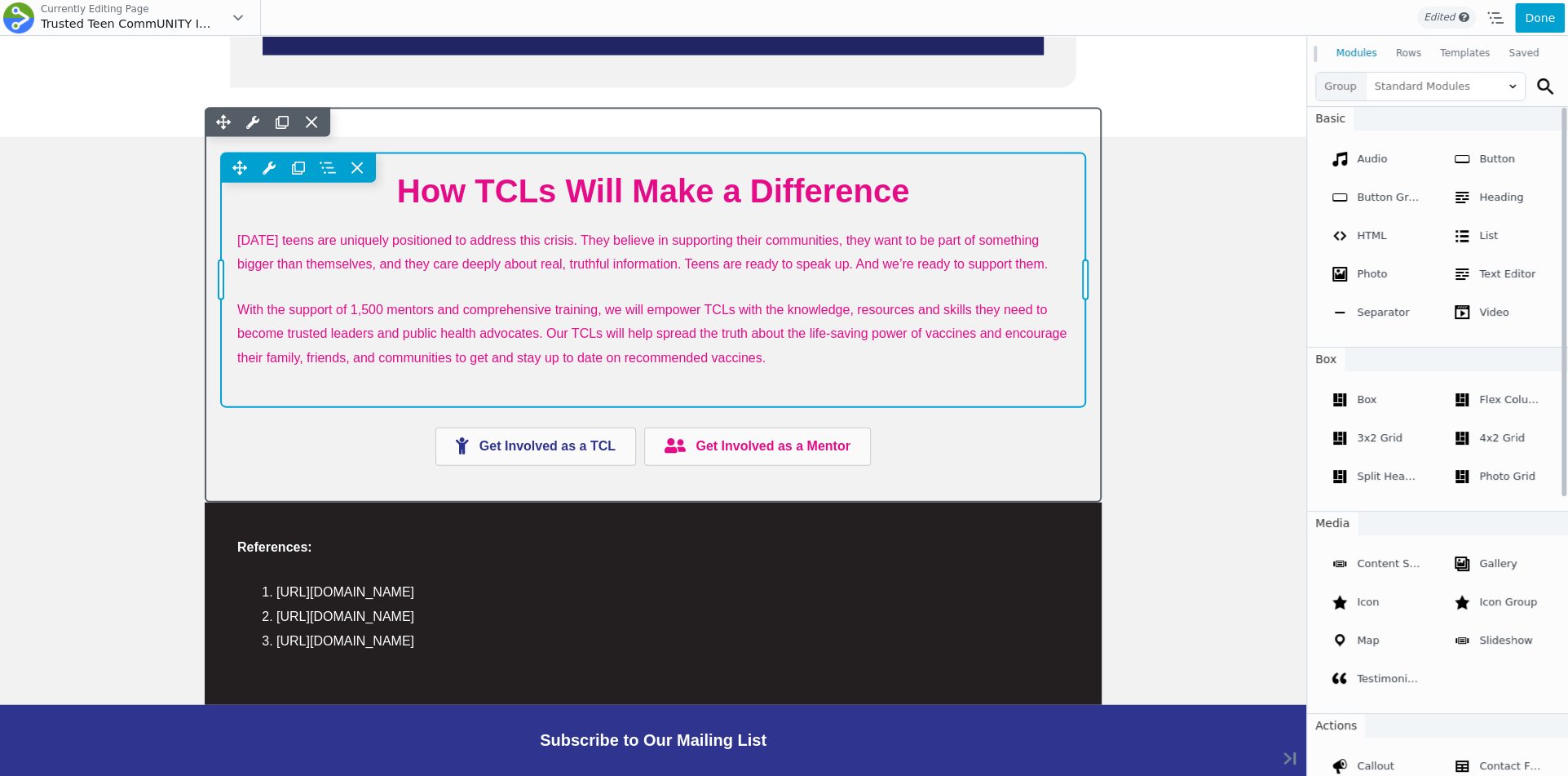
click at [827, 197] on div "Move Up Move Down Text Editor Settings Copy Text Editor Settings Paste Text Edi…" at bounding box center [653, 280] width 864 height 254
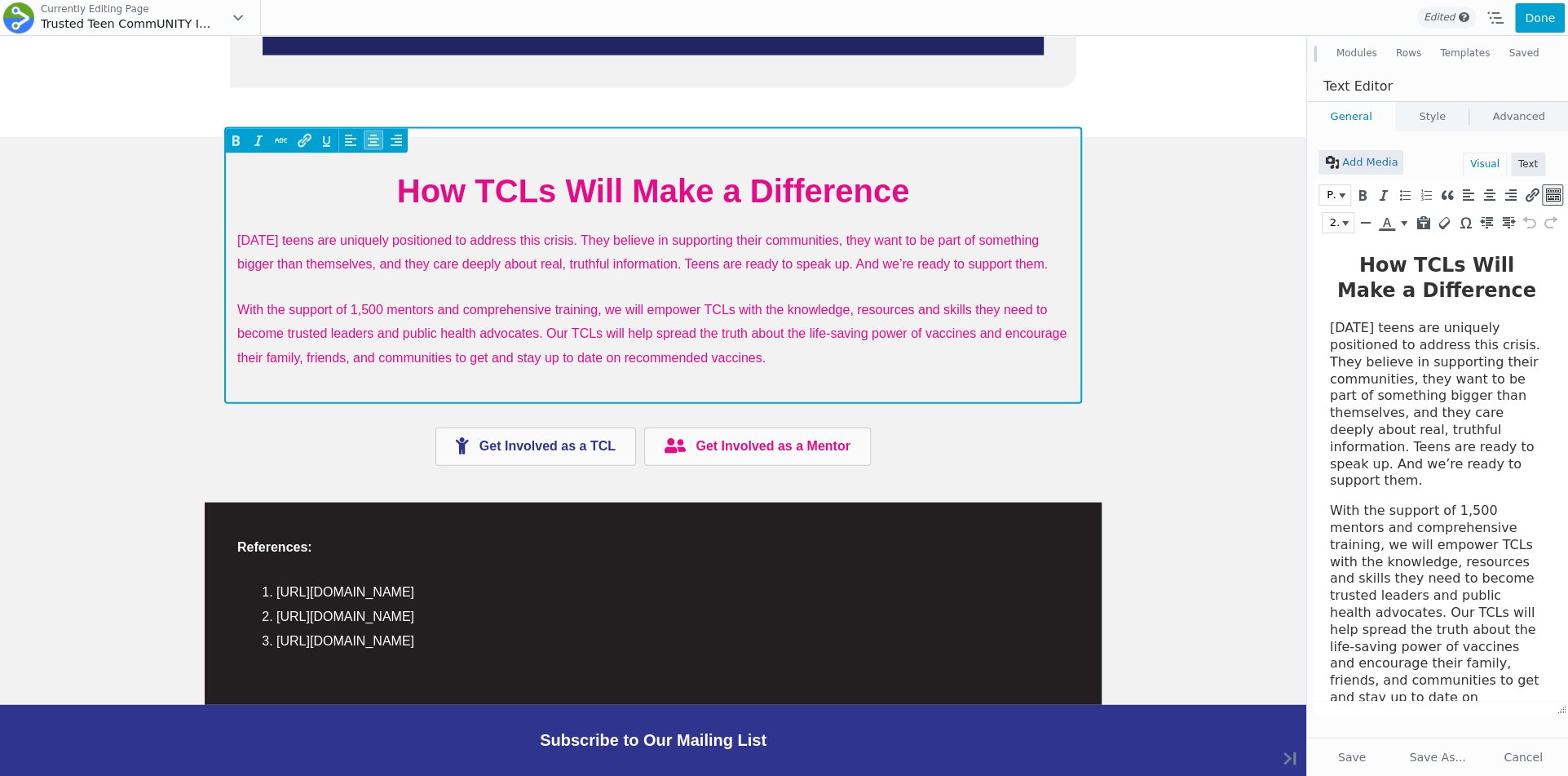
scroll to position [0, 0]
click at [839, 187] on h2 "How TCLs Will Make a Difference" at bounding box center [653, 191] width 831 height 43
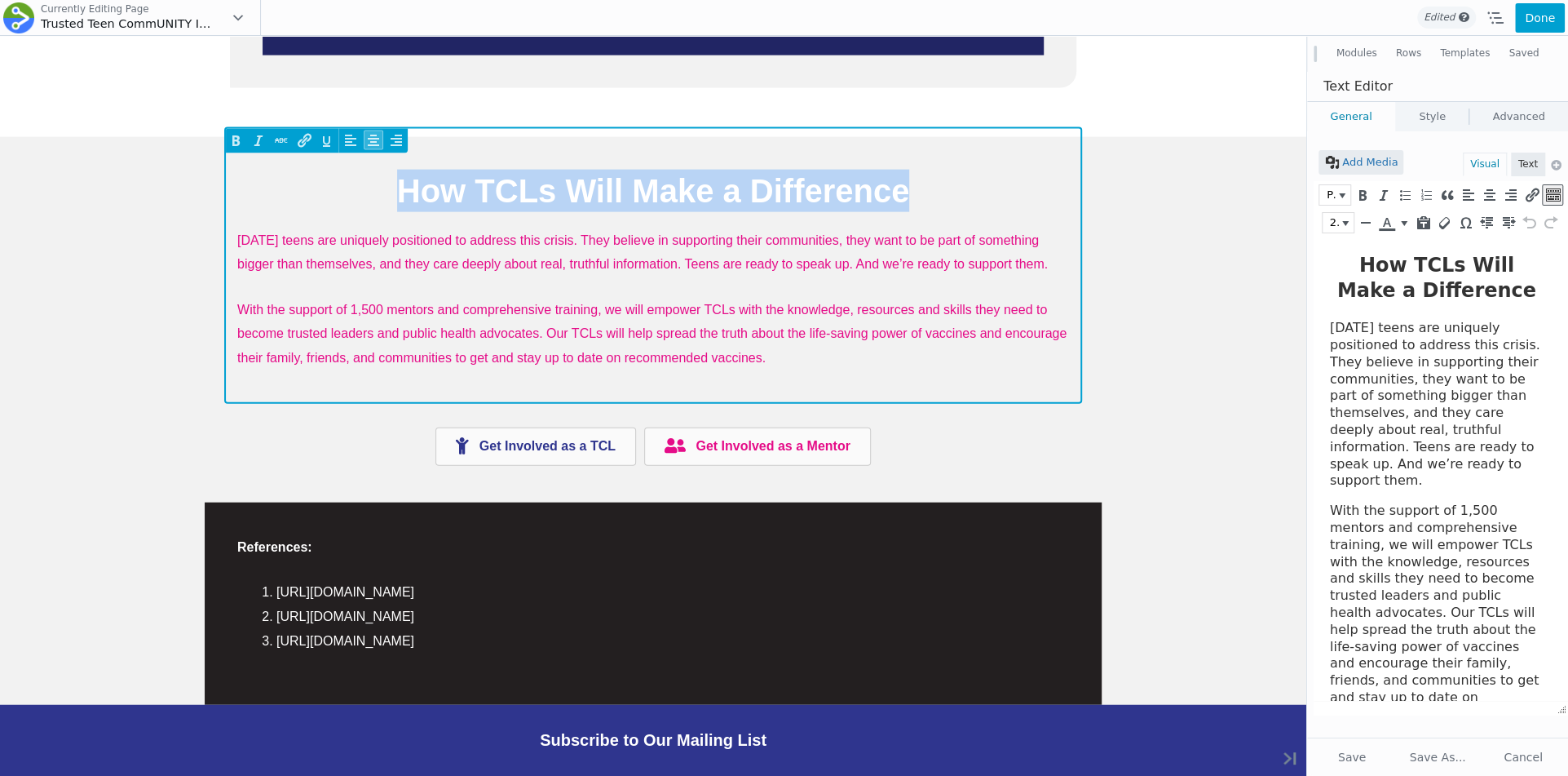
click at [839, 187] on h2 "How TCLs Will Make a Difference" at bounding box center [653, 191] width 831 height 43
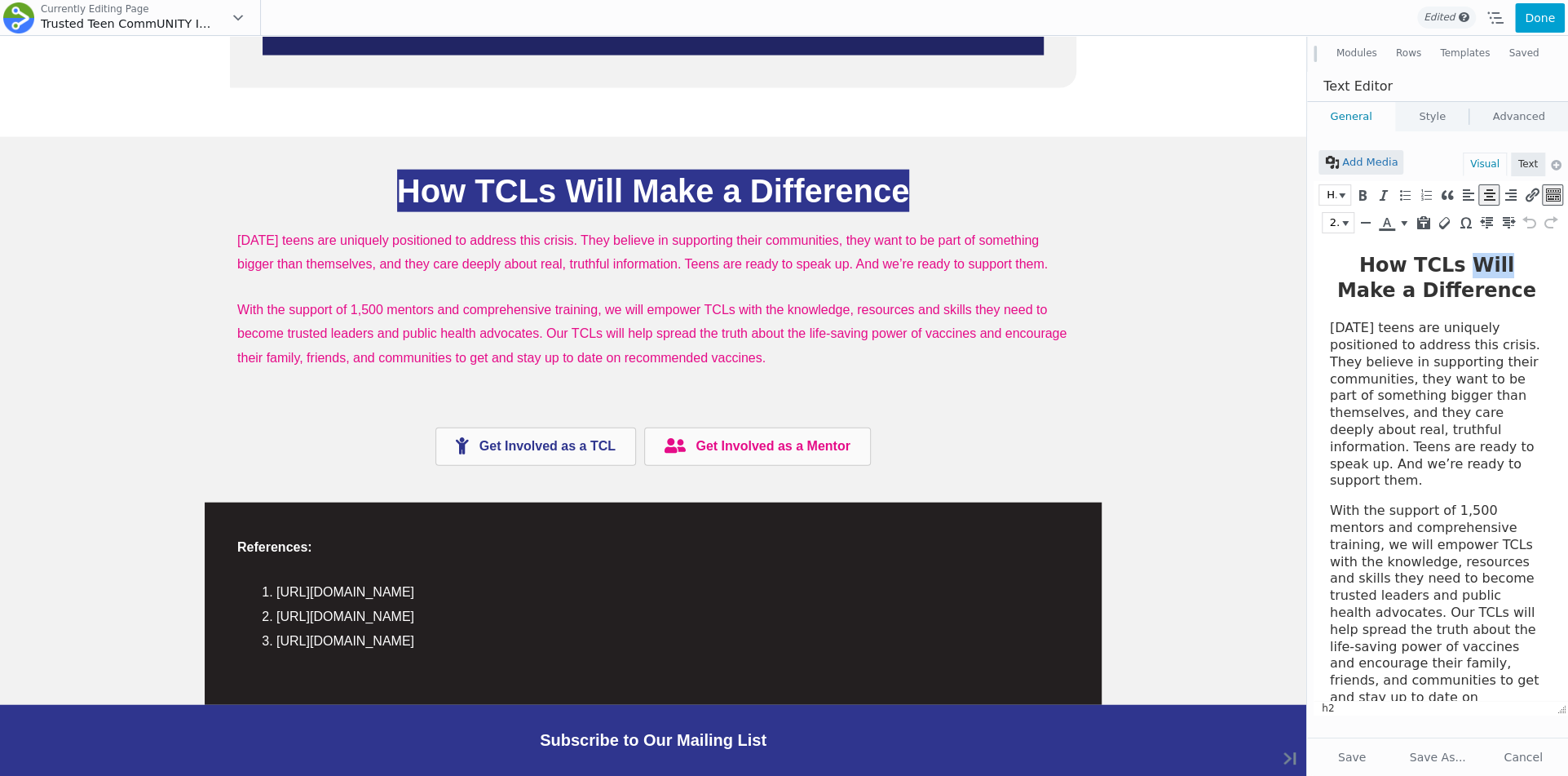
click at [1447, 264] on h2 "How TCLs Will Make a Difference" at bounding box center [1436, 278] width 213 height 51
click at [1405, 232] on div "24px" at bounding box center [1441, 222] width 239 height 25
click at [1391, 228] on span "Text color" at bounding box center [1387, 229] width 16 height 2
click at [1400, 226] on button "Text color" at bounding box center [1404, 223] width 15 height 20
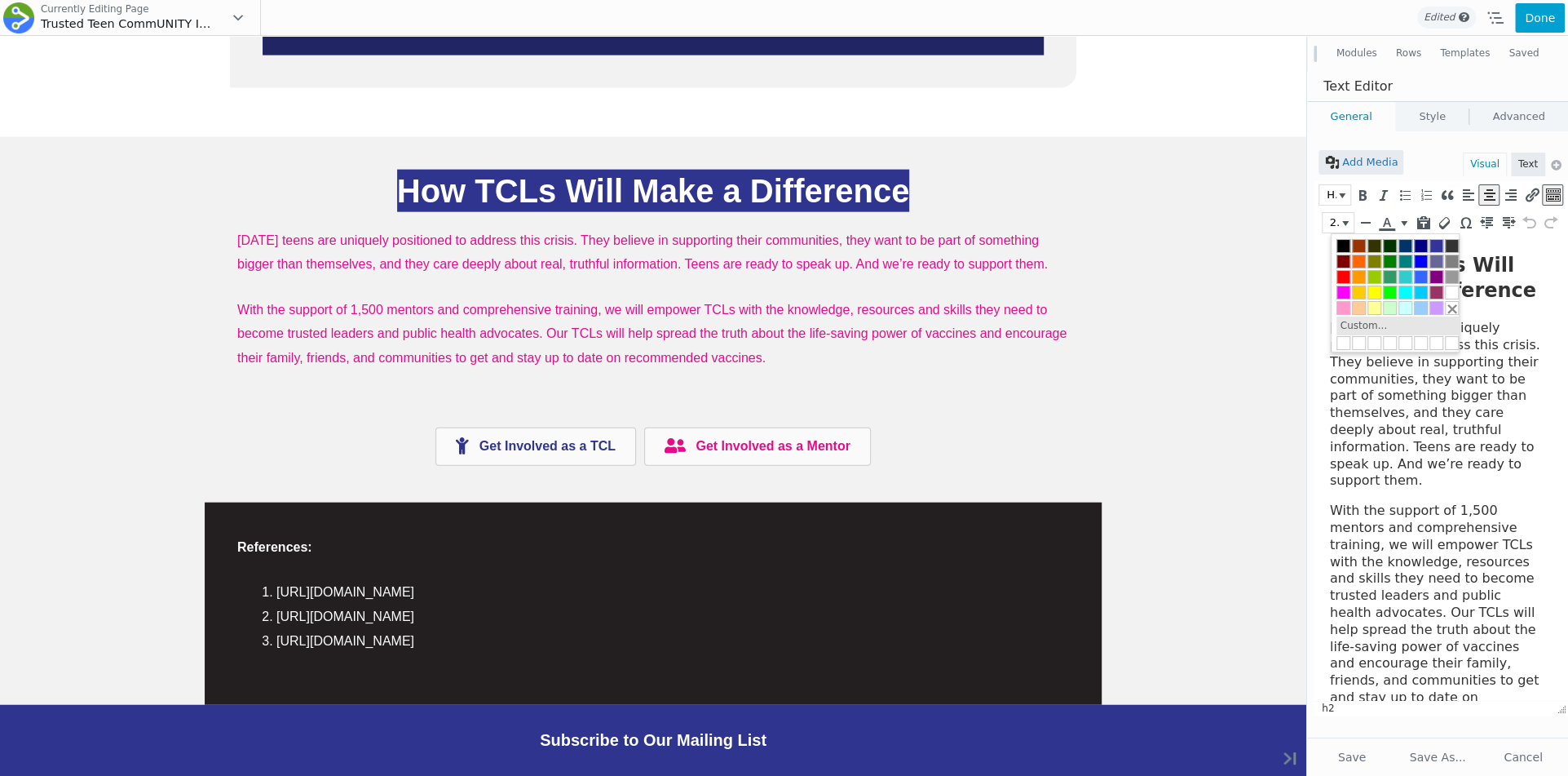
click at [1379, 319] on button "Custom..." at bounding box center [1364, 325] width 55 height 18
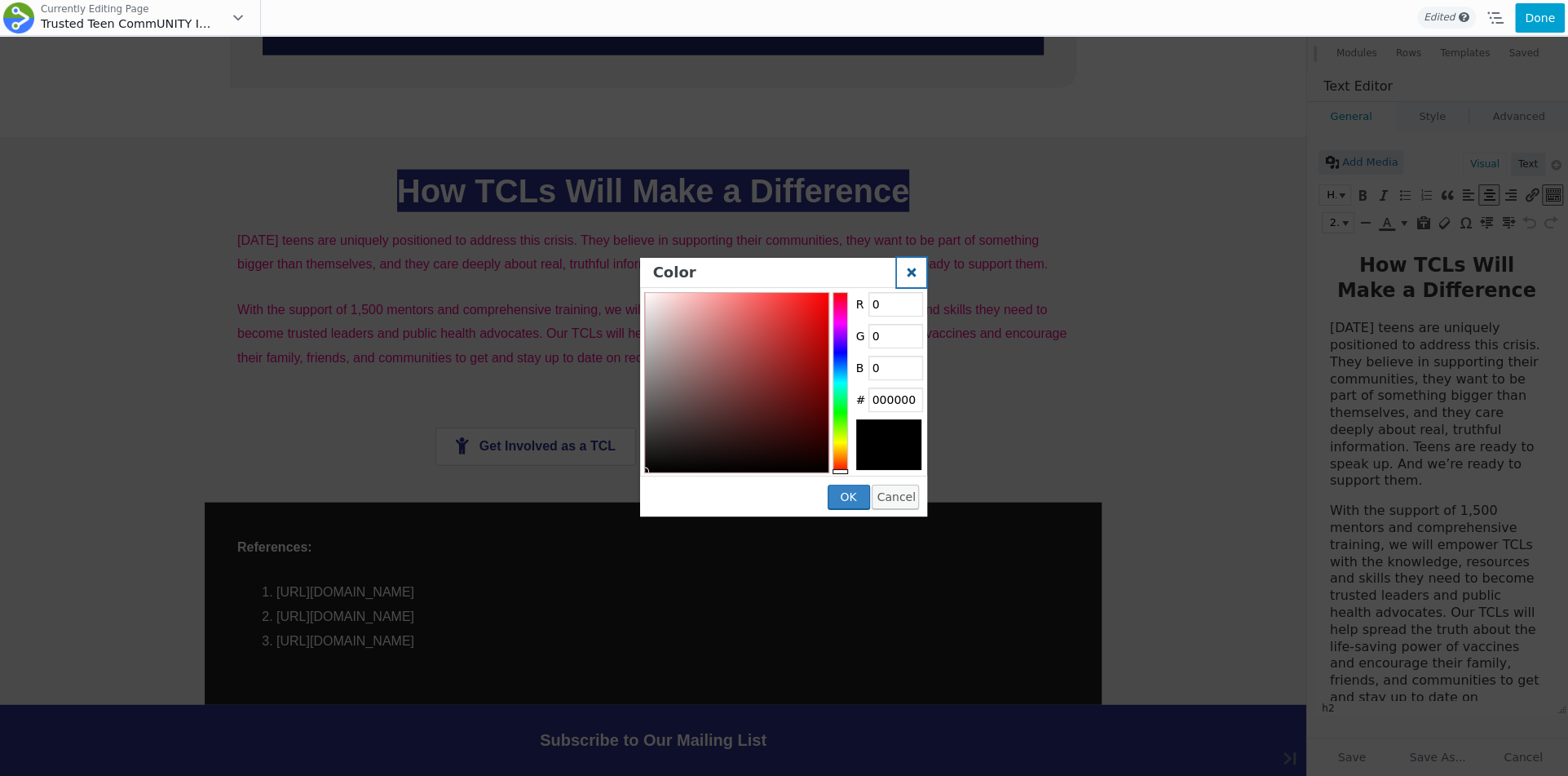
click at [909, 275] on icon "Color" at bounding box center [911, 272] width 29 height 29
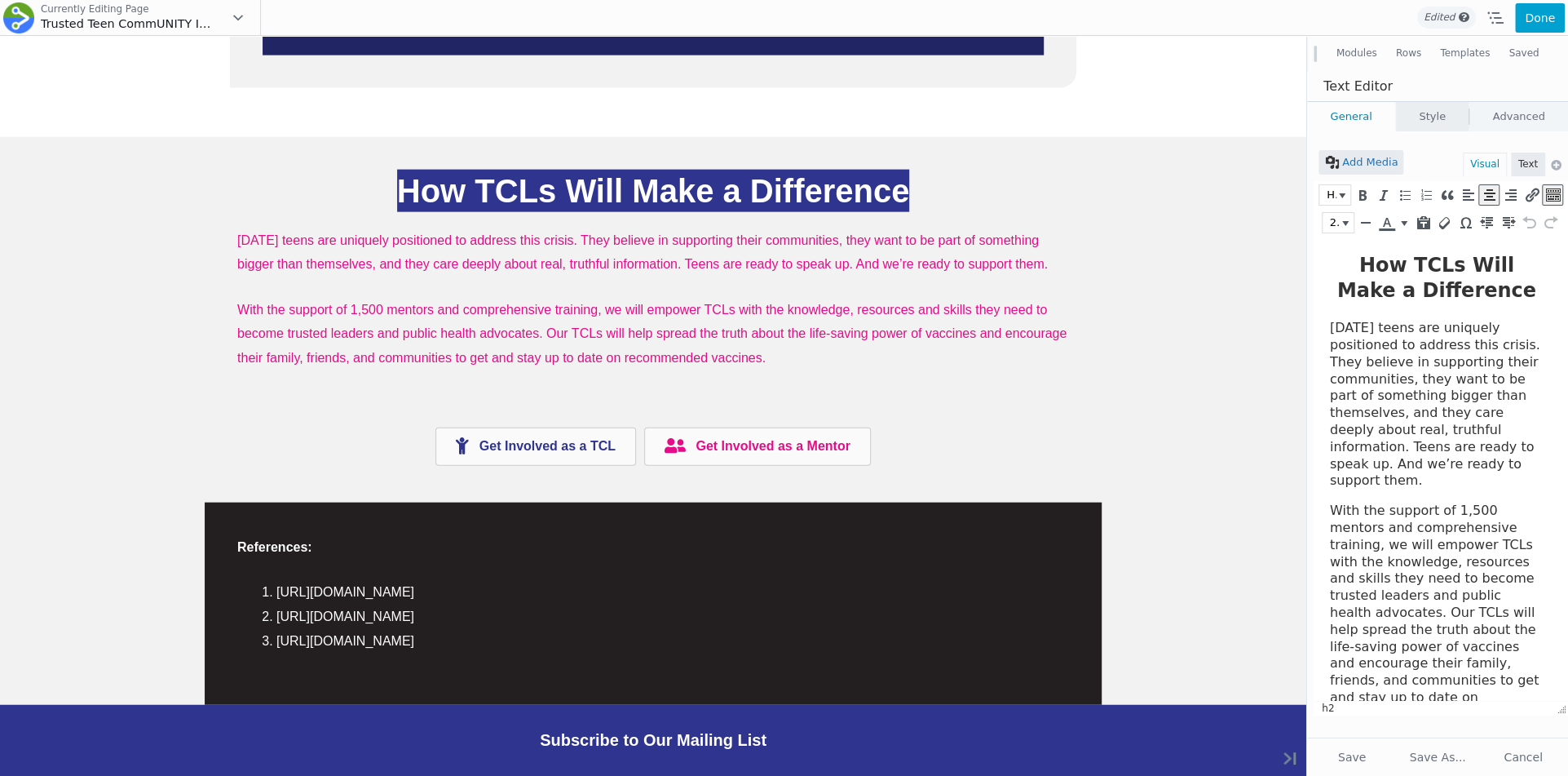
click at [1432, 123] on link "Style" at bounding box center [1432, 116] width 73 height 29
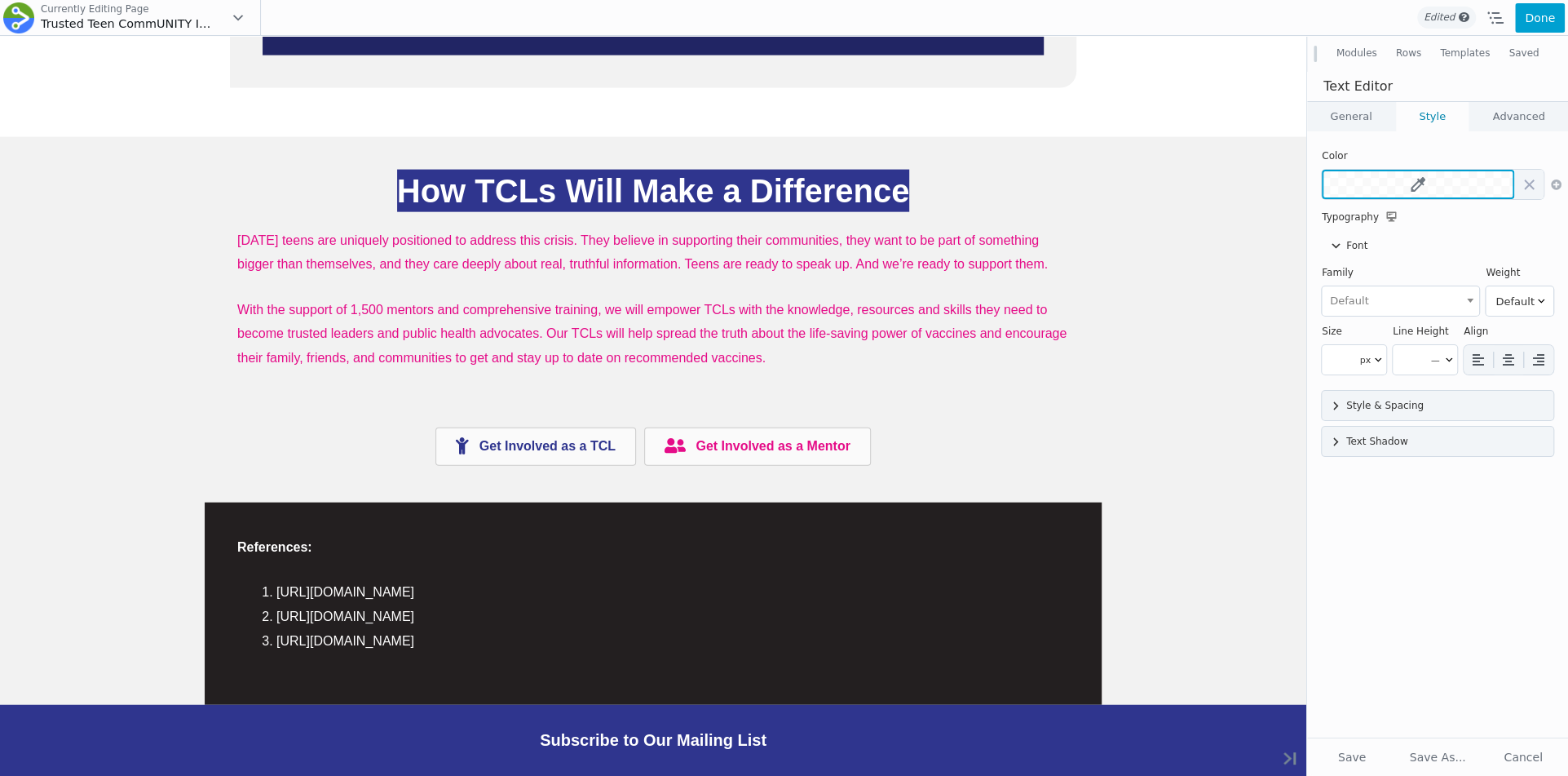
click at [1416, 182] on icon at bounding box center [1417, 185] width 15 height 15
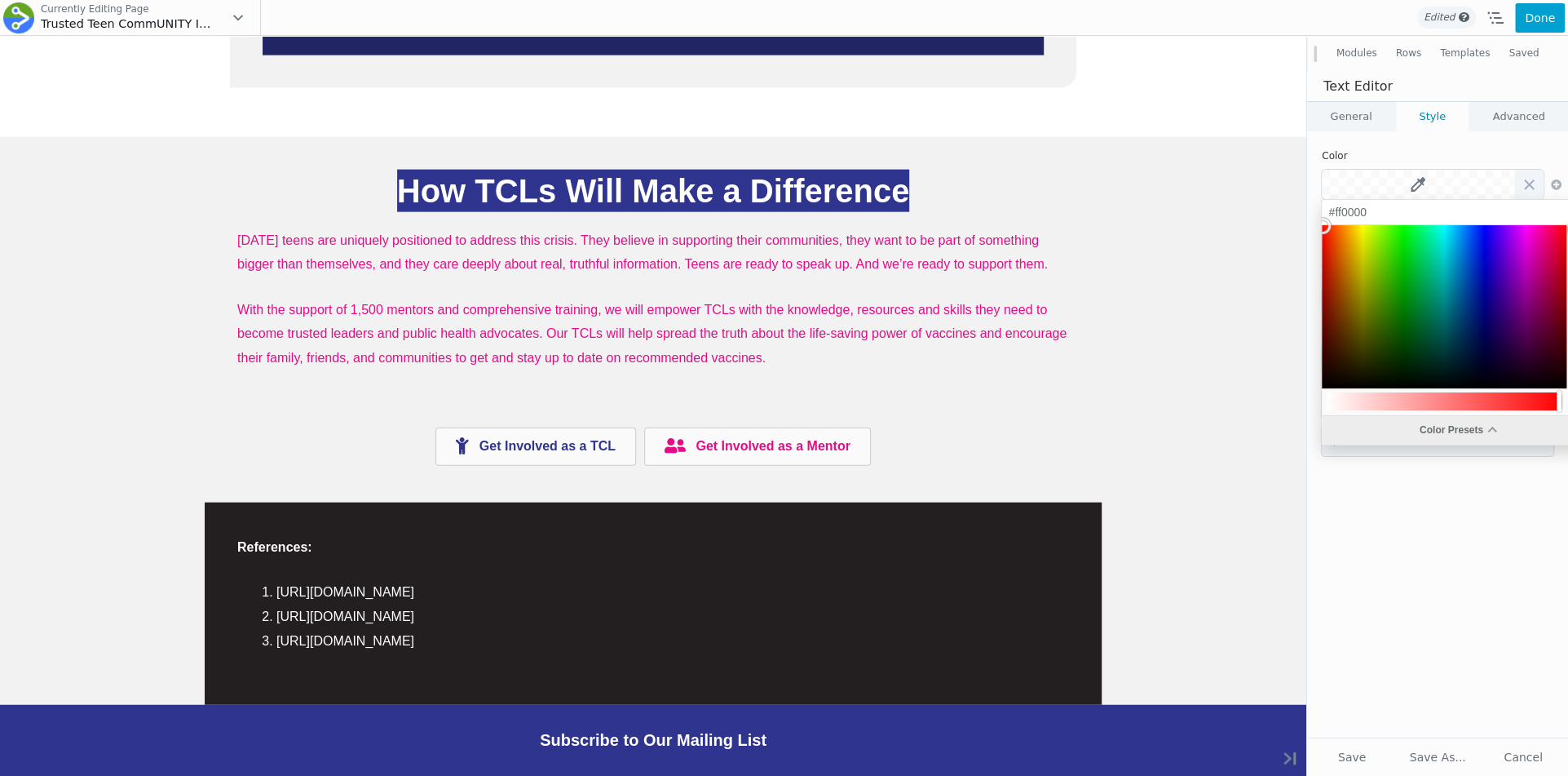
click at [1409, 428] on div "Color Presets" at bounding box center [1457, 430] width 271 height 29
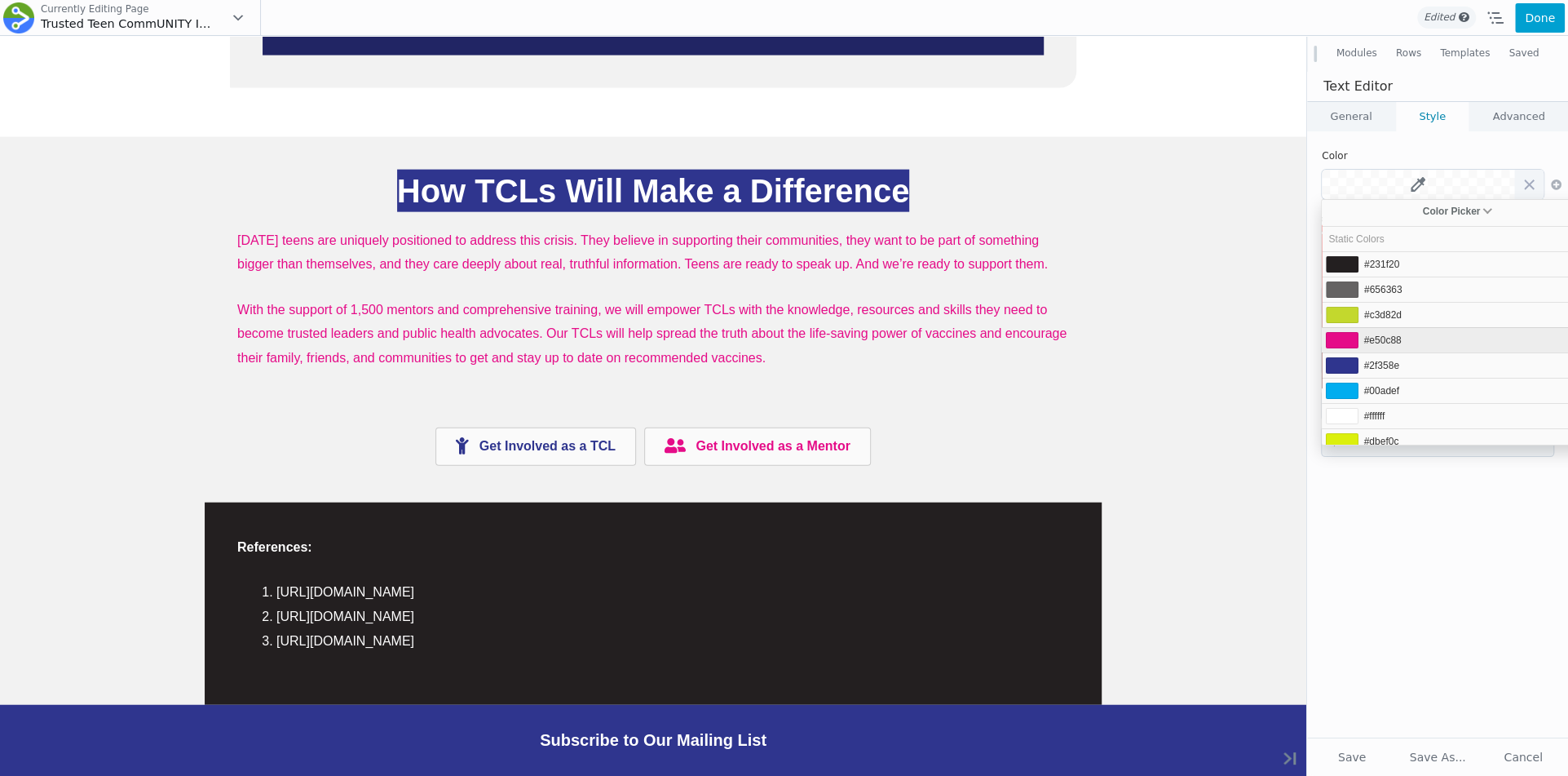
click at [1401, 342] on span "#e50c88" at bounding box center [1384, 339] width 38 height 11
type input "#e50c88"
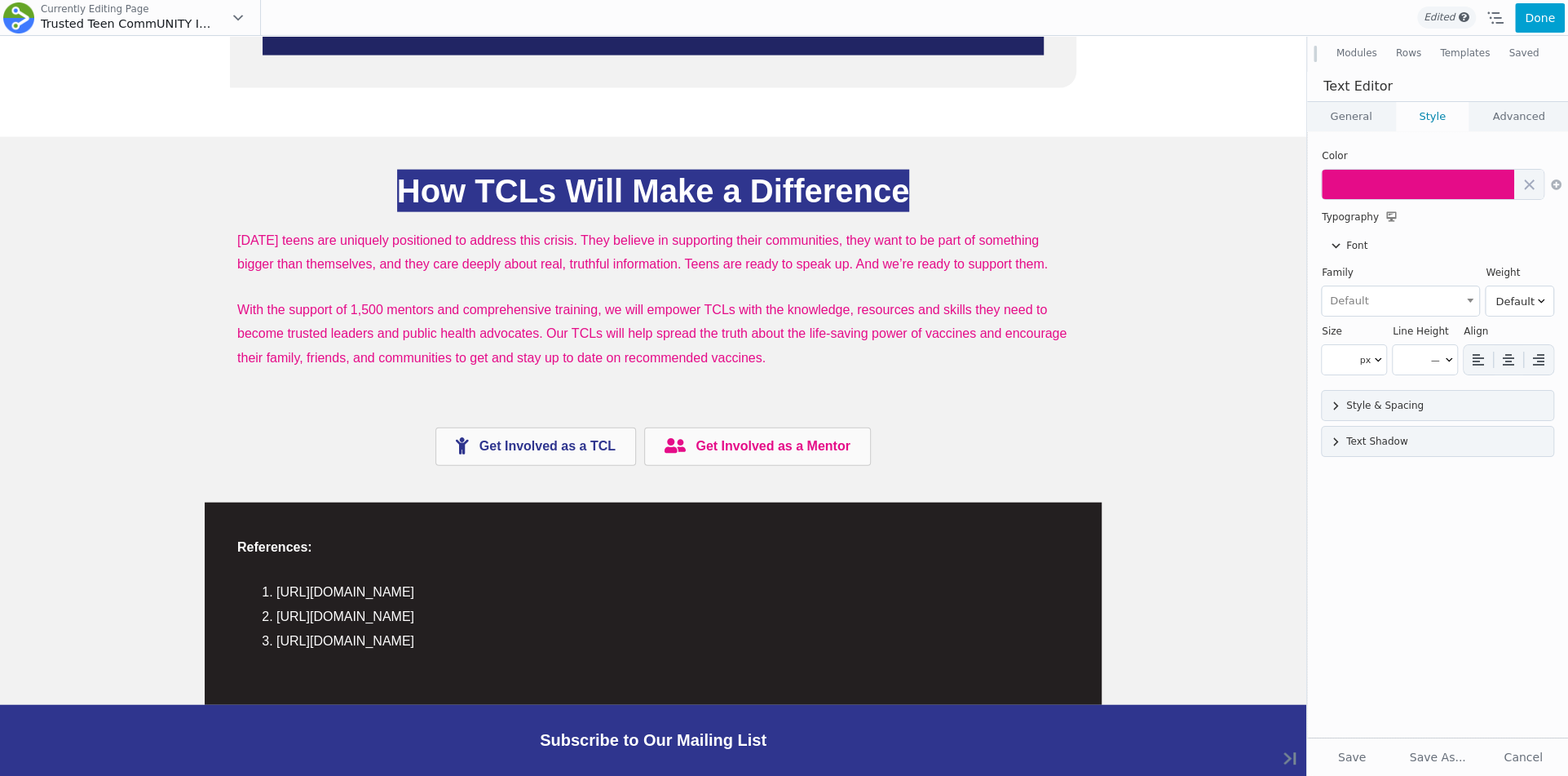
click at [1360, 528] on div "Add Media Visual Text Heading 2 24px h2 b i link b-quote del ins img ul ol li c…" at bounding box center [1437, 435] width 261 height 606
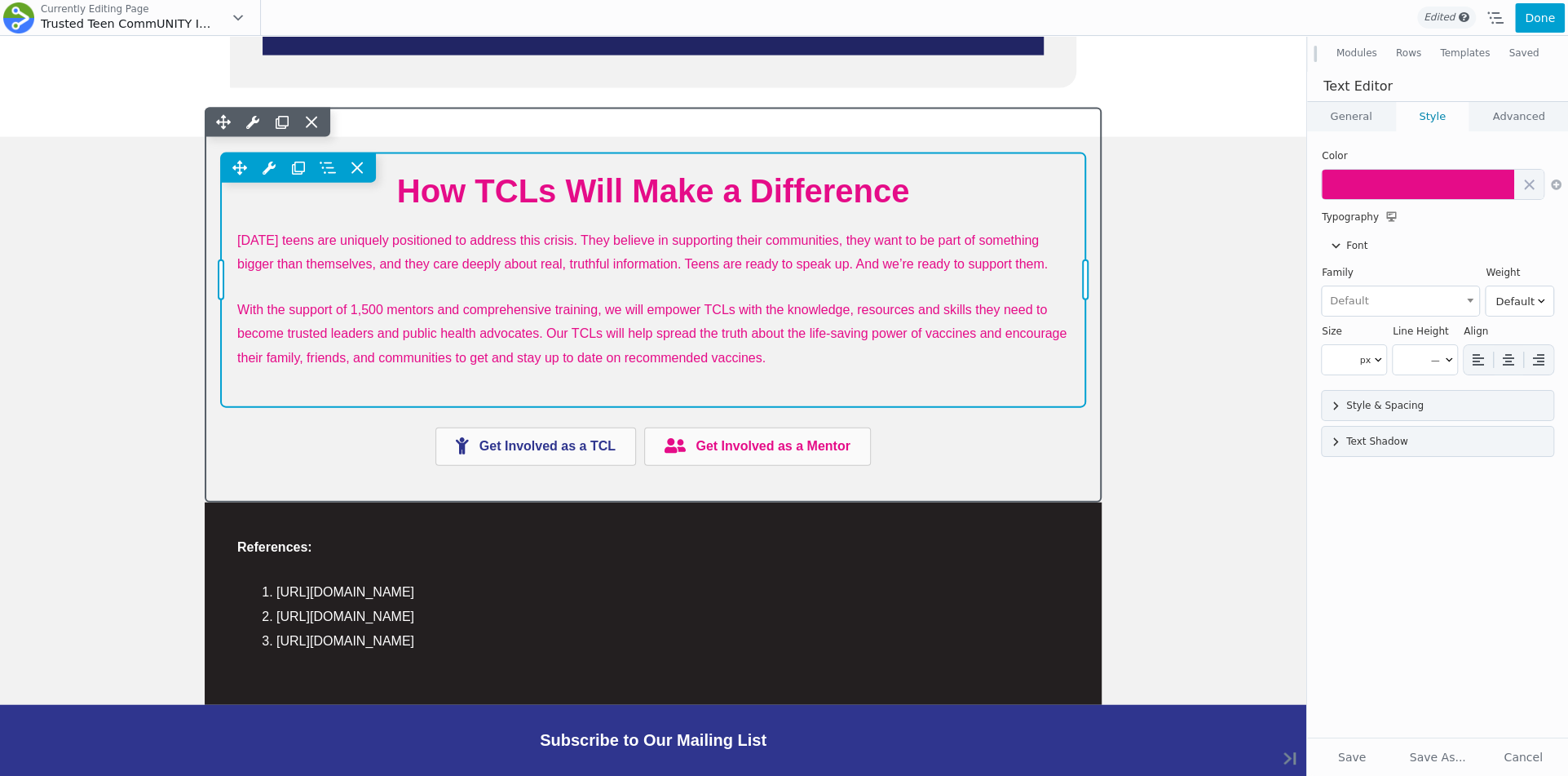
click at [906, 189] on div "Move Up Move Down Text Editor Settings Copy Text Editor Settings Paste Text Edi…" at bounding box center [653, 280] width 864 height 254
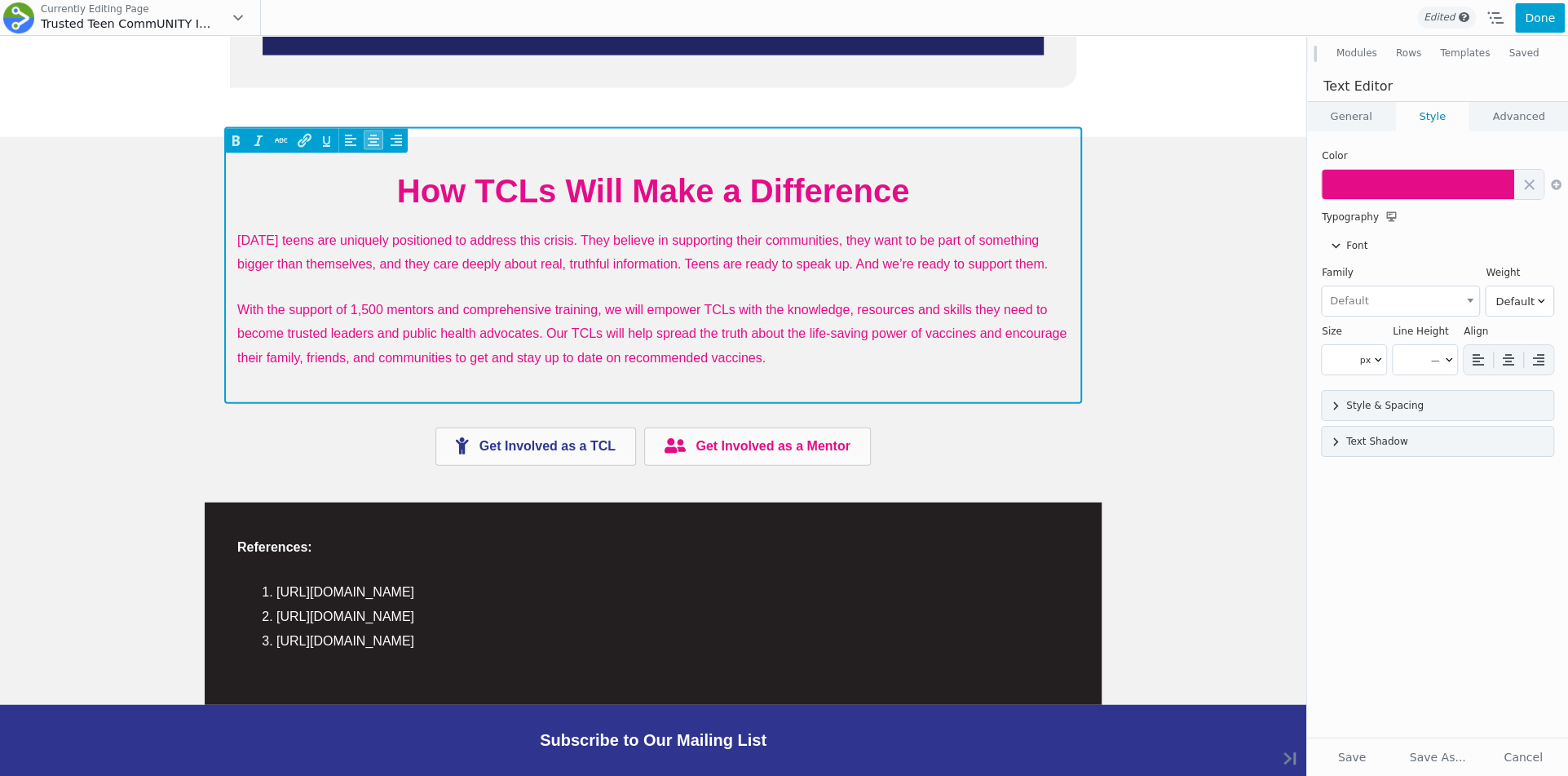
click at [947, 192] on h2 "How TCLs Will Make a Difference" at bounding box center [653, 191] width 831 height 43
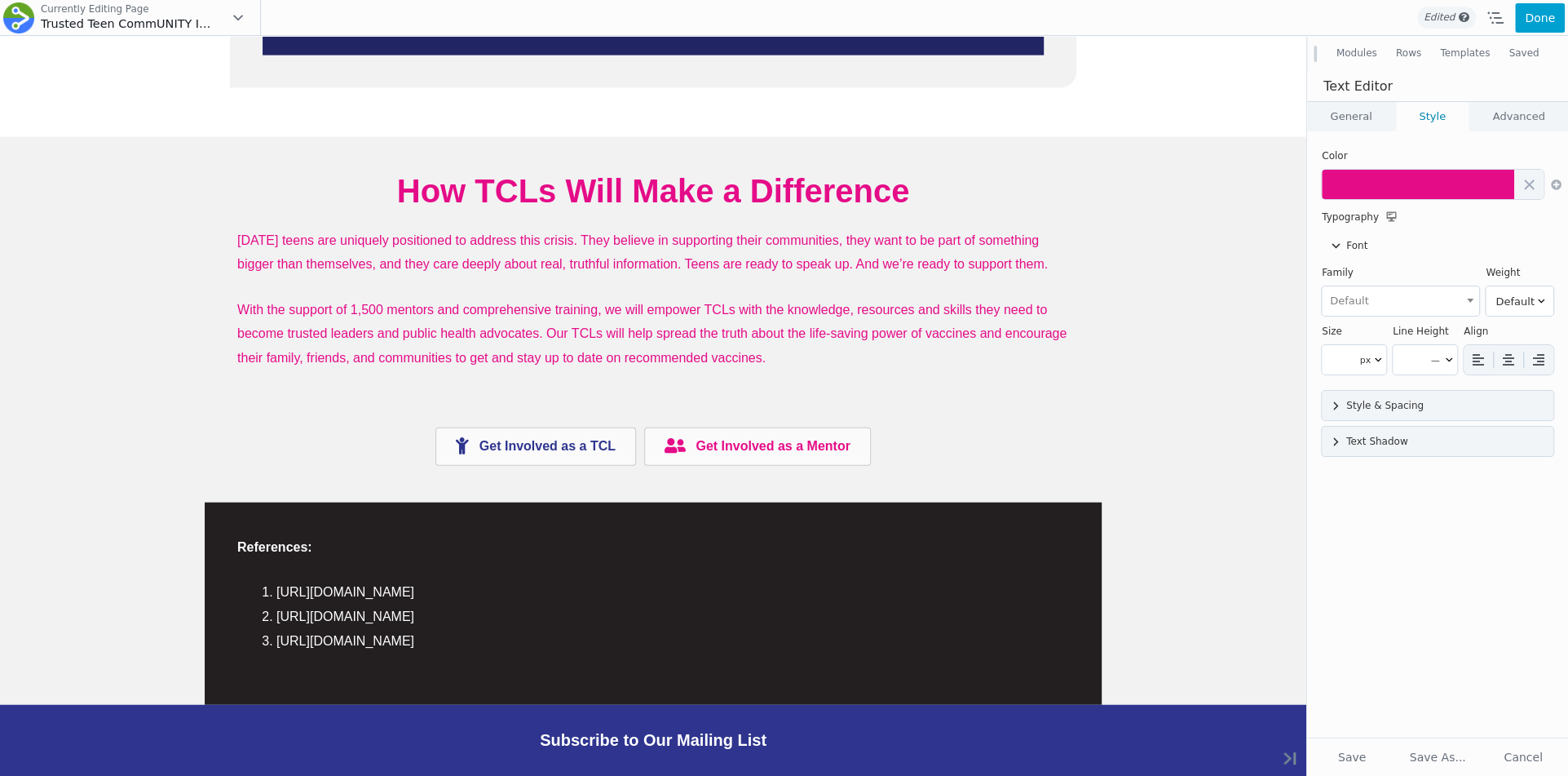
click at [1321, 114] on link "General" at bounding box center [1351, 116] width 88 height 29
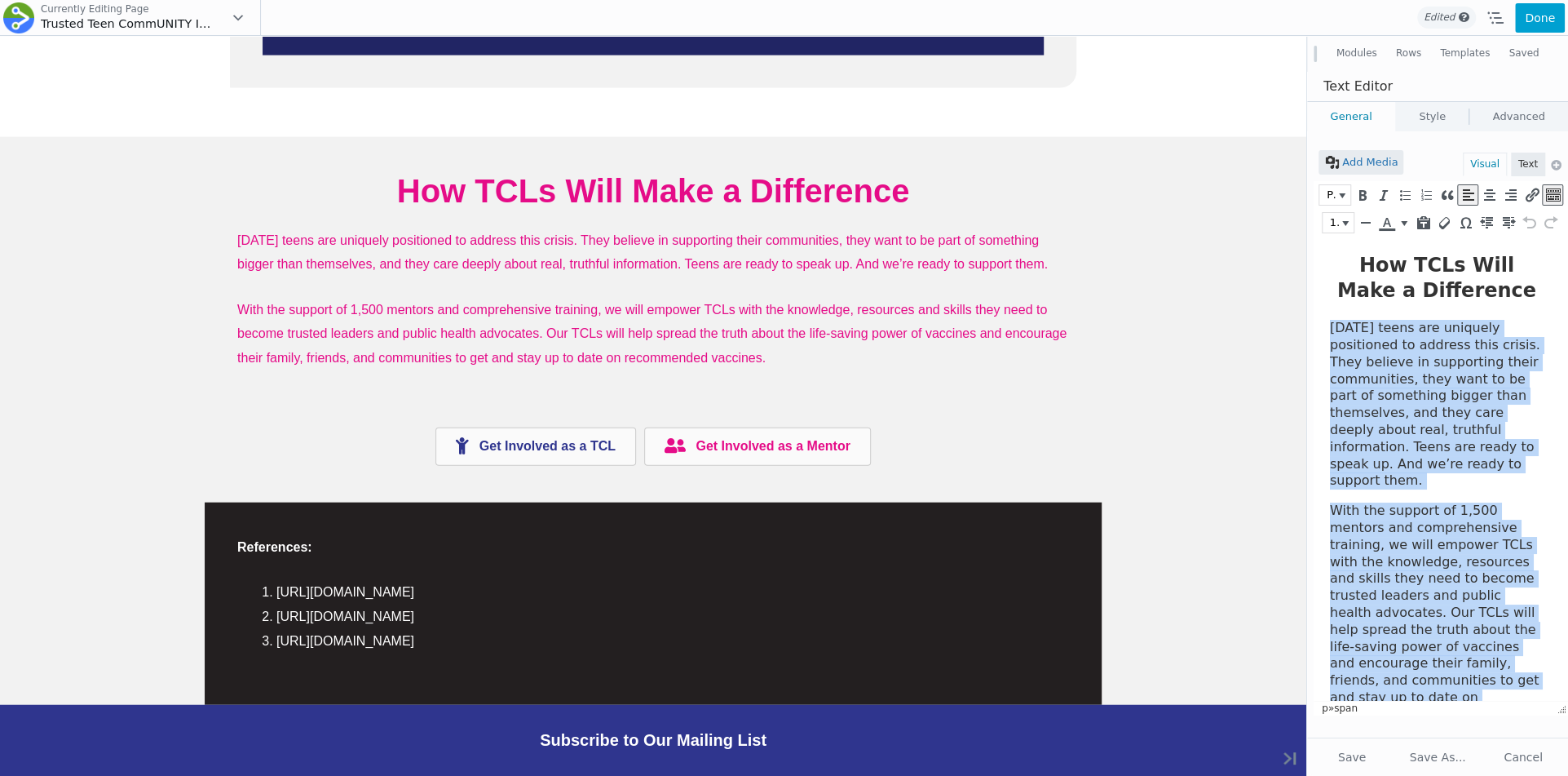
drag, startPoint x: 1328, startPoint y: 322, endPoint x: 1549, endPoint y: 671, distance: 413.1
click at [1450, 671] on html "How TCLs Will Make a Difference Today's teens are uniquely positioned to addres…" at bounding box center [1440, 487] width 254 height 501
click at [1399, 228] on button "Text color" at bounding box center [1404, 223] width 15 height 20
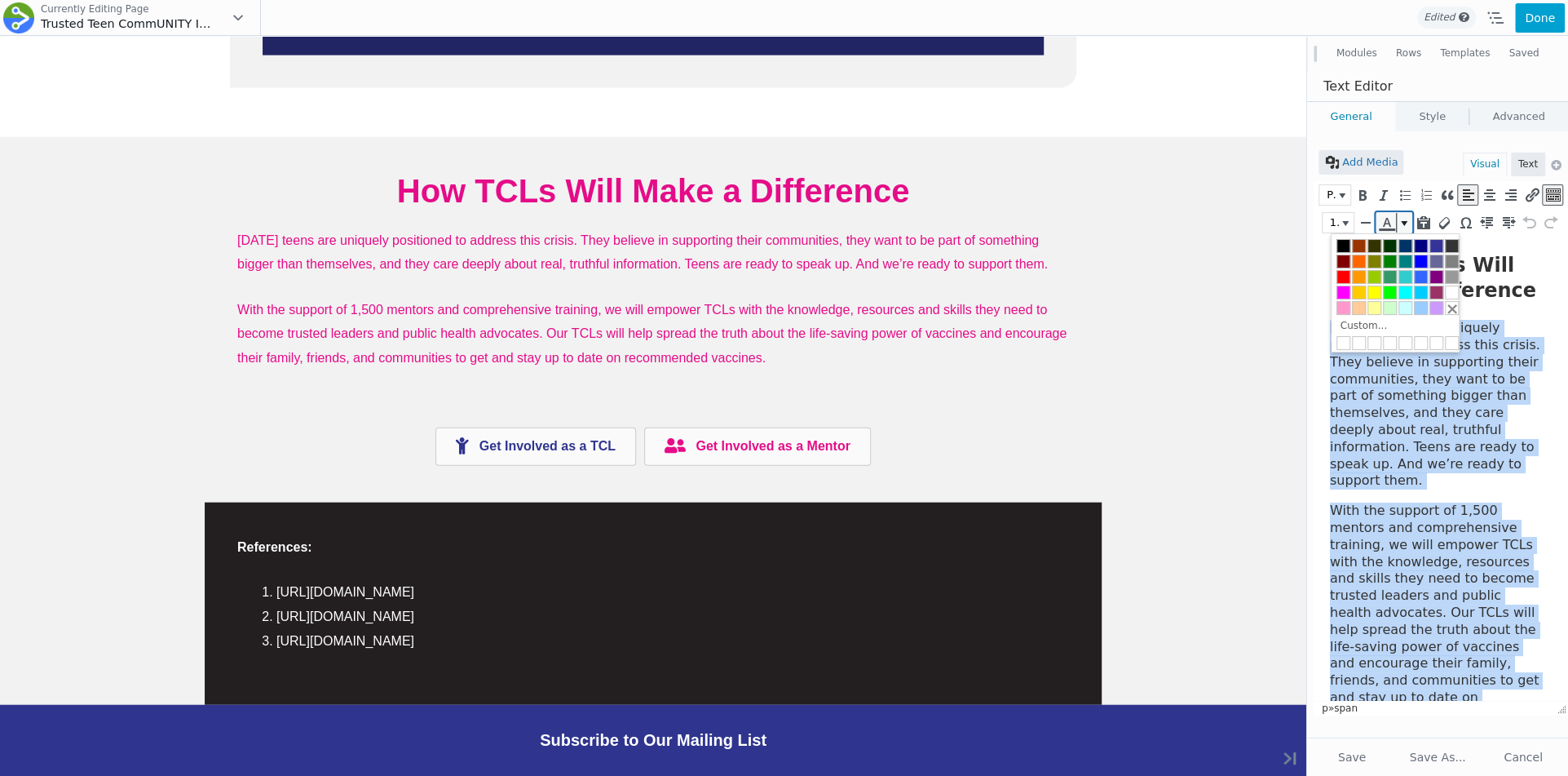
click at [1391, 228] on span "Text color" at bounding box center [1387, 229] width 16 height 2
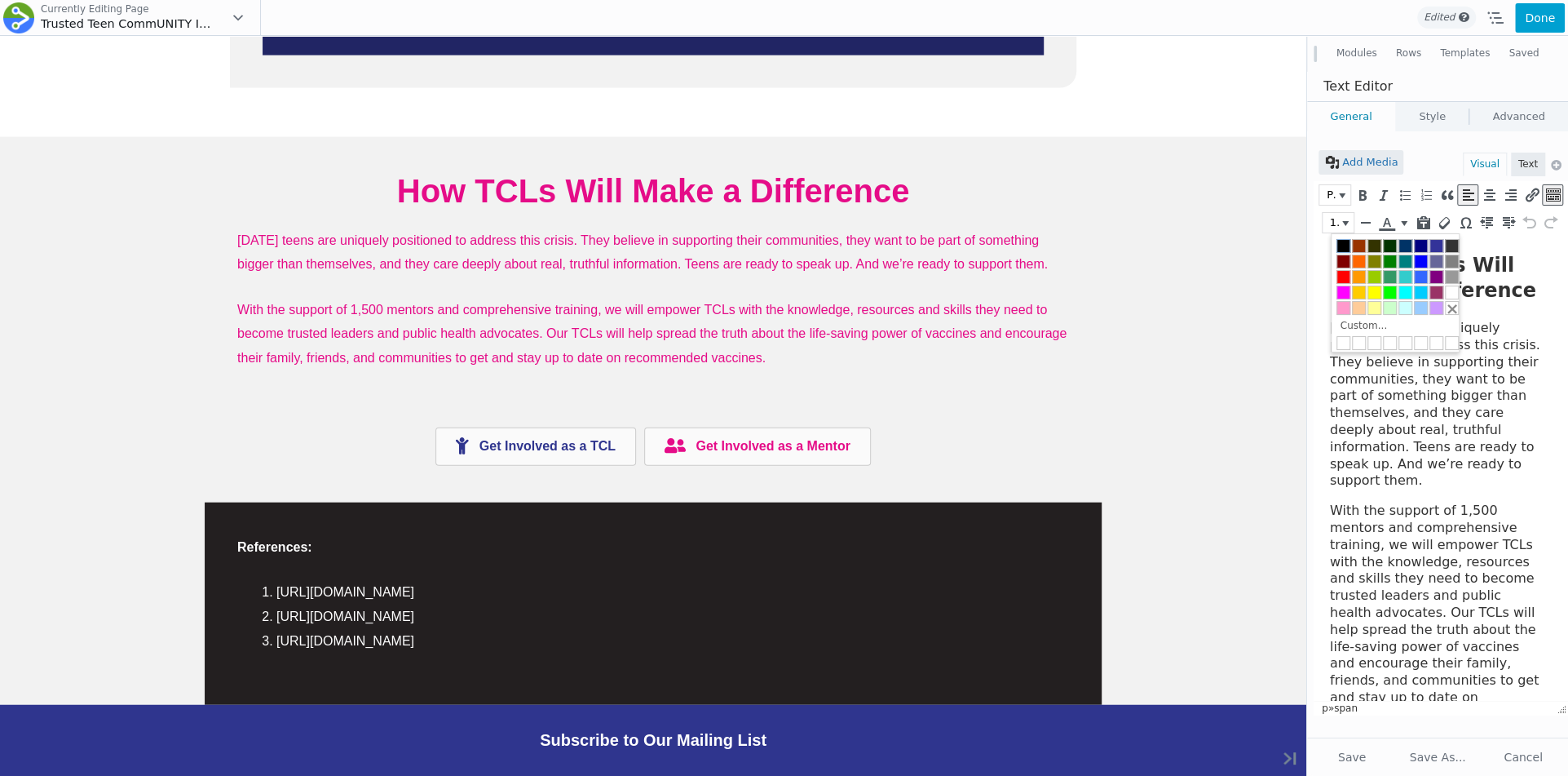
click at [1346, 244] on div at bounding box center [1344, 246] width 14 height 14
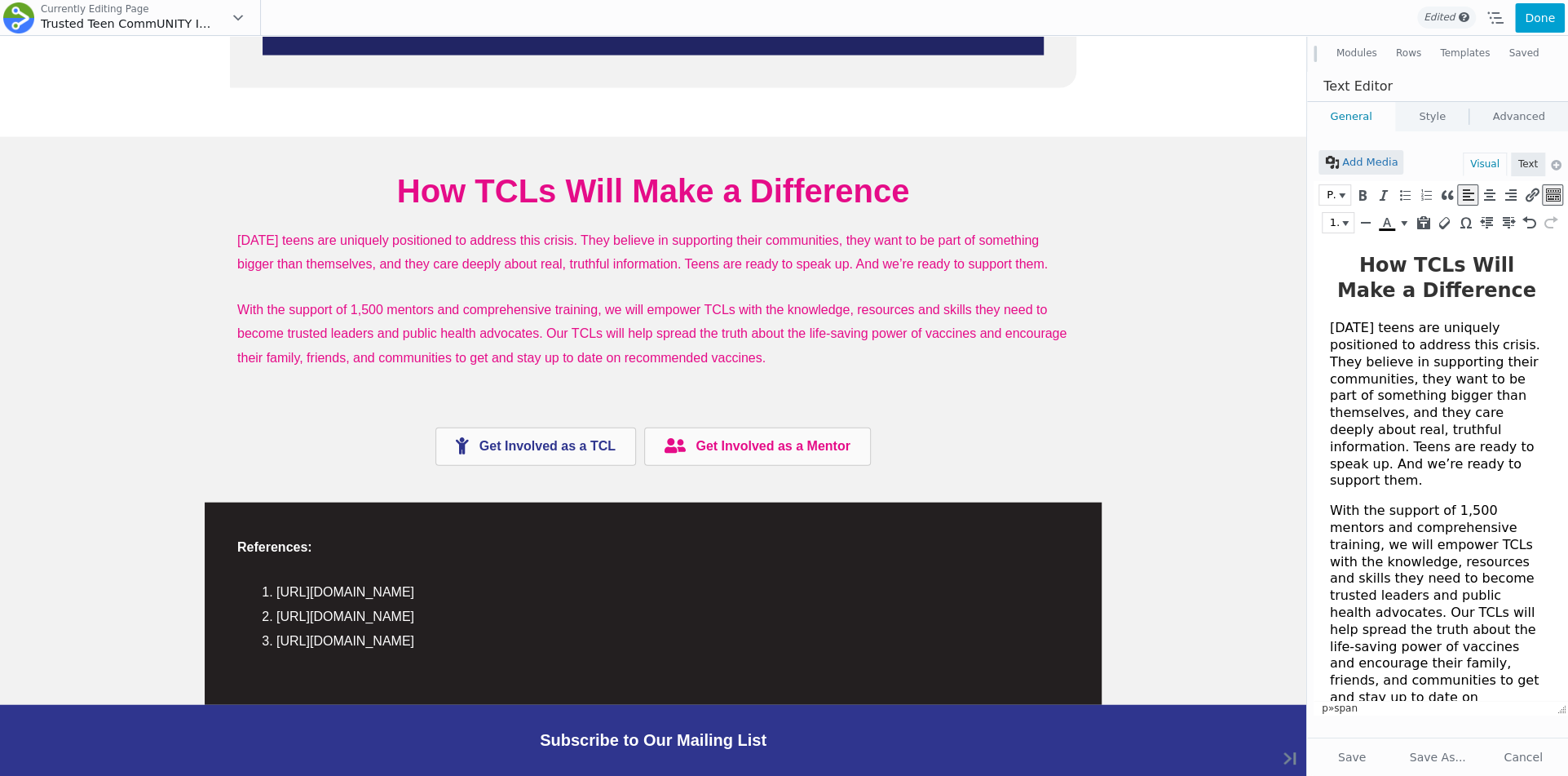
click at [1365, 459] on span "[DATE] teens are uniquely positioned to address this crisis. They believe in su…" at bounding box center [1434, 404] width 210 height 169
click at [1450, 17] on button "Done" at bounding box center [1540, 17] width 50 height 29
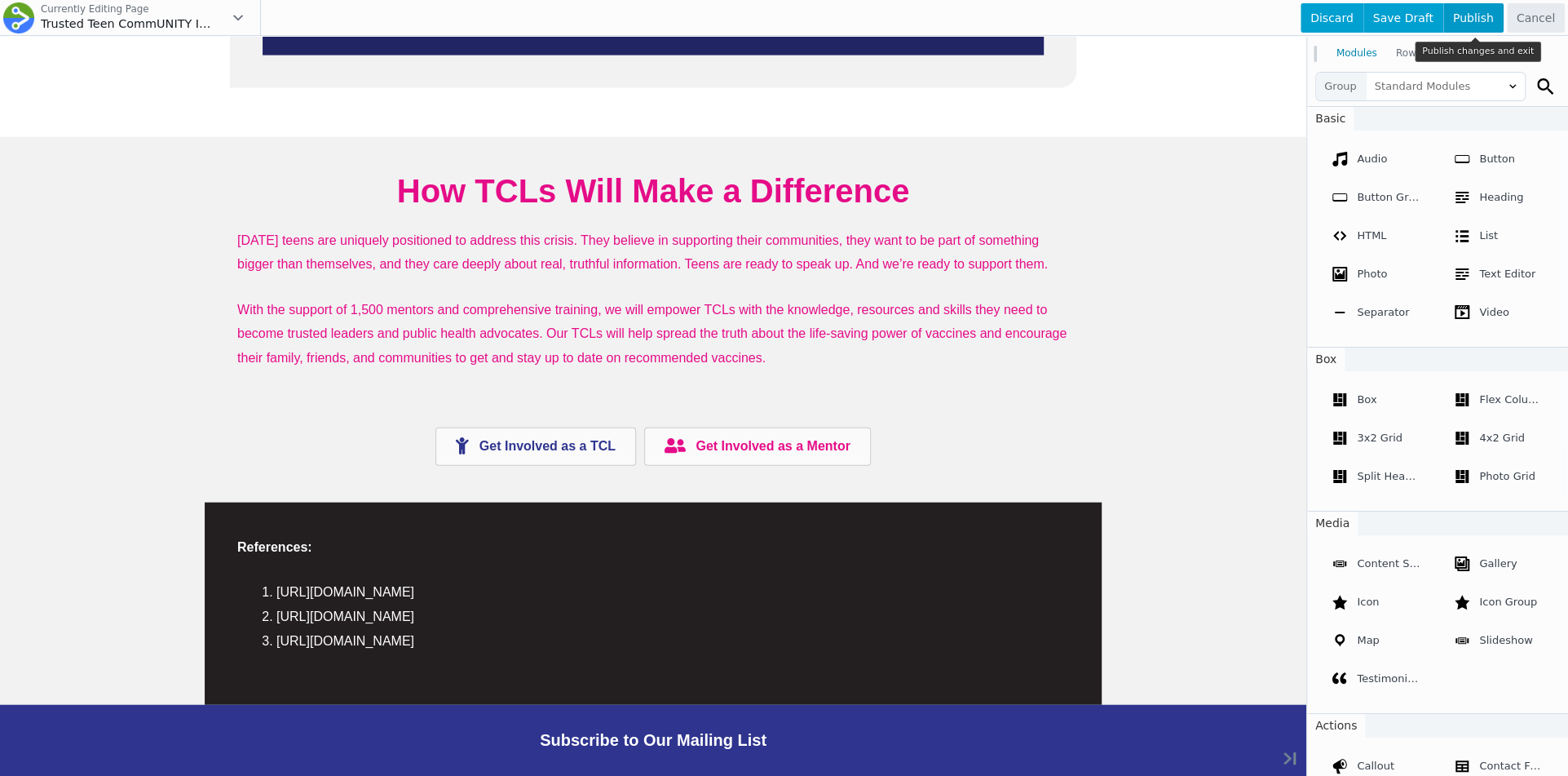
click at [1450, 23] on span "Publish" at bounding box center [1473, 17] width 61 height 29
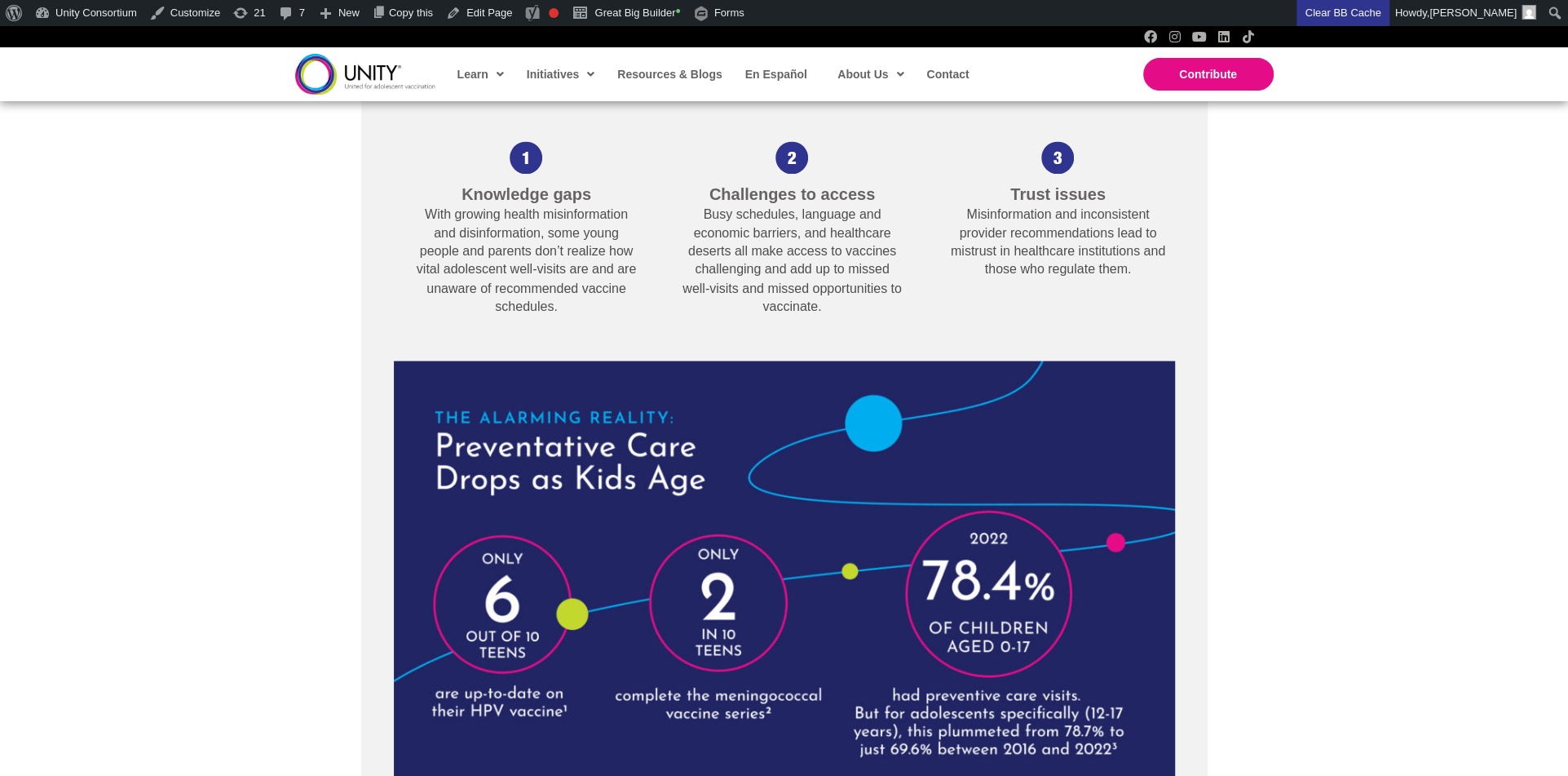
scroll to position [1787, 0]
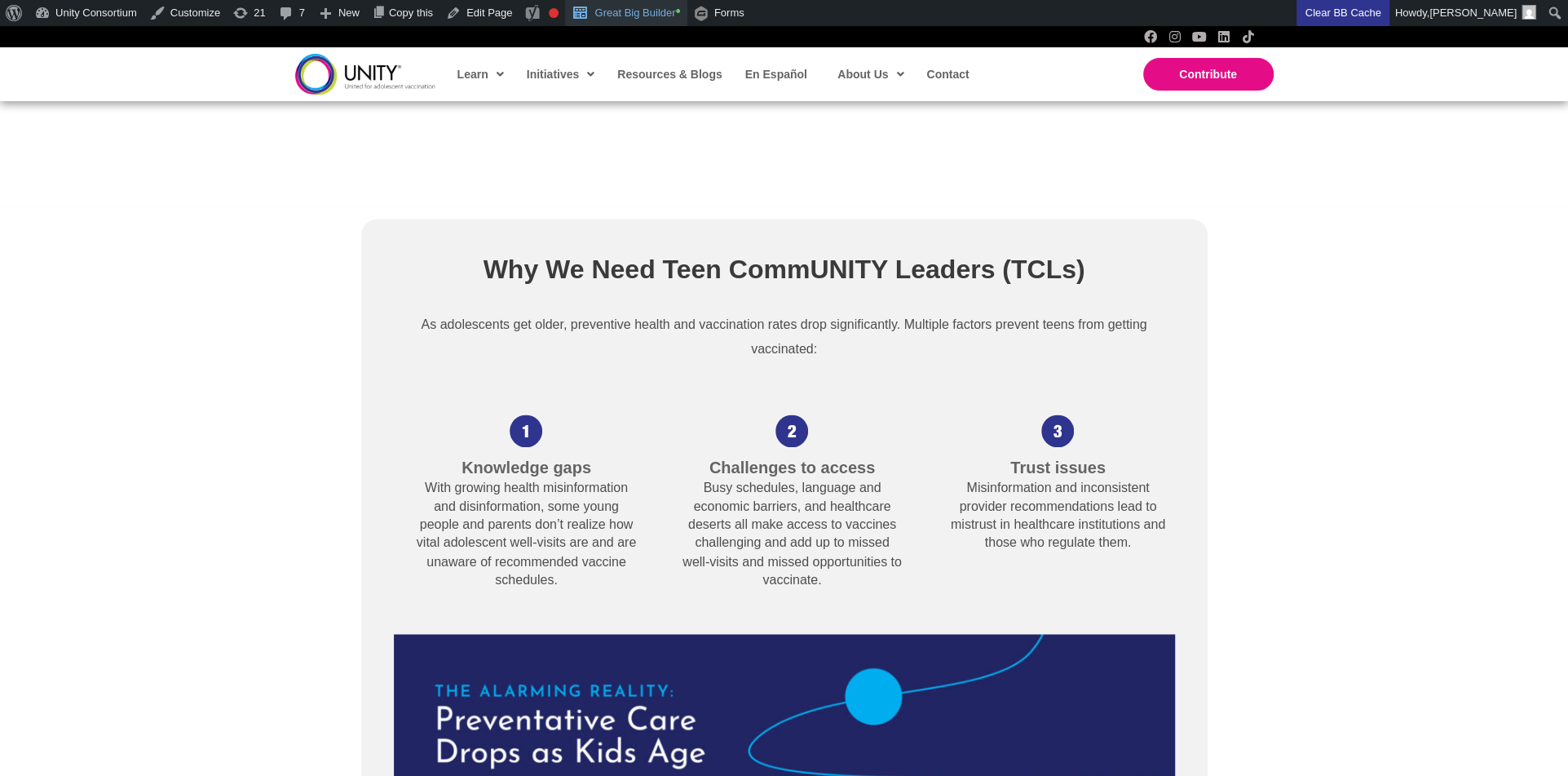
click at [652, 4] on link "Great Big Builder •" at bounding box center [626, 13] width 122 height 26
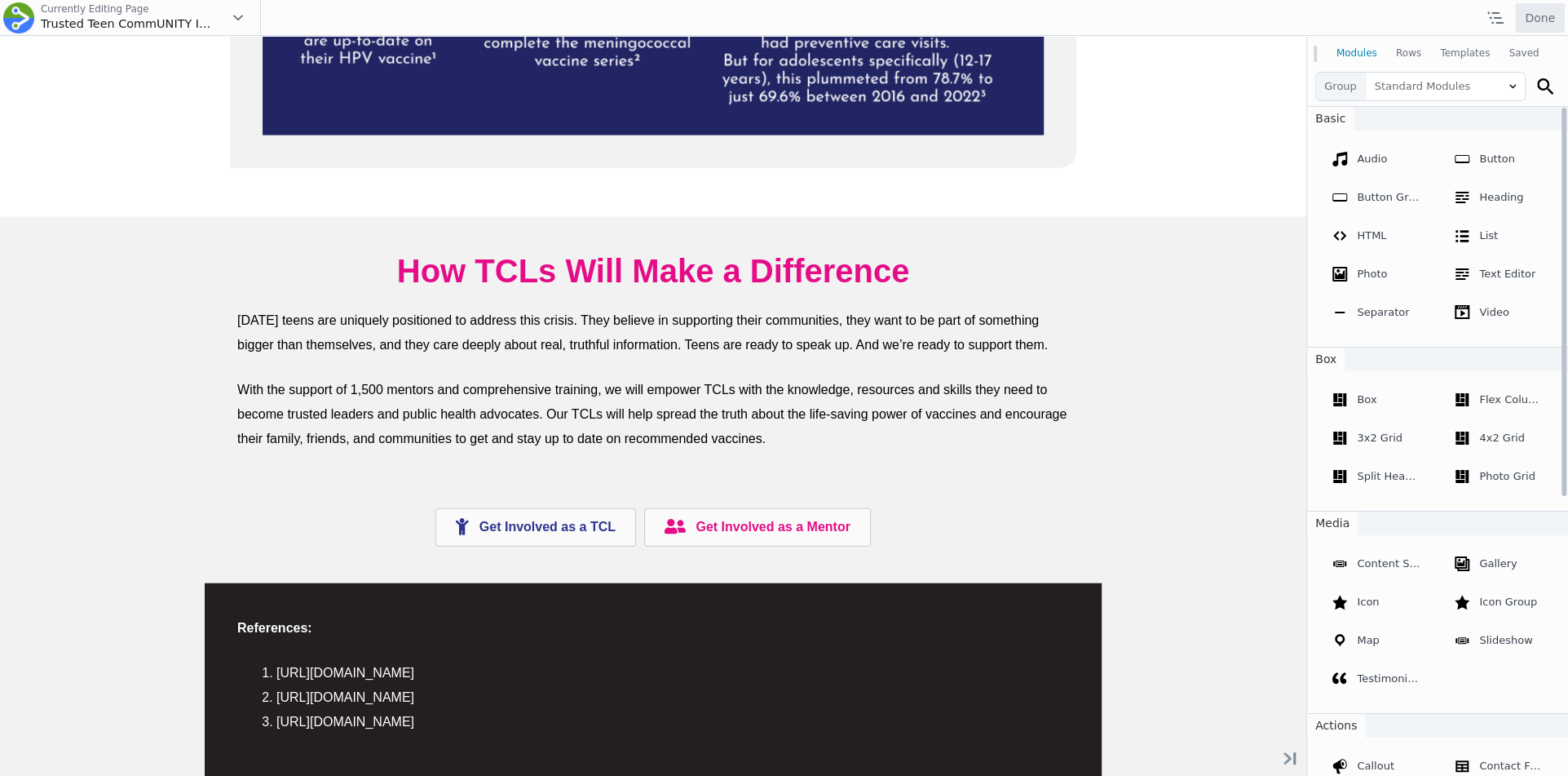
scroll to position [2724, 0]
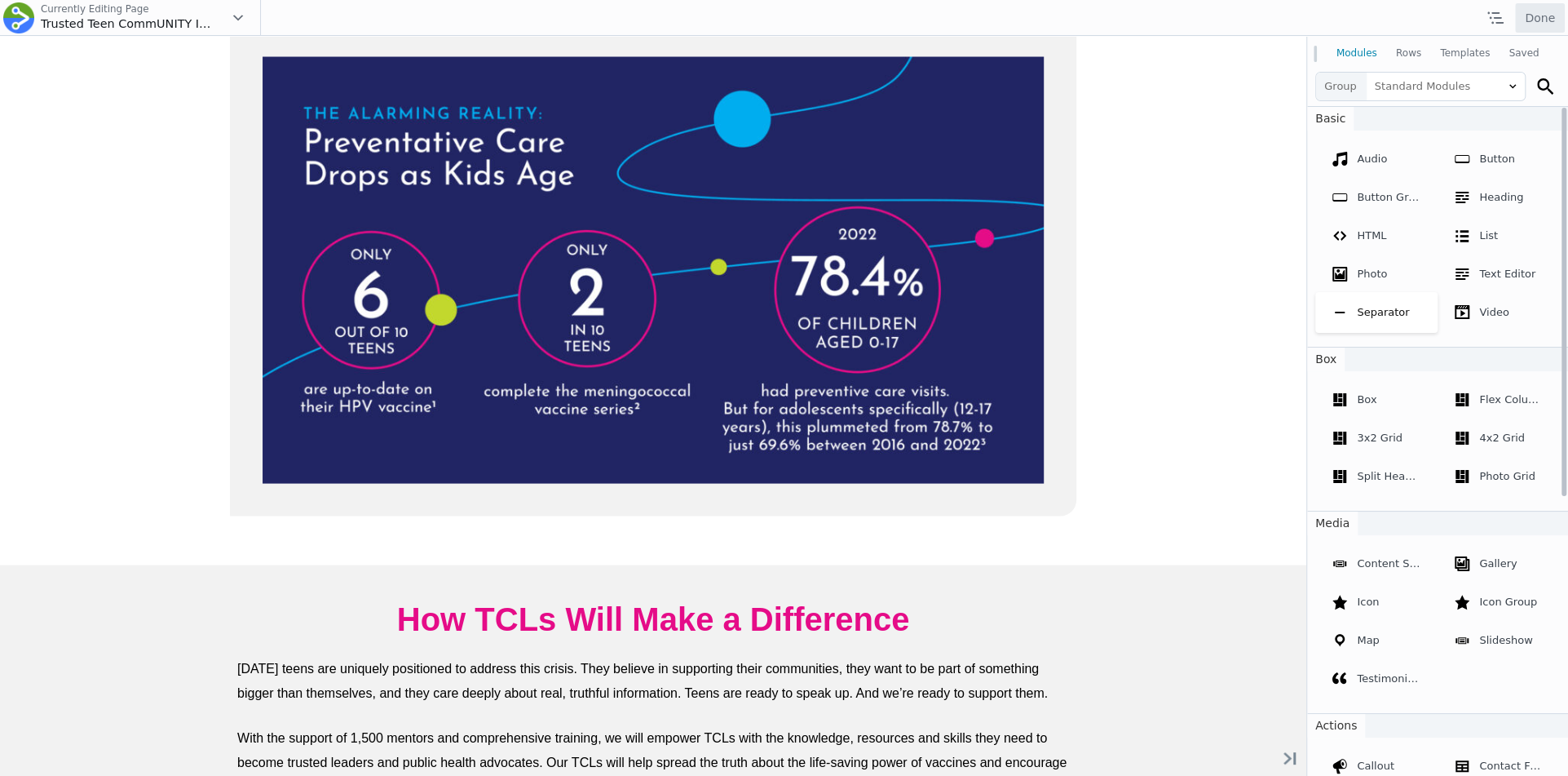
scroll to position [2814, 0]
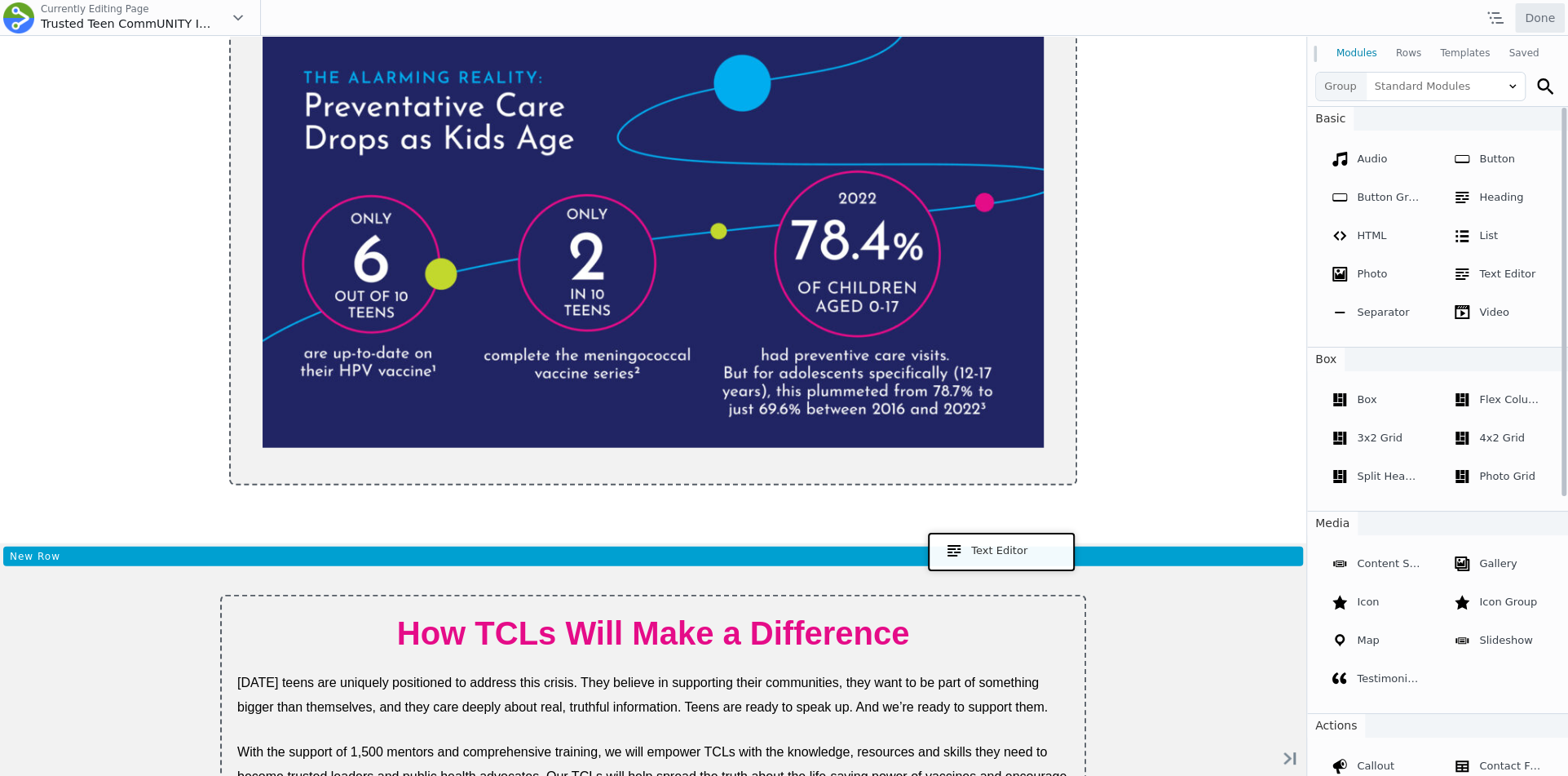
drag, startPoint x: 1486, startPoint y: 312, endPoint x: 998, endPoint y: 550, distance: 542.9
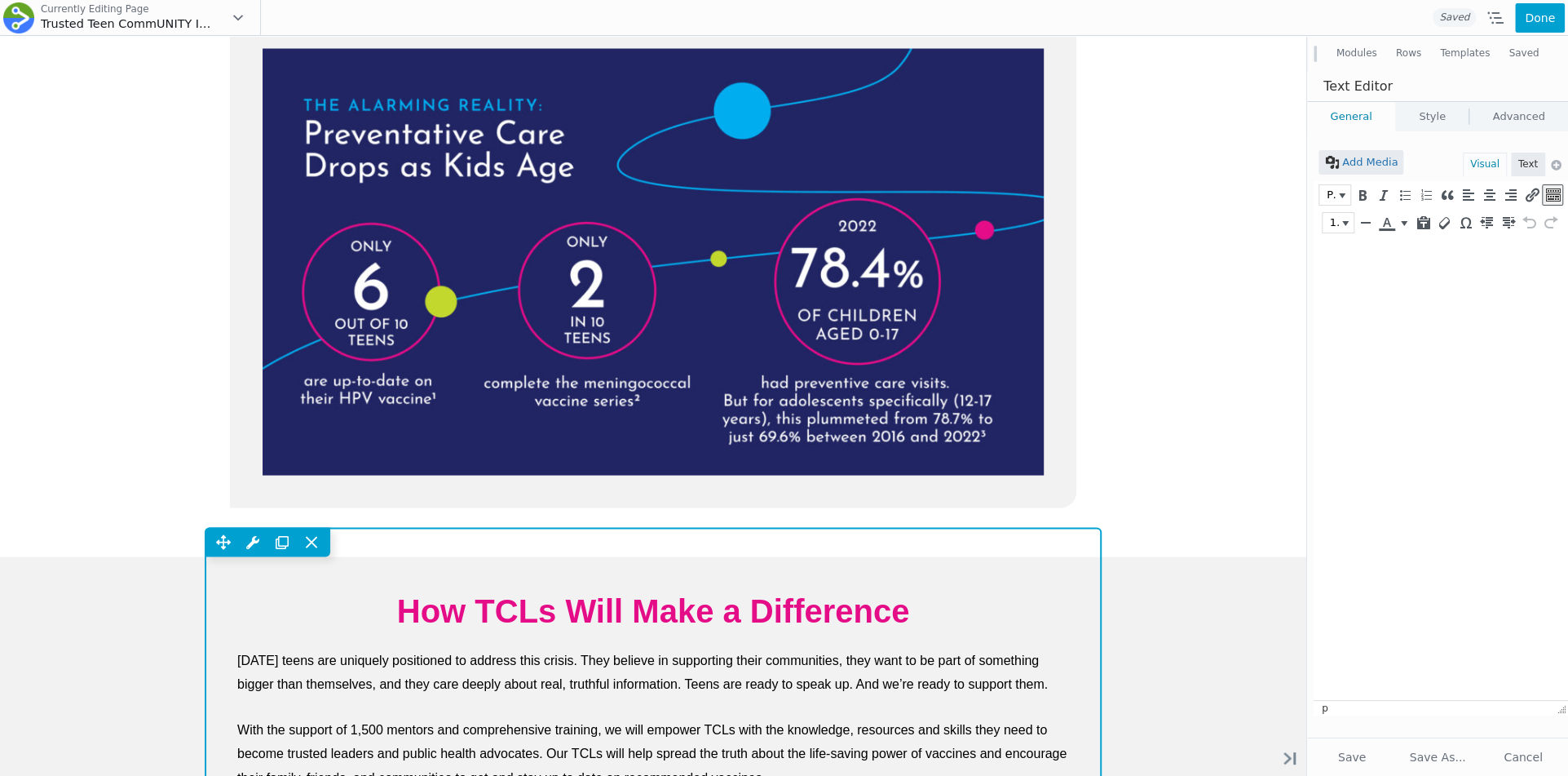
scroll to position [0, 0]
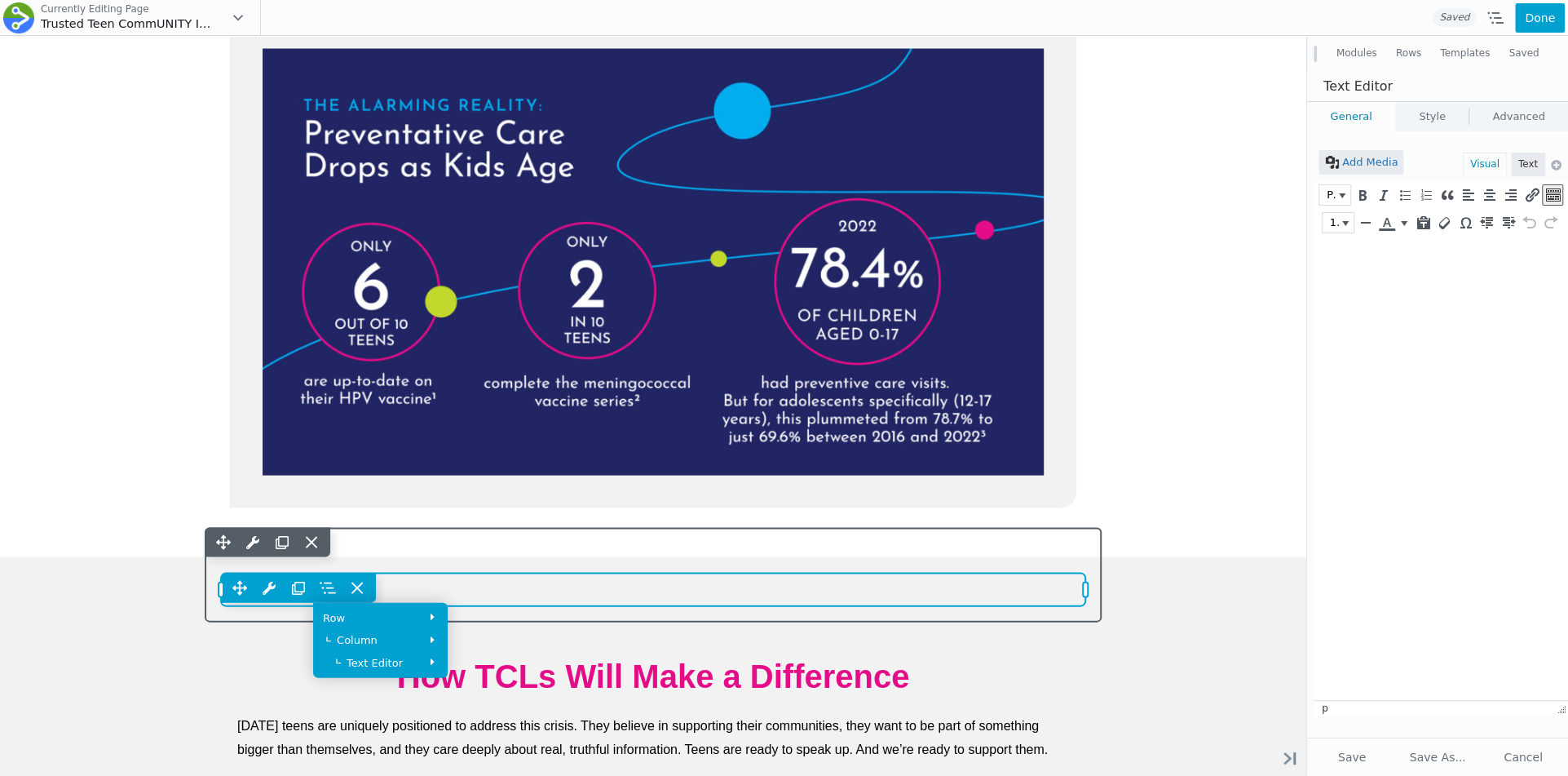
click at [444, 583] on div "Move Up Move Down Text Editor Settings Copy Text Editor Settings Paste Text Edi…" at bounding box center [653, 586] width 864 height 29
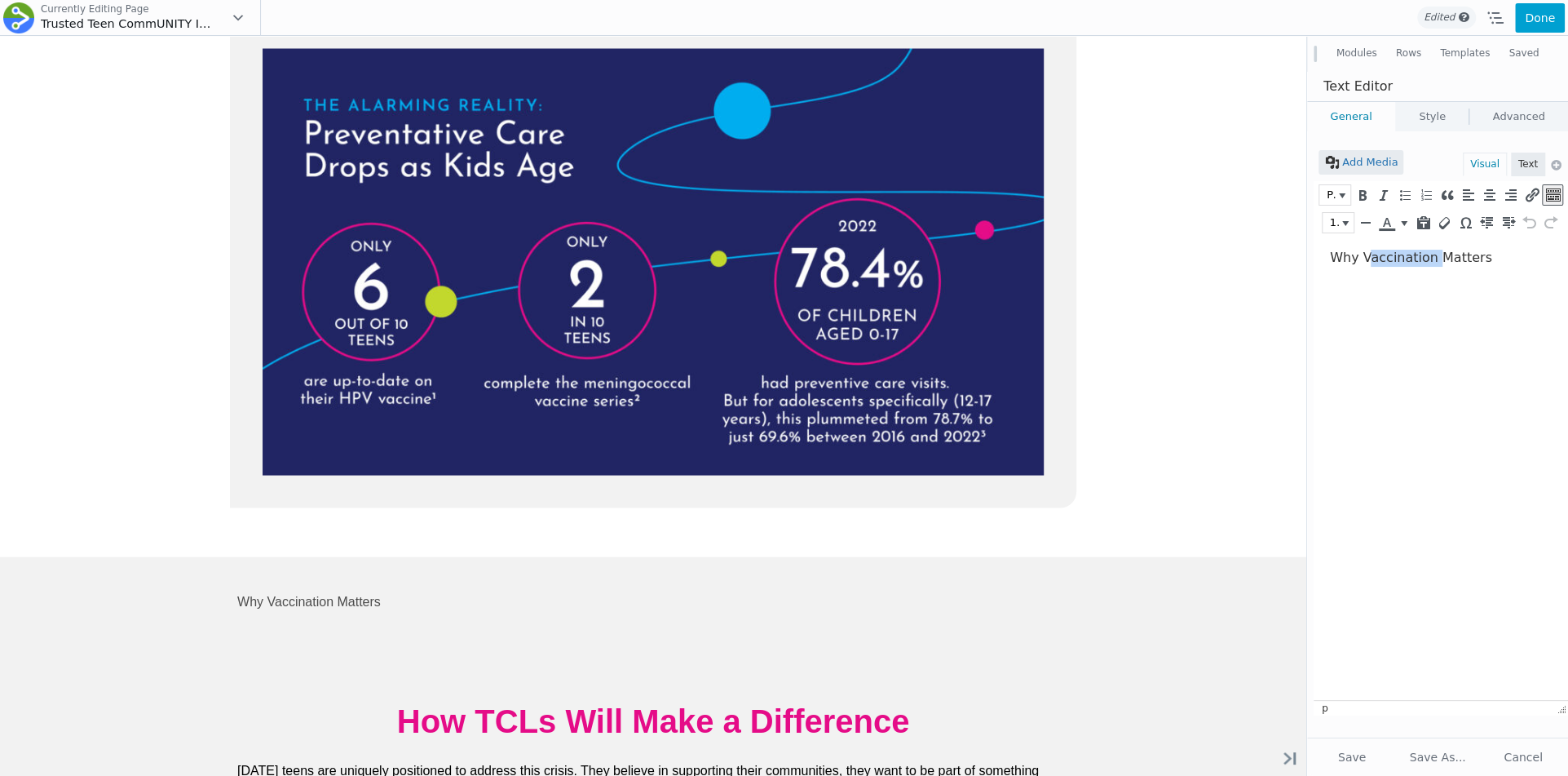
click at [1377, 261] on p "Why Vaccination Matters" at bounding box center [1436, 257] width 213 height 17
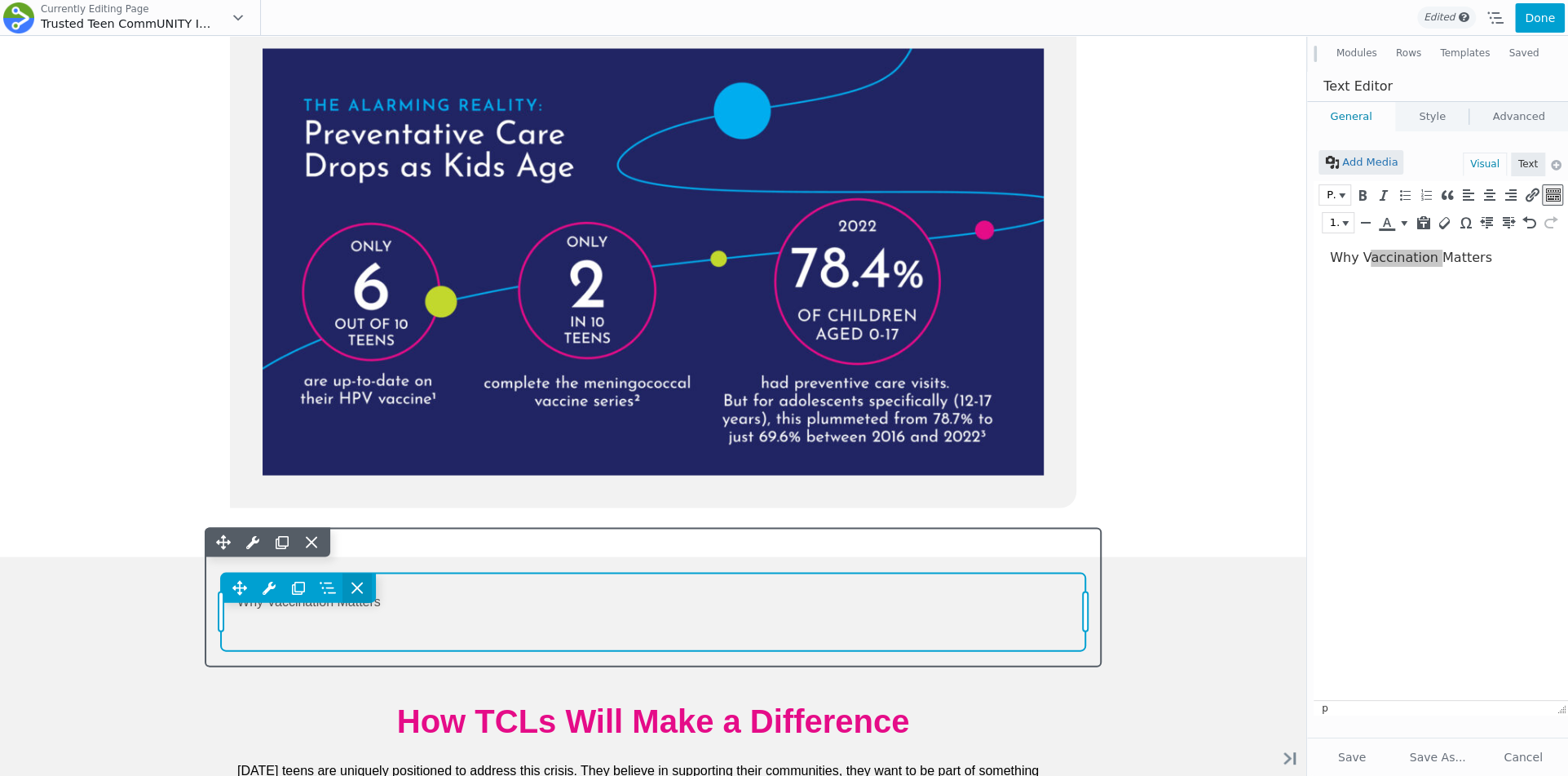
click at [366, 588] on span at bounding box center [357, 586] width 29 height 29
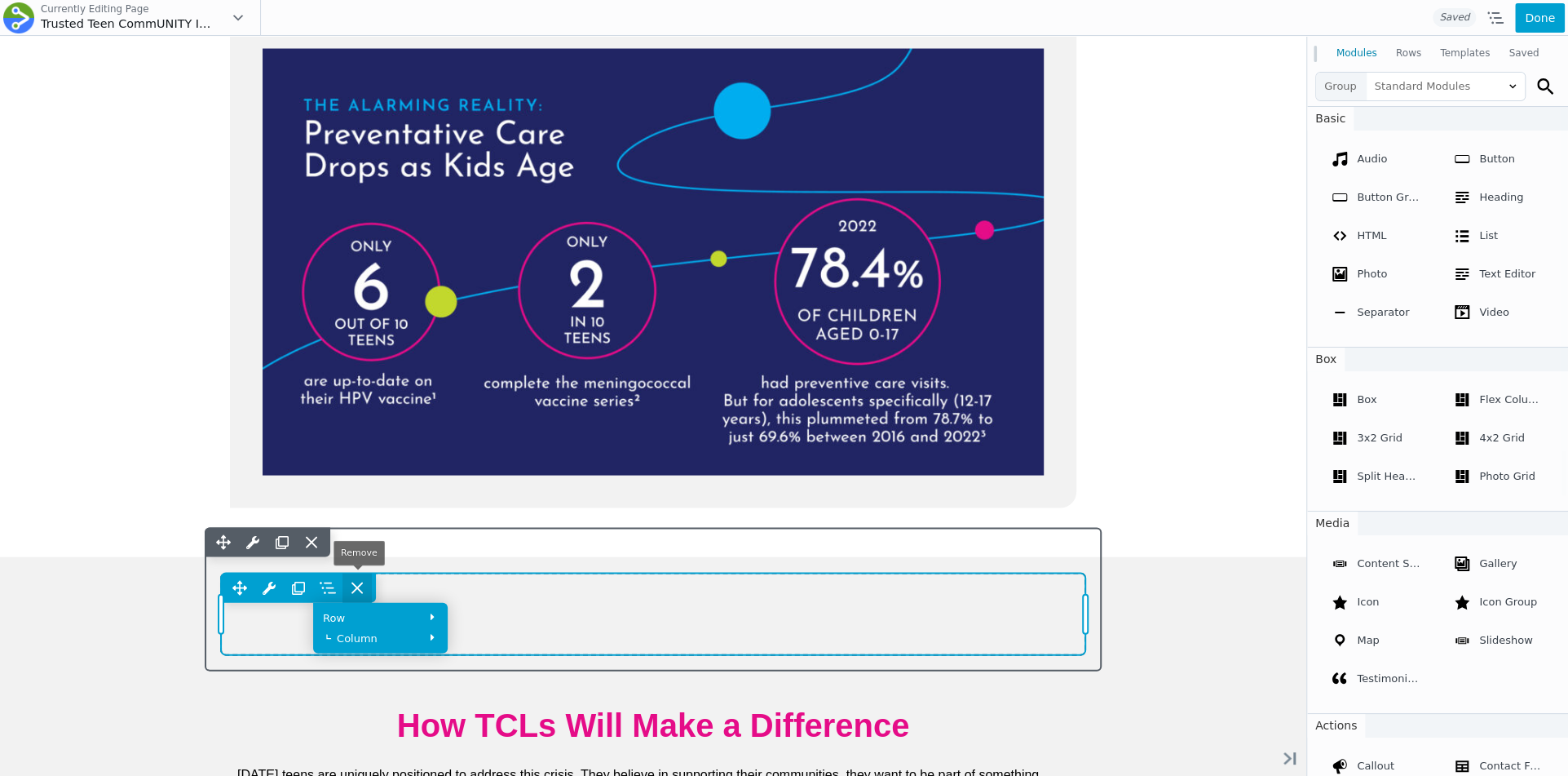
click at [360, 583] on icon at bounding box center [357, 587] width 10 height 10
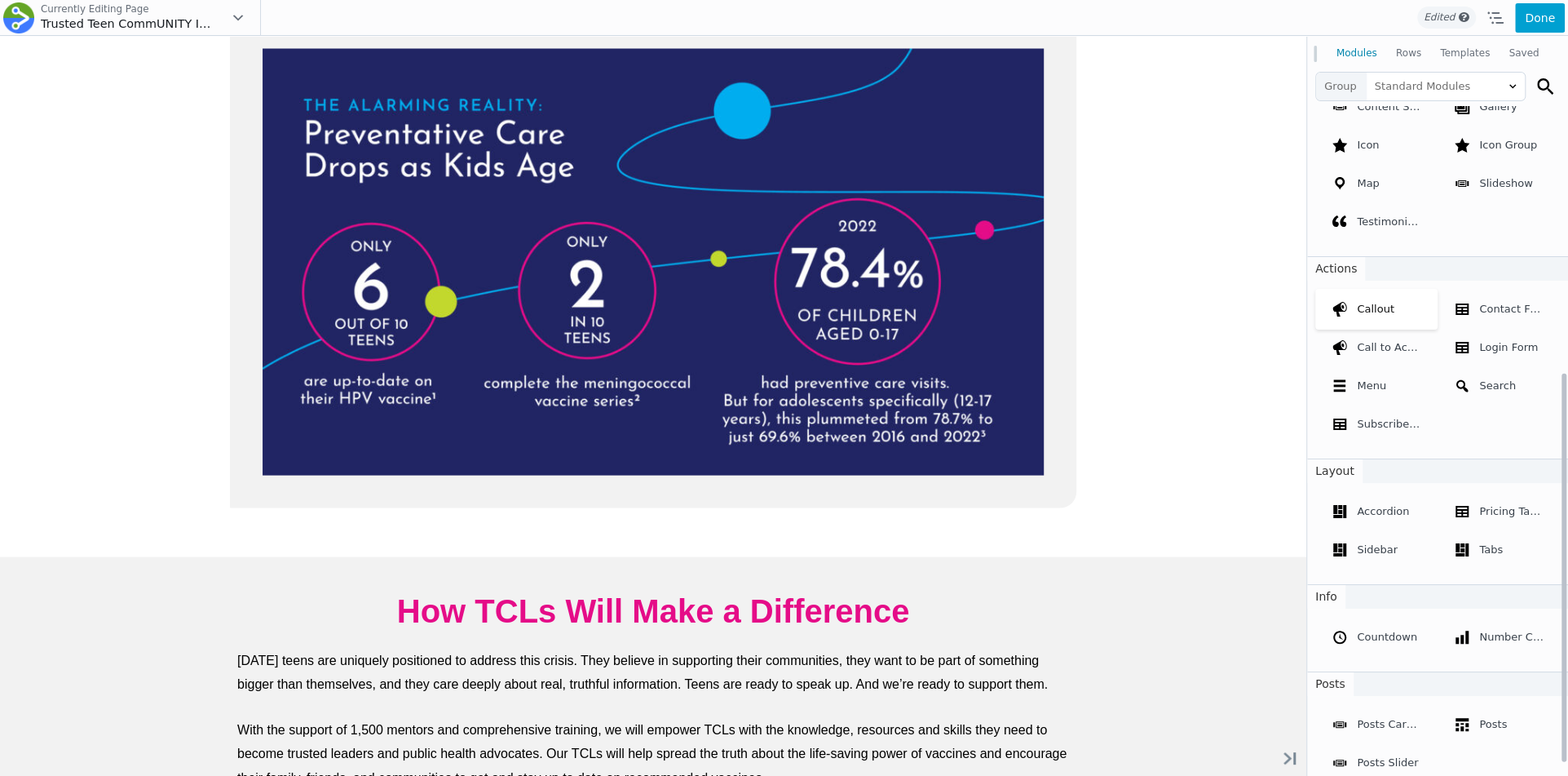
scroll to position [2814, 0]
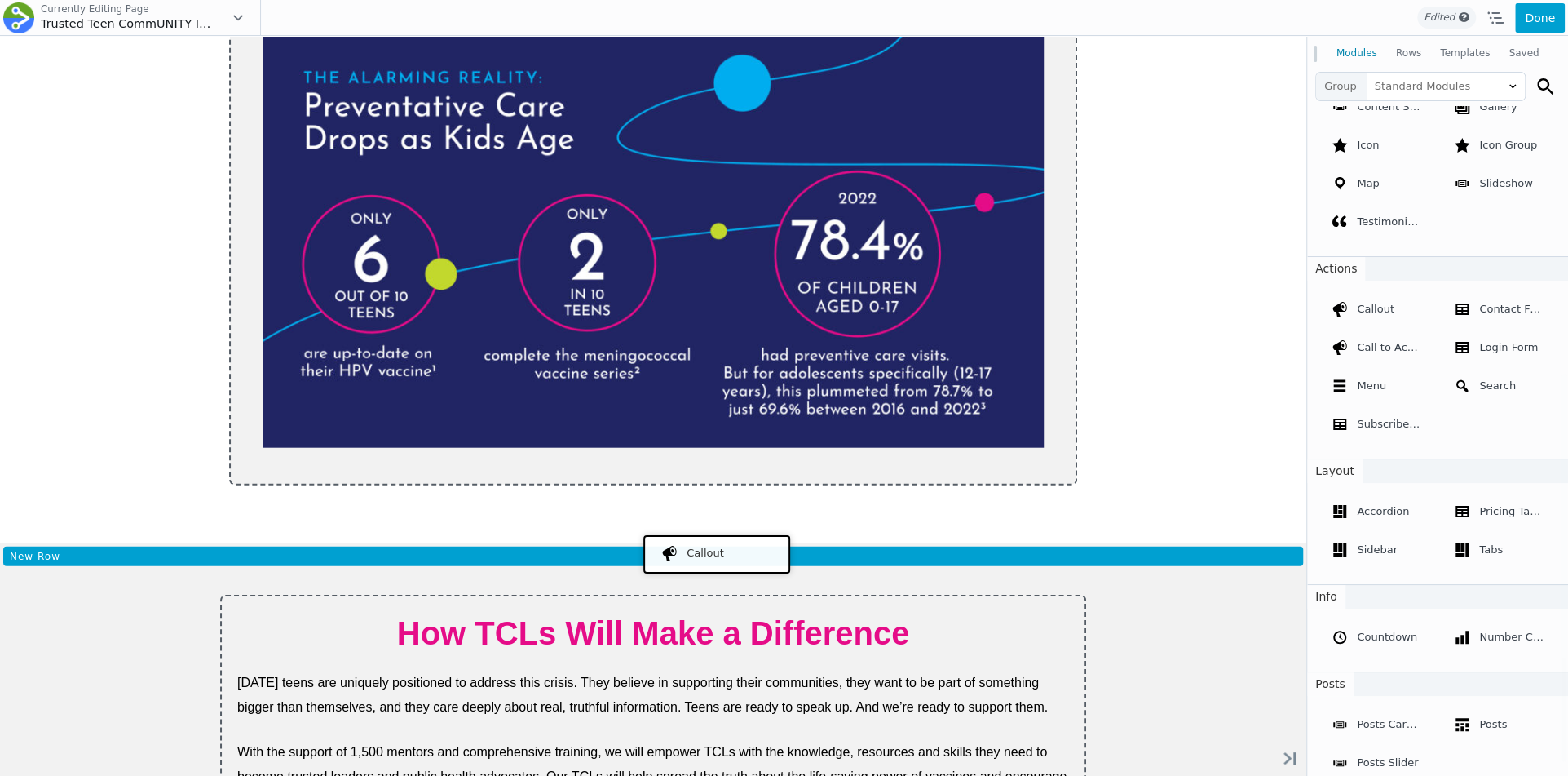
drag, startPoint x: 1367, startPoint y: 343, endPoint x: 713, endPoint y: 553, distance: 686.9
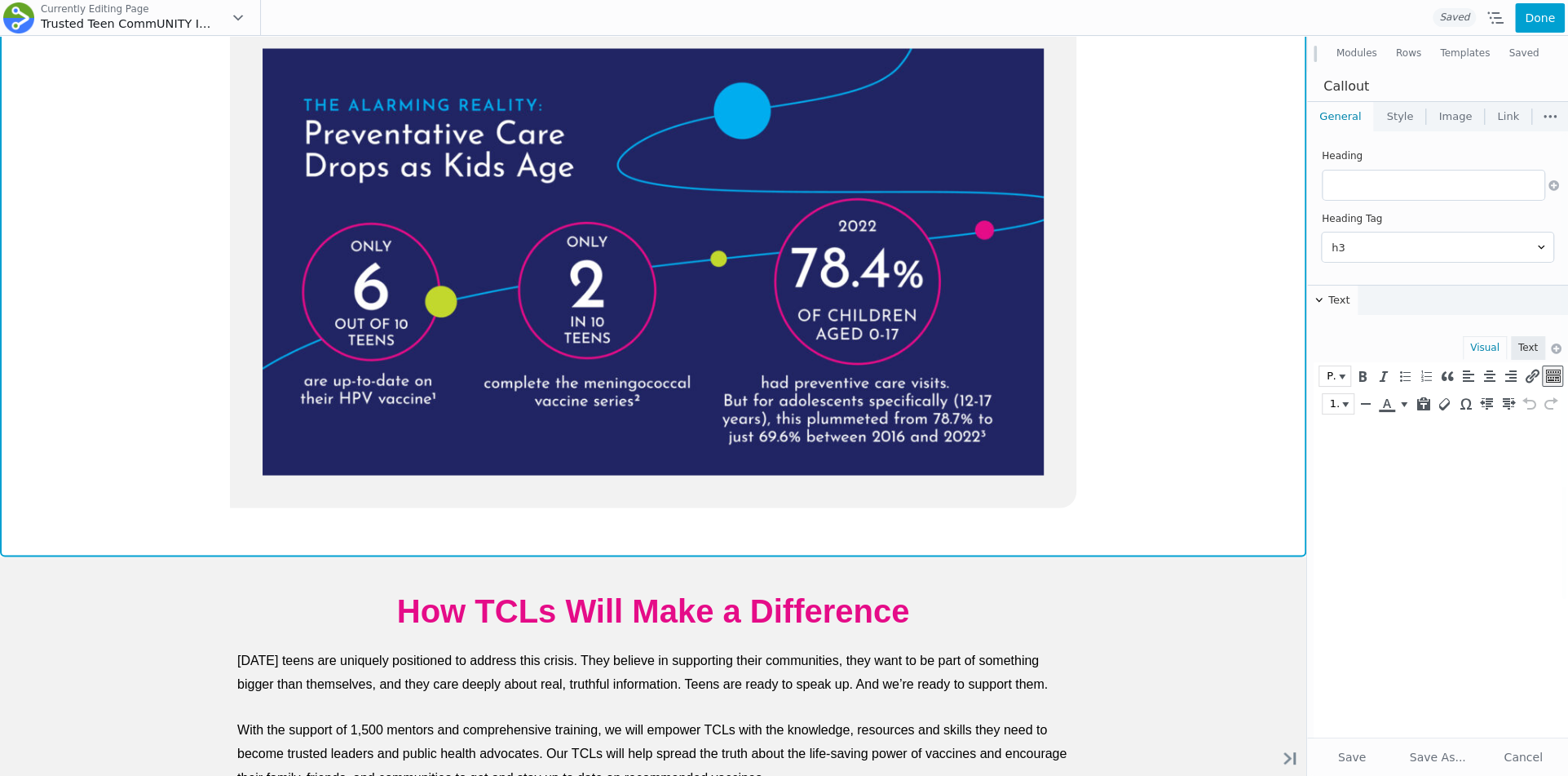
scroll to position [0, 0]
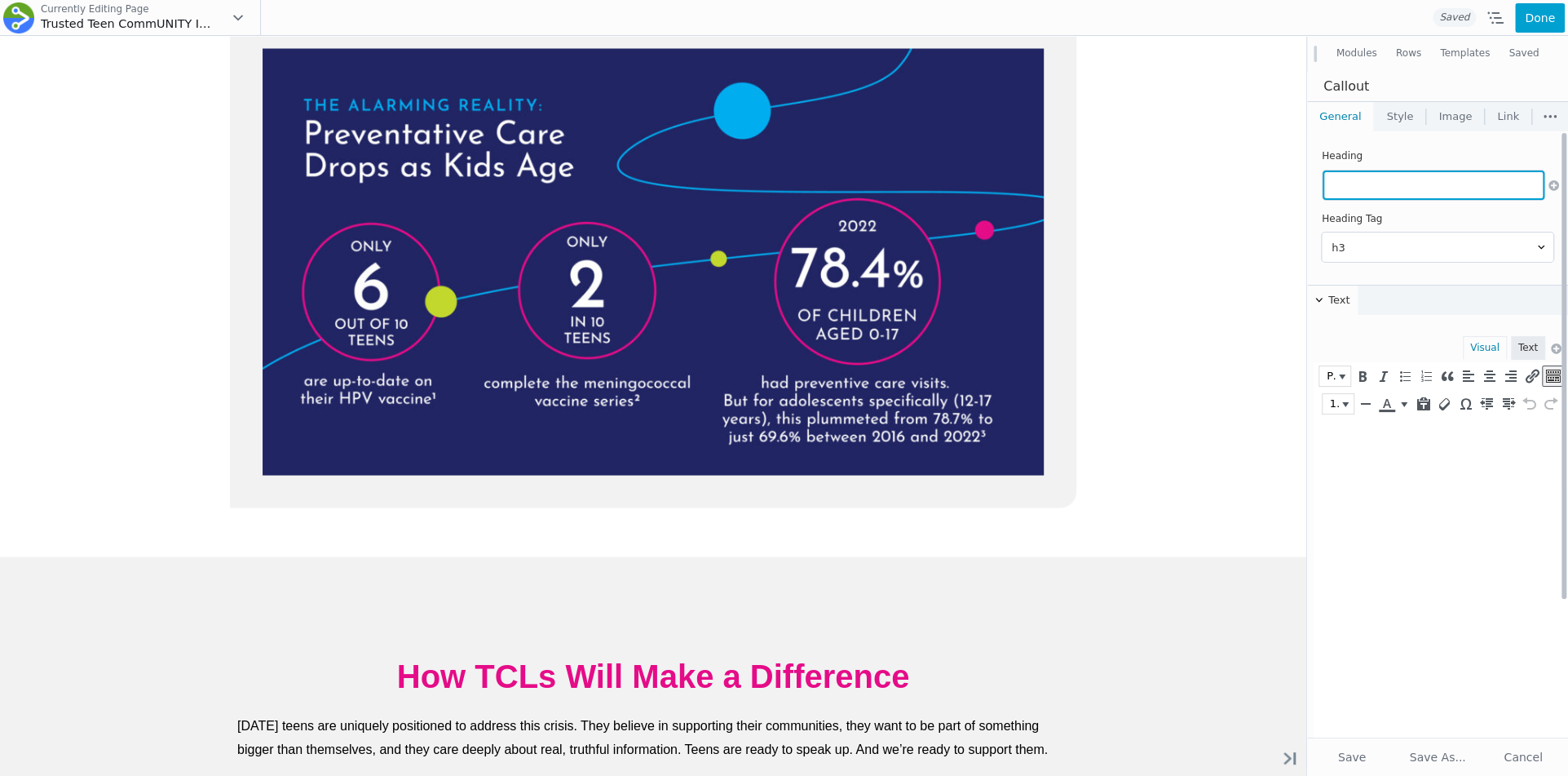
click at [1363, 190] on input "text" at bounding box center [1433, 185] width 222 height 29
paste input "Why Vaccination Matters"
type input "Why Vaccination Matters"
click at [1375, 461] on html at bounding box center [1440, 439] width 254 height 43
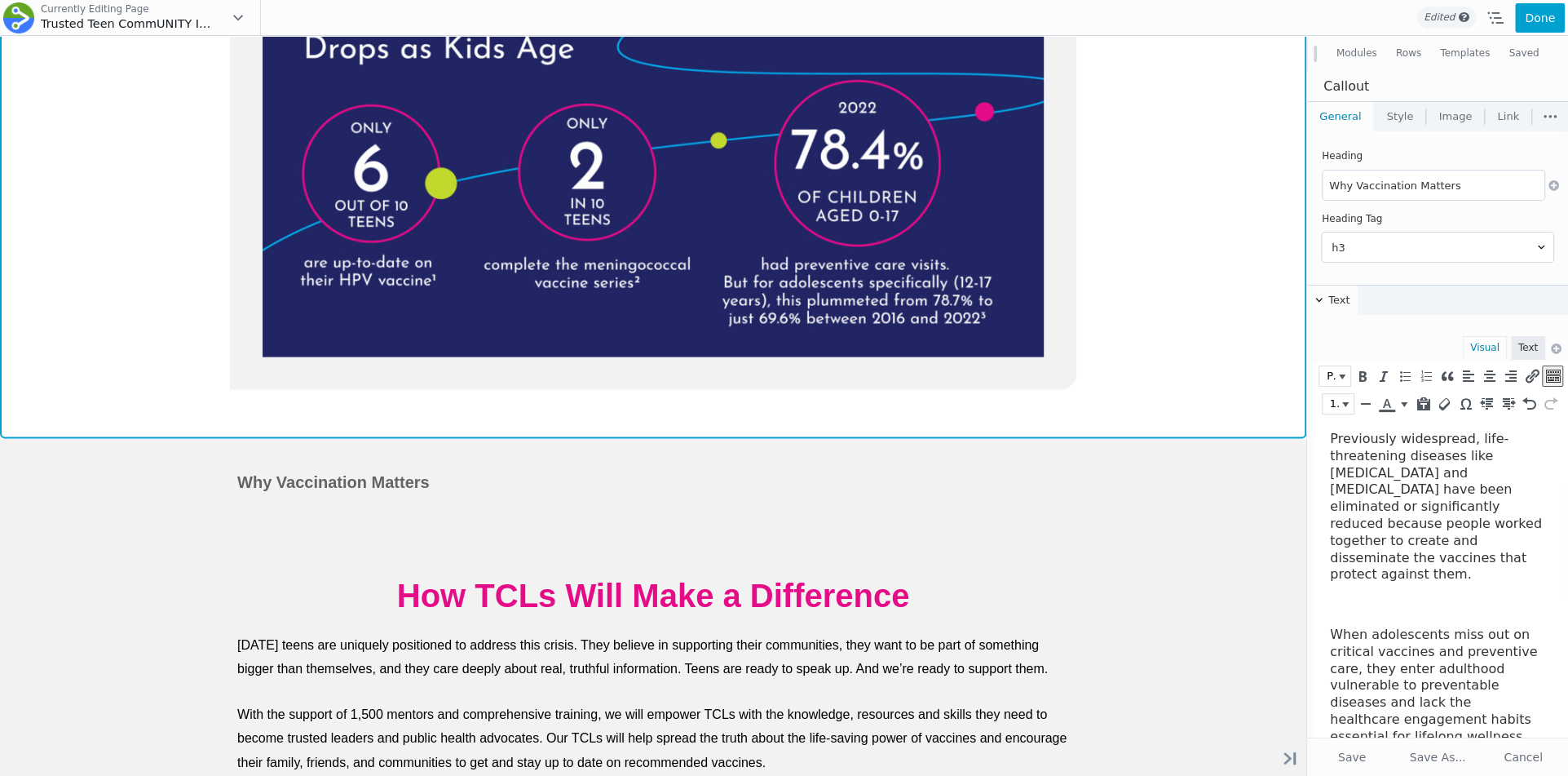
scroll to position [2631, 0]
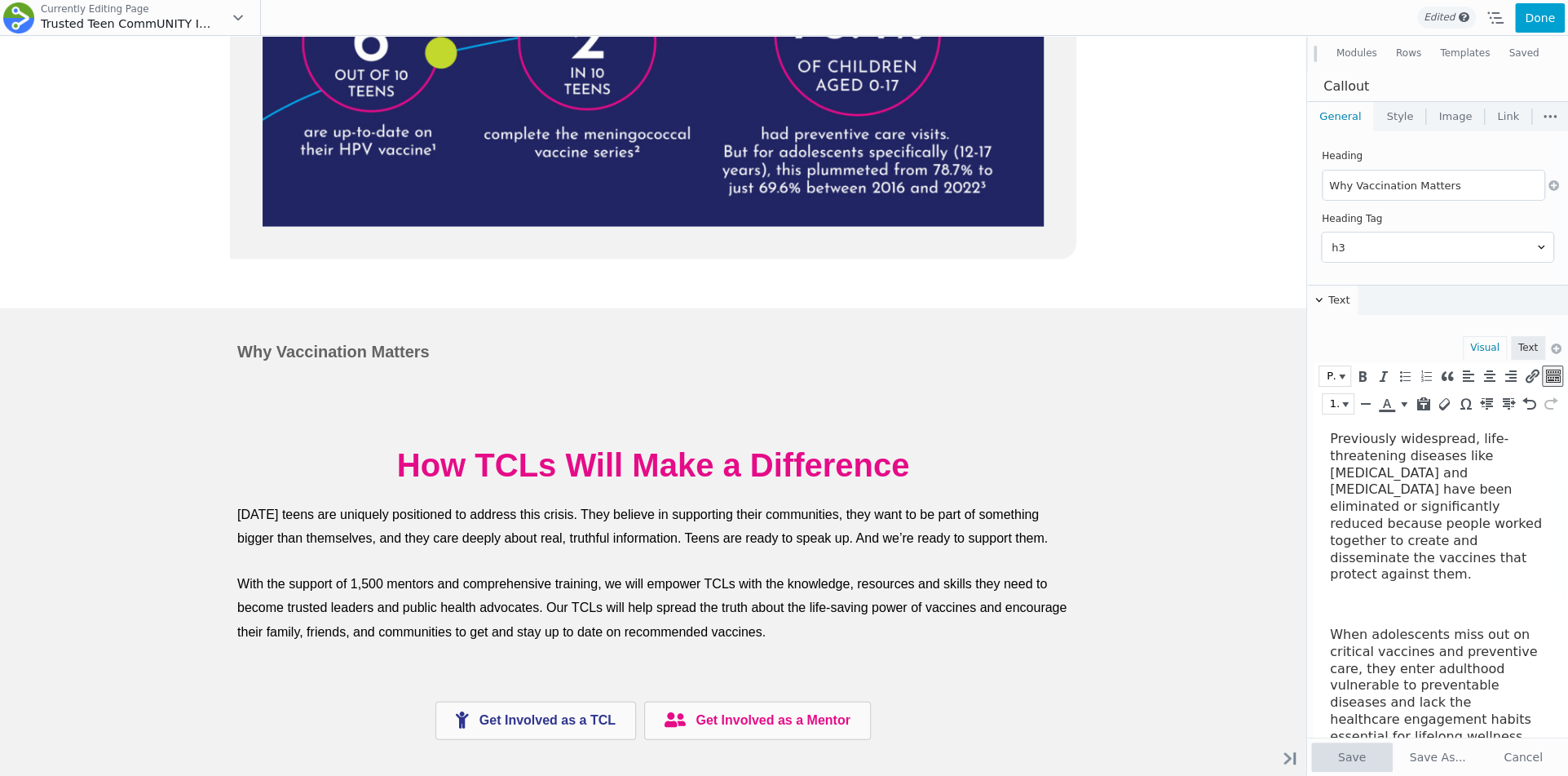
click at [1348, 758] on button "Save" at bounding box center [1353, 757] width 82 height 29
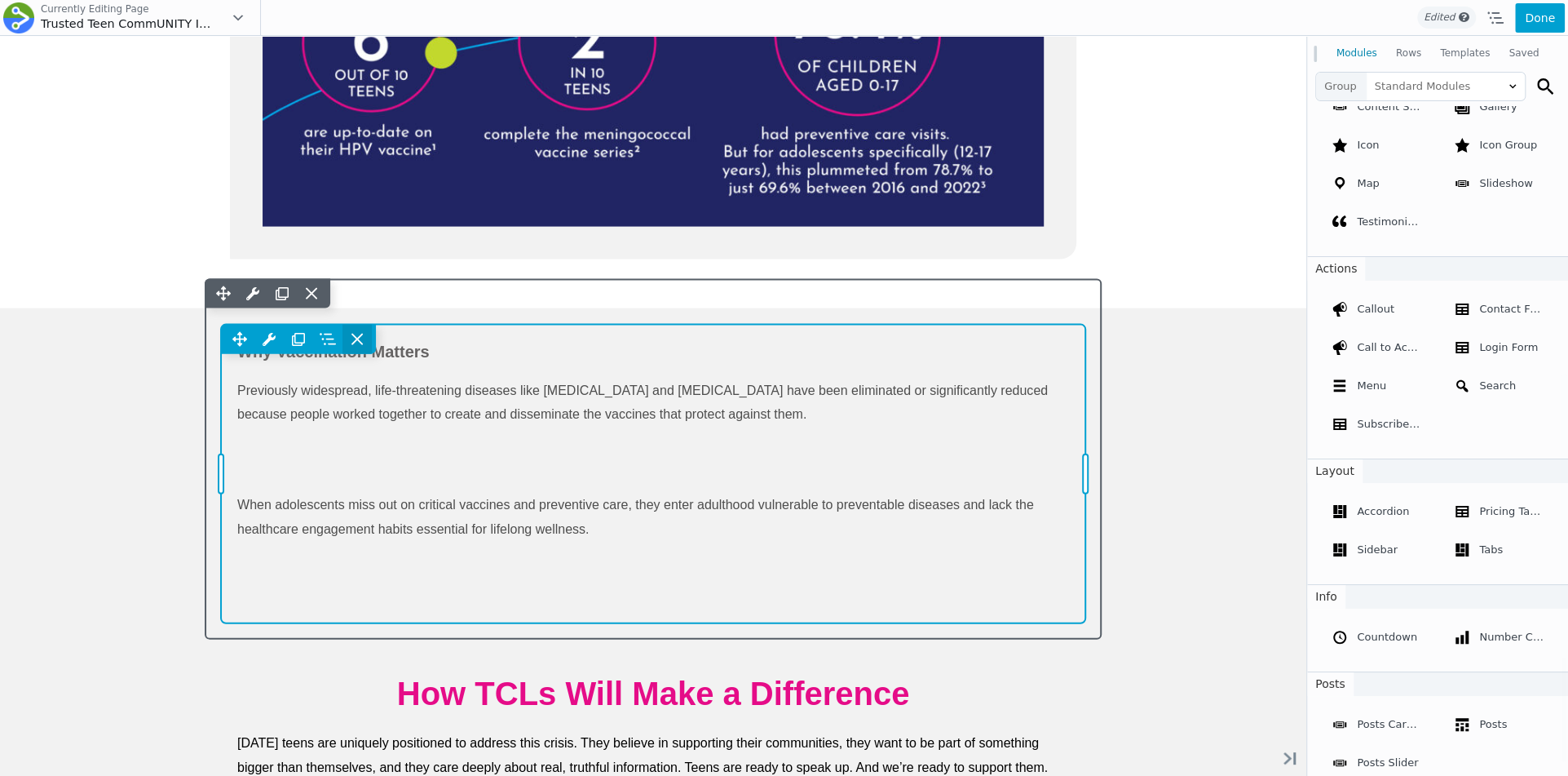
click at [358, 331] on icon at bounding box center [357, 339] width 16 height 16
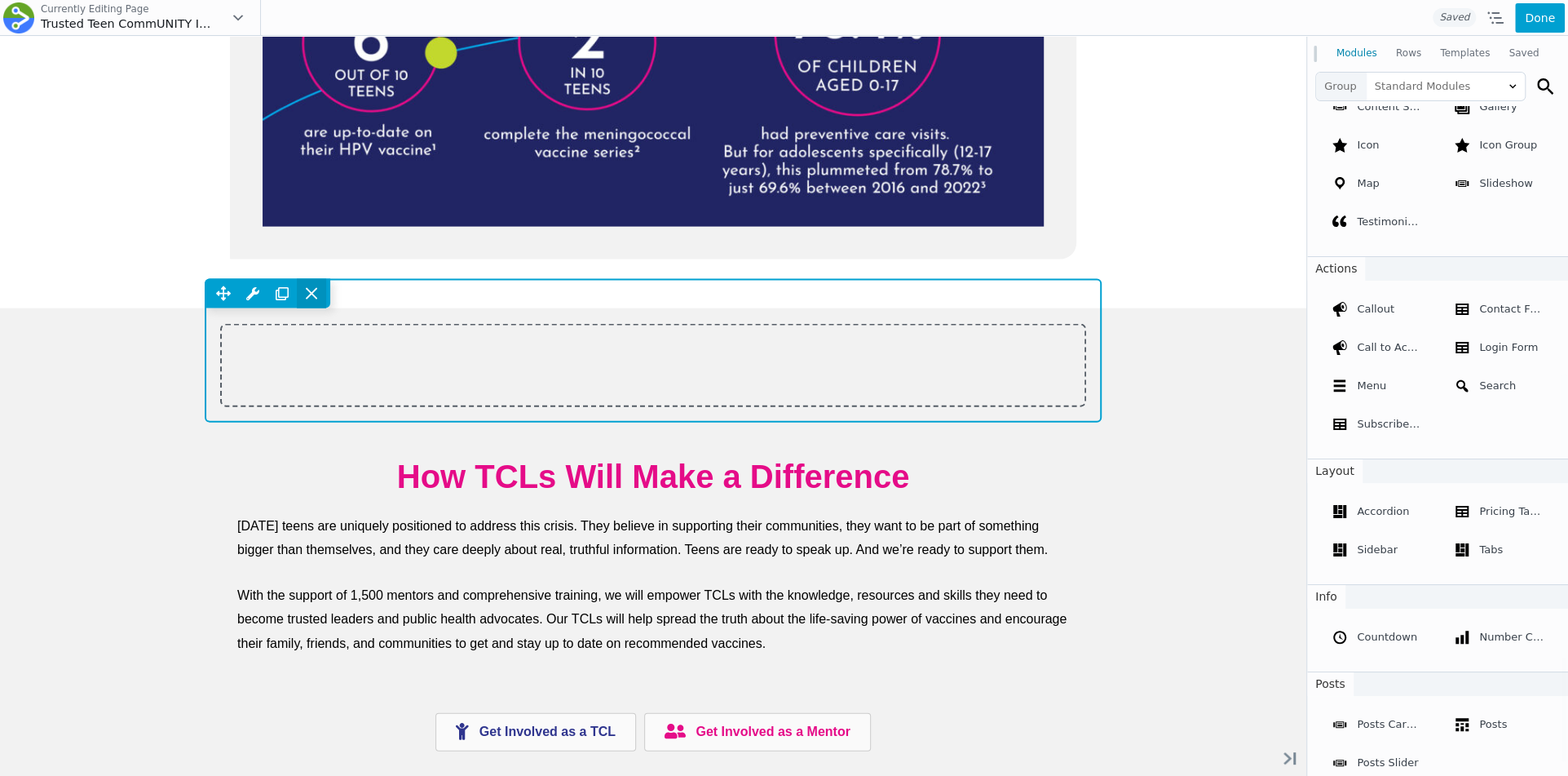
click at [315, 293] on icon at bounding box center [311, 293] width 16 height 16
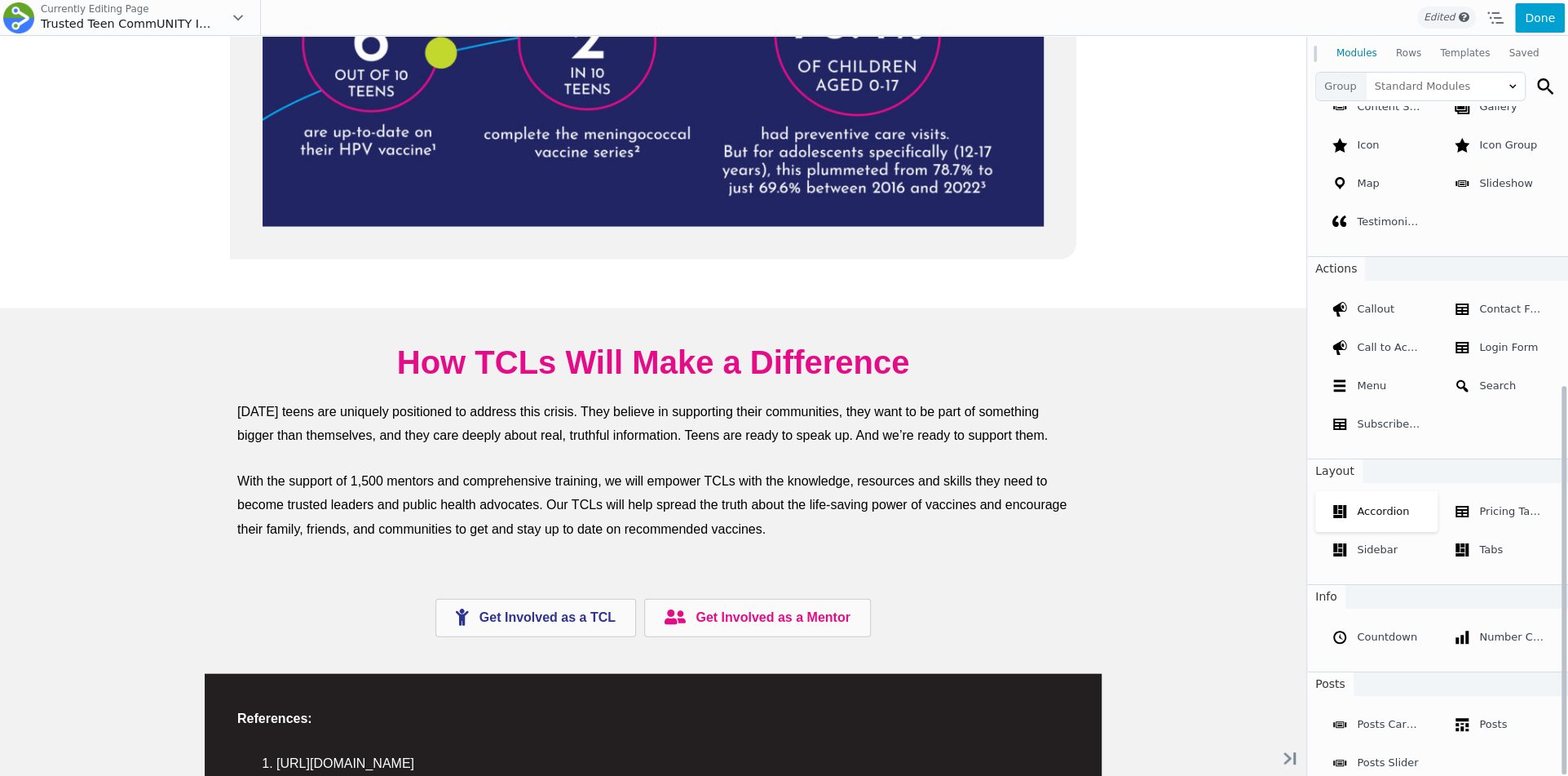
scroll to position [478, 0]
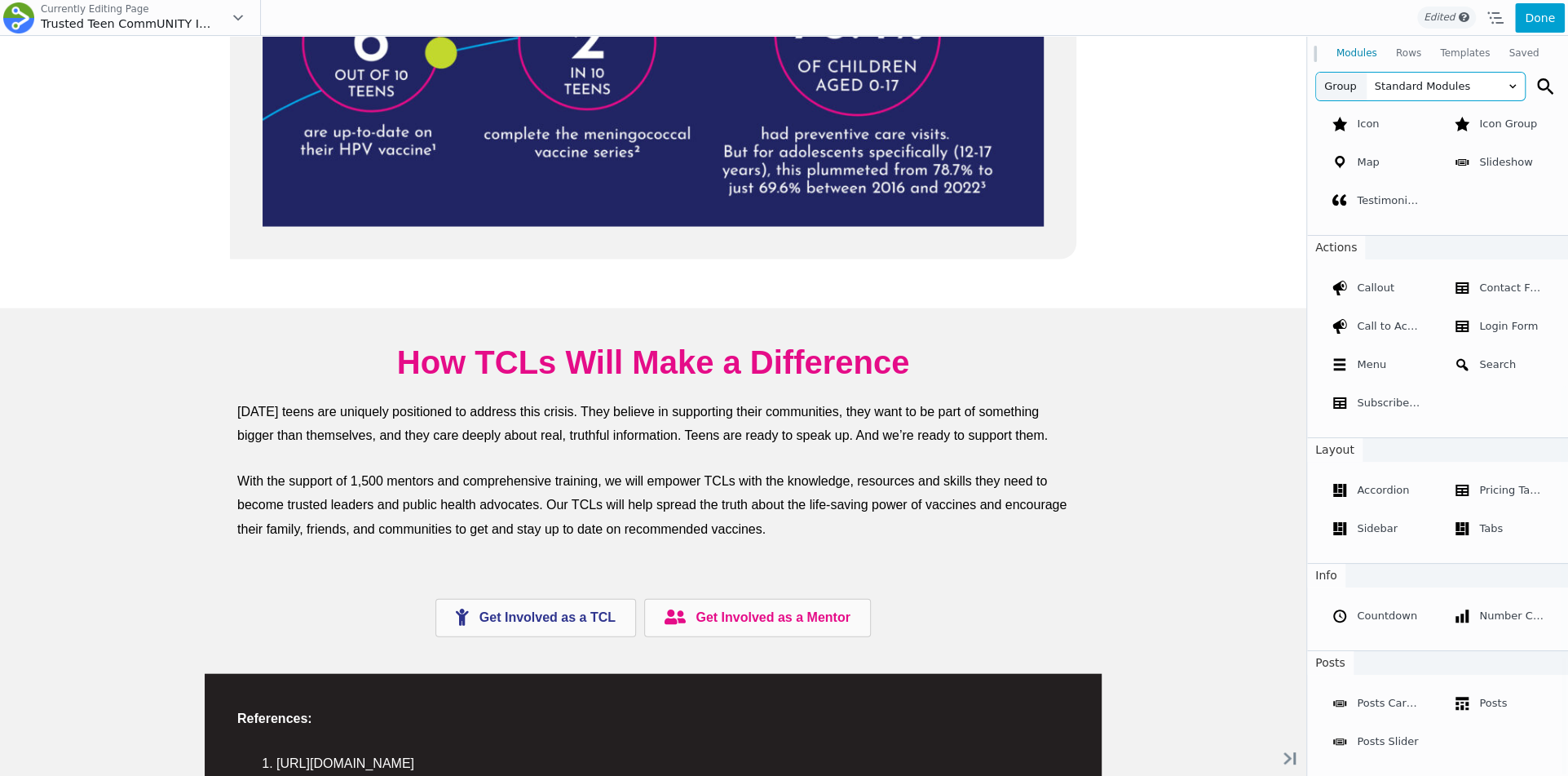
click at [1410, 82] on span "Standard Modules" at bounding box center [1445, 87] width 158 height 28
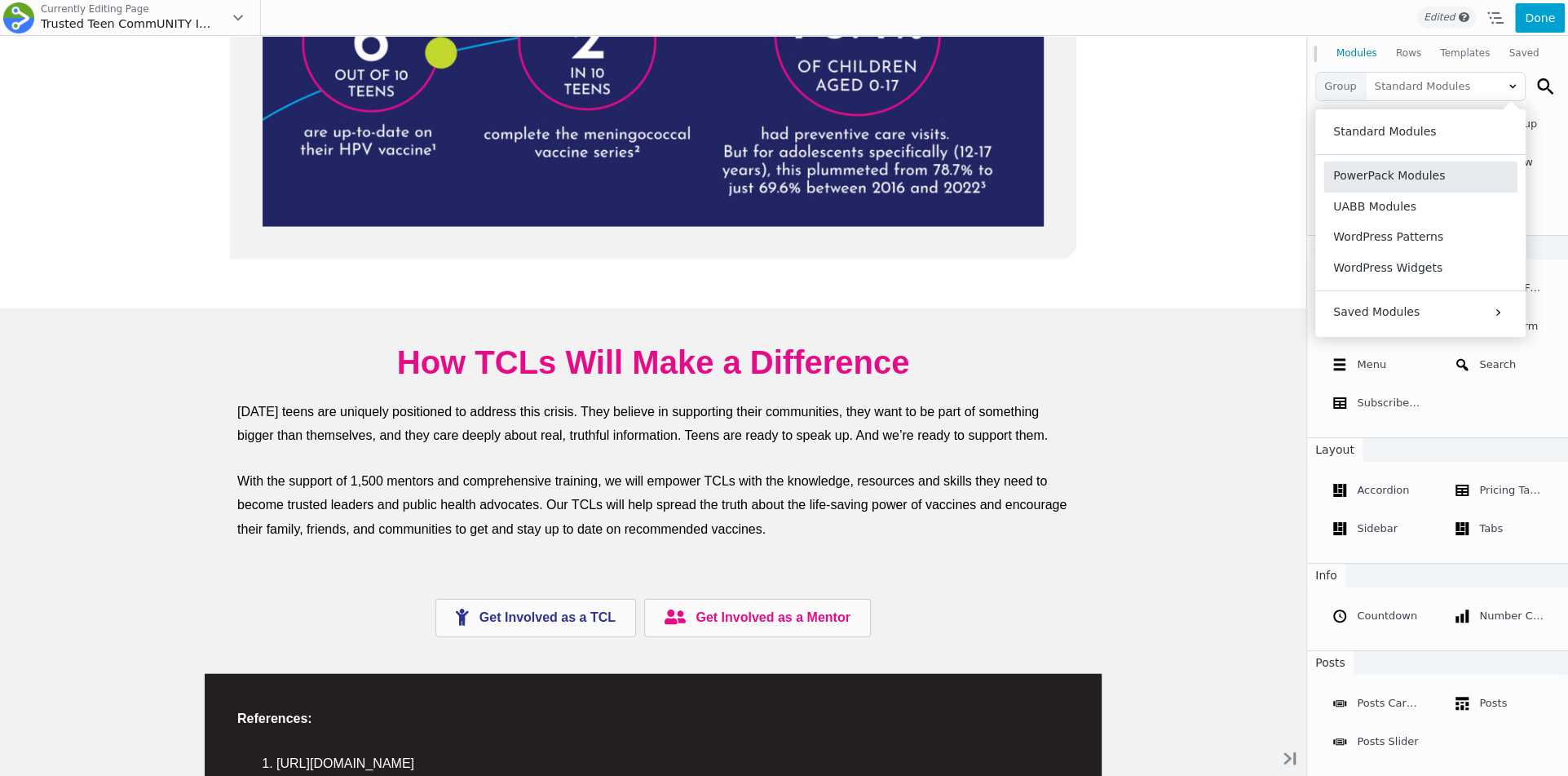
click at [1396, 187] on button "PowerPack Modules" at bounding box center [1420, 177] width 194 height 30
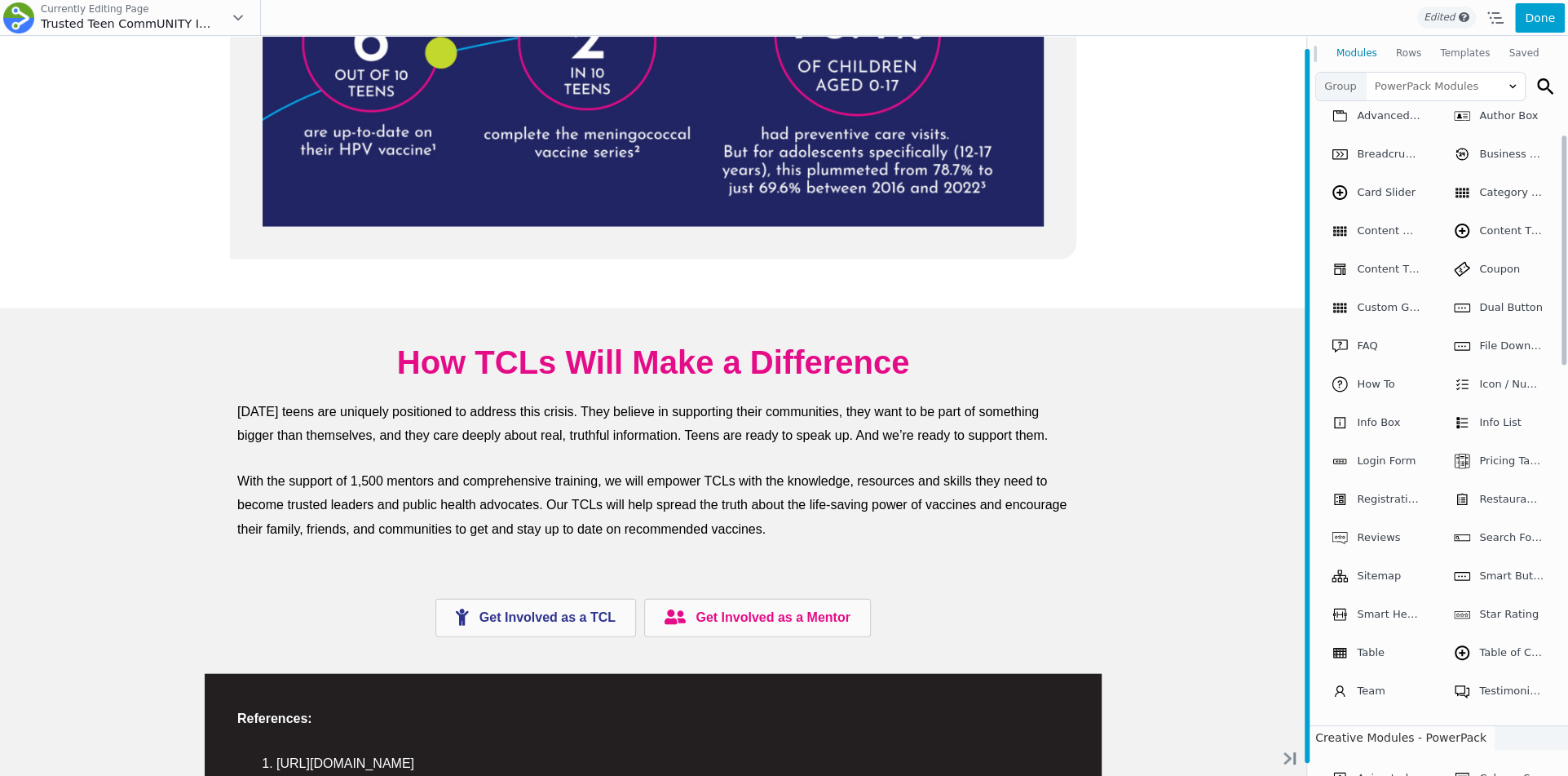
scroll to position [3062, 0]
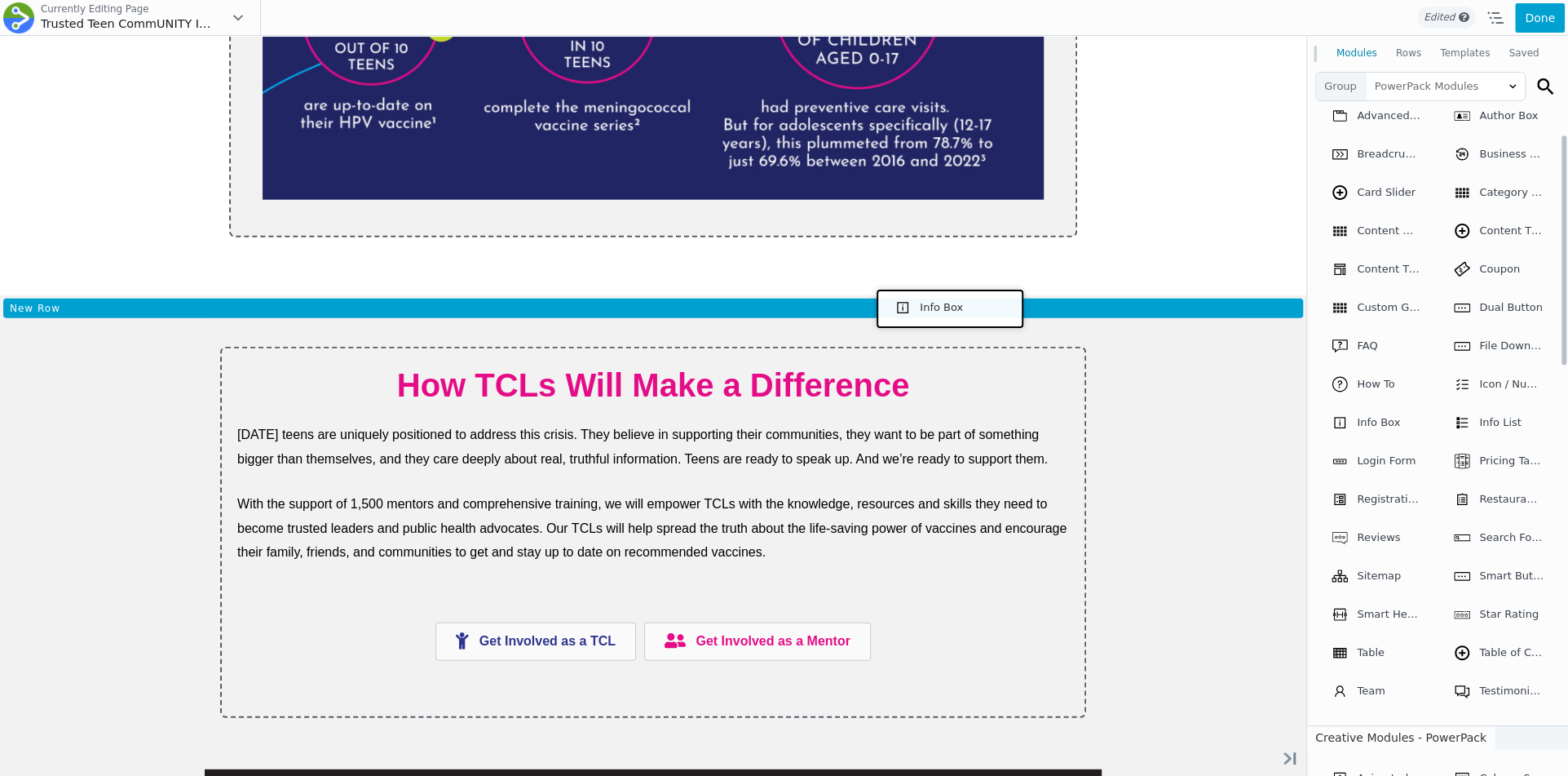
drag, startPoint x: 1373, startPoint y: 468, endPoint x: 946, endPoint y: 307, distance: 456.3
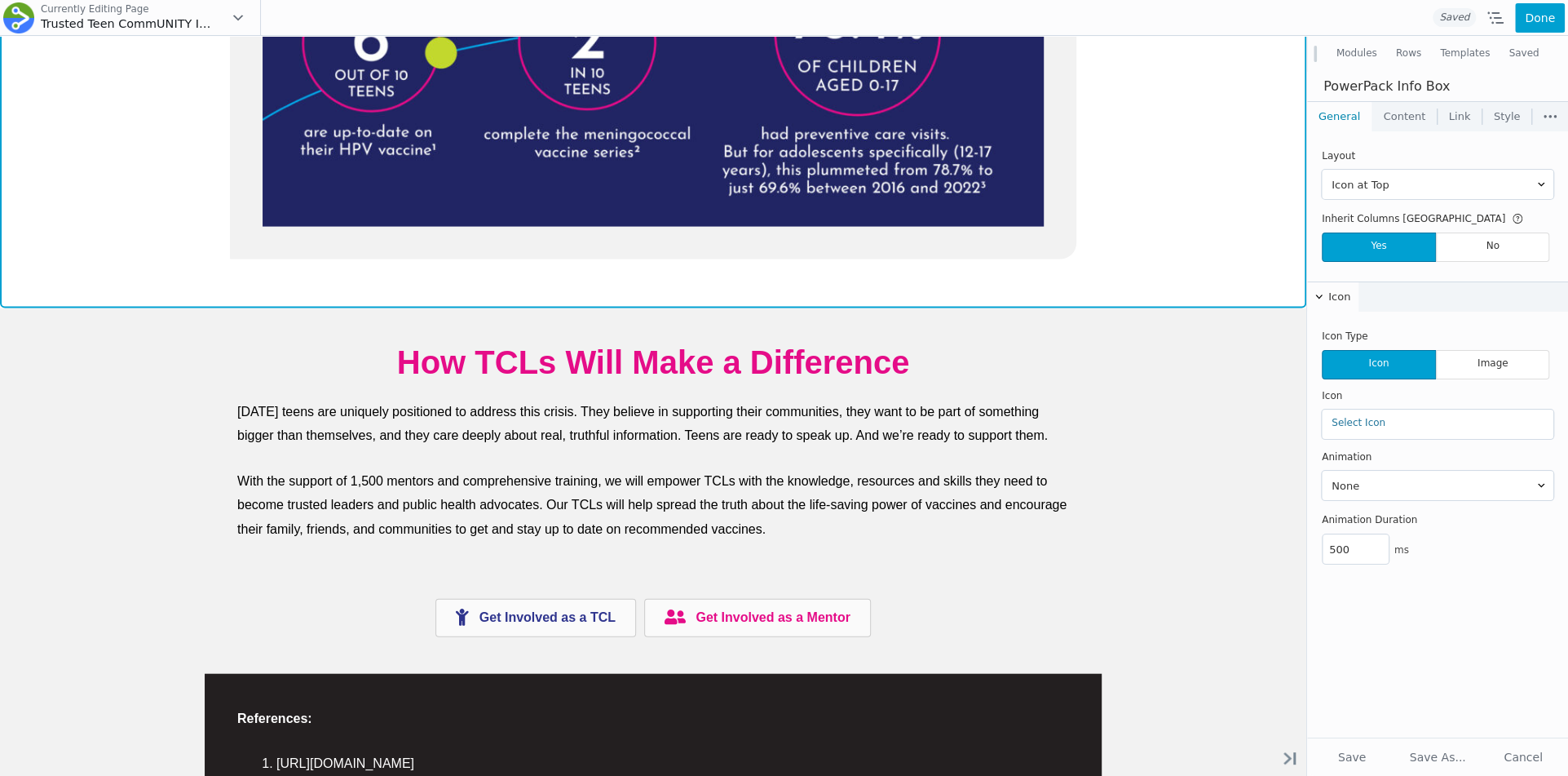
scroll to position [0, 0]
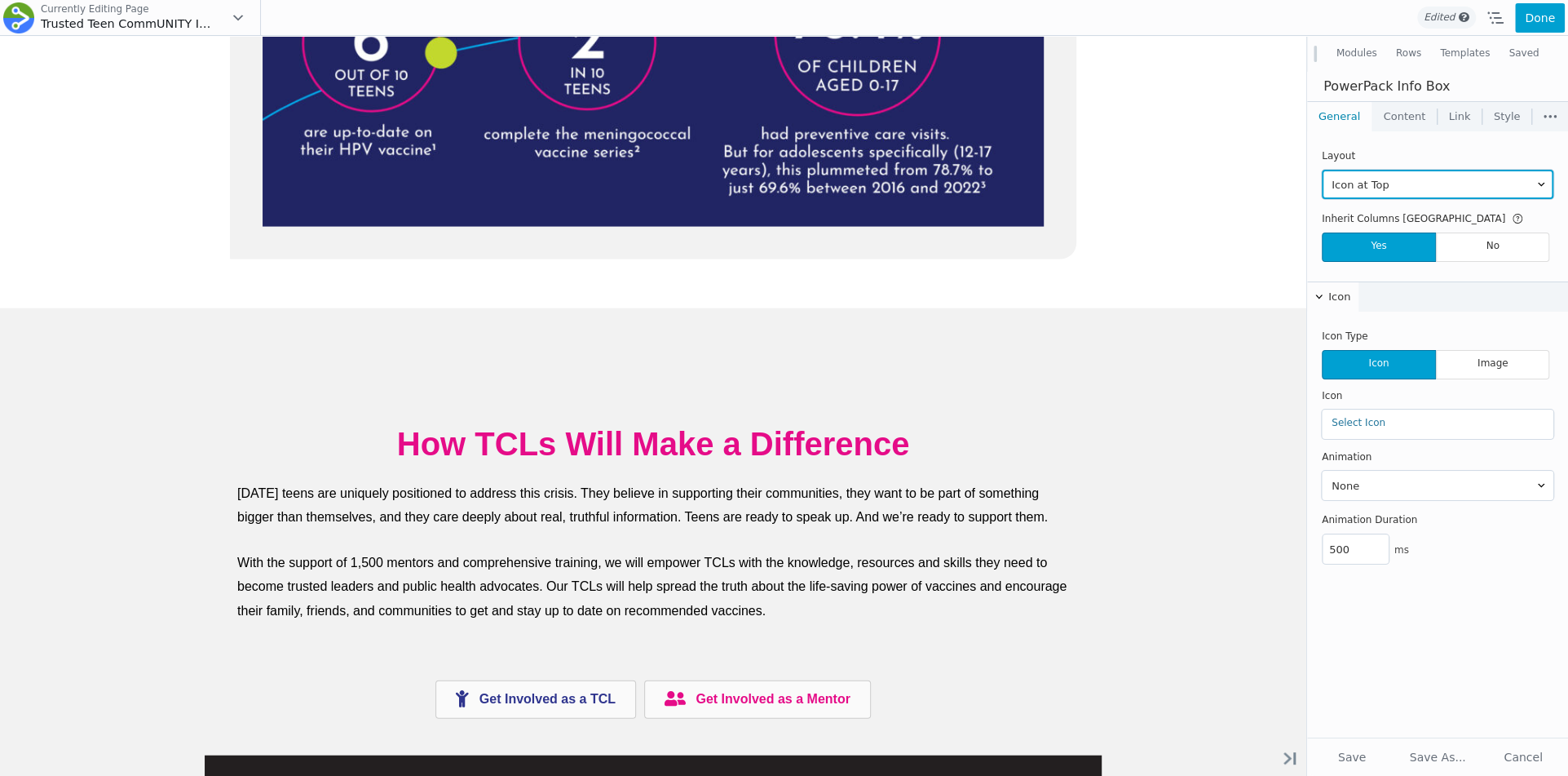
click at [1364, 184] on select "No Icon Icon at Left with Title Icon at Right with Title Icon at Left Icon at R…" at bounding box center [1437, 184] width 231 height 29
click at [1322, 170] on select "No Icon Icon at Left with Title Icon at Right with Title Icon at Left Icon at R…" at bounding box center [1437, 184] width 231 height 29
click at [1355, 420] on link "Select Icon" at bounding box center [1437, 422] width 212 height 11
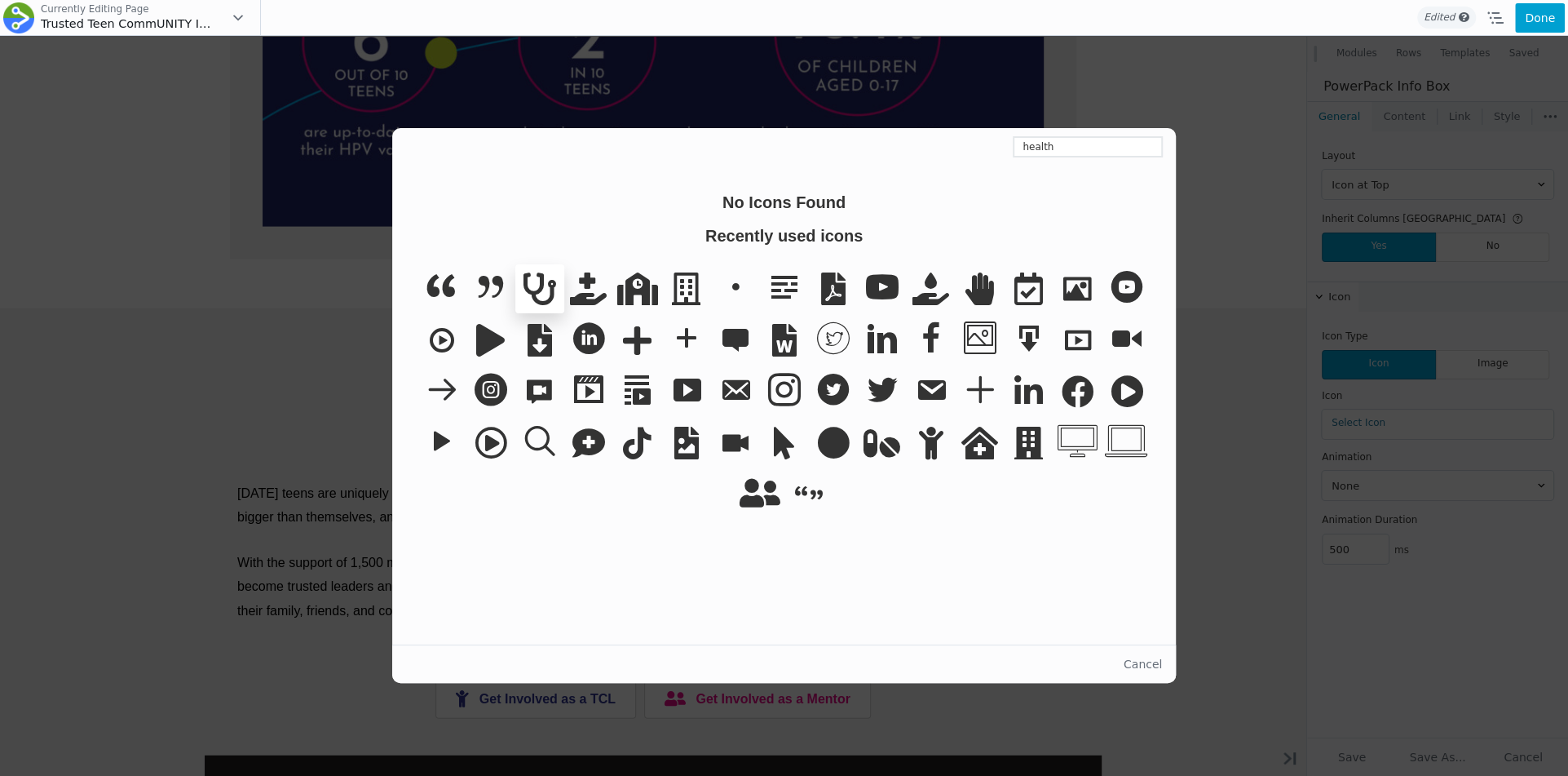
type input "health"
click at [547, 295] on icon at bounding box center [539, 288] width 49 height 49
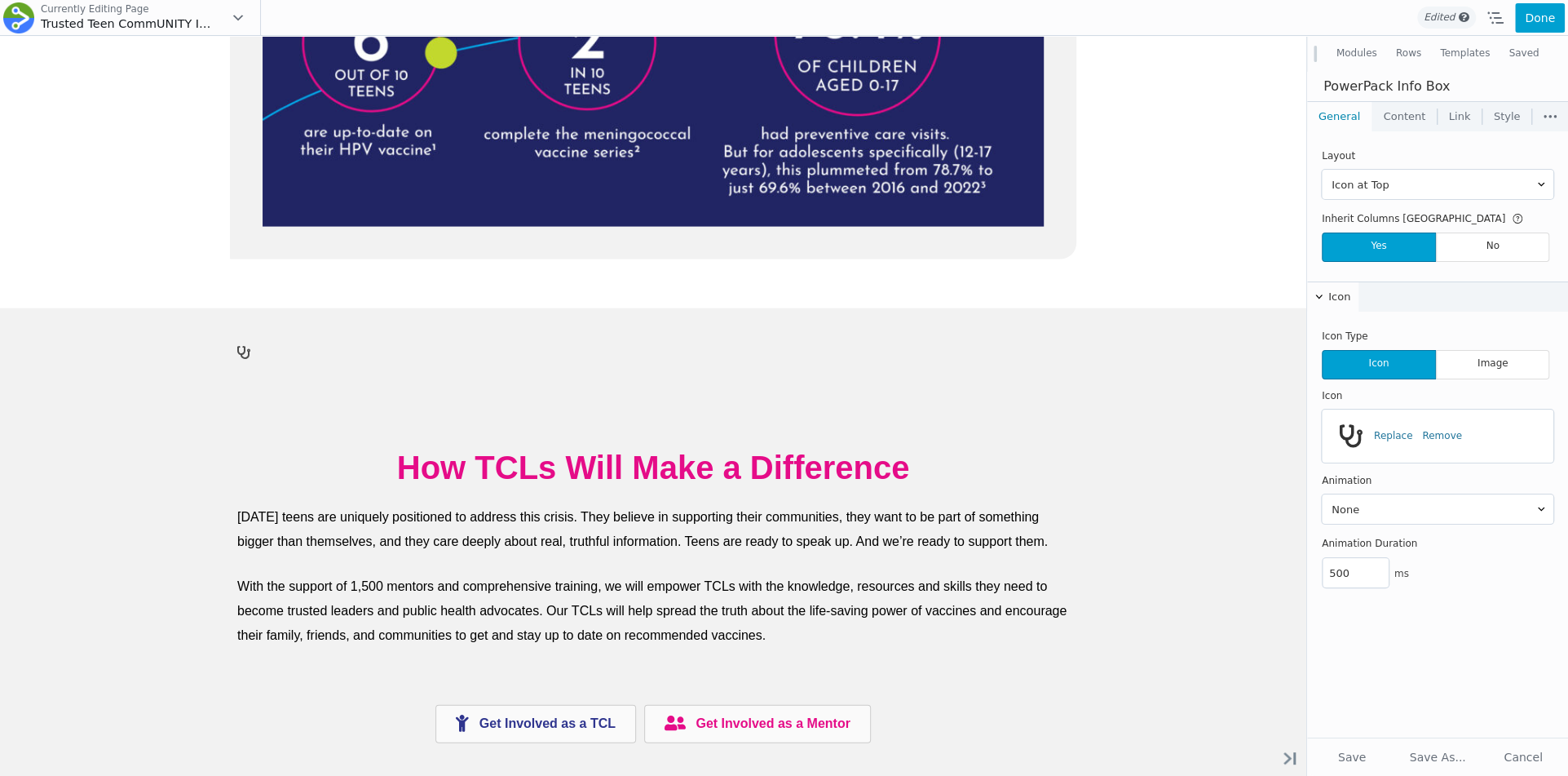
click at [1392, 119] on link "Content" at bounding box center [1405, 116] width 65 height 29
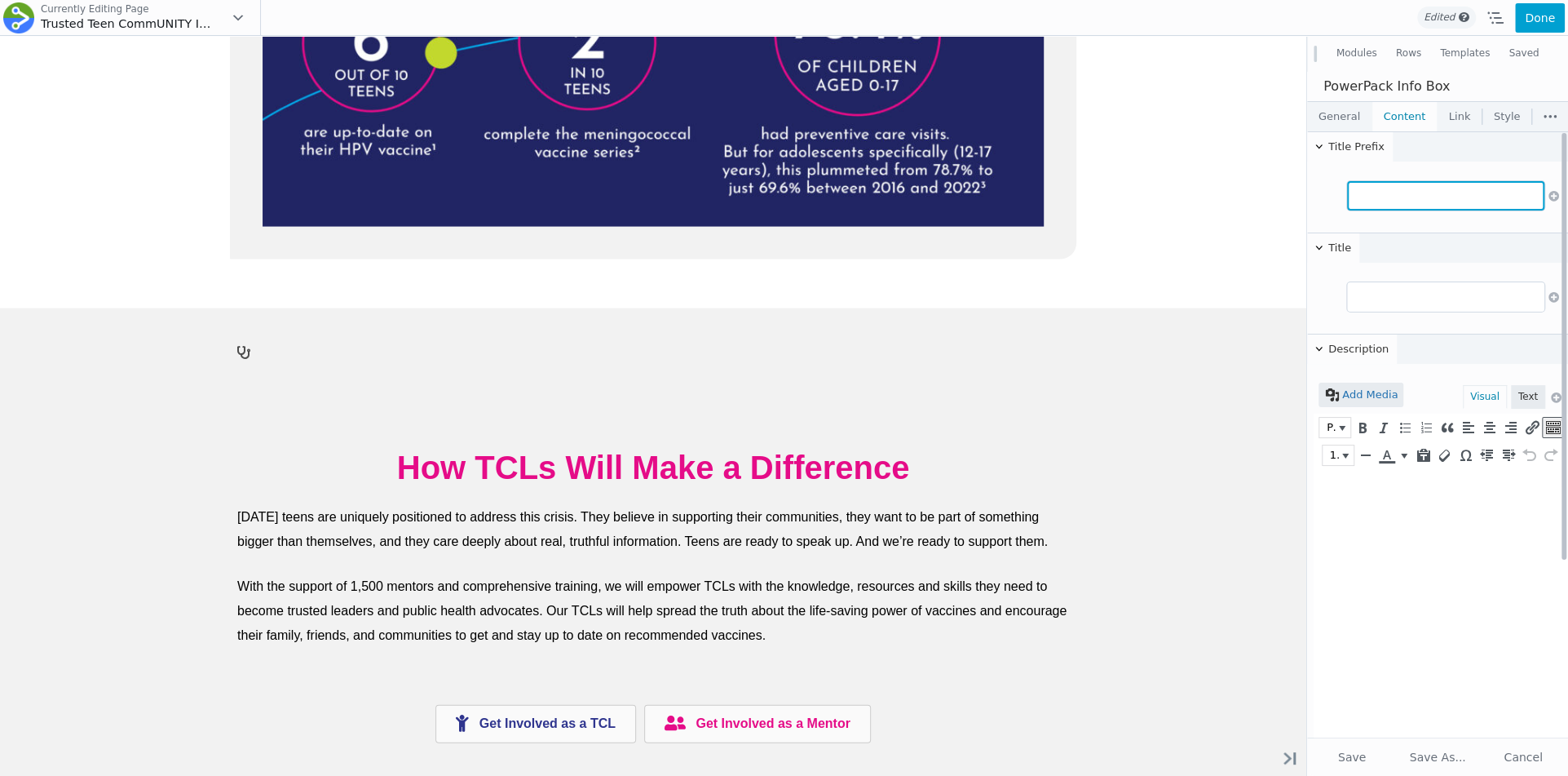
click at [1384, 183] on input "text" at bounding box center [1446, 195] width 197 height 29
paste input "Previously widespread, life-threatening diseases like [MEDICAL_DATA] and [MEDIC…"
type input "Previously widespread, life-threatening diseases like [MEDICAL_DATA] and [MEDIC…"
click at [1380, 191] on input "Previously widespread, life-threatening diseases like [MEDICAL_DATA] and [MEDIC…" at bounding box center [1446, 195] width 197 height 29
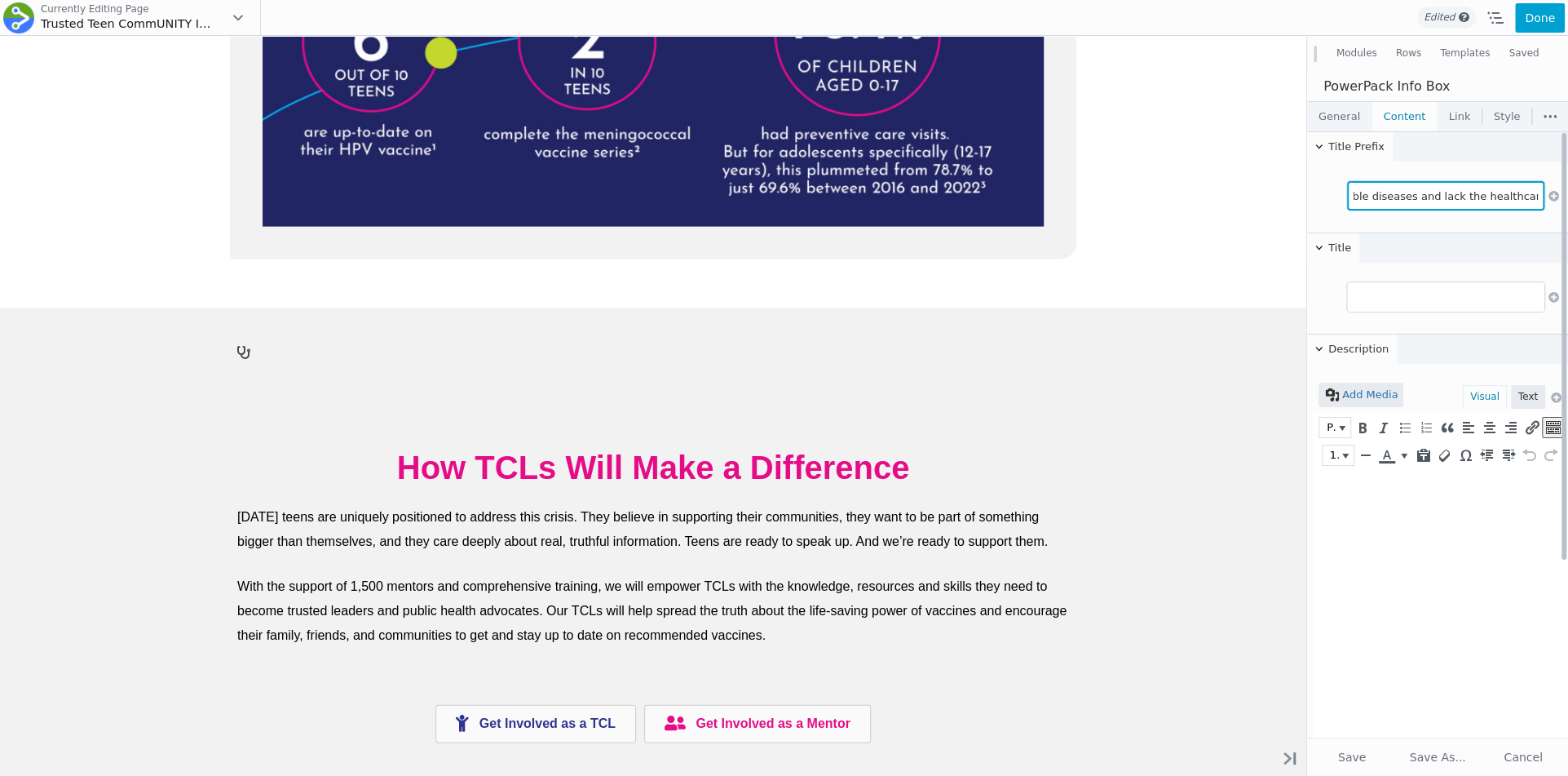
click at [1380, 191] on input "Previously widespread, life-threatening diseases like [MEDICAL_DATA] and [MEDIC…" at bounding box center [1446, 195] width 197 height 29
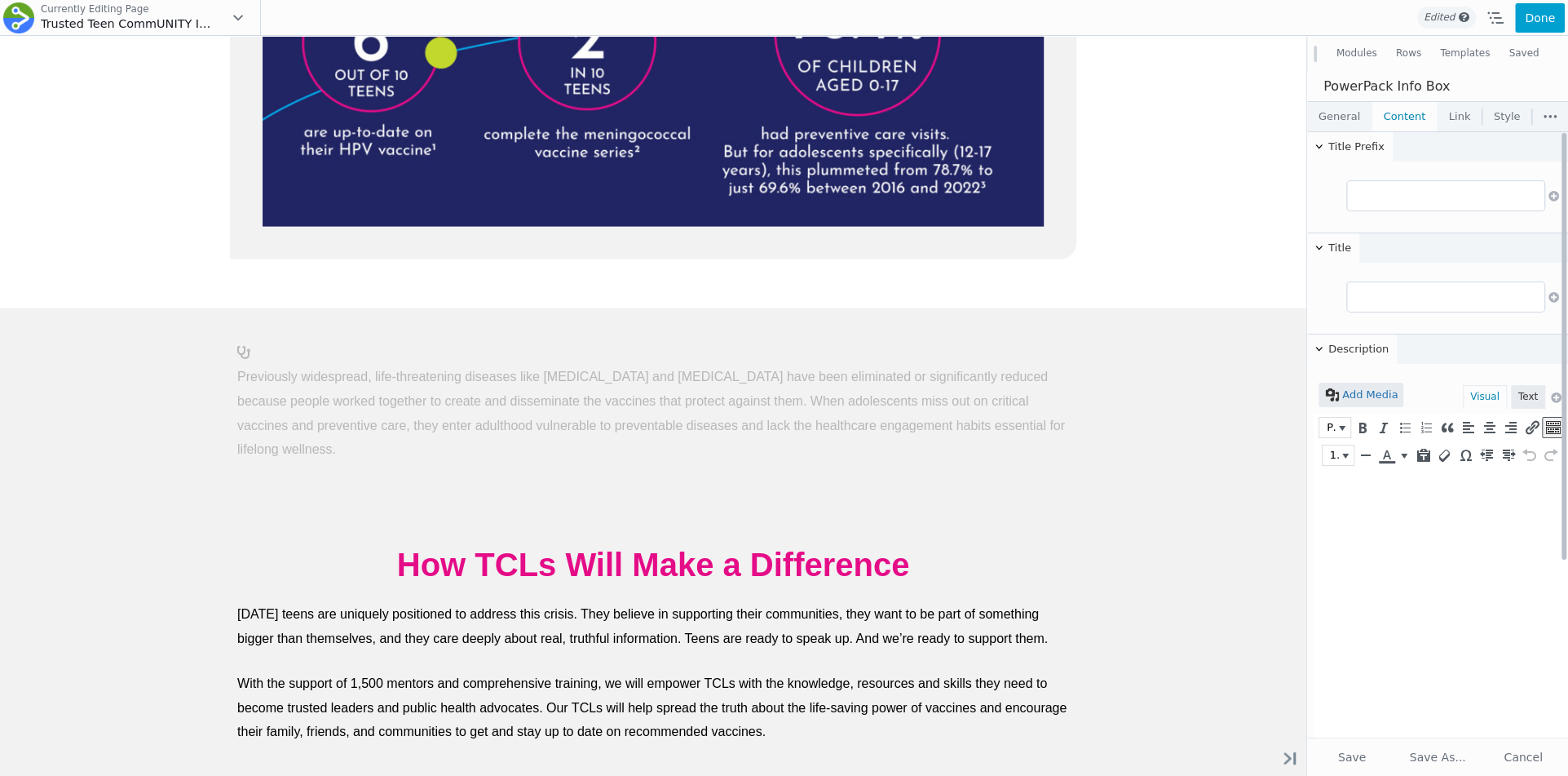
click at [1362, 513] on html at bounding box center [1440, 490] width 254 height 43
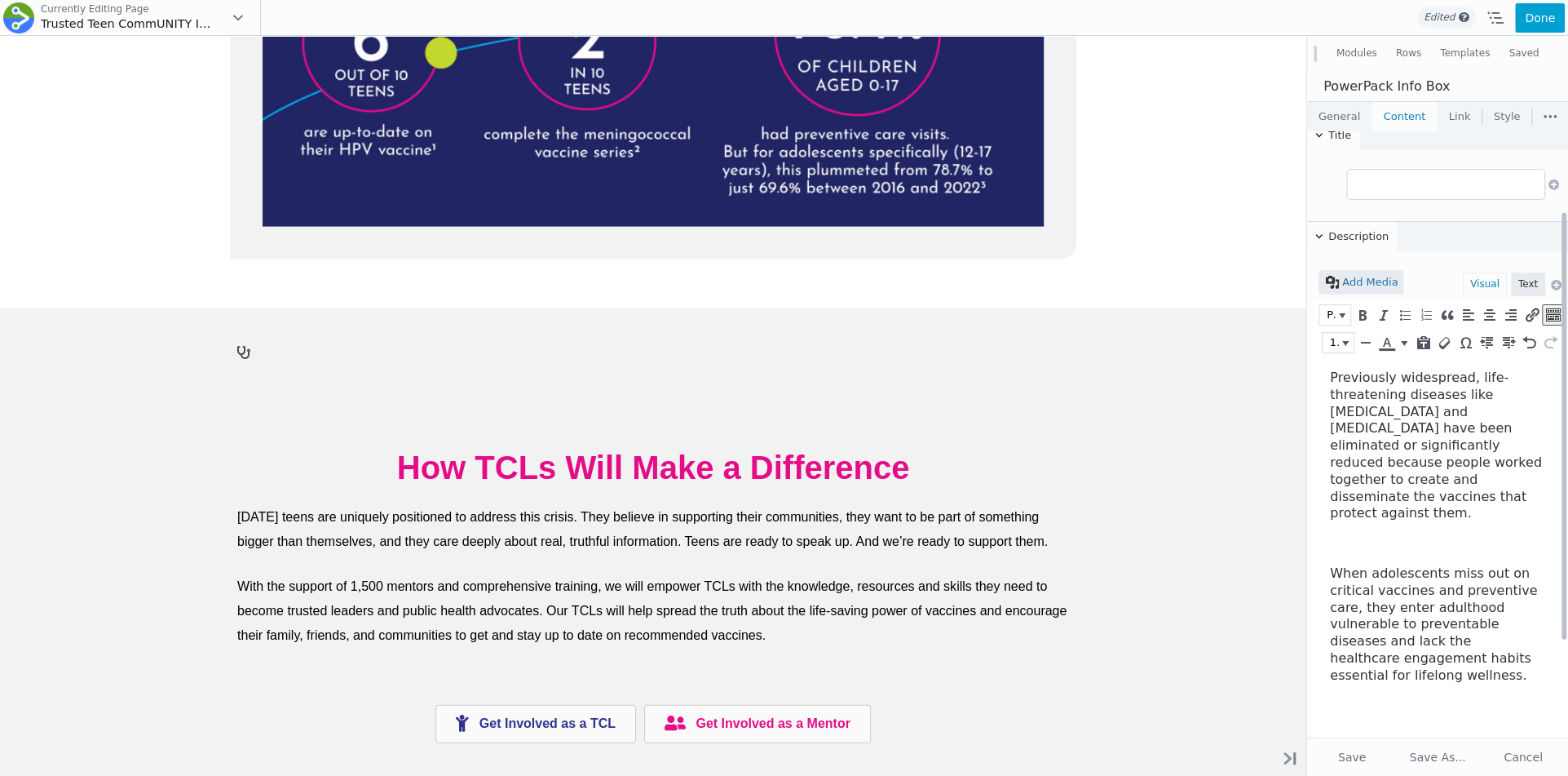
scroll to position [129, 0]
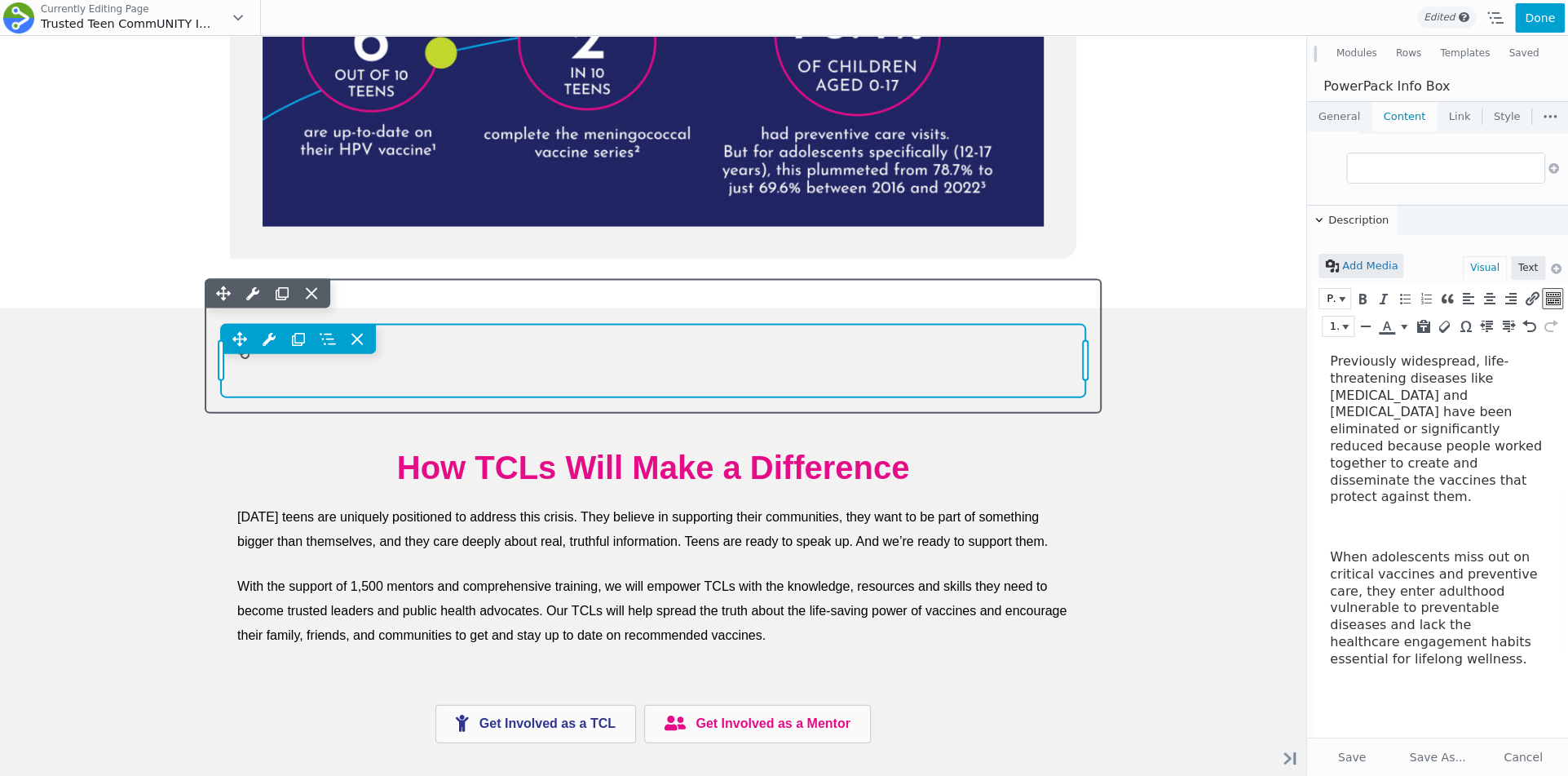
click at [782, 389] on div "Move Up Move Down Info Box Settings Copy Info Box Settings Paste Info Box Setti…" at bounding box center [653, 362] width 864 height 74
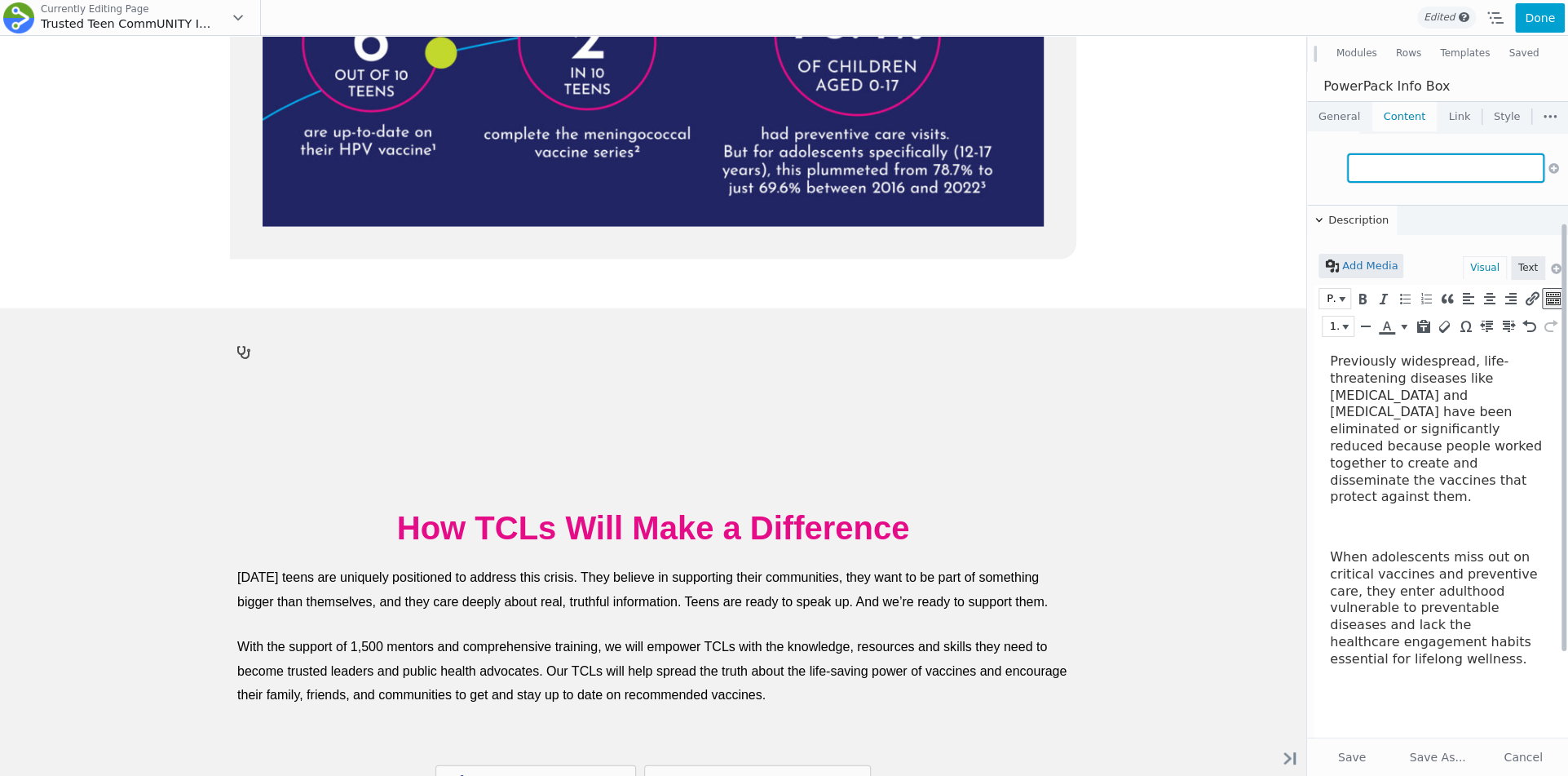
click at [1420, 166] on input "text" at bounding box center [1446, 168] width 197 height 29
type input "Why Vaccination Matters"
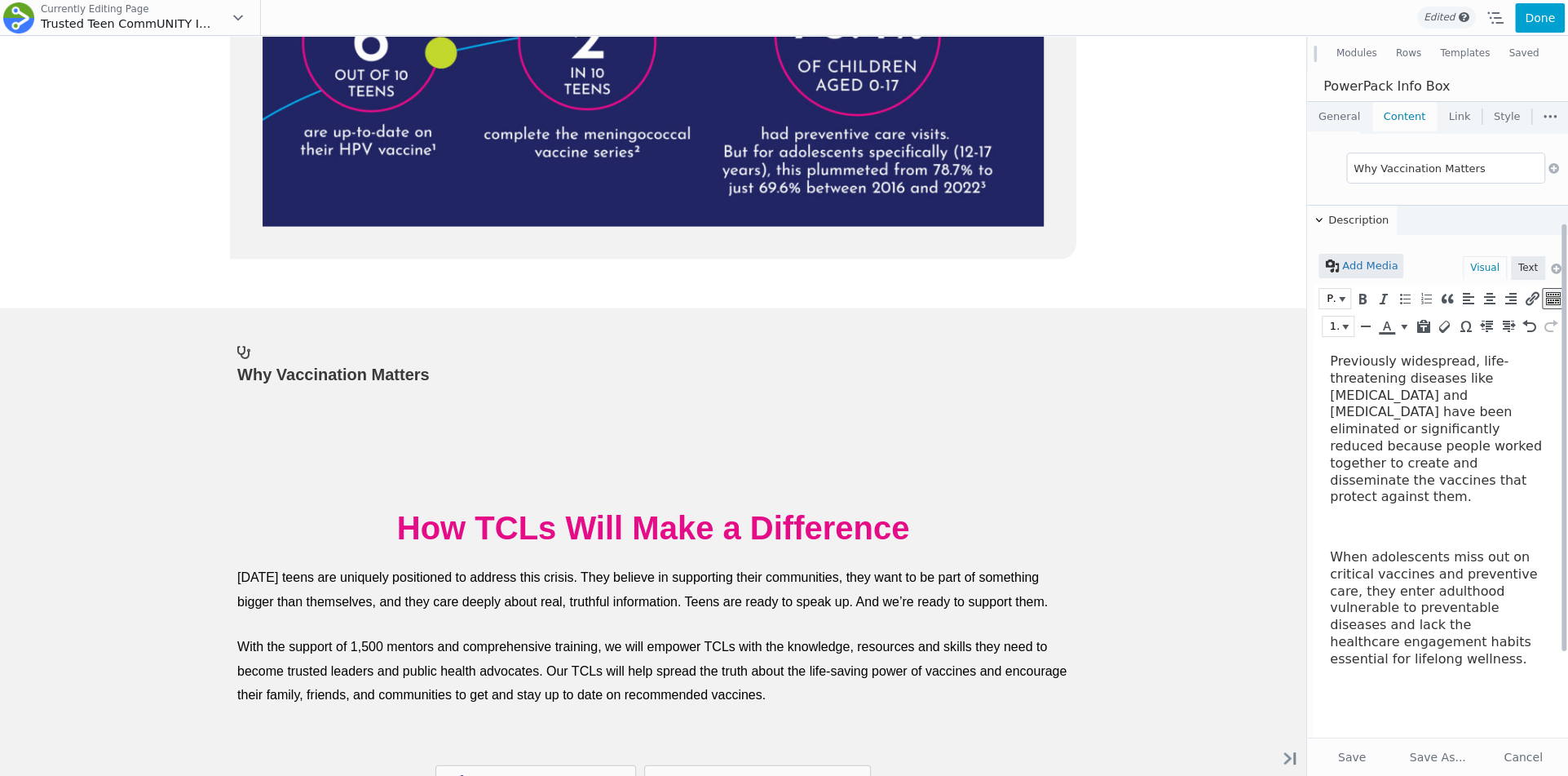
drag, startPoint x: 1412, startPoint y: 438, endPoint x: 2347, endPoint y: 740, distance: 982.6
click at [1412, 438] on span "Previously widespread, life-threatening diseases like [MEDICAL_DATA] and [MEDIC…" at bounding box center [1435, 428] width 212 height 151
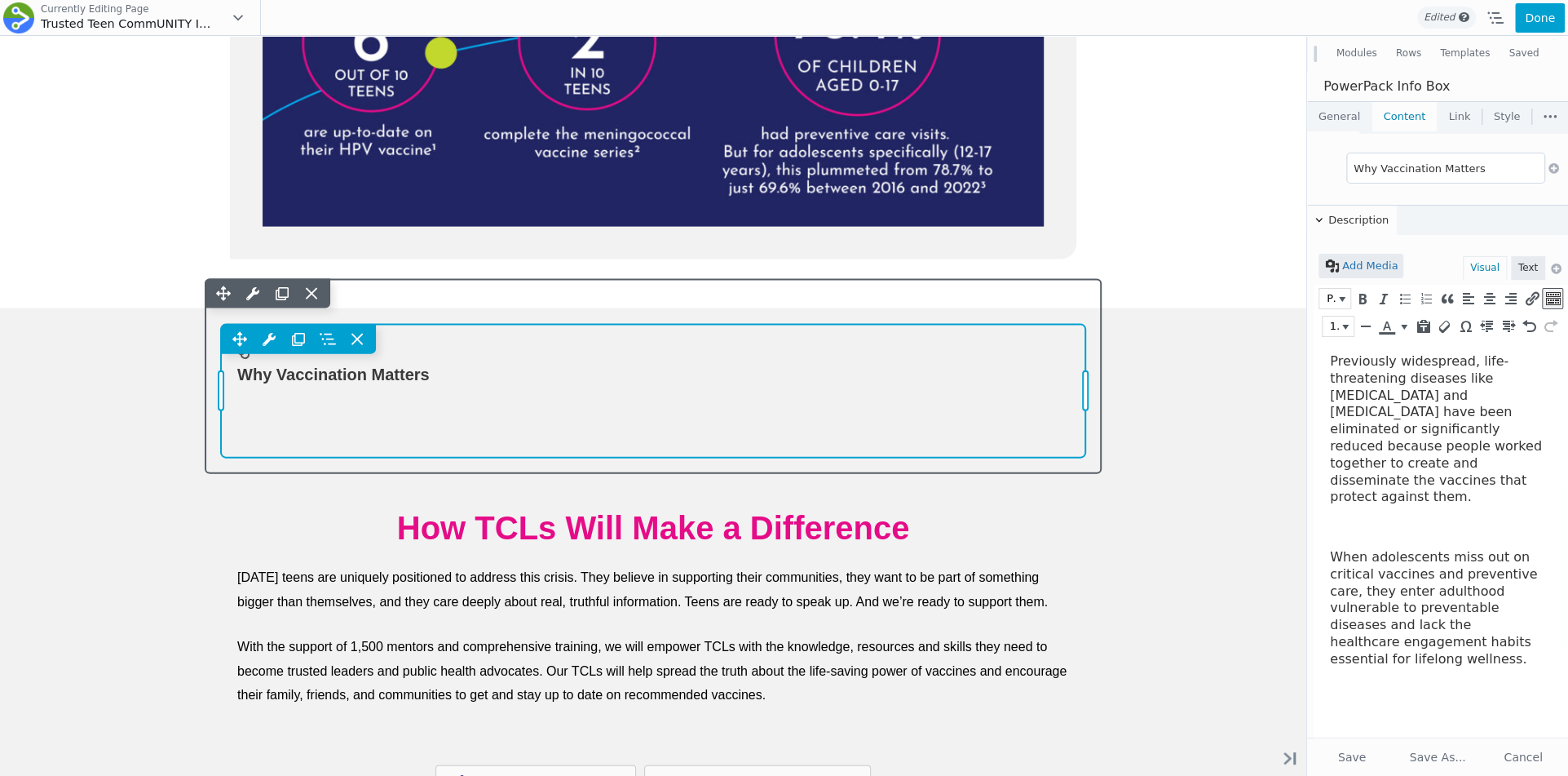
click at [931, 430] on div "Move Up Move Down Info Box Settings Copy Info Box Settings Paste Info Box Setti…" at bounding box center [653, 391] width 864 height 133
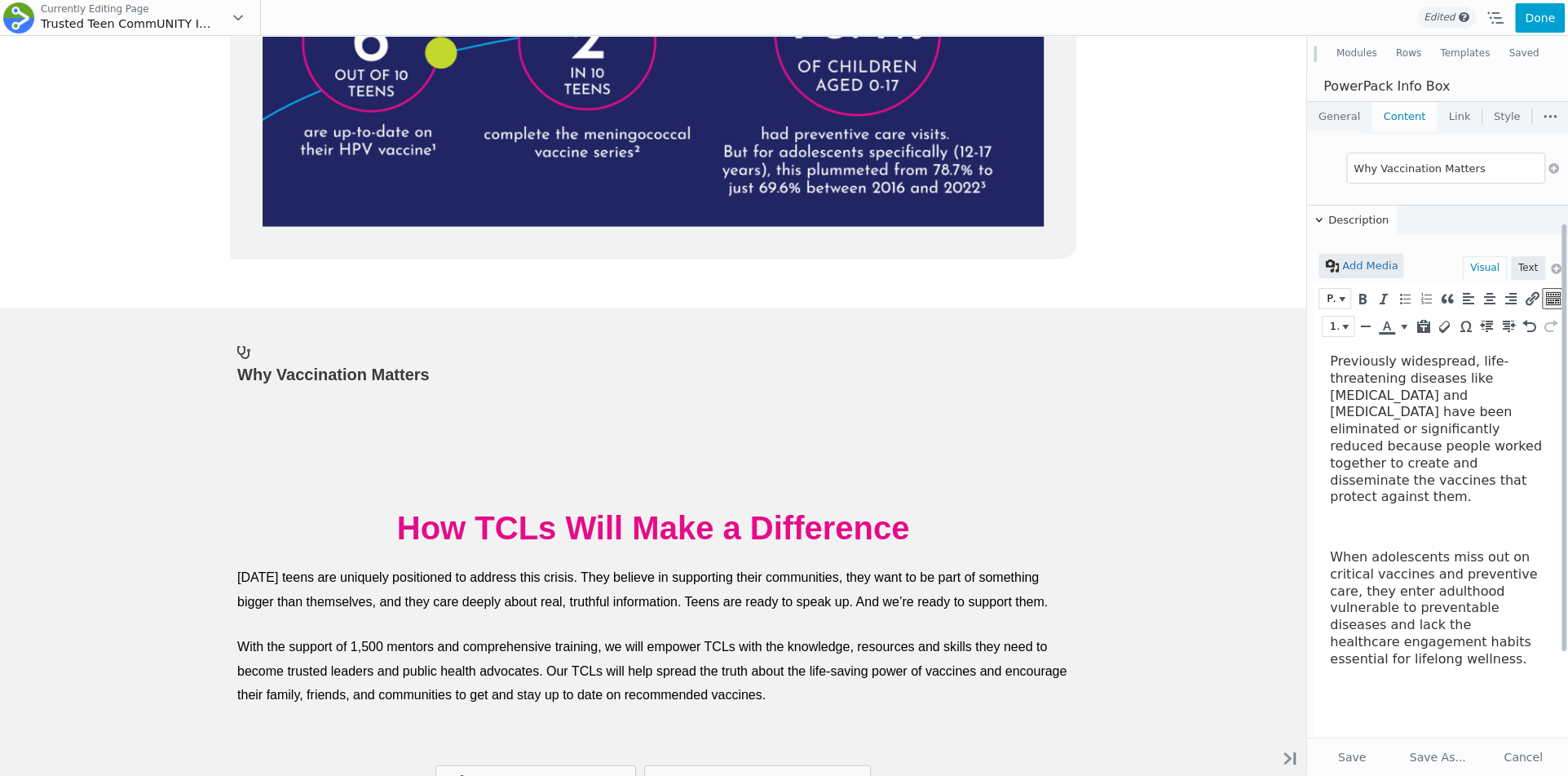
click at [1385, 440] on span "Previously widespread, life-threatening diseases like [MEDICAL_DATA] and [MEDIC…" at bounding box center [1435, 428] width 212 height 151
click at [1343, 114] on link "General" at bounding box center [1339, 116] width 65 height 29
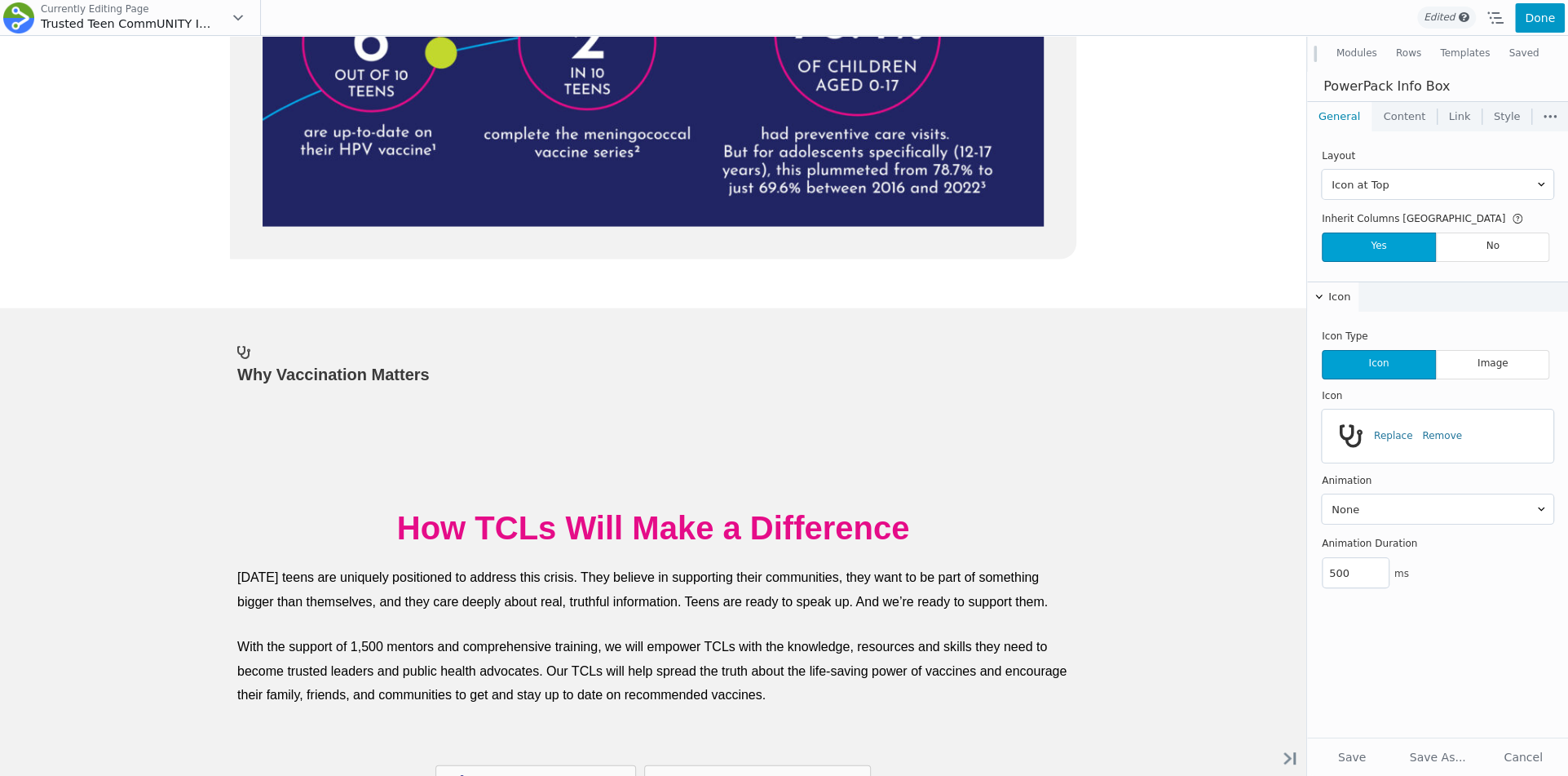
click at [1538, 19] on button "Done" at bounding box center [1540, 17] width 50 height 29
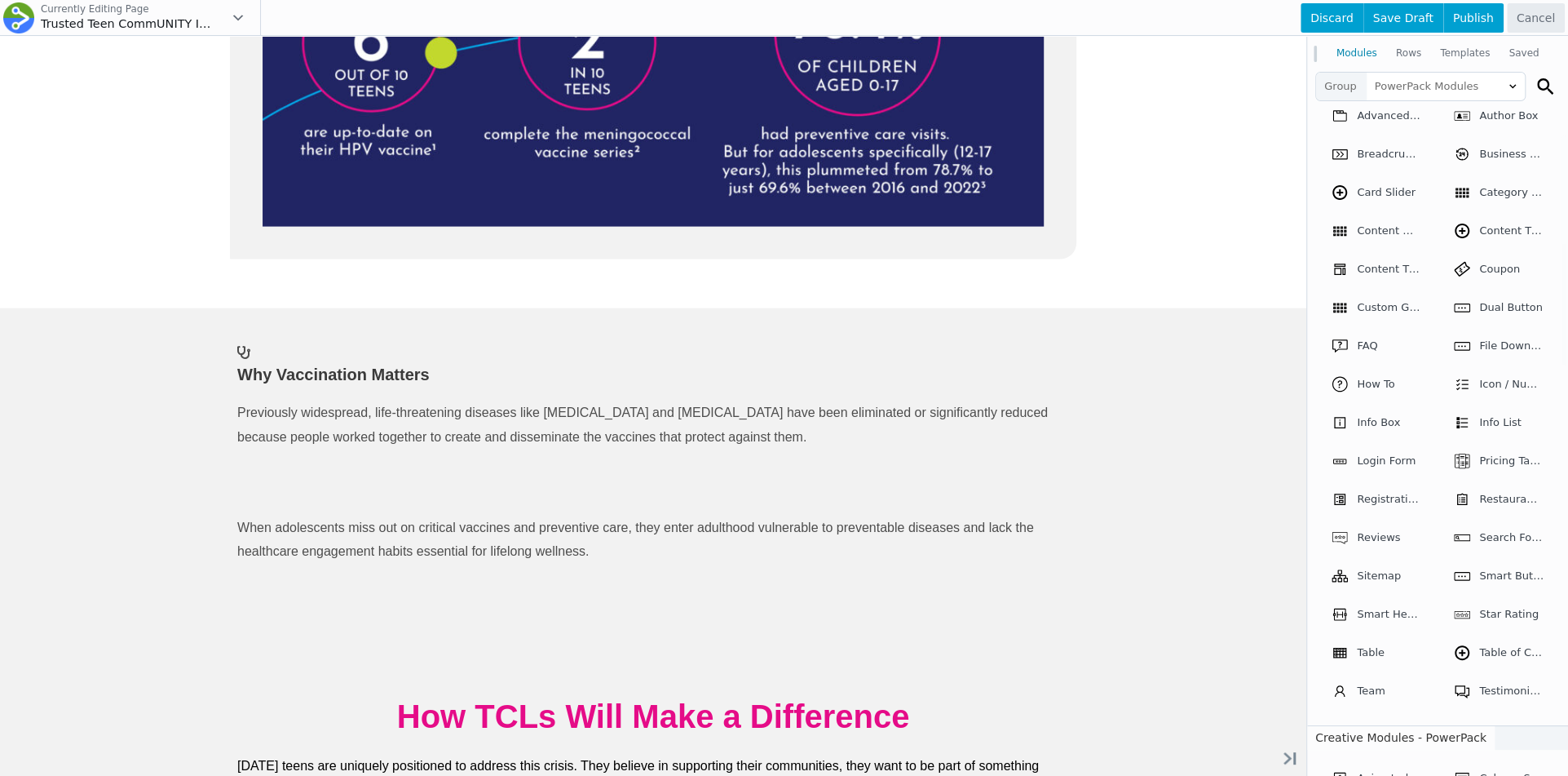
click at [588, 274] on div at bounding box center [784, 388] width 1568 height 776
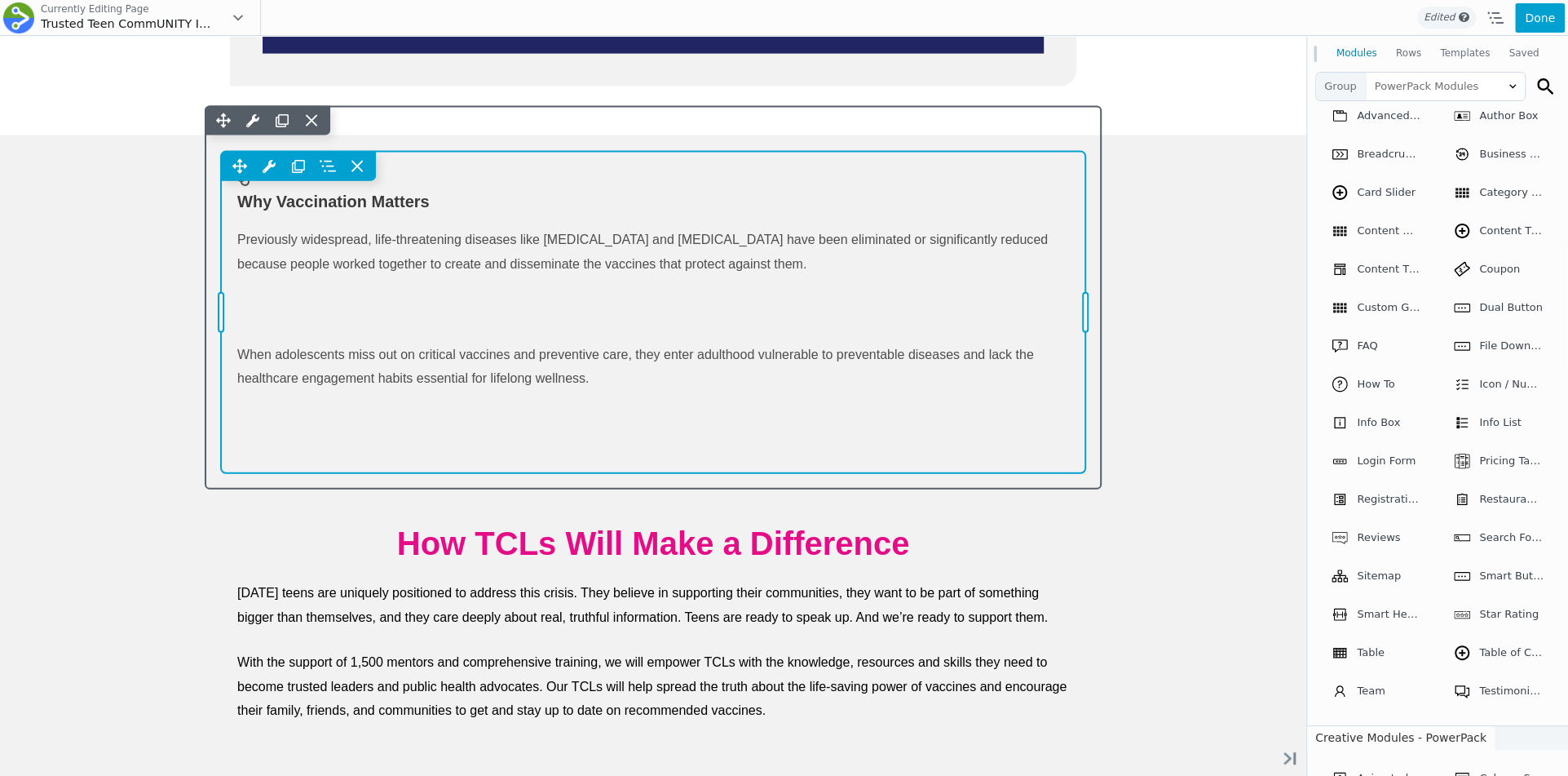
scroll to position [2758, 0]
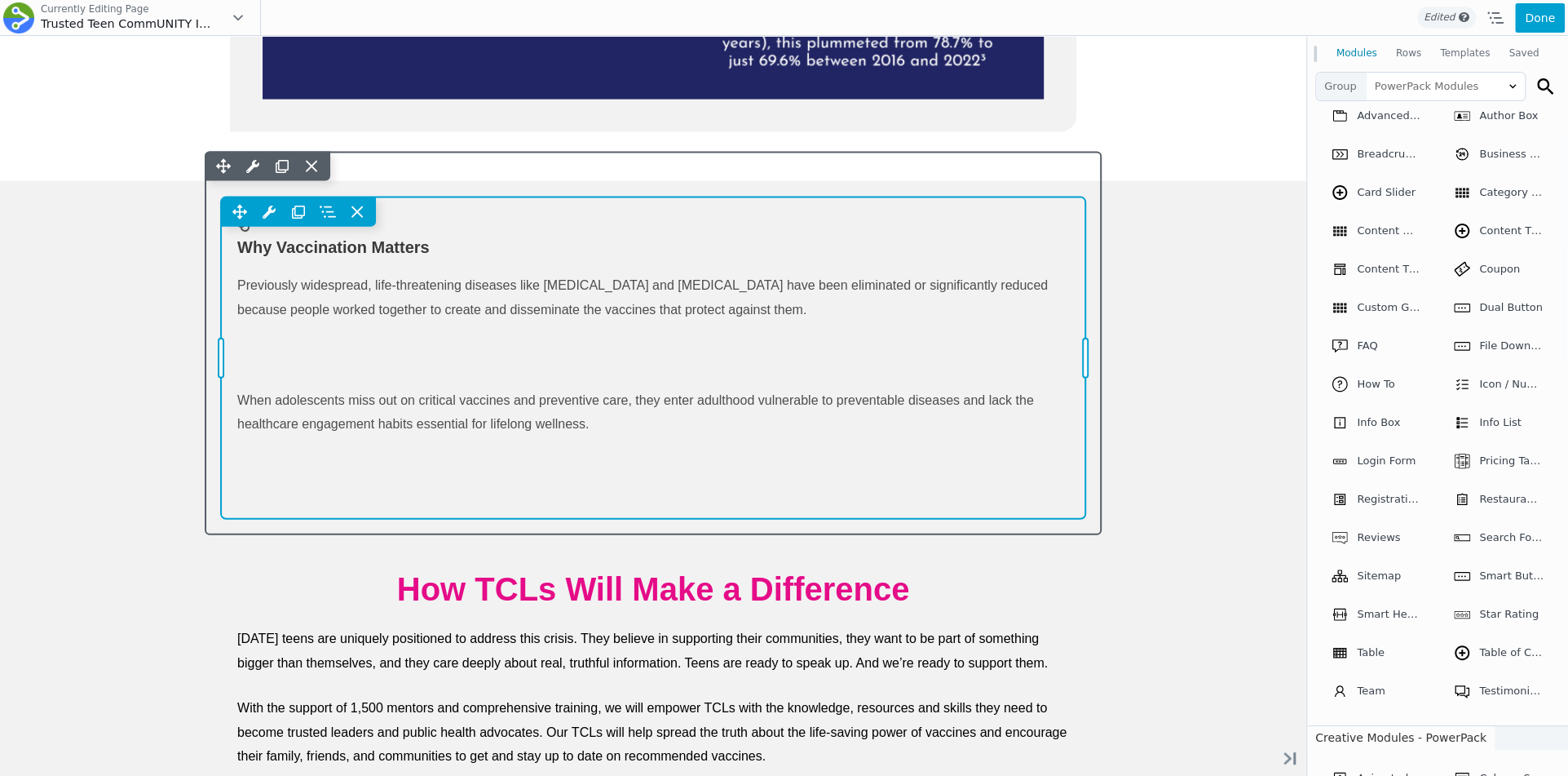
click at [514, 265] on div "Move Up Move Down Info Box Settings Copy Info Box Settings Paste Info Box Setti…" at bounding box center [653, 358] width 864 height 321
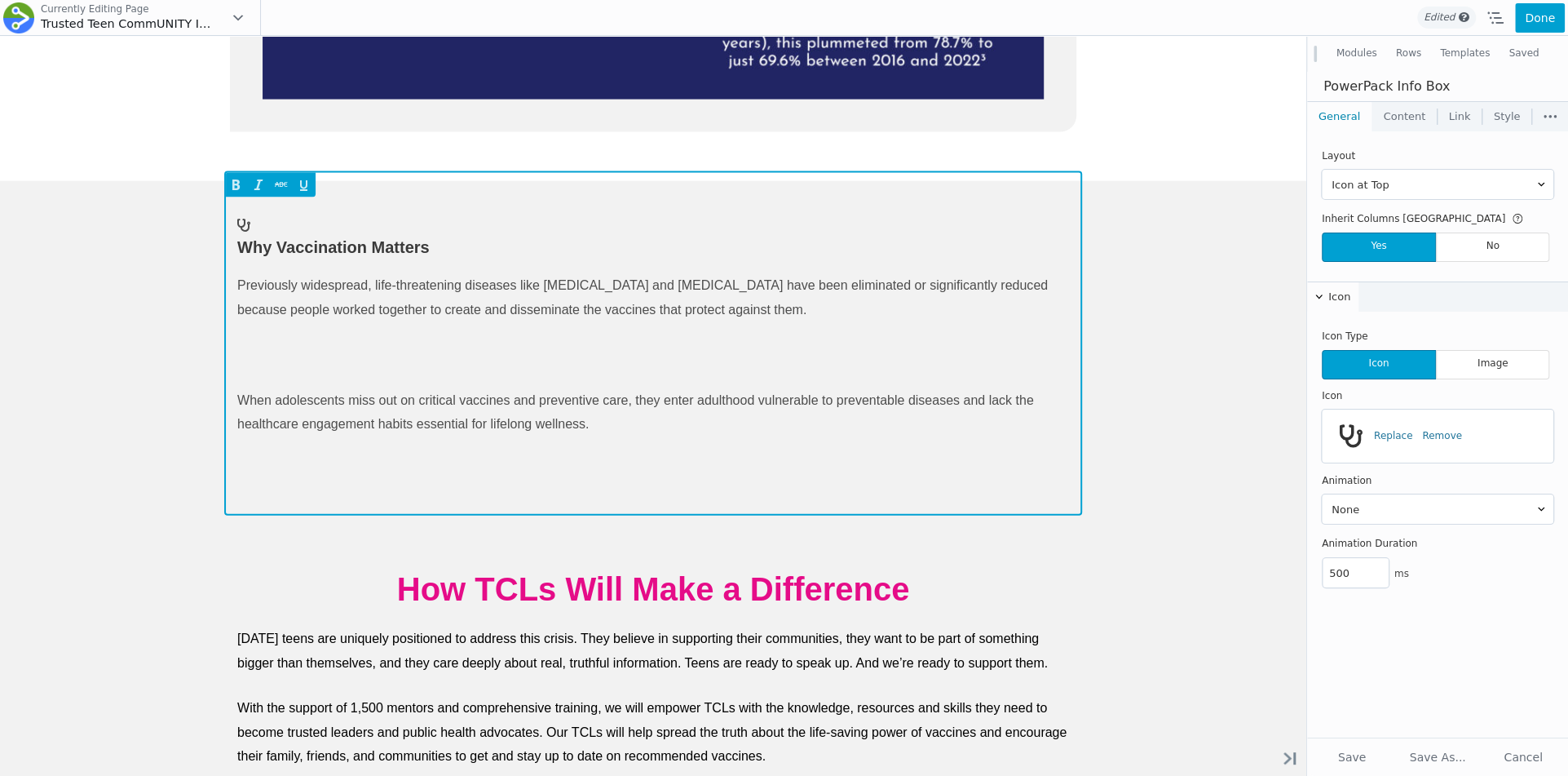
scroll to position [0, 0]
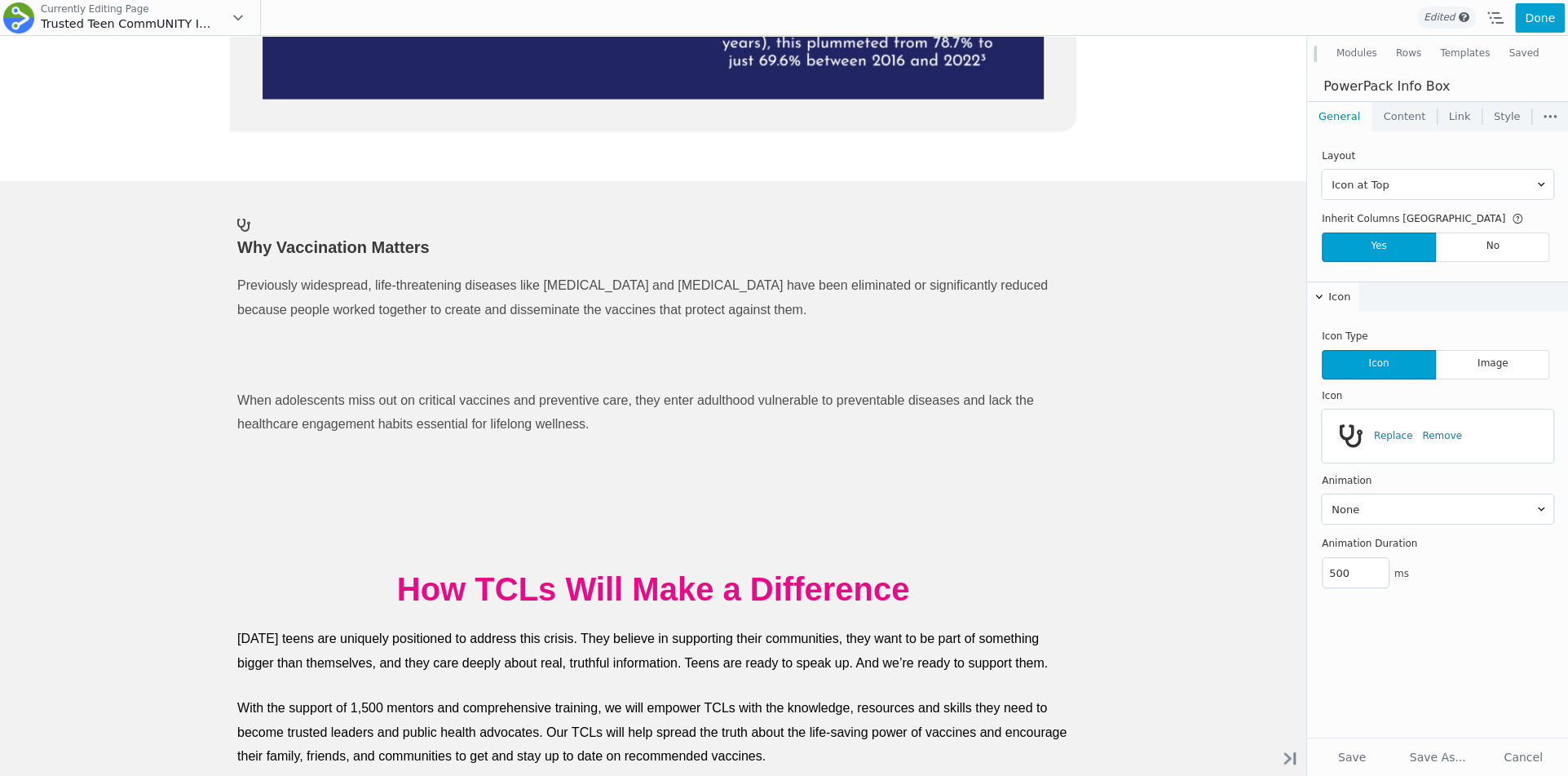
click at [1540, 10] on button "Done" at bounding box center [1540, 17] width 50 height 29
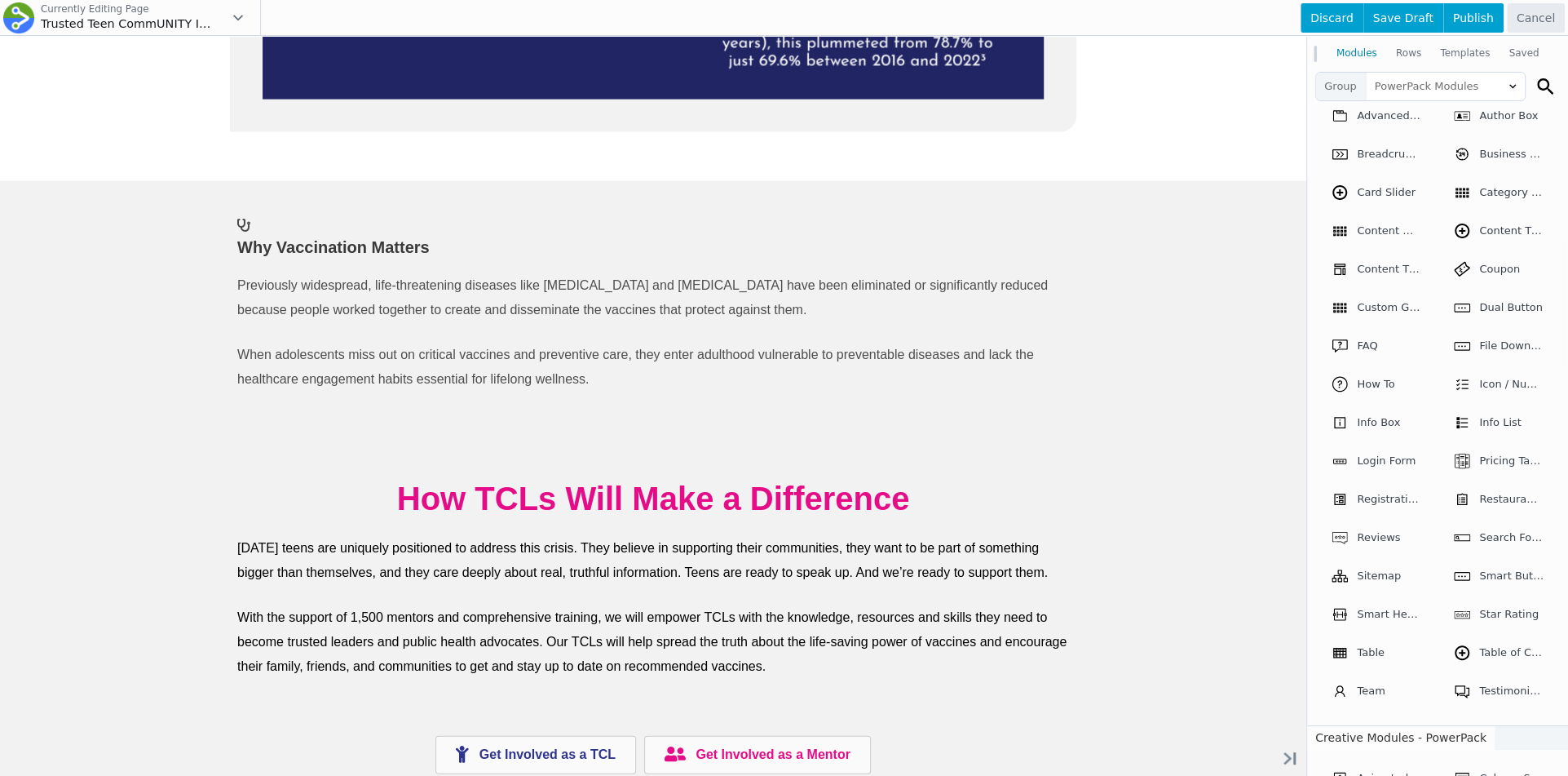
click at [286, 208] on div at bounding box center [784, 388] width 1568 height 776
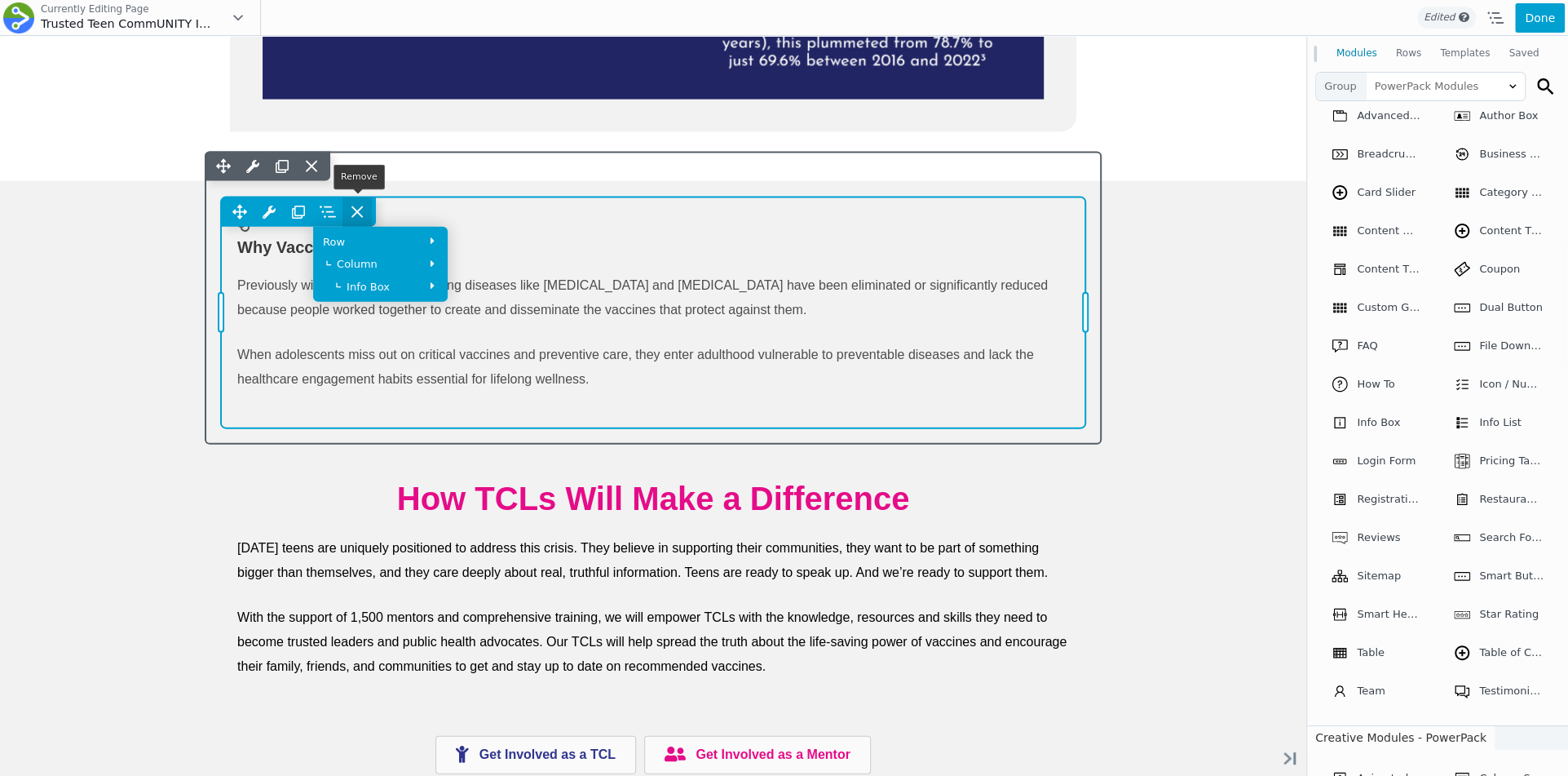
click at [353, 208] on icon at bounding box center [357, 212] width 10 height 10
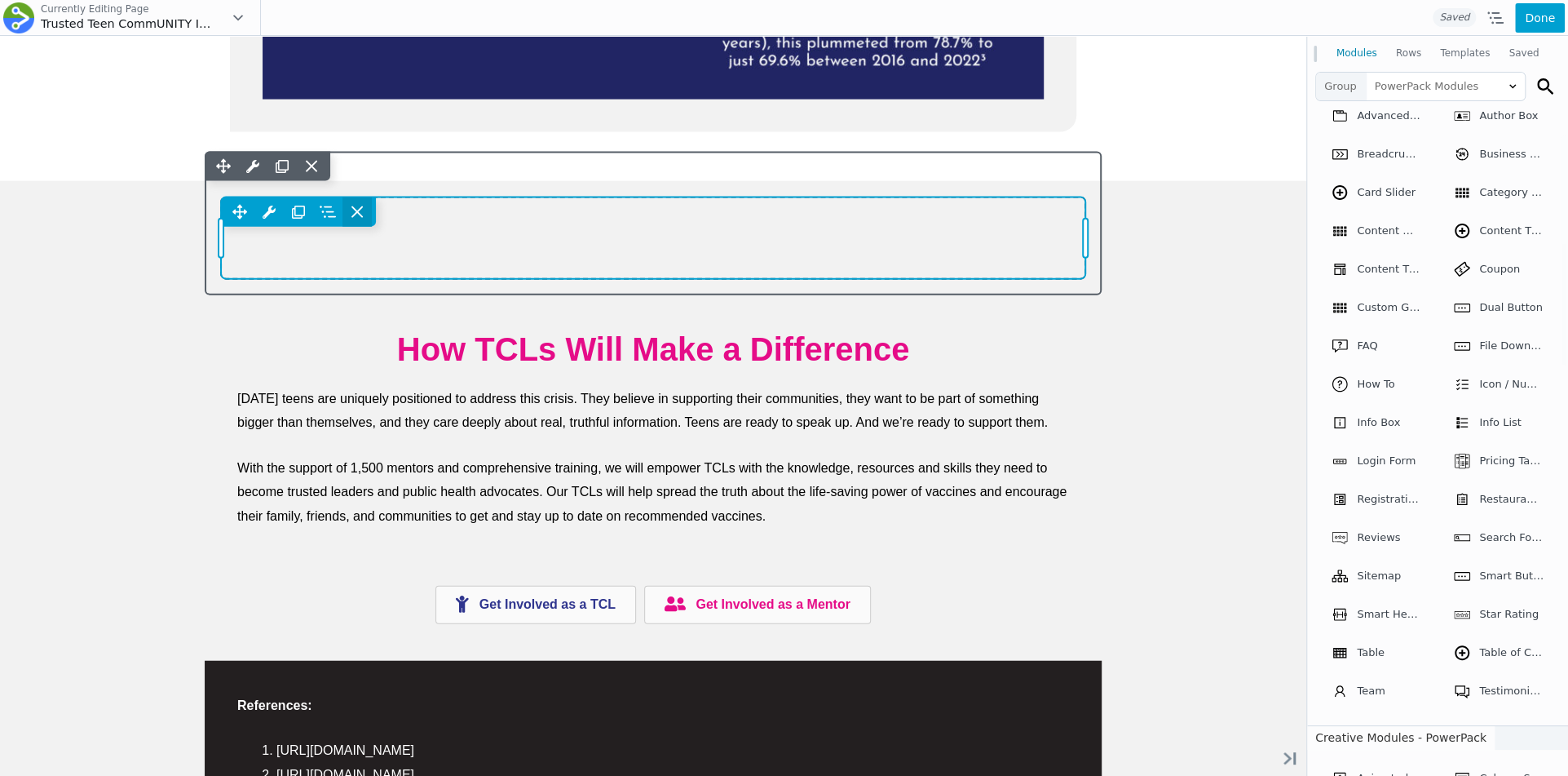
click at [352, 207] on icon at bounding box center [357, 212] width 10 height 10
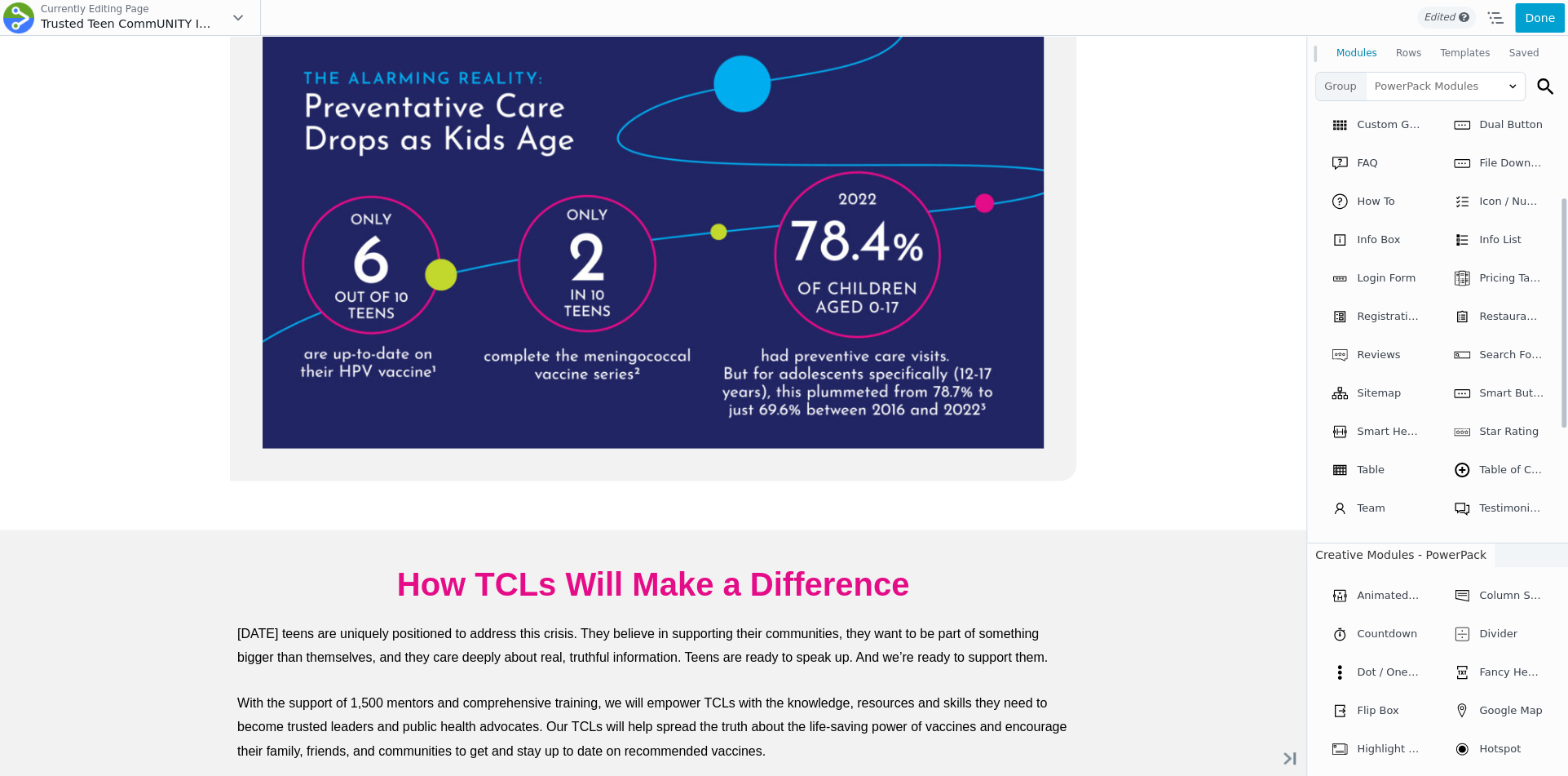
scroll to position [2840, 0]
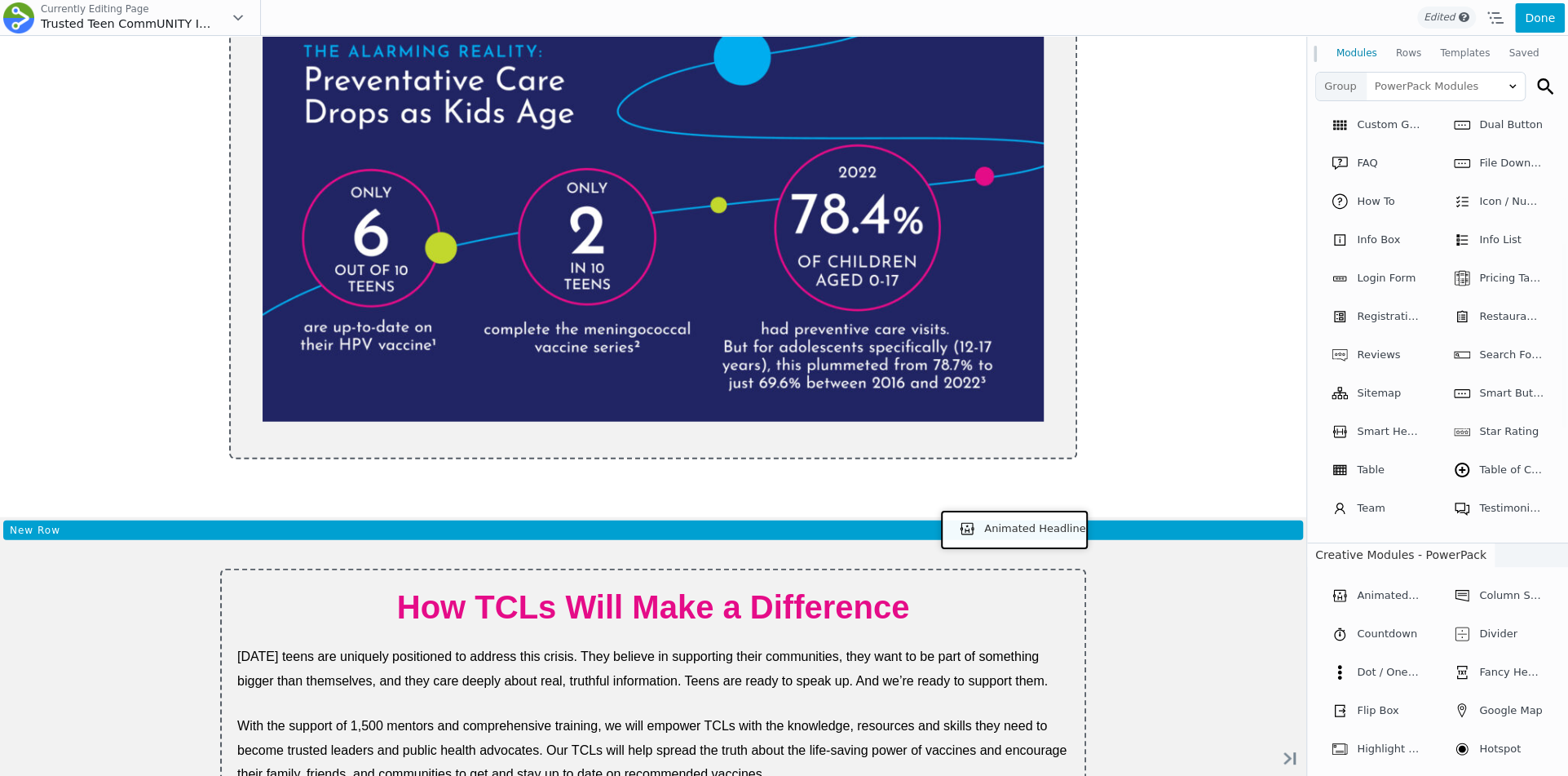
drag, startPoint x: 1384, startPoint y: 636, endPoint x: 1011, endPoint y: 528, distance: 388.3
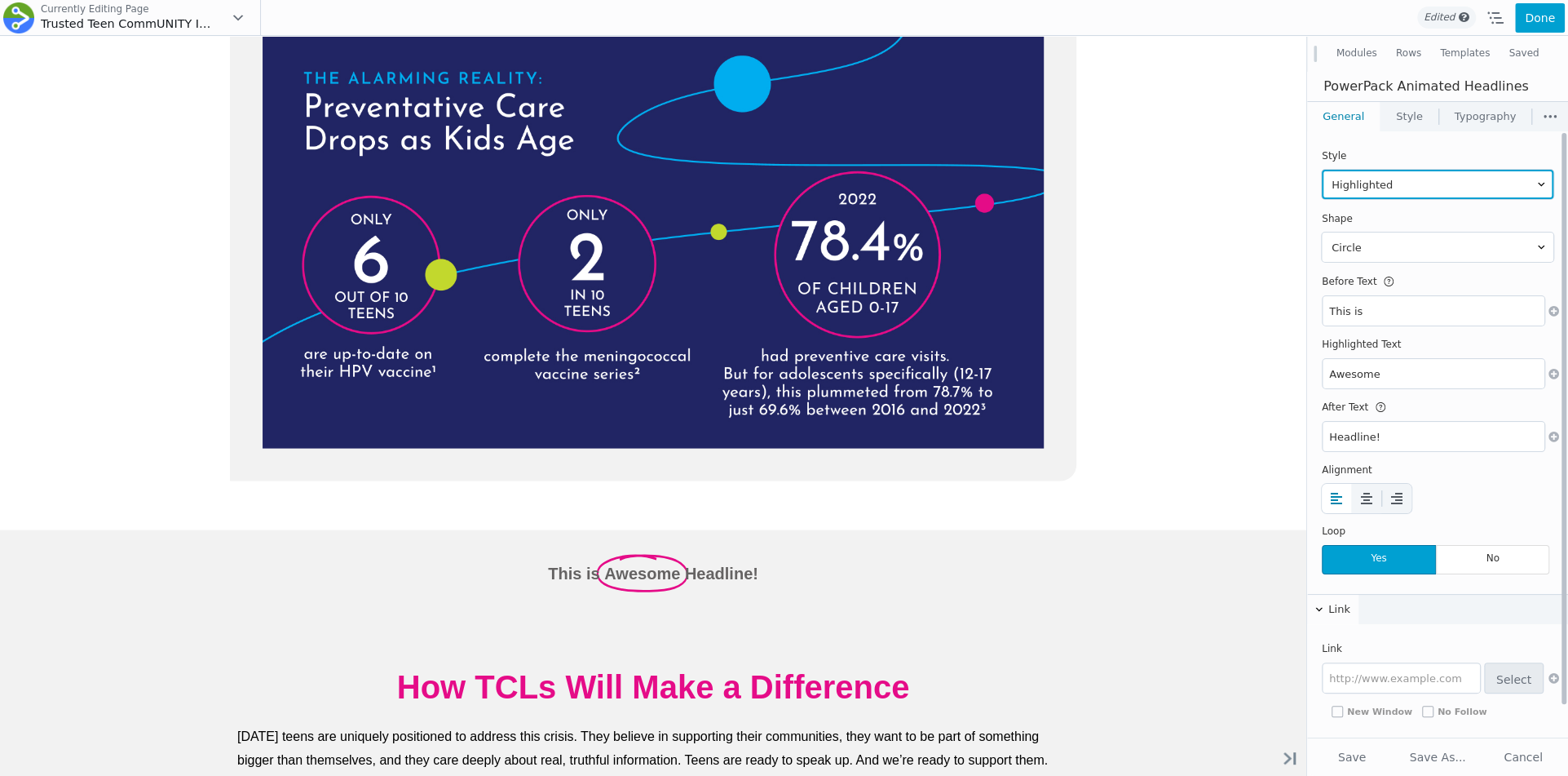
scroll to position [34, 0]
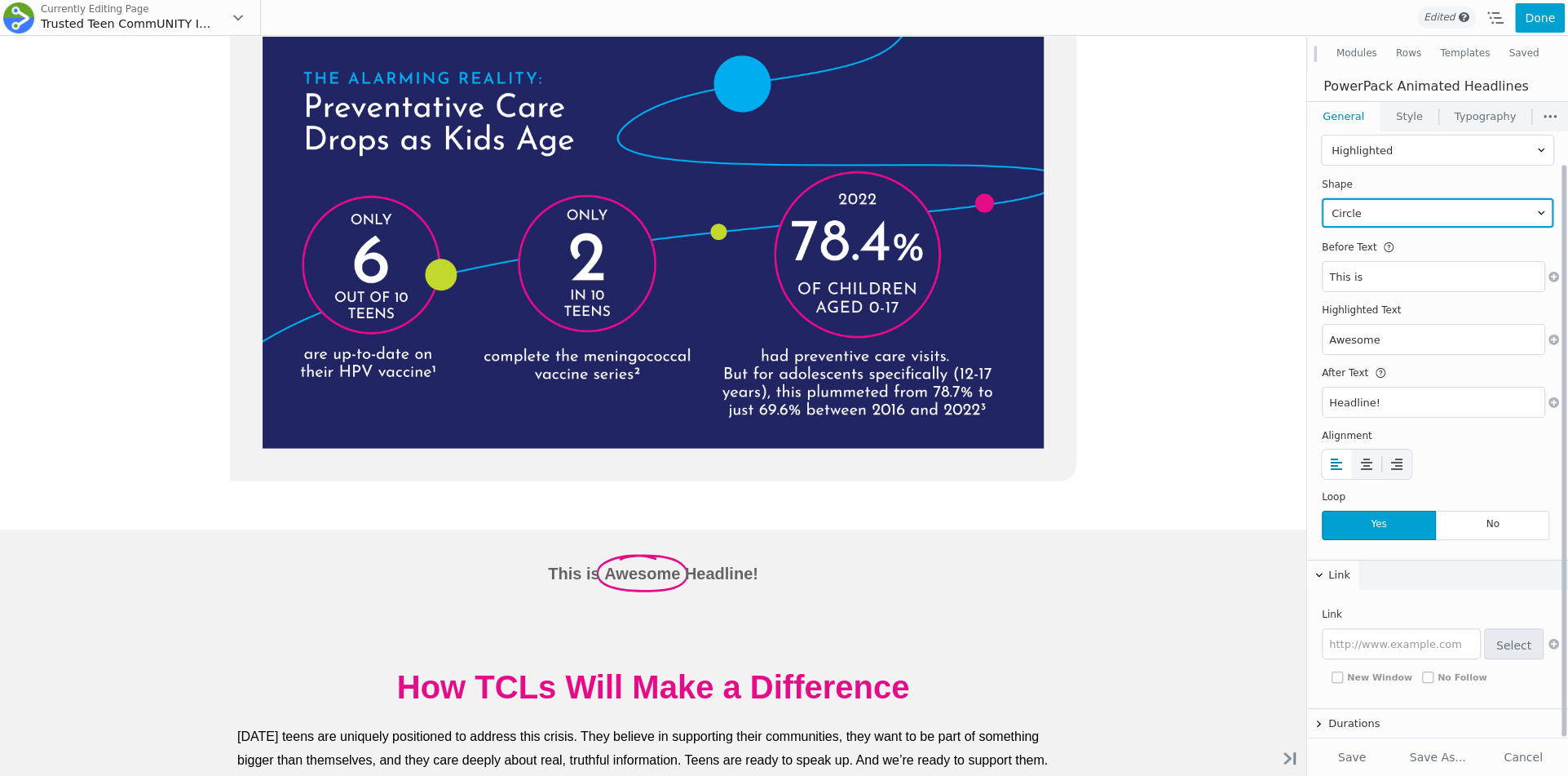
click at [1361, 212] on select "Circle Curly Strikethrough Underline Underline Zigzag" at bounding box center [1437, 212] width 231 height 29
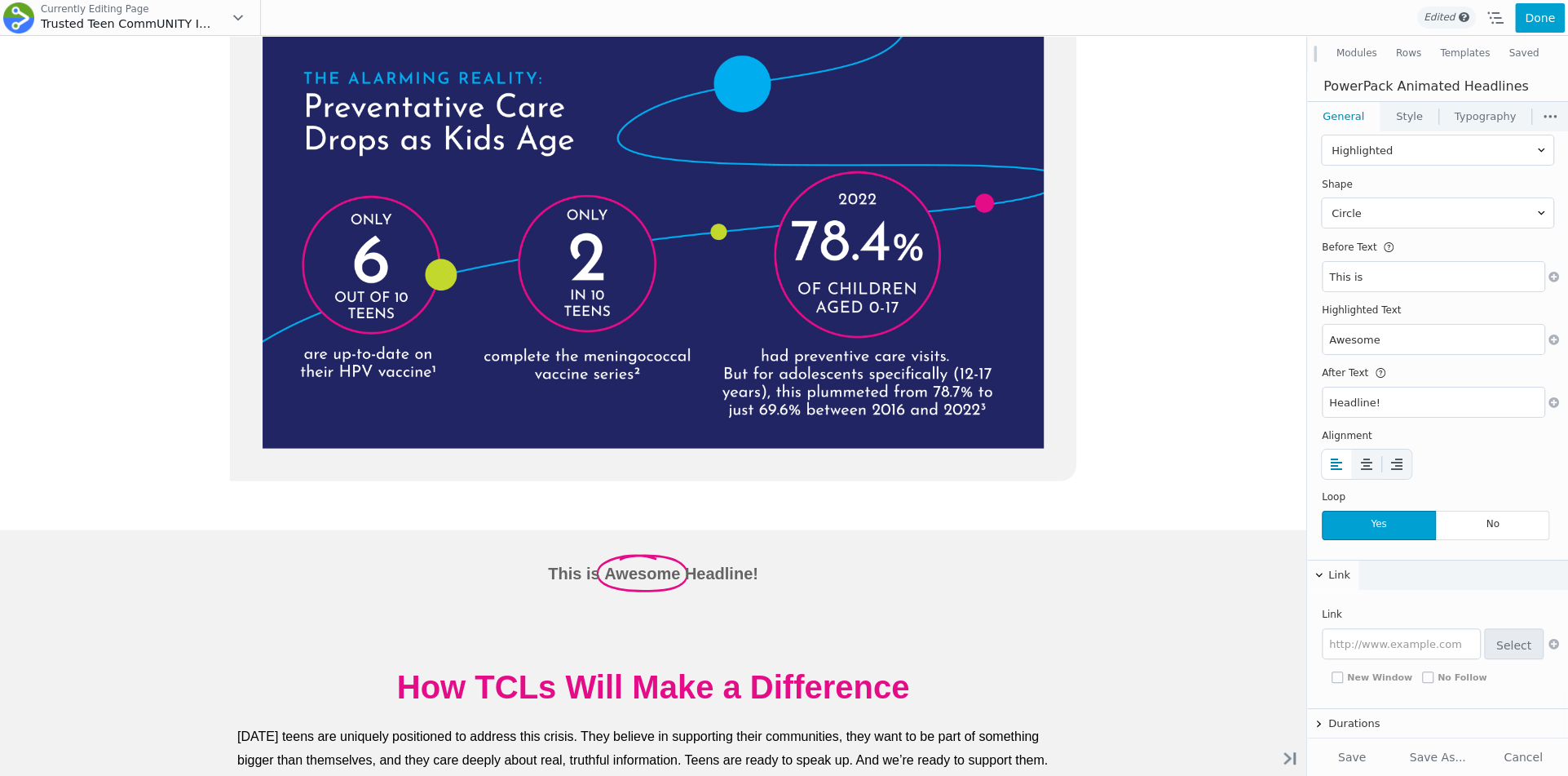
click at [1401, 119] on link "Style" at bounding box center [1410, 116] width 58 height 29
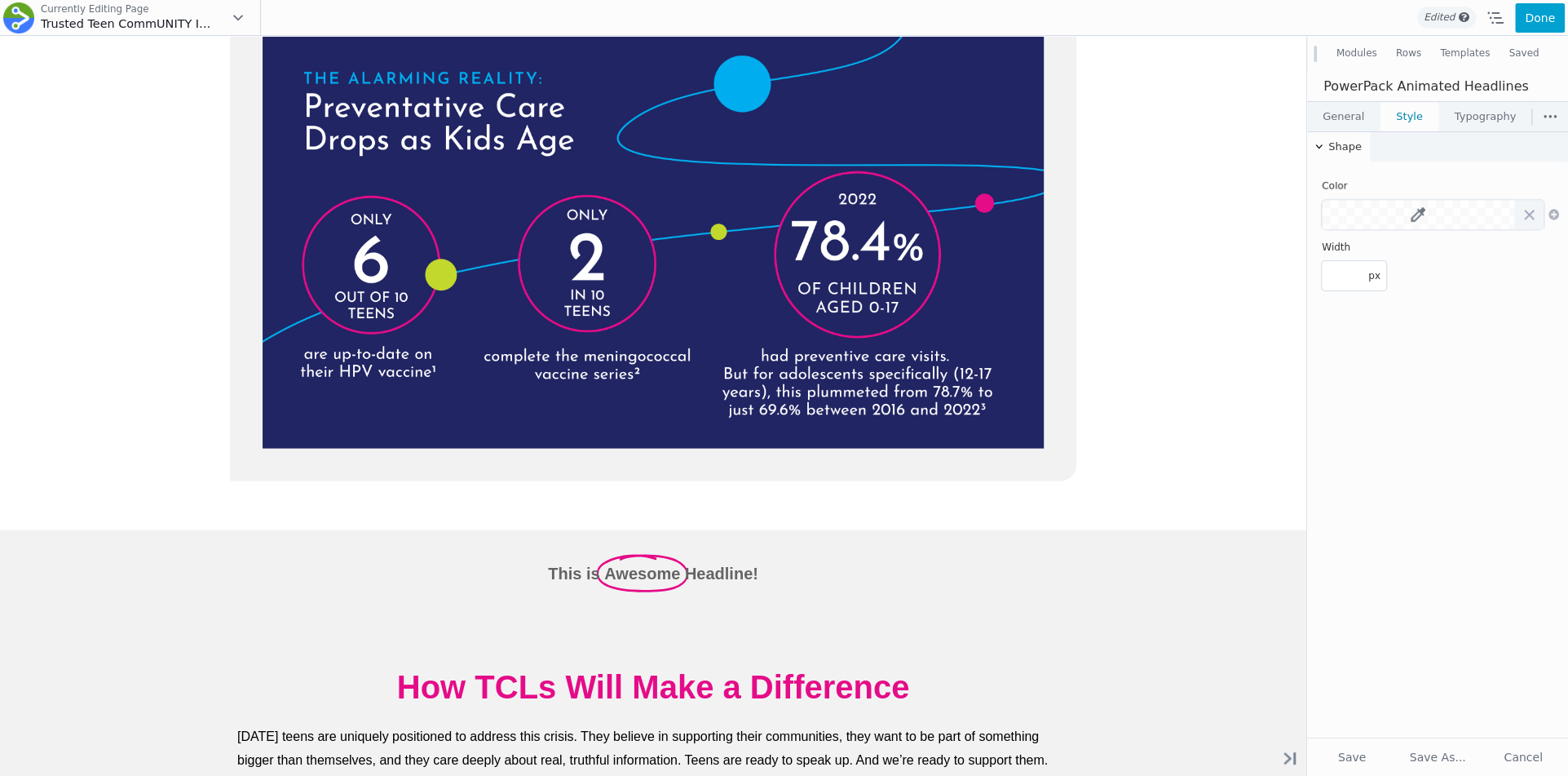
scroll to position [0, 0]
click at [1470, 124] on link "Typography" at bounding box center [1485, 116] width 92 height 29
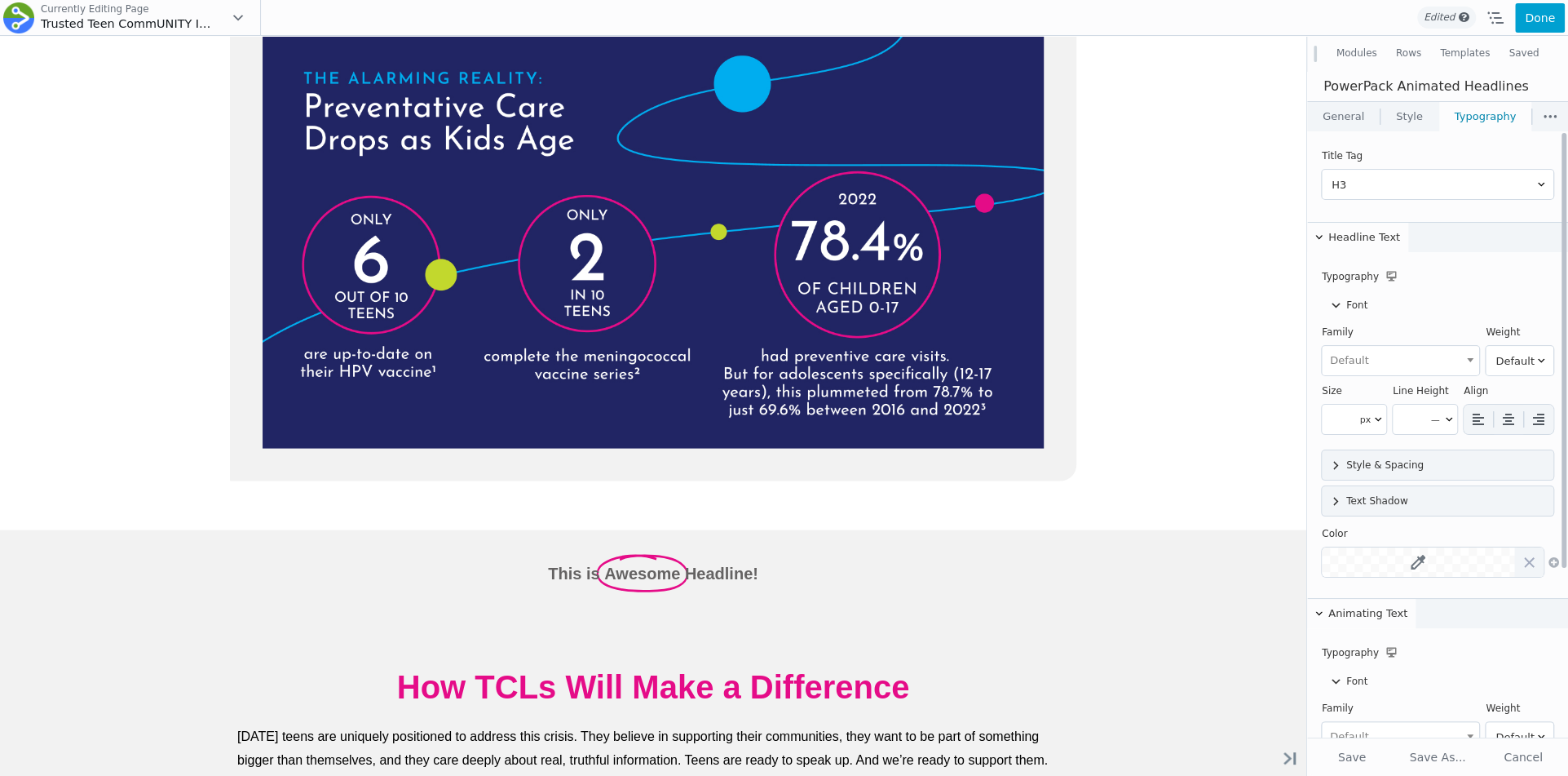
click at [1375, 223] on button "Headline Text" at bounding box center [1357, 236] width 101 height 29
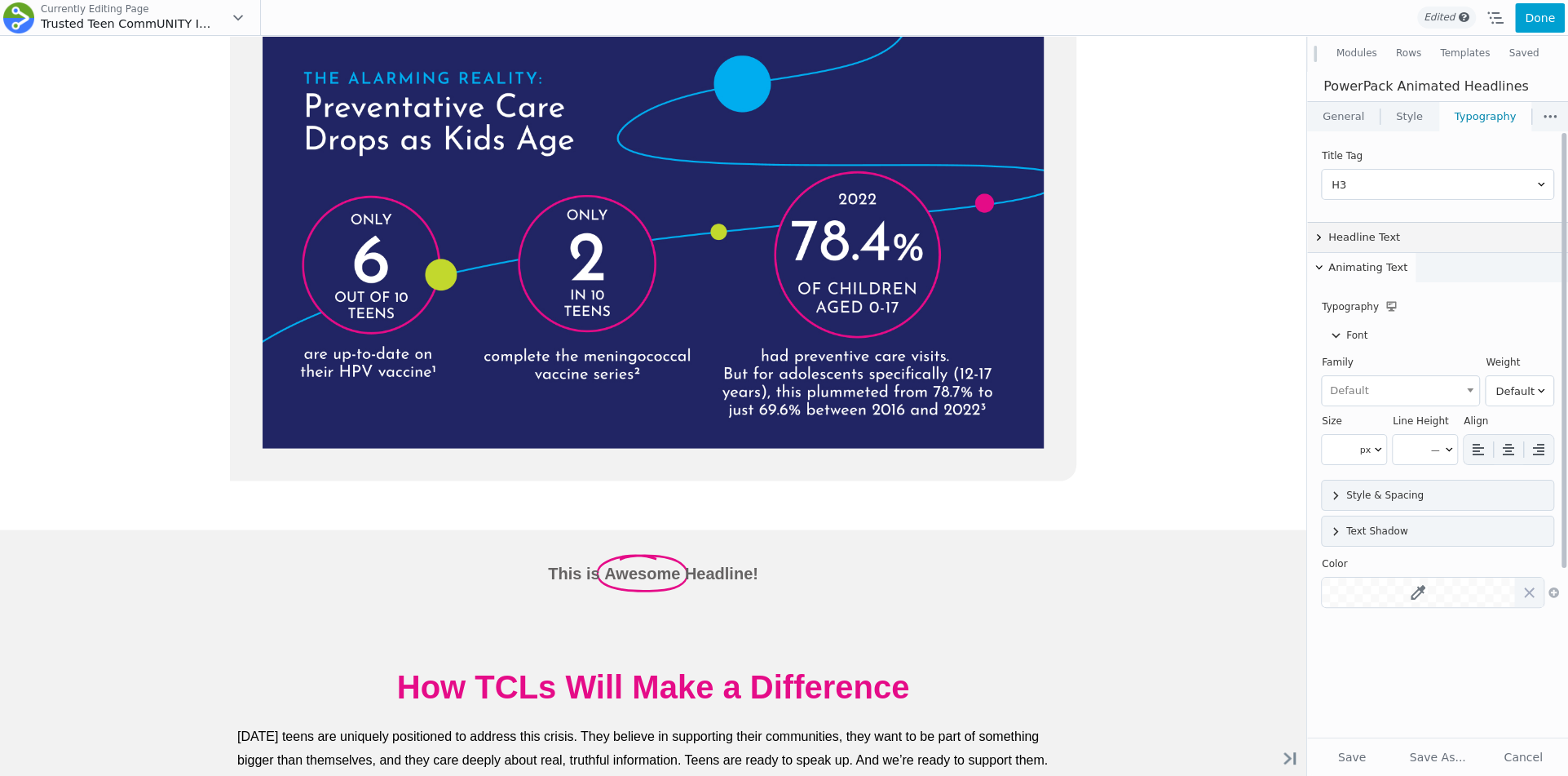
click at [1362, 231] on button "Headline Text" at bounding box center [1437, 236] width 261 height 29
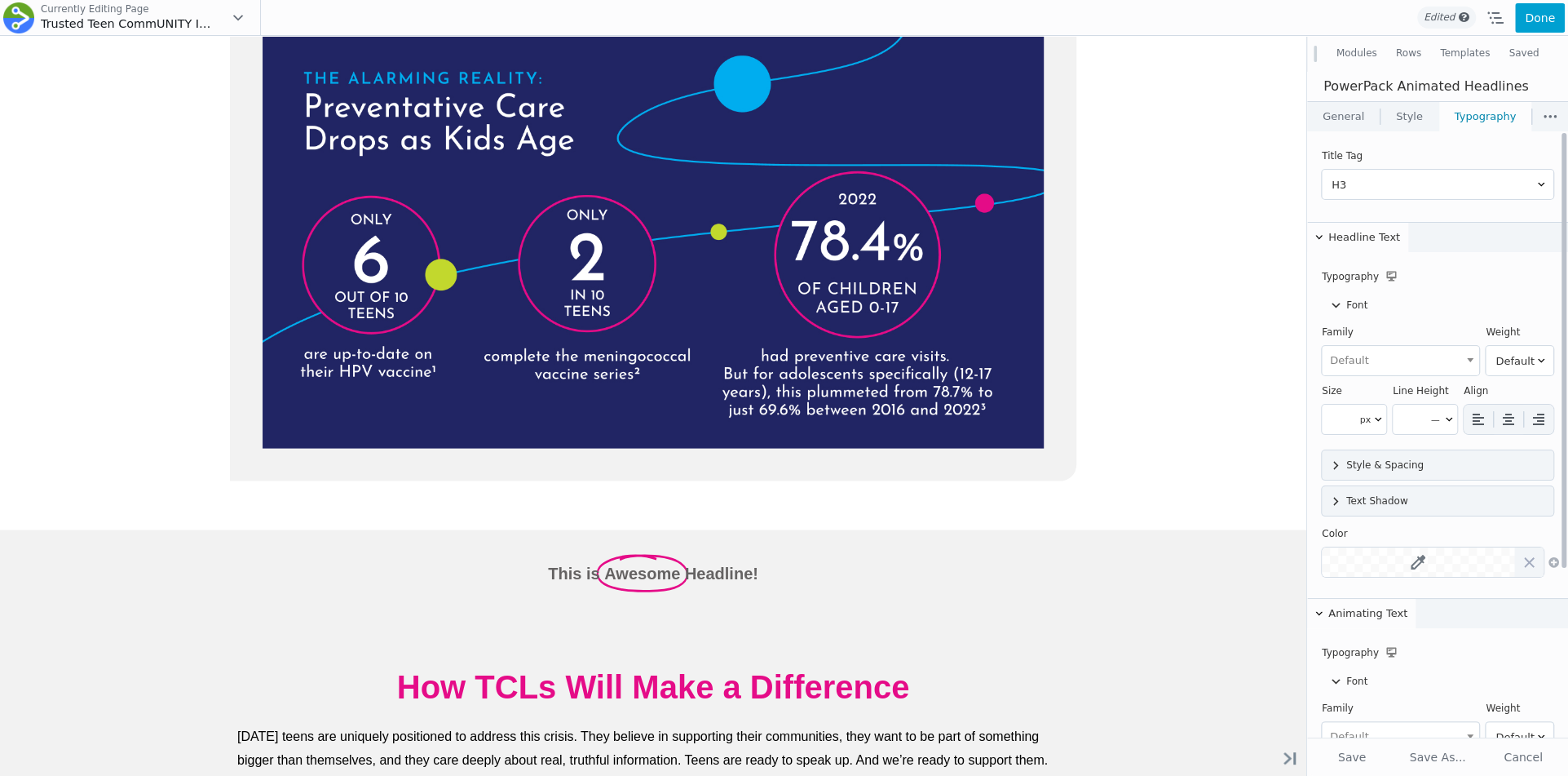
click at [1359, 235] on button "Headline Text" at bounding box center [1357, 236] width 101 height 29
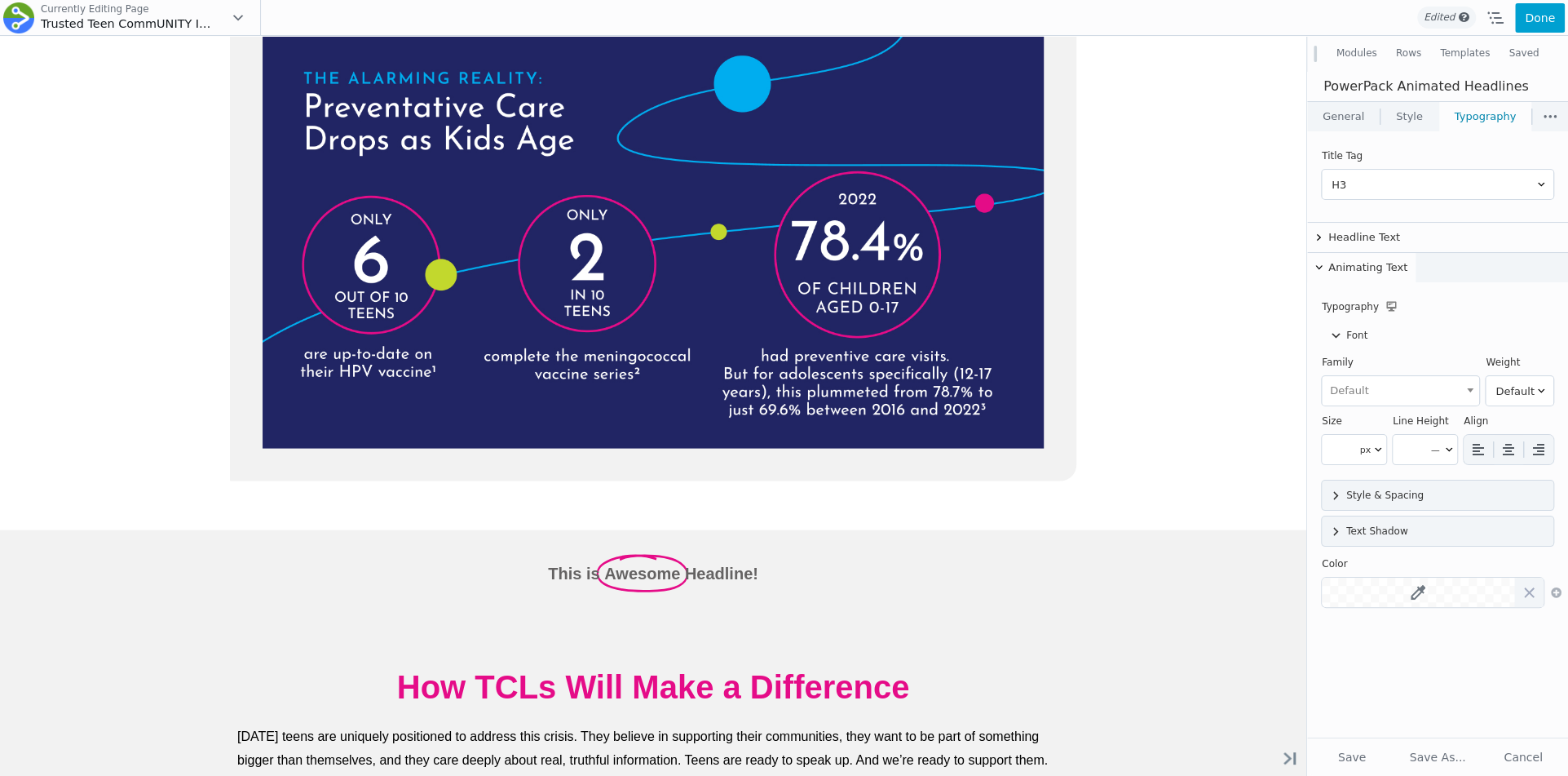
click at [1338, 115] on link "General" at bounding box center [1343, 116] width 73 height 29
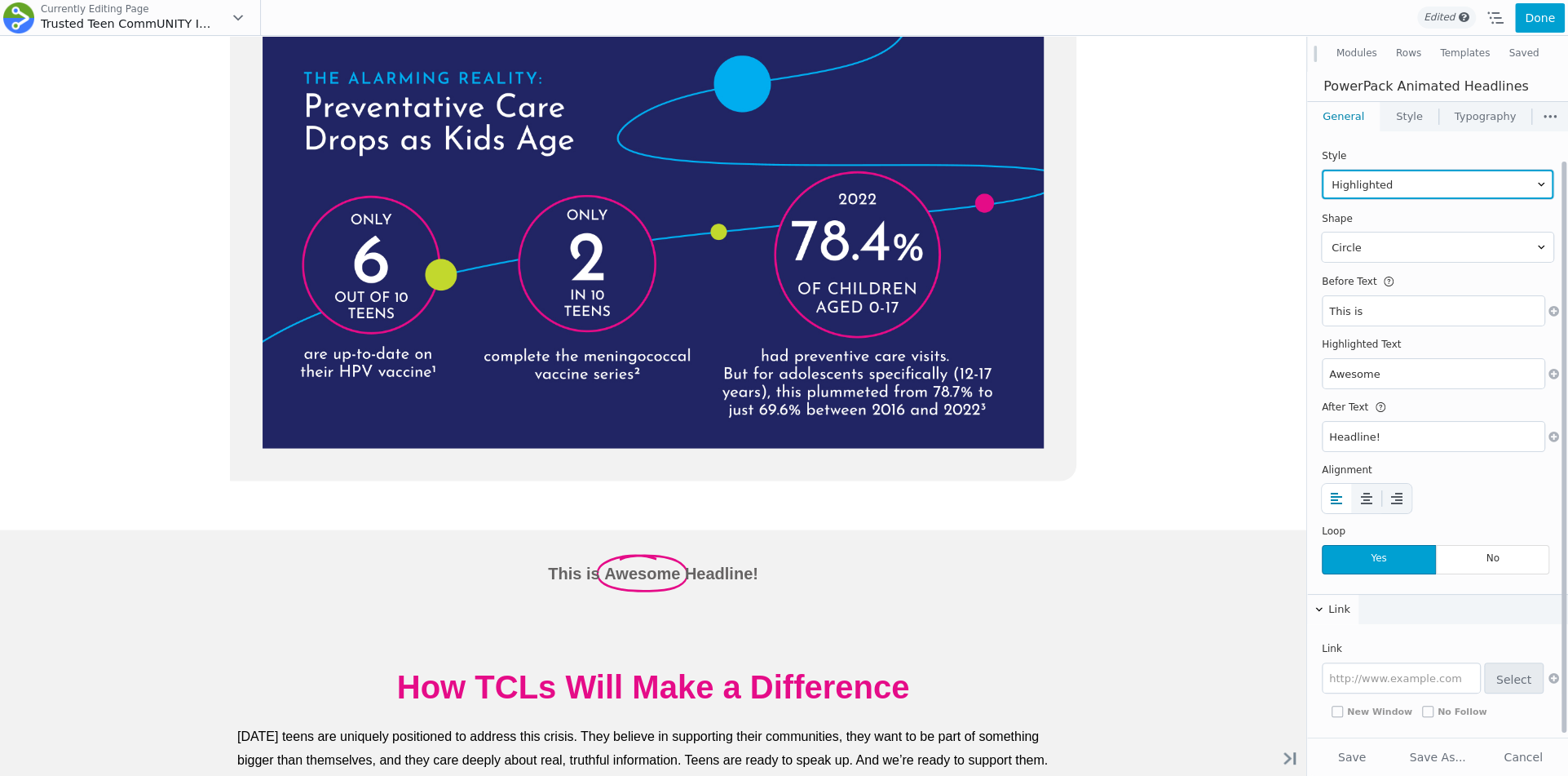
scroll to position [34, 0]
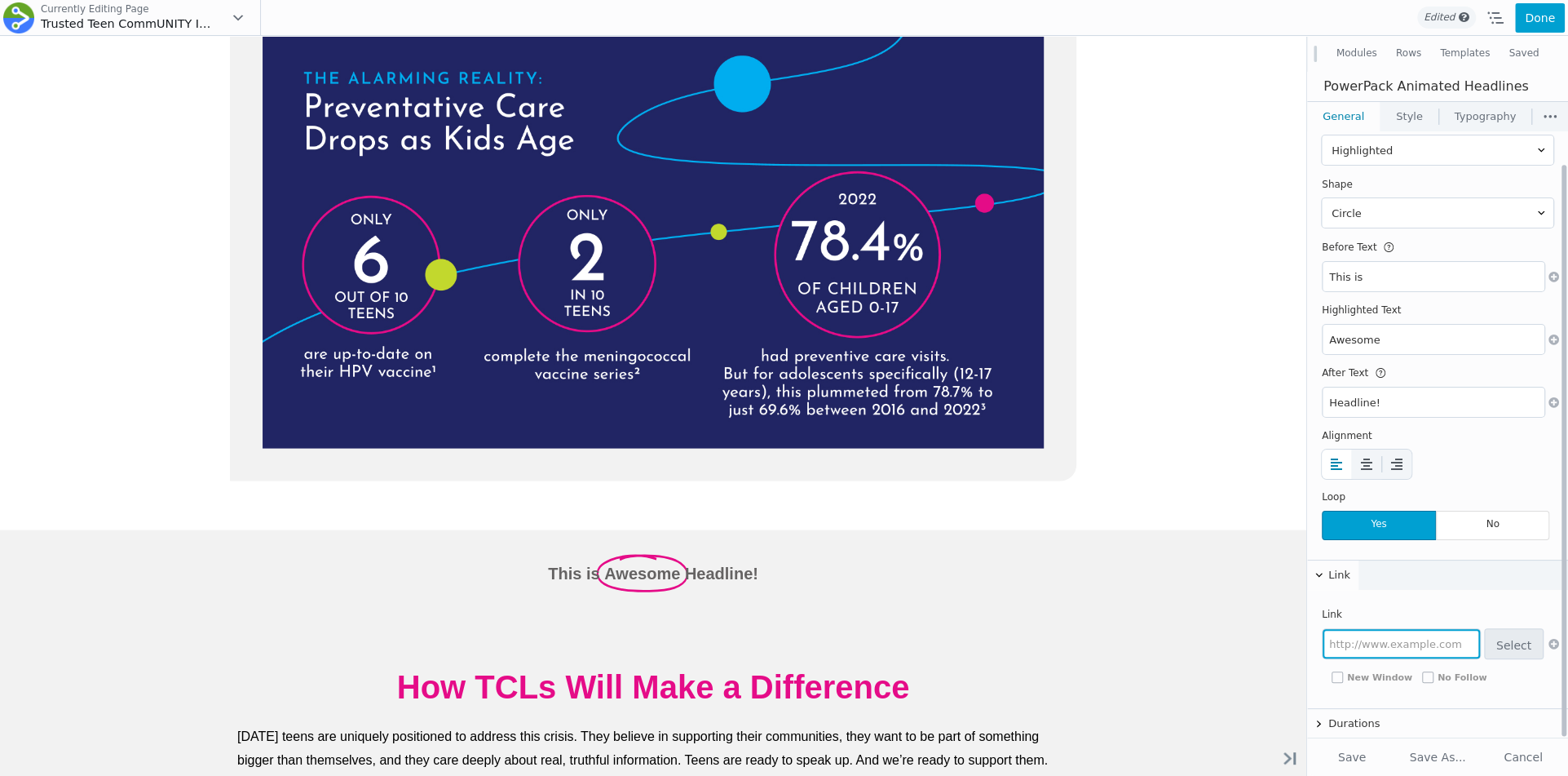
click at [1370, 639] on input "text" at bounding box center [1402, 643] width 157 height 29
paste input "Why Vaccination Matters"
type input "Why Vaccination Matters"
click at [1389, 639] on input "Why Vaccination Matters" at bounding box center [1402, 643] width 157 height 29
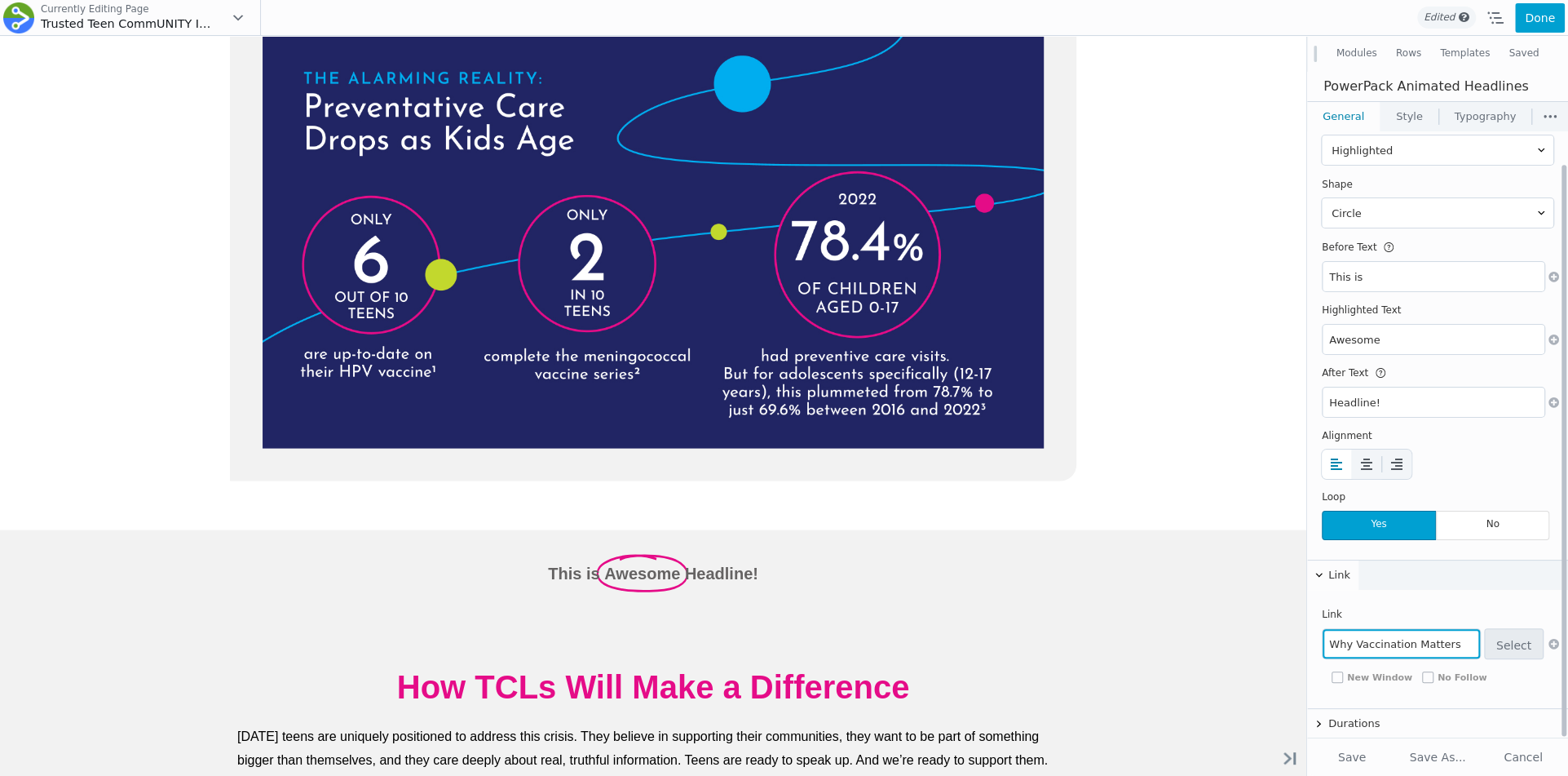
click at [1389, 639] on input "Why Vaccination Matters" at bounding box center [1402, 643] width 157 height 29
click at [1352, 402] on input "Headline!" at bounding box center [1433, 402] width 222 height 29
click at [1350, 276] on input "This is" at bounding box center [1433, 276] width 222 height 29
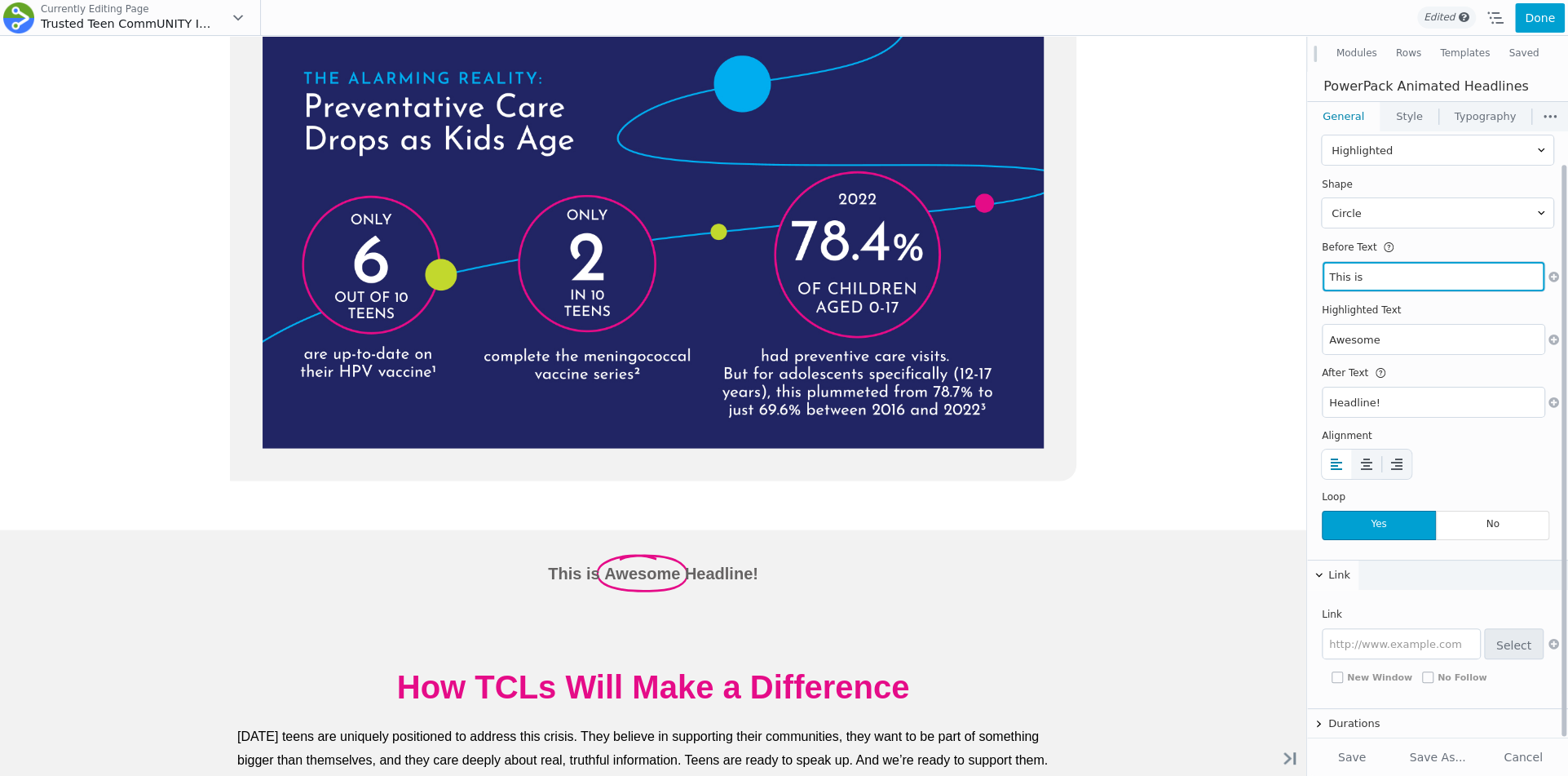
click at [1350, 276] on input "This is" at bounding box center [1433, 276] width 222 height 29
paste input "Why Vaccination Matter"
click at [1371, 276] on input "Why Vaccination Matters" at bounding box center [1433, 276] width 222 height 29
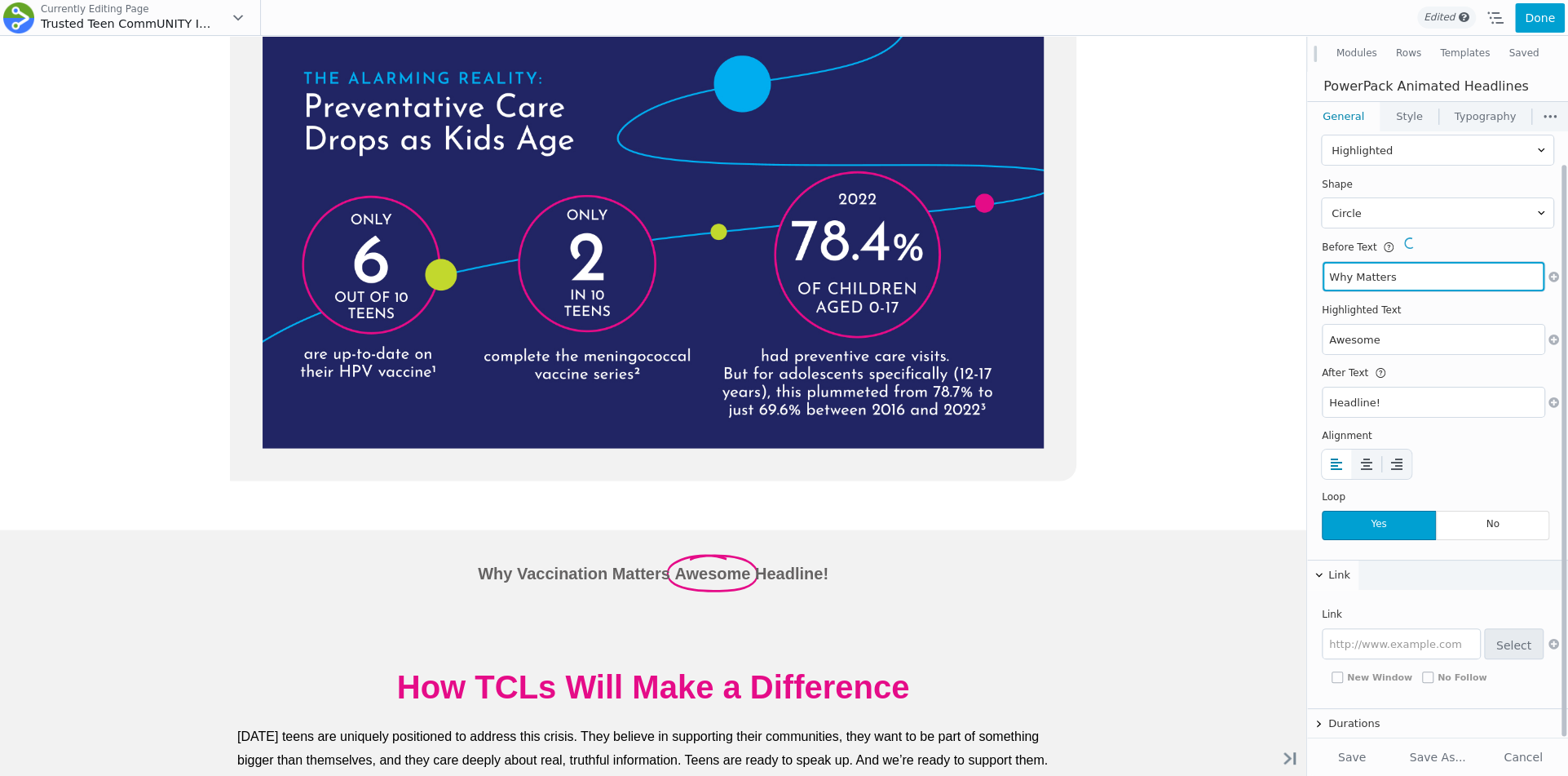
click at [1377, 278] on input "Why Matters" at bounding box center [1433, 276] width 222 height 29
type input "Why"
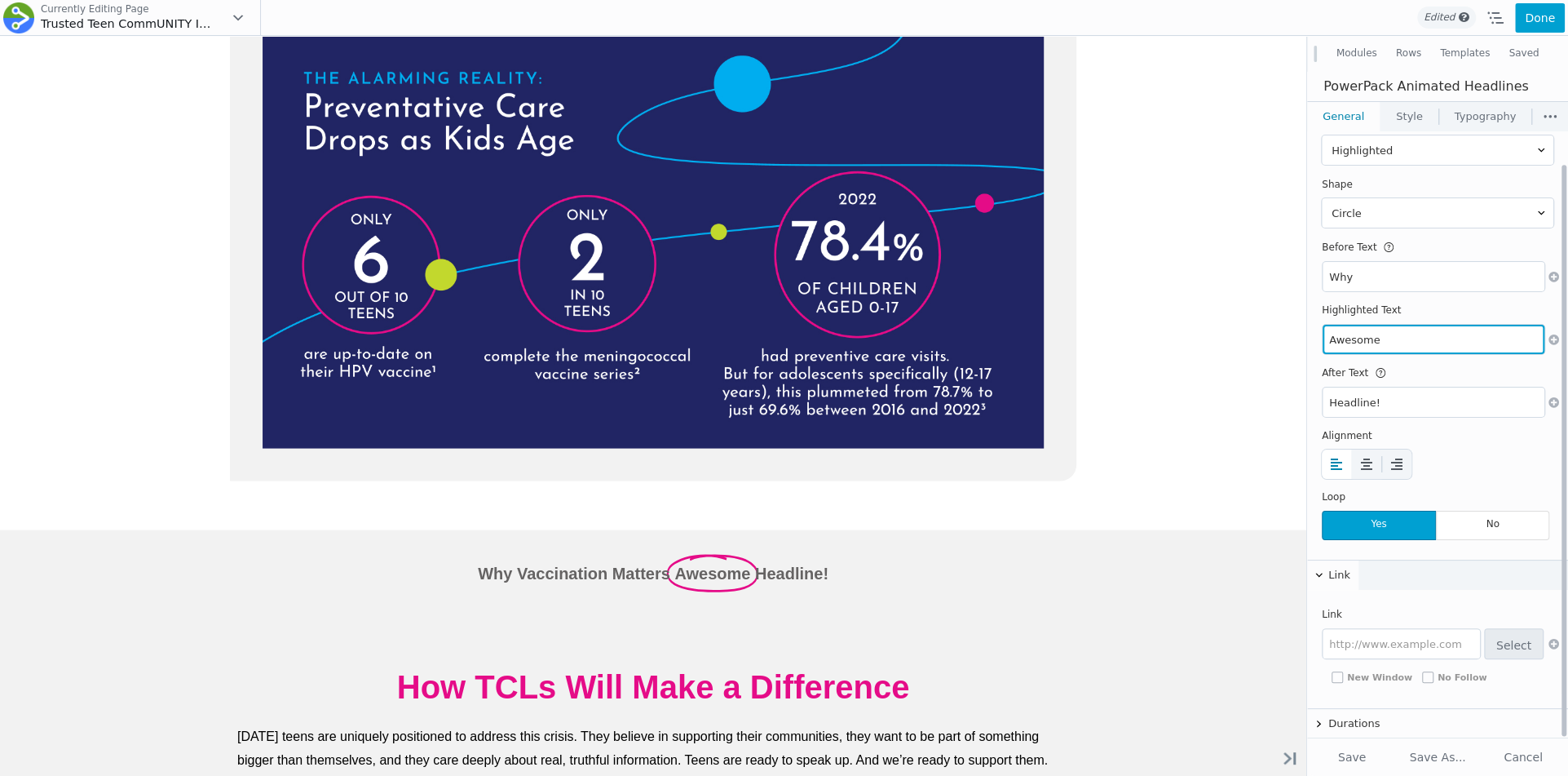
click at [1355, 330] on input "Awesome" at bounding box center [1433, 339] width 222 height 29
paste input "Why Vaccination Matters"
type input "Why Vaccination Matters"
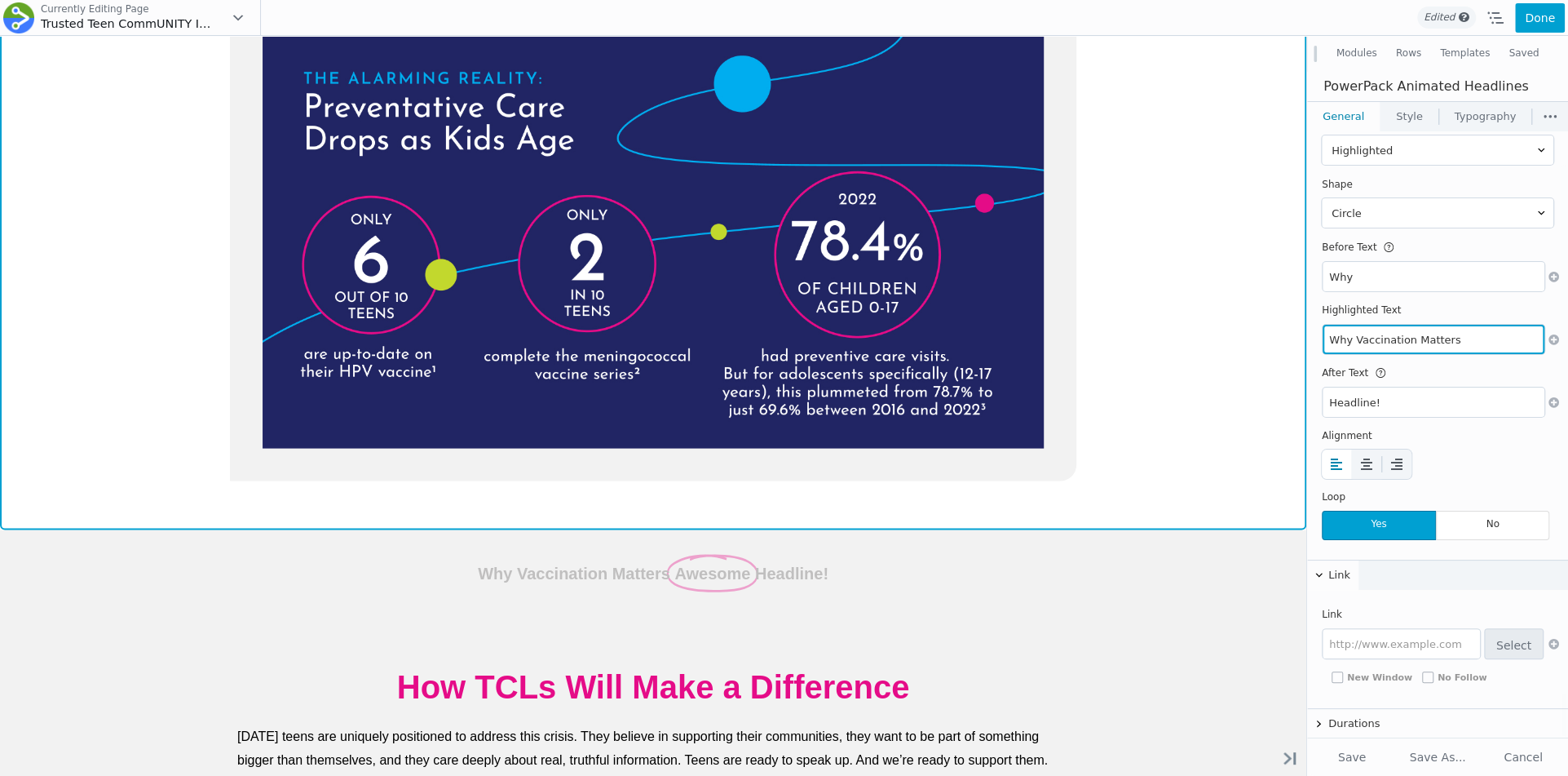
drag, startPoint x: 1472, startPoint y: 375, endPoint x: 1282, endPoint y: 339, distance: 193.4
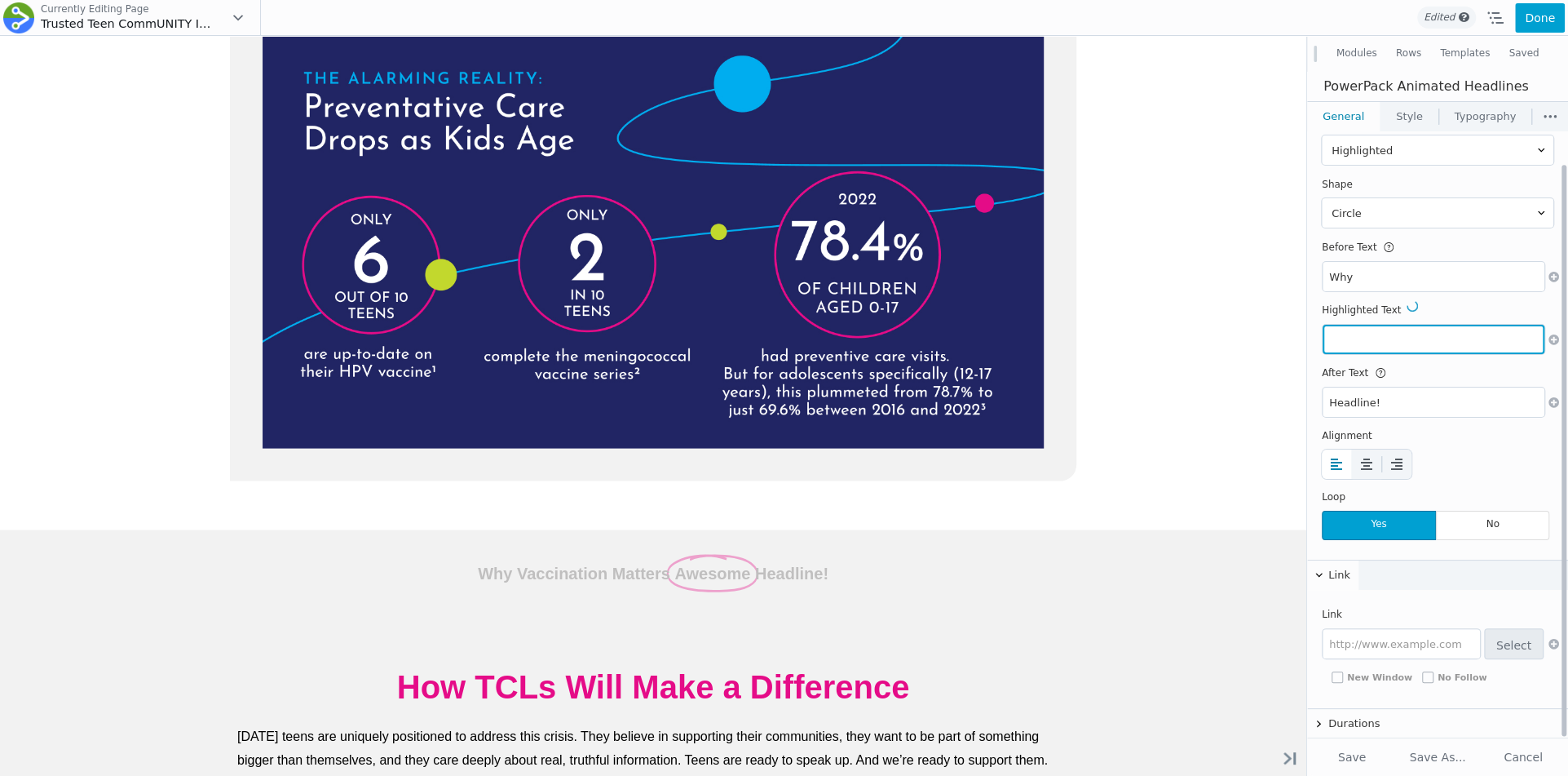
paste input "Why Vaccination Matters"
click at [1402, 339] on input "Vaccination Matters" at bounding box center [1433, 339] width 222 height 29
type input "Vaccination"
click at [1360, 399] on span "Text placed at the end of animated text." at bounding box center [1437, 402] width 231 height 28
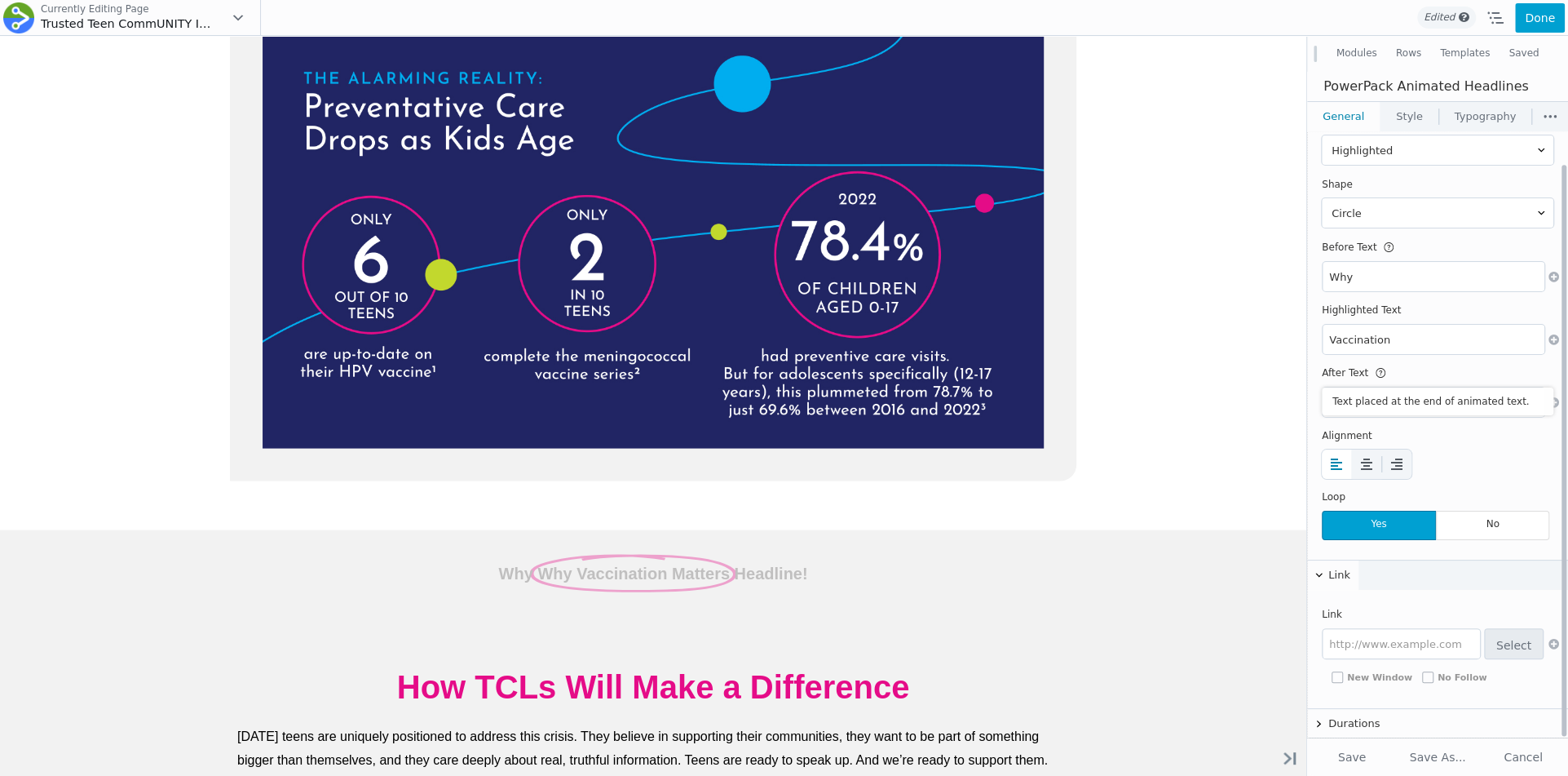
click at [1360, 399] on span "Text placed at the end of animated text." at bounding box center [1437, 402] width 231 height 28
click at [1350, 402] on input "Headline!" at bounding box center [1433, 402] width 222 height 29
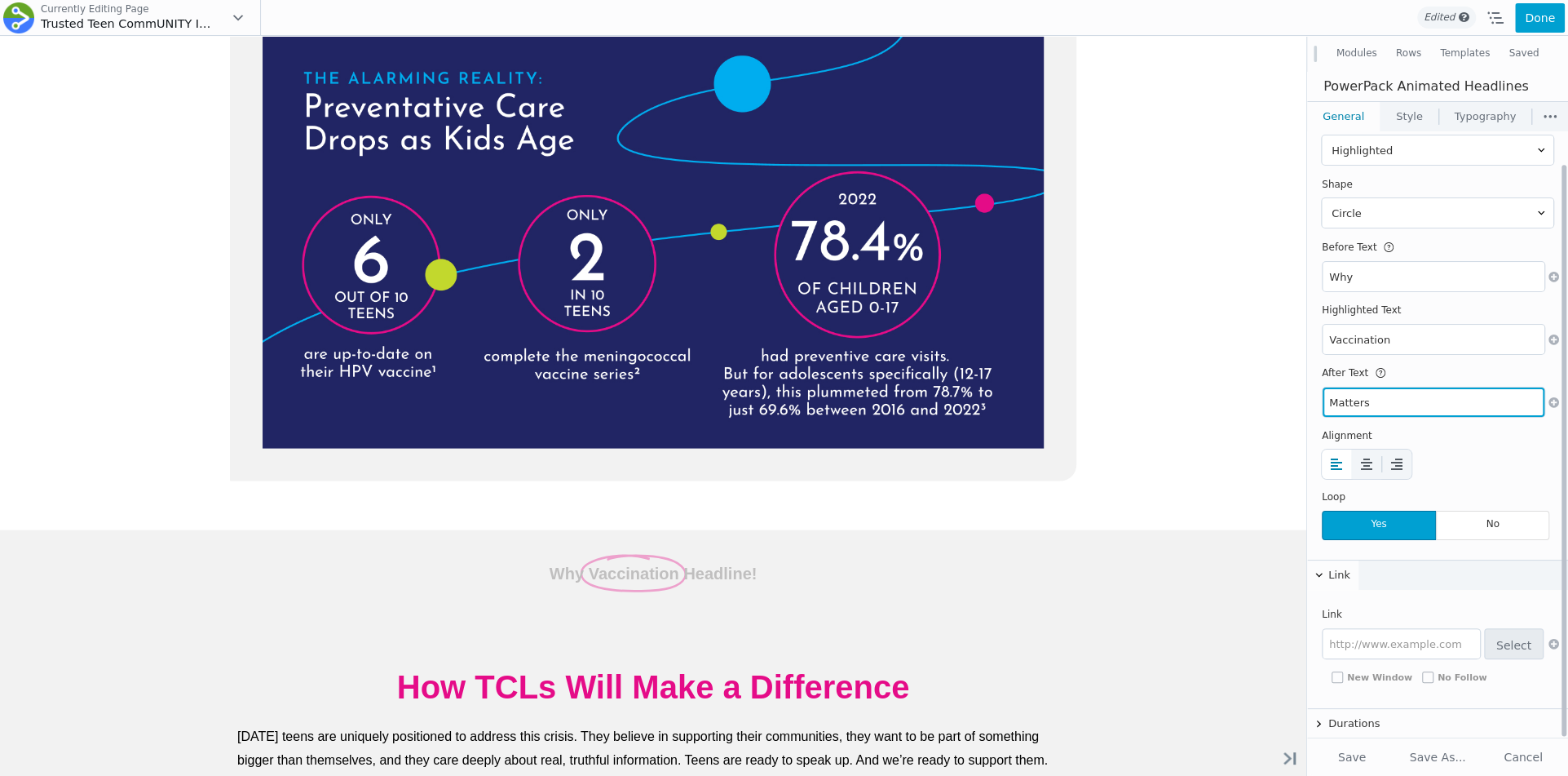
click at [1391, 414] on input "Matters" at bounding box center [1433, 402] width 222 height 29
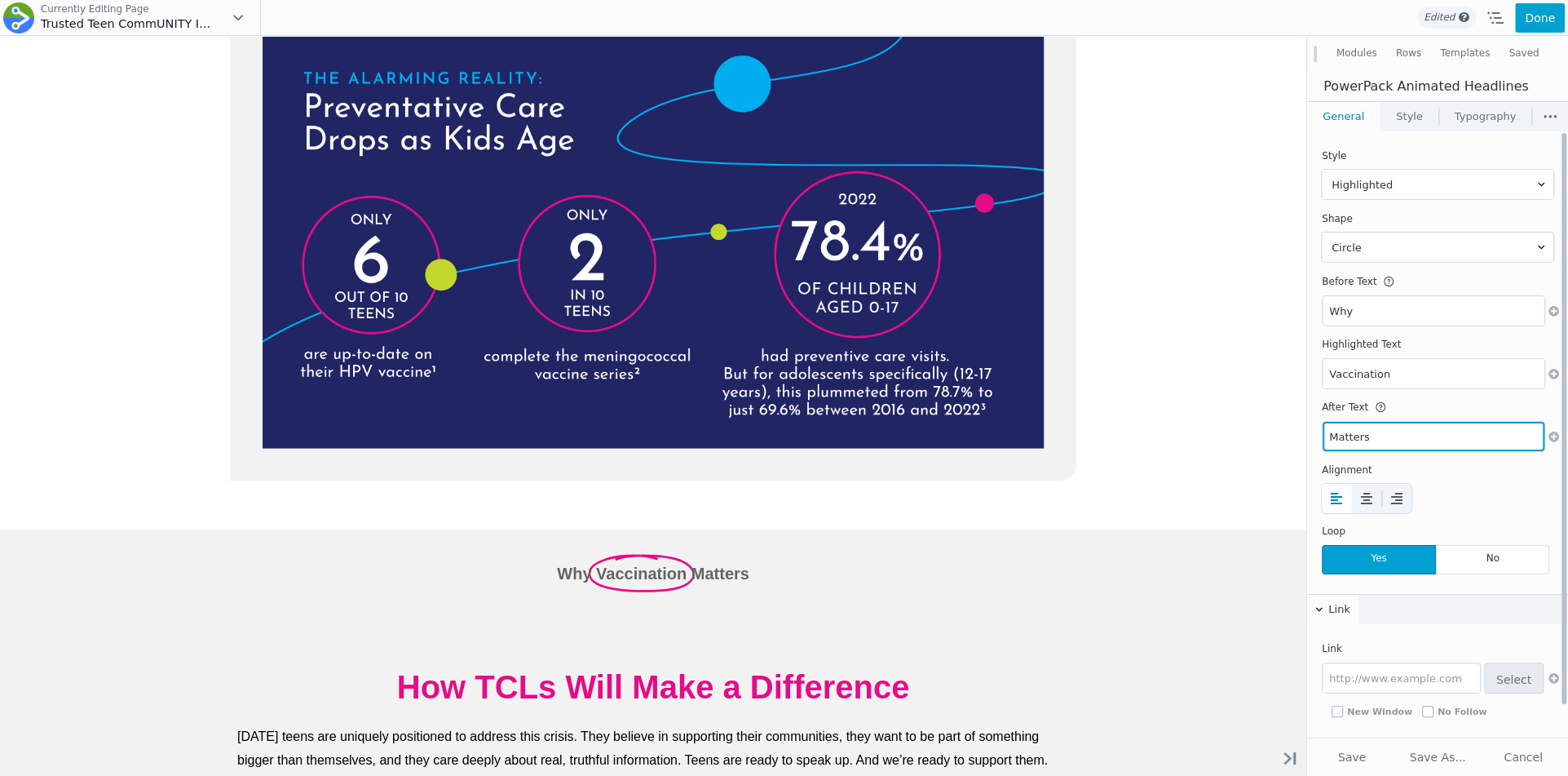
type input "Matters"
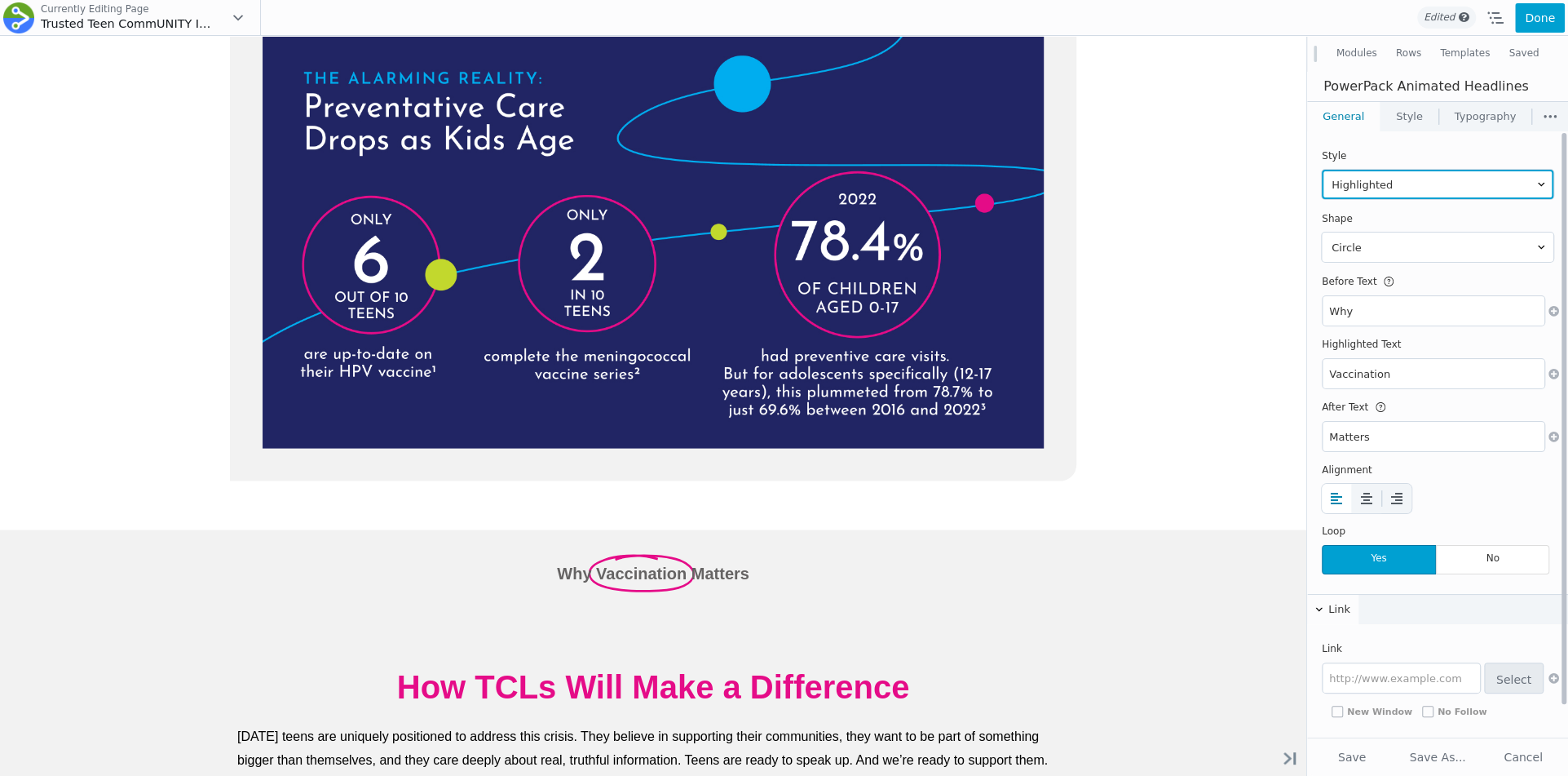
click at [1370, 188] on select "Highlighted Rotating" at bounding box center [1437, 184] width 231 height 29
click at [1322, 170] on select "Highlighted Rotating" at bounding box center [1437, 184] width 231 height 29
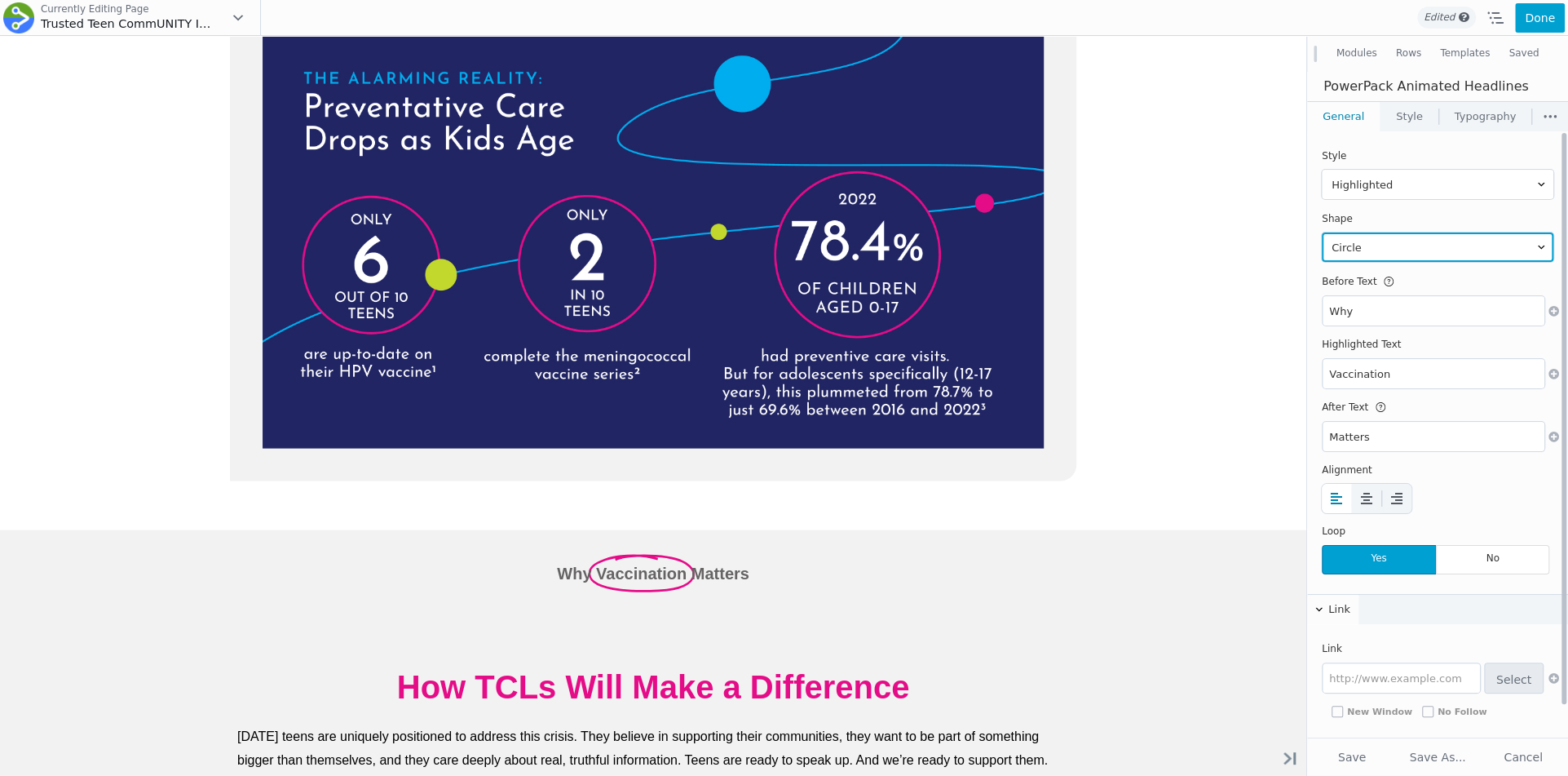
click at [1372, 252] on select "Circle Curly Strikethrough Underline Underline Zigzag" at bounding box center [1437, 246] width 231 height 29
select select "underline"
click at [1322, 232] on select "Circle Curly Strikethrough Underline Underline Zigzag" at bounding box center [1437, 246] width 231 height 29
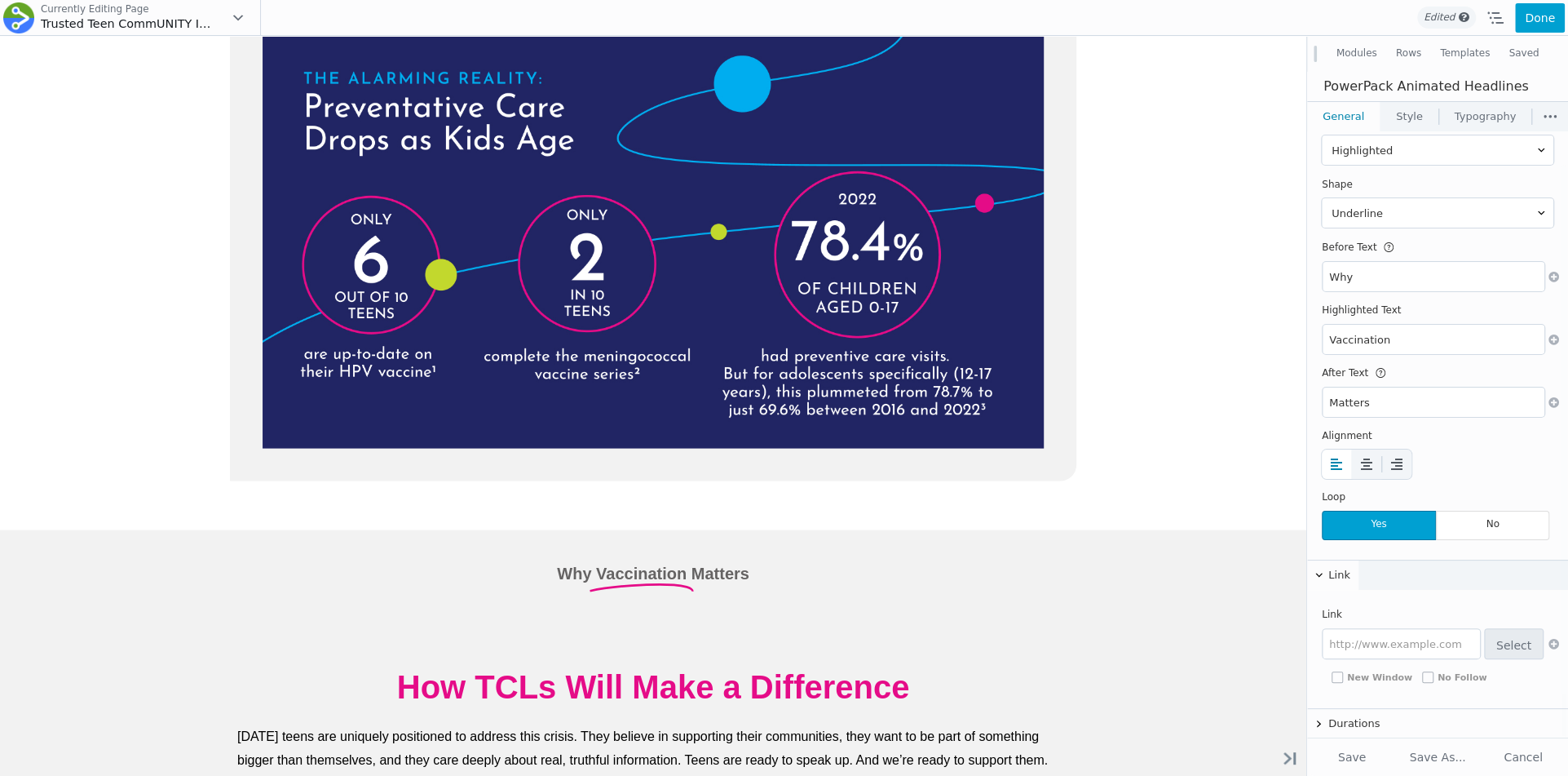
click at [1419, 121] on link "Style" at bounding box center [1410, 116] width 58 height 29
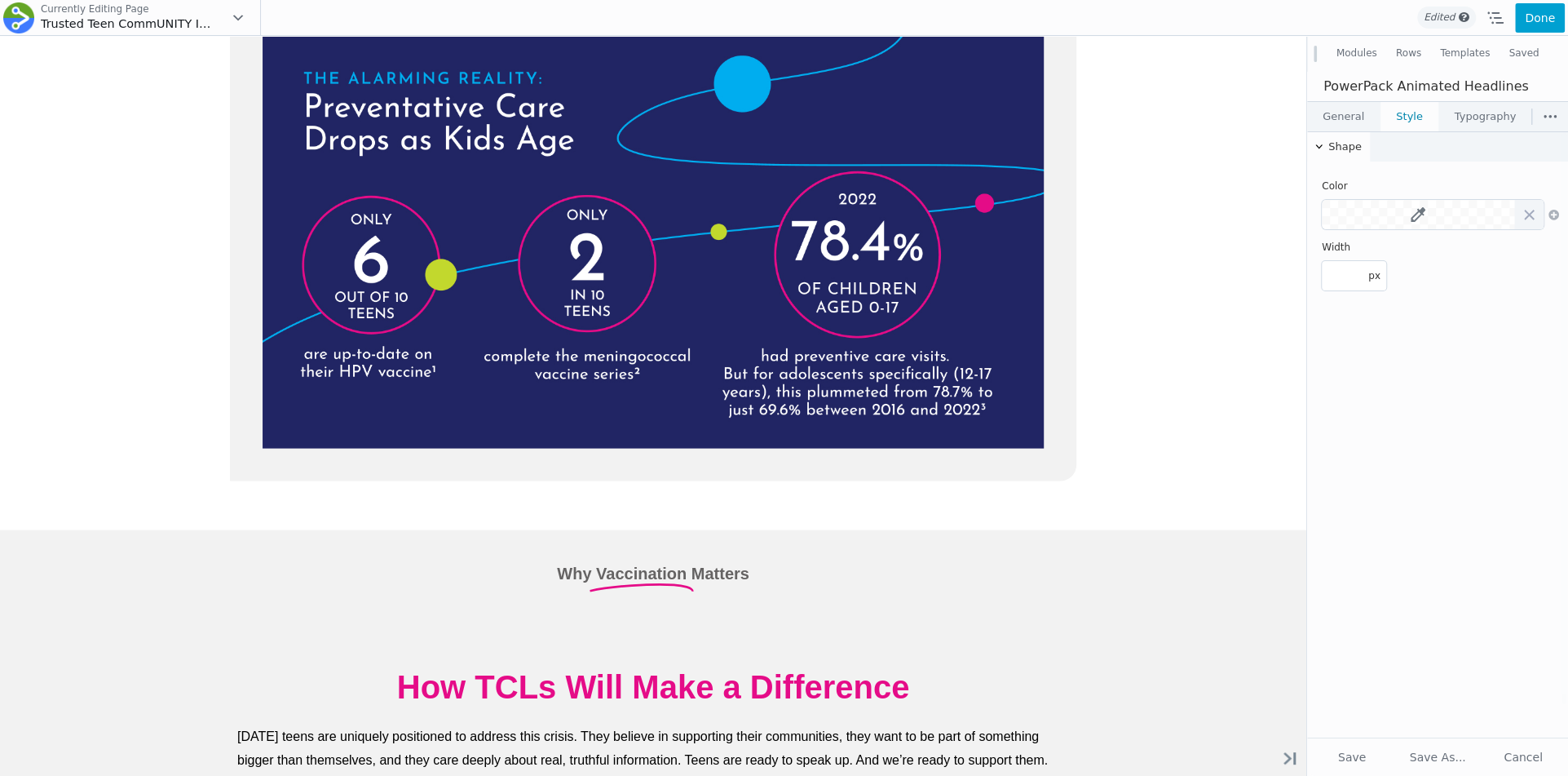
scroll to position [0, 0]
click at [1422, 212] on icon at bounding box center [1417, 214] width 15 height 15
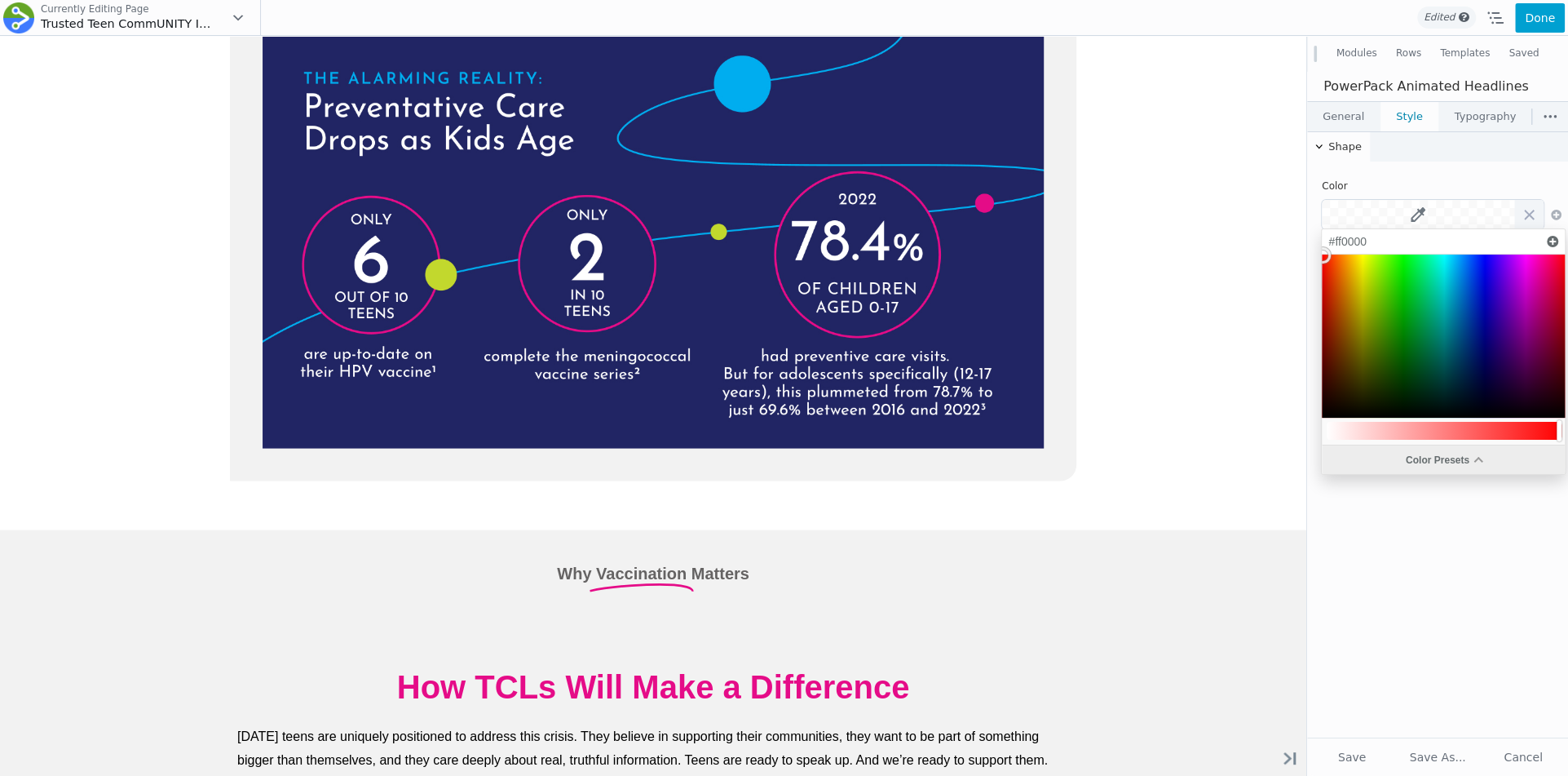
click at [1379, 449] on div "Color Presets" at bounding box center [1443, 460] width 243 height 29
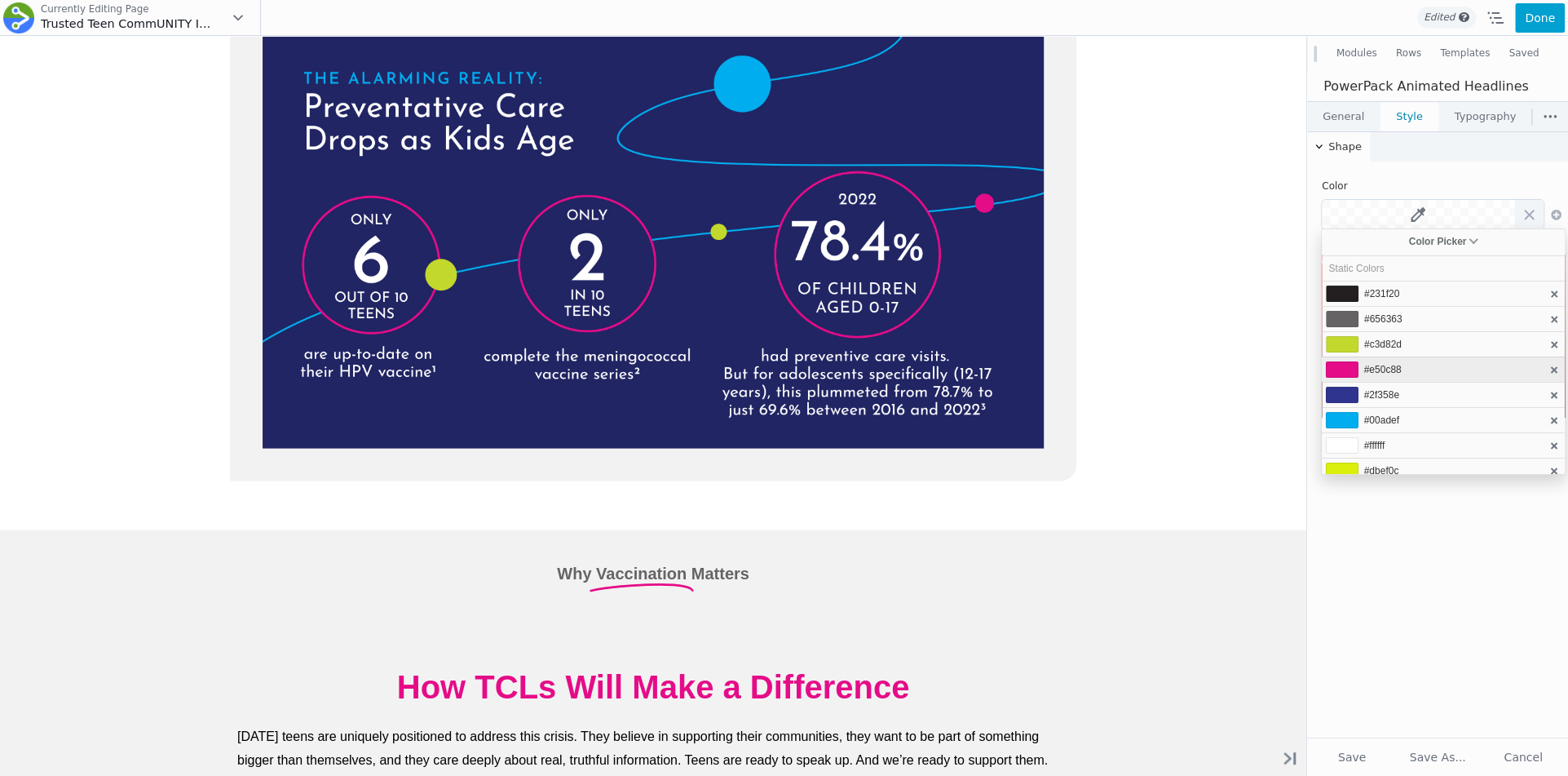
click at [1407, 363] on li "#e50c88" at bounding box center [1443, 369] width 243 height 25
type input "#e50c88"
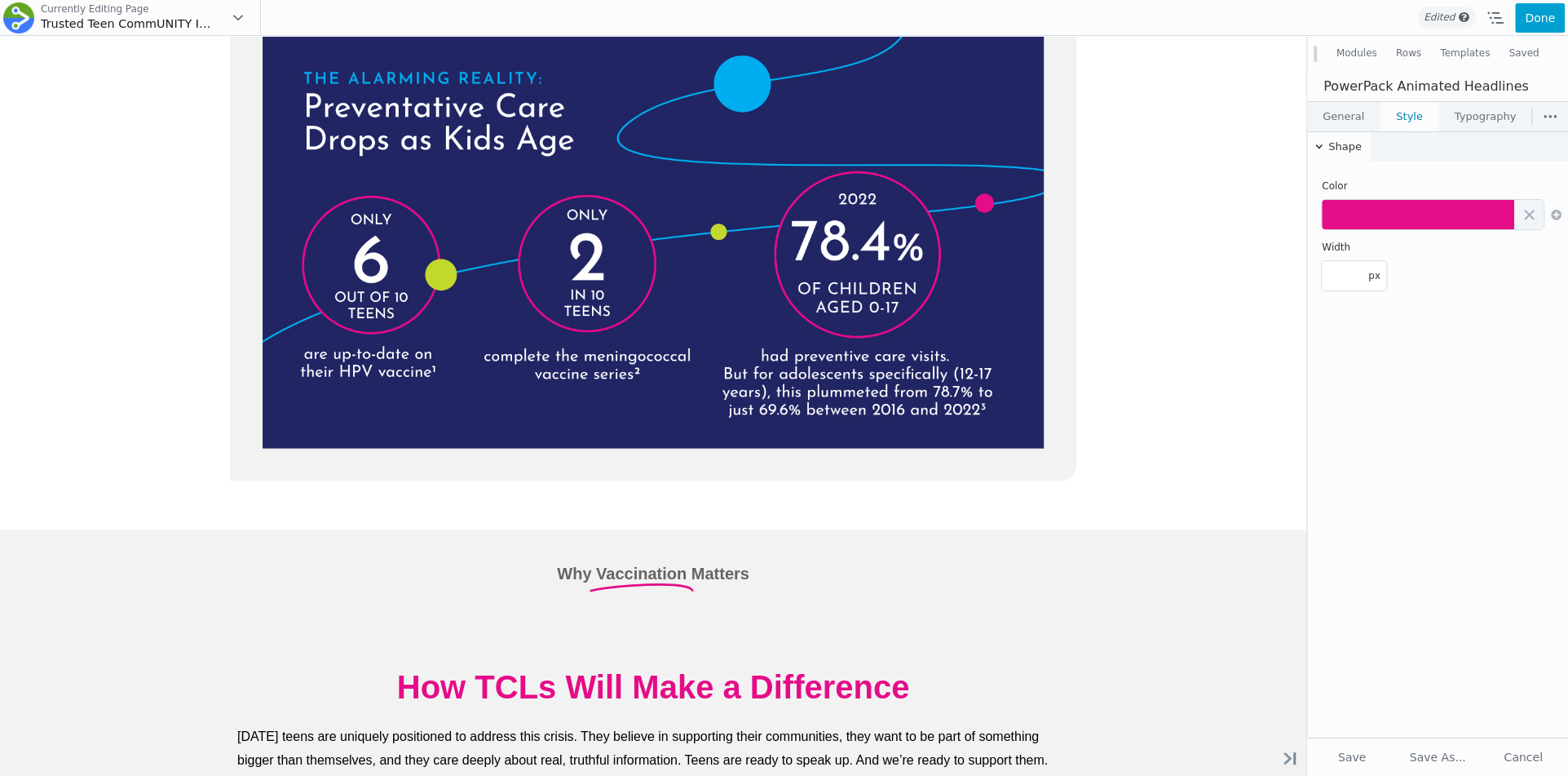
click at [1373, 516] on div "Style Highlighted Rotating Shape Circle Curly Strikethrough Underline Underline…" at bounding box center [1437, 435] width 261 height 606
click at [1362, 123] on link "General" at bounding box center [1343, 116] width 73 height 29
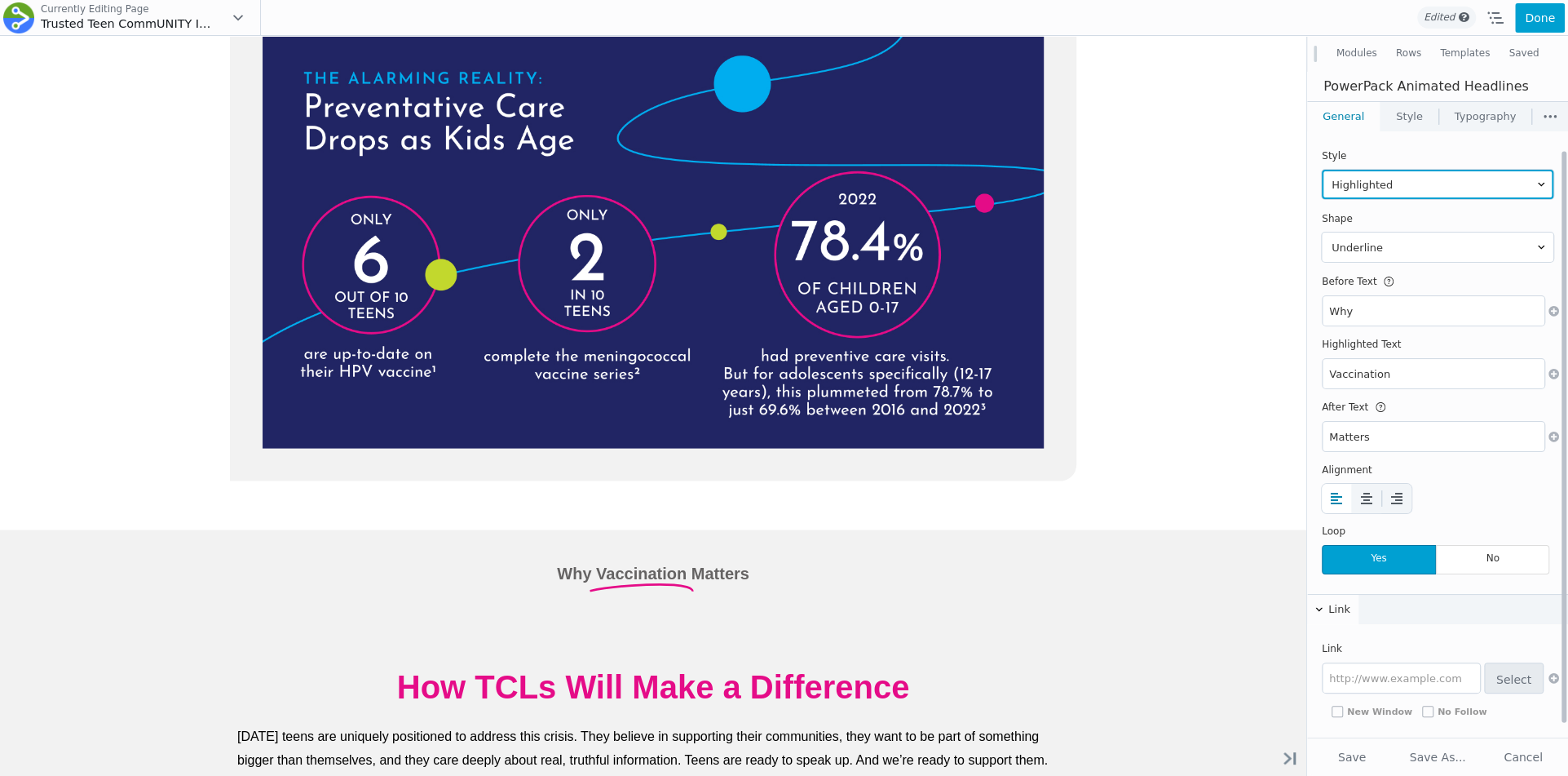
scroll to position [34, 0]
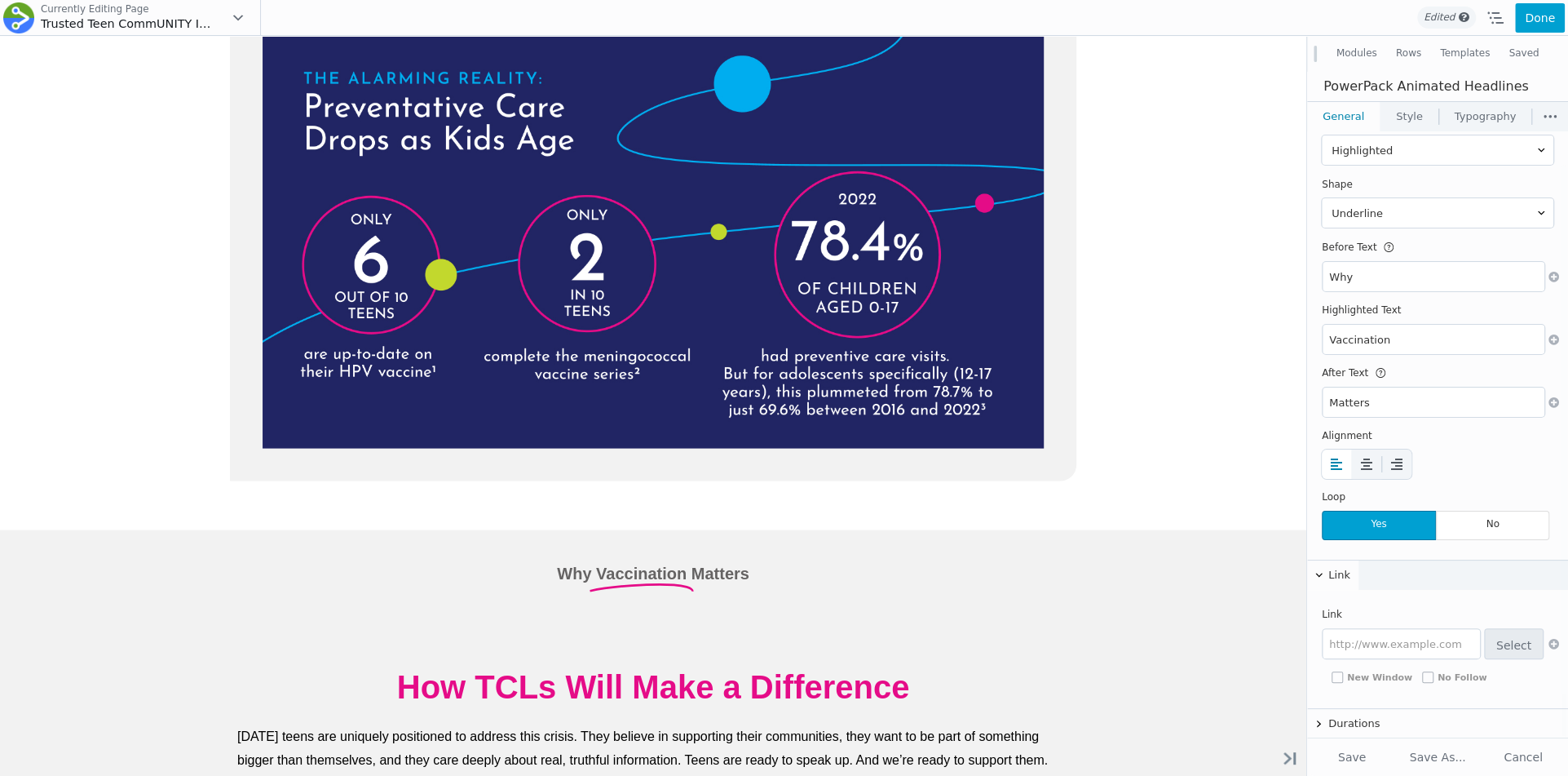
click at [1461, 115] on link "Typography" at bounding box center [1485, 116] width 92 height 29
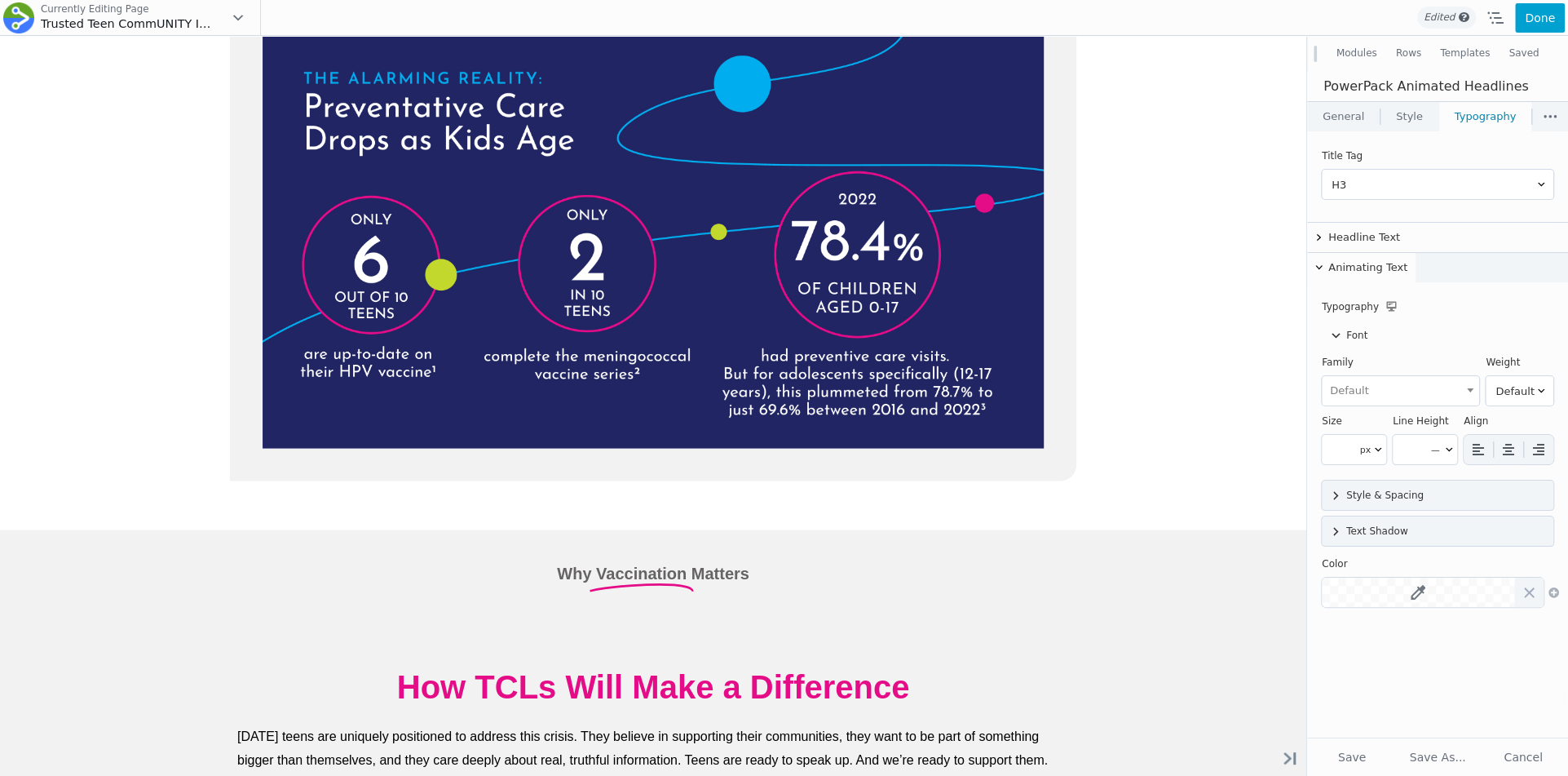
scroll to position [0, 0]
click at [1351, 124] on link "General" at bounding box center [1343, 116] width 73 height 29
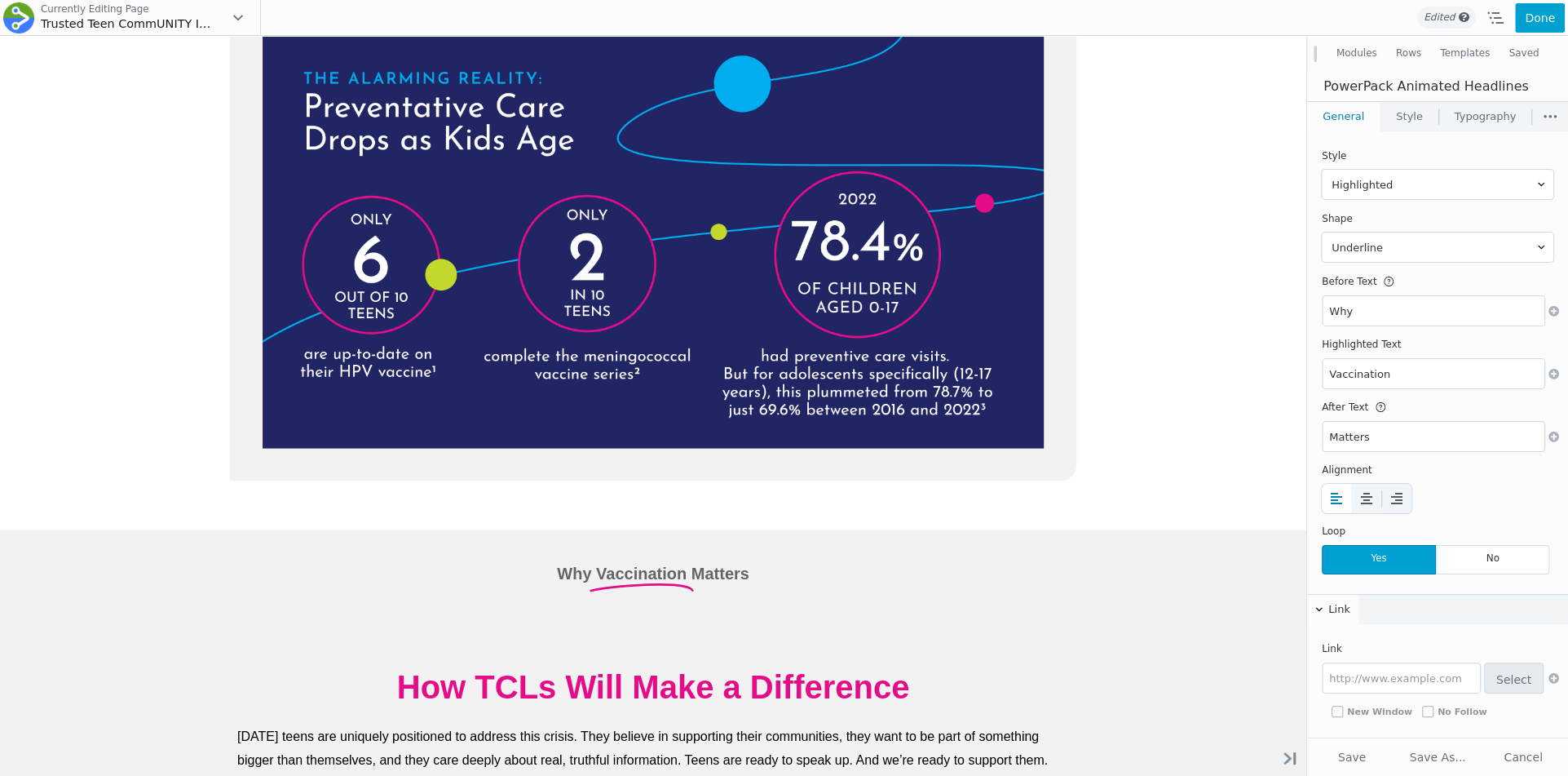
click at [1481, 115] on link "Typography" at bounding box center [1485, 116] width 92 height 29
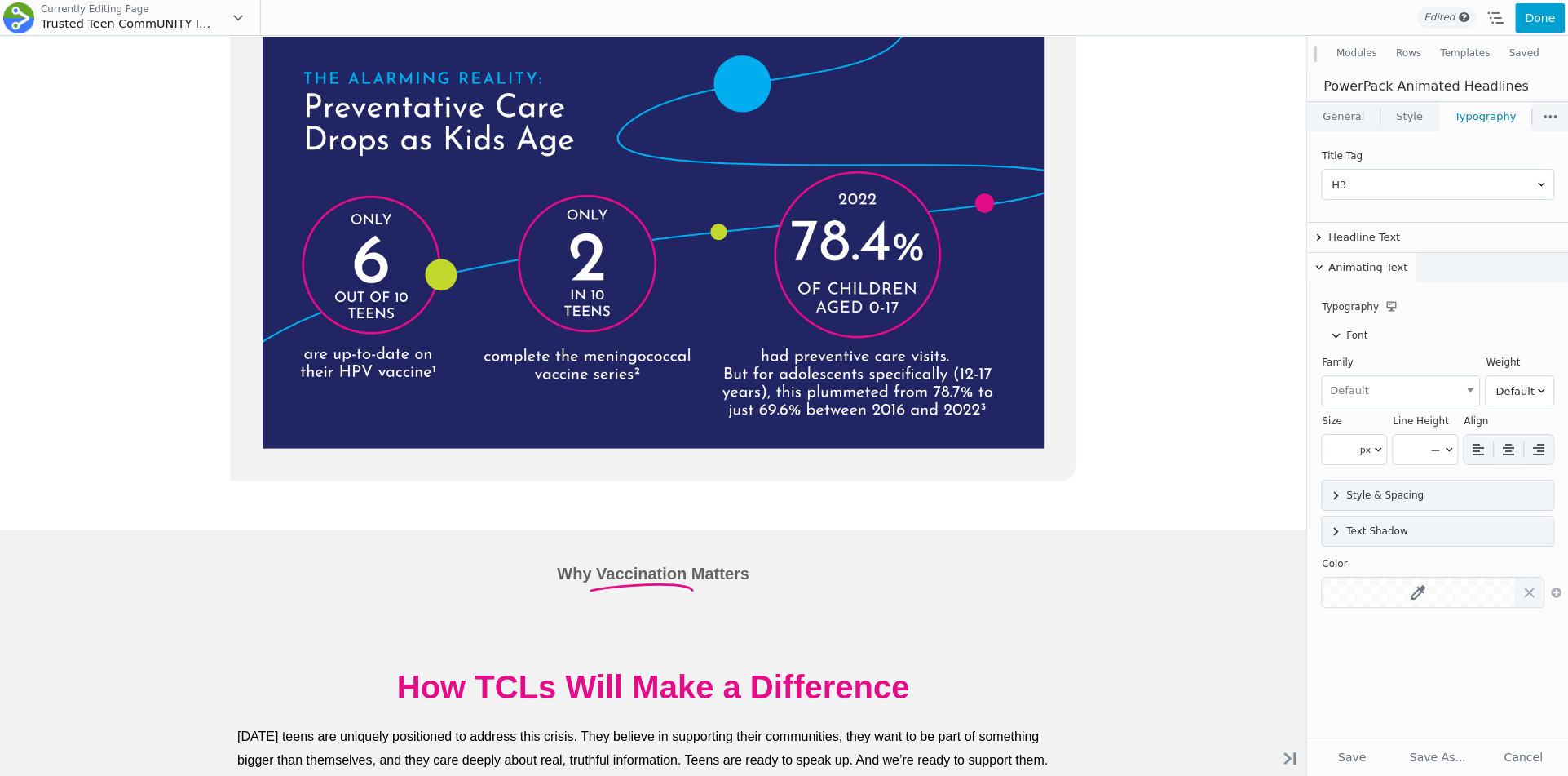
click at [1493, 122] on link "Typography" at bounding box center [1485, 116] width 92 height 29
click at [1368, 120] on link "General" at bounding box center [1343, 116] width 73 height 29
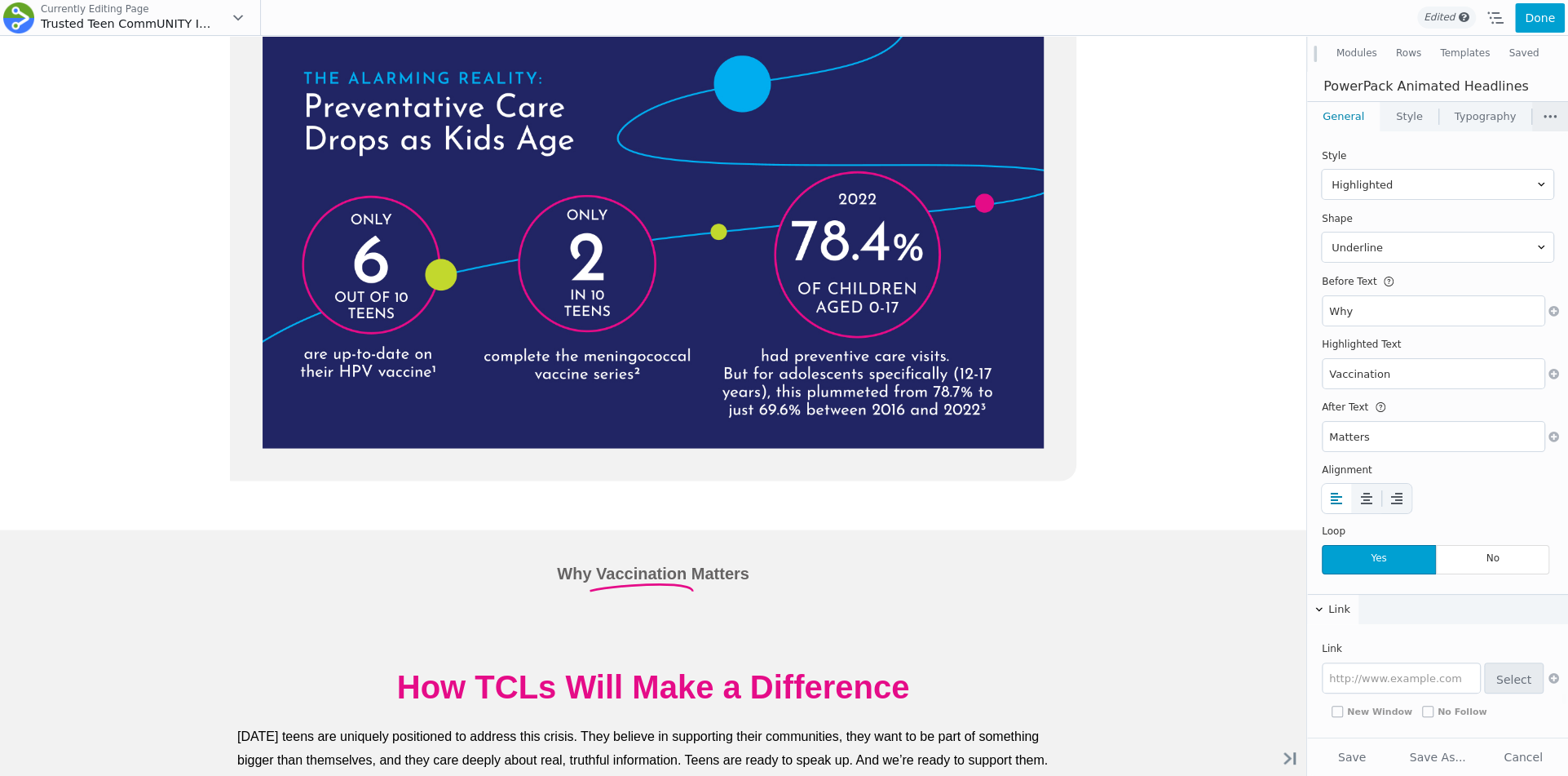
click at [1550, 118] on button at bounding box center [1550, 116] width 36 height 29
click at [1549, 118] on div at bounding box center [1437, 424] width 261 height 704
click at [1368, 50] on button "Modules" at bounding box center [1357, 53] width 60 height 29
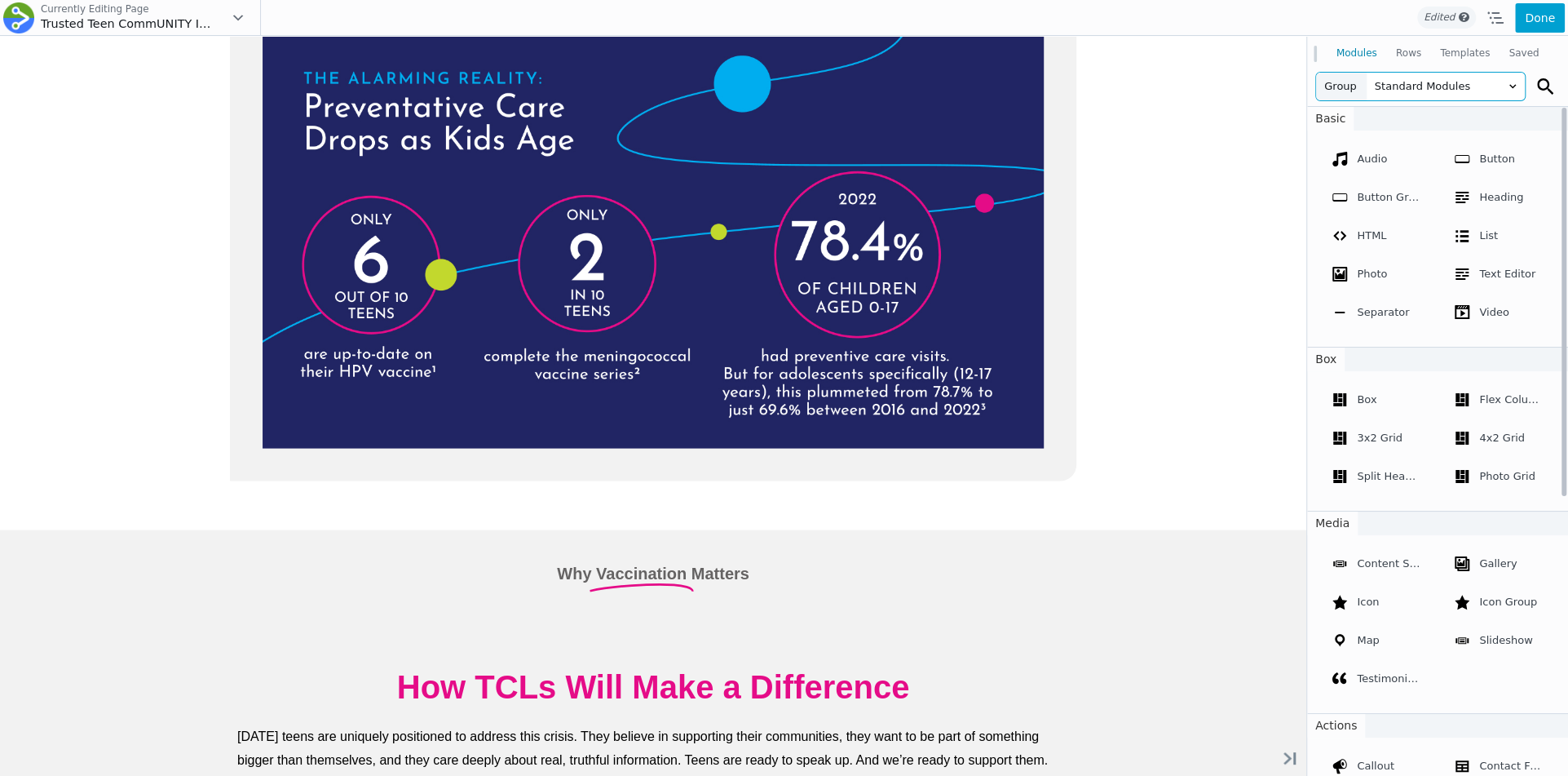
click at [1431, 88] on span "Standard Modules" at bounding box center [1445, 87] width 158 height 28
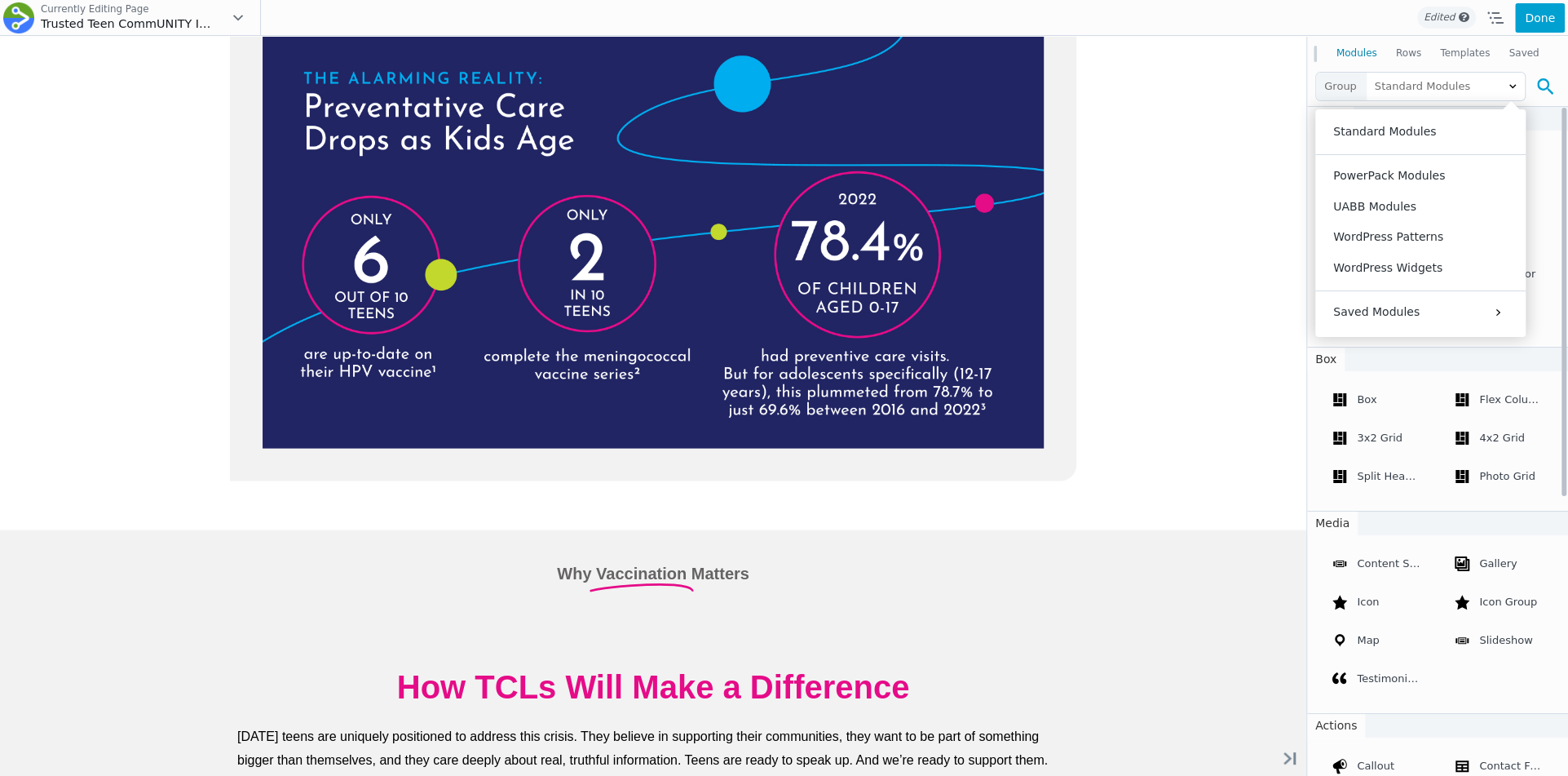
click at [1536, 88] on button at bounding box center [1545, 86] width 29 height 29
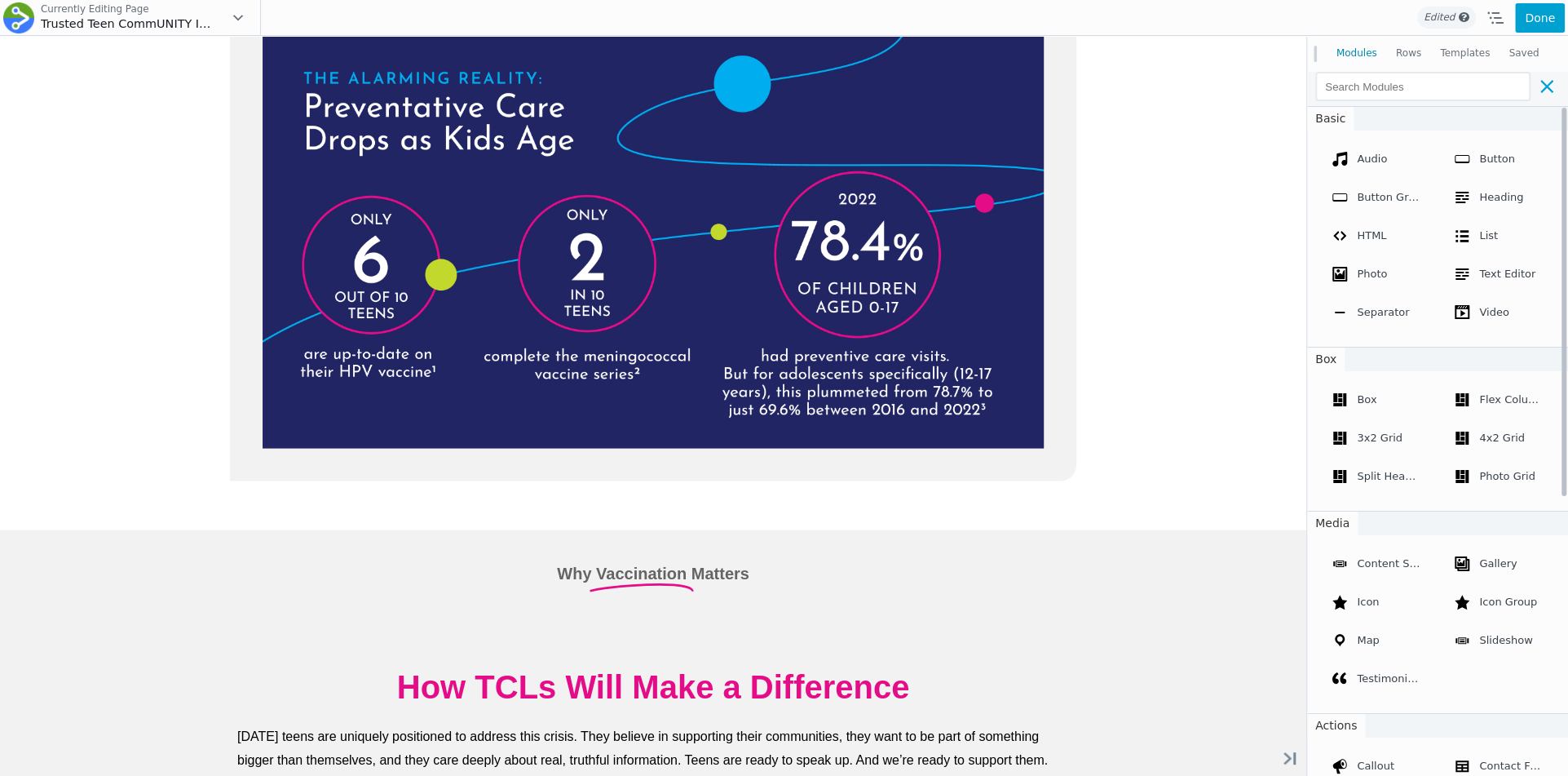
click at [1536, 88] on button at bounding box center [1547, 86] width 26 height 29
click at [1477, 88] on span "Standard Modules" at bounding box center [1445, 87] width 158 height 28
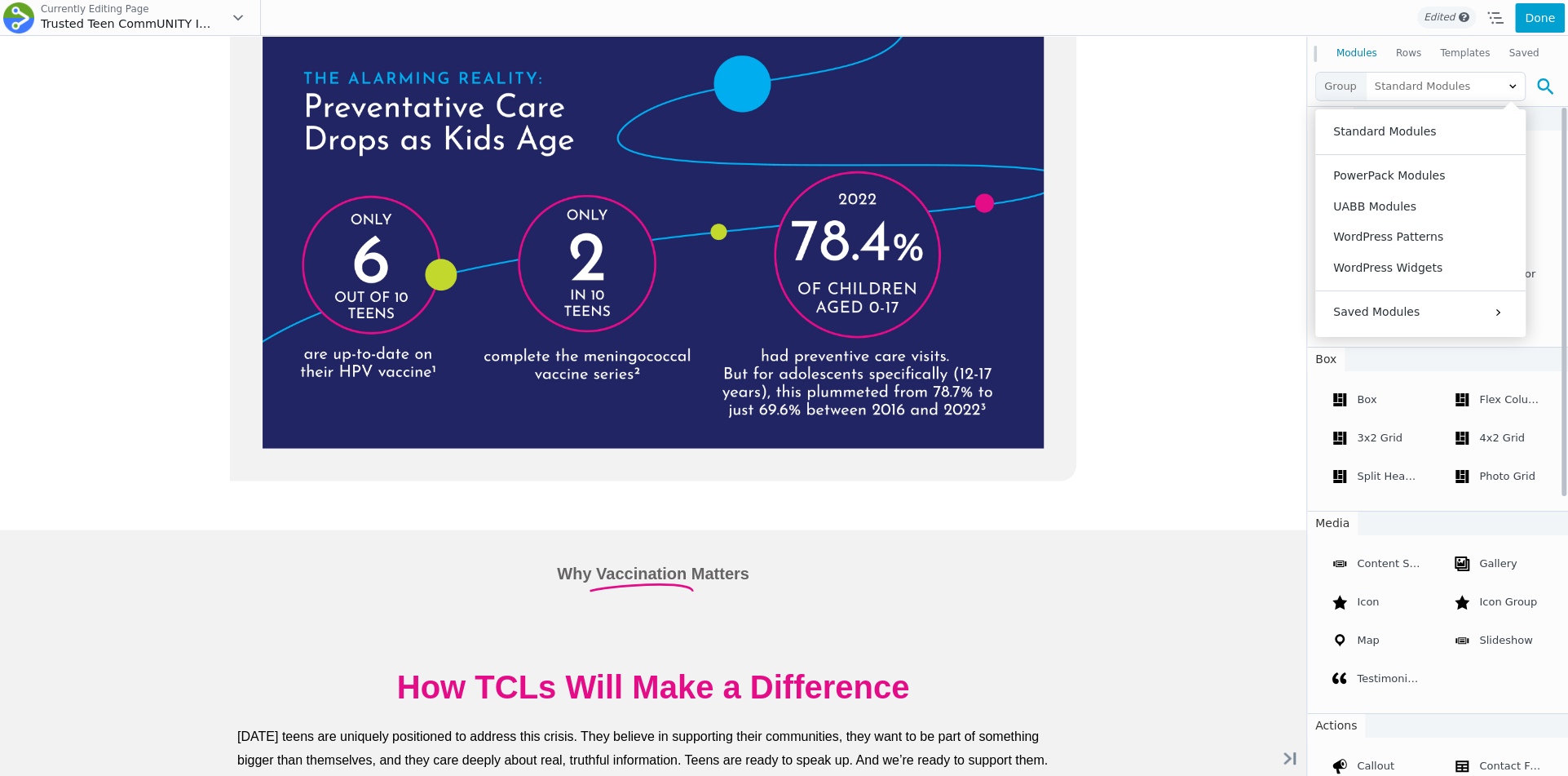
click at [1538, 88] on icon at bounding box center [1545, 87] width 16 height 16
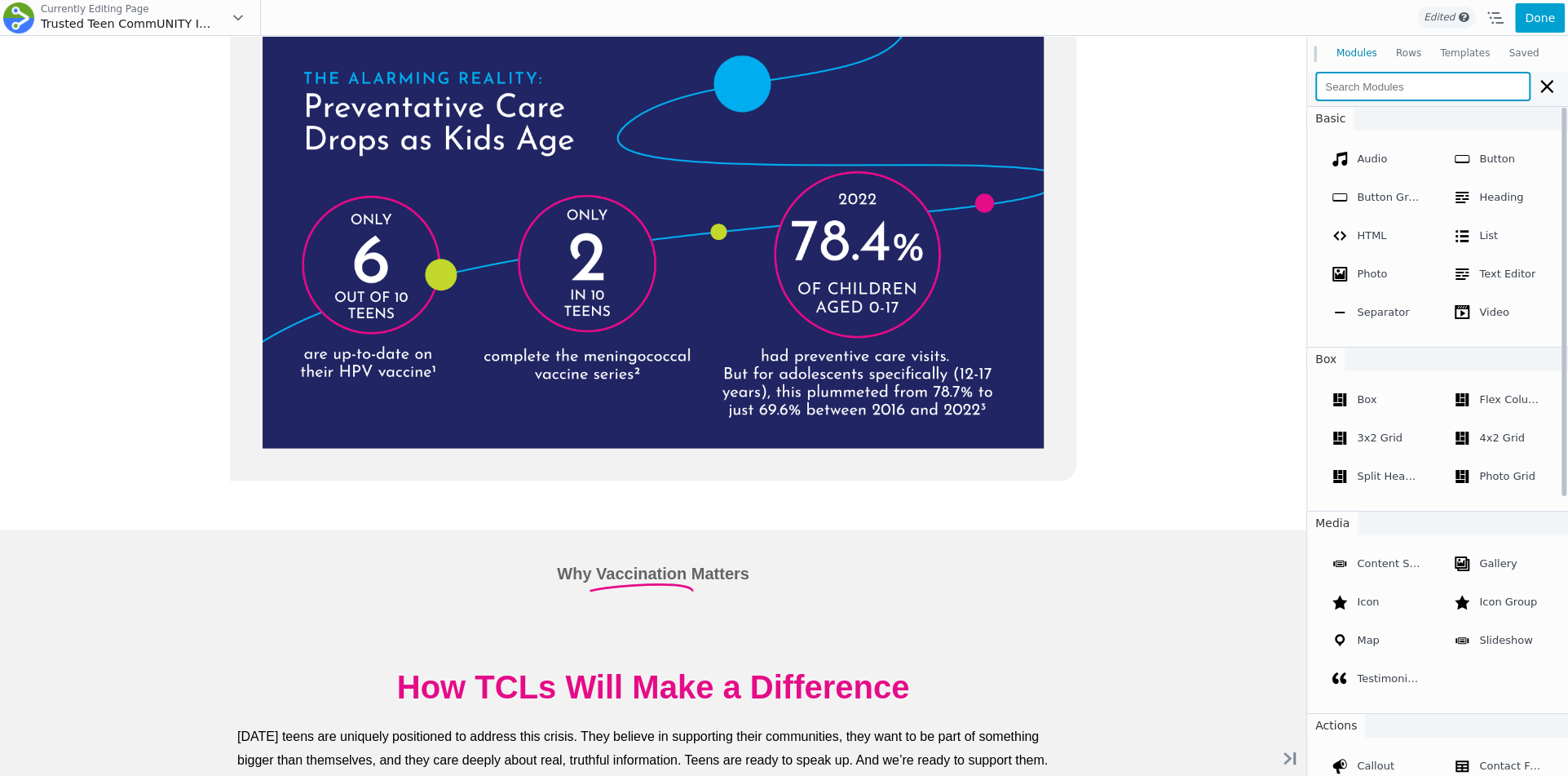
click at [1449, 93] on input at bounding box center [1423, 86] width 215 height 29
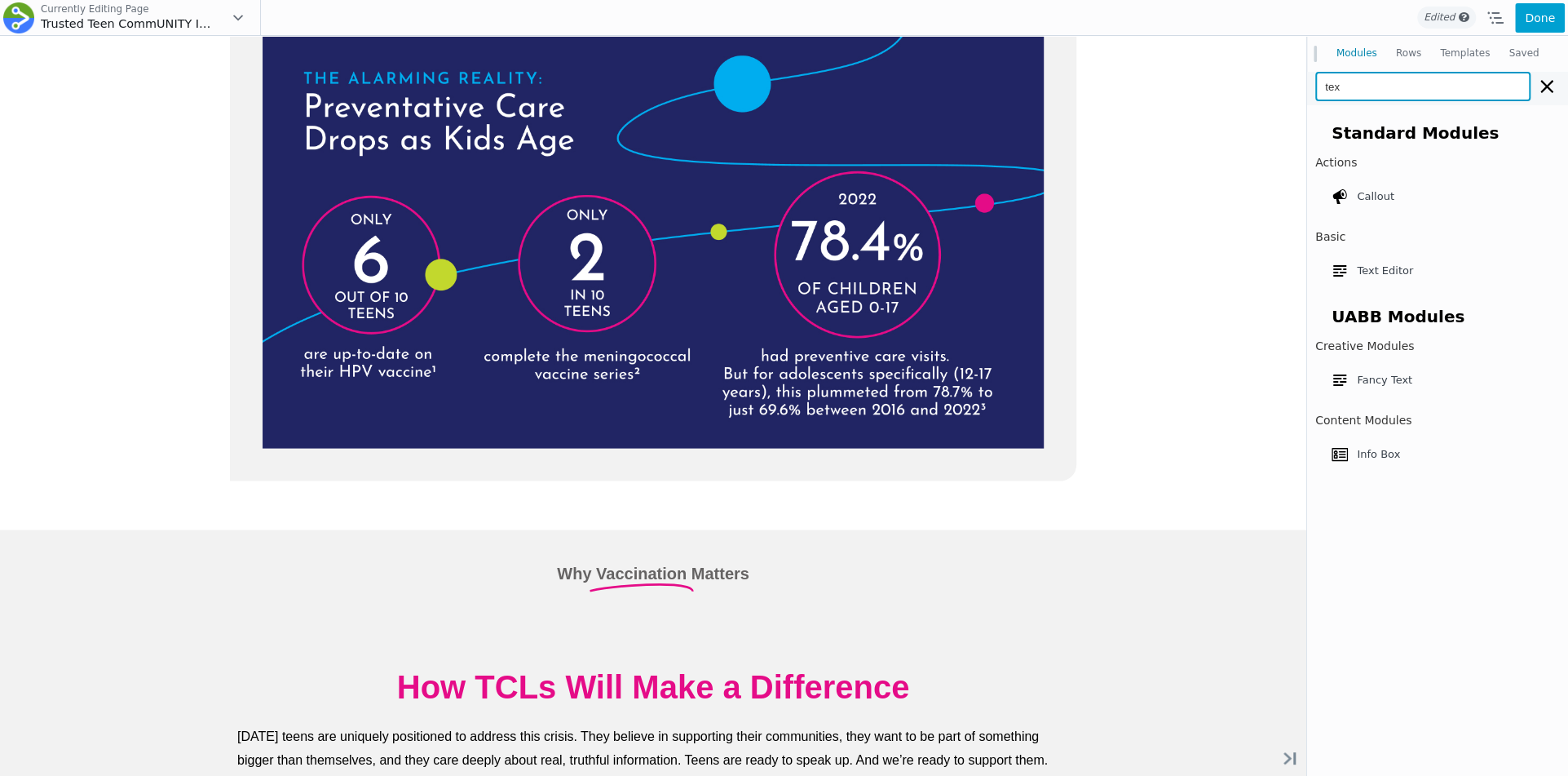
type input "text"
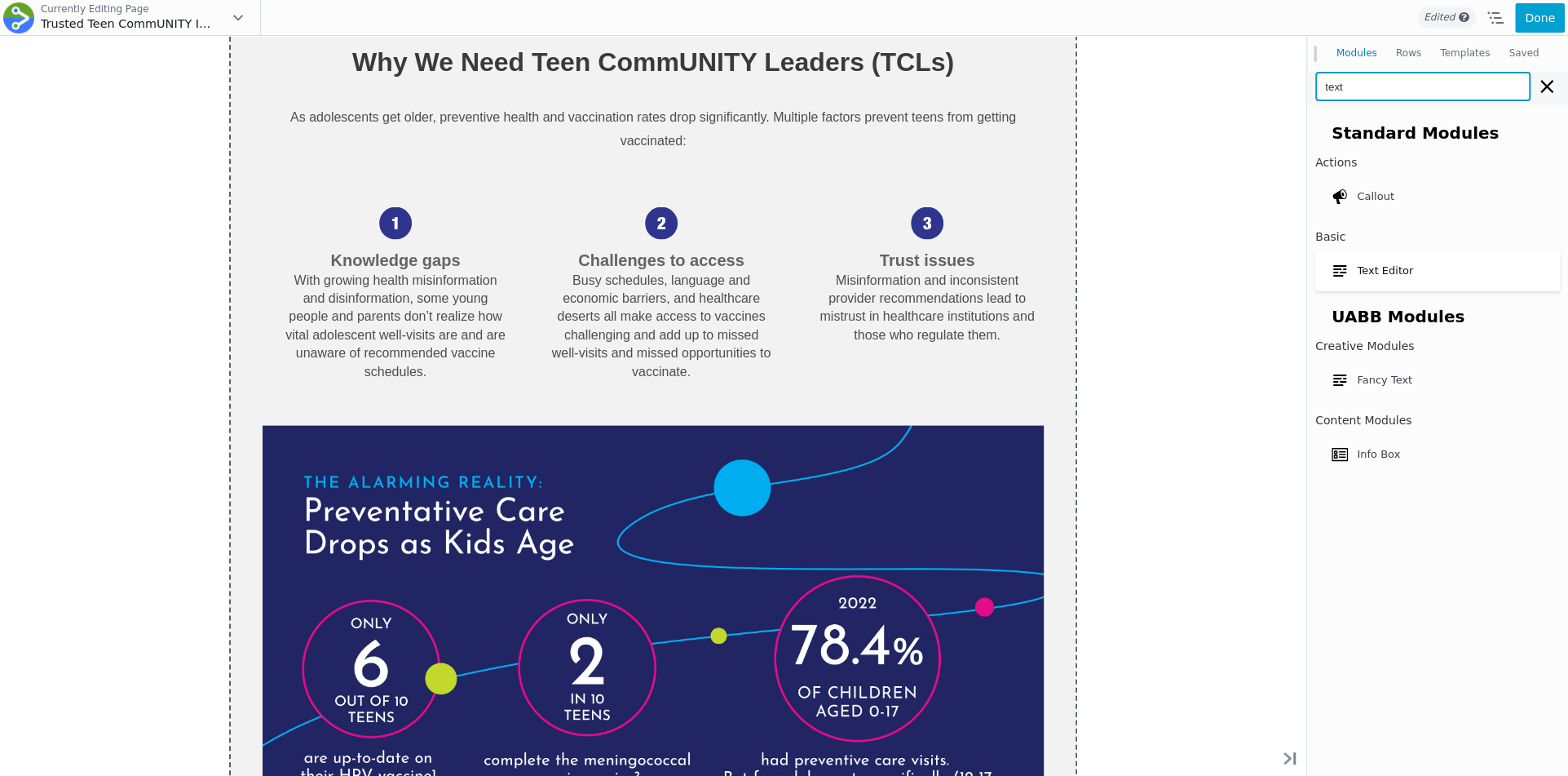
scroll to position [2840, 0]
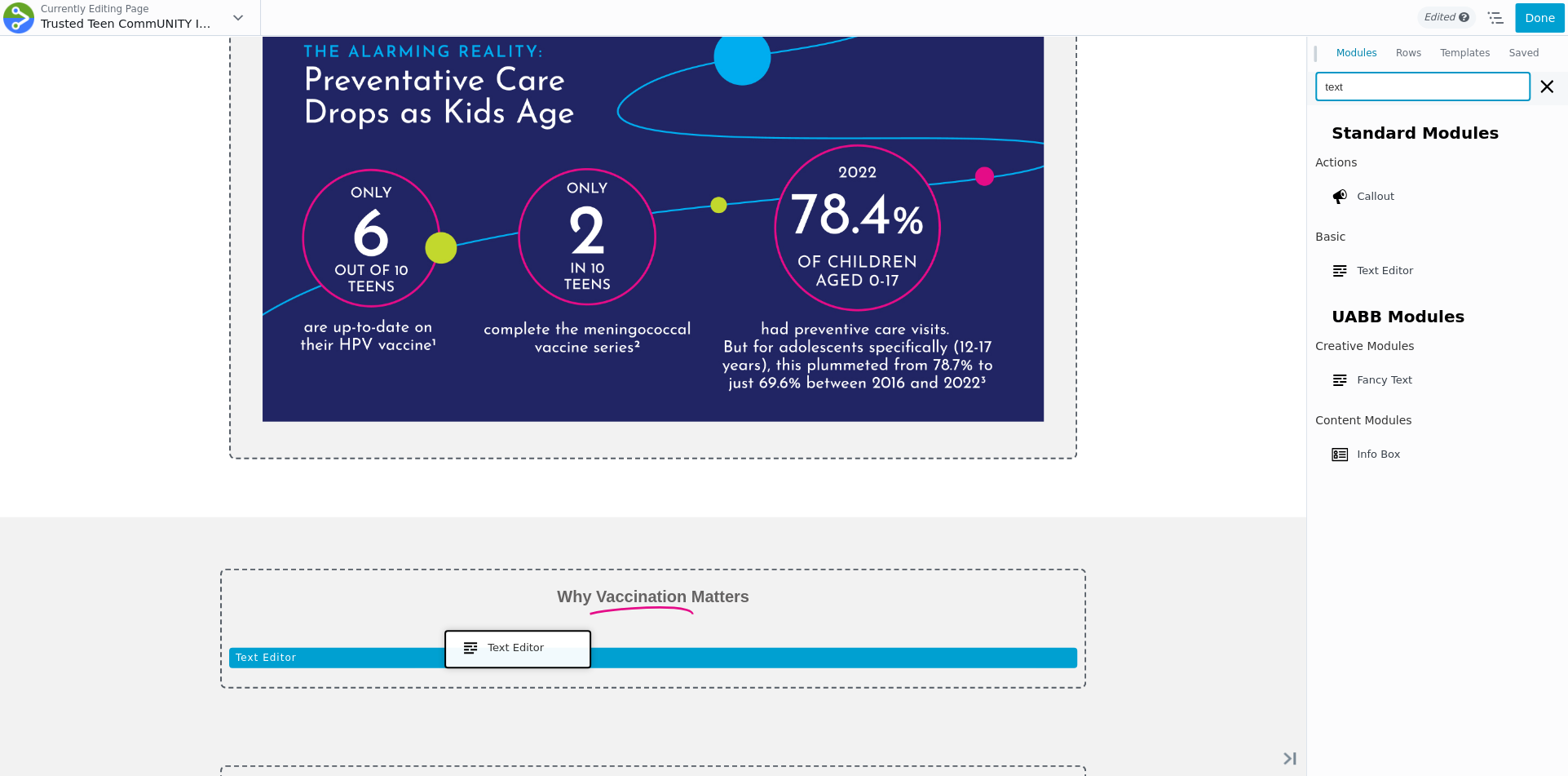
drag, startPoint x: 1388, startPoint y: 312, endPoint x: 513, endPoint y: 646, distance: 936.6
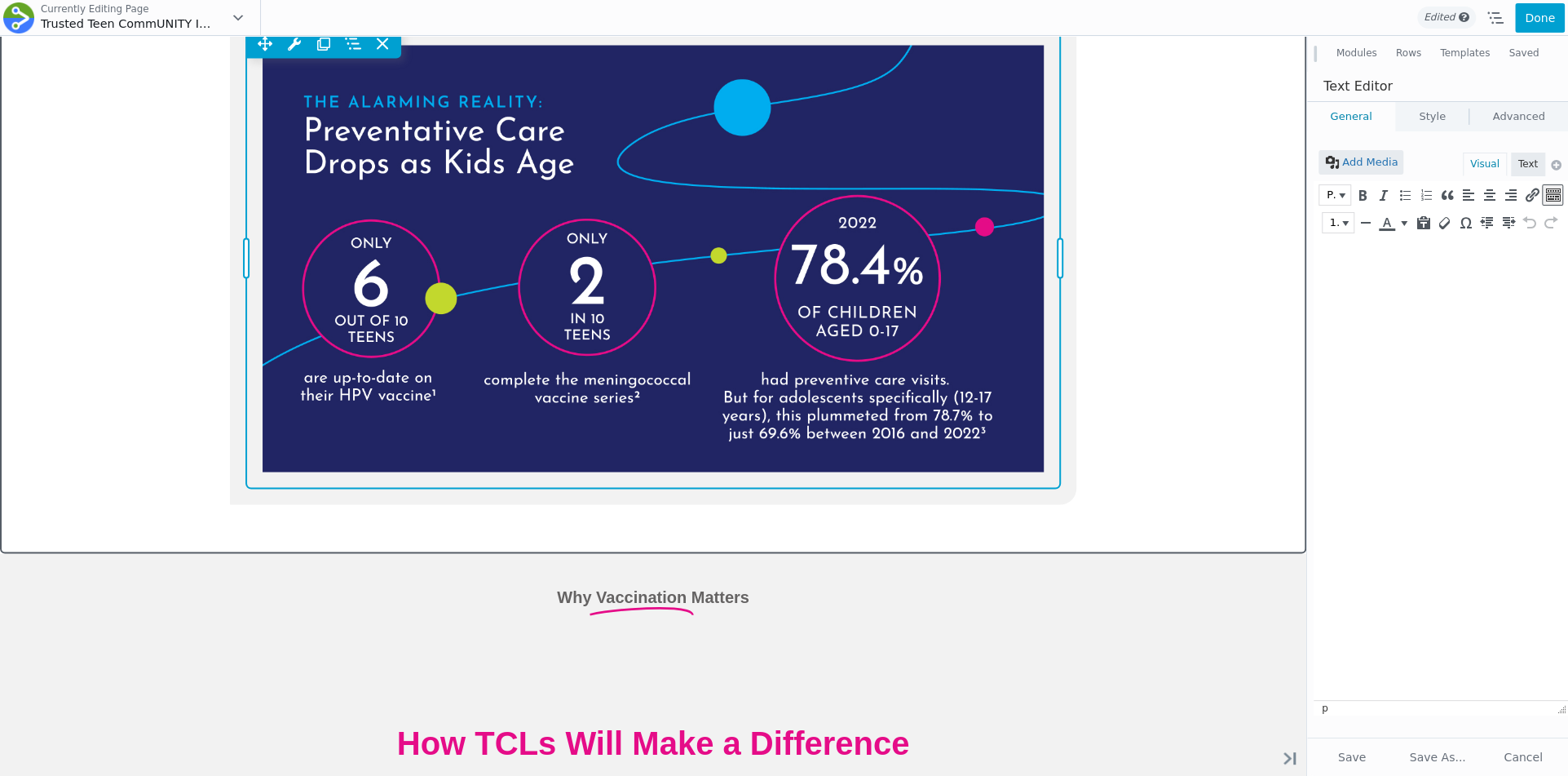
scroll to position [2629, 0]
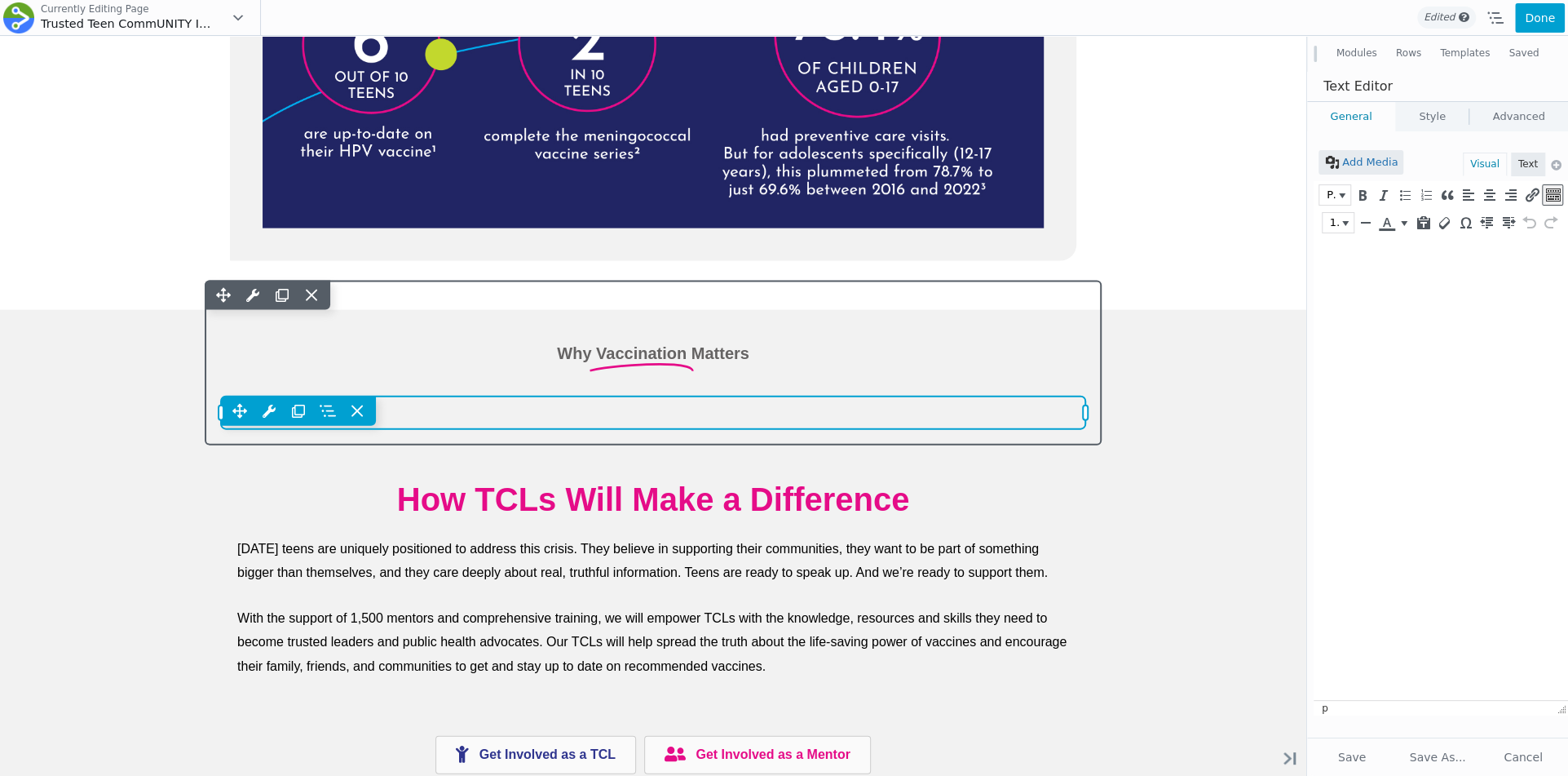
click at [568, 406] on div "Move Up Move Down Text Editor Settings Copy Text Editor Settings Paste Text Edi…" at bounding box center [653, 411] width 864 height 29
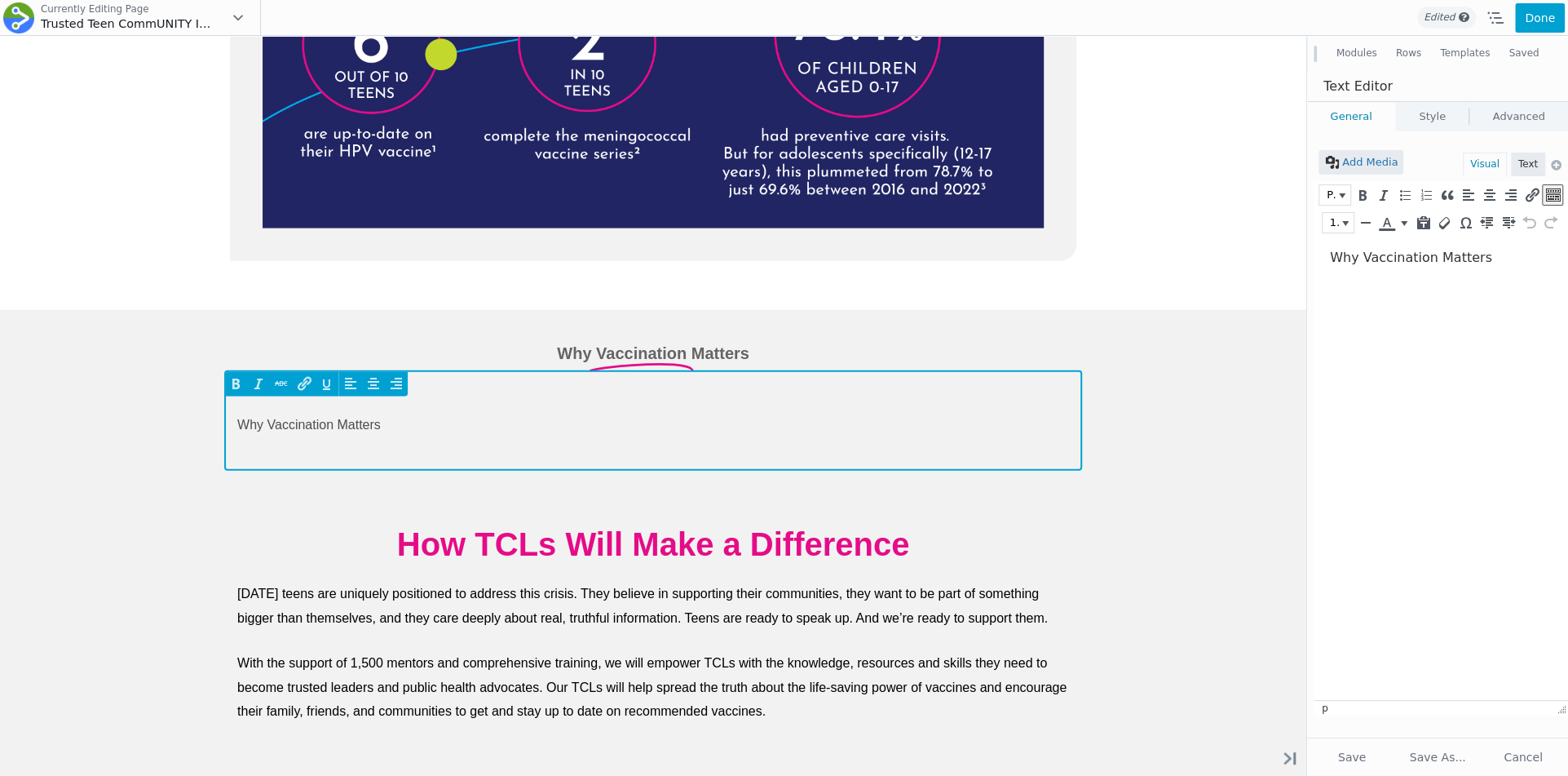
click at [354, 431] on p "Why Vaccination Matters" at bounding box center [653, 425] width 831 height 25
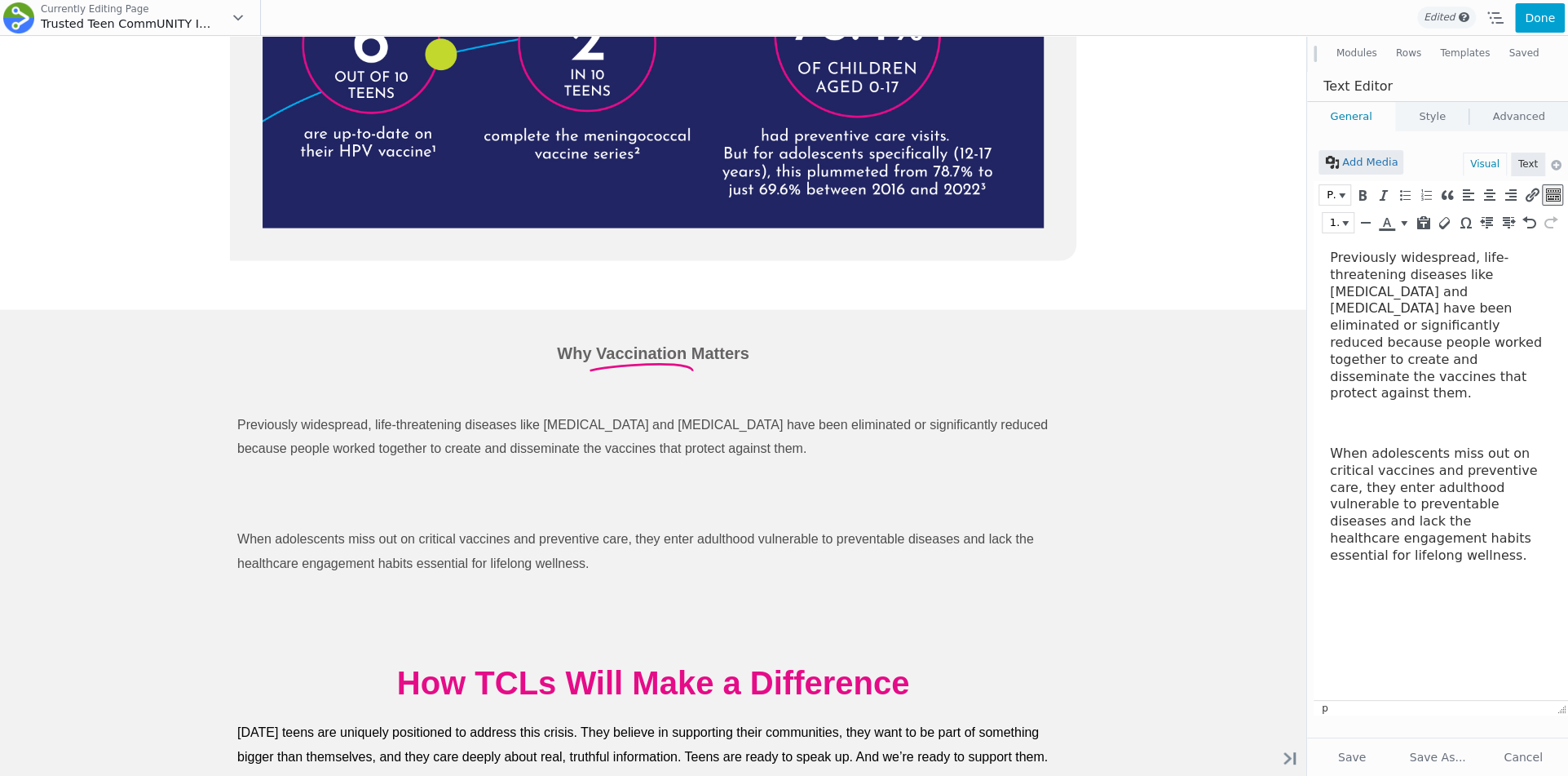
click at [1366, 415] on p at bounding box center [1436, 423] width 213 height 17
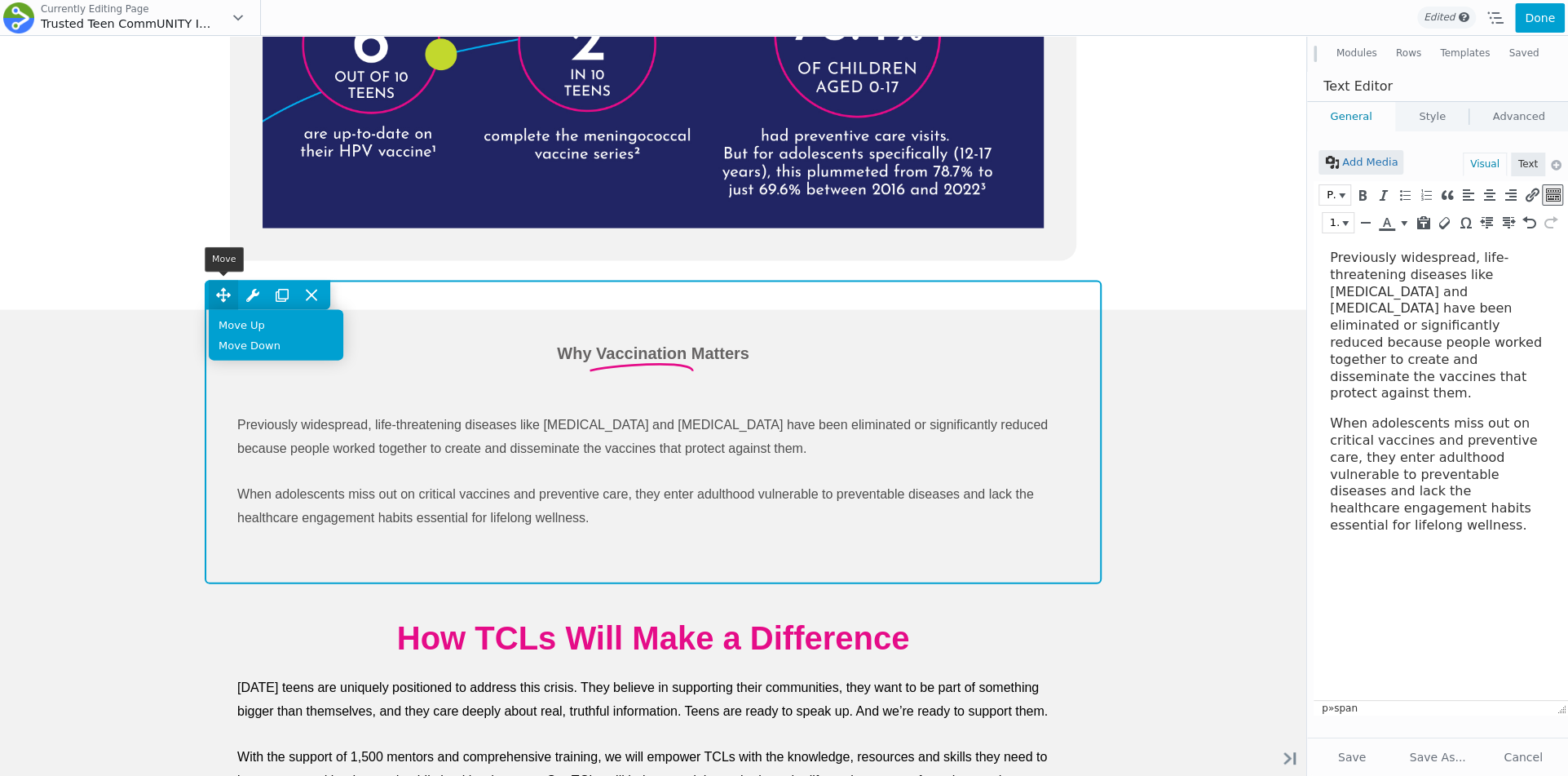
scroll to position [3061, 0]
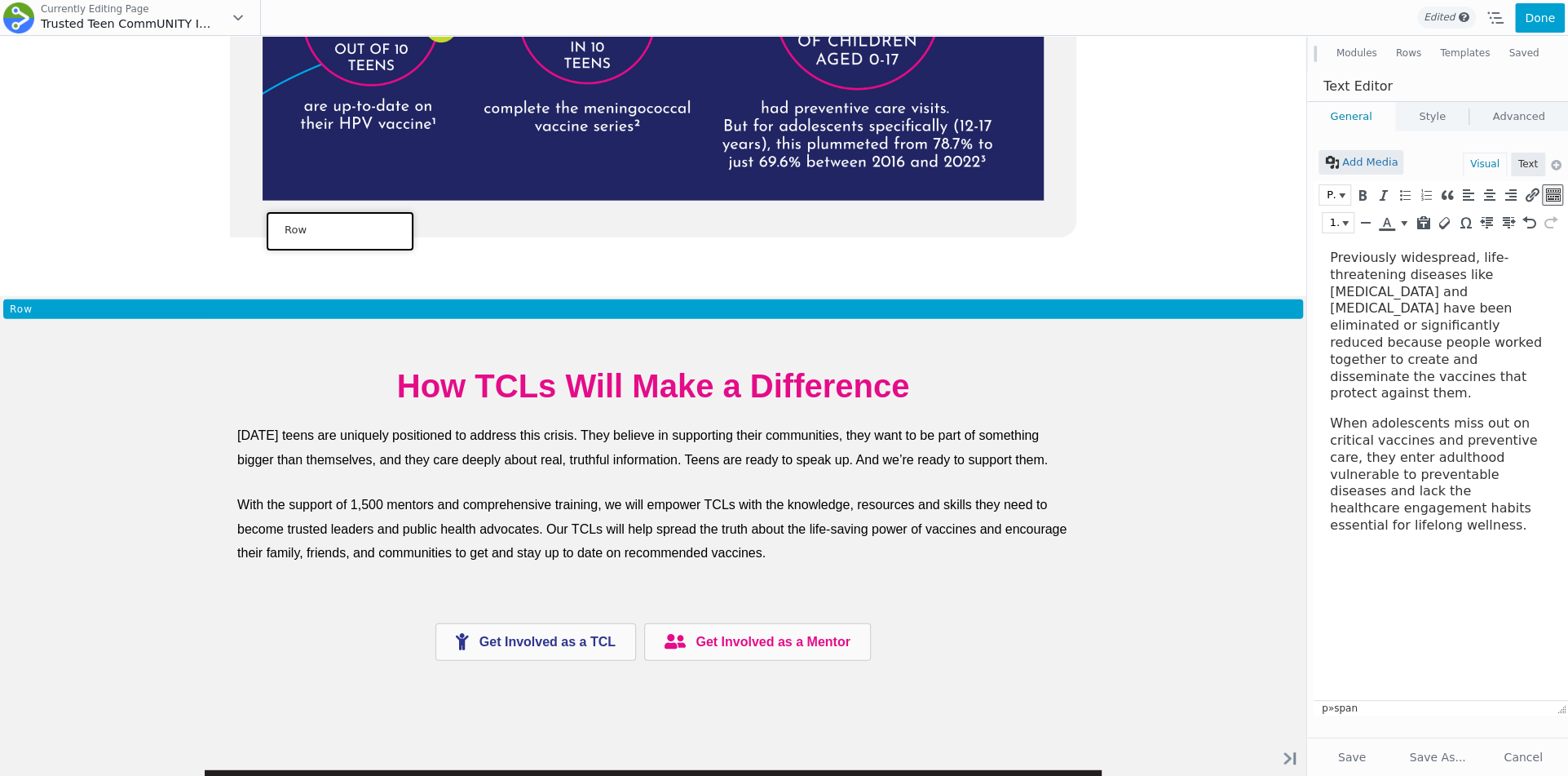
drag, startPoint x: 225, startPoint y: 294, endPoint x: 335, endPoint y: 235, distance: 124.8
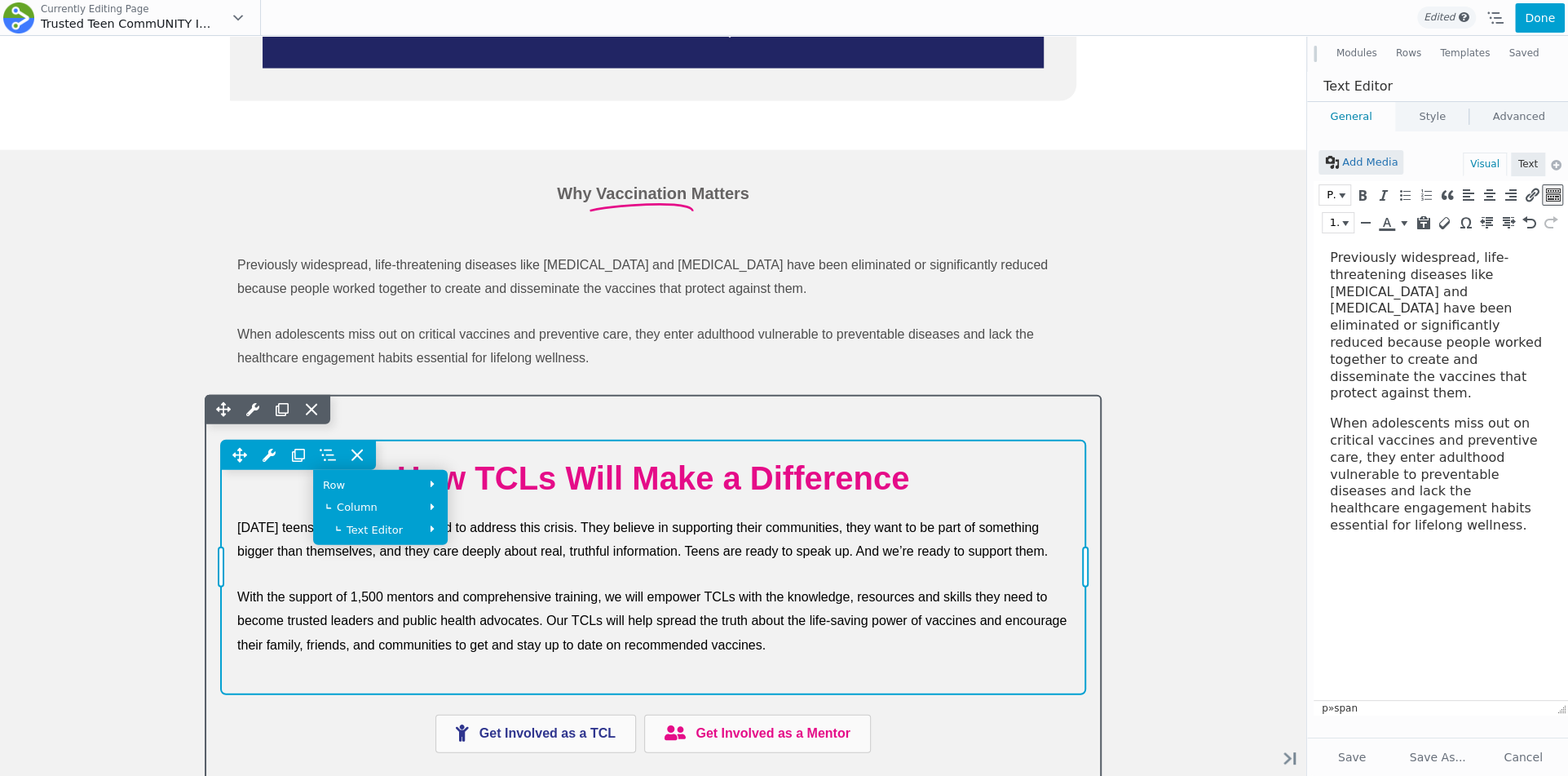
scroll to position [2852, 0]
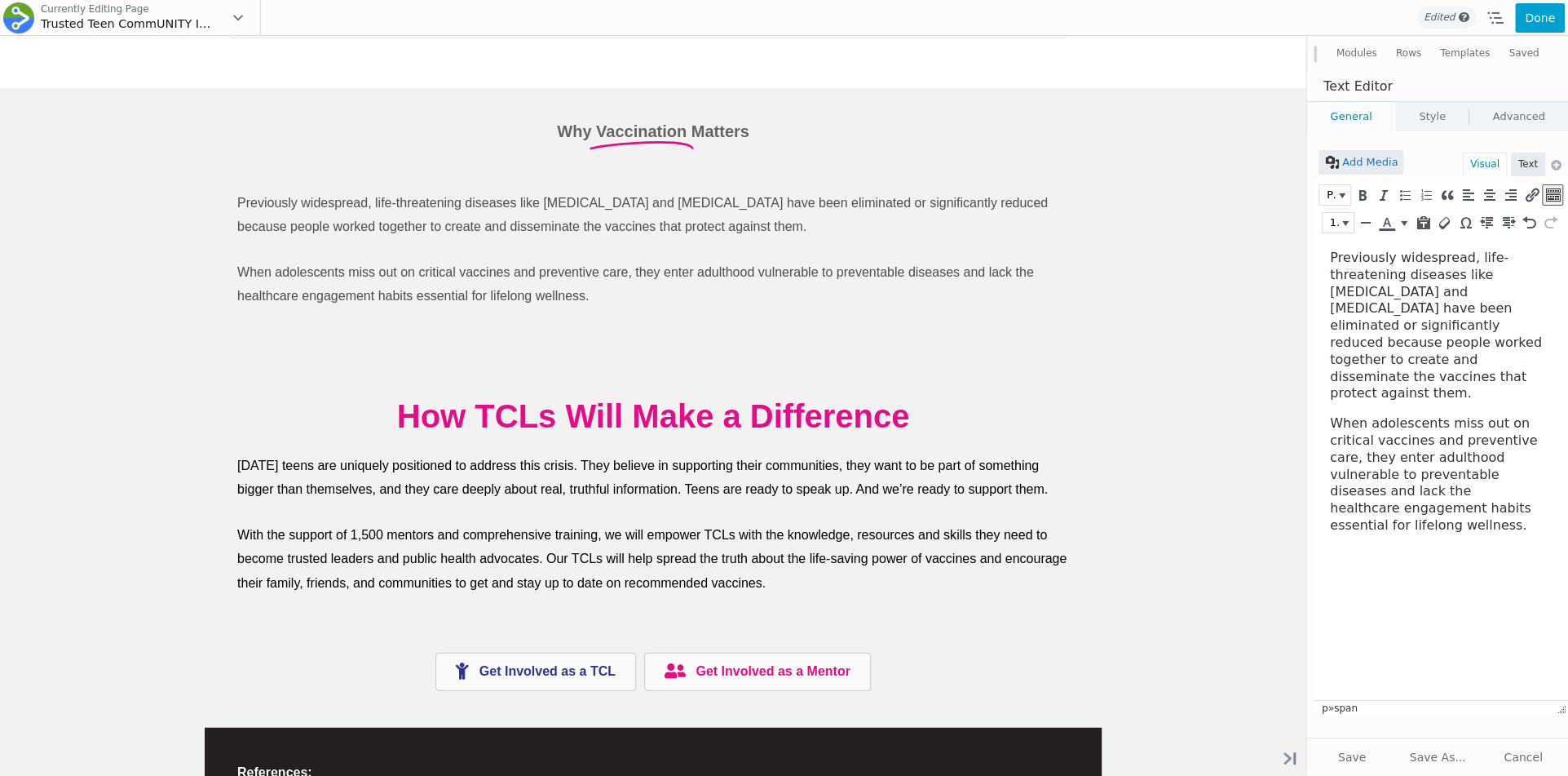
click at [1425, 548] on html "Previously widespread, life-threatening diseases like smallpox and polio have b…" at bounding box center [1440, 392] width 254 height 311
click at [1343, 754] on button "Save" at bounding box center [1353, 757] width 82 height 29
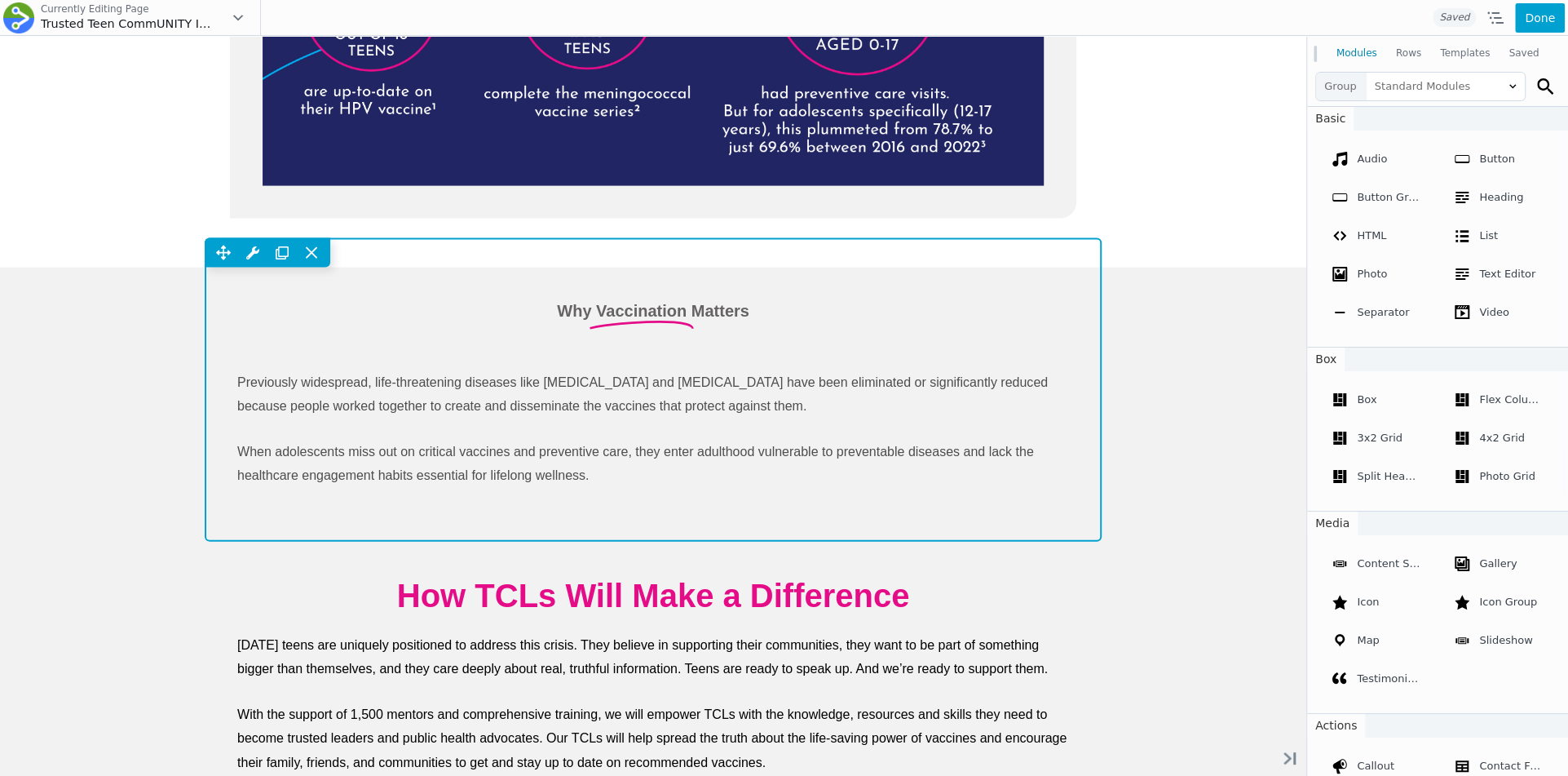
scroll to position [2602, 0]
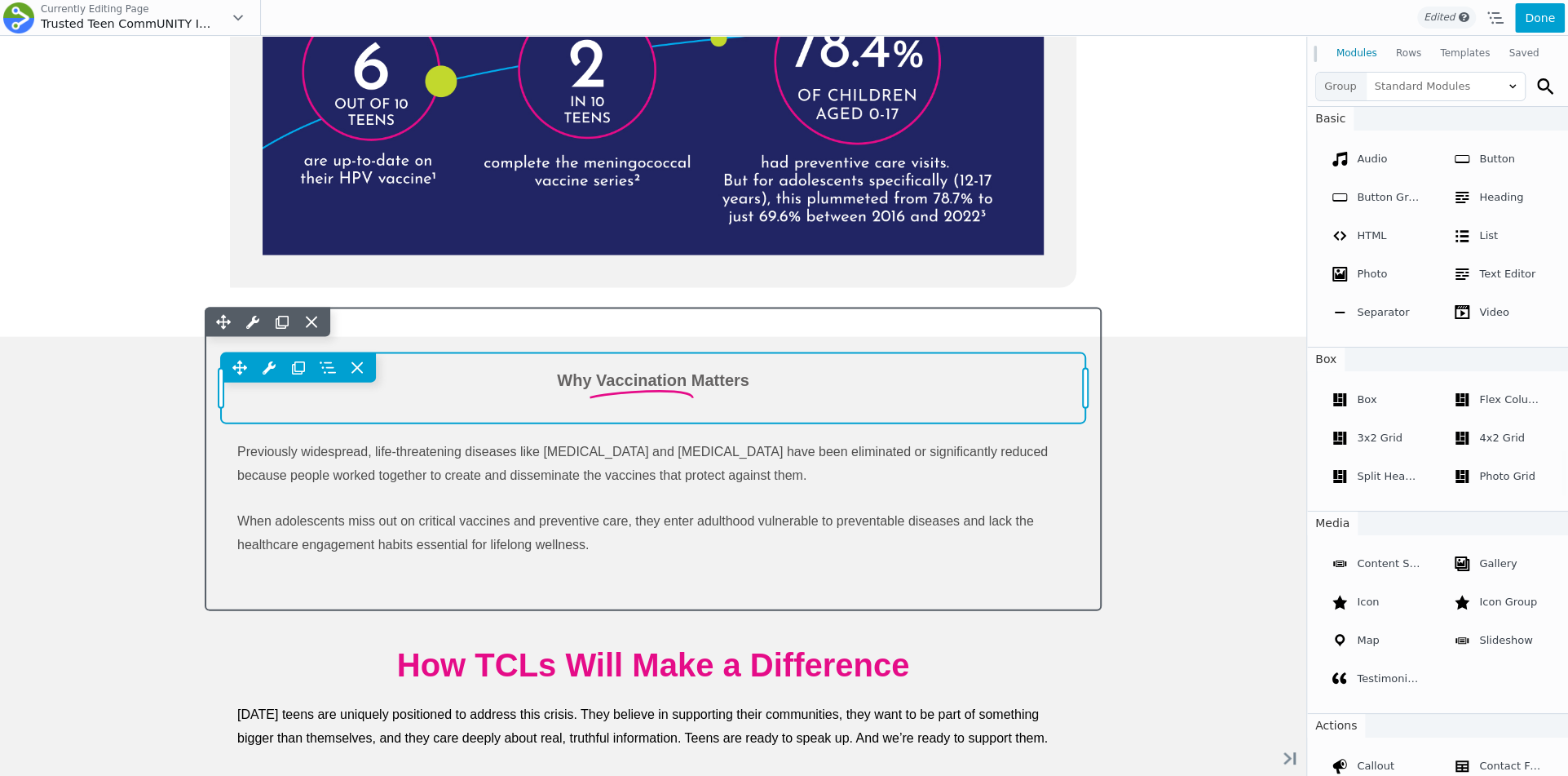
click at [423, 384] on div "Move Up Move Down Animated Headlines Settings Copy Animated Headlines Settings …" at bounding box center [653, 388] width 864 height 70
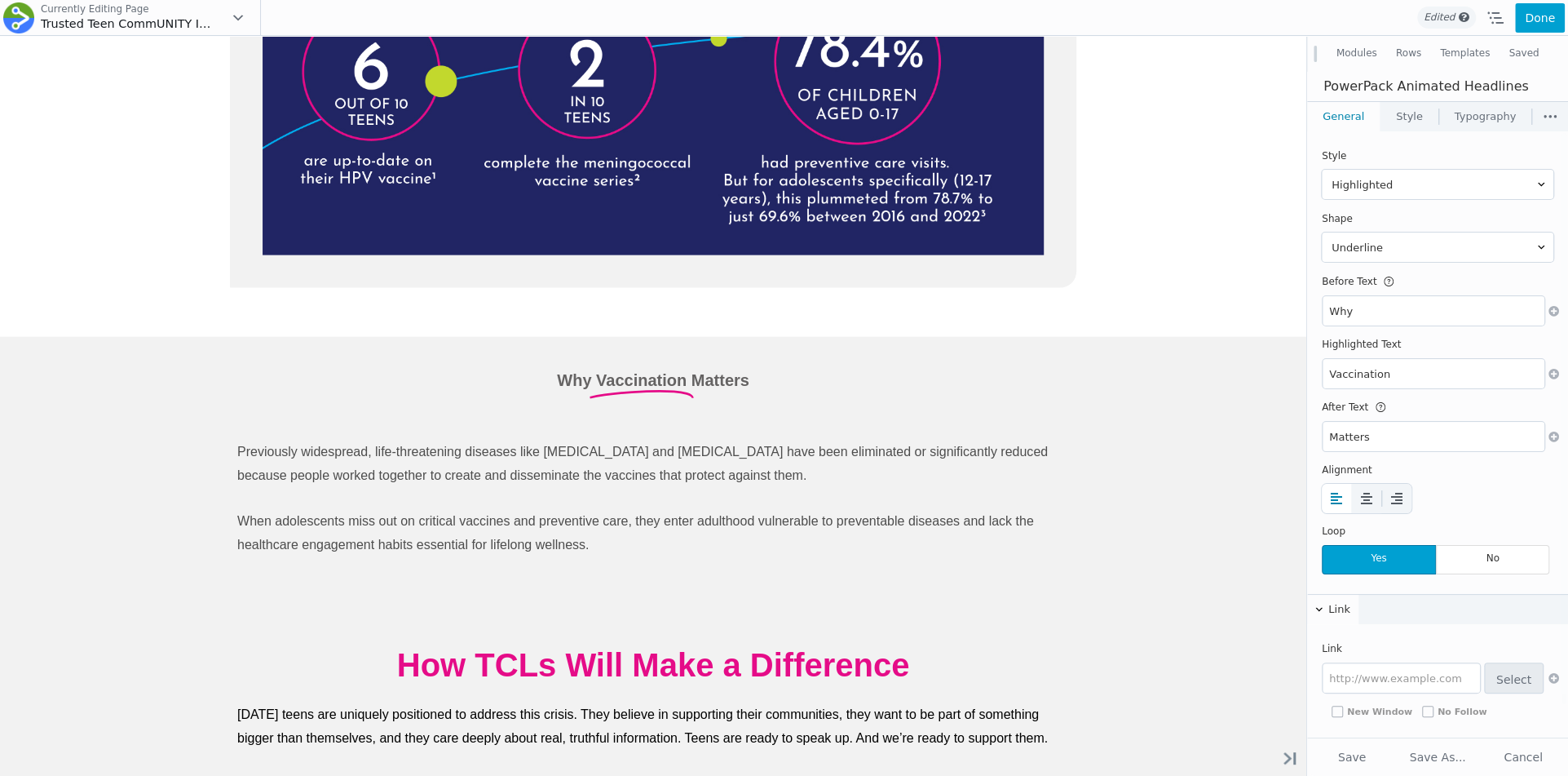
click at [1422, 122] on link "Style" at bounding box center [1410, 116] width 58 height 29
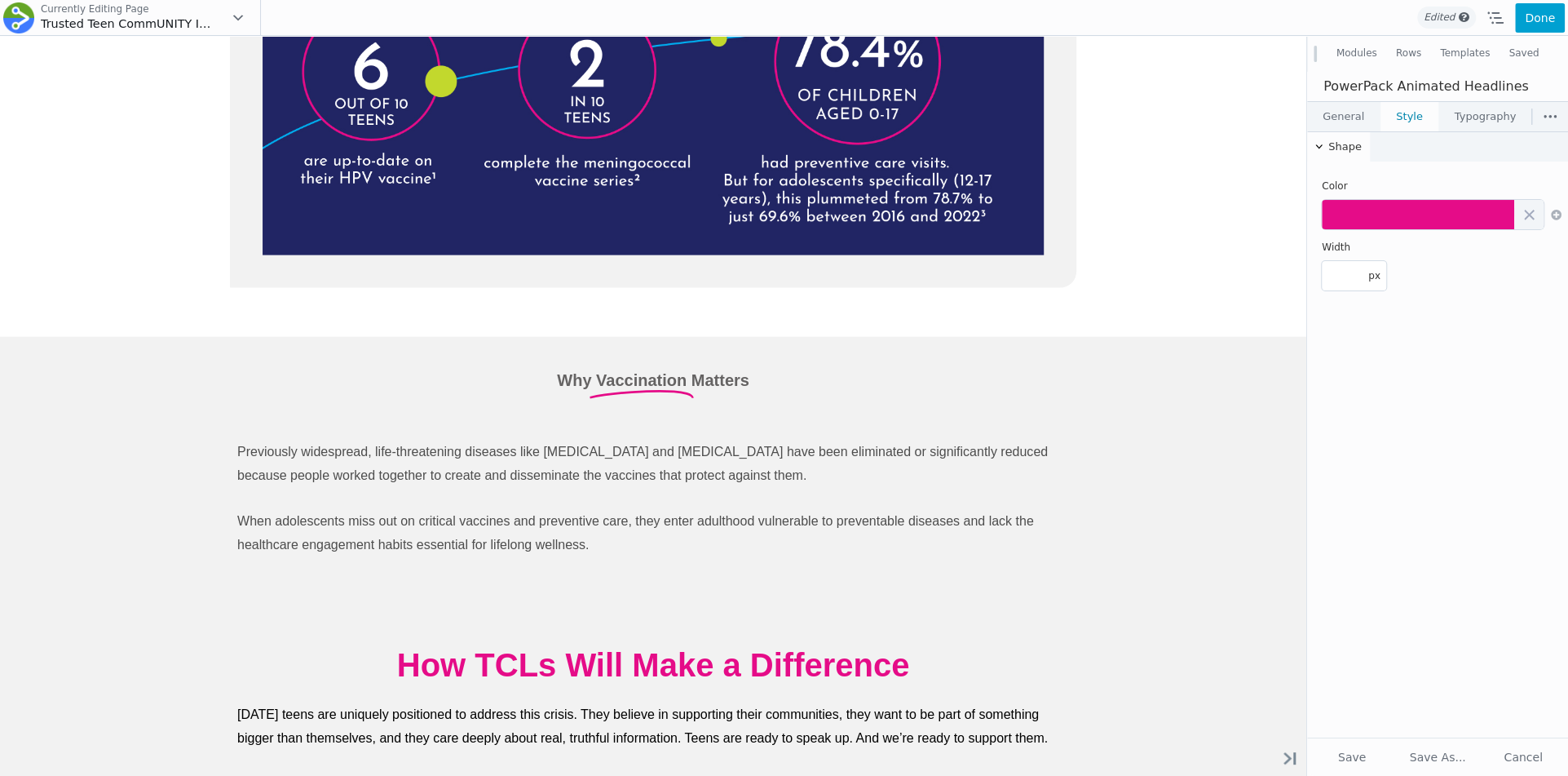
click at [1455, 121] on link "Typography" at bounding box center [1485, 116] width 92 height 29
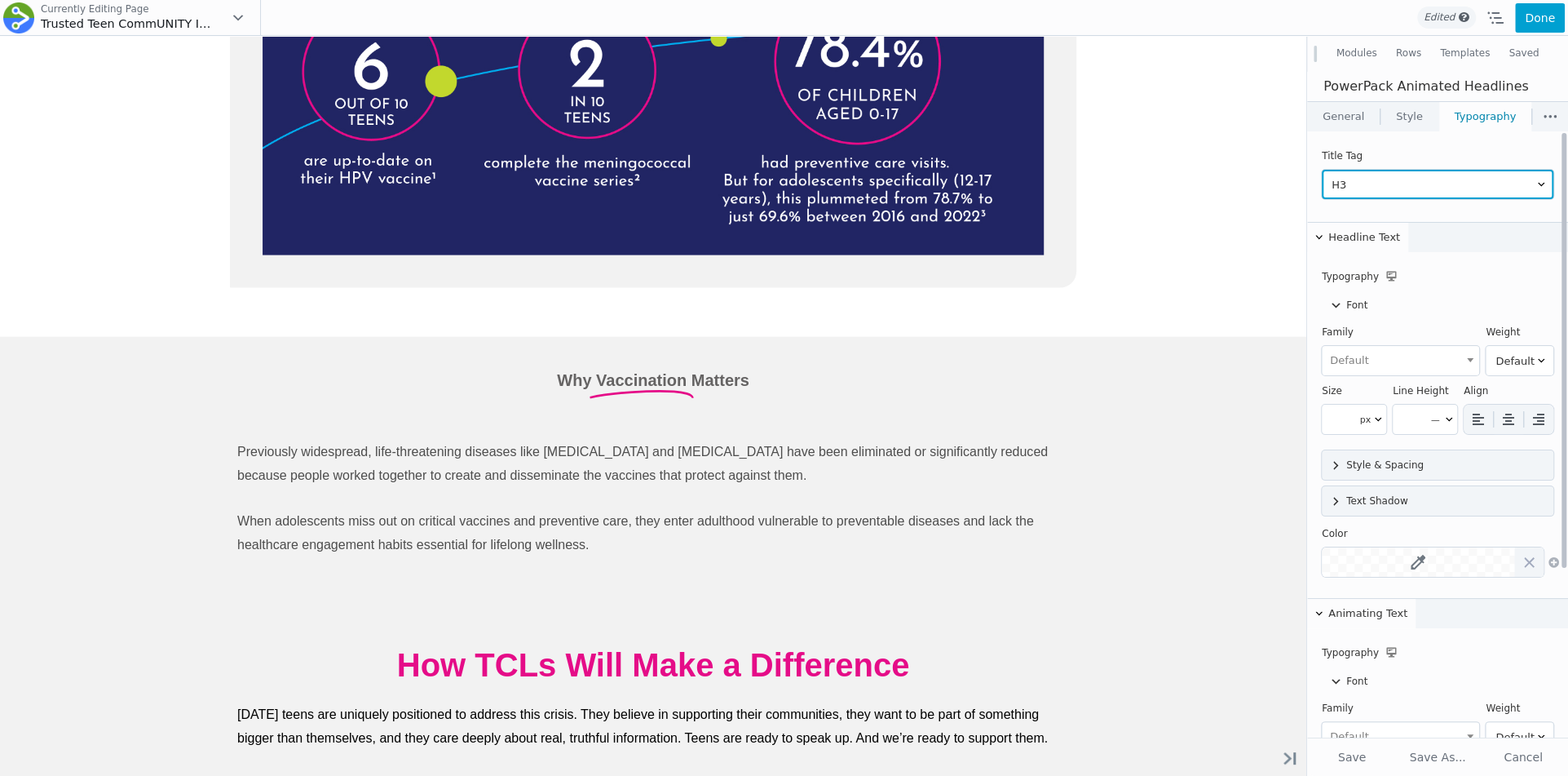
click at [1388, 181] on select "H1 H2 H3 H4 H5 H6 div p" at bounding box center [1437, 184] width 231 height 29
select select "h1"
click at [1322, 170] on select "H1 H2 H3 H4 H5 H6 div p" at bounding box center [1437, 184] width 231 height 29
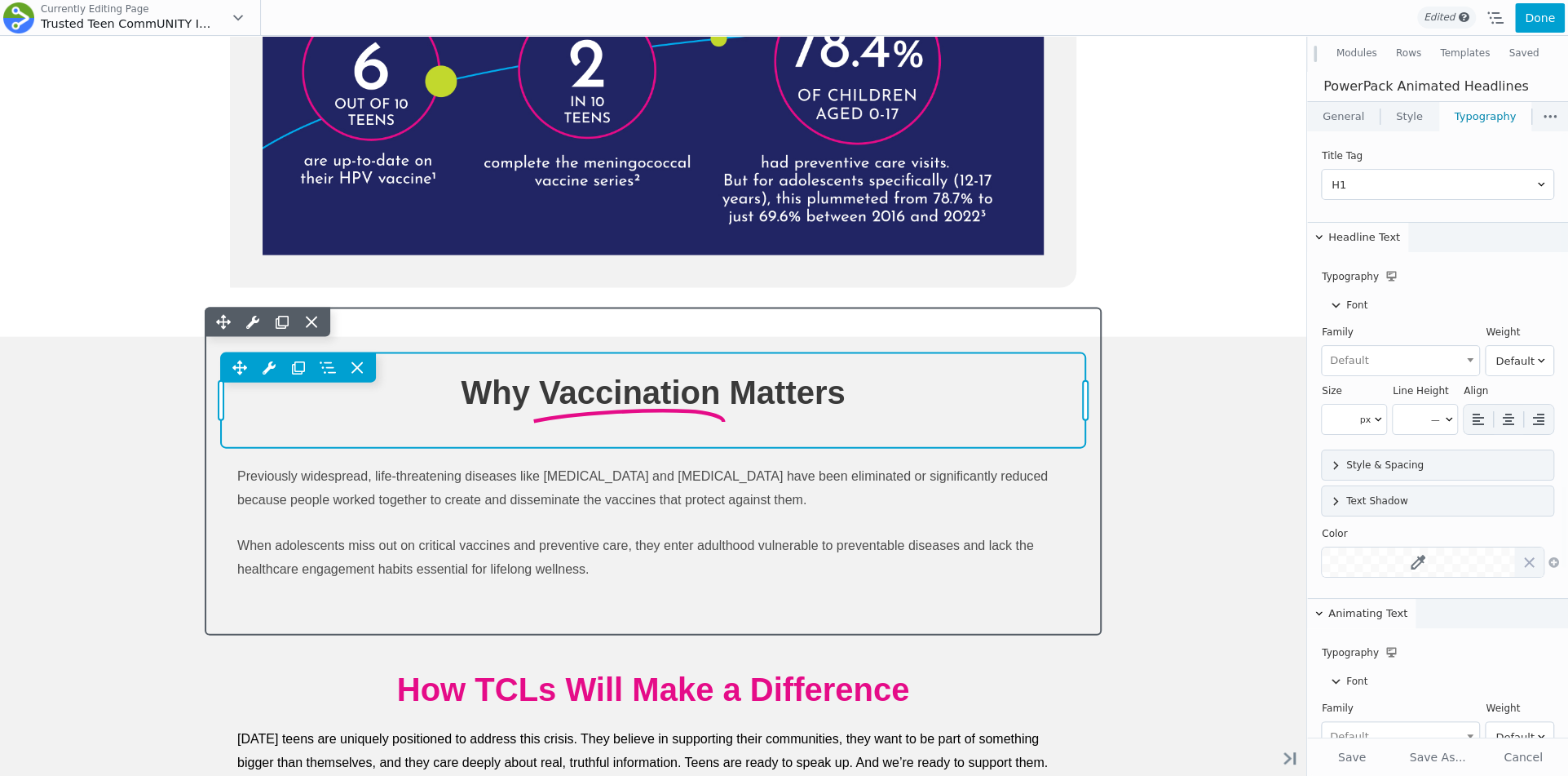
click at [716, 387] on div "Move Up Move Down Animated Headlines Settings Copy Animated Headlines Settings …" at bounding box center [653, 400] width 864 height 95
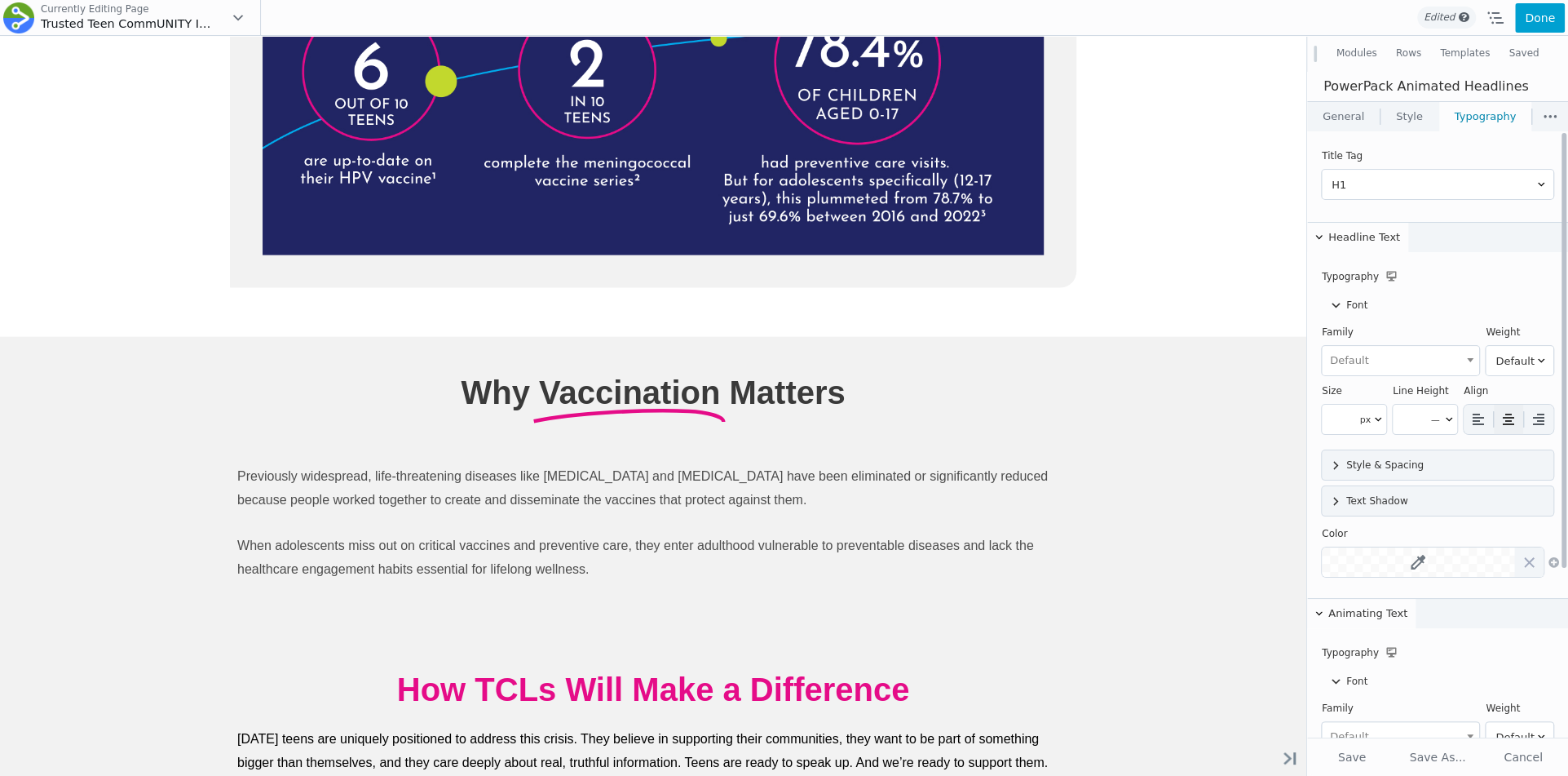
click at [1503, 417] on icon at bounding box center [1508, 419] width 16 height 16
click at [1546, 16] on button "Done" at bounding box center [1540, 17] width 50 height 29
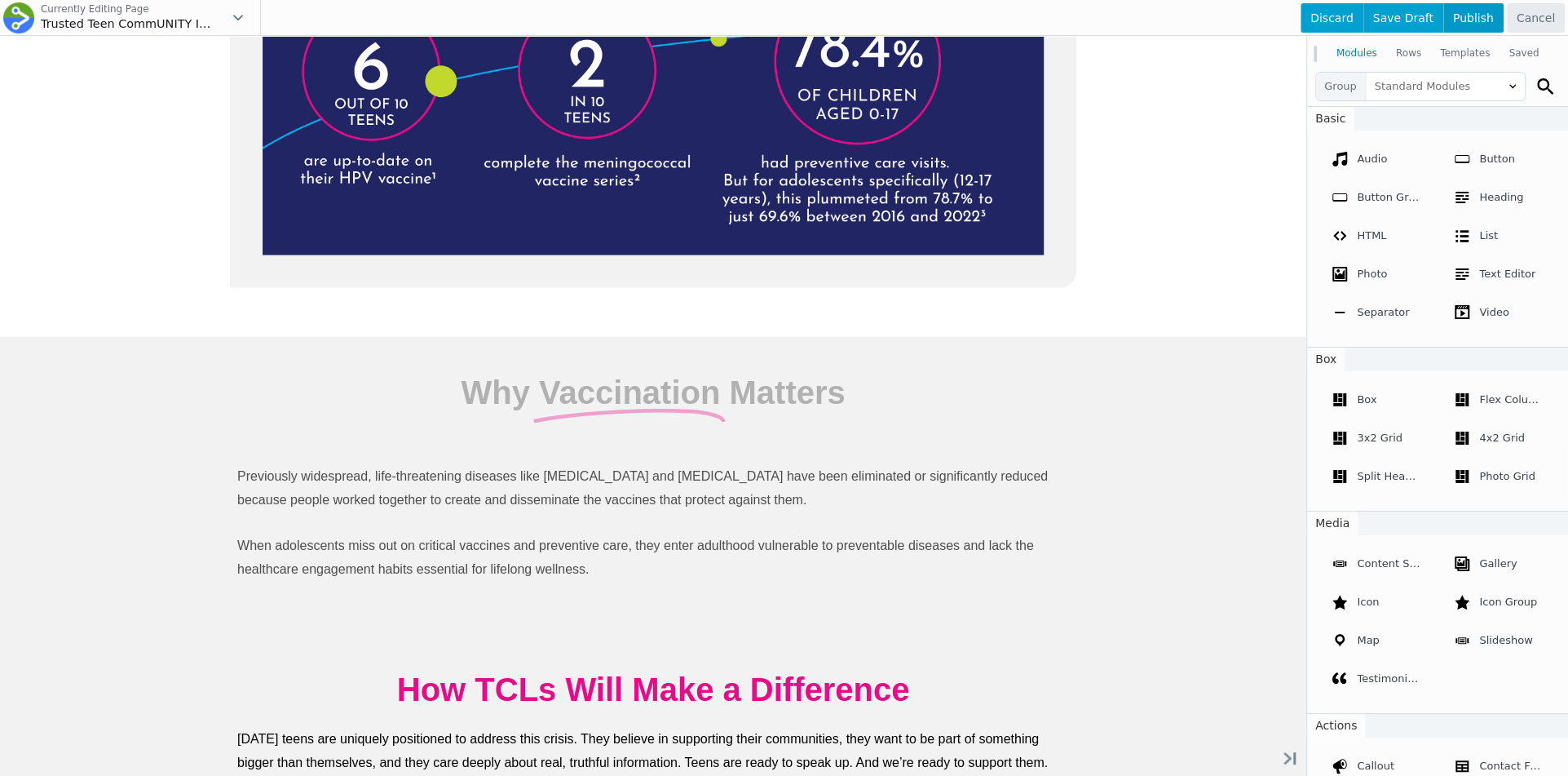
click at [1482, 15] on span "Publish" at bounding box center [1473, 17] width 61 height 29
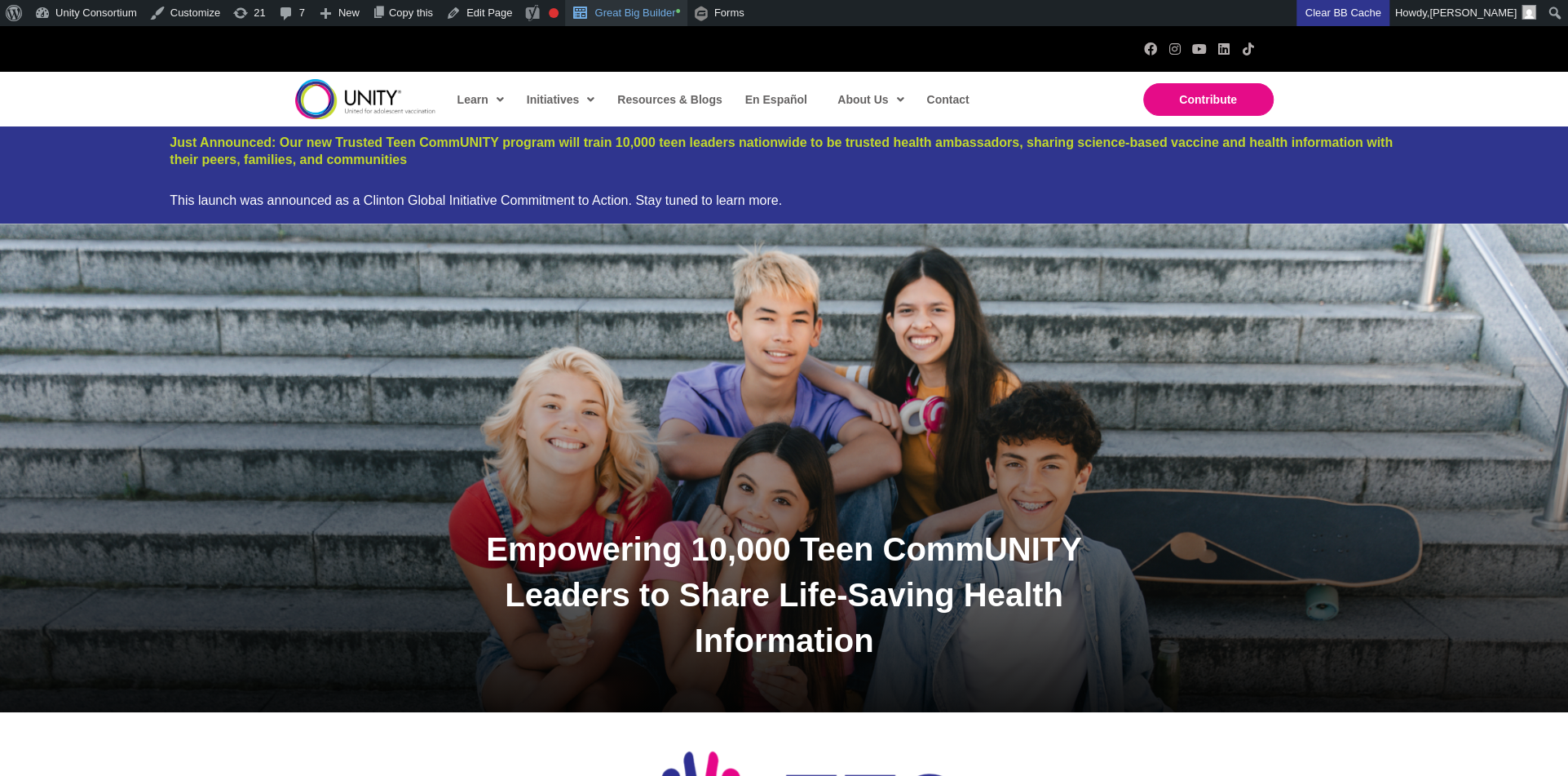
click at [662, 6] on link "Great Big Builder •" at bounding box center [626, 13] width 122 height 26
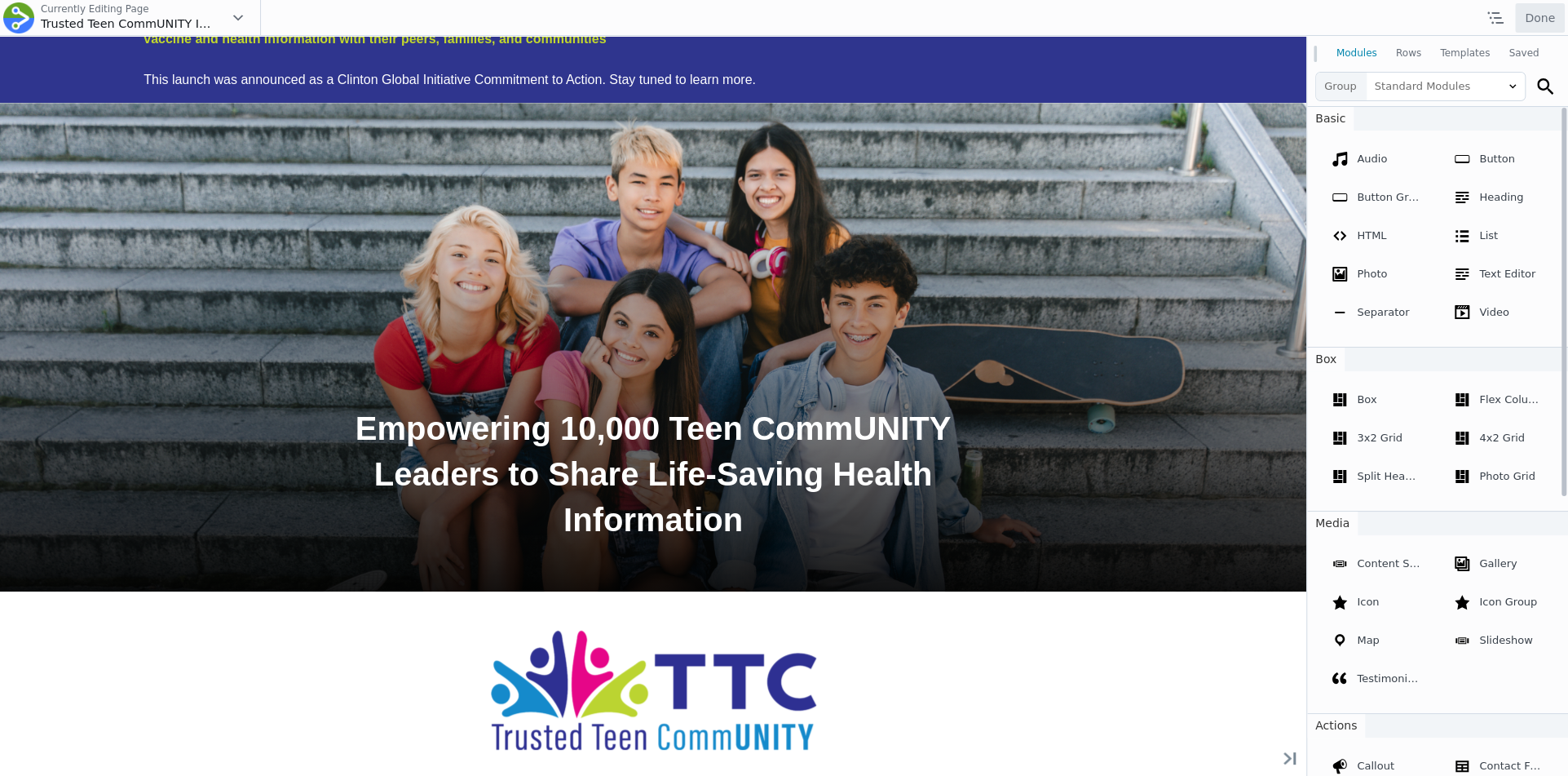
scroll to position [254, 0]
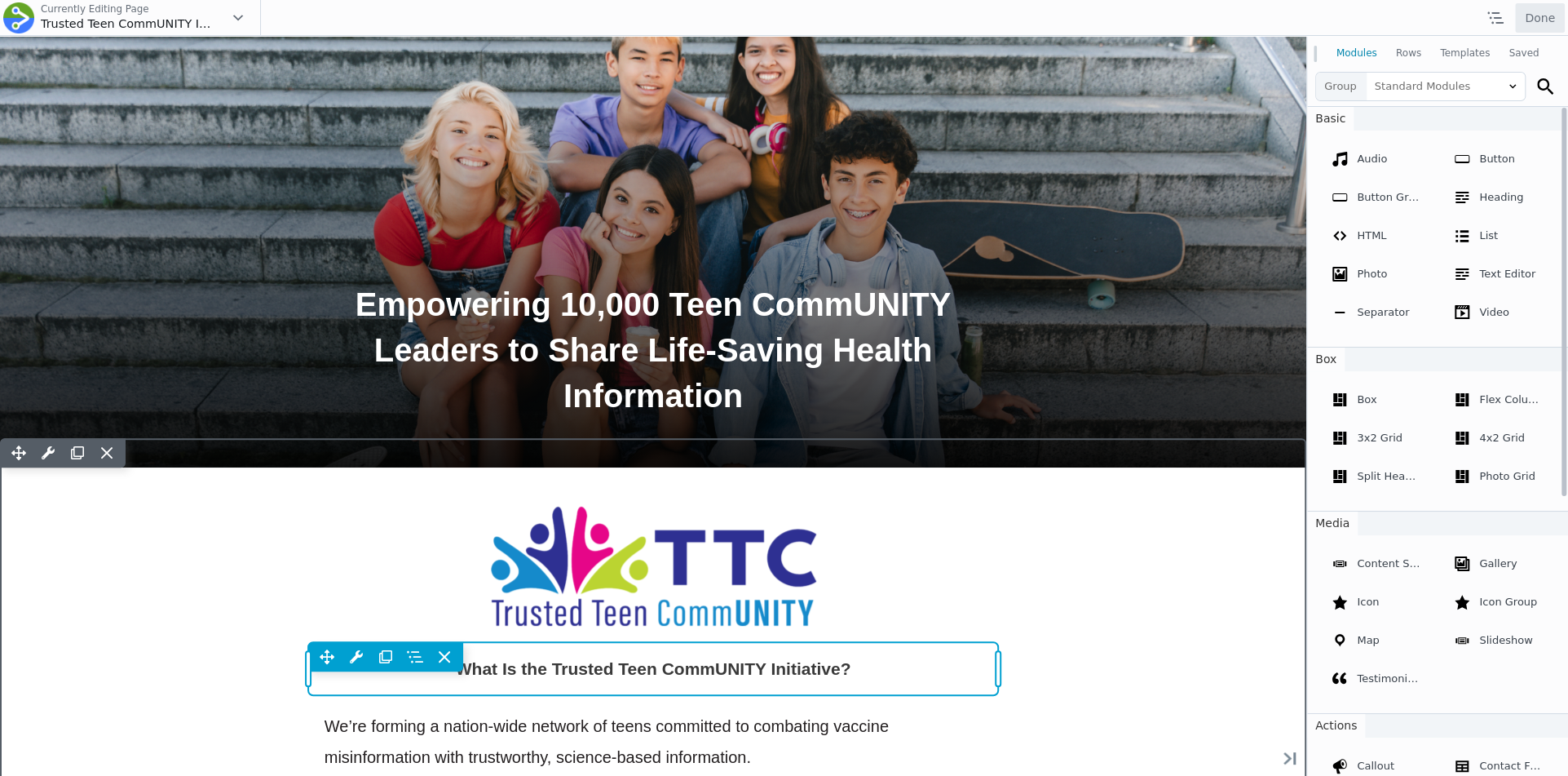
click at [713, 666] on div "Move Up Move Down Heading Settings Copy Heading Settings Paste Heading Settings…" at bounding box center [653, 656] width 691 height 29
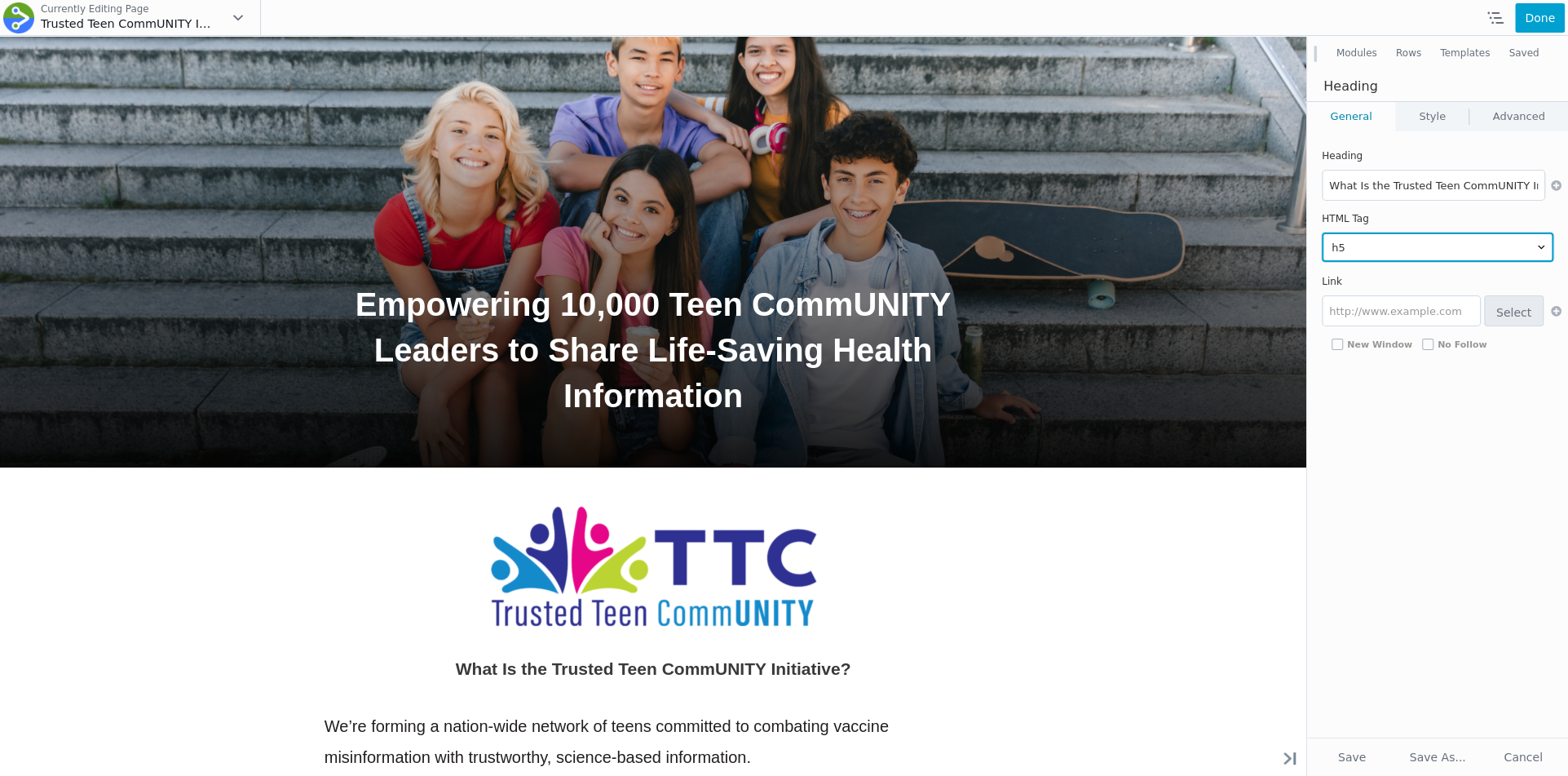
click at [1328, 253] on select "h1 h2 h3 h4 h5 h6" at bounding box center [1437, 246] width 231 height 29
select select "h1"
click at [1322, 232] on select "h1 h2 h3 h4 h5 h6" at bounding box center [1437, 246] width 231 height 29
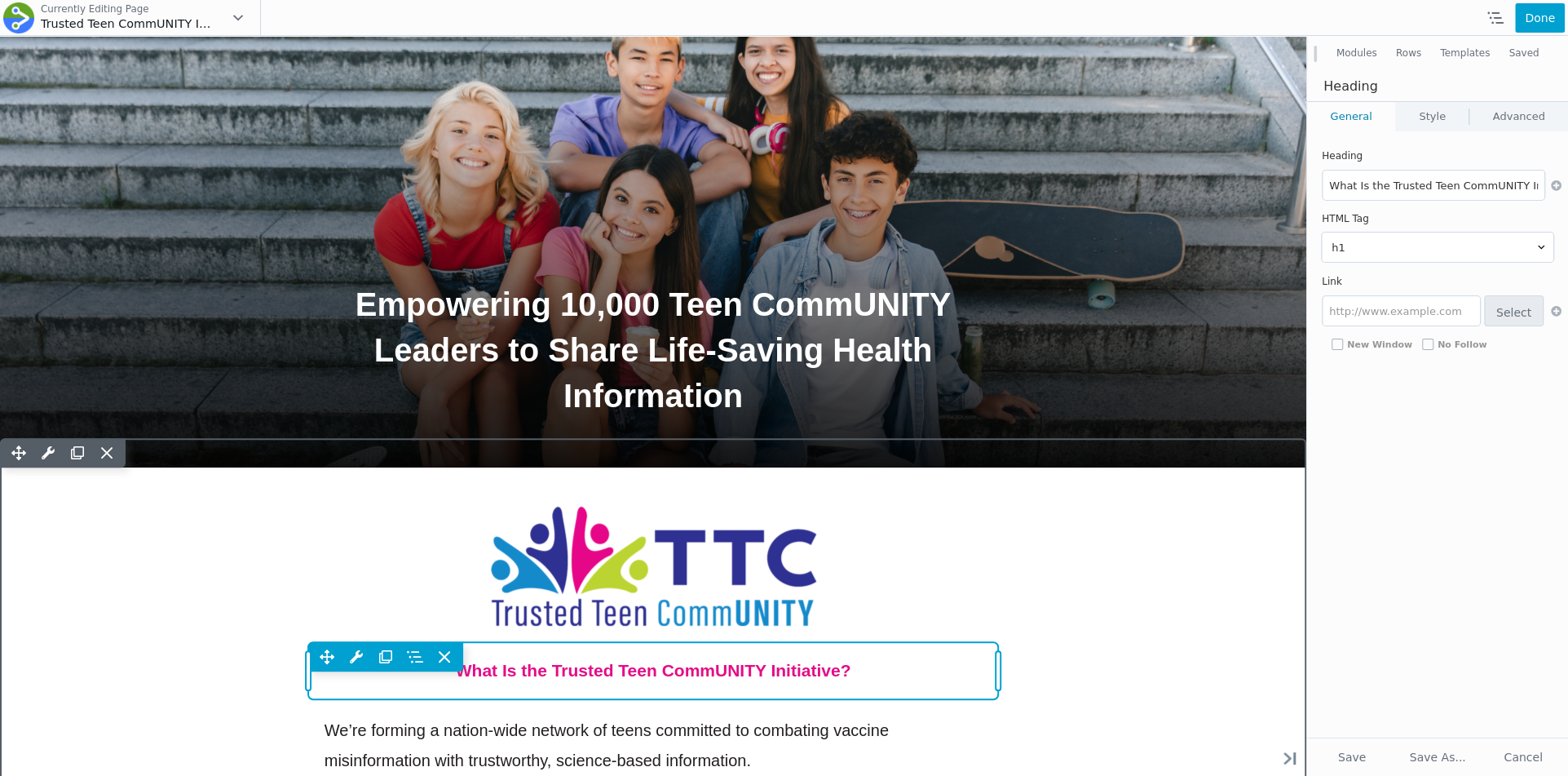
click at [868, 675] on div "Move Up Move Down Heading Settings Copy Heading Settings Paste Heading Settings…" at bounding box center [653, 670] width 691 height 56
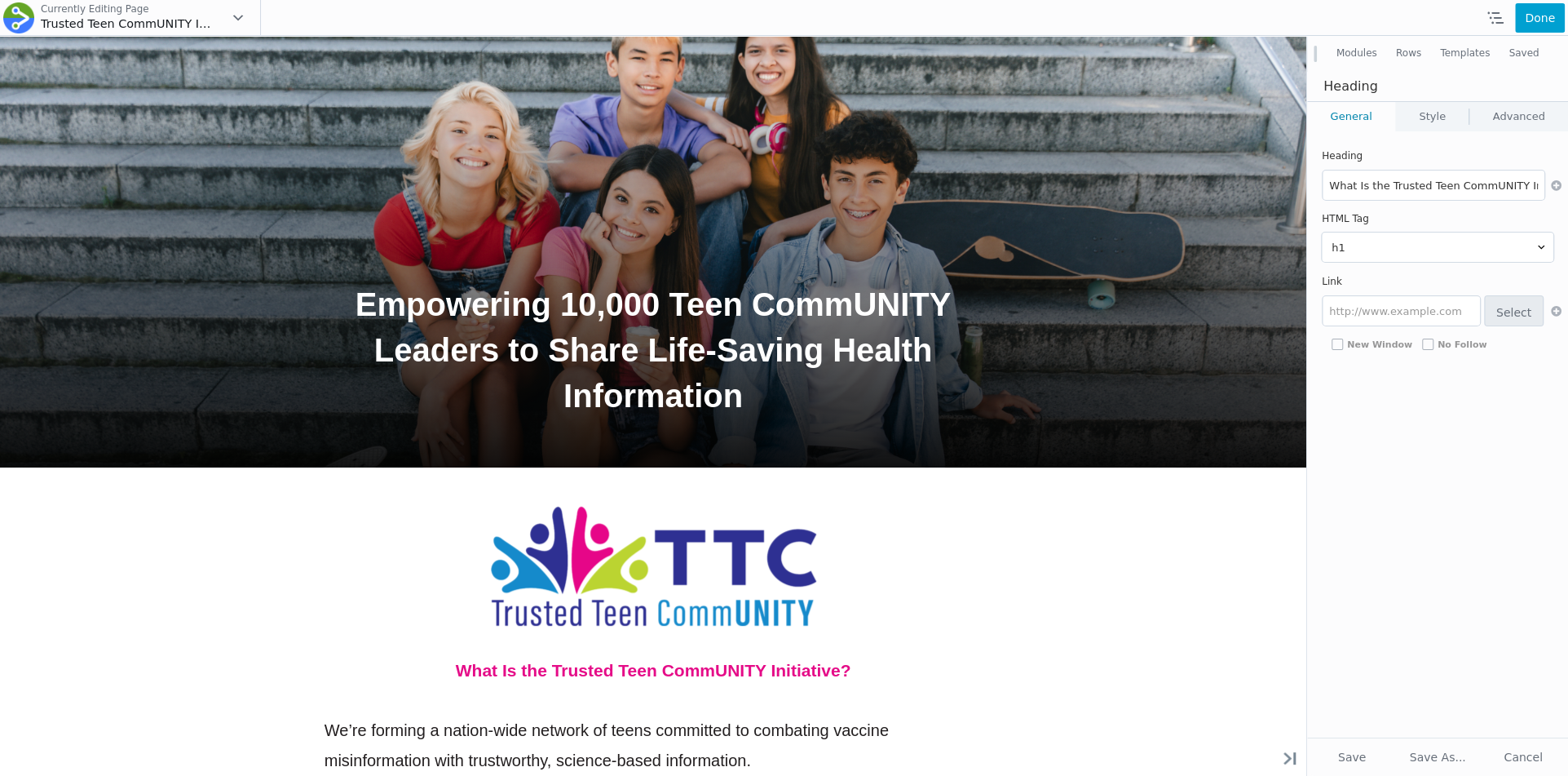
click at [1370, 56] on button "Modules" at bounding box center [1357, 53] width 60 height 29
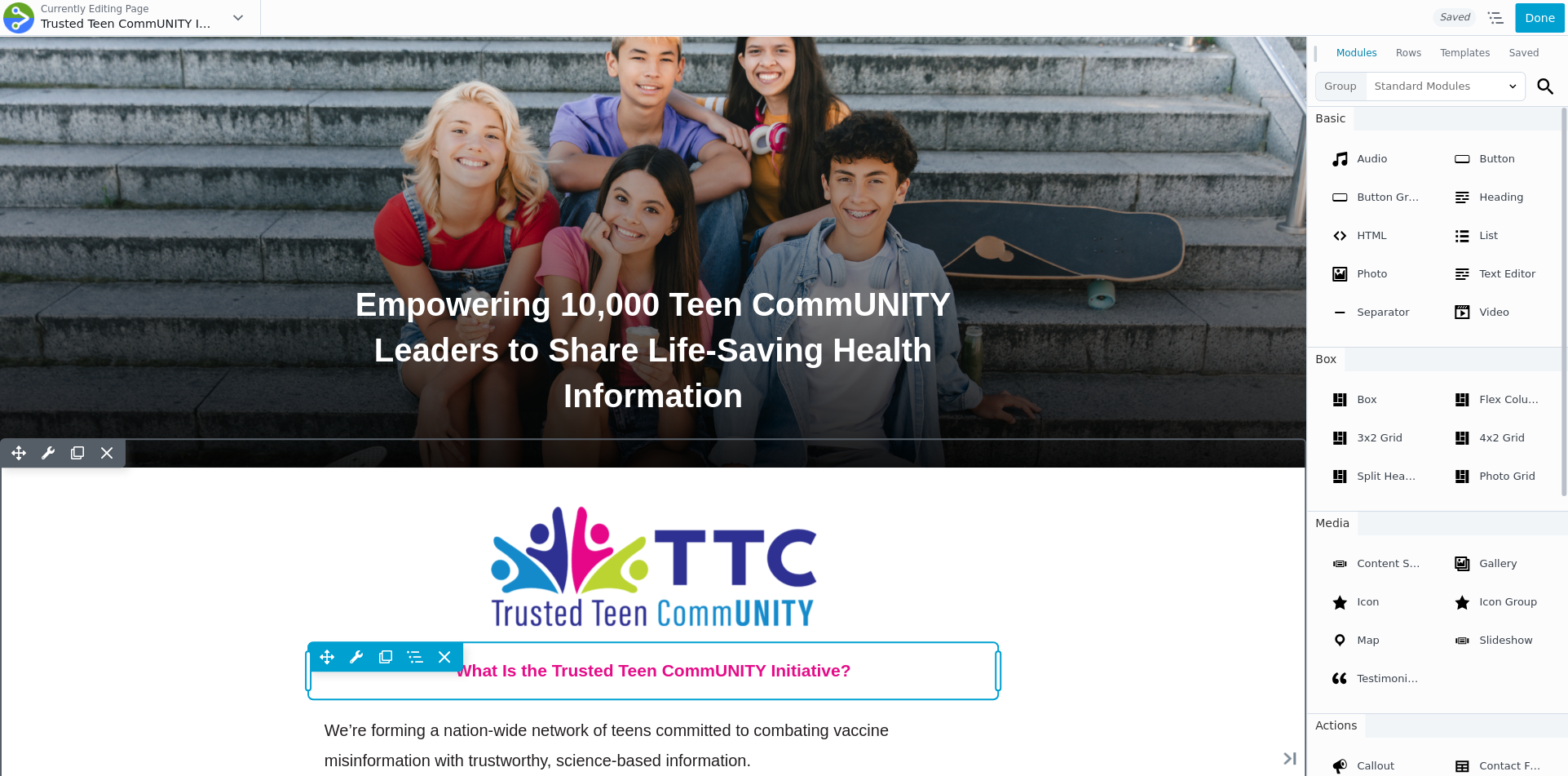
click at [770, 658] on div "Move Up Move Down Heading Settings Copy Heading Settings Paste Heading Settings…" at bounding box center [653, 656] width 691 height 29
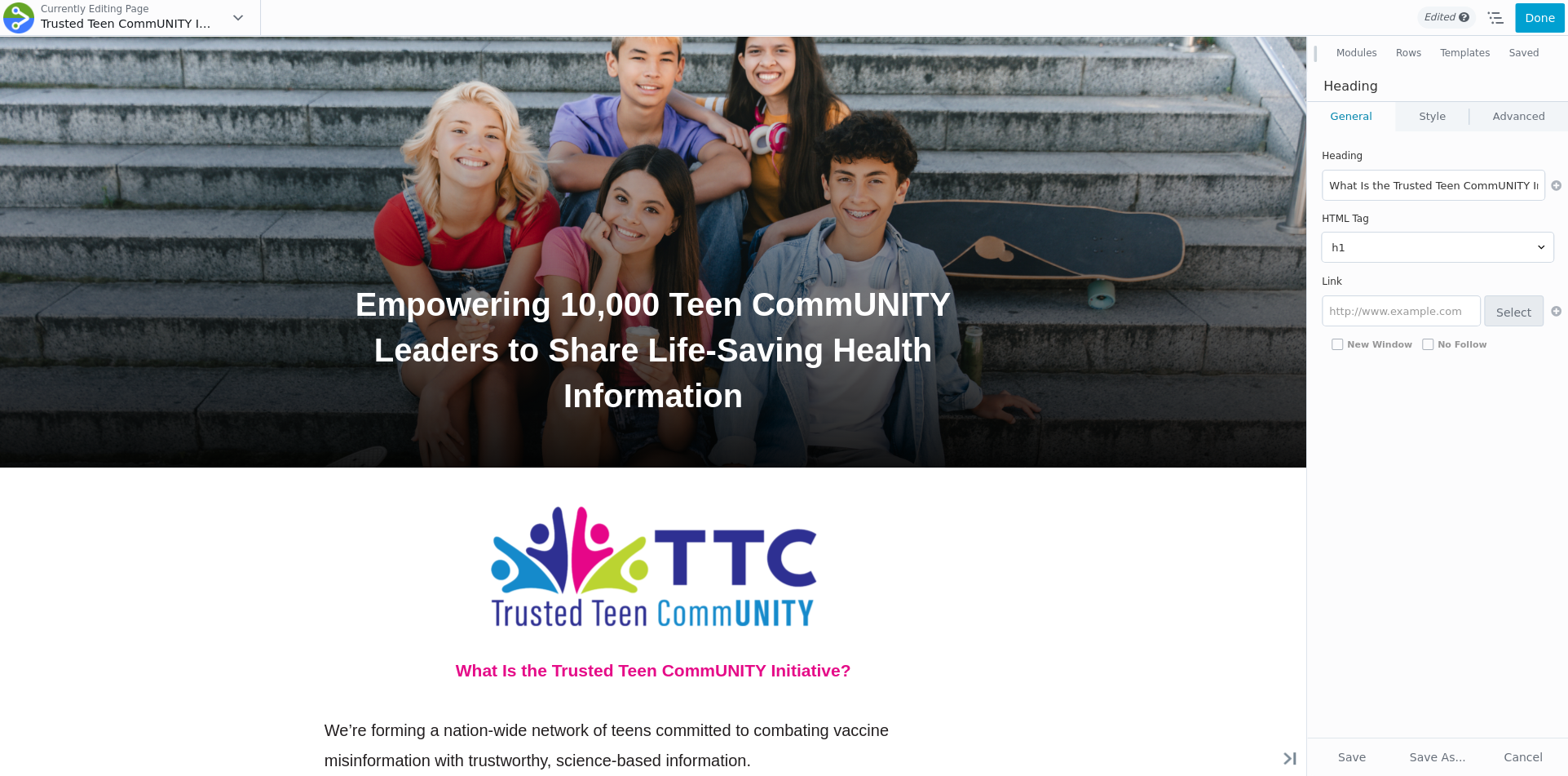
click at [1428, 108] on link "Style" at bounding box center [1432, 116] width 73 height 29
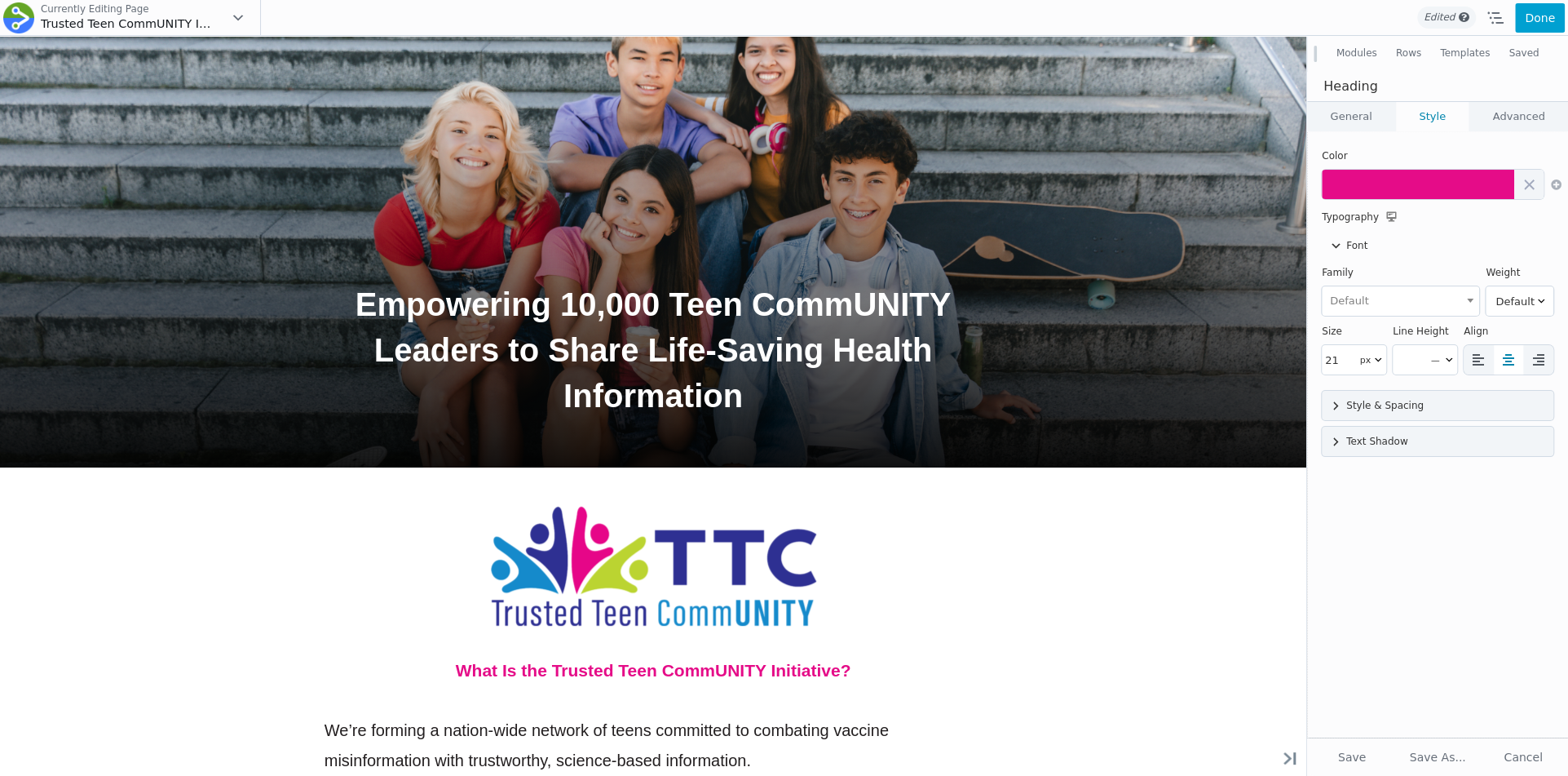
click at [1329, 382] on div "Size 21 px em rem vw ch % Line Height — px em Align" at bounding box center [1437, 354] width 231 height 59
click at [1339, 363] on input"] "21" at bounding box center [1338, 359] width 33 height 29
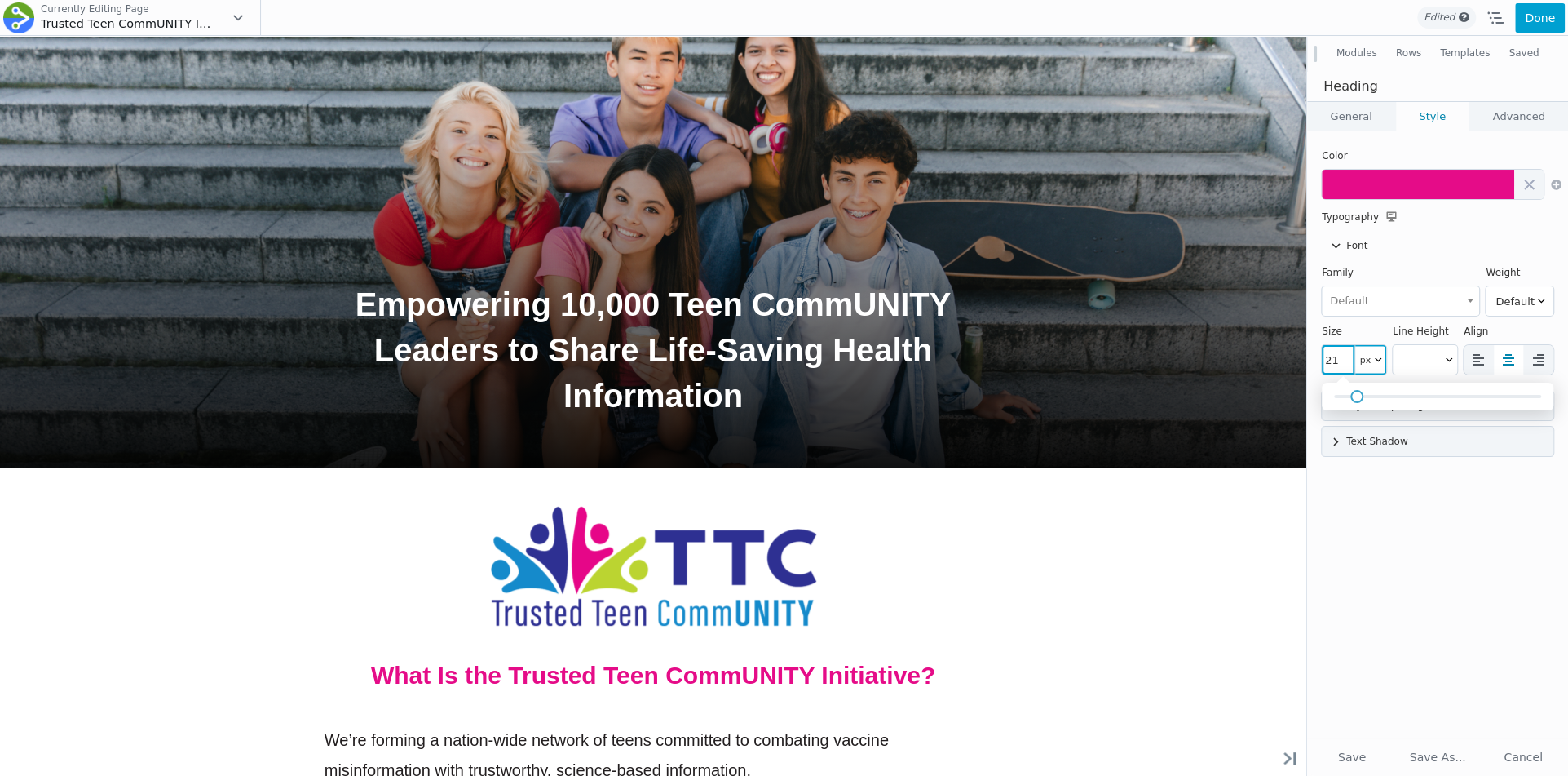
drag, startPoint x: 1350, startPoint y: 394, endPoint x: 1361, endPoint y: 387, distance: 13.0
click at [1361, 387] on div at bounding box center [1437, 397] width 231 height 28
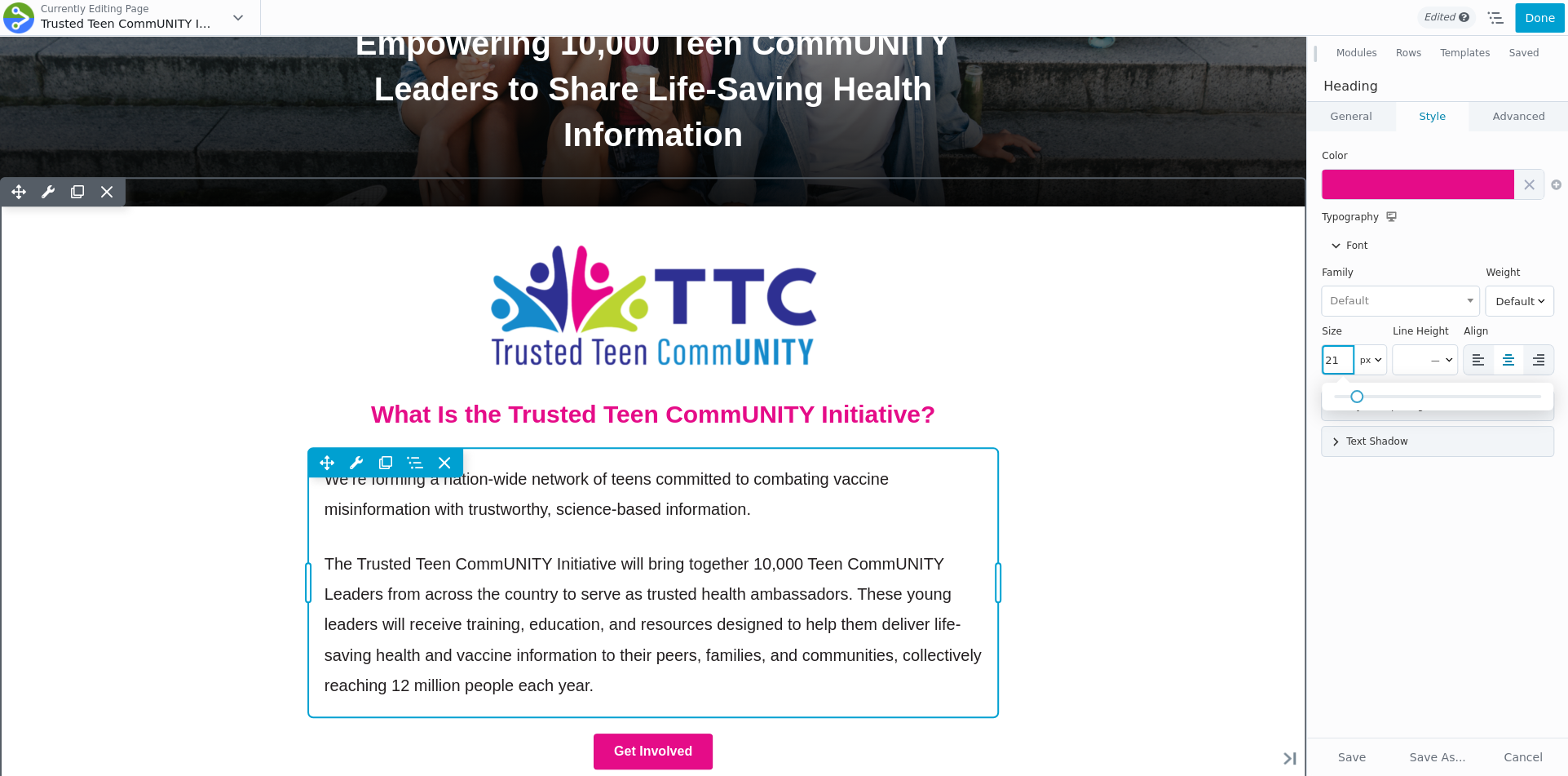
click at [751, 526] on div "Move Up Move Down Text Editor Settings Copy Text Editor Settings Paste Text Edi…" at bounding box center [653, 582] width 691 height 269
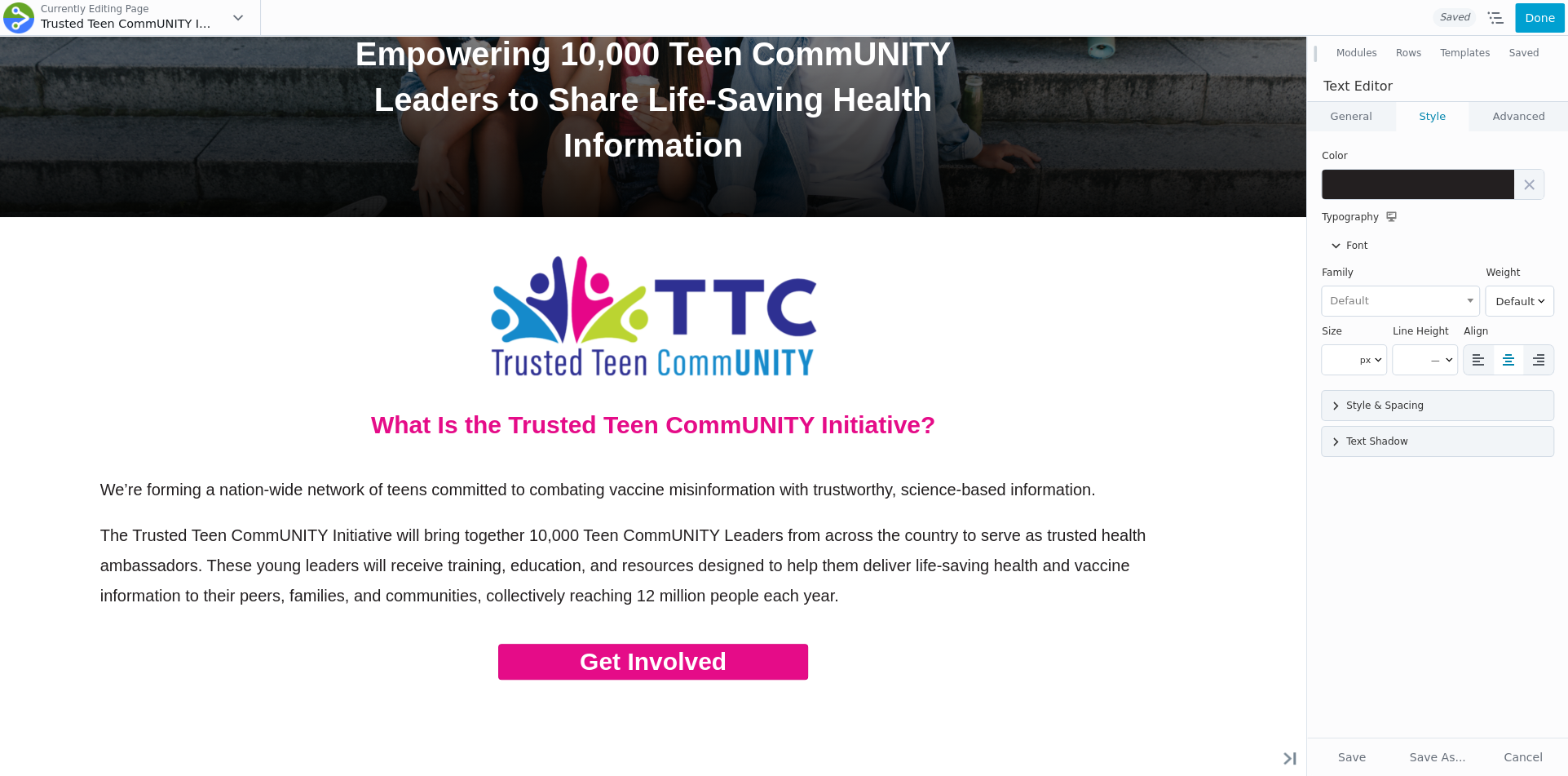
scroll to position [516, 0]
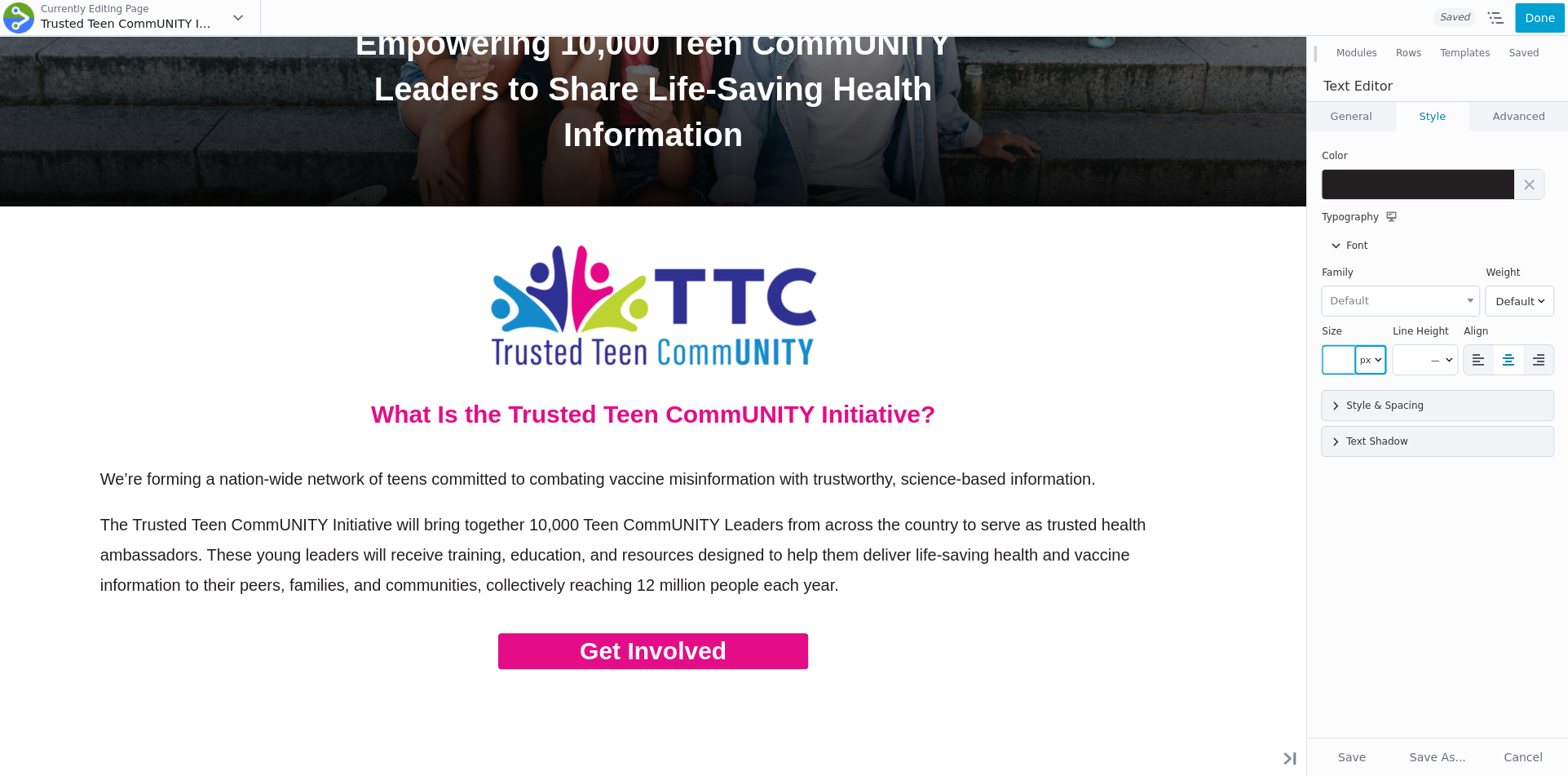
click at [1369, 355] on select "px em rem vw ch %" at bounding box center [1371, 359] width 33 height 29
click at [1355, 345] on select "px em rem vw ch %" at bounding box center [1371, 359] width 33 height 29
click at [1339, 359] on input "number" at bounding box center [1338, 359] width 33 height 29
drag, startPoint x: 1339, startPoint y: 388, endPoint x: 1329, endPoint y: 394, distance: 11.7
click at [1330, 394] on div at bounding box center [1437, 397] width 231 height 28
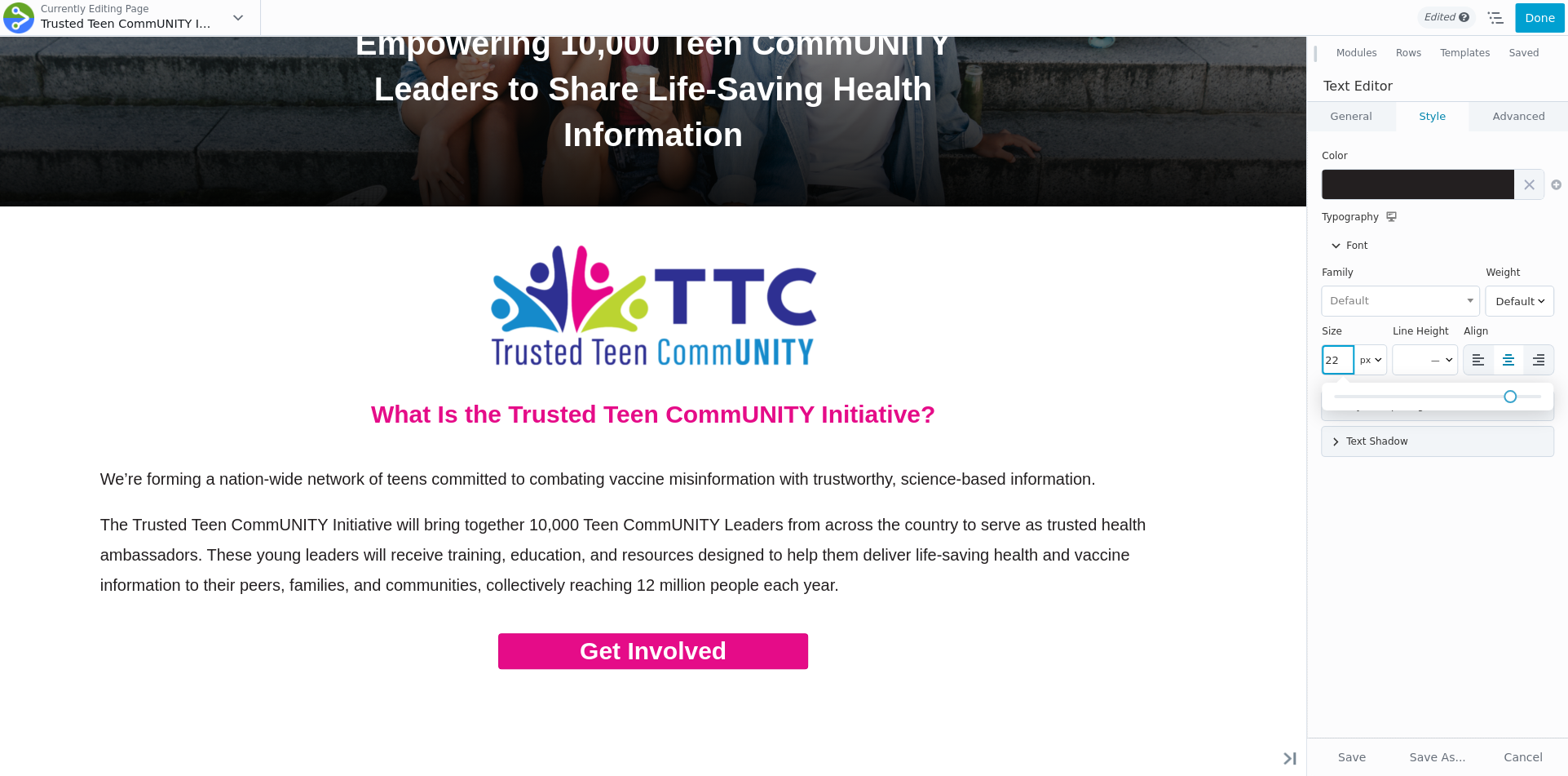
type input "10"
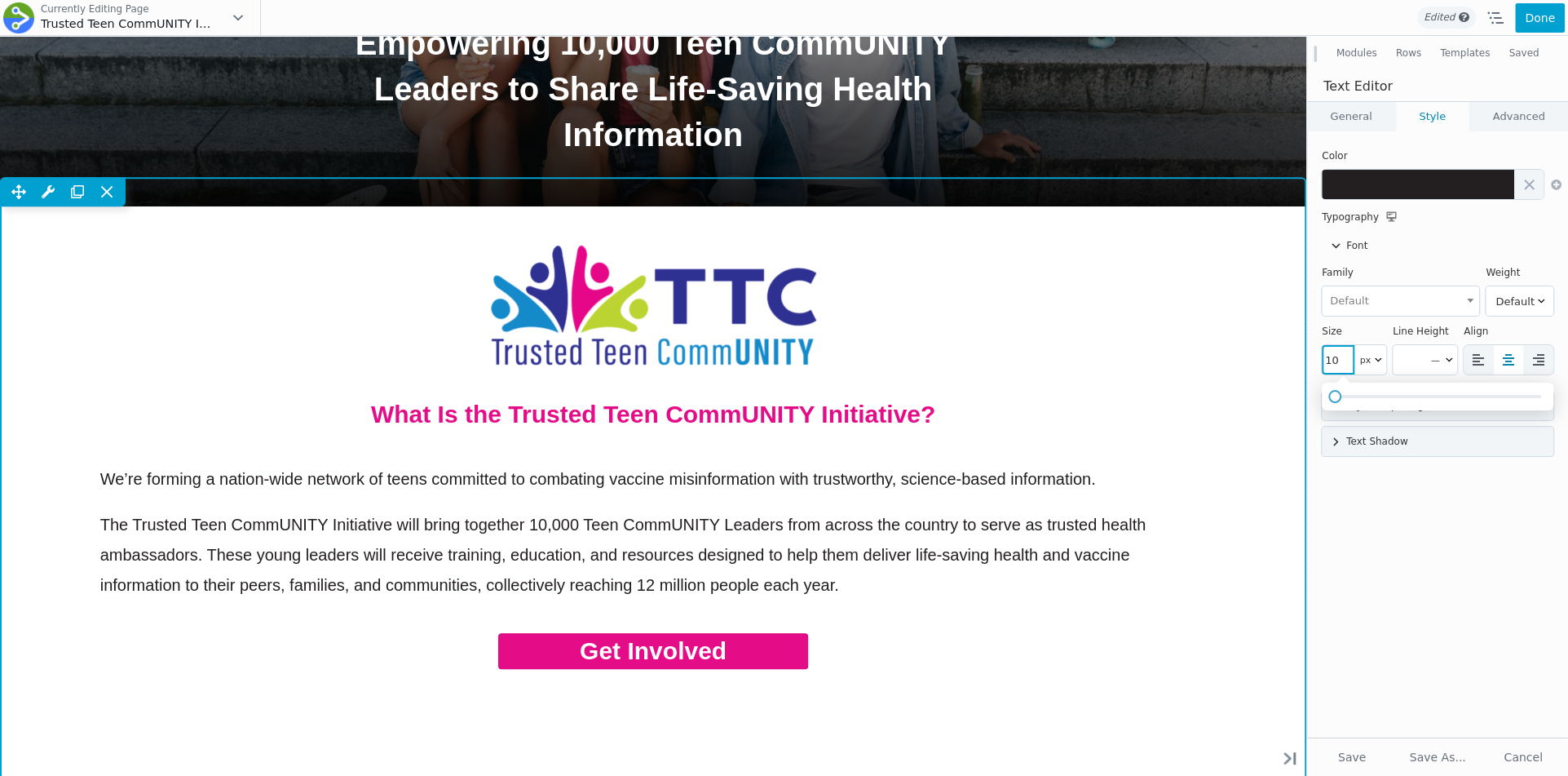
drag, startPoint x: 1338, startPoint y: 431, endPoint x: 1196, endPoint y: 397, distance: 146.0
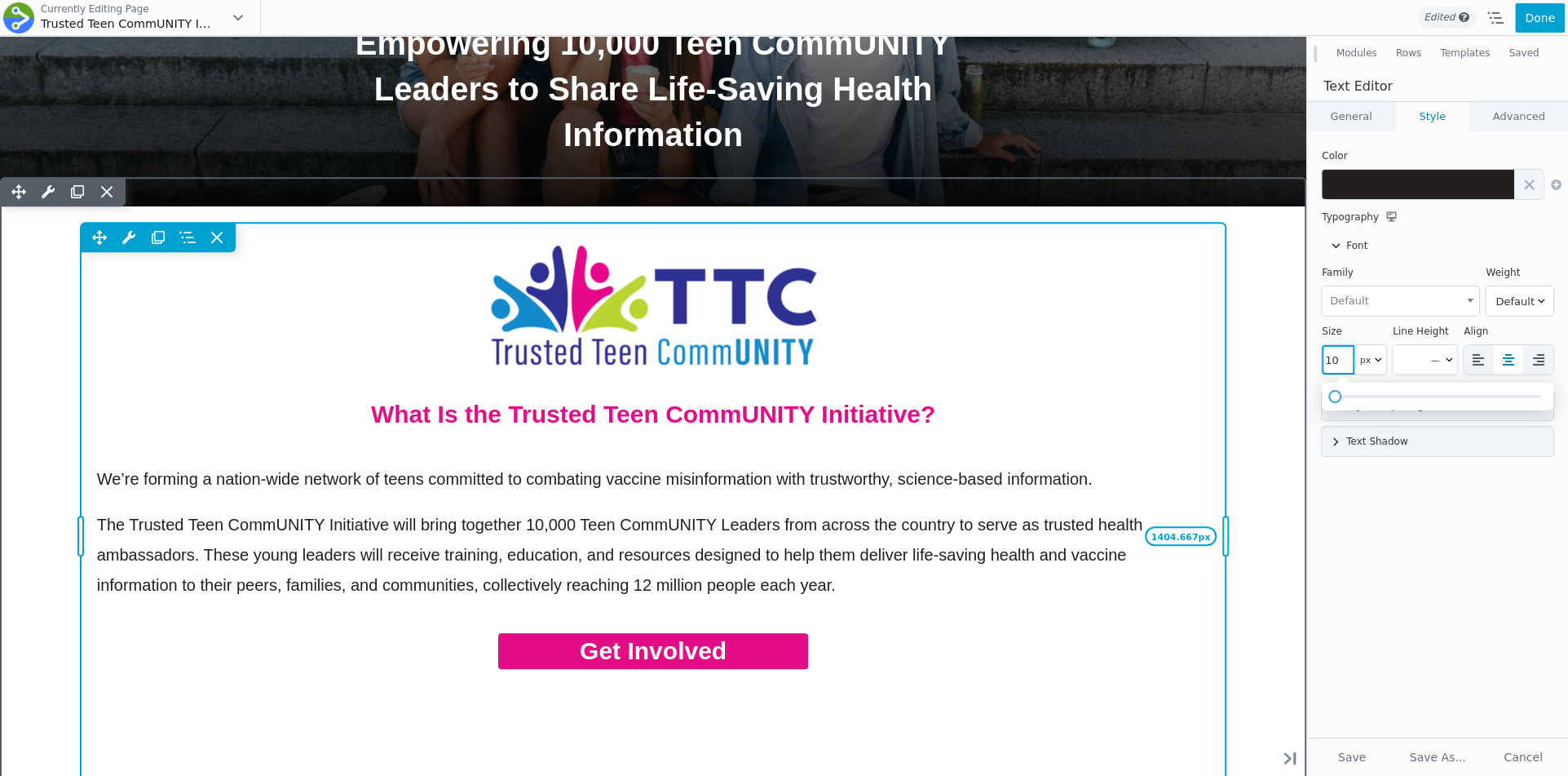
drag, startPoint x: 998, startPoint y: 575, endPoint x: 1226, endPoint y: 537, distance: 231.1
click at [1226, 537] on div "1404.667px" at bounding box center [1225, 536] width 15 height 626
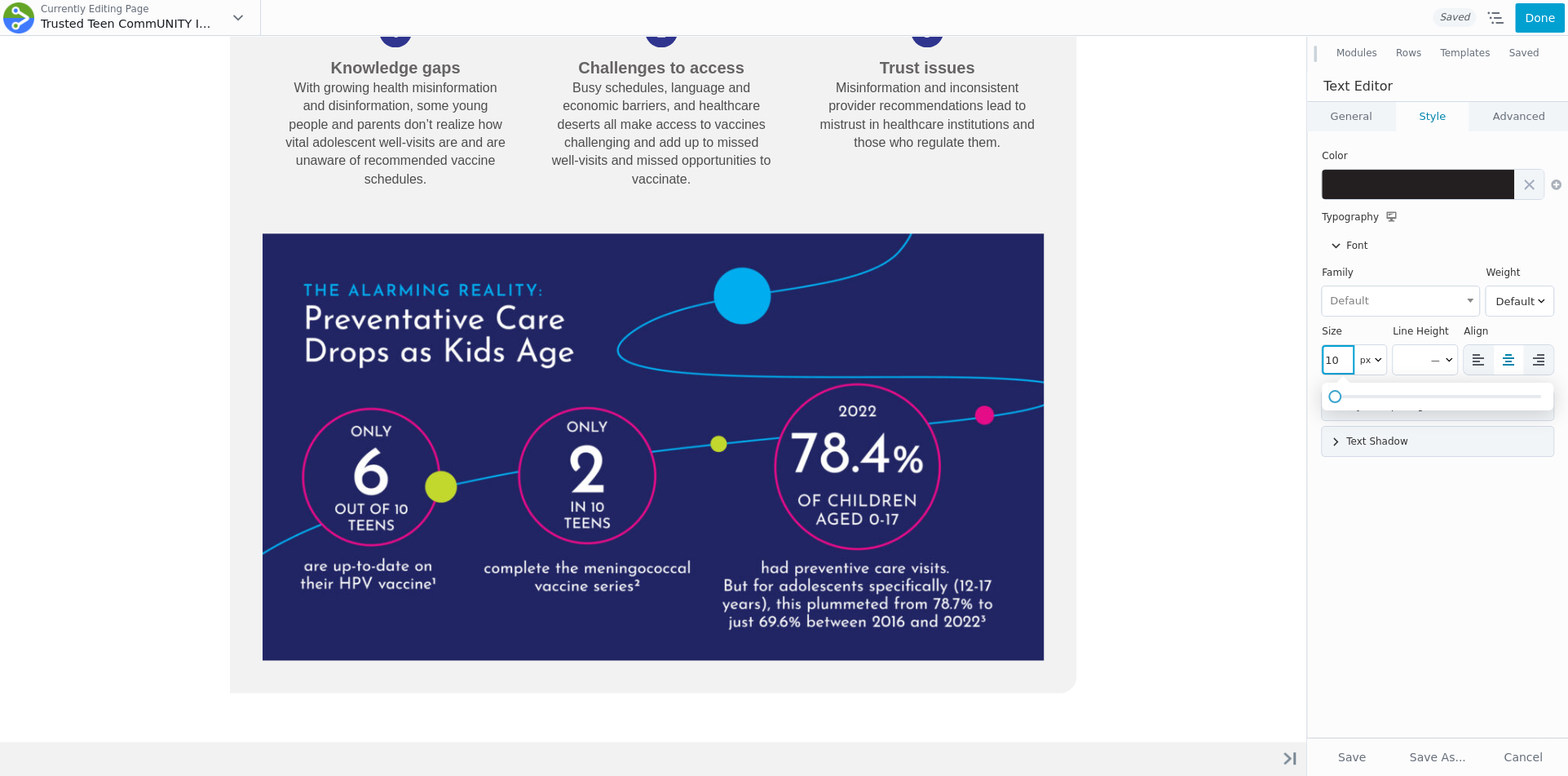
scroll to position [1823, 0]
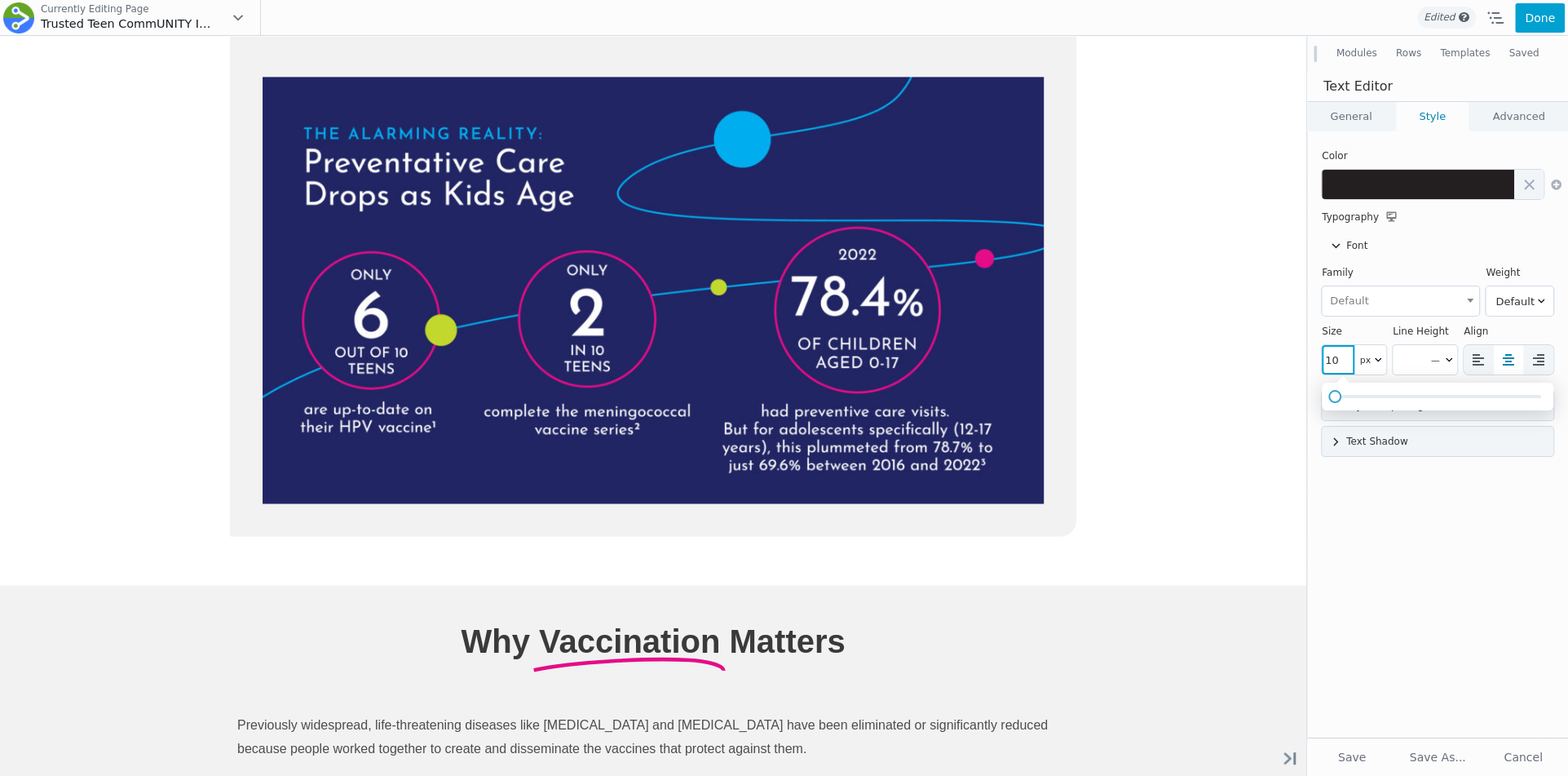
drag, startPoint x: 1222, startPoint y: 528, endPoint x: 974, endPoint y: 303, distance: 334.9
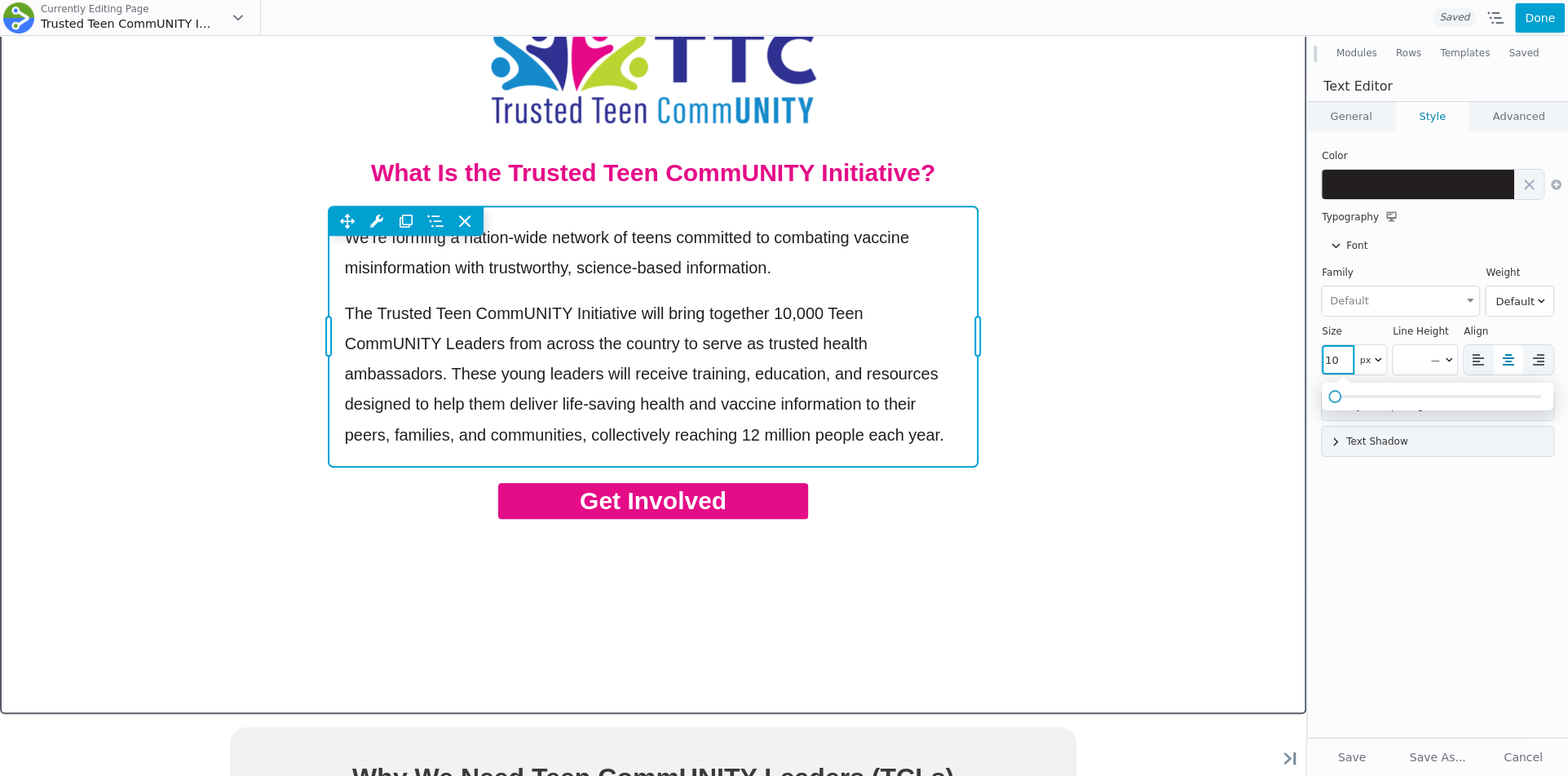
scroll to position [752, 0]
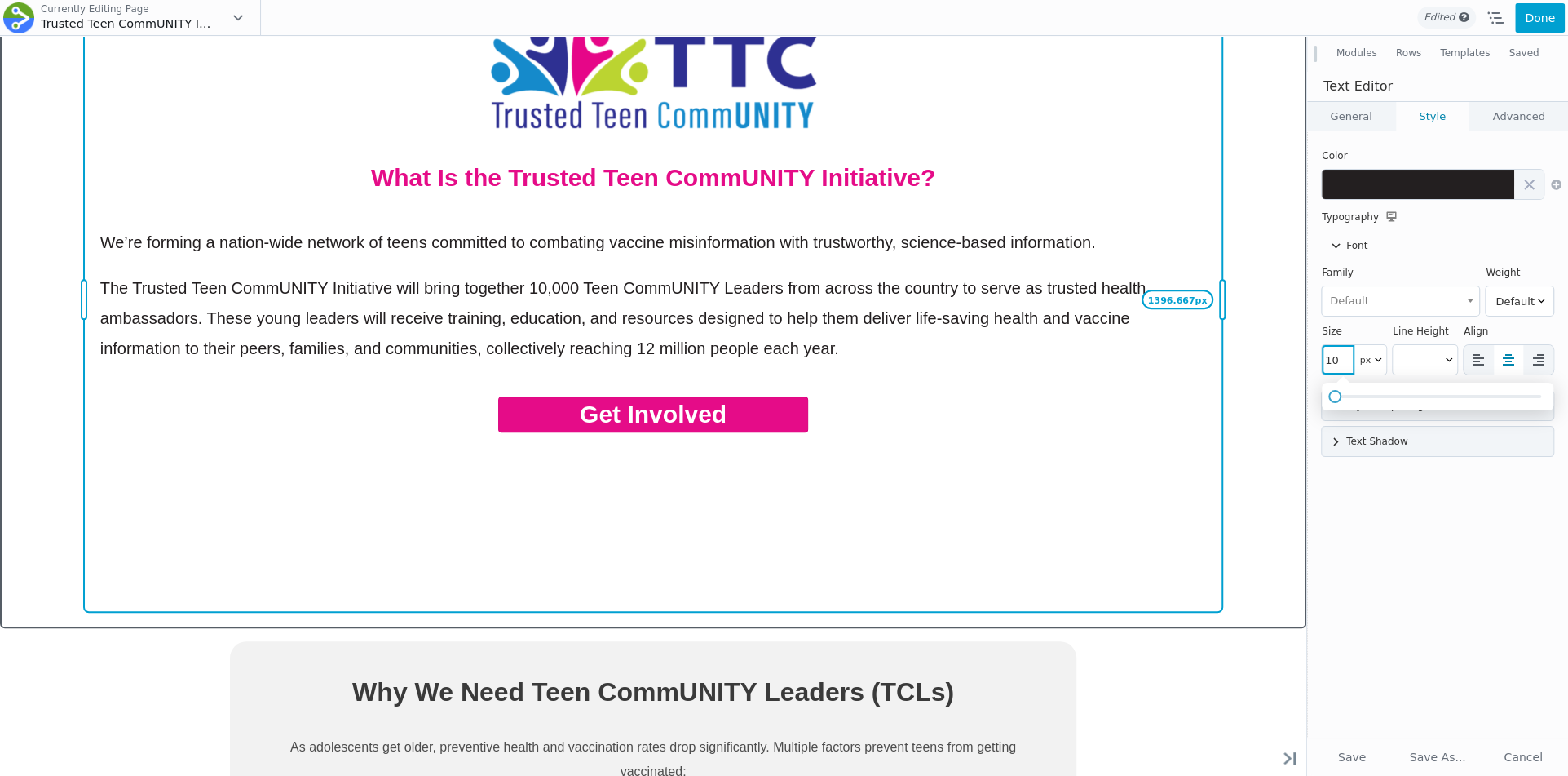
drag, startPoint x: 980, startPoint y: 321, endPoint x: 1224, endPoint y: 309, distance: 244.3
click at [1224, 309] on div "1396.667px" at bounding box center [1222, 299] width 15 height 626
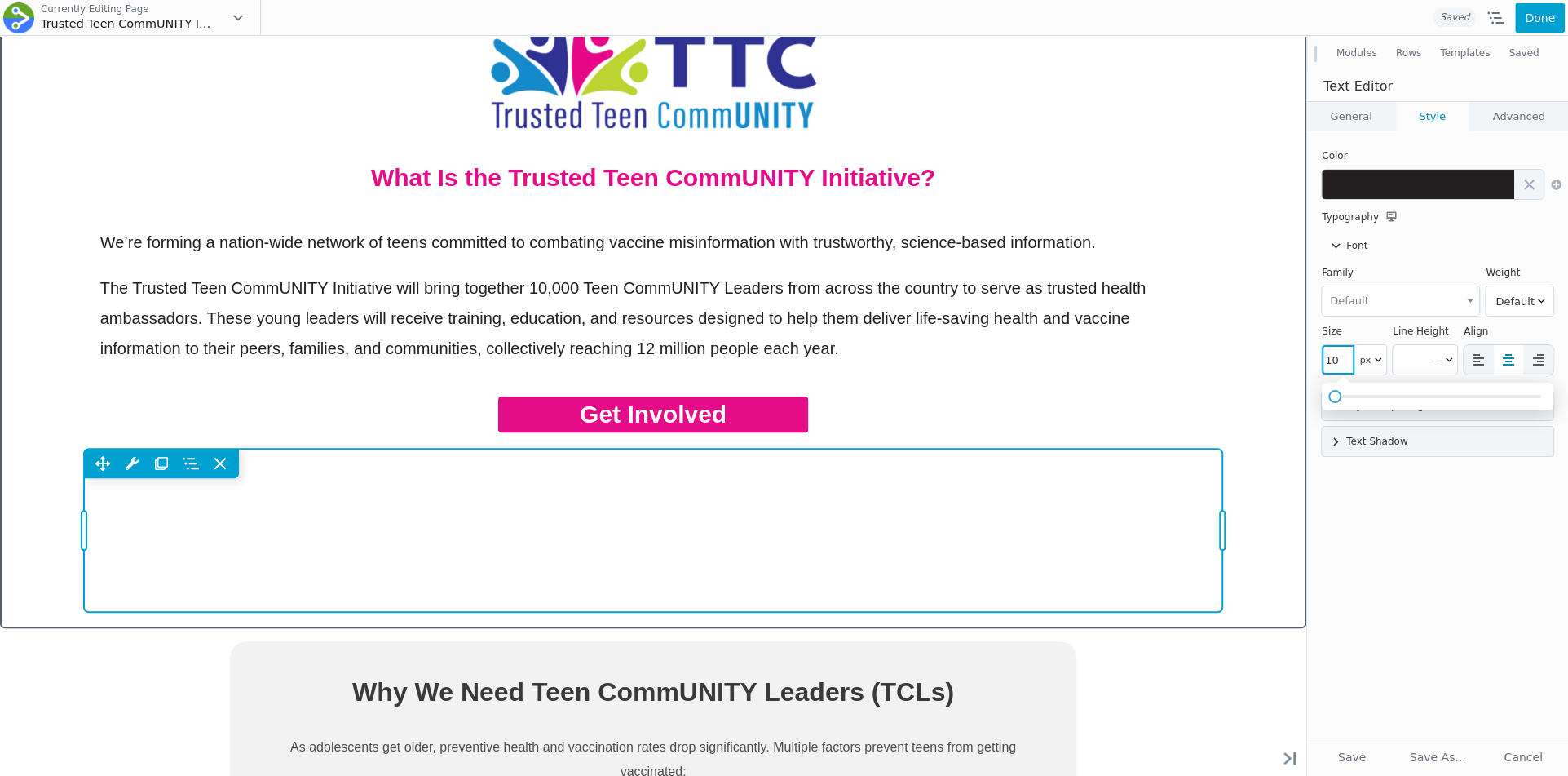
click at [1084, 485] on div "Move Up Move Down Video Settings Copy Video Settings Paste Video Settings Row R…" at bounding box center [653, 531] width 1139 height 164
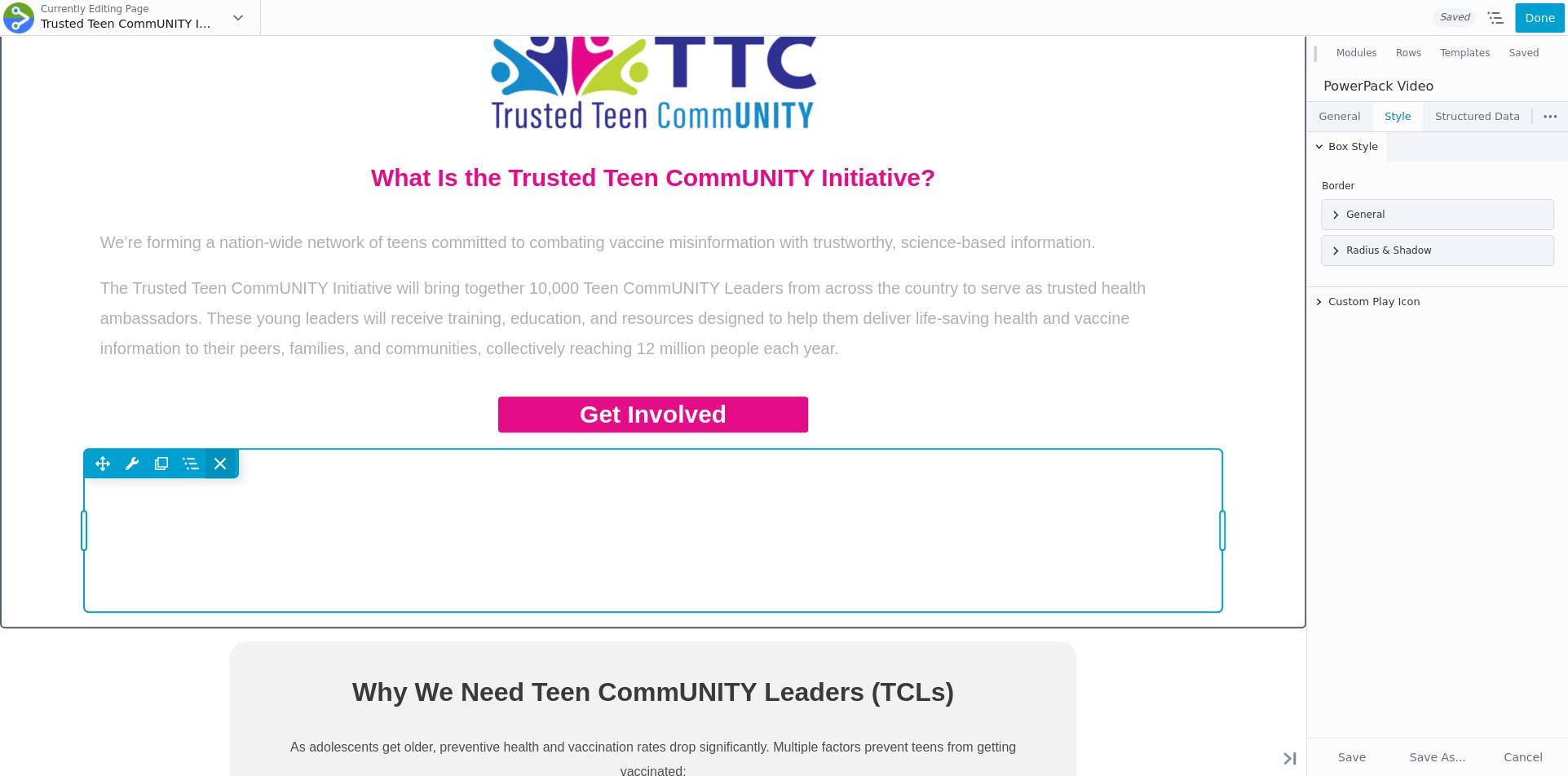
click at [226, 468] on icon at bounding box center [220, 464] width 16 height 16
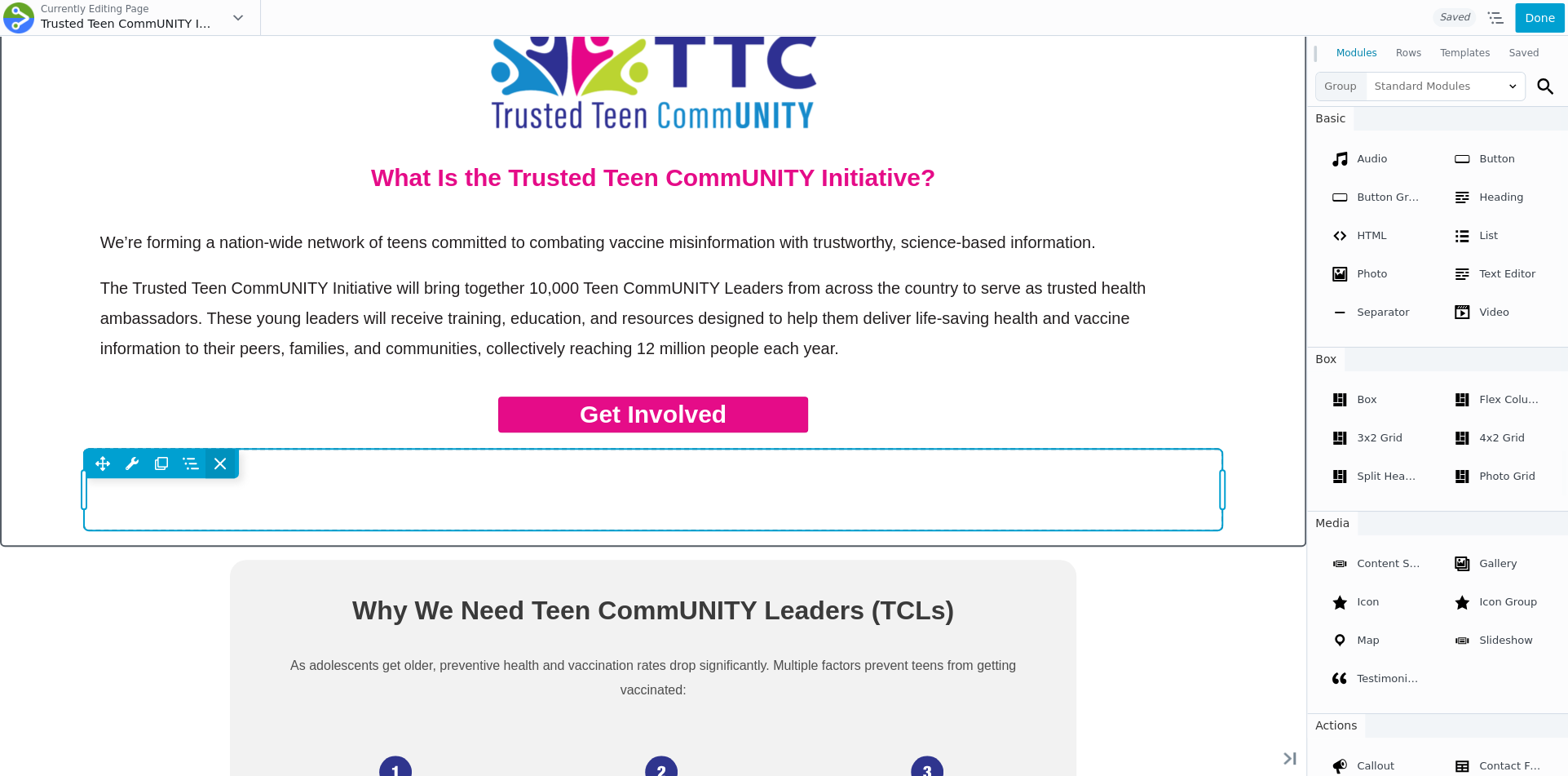
click at [230, 456] on span at bounding box center [219, 463] width 29 height 29
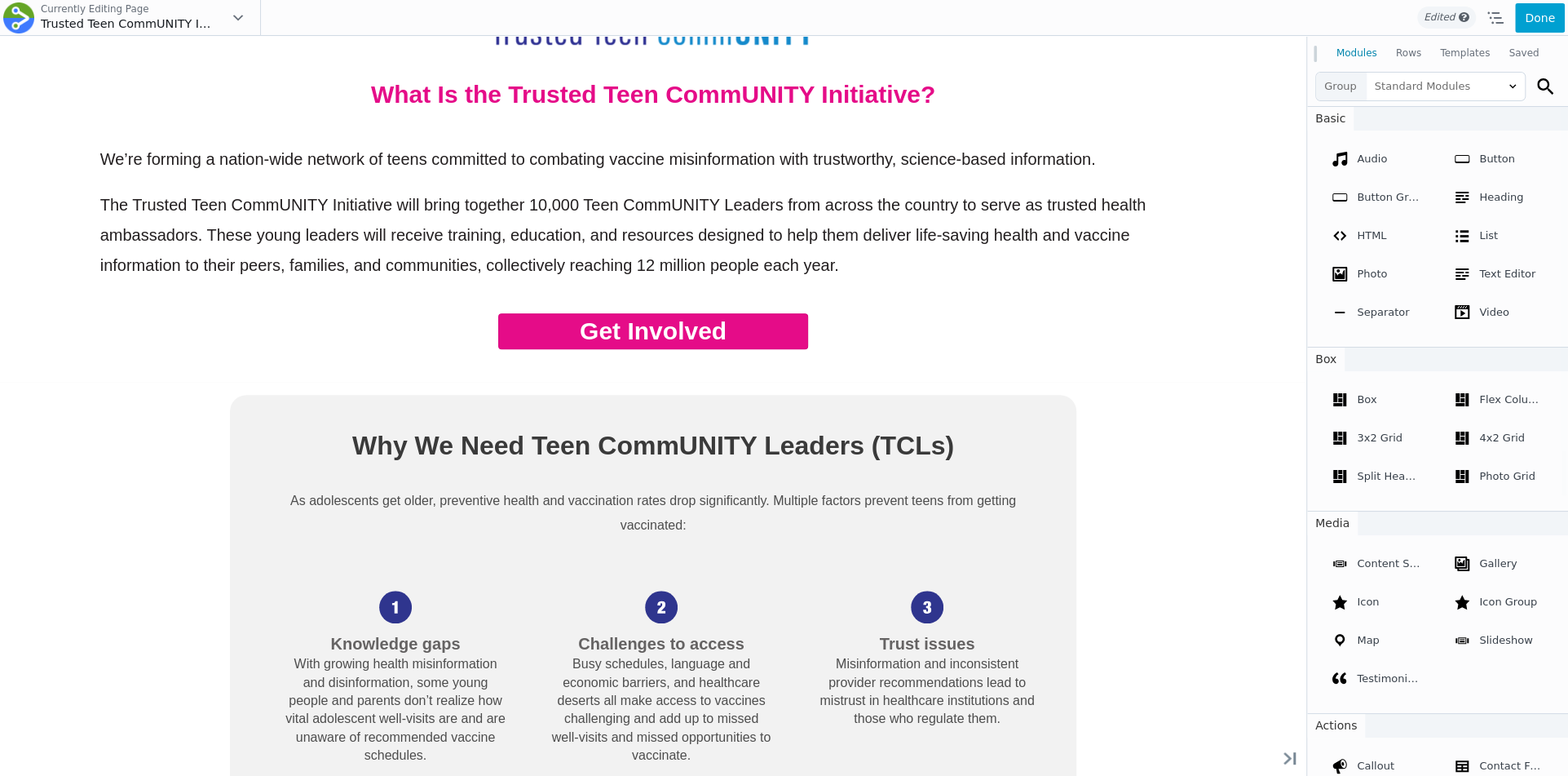
scroll to position [686, 0]
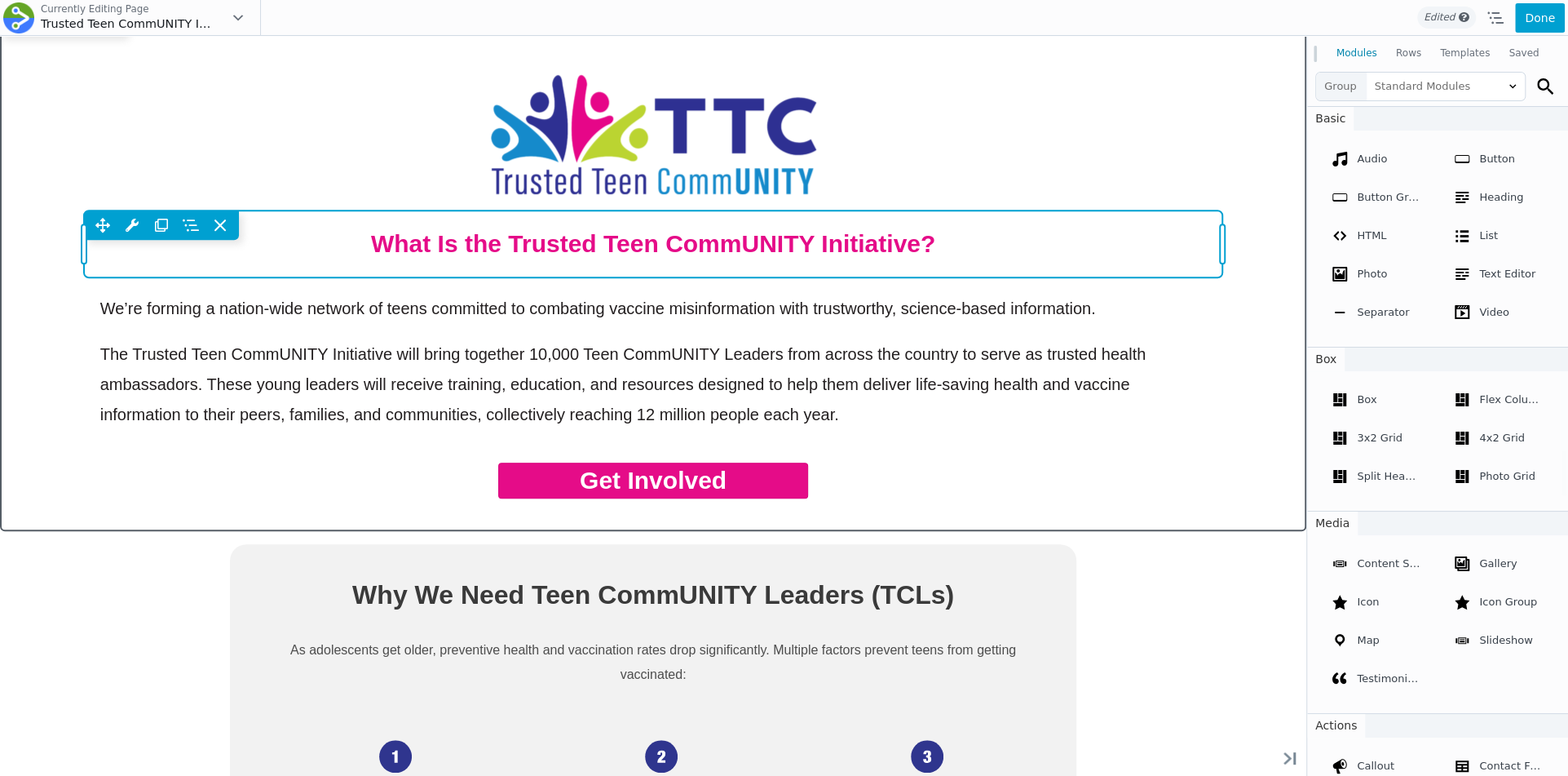
click at [752, 240] on div "Move Up Move Down Heading Settings Copy Heading Settings Paste Heading Settings…" at bounding box center [653, 243] width 1139 height 67
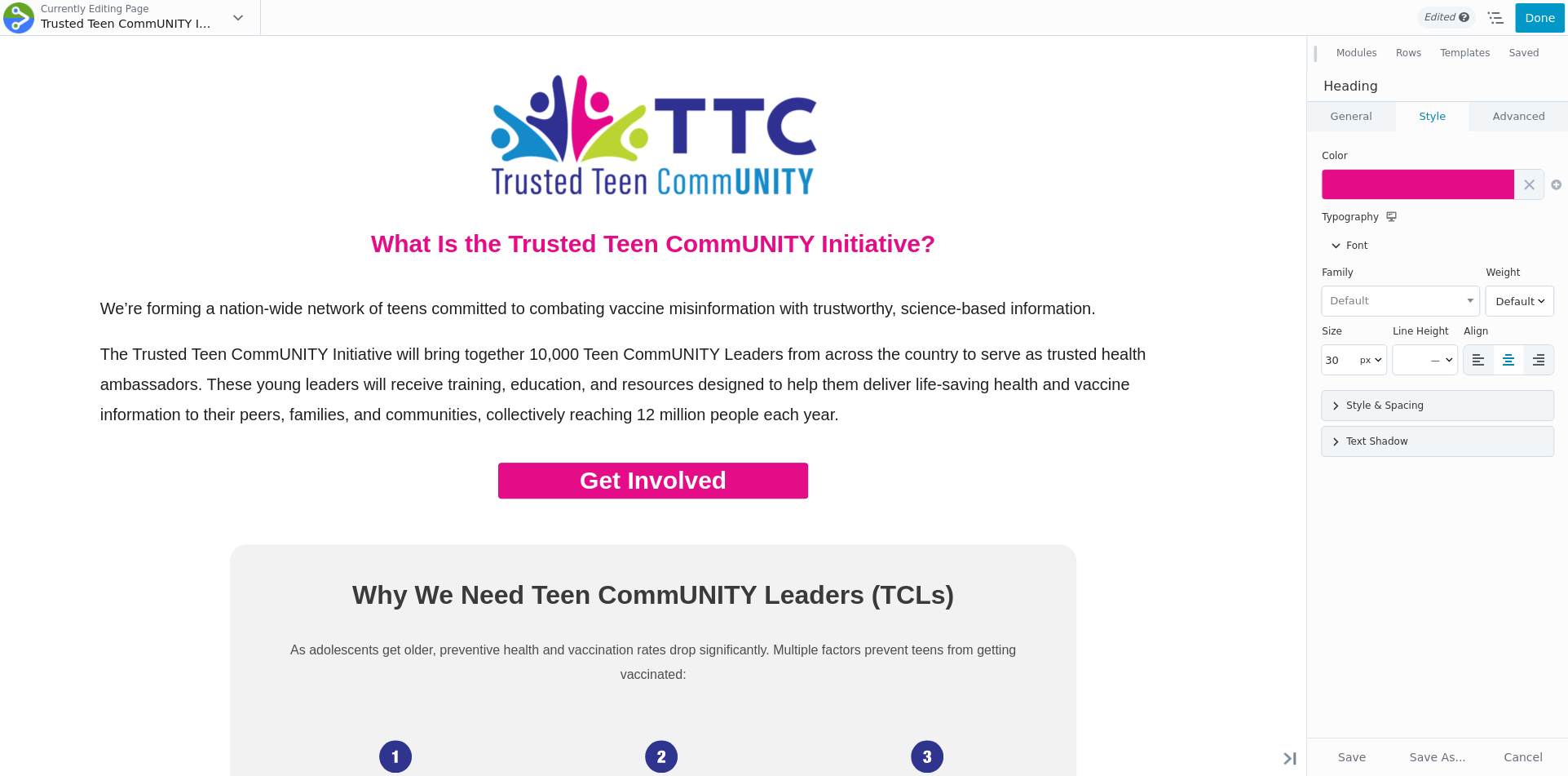
click at [1551, 10] on button "Done" at bounding box center [1540, 17] width 50 height 29
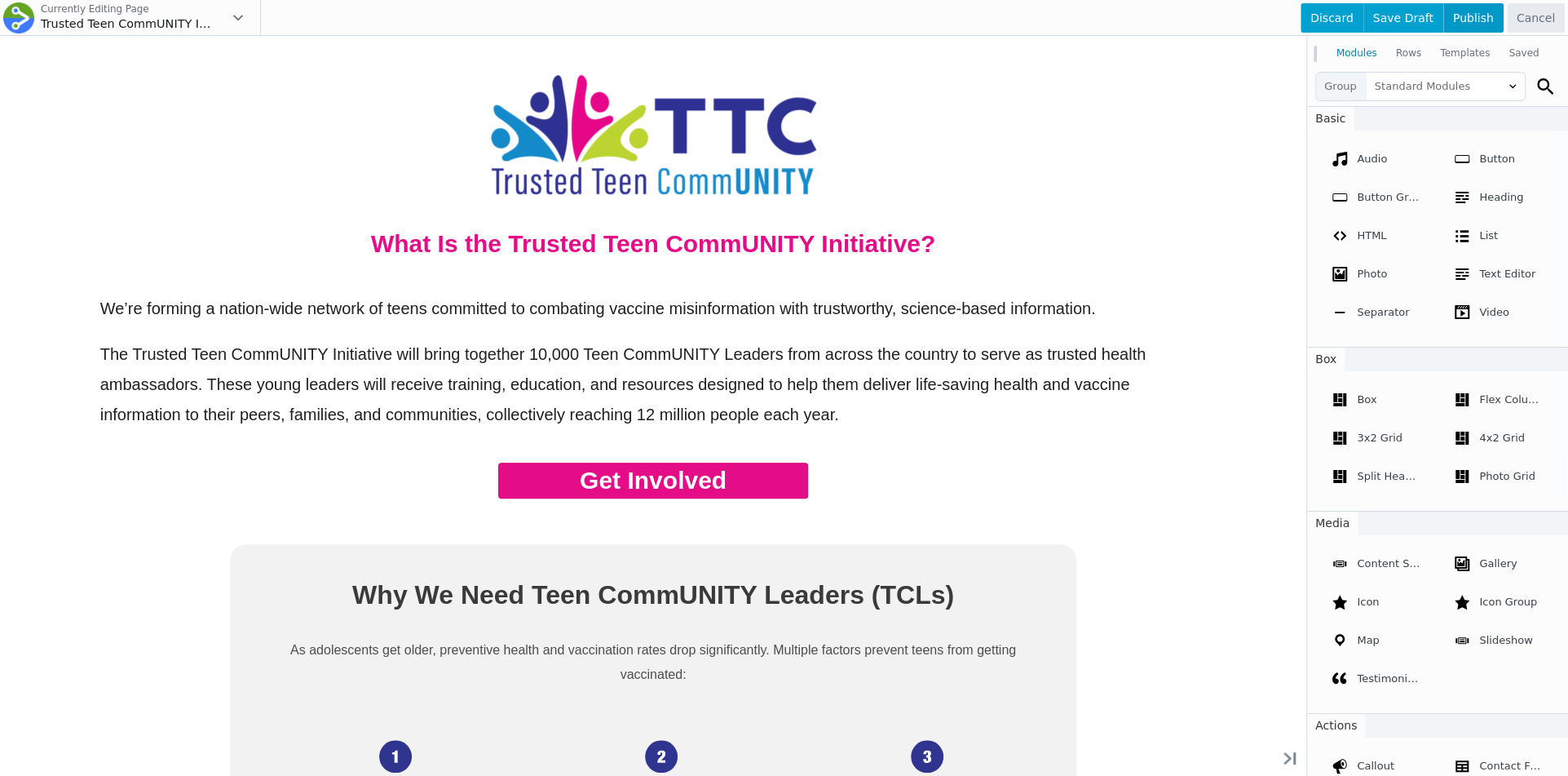
click at [1471, 23] on span "Publish" at bounding box center [1473, 17] width 61 height 29
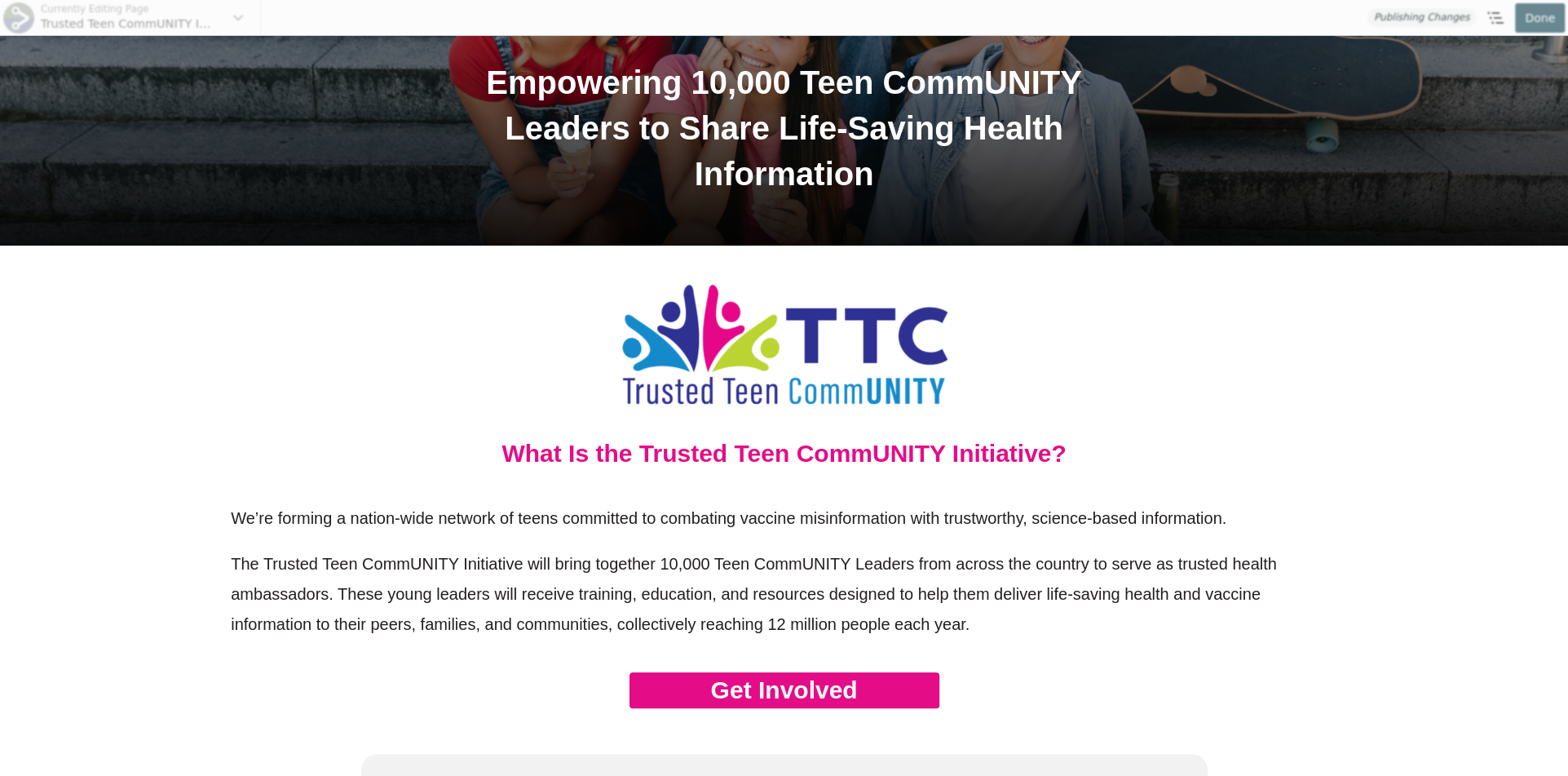
scroll to position [374, 0]
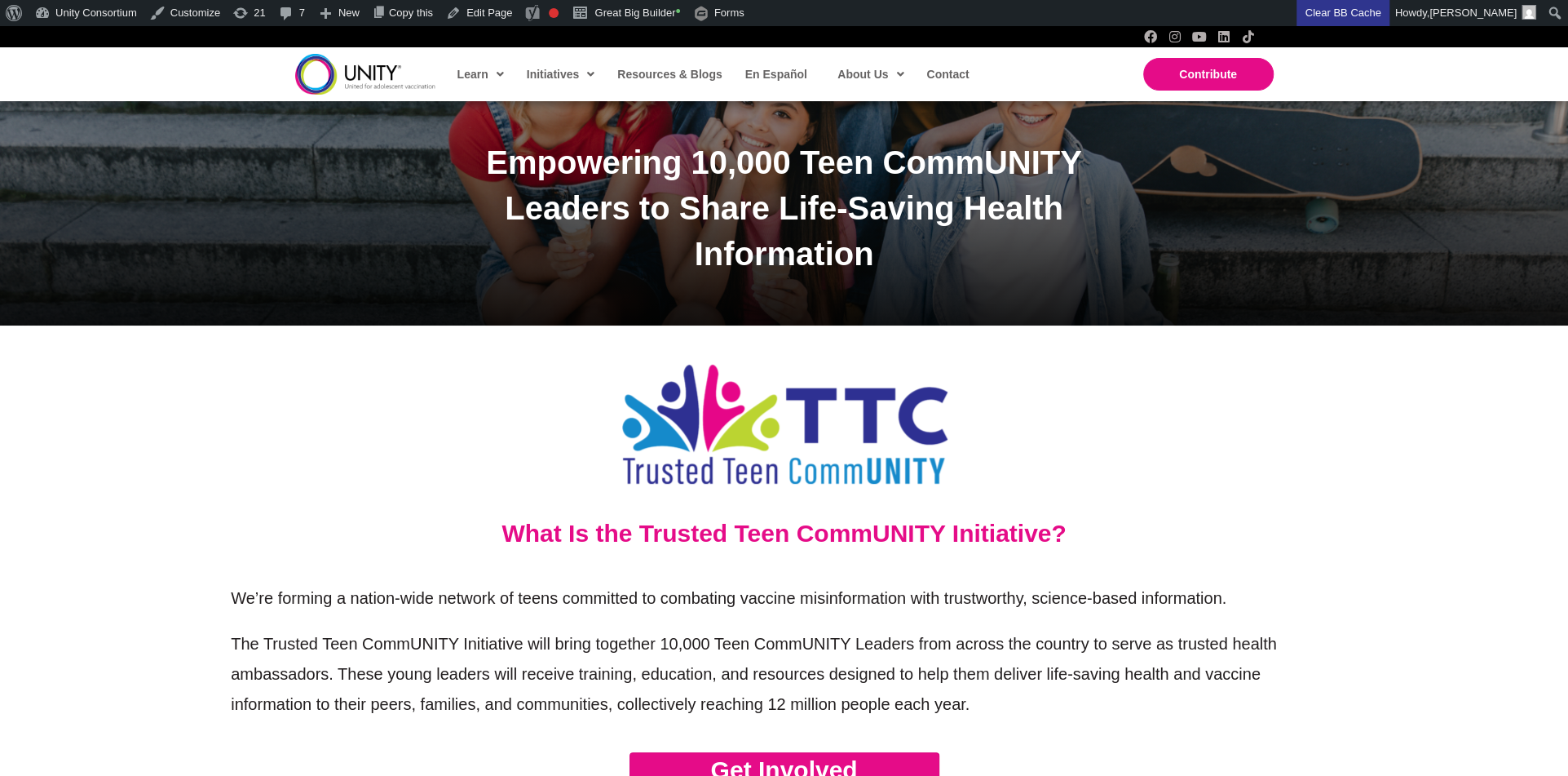
scroll to position [367, 0]
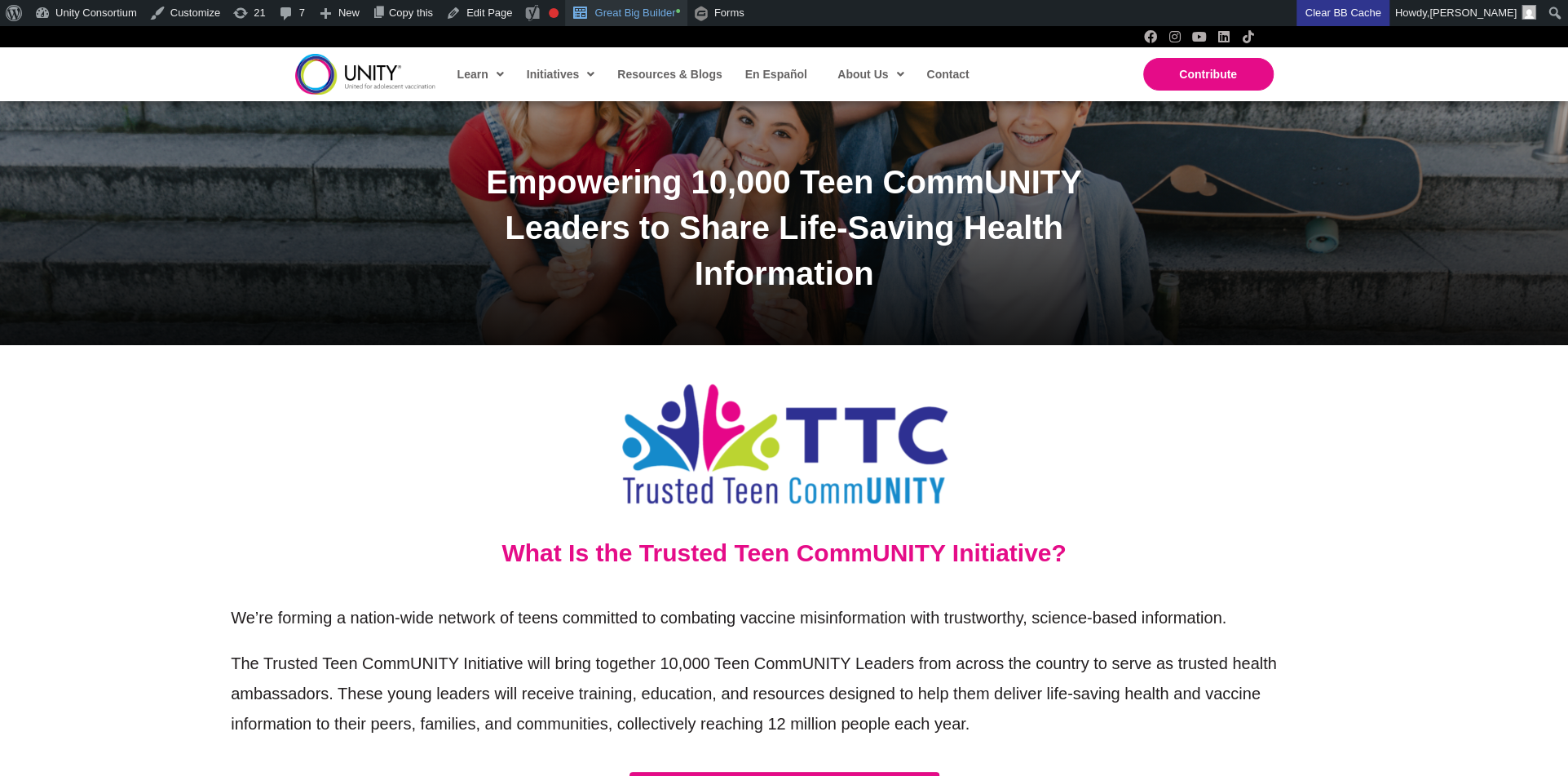
click at [665, 6] on link "Great Big Builder •" at bounding box center [626, 13] width 122 height 26
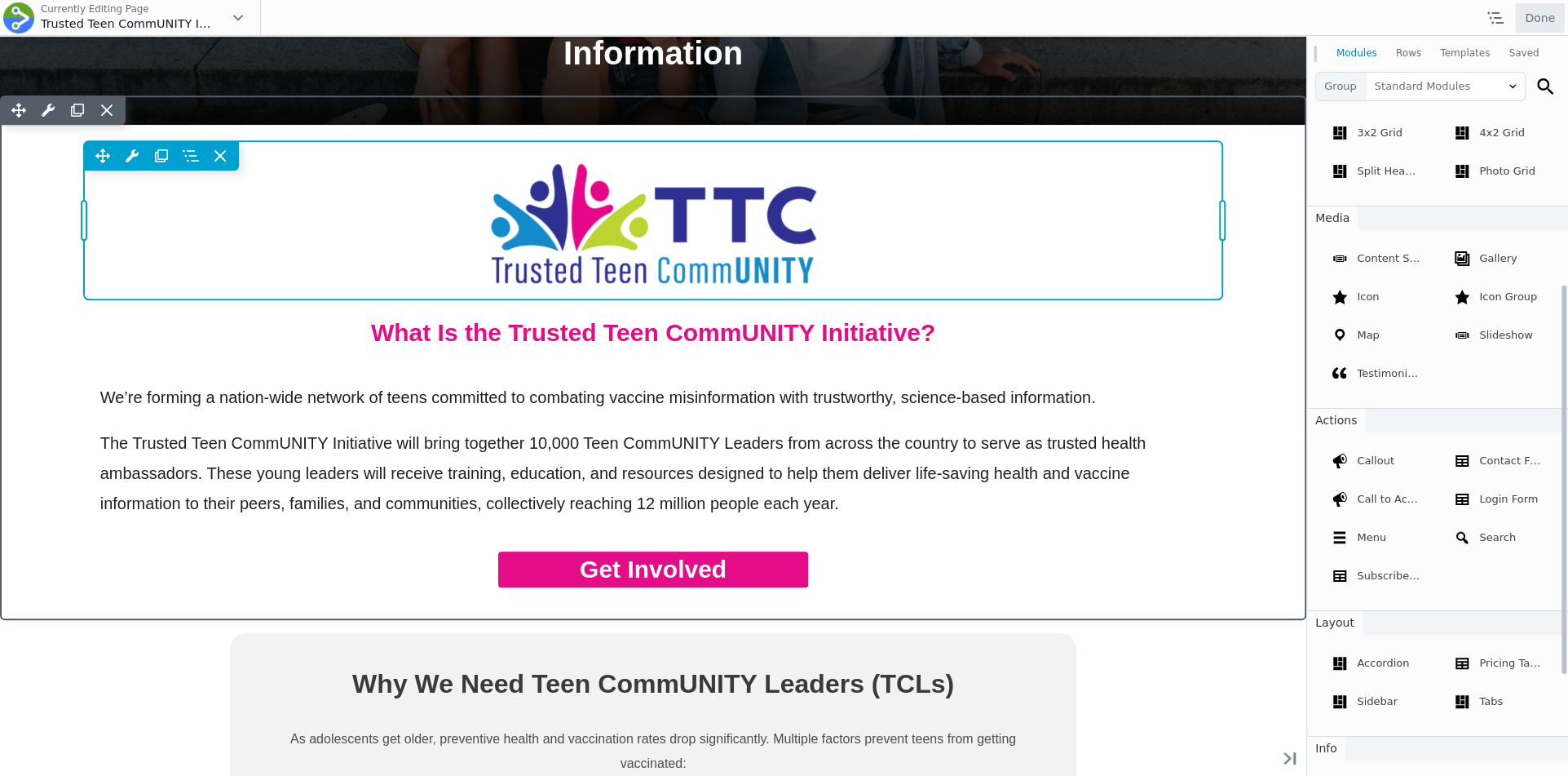
scroll to position [950, 0]
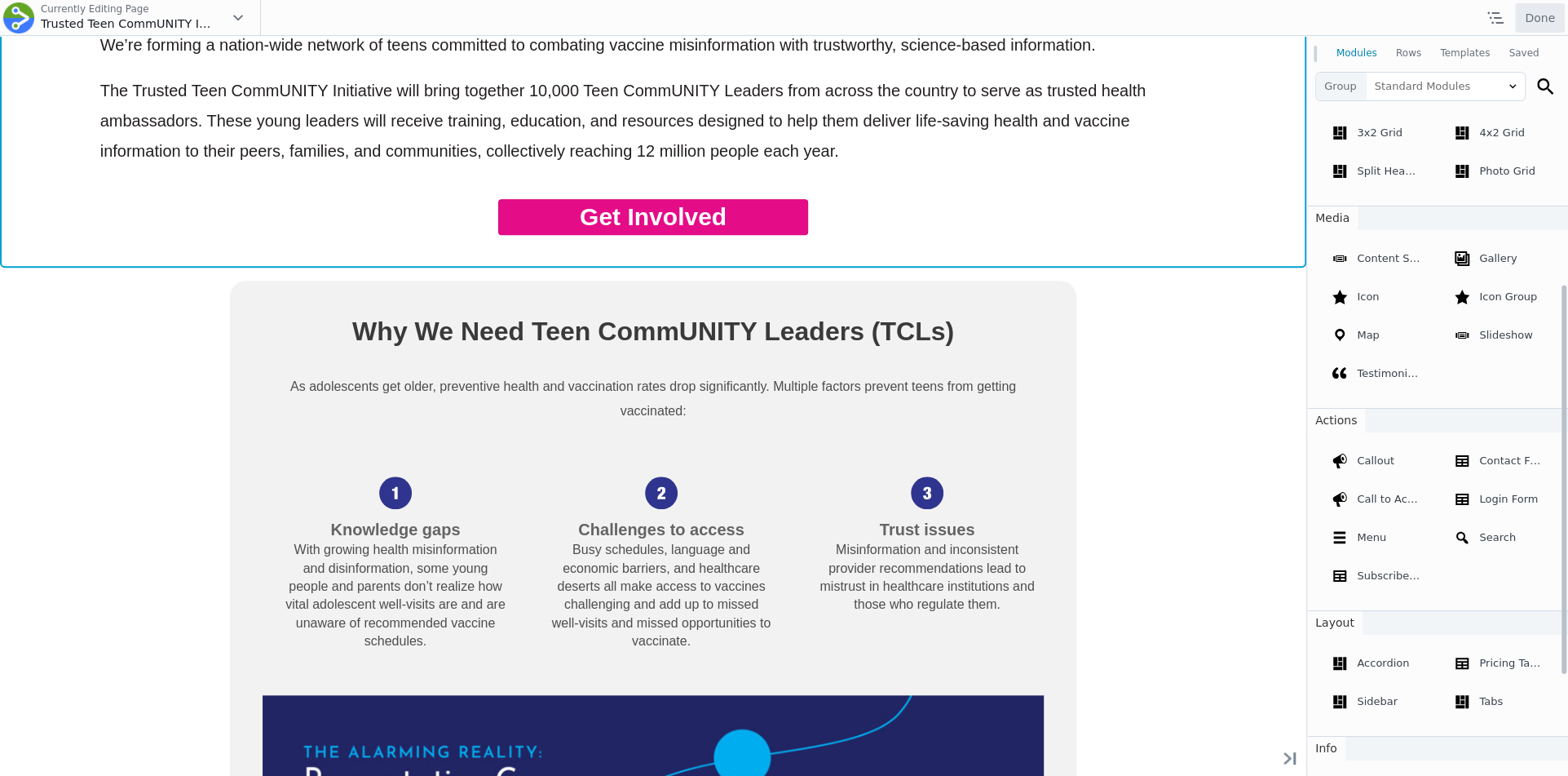
click at [1158, 267] on div "Move Up Move Down Row Settings Reset Column Widths Reset Row Width Copy Row Set…" at bounding box center [653, 5] width 1307 height 525
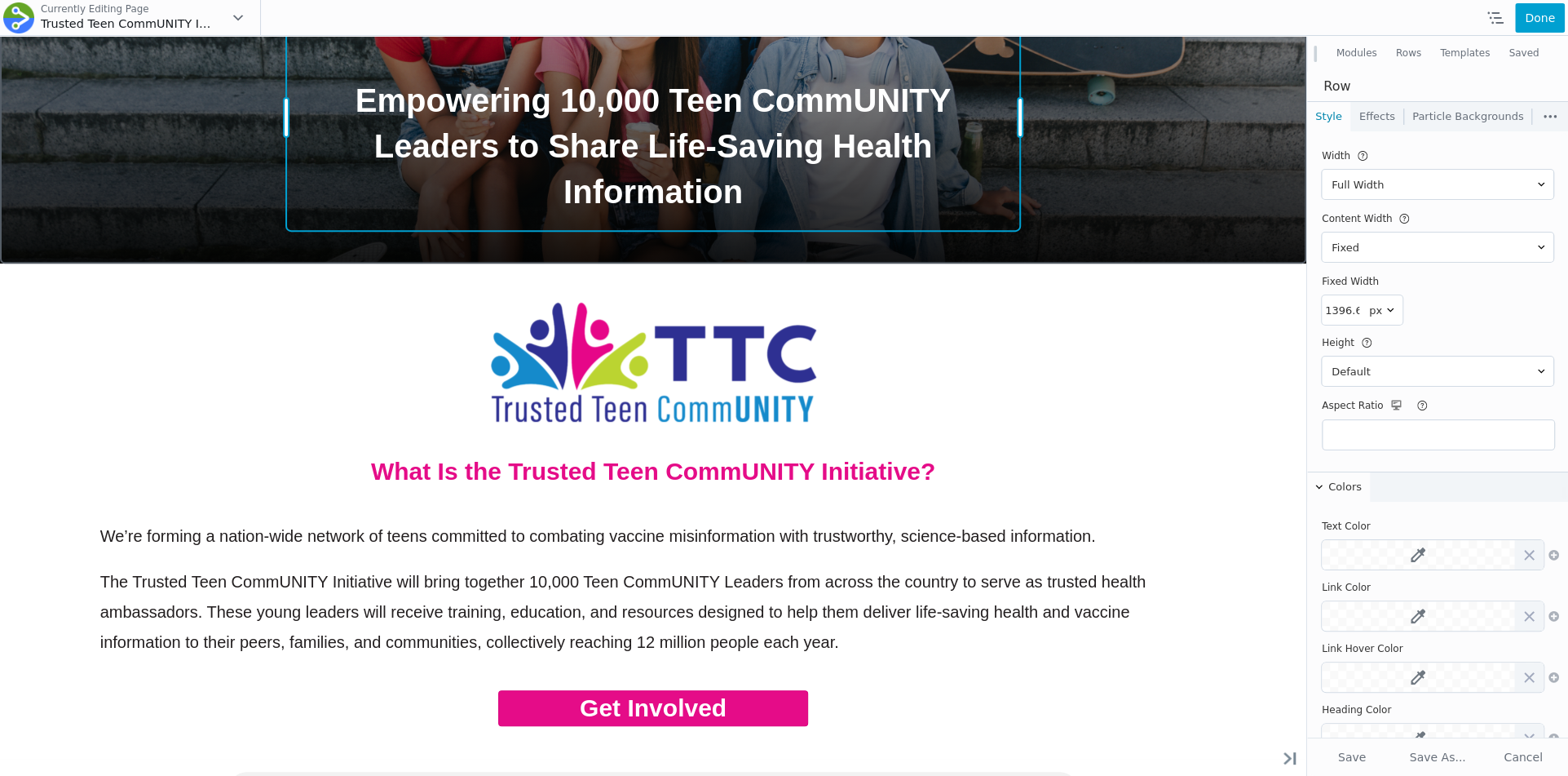
scroll to position [0, 0]
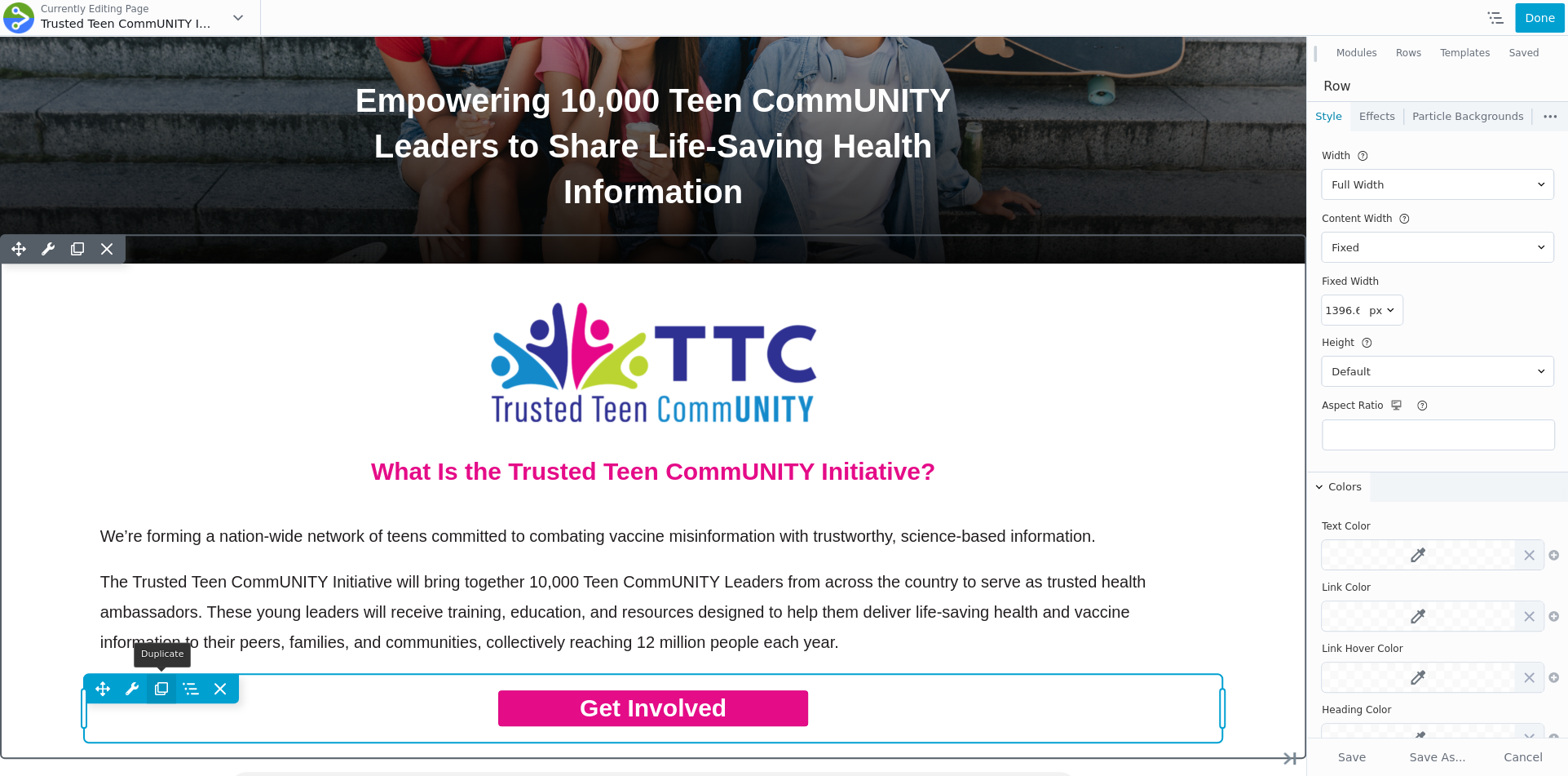
click at [158, 689] on icon at bounding box center [160, 688] width 29 height 29
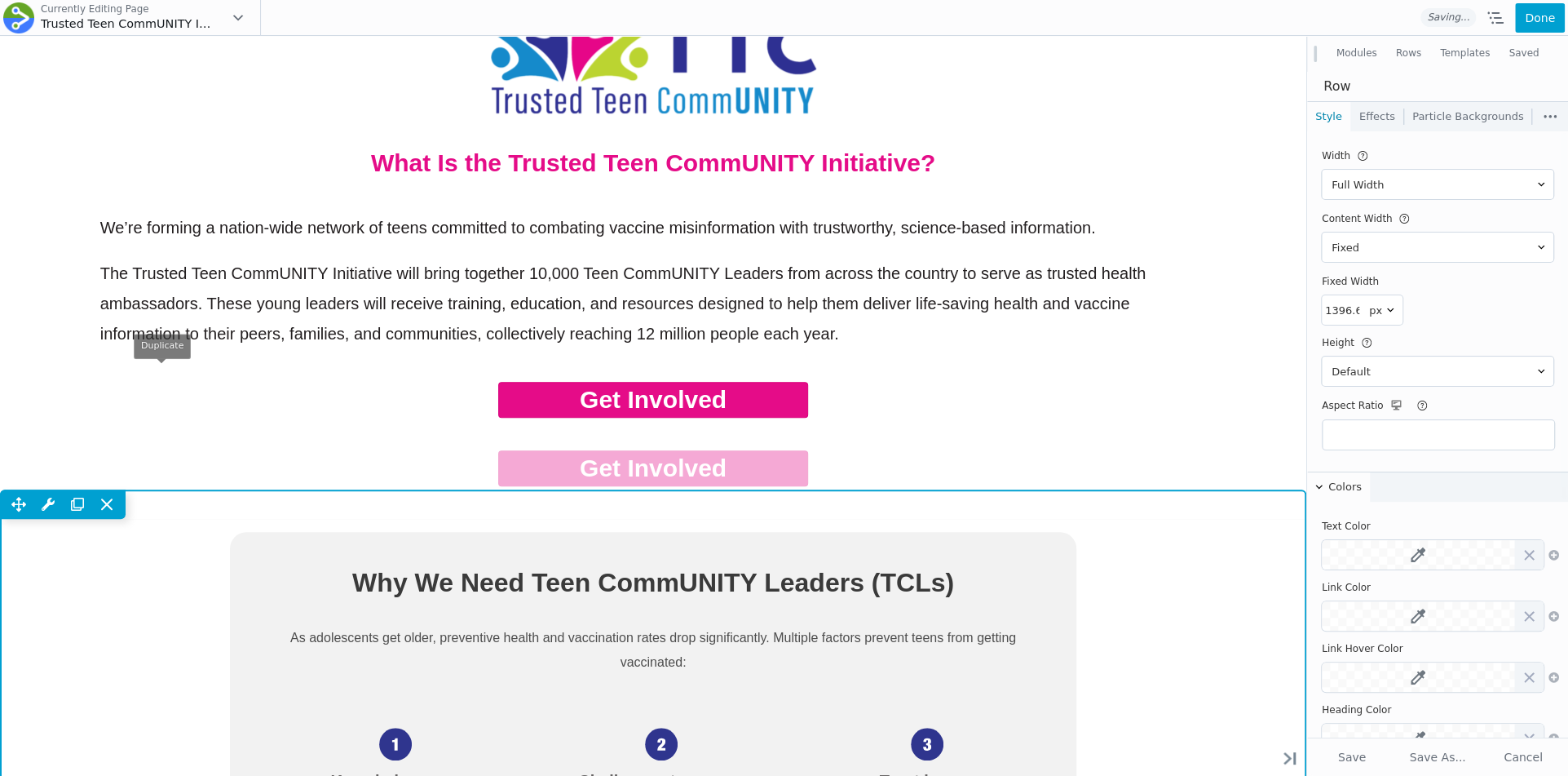
scroll to position [816, 0]
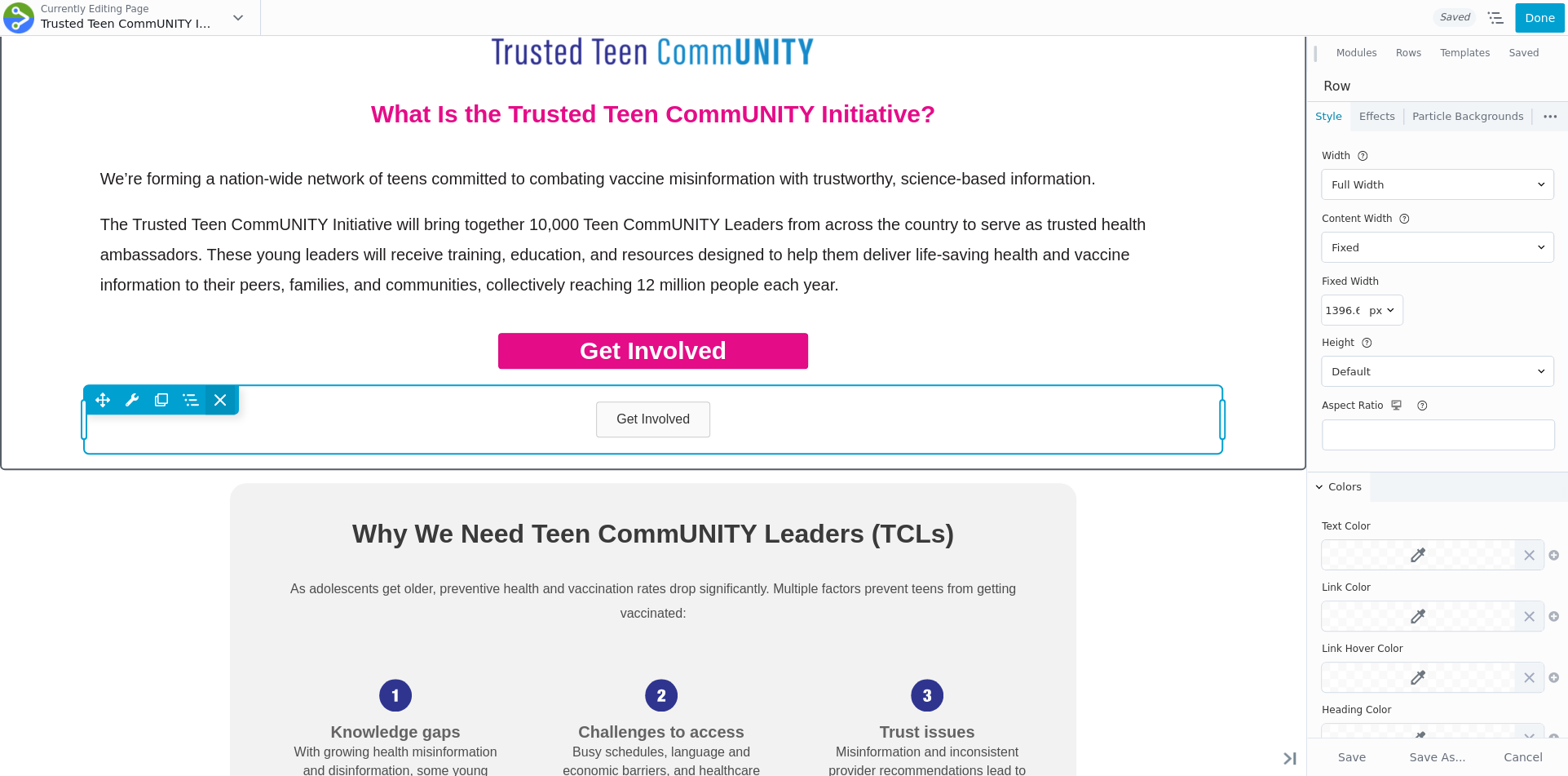
click at [220, 404] on icon at bounding box center [220, 400] width 16 height 16
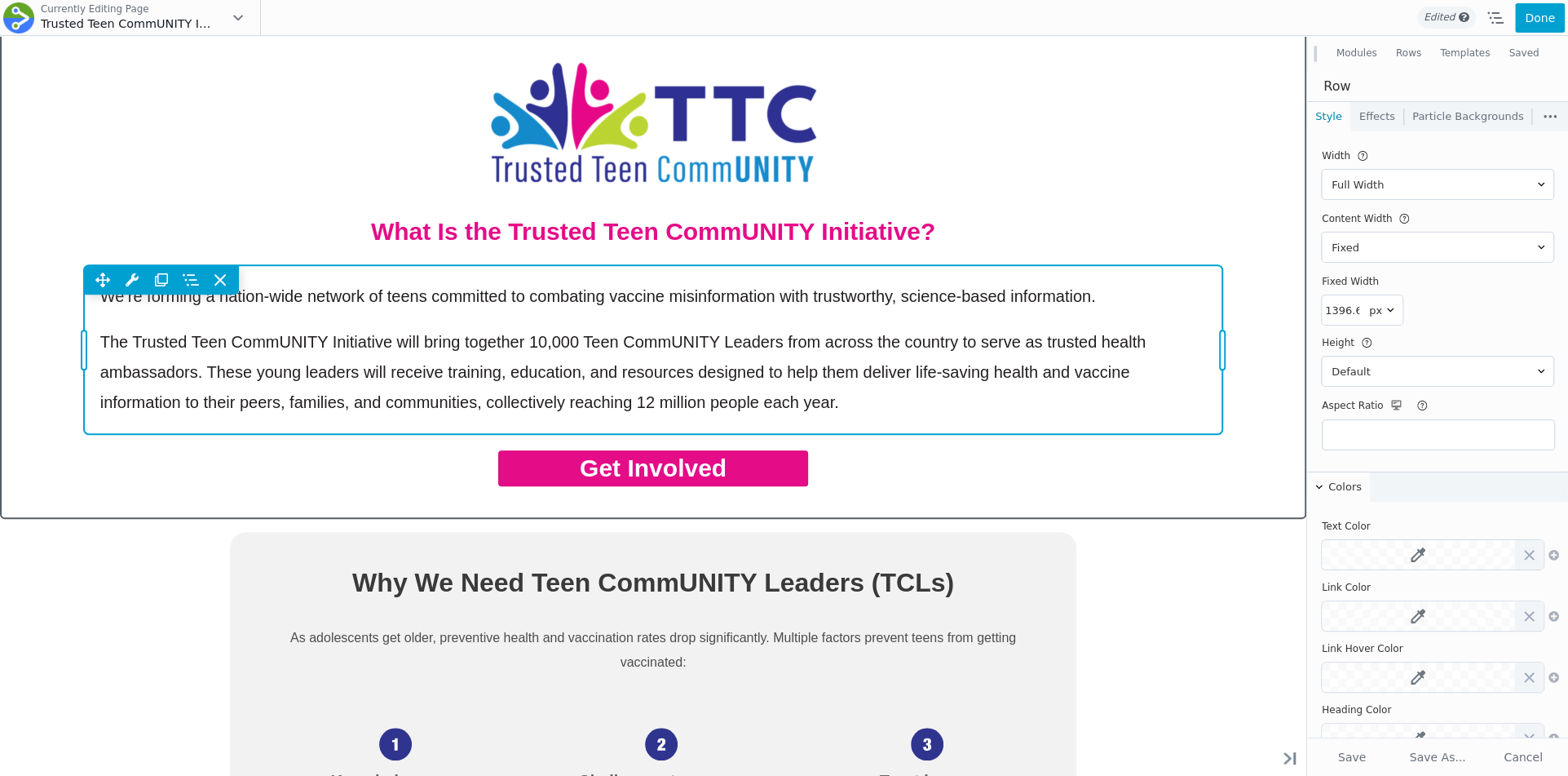
scroll to position [480, 0]
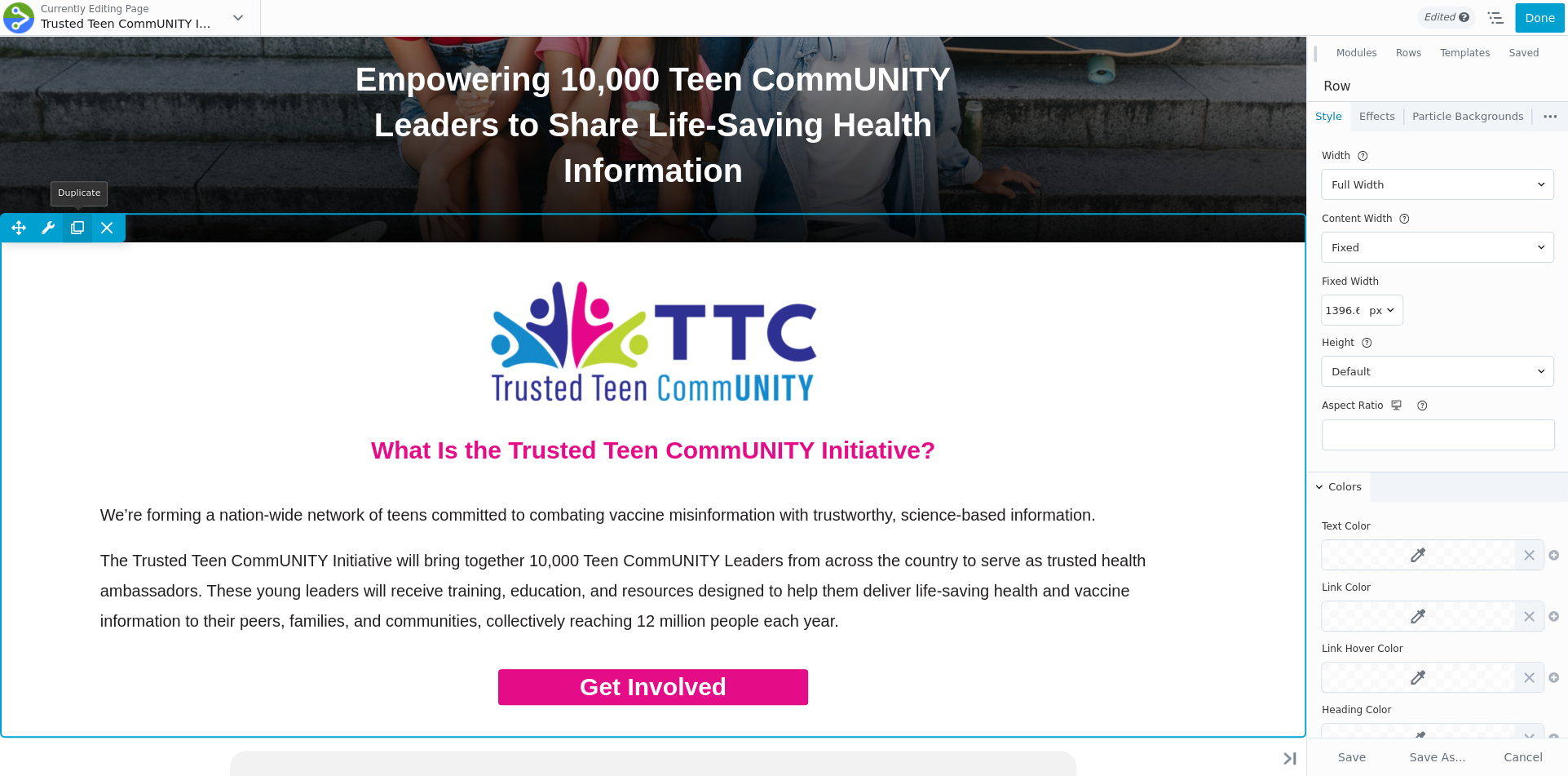
click at [76, 223] on icon at bounding box center [77, 227] width 29 height 29
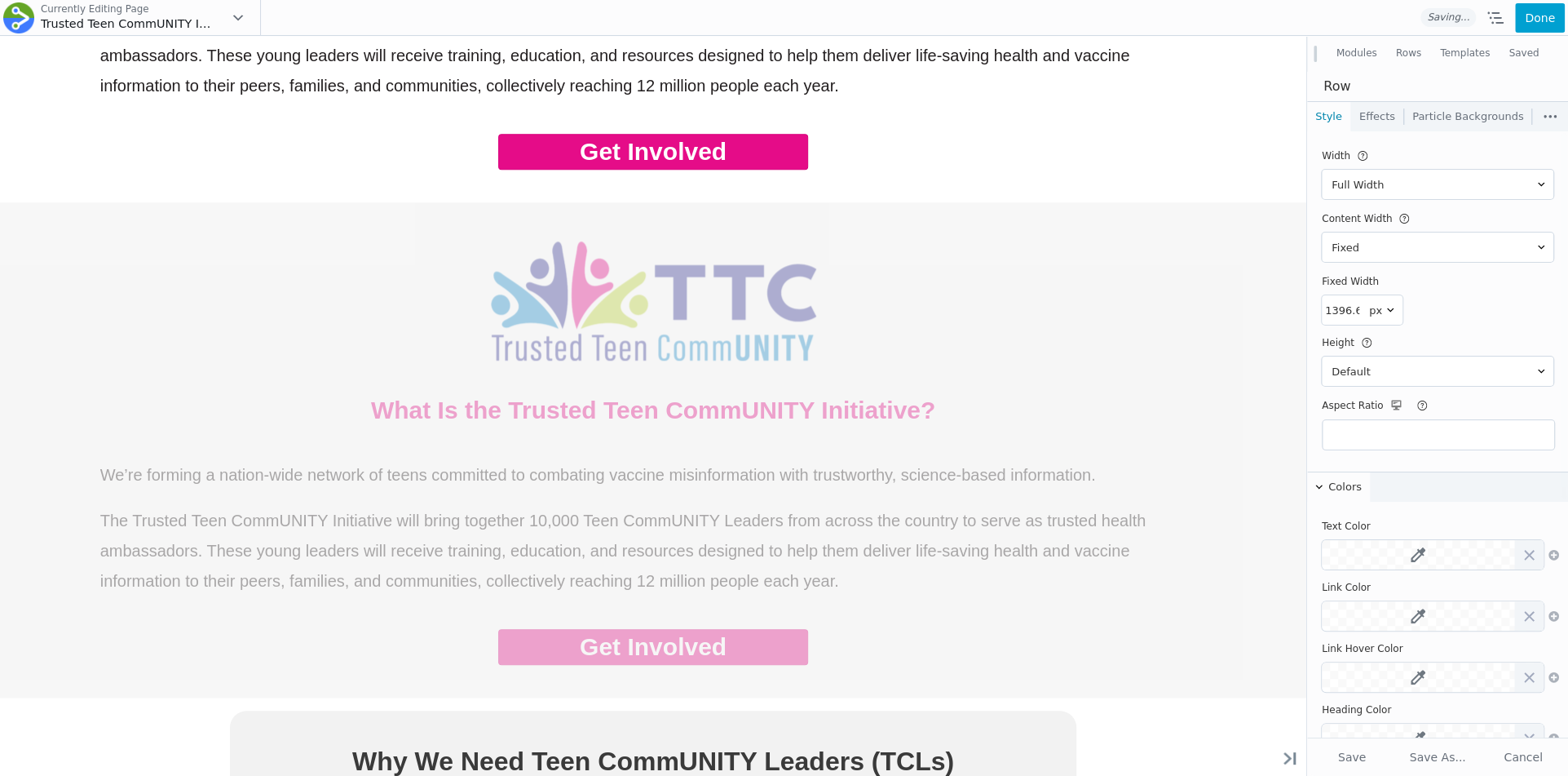
scroll to position [1046, 0]
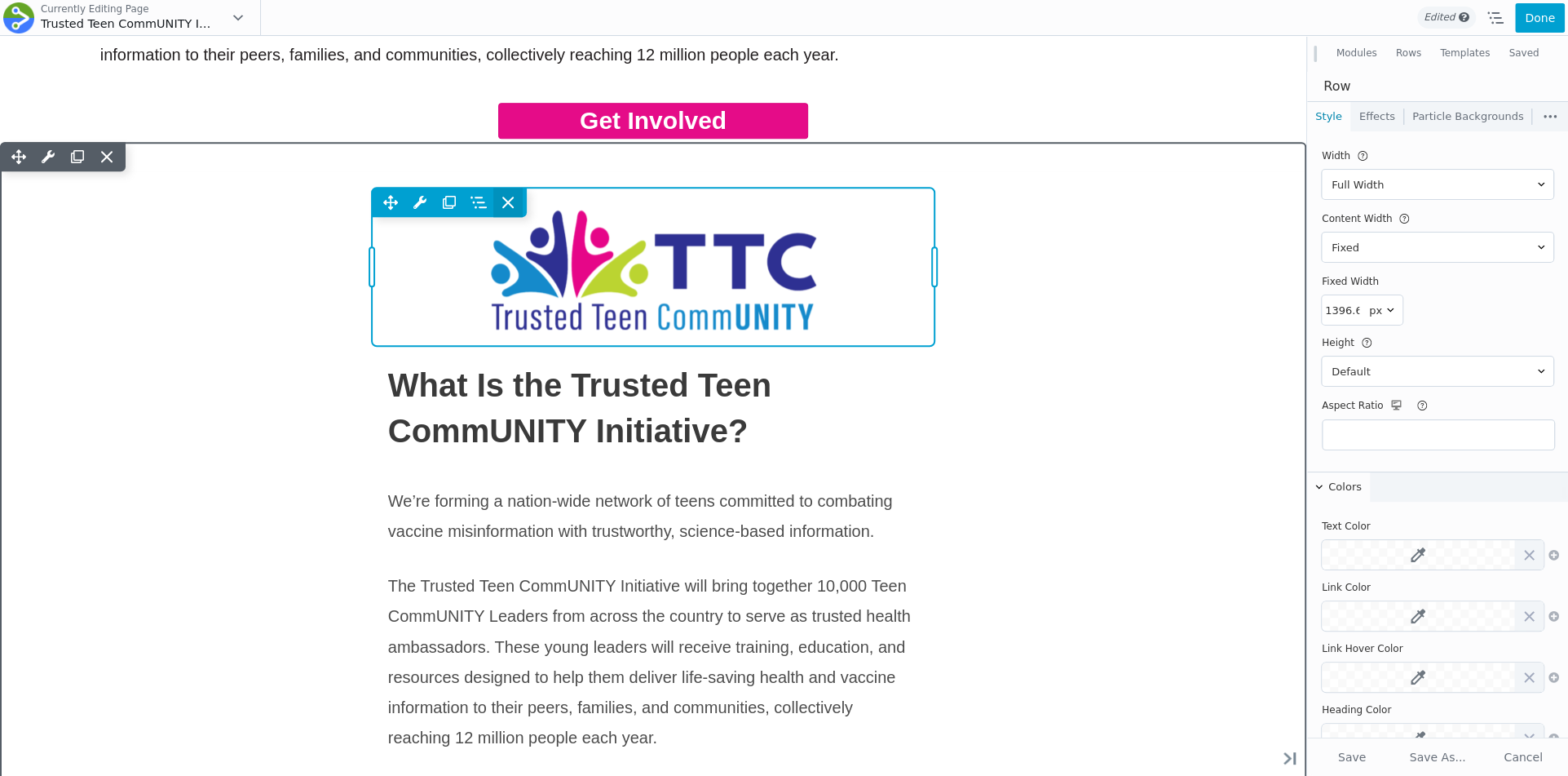
click at [493, 198] on span at bounding box center [507, 201] width 29 height 29
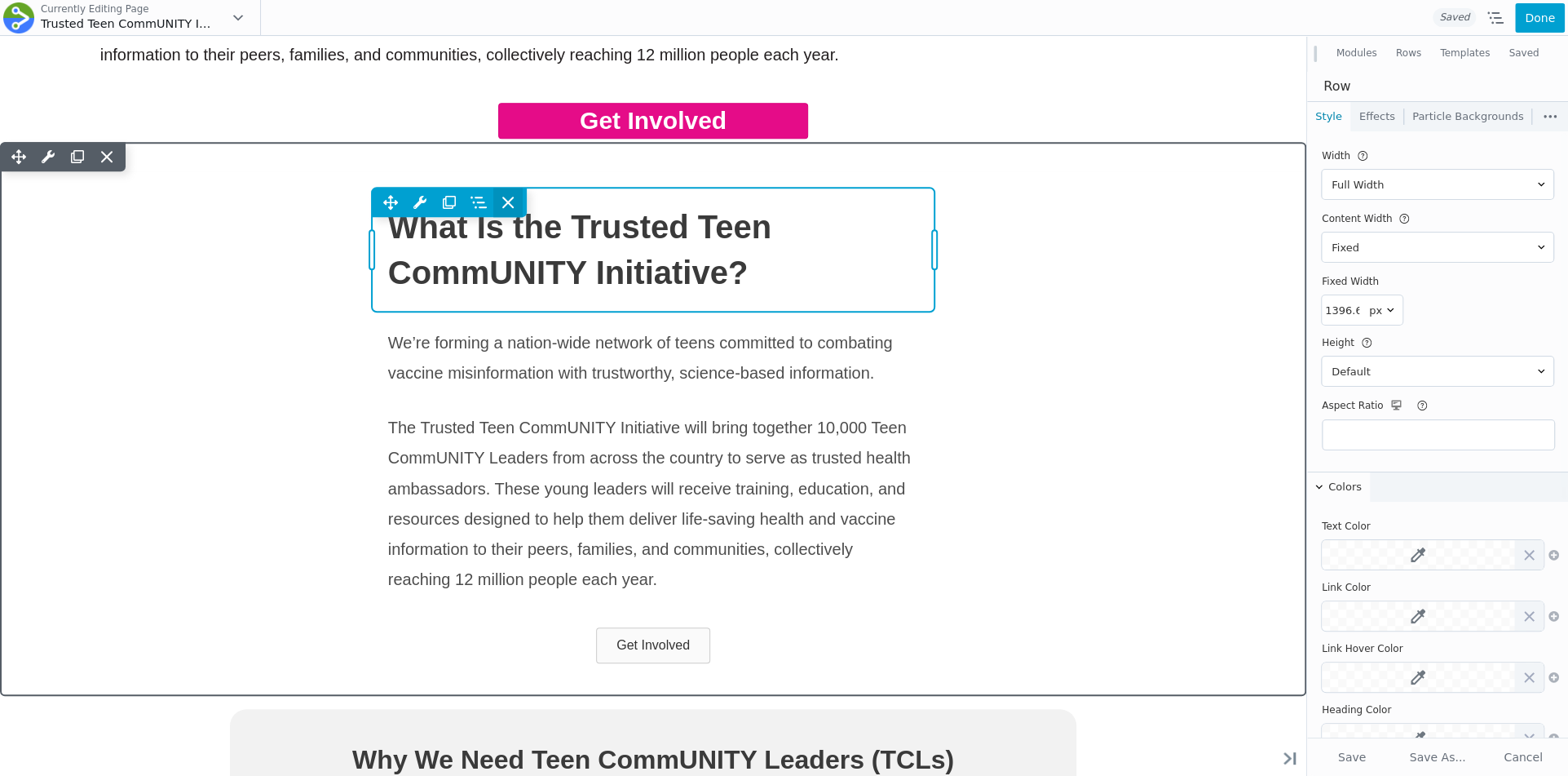
click at [493, 200] on span at bounding box center [507, 201] width 29 height 29
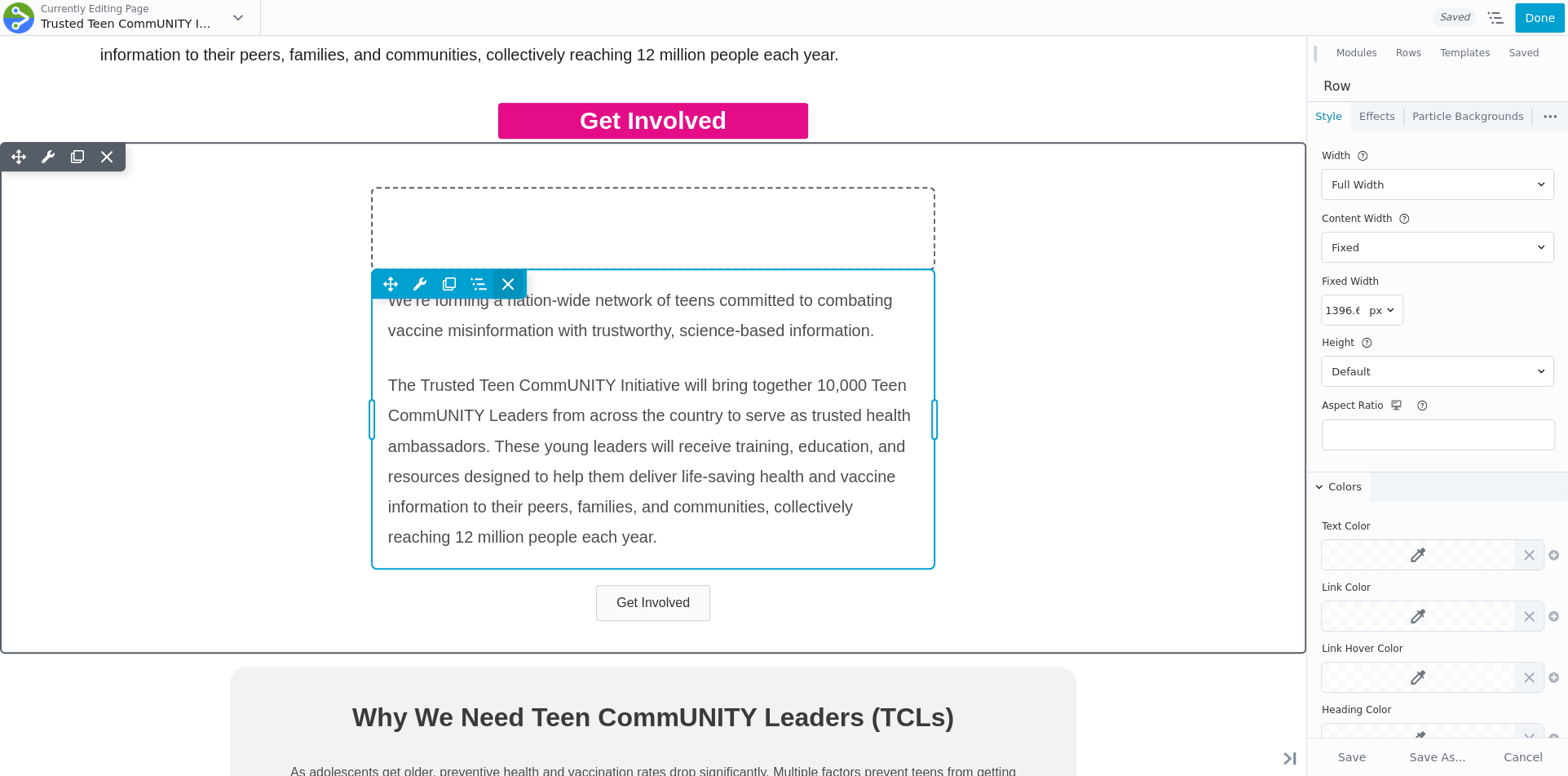
click at [500, 286] on icon at bounding box center [508, 284] width 16 height 16
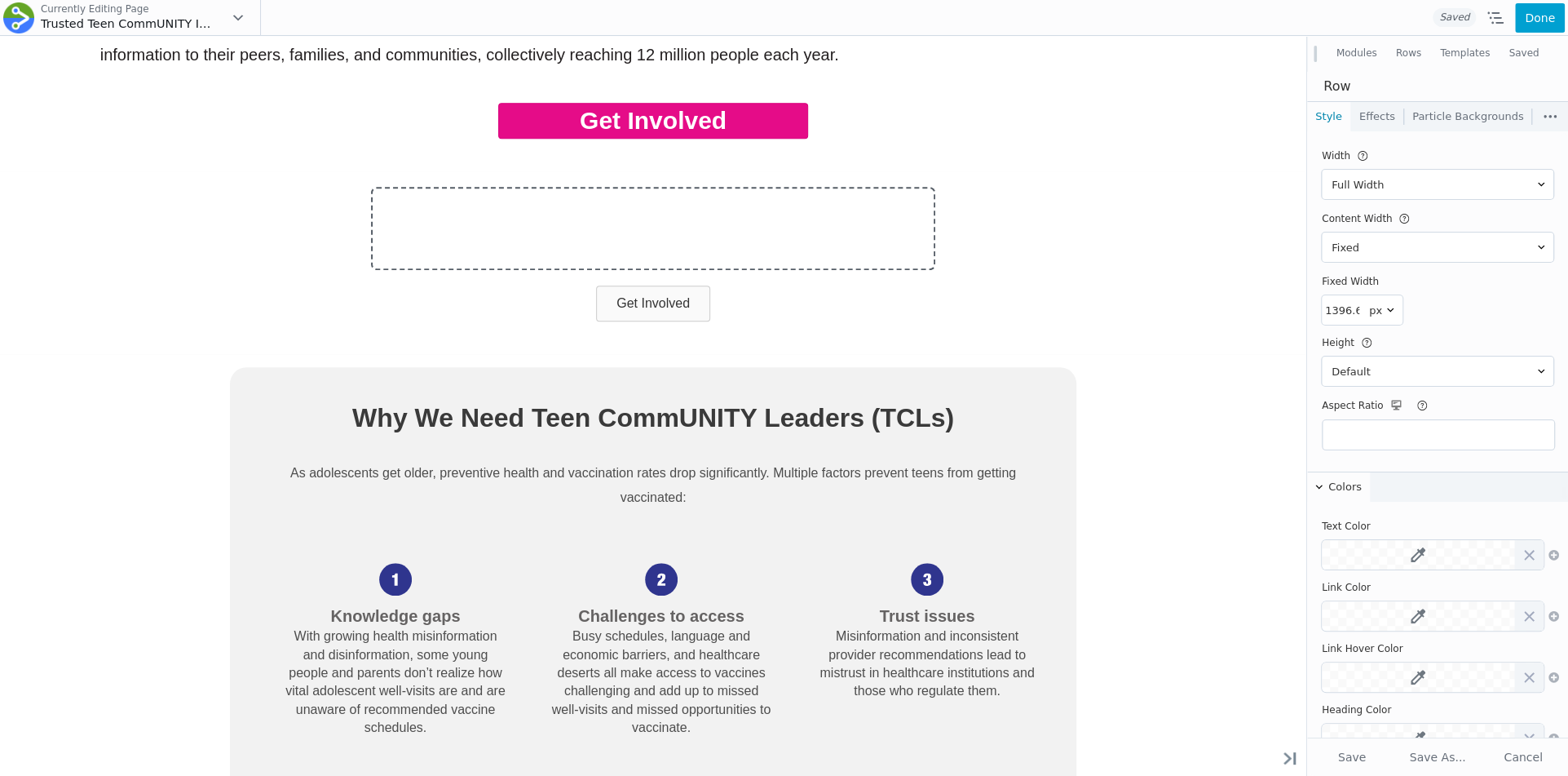
click at [1372, 55] on button "Modules" at bounding box center [1357, 53] width 60 height 29
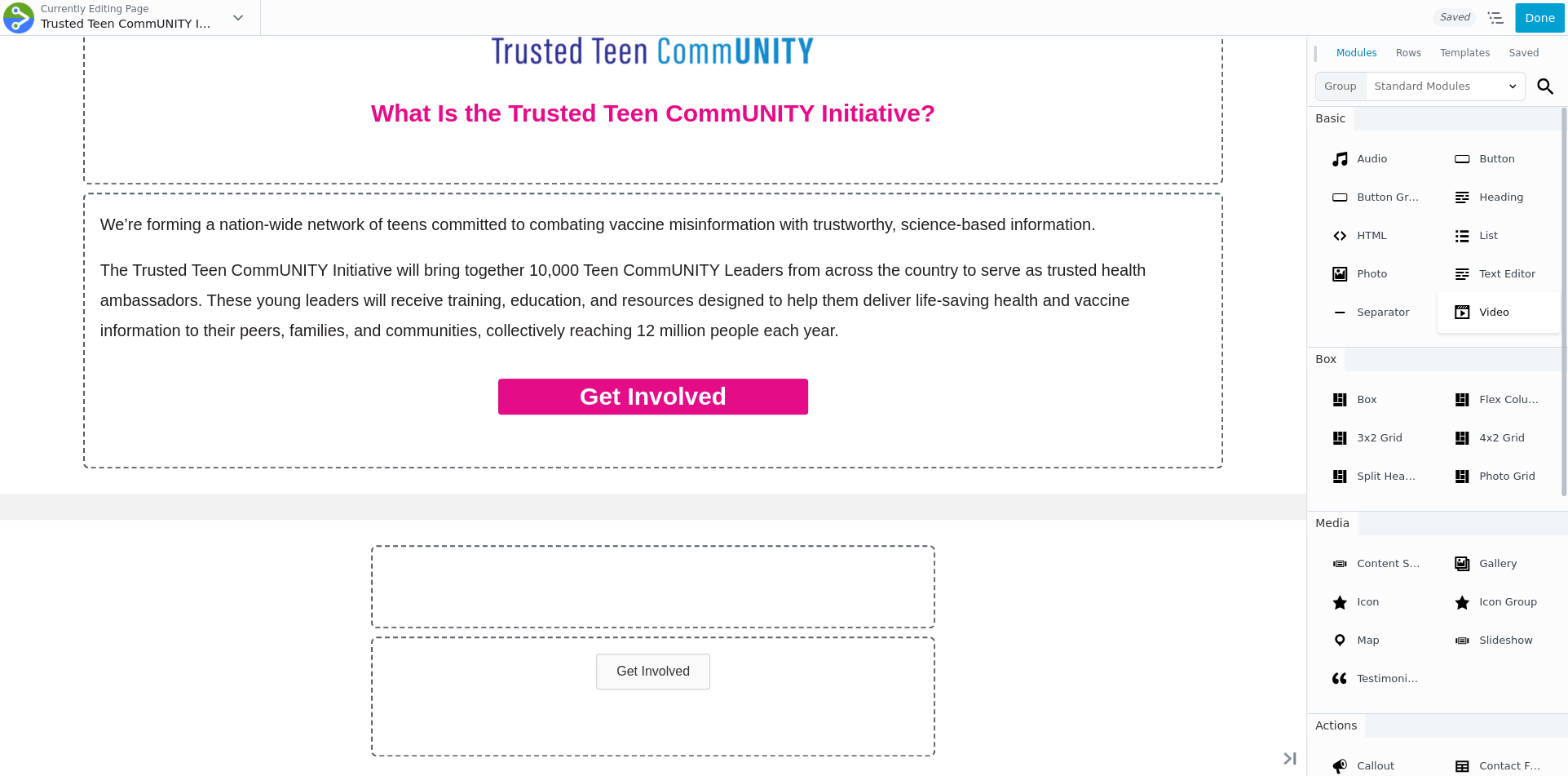
scroll to position [1381, 0]
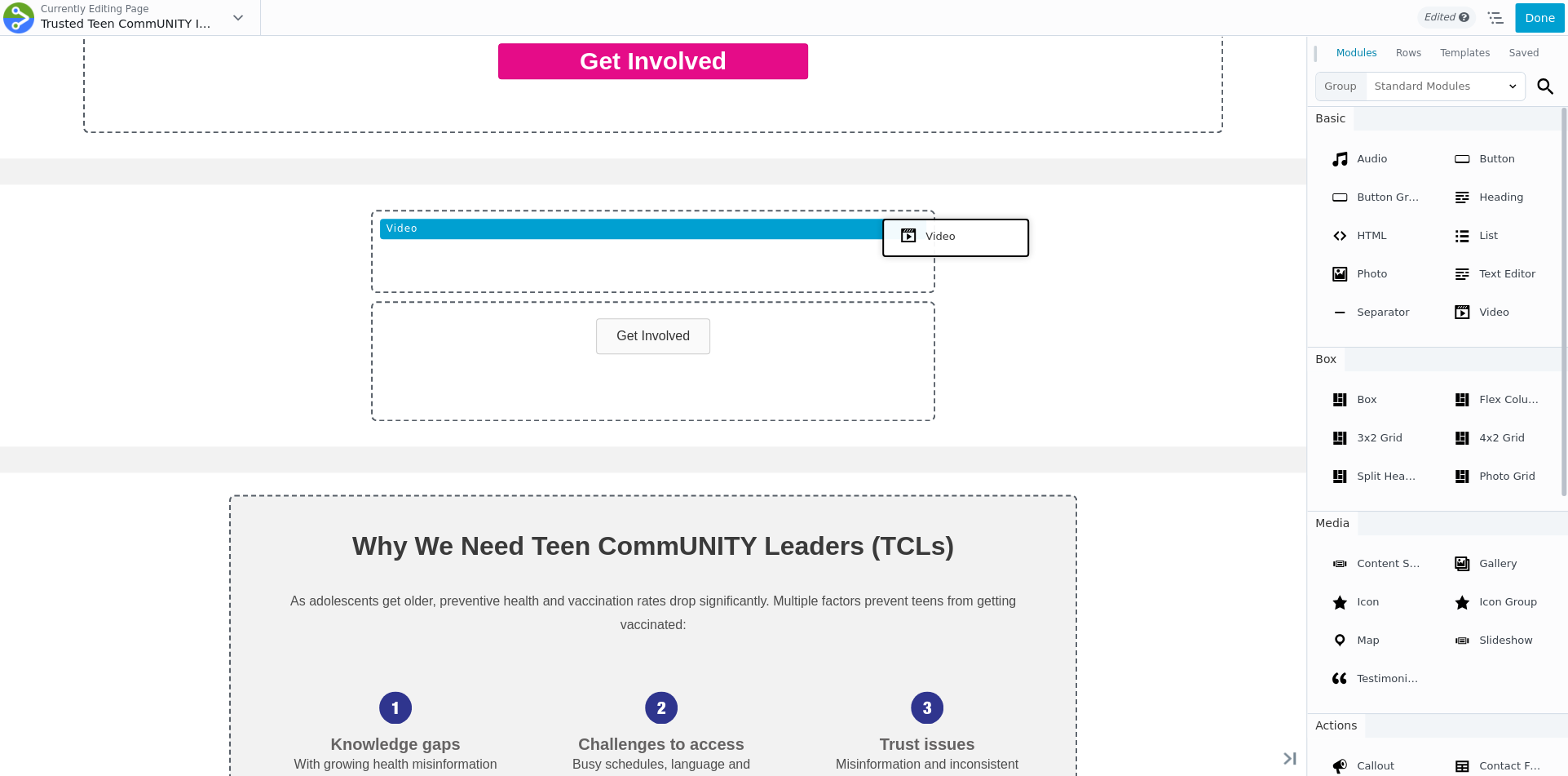
drag, startPoint x: 1488, startPoint y: 357, endPoint x: 952, endPoint y: 235, distance: 549.7
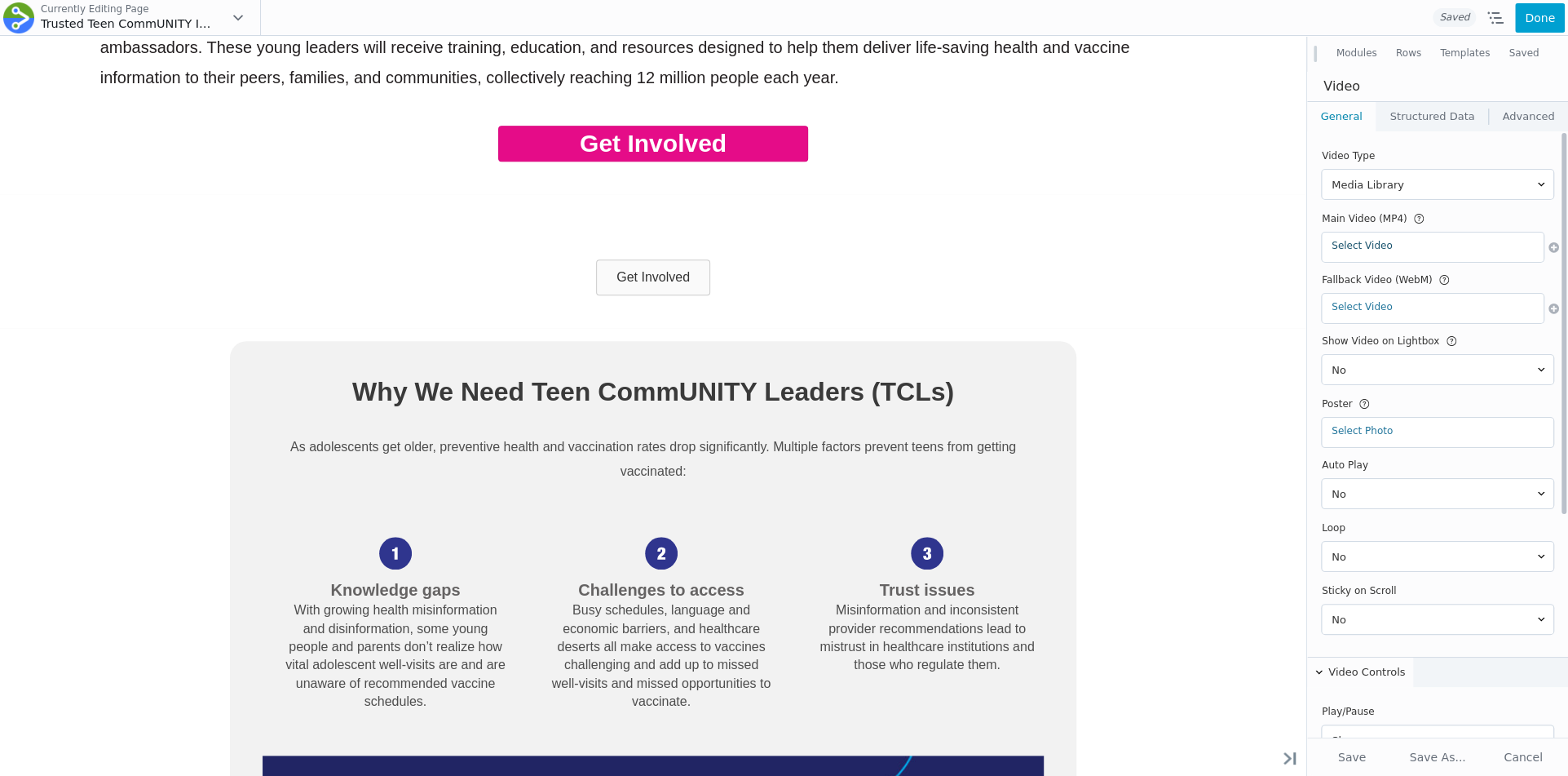
click at [1374, 248] on link "Select Video" at bounding box center [1432, 245] width 202 height 11
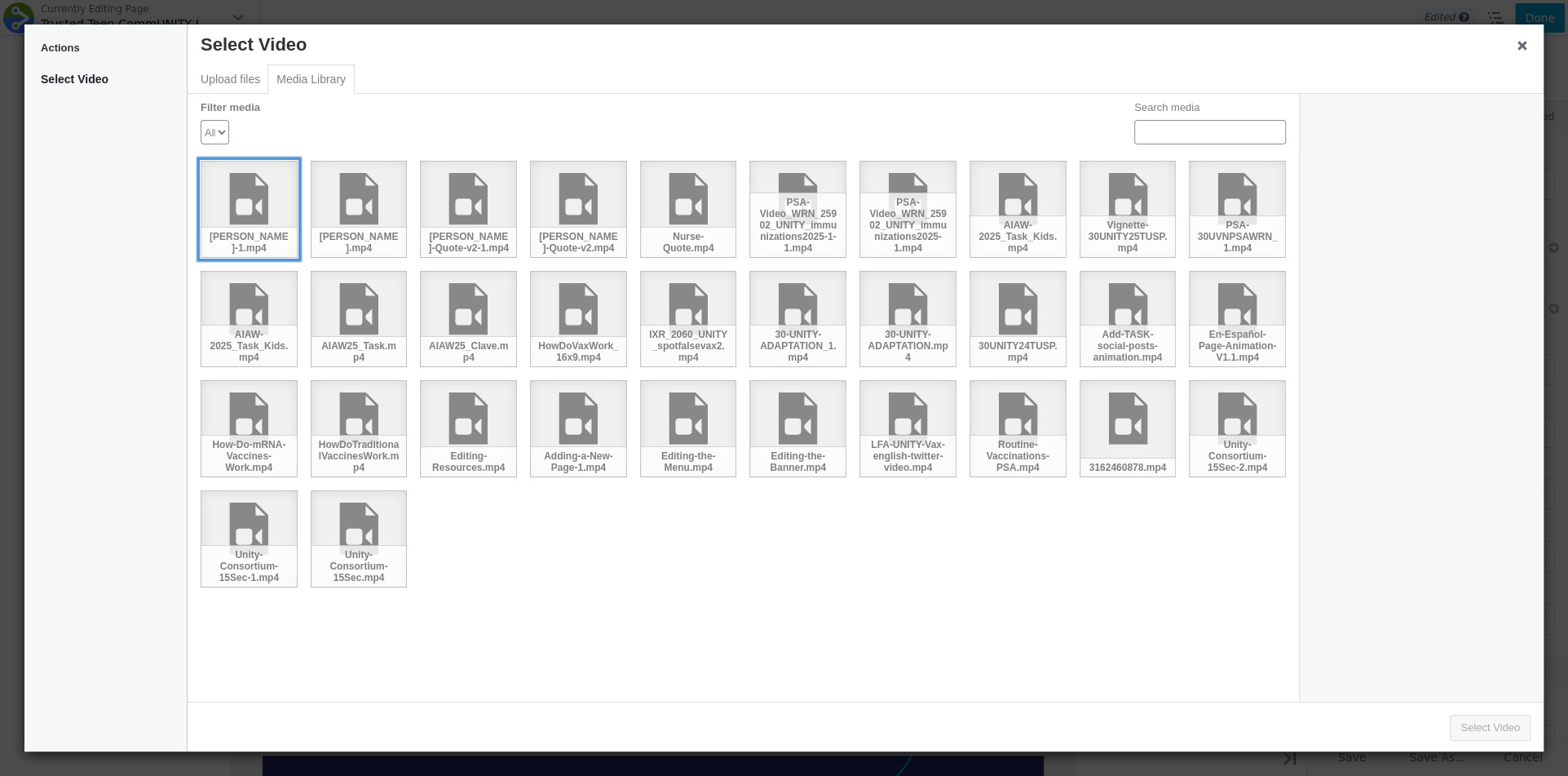
click at [280, 203] on div "Judy-Klein-1.mp4" at bounding box center [248, 208] width 97 height 97
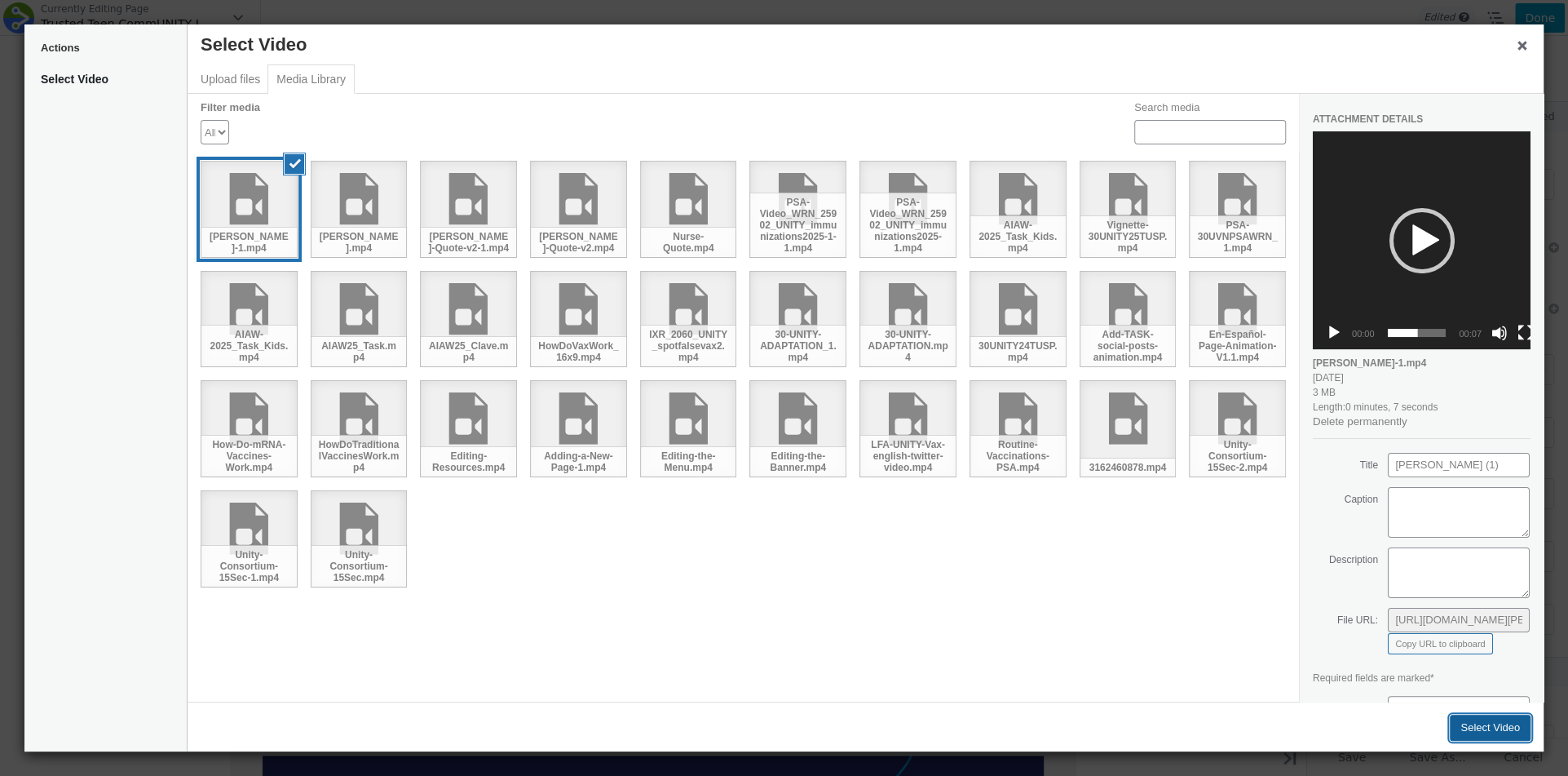
click at [1500, 717] on button "Select Video" at bounding box center [1490, 728] width 81 height 26
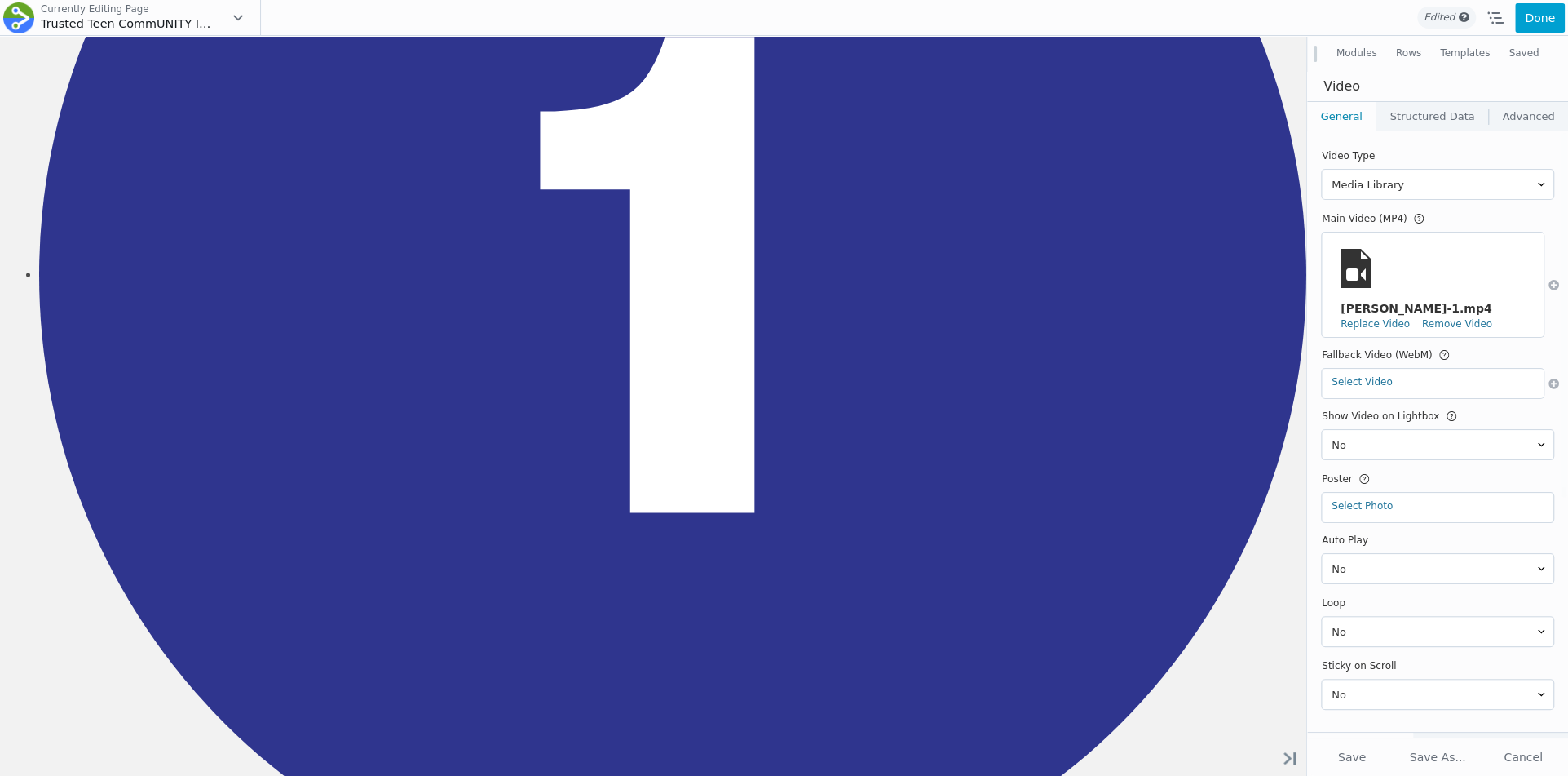
scroll to position [1842, 0]
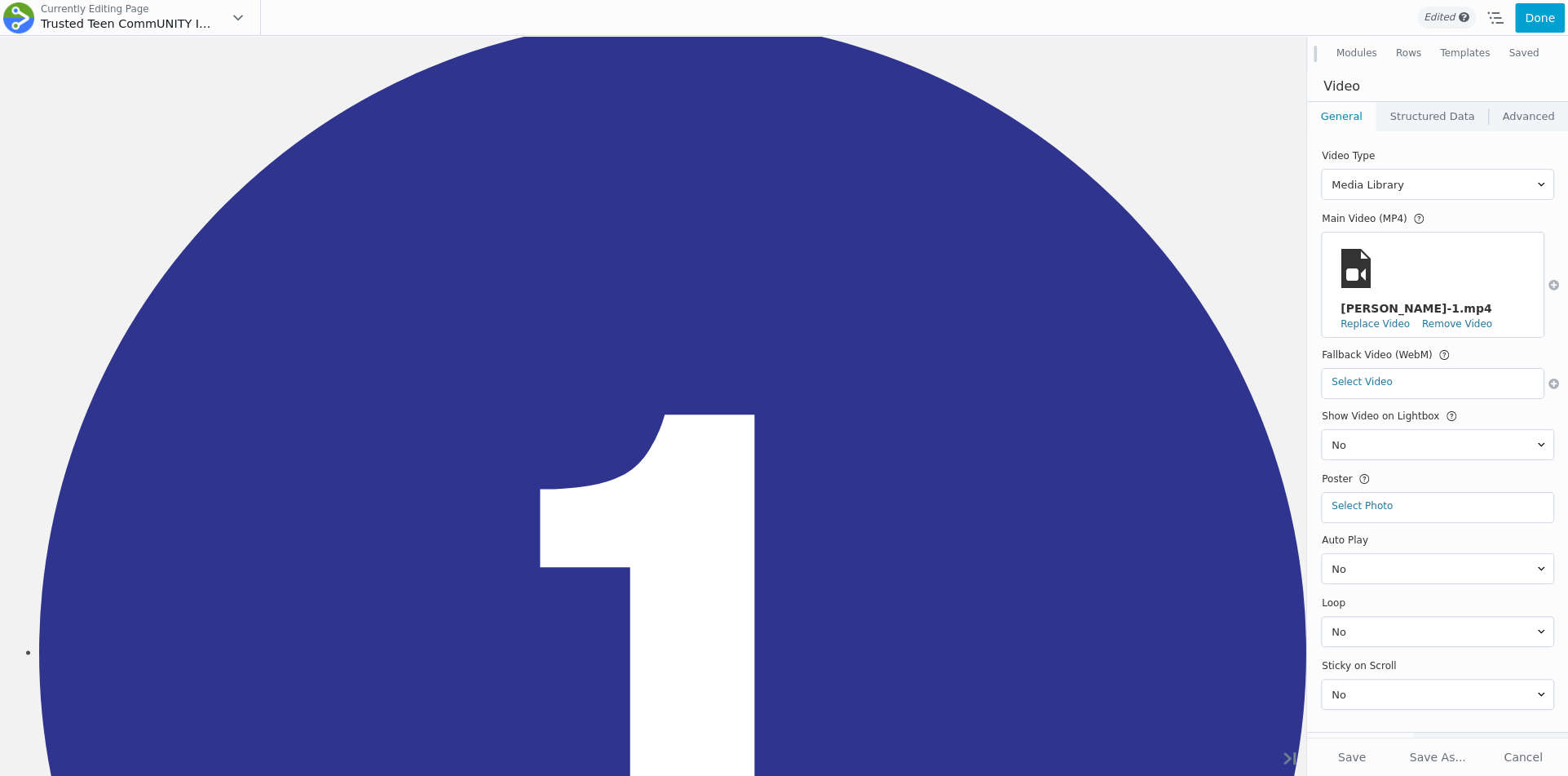
scroll to position [1678, 0]
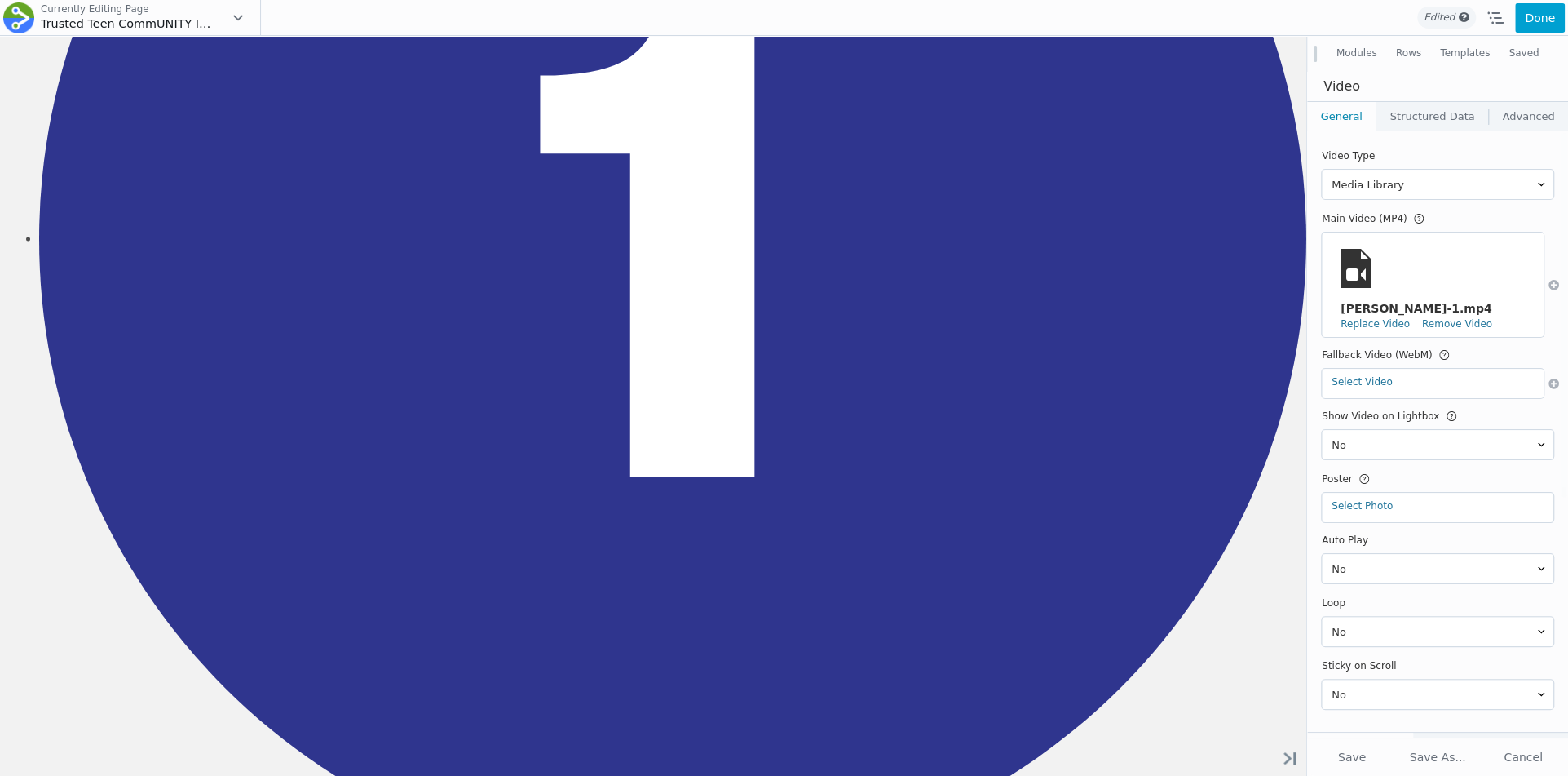
drag, startPoint x: 83, startPoint y: 687, endPoint x: 370, endPoint y: 382, distance: 418.8
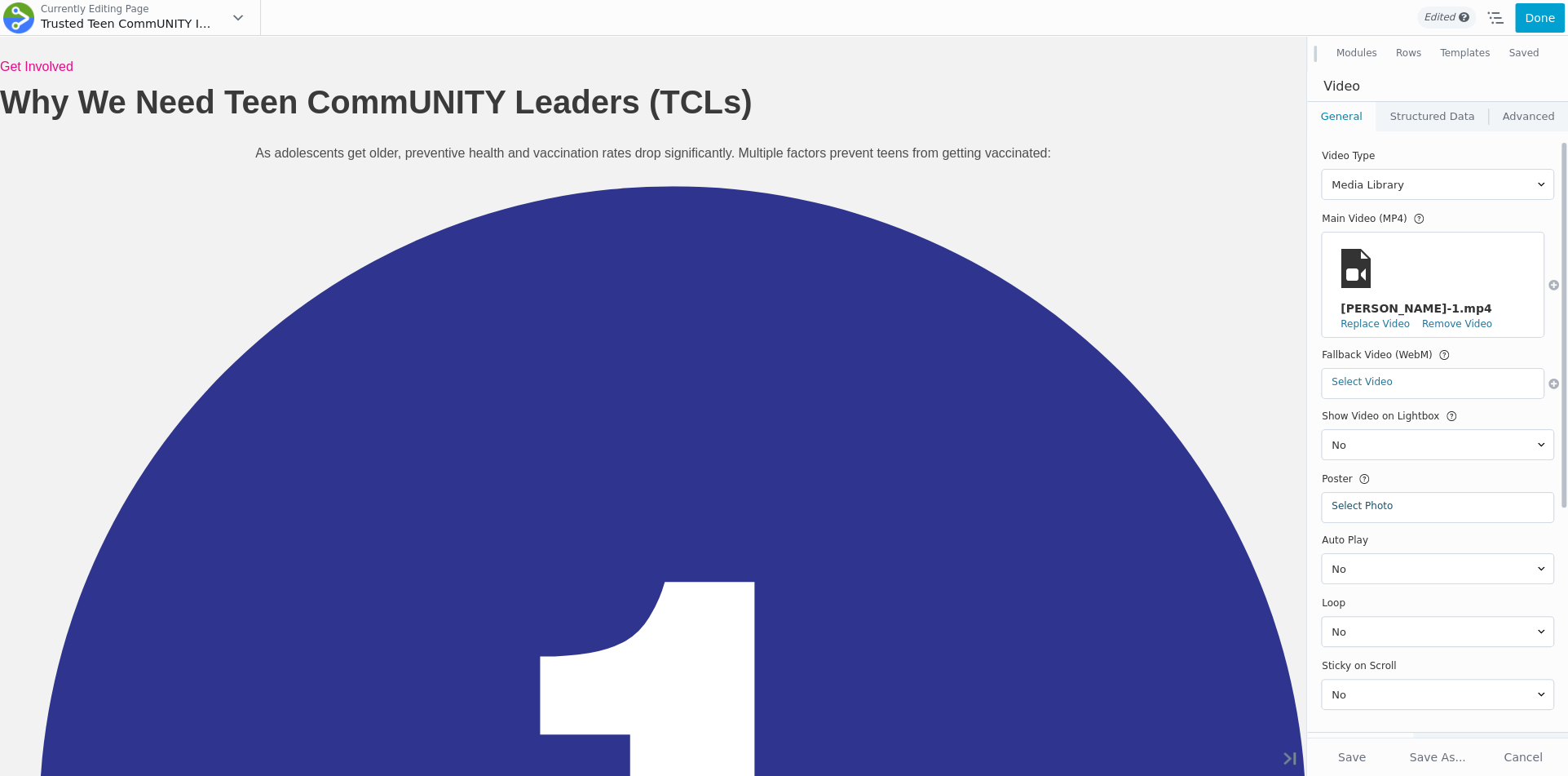
scroll to position [88, 0]
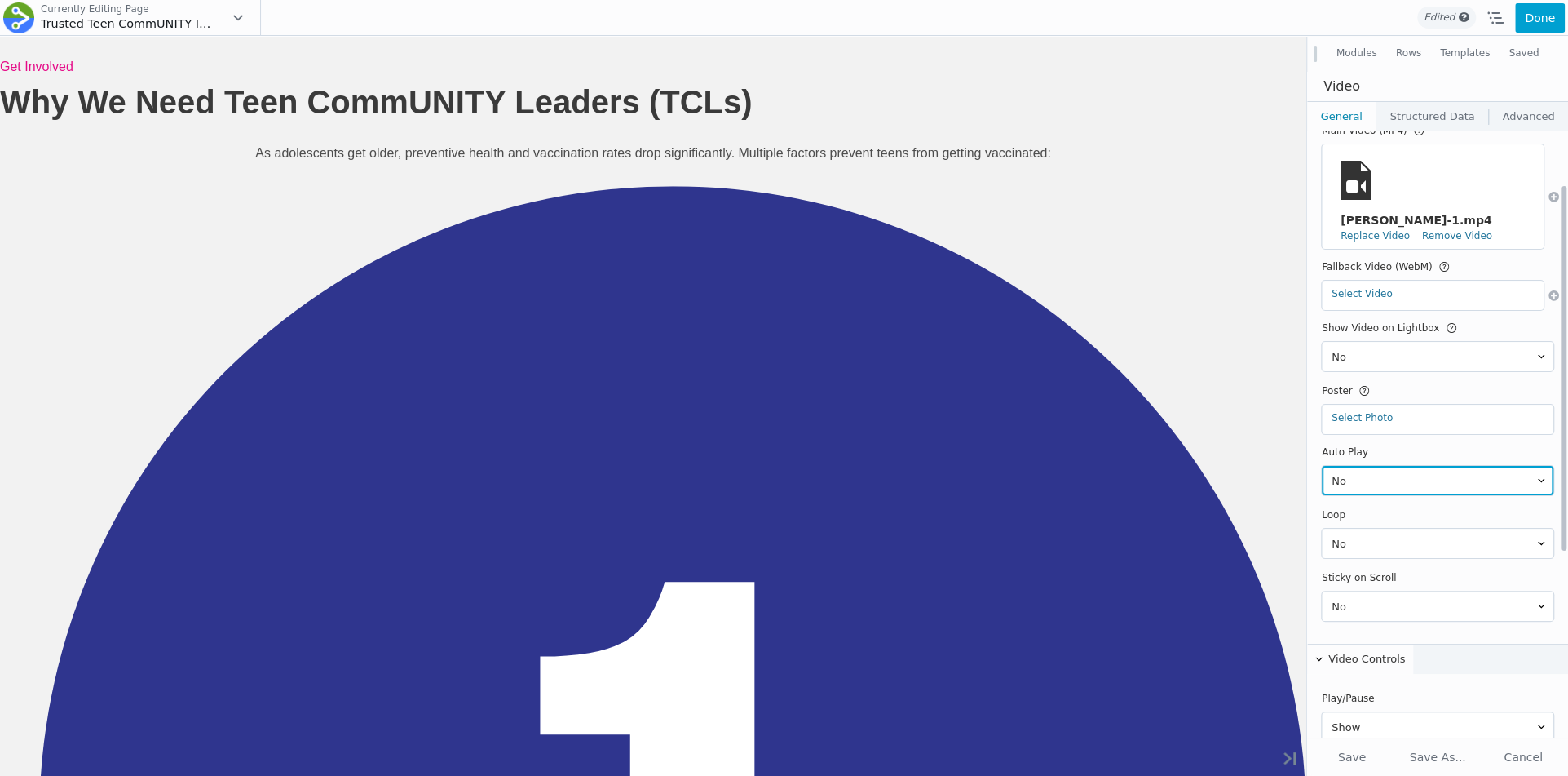
click at [1370, 466] on select "No Yes" at bounding box center [1437, 480] width 231 height 29
select select "1"
click at [1322, 466] on select "No Yes" at bounding box center [1437, 480] width 231 height 29
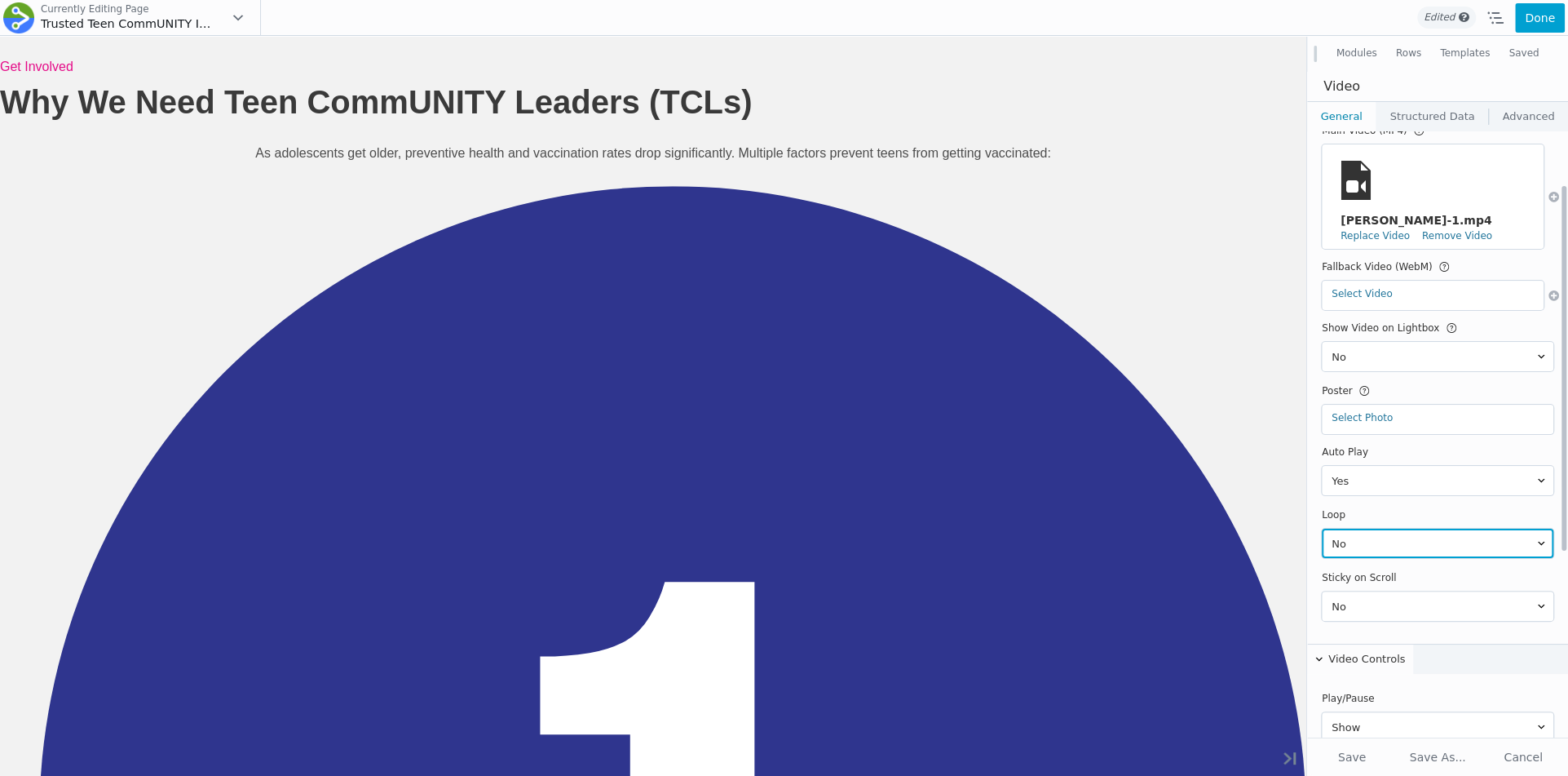
click at [1365, 529] on select "No Yes" at bounding box center [1437, 543] width 231 height 29
select select "1"
click at [1322, 529] on select "No Yes" at bounding box center [1437, 543] width 231 height 29
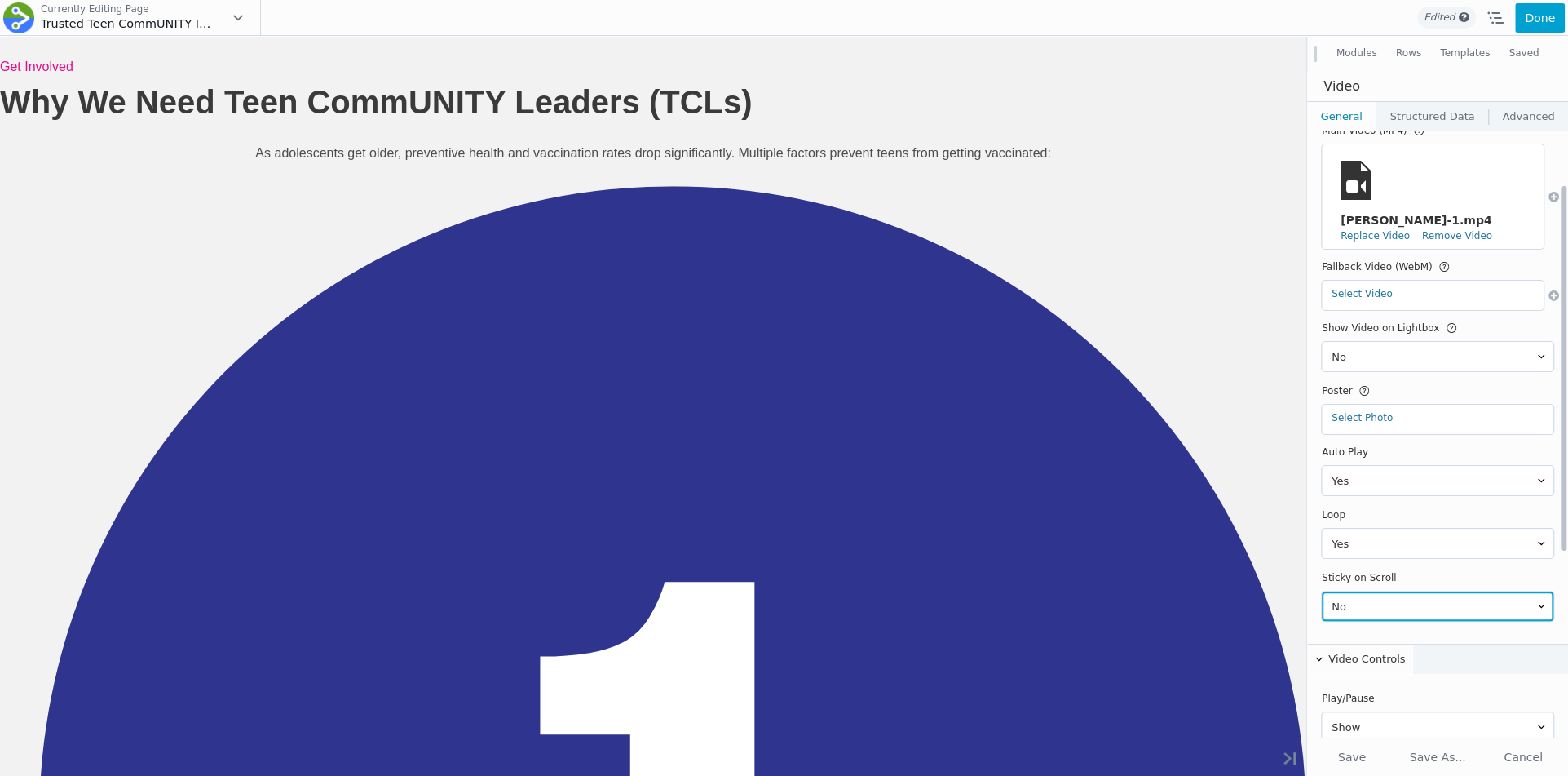
click at [1361, 591] on select "No Yes" at bounding box center [1437, 605] width 231 height 29
click at [1322, 591] on select "No Yes" at bounding box center [1437, 605] width 231 height 29
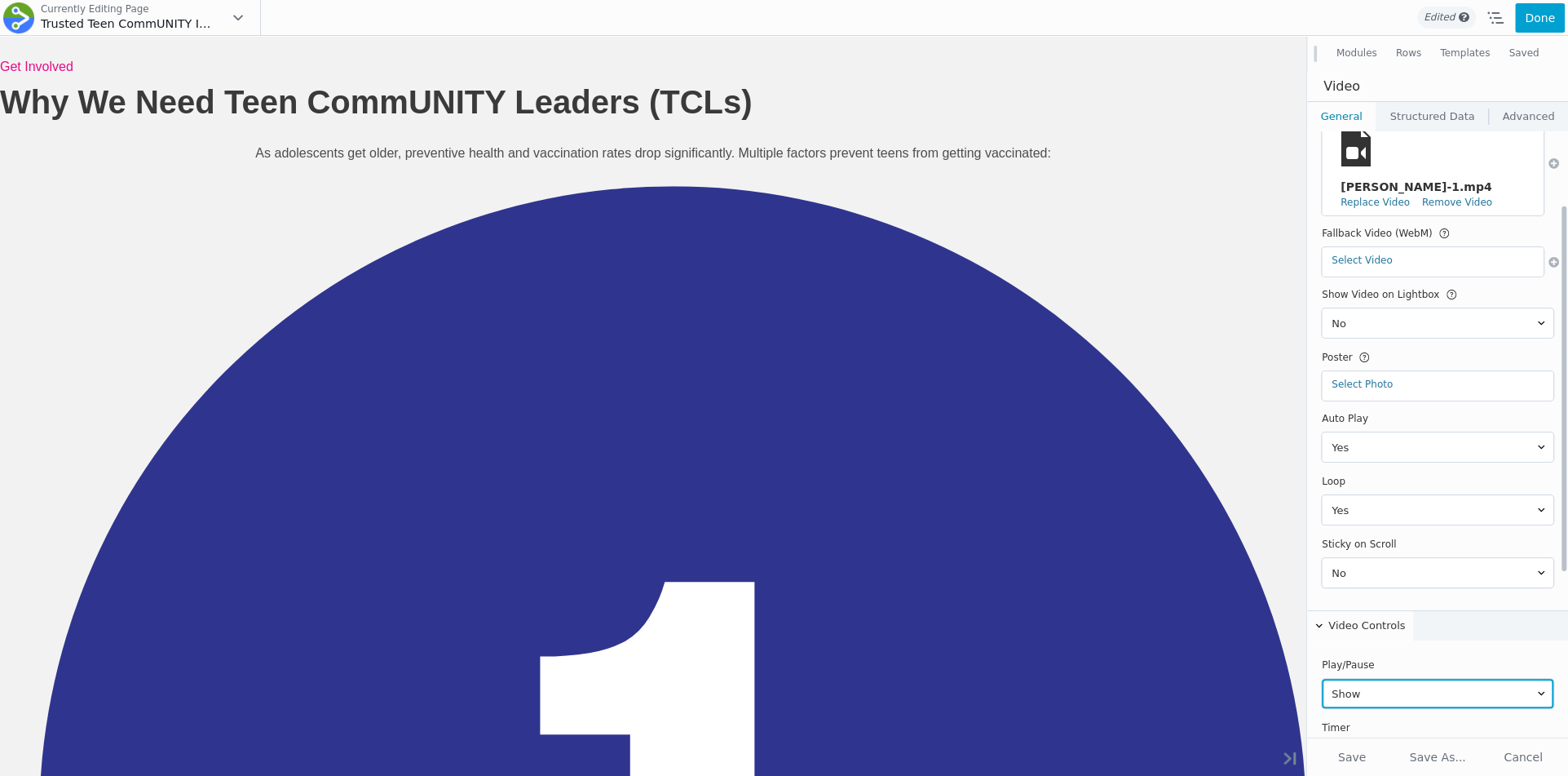
click at [1364, 679] on select "Show Hide" at bounding box center [1437, 693] width 231 height 29
select select "hide"
click at [1322, 679] on select "Show Hide" at bounding box center [1437, 693] width 231 height 29
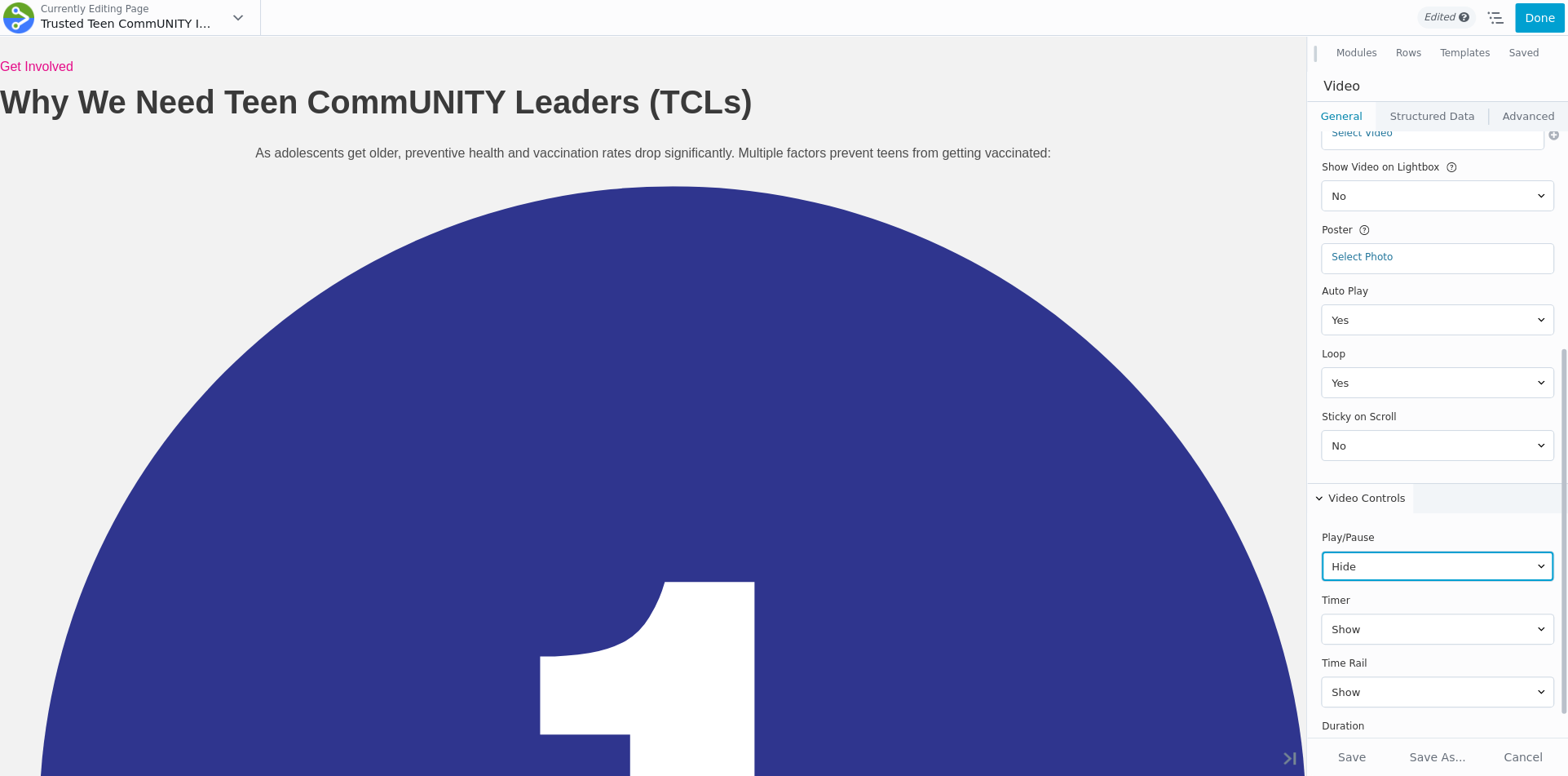
scroll to position [380, 0]
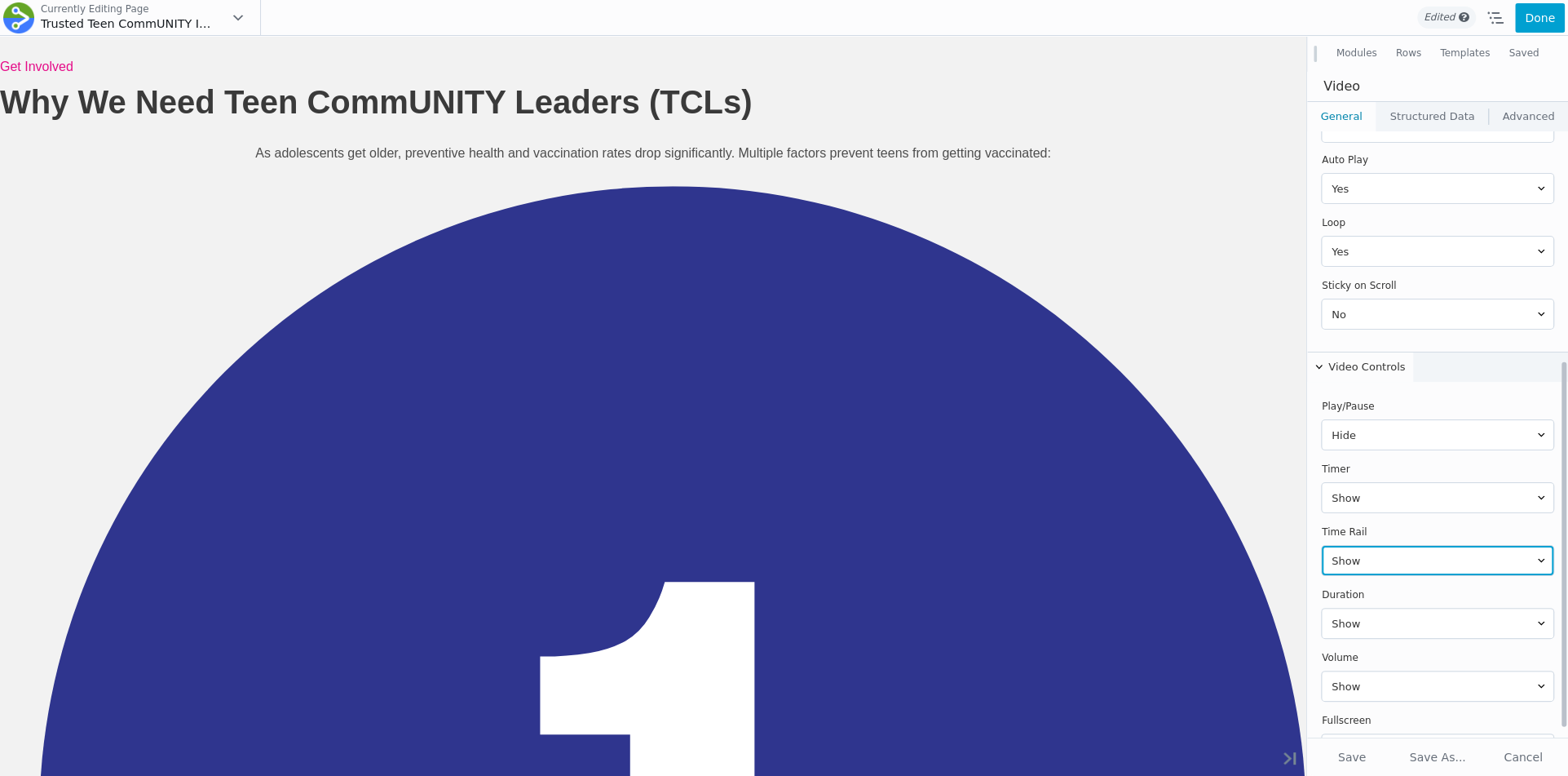
click at [1374, 546] on select "Show Hide" at bounding box center [1437, 560] width 231 height 29
select select "hide"
click at [1322, 546] on select "Show Hide" at bounding box center [1437, 560] width 231 height 29
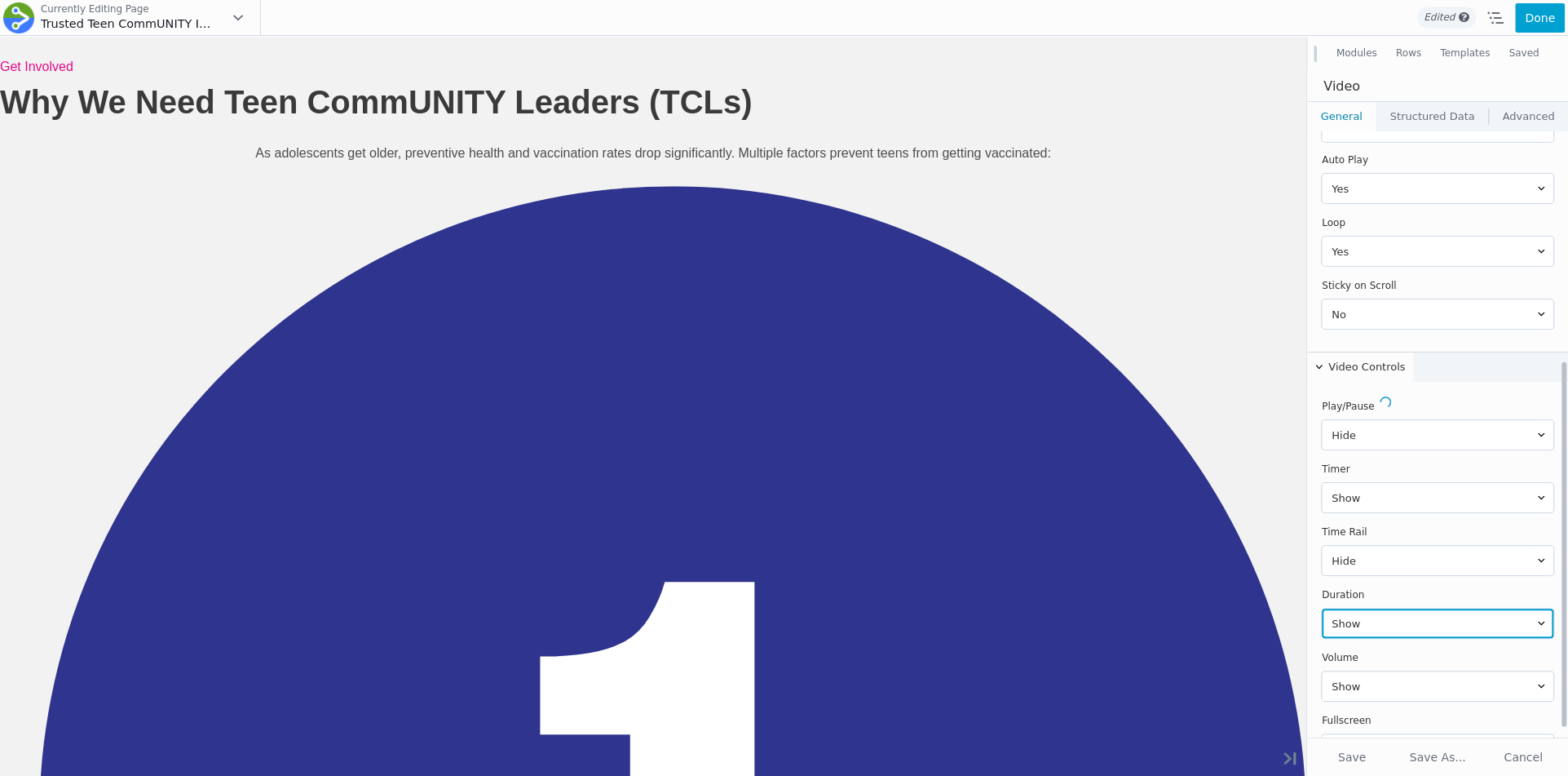
click at [1379, 608] on select "Show Hide" at bounding box center [1437, 622] width 231 height 29
select select "hide"
click at [1322, 608] on select "Show Hide" at bounding box center [1437, 622] width 231 height 29
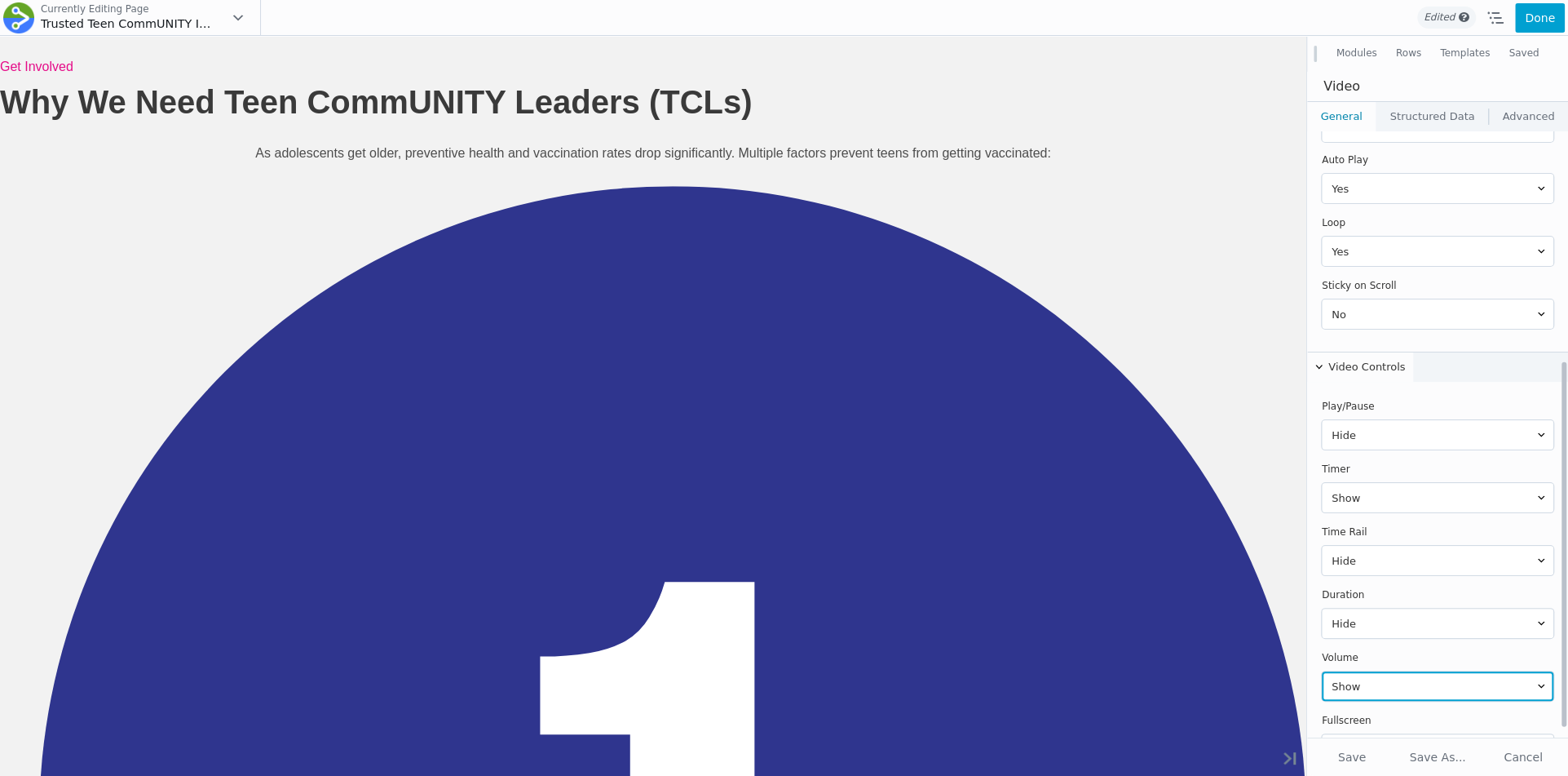
click at [1371, 671] on select "Show Hide" at bounding box center [1437, 685] width 231 height 29
select select "hide"
click at [1322, 671] on select "Show Hide" at bounding box center [1437, 685] width 231 height 29
click at [1366, 734] on select "Show Hide" at bounding box center [1437, 748] width 231 height 29
select select "hide"
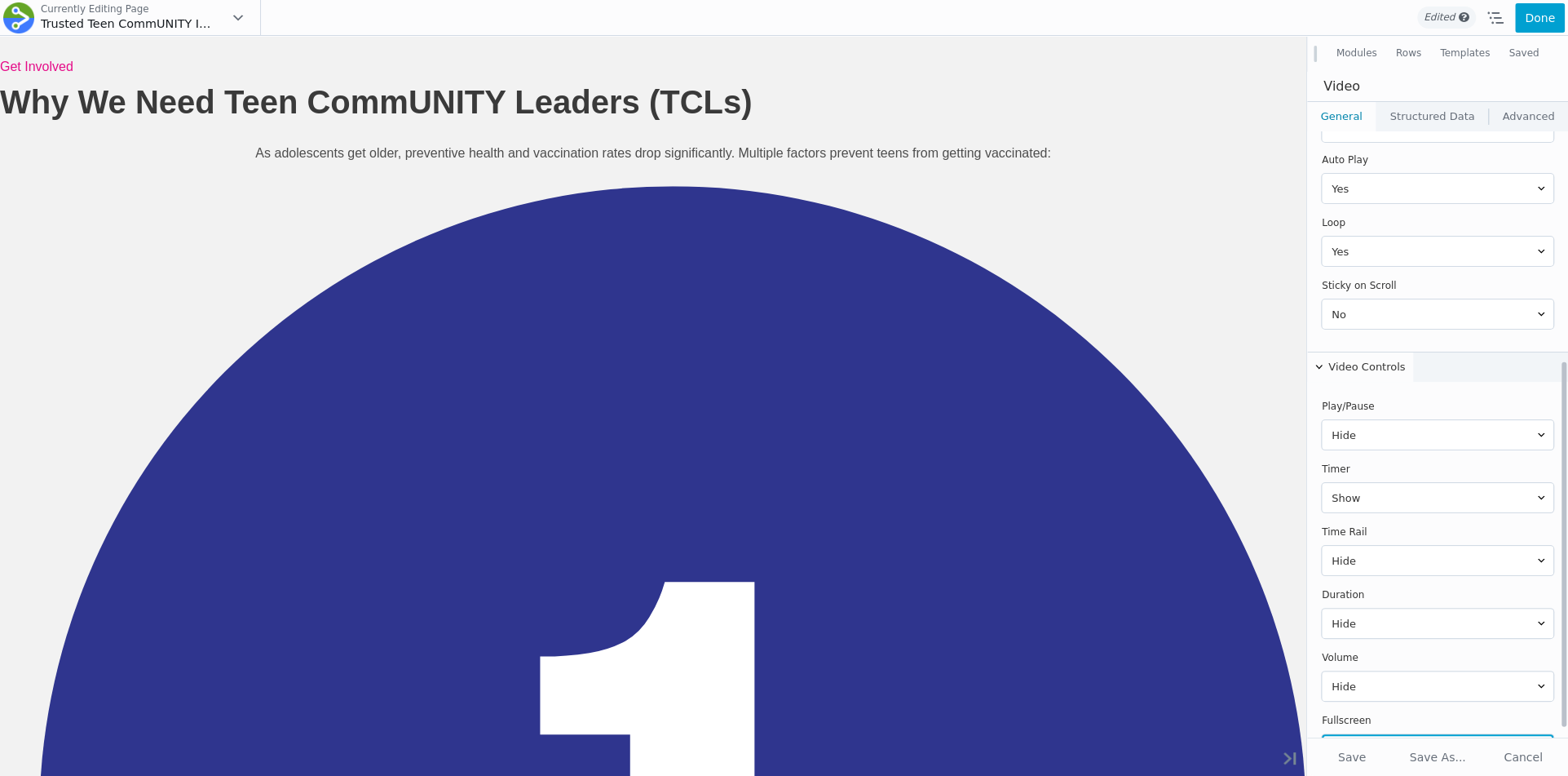
click at [1322, 734] on select "Show Hide" at bounding box center [1437, 748] width 231 height 29
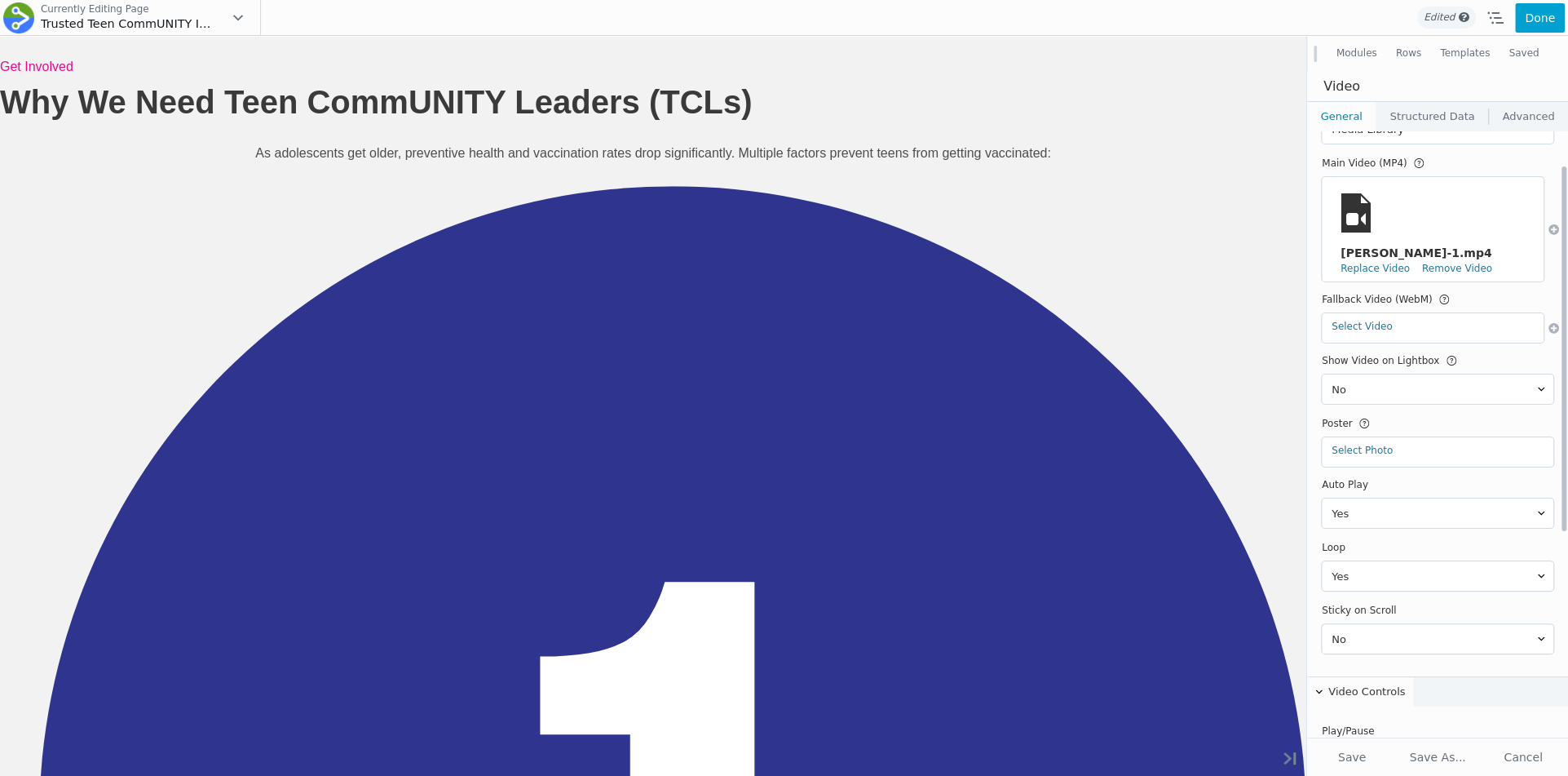
scroll to position [0, 0]
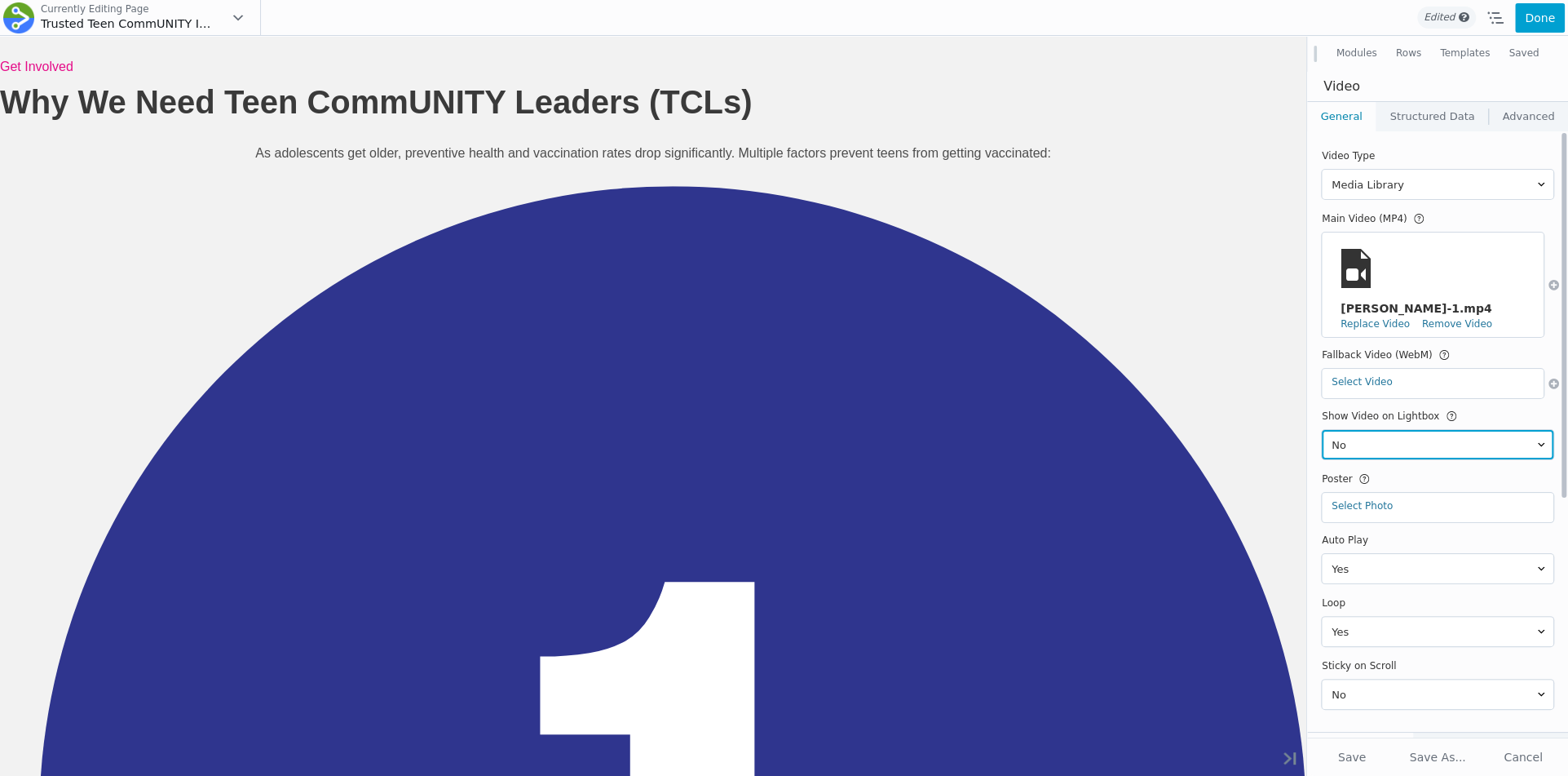
click at [1366, 430] on select "Yes No" at bounding box center [1437, 444] width 231 height 29
click at [1322, 430] on select "Yes No" at bounding box center [1437, 444] width 231 height 29
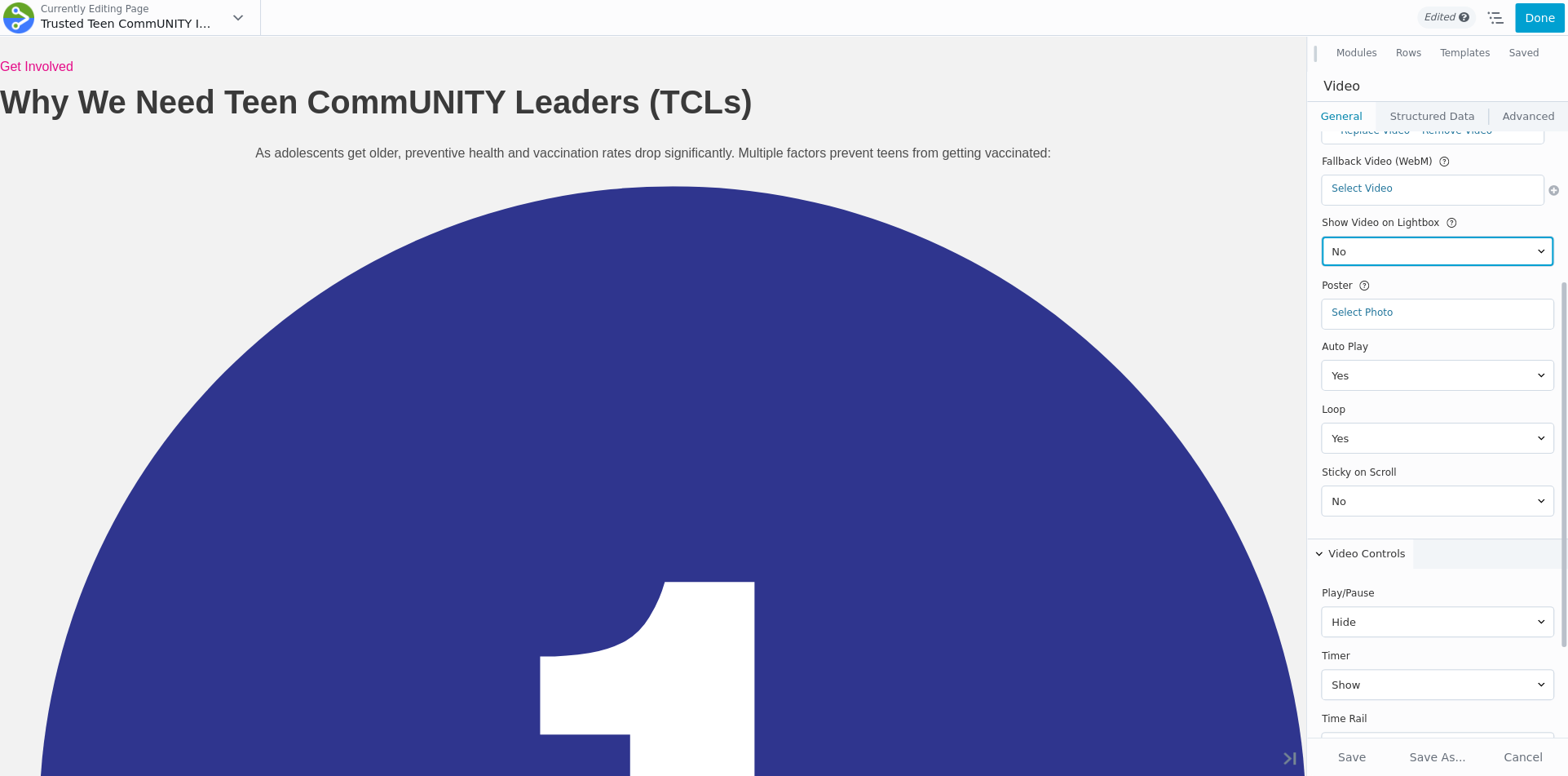
scroll to position [264, 0]
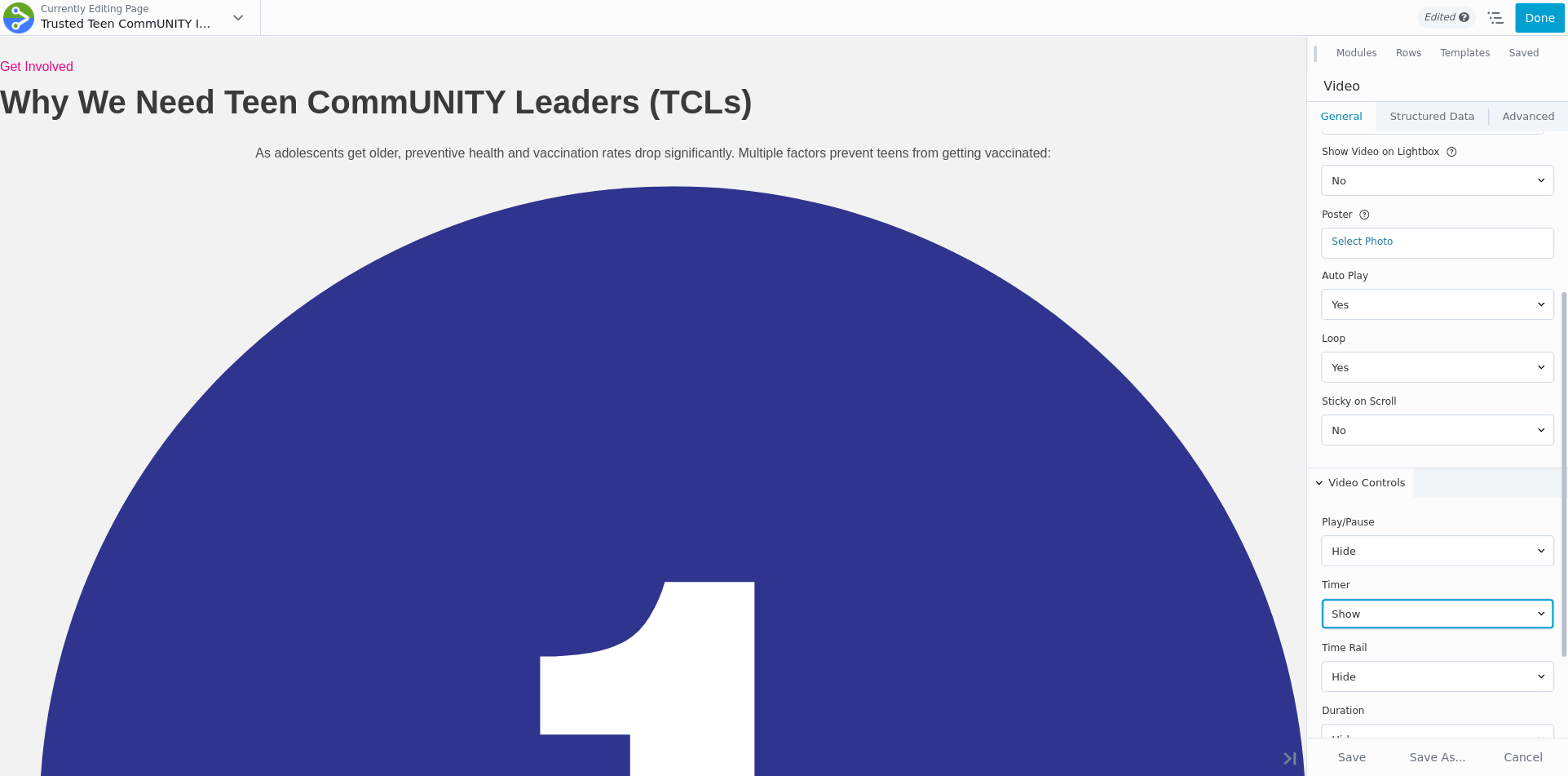
click at [1379, 599] on select "Show Hide" at bounding box center [1437, 613] width 231 height 29
select select "hide"
click at [1322, 599] on select "Show Hide" at bounding box center [1437, 613] width 231 height 29
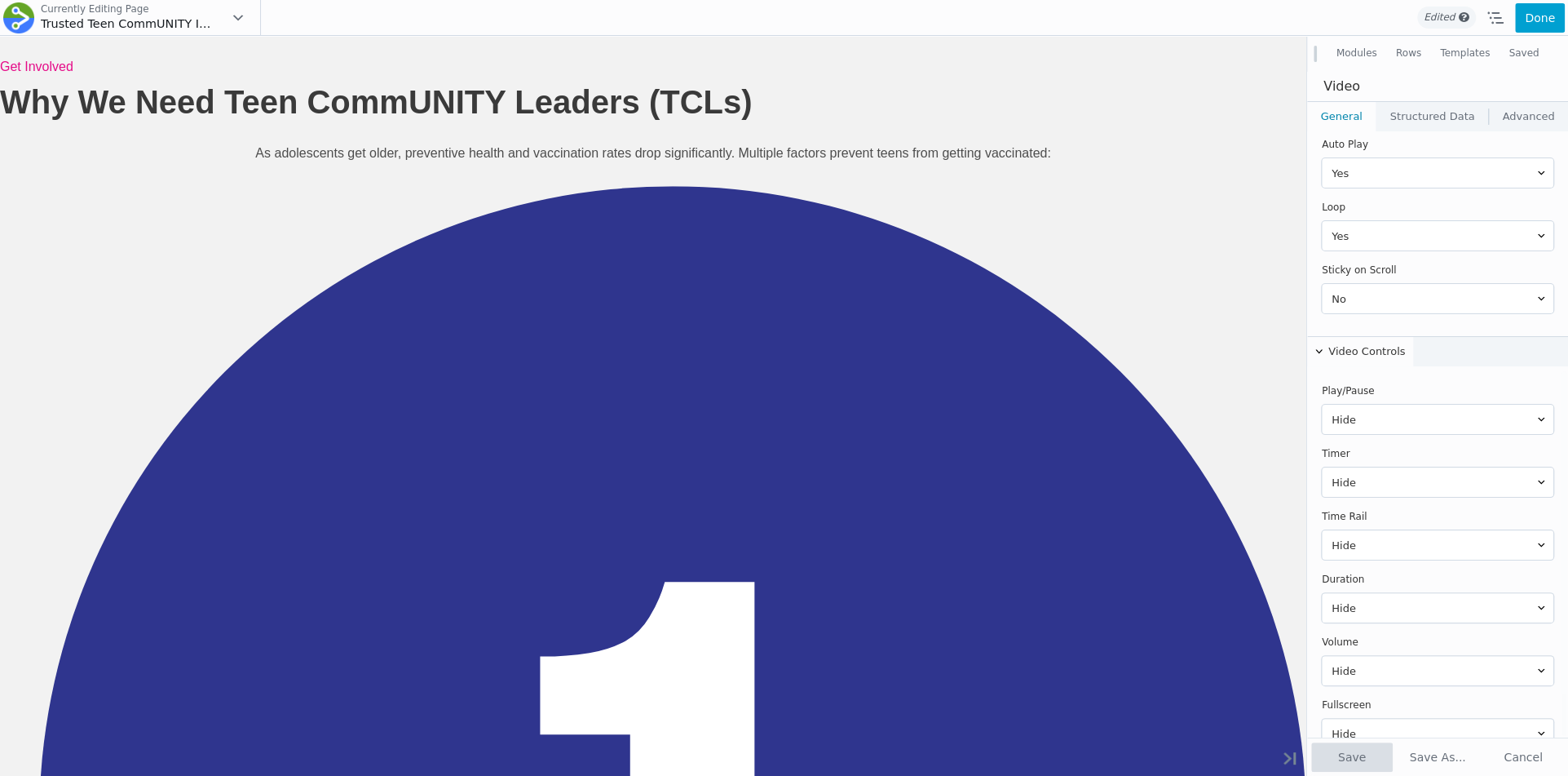
click at [1362, 762] on button "Save" at bounding box center [1353, 757] width 82 height 29
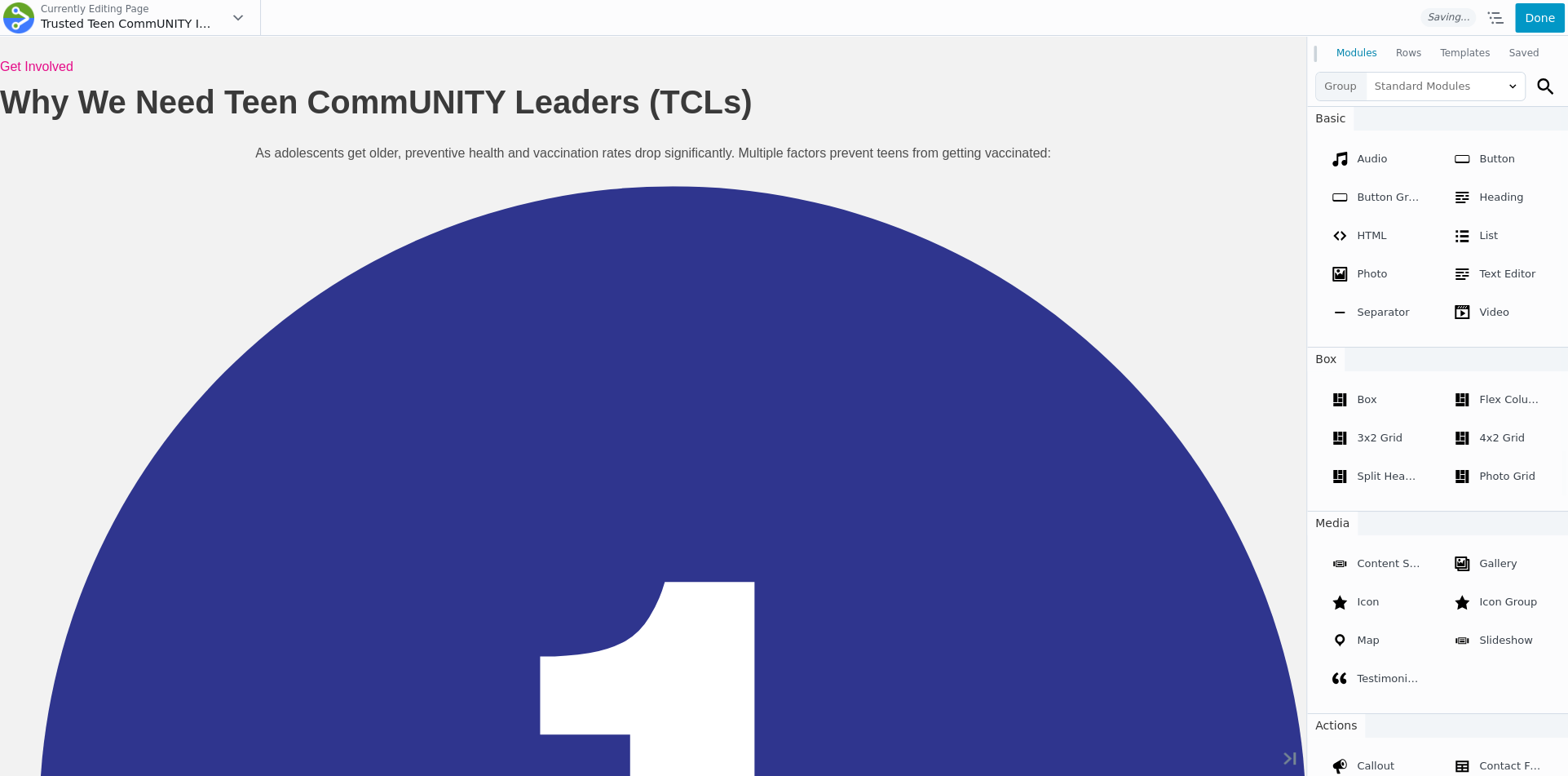
click at [1545, 27] on button "Done" at bounding box center [1540, 17] width 50 height 29
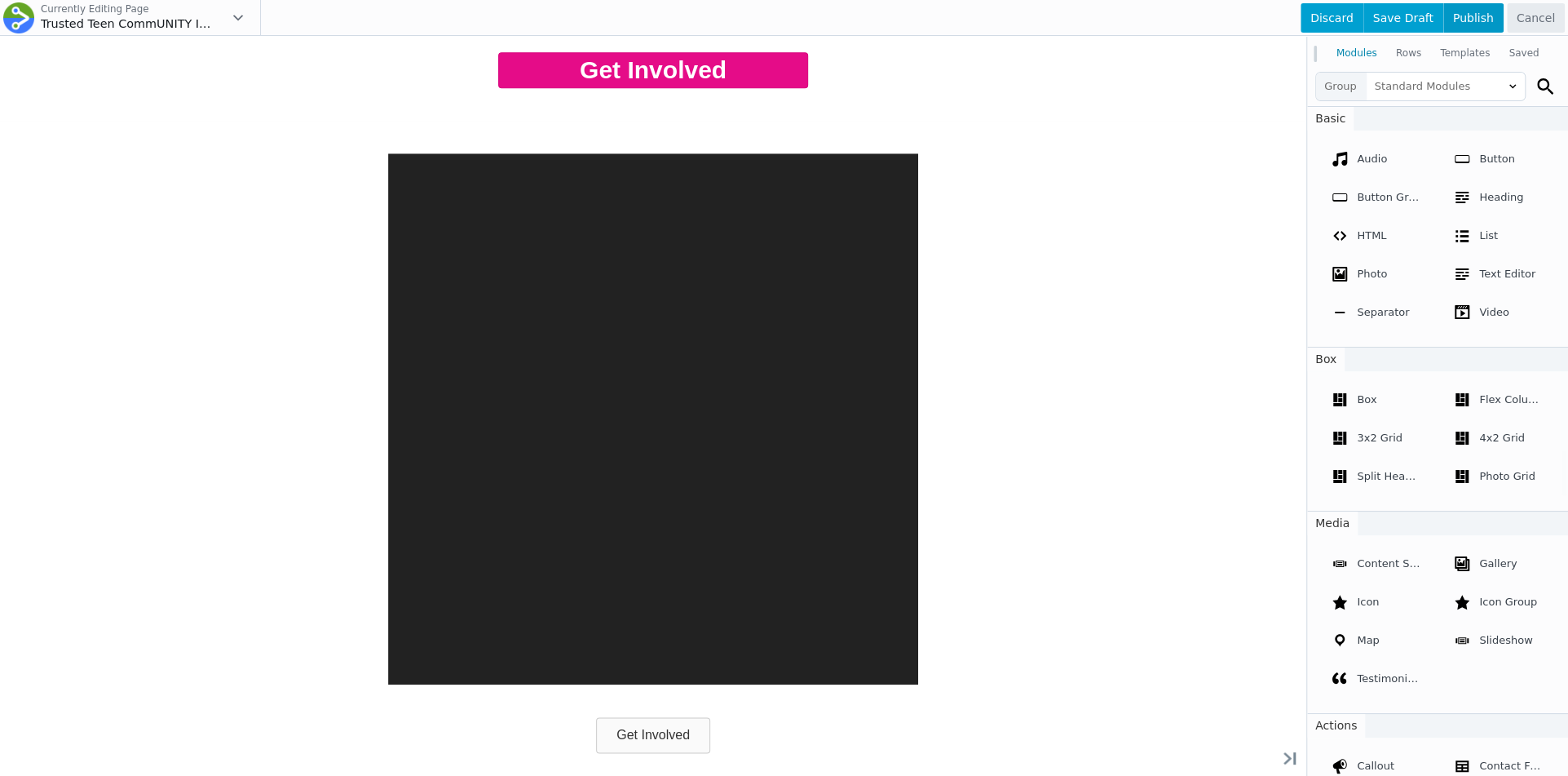
click at [1479, 17] on span "Publish" at bounding box center [1473, 17] width 61 height 29
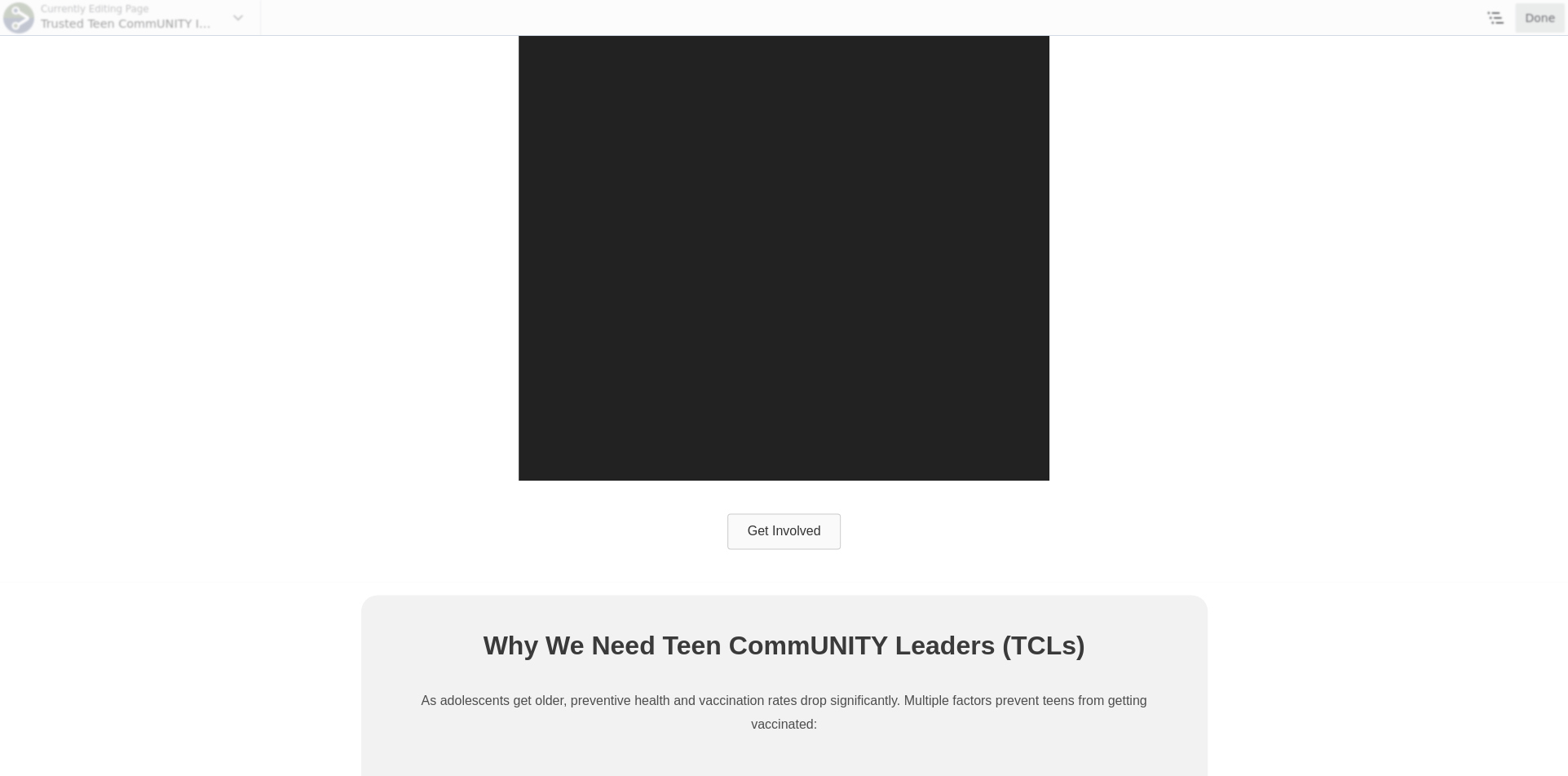
scroll to position [1529, 0]
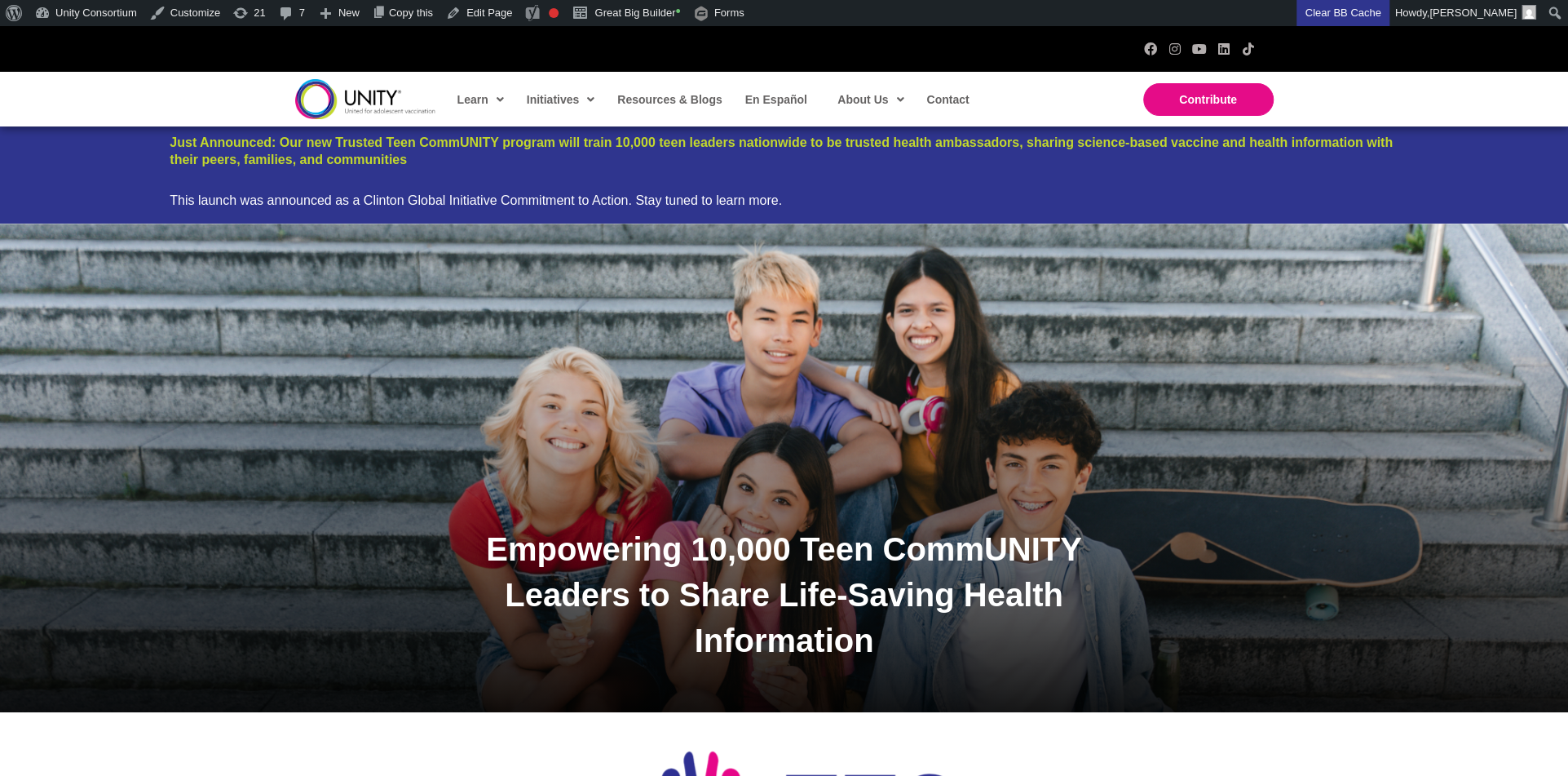
scroll to position [654, 0]
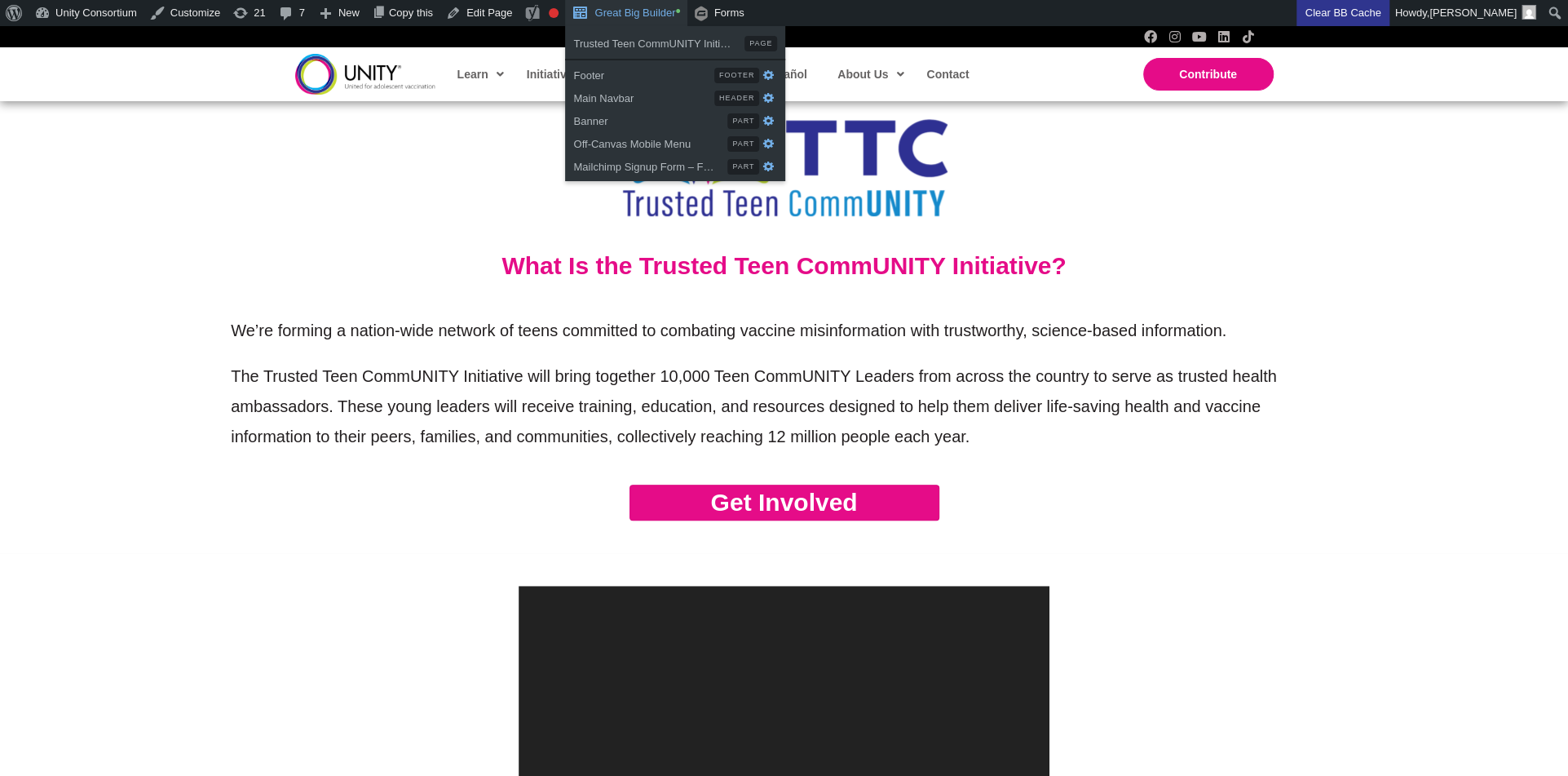
click at [647, 11] on link "Great Big Builder •" at bounding box center [626, 13] width 122 height 26
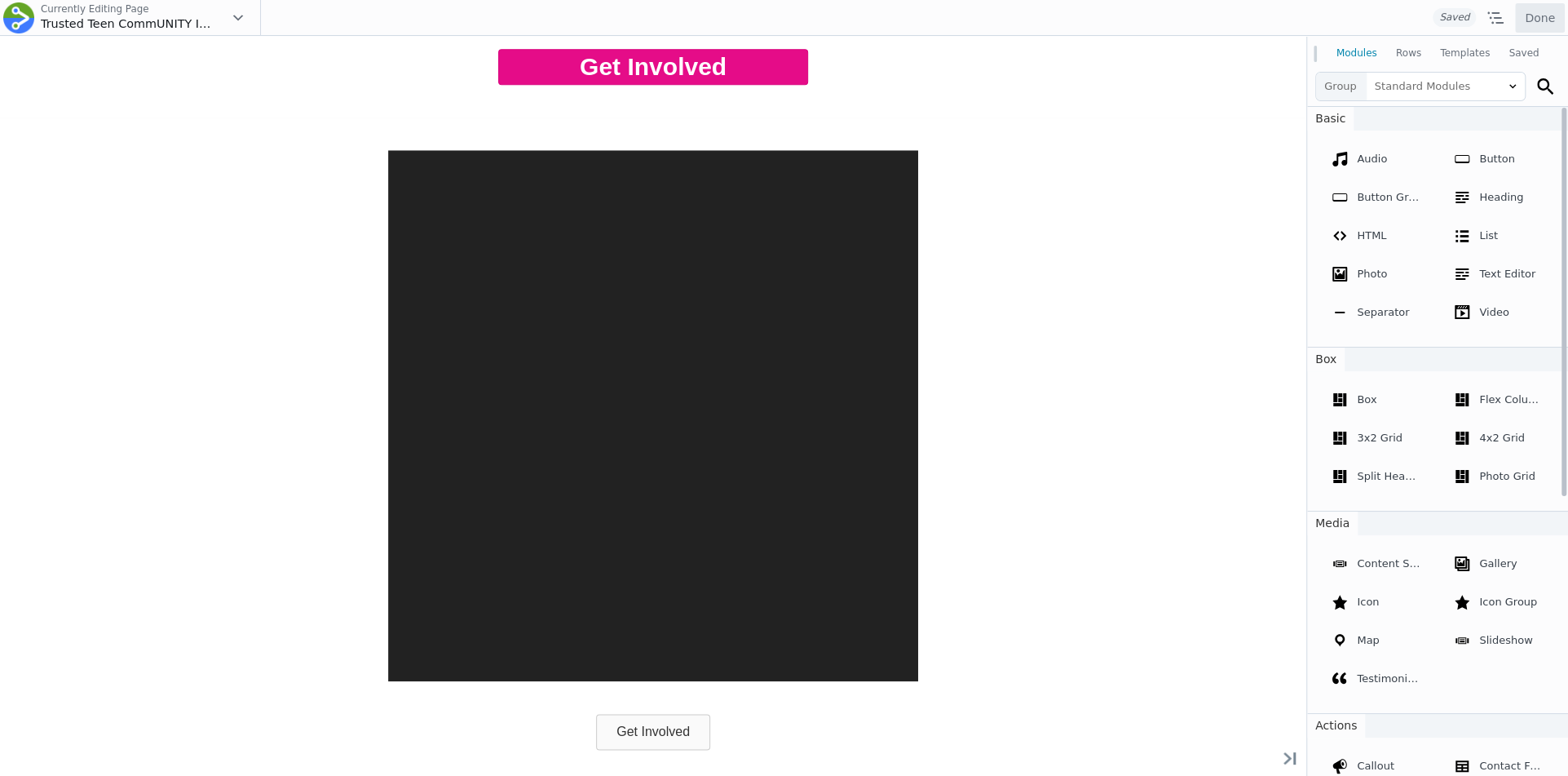
scroll to position [1278, 0]
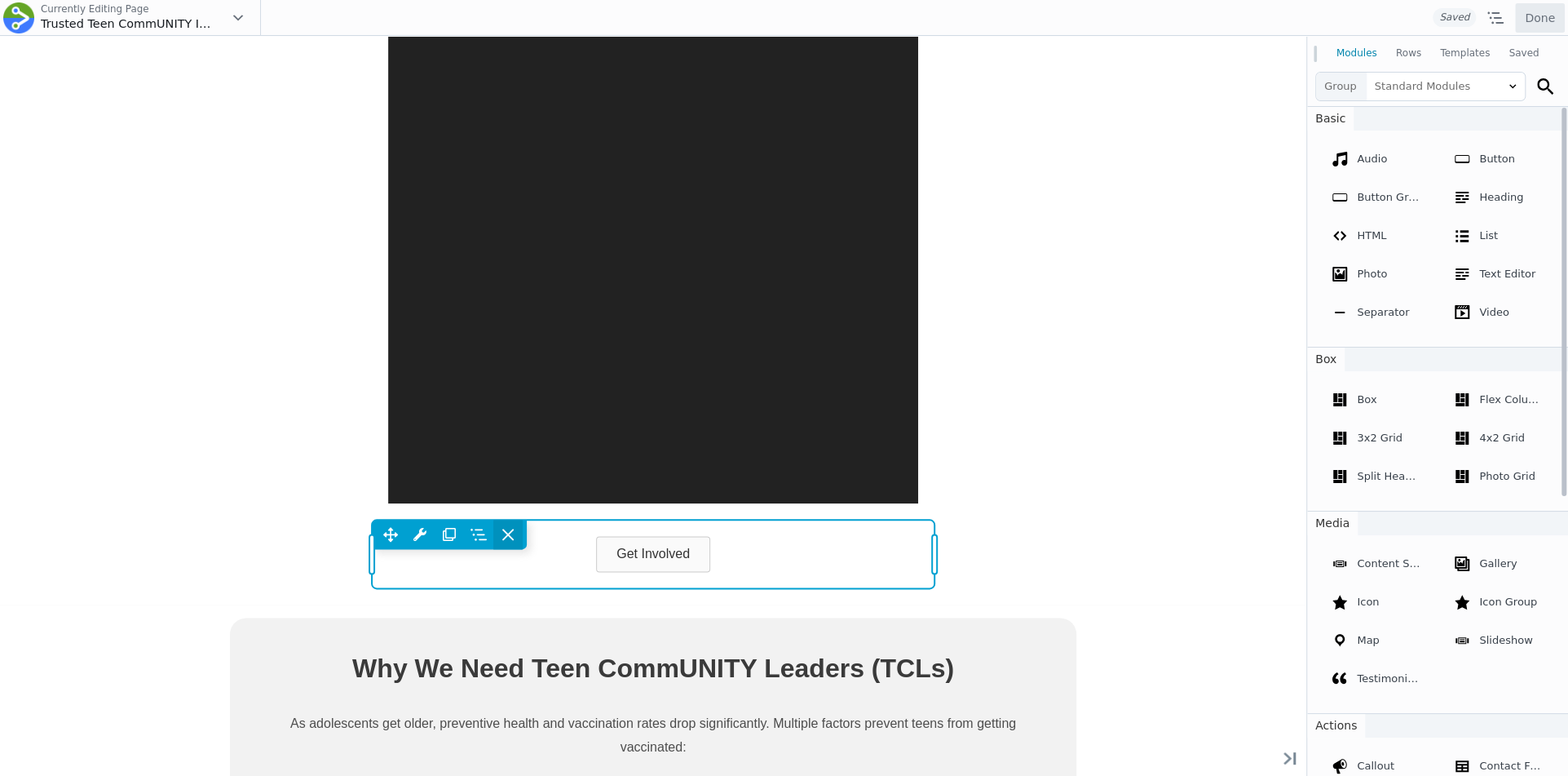
click at [506, 532] on icon at bounding box center [508, 535] width 10 height 10
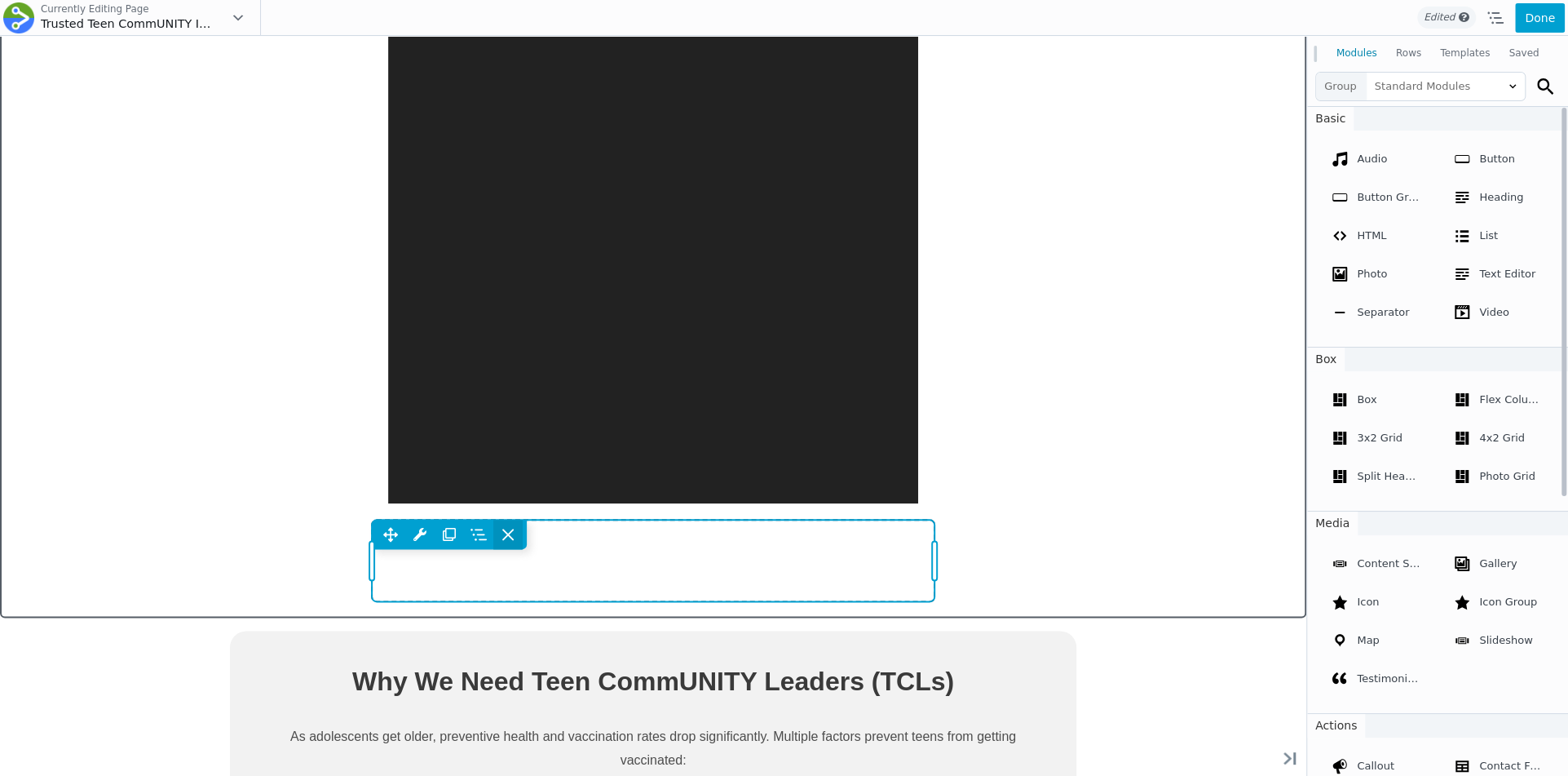
click at [509, 524] on span at bounding box center [507, 534] width 29 height 29
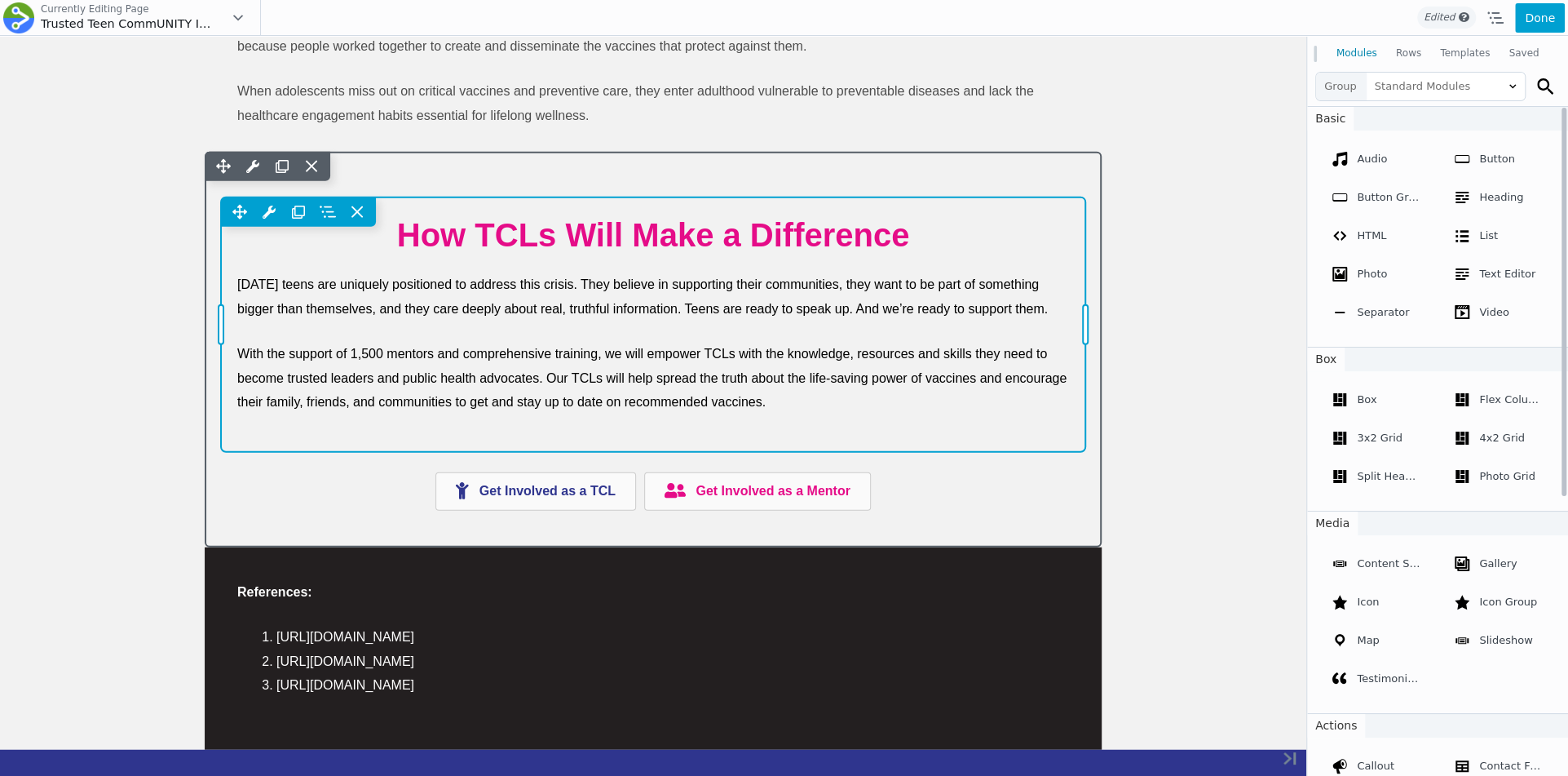
scroll to position [2870, 0]
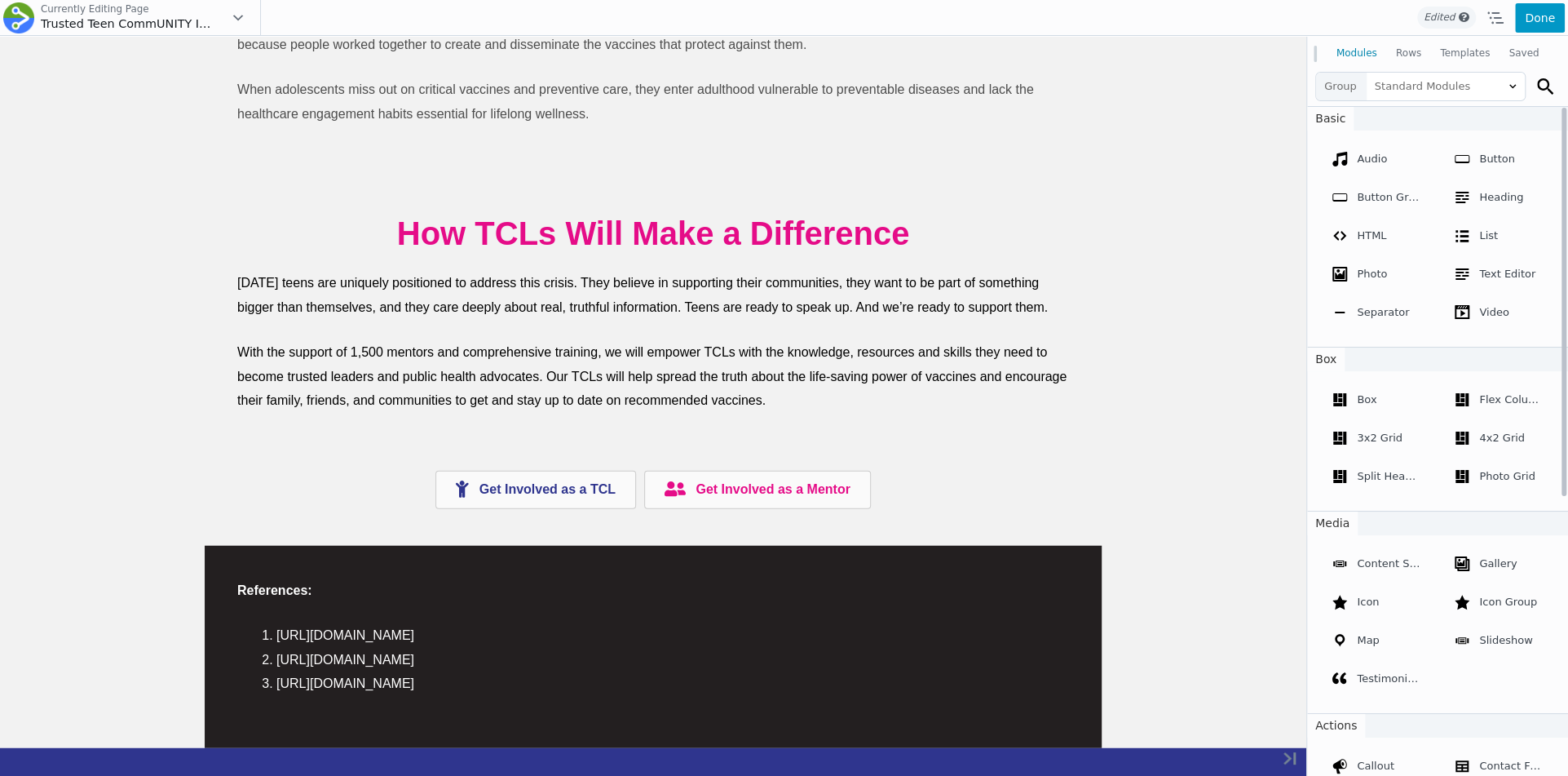
click at [1563, 23] on button "Done" at bounding box center [1540, 17] width 50 height 29
click at [1481, 8] on span "Publish" at bounding box center [1473, 17] width 61 height 29
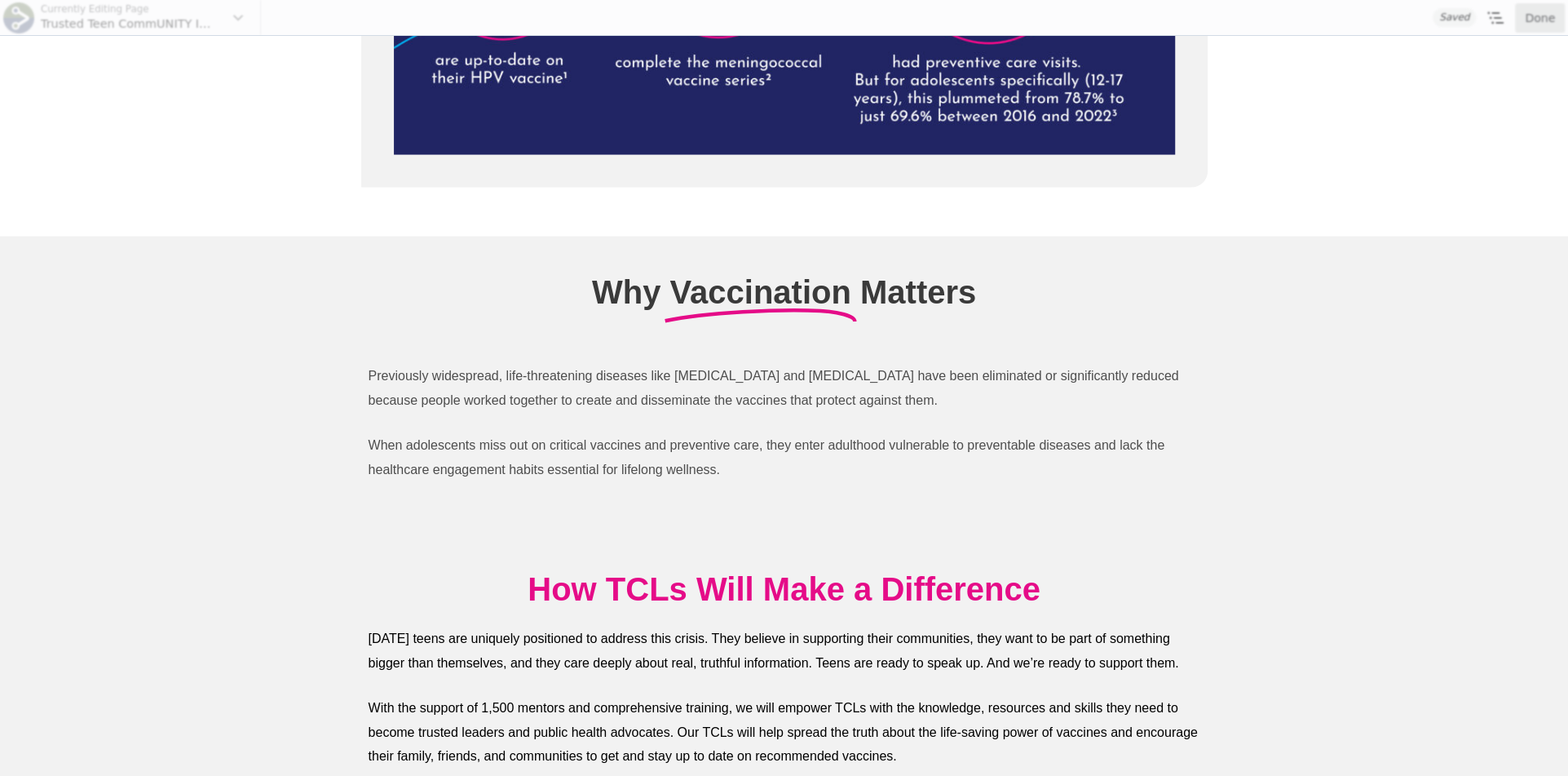
scroll to position [2511, 0]
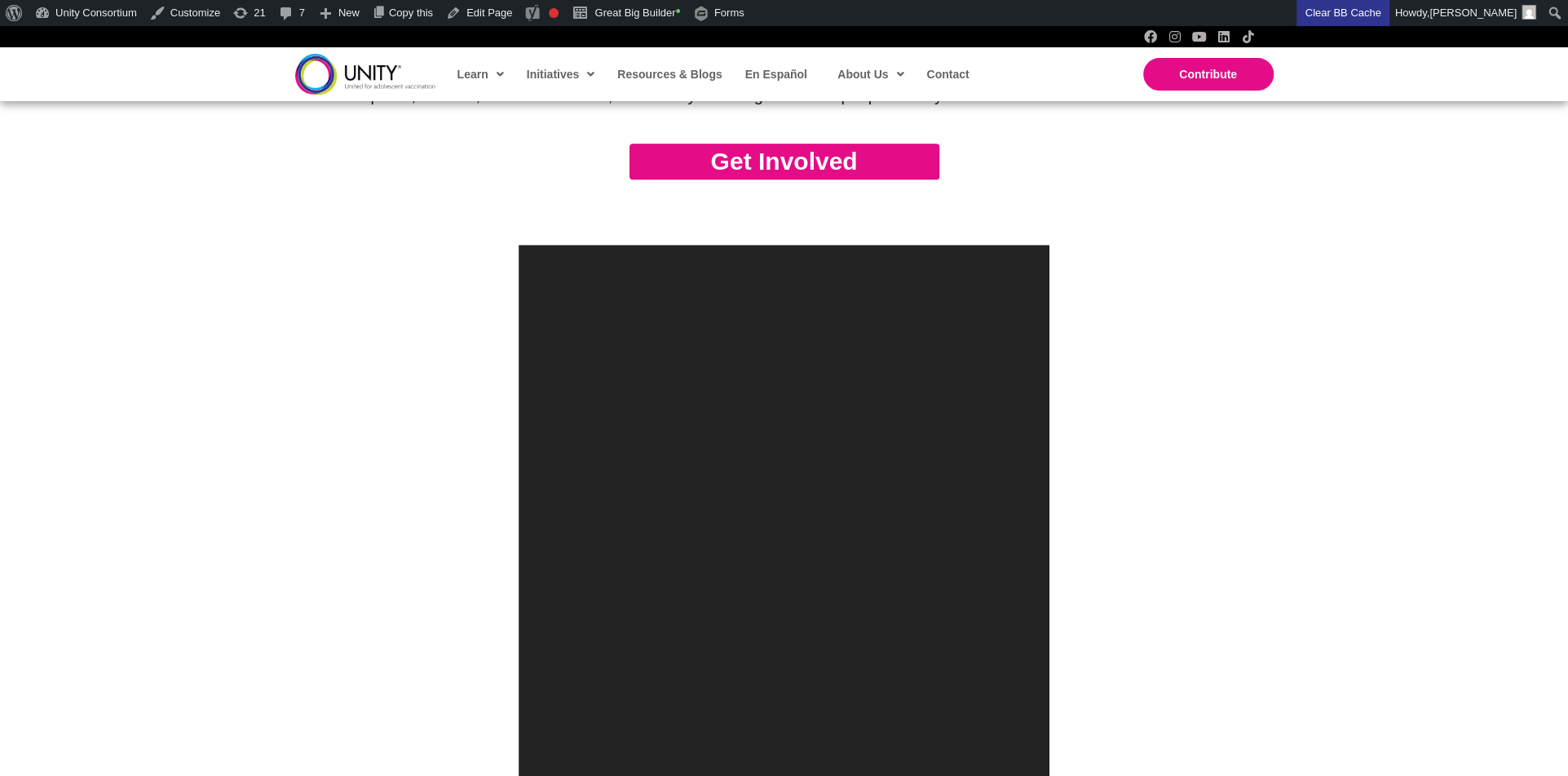
scroll to position [1005, 0]
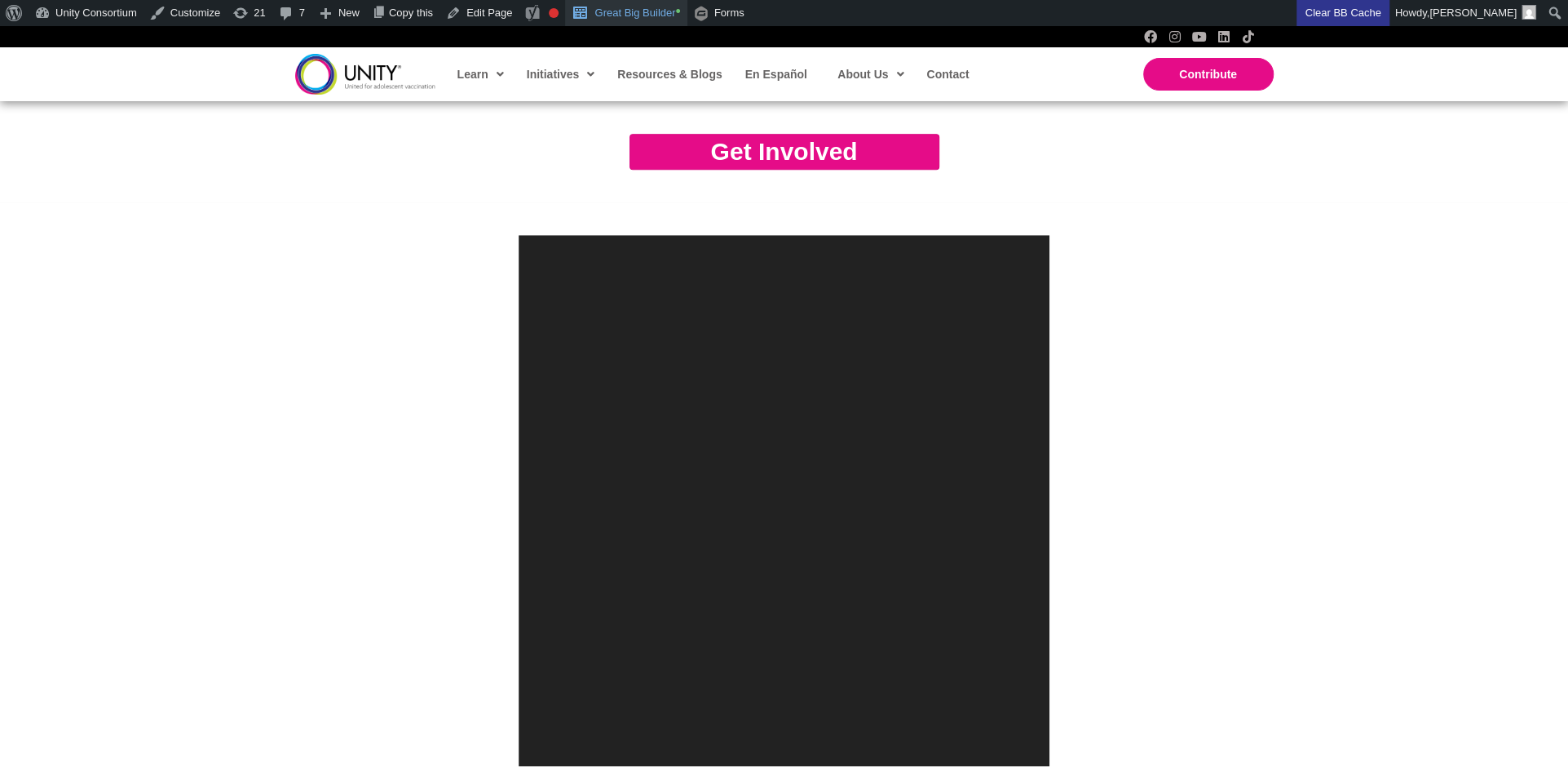
click at [652, 10] on link "Great Big Builder •" at bounding box center [626, 13] width 122 height 26
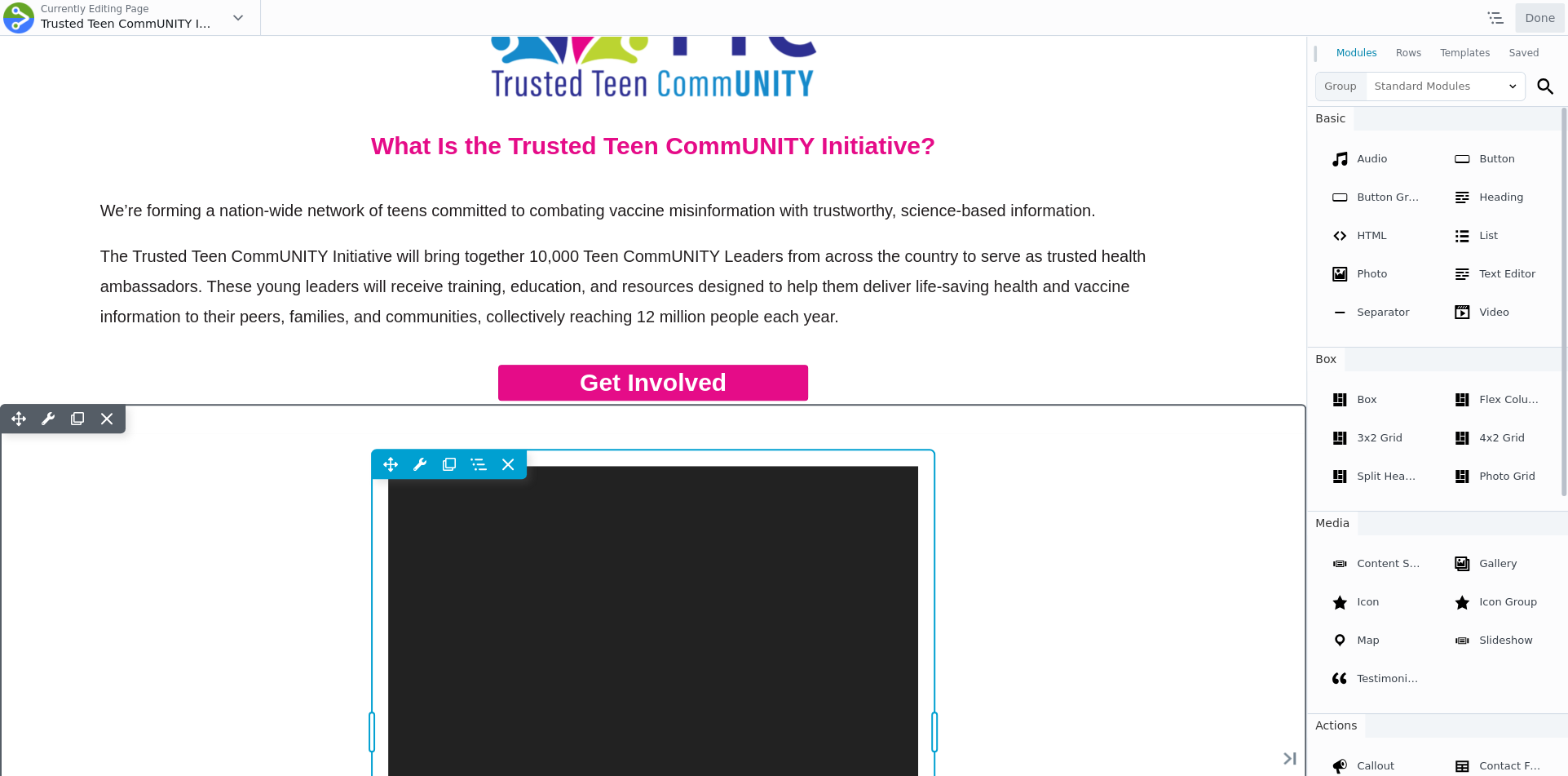
scroll to position [657, 0]
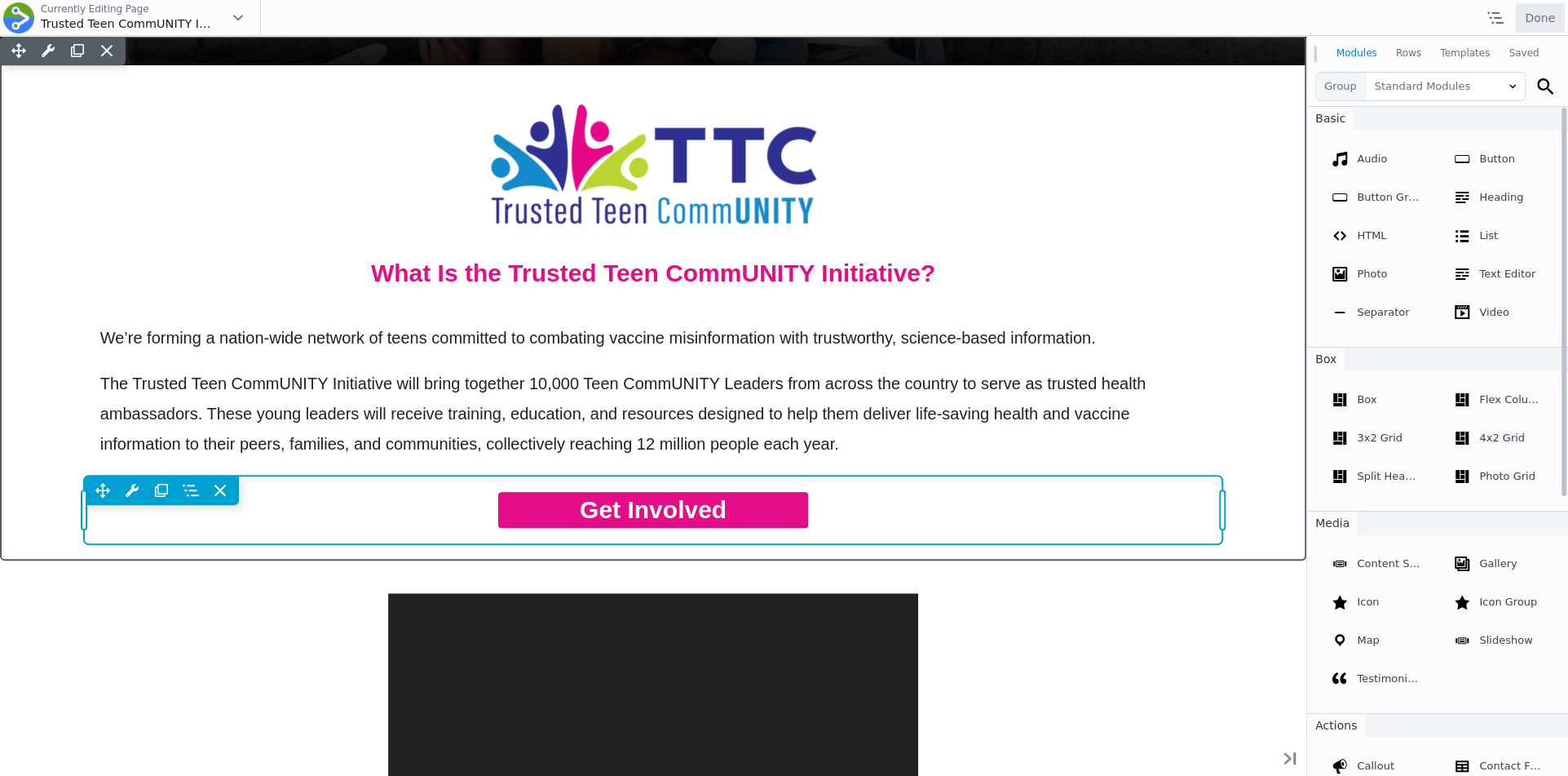
click at [677, 505] on div "Move Up Move Down Button Settings Copy Button Settings Paste Button Settings Ro…" at bounding box center [653, 510] width 1139 height 69
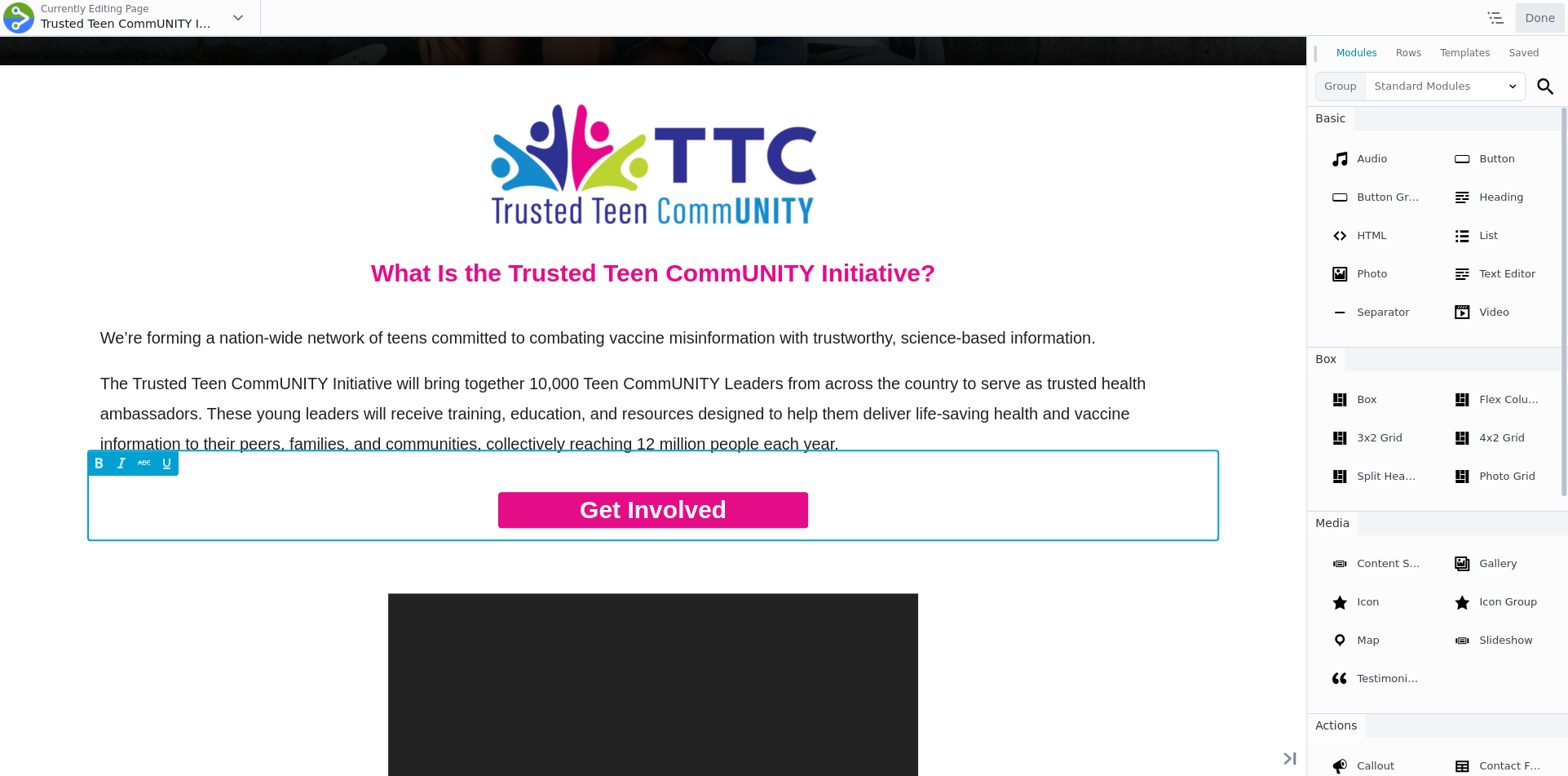
select select "Helvetica"
select select "700"
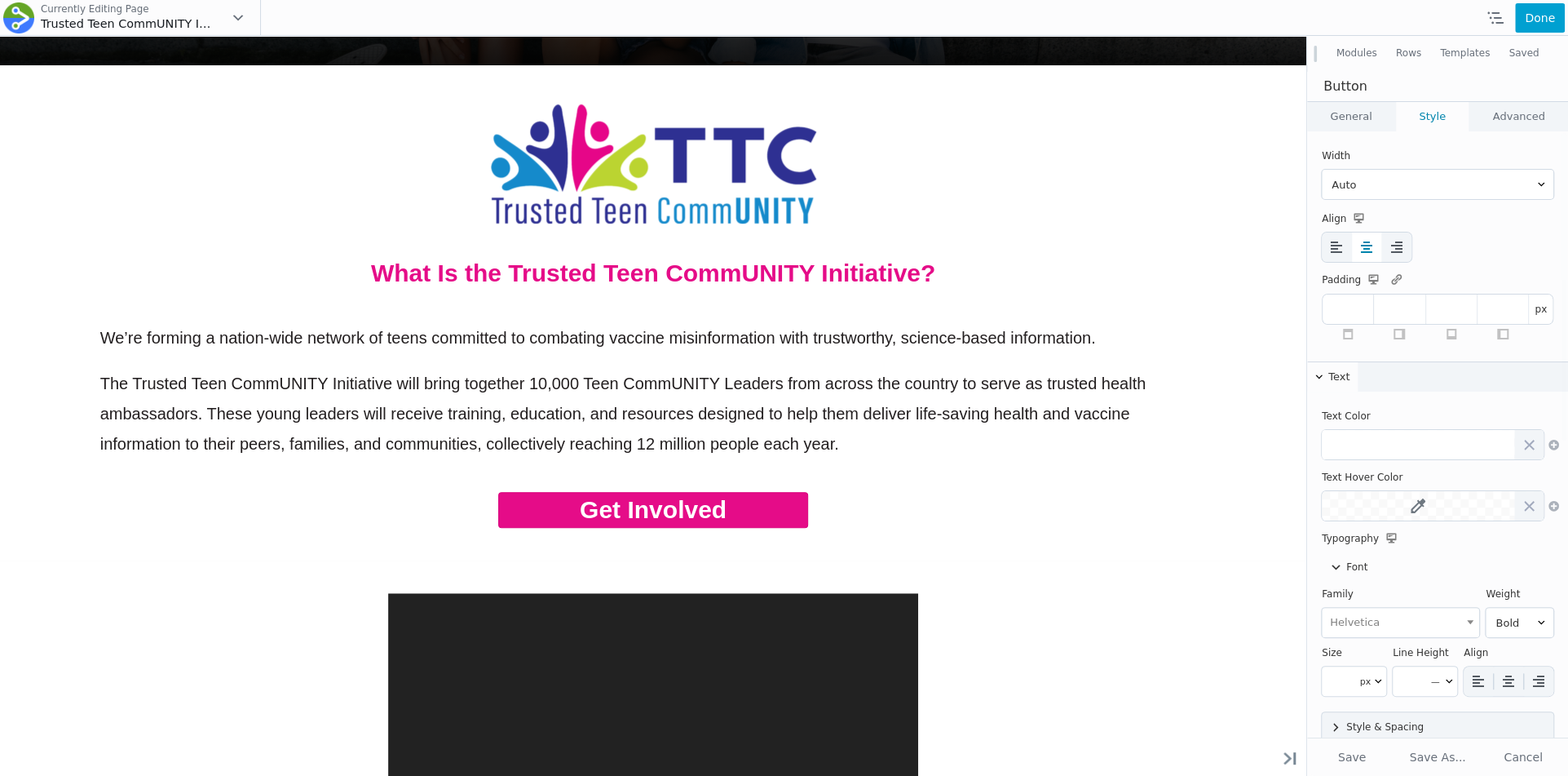
click at [1357, 130] on link "General" at bounding box center [1351, 116] width 88 height 29
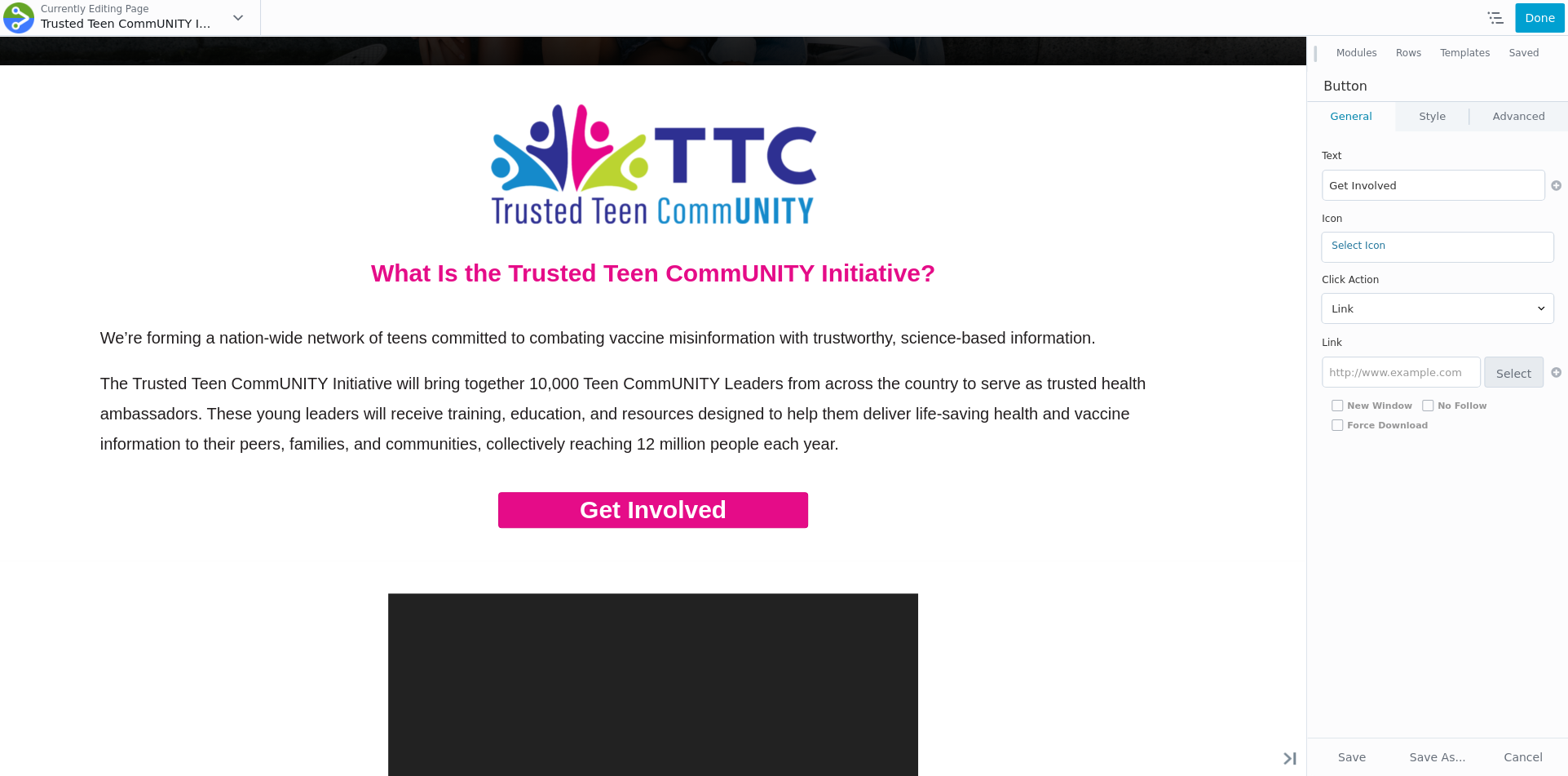
click at [1417, 110] on link "Style" at bounding box center [1432, 116] width 73 height 29
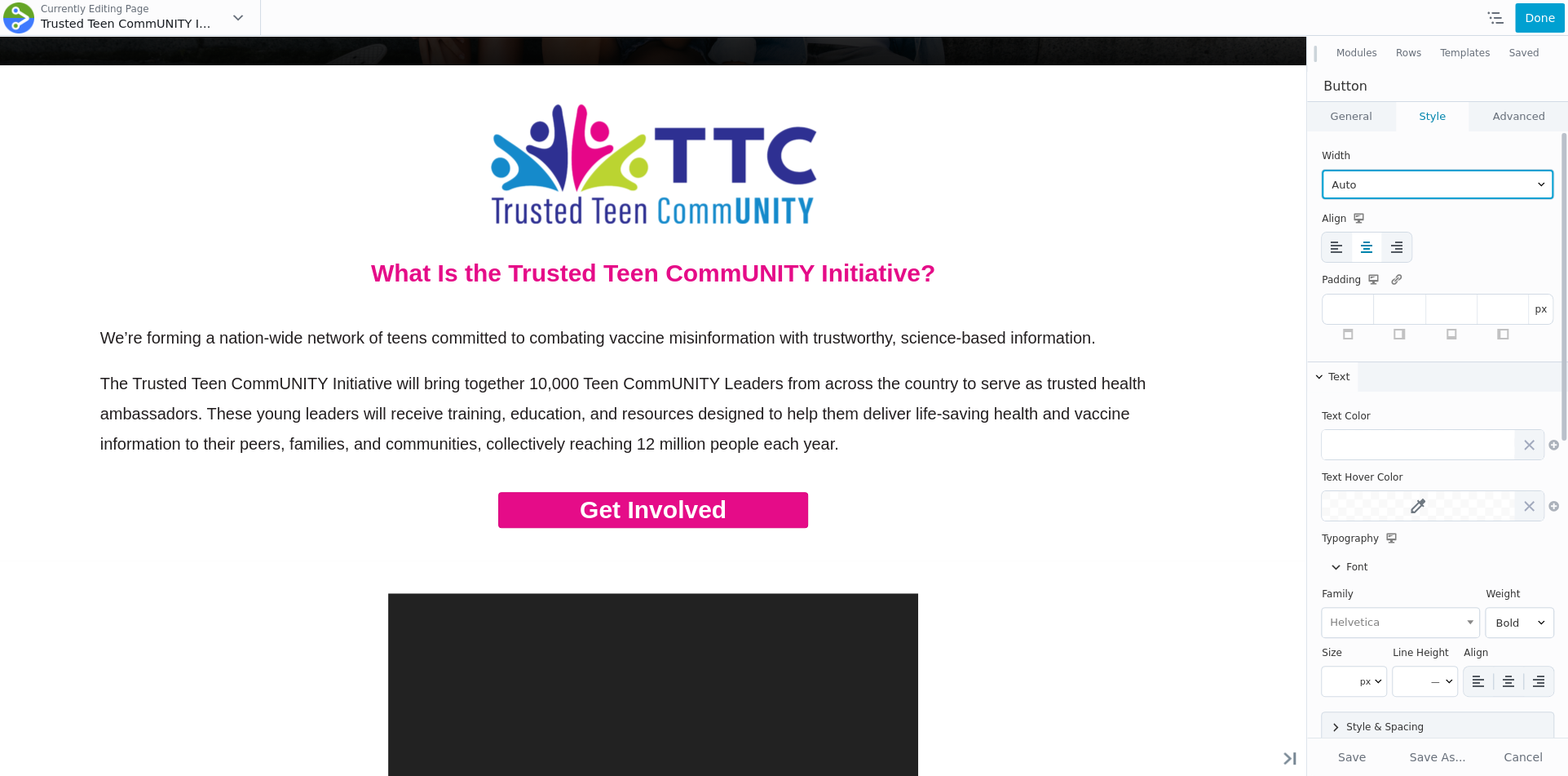
click at [1371, 195] on select "Auto Full Width Custom" at bounding box center [1437, 184] width 231 height 29
click at [1322, 170] on select "Auto Full Width Custom" at bounding box center [1437, 184] width 231 height 29
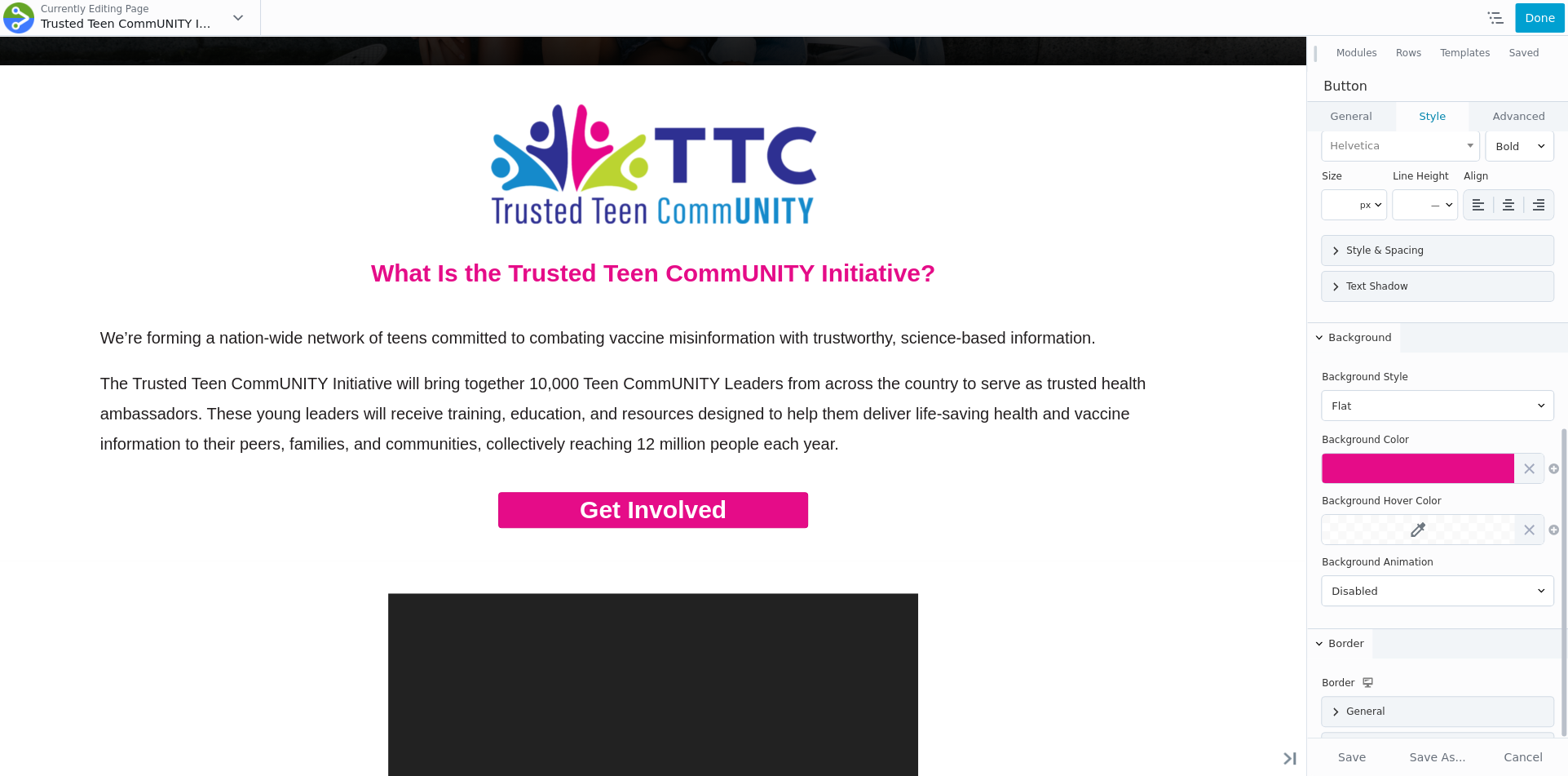
scroll to position [582, 0]
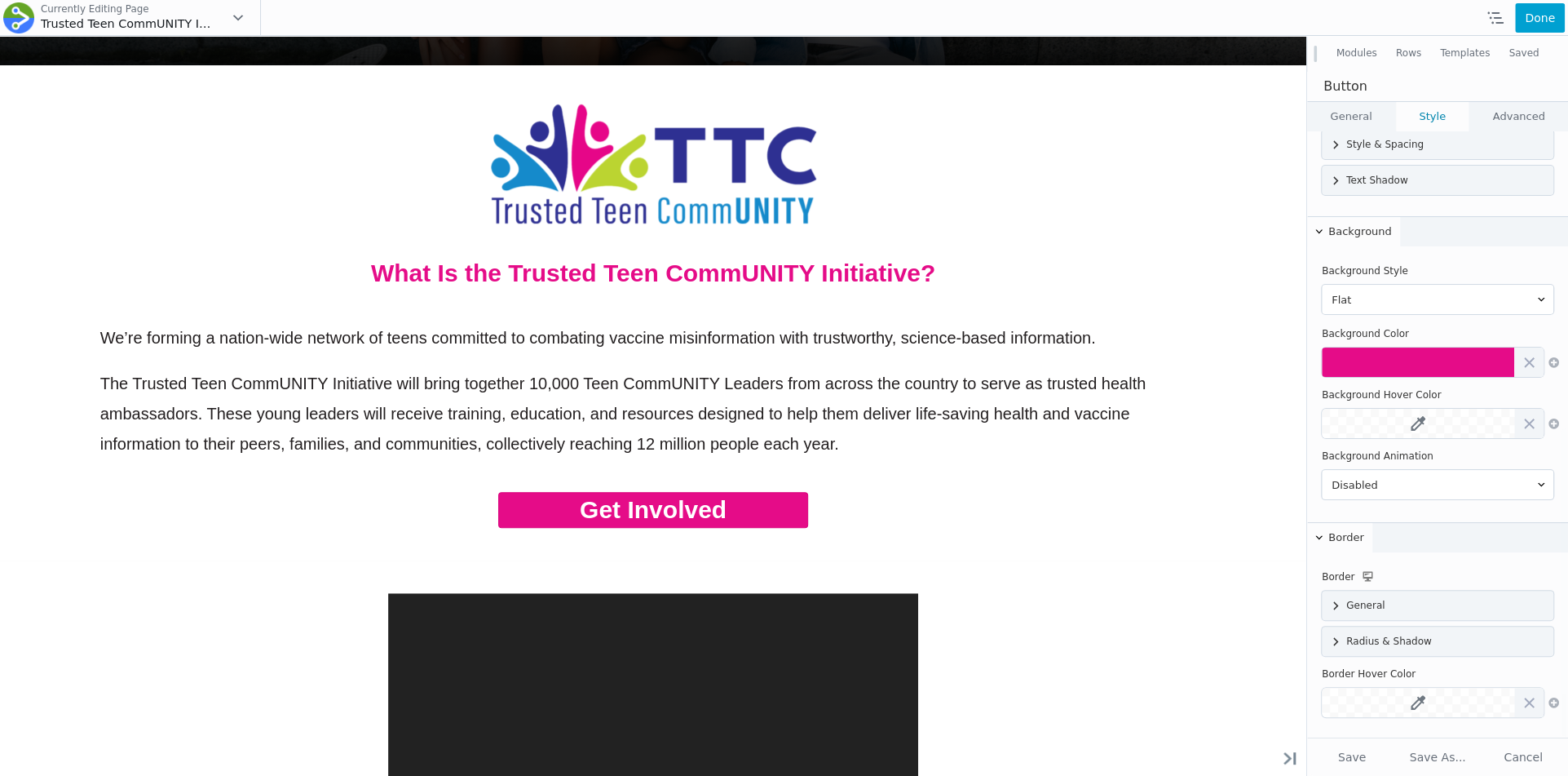
click at [1502, 110] on link "Advanced" at bounding box center [1518, 116] width 99 height 29
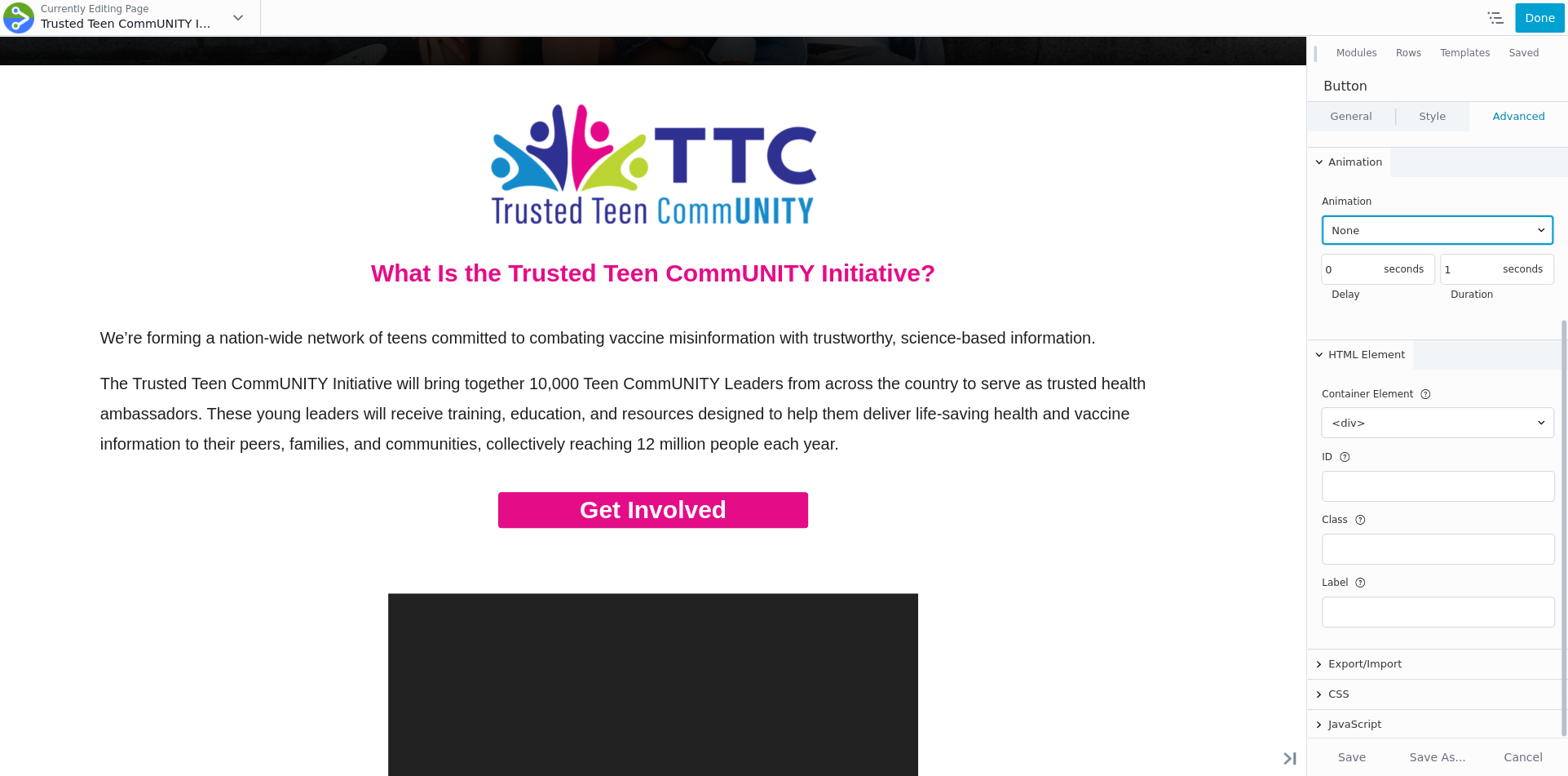
click at [1394, 238] on select"] "None Fade In Fade Left Fade Right Fade Up Fade Down Slide Left Slide Right Slid…" at bounding box center [1437, 229] width 231 height 29
select select"] "fade-in"
click at [1322, 215] on select"] "None Fade In Fade Left Fade Right Fade Up Fade Down Slide Left Slide Right Slid…" at bounding box center [1437, 229] width 231 height 29
click at [1390, 233] on select"] "None Fade In Fade Left Fade Right Fade Up Fade Down Slide Left Slide Right Slid…" at bounding box center [1437, 229] width 231 height 29
select select"]
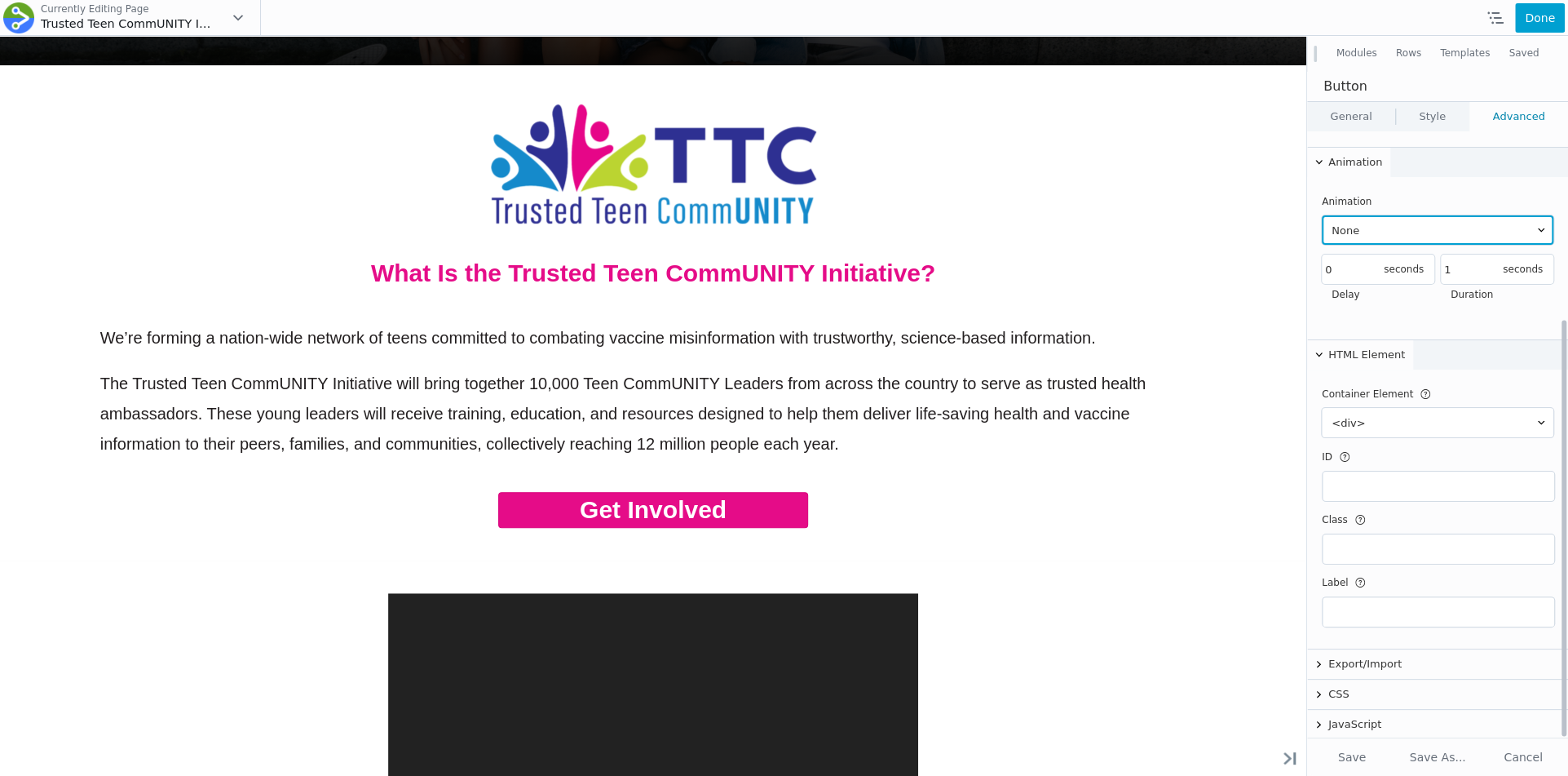
click at [1322, 215] on select"] "None Fade In Fade Left Fade Right Fade Up Fade Down Slide Left Slide Right Slid…" at bounding box center [1437, 229] width 231 height 29
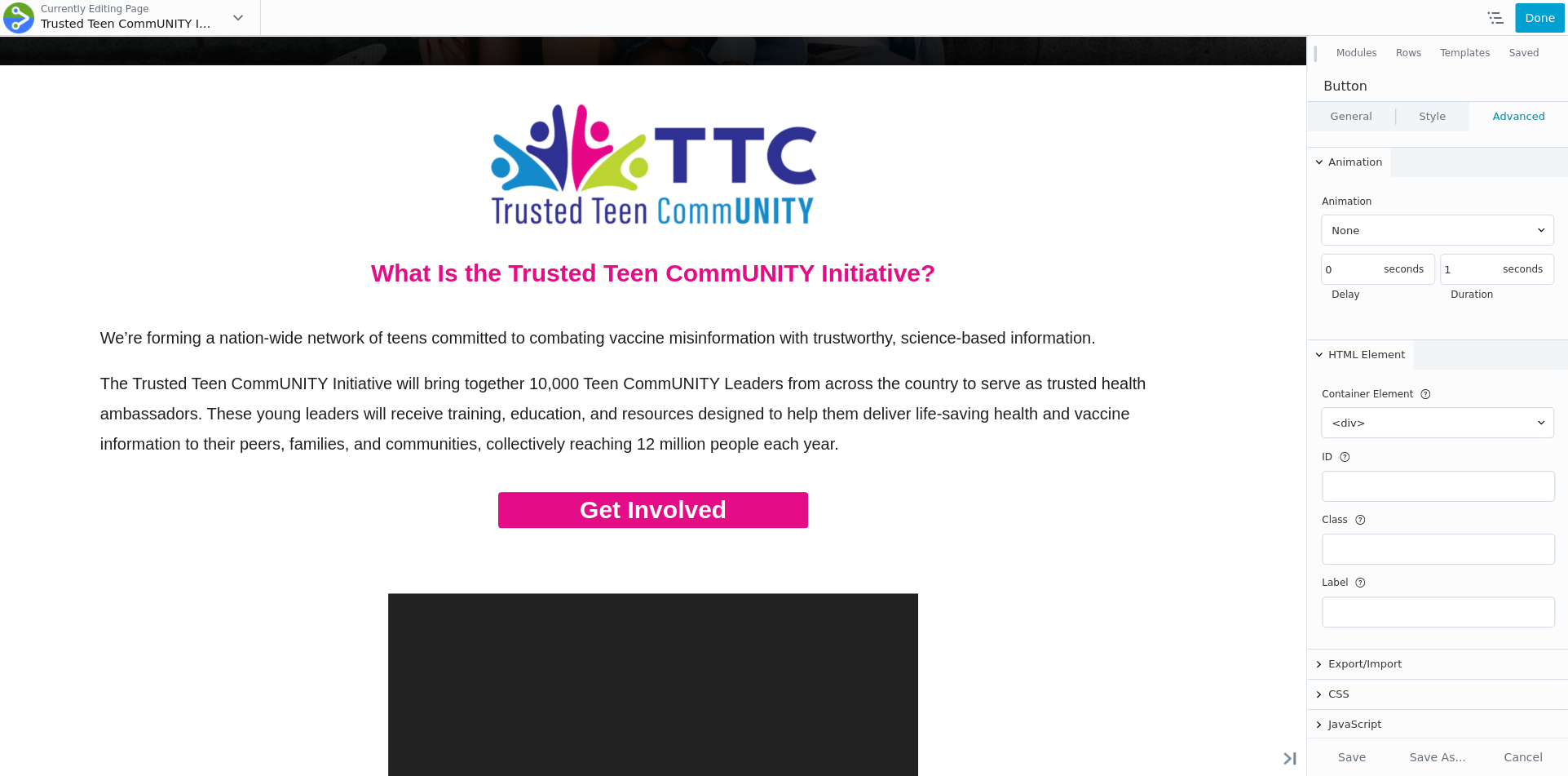
click at [1363, 50] on button "Modules" at bounding box center [1357, 53] width 60 height 29
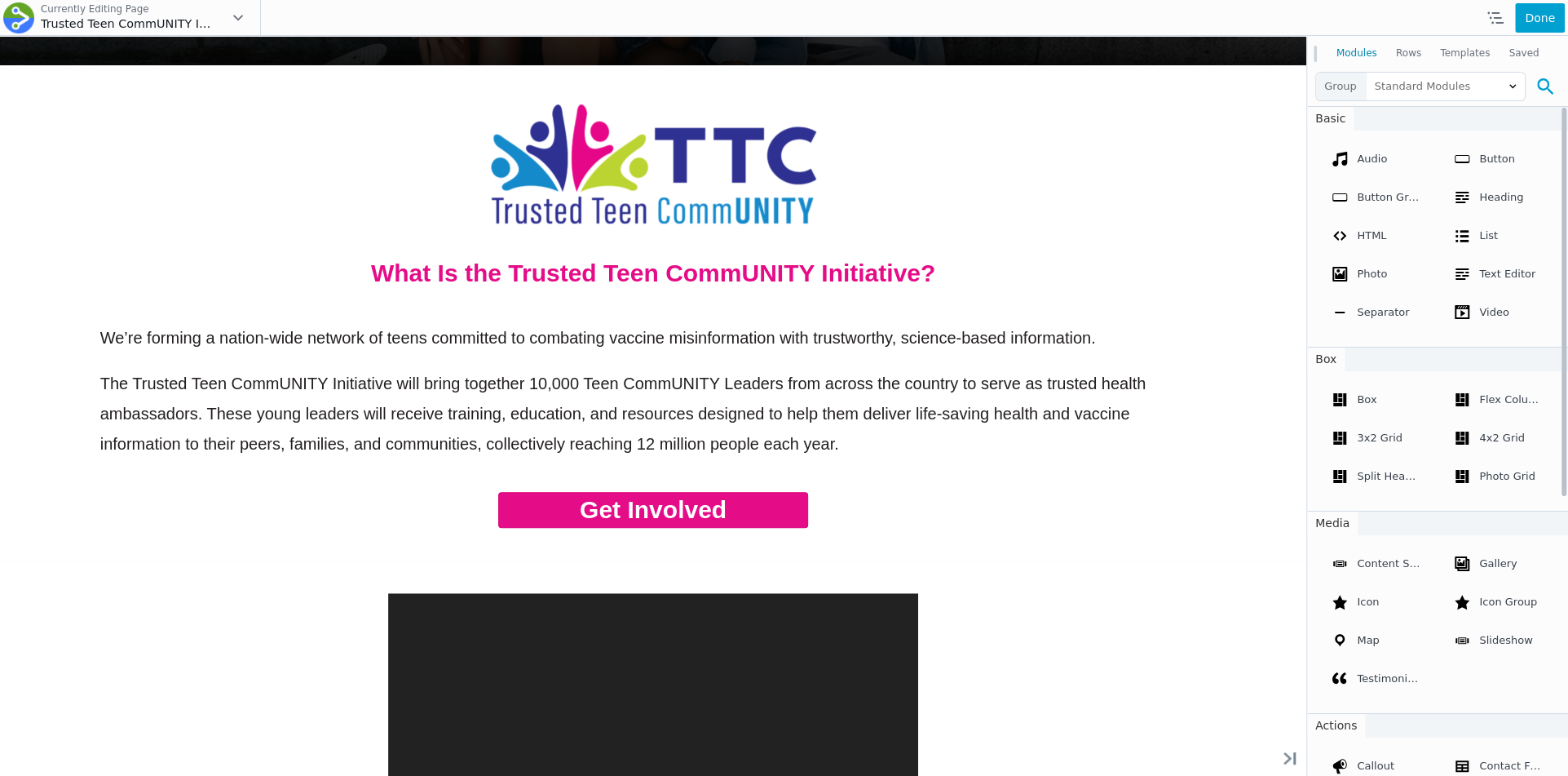
click at [1538, 85] on icon at bounding box center [1545, 87] width 16 height 16
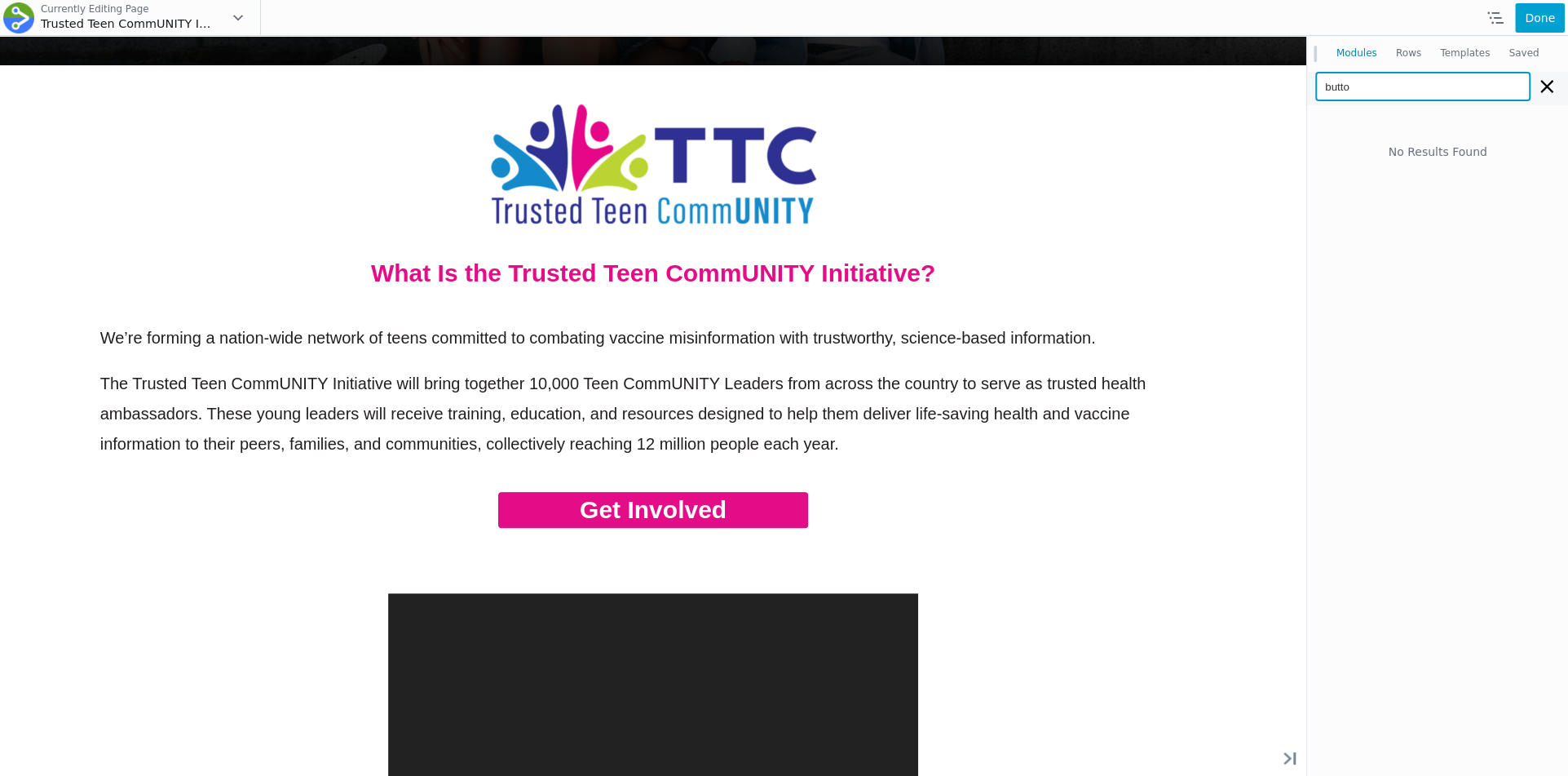
type input "button"
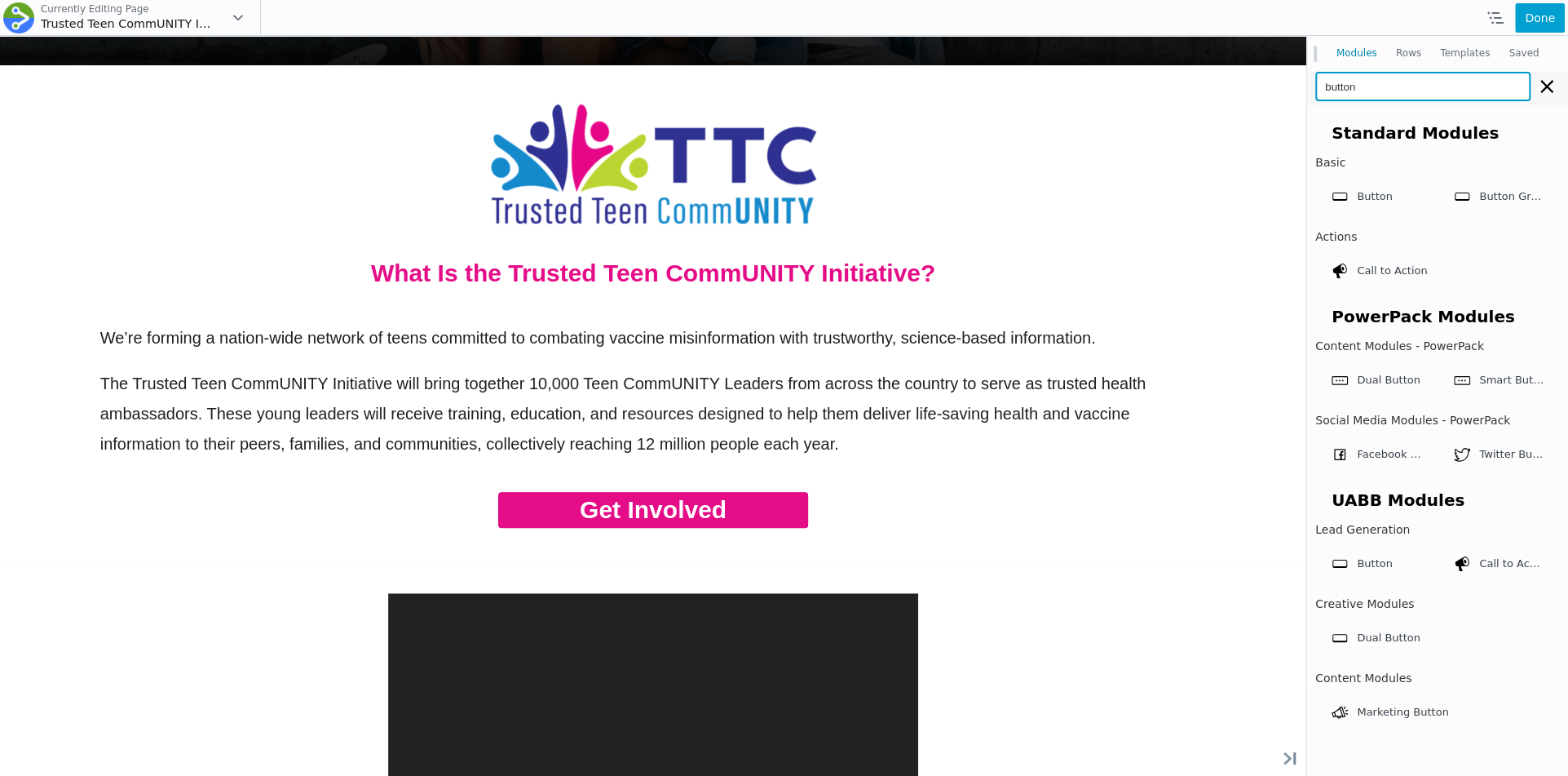
scroll to position [913, 0]
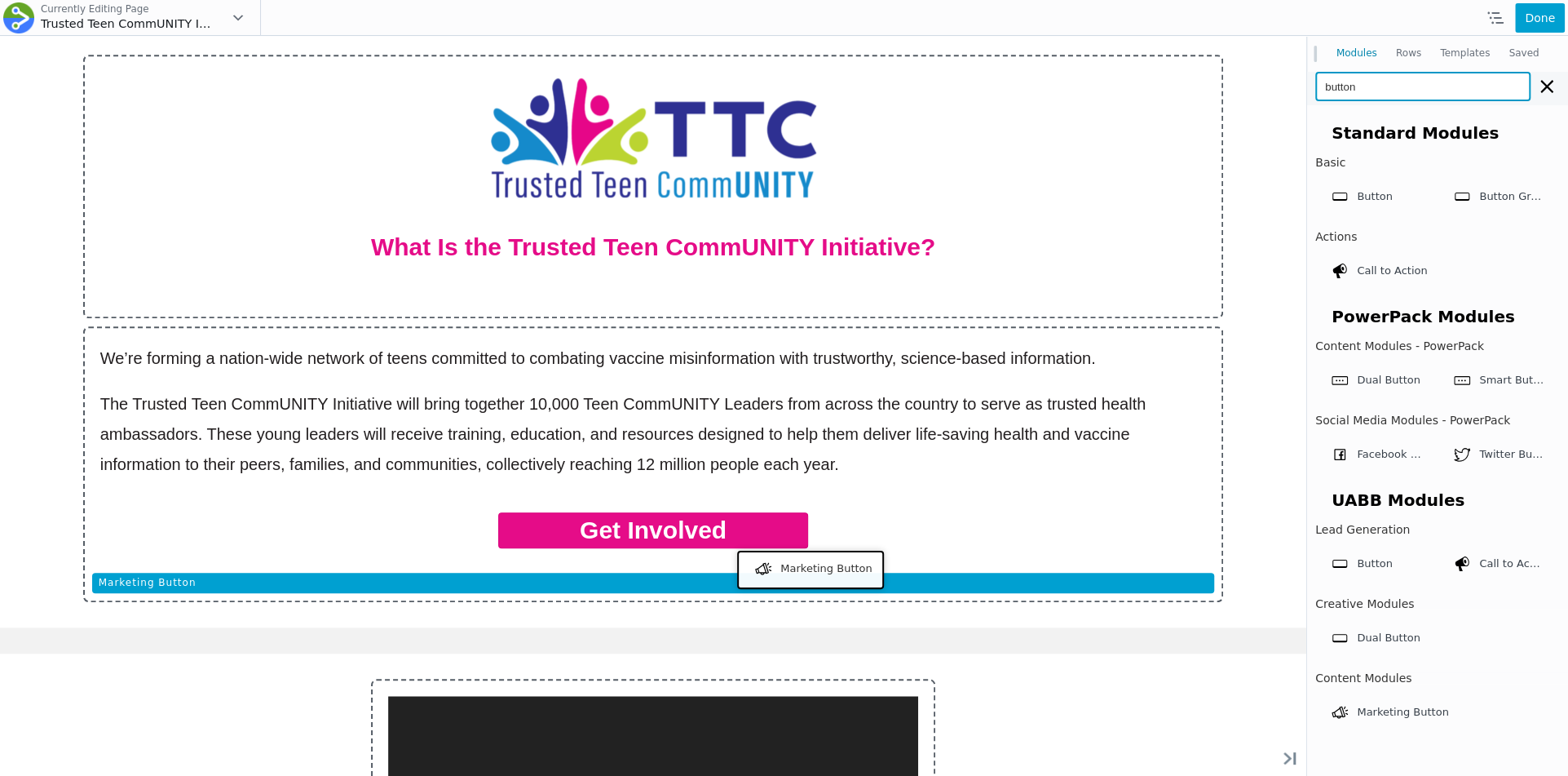
drag, startPoint x: 1393, startPoint y: 754, endPoint x: 806, endPoint y: 568, distance: 615.8
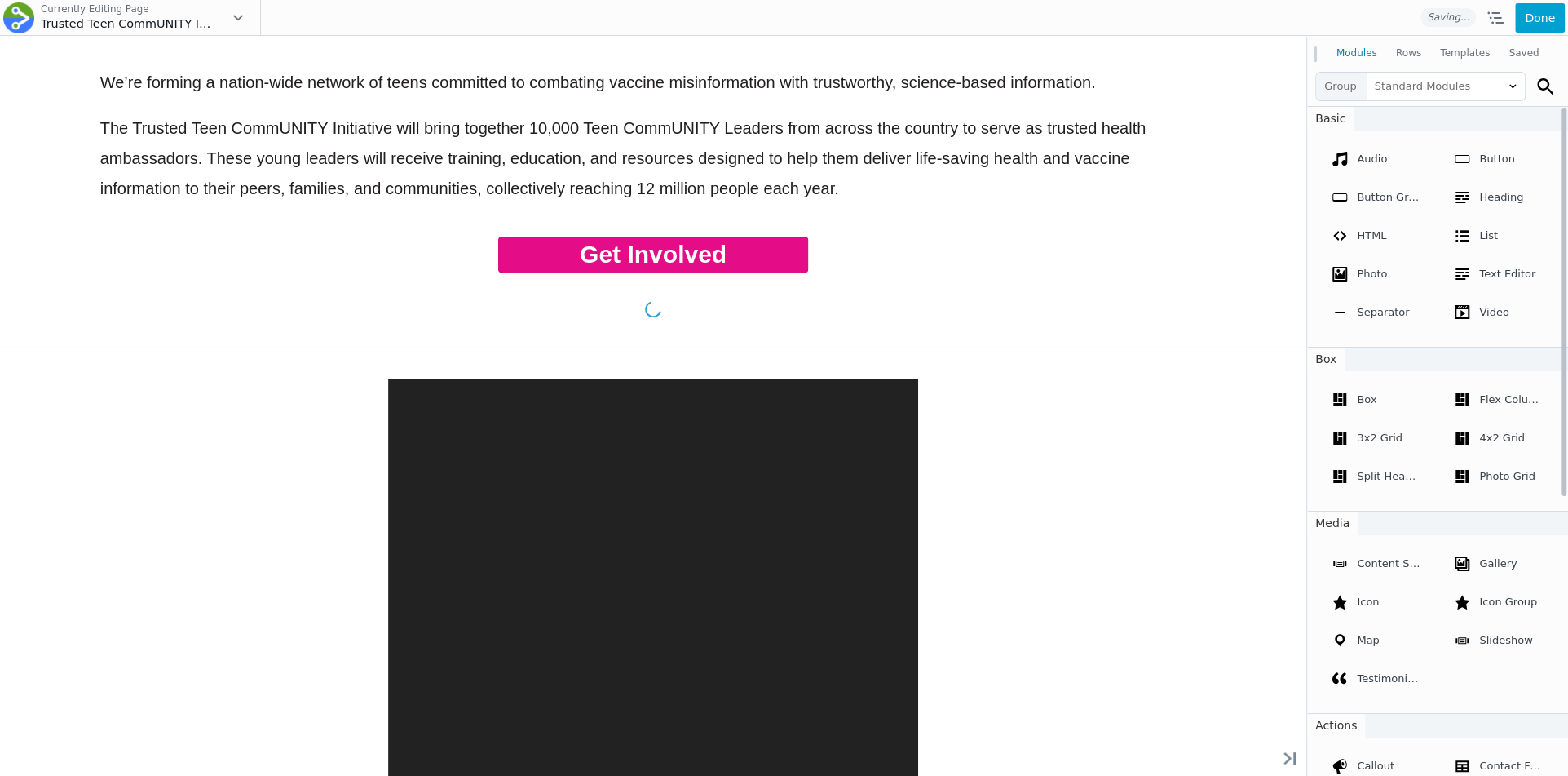
scroll to position [636, 0]
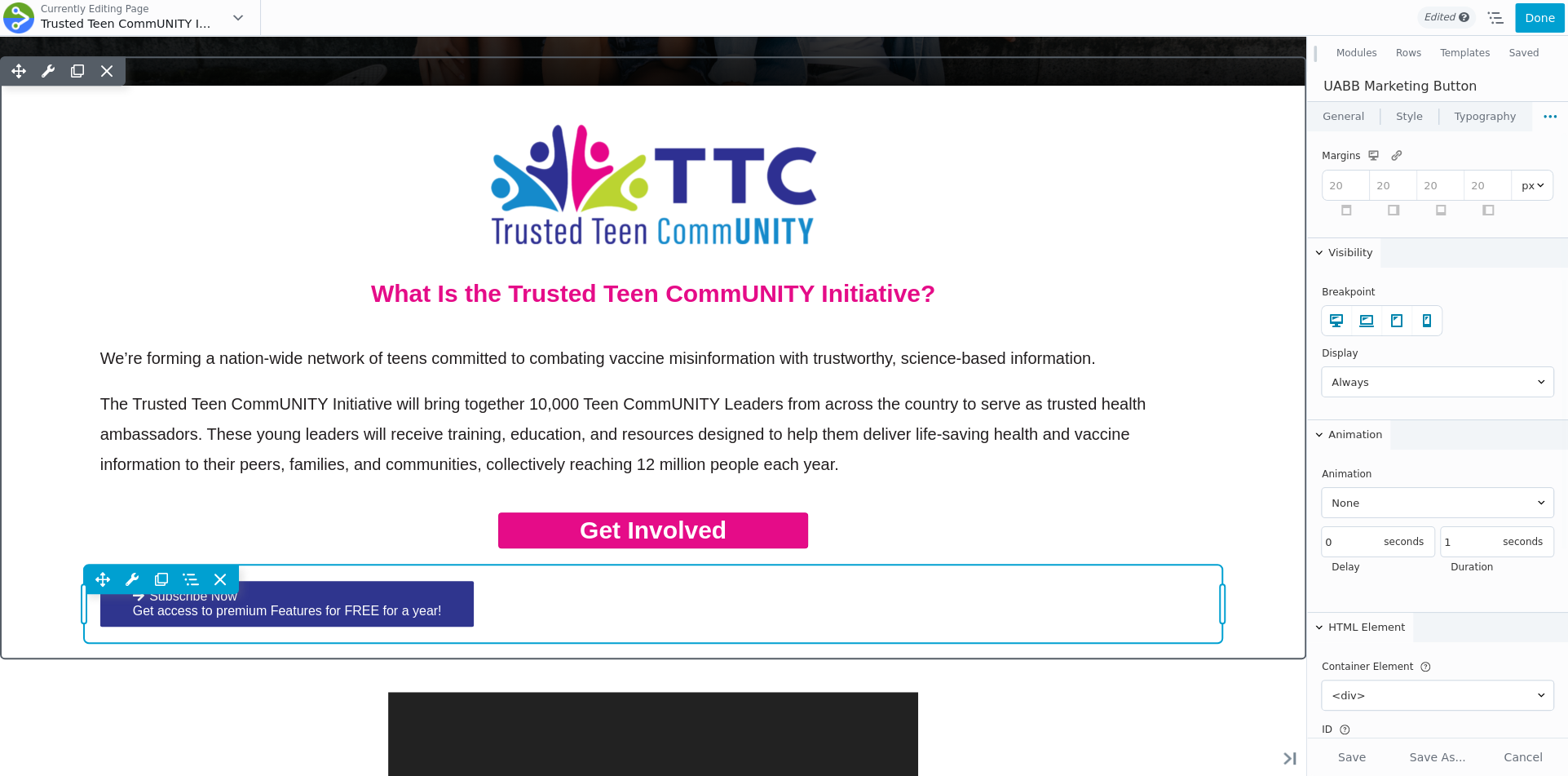
click at [796, 596] on div "Move Up Move Down Marketing Button Settings Copy Marketing Button Settings Past…" at bounding box center [653, 603] width 1139 height 79
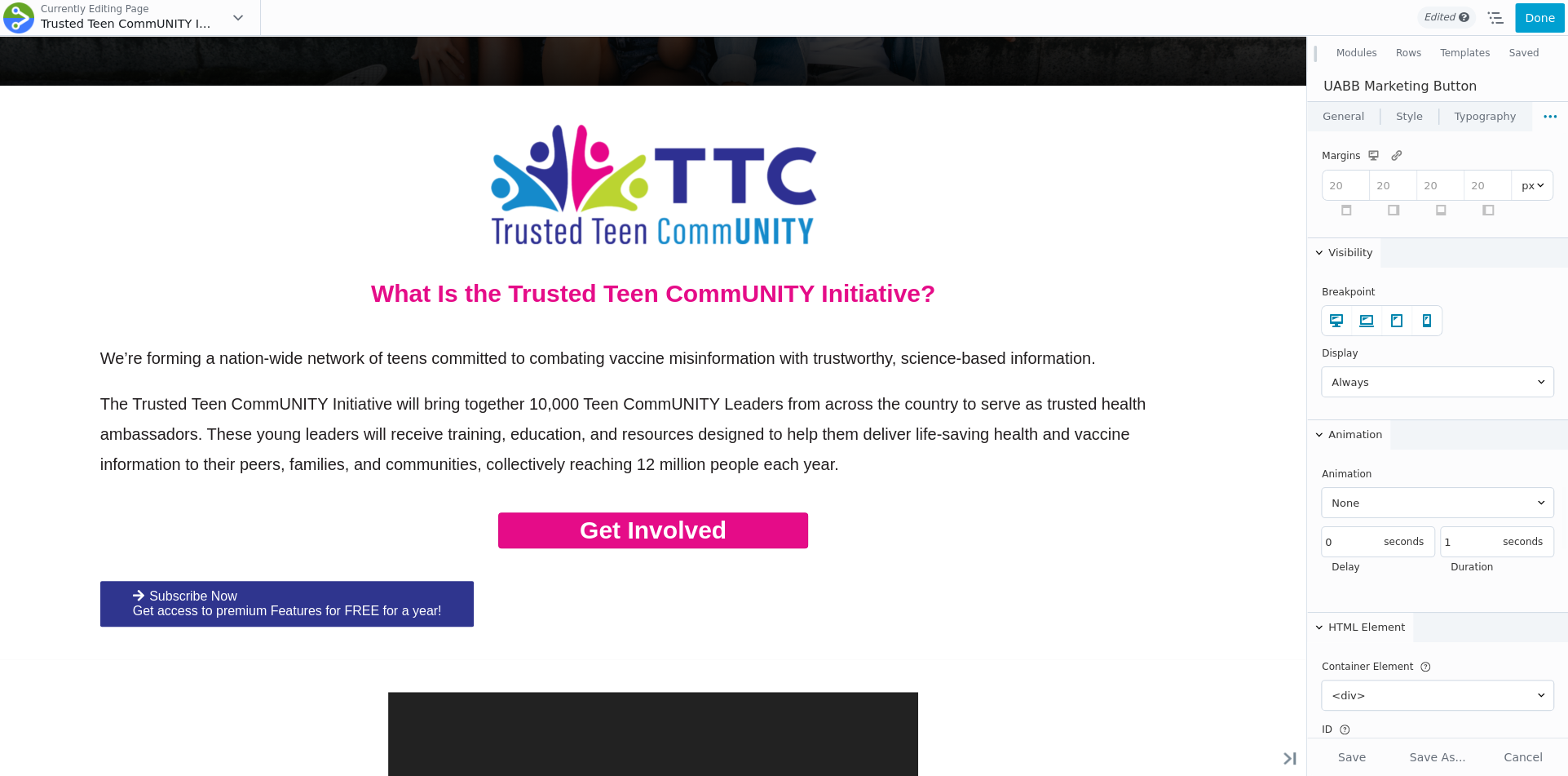
click at [1338, 124] on link "General" at bounding box center [1343, 116] width 73 height 29
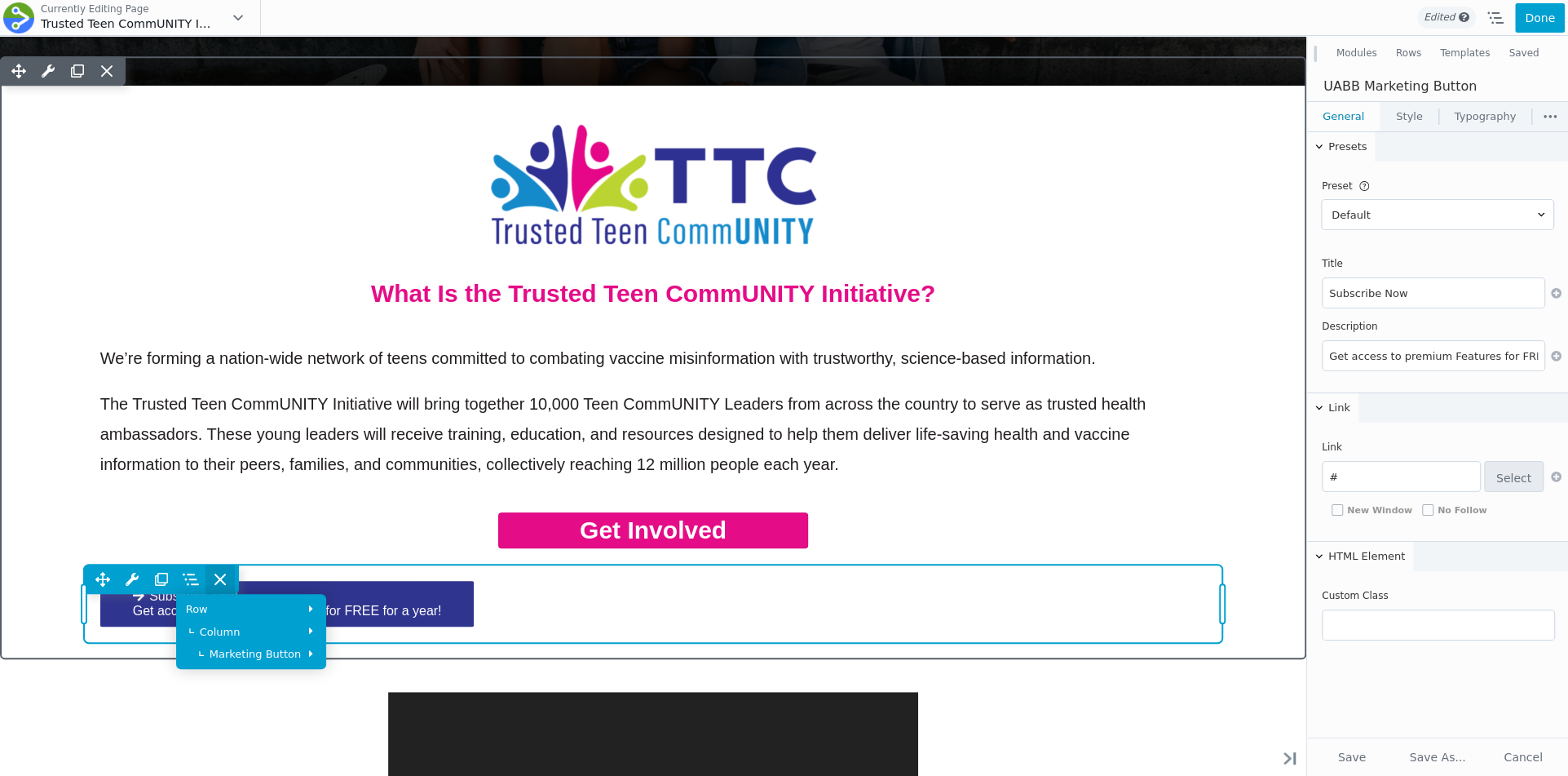
click at [224, 576] on icon at bounding box center [220, 580] width 16 height 16
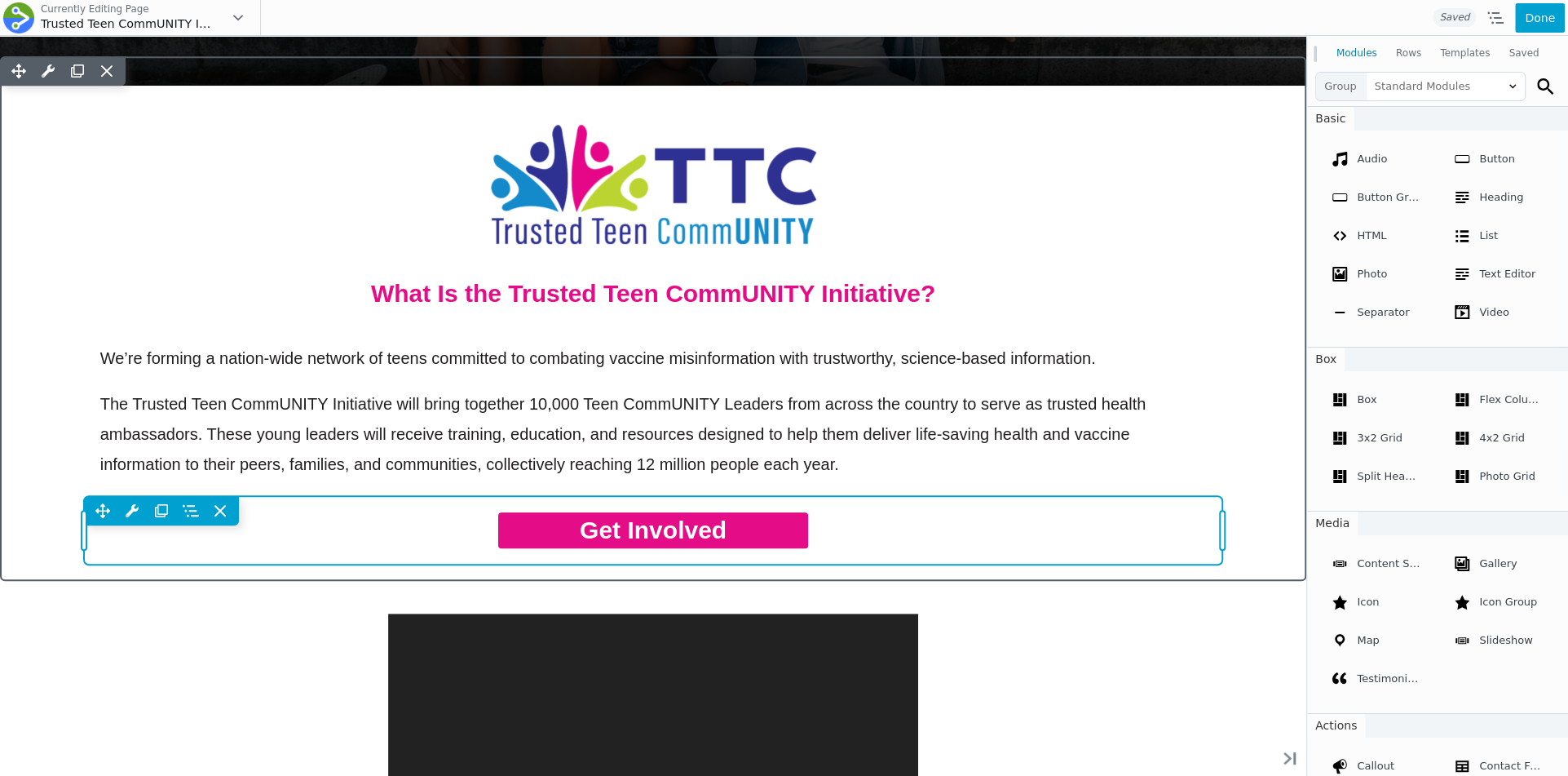
click at [702, 535] on div "Move Up Move Down Button Settings Copy Button Settings Paste Button Settings Ro…" at bounding box center [653, 530] width 1139 height 69
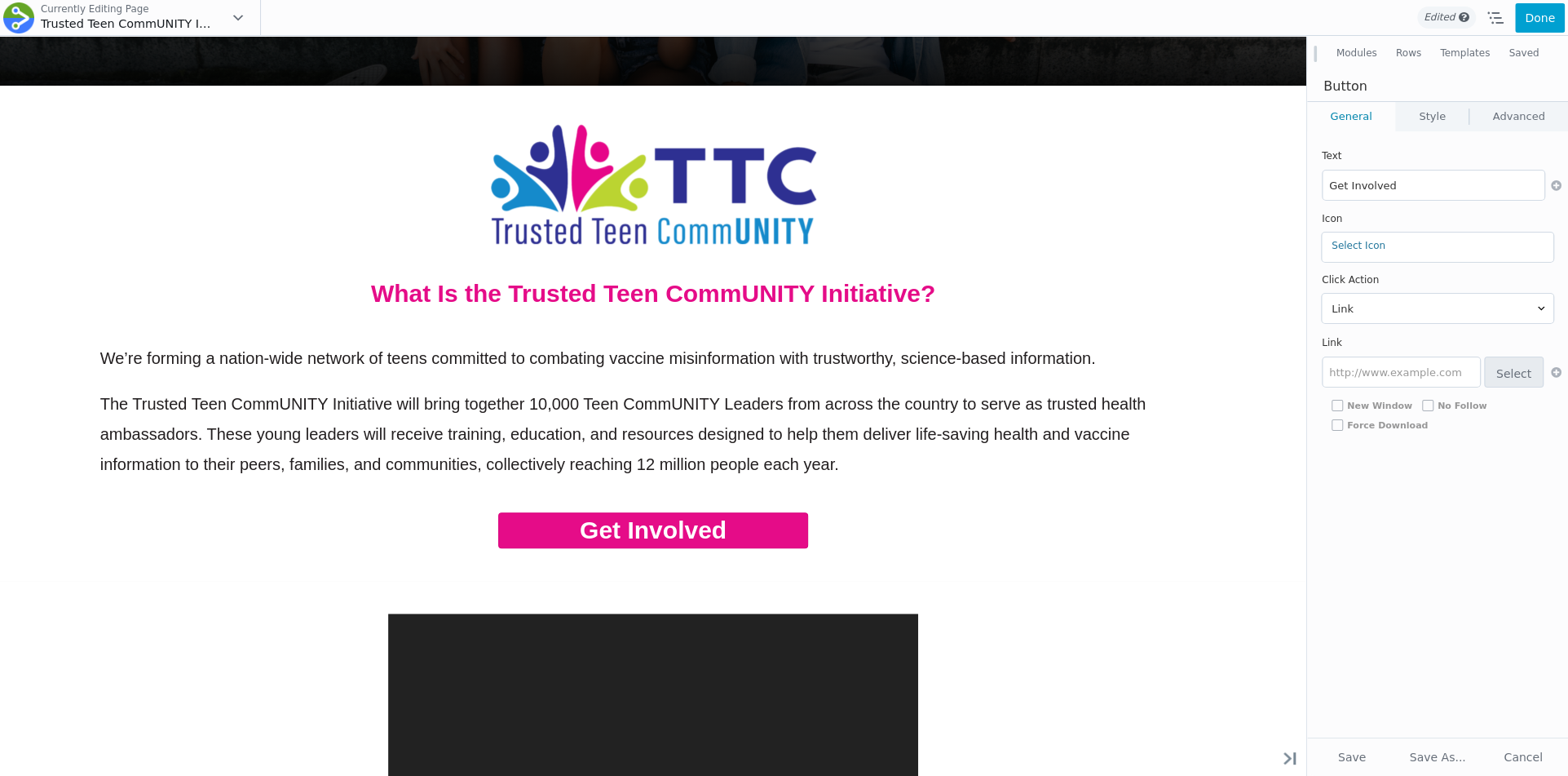
click at [1426, 114] on link "Style" at bounding box center [1432, 116] width 73 height 29
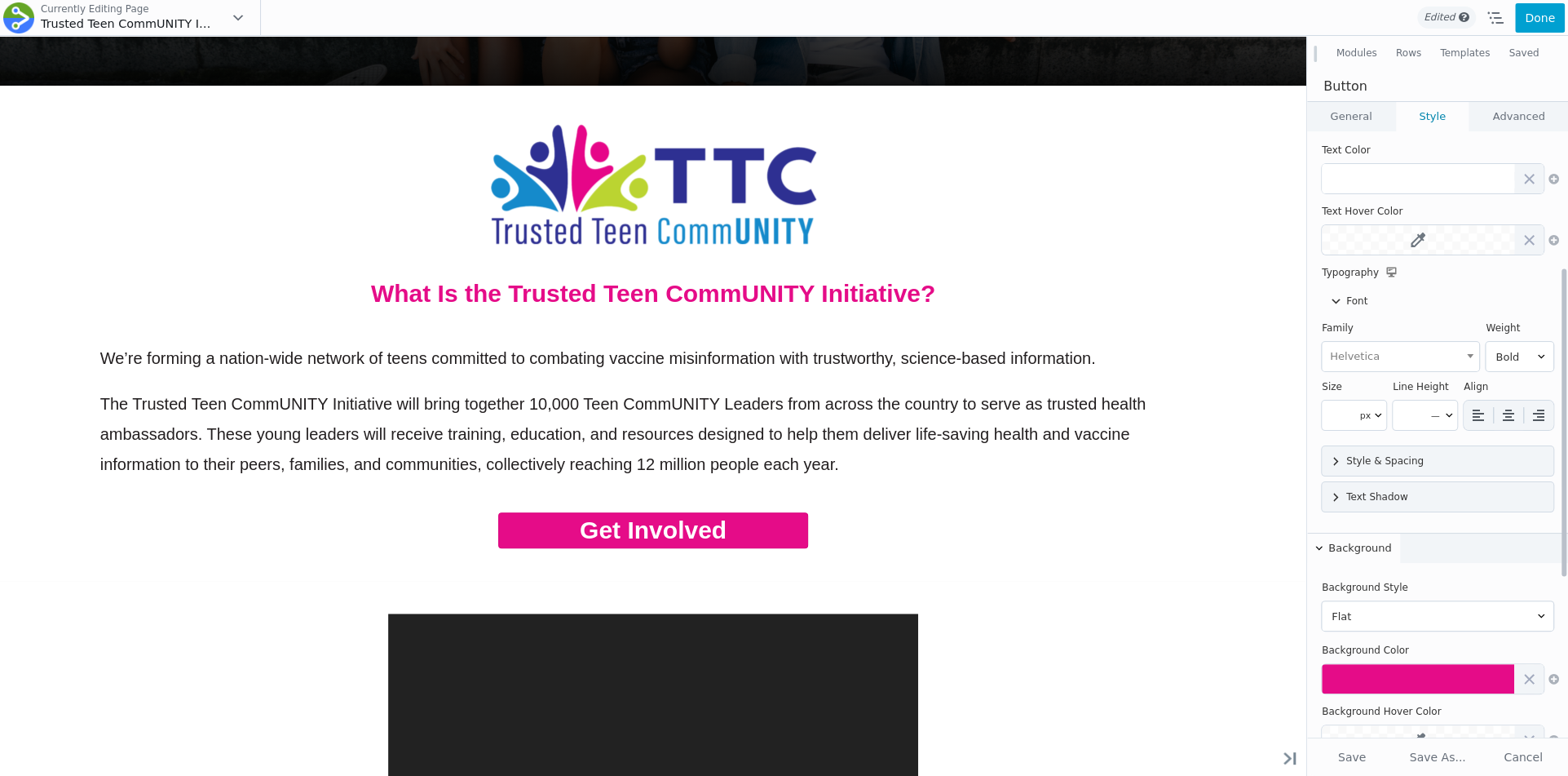
scroll to position [267, 0]
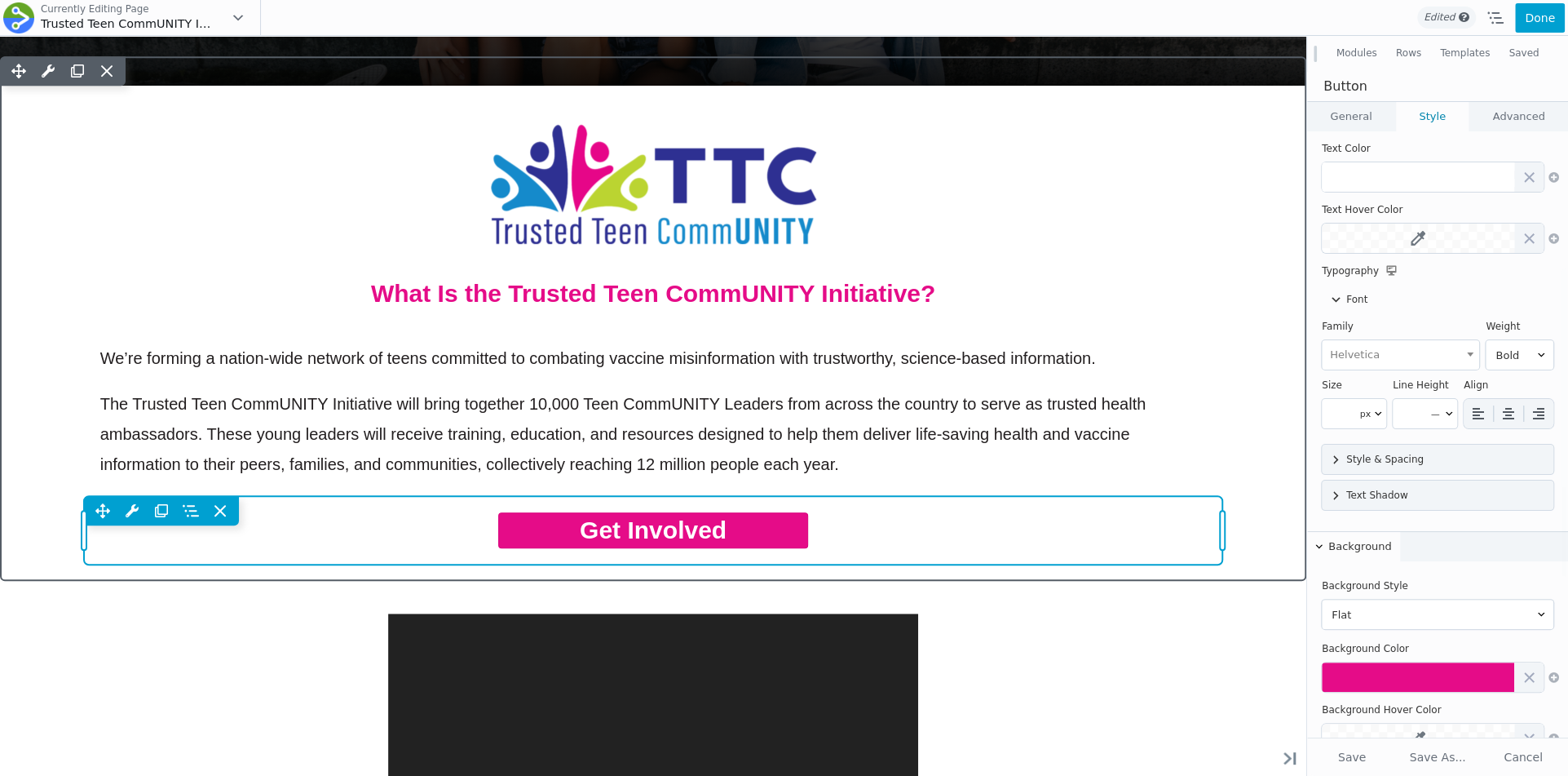
click at [711, 537] on div "Move Up Move Down Button Settings Copy Button Settings Paste Button Settings Ro…" at bounding box center [653, 530] width 1139 height 69
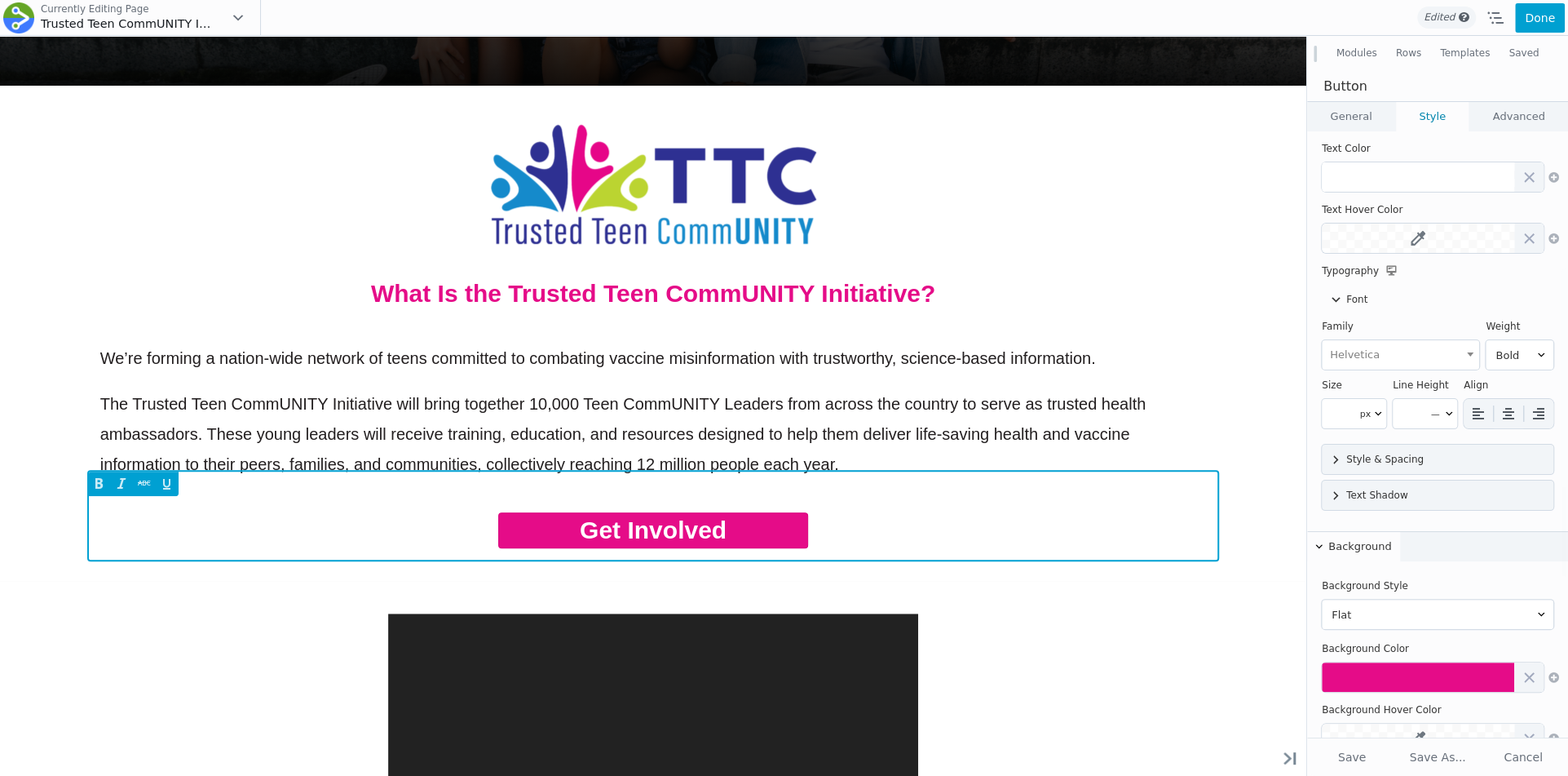
click at [716, 532] on div "Get Involved" at bounding box center [654, 531] width 1106 height 36
click at [736, 537] on div "Get Involved" at bounding box center [654, 531] width 1106 height 36
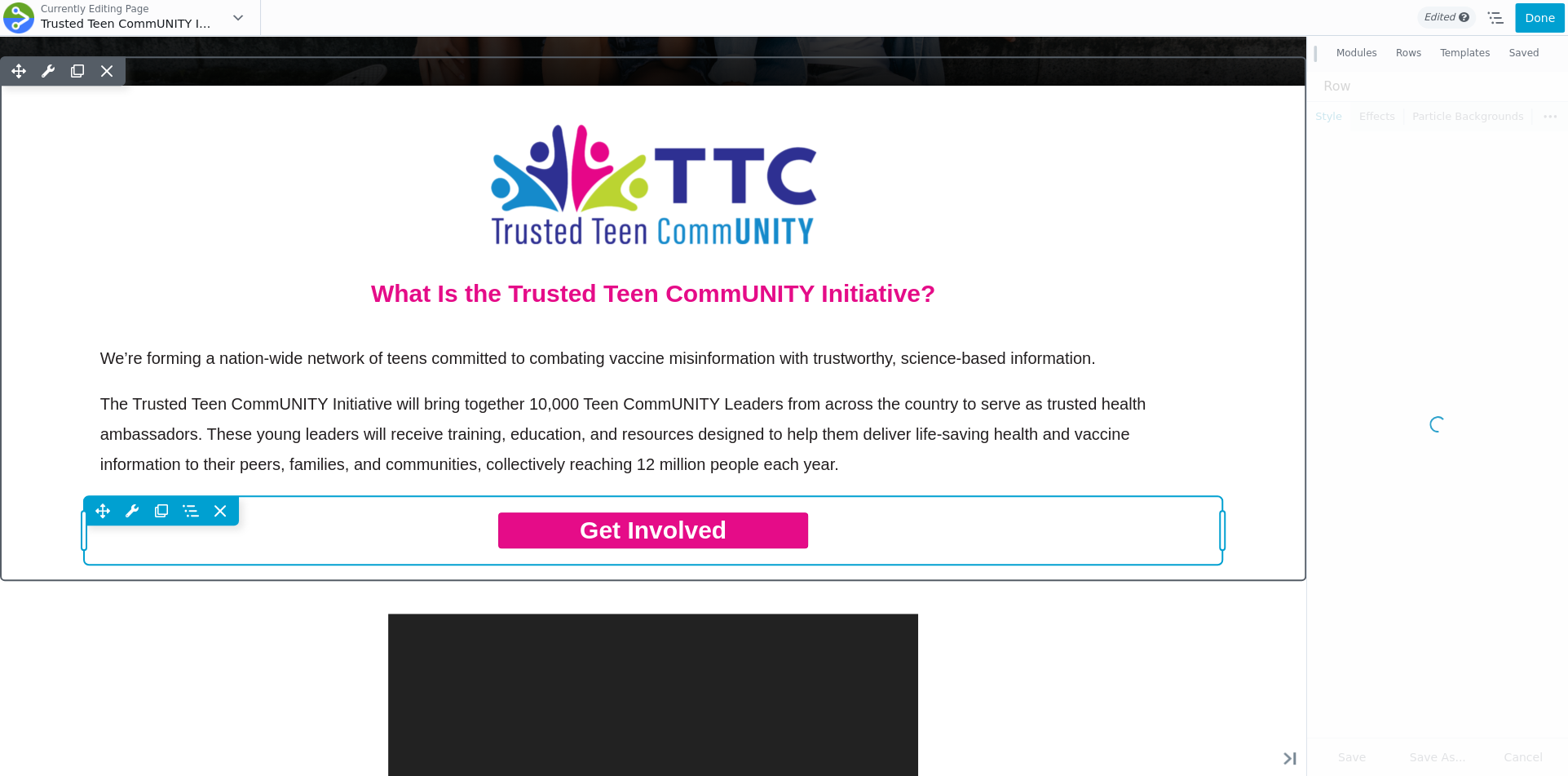
click at [502, 515] on div "Move Up Move Down Button Settings Copy Button Settings Paste Button Settings Ro…" at bounding box center [653, 510] width 1139 height 29
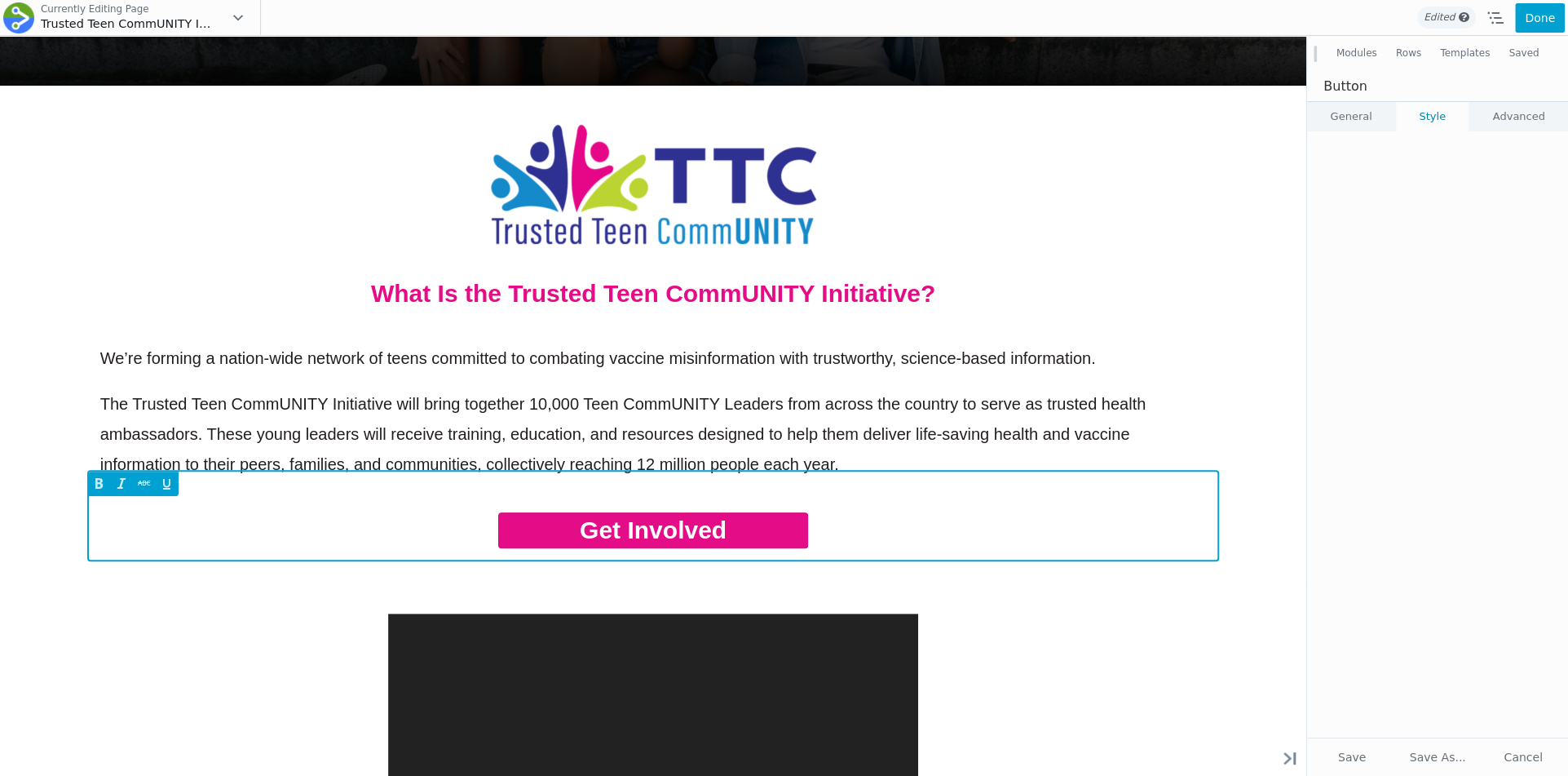
select select "Helvetica"
select select "700"
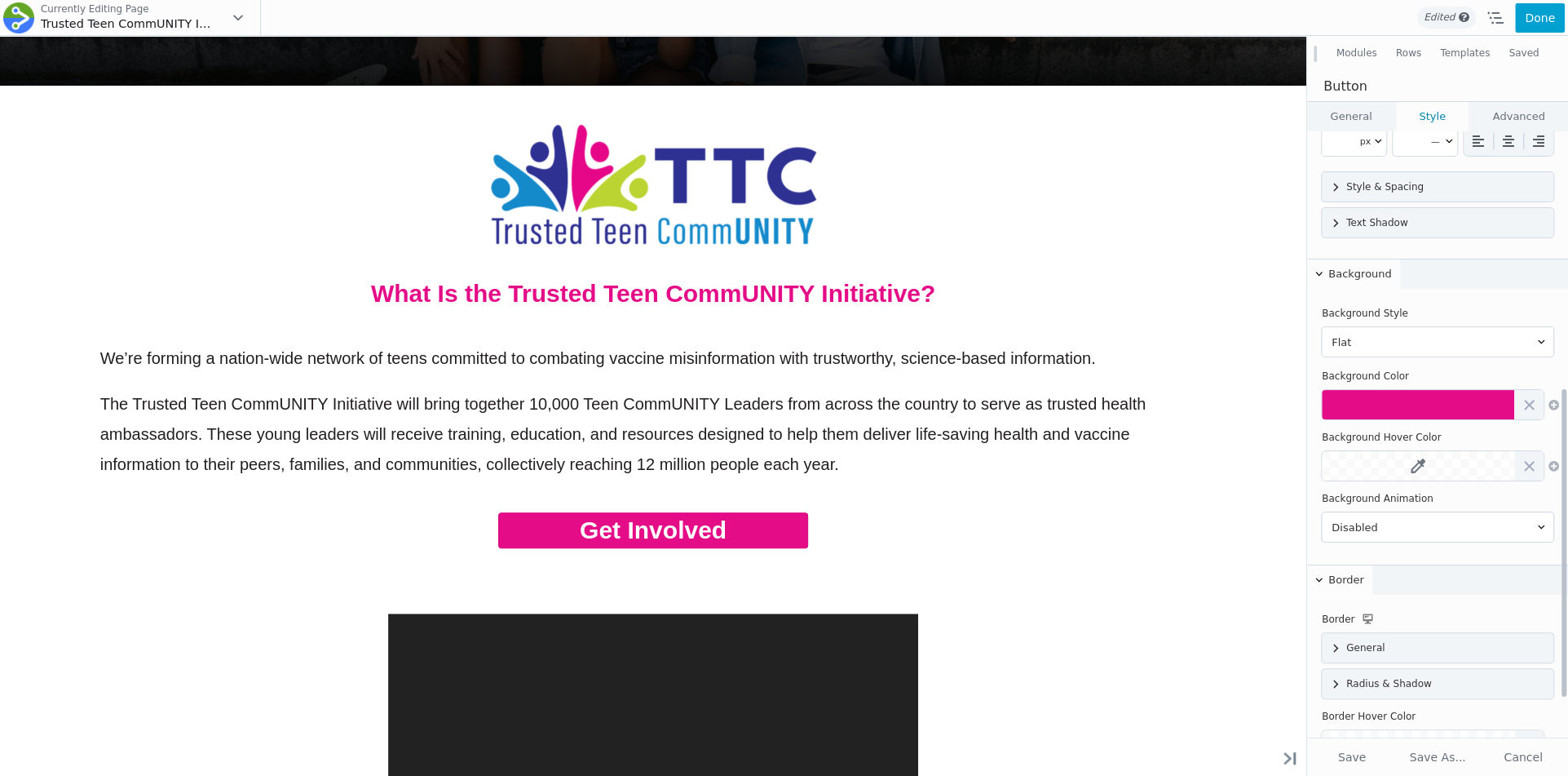
scroll to position [582, 0]
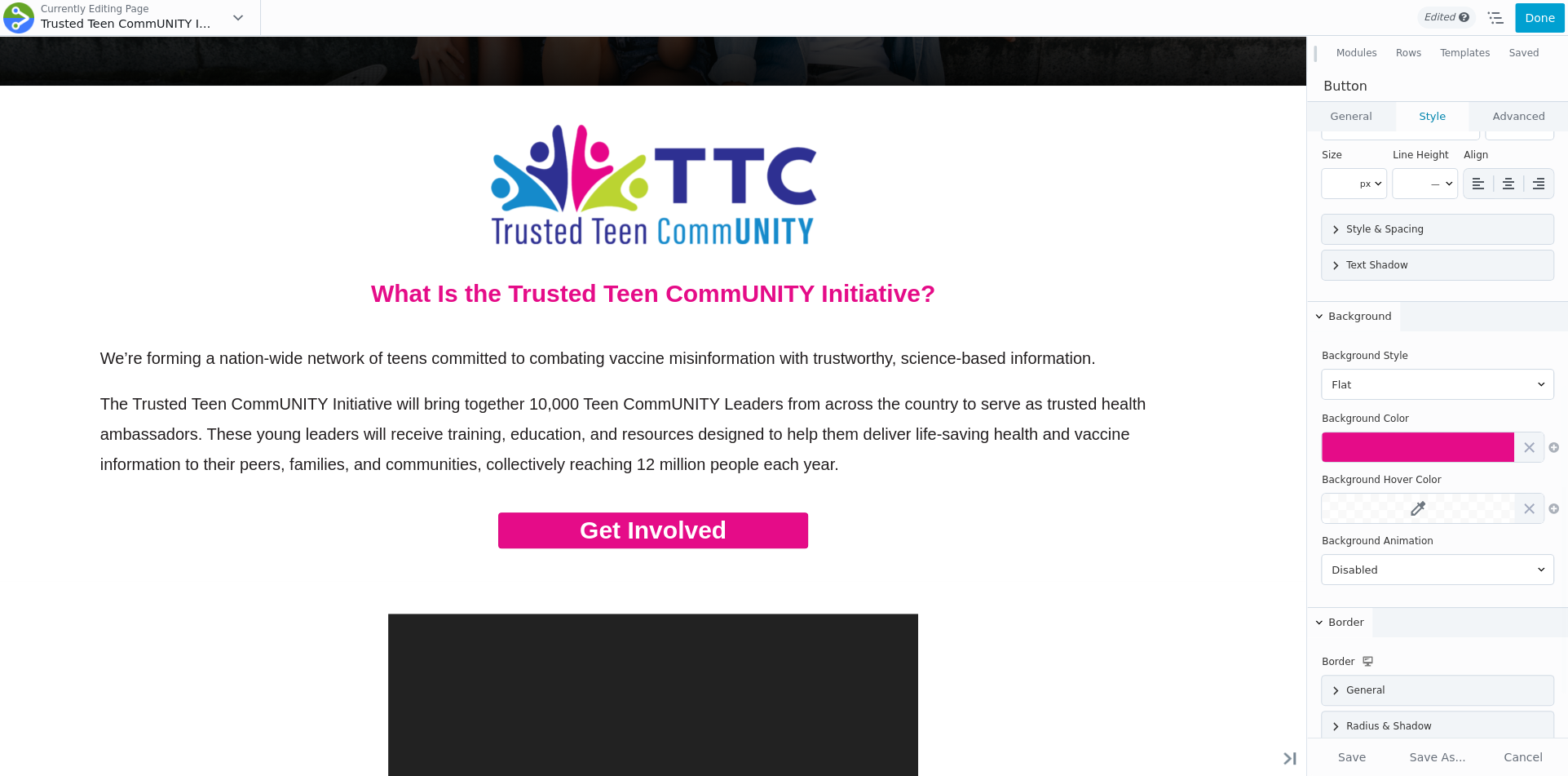
click at [1517, 116] on link "Advanced" at bounding box center [1518, 116] width 99 height 29
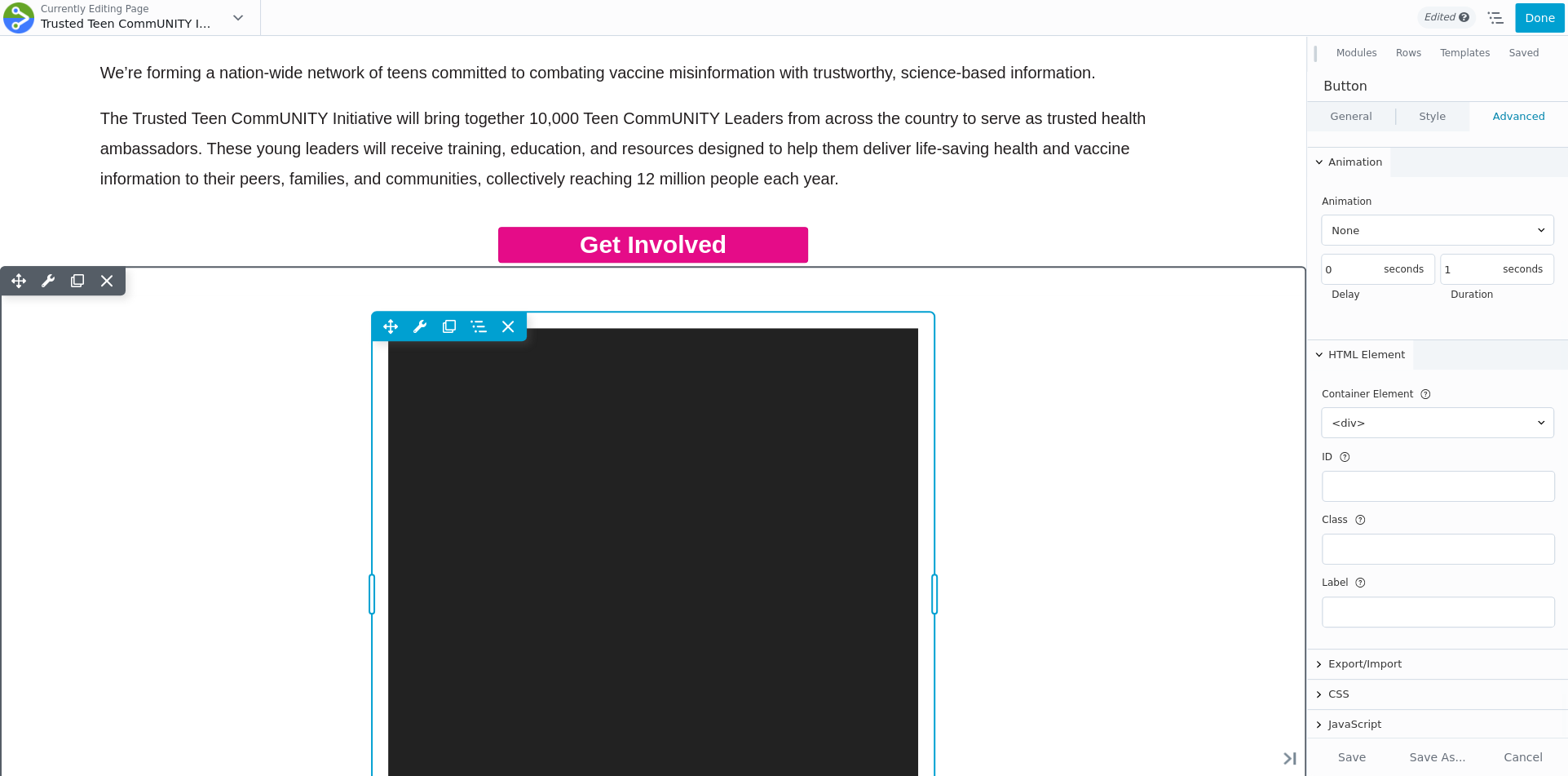
scroll to position [829, 0]
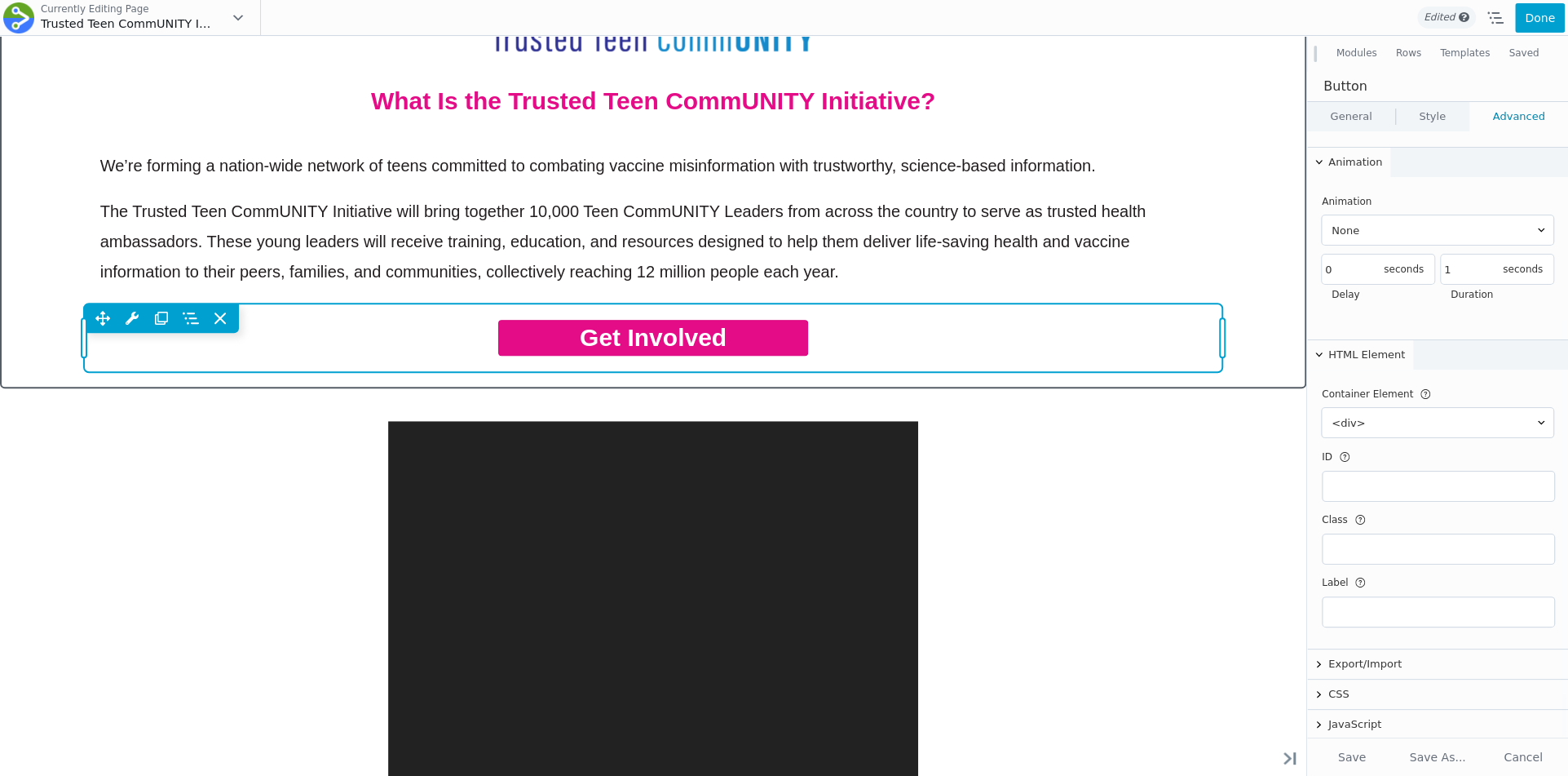
click at [722, 331] on div "Move Up Move Down Button Settings Copy Button Settings Paste Button Settings Ro…" at bounding box center [653, 317] width 1139 height 29
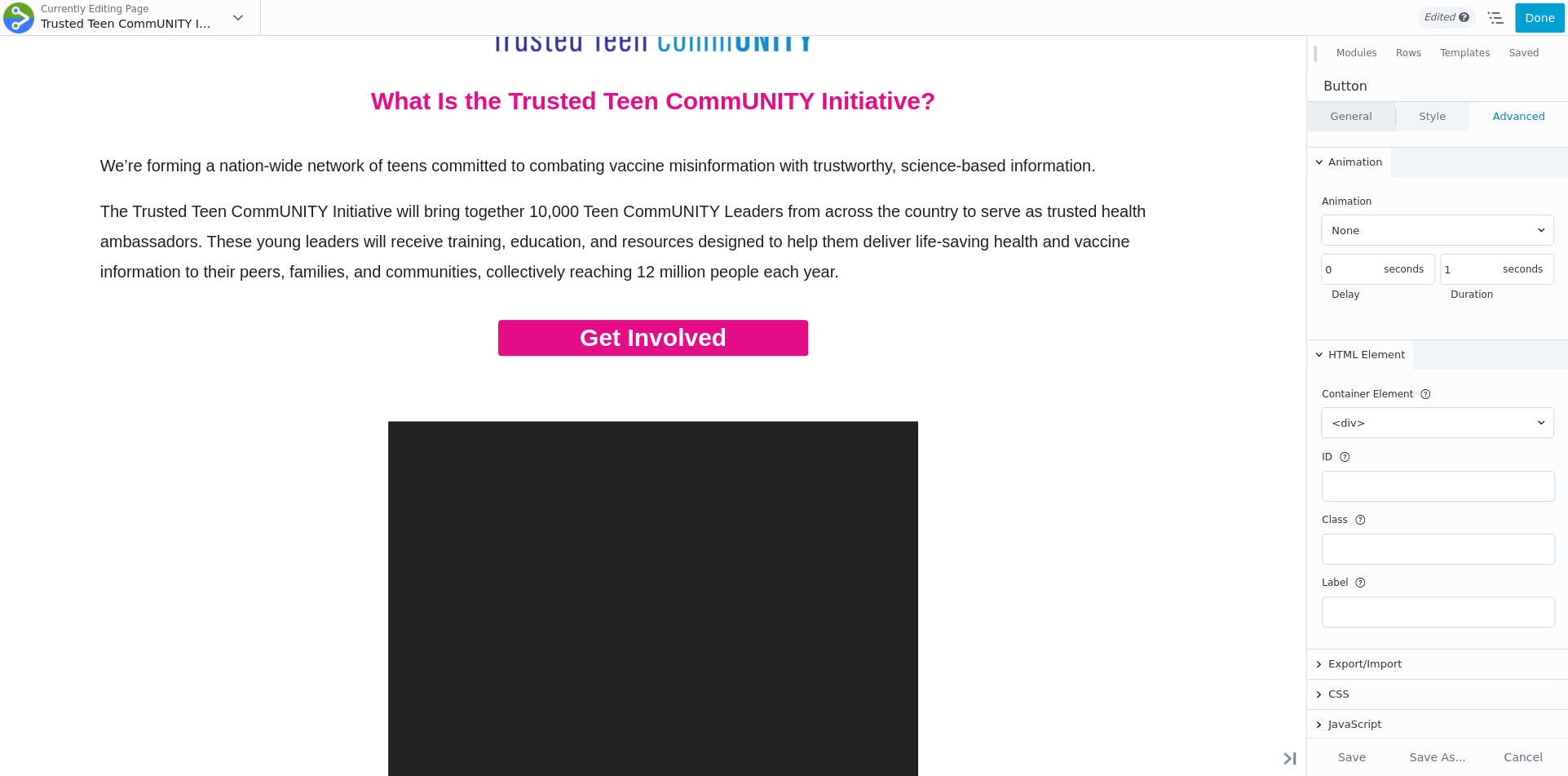
click at [1367, 128] on link "General" at bounding box center [1351, 116] width 88 height 29
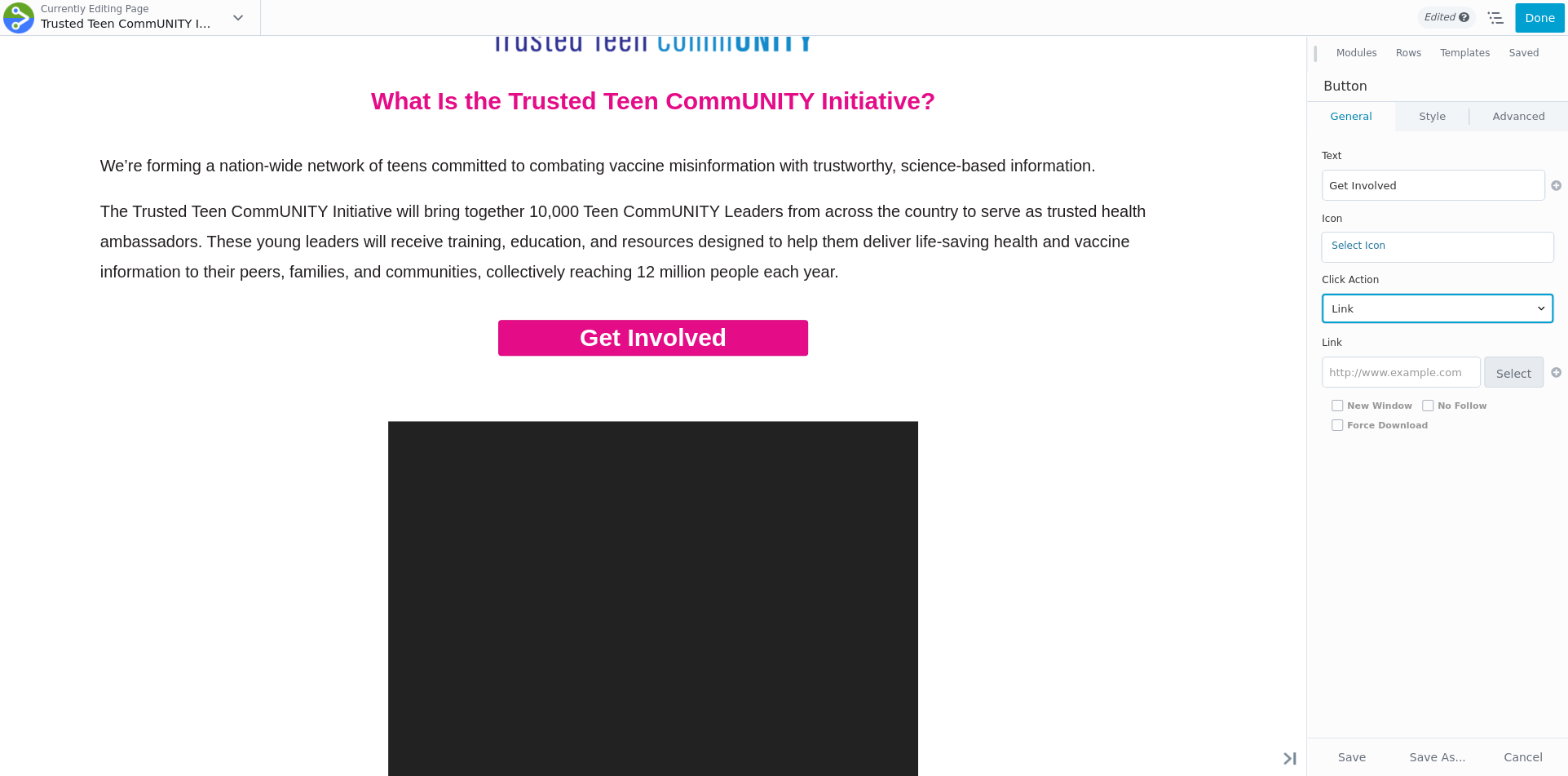
click at [1370, 303] on select "Link Lightbox" at bounding box center [1437, 308] width 231 height 29
click at [1322, 294] on select "Link Lightbox" at bounding box center [1437, 308] width 231 height 29
click at [1416, 115] on link "Style" at bounding box center [1432, 116] width 73 height 29
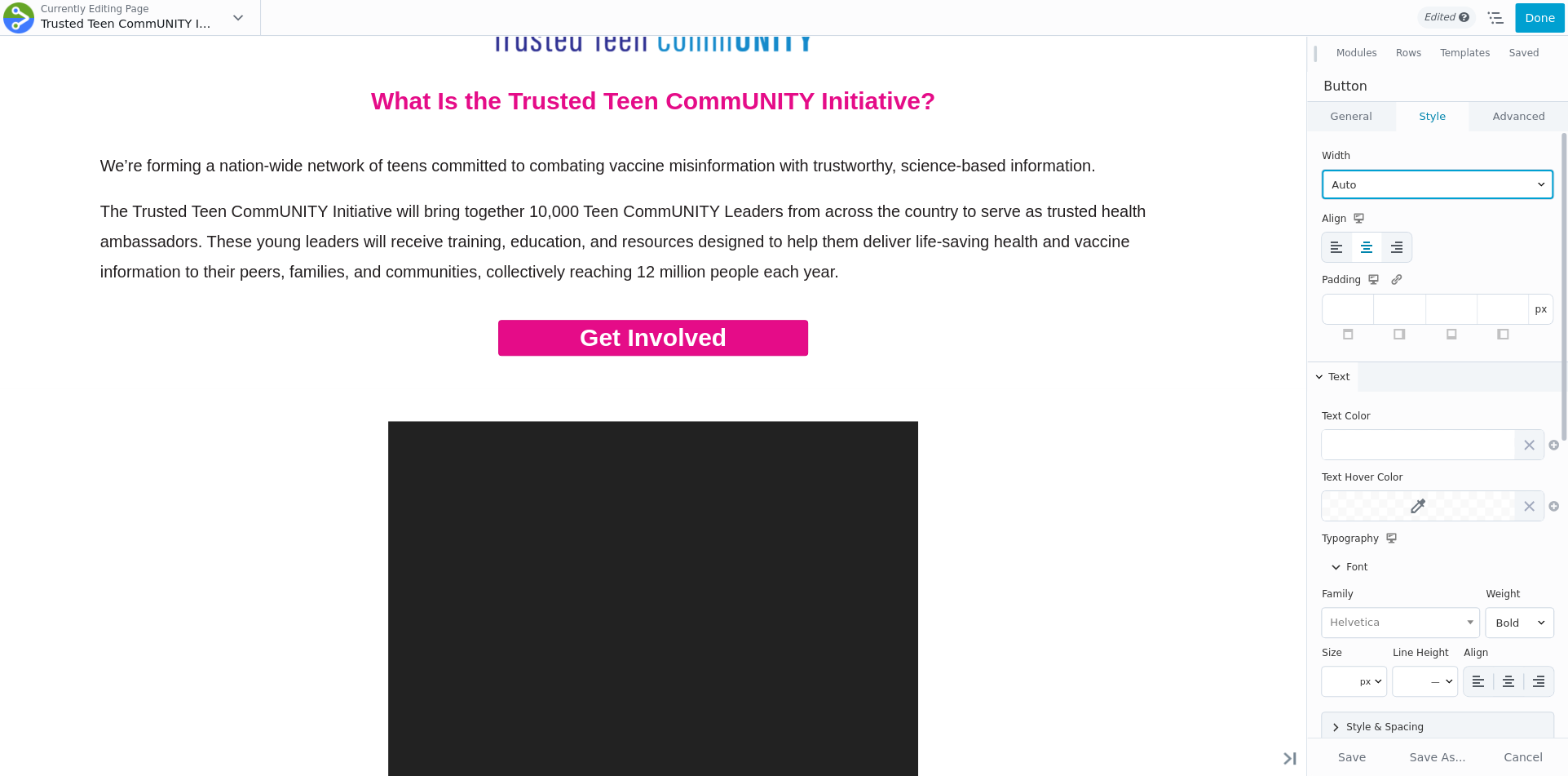
click at [1370, 189] on select "Auto Full Width Custom" at bounding box center [1437, 184] width 231 height 29
click at [1322, 170] on select "Auto Full Width Custom" at bounding box center [1437, 184] width 231 height 29
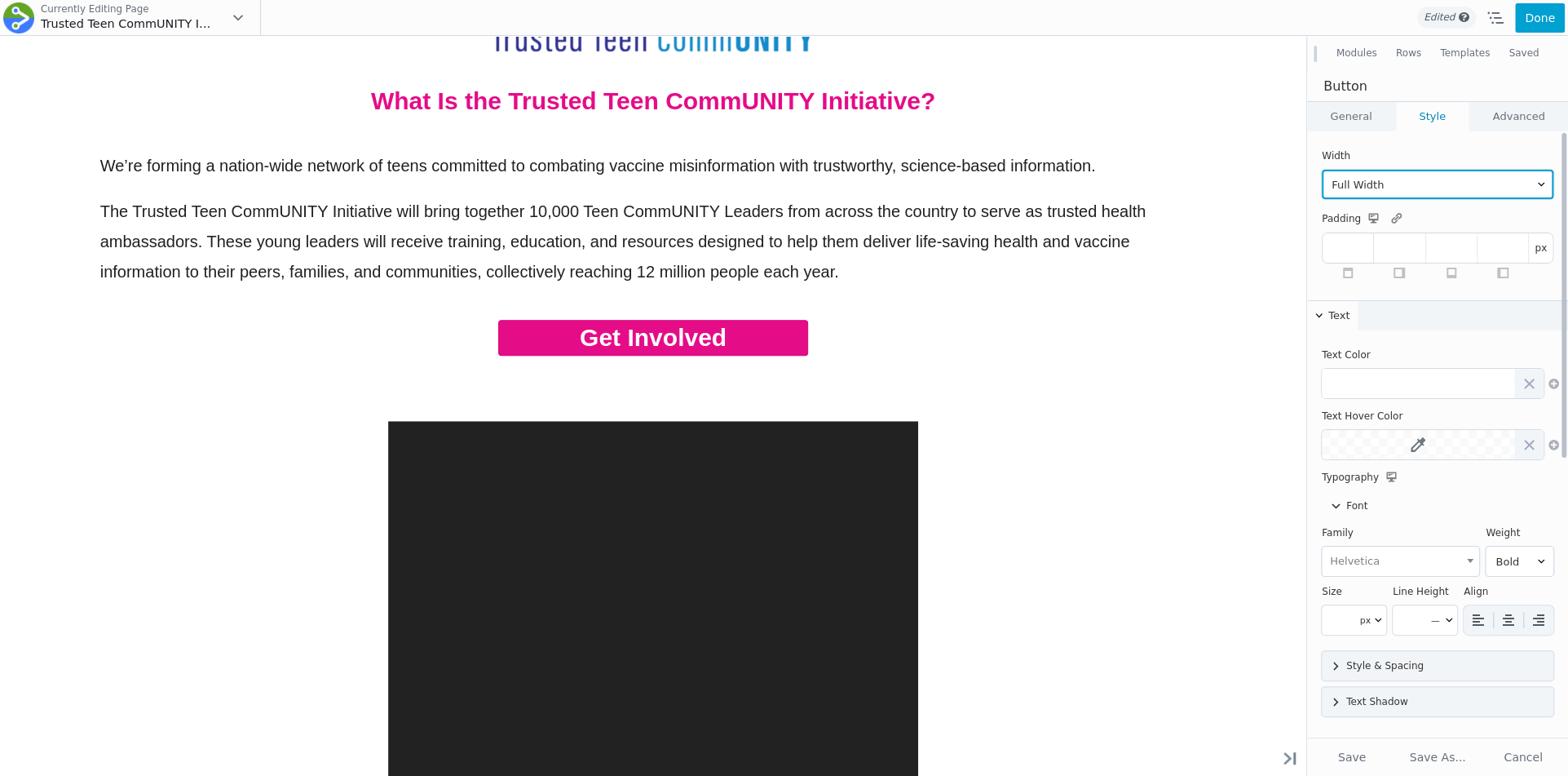
click at [1393, 188] on select "Auto Full Width Custom" at bounding box center [1437, 184] width 231 height 29
select select "custom"
click at [1322, 170] on select "Auto Full Width Custom" at bounding box center [1437, 184] width 231 height 29
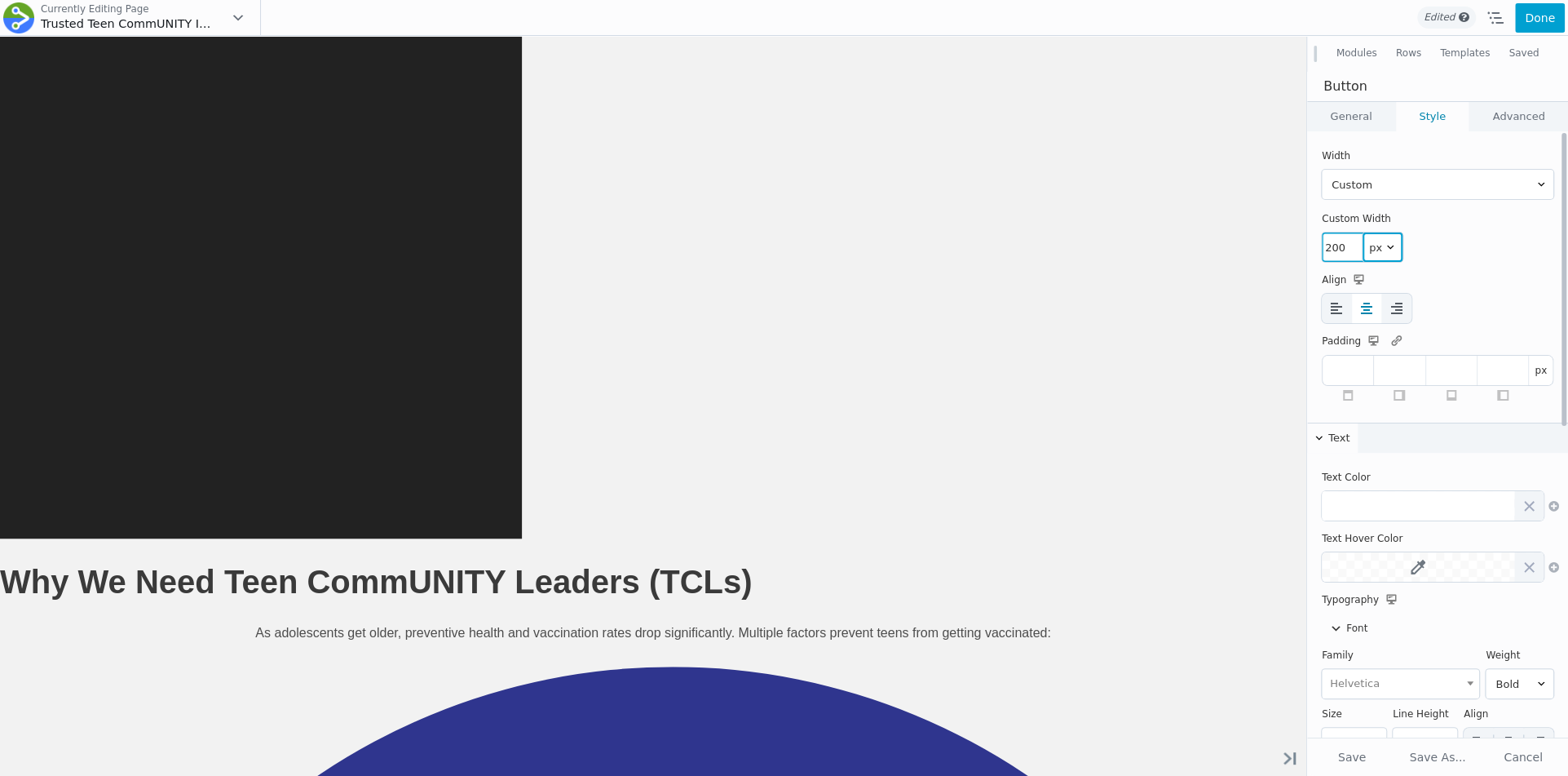
click at [1375, 242] on select "px vw %" at bounding box center [1383, 246] width 40 height 29
click at [1343, 244] on input "200" at bounding box center [1342, 246] width 41 height 29
drag, startPoint x: 1370, startPoint y: 283, endPoint x: 1409, endPoint y: 279, distance: 39.2
click at [1409, 280] on span at bounding box center [1413, 283] width 13 height 13
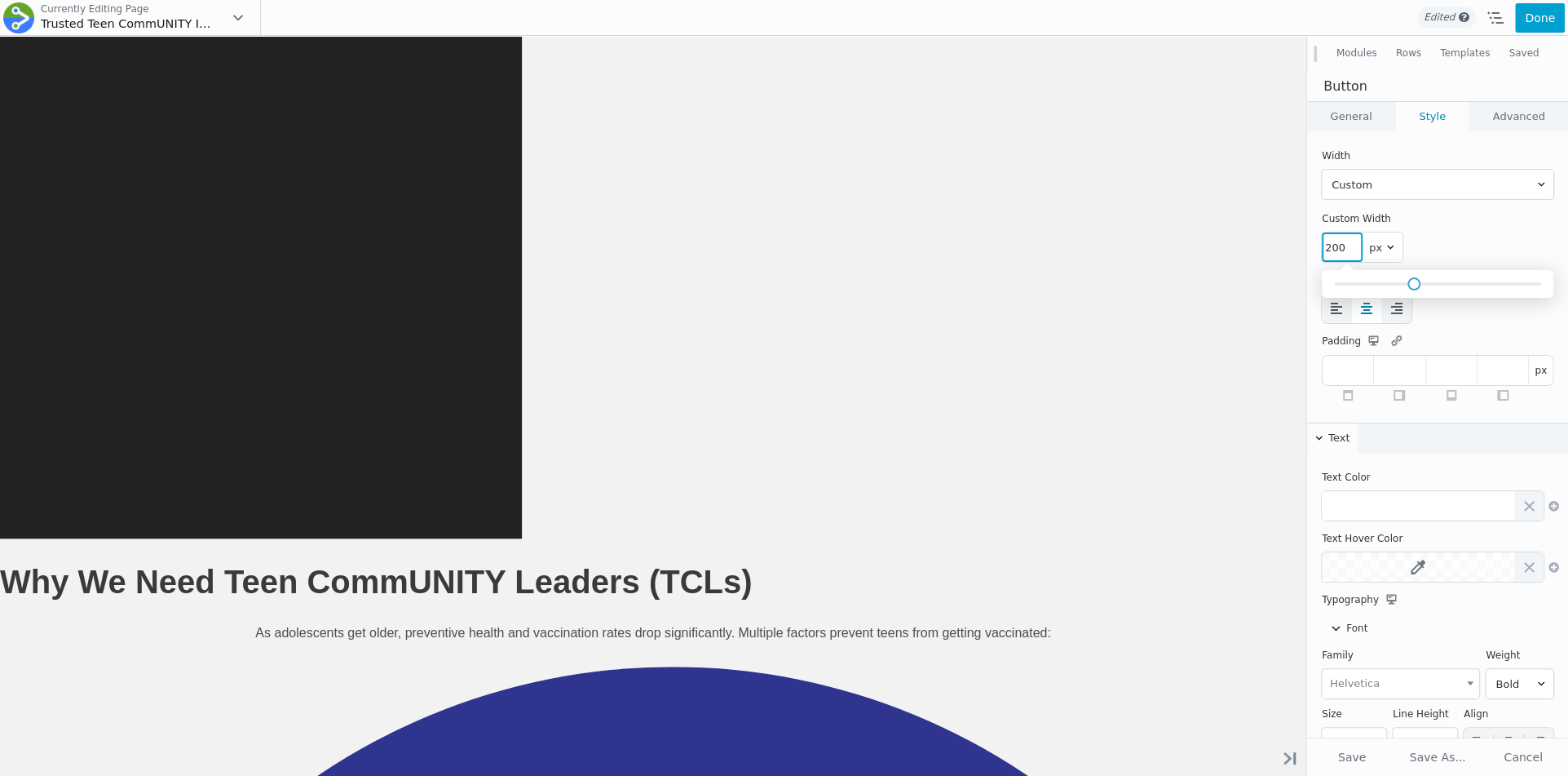
click at [1360, 119] on link "General" at bounding box center [1351, 116] width 88 height 29
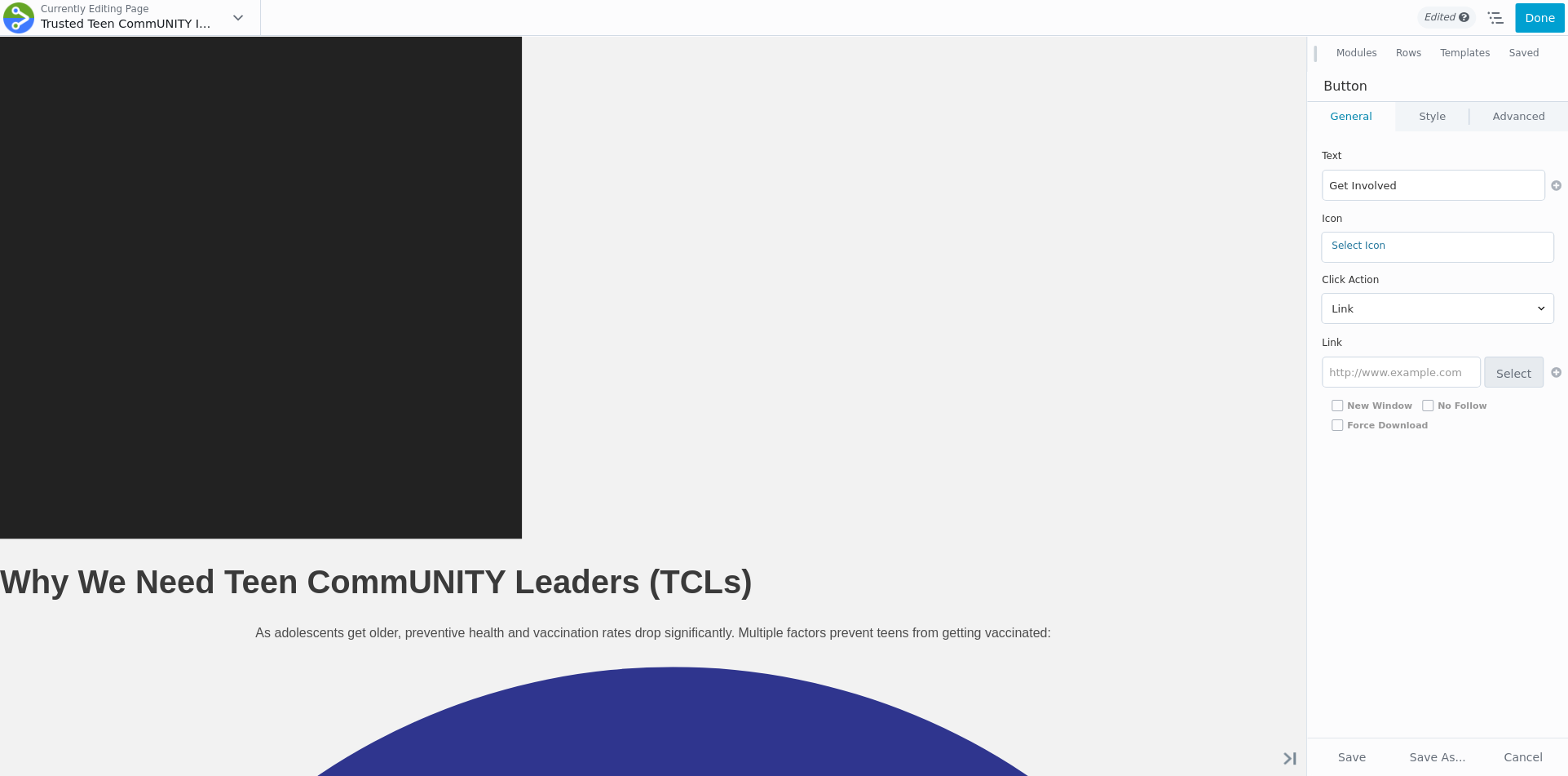
click at [1419, 126] on link "Style" at bounding box center [1432, 116] width 73 height 29
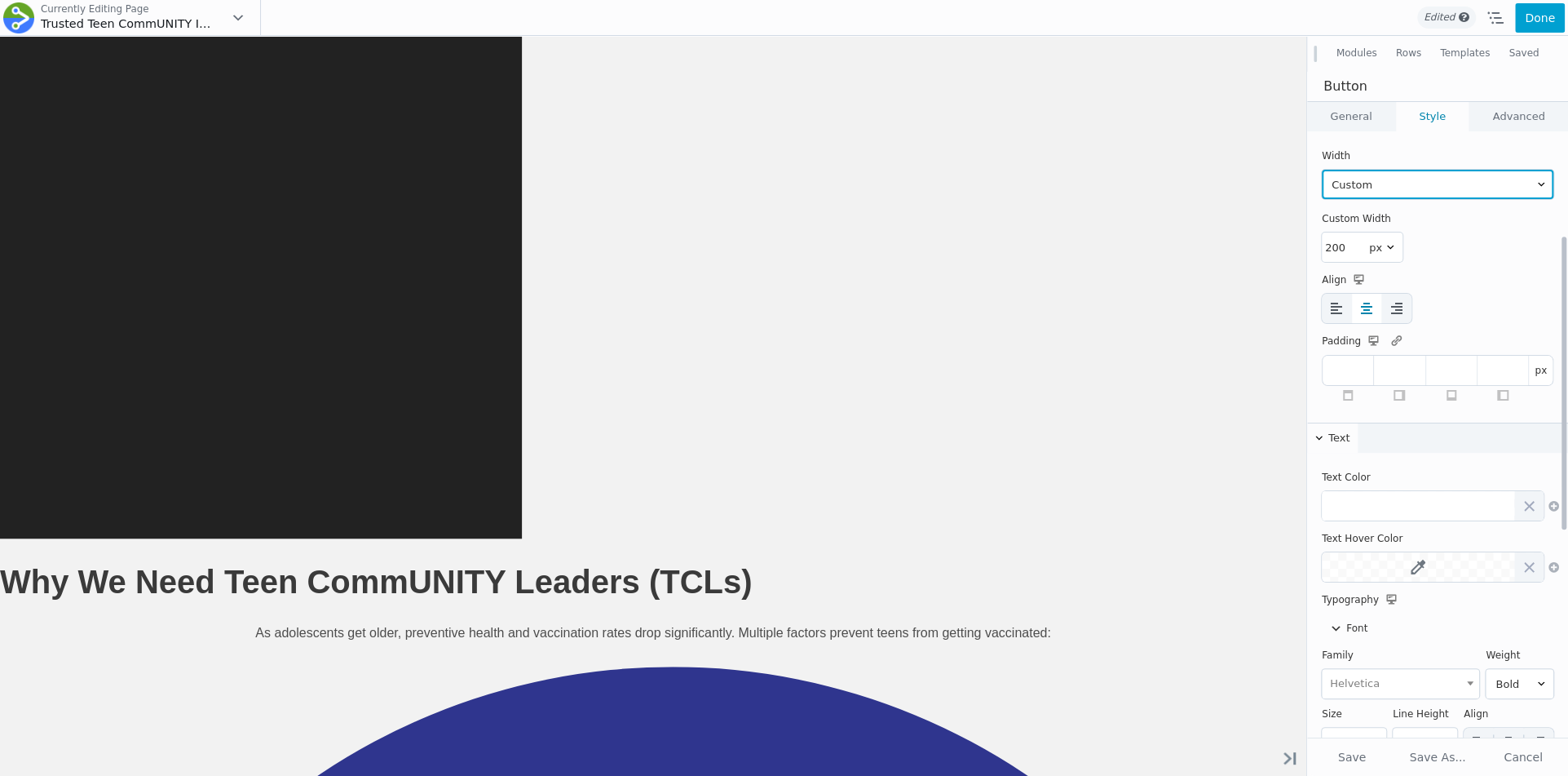
scroll to position [456, 0]
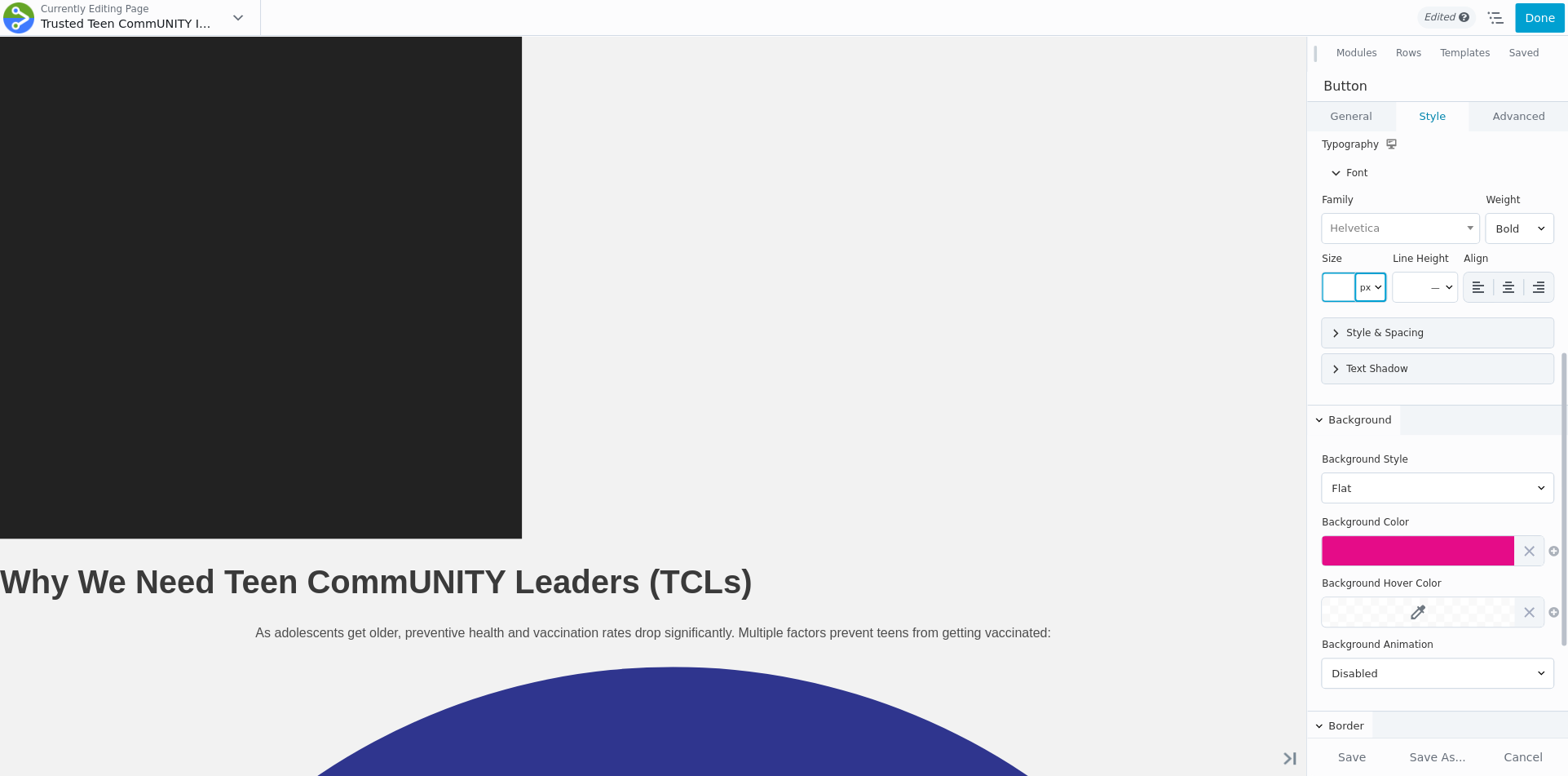
click at [1357, 285] on select "px em rem vw ch %" at bounding box center [1371, 286] width 33 height 29
click at [1355, 272] on select "px em rem vw ch %" at bounding box center [1371, 286] width 33 height 29
click at [1337, 291] on input "number" at bounding box center [1338, 286] width 33 height 29
drag, startPoint x: 1338, startPoint y: 316, endPoint x: 1375, endPoint y: 318, distance: 37.1
click at [1375, 318] on div at bounding box center [1437, 324] width 231 height 28
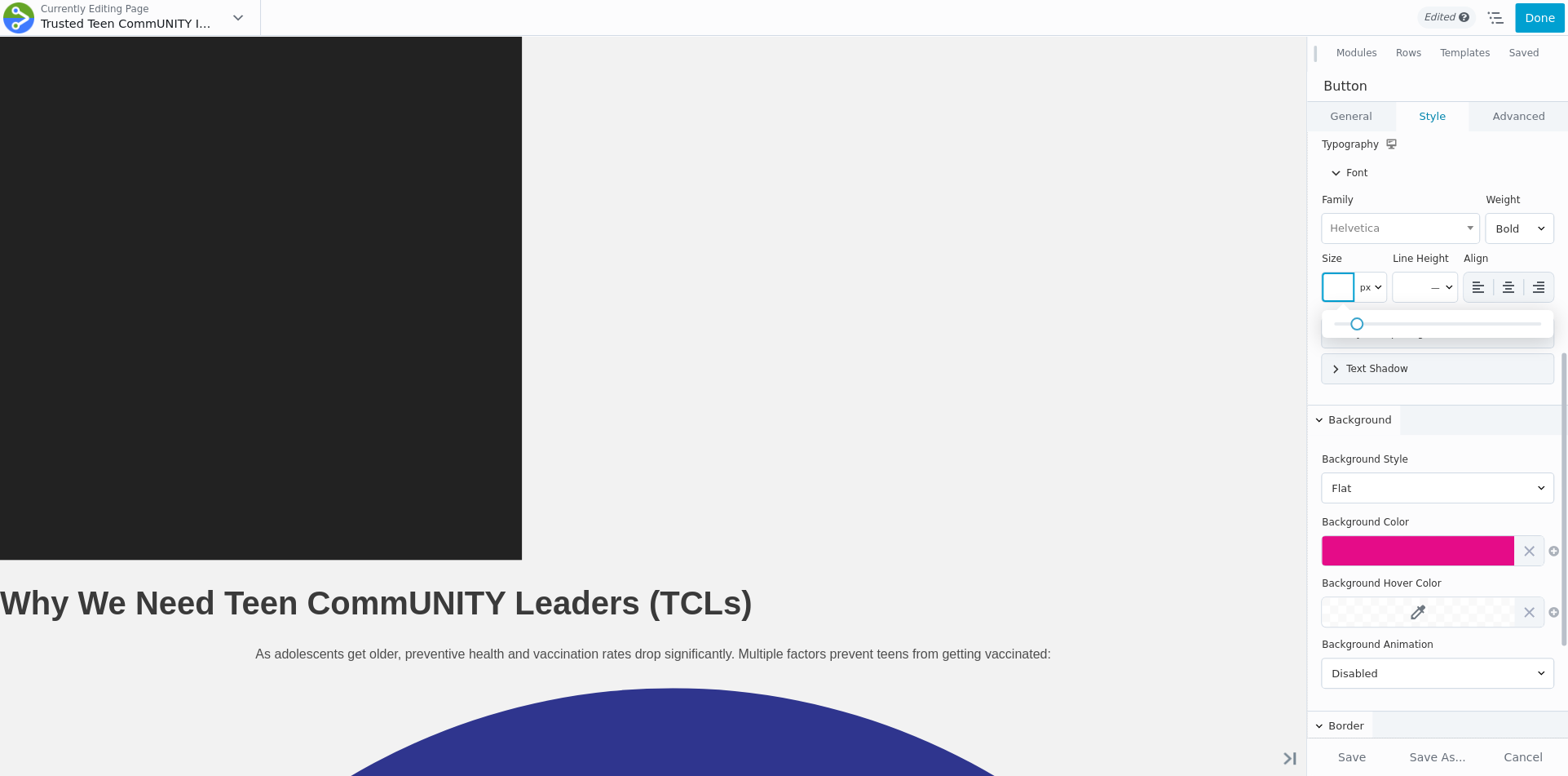
drag, startPoint x: 1339, startPoint y: 321, endPoint x: 1362, endPoint y: 321, distance: 23.0
click at [1362, 321] on span at bounding box center [1357, 323] width 13 height 13
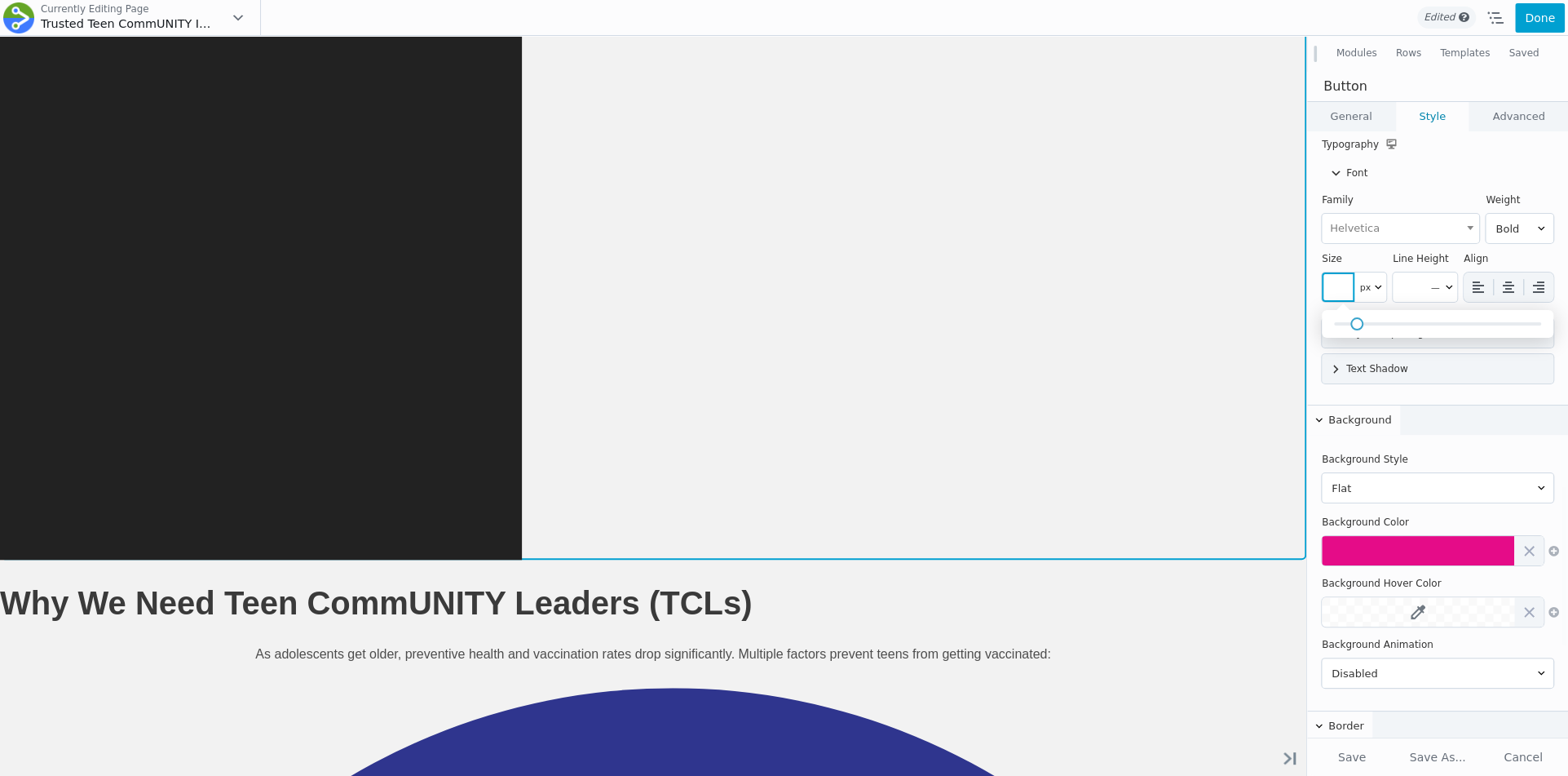
click at [1059, 412] on div "Move Up Move Down Row Settings Reset Column Widths Reset Row Width Copy Row Set…" at bounding box center [653, 279] width 1307 height 561
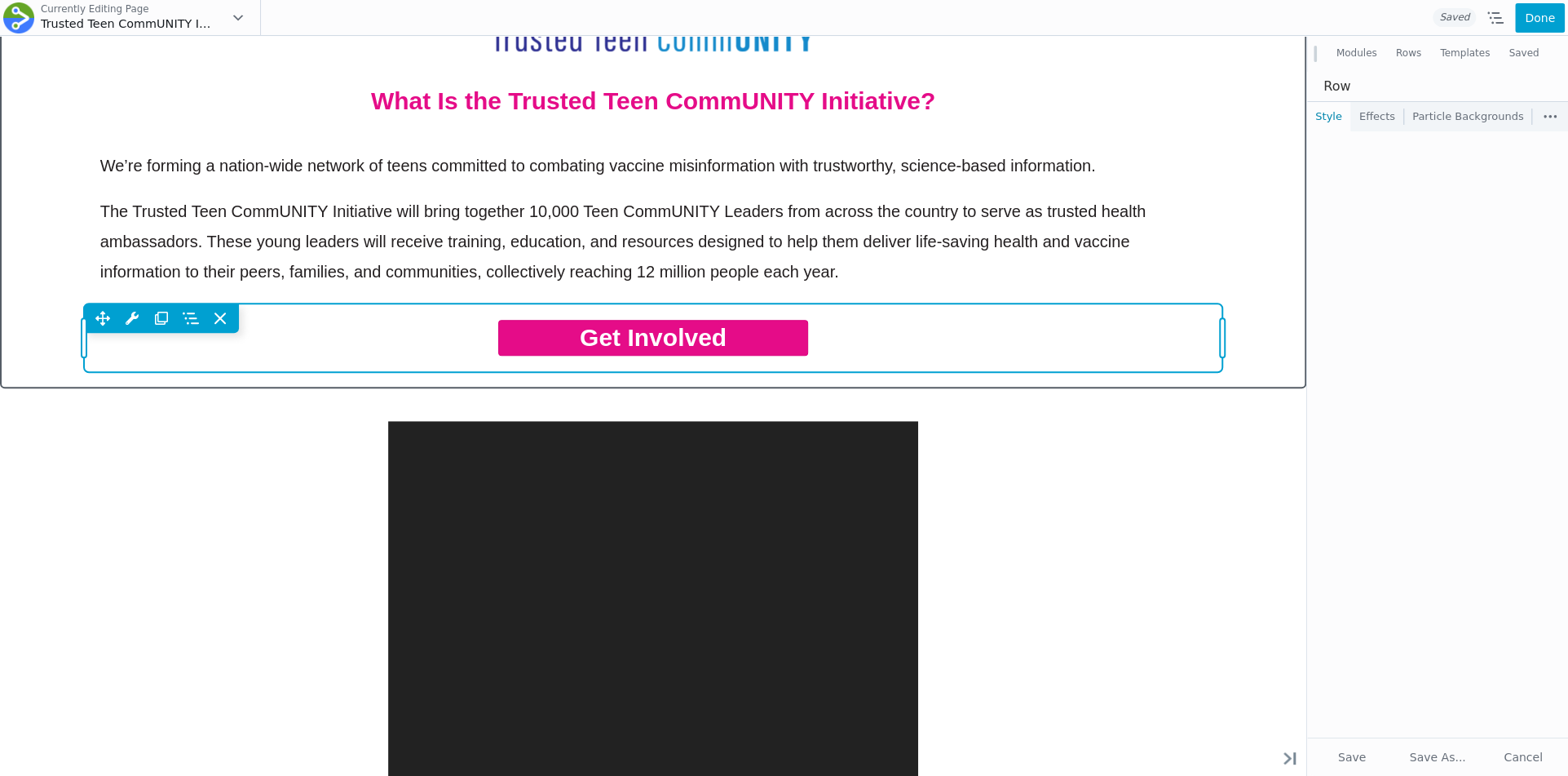
click at [967, 332] on div "Move Up Move Down Button Settings Copy Button Settings Paste Button Settings Ro…" at bounding box center [653, 317] width 1139 height 29
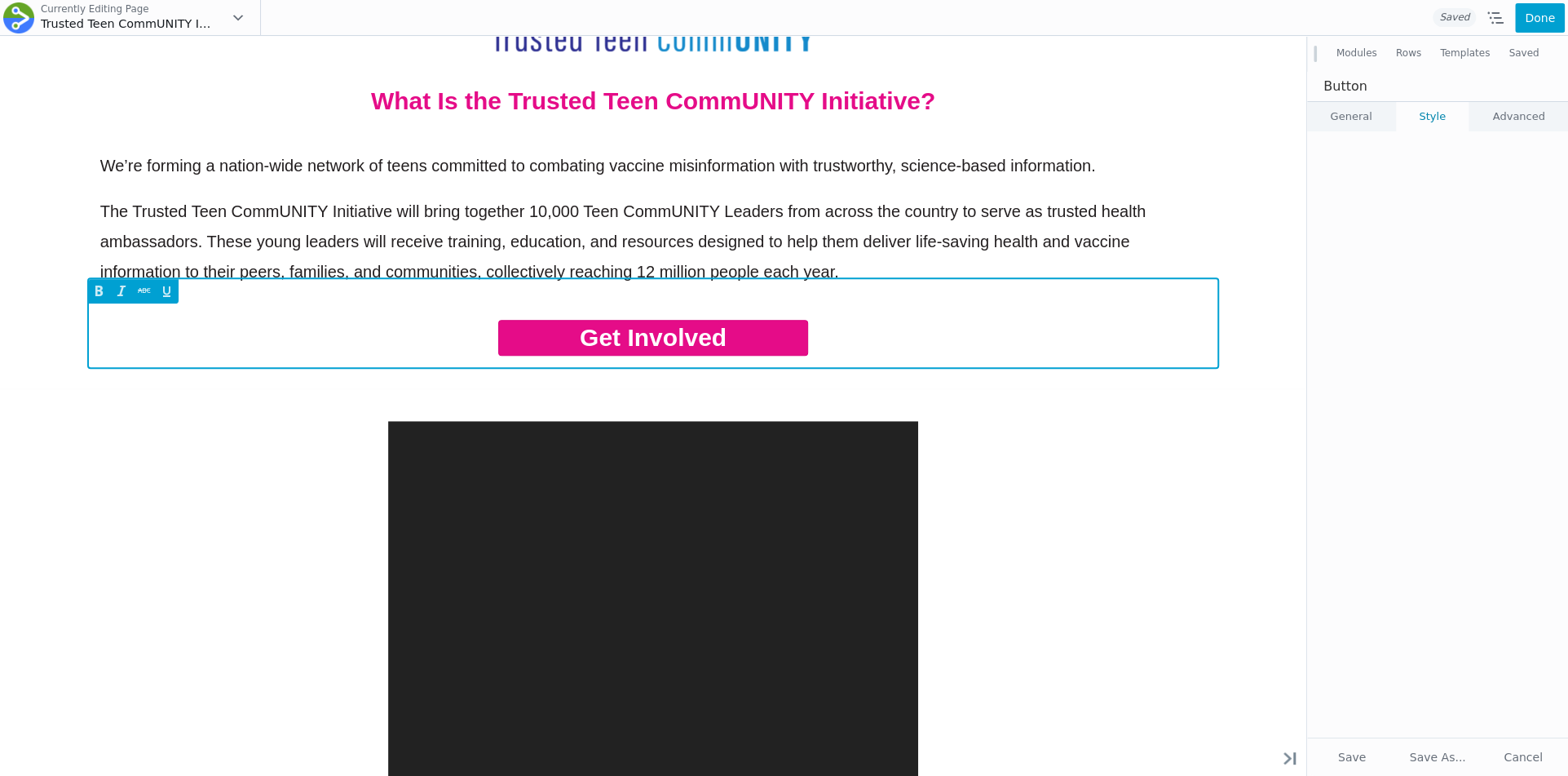
select select "Helvetica"
select select "700"
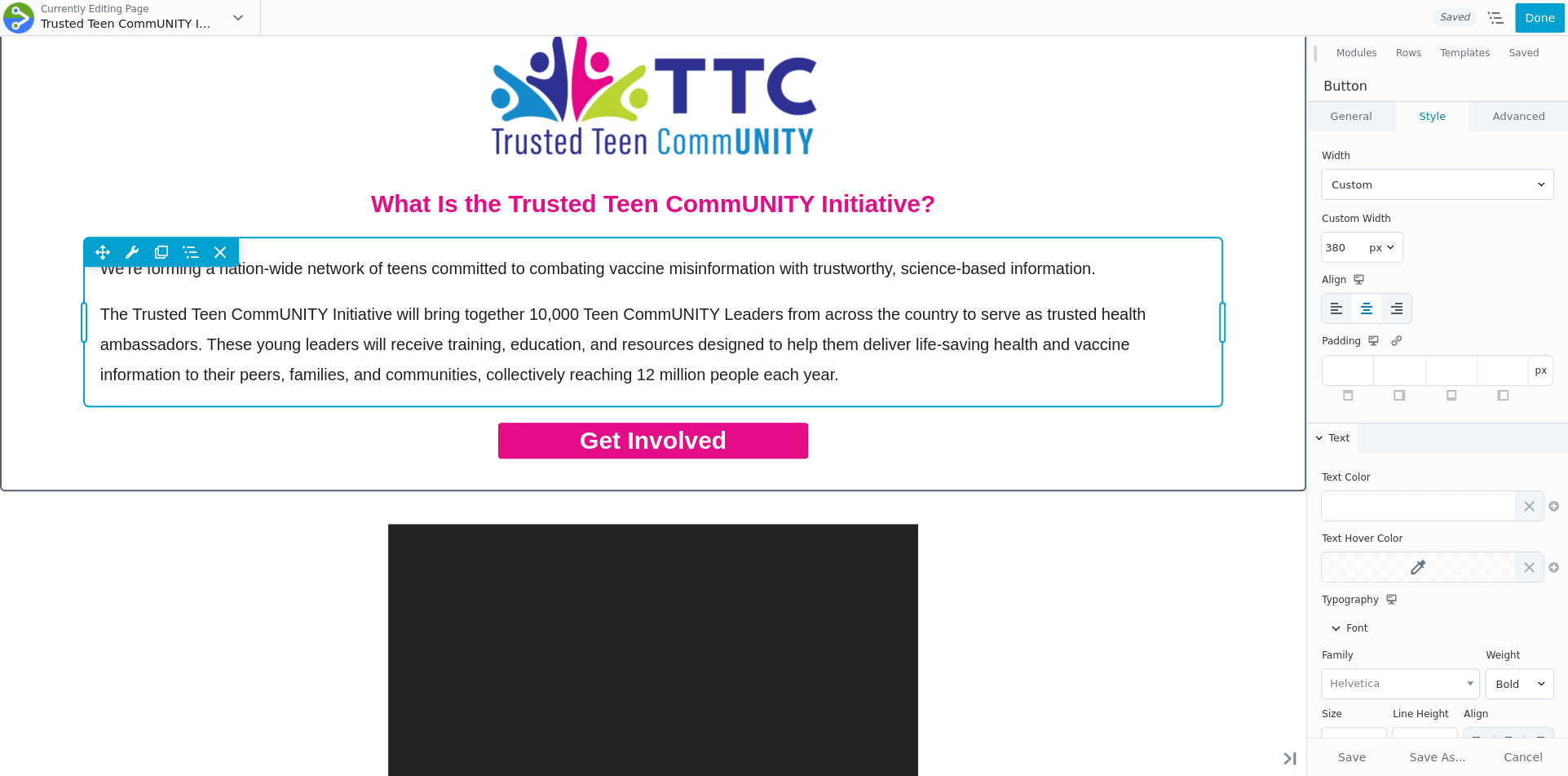
scroll to position [685, 0]
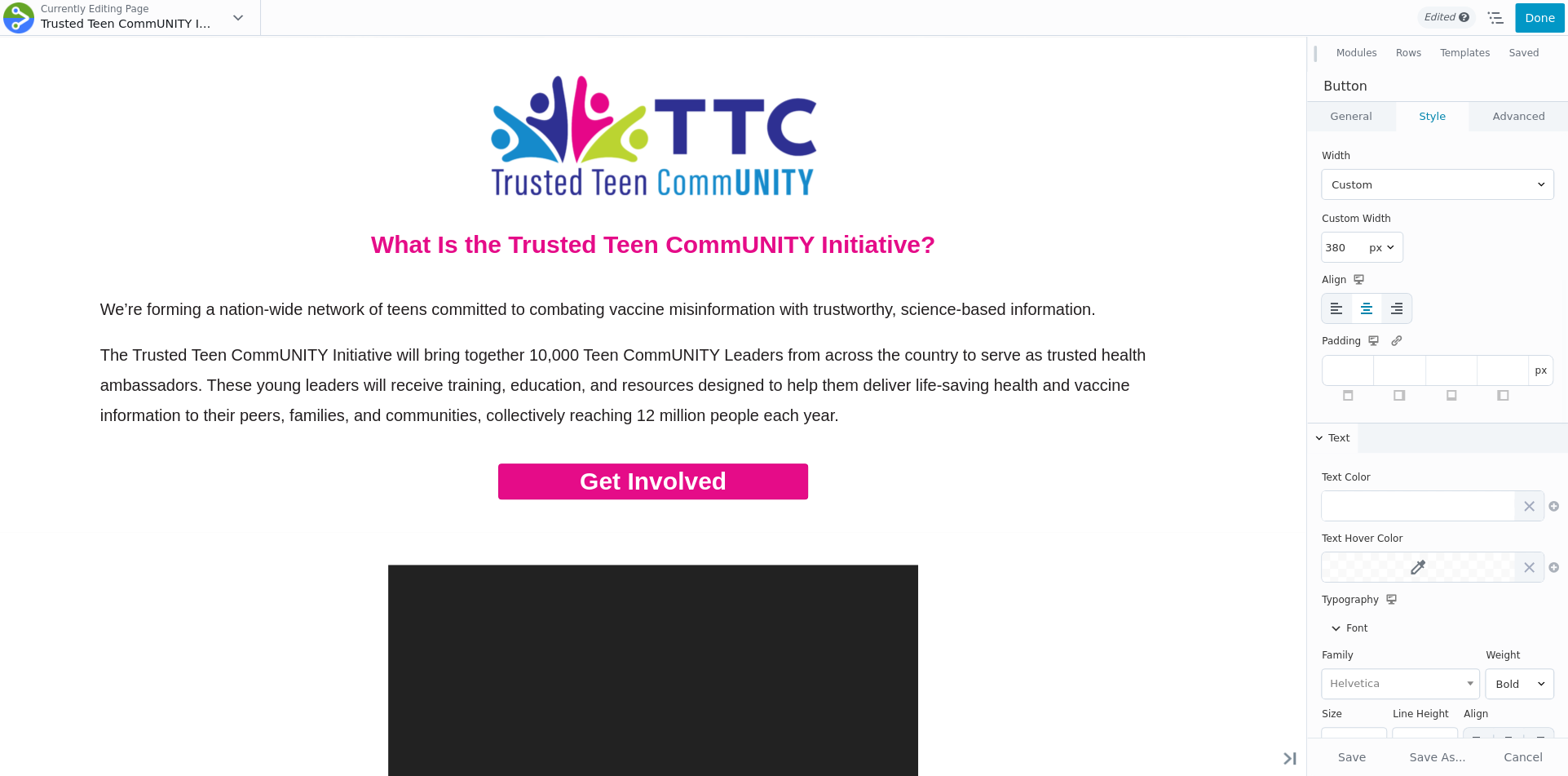
click at [1537, 19] on button "Done" at bounding box center [1540, 17] width 50 height 29
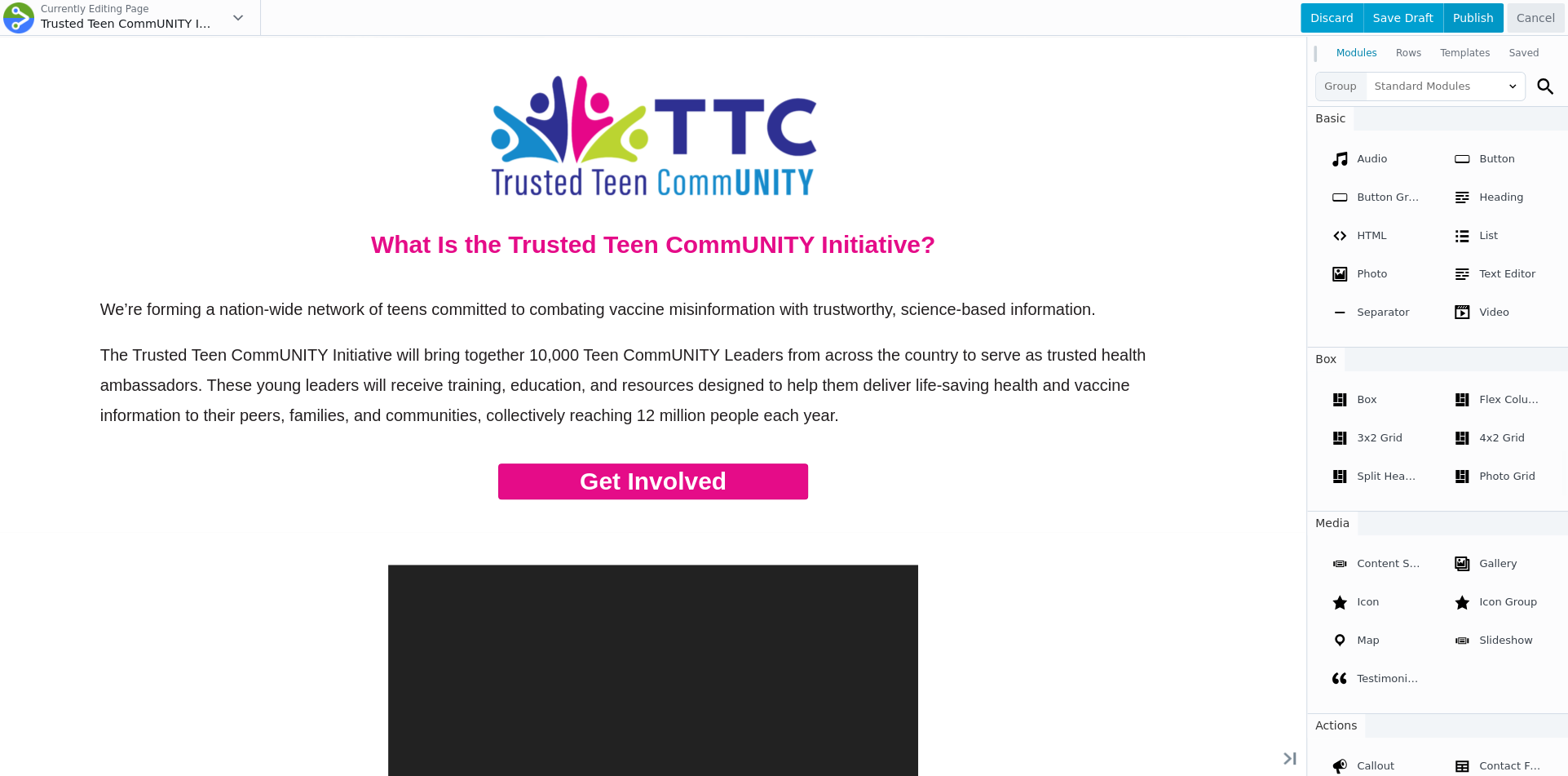
click at [1463, 19] on span "Publish" at bounding box center [1473, 17] width 61 height 29
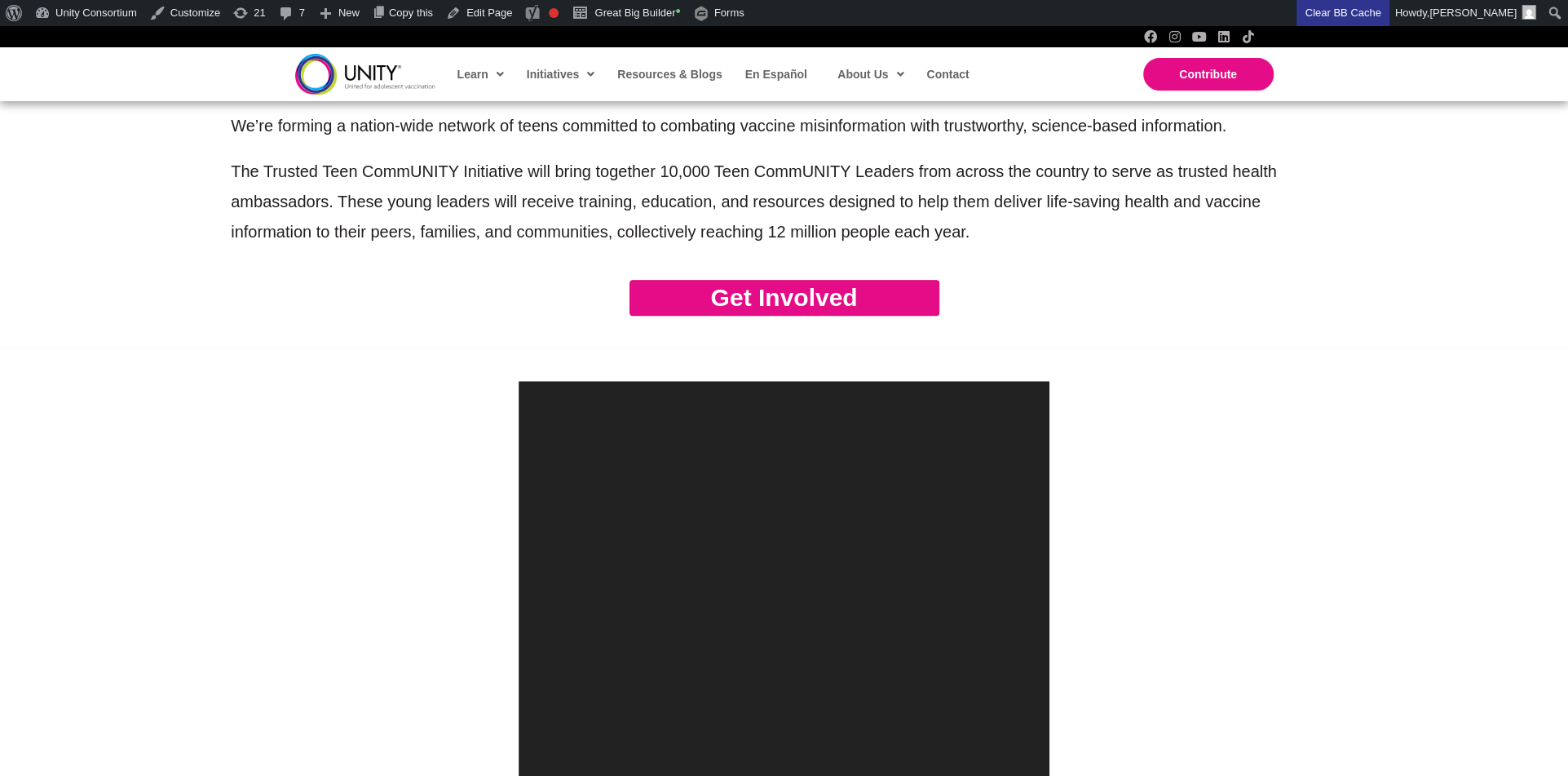
scroll to position [797, 0]
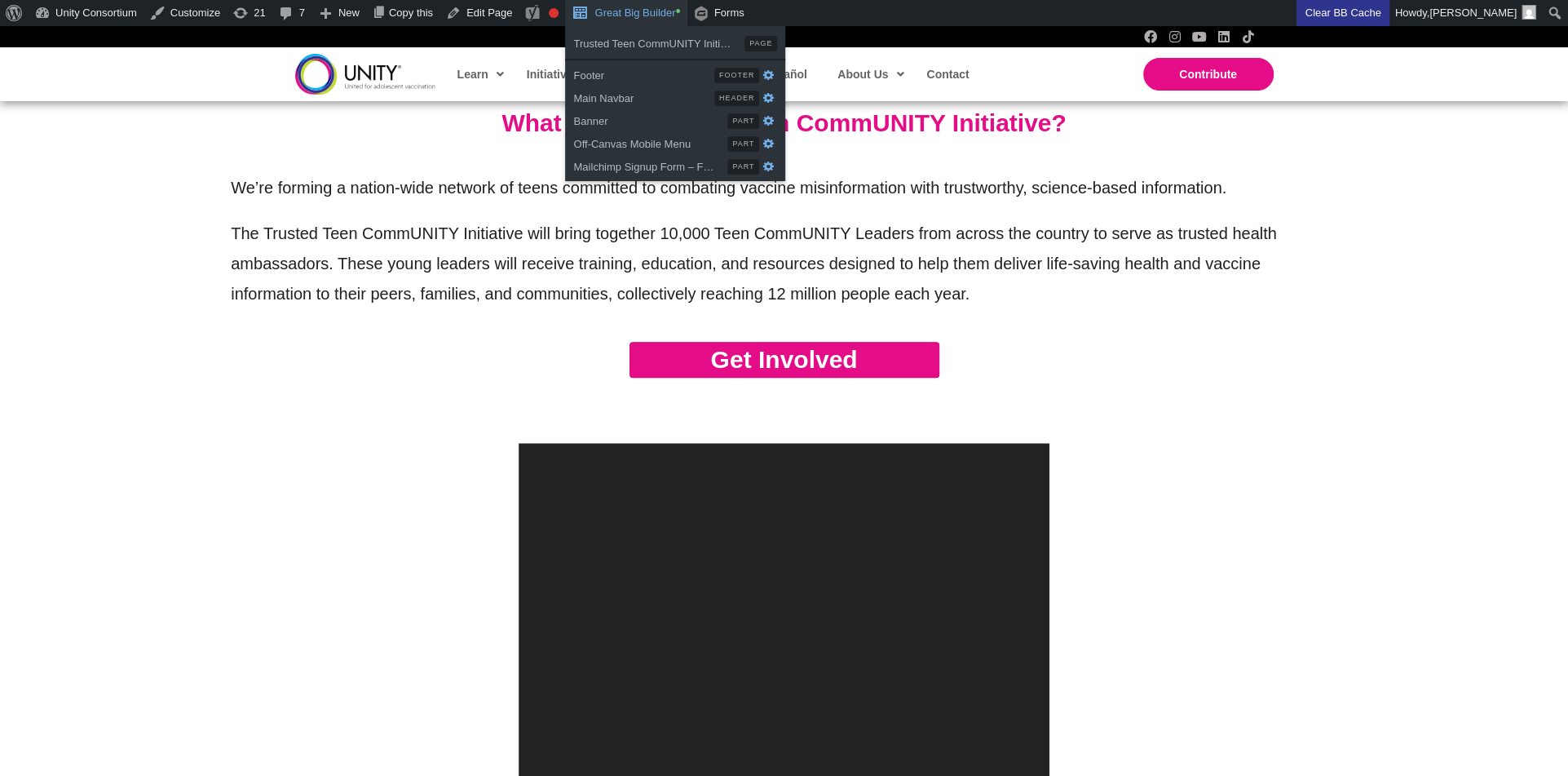
click at [637, 6] on link "Great Big Builder •" at bounding box center [626, 13] width 122 height 26
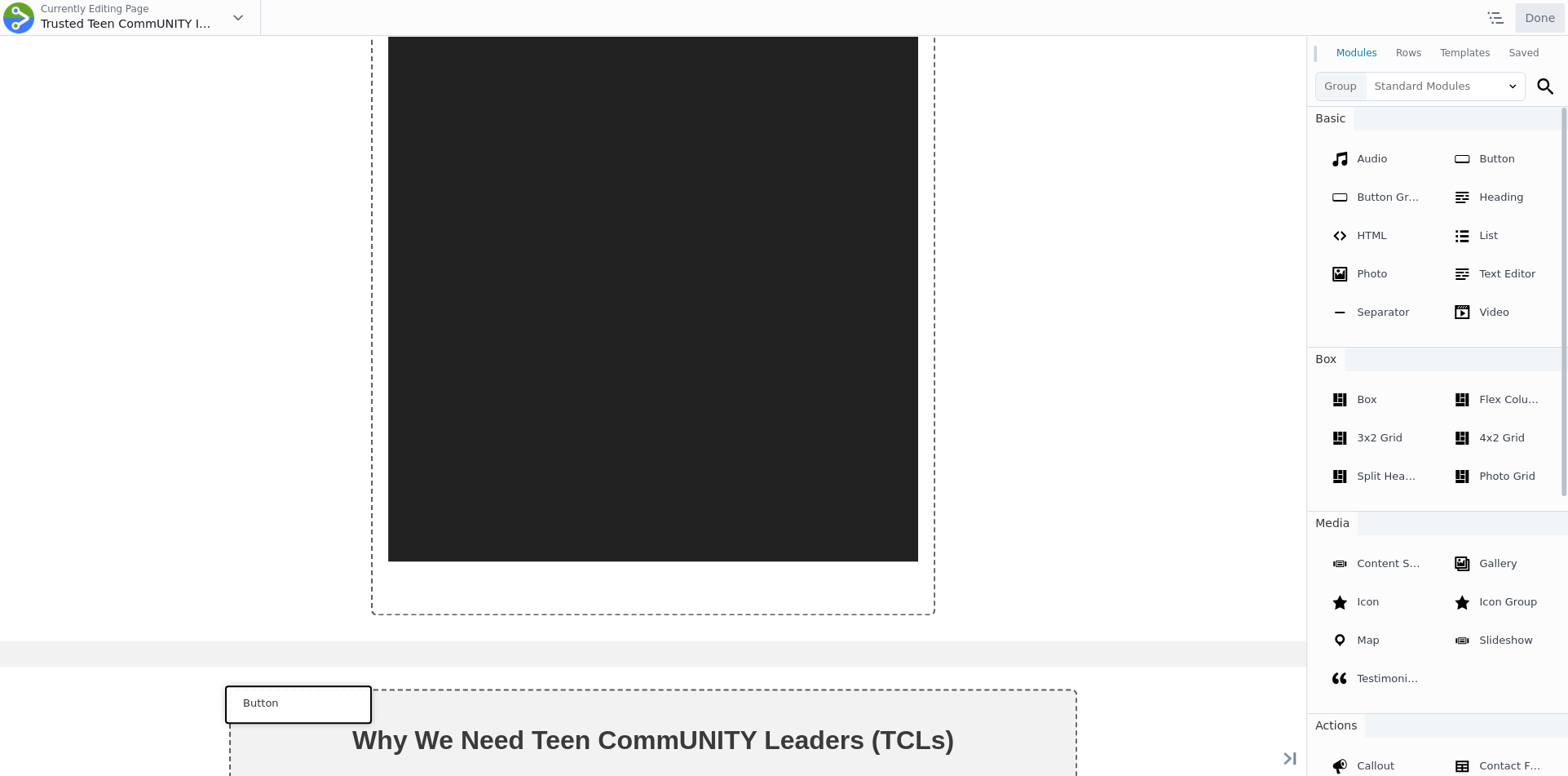
scroll to position [1736, 0]
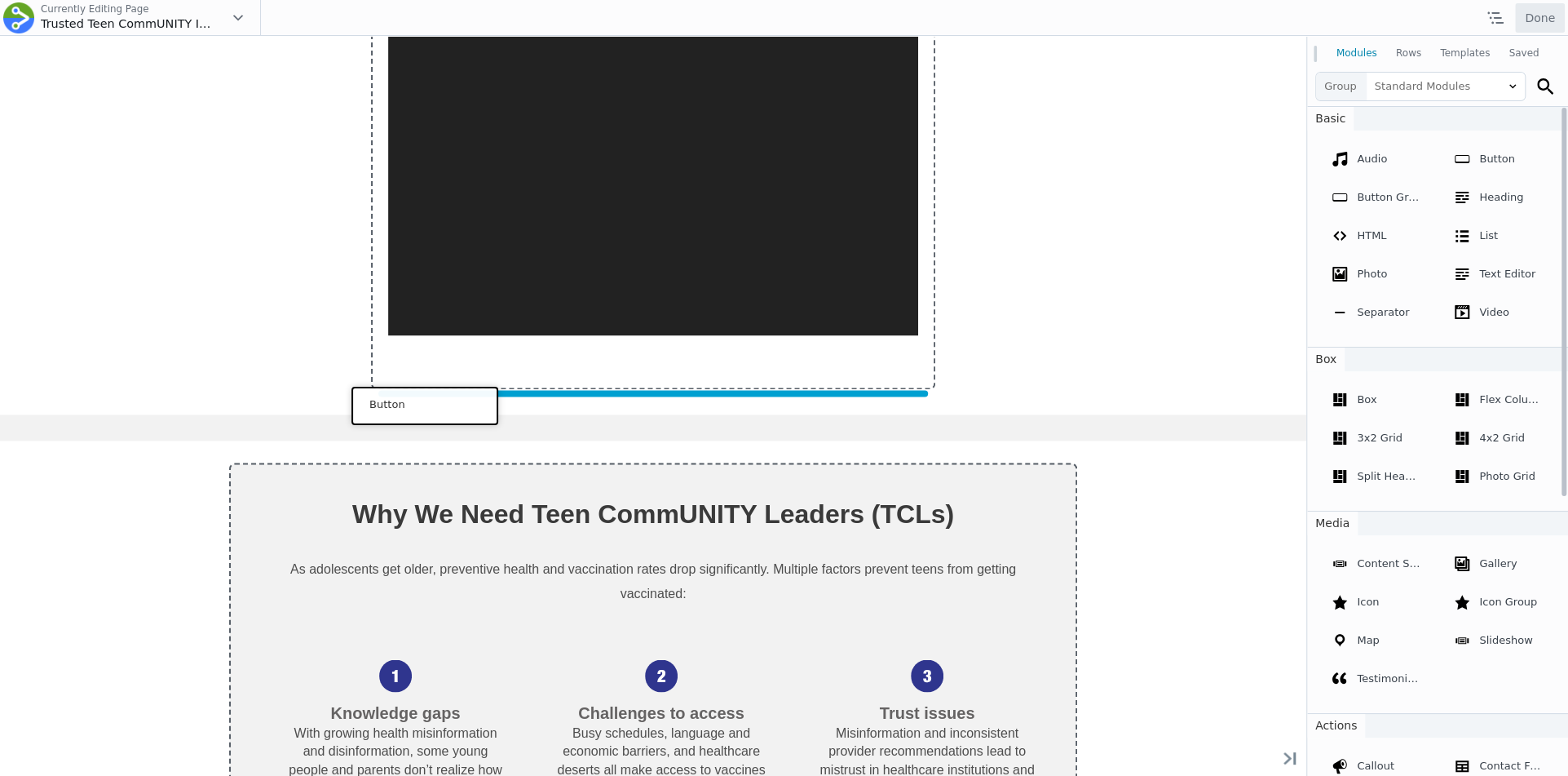
drag, startPoint x: 100, startPoint y: 429, endPoint x: 421, endPoint y: 403, distance: 322.1
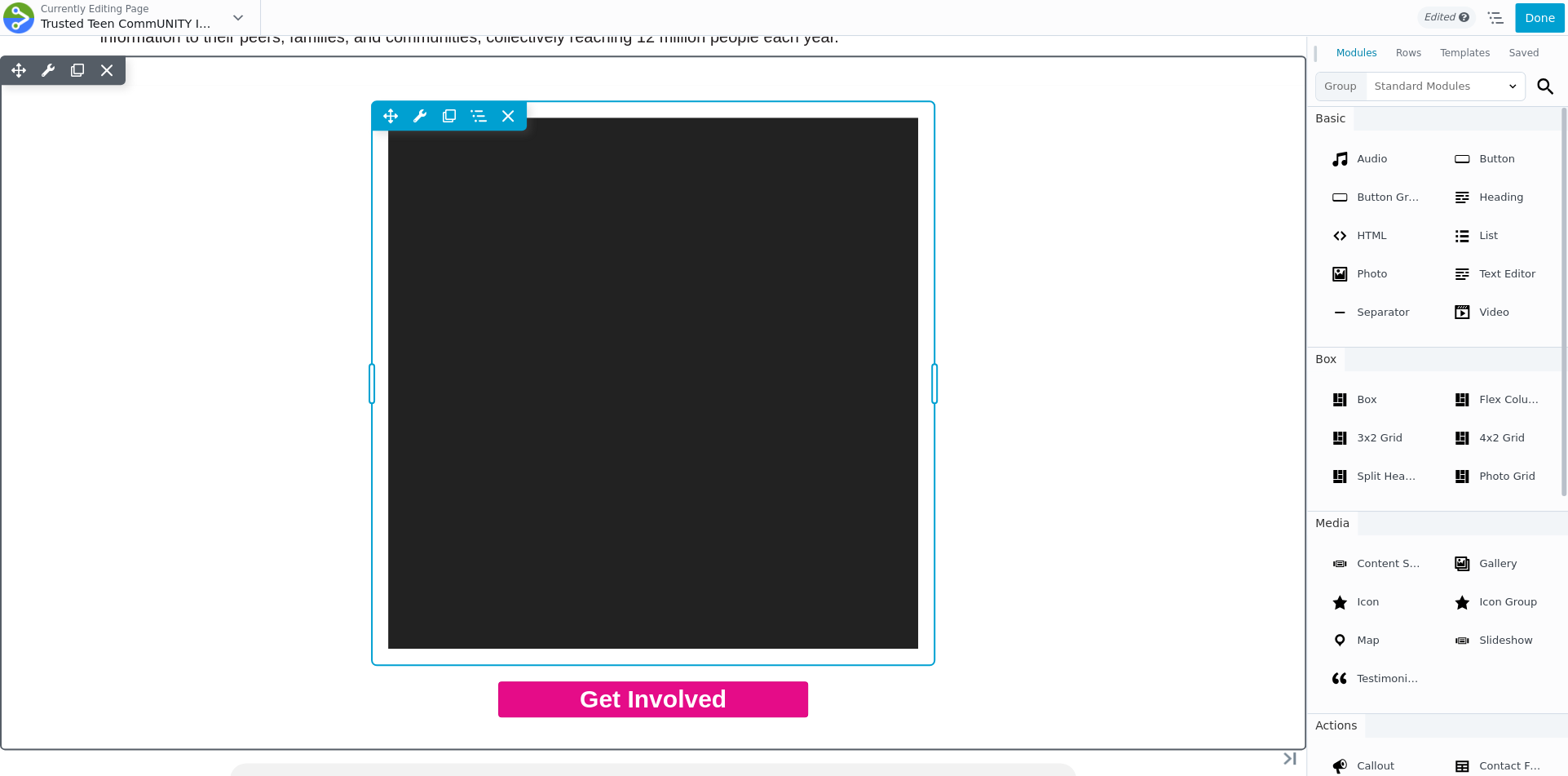
scroll to position [1399, 0]
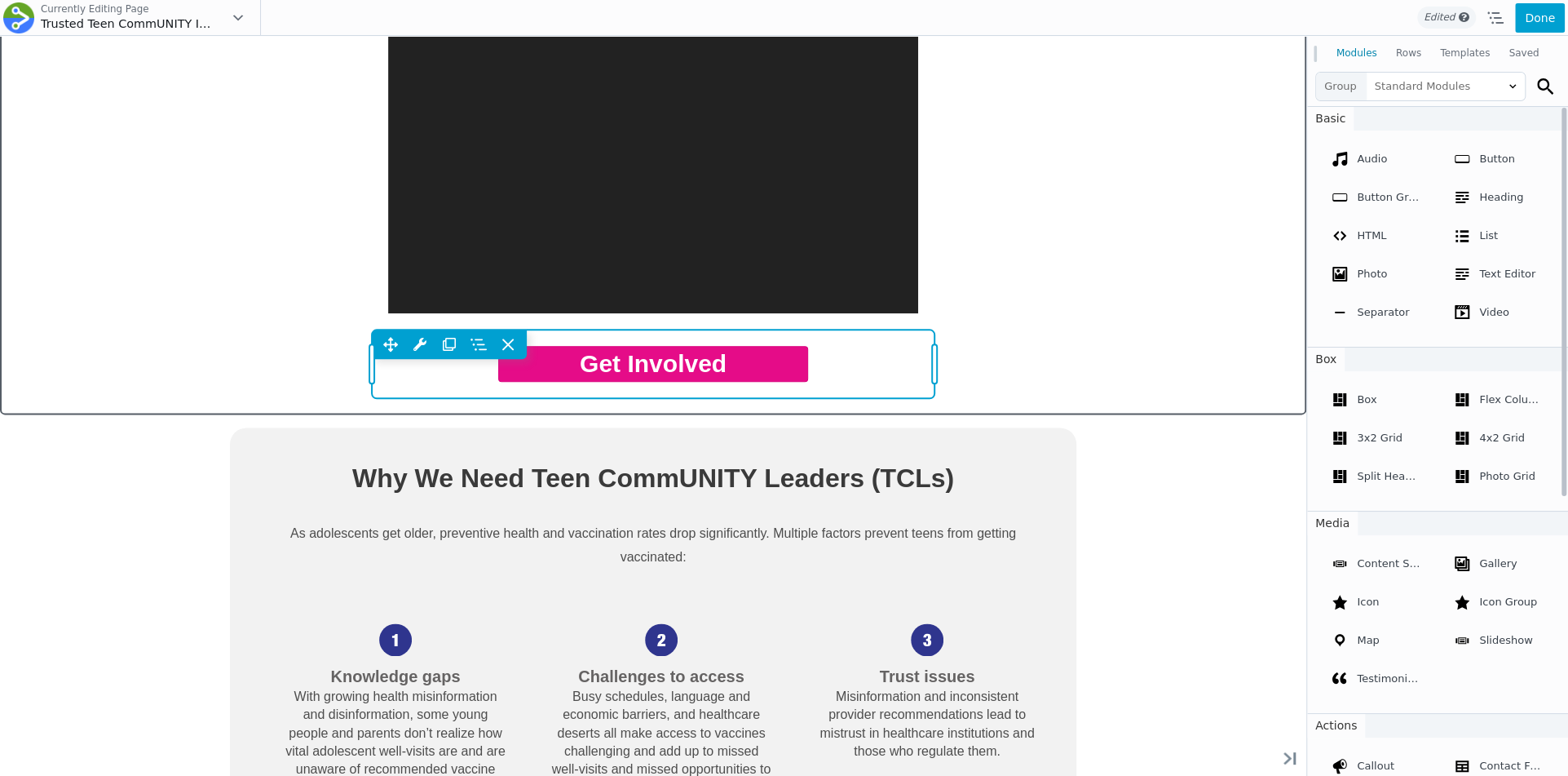
click at [800, 375] on div "Move Up Move Down Button Settings Copy Button Settings Paste Button Settings Ro…" at bounding box center [653, 364] width 563 height 69
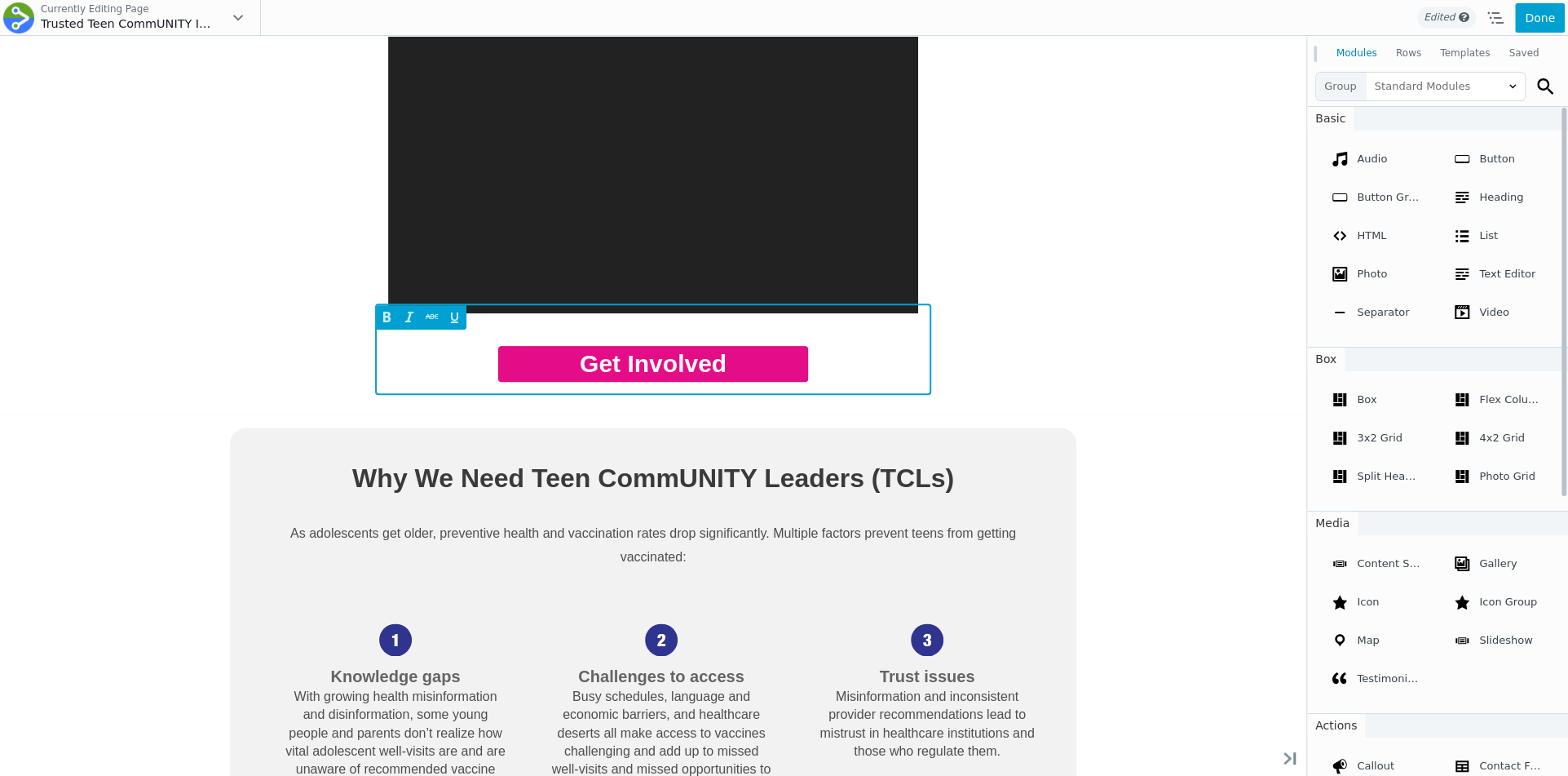
select select "Helvetica"
select select "700"
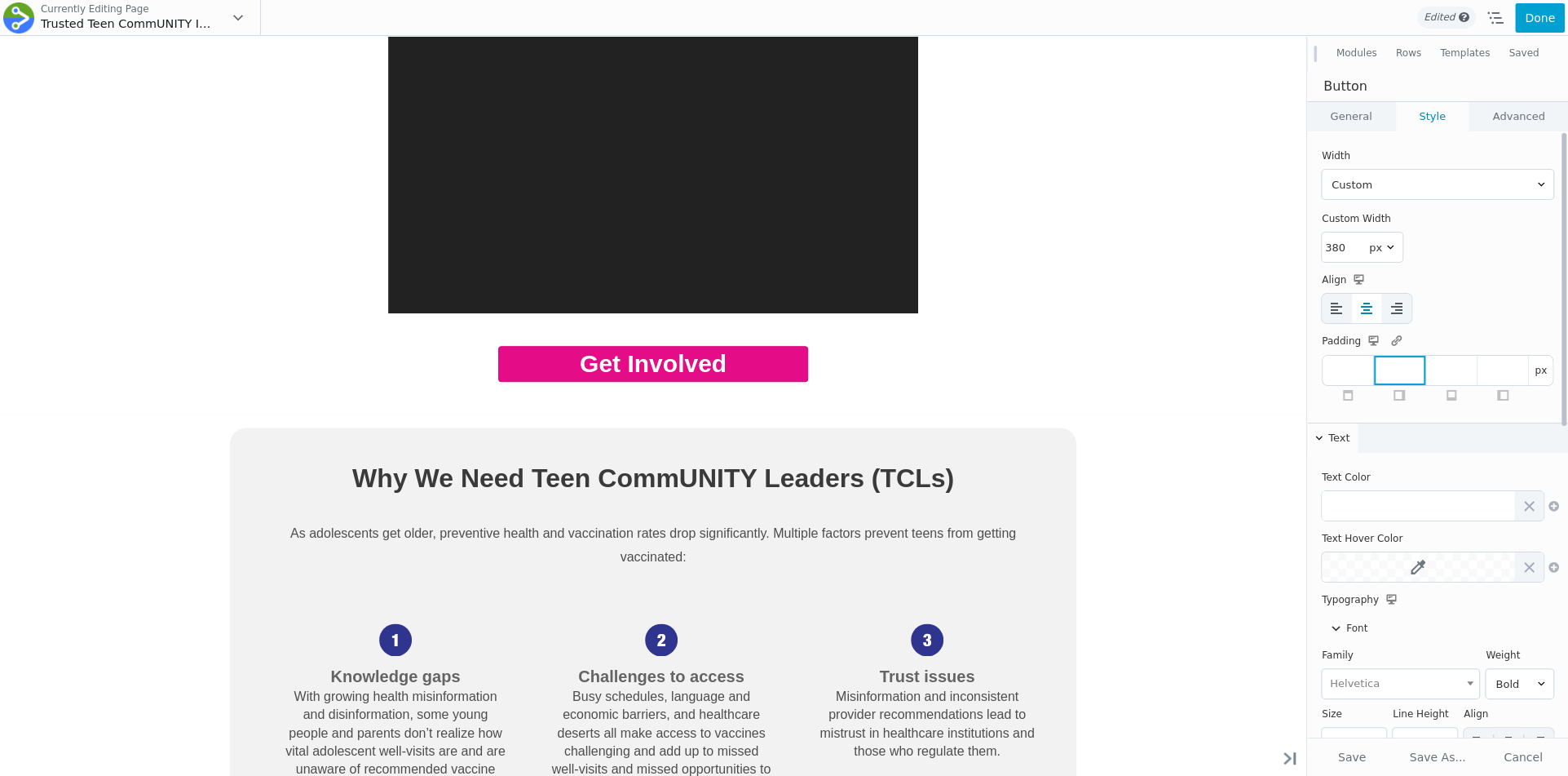
click at [1414, 370] on input "number" at bounding box center [1400, 370] width 51 height 29
drag, startPoint x: 1335, startPoint y: 418, endPoint x: 1371, endPoint y: 426, distance: 36.9
click at [1371, 426] on span at bounding box center [1371, 421] width 13 height 13
type input "0"
click at [1361, 361] on input "number" at bounding box center [1348, 370] width 51 height 29
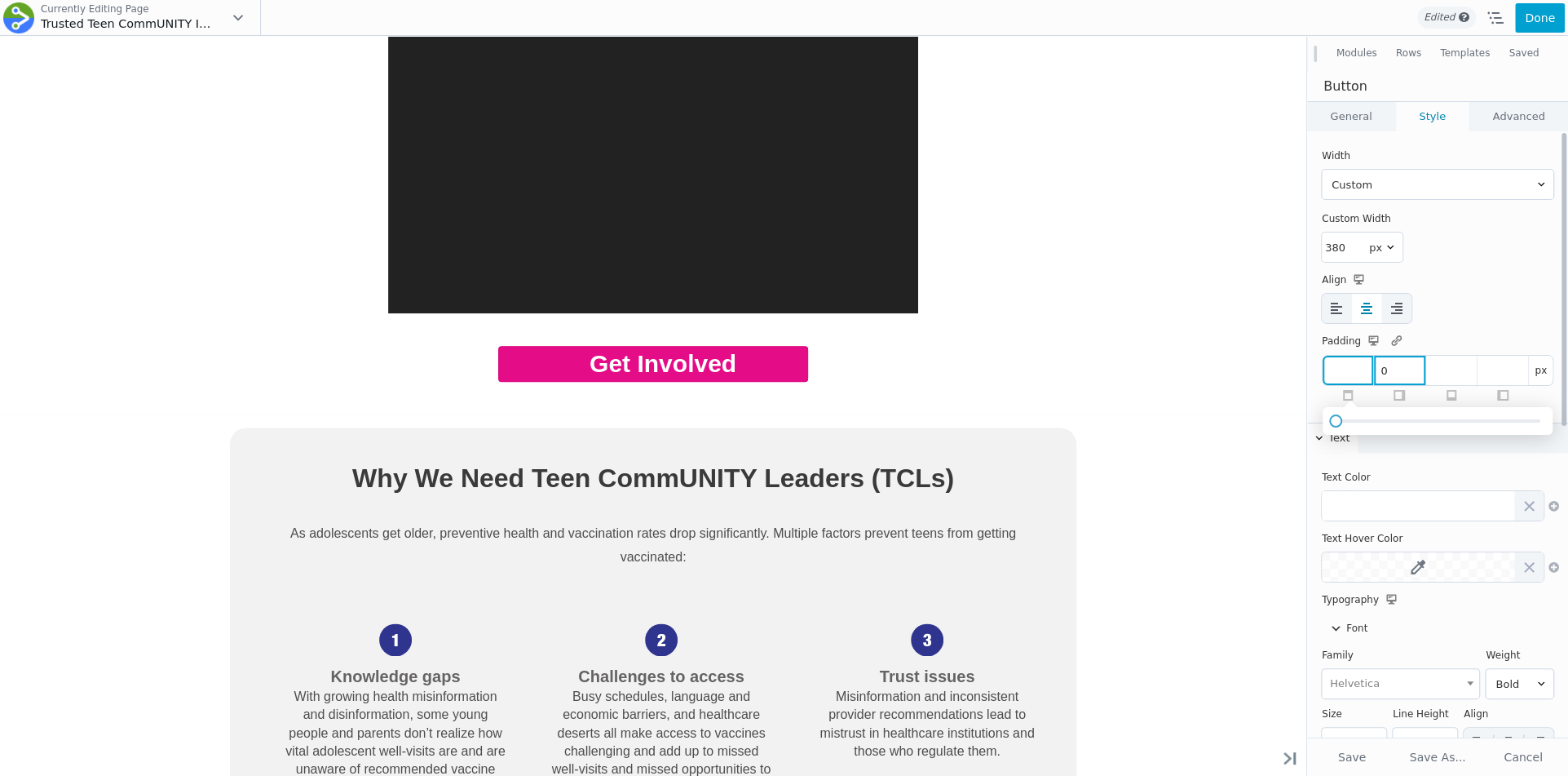
click at [1423, 375] on input "0" at bounding box center [1400, 370] width 51 height 29
click at [1483, 331] on th "Padding" at bounding box center [1437, 341] width 231 height 20
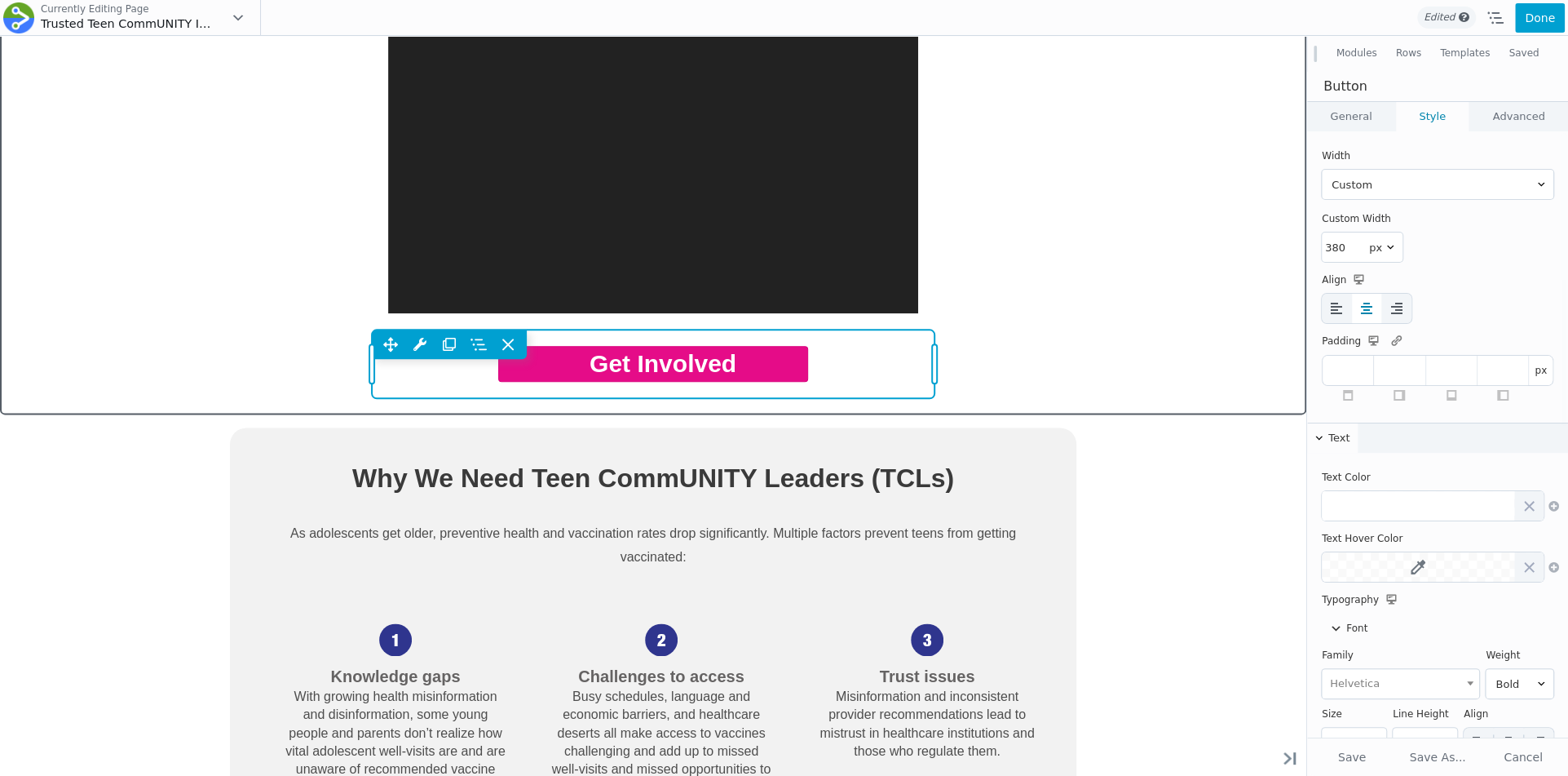
click at [782, 366] on div "Move Up Move Down Button Settings Copy Button Settings Paste Button Settings Ro…" at bounding box center [653, 364] width 563 height 69
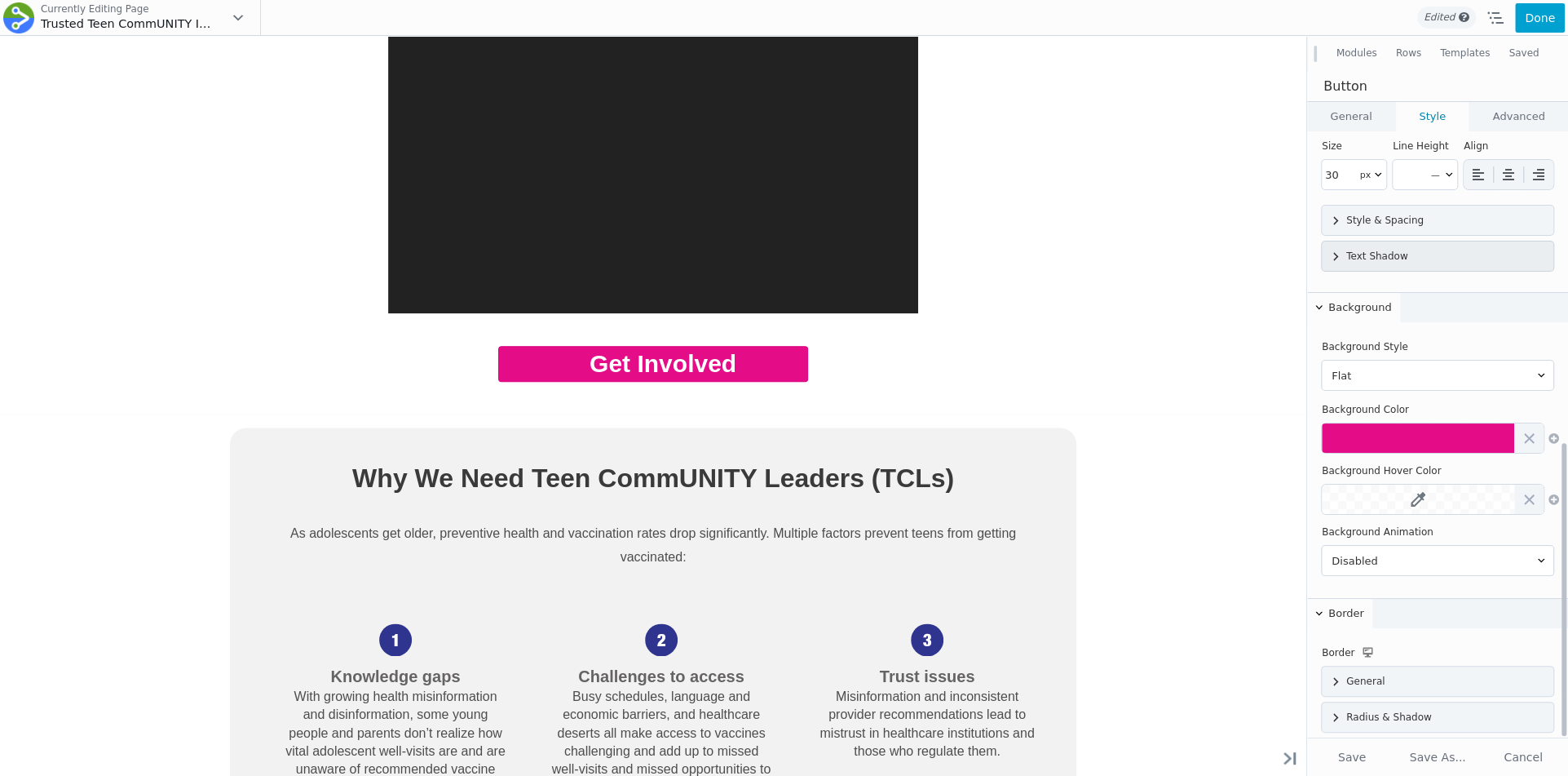
scroll to position [643, 0]
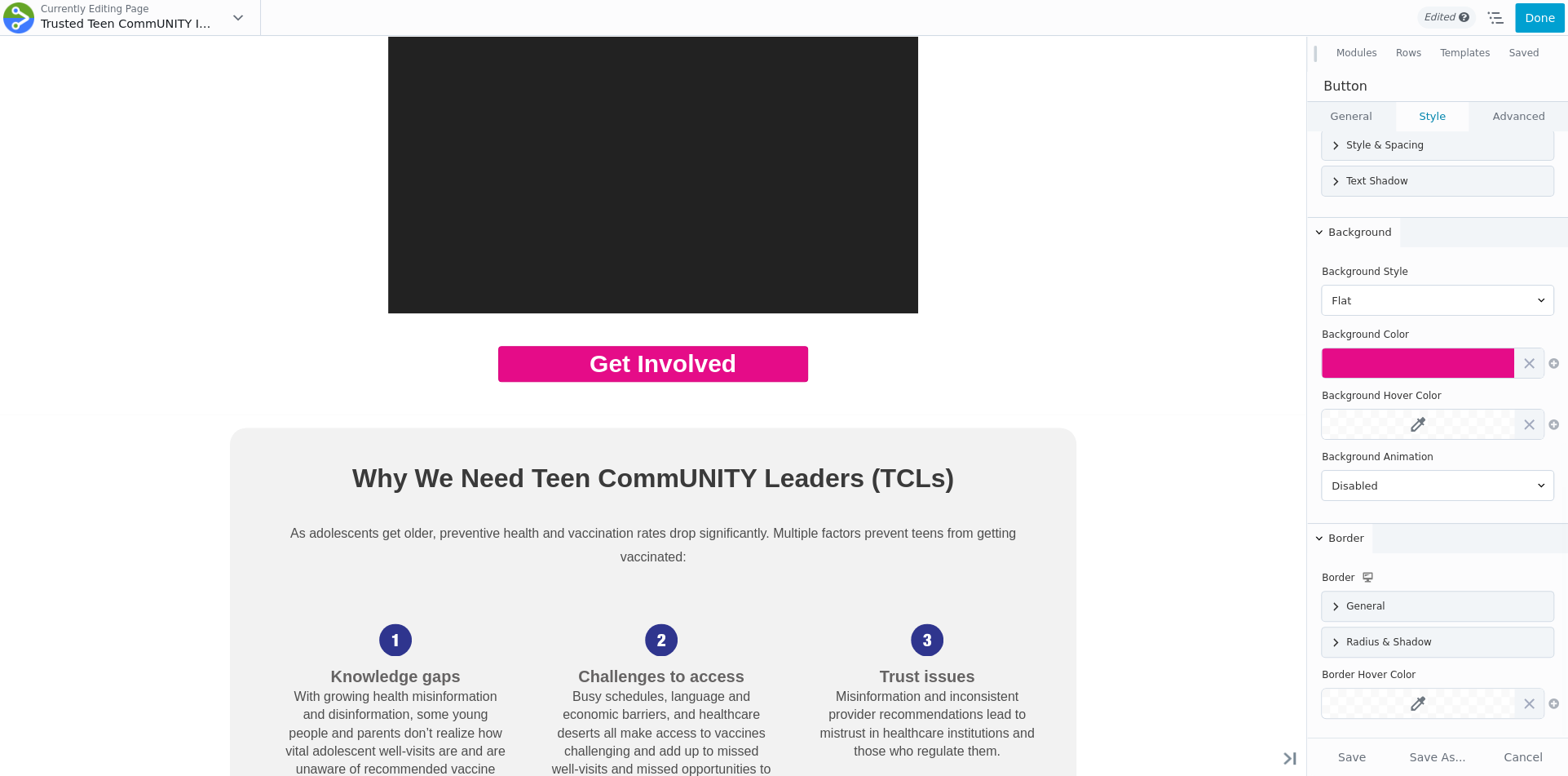
click at [1363, 122] on link "General" at bounding box center [1351, 116] width 88 height 29
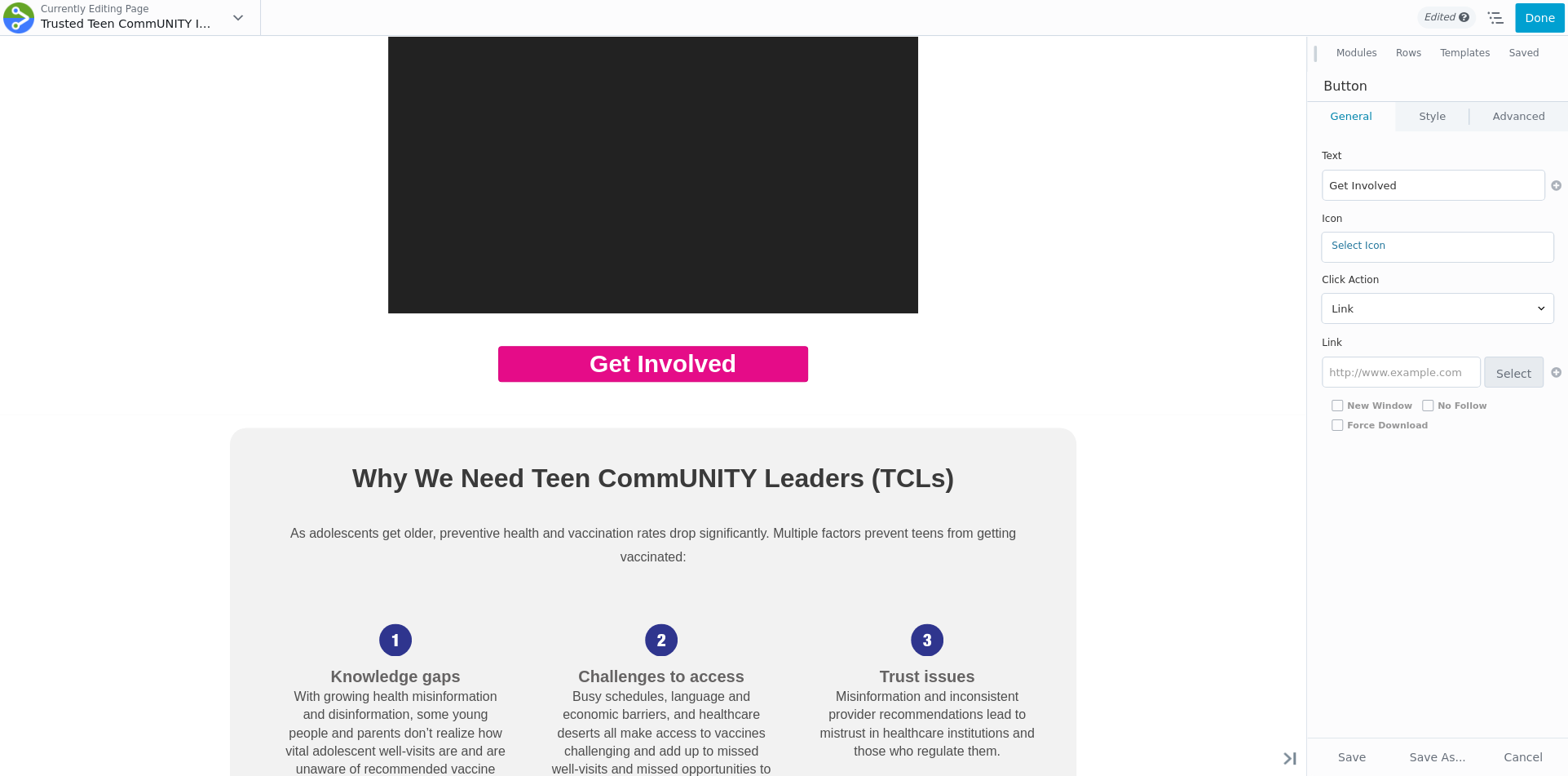
click at [1420, 117] on link "Style" at bounding box center [1432, 116] width 73 height 29
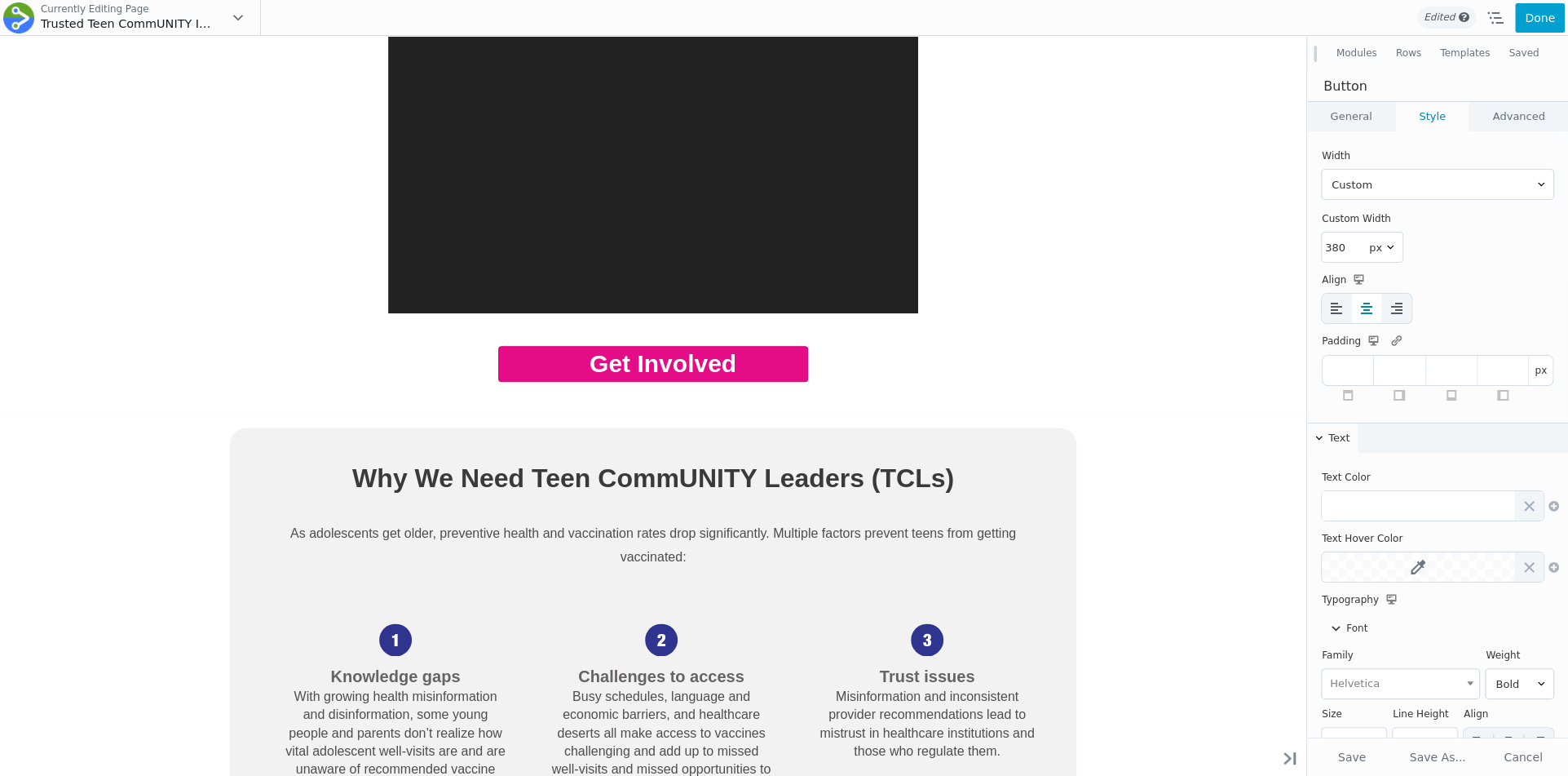
click at [1500, 117] on link "Advanced" at bounding box center [1518, 116] width 99 height 29
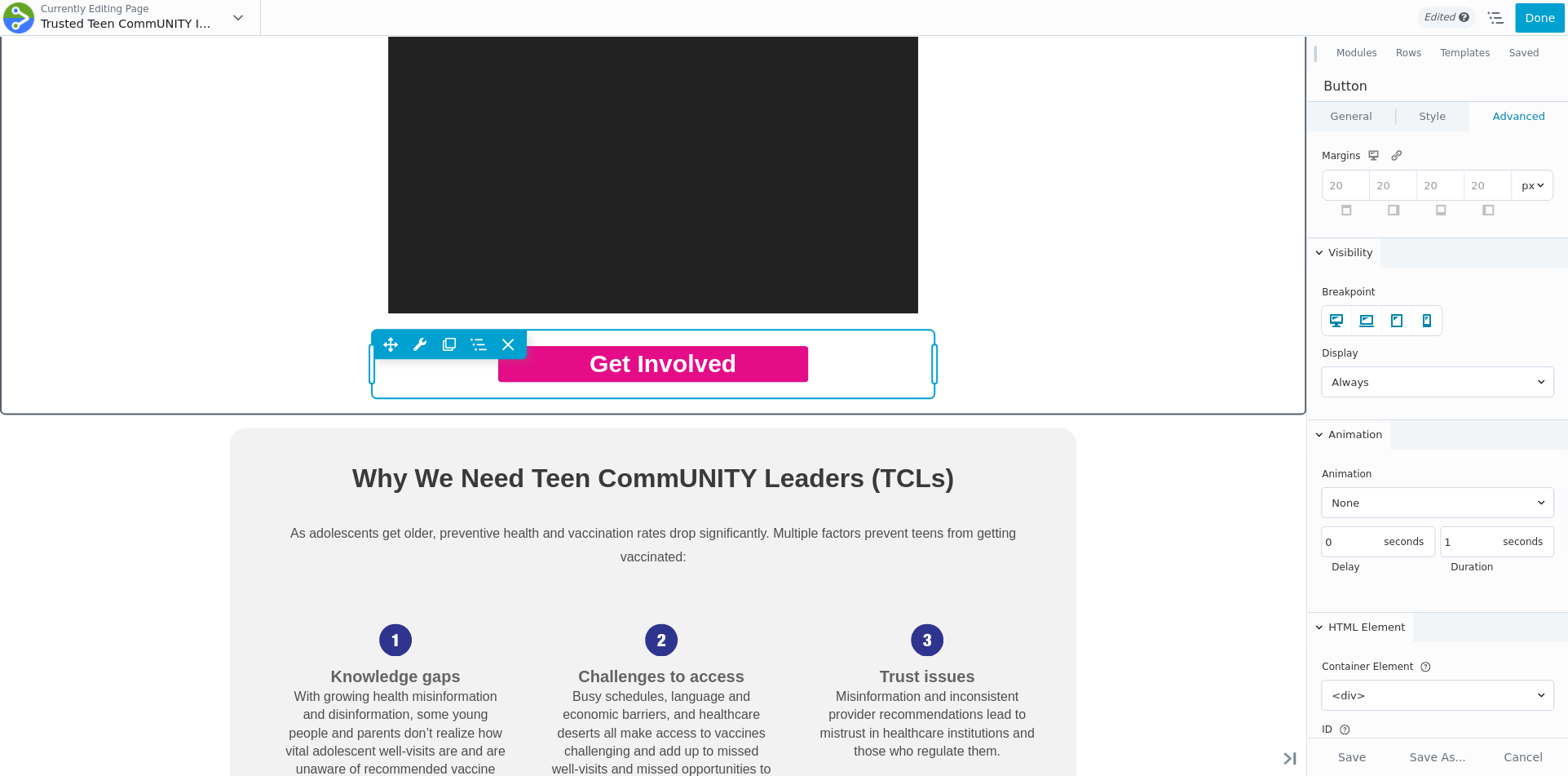
click at [867, 369] on div "Move Up Move Down Button Settings Copy Button Settings Paste Button Settings Ro…" at bounding box center [653, 364] width 563 height 69
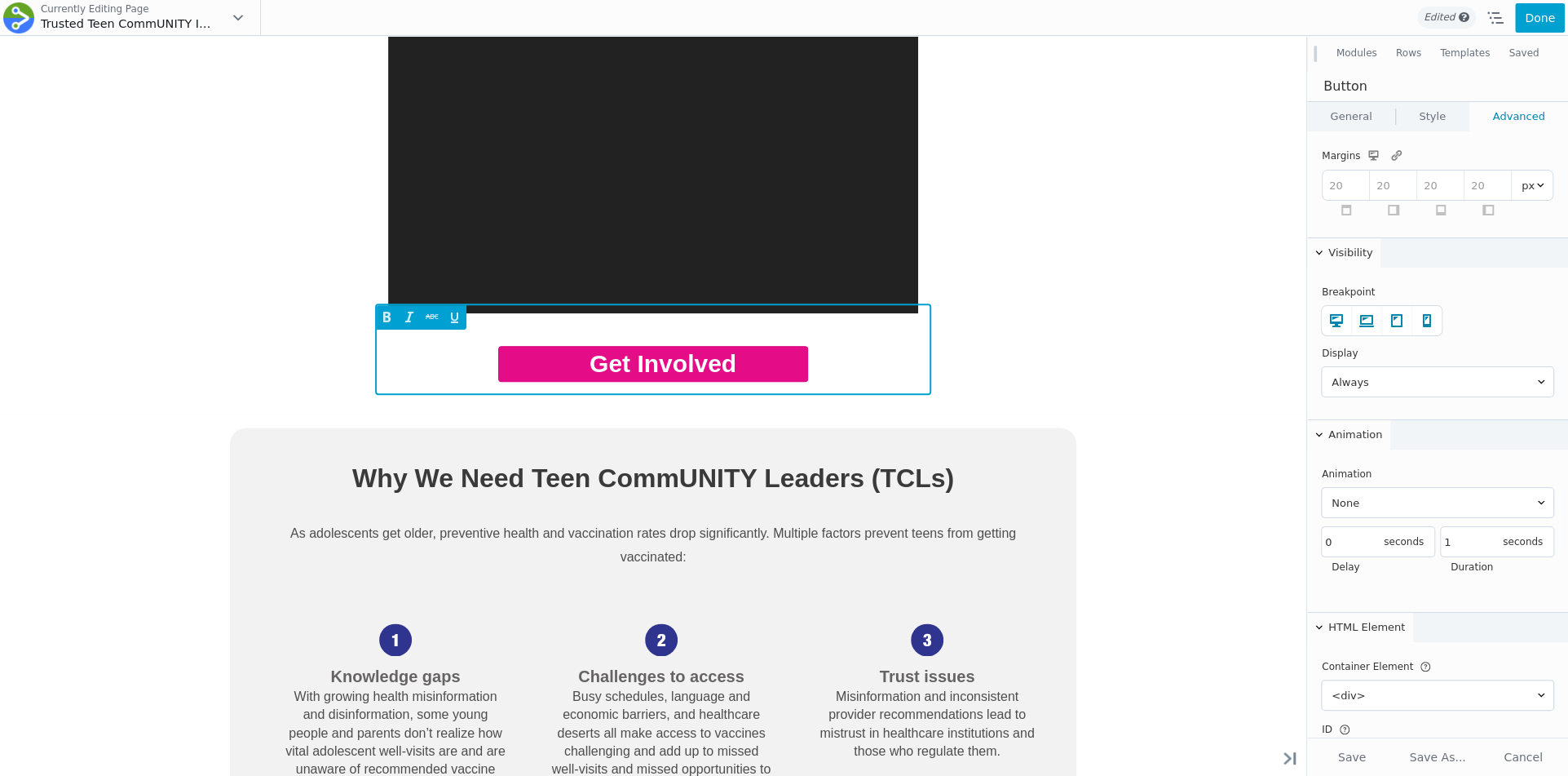
click at [804, 355] on link "Get Involved" at bounding box center [653, 364] width 310 height 36
click at [809, 347] on div "Get Involved" at bounding box center [653, 364] width 531 height 36
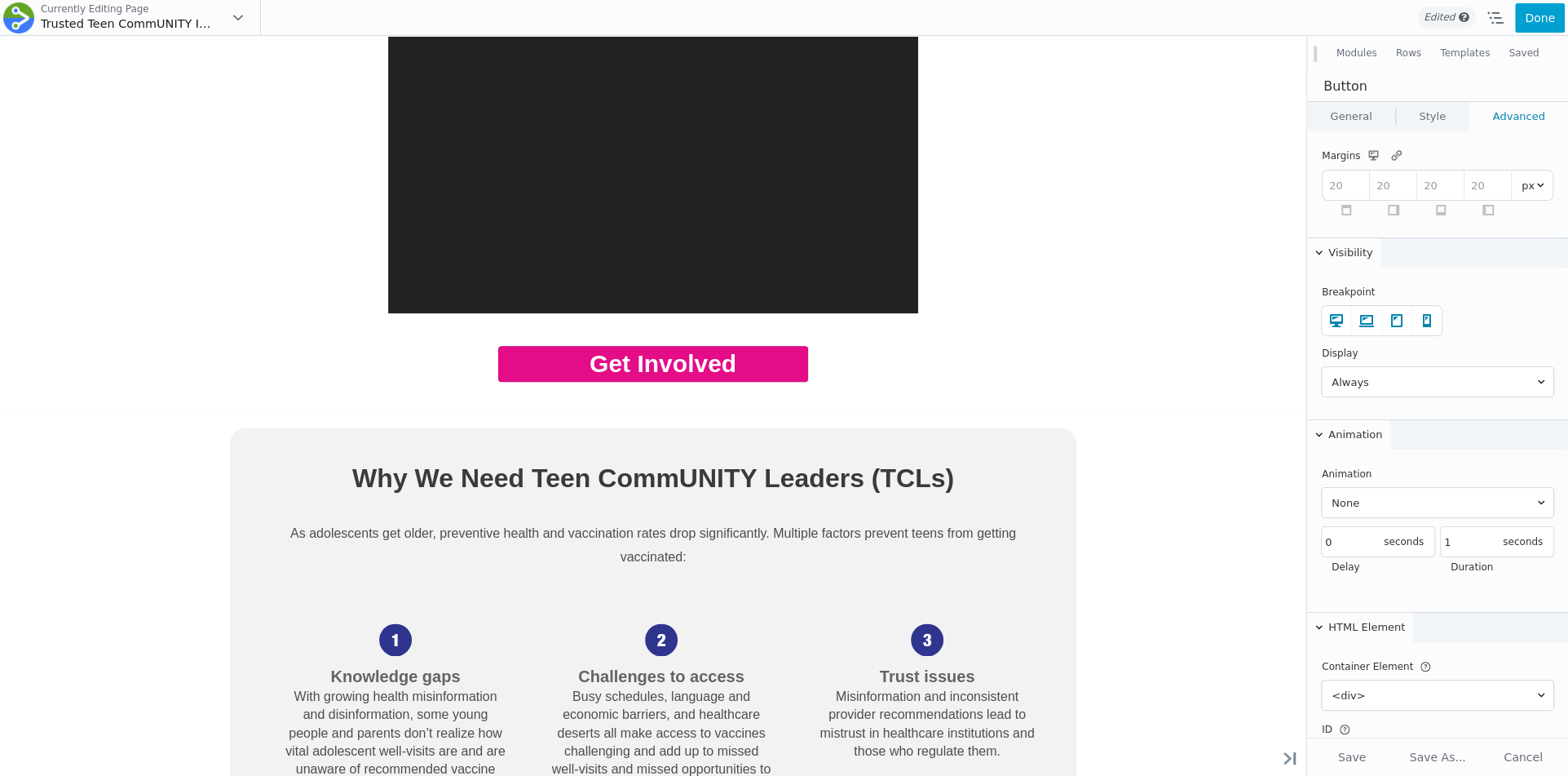
click at [1347, 108] on link "General" at bounding box center [1351, 116] width 88 height 29
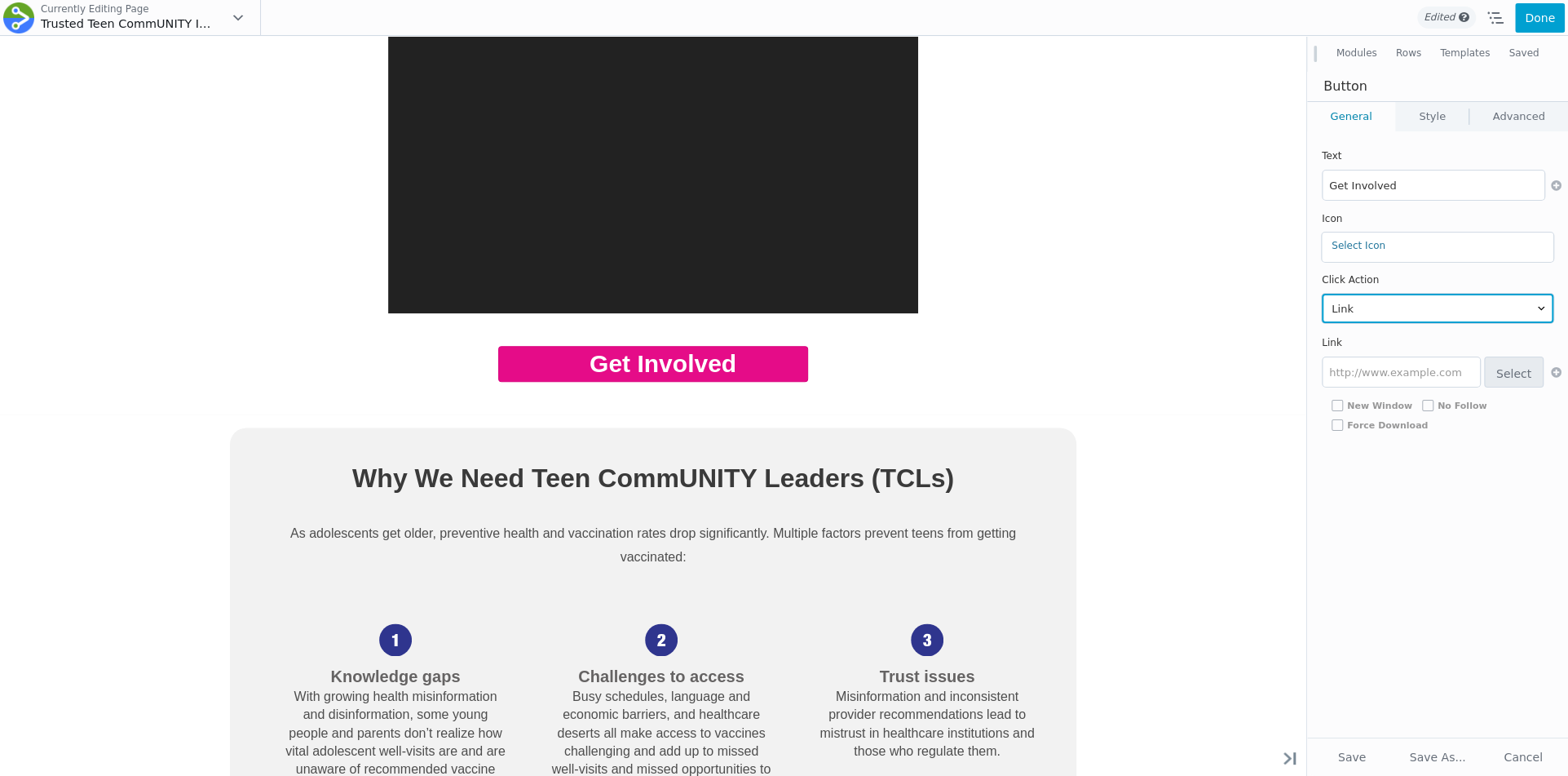
click at [1383, 305] on select "Link Lightbox" at bounding box center [1437, 308] width 231 height 29
click at [1322, 294] on select "Link Lightbox" at bounding box center [1437, 308] width 231 height 29
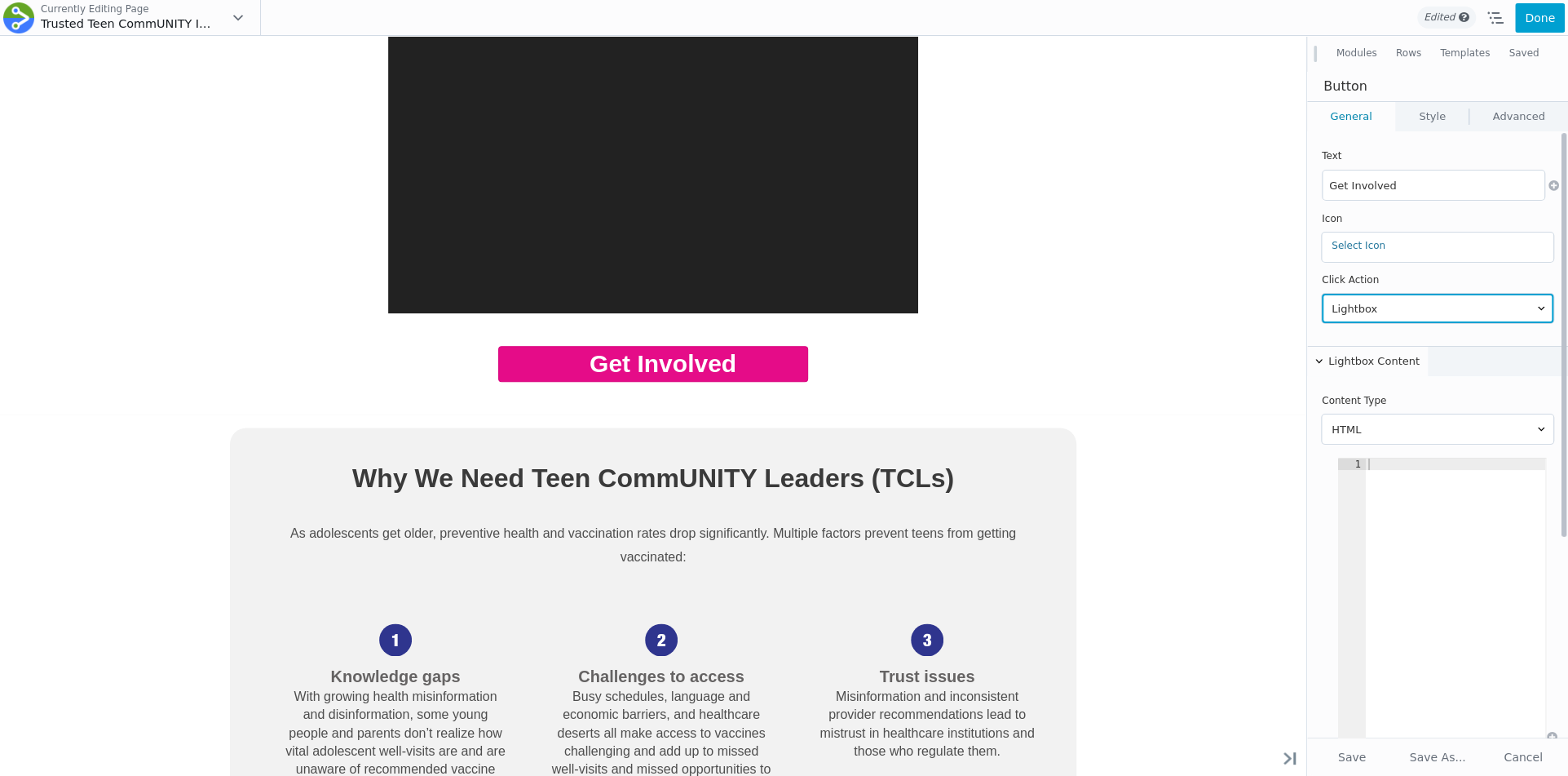
click at [1381, 306] on select "Link Lightbox" at bounding box center [1437, 308] width 231 height 29
select select "link"
click at [1322, 294] on select "Link Lightbox" at bounding box center [1437, 308] width 231 height 29
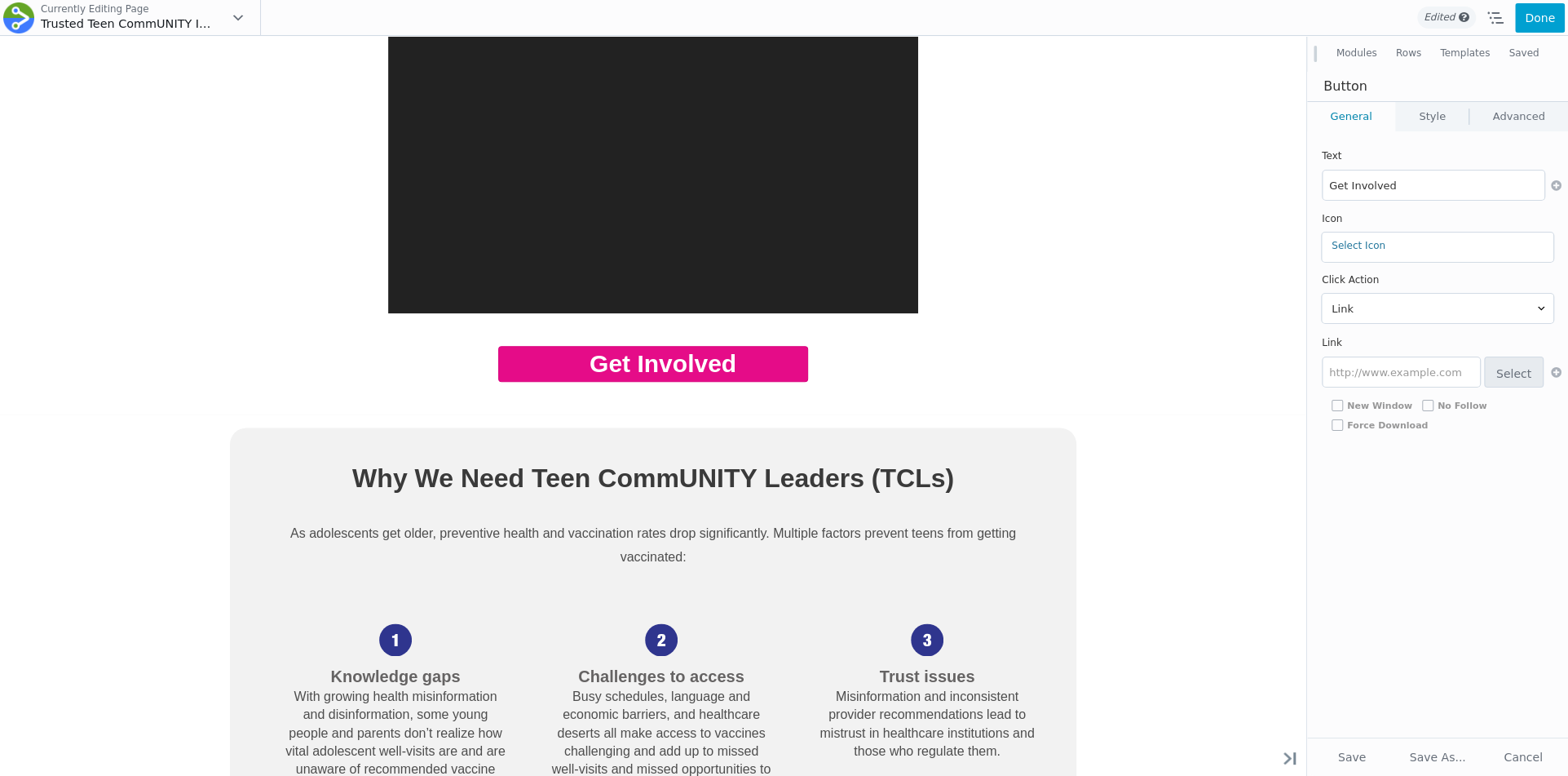
click at [1398, 119] on link "Style" at bounding box center [1432, 116] width 73 height 29
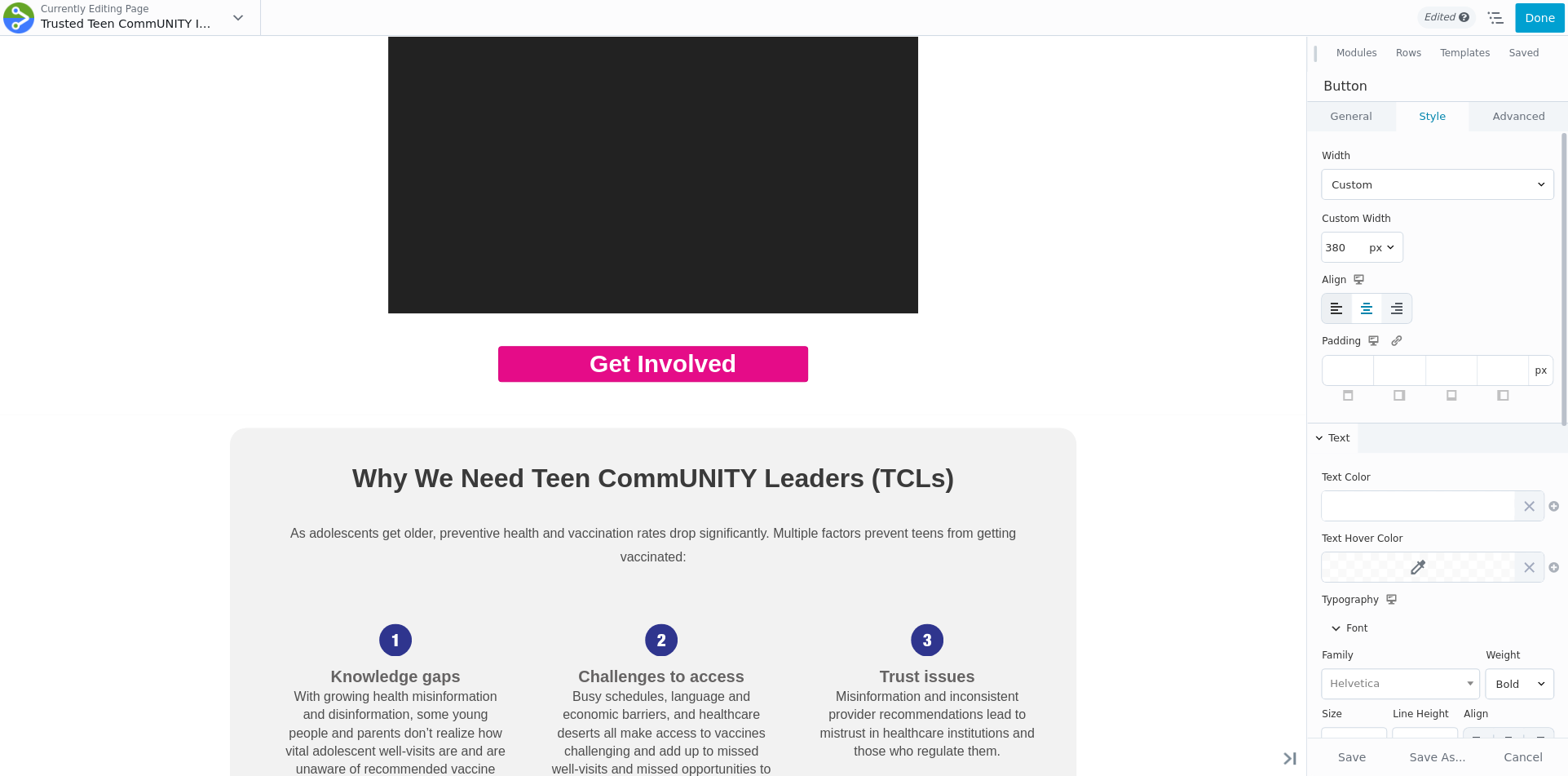
click at [1339, 307] on icon at bounding box center [1337, 308] width 16 height 16
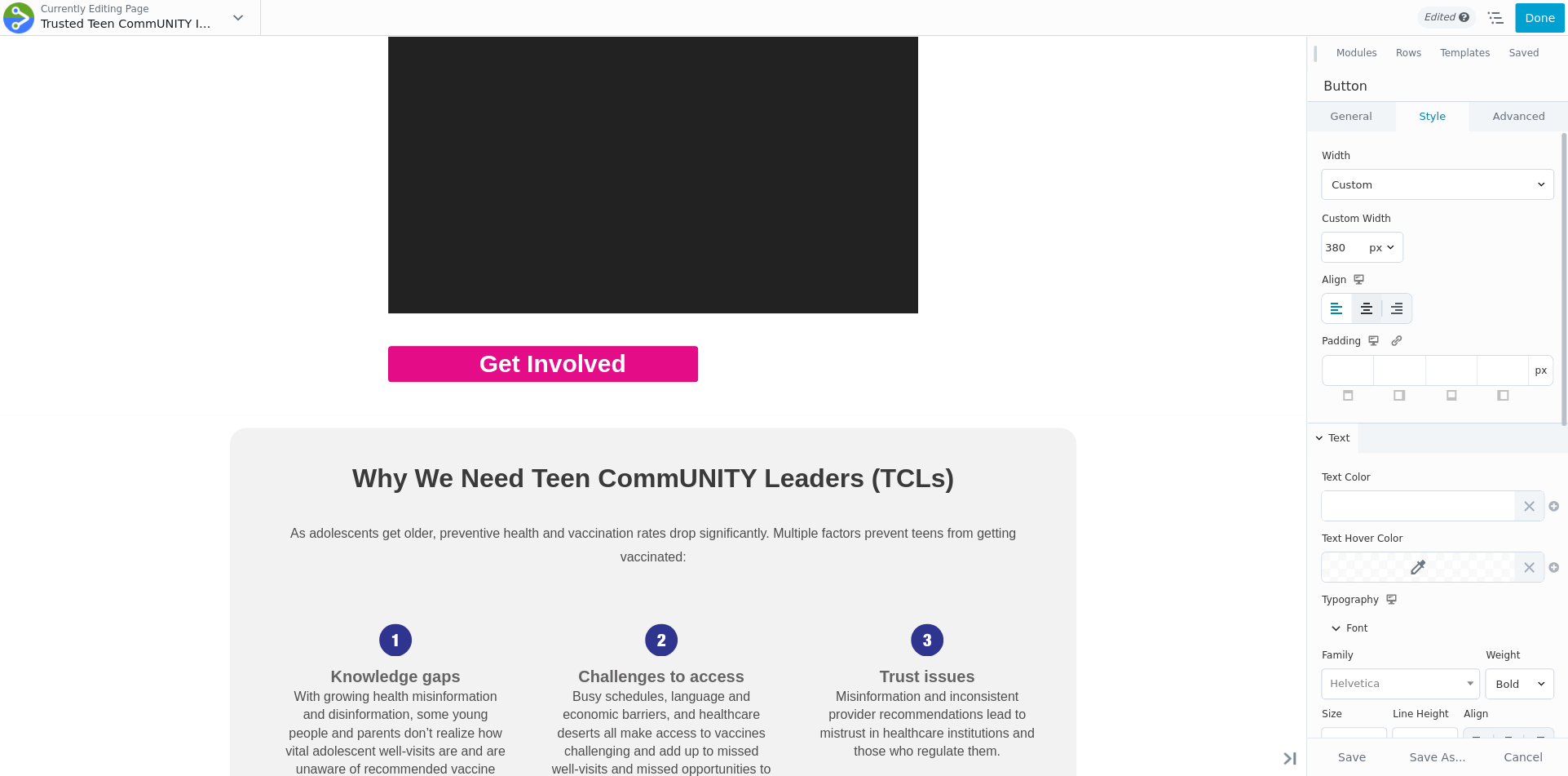
click at [1366, 307] on icon at bounding box center [1367, 308] width 16 height 16
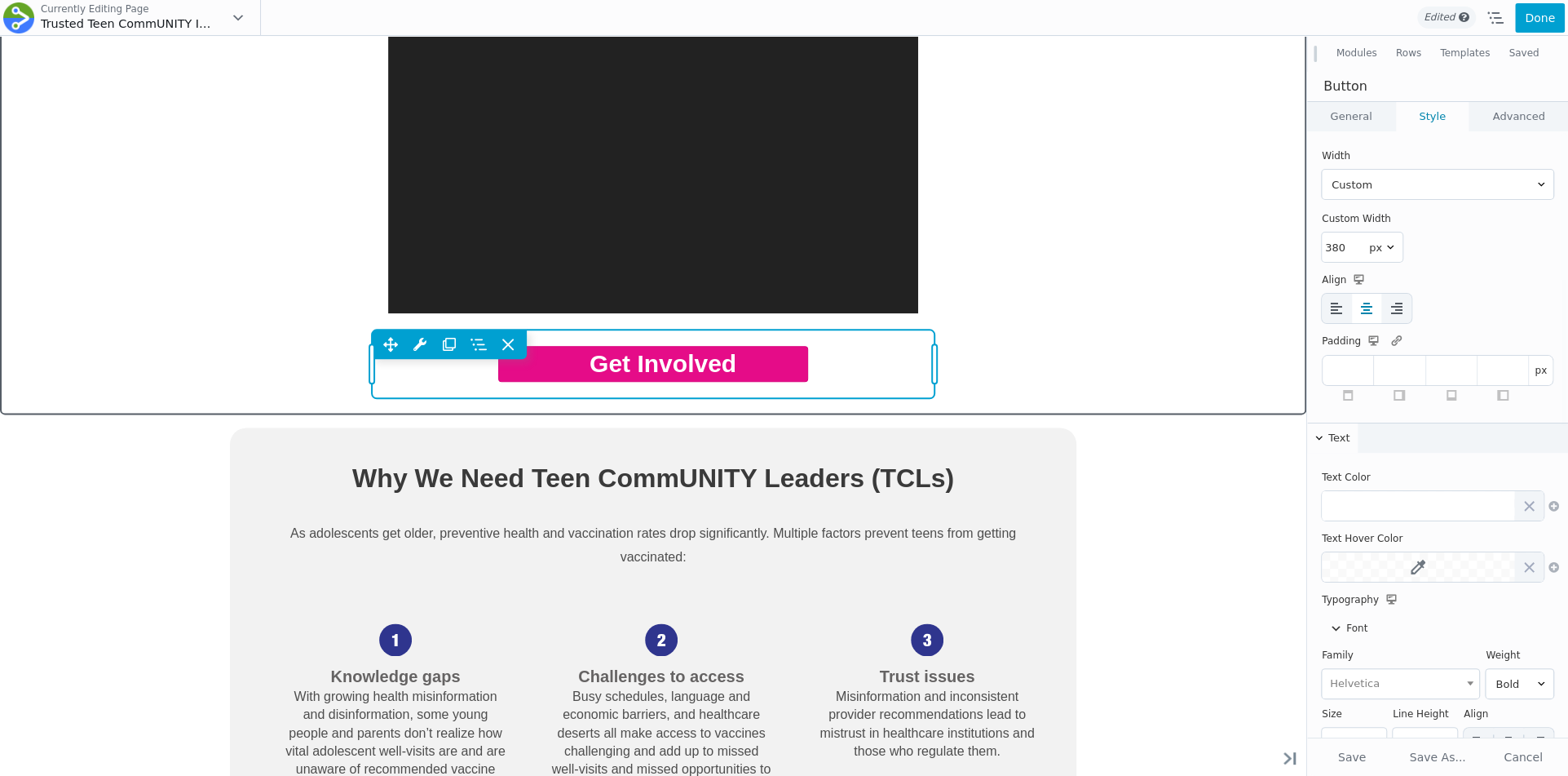
click at [690, 359] on div "Move Up Move Down Button Settings Copy Button Settings Paste Button Settings Ro…" at bounding box center [653, 364] width 563 height 69
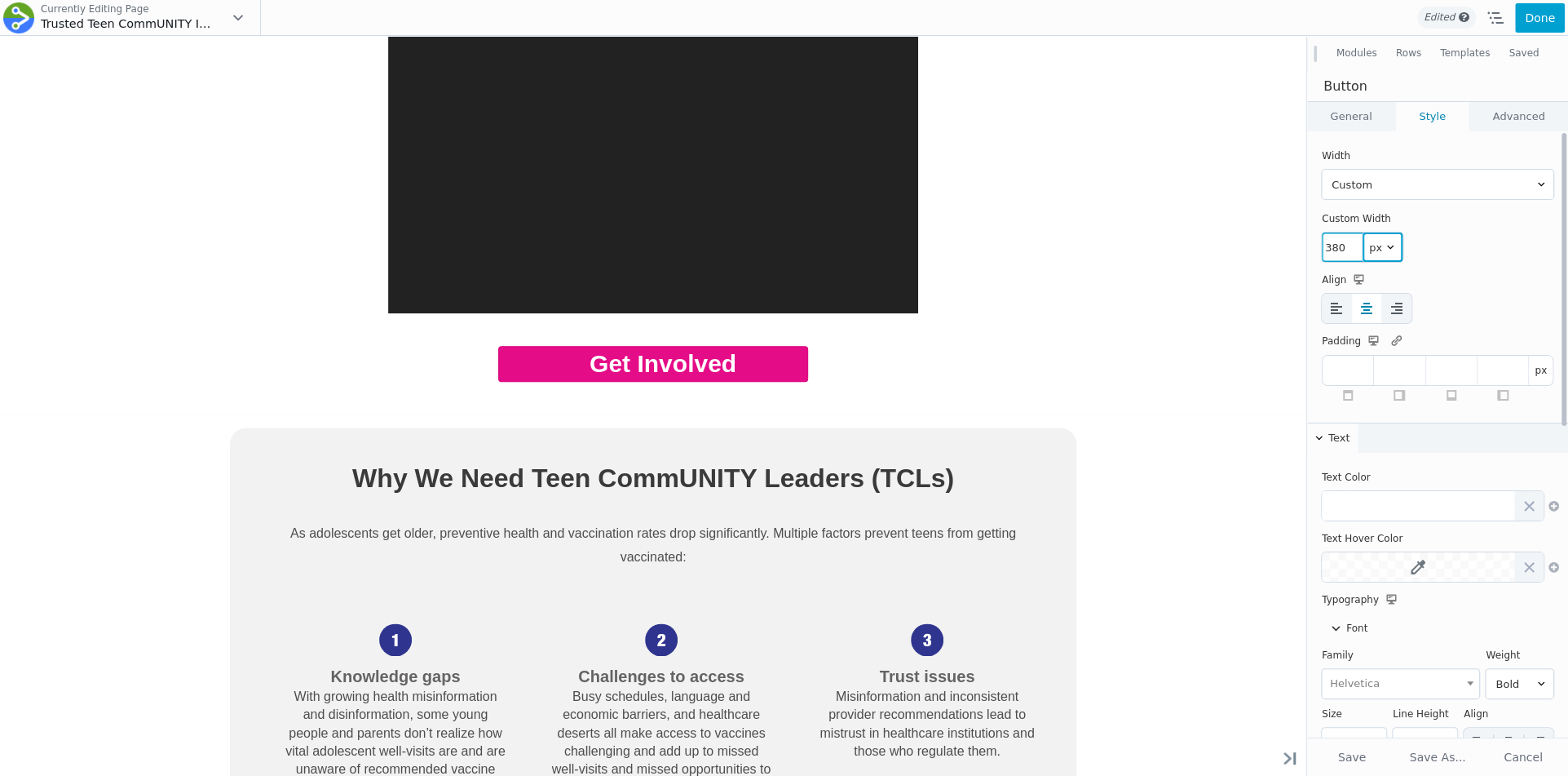
click at [1372, 250] on select "px vw %" at bounding box center [1383, 246] width 40 height 29
click at [1363, 232] on select "px vw %" at bounding box center [1383, 246] width 40 height 29
click at [1381, 245] on select "px vw %" at bounding box center [1383, 246] width 40 height 29
click at [1363, 232] on select "px vw %" at bounding box center [1383, 246] width 40 height 29
click at [1383, 249] on select "px vw %" at bounding box center [1383, 246] width 40 height 29
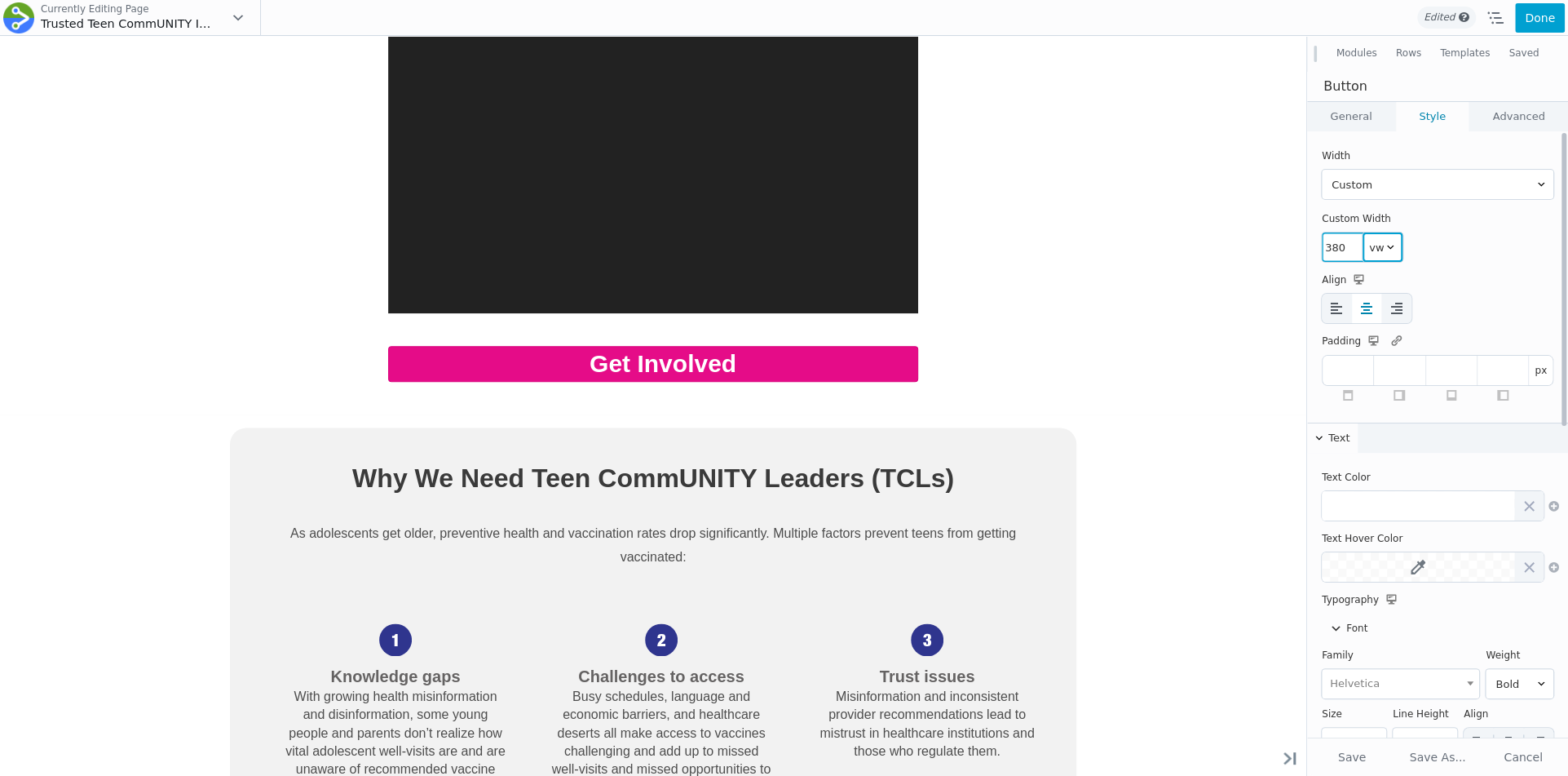
select select "px"
click at [1363, 232] on select "px vw %" at bounding box center [1383, 246] width 40 height 29
click at [1338, 242] on input "380" at bounding box center [1342, 246] width 41 height 29
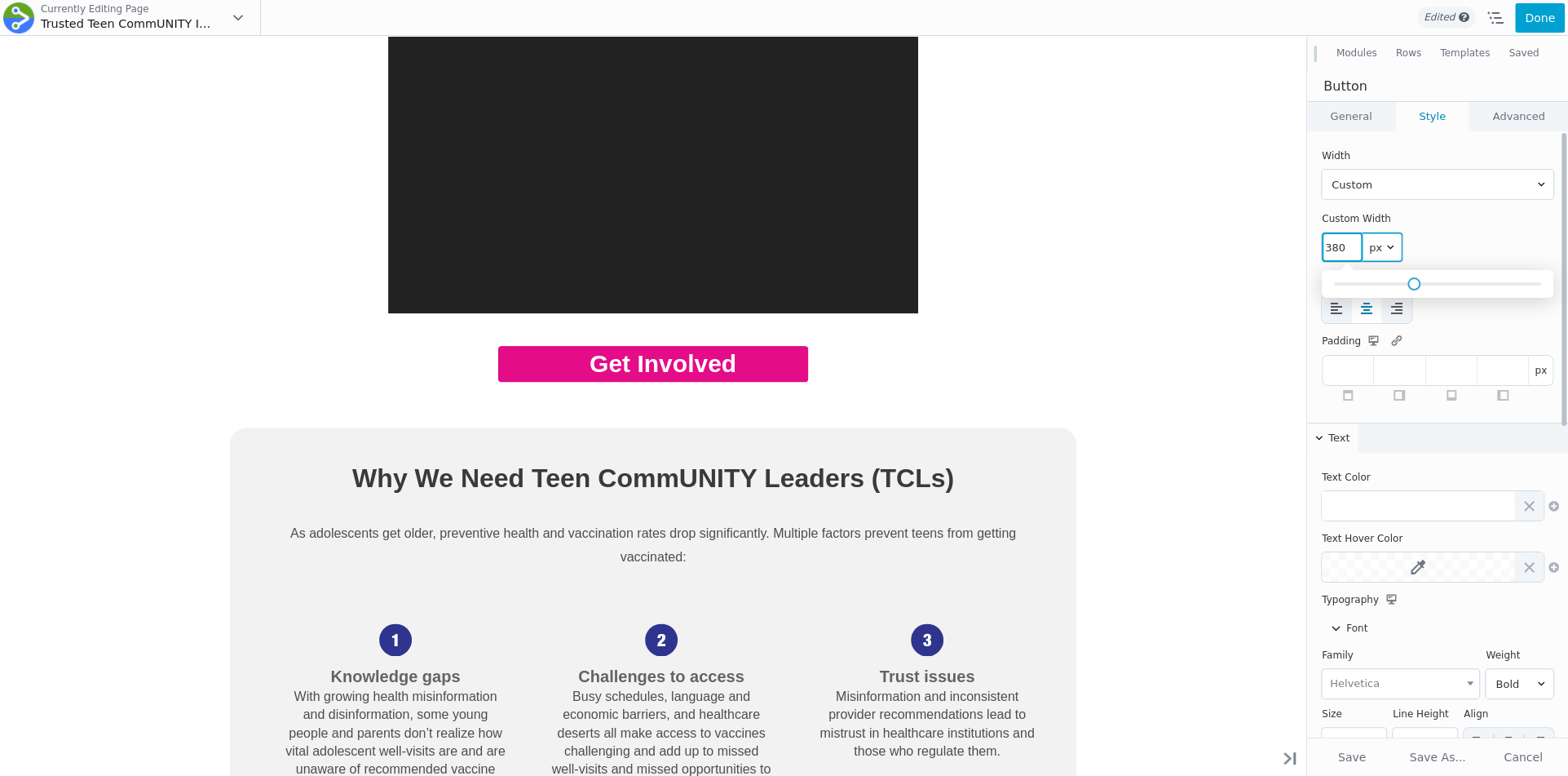
click at [1338, 242] on input "380" at bounding box center [1342, 246] width 41 height 29
drag, startPoint x: 1411, startPoint y: 286, endPoint x: 1387, endPoint y: 289, distance: 24.2
click at [1387, 289] on div at bounding box center [1437, 284] width 231 height 28
click at [1358, 114] on link "General" at bounding box center [1351, 116] width 88 height 29
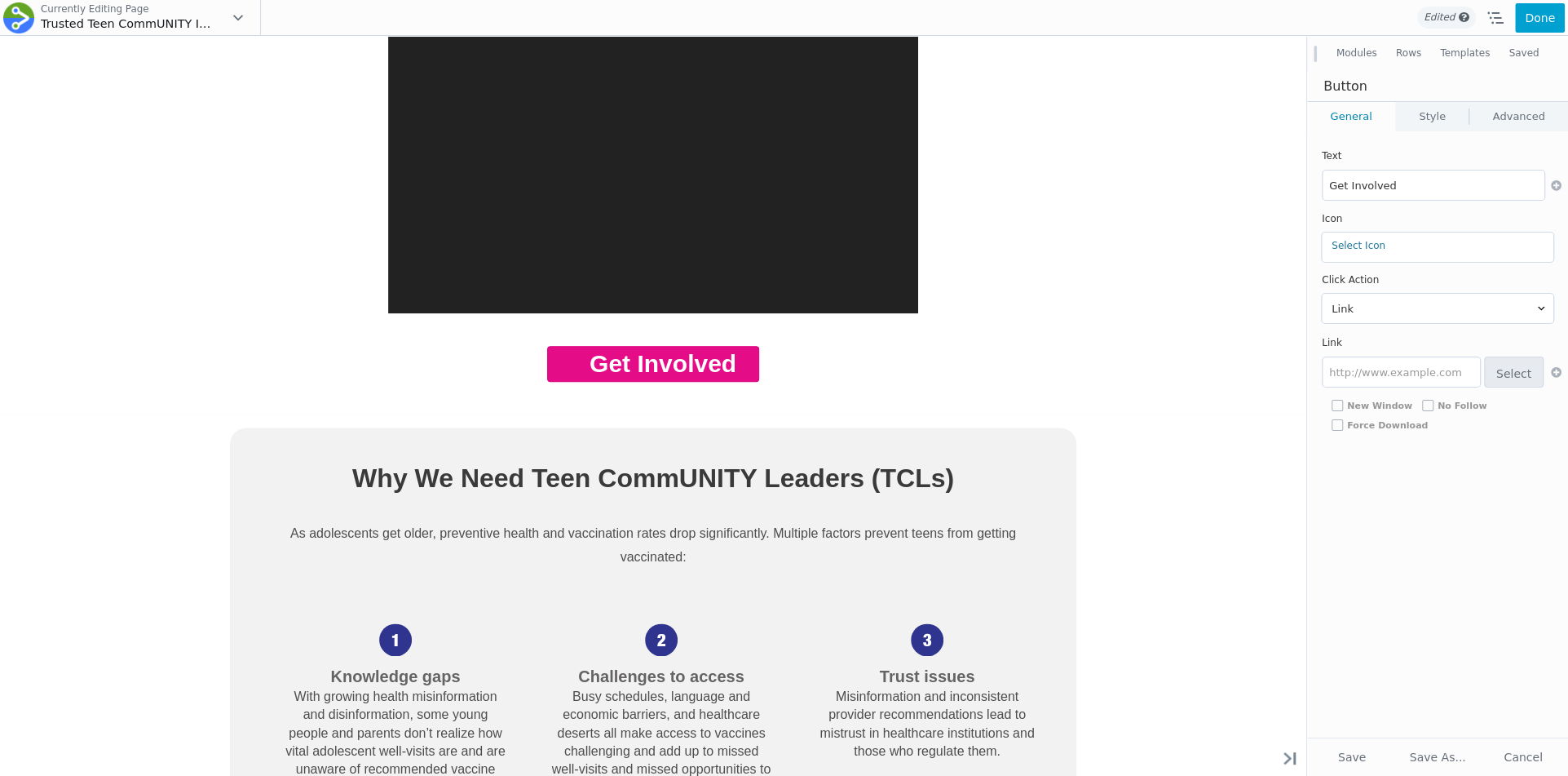
click at [1409, 99] on div "Button" at bounding box center [1437, 86] width 261 height 29
click at [1409, 106] on link "Style" at bounding box center [1432, 116] width 73 height 29
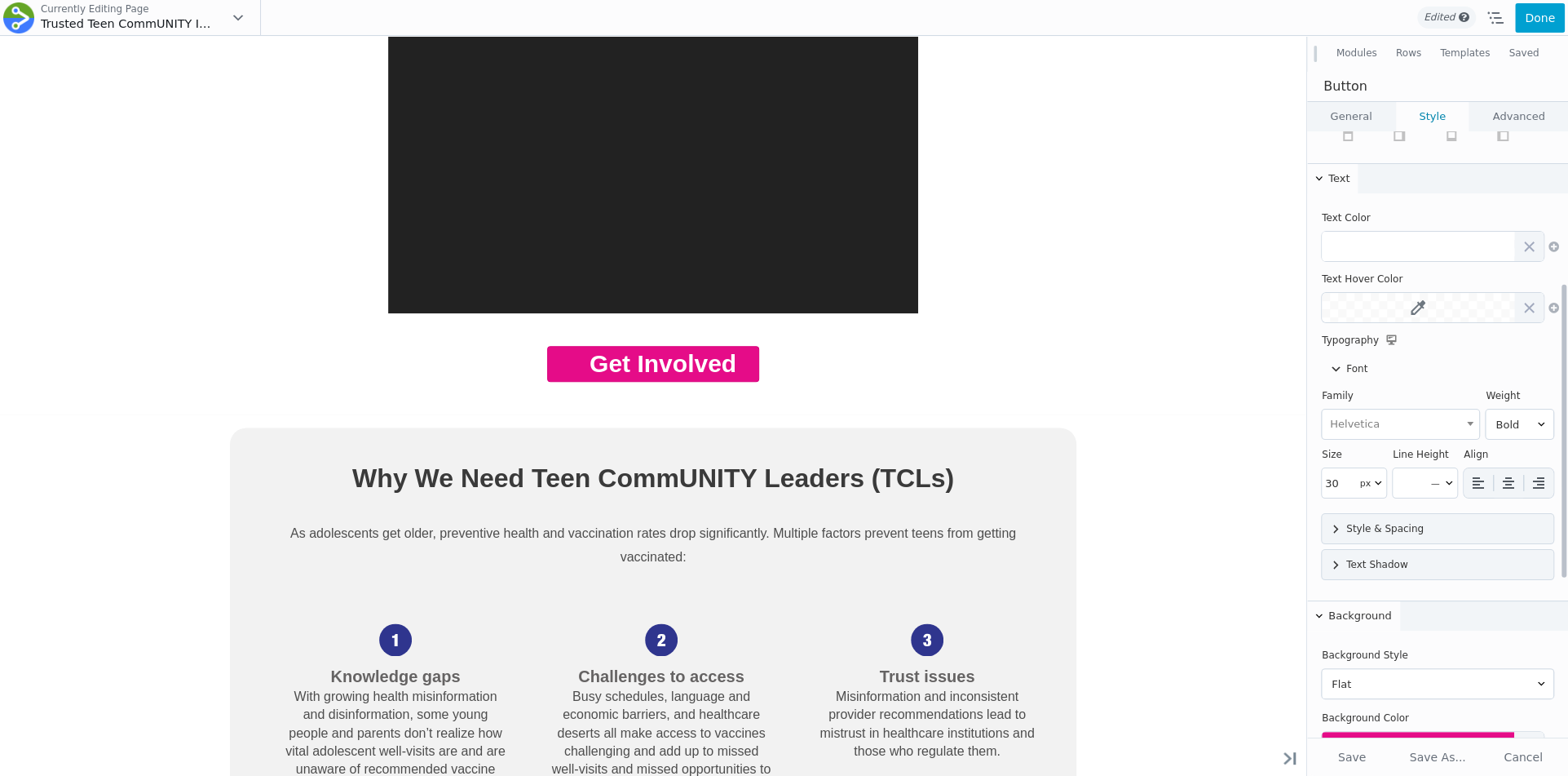
scroll to position [471, 0]
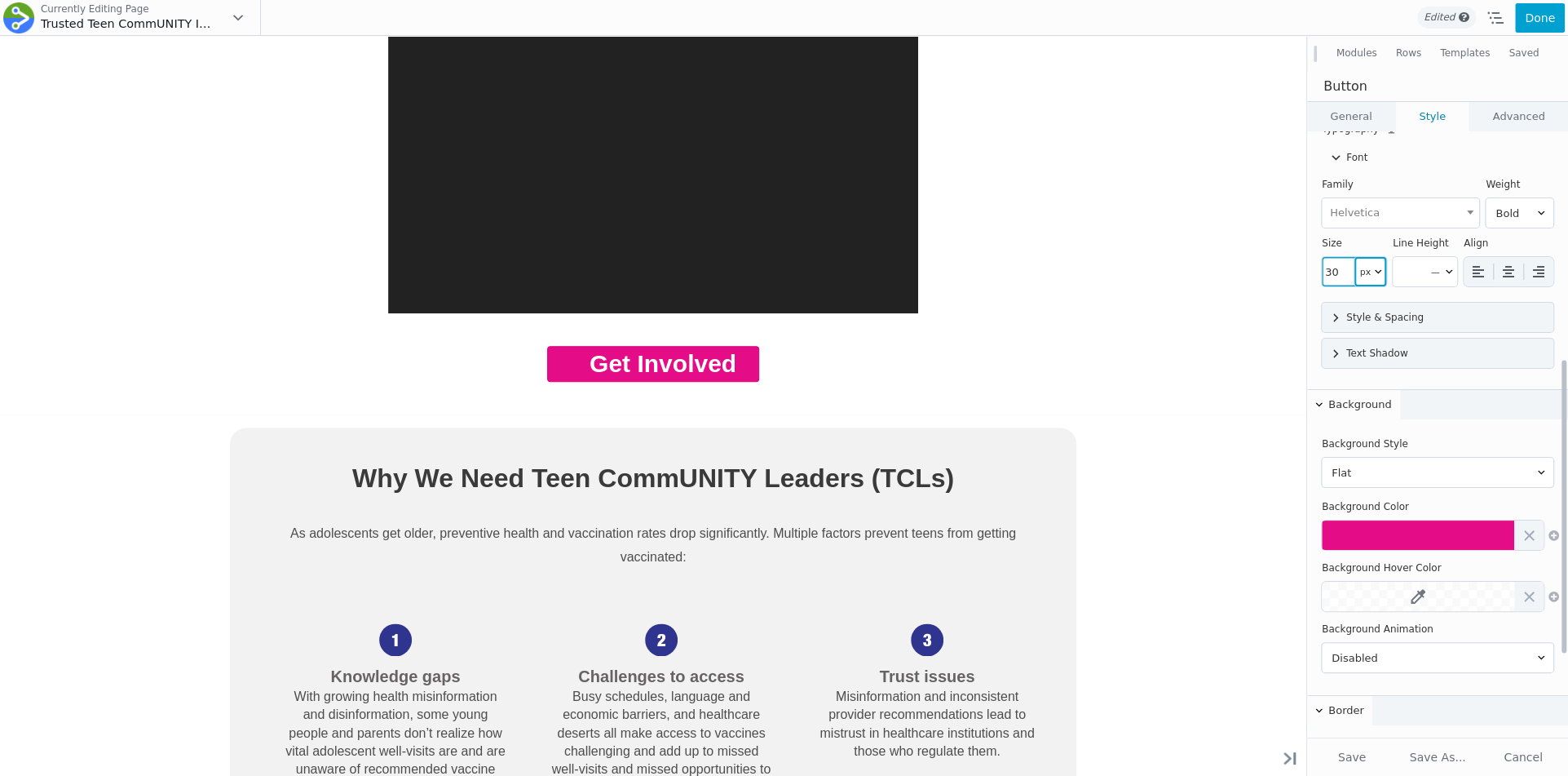
click at [1357, 265] on select "px em rem vw ch %" at bounding box center [1371, 271] width 33 height 29
click at [1334, 268] on input"] "30" at bounding box center [1338, 271] width 33 height 29
drag, startPoint x: 1353, startPoint y: 310, endPoint x: 1348, endPoint y: 316, distance: 7.8
click at [1348, 316] on div at bounding box center [1437, 308] width 231 height 28
click at [1371, 114] on link "General" at bounding box center [1351, 116] width 88 height 29
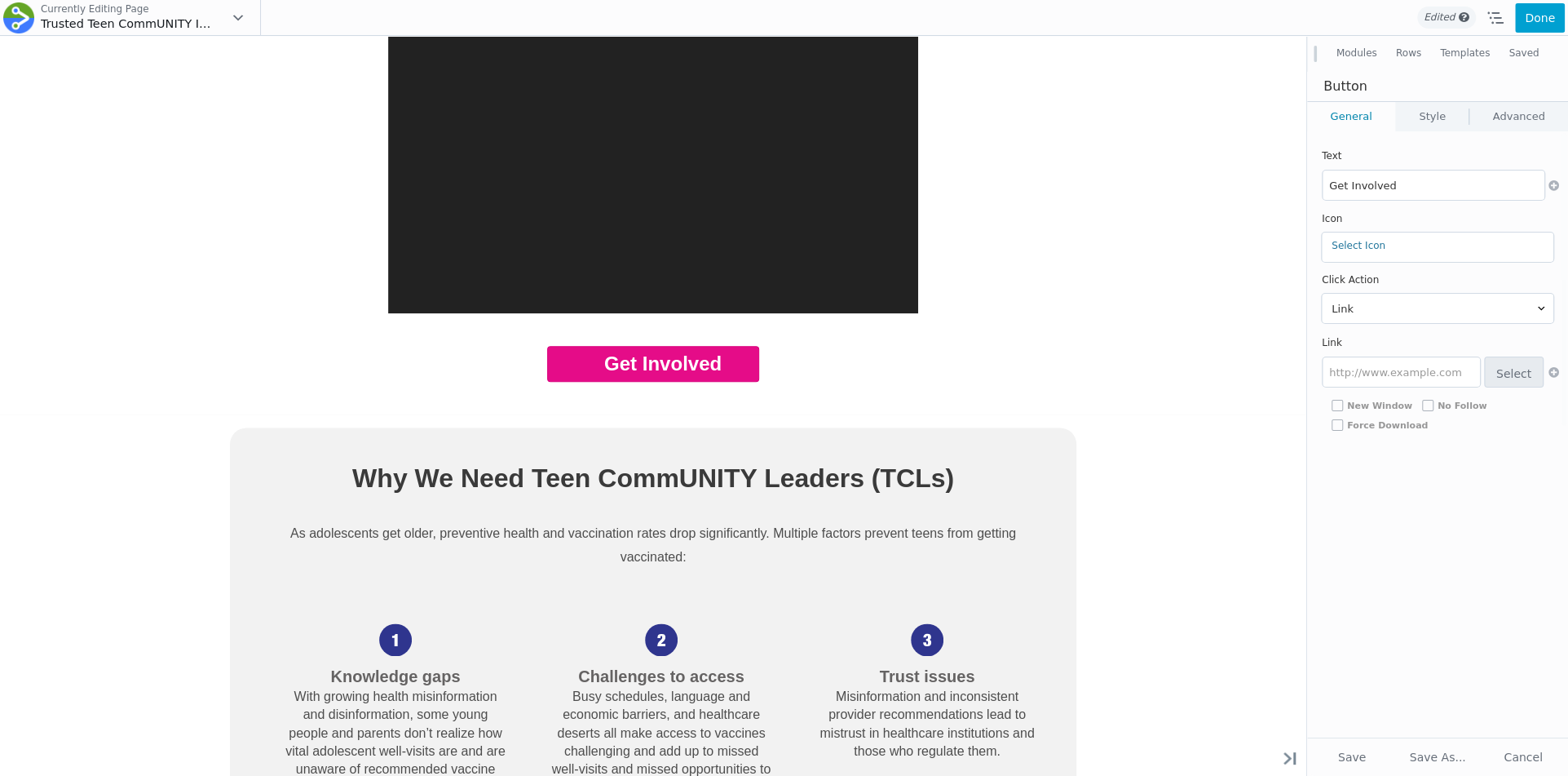
scroll to position [0, 0]
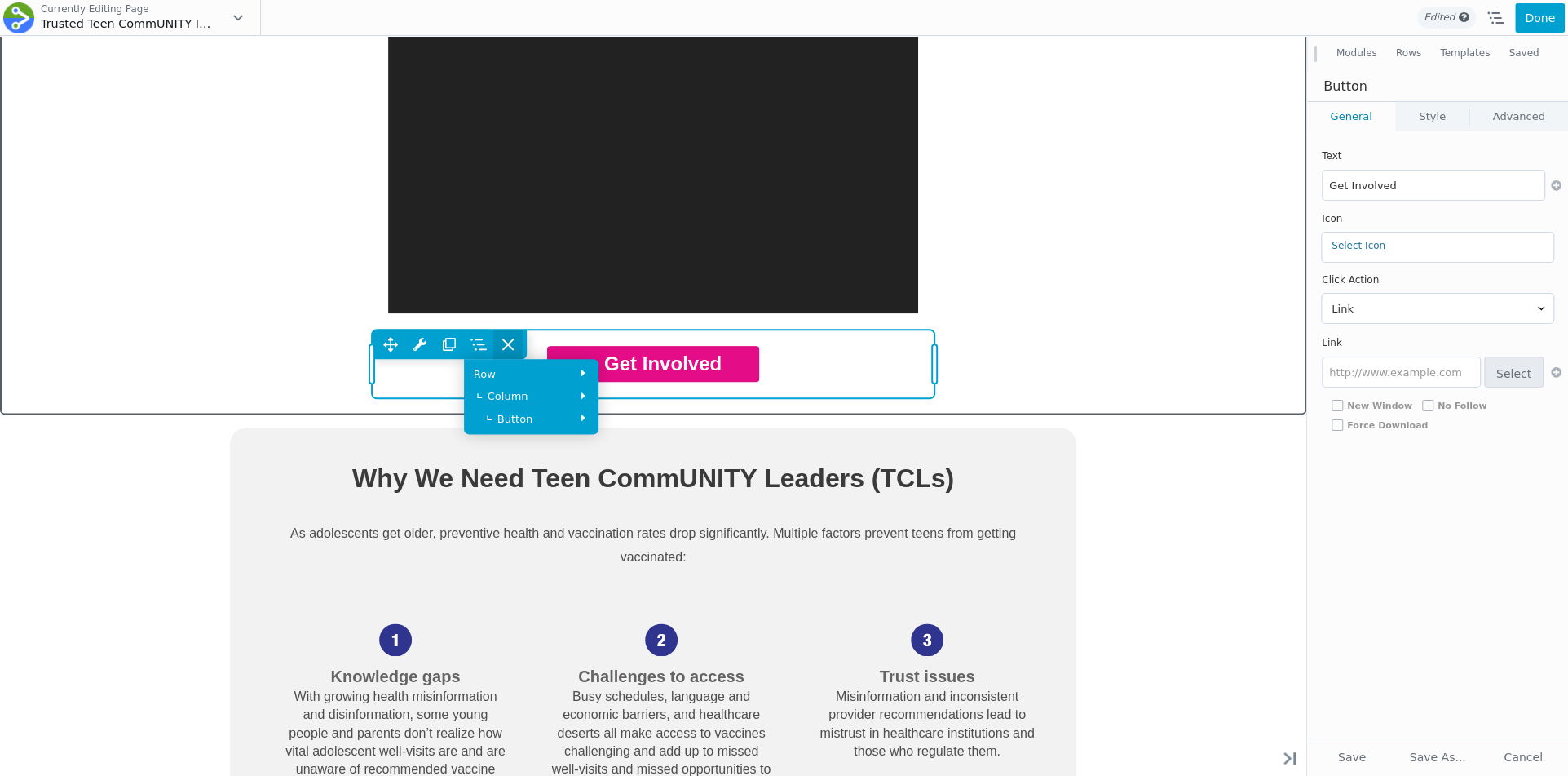
click at [504, 344] on icon at bounding box center [508, 344] width 16 height 16
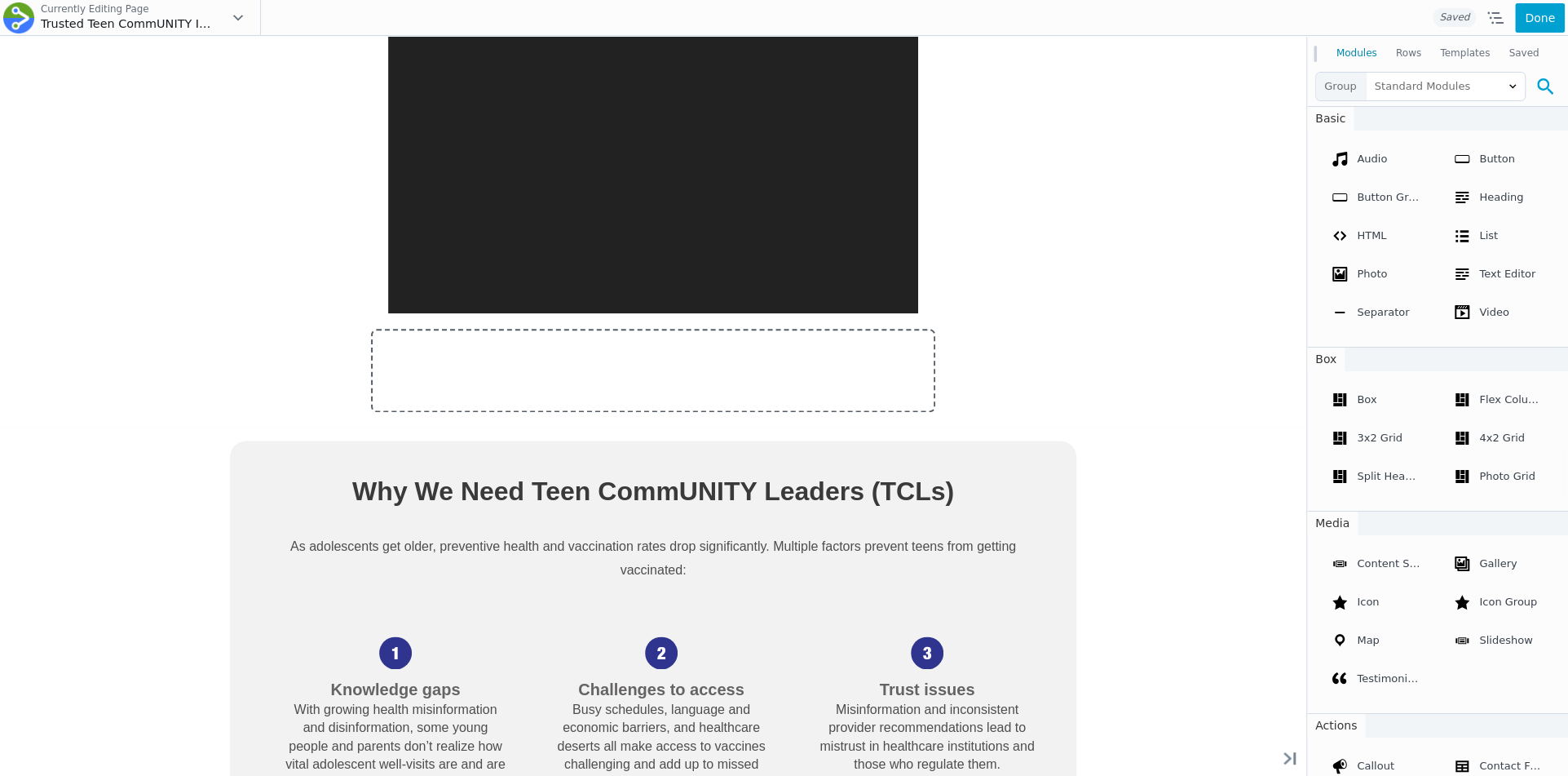
click at [1547, 79] on icon at bounding box center [1545, 87] width 16 height 16
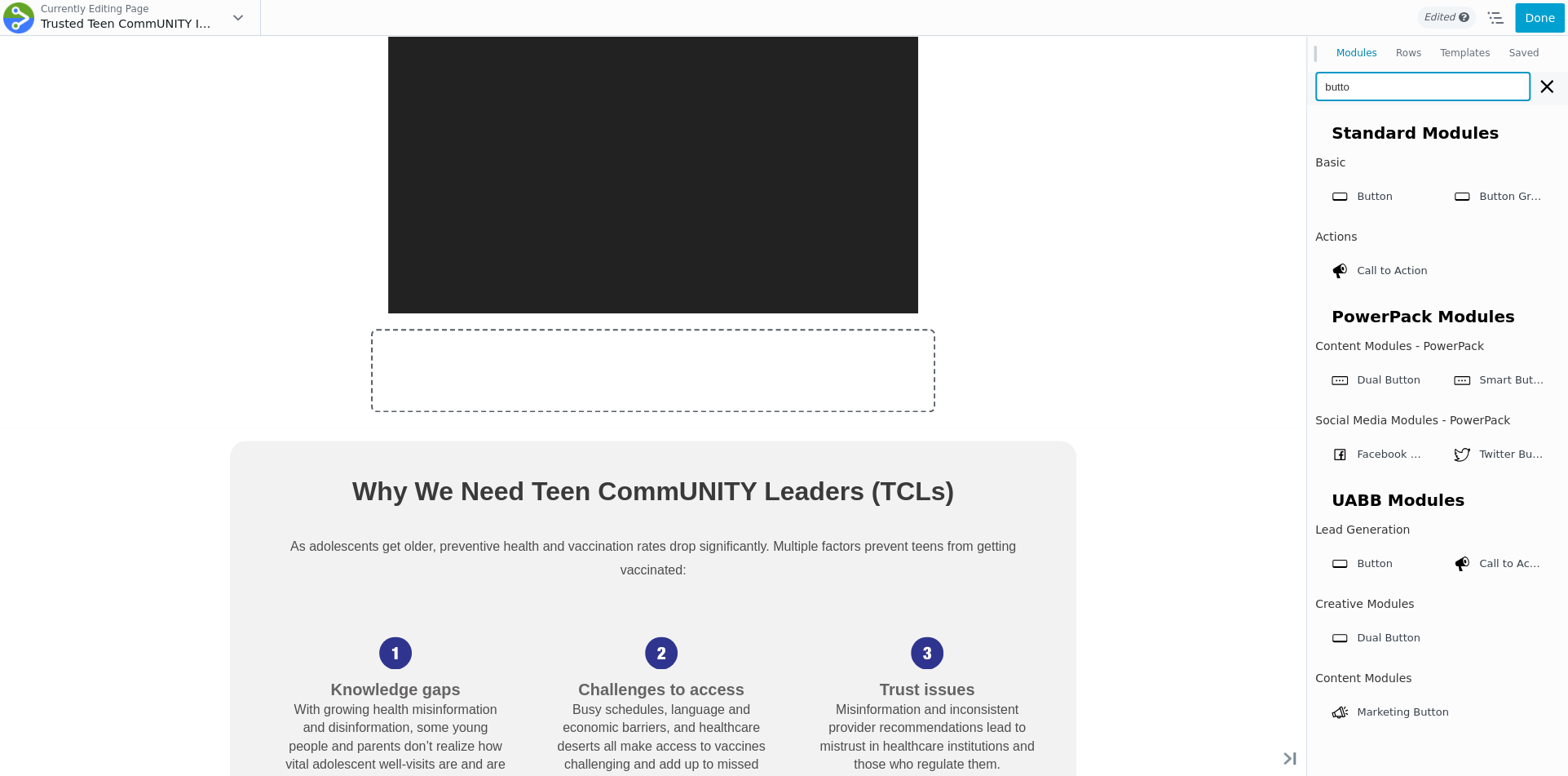
type input "button"
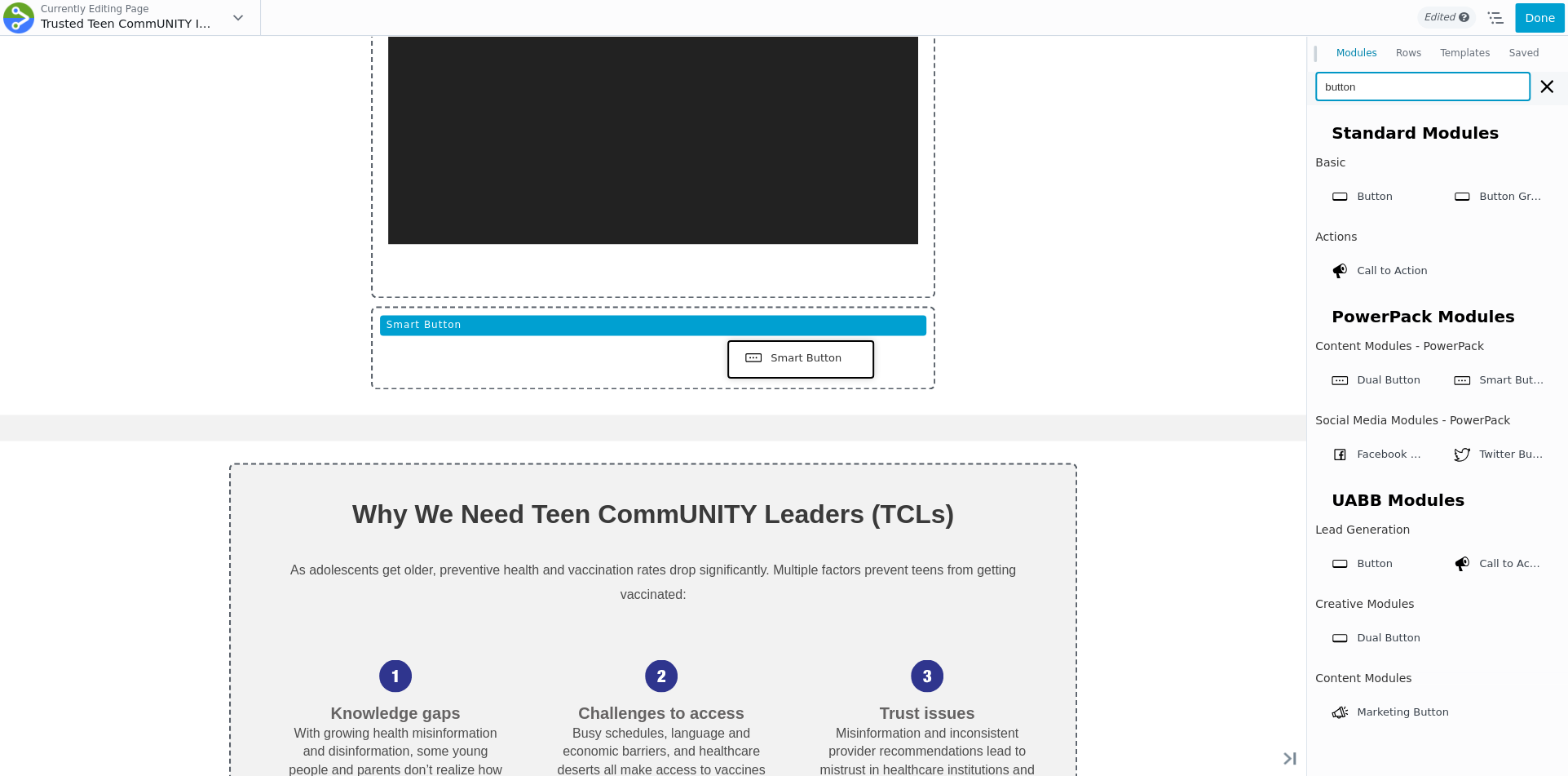
drag, startPoint x: 1512, startPoint y: 421, endPoint x: 798, endPoint y: 357, distance: 716.9
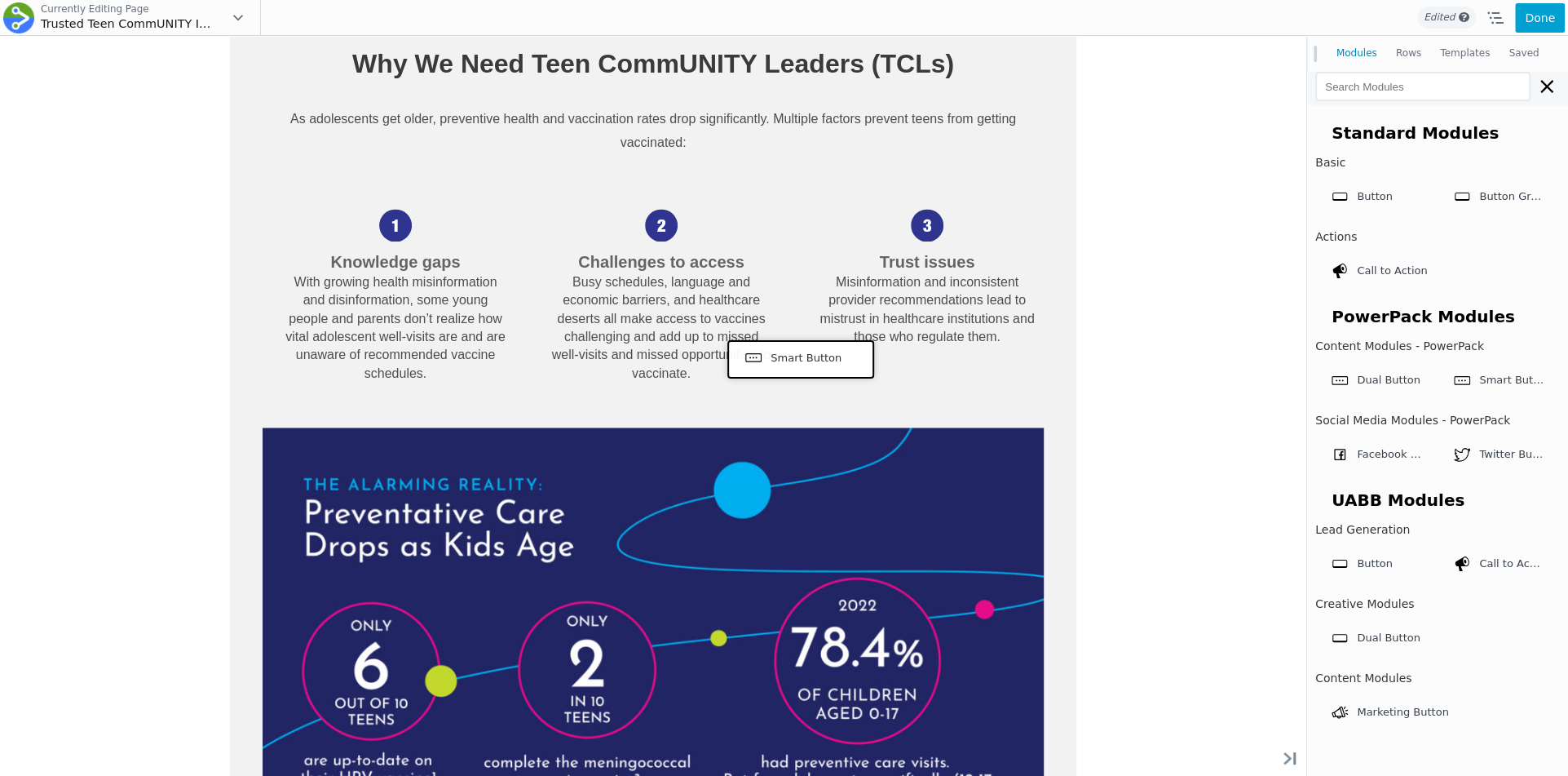
scroll to position [1422, 0]
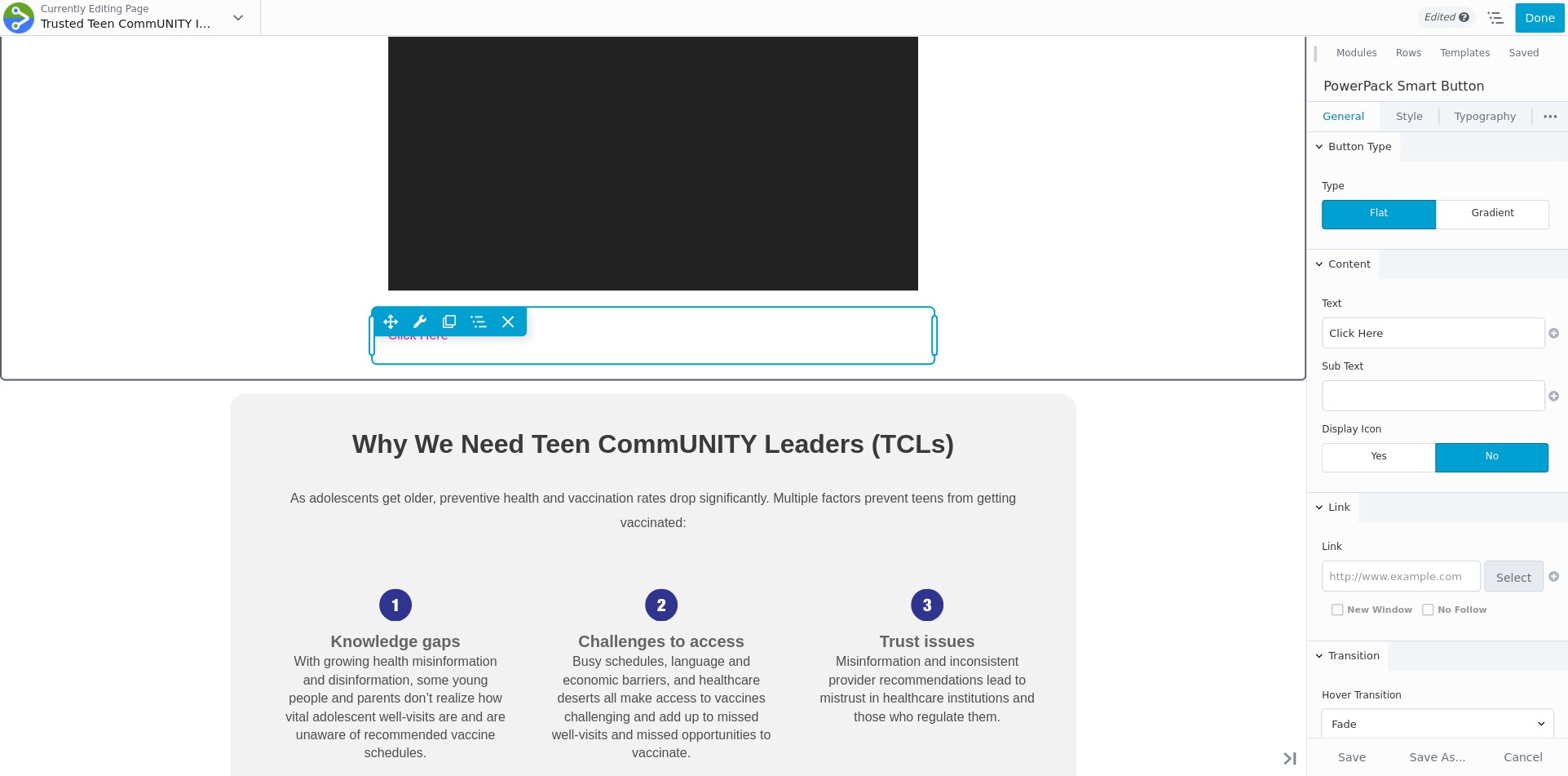
click at [588, 352] on div "Move Up Move Down Smart Button Settings Copy Smart Button Settings Paste Smart …" at bounding box center [653, 335] width 563 height 57
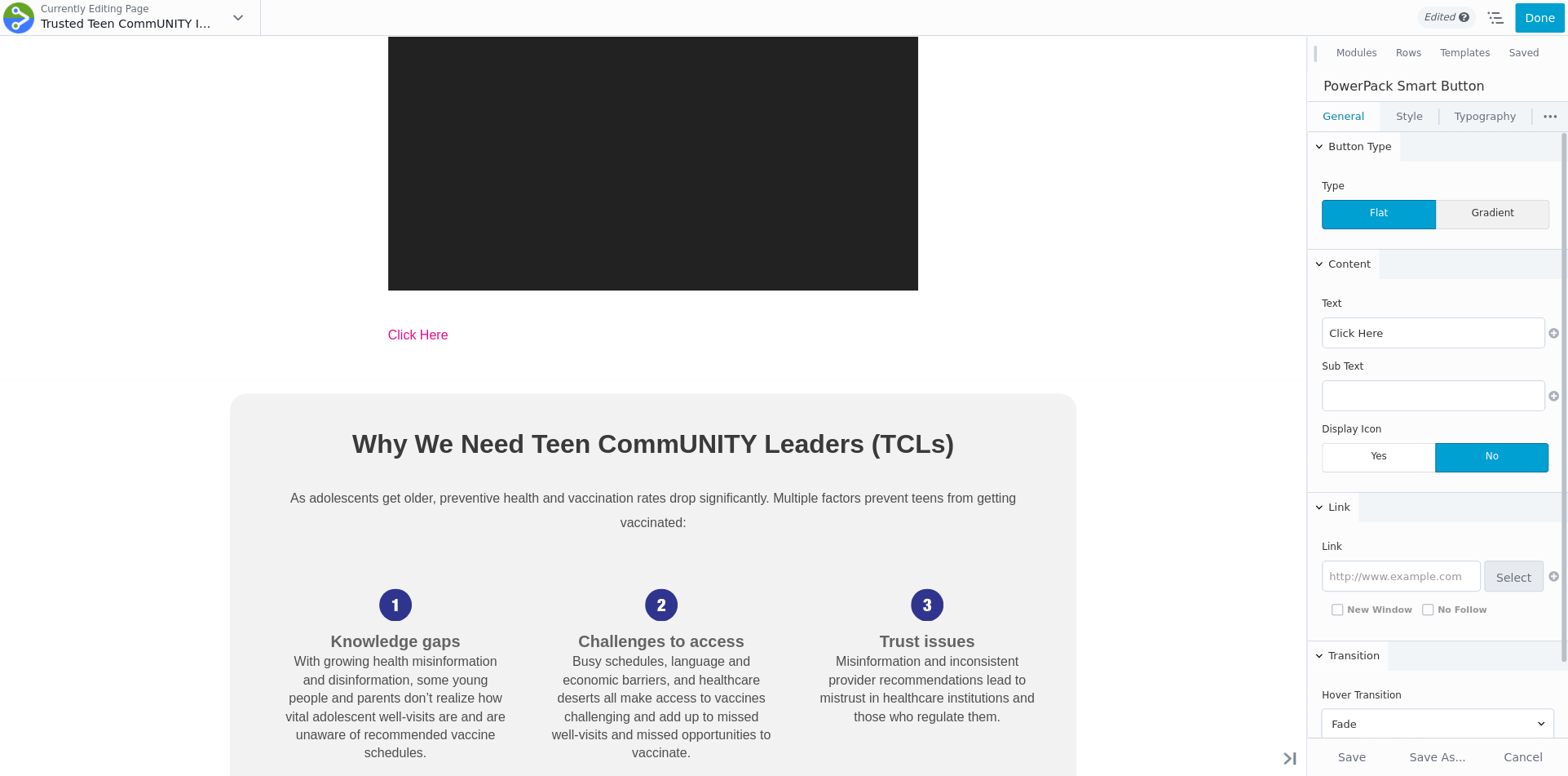
click at [1459, 211] on span "Gradient" at bounding box center [1493, 213] width 115 height 29
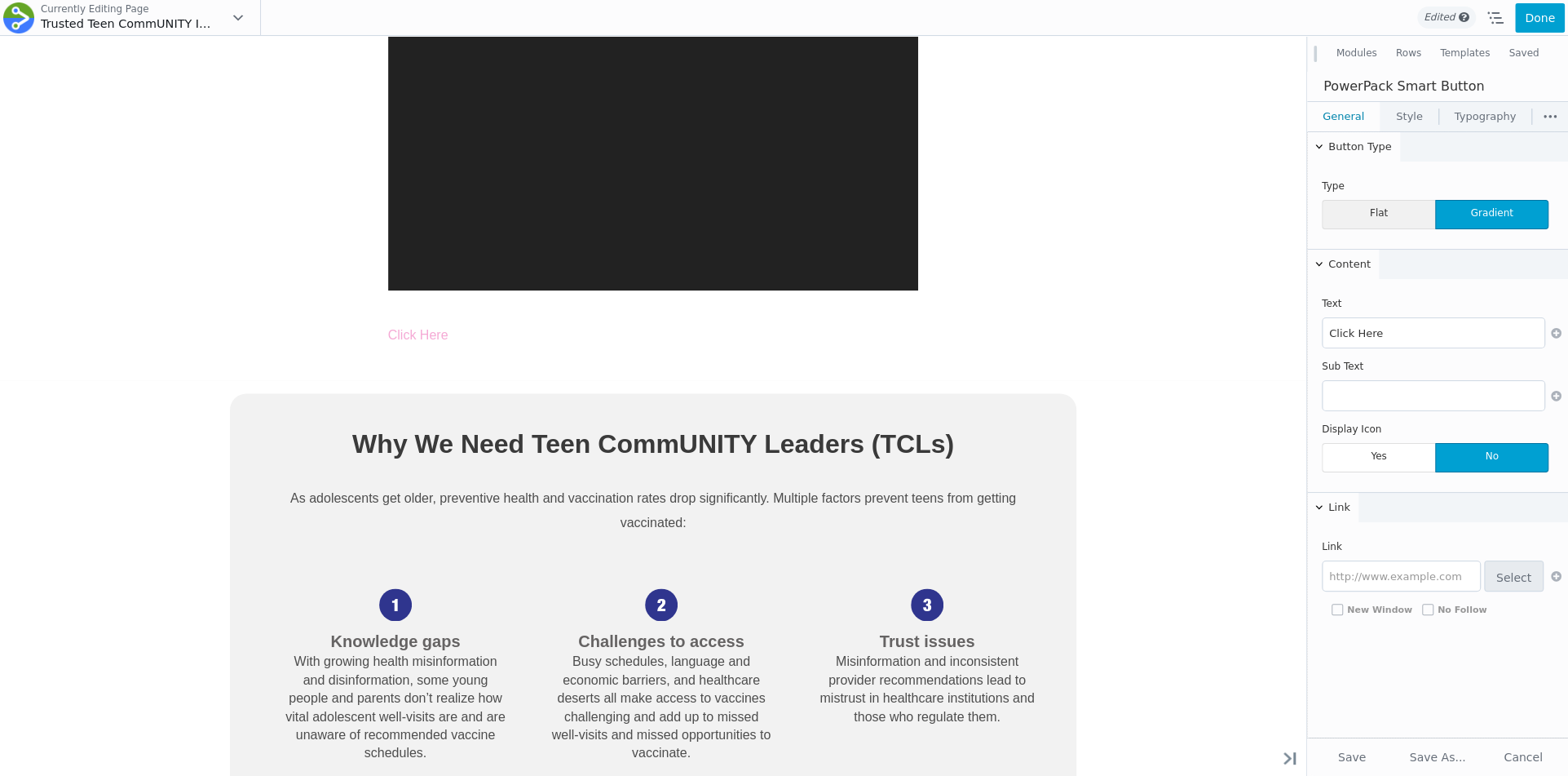
click at [1381, 210] on span "Flat" at bounding box center [1379, 213] width 114 height 29
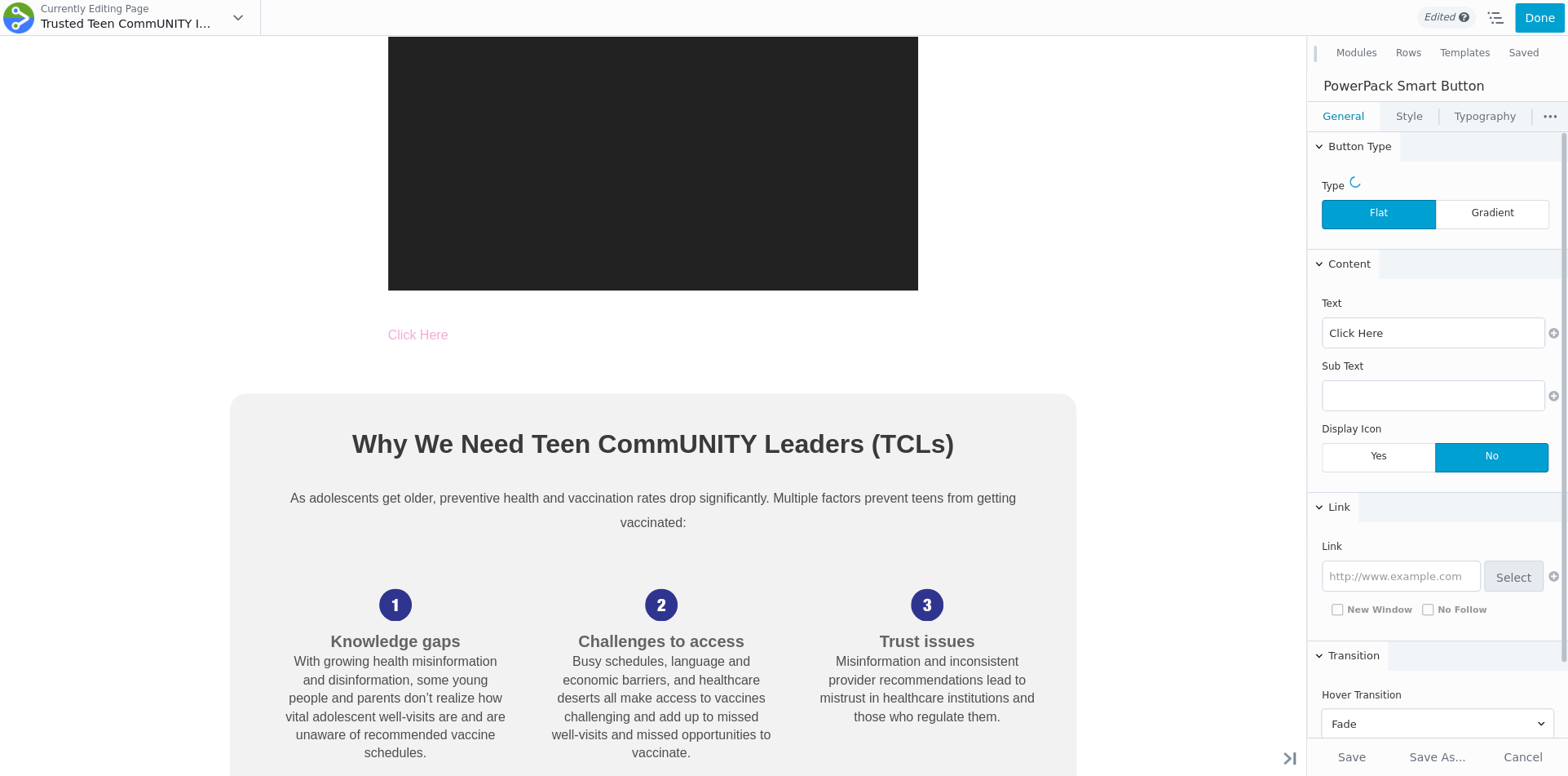
click at [1372, 199] on span "Flat" at bounding box center [1379, 213] width 115 height 29
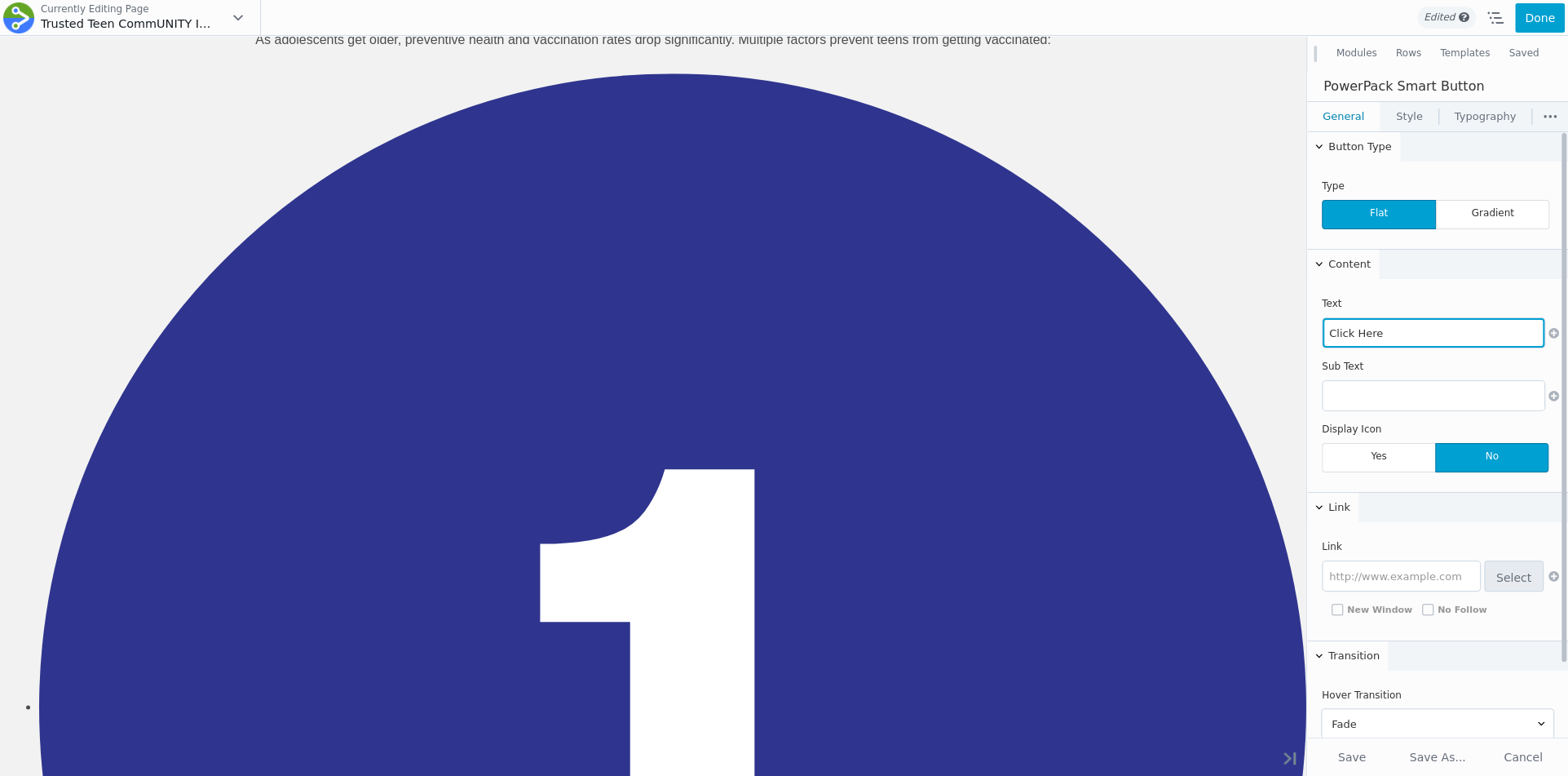
click at [1382, 343] on input "Click Here" at bounding box center [1433, 332] width 222 height 29
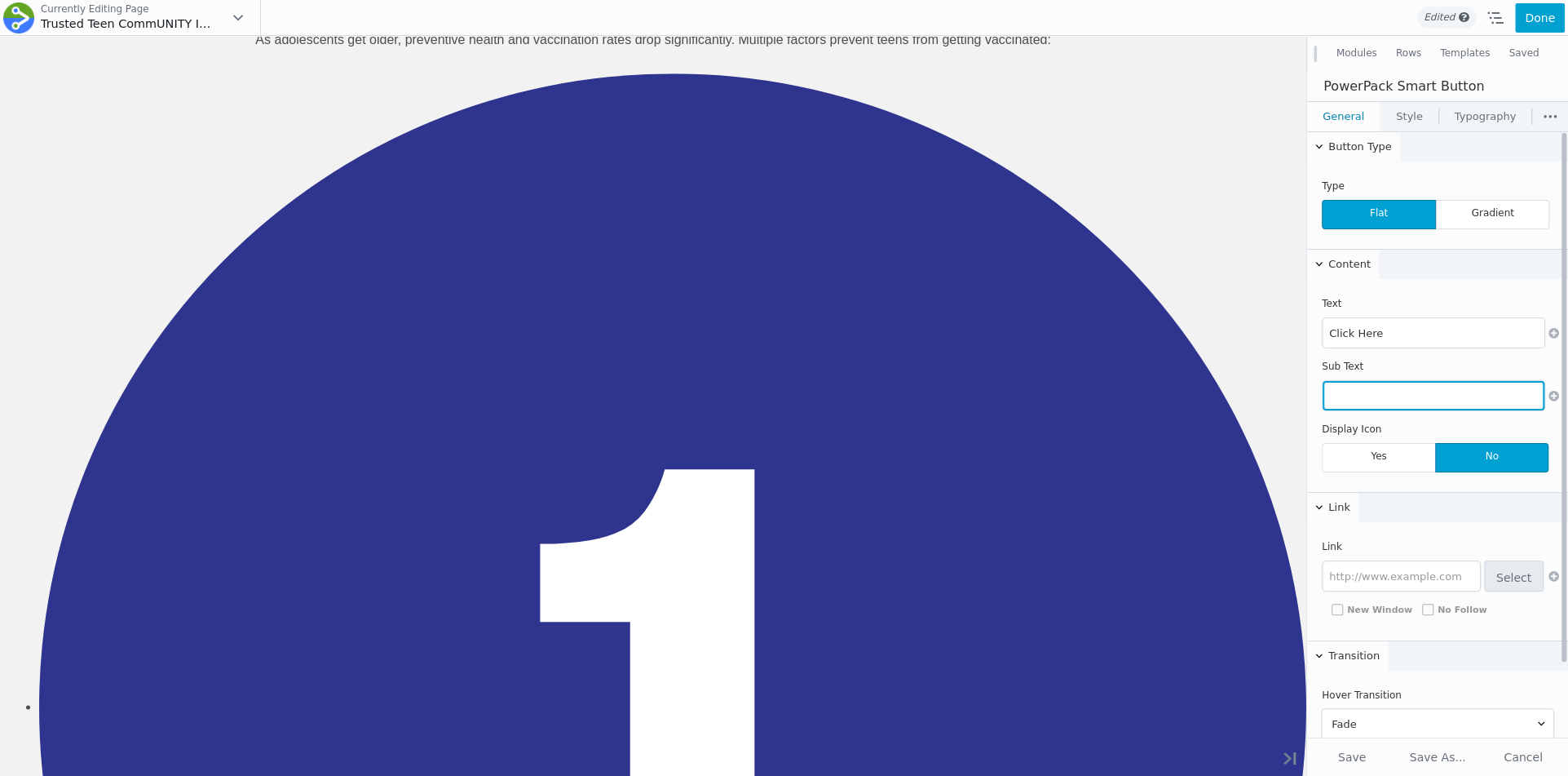
click at [1366, 404] on input "text" at bounding box center [1433, 395] width 222 height 29
click at [1357, 460] on span "Yes" at bounding box center [1379, 457] width 114 height 29
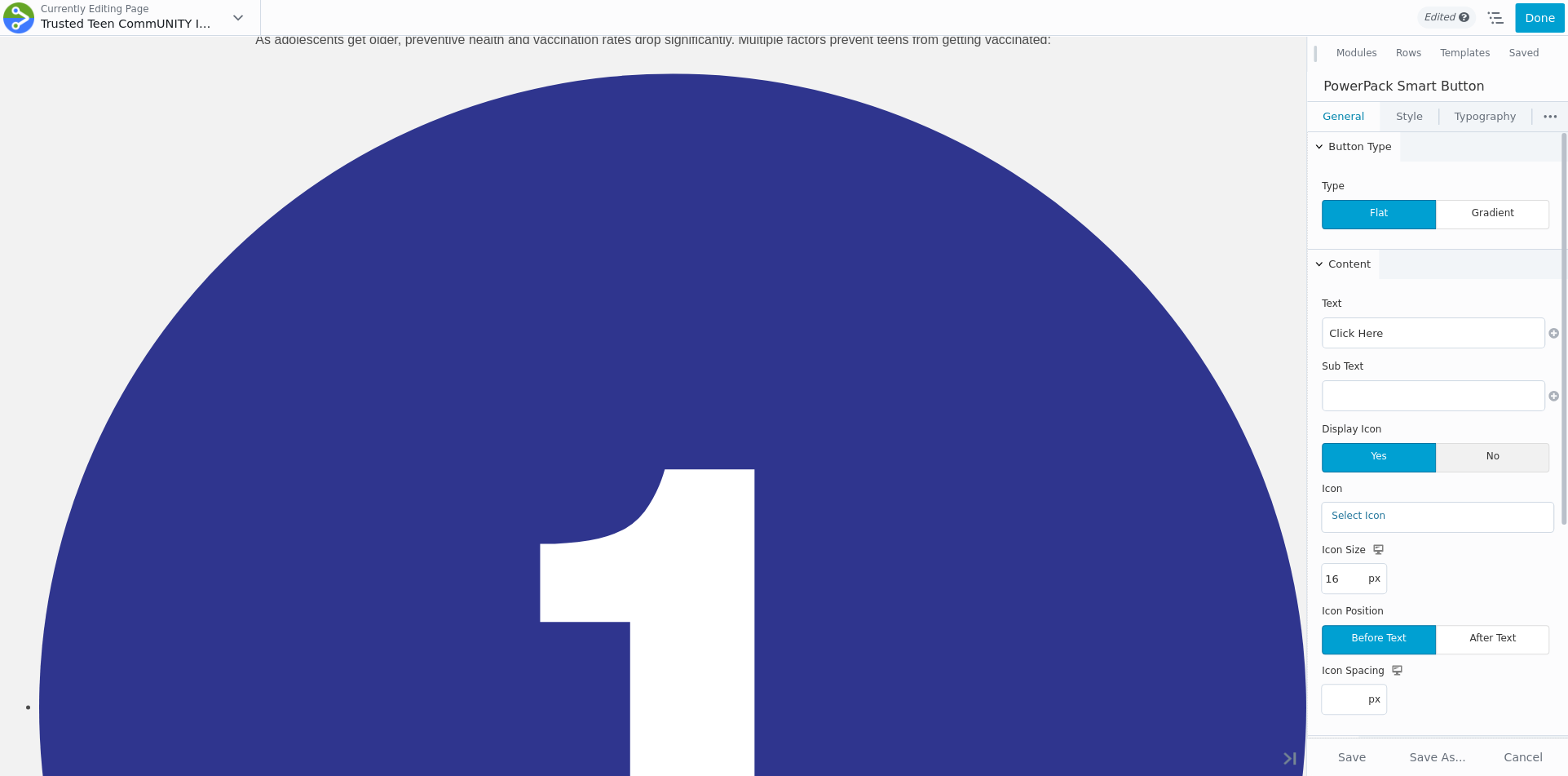
click at [1440, 460] on span "No" at bounding box center [1493, 457] width 115 height 29
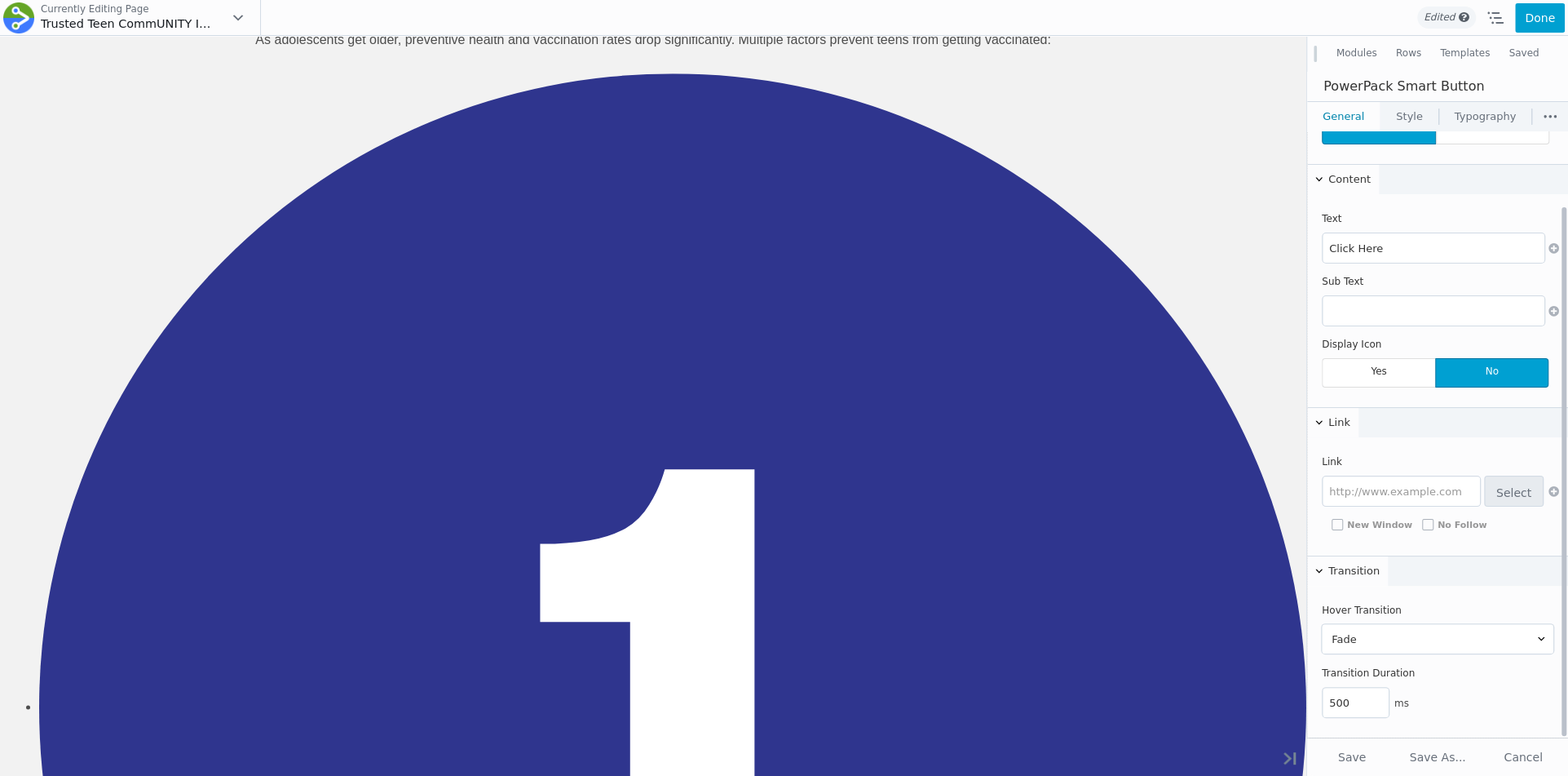
scroll to position [0, 0]
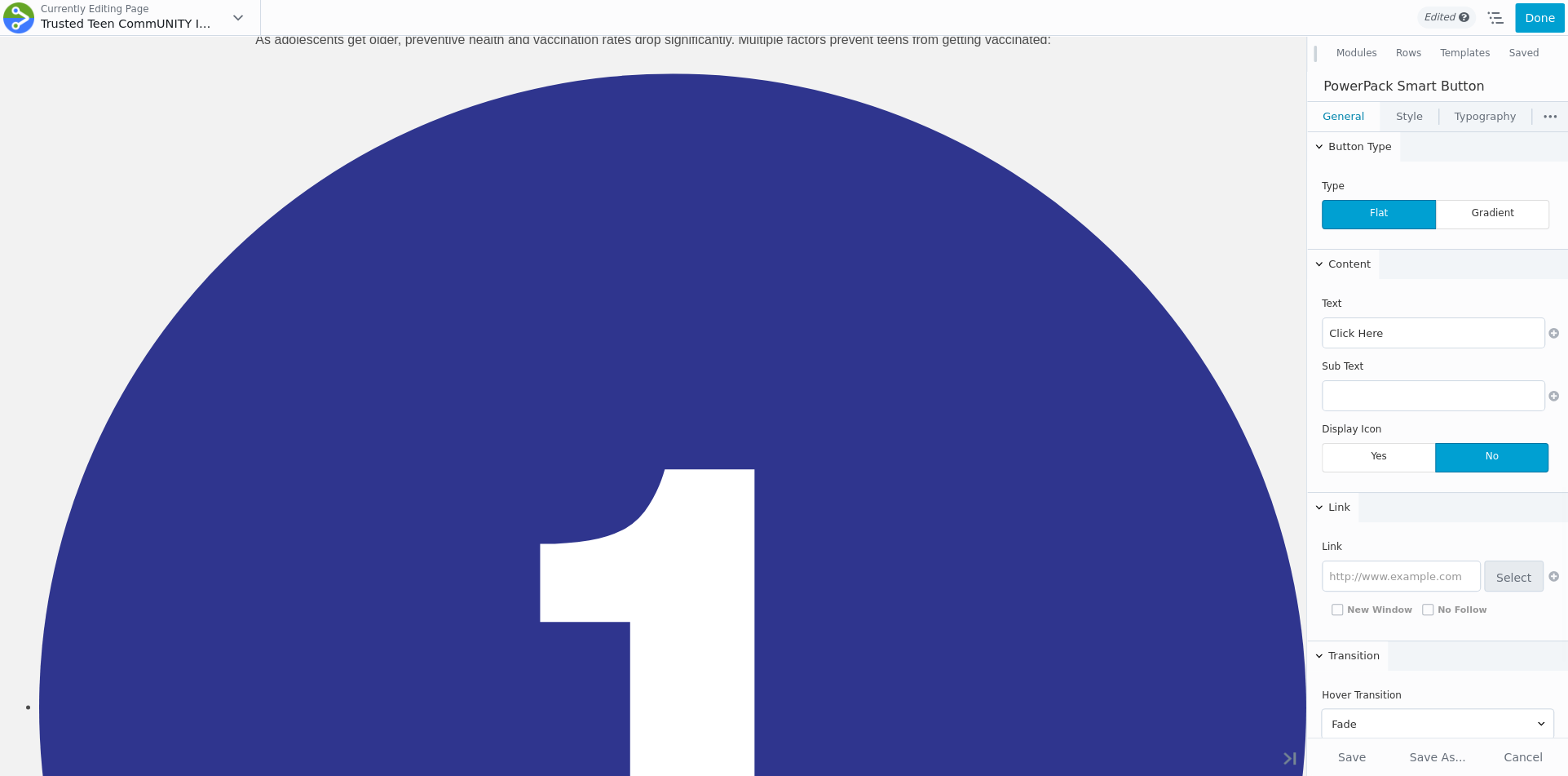
click at [1404, 110] on link "Style" at bounding box center [1410, 116] width 58 height 29
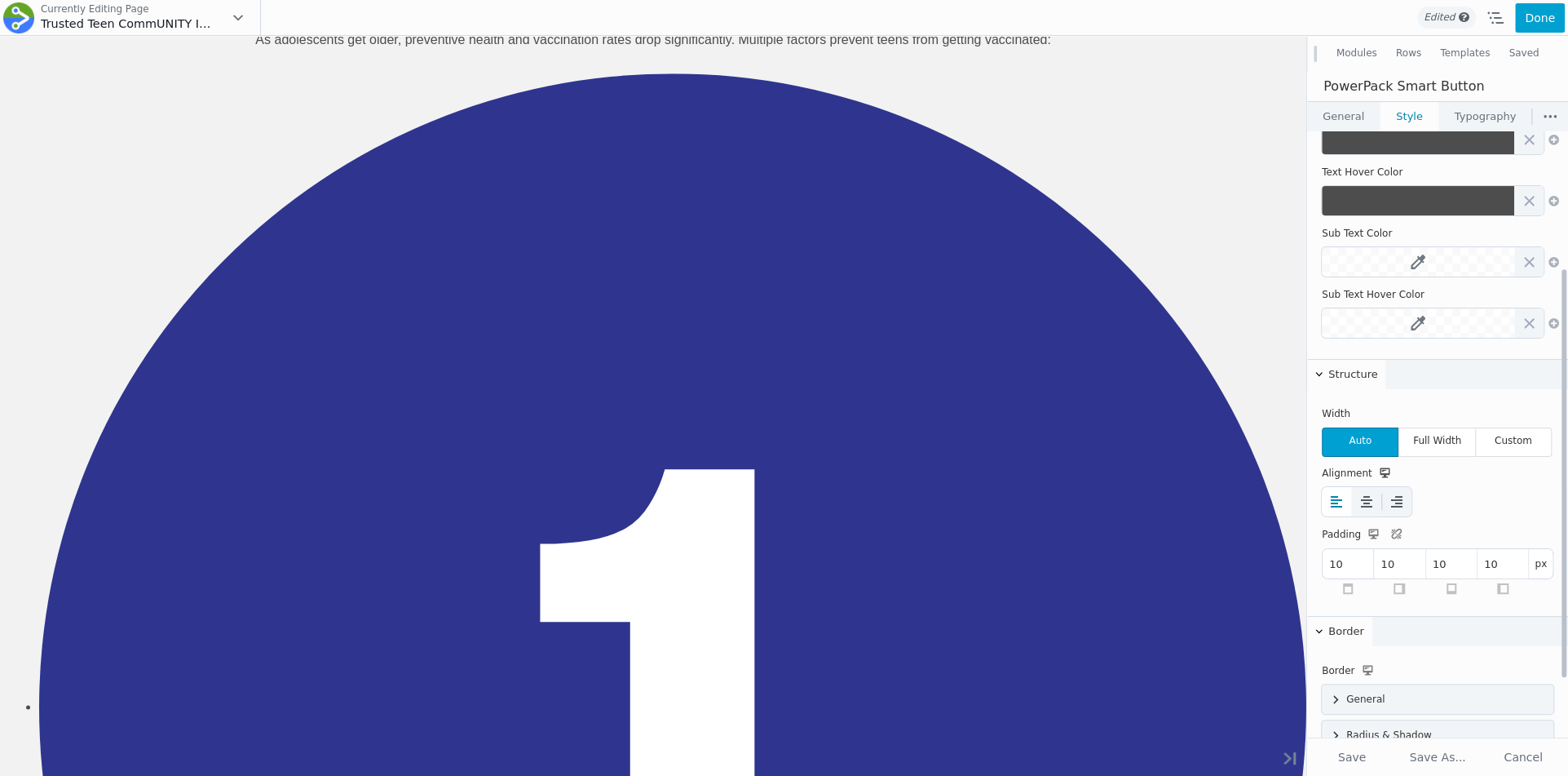
scroll to position [290, 0]
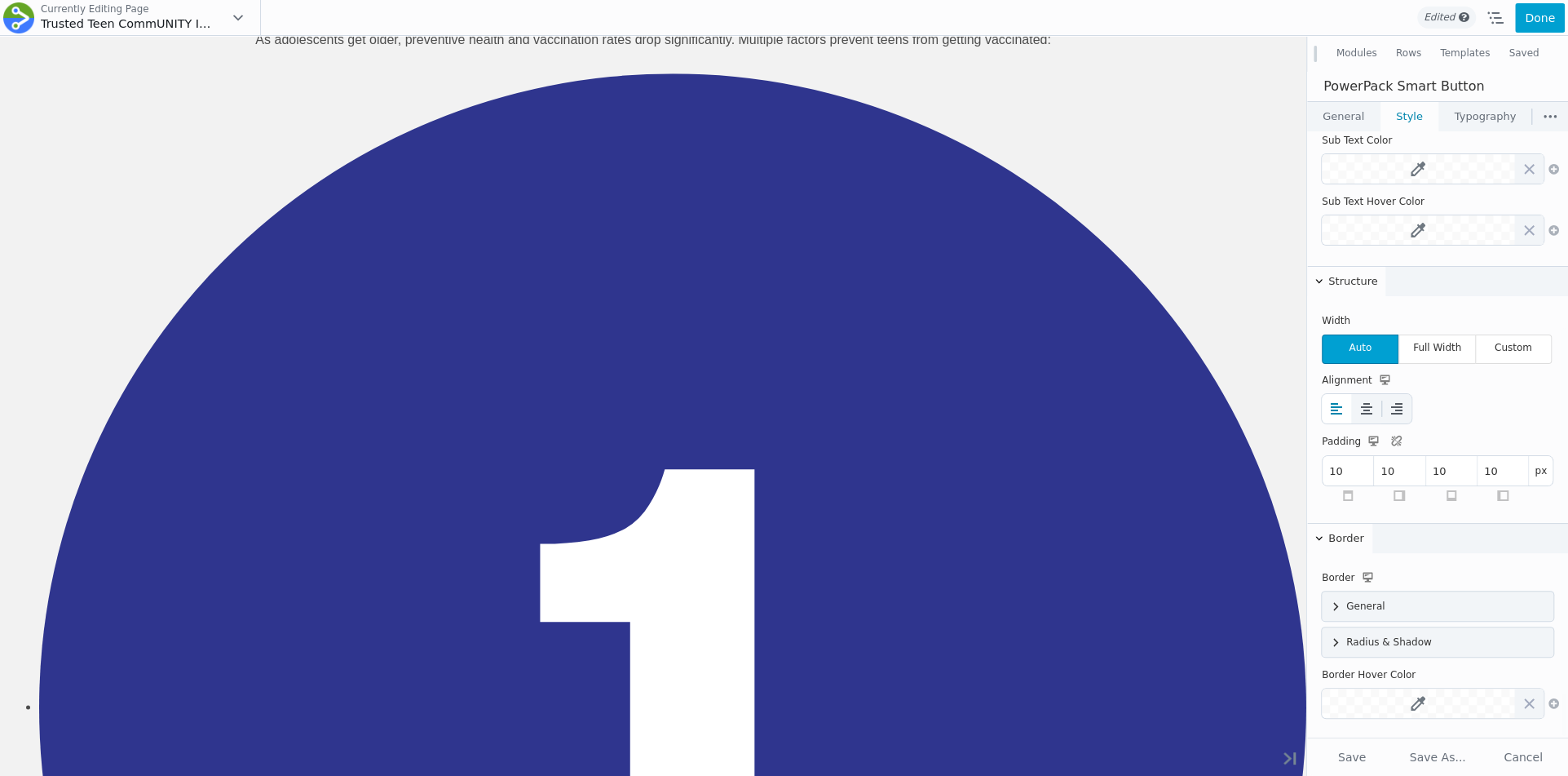
click at [1485, 129] on link "Typography" at bounding box center [1485, 116] width 92 height 29
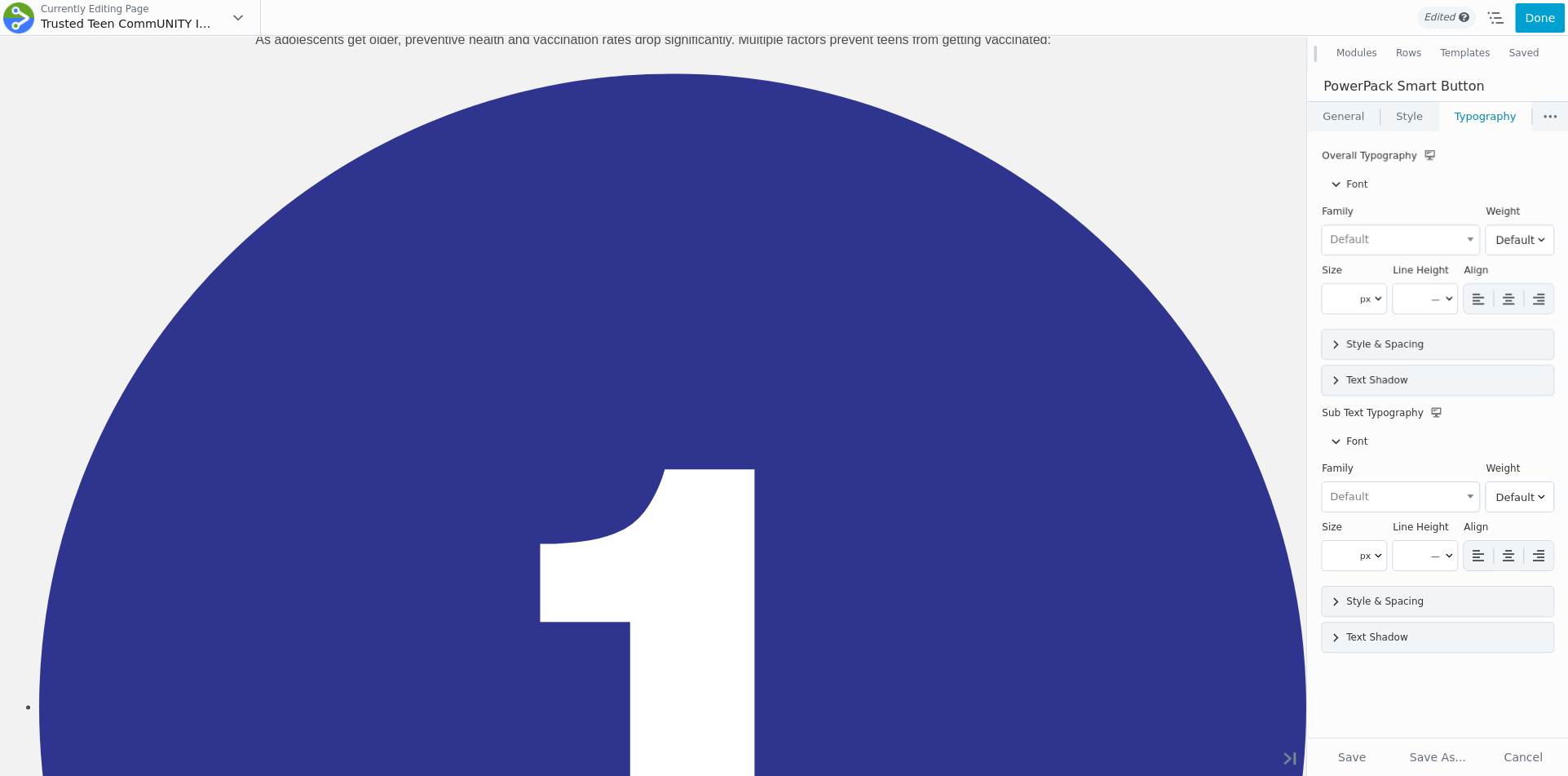
scroll to position [0, 0]
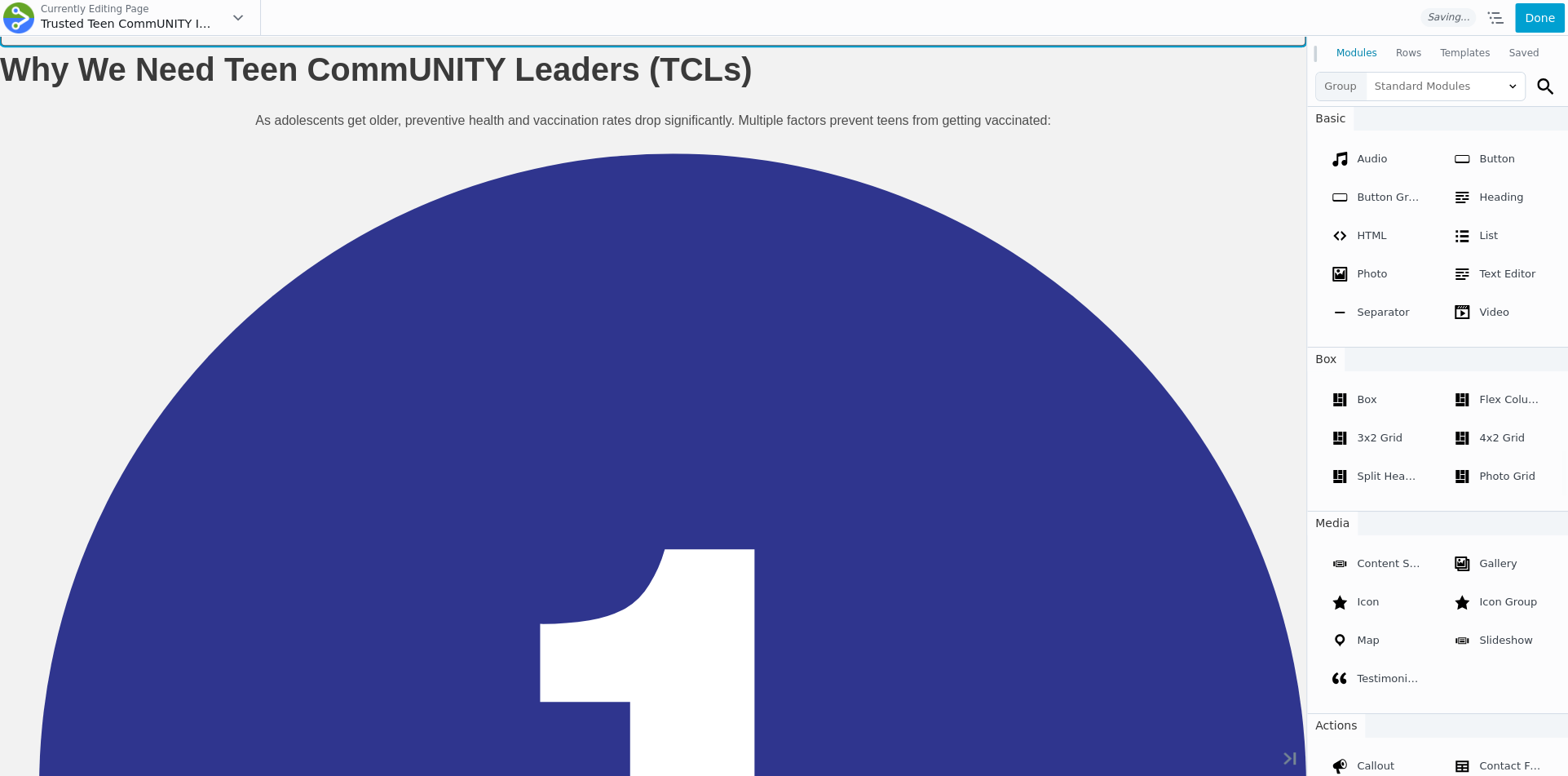
scroll to position [1398, 0]
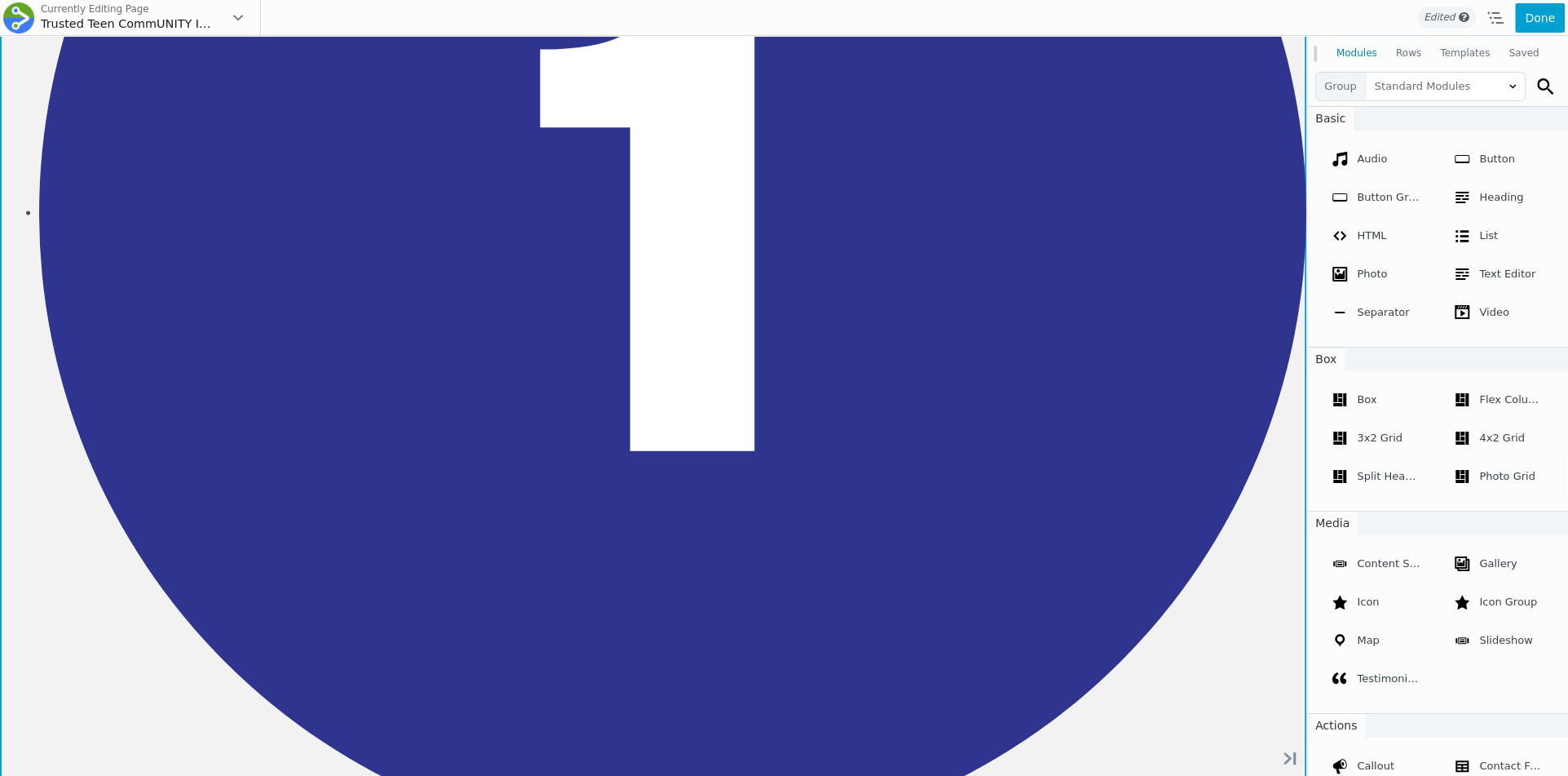
scroll to position [1578, 0]
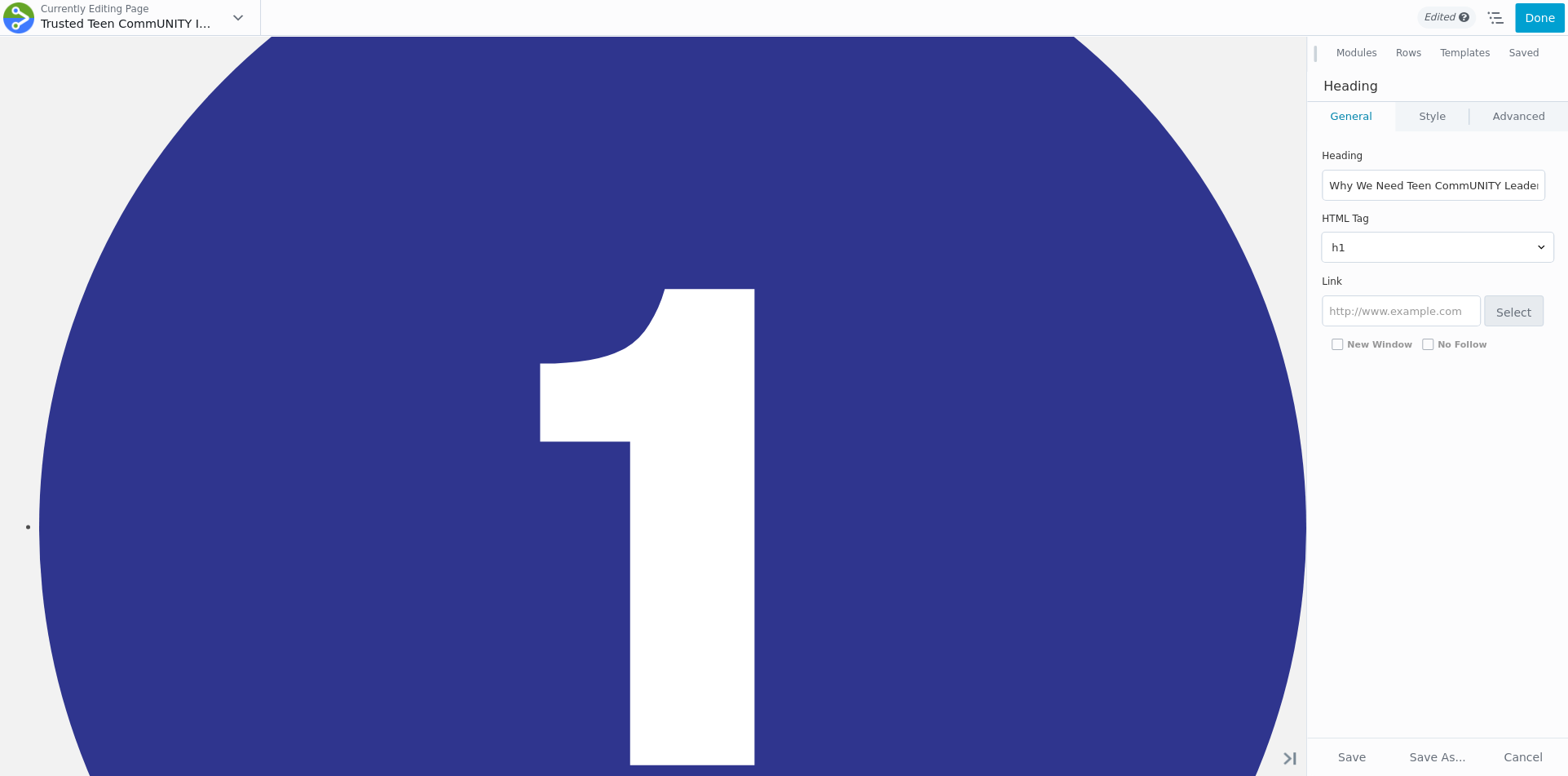
click at [1408, 108] on link "Style" at bounding box center [1432, 116] width 73 height 29
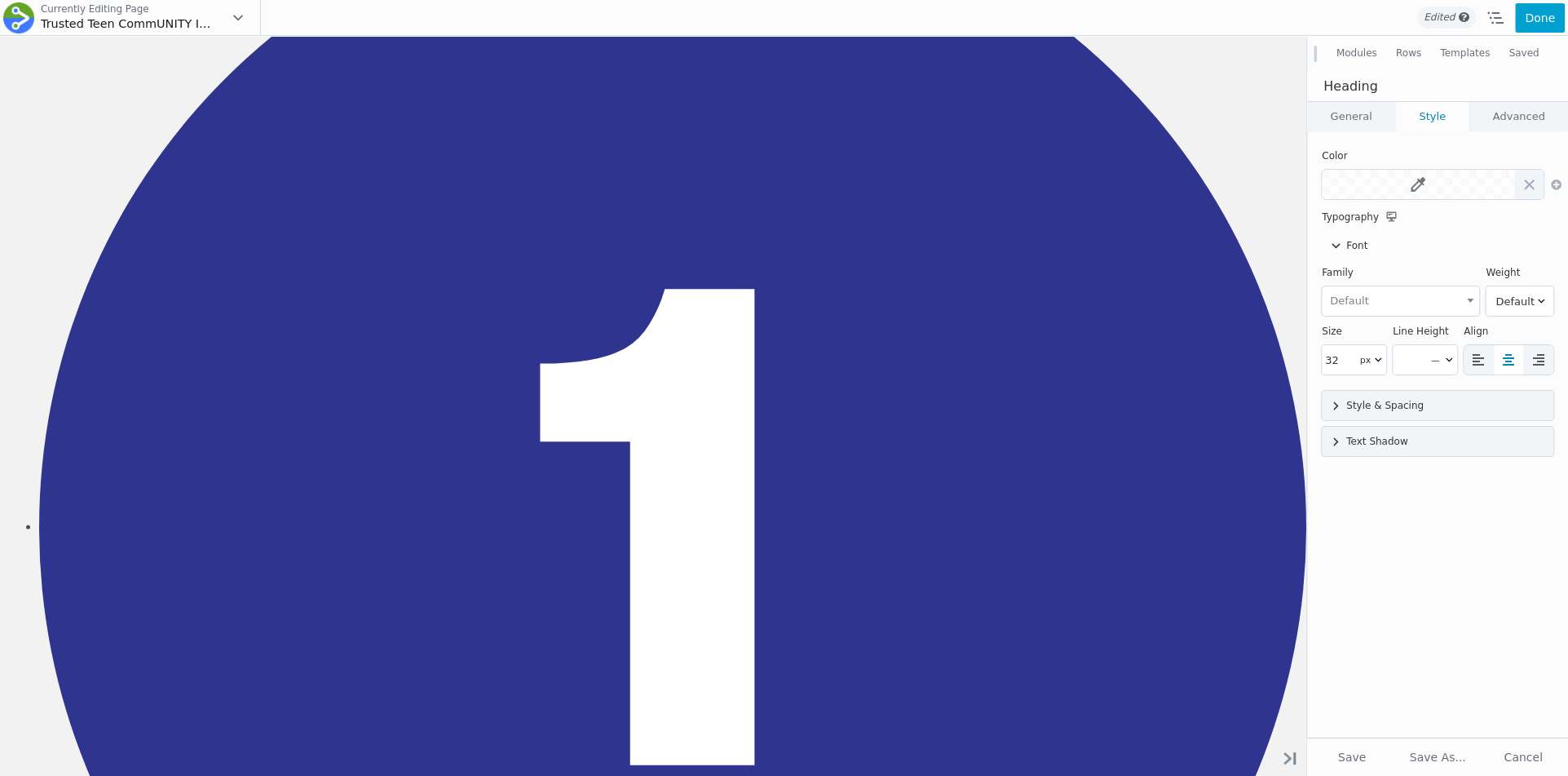
click at [1354, 133] on div "Heading Why We Need Teen CommUNITY Leaders (TCLs) HTML Tag h1 h2 h3 h4 h5 h6 Li…" at bounding box center [1437, 435] width 261 height 606
click at [1357, 123] on link "General" at bounding box center [1351, 116] width 88 height 29
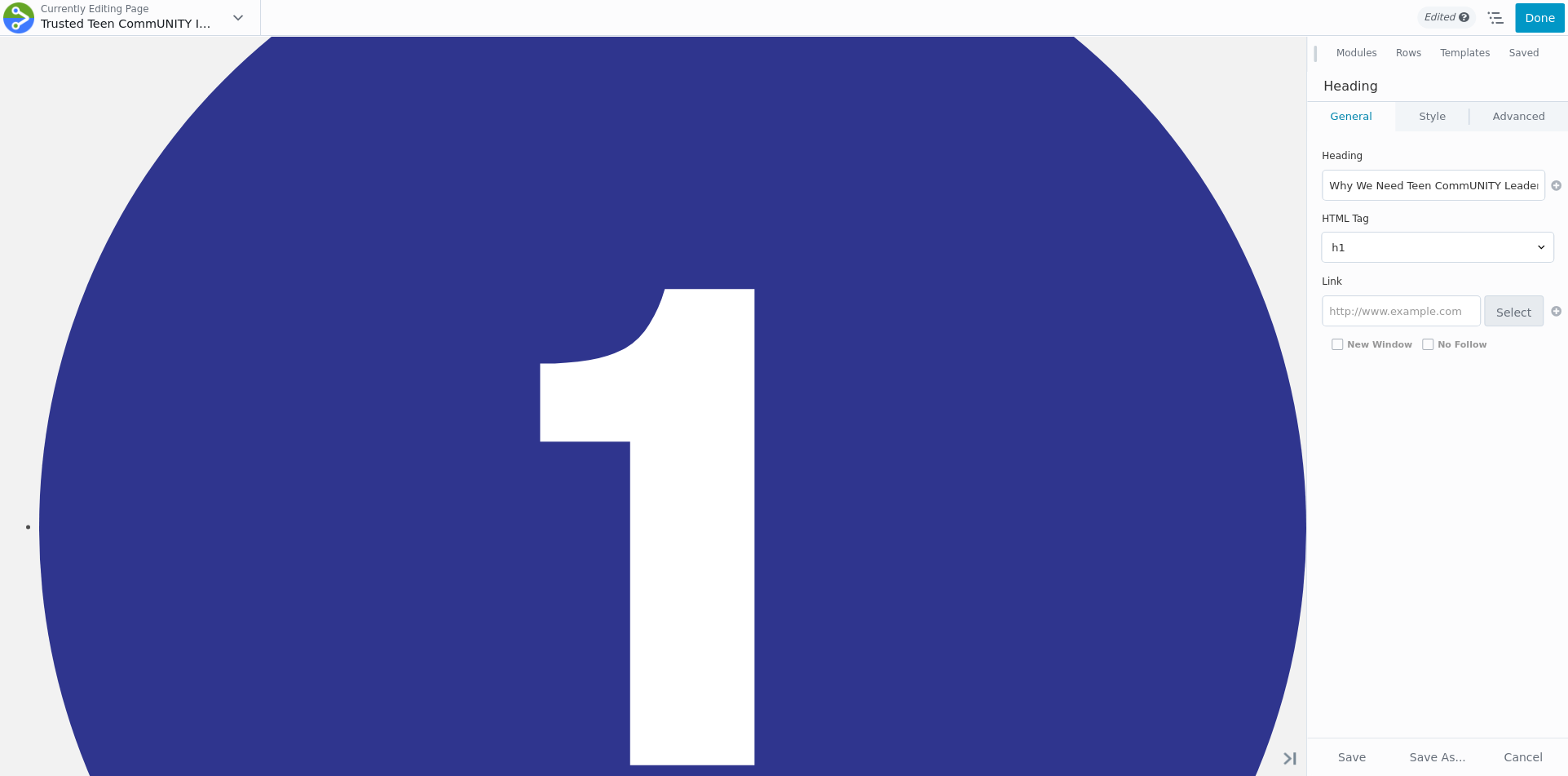
click at [1542, 17] on button "Done" at bounding box center [1540, 17] width 50 height 29
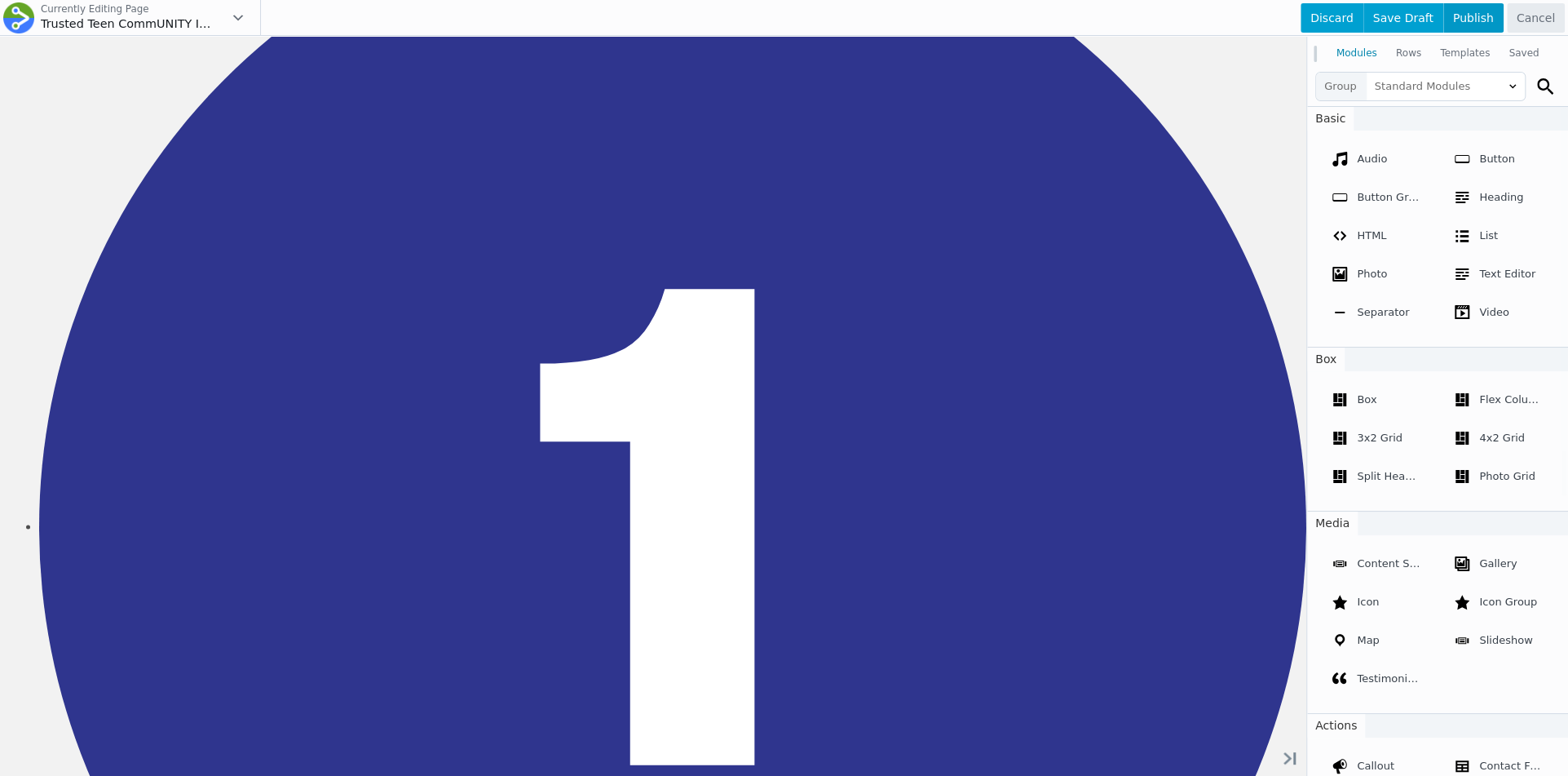
click at [1469, 24] on span "Publish" at bounding box center [1473, 17] width 61 height 29
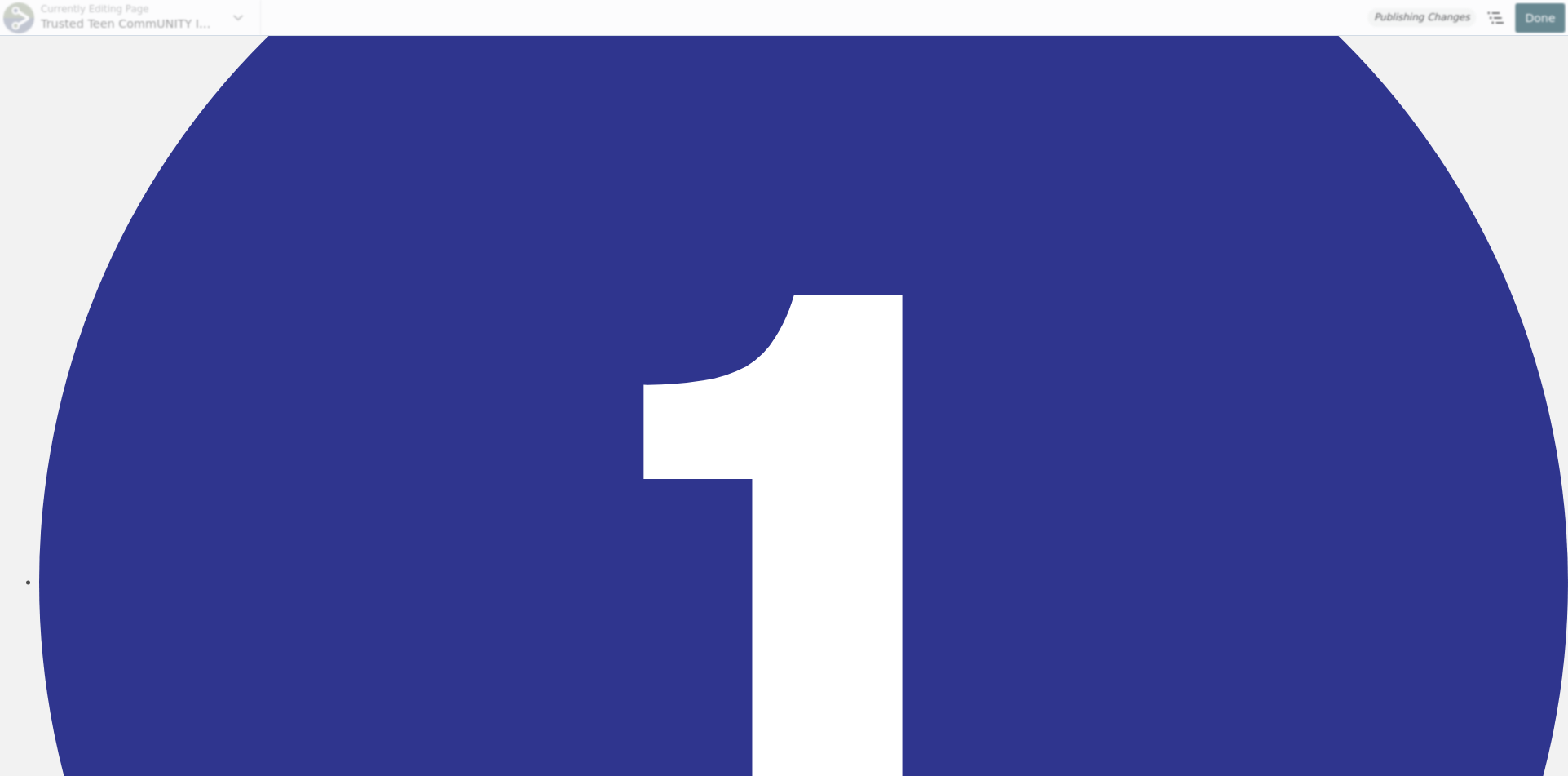
click at [1533, 3] on div "Currently Editing Page Trusted Teen CommUNITY Initiative Done Discard Save Draf…" at bounding box center [784, 18] width 1568 height 36
click at [1533, 19] on div "Currently Editing Page Trusted Teen CommUNITY Initiative Done Discard Save Draf…" at bounding box center [784, 18] width 1568 height 36
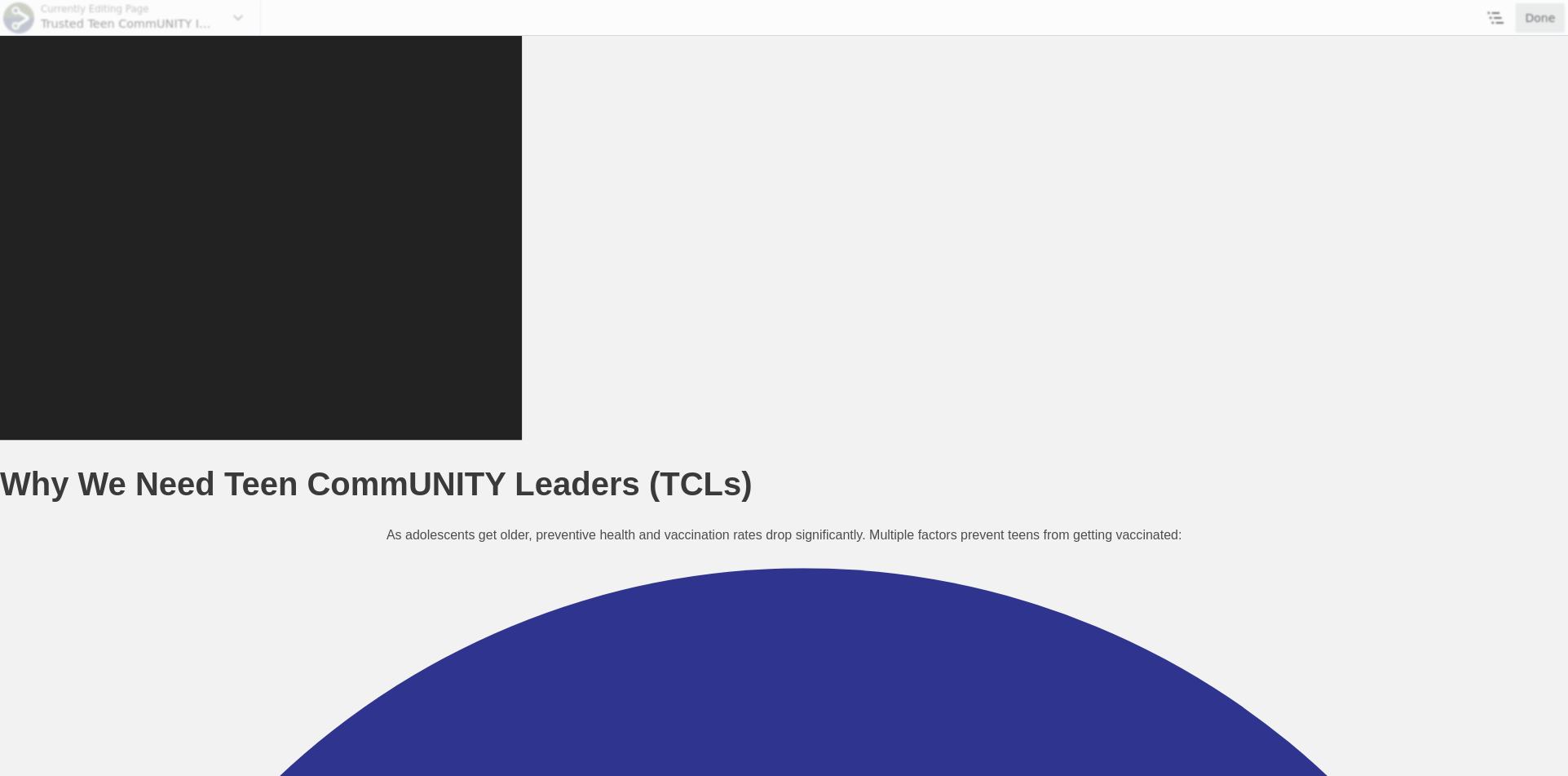
scroll to position [609, 0]
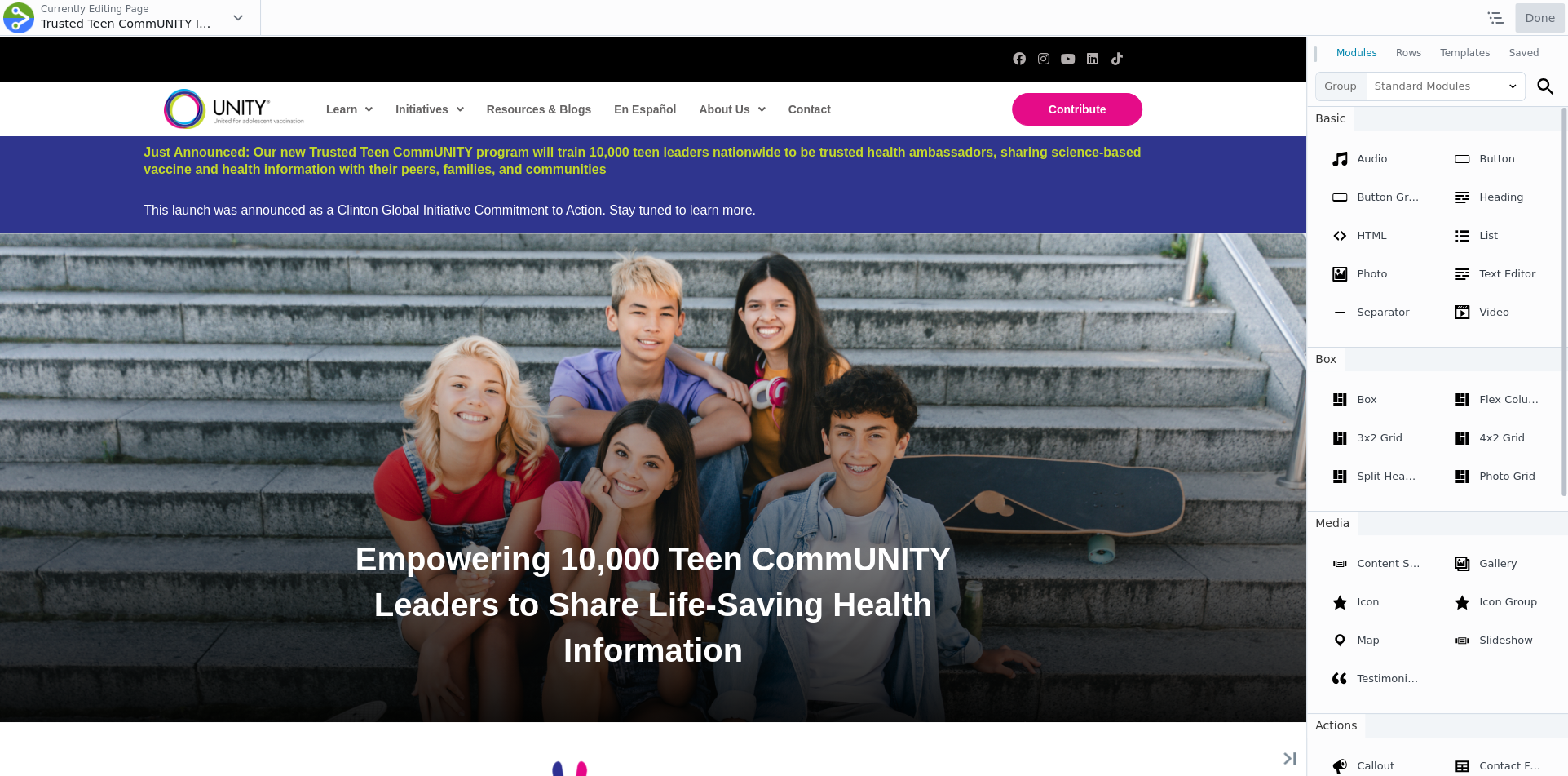
click at [1550, 17] on button "Done" at bounding box center [1540, 17] width 50 height 29
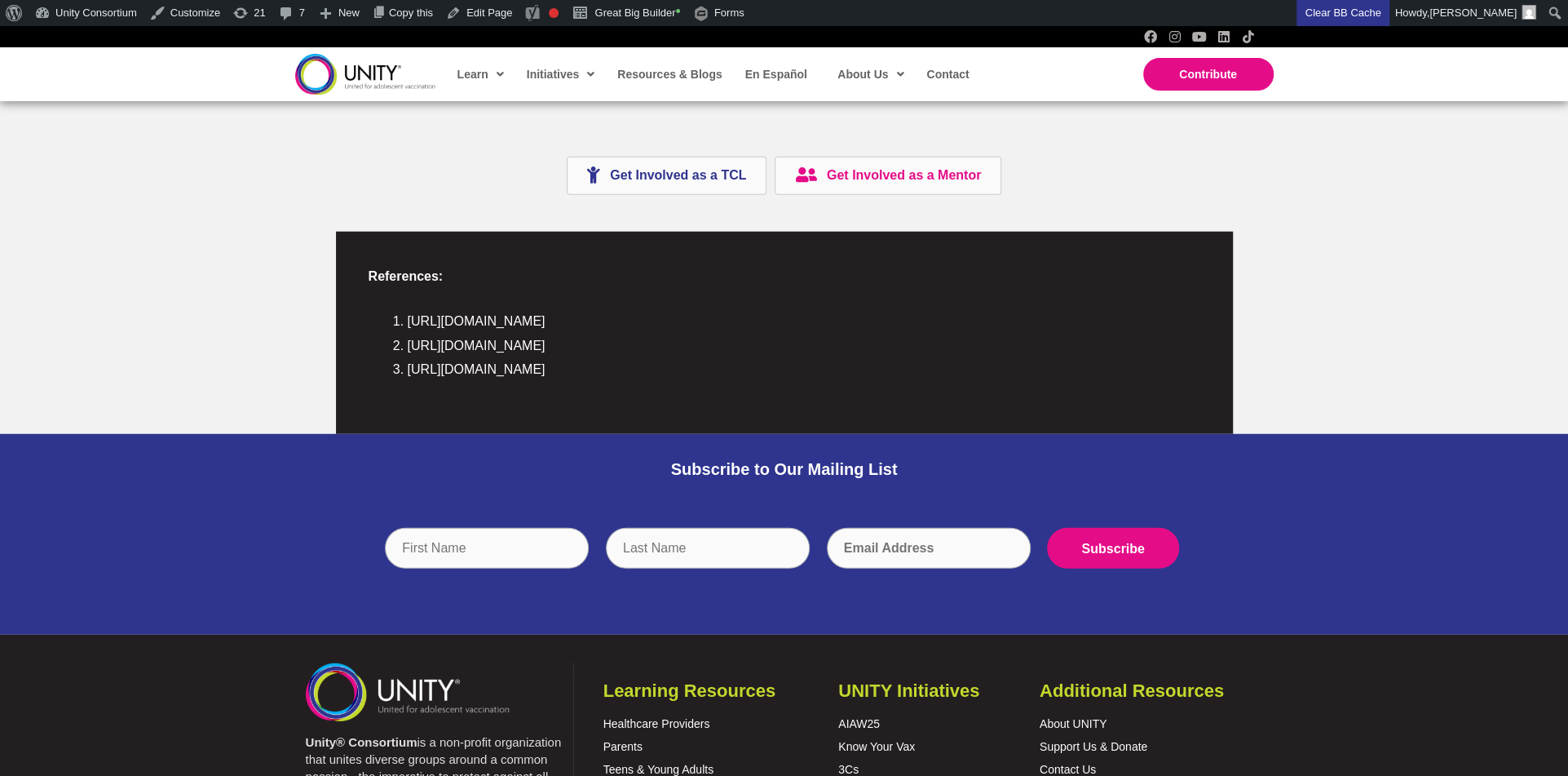
scroll to position [2977, 0]
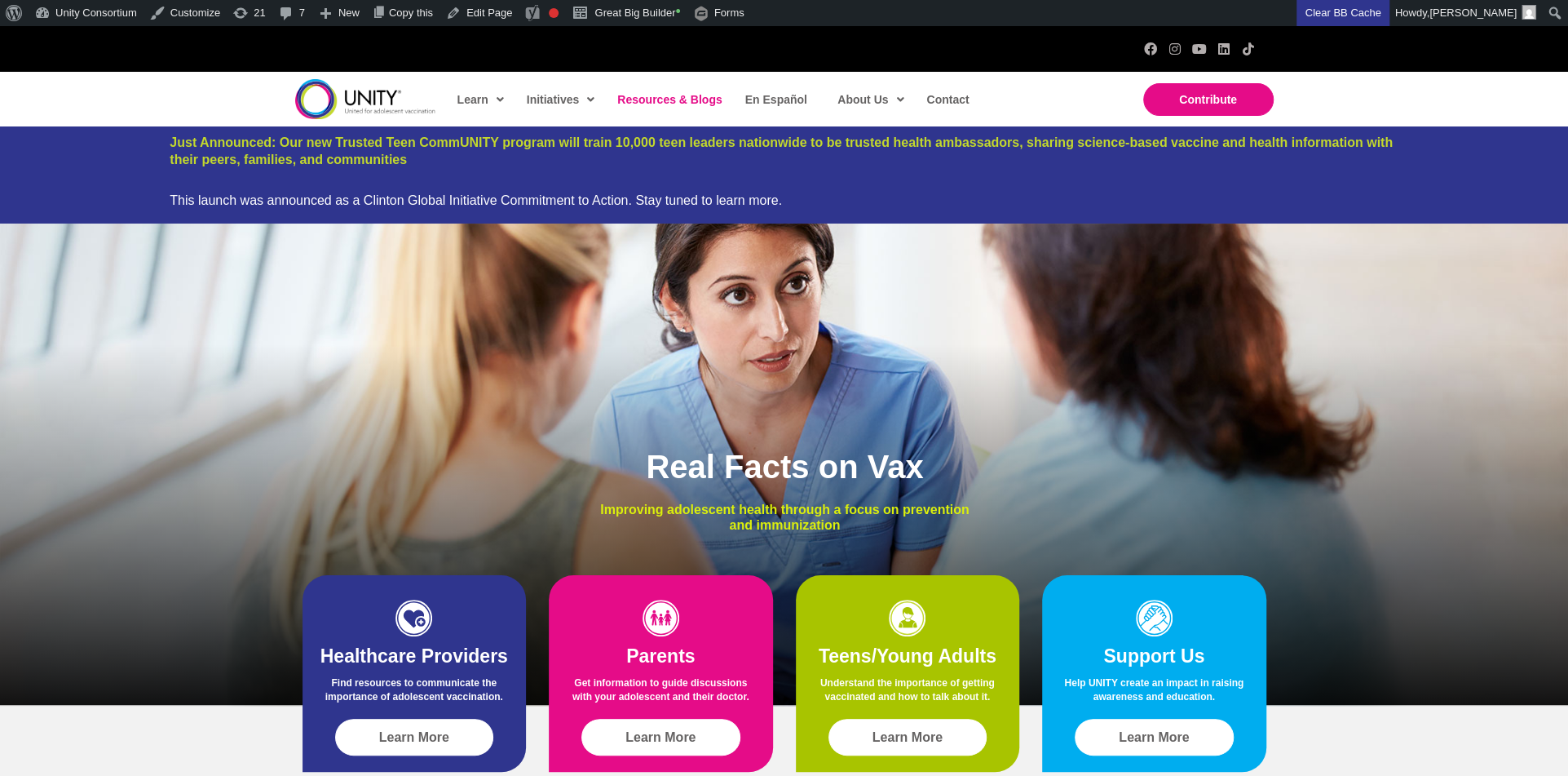
click at [652, 91] on link "Resources & Blogs" at bounding box center [668, 100] width 119 height 38
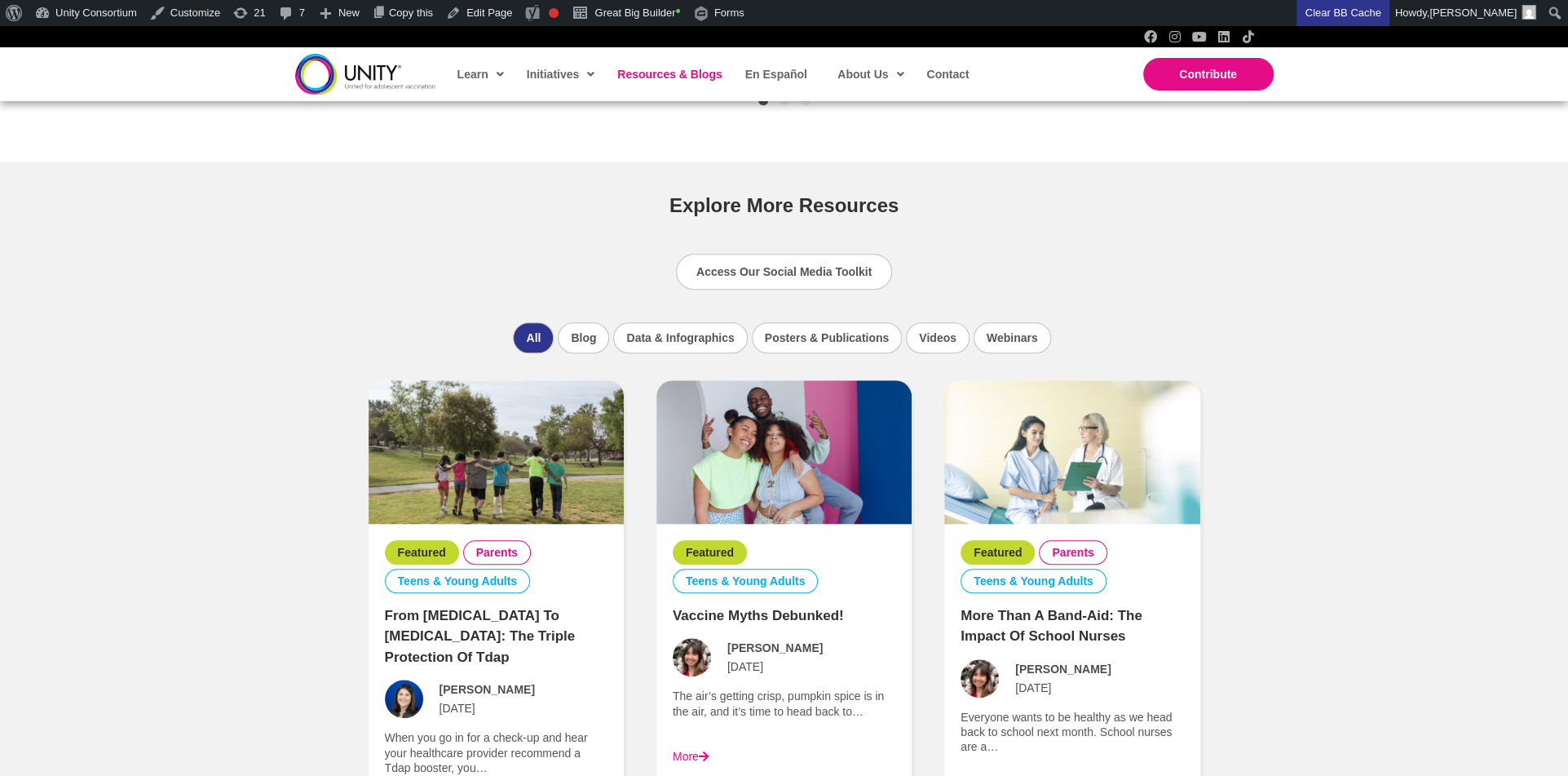
scroll to position [989, 0]
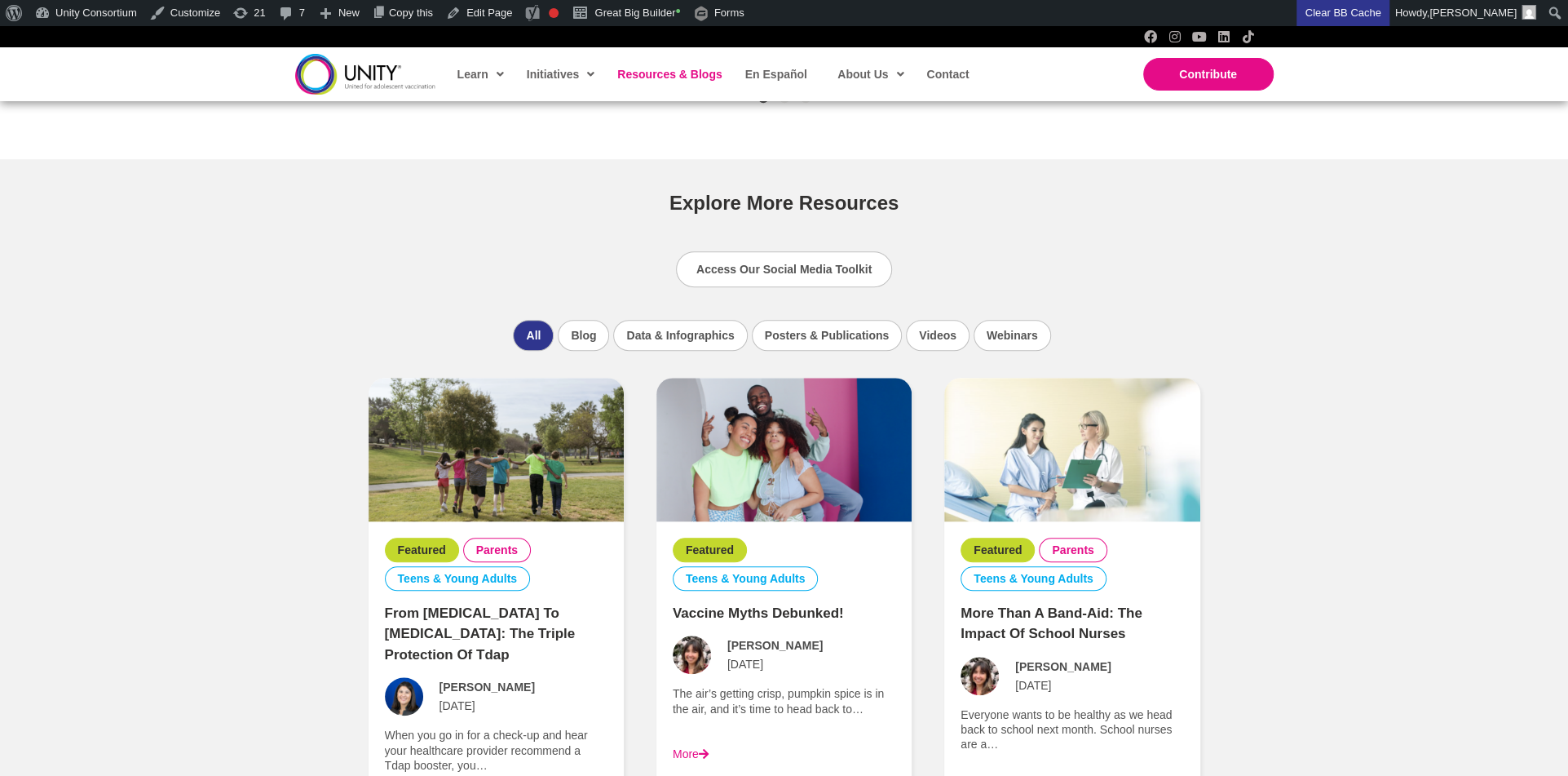
click at [525, 347] on li "All" at bounding box center [533, 335] width 41 height 31
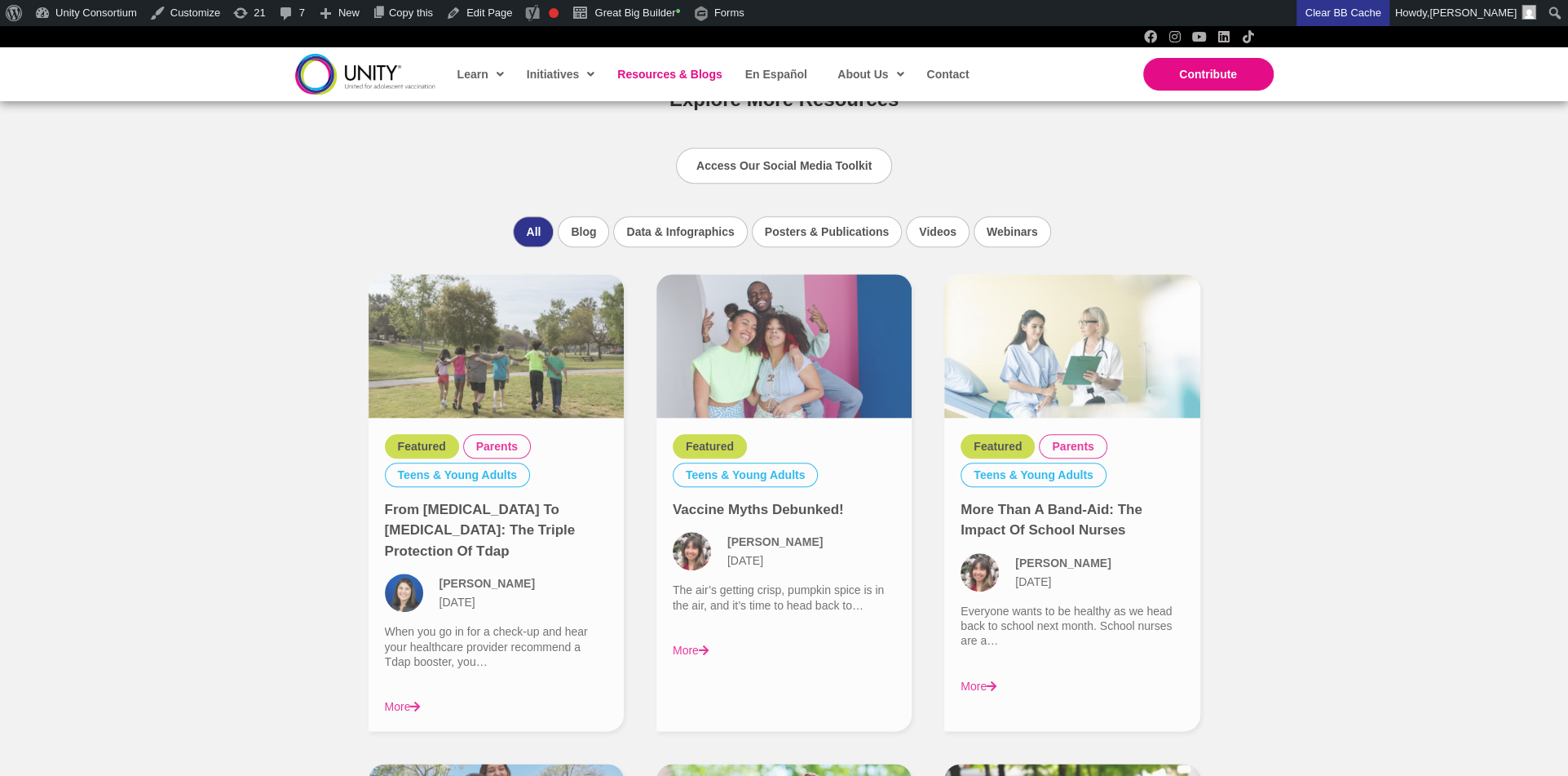
scroll to position [1128, 0]
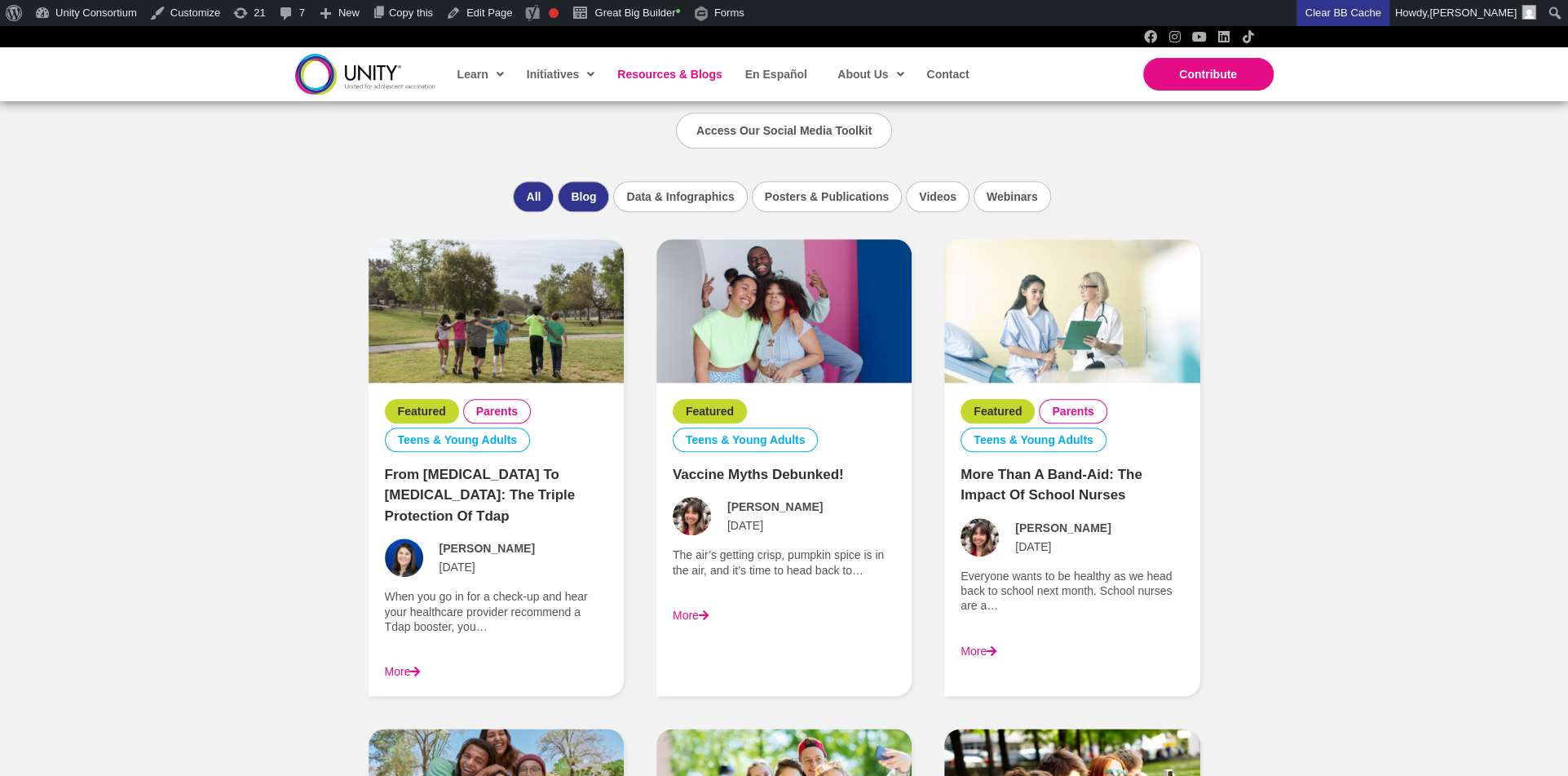
click at [585, 191] on li "Blog" at bounding box center [584, 196] width 52 height 31
click at [529, 200] on li "All" at bounding box center [533, 196] width 41 height 31
